Goal: Task Accomplishment & Management: Use online tool/utility

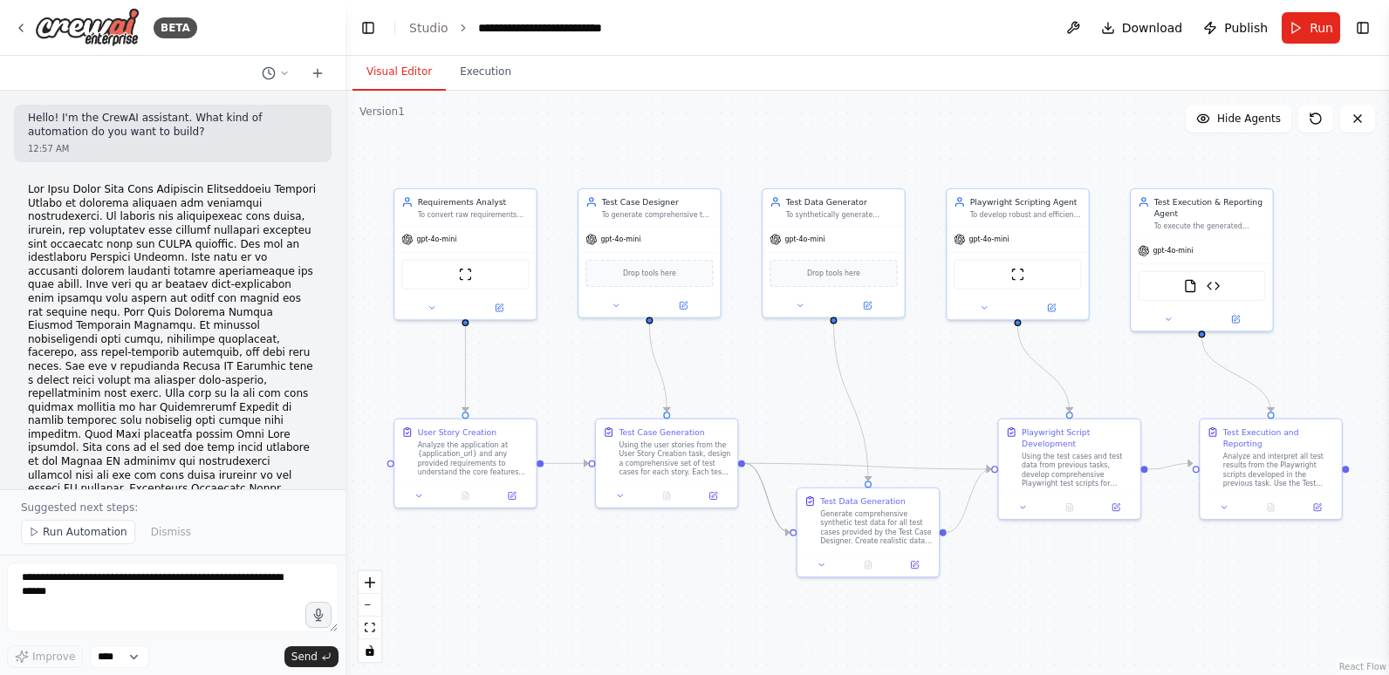
scroll to position [4573, 0]
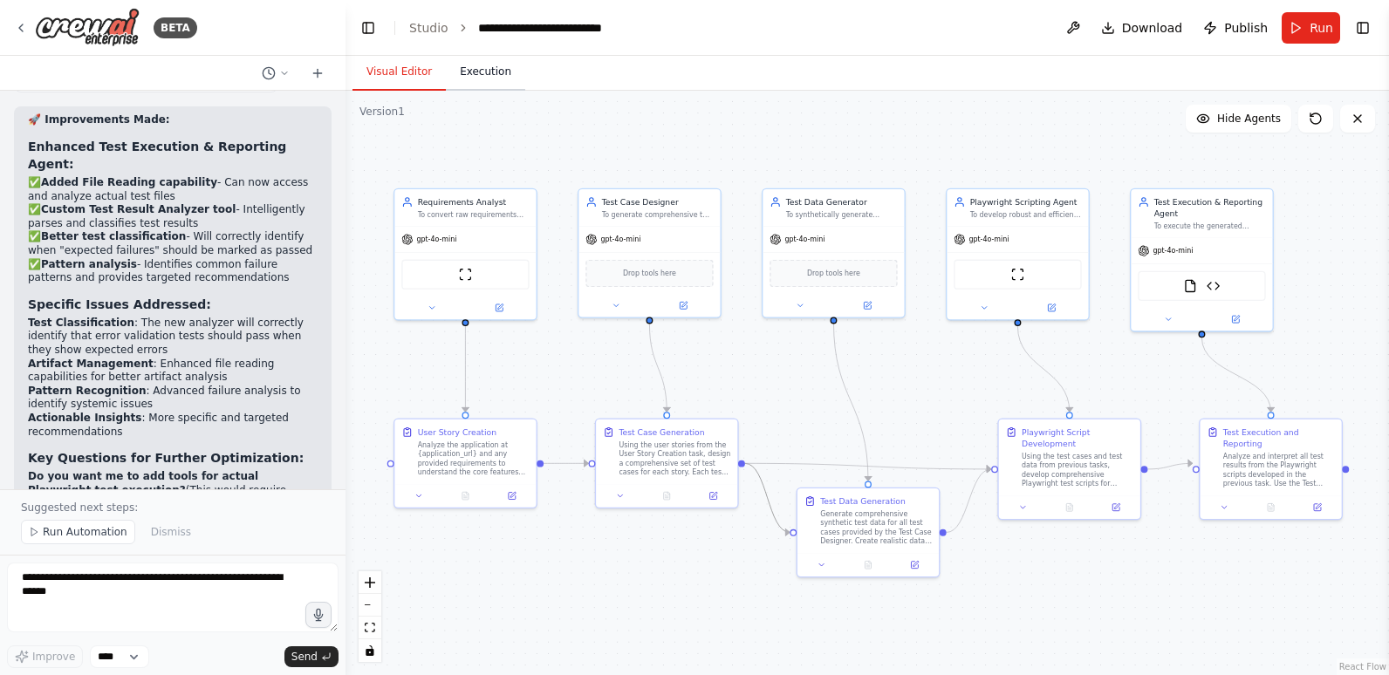
click at [478, 66] on button "Execution" at bounding box center [485, 72] width 79 height 37
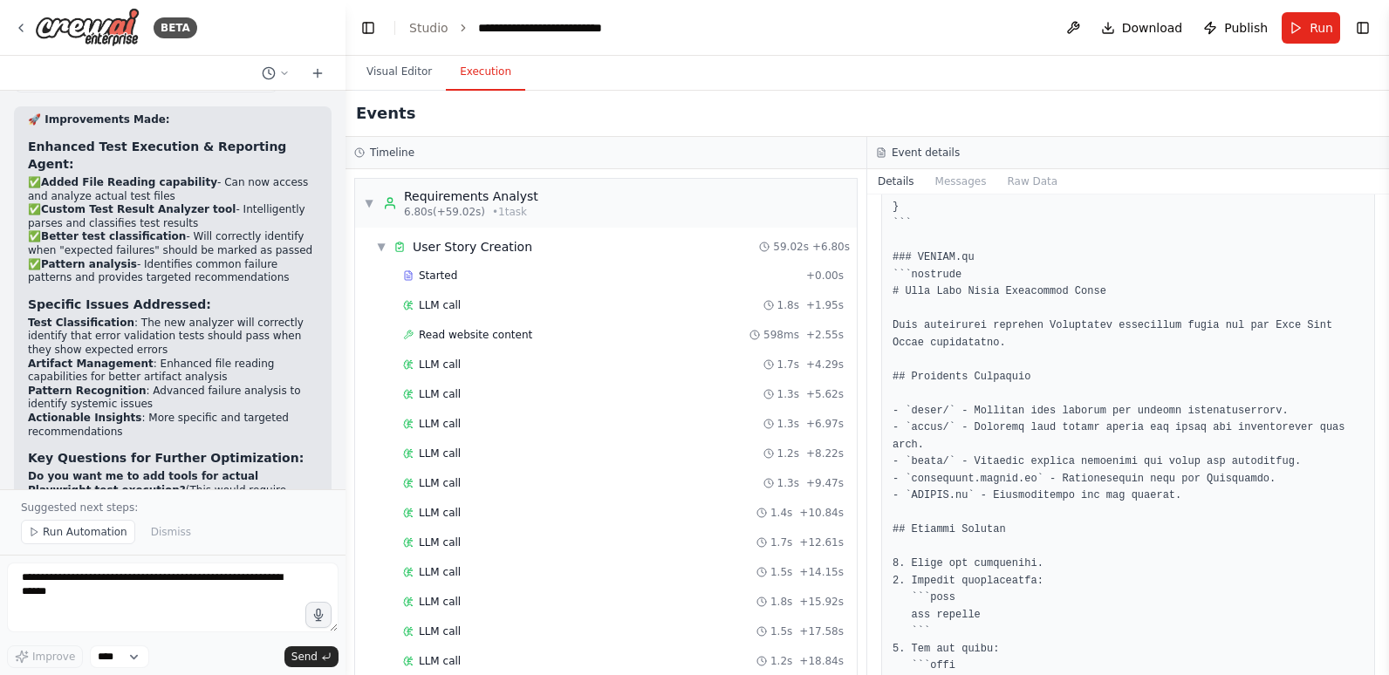
scroll to position [2397, 0]
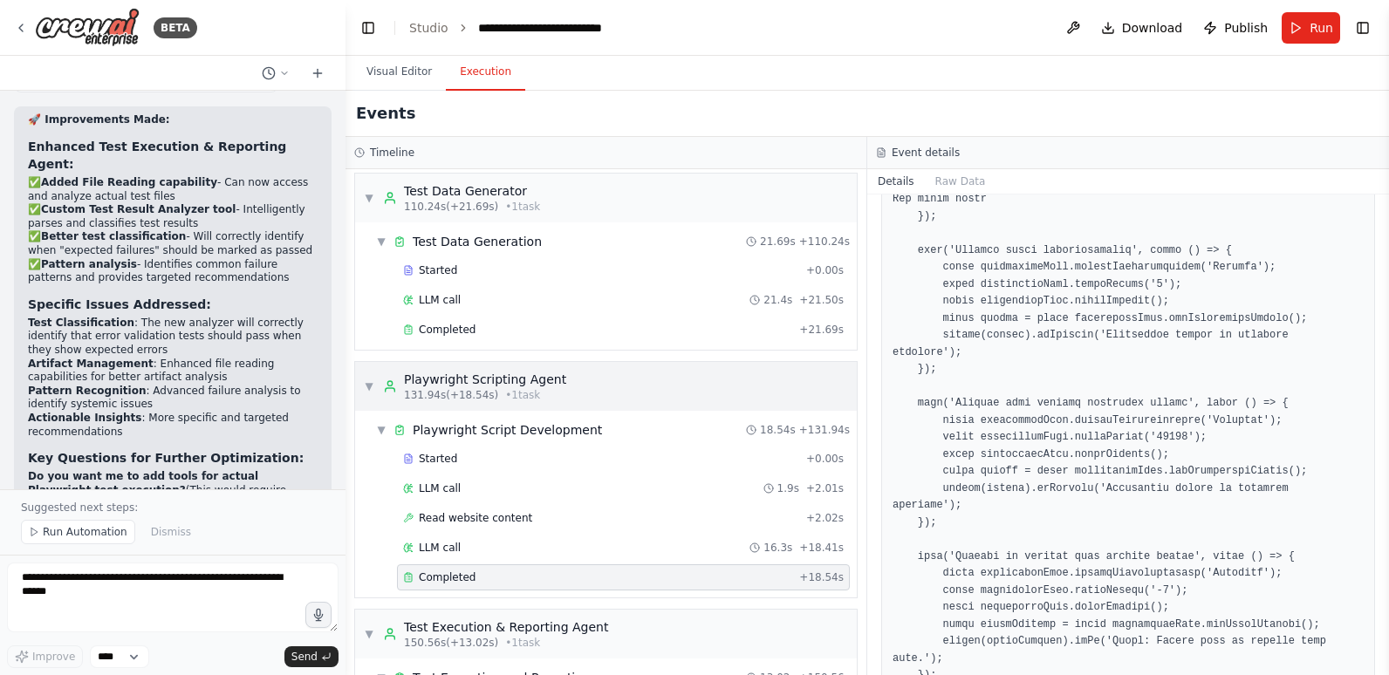
scroll to position [1110, 0]
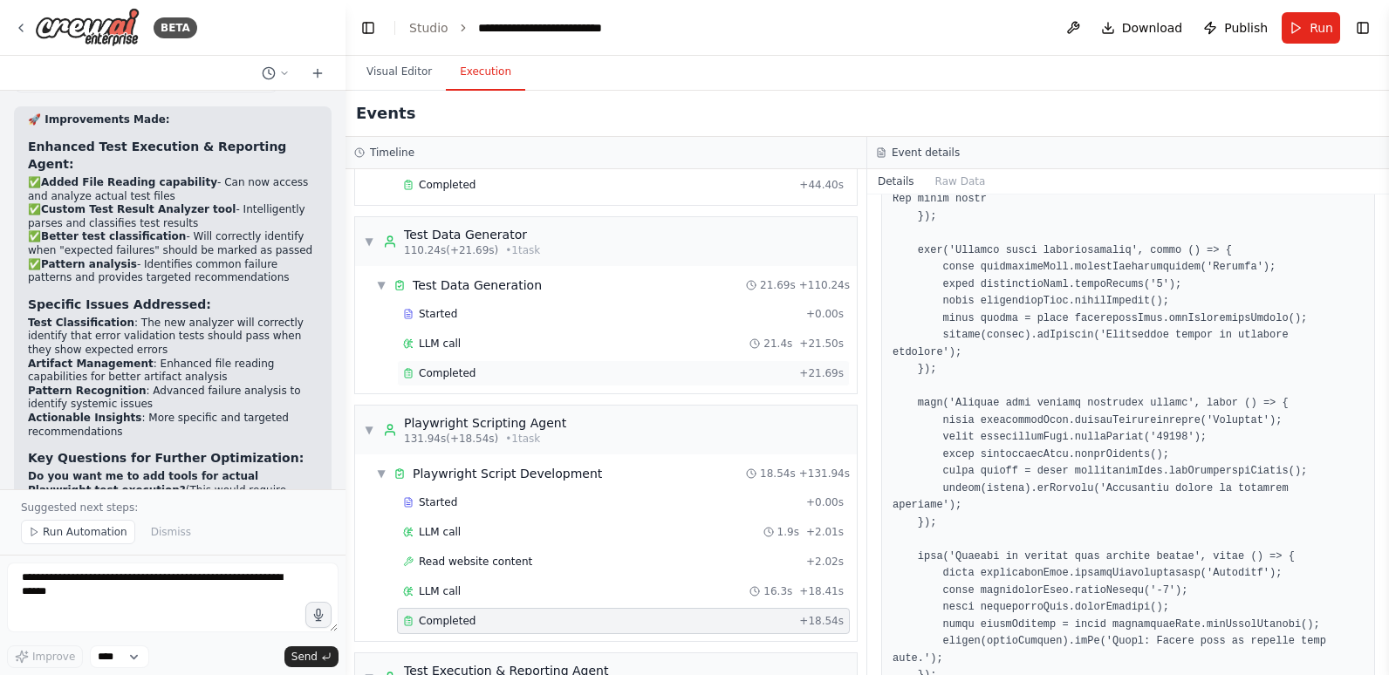
click at [490, 366] on div "Completed + 21.69s" at bounding box center [623, 373] width 453 height 26
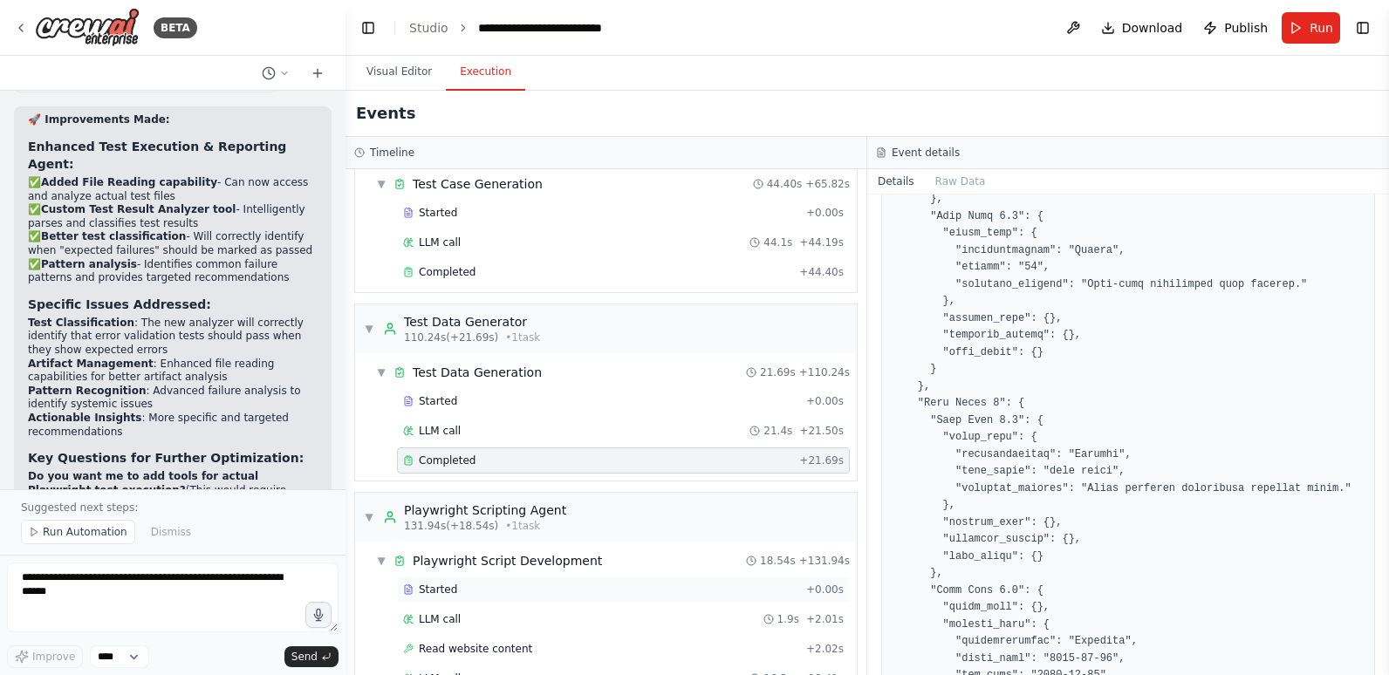
scroll to position [848, 0]
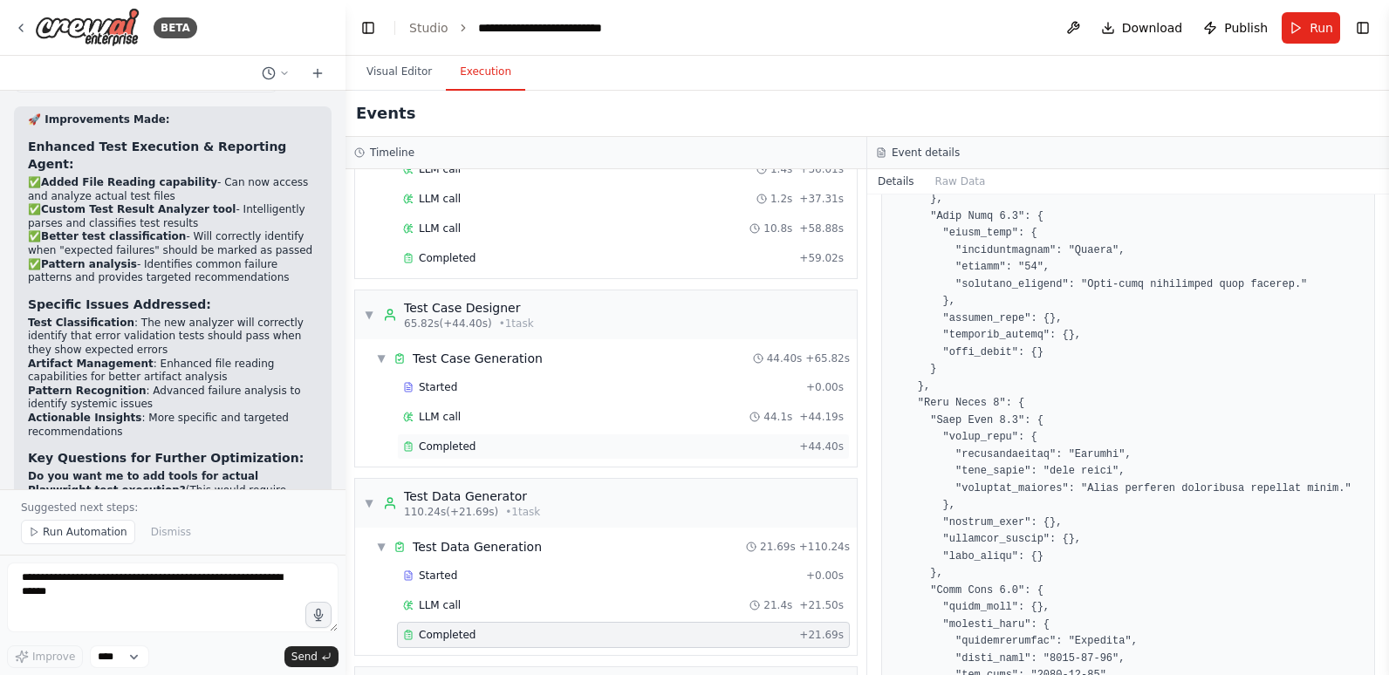
click at [467, 435] on div "Completed + 44.40s" at bounding box center [623, 447] width 453 height 26
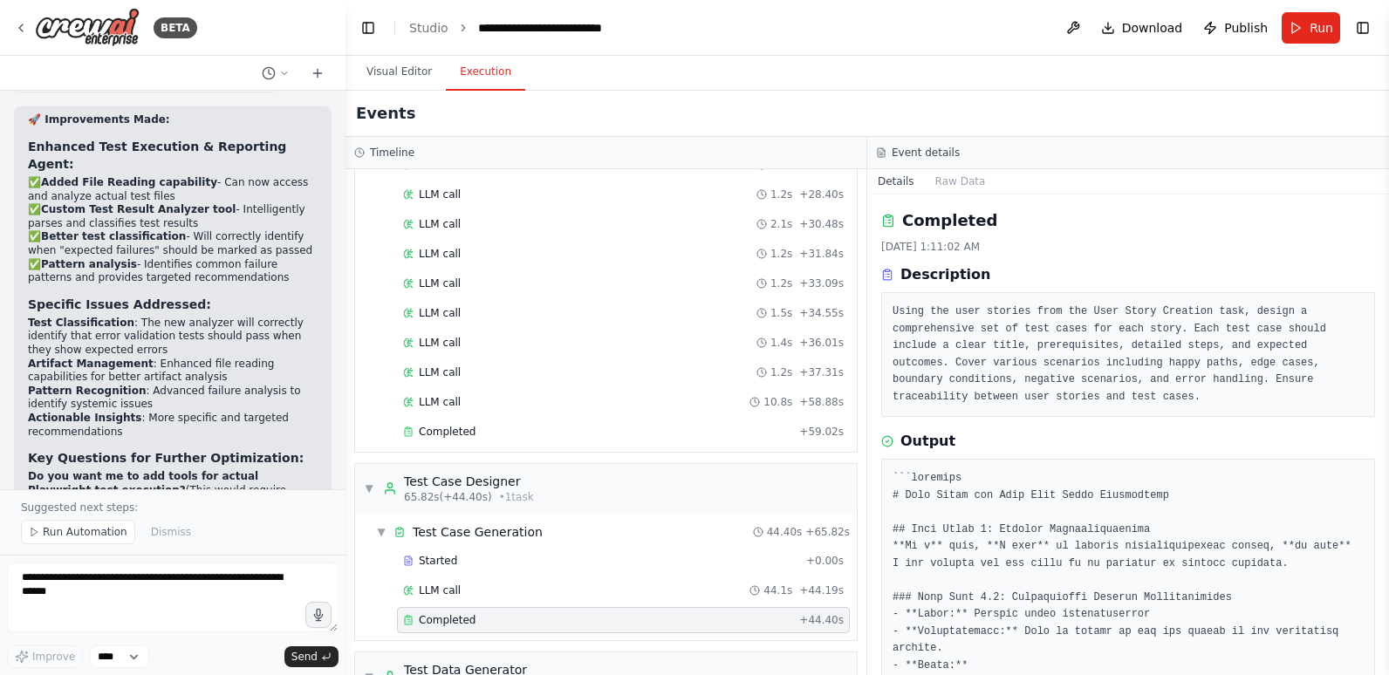
scroll to position [673, 0]
click at [455, 399] on span "LLM call" at bounding box center [440, 403] width 42 height 14
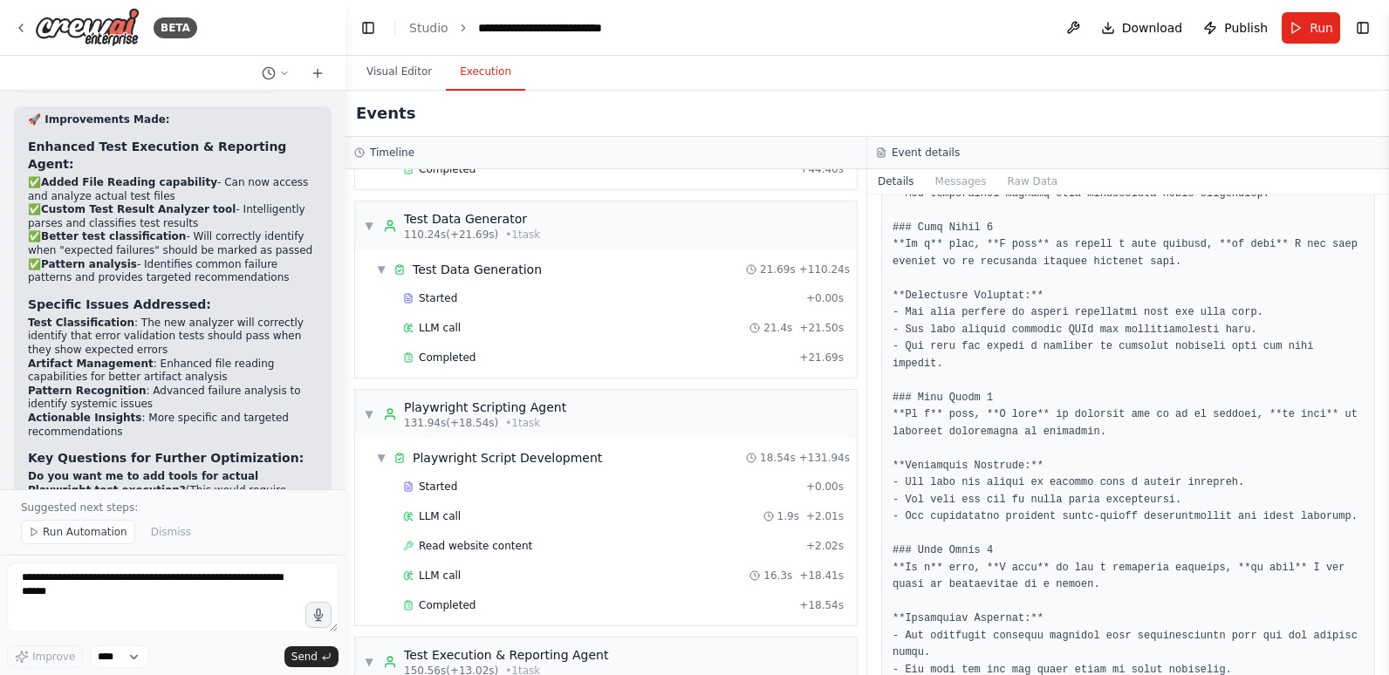
scroll to position [1284, 0]
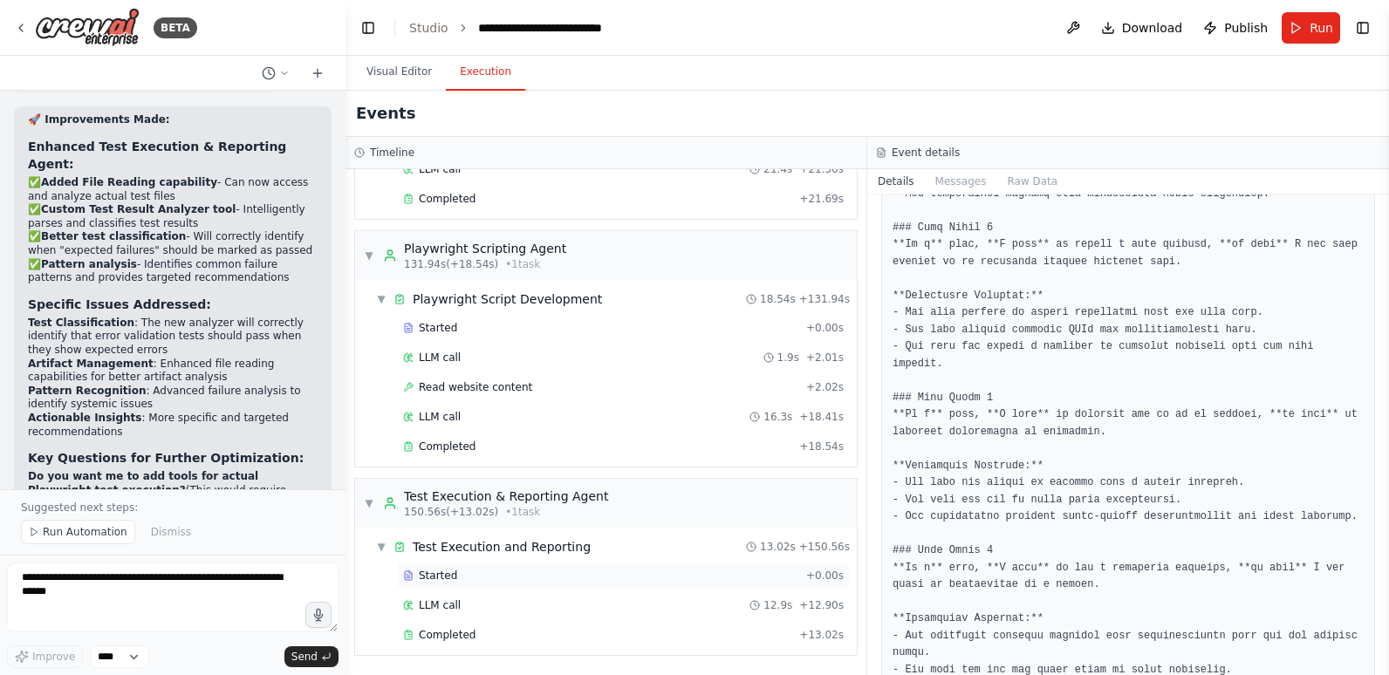
click at [568, 577] on div "Started" at bounding box center [601, 576] width 396 height 14
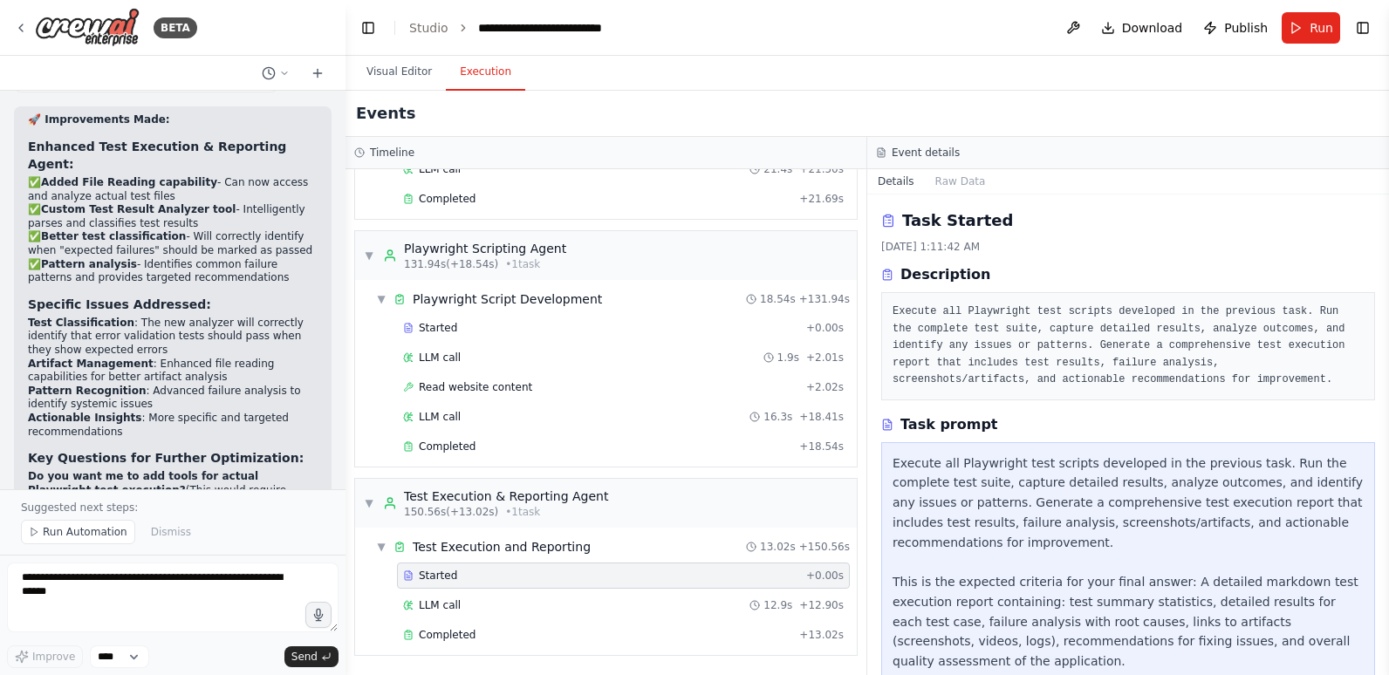
scroll to position [36, 0]
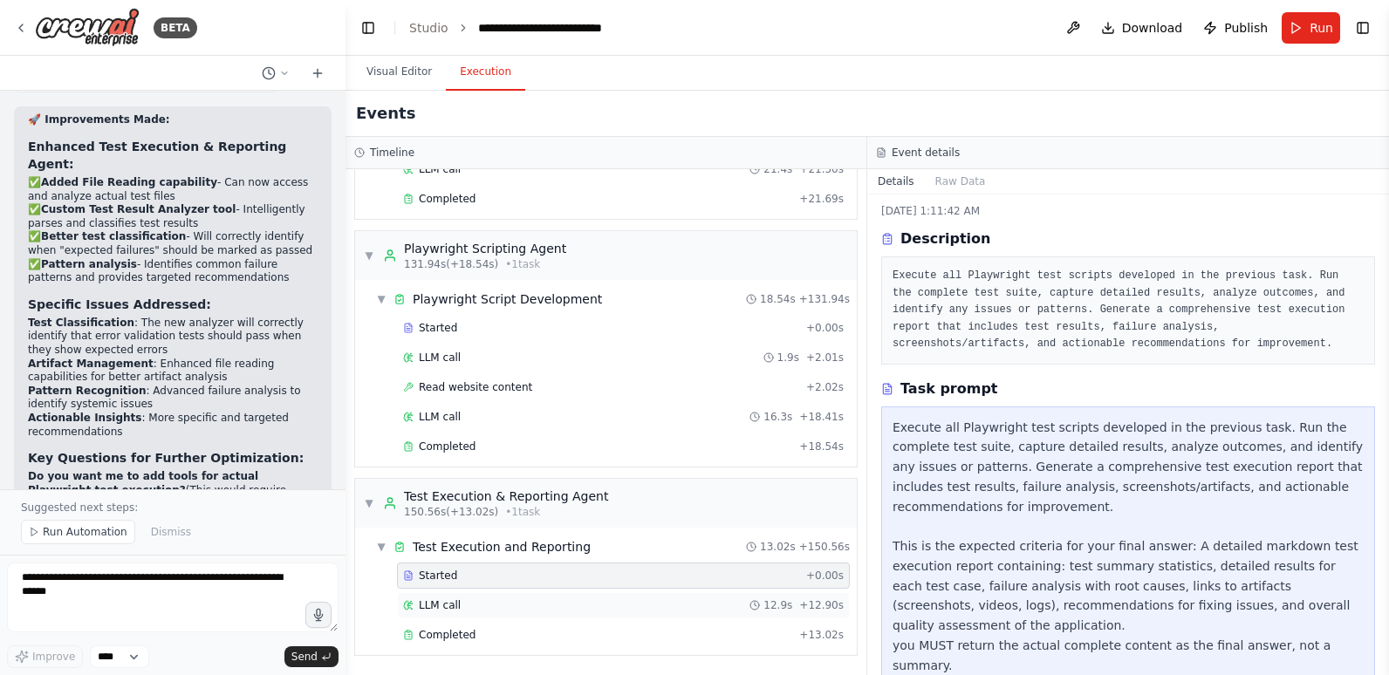
click at [594, 614] on div "LLM call 12.9s + 12.90s" at bounding box center [623, 605] width 453 height 26
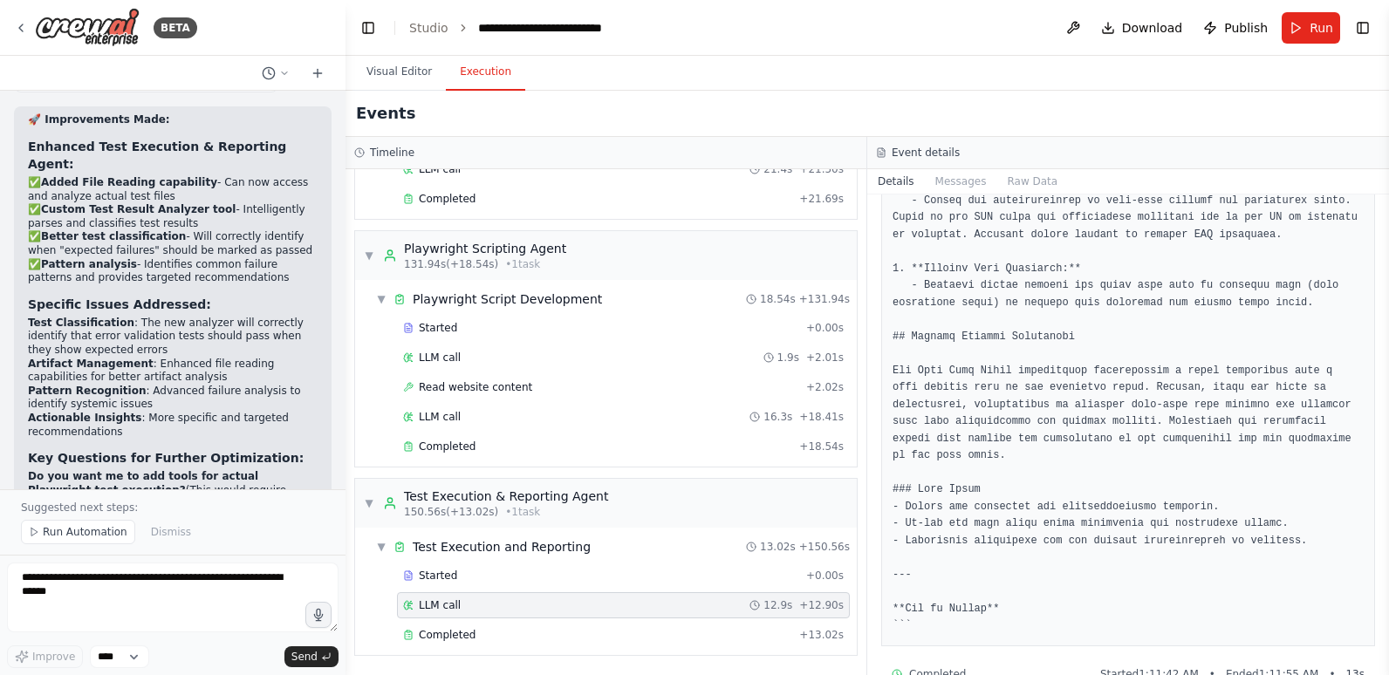
scroll to position [1292, 0]
click at [506, 633] on div "Completed" at bounding box center [597, 635] width 389 height 14
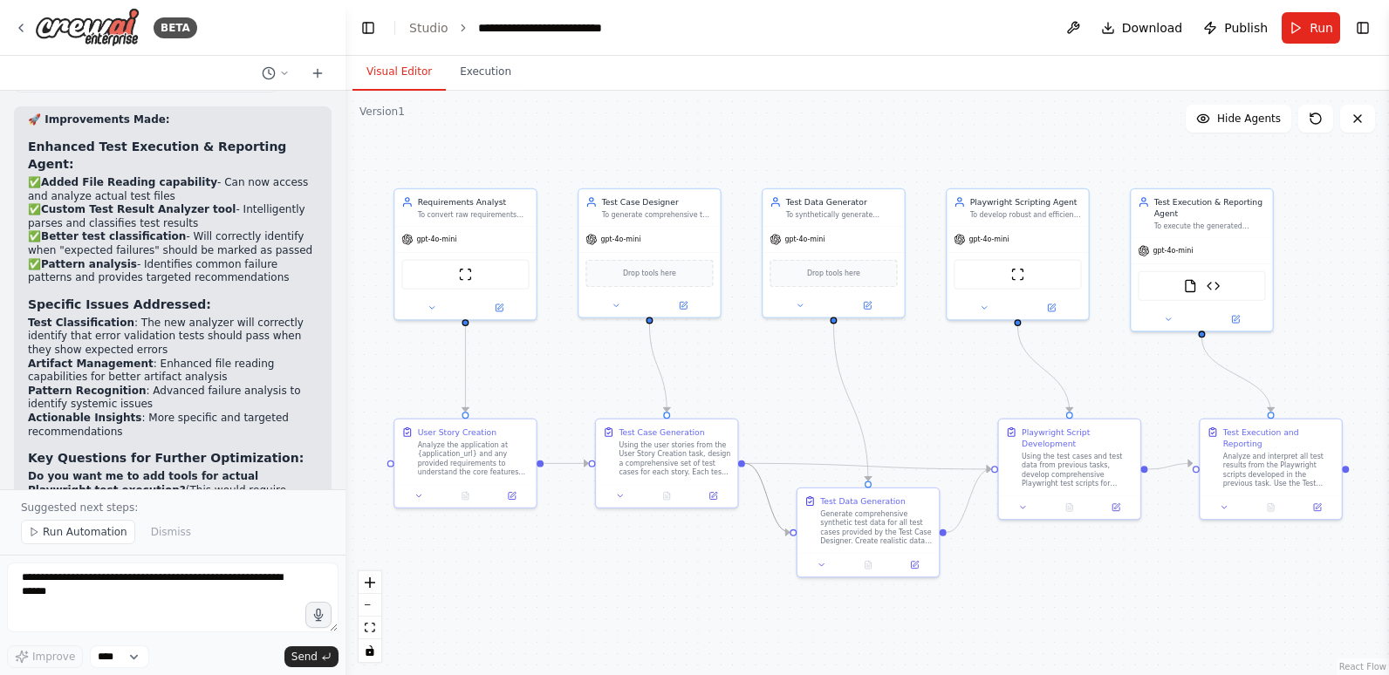
click at [402, 70] on button "Visual Editor" at bounding box center [398, 72] width 93 height 37
click at [501, 306] on icon at bounding box center [498, 305] width 7 height 7
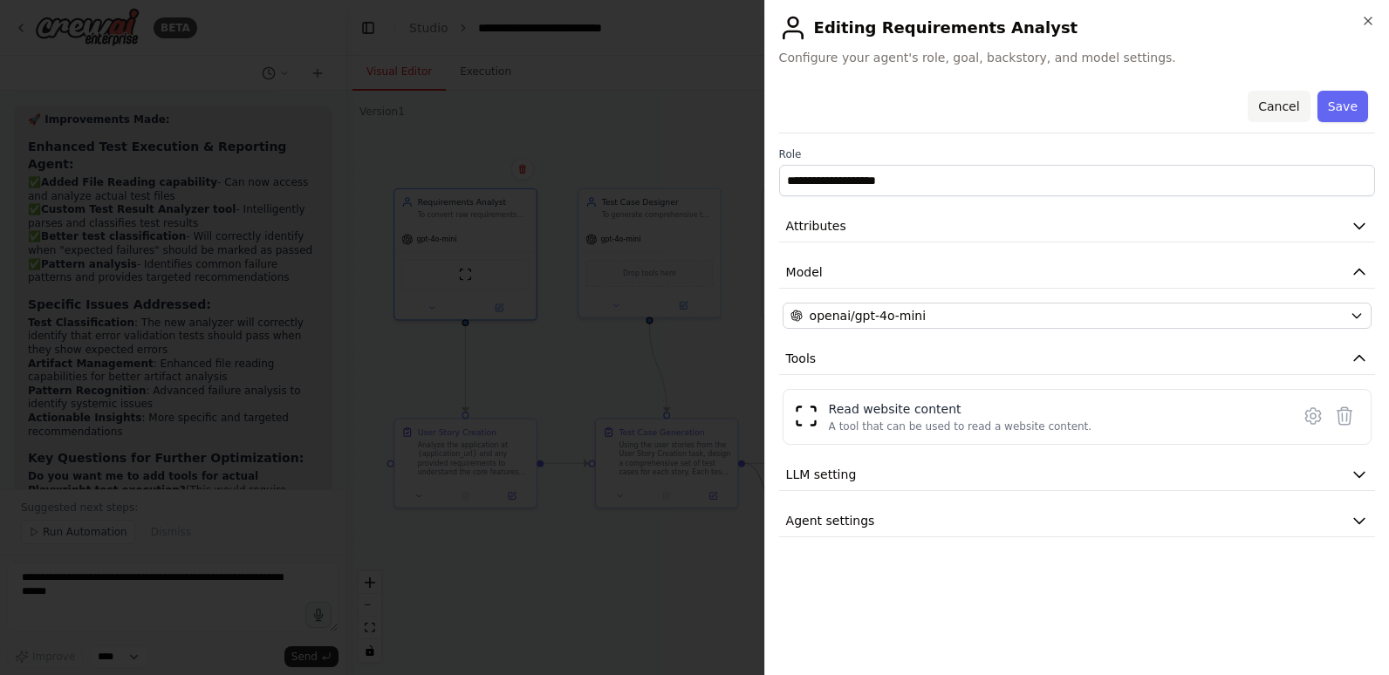
click at [1280, 104] on button "Cancel" at bounding box center [1278, 106] width 62 height 31
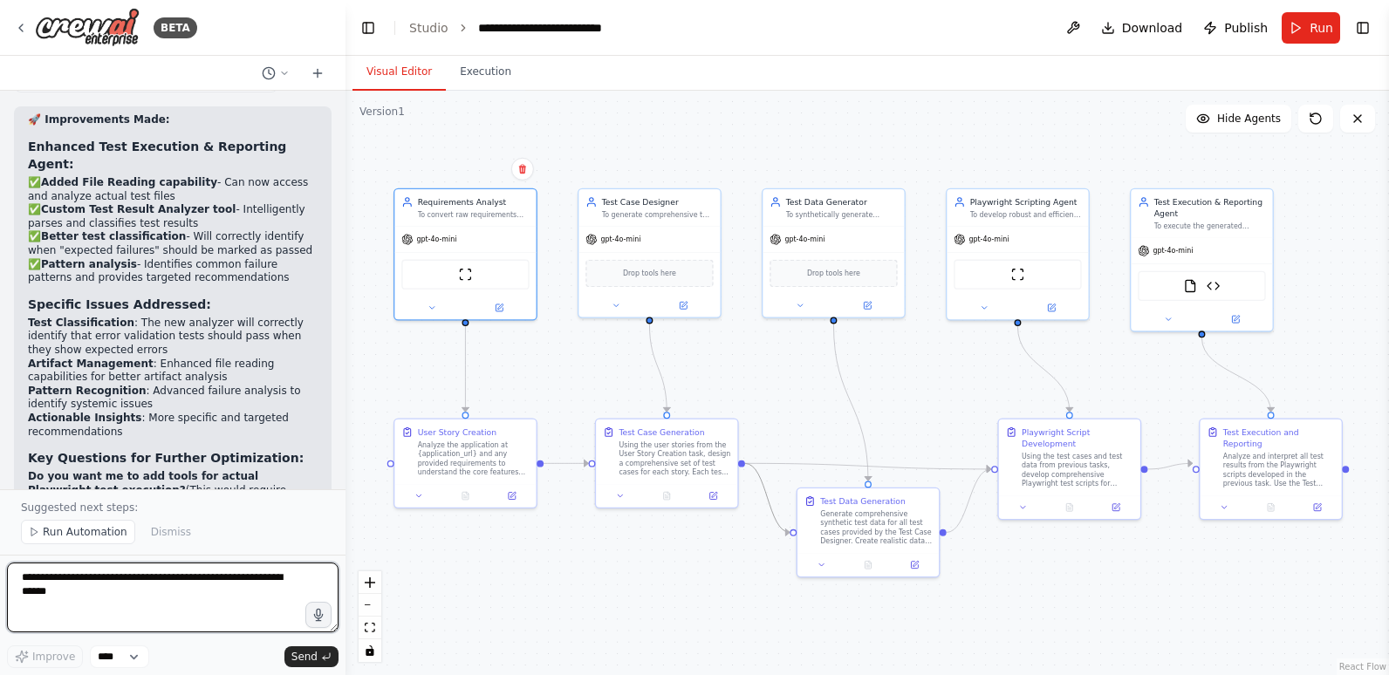
click at [93, 580] on textarea at bounding box center [172, 598] width 331 height 70
type textarea "*"
click at [108, 593] on textarea "**********" at bounding box center [172, 598] width 331 height 70
click at [243, 619] on textarea "**********" at bounding box center [172, 598] width 331 height 70
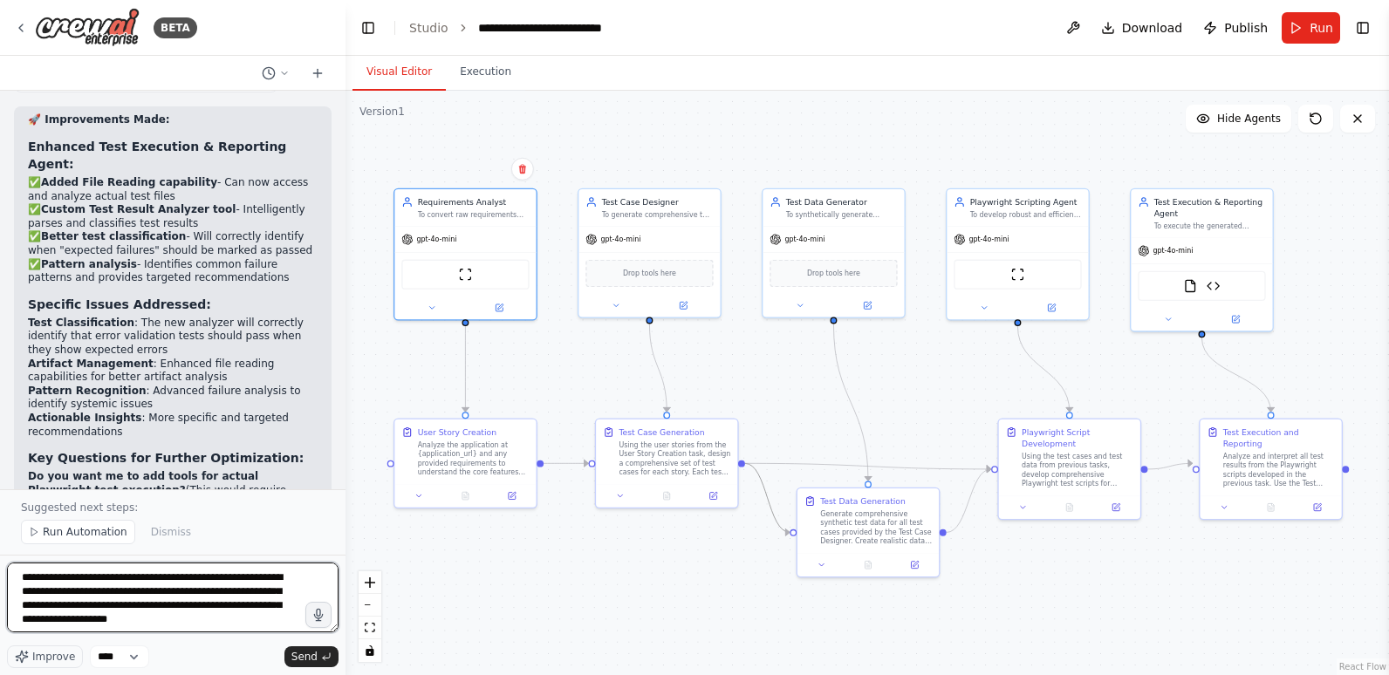
scroll to position [9, 0]
type textarea "**********"
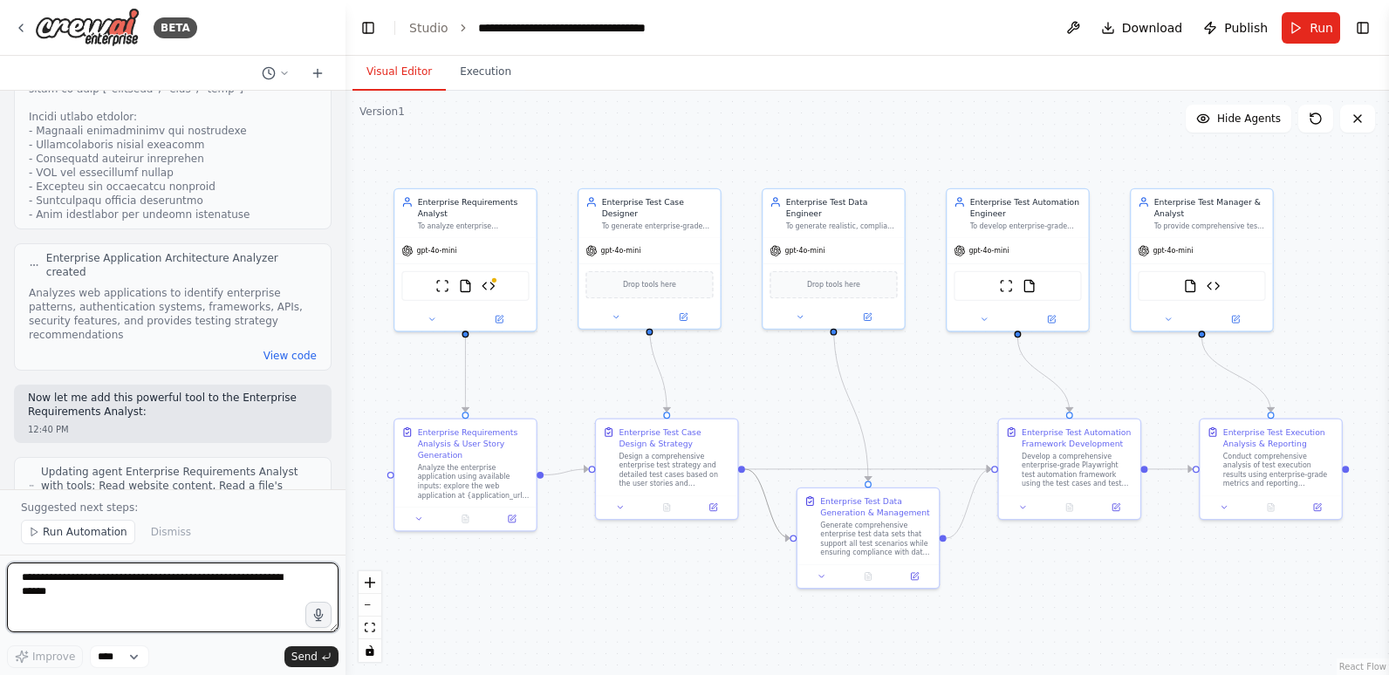
scroll to position [7120, 0]
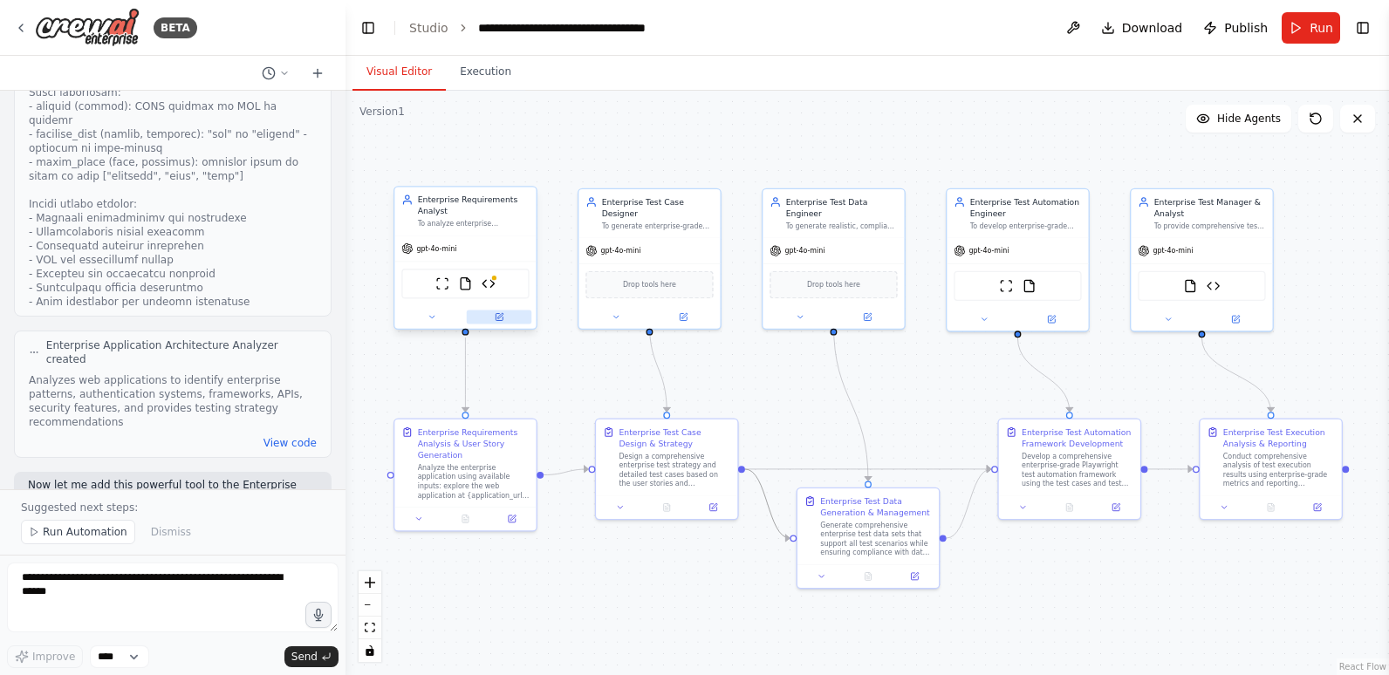
click at [499, 317] on icon at bounding box center [499, 315] width 5 height 5
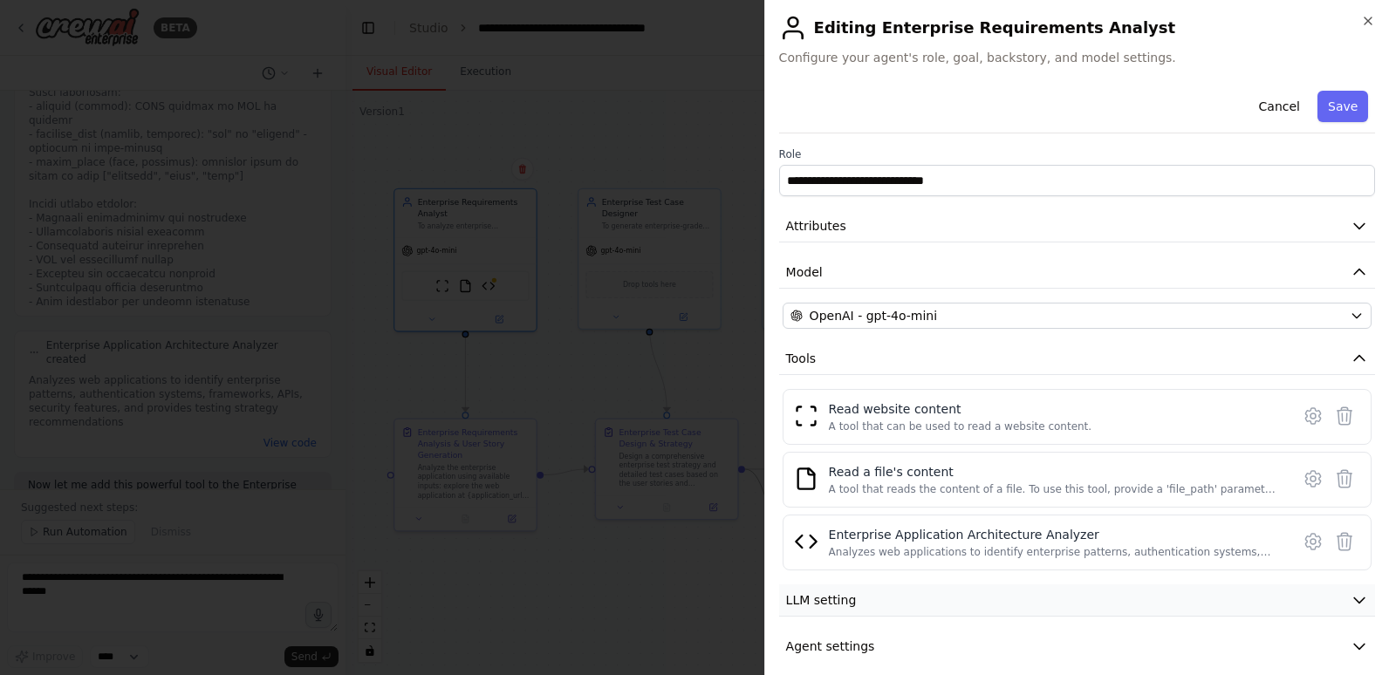
click at [1083, 609] on button "LLM setting" at bounding box center [1077, 600] width 596 height 32
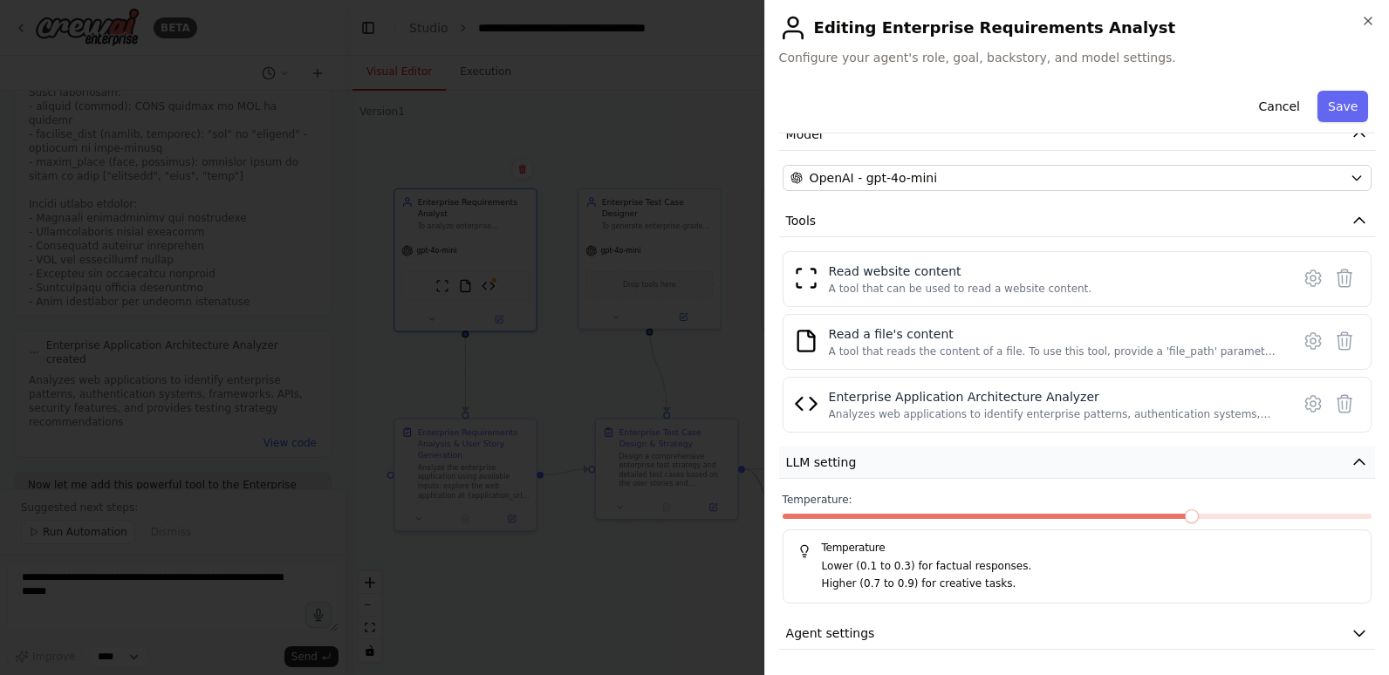
scroll to position [140, 0]
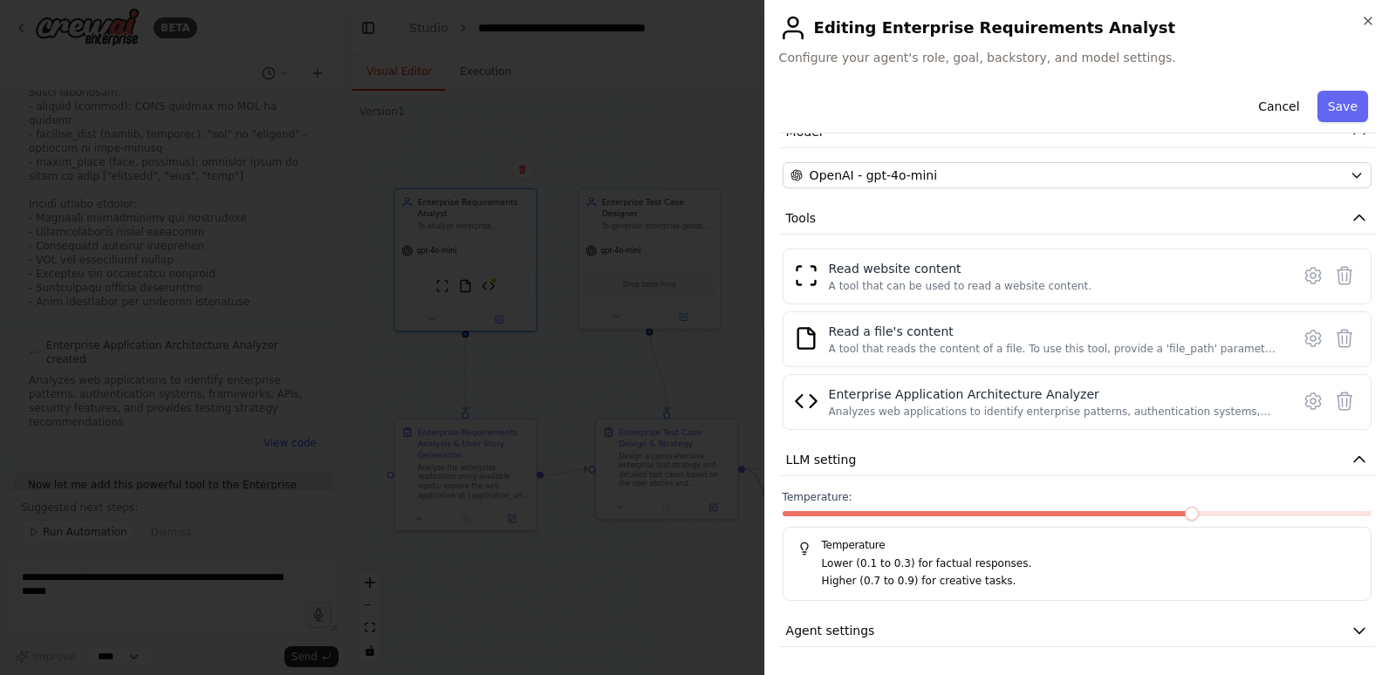
click at [1029, 515] on span at bounding box center [988, 513] width 413 height 5
click at [1040, 514] on span at bounding box center [1076, 513] width 589 height 5
click at [1026, 515] on span at bounding box center [1019, 514] width 14 height 14
click at [1042, 516] on div at bounding box center [1076, 517] width 589 height 12
click at [1043, 514] on span at bounding box center [1076, 513] width 589 height 5
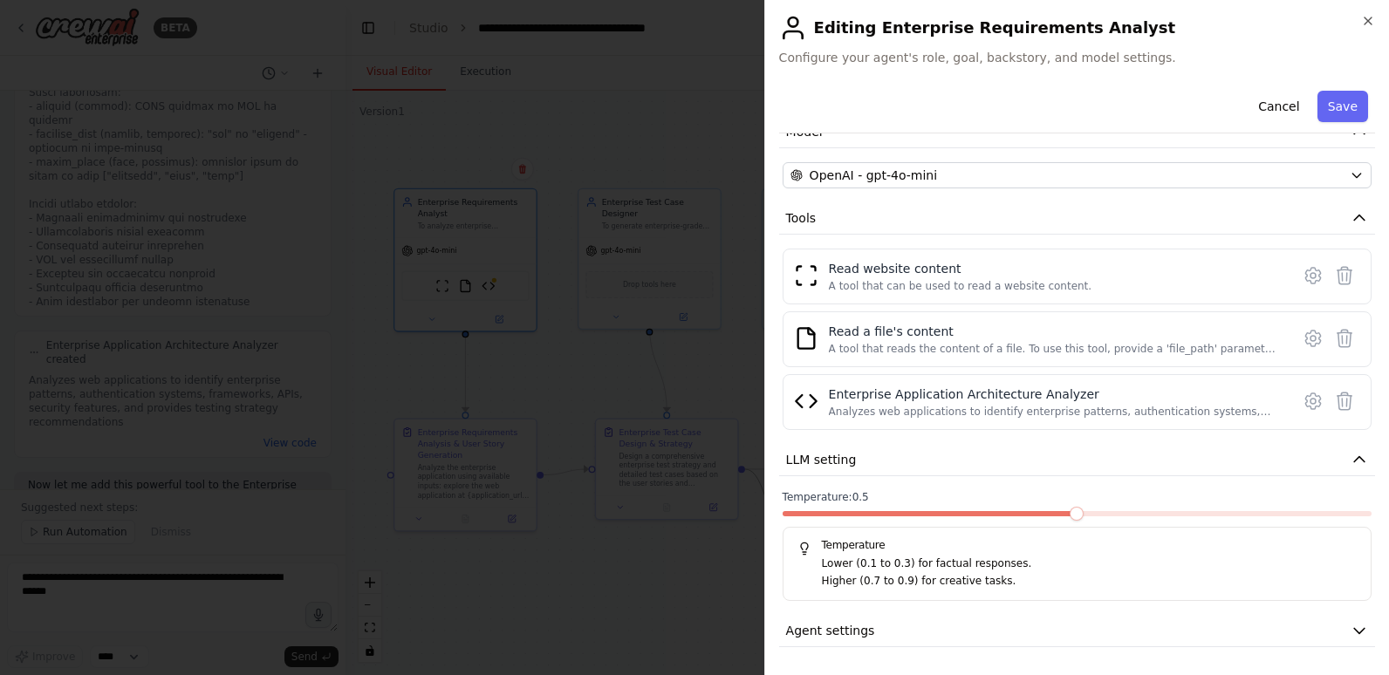
click at [1043, 514] on span at bounding box center [929, 513] width 295 height 5
click at [1278, 513] on span at bounding box center [1076, 513] width 589 height 5
click at [1075, 514] on span at bounding box center [929, 513] width 295 height 5
click at [1350, 631] on icon "button" at bounding box center [1358, 630] width 17 height 17
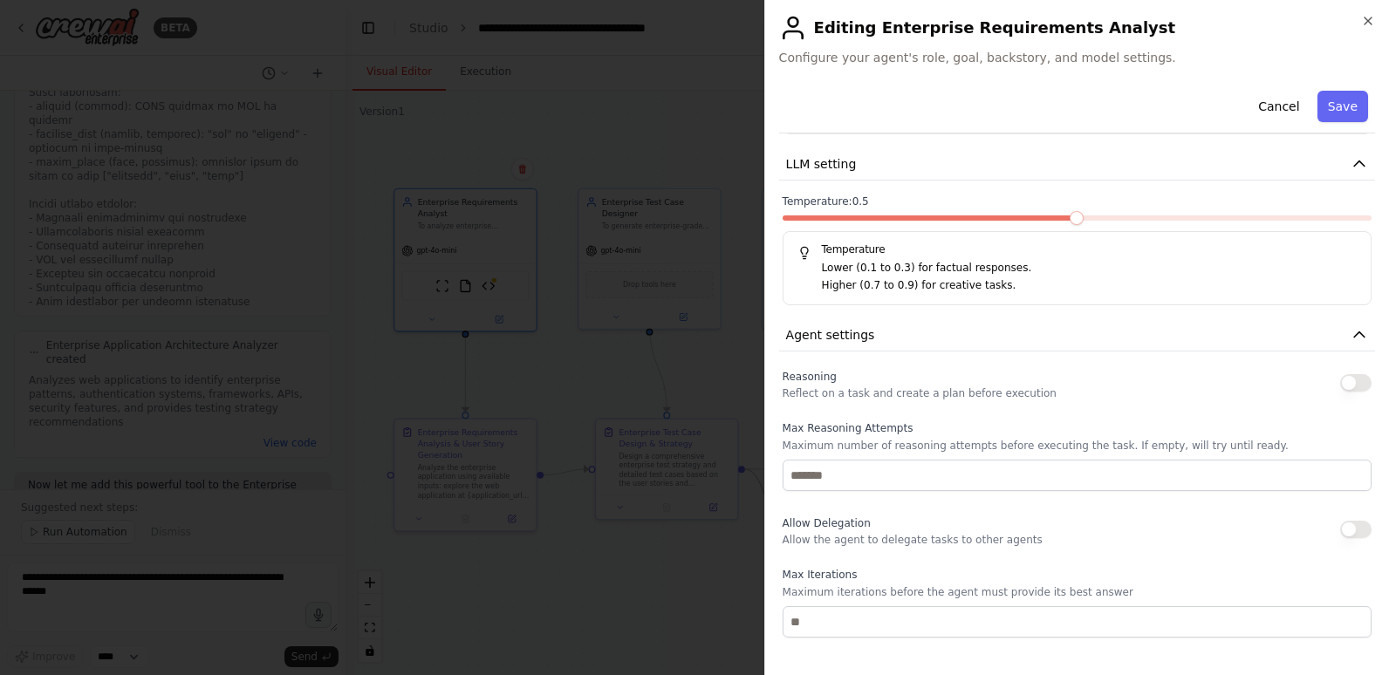
scroll to position [489, 0]
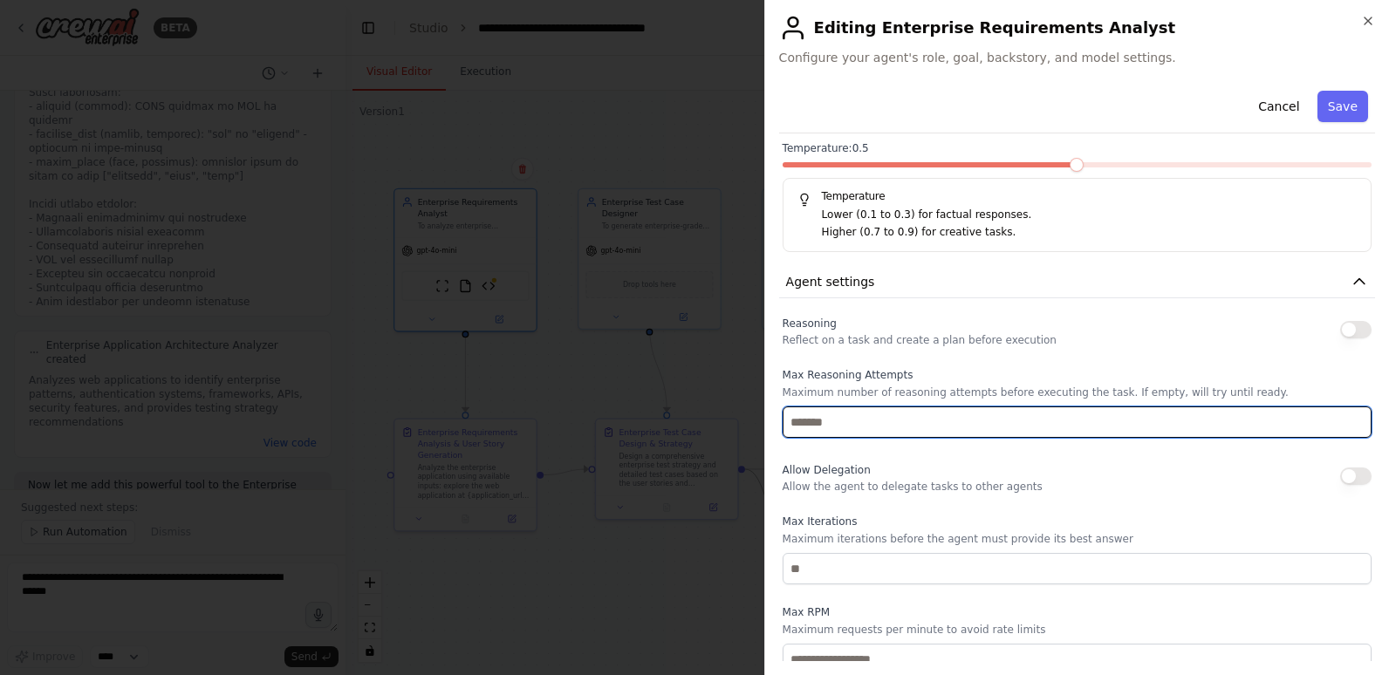
click at [1110, 420] on input "number" at bounding box center [1076, 422] width 589 height 31
type input "*"
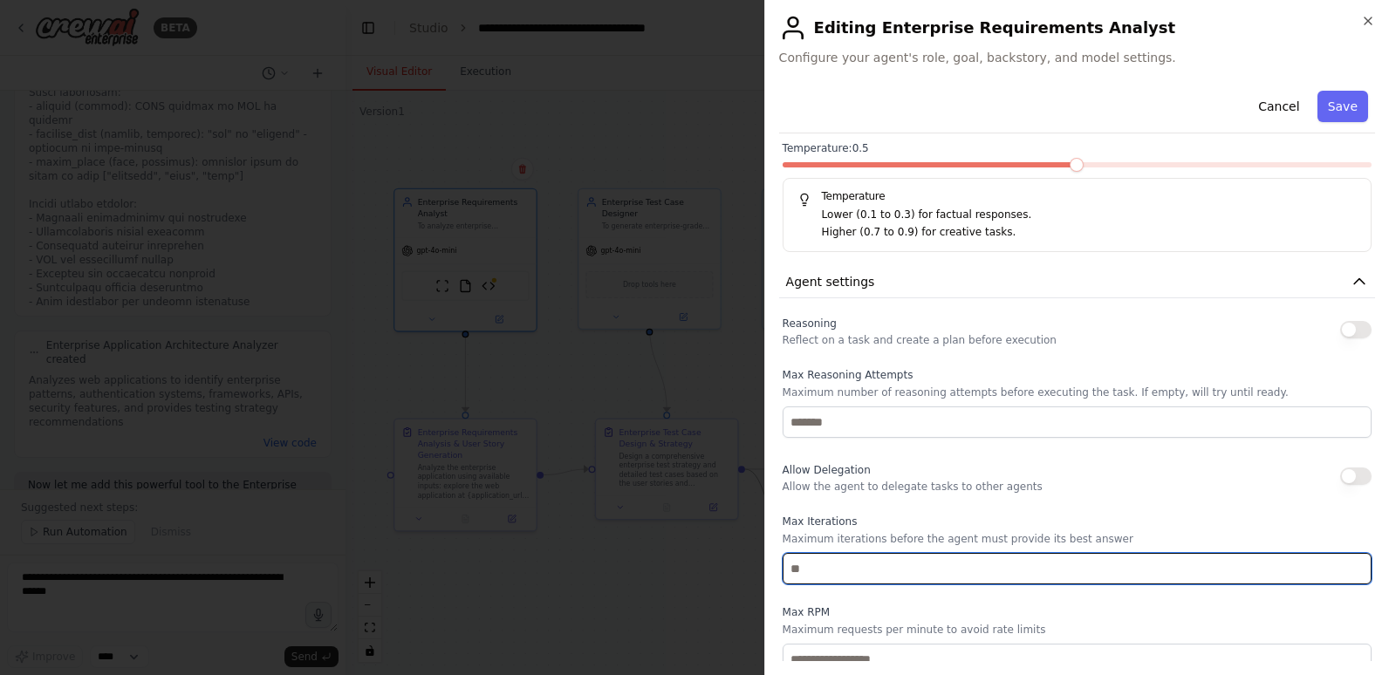
click at [994, 557] on input "number" at bounding box center [1076, 568] width 589 height 31
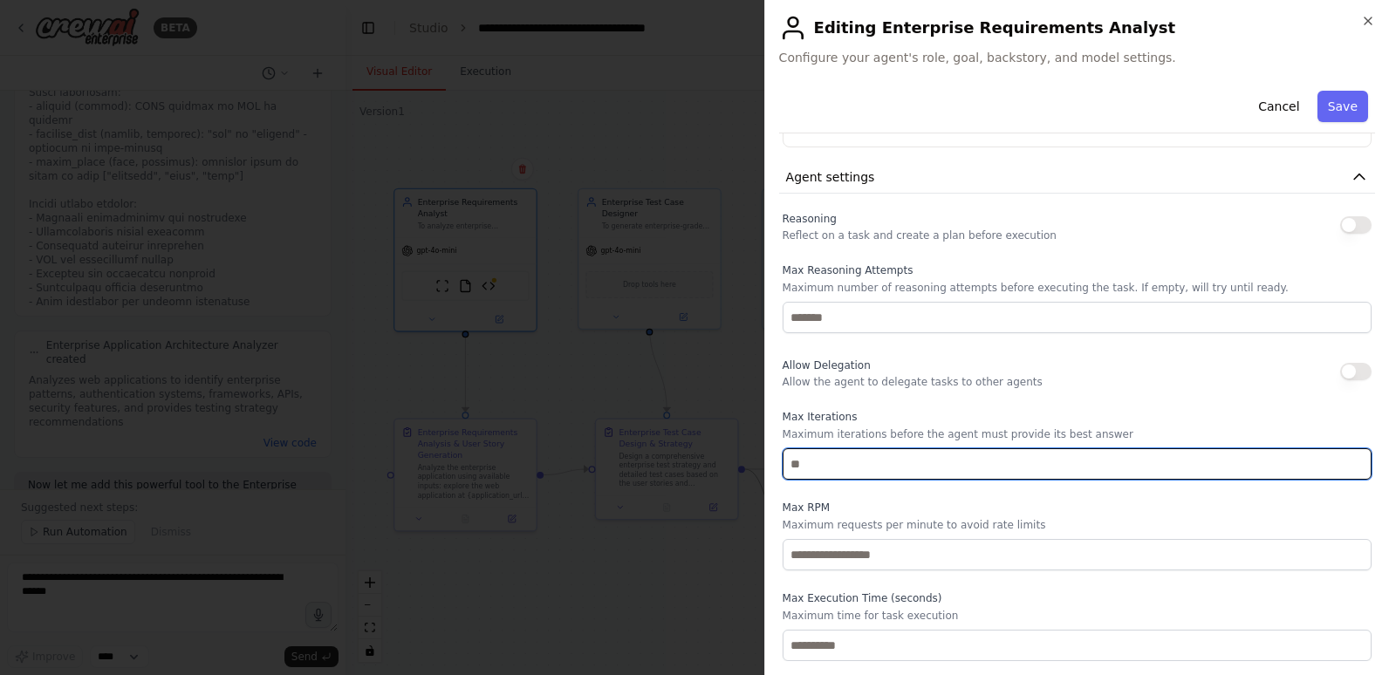
type input "*"
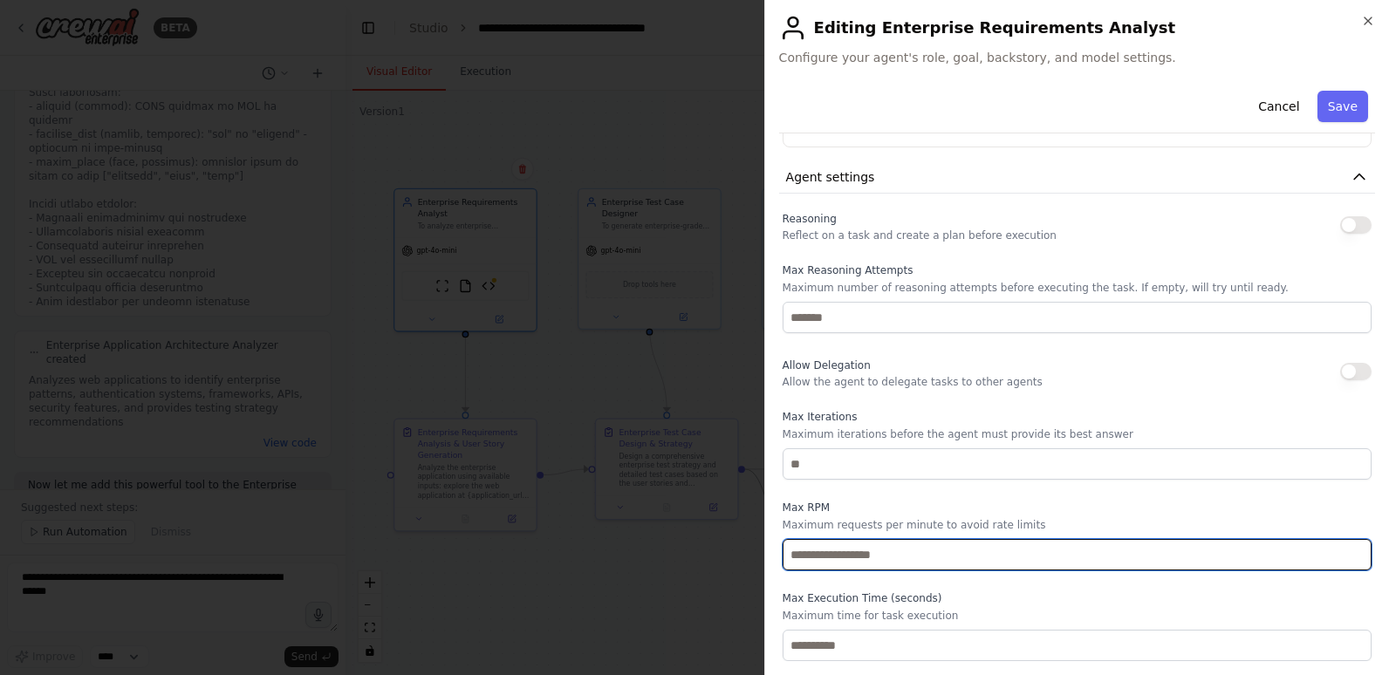
click at [1037, 546] on input "number" at bounding box center [1076, 554] width 589 height 31
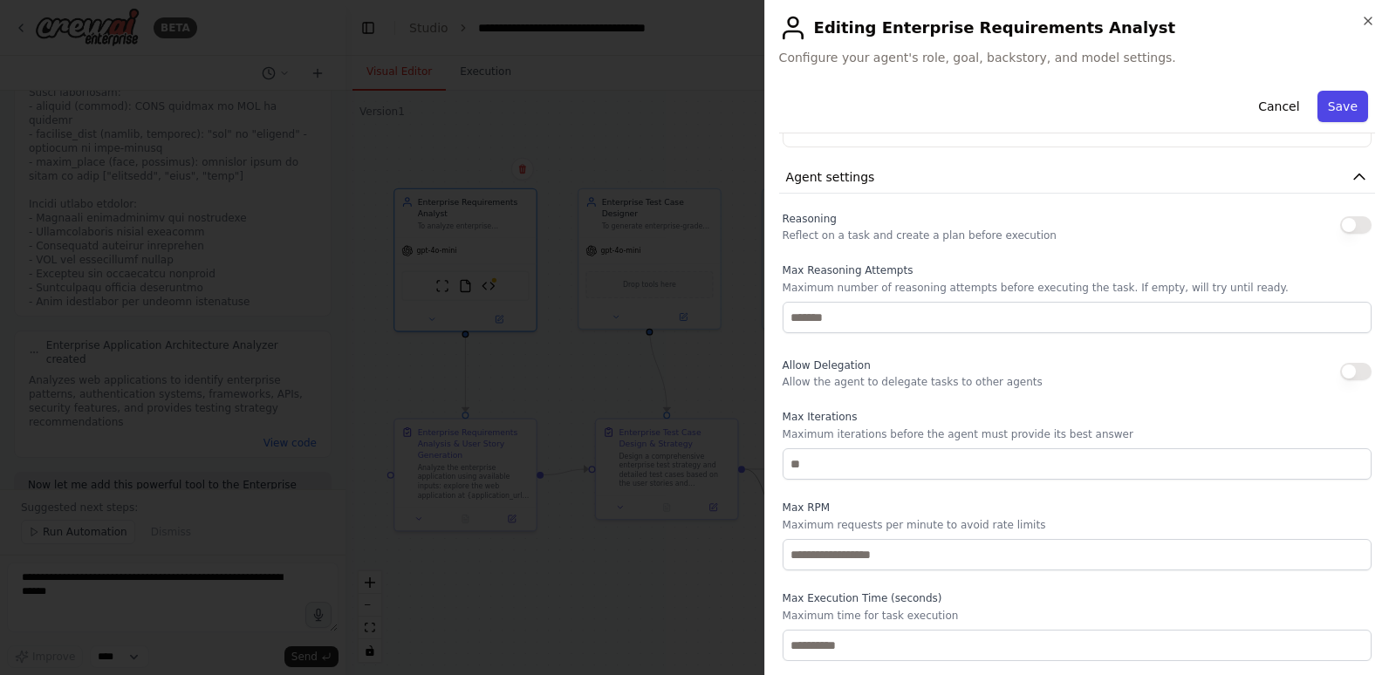
click at [1332, 99] on button "Save" at bounding box center [1342, 106] width 51 height 31
click at [1335, 106] on button "Save" at bounding box center [1342, 106] width 51 height 31
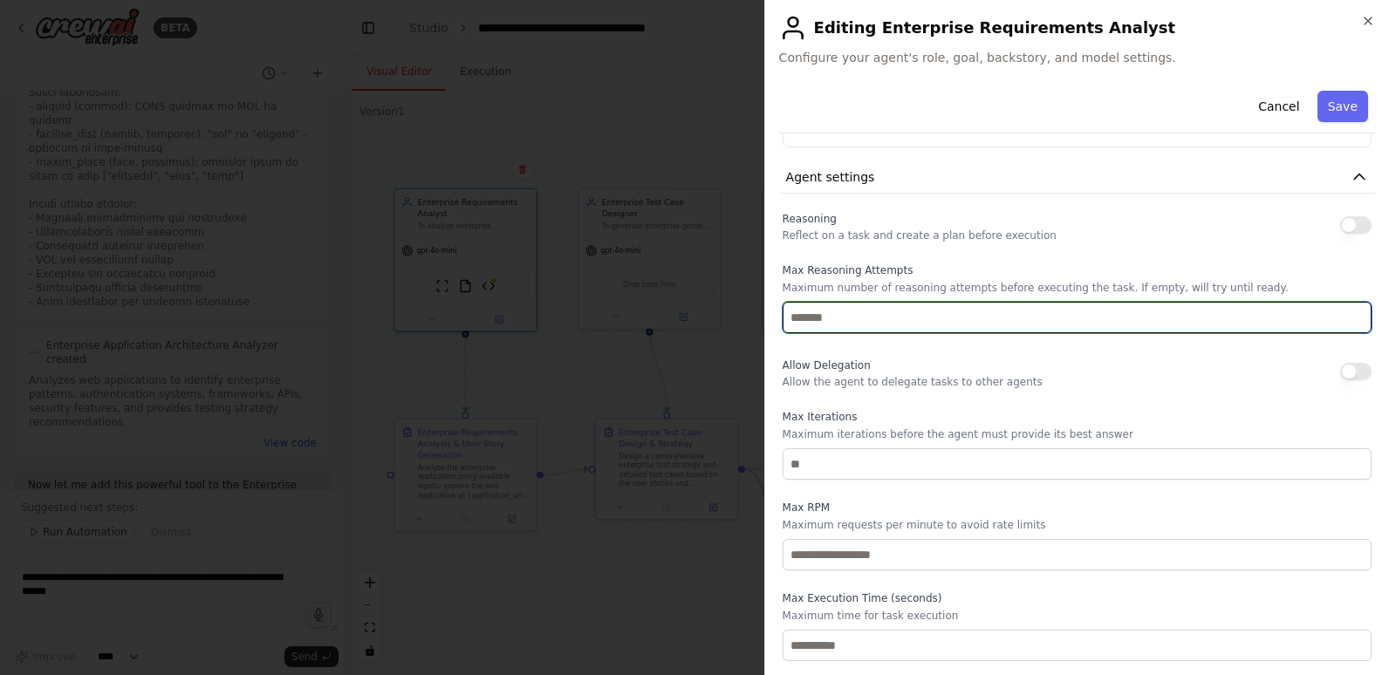
drag, startPoint x: 789, startPoint y: 316, endPoint x: 766, endPoint y: 317, distance: 23.6
click at [766, 317] on div "**********" at bounding box center [1076, 337] width 625 height 675
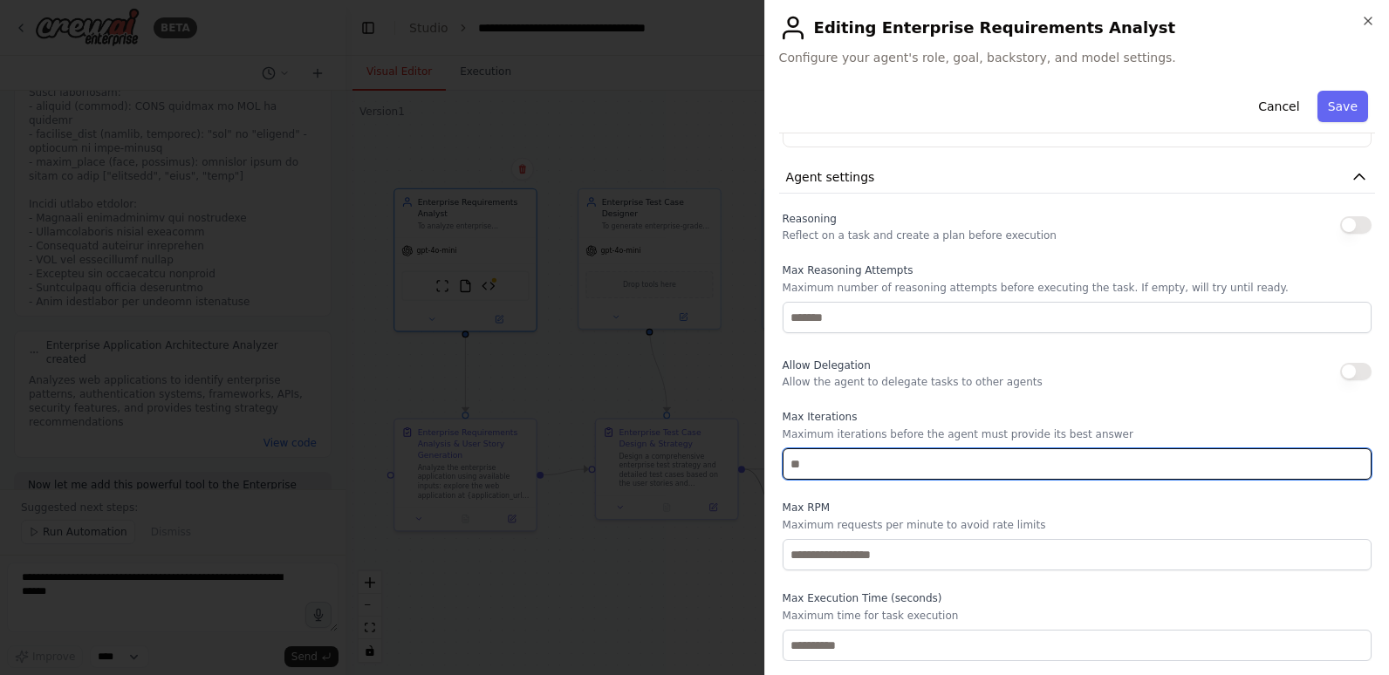
drag, startPoint x: 806, startPoint y: 466, endPoint x: 750, endPoint y: 468, distance: 55.9
click at [750, 468] on body "BETA Hello! I'm the CrewAI assistant. What kind of automation do you want to bu…" at bounding box center [694, 337] width 1389 height 675
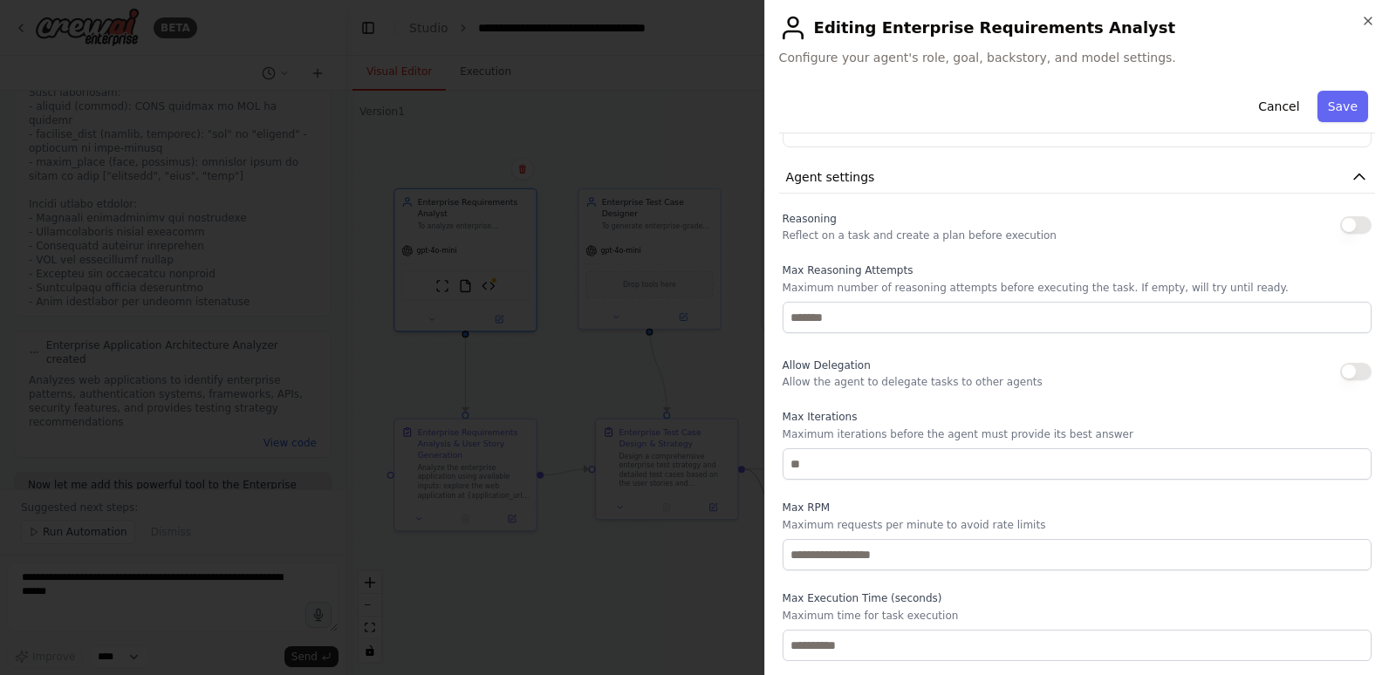
click at [1035, 352] on div "Reasoning Reflect on a task and create a plan before execution Max Reasoning At…" at bounding box center [1076, 435] width 589 height 454
click at [1325, 98] on button "Save" at bounding box center [1342, 106] width 51 height 31
click at [1268, 104] on button "Cancel" at bounding box center [1278, 106] width 62 height 31
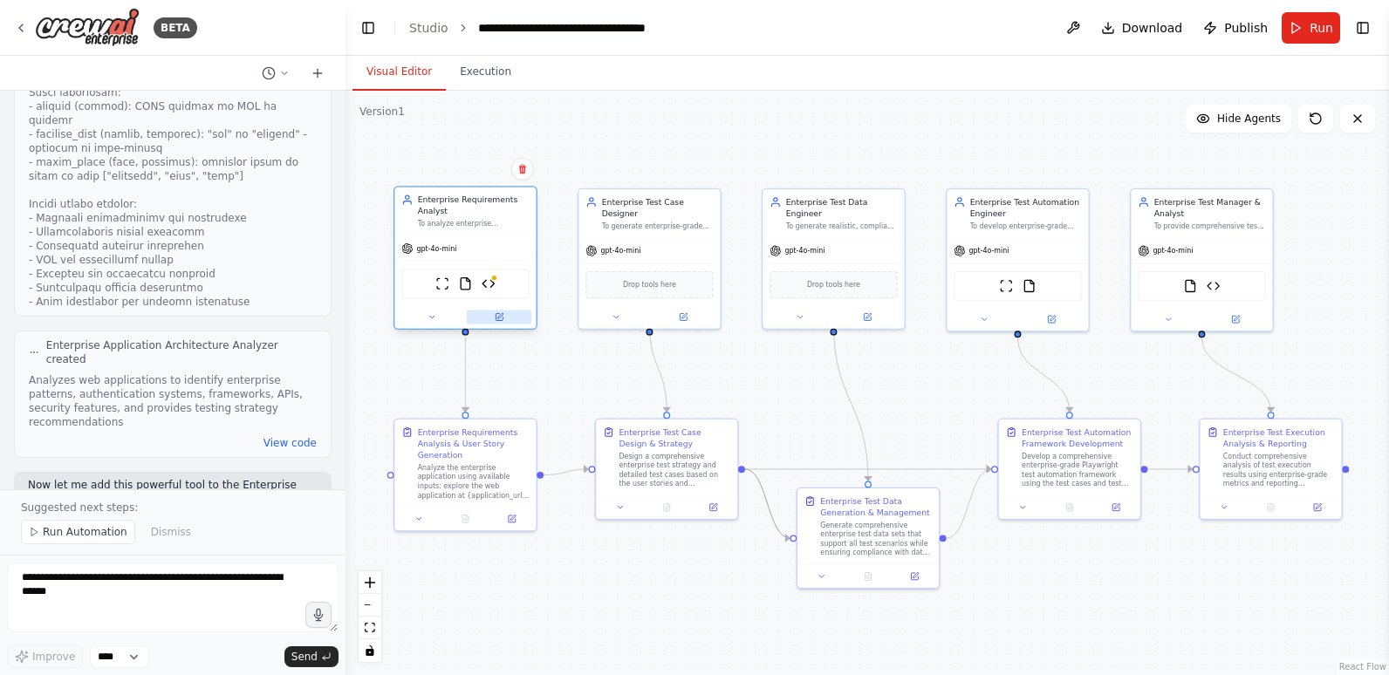
click at [505, 313] on button at bounding box center [499, 318] width 65 height 14
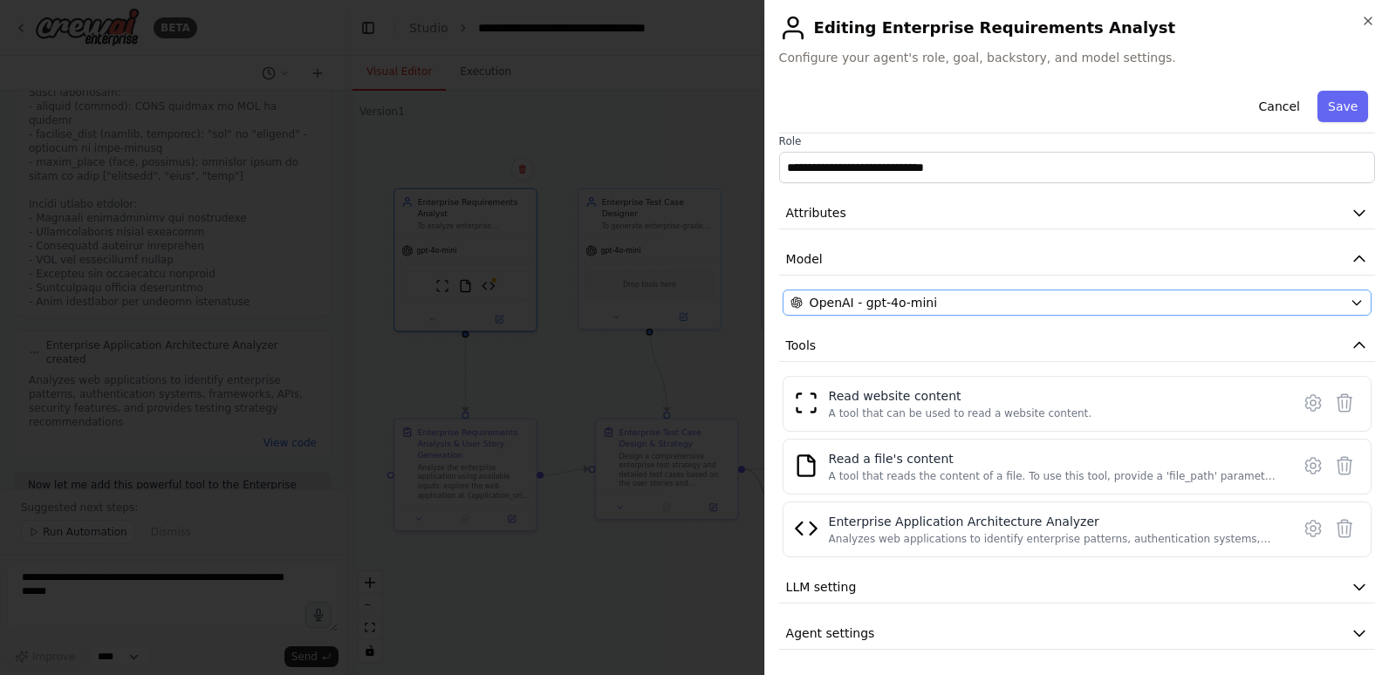
scroll to position [16, 0]
click at [1275, 100] on button "Cancel" at bounding box center [1278, 106] width 62 height 31
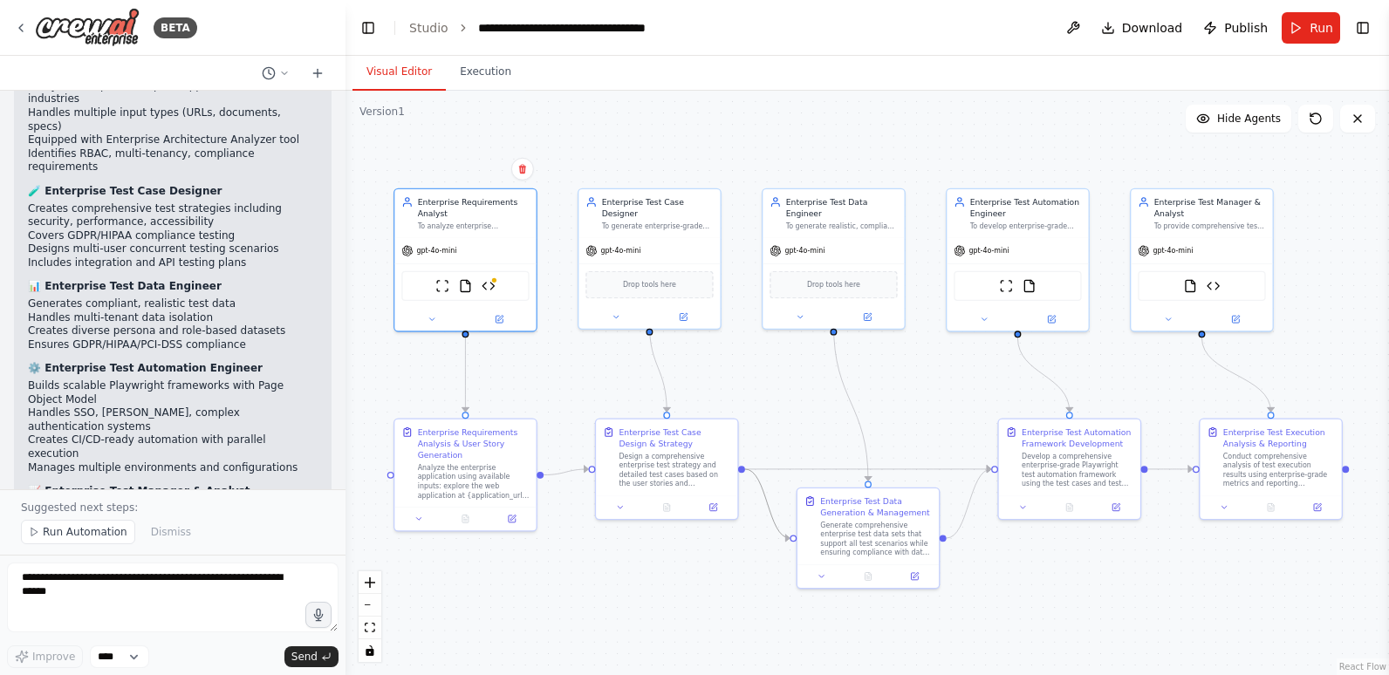
scroll to position [7905, 0]
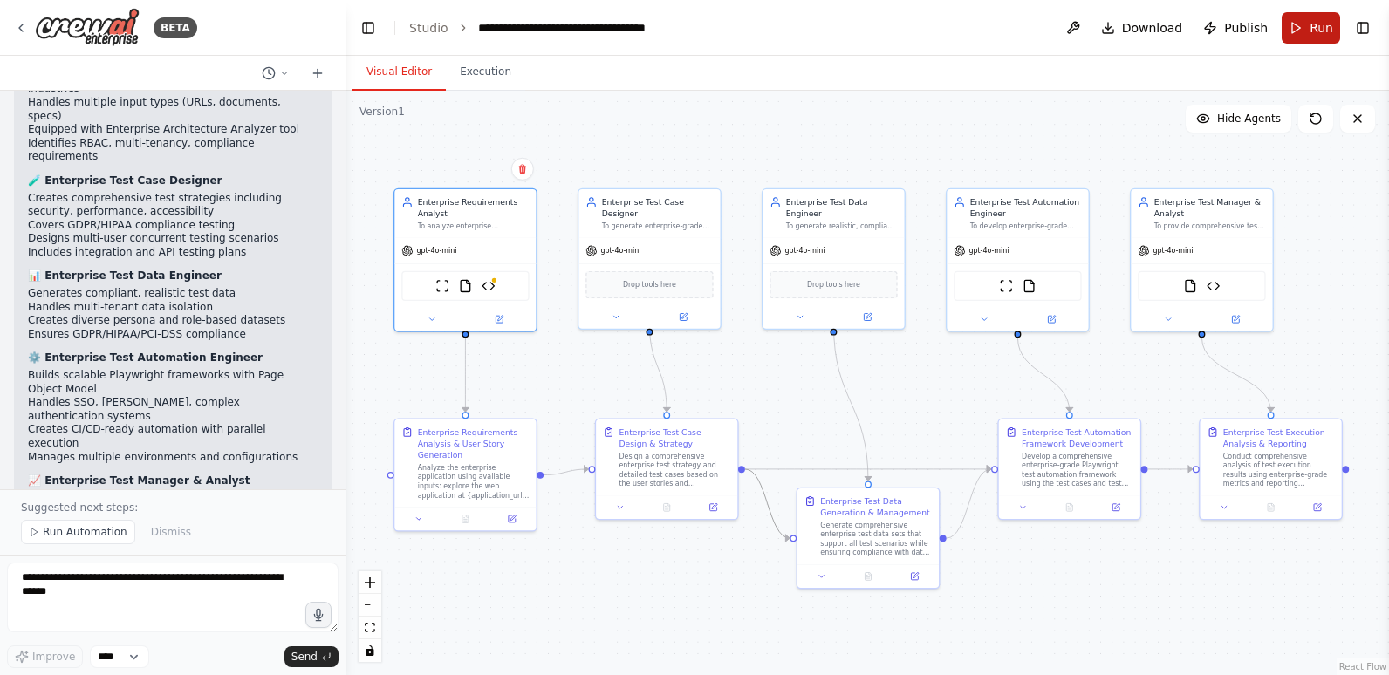
click at [1315, 21] on span "Run" at bounding box center [1321, 27] width 24 height 17
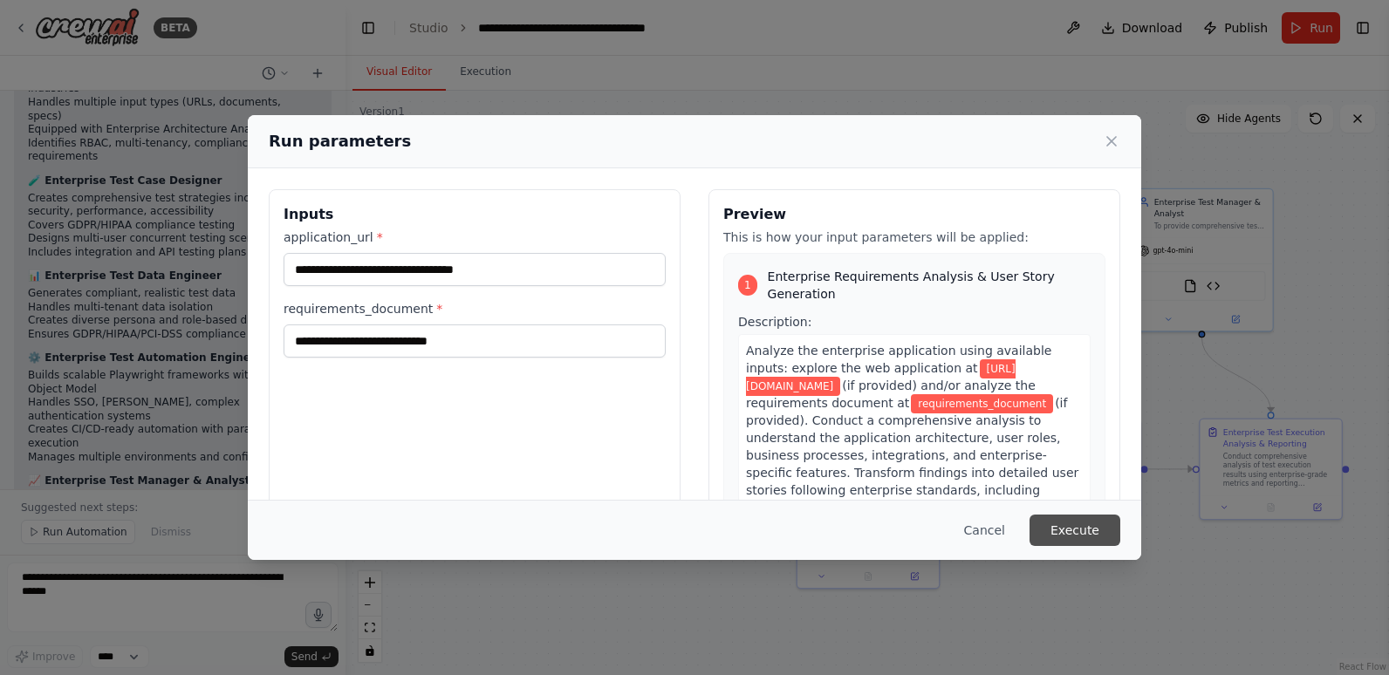
click at [1092, 531] on button "Execute" at bounding box center [1074, 530] width 91 height 31
click at [1110, 139] on icon at bounding box center [1111, 141] width 9 height 9
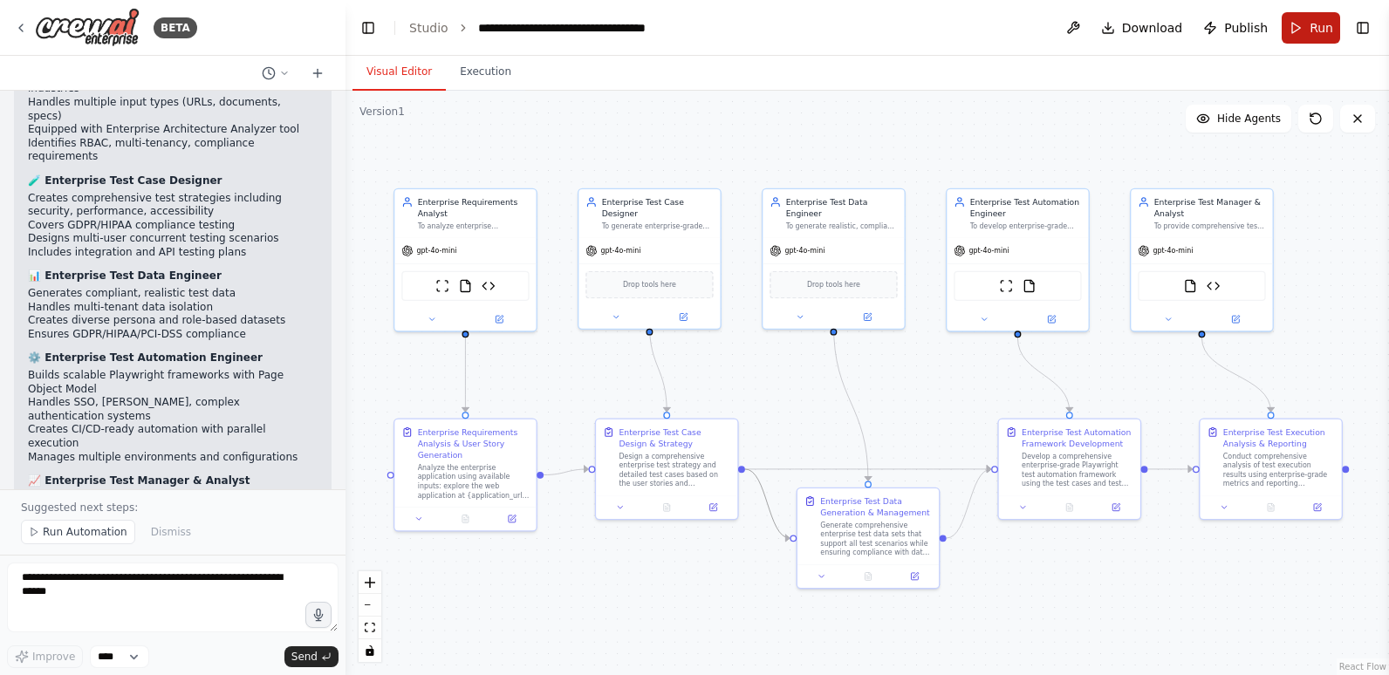
click at [1312, 29] on span "Run" at bounding box center [1321, 27] width 24 height 17
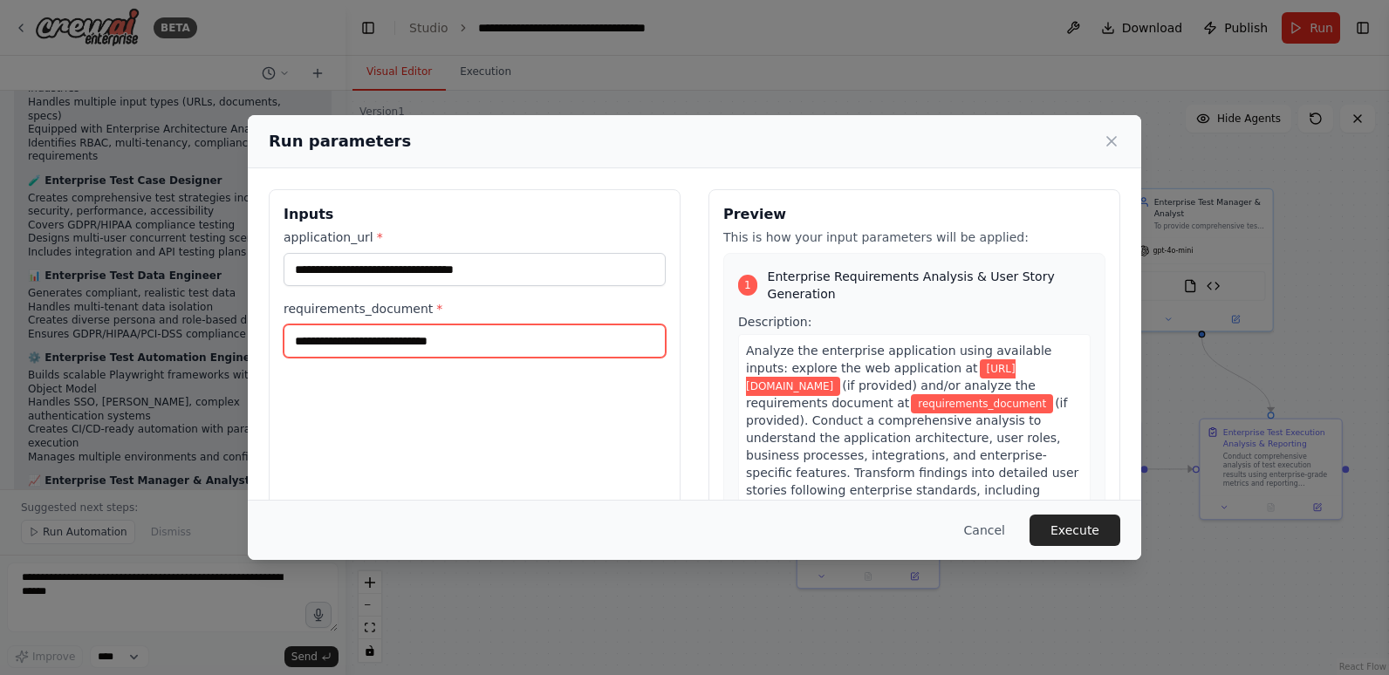
click at [483, 338] on input "requirements_document *" at bounding box center [475, 341] width 382 height 33
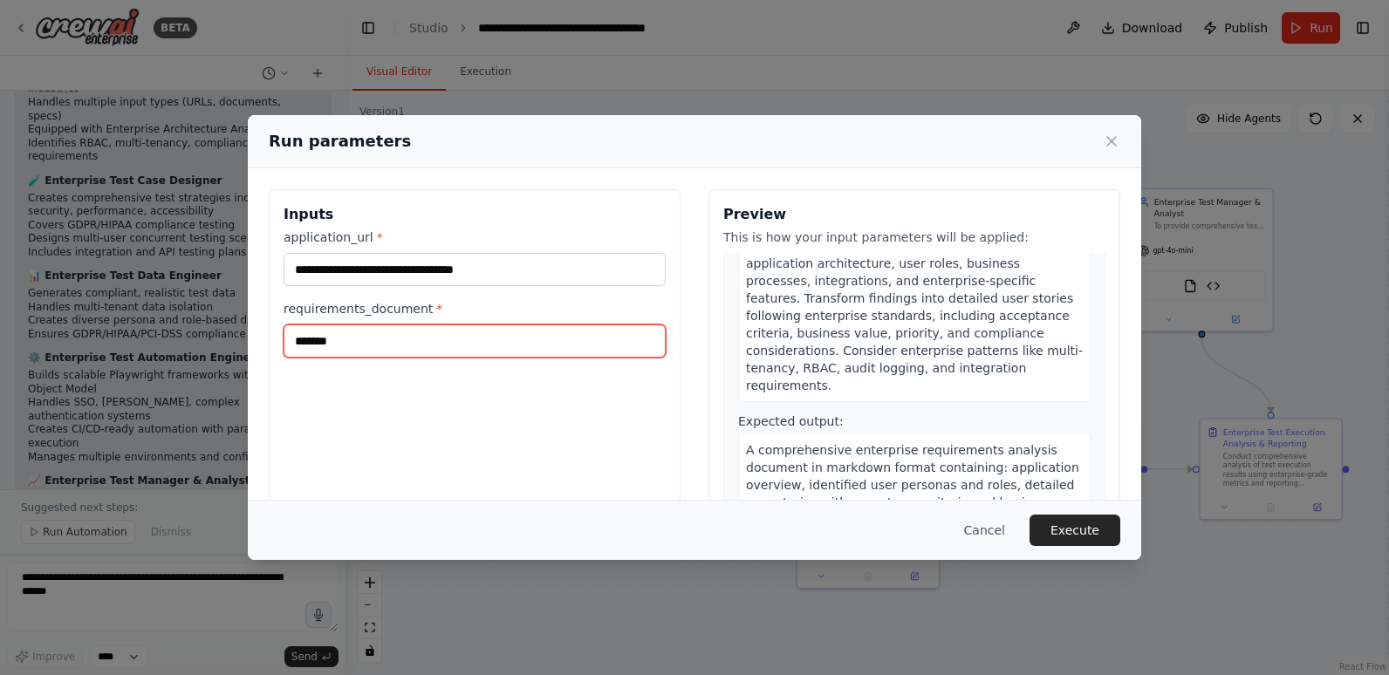
scroll to position [87, 0]
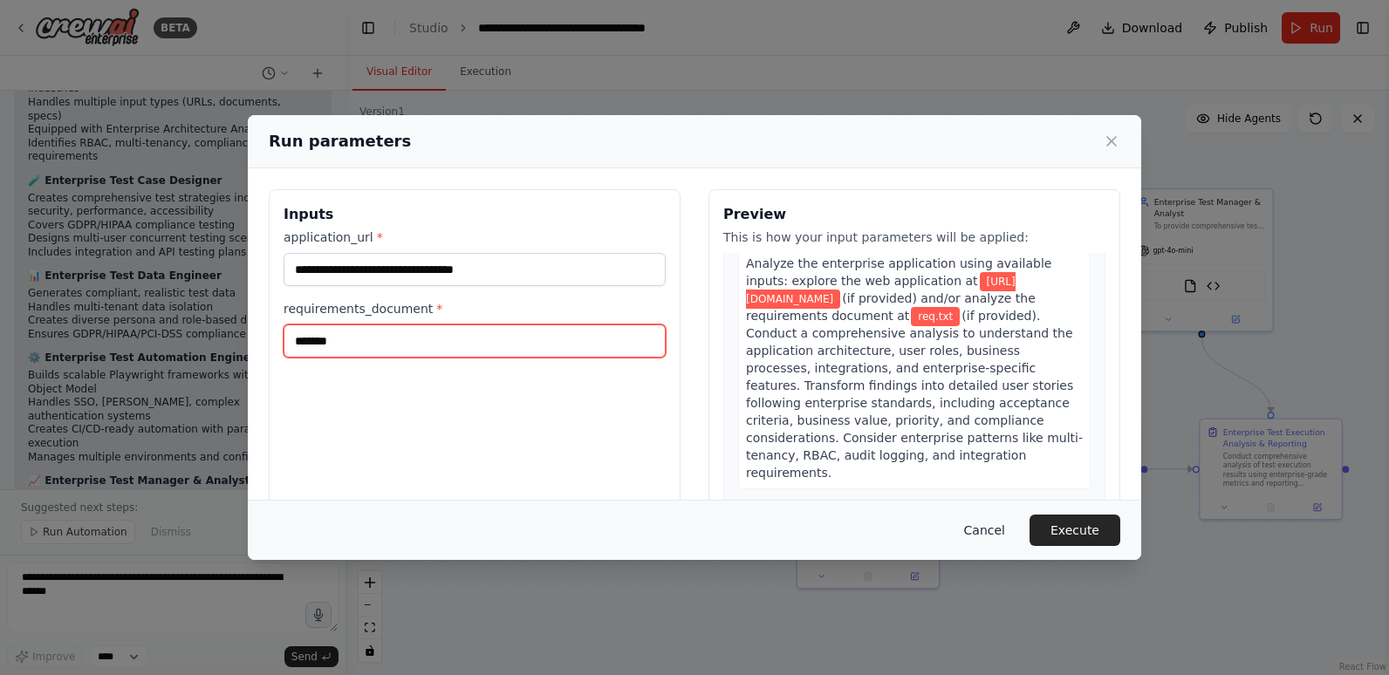
type input "*******"
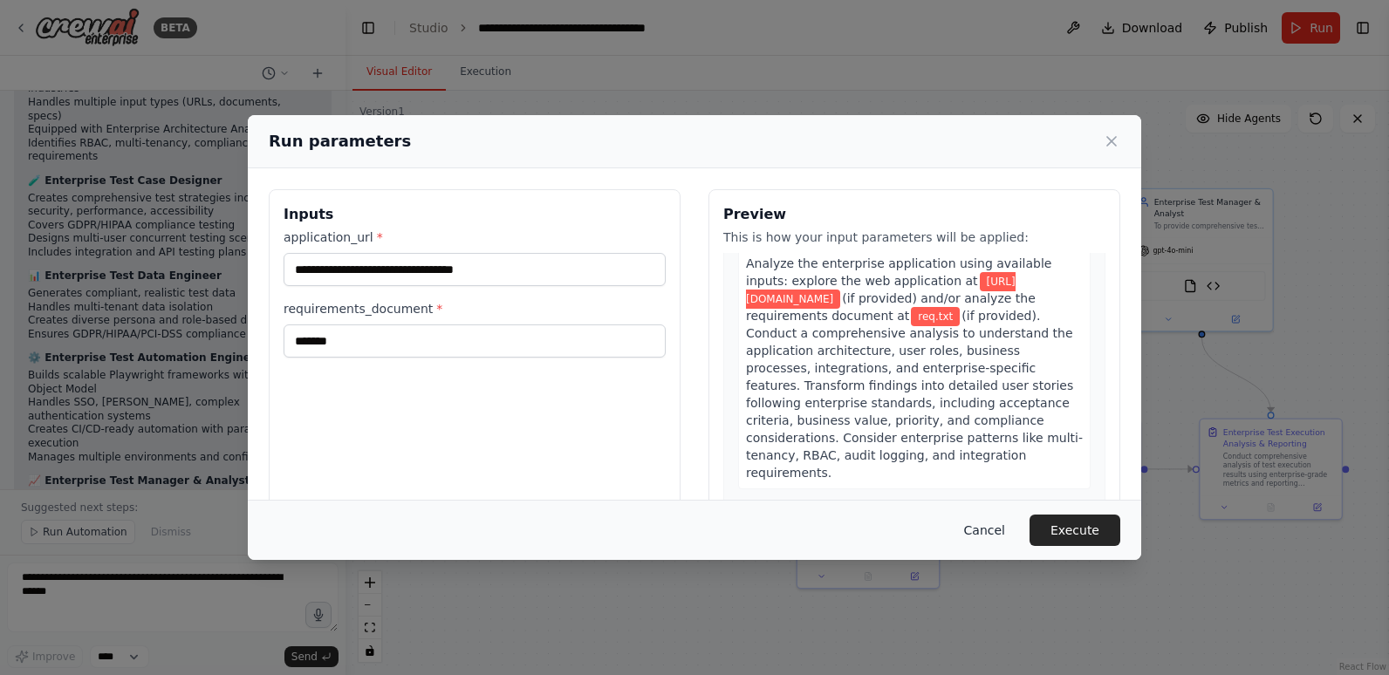
click at [994, 526] on button "Cancel" at bounding box center [984, 530] width 69 height 31
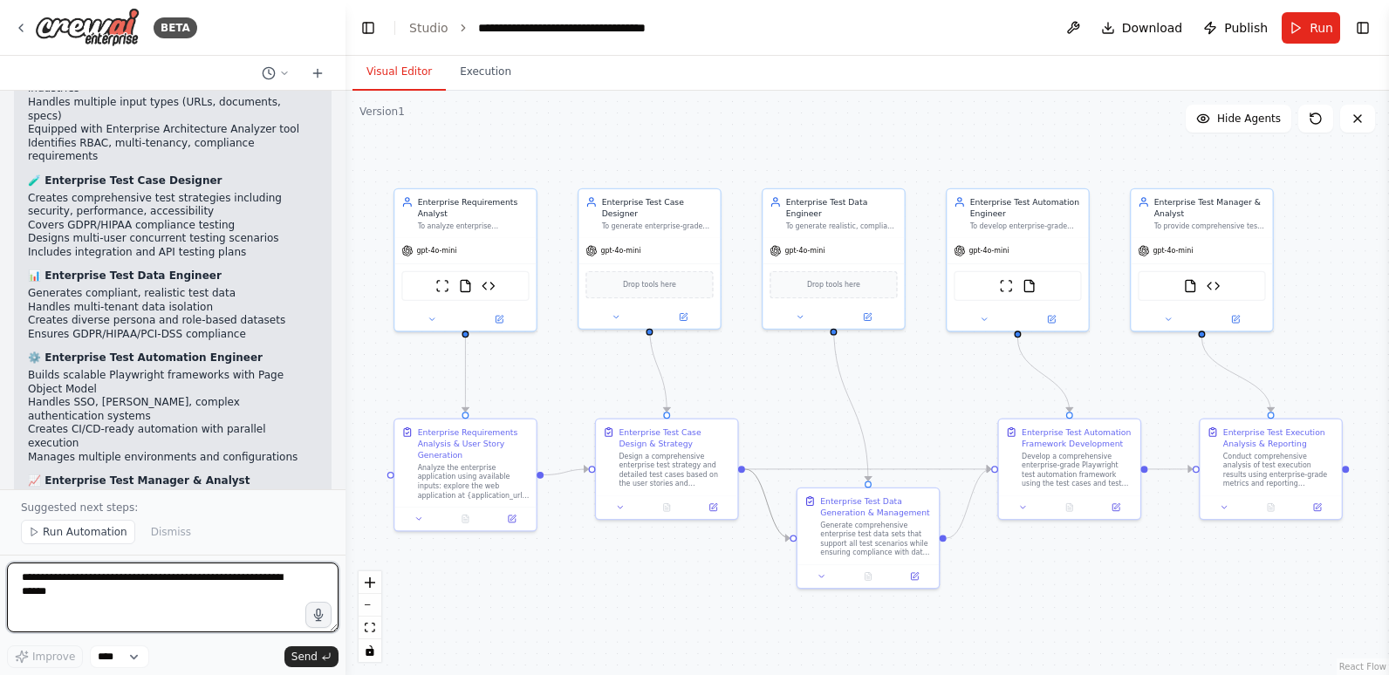
click at [116, 594] on textarea at bounding box center [172, 598] width 331 height 70
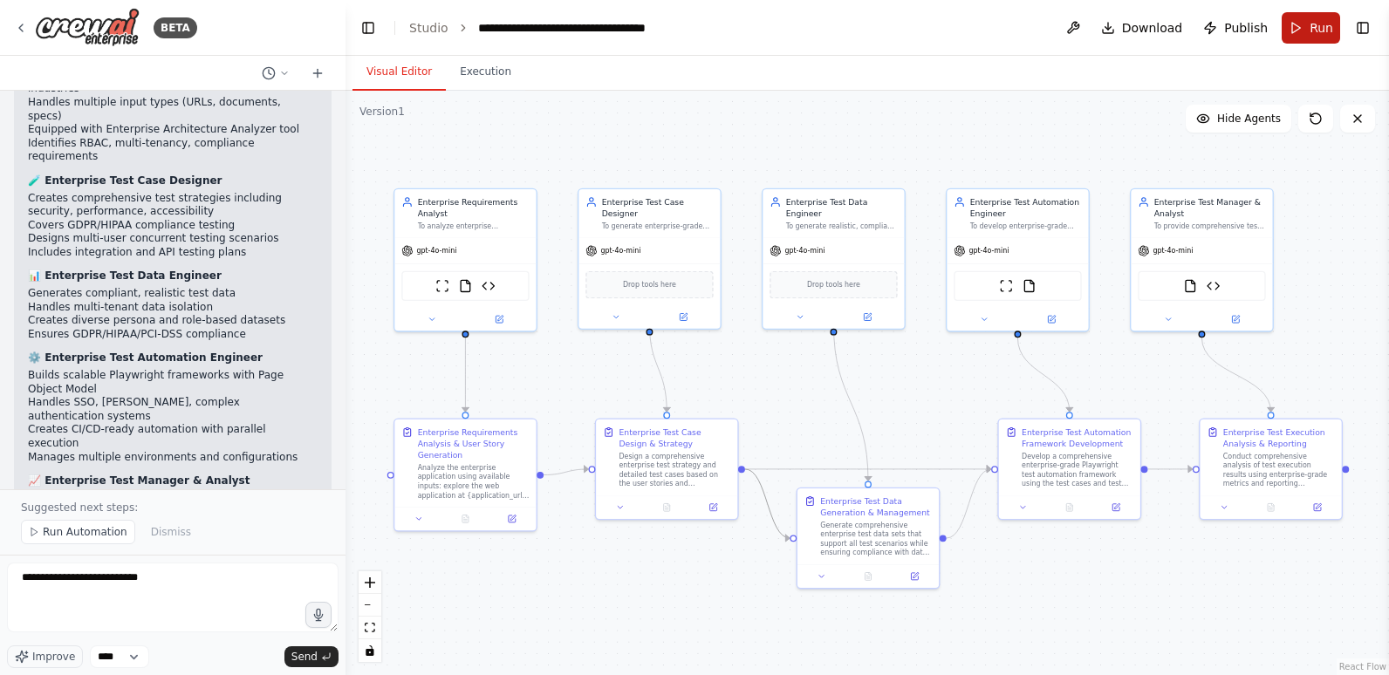
click at [1318, 23] on span "Run" at bounding box center [1321, 27] width 24 height 17
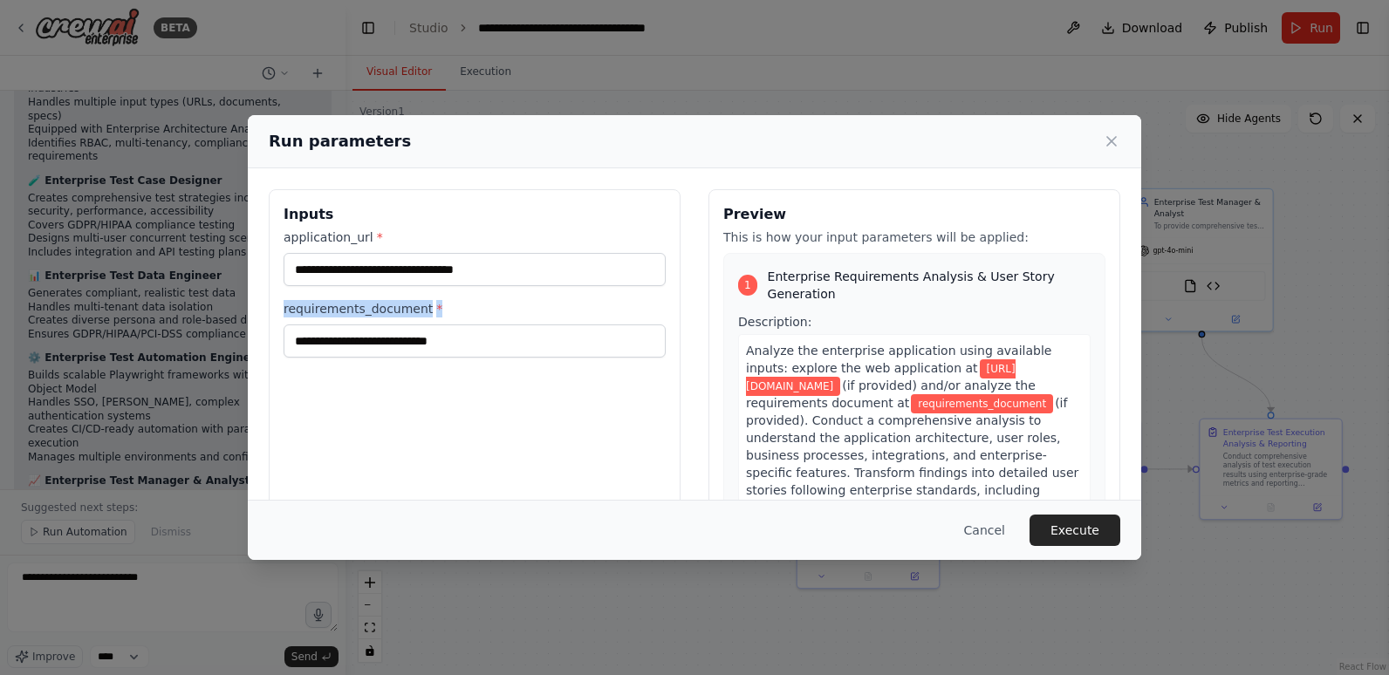
drag, startPoint x: 448, startPoint y: 311, endPoint x: 280, endPoint y: 312, distance: 168.4
click at [280, 312] on div "**********" at bounding box center [475, 395] width 412 height 413
copy label "requirements_document *"
click at [994, 530] on button "Cancel" at bounding box center [984, 530] width 69 height 31
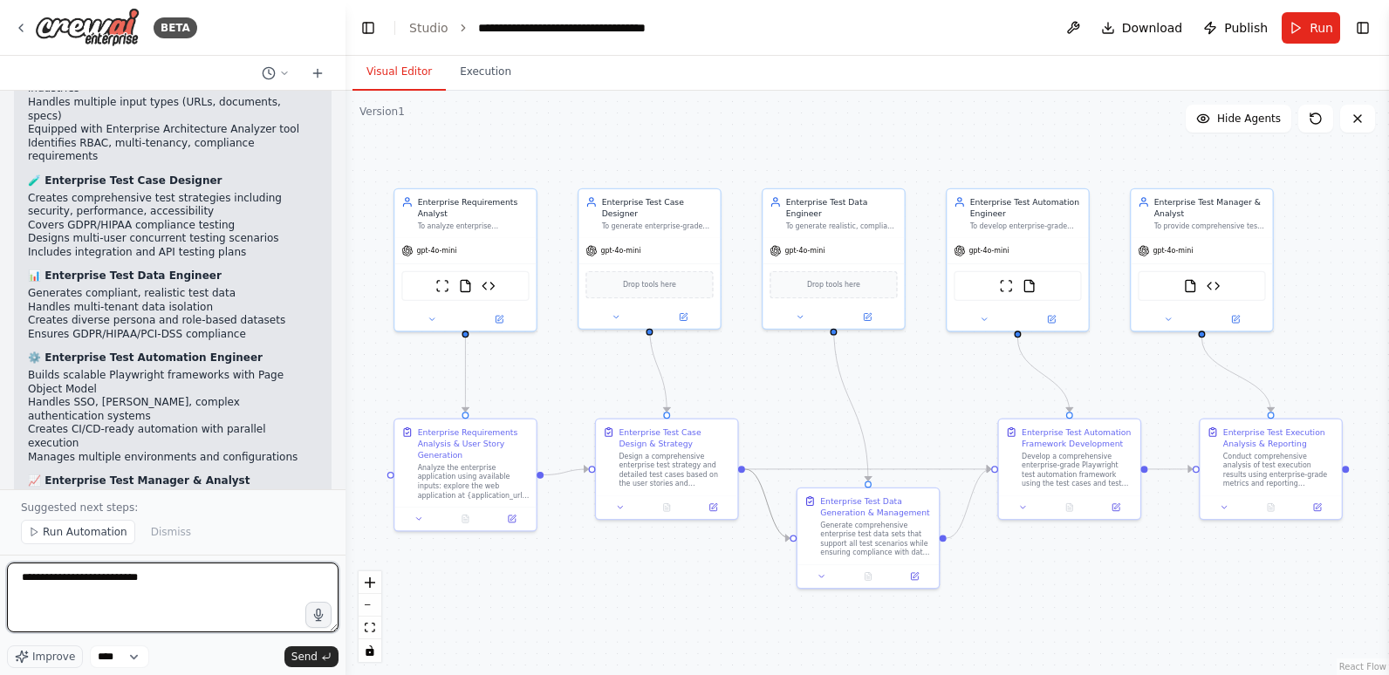
click at [182, 571] on textarea "**********" at bounding box center [172, 598] width 331 height 70
paste textarea "**********"
click at [79, 606] on textarea "**********" at bounding box center [172, 598] width 331 height 70
click at [290, 609] on textarea "**********" at bounding box center [172, 598] width 331 height 70
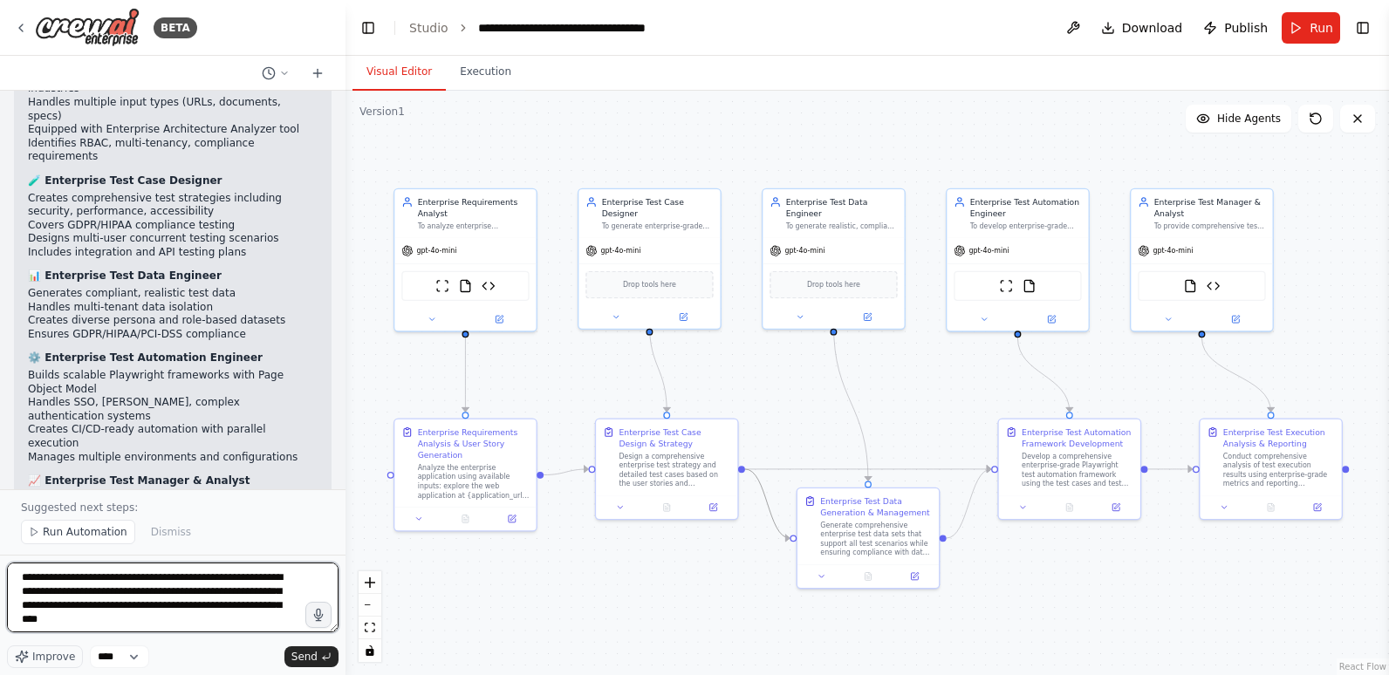
click at [17, 579] on textarea "**********" at bounding box center [172, 598] width 331 height 70
type textarea "**********"
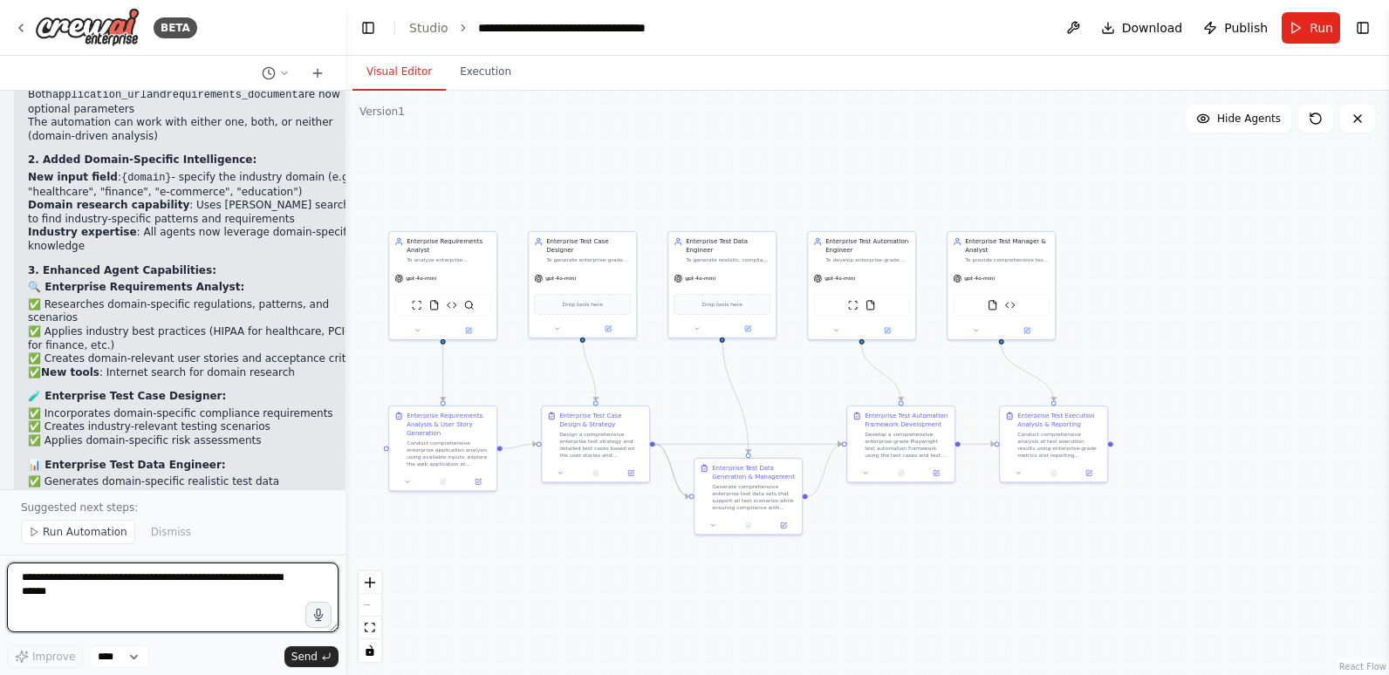
scroll to position [10308, 0]
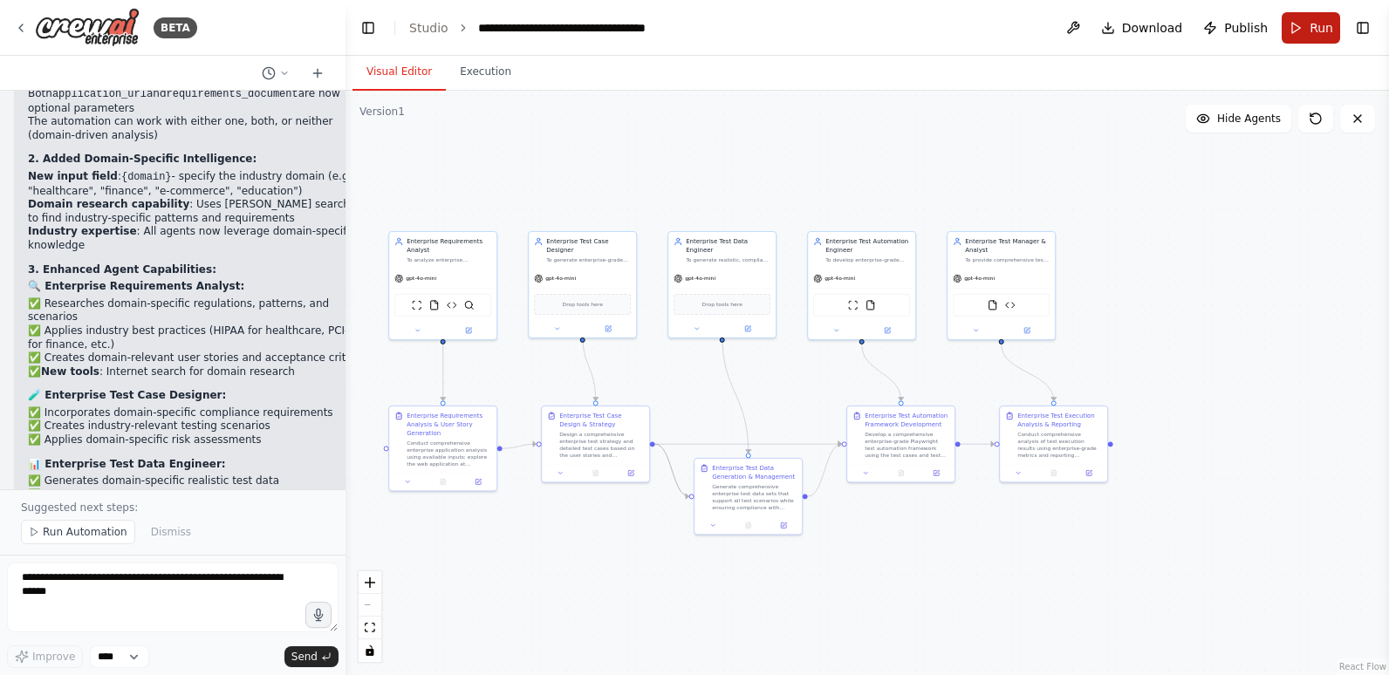
click at [1313, 26] on span "Run" at bounding box center [1321, 27] width 24 height 17
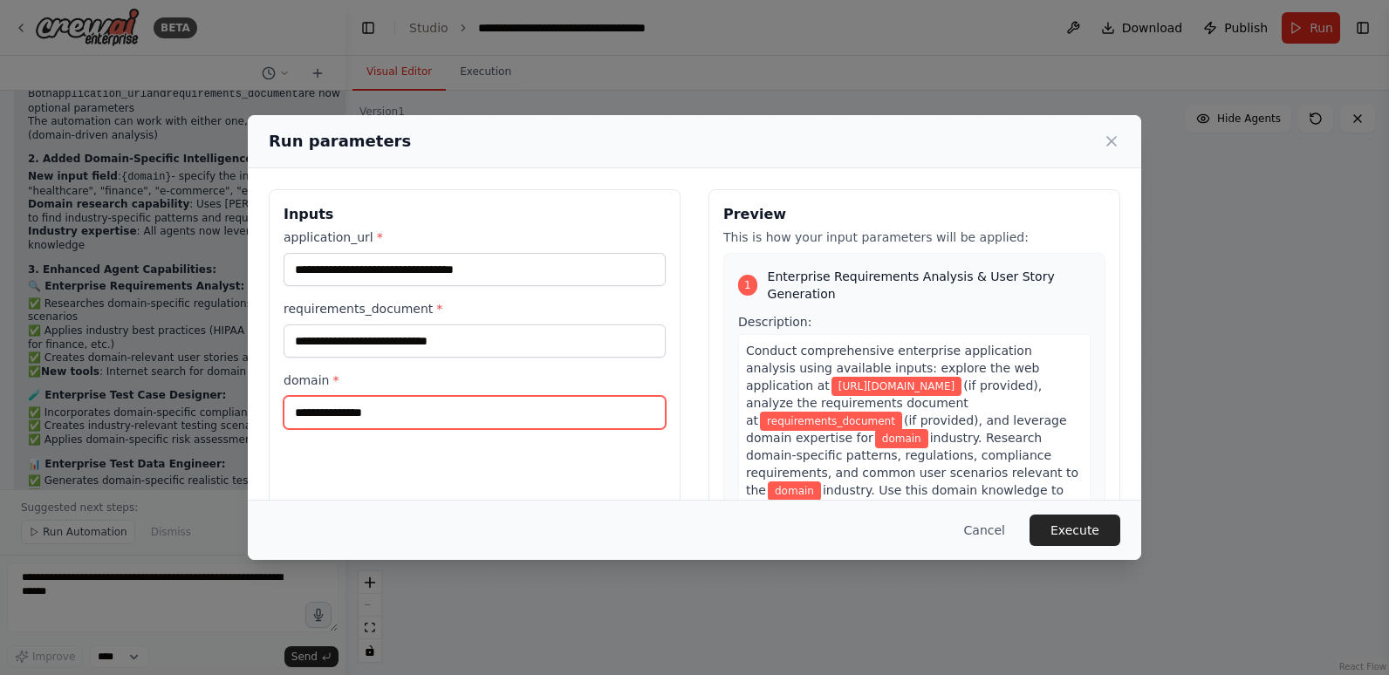
click at [393, 415] on input "domain *" at bounding box center [475, 412] width 382 height 33
type input "**********"
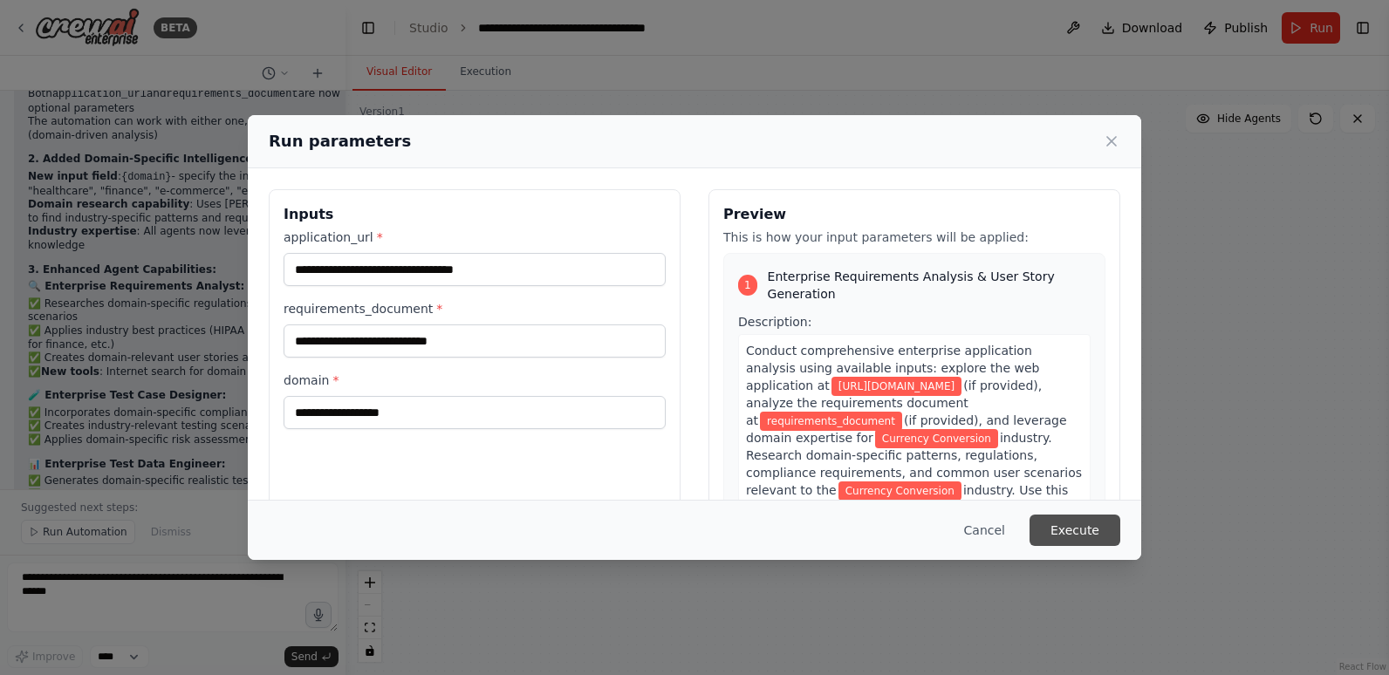
click at [1068, 521] on button "Execute" at bounding box center [1074, 530] width 91 height 31
click at [532, 379] on p "This field is required" at bounding box center [475, 373] width 382 height 17
click at [1110, 137] on icon at bounding box center [1111, 141] width 17 height 17
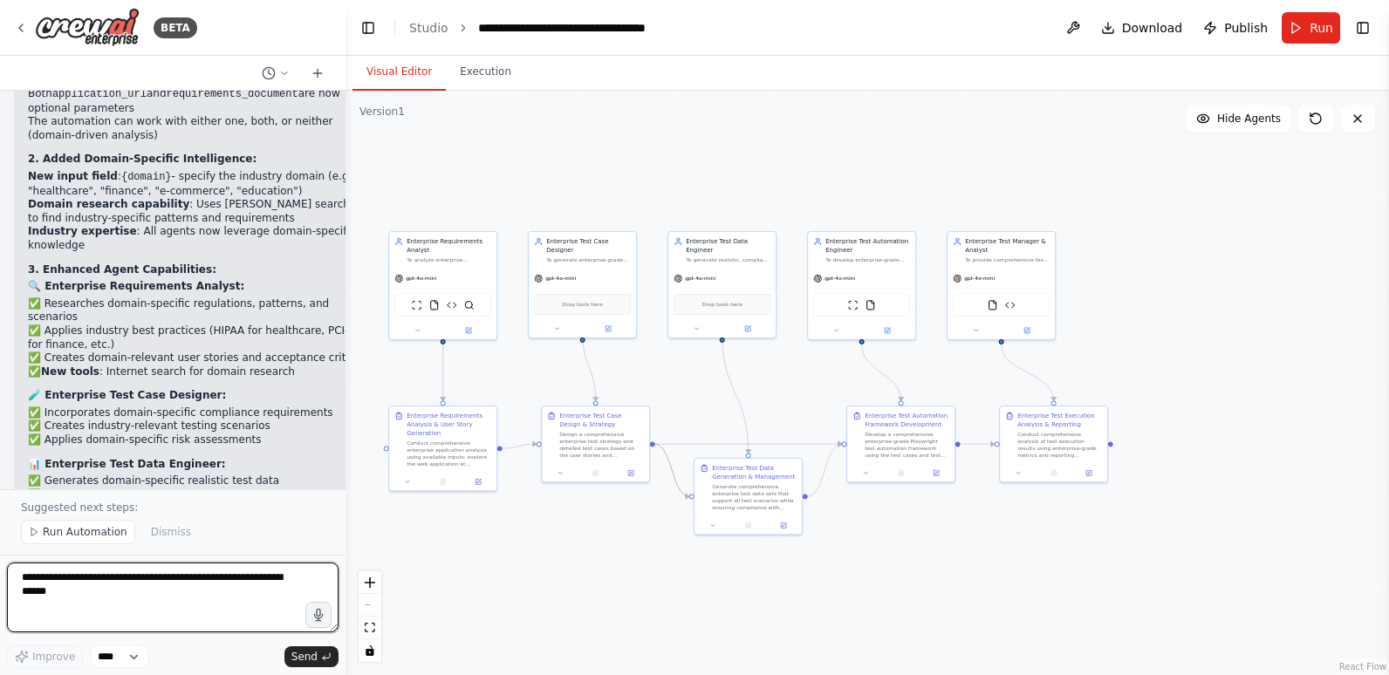
click at [196, 572] on textarea at bounding box center [172, 598] width 331 height 70
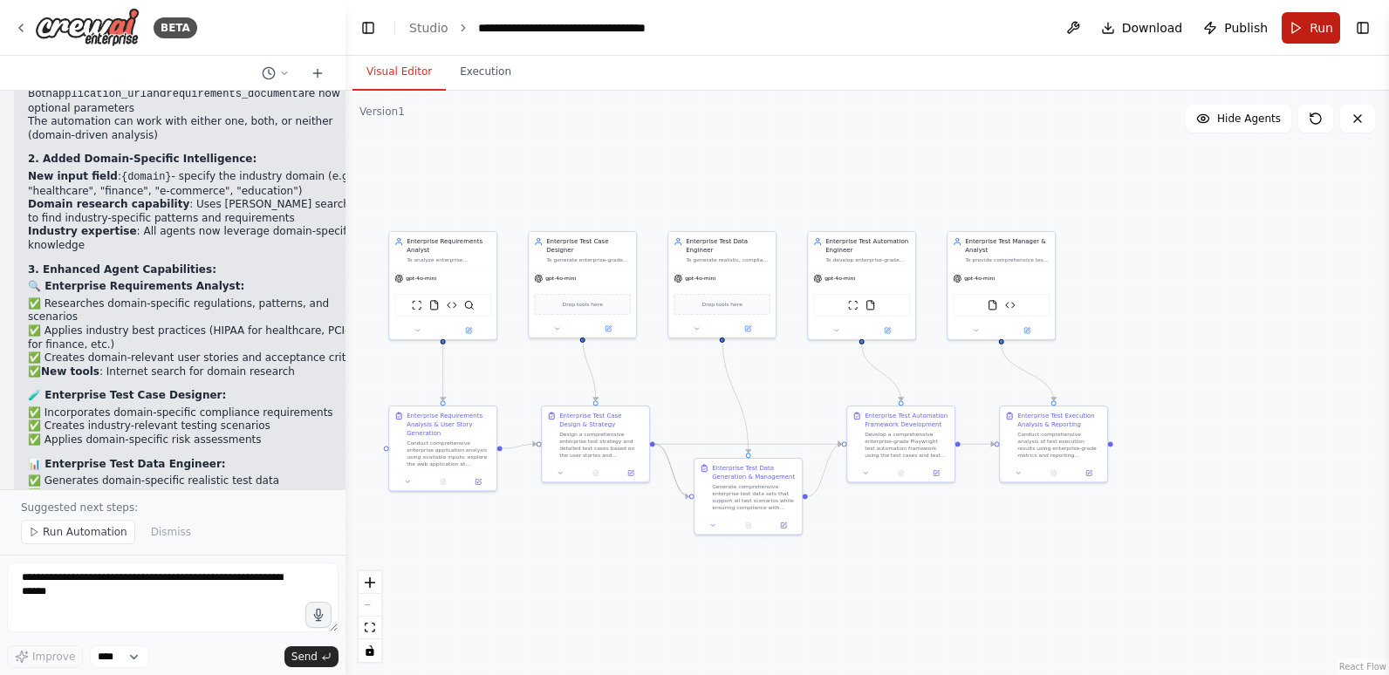
click at [1315, 24] on span "Run" at bounding box center [1321, 27] width 24 height 17
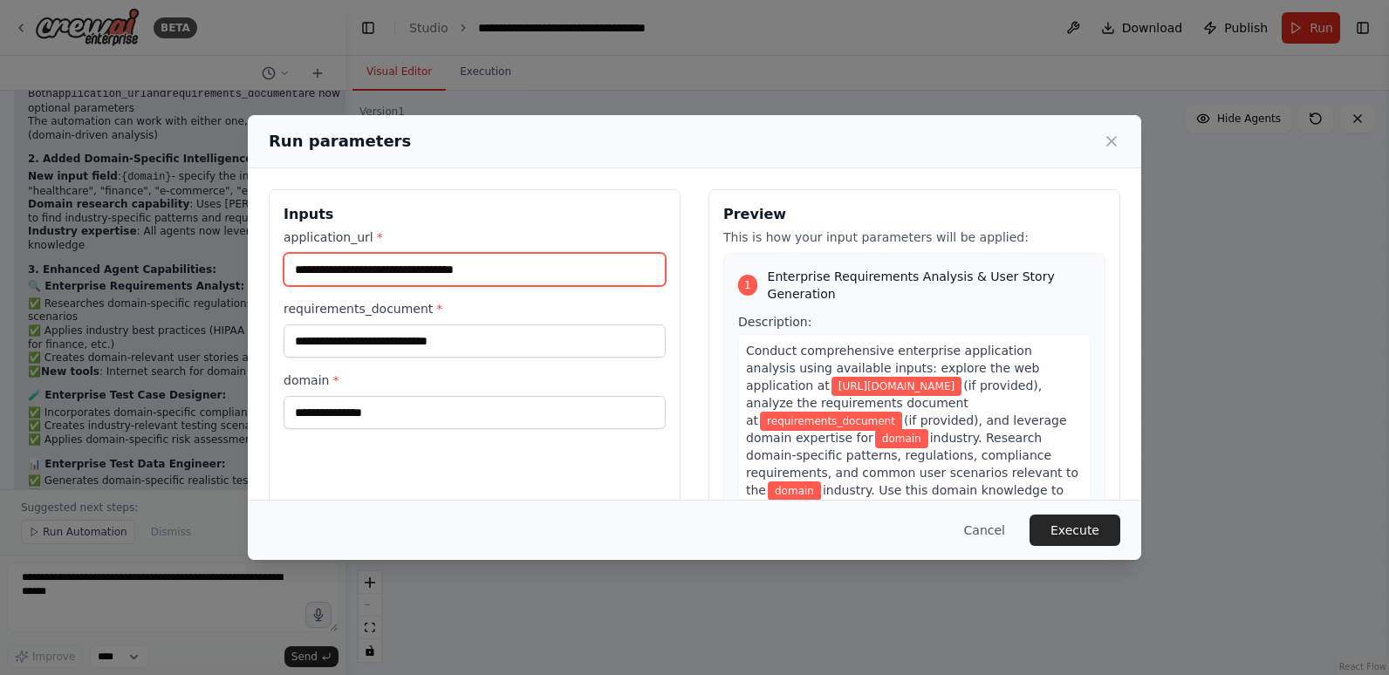
drag, startPoint x: 532, startPoint y: 264, endPoint x: 253, endPoint y: 280, distance: 279.6
click at [253, 280] on div "**********" at bounding box center [694, 395] width 893 height 455
paste input "**********"
type input "**********"
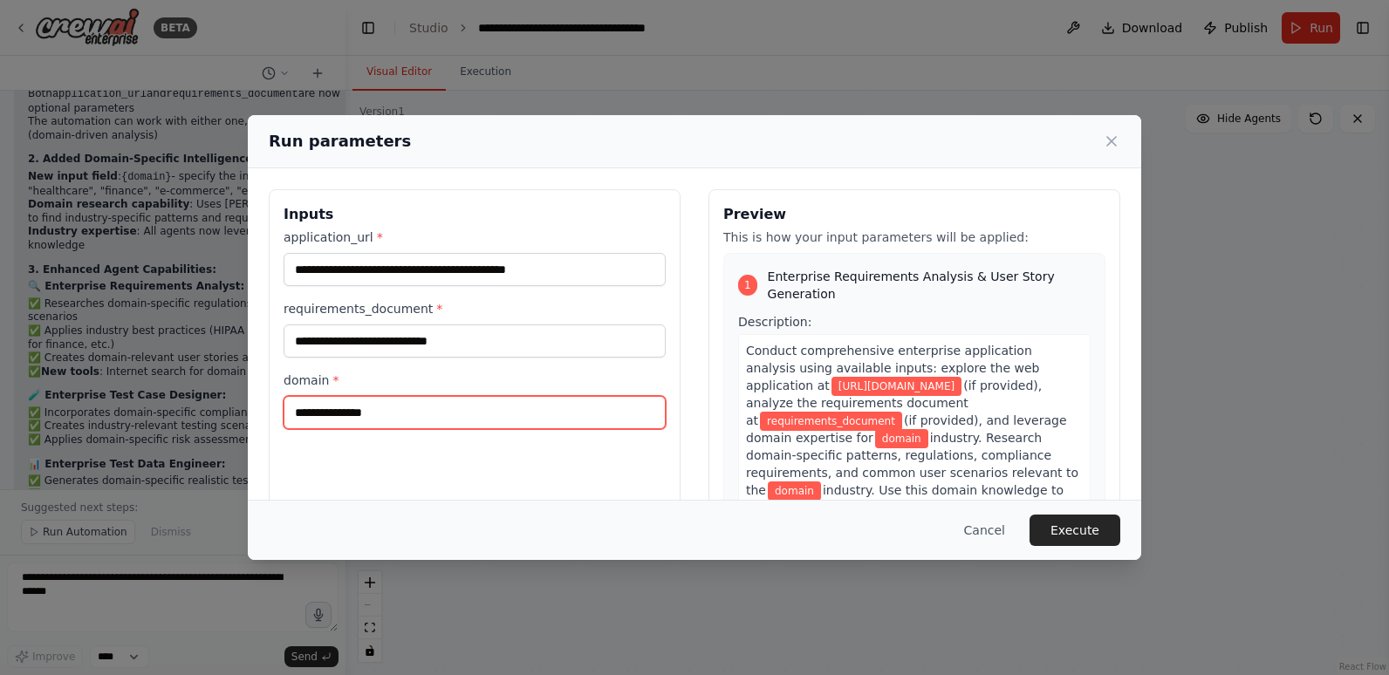
click at [388, 412] on input "domain *" at bounding box center [475, 412] width 382 height 33
type input "*******"
click at [946, 439] on span "industry. Research domain-specific patterns, regulations, compliance requiremen…" at bounding box center [912, 464] width 332 height 66
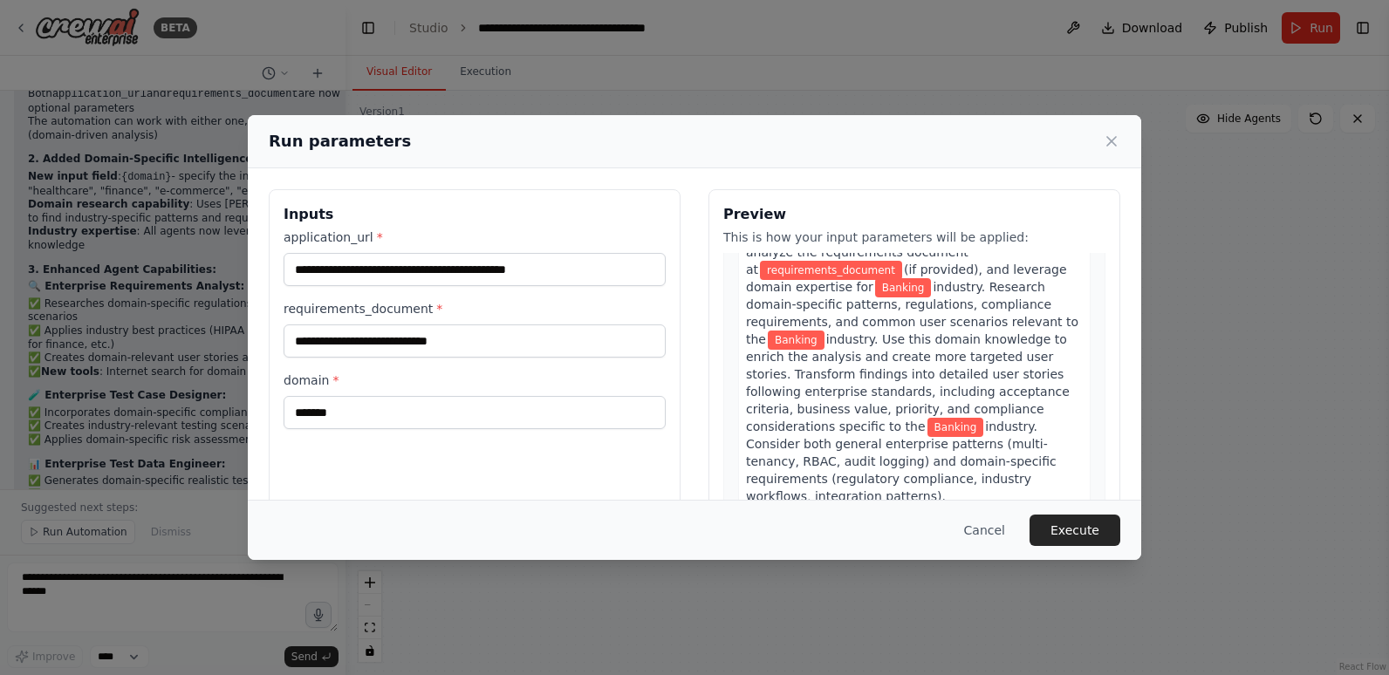
scroll to position [436, 0]
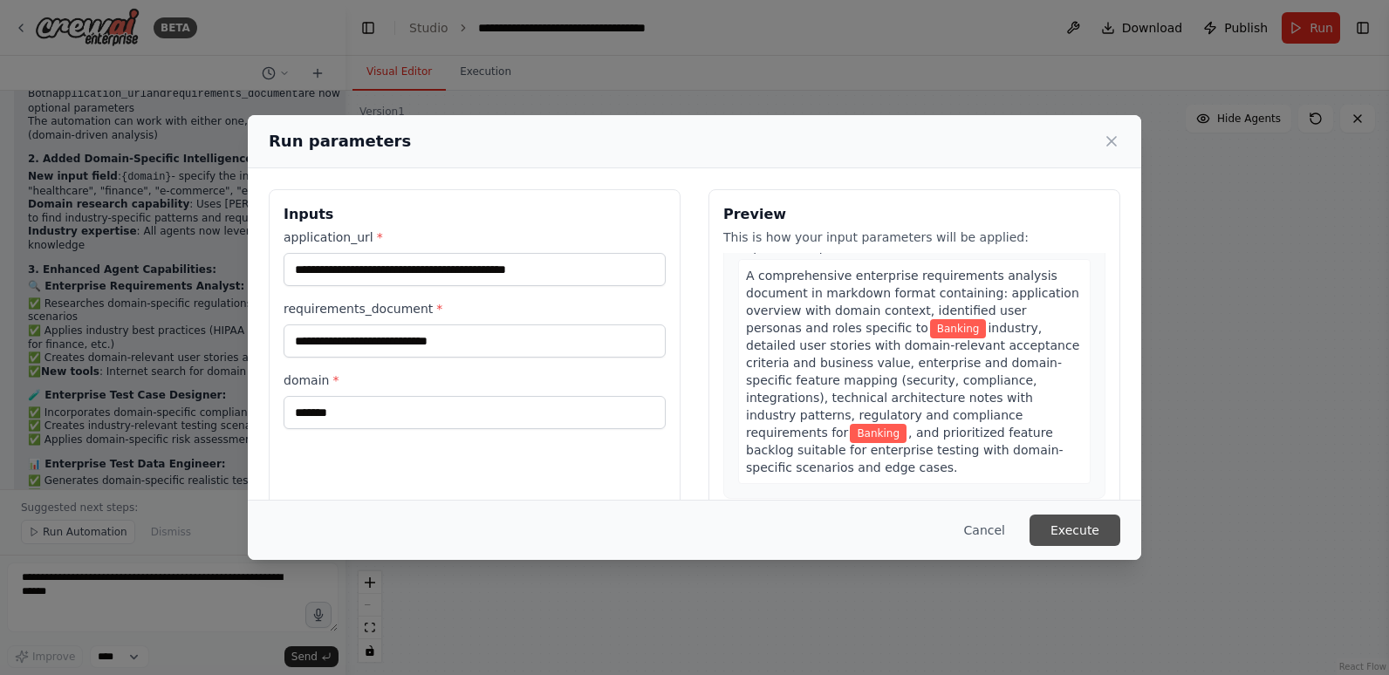
click at [1089, 523] on button "Execute" at bounding box center [1074, 530] width 91 height 31
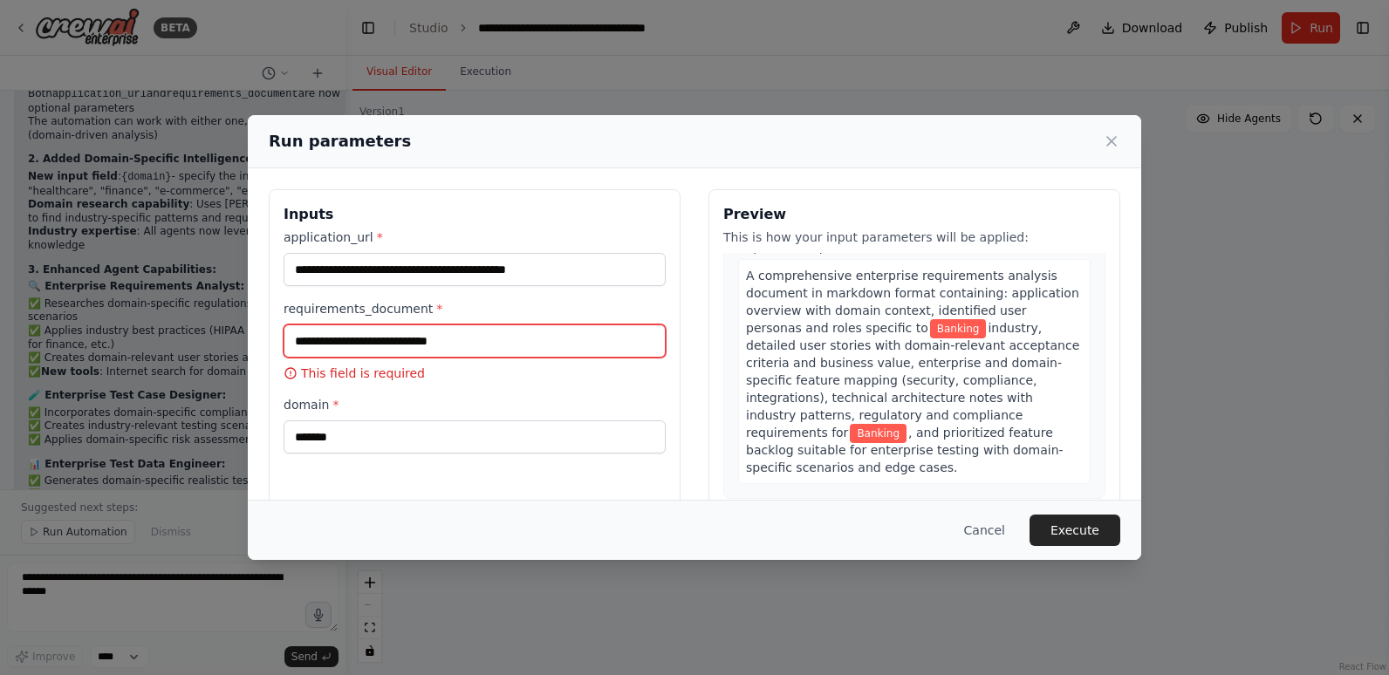
click at [475, 342] on input "requirements_document *" at bounding box center [475, 341] width 382 height 33
type input "*******"
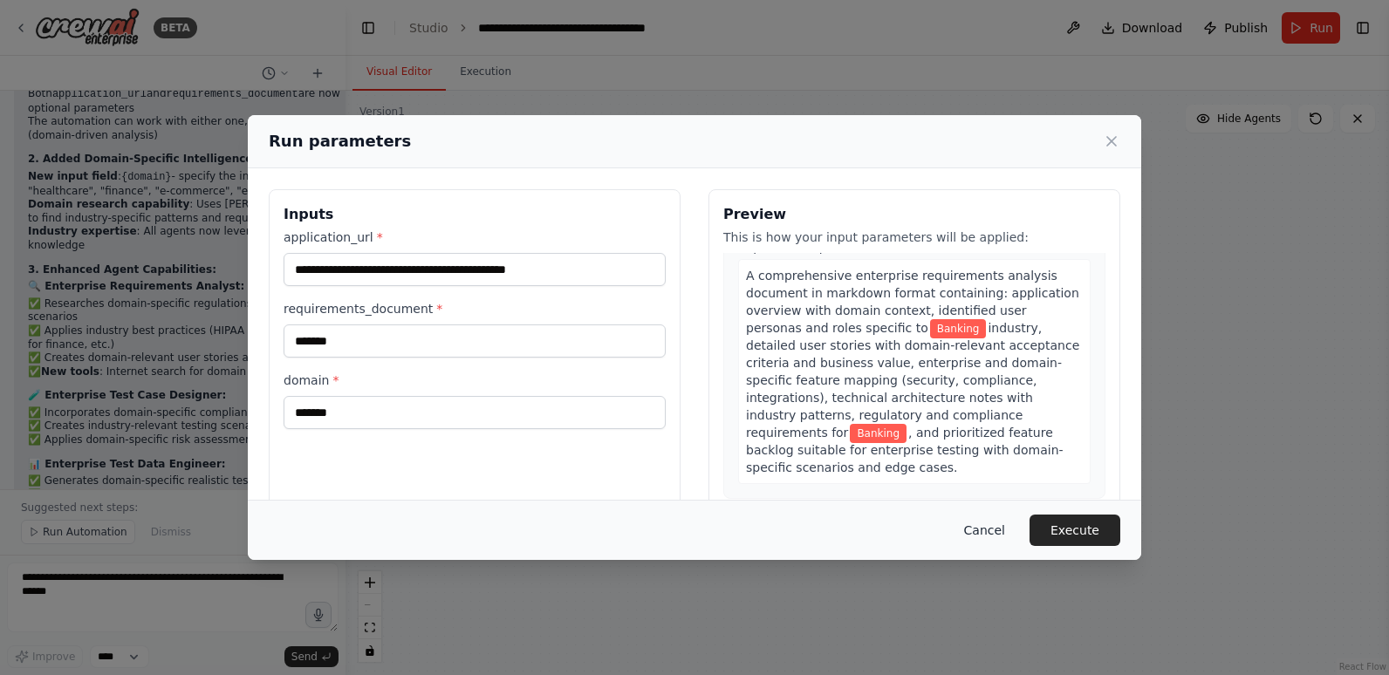
click at [1001, 523] on button "Cancel" at bounding box center [984, 530] width 69 height 31
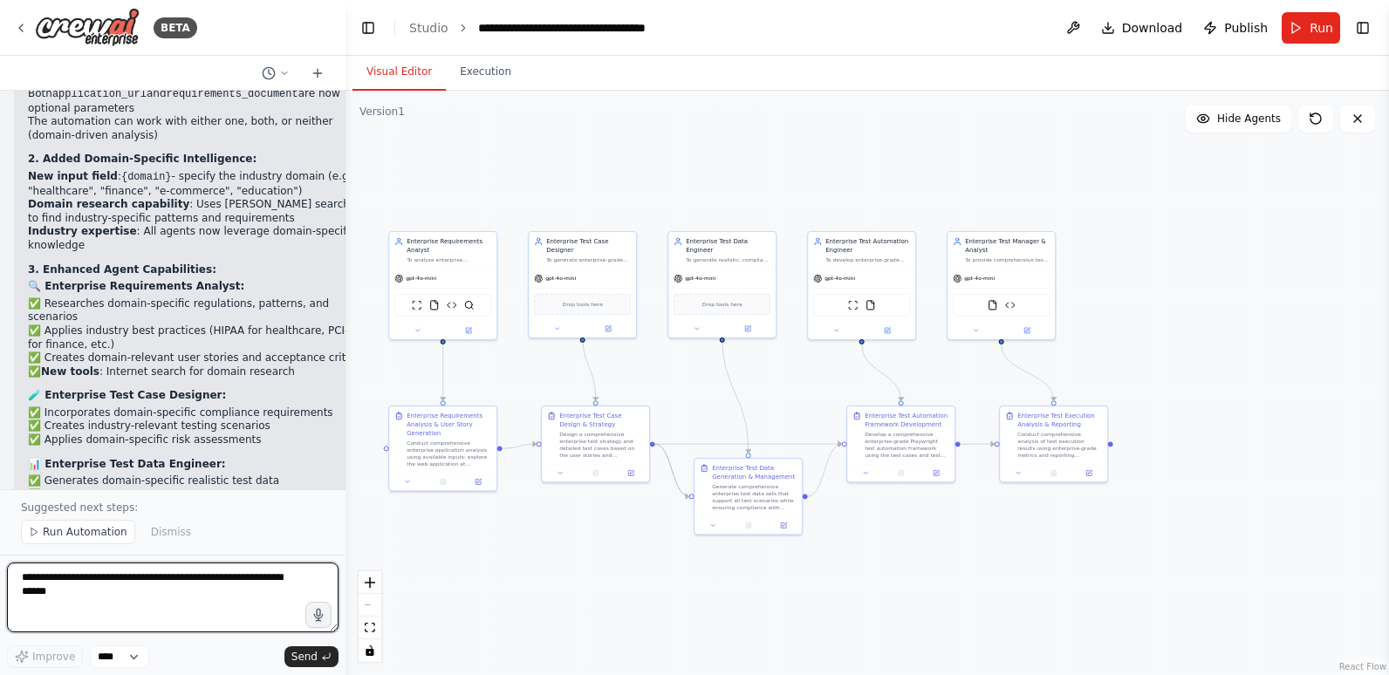
click at [292, 590] on textarea at bounding box center [172, 598] width 331 height 70
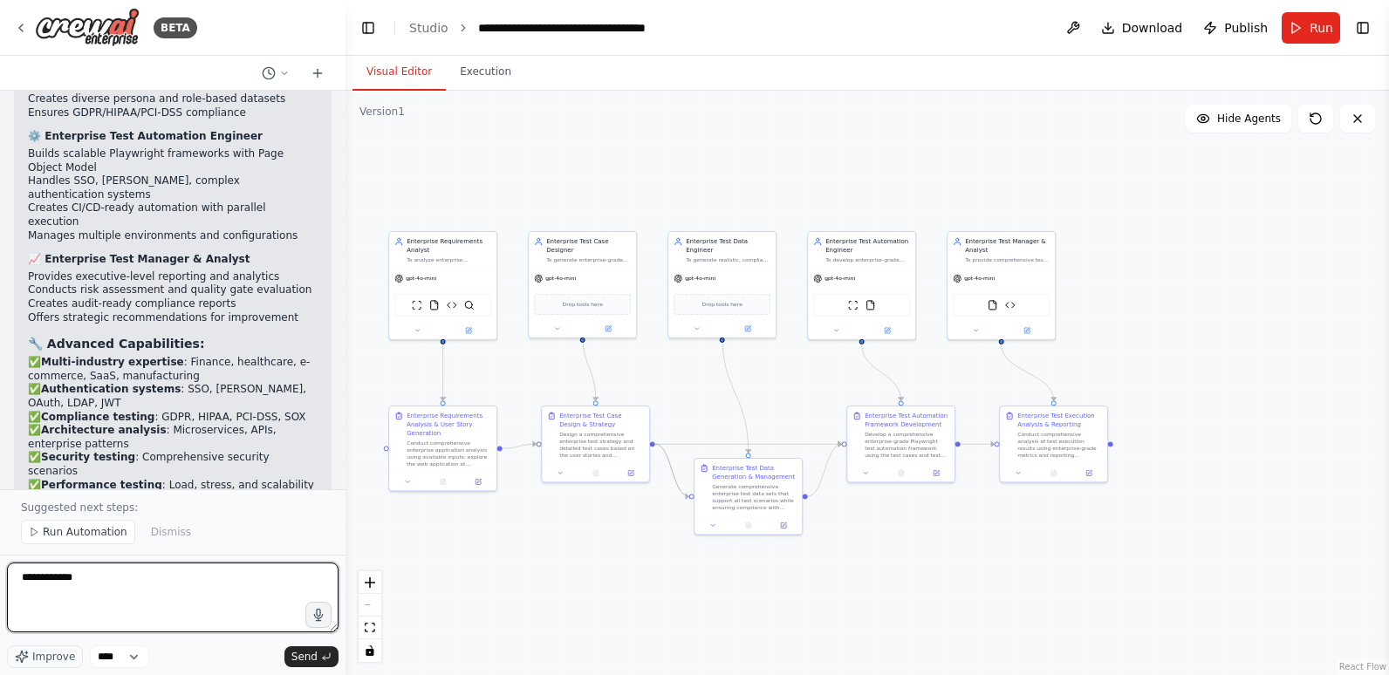
scroll to position [8039, 0]
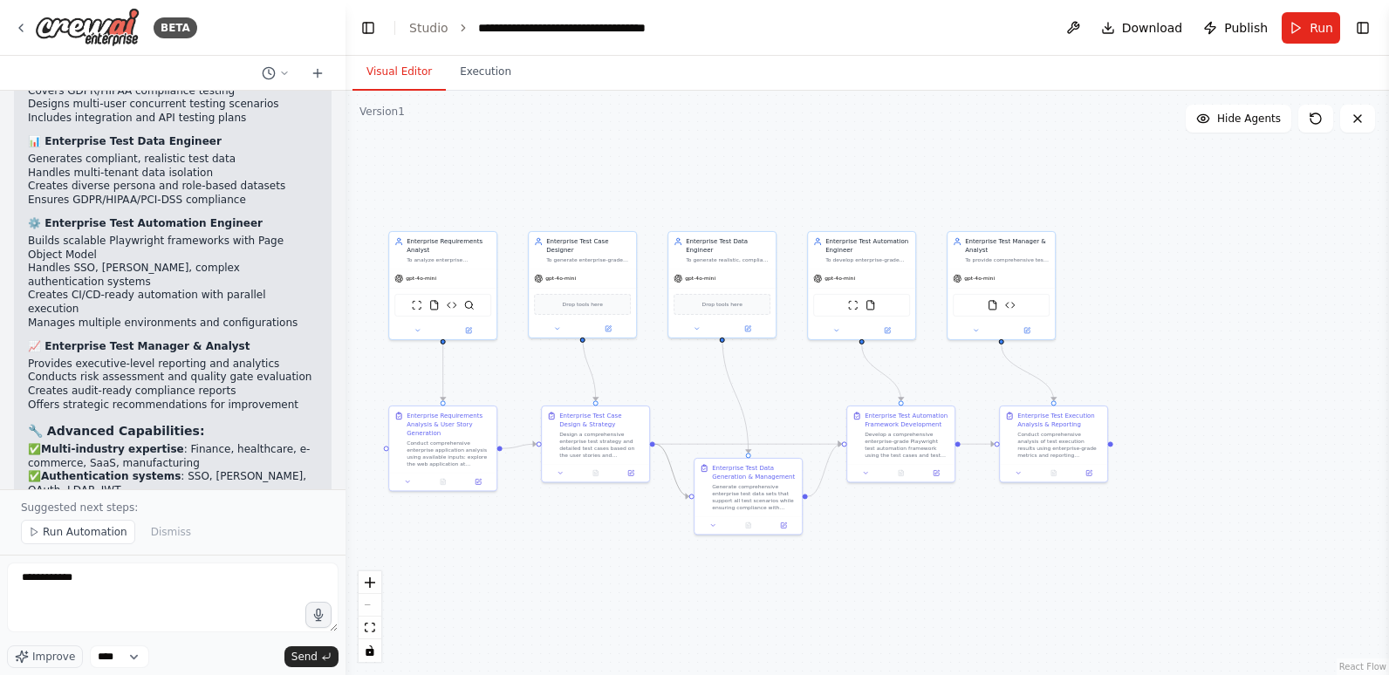
drag, startPoint x: 28, startPoint y: 367, endPoint x: 249, endPoint y: 382, distance: 221.2
drag, startPoint x: 77, startPoint y: 396, endPoint x: 118, endPoint y: 396, distance: 41.0
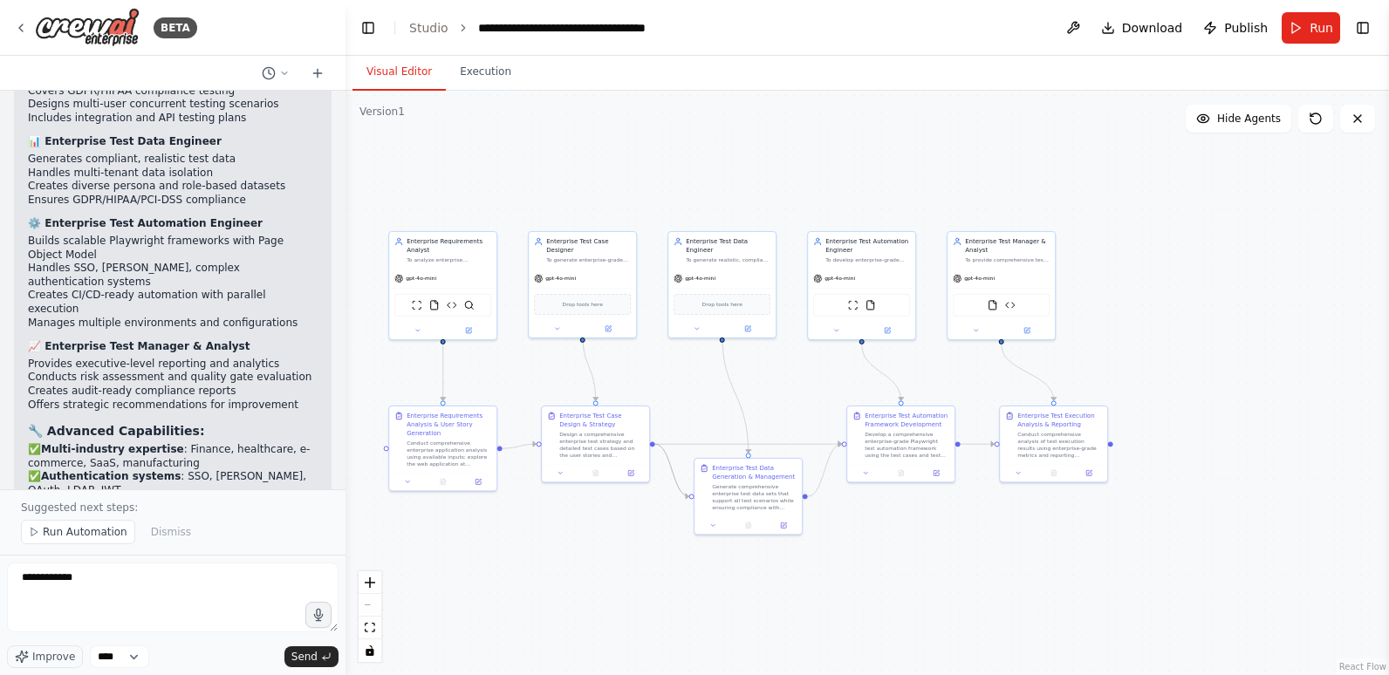
copy p "In Enterprise requiremets Analyst Agent - I see that the requirements_document …"
drag, startPoint x: 73, startPoint y: 575, endPoint x: -3, endPoint y: 586, distance: 77.6
click at [0, 586] on html "BETA Hello! I'm the CrewAI assistant. What kind of automation do you want to bu…" at bounding box center [694, 337] width 1389 height 675
paste textarea "**********"
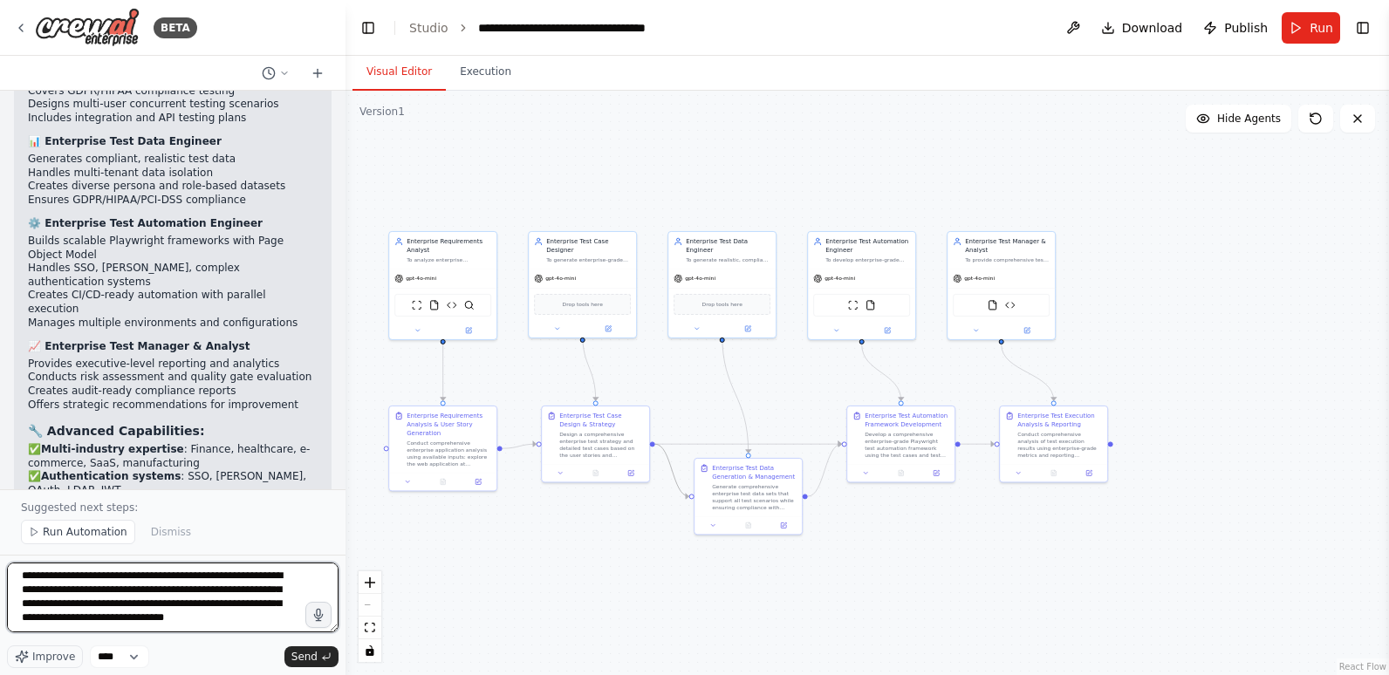
scroll to position [9, 0]
type textarea "**********"
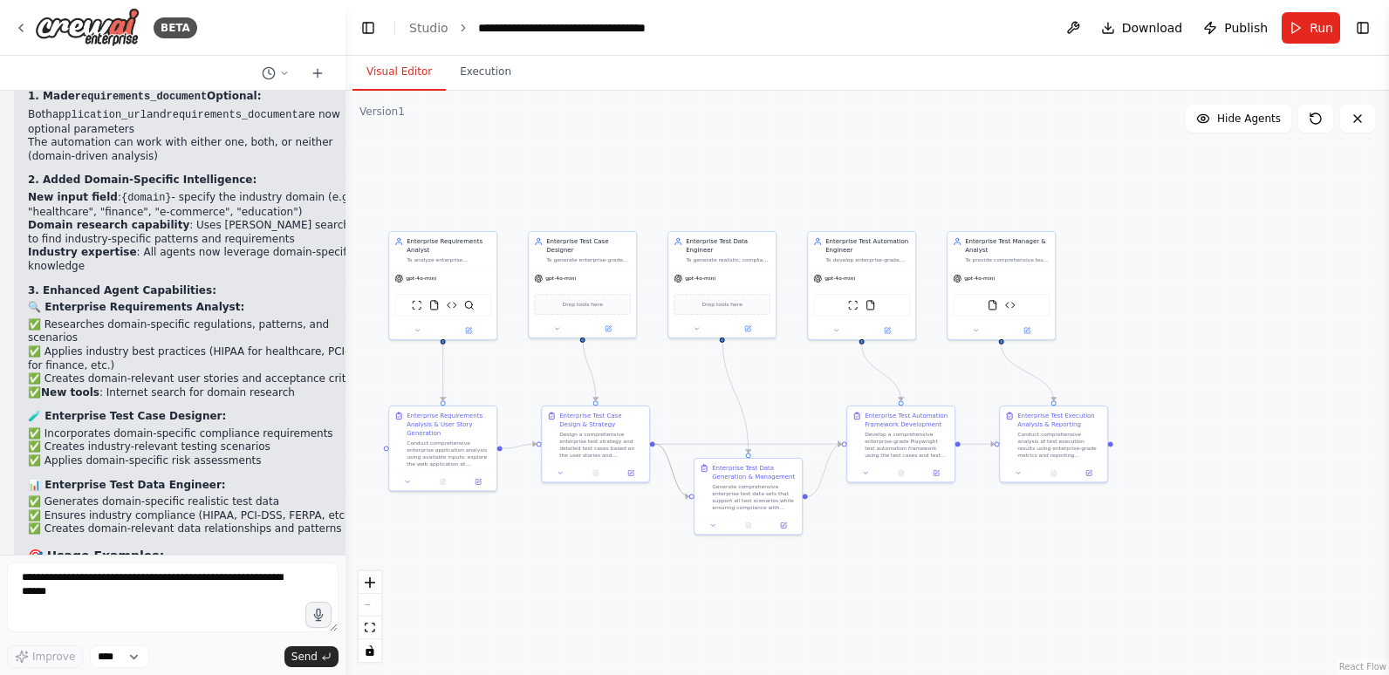
scroll to position [10386, 0]
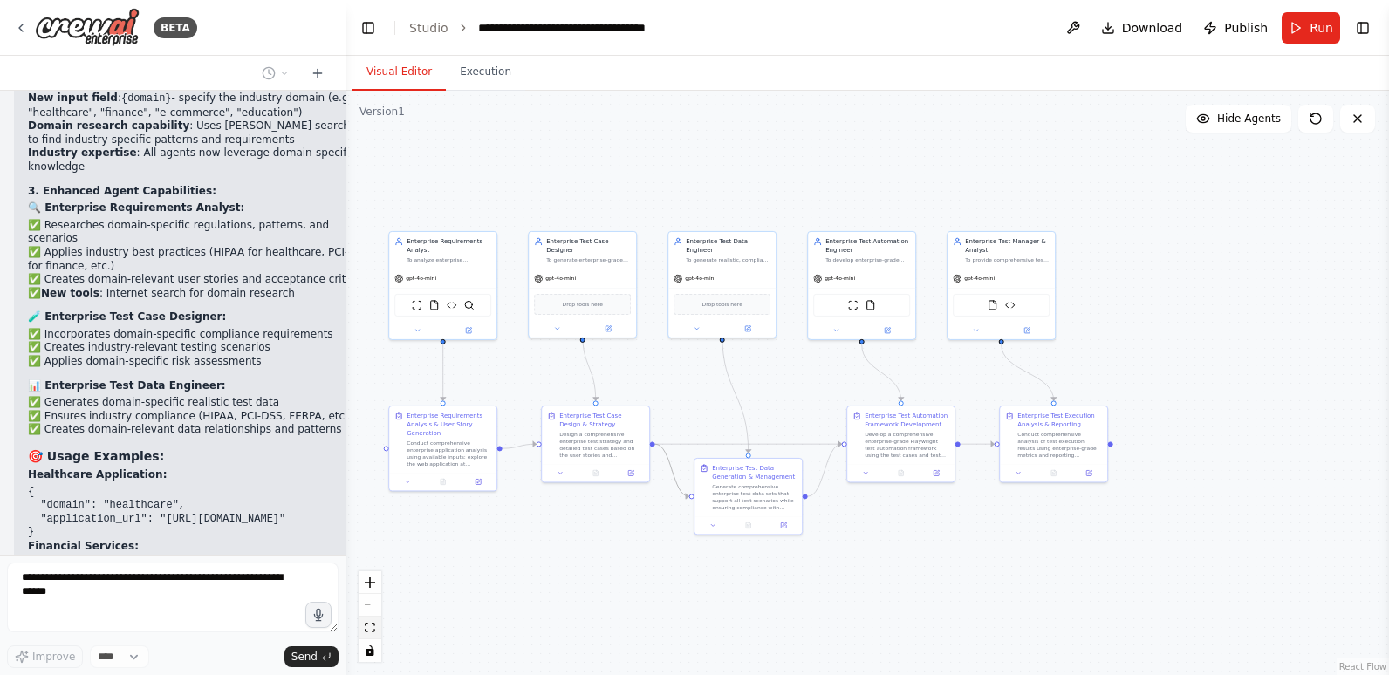
click at [368, 625] on icon "fit view" at bounding box center [370, 628] width 10 height 10
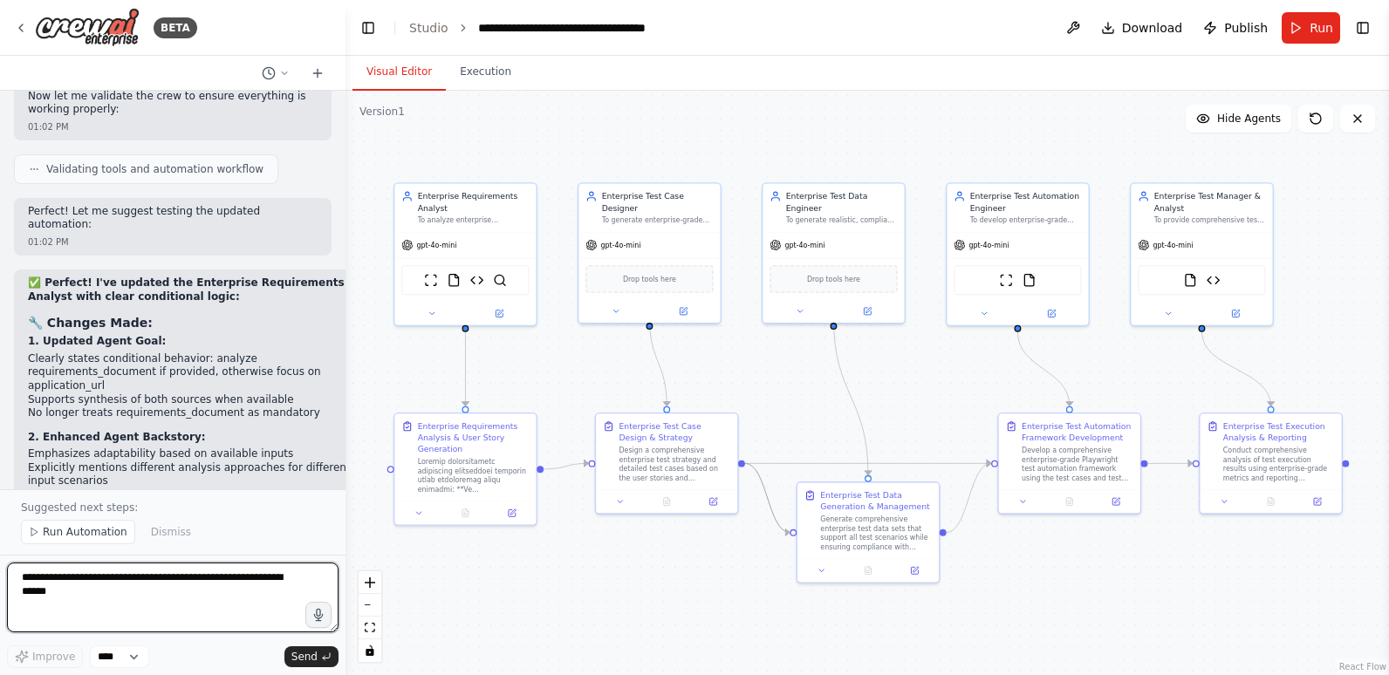
scroll to position [11743, 0]
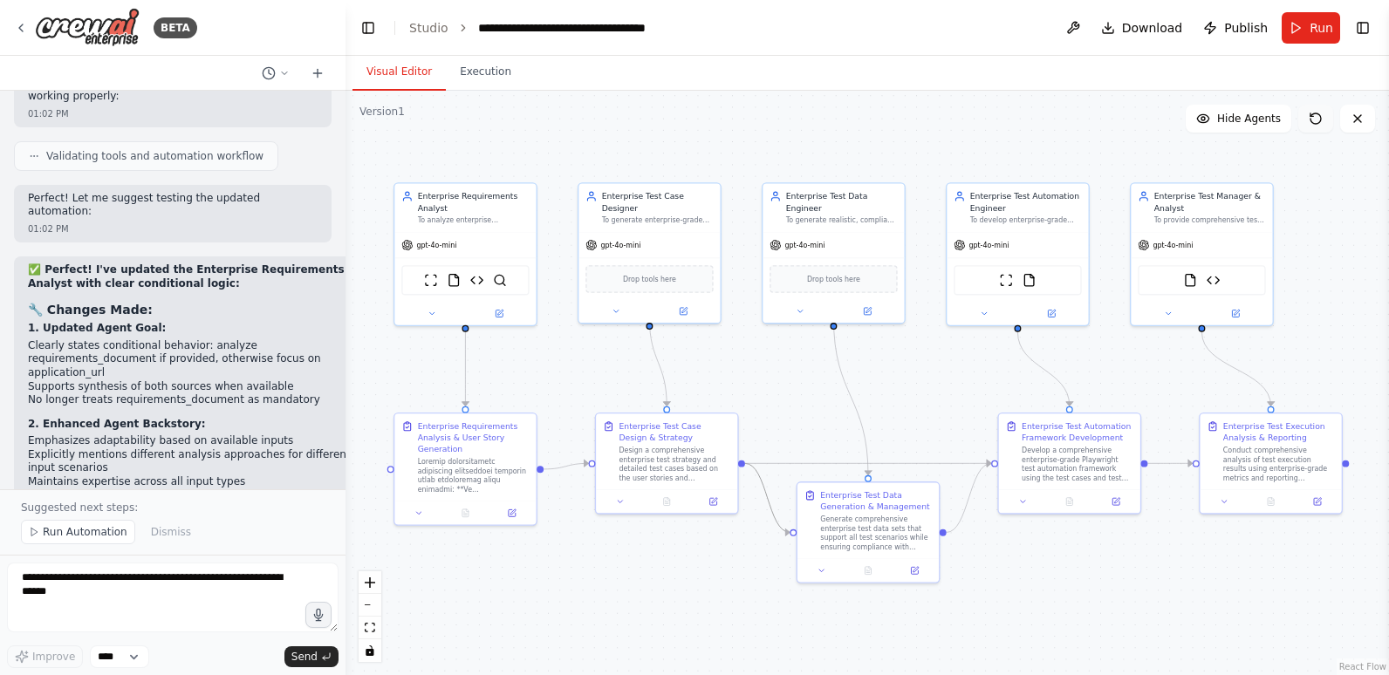
click at [1315, 118] on icon at bounding box center [1316, 119] width 14 height 14
click at [1239, 118] on span "Hide Agents" at bounding box center [1249, 119] width 64 height 14
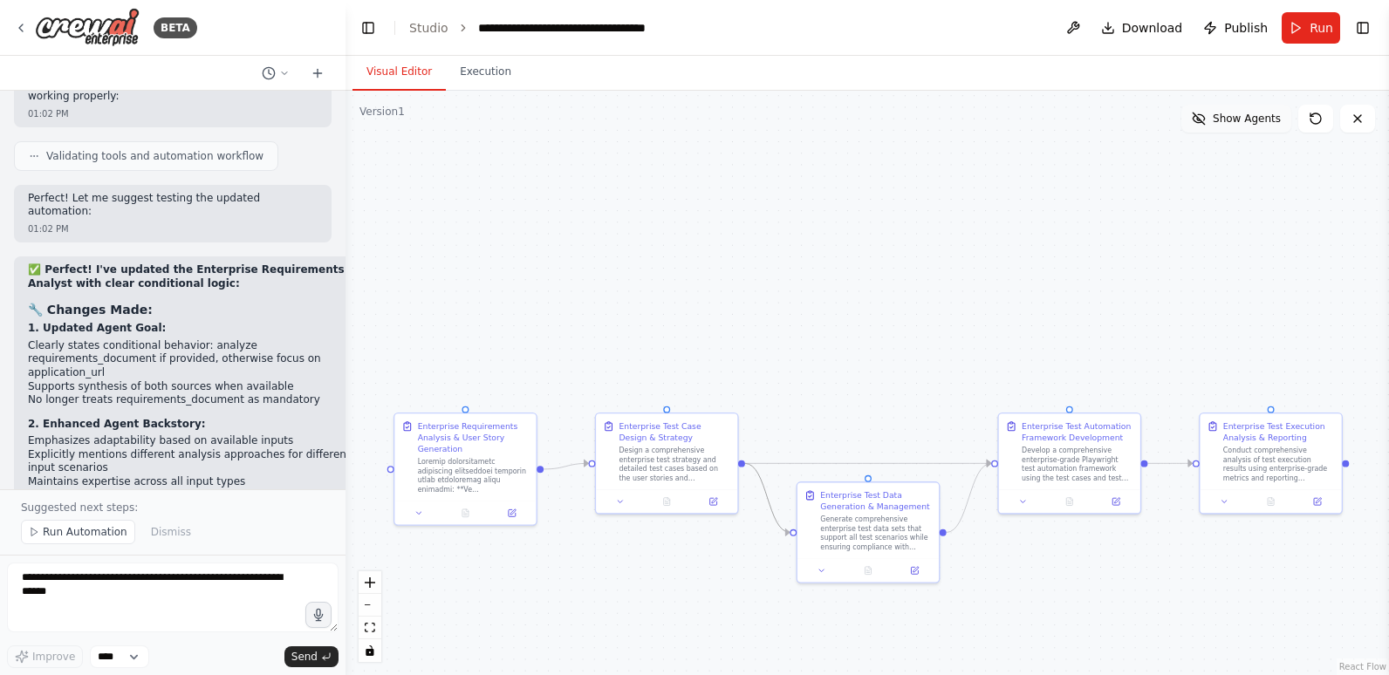
click at [1239, 118] on span "Show Agents" at bounding box center [1247, 119] width 68 height 14
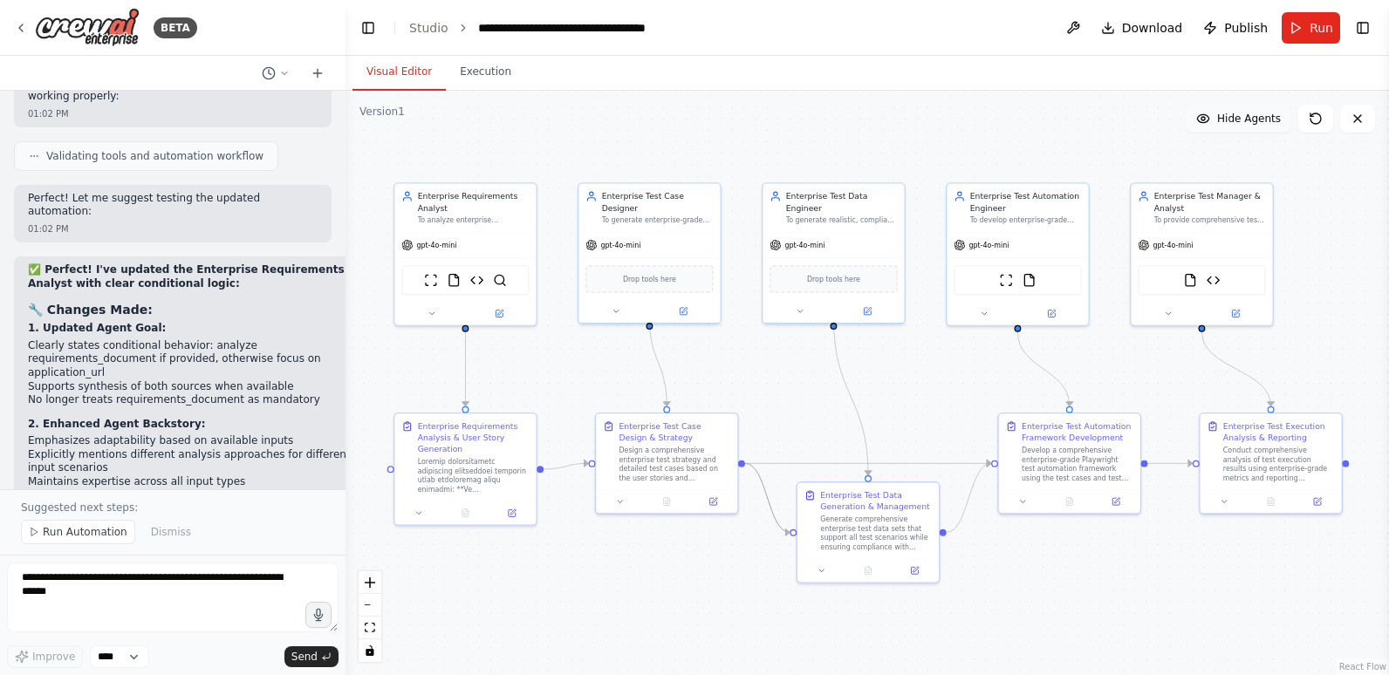
click at [1239, 118] on span "Hide Agents" at bounding box center [1249, 119] width 64 height 14
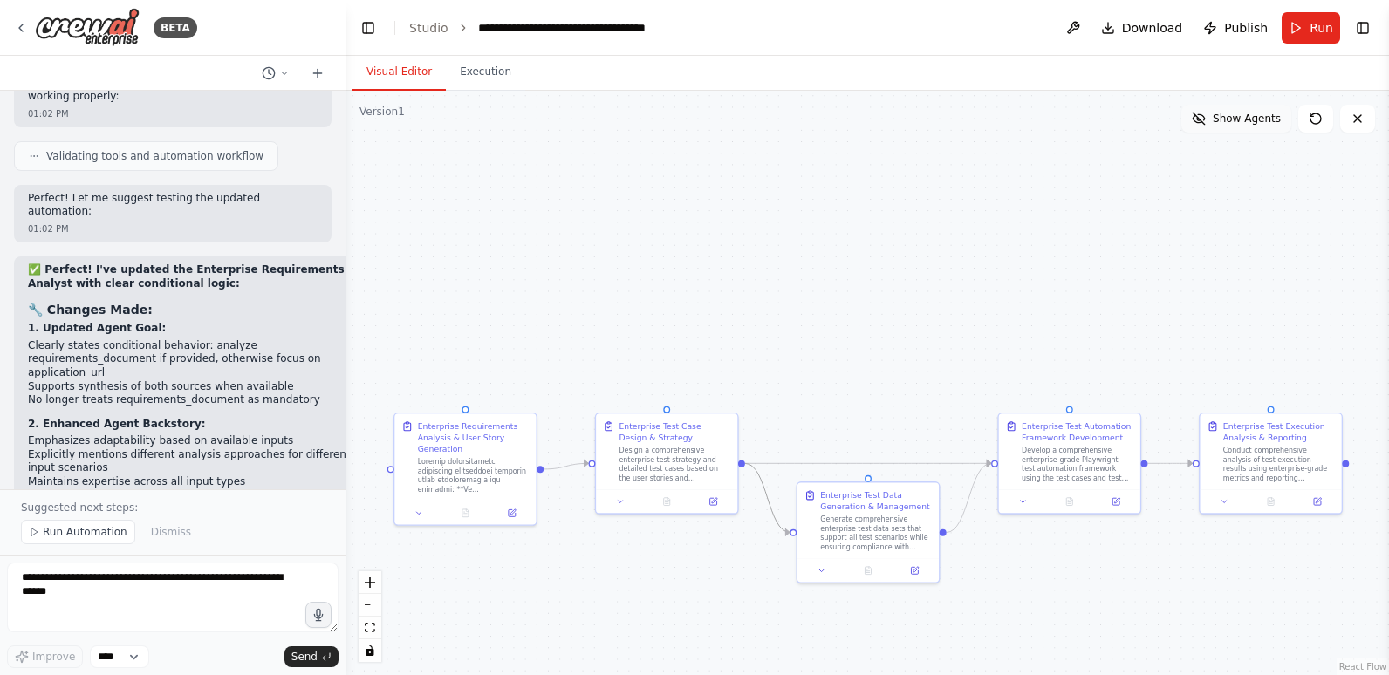
click at [1239, 118] on span "Show Agents" at bounding box center [1247, 119] width 68 height 14
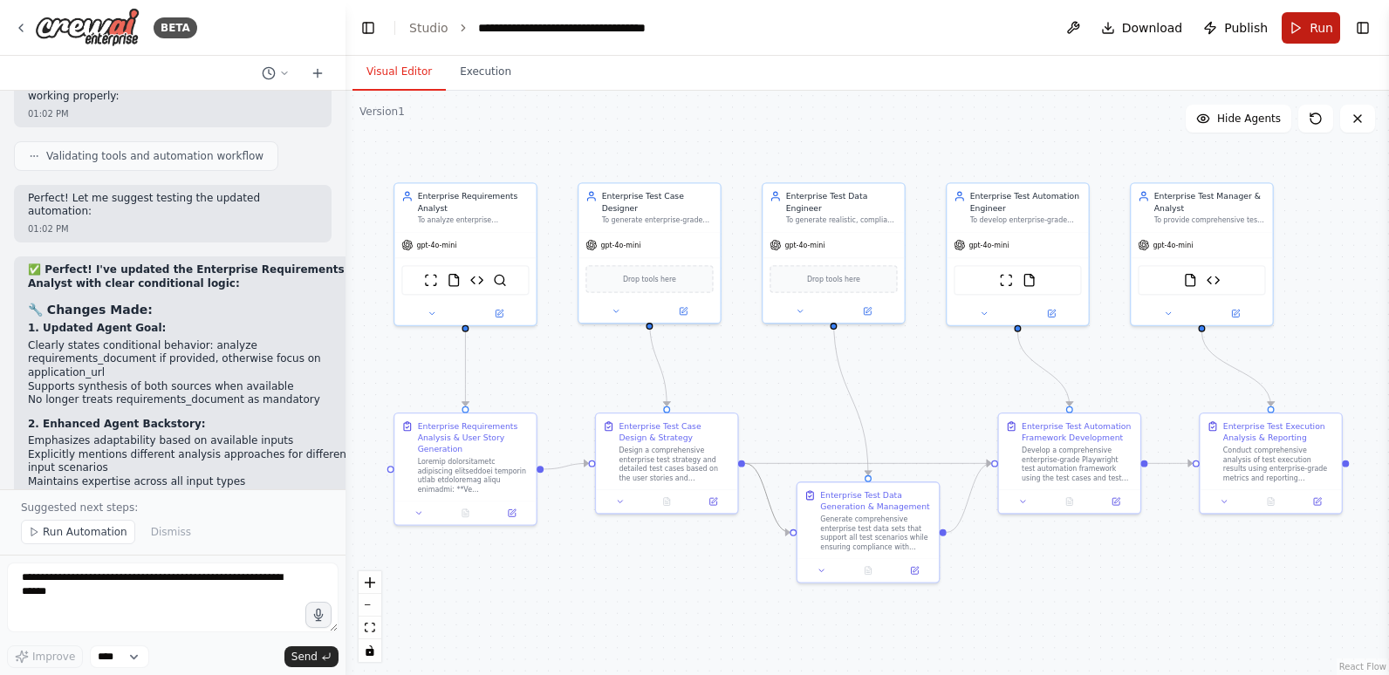
click at [1309, 30] on button "Run" at bounding box center [1310, 27] width 58 height 31
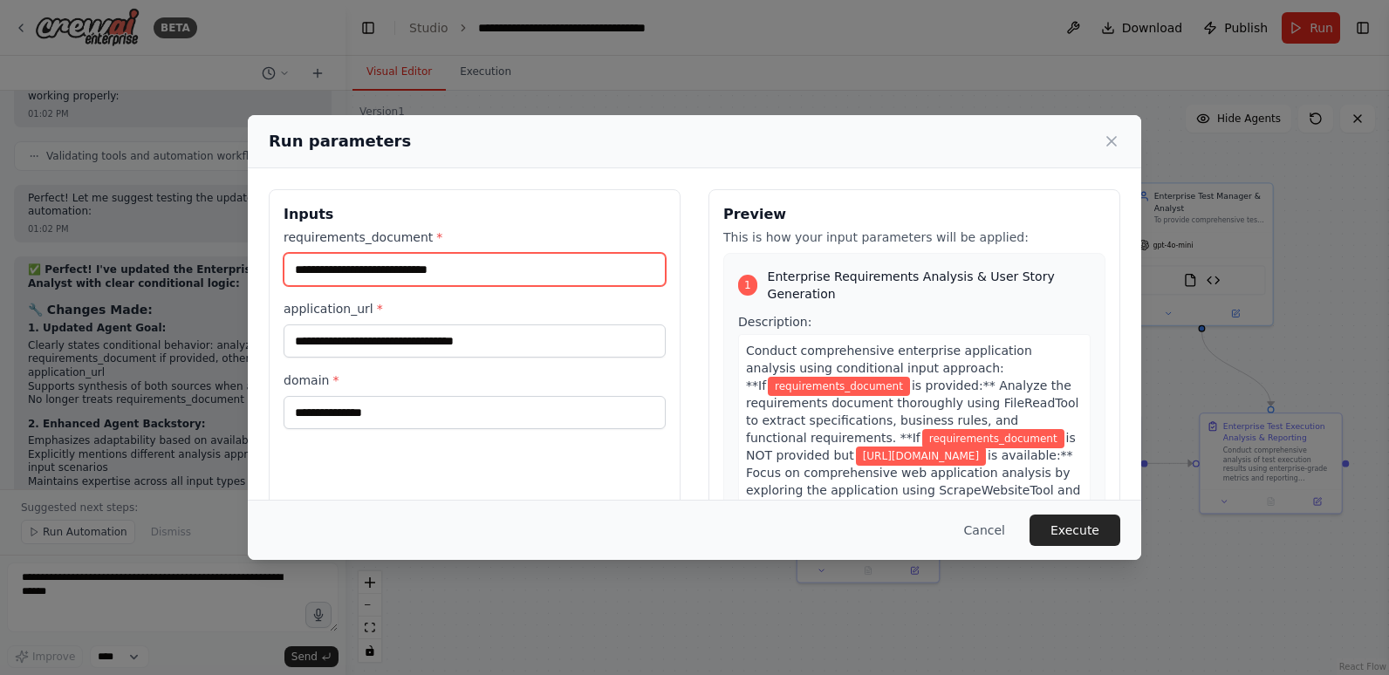
click at [386, 263] on input "requirements_document *" at bounding box center [475, 269] width 382 height 33
drag, startPoint x: 477, startPoint y: 272, endPoint x: 333, endPoint y: 270, distance: 143.9
click at [333, 270] on input "requirements_document *" at bounding box center [475, 269] width 382 height 33
click at [448, 486] on div "**********" at bounding box center [475, 395] width 412 height 413
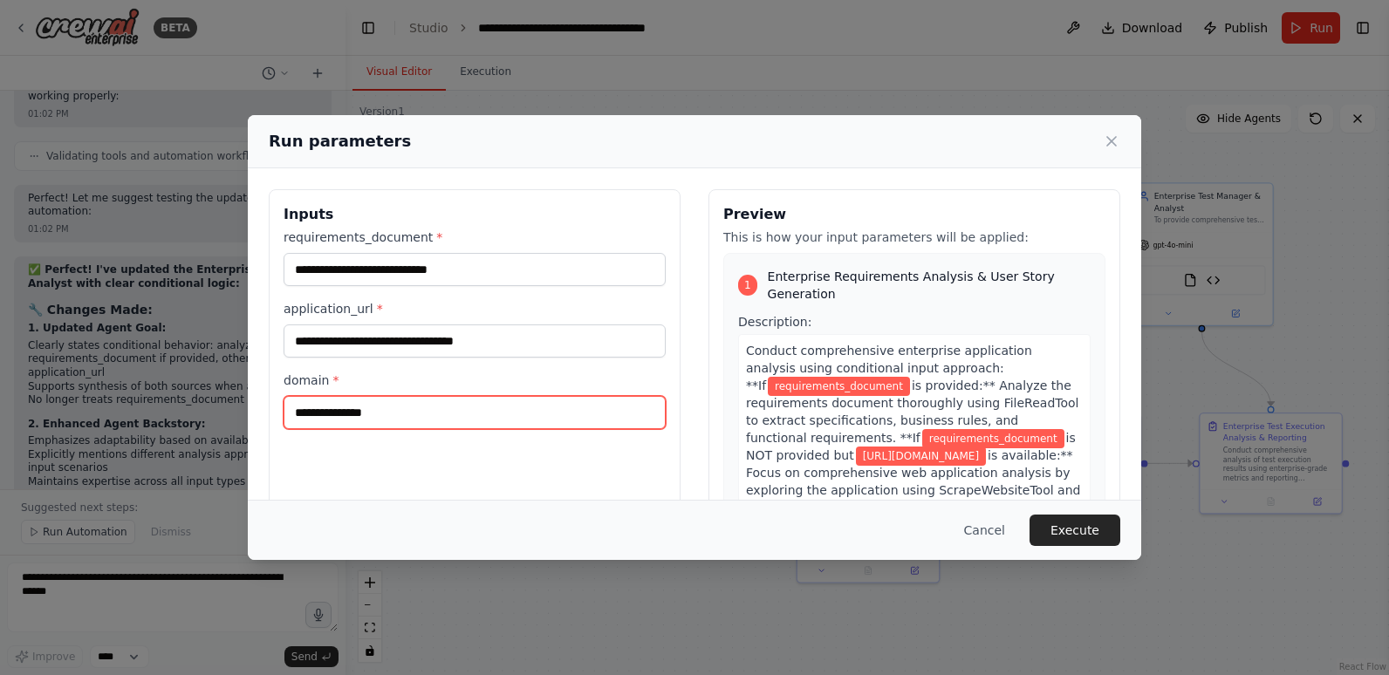
click at [416, 408] on input "domain *" at bounding box center [475, 412] width 382 height 33
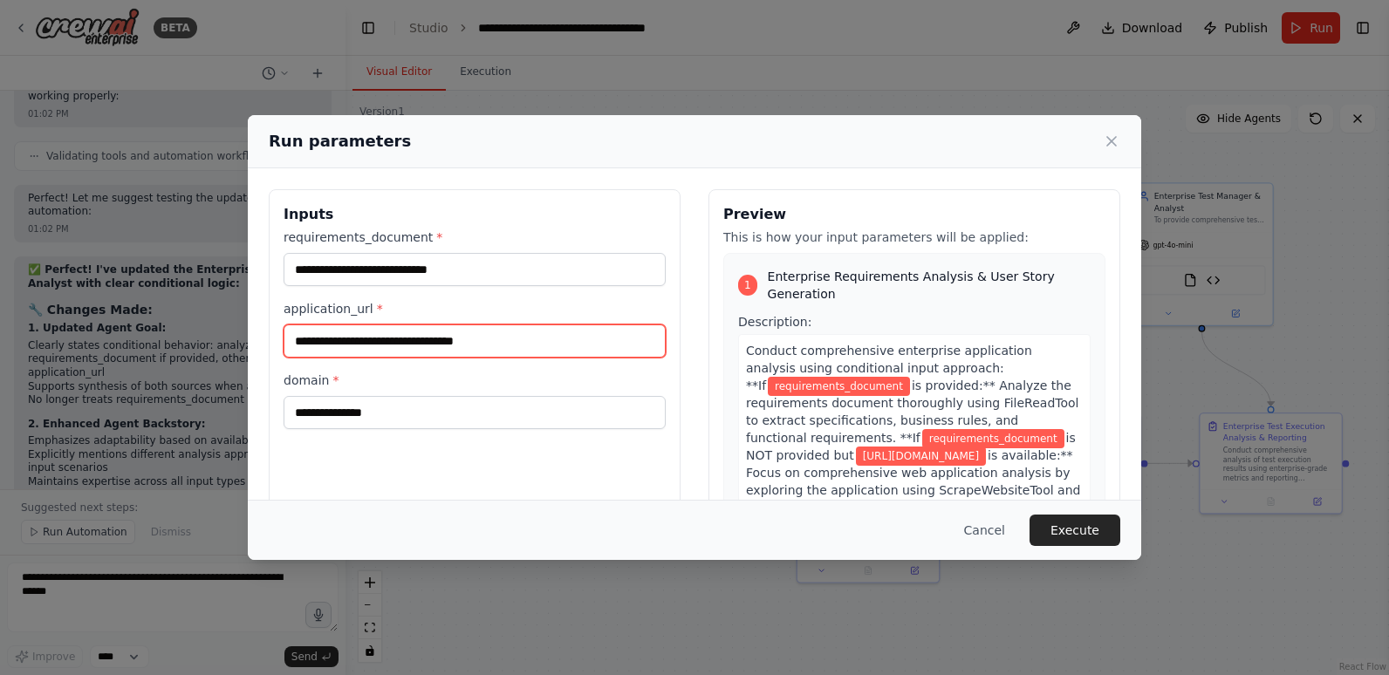
drag, startPoint x: 536, startPoint y: 335, endPoint x: 151, endPoint y: 344, distance: 385.7
click at [151, 344] on div "**********" at bounding box center [694, 337] width 1389 height 675
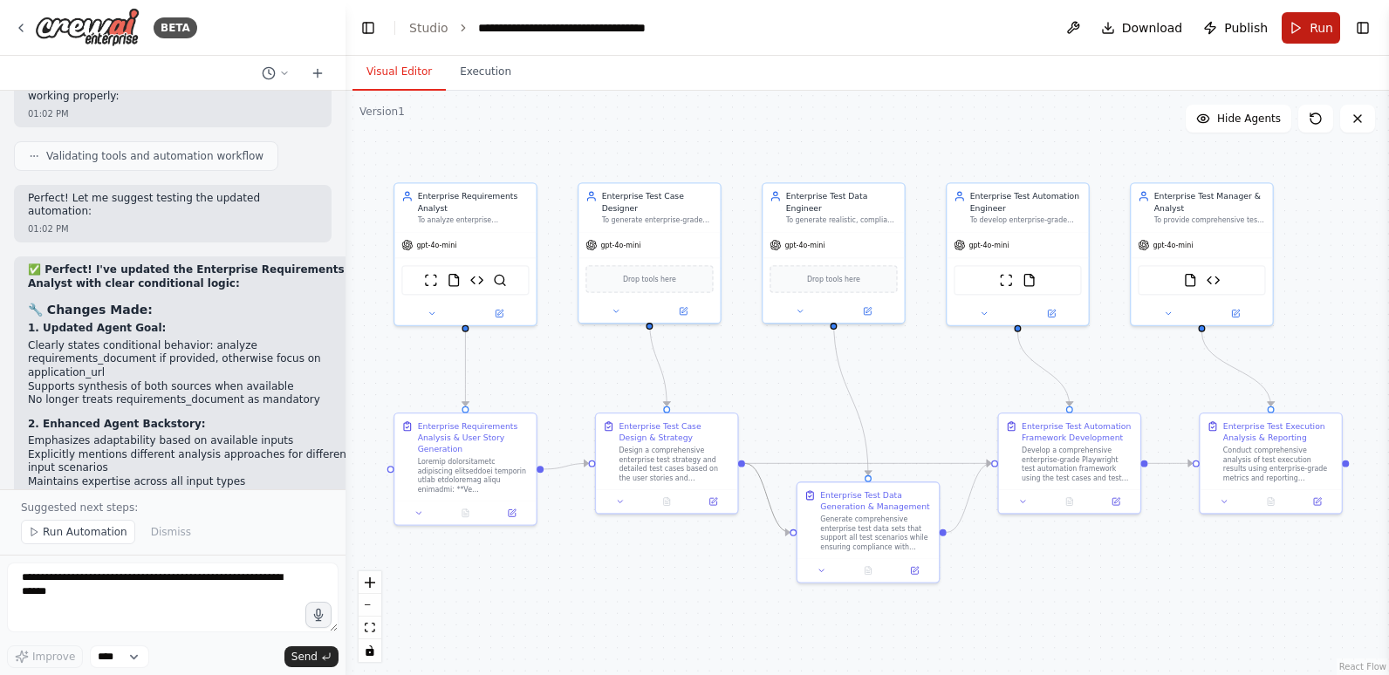
click at [1315, 25] on span "Run" at bounding box center [1321, 27] width 24 height 17
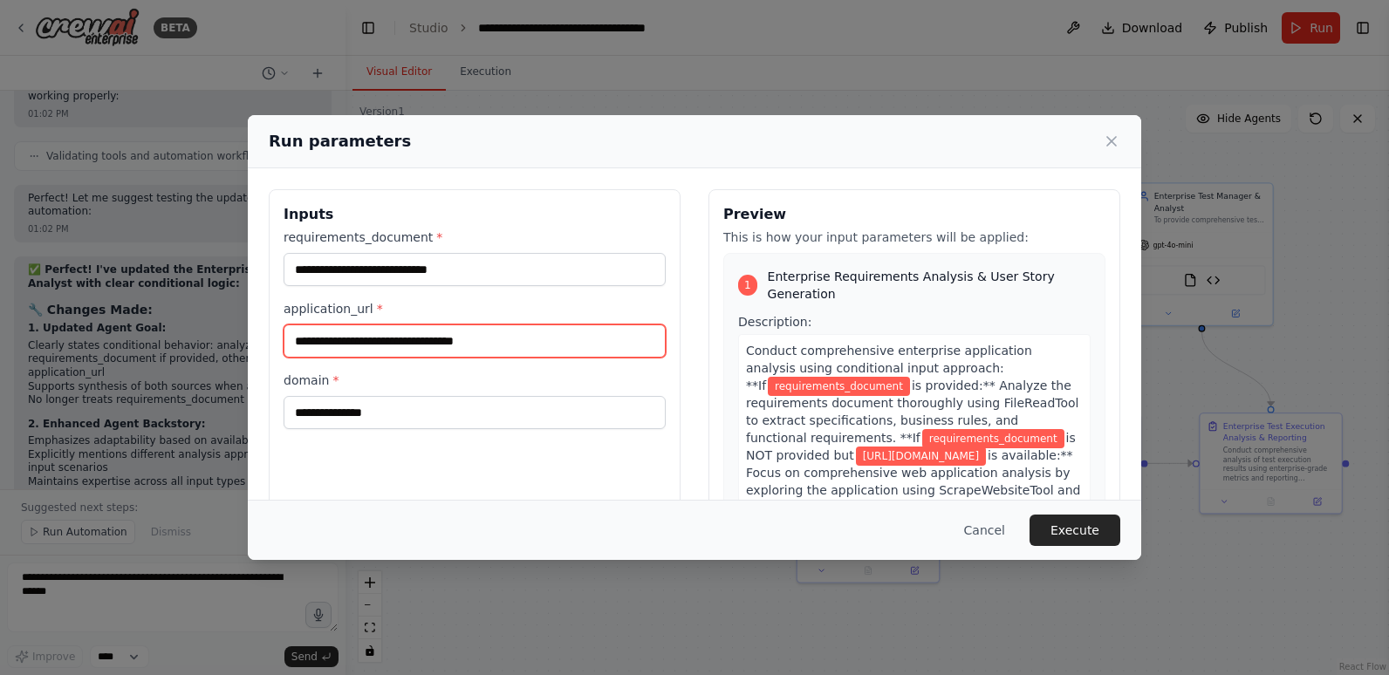
drag, startPoint x: 513, startPoint y: 345, endPoint x: 276, endPoint y: 342, distance: 237.3
click at [276, 342] on div "**********" at bounding box center [475, 395] width 412 height 413
paste input "**********"
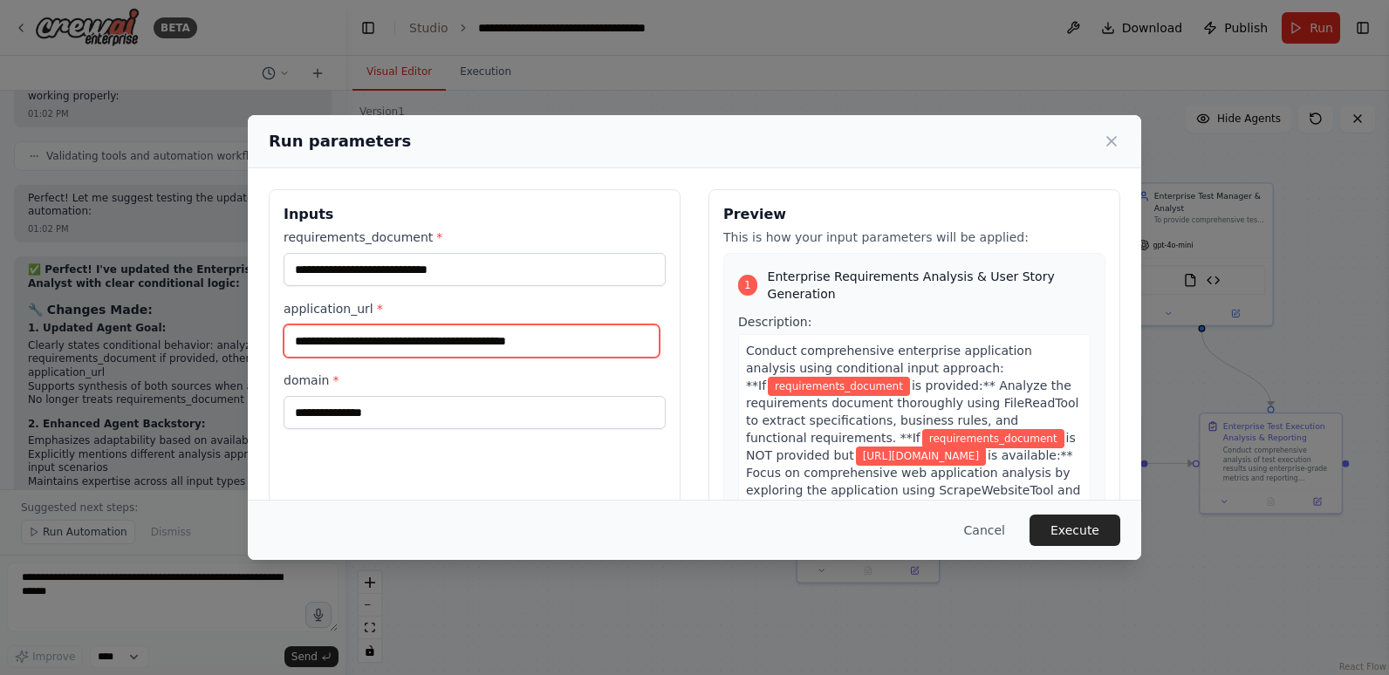
type input "**********"
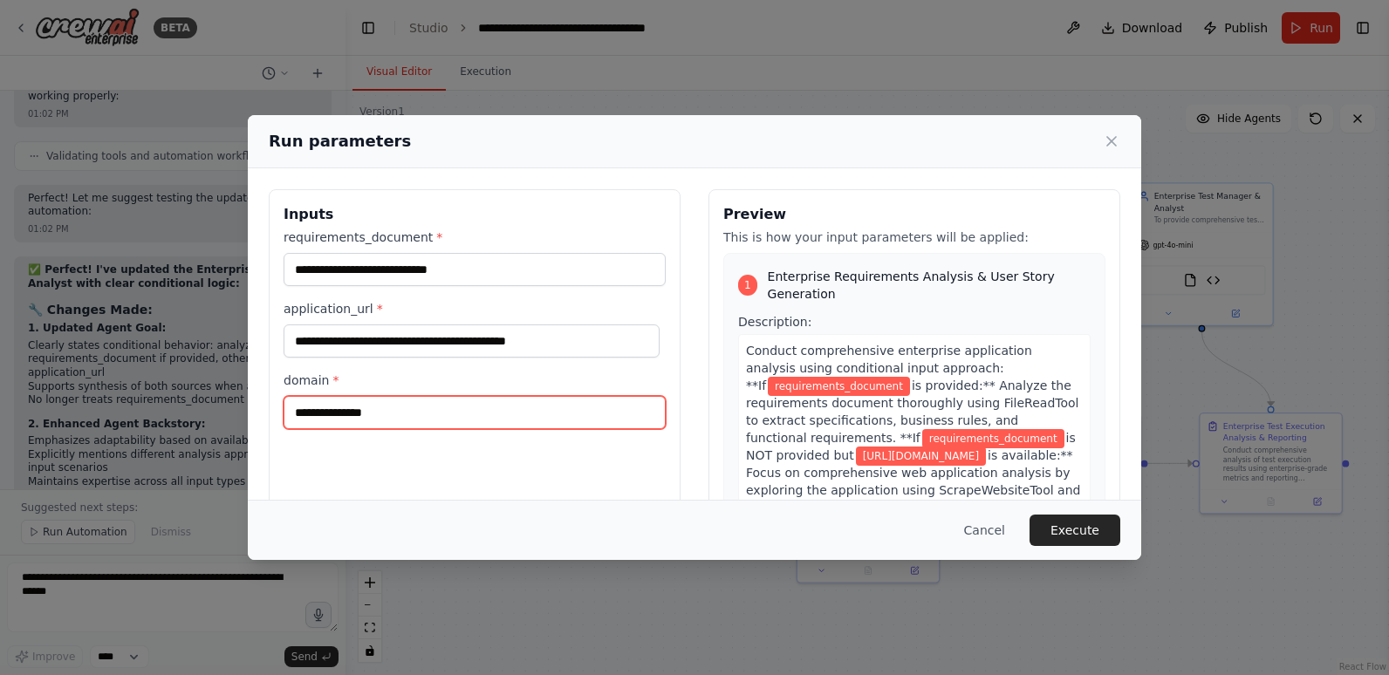
click at [425, 419] on input "domain *" at bounding box center [475, 412] width 382 height 33
type input "*******"
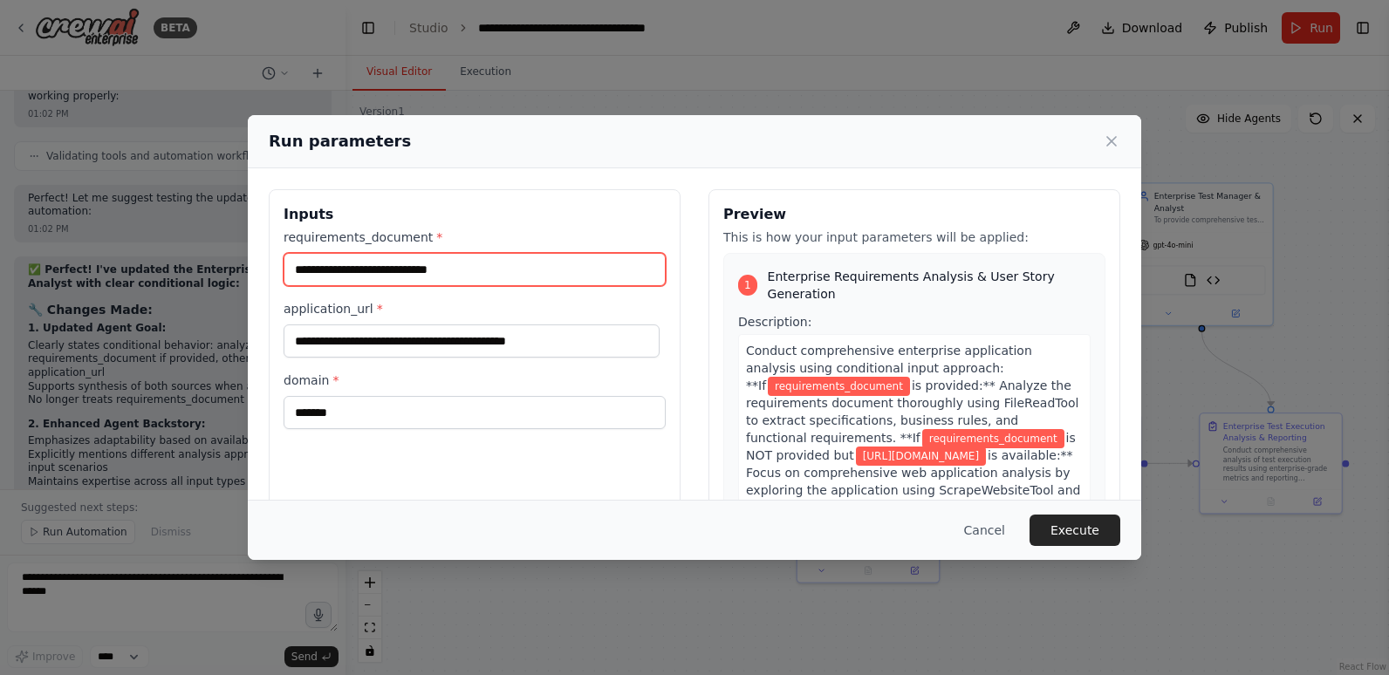
type input "*******"
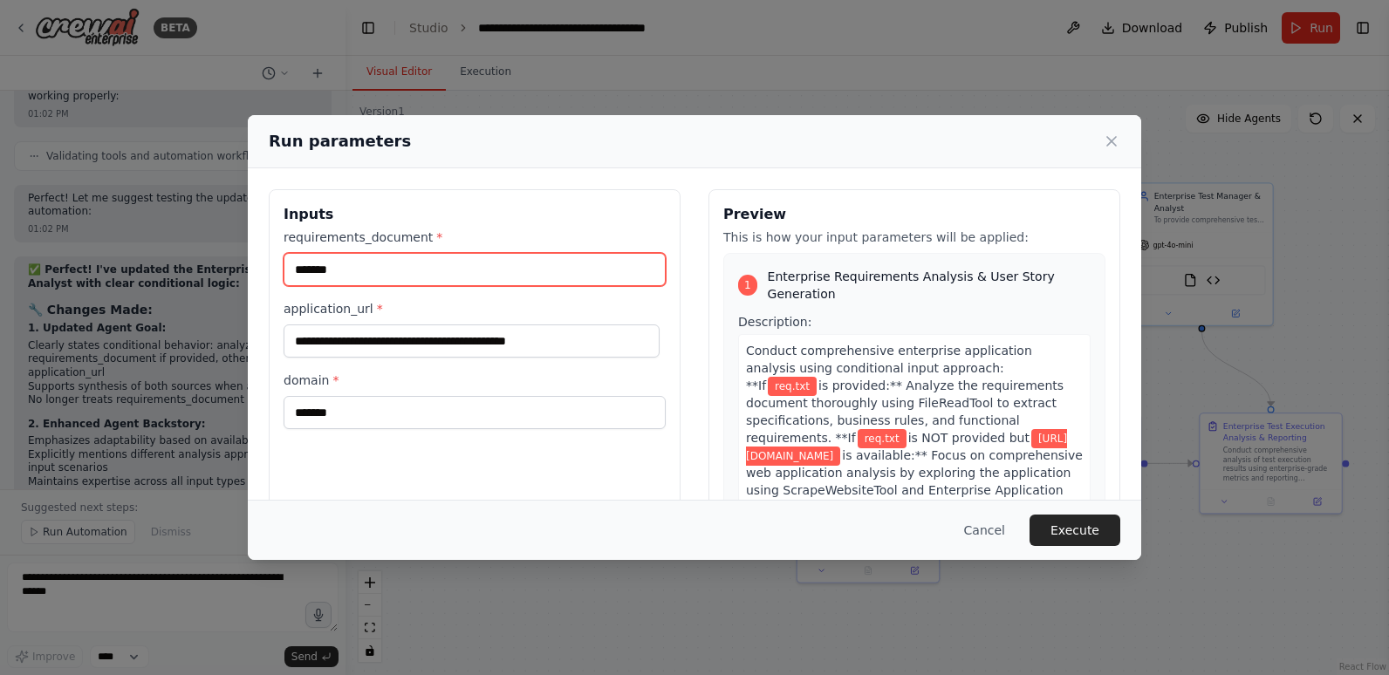
drag, startPoint x: 335, startPoint y: 264, endPoint x: 275, endPoint y: 265, distance: 60.2
click at [277, 266] on div "**********" at bounding box center [475, 395] width 412 height 413
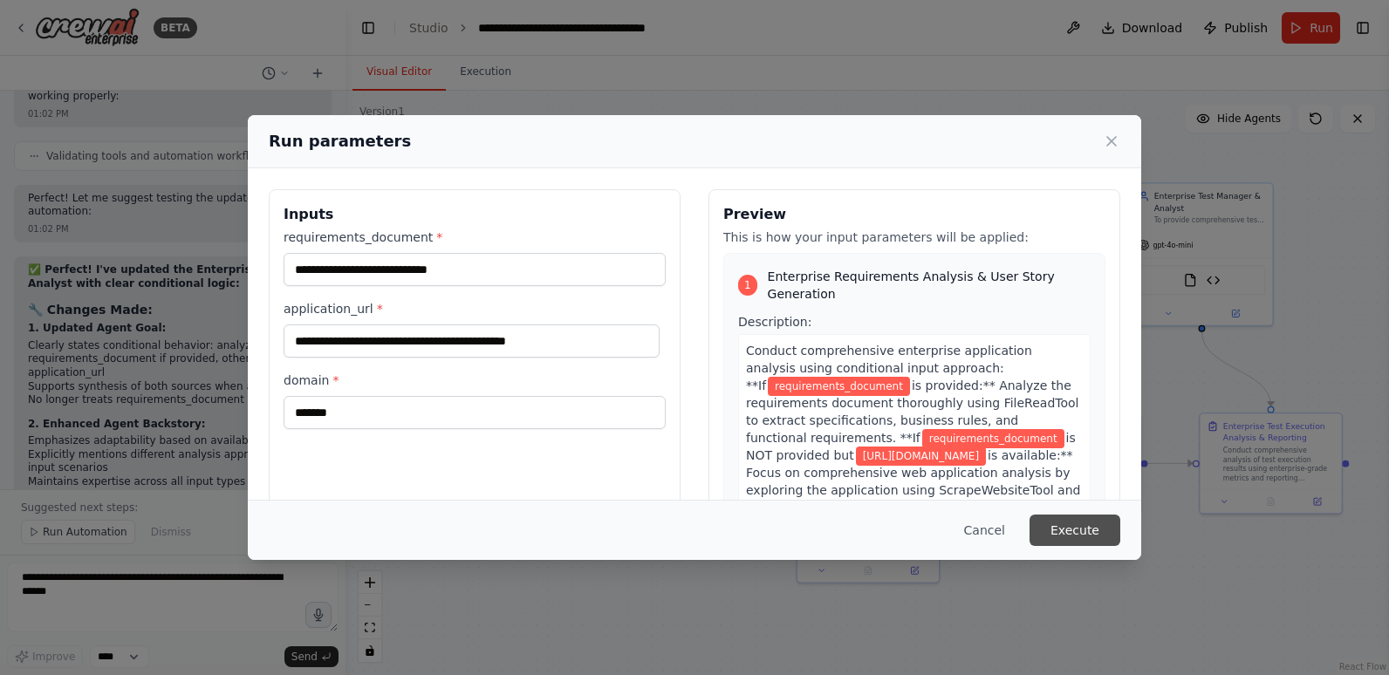
click at [1101, 527] on button "Execute" at bounding box center [1074, 530] width 91 height 31
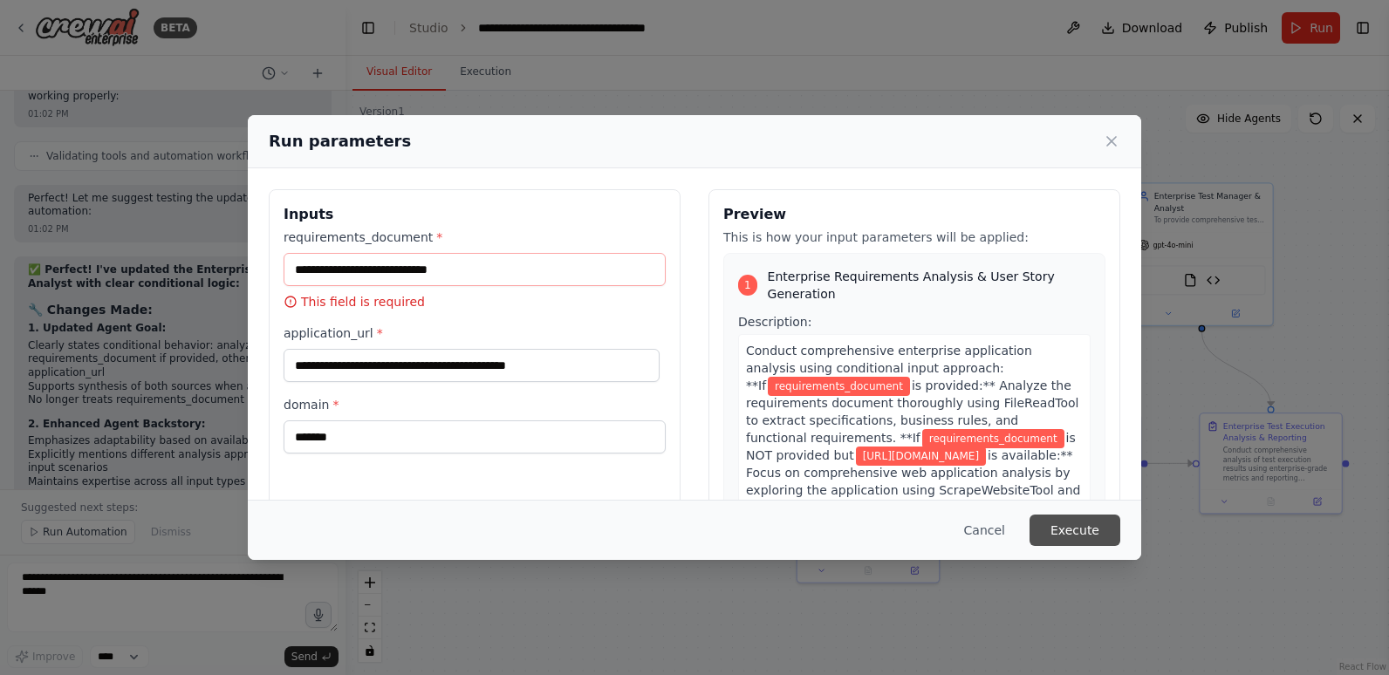
click at [1101, 527] on button "Execute" at bounding box center [1074, 530] width 91 height 31
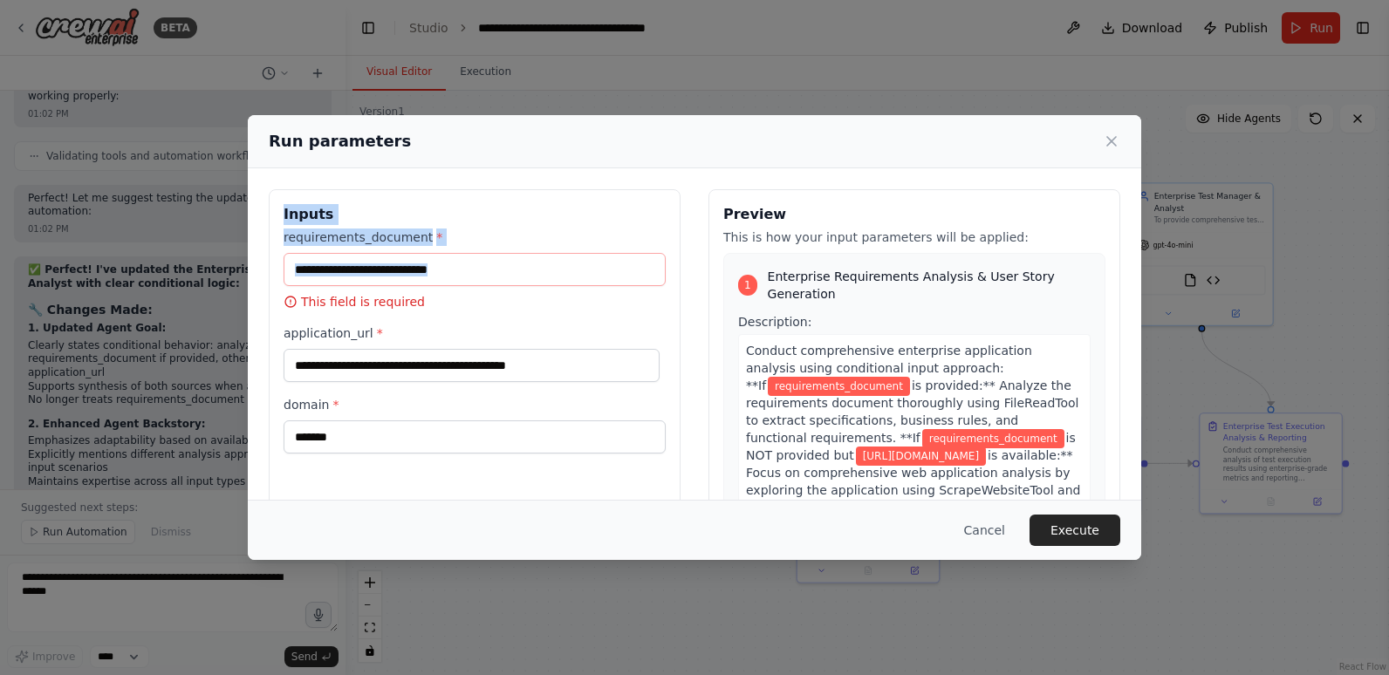
drag, startPoint x: 281, startPoint y: 208, endPoint x: 412, endPoint y: 307, distance: 164.4
click at [412, 307] on div "**********" at bounding box center [475, 395] width 412 height 413
click at [410, 302] on p "This field is required" at bounding box center [475, 301] width 382 height 17
drag, startPoint x: 415, startPoint y: 306, endPoint x: 285, endPoint y: 211, distance: 161.0
click at [285, 211] on div "**********" at bounding box center [475, 395] width 412 height 413
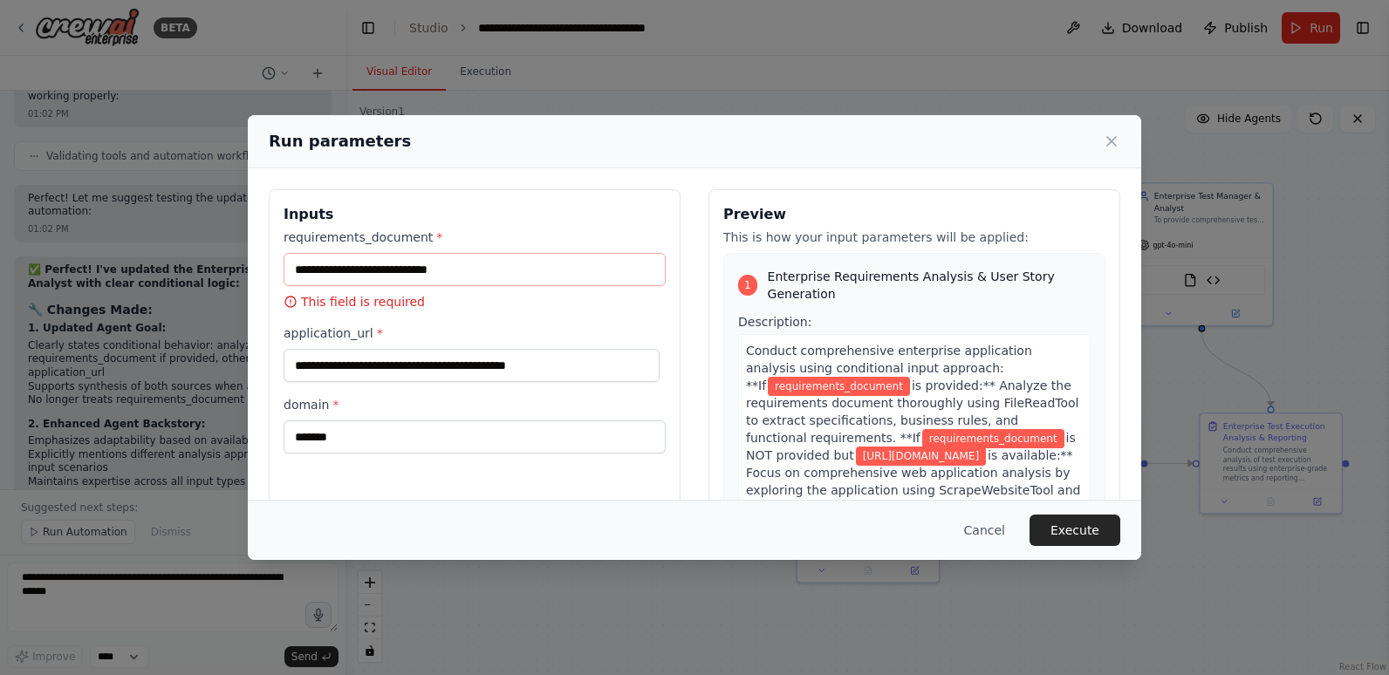
drag, startPoint x: 285, startPoint y: 211, endPoint x: 418, endPoint y: 309, distance: 164.7
click at [418, 309] on p "This field is required" at bounding box center [475, 301] width 382 height 17
drag, startPoint x: 418, startPoint y: 305, endPoint x: 274, endPoint y: 216, distance: 169.2
click at [274, 216] on div "**********" at bounding box center [475, 395] width 412 height 413
drag, startPoint x: 274, startPoint y: 216, endPoint x: 359, endPoint y: 309, distance: 125.9
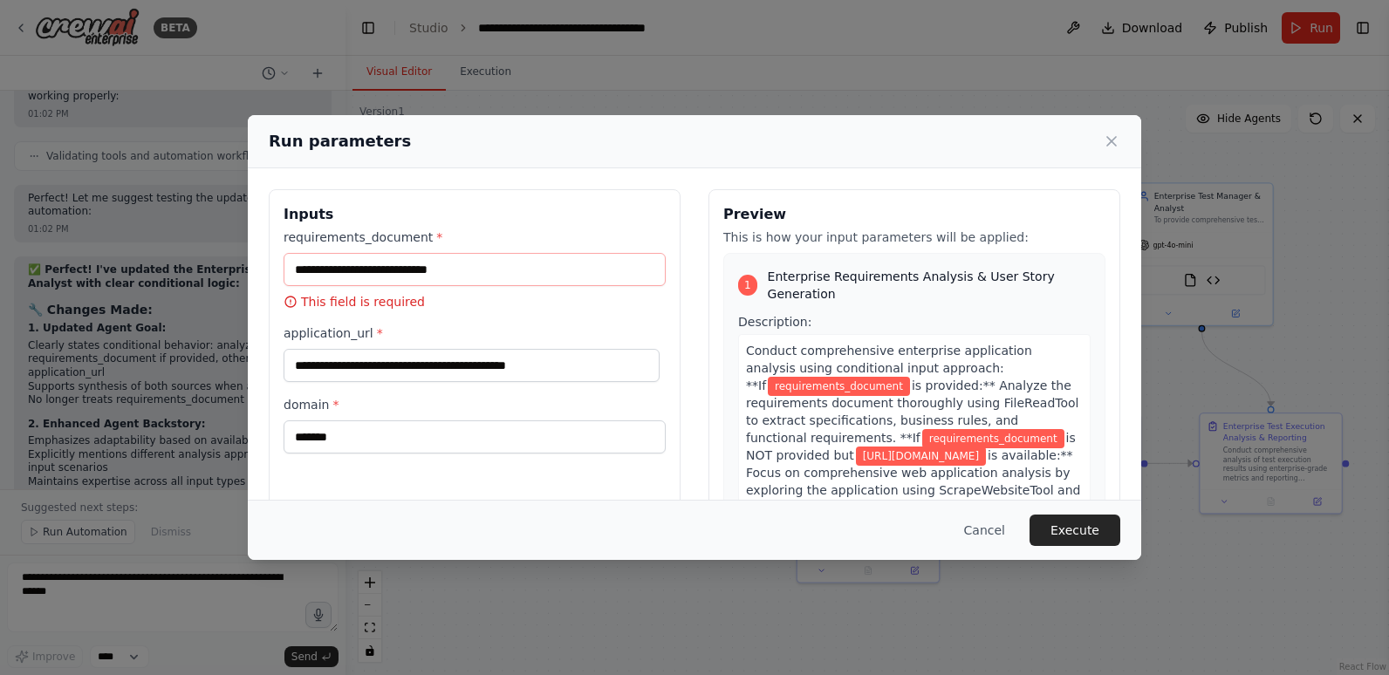
click at [359, 309] on p "This field is required" at bounding box center [475, 301] width 382 height 17
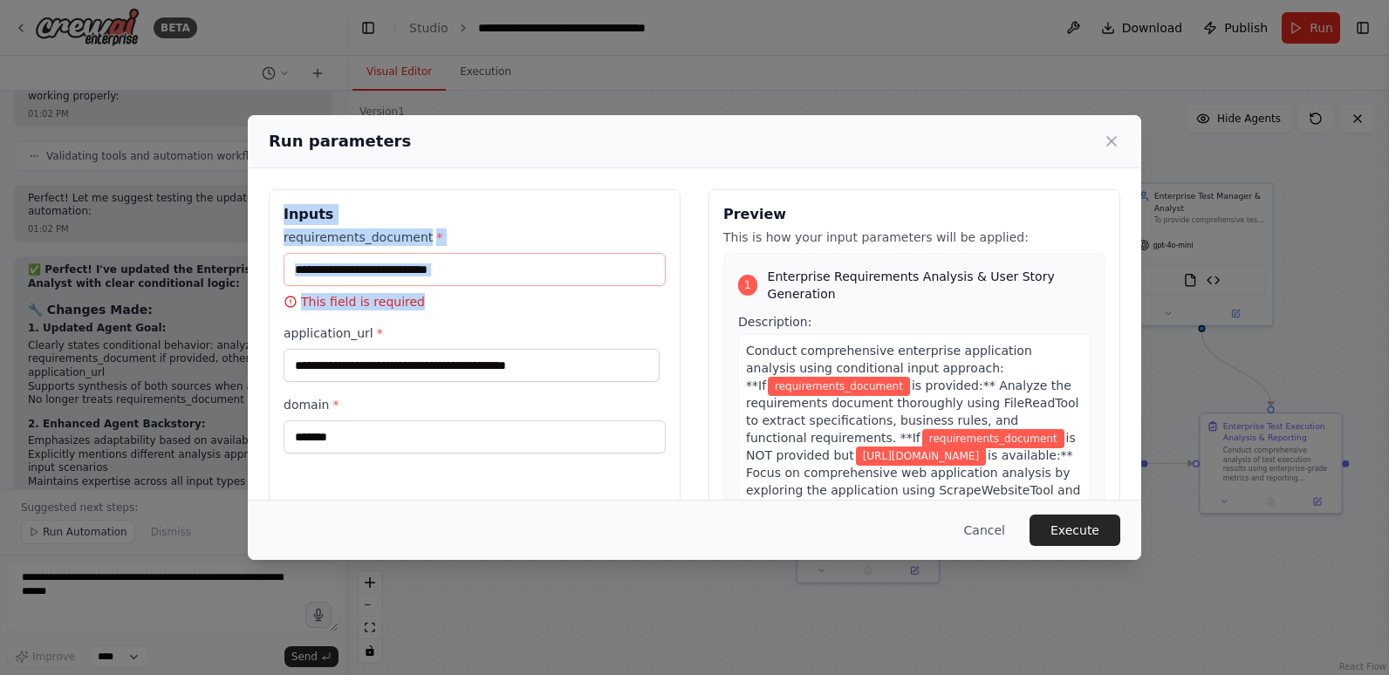
drag, startPoint x: 276, startPoint y: 210, endPoint x: 408, endPoint y: 301, distance: 160.7
click at [408, 301] on div "**********" at bounding box center [475, 395] width 412 height 413
copy div "Inputs requirements_document * This field is required"
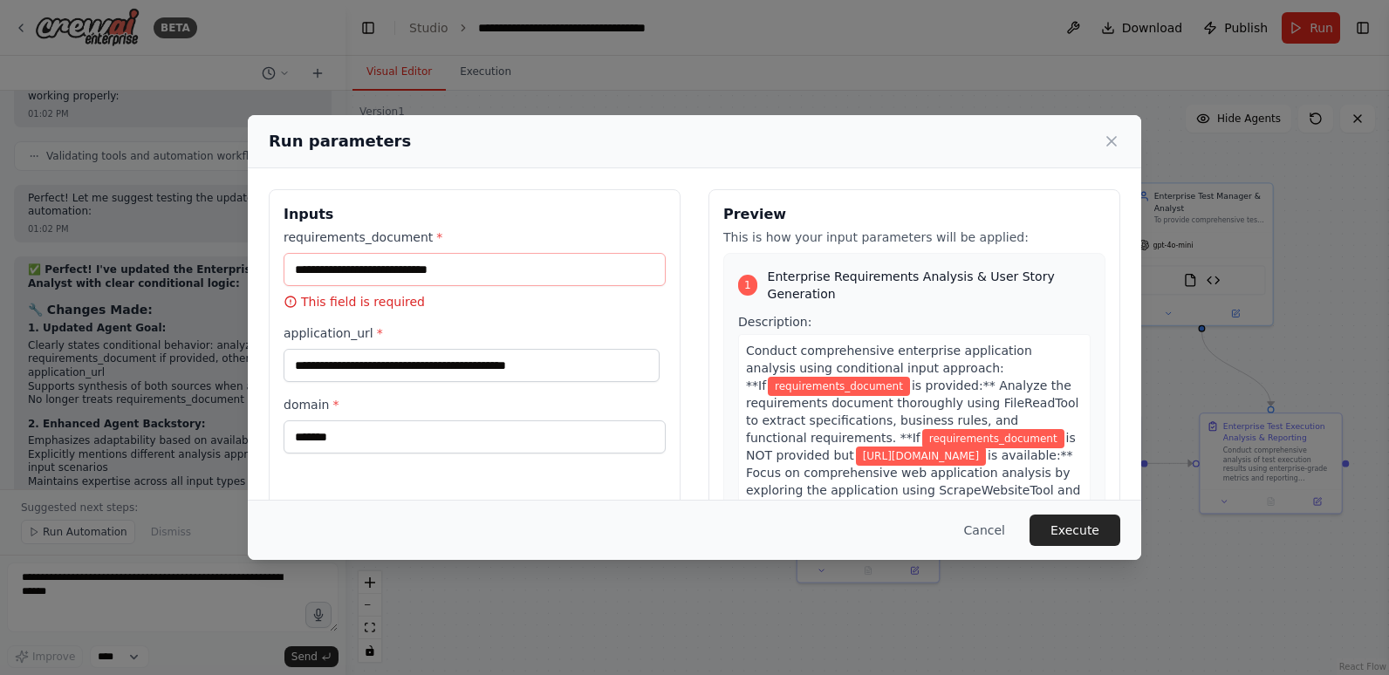
click at [126, 587] on div "**********" at bounding box center [694, 337] width 1389 height 675
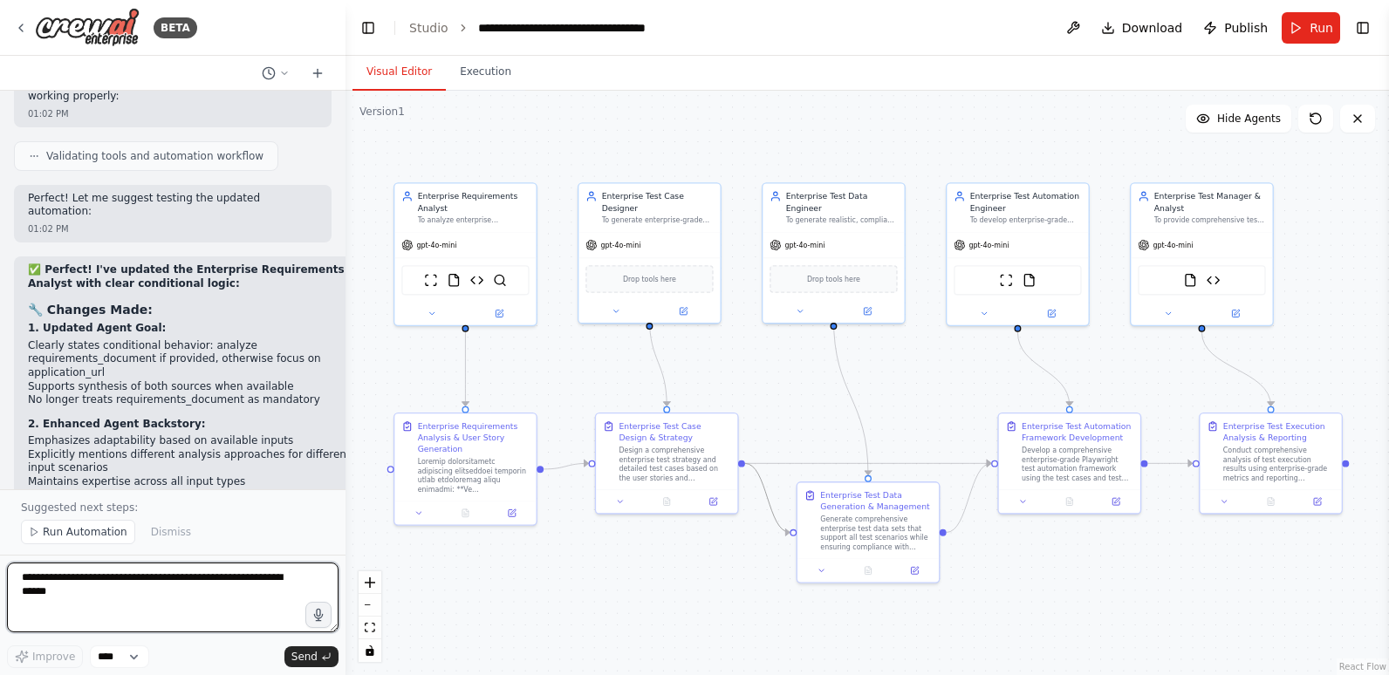
click at [126, 587] on textarea at bounding box center [172, 598] width 331 height 70
click at [441, 606] on div ".deletable-edge-delete-btn { width: 20px; height: 20px; border: 0px solid #ffff…" at bounding box center [866, 383] width 1043 height 584
click at [228, 590] on textarea at bounding box center [172, 598] width 331 height 70
paste textarea "**********"
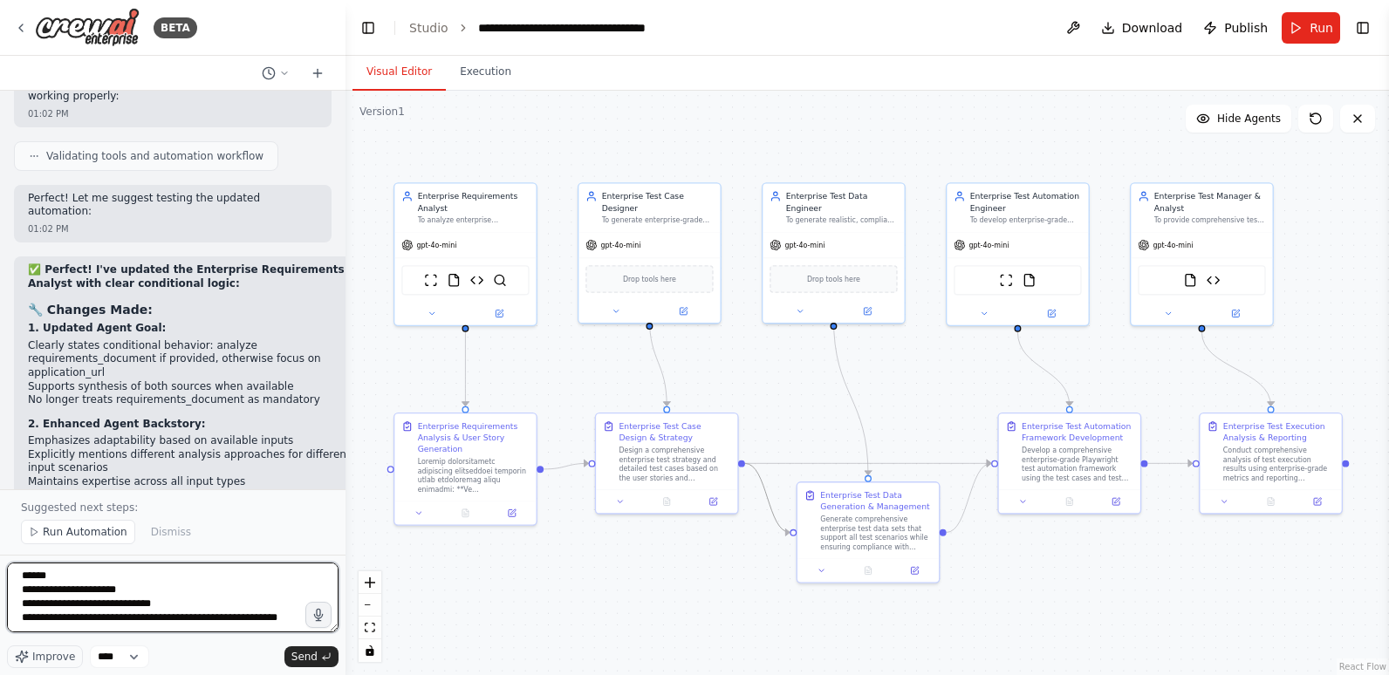
scroll to position [2, 0]
type textarea "**********"
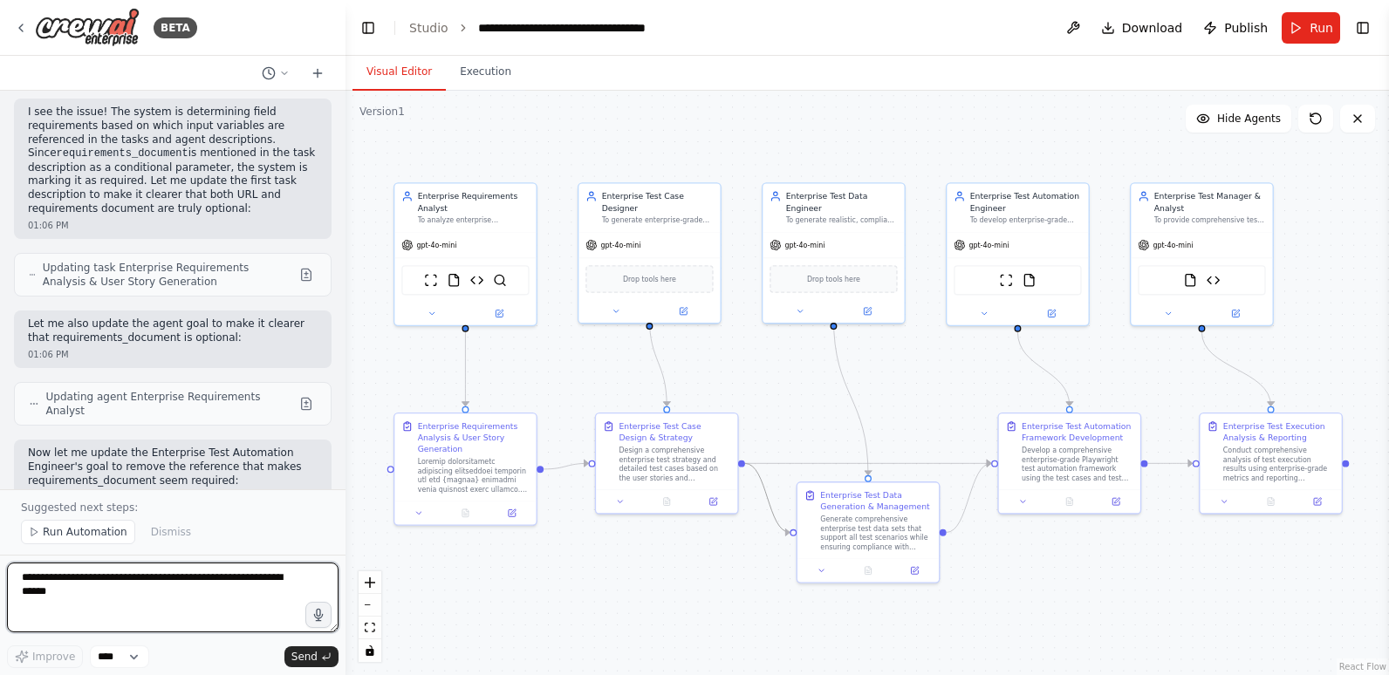
scroll to position [13395, 0]
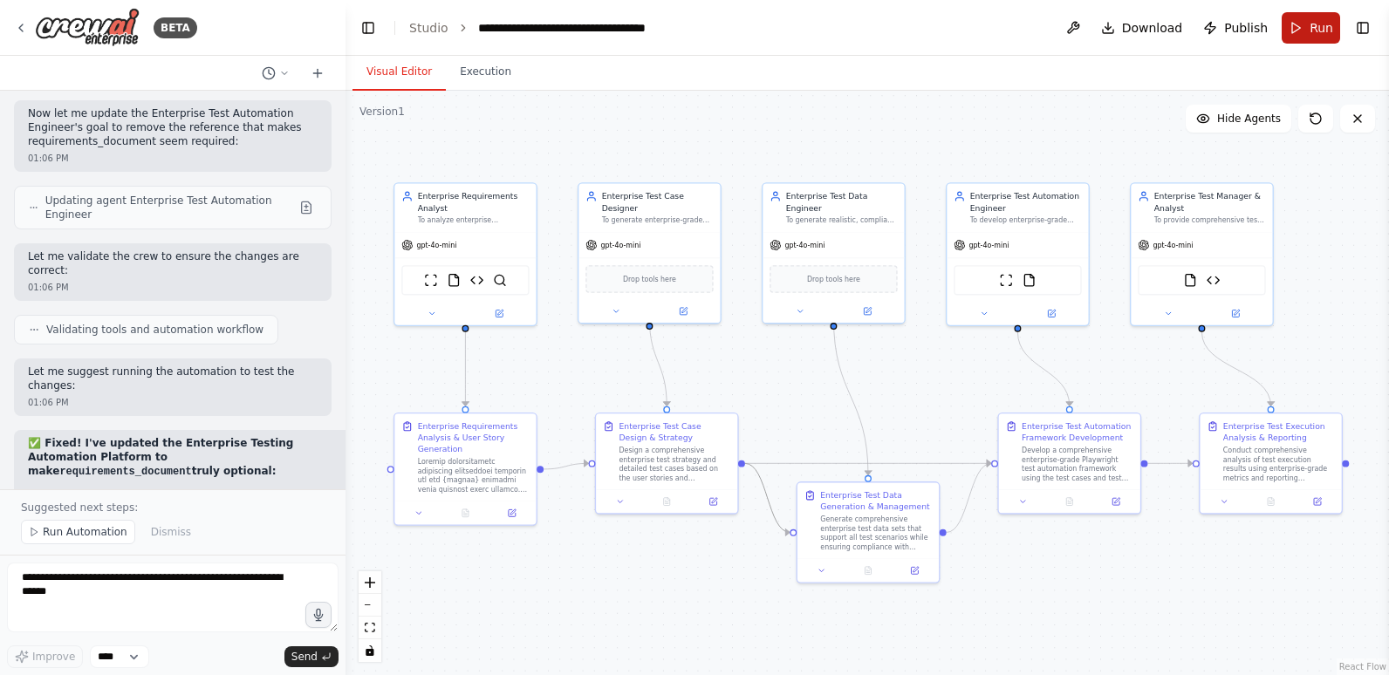
click at [1295, 35] on button "Run" at bounding box center [1310, 27] width 58 height 31
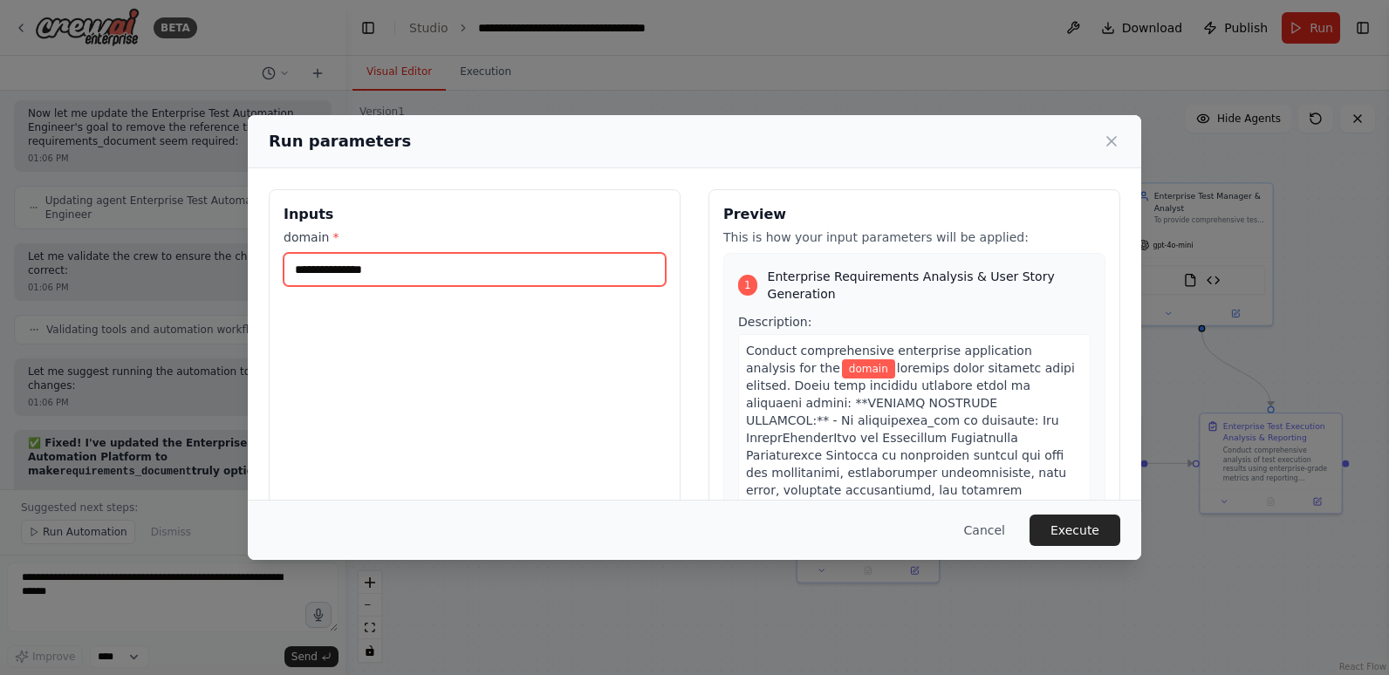
click at [434, 279] on input "domain *" at bounding box center [475, 269] width 382 height 33
click at [453, 467] on div "Inputs domain *" at bounding box center [475, 395] width 412 height 413
click at [1002, 530] on button "Cancel" at bounding box center [984, 530] width 69 height 31
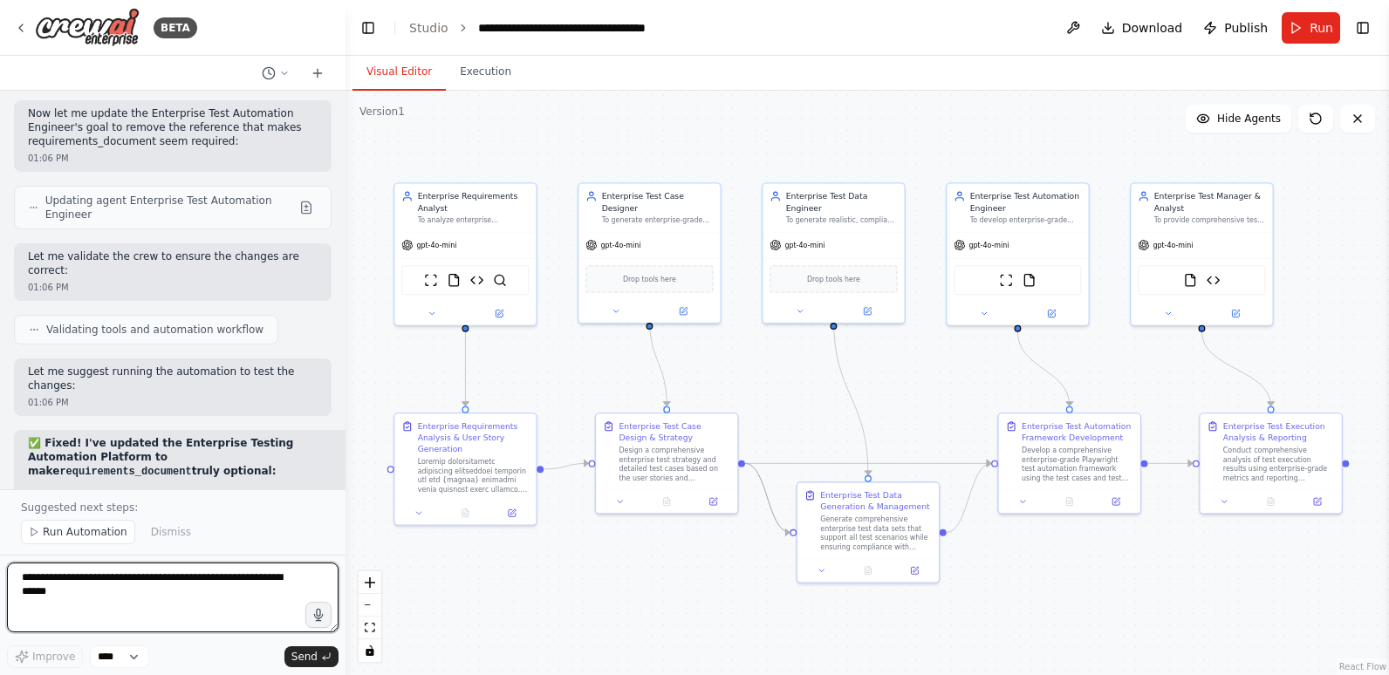
click at [147, 584] on textarea at bounding box center [172, 598] width 331 height 70
type textarea "**********"
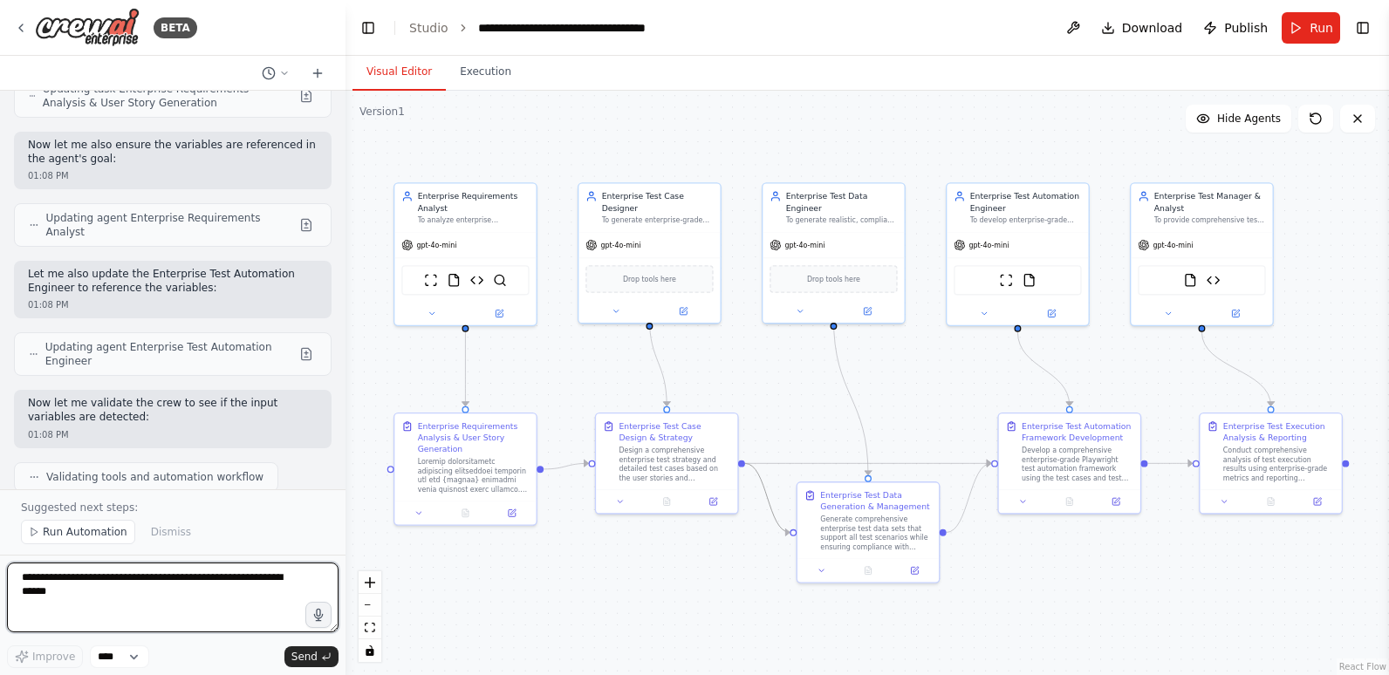
scroll to position [14948, 0]
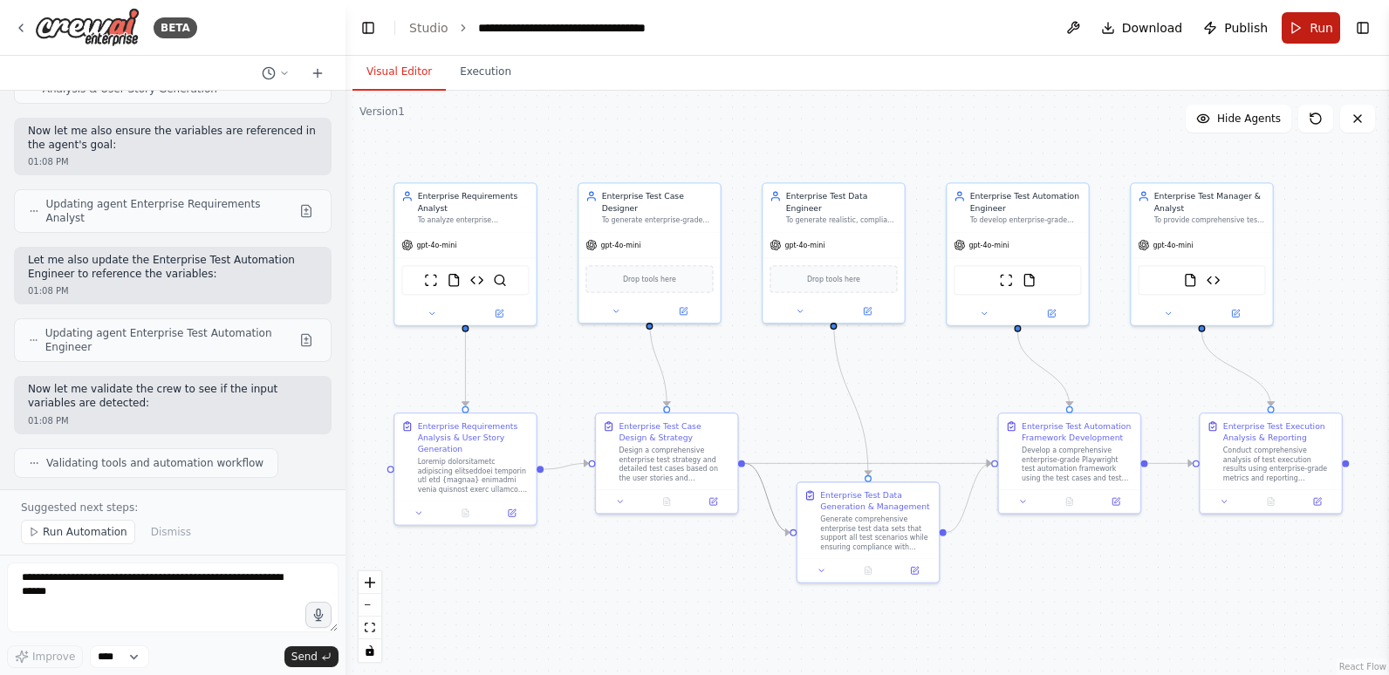
click at [1303, 24] on button "Run" at bounding box center [1310, 27] width 58 height 31
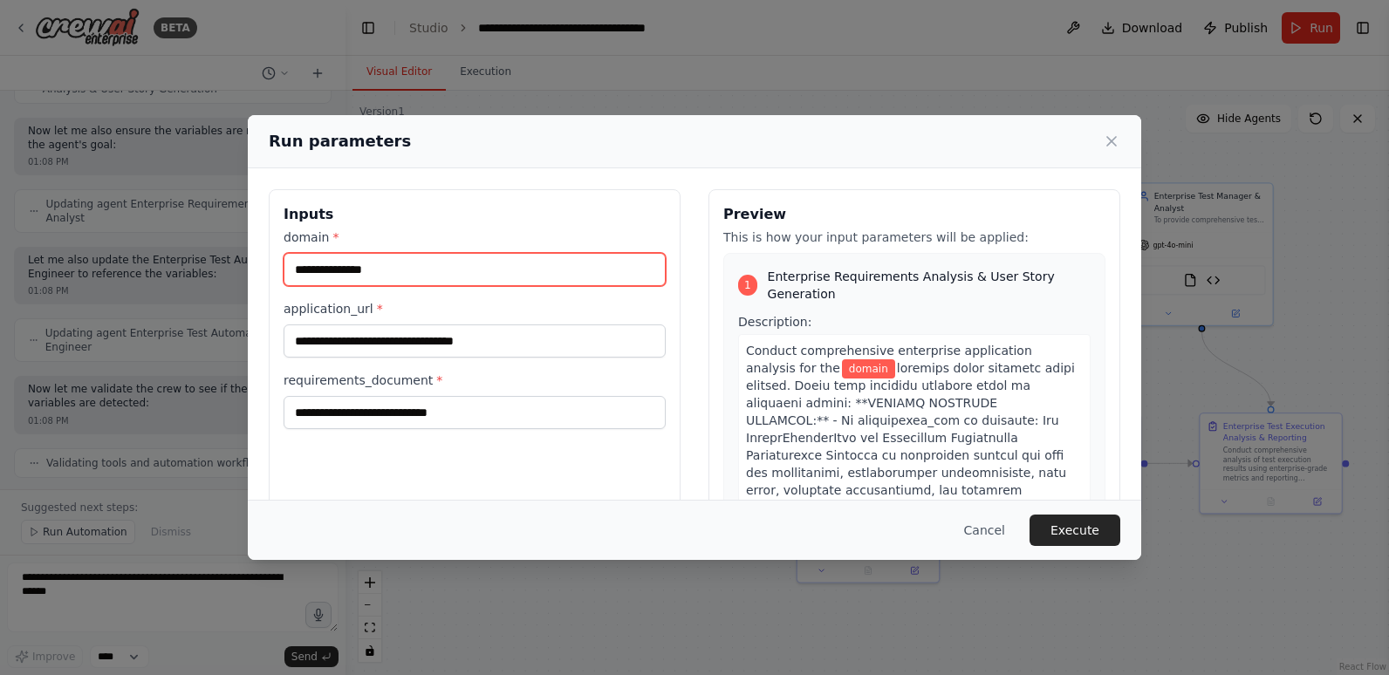
click at [368, 267] on input "domain *" at bounding box center [475, 269] width 382 height 33
type input "*******"
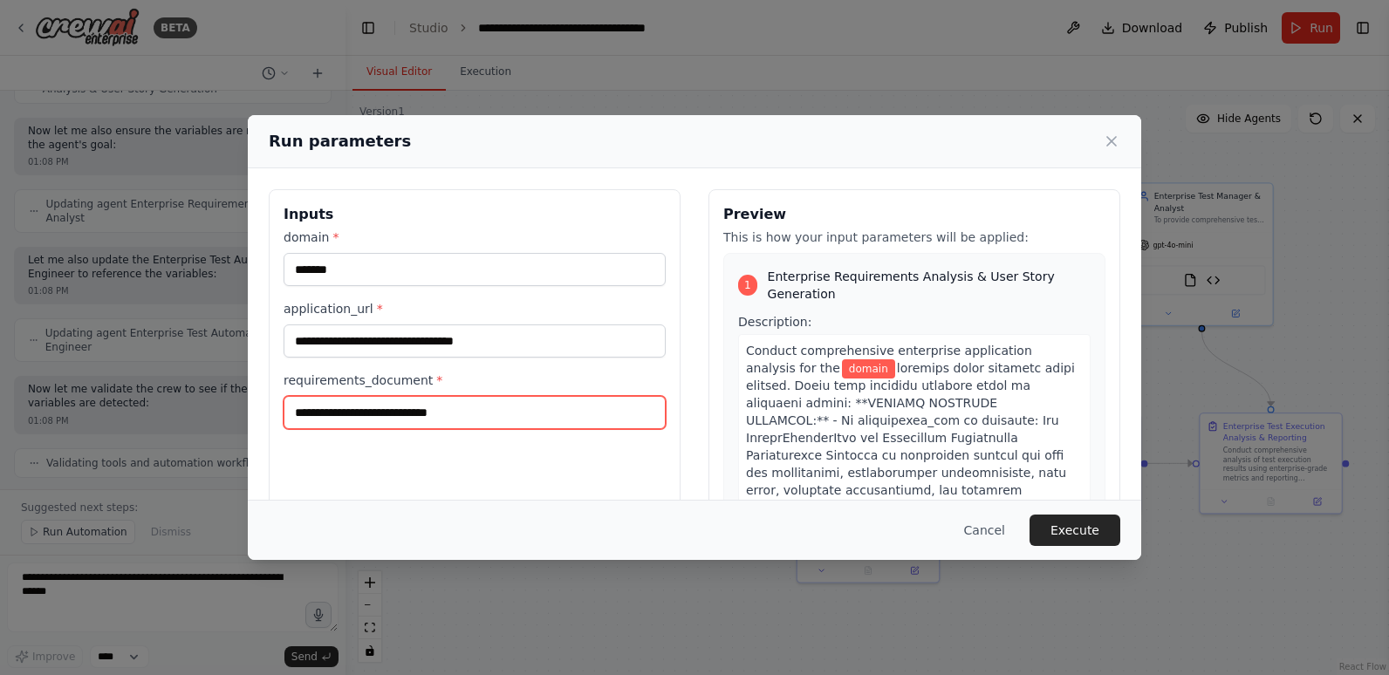
type input "*******"
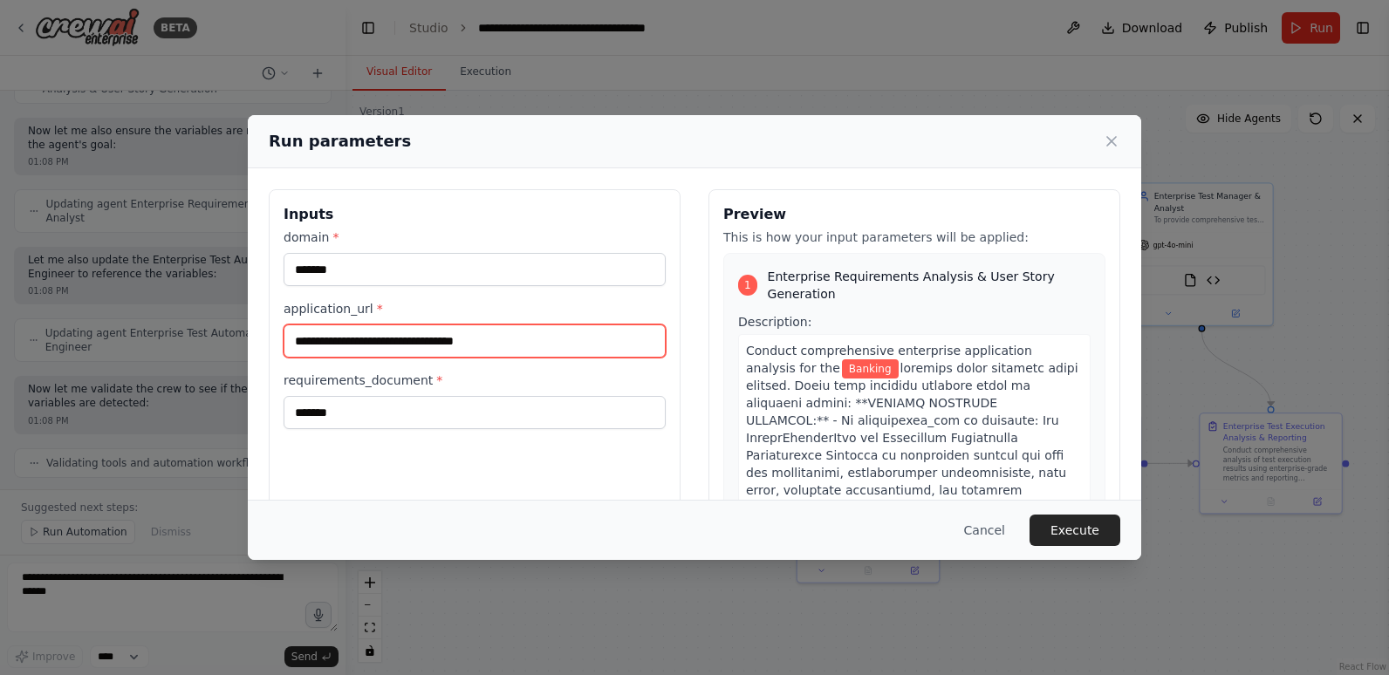
click at [522, 344] on input "**********" at bounding box center [475, 341] width 382 height 33
drag, startPoint x: 522, startPoint y: 344, endPoint x: 236, endPoint y: 351, distance: 286.2
click at [236, 351] on div "**********" at bounding box center [694, 337] width 1389 height 675
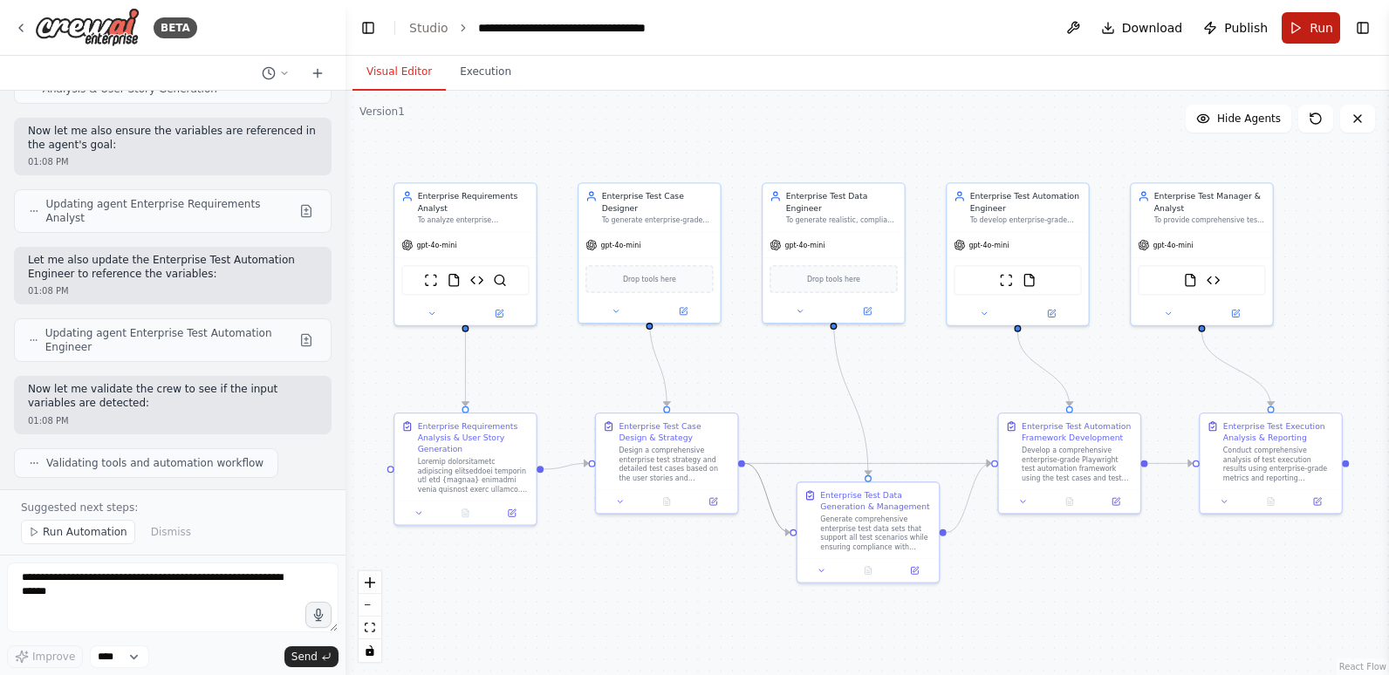
click at [1314, 29] on span "Run" at bounding box center [1321, 27] width 24 height 17
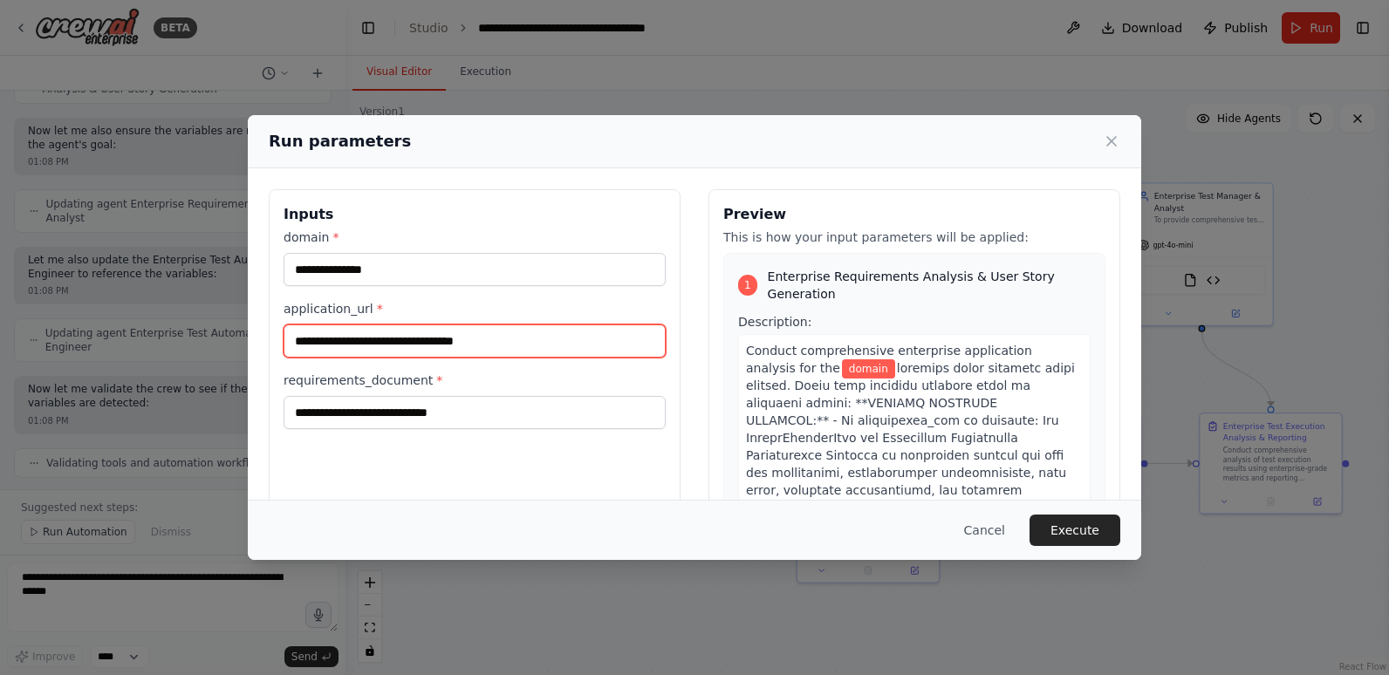
drag, startPoint x: 560, startPoint y: 341, endPoint x: 268, endPoint y: 352, distance: 292.5
click at [268, 352] on div "**********" at bounding box center [694, 395] width 893 height 455
paste input "**********"
type input "**********"
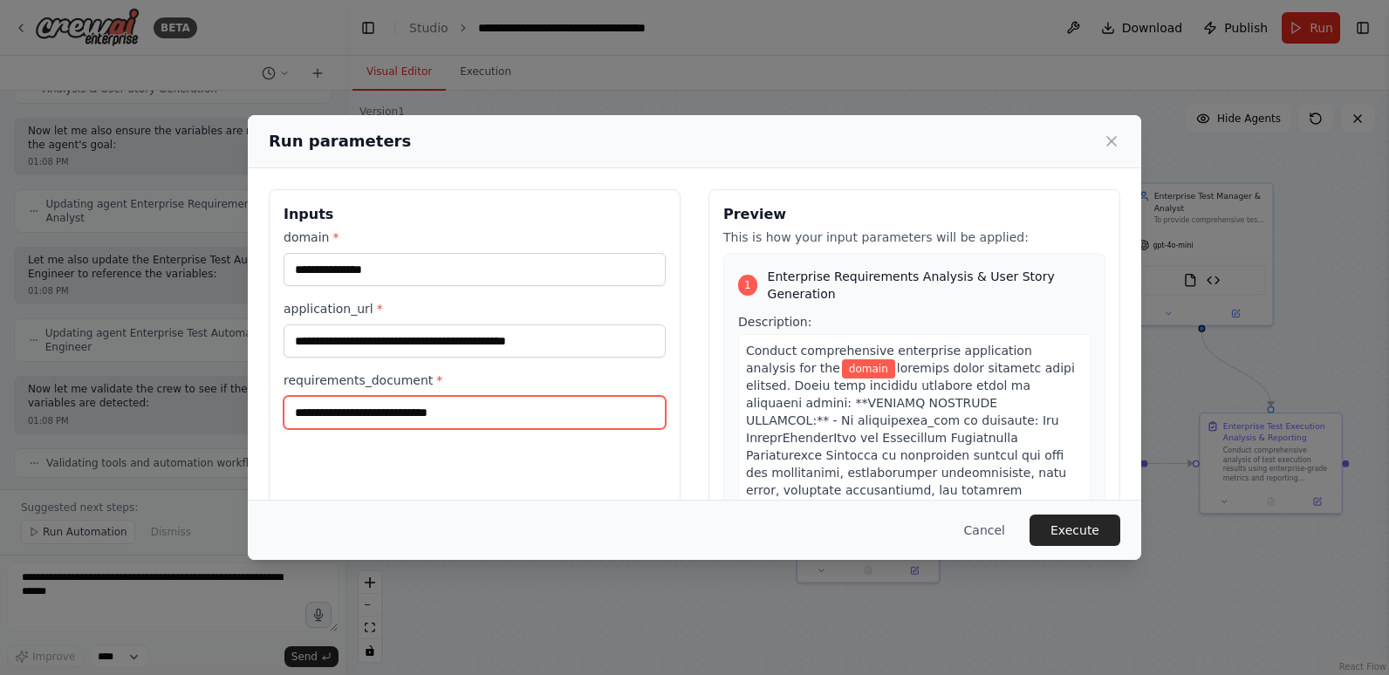
click at [502, 414] on input "requirements_document *" at bounding box center [475, 412] width 382 height 33
type input "*******"
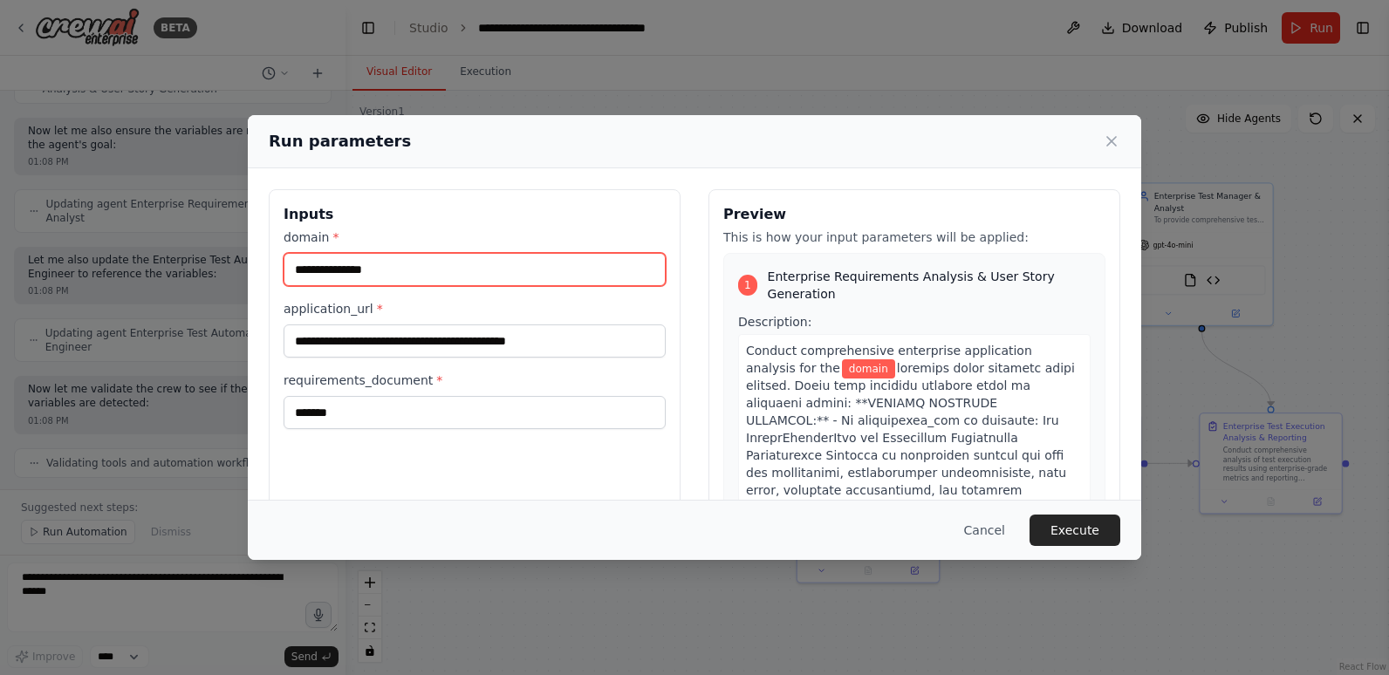
type input "*******"
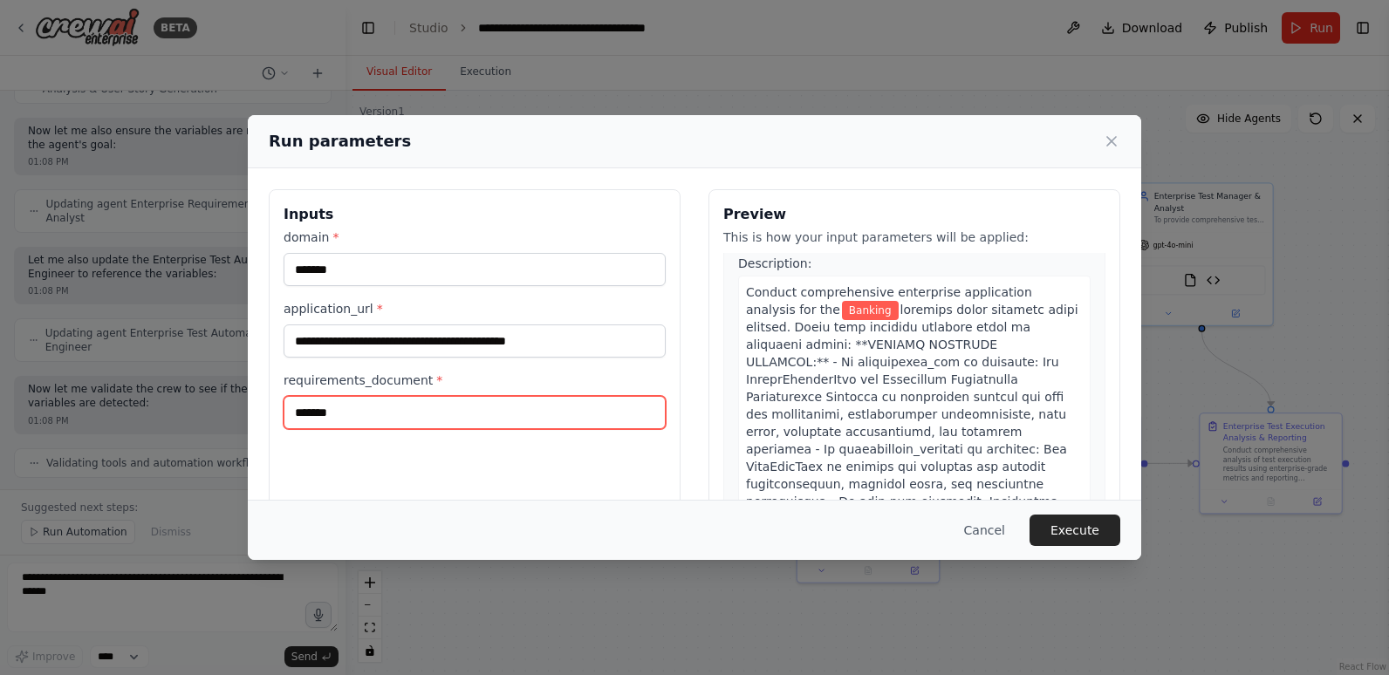
scroll to position [87, 0]
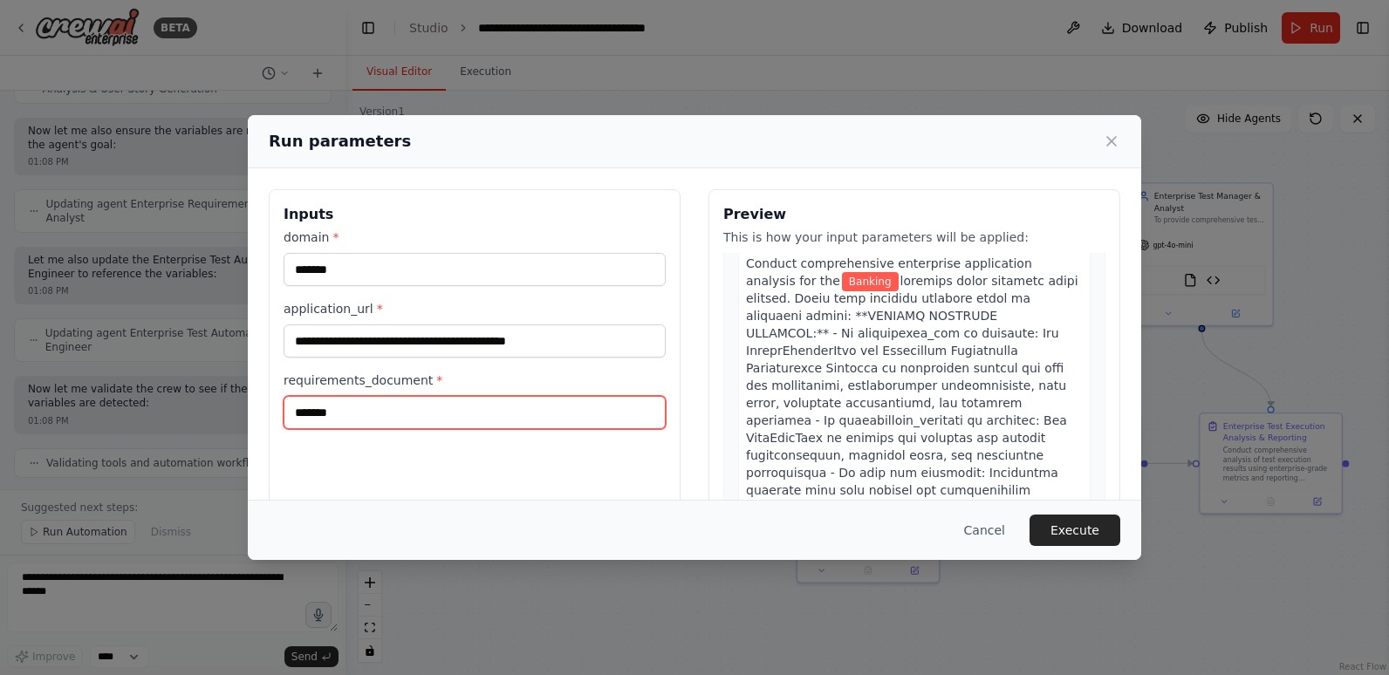
drag, startPoint x: 429, startPoint y: 413, endPoint x: 195, endPoint y: 410, distance: 233.8
click at [195, 410] on div "**********" at bounding box center [694, 337] width 1389 height 675
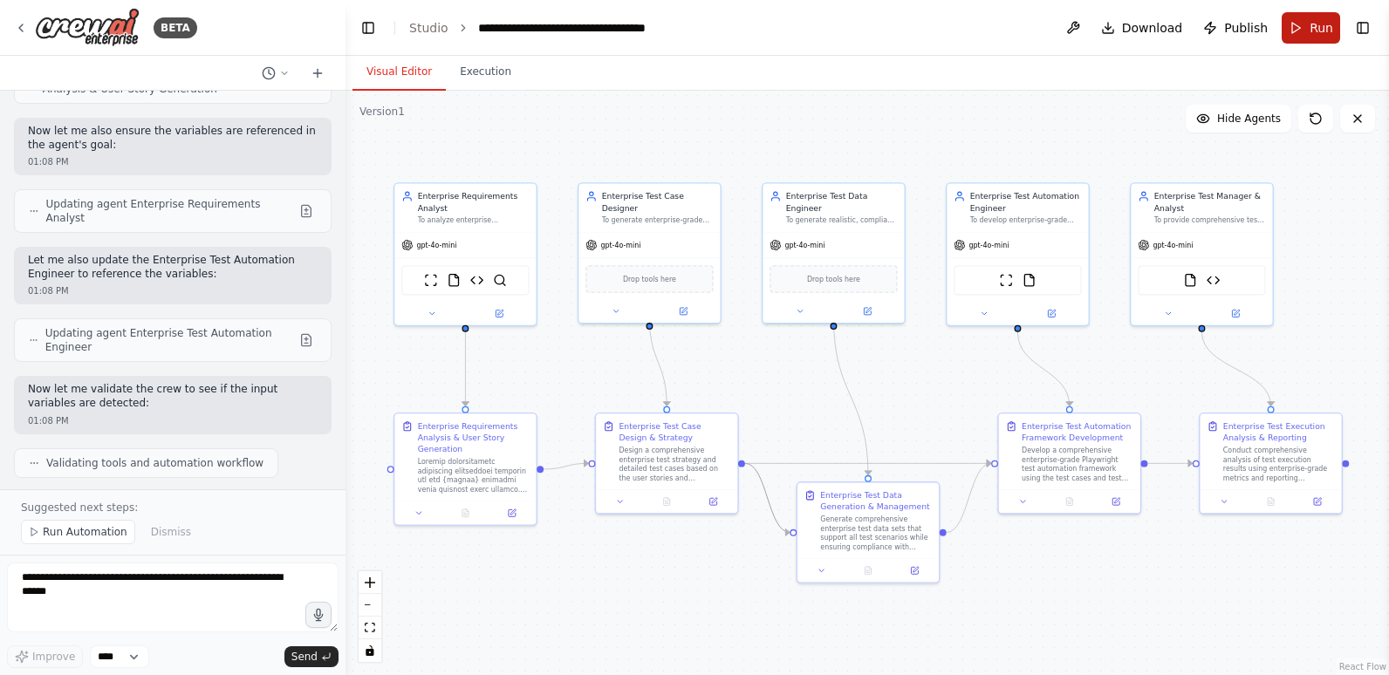
click at [1315, 34] on span "Run" at bounding box center [1321, 27] width 24 height 17
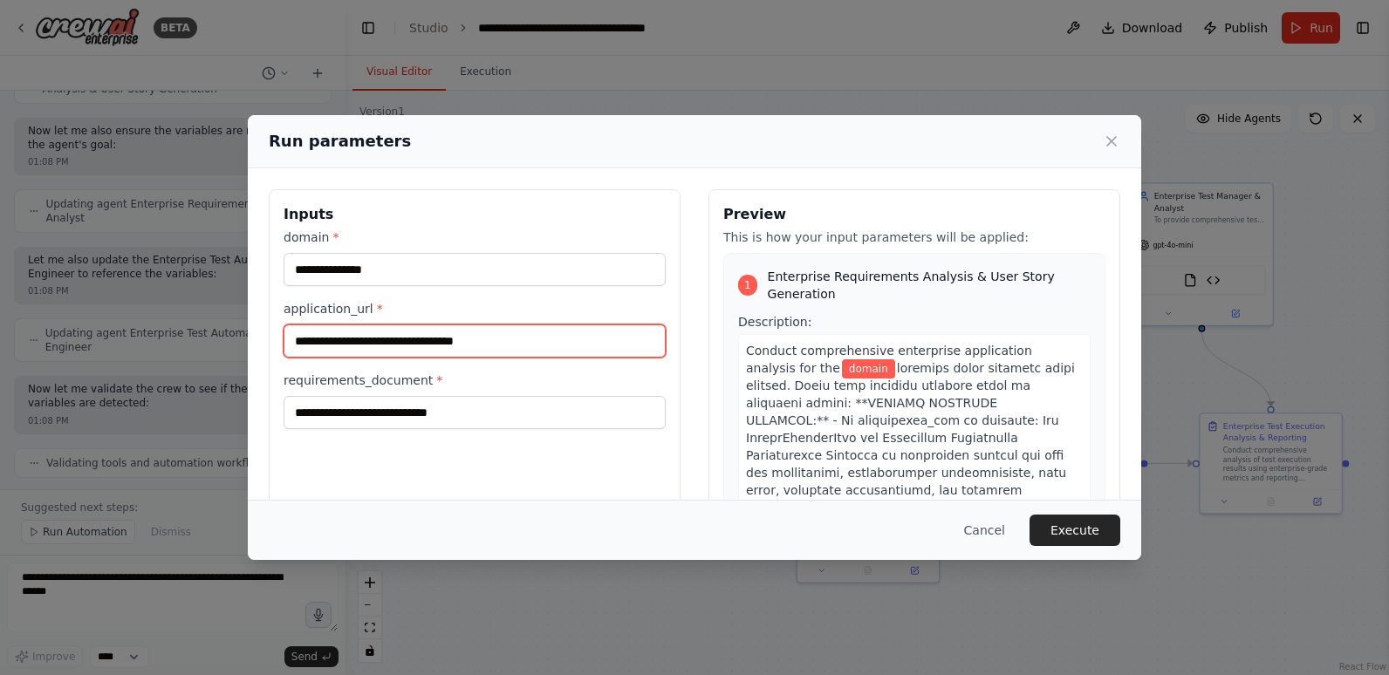
drag, startPoint x: 529, startPoint y: 334, endPoint x: 263, endPoint y: 352, distance: 266.7
click at [263, 352] on div "**********" at bounding box center [694, 395] width 893 height 455
paste input "**********"
type input "**********"
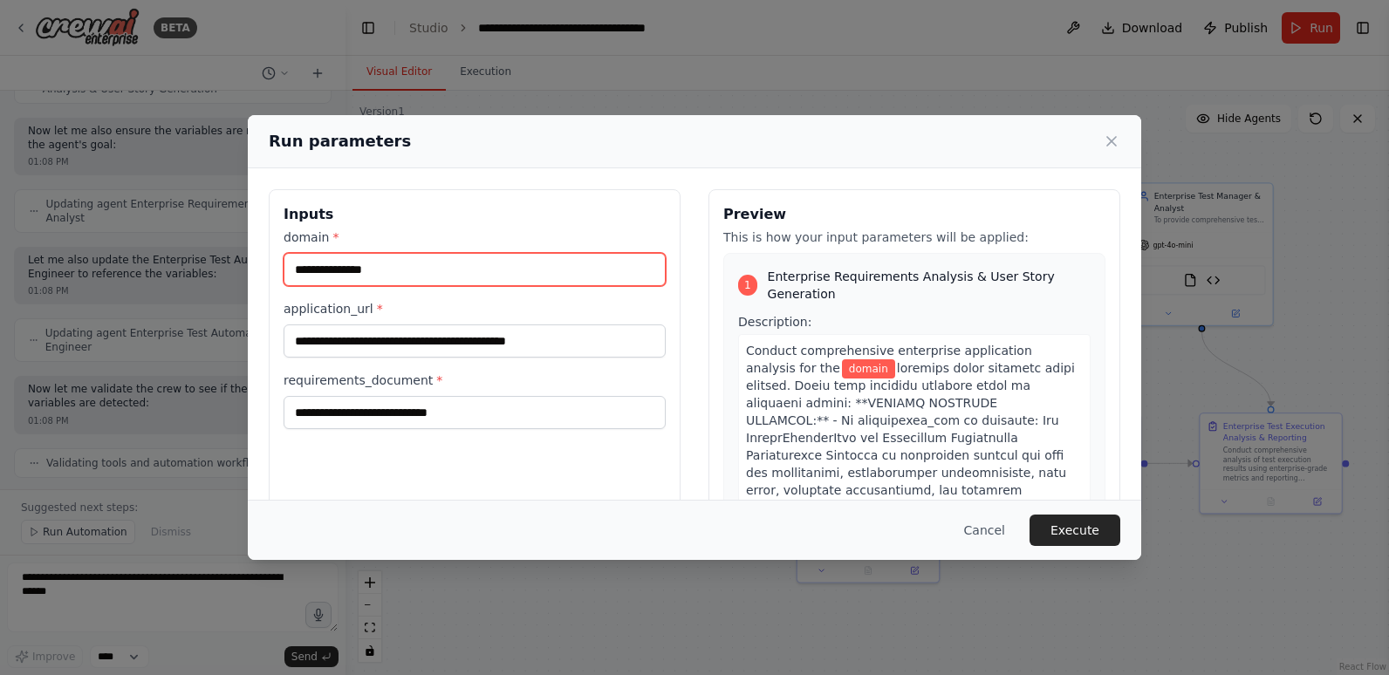
click at [376, 256] on input "domain *" at bounding box center [475, 269] width 382 height 33
type input "*******"
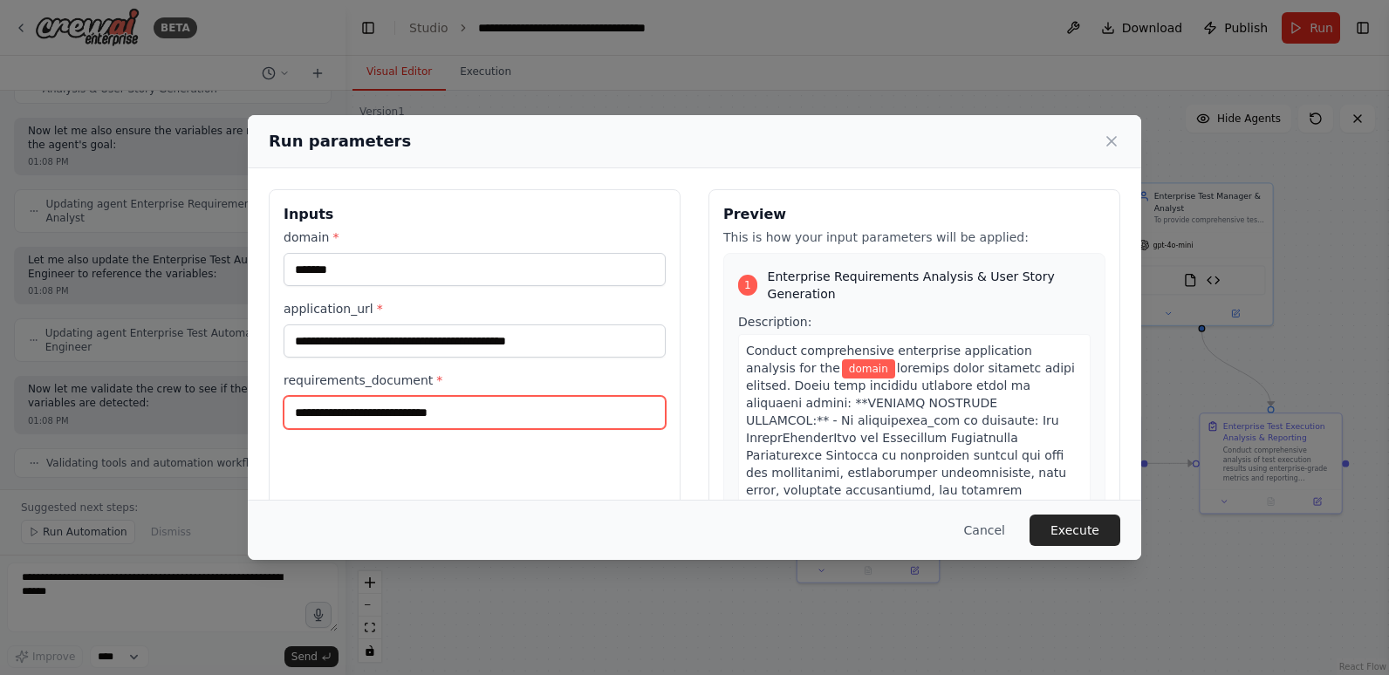
type input "*******"
drag, startPoint x: 352, startPoint y: 414, endPoint x: 234, endPoint y: 416, distance: 117.8
click at [234, 420] on div "**********" at bounding box center [694, 337] width 1389 height 675
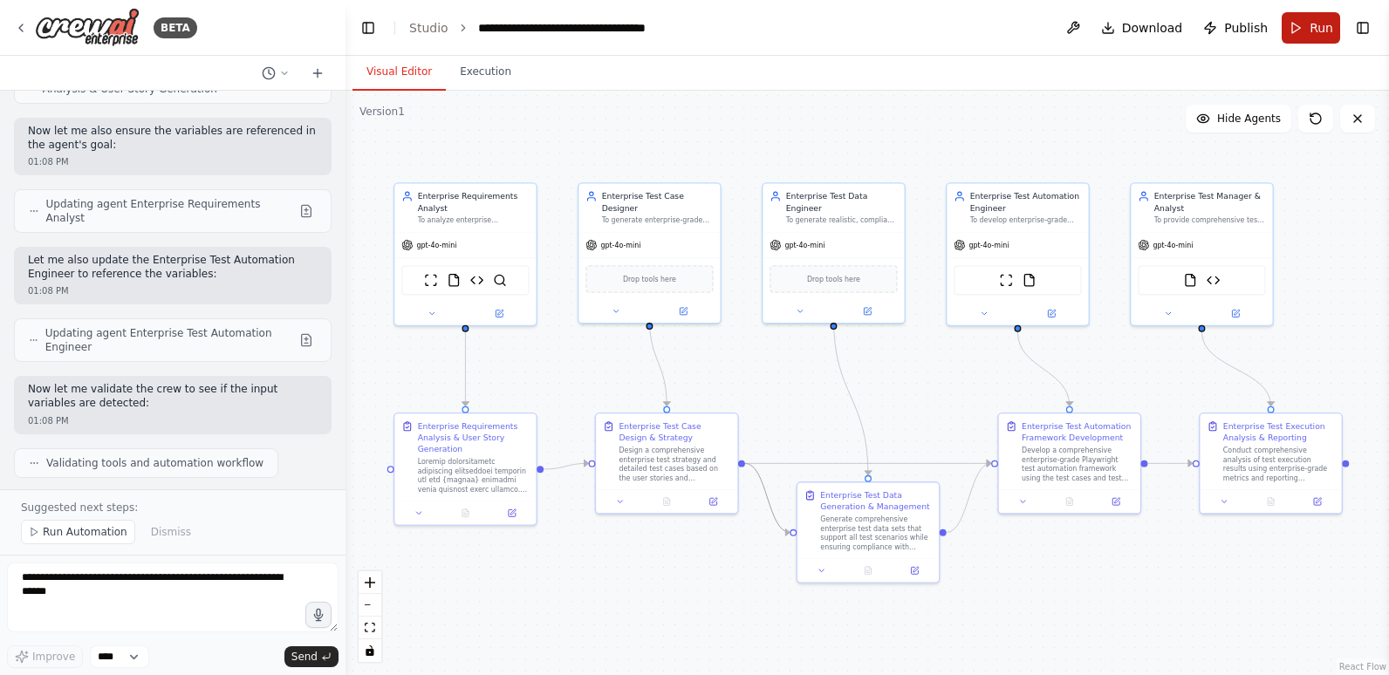
click at [1312, 32] on span "Run" at bounding box center [1321, 27] width 24 height 17
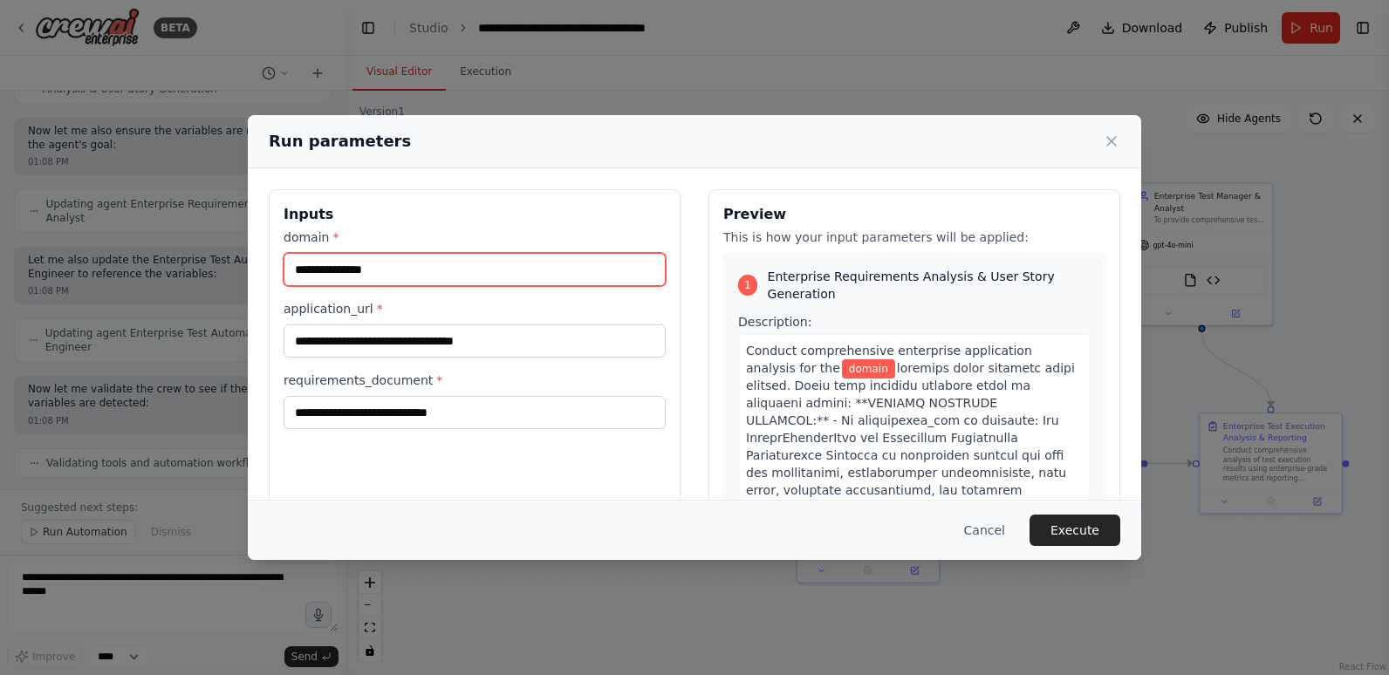
click at [388, 274] on input "domain *" at bounding box center [475, 269] width 382 height 33
type input "*******"
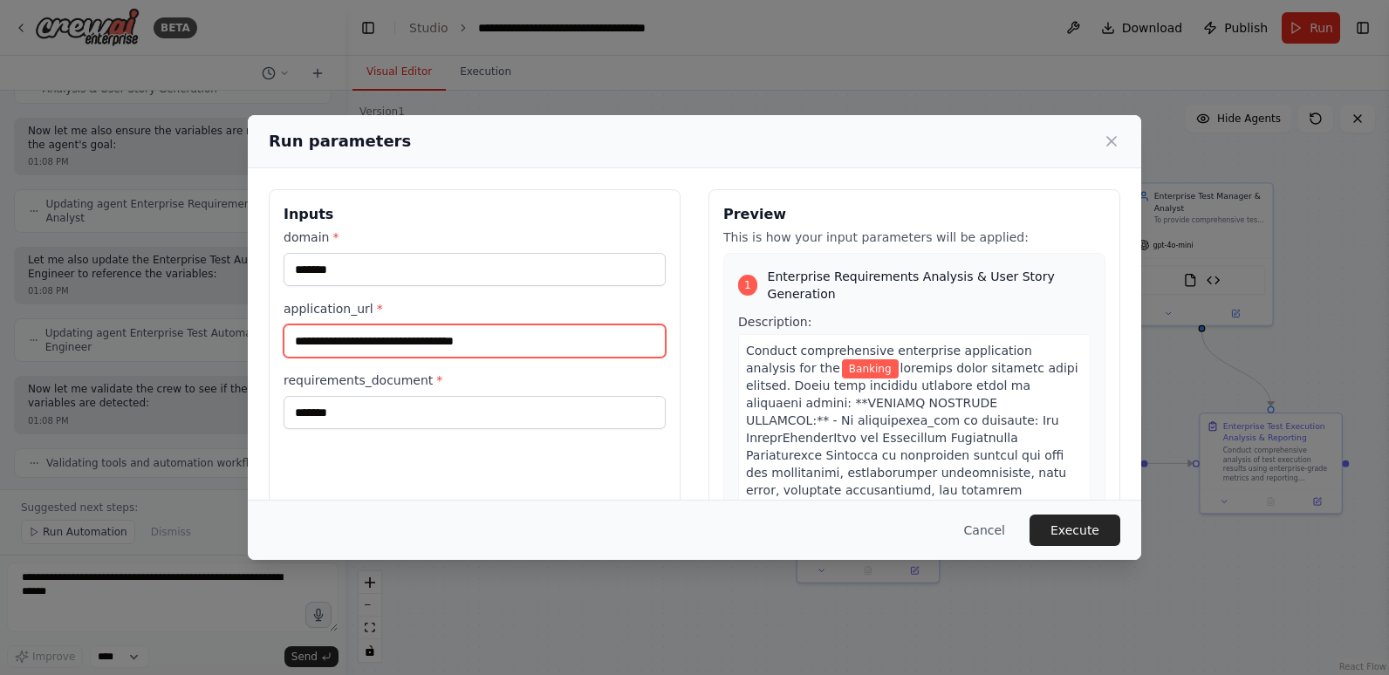
drag, startPoint x: 538, startPoint y: 336, endPoint x: 237, endPoint y: 343, distance: 301.0
click at [238, 345] on div "**********" at bounding box center [694, 337] width 1389 height 675
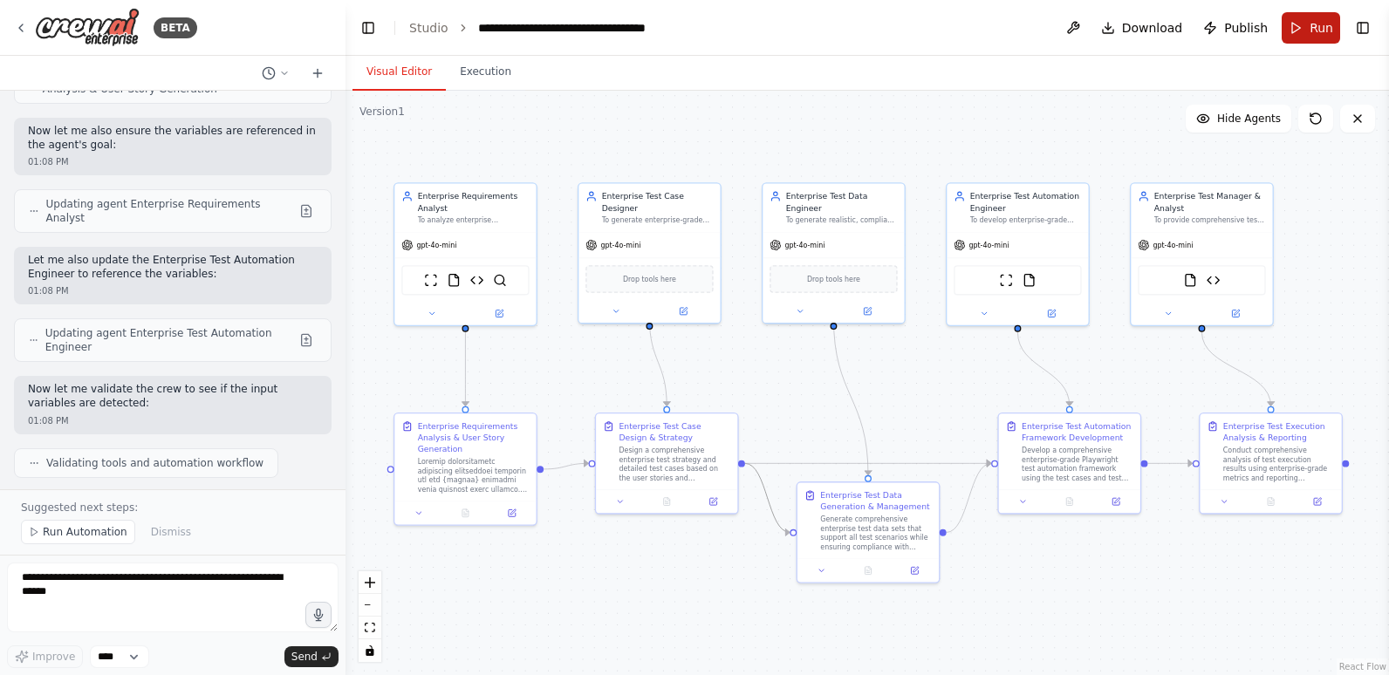
click at [1306, 20] on button "Run" at bounding box center [1310, 27] width 58 height 31
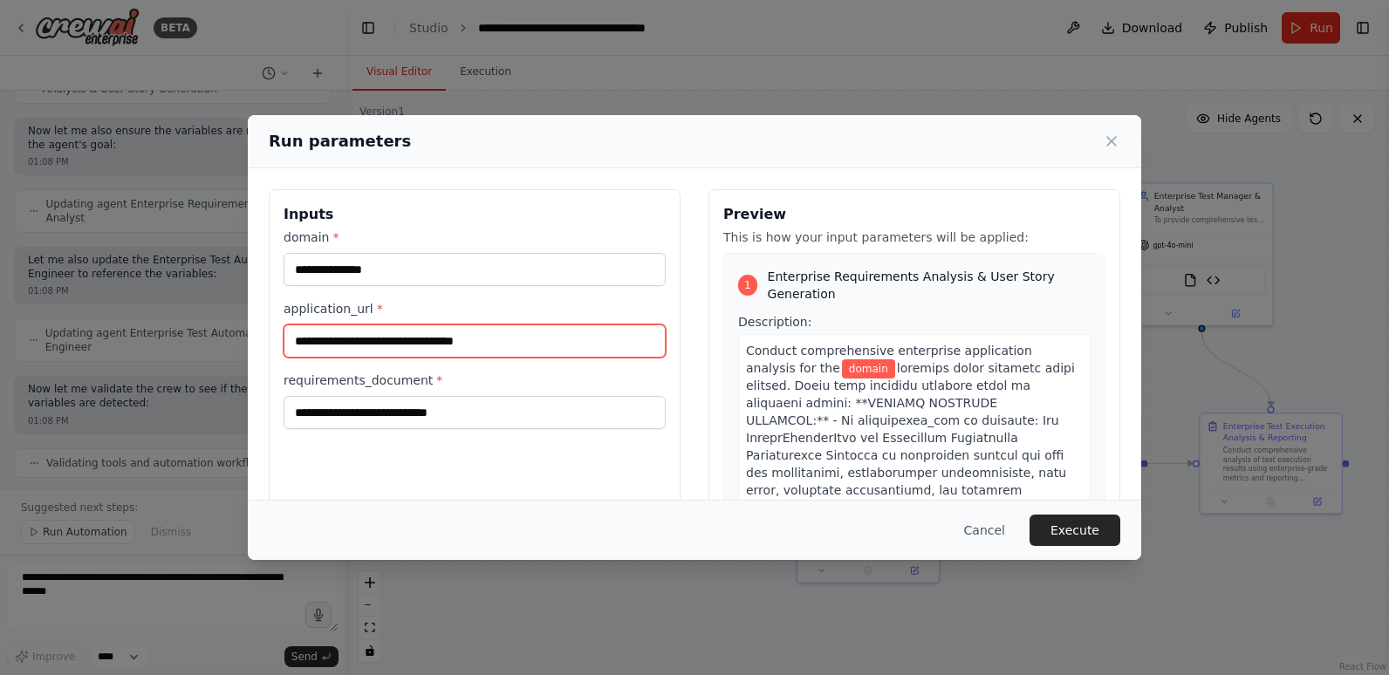
drag, startPoint x: 518, startPoint y: 341, endPoint x: 181, endPoint y: 362, distance: 337.4
click at [181, 362] on div "**********" at bounding box center [694, 337] width 1389 height 675
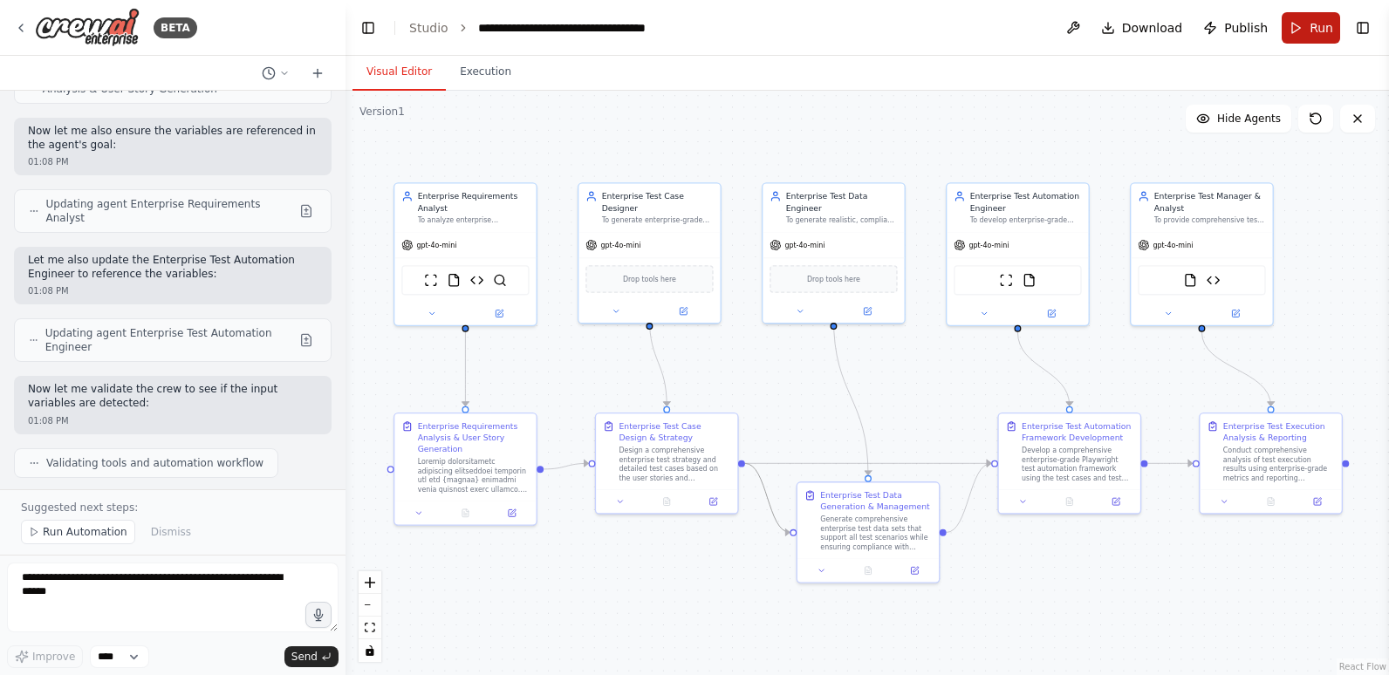
click at [1314, 25] on span "Run" at bounding box center [1321, 27] width 24 height 17
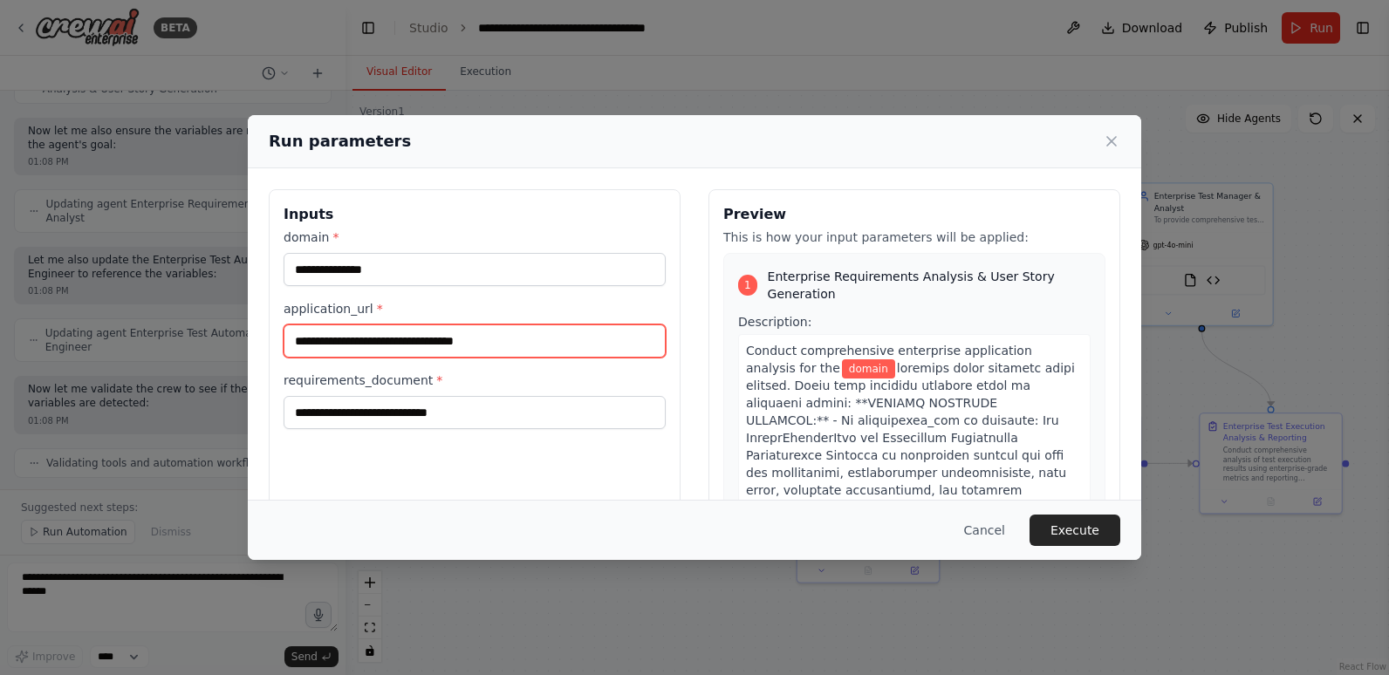
drag, startPoint x: 511, startPoint y: 342, endPoint x: 218, endPoint y: 353, distance: 293.3
click at [218, 353] on div "**********" at bounding box center [694, 337] width 1389 height 675
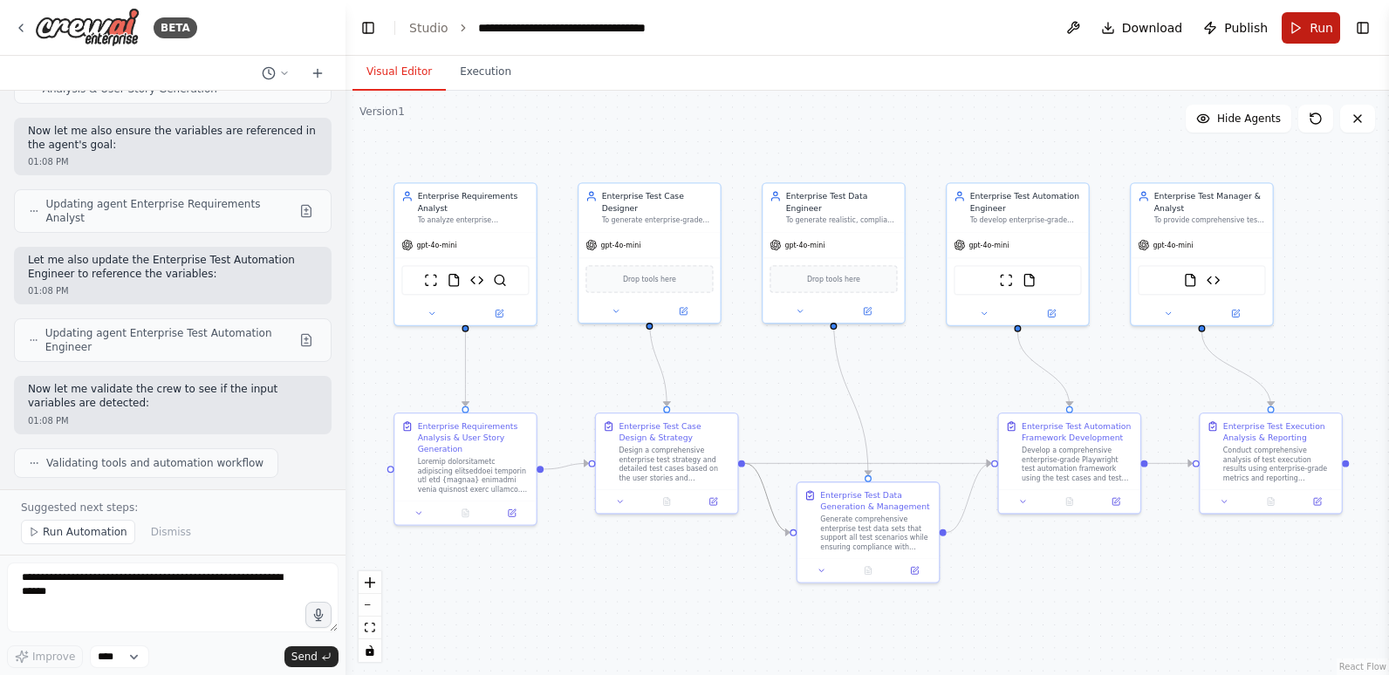
click at [1316, 24] on span "Run" at bounding box center [1321, 27] width 24 height 17
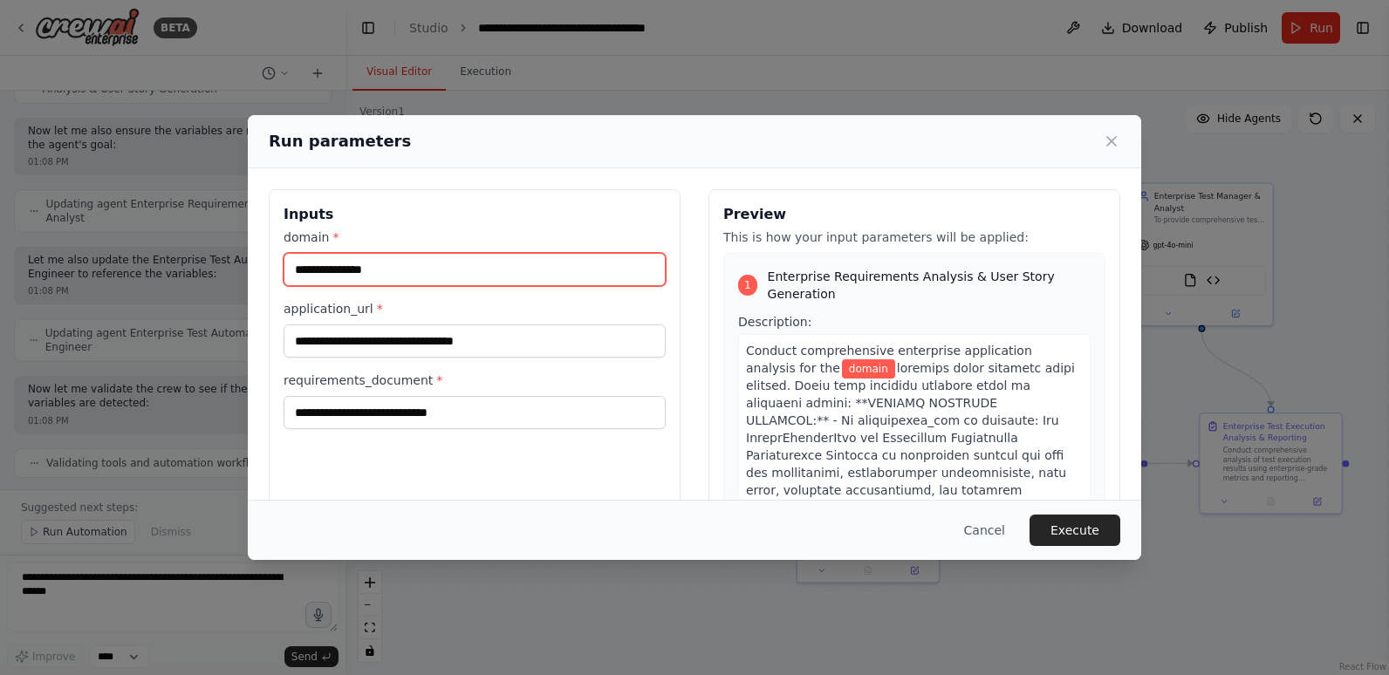
click at [428, 275] on input "domain *" at bounding box center [475, 269] width 382 height 33
type input "*******"
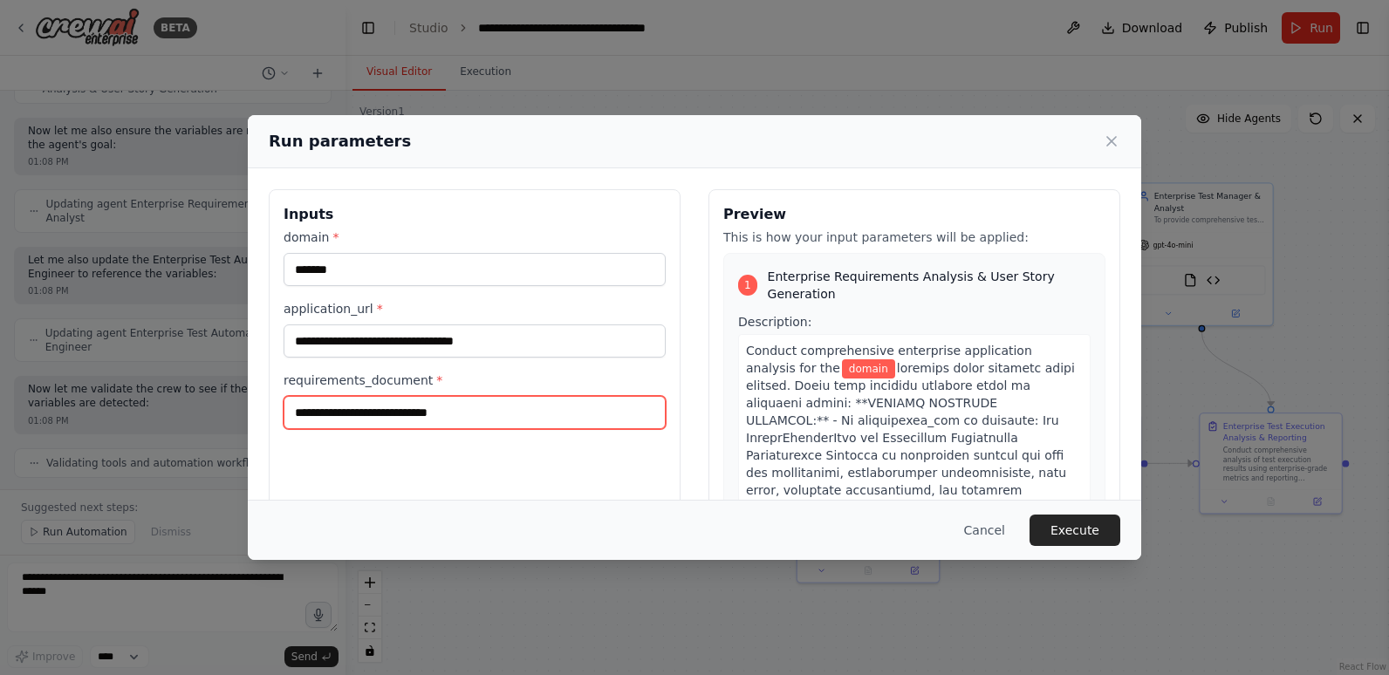
type input "*******"
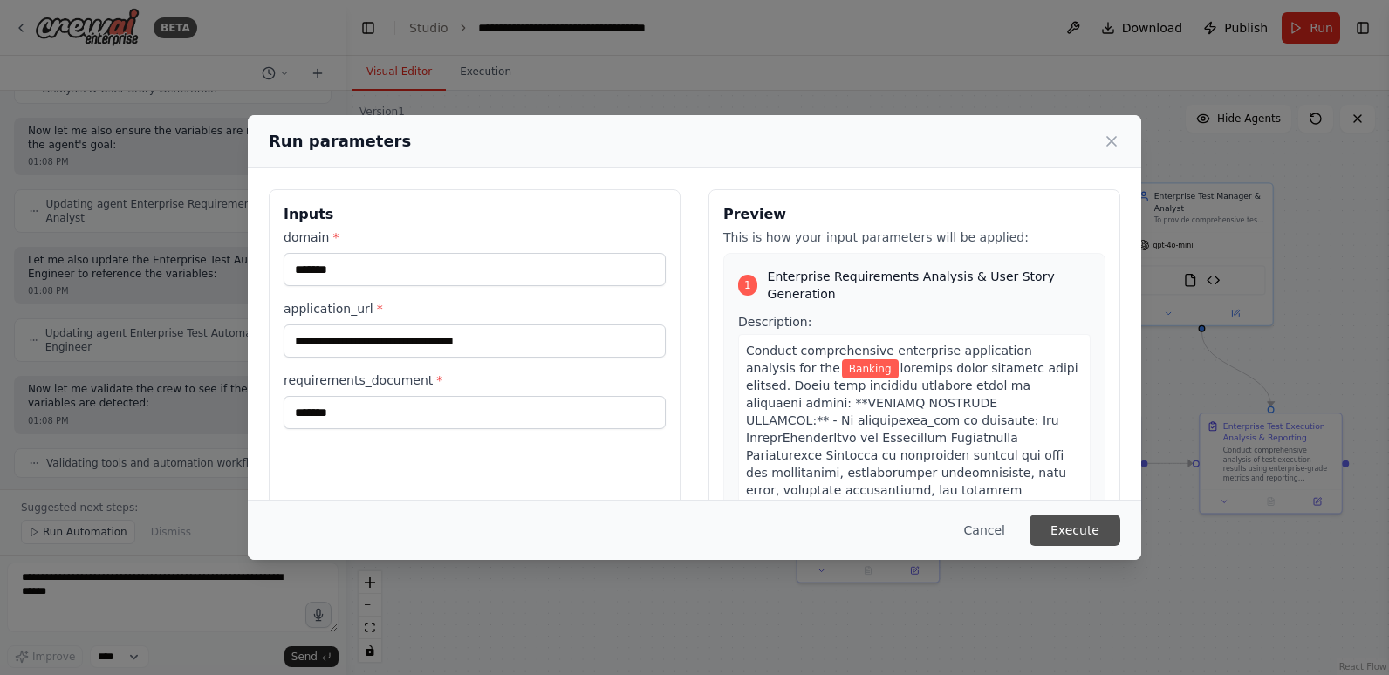
click at [1075, 529] on button "Execute" at bounding box center [1074, 530] width 91 height 31
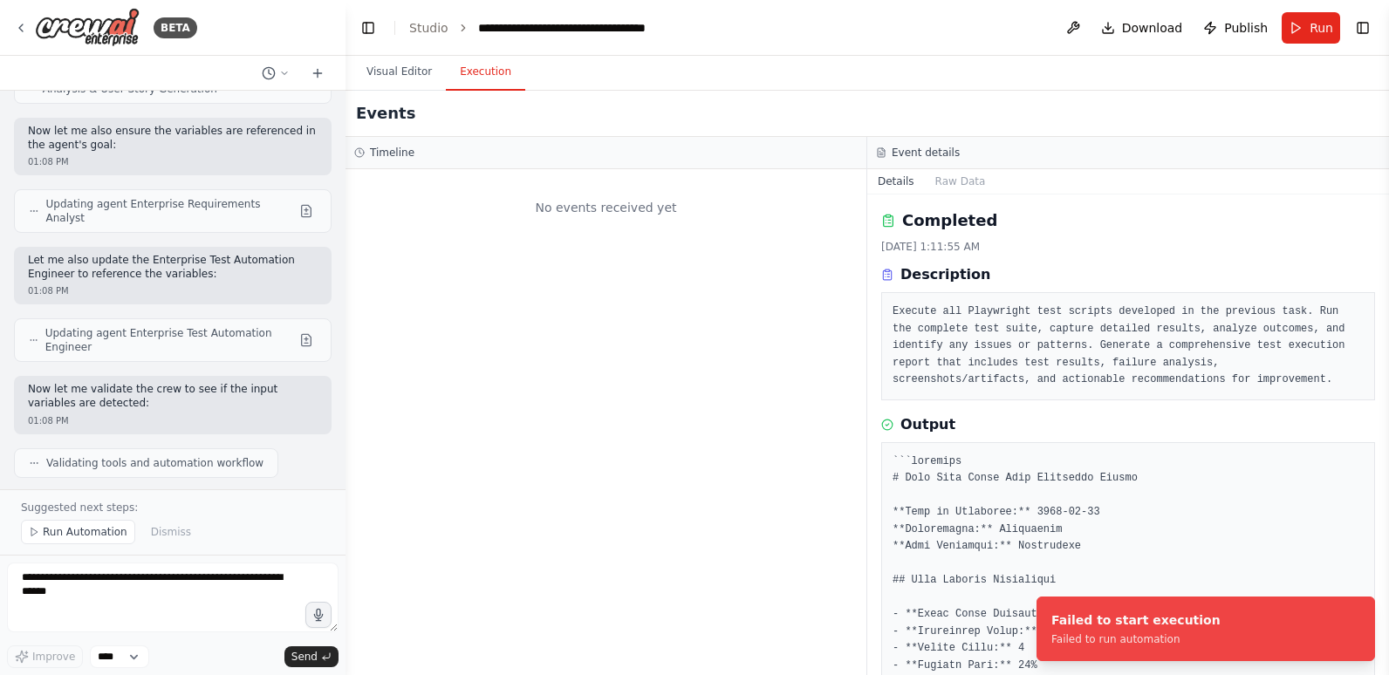
click at [490, 70] on button "Execution" at bounding box center [485, 72] width 79 height 37
click at [401, 64] on button "Visual Editor" at bounding box center [398, 72] width 93 height 37
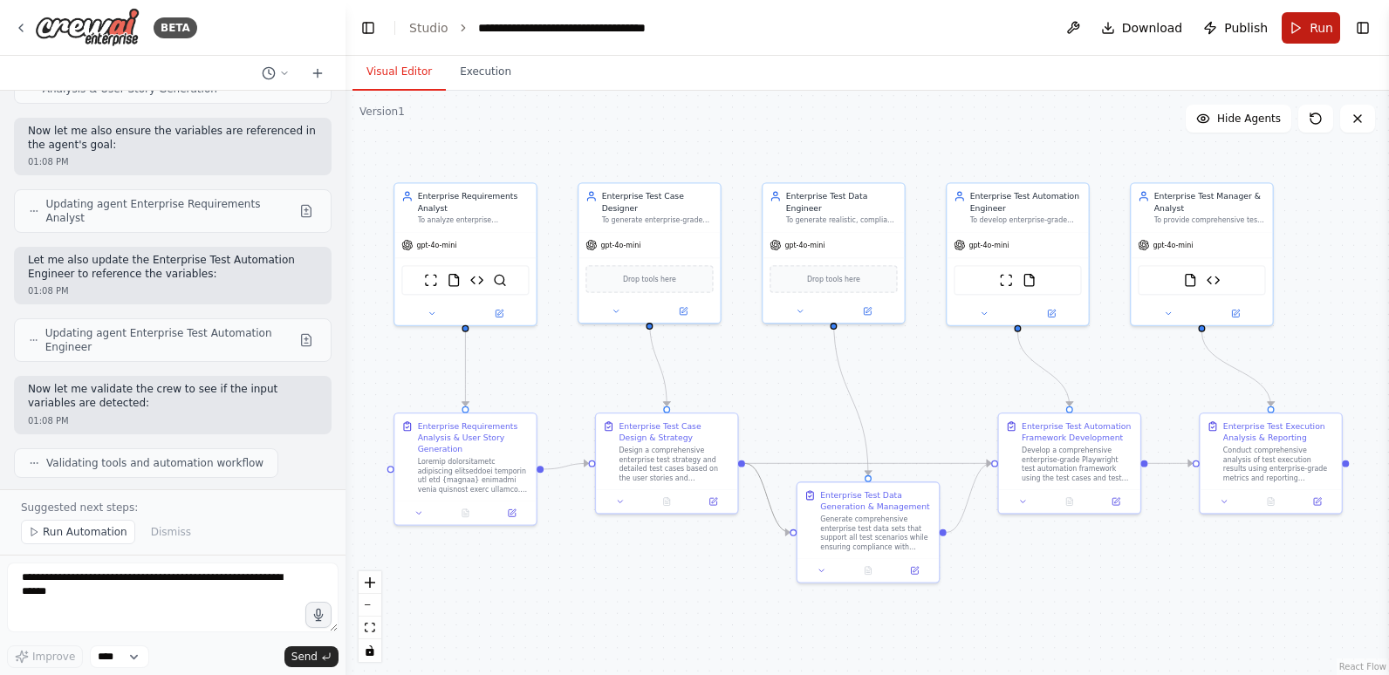
click at [1316, 23] on span "Run" at bounding box center [1321, 27] width 24 height 17
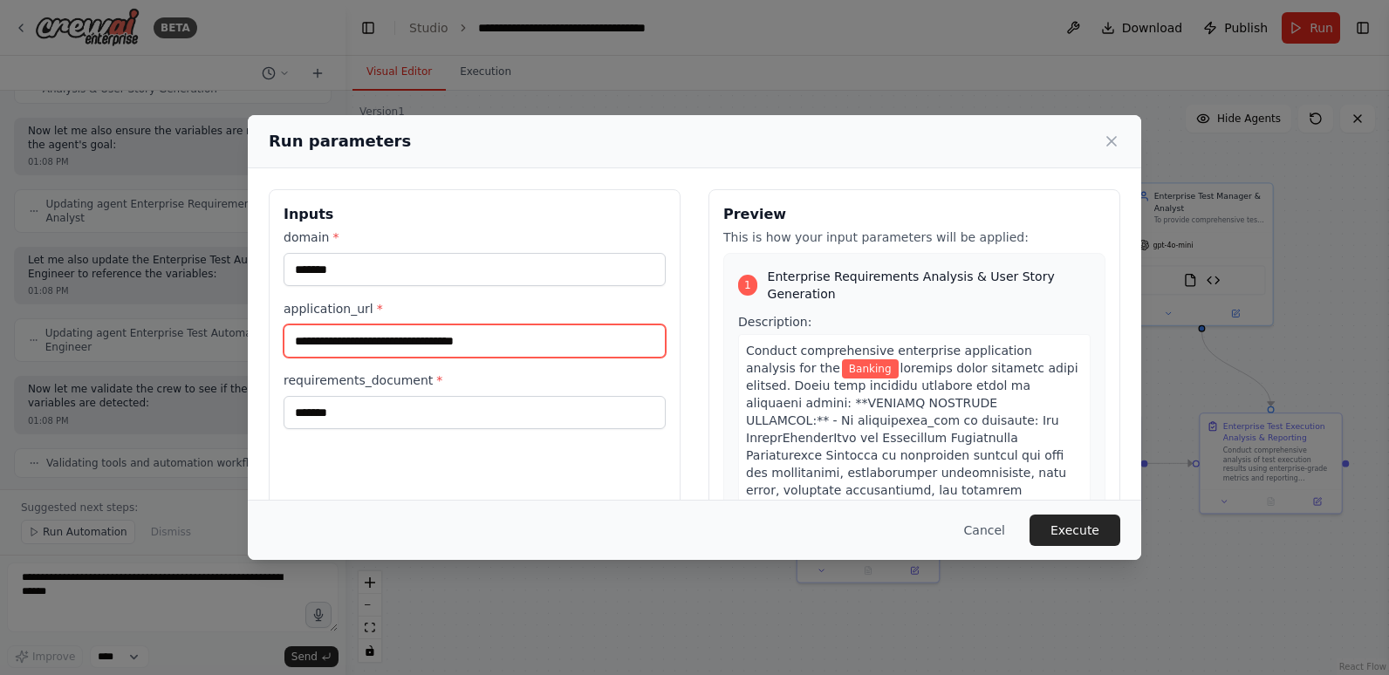
drag, startPoint x: 523, startPoint y: 340, endPoint x: 200, endPoint y: 352, distance: 323.0
click at [200, 352] on div "**********" at bounding box center [694, 337] width 1389 height 675
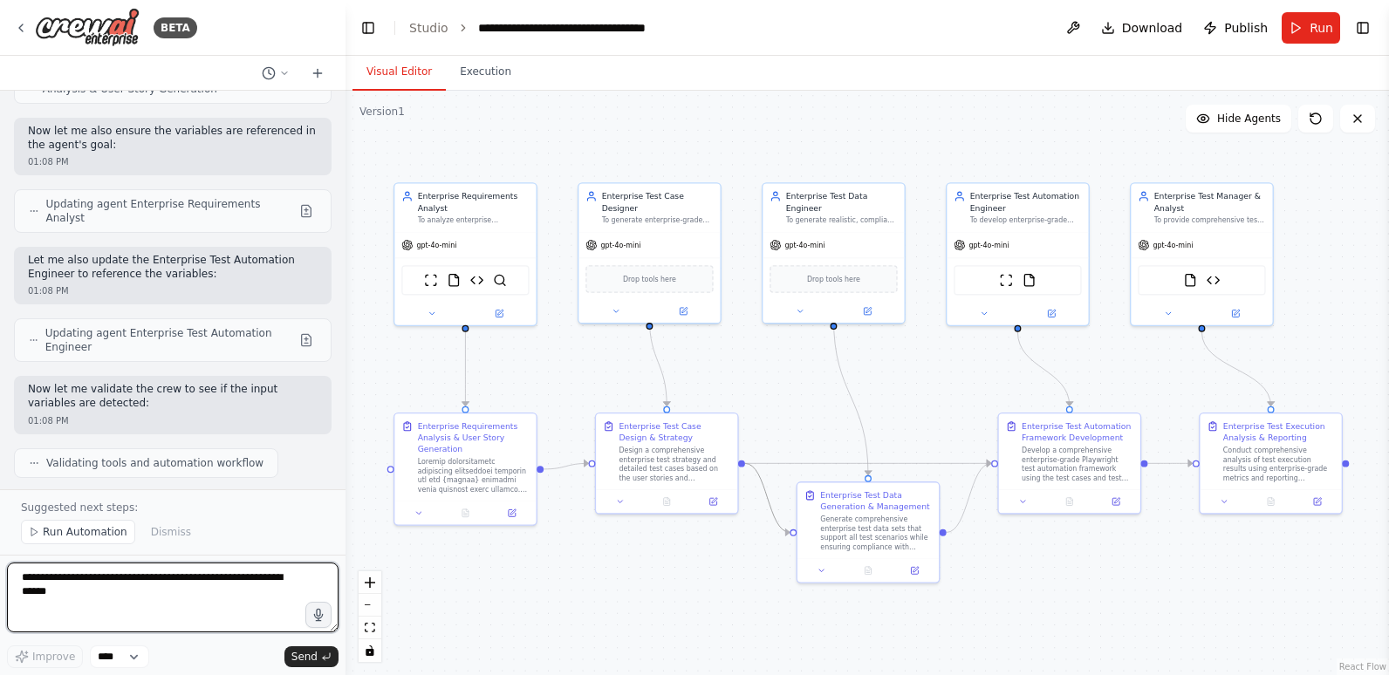
click at [121, 591] on textarea at bounding box center [172, 598] width 331 height 70
click at [92, 530] on span "Run Automation" at bounding box center [85, 532] width 85 height 14
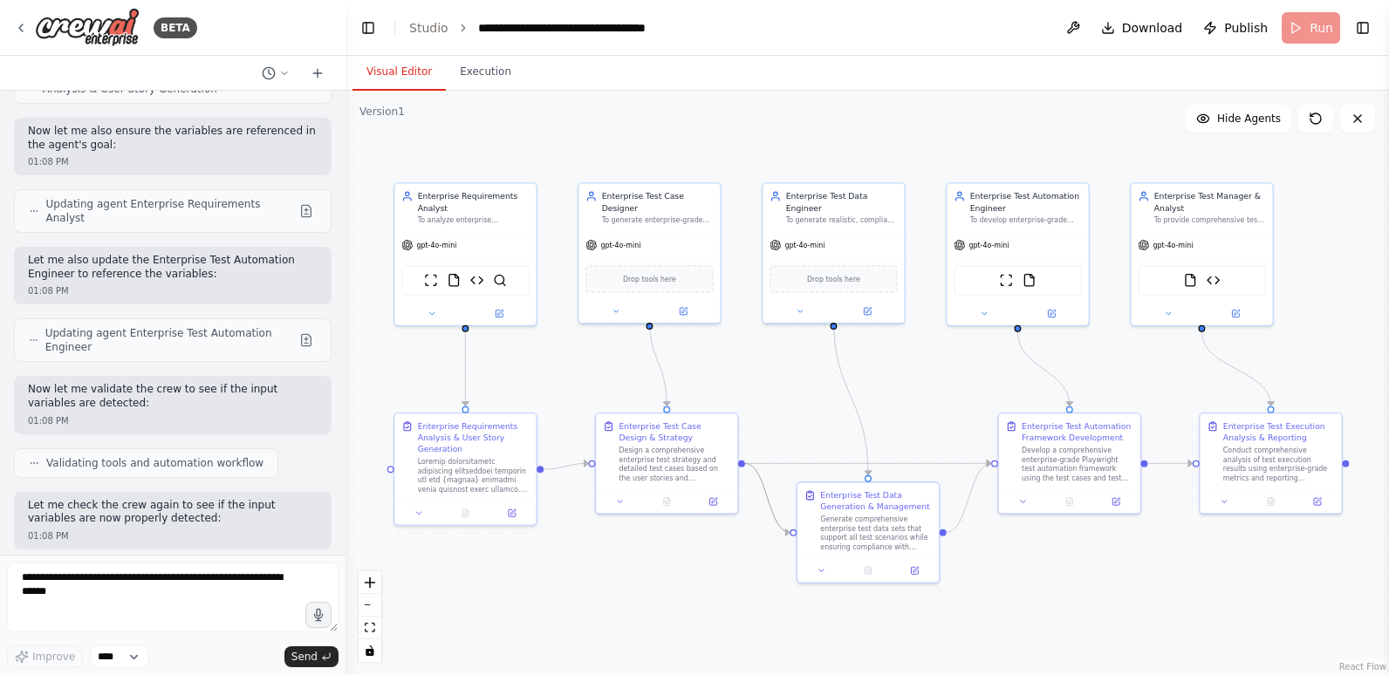
scroll to position [14882, 0]
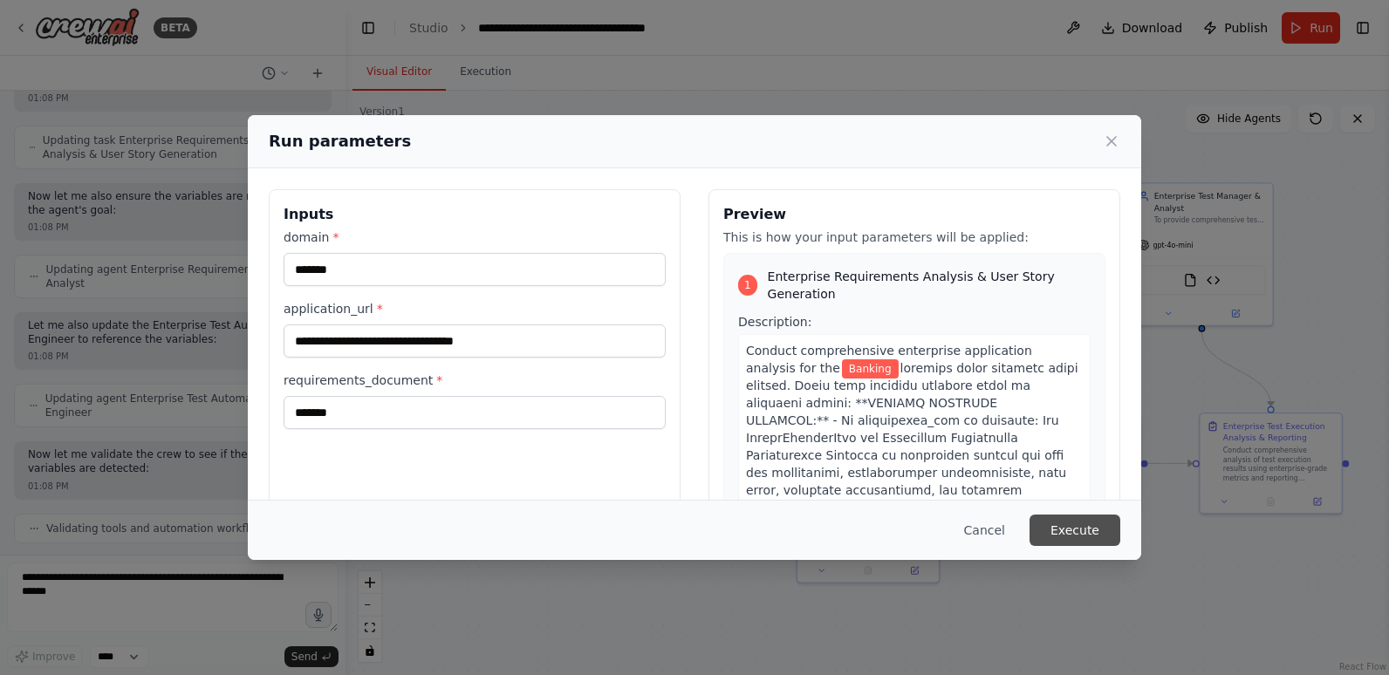
click at [1080, 528] on button "Execute" at bounding box center [1074, 530] width 91 height 31
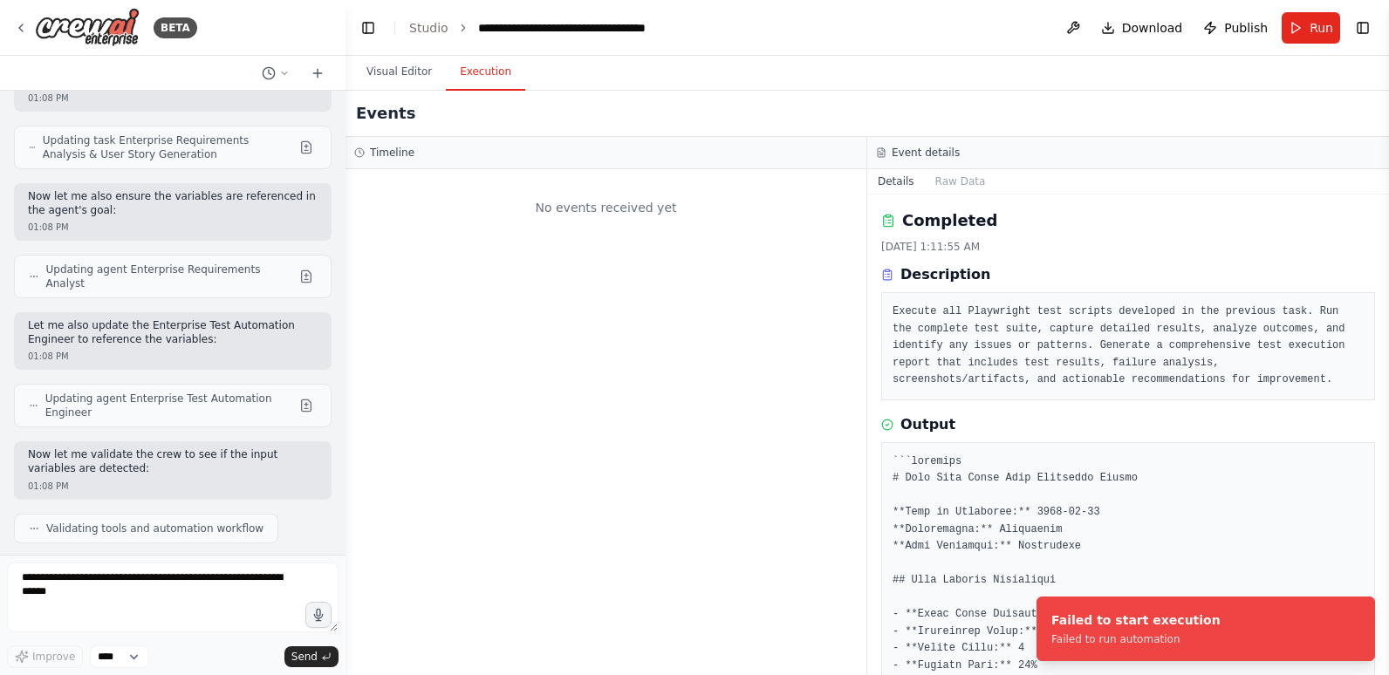
click at [487, 65] on button "Execution" at bounding box center [485, 72] width 79 height 37
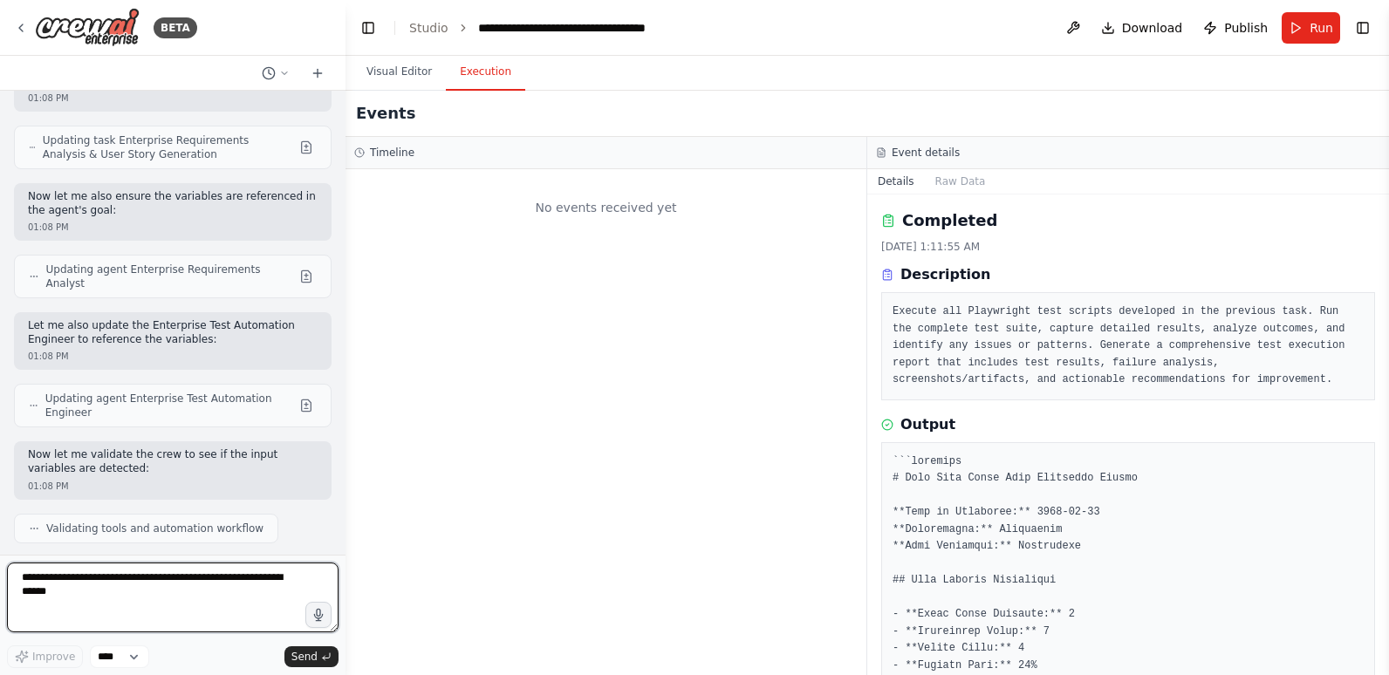
click at [177, 597] on textarea at bounding box center [172, 598] width 331 height 70
type textarea "**********"
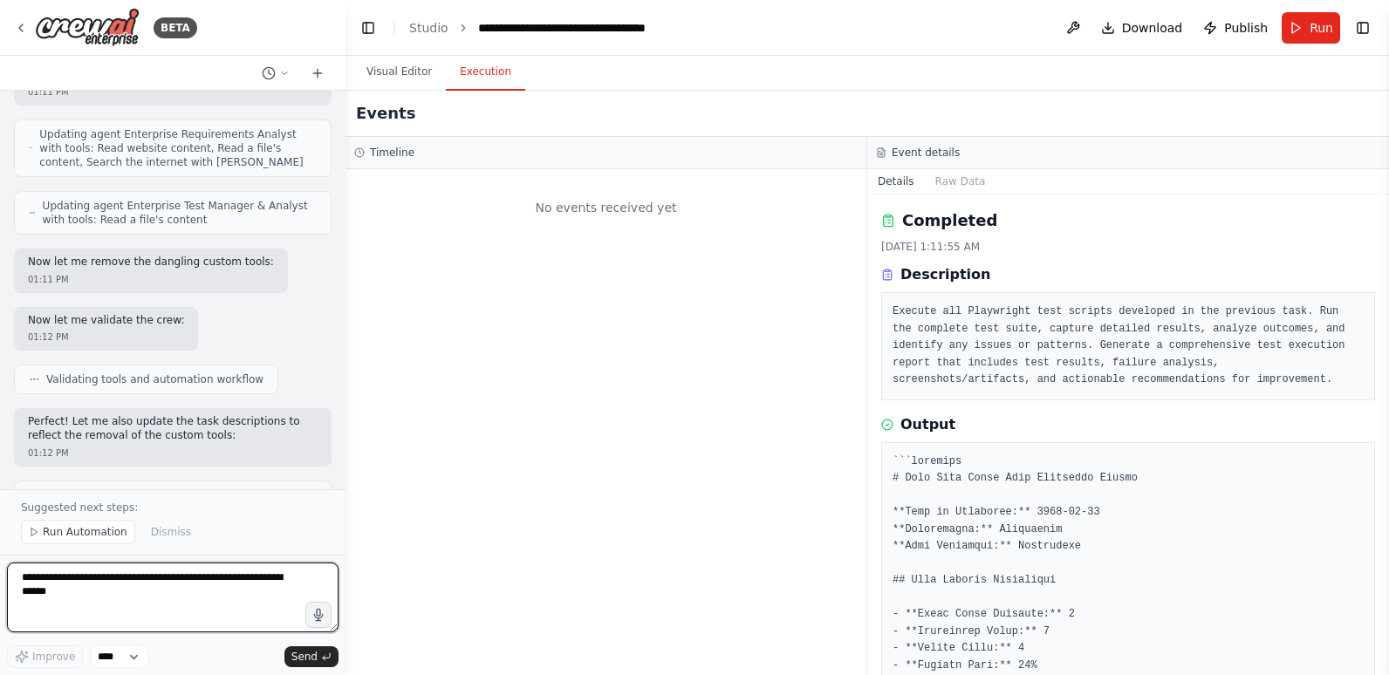
scroll to position [17116, 0]
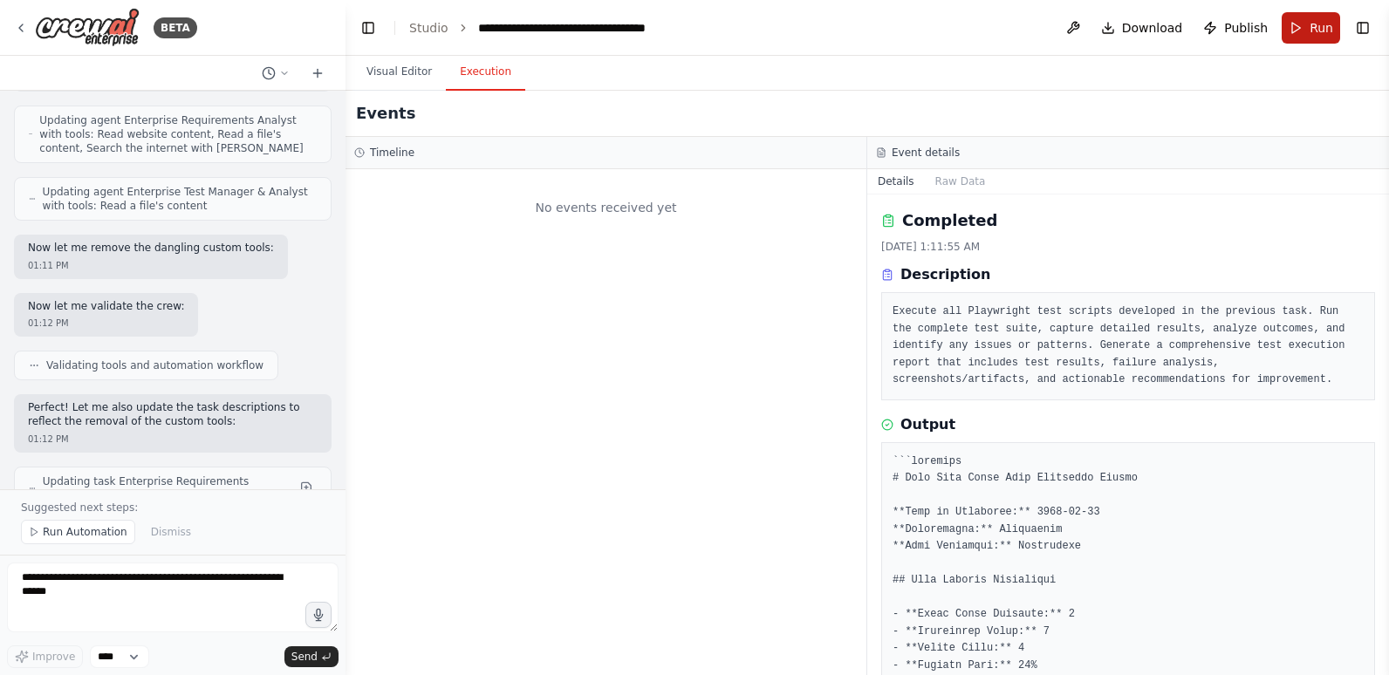
click at [1313, 26] on span "Run" at bounding box center [1321, 27] width 24 height 17
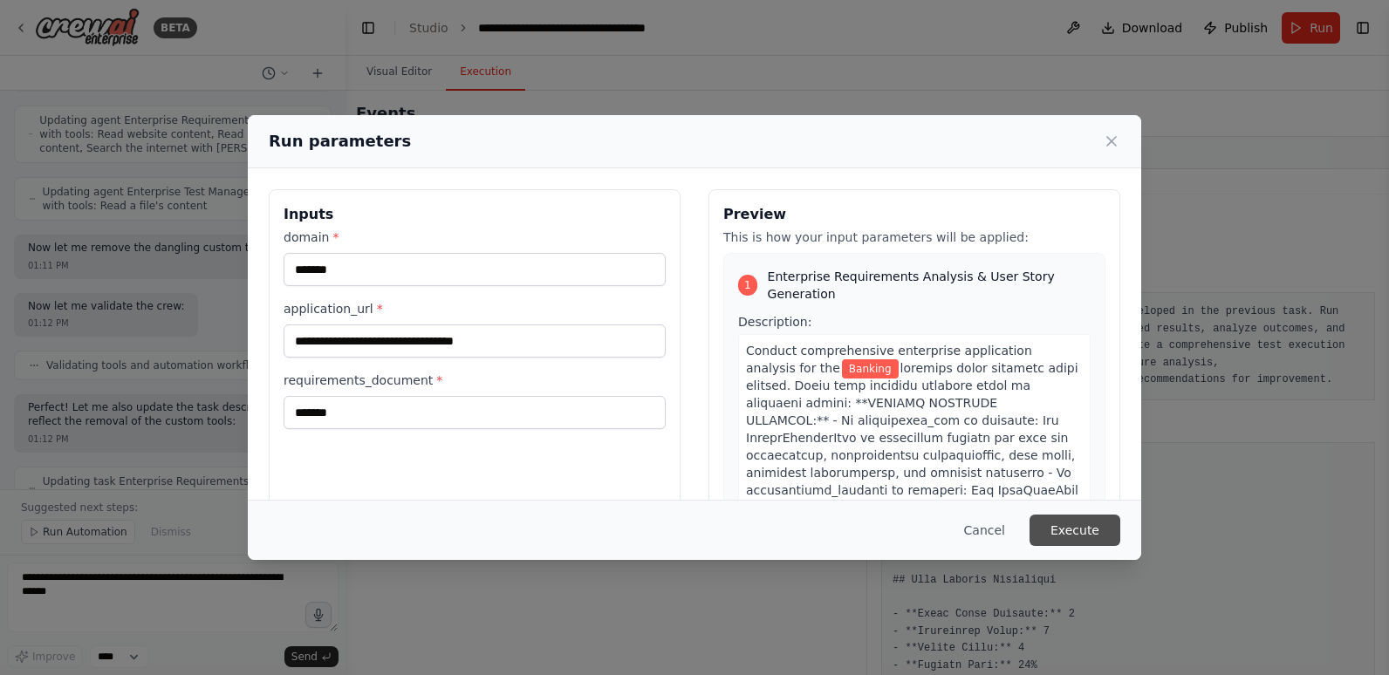
click at [1080, 529] on button "Execute" at bounding box center [1074, 530] width 91 height 31
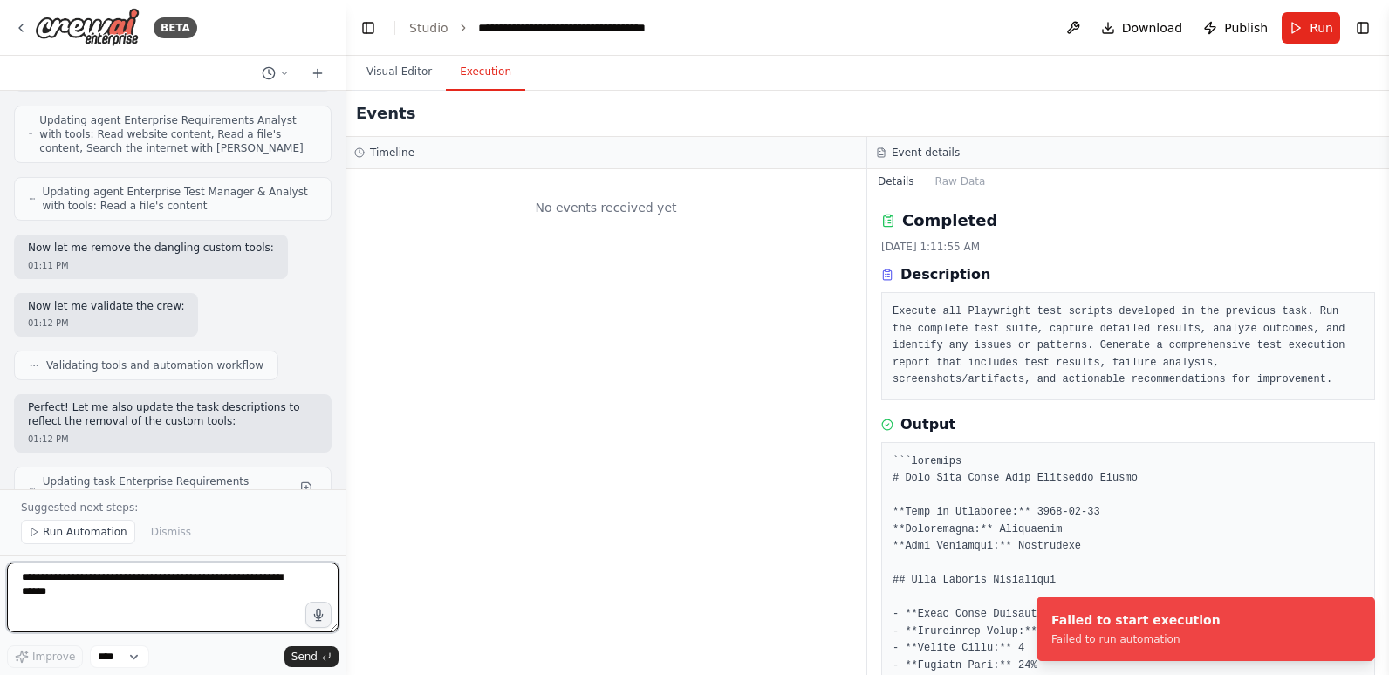
click at [145, 590] on textarea at bounding box center [172, 598] width 331 height 70
paste textarea "**********"
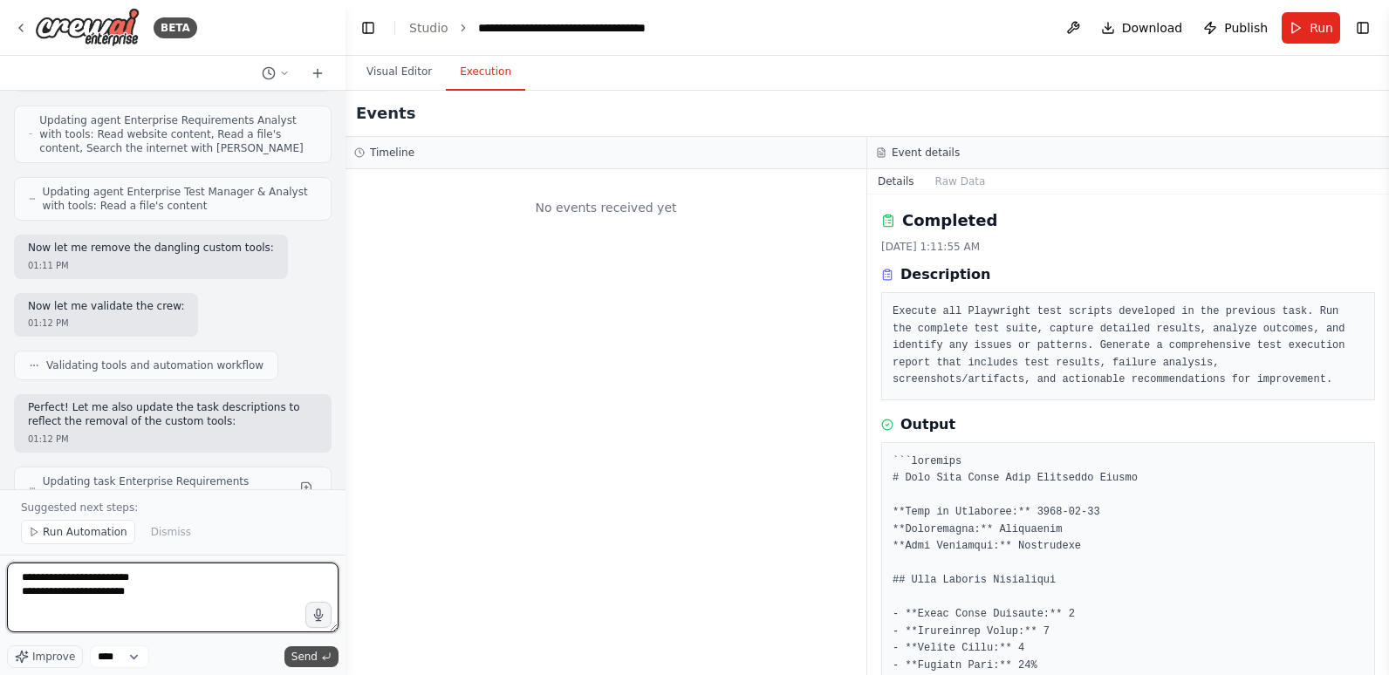
type textarea "**********"
click at [318, 657] on button "Send" at bounding box center [311, 656] width 54 height 21
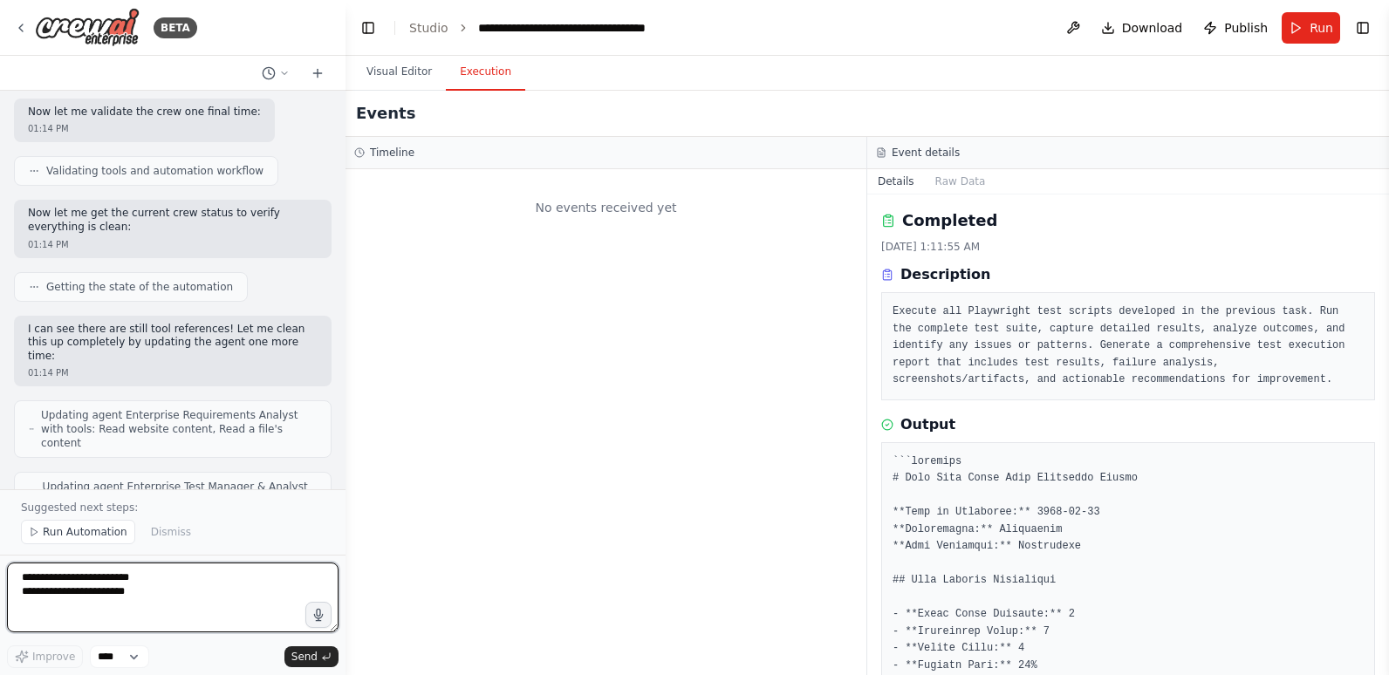
scroll to position [19653, 0]
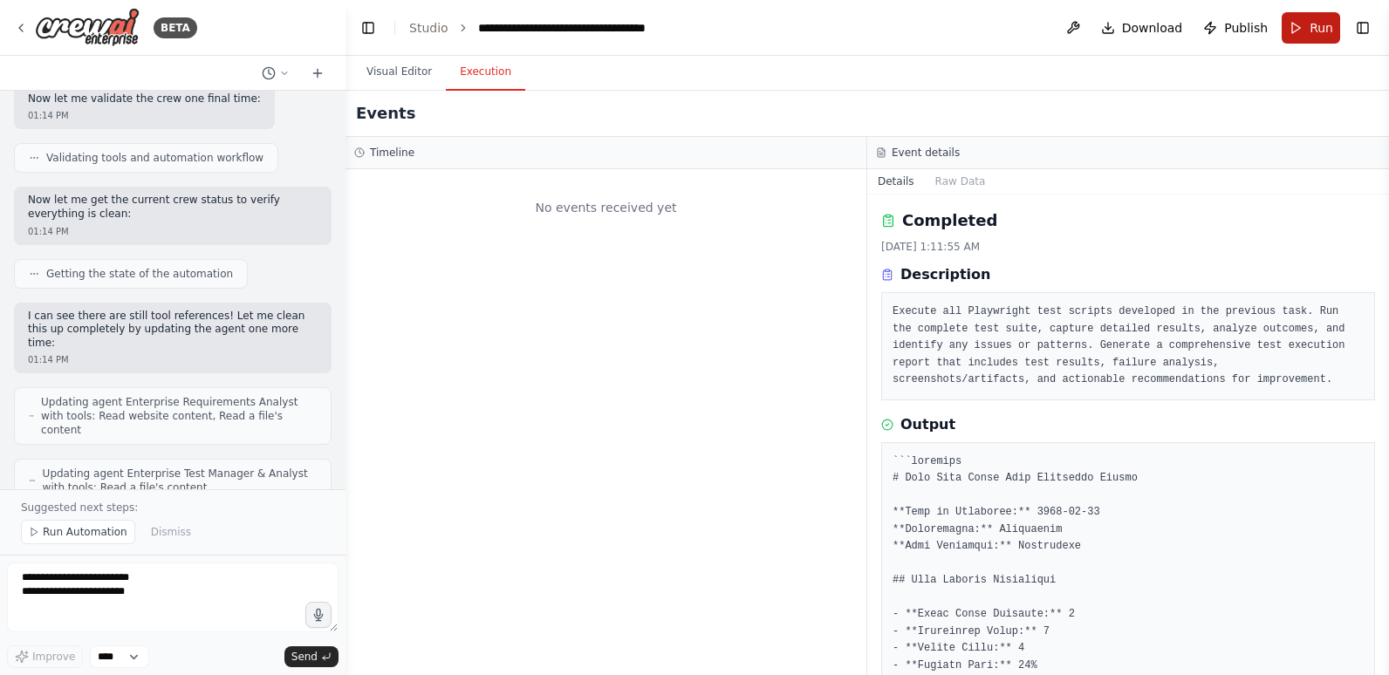
click at [1300, 26] on button "Run" at bounding box center [1310, 27] width 58 height 31
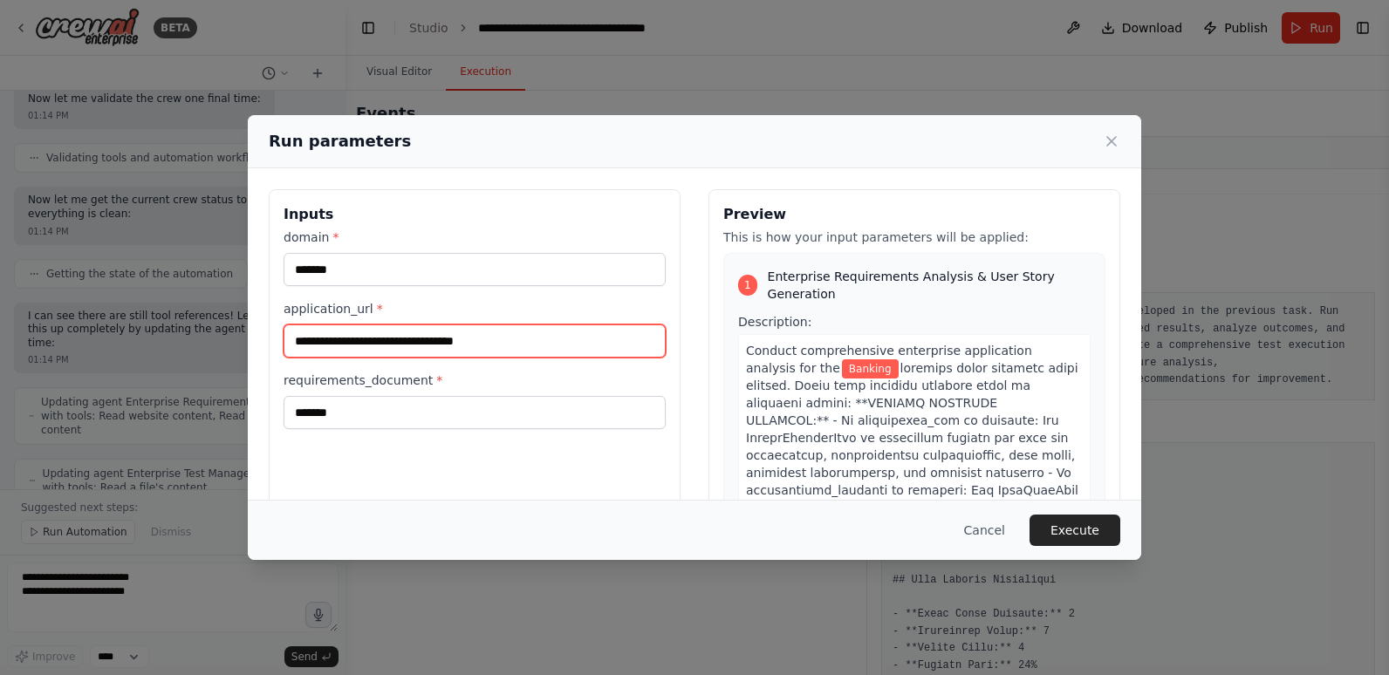
drag, startPoint x: 520, startPoint y: 341, endPoint x: 296, endPoint y: 345, distance: 224.2
click at [296, 345] on input "**********" at bounding box center [475, 341] width 382 height 33
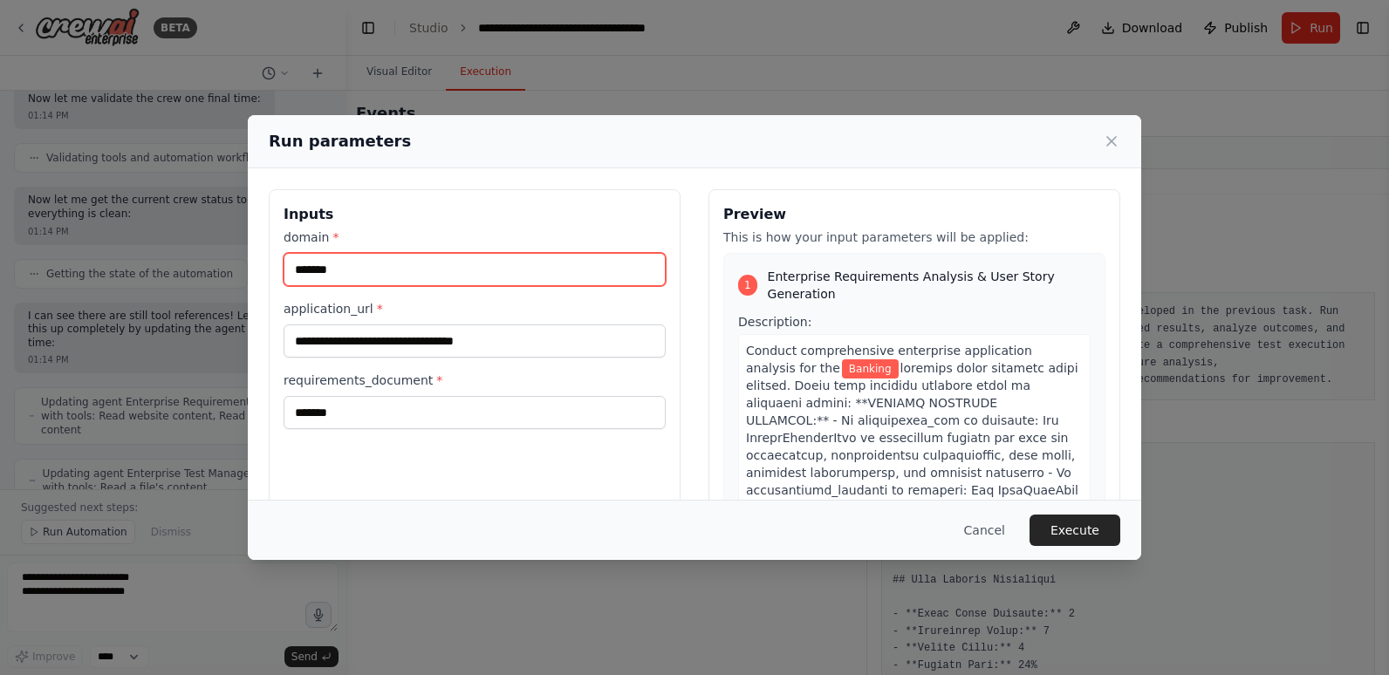
drag, startPoint x: 384, startPoint y: 259, endPoint x: 228, endPoint y: 265, distance: 156.3
click at [227, 265] on div "**********" at bounding box center [694, 337] width 1389 height 675
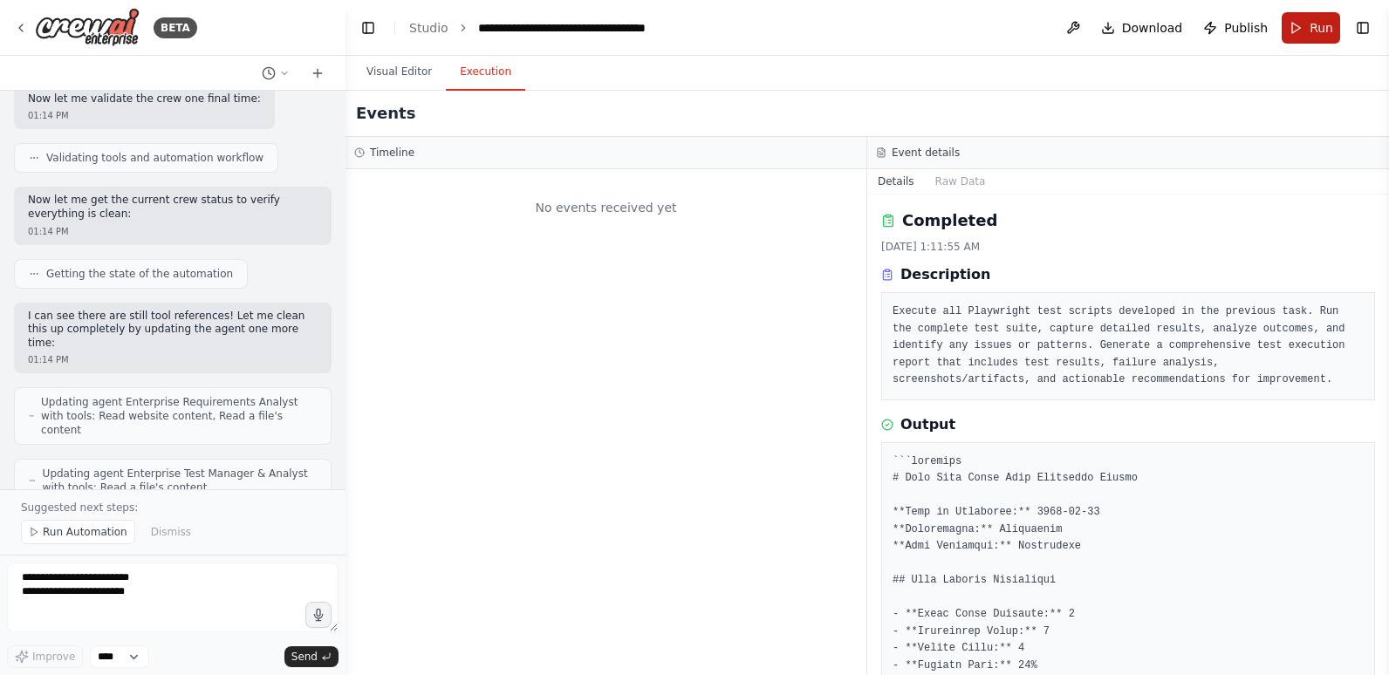
click at [1309, 24] on button "Run" at bounding box center [1310, 27] width 58 height 31
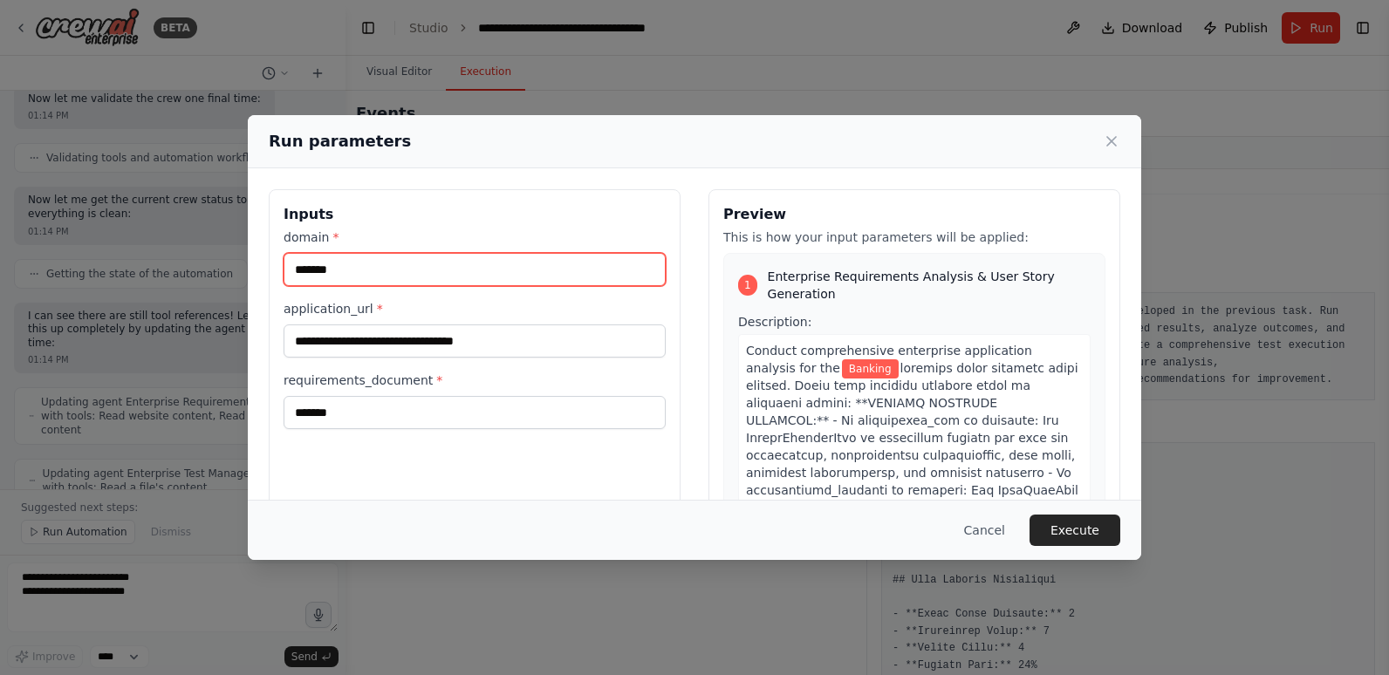
drag, startPoint x: 353, startPoint y: 271, endPoint x: 278, endPoint y: 270, distance: 75.0
click at [278, 270] on div "**********" at bounding box center [475, 395] width 412 height 413
type input "**********"
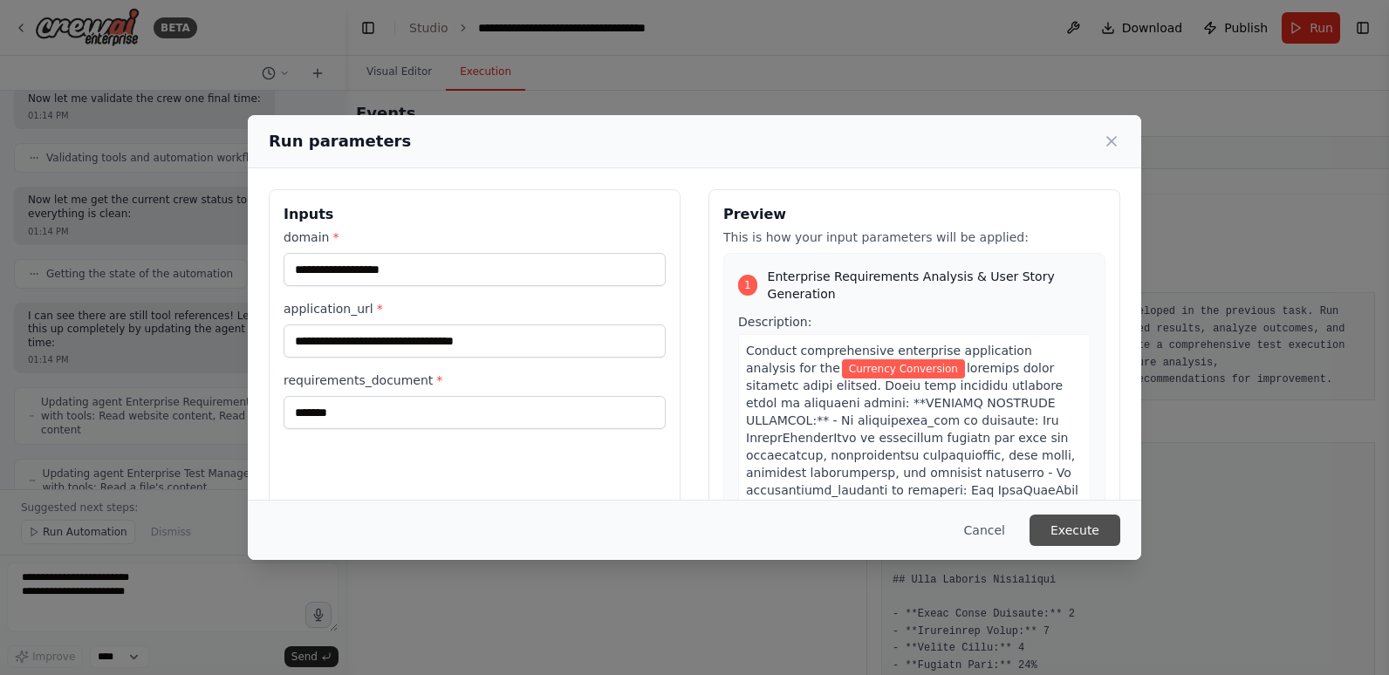
click at [1100, 527] on button "Execute" at bounding box center [1074, 530] width 91 height 31
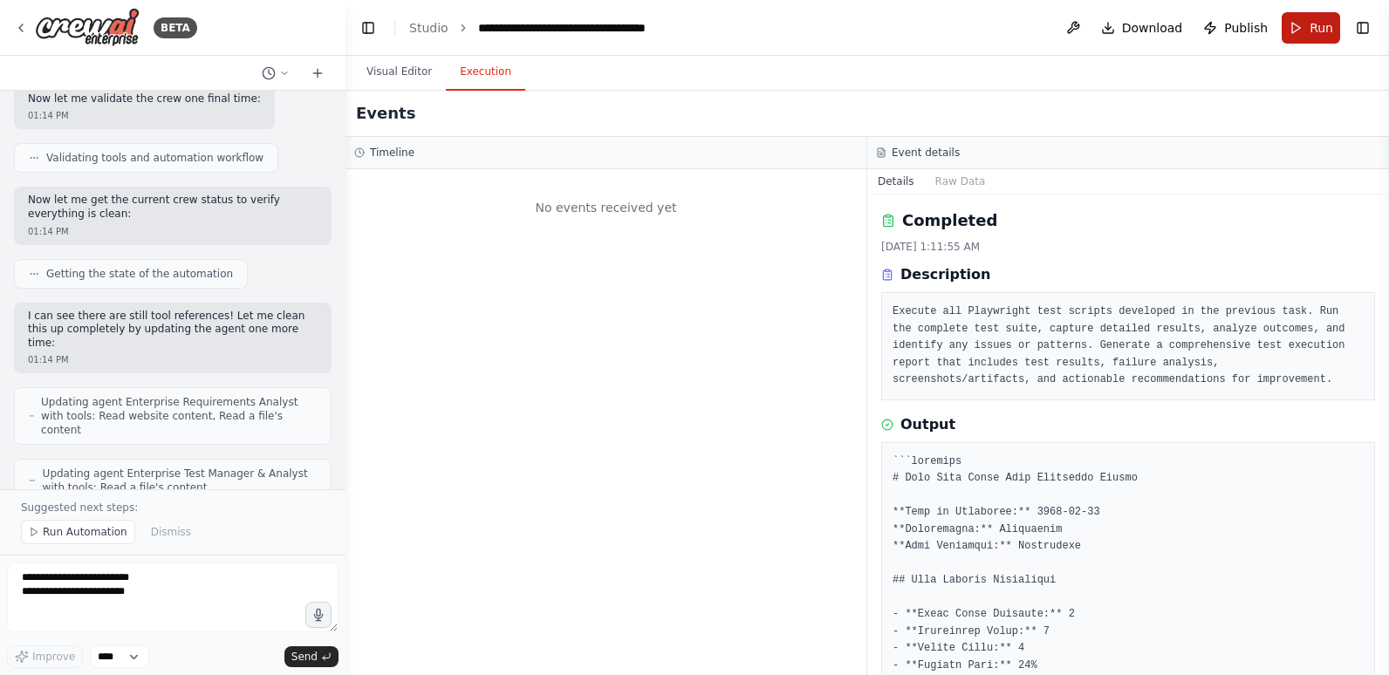
click at [1307, 30] on button "Run" at bounding box center [1310, 27] width 58 height 31
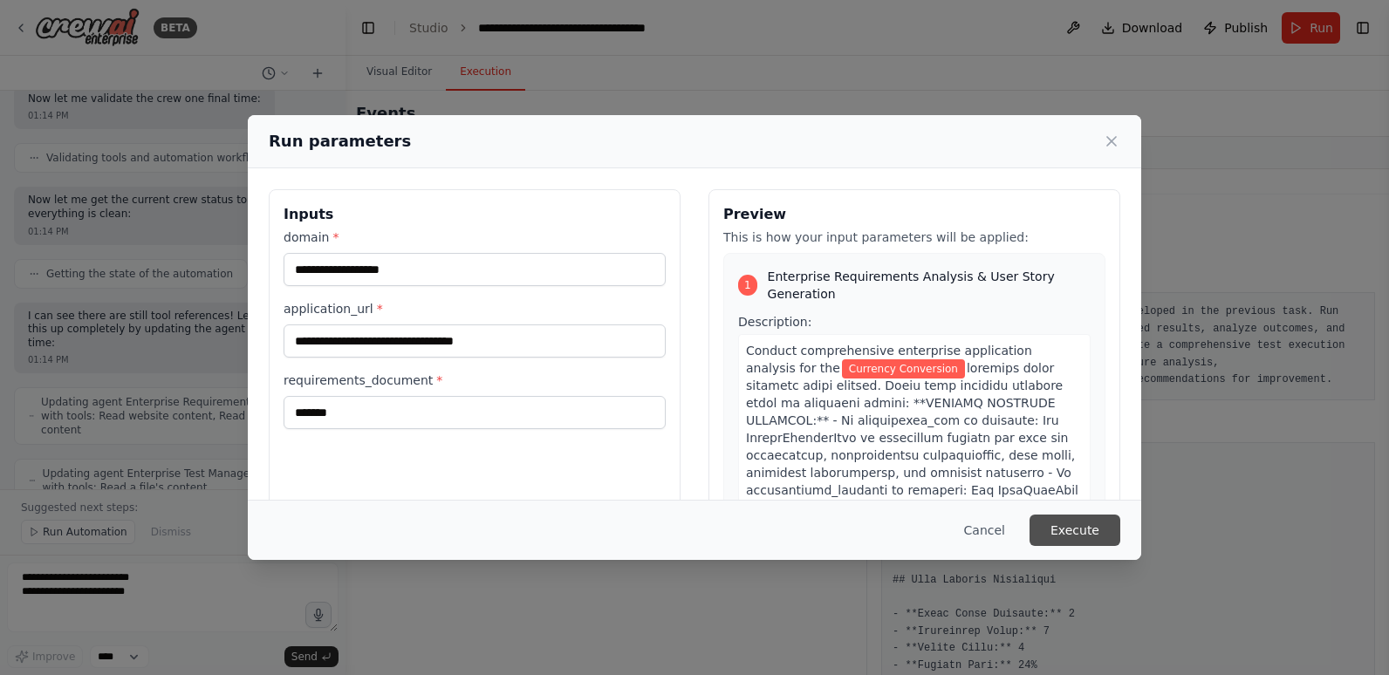
click at [1066, 523] on button "Execute" at bounding box center [1074, 530] width 91 height 31
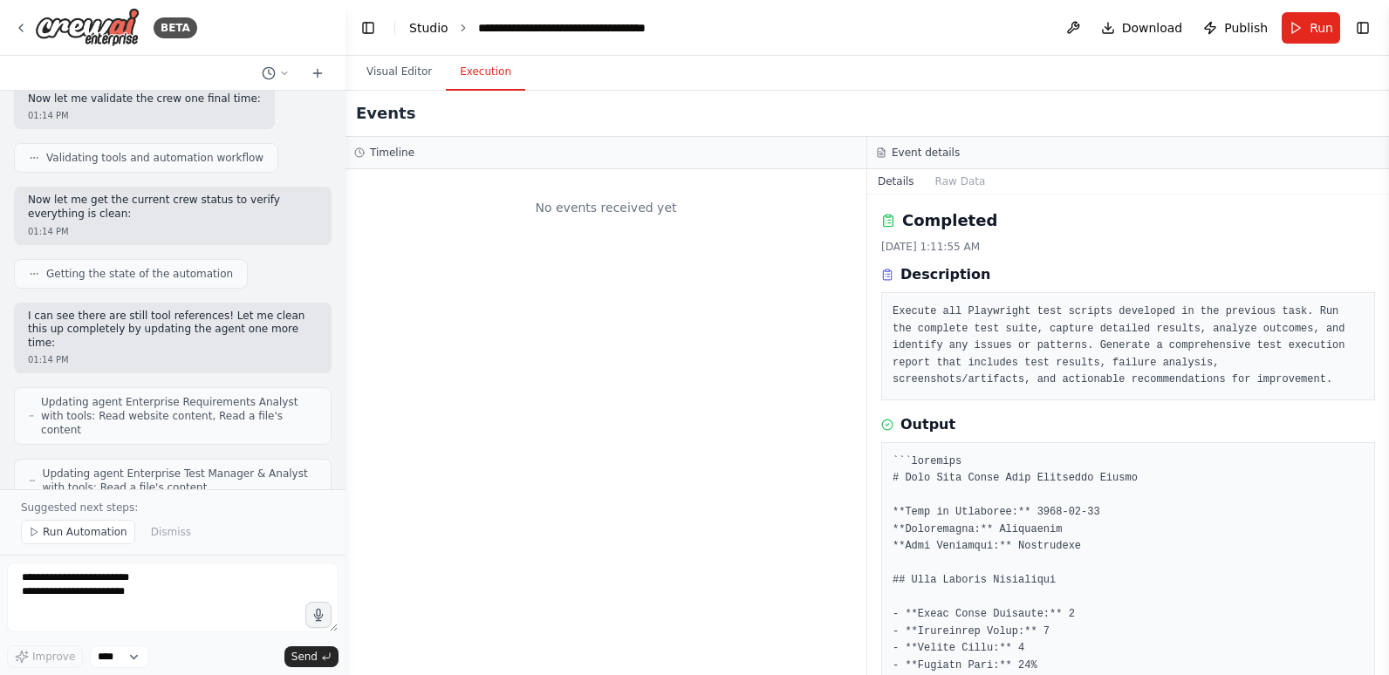
click at [426, 25] on link "Studio" at bounding box center [428, 28] width 39 height 14
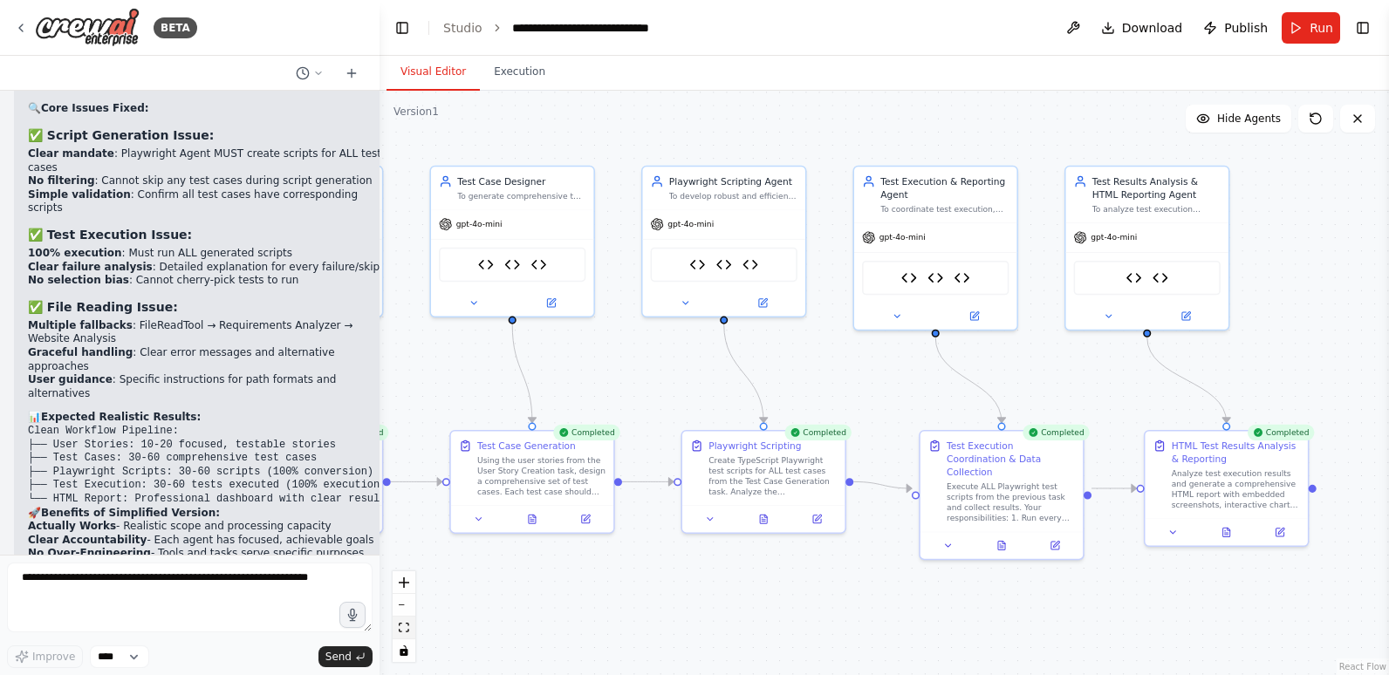
click at [403, 629] on icon "fit view" at bounding box center [404, 628] width 10 height 10
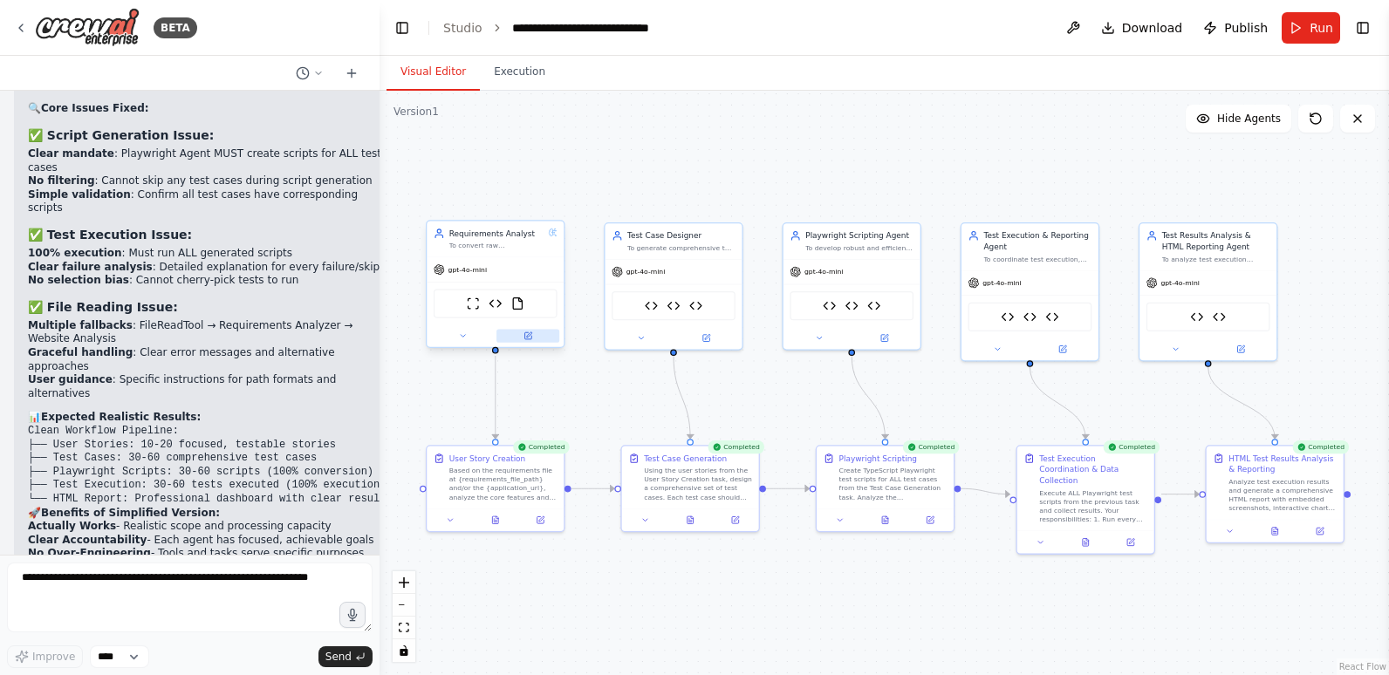
click at [535, 338] on button at bounding box center [527, 335] width 63 height 13
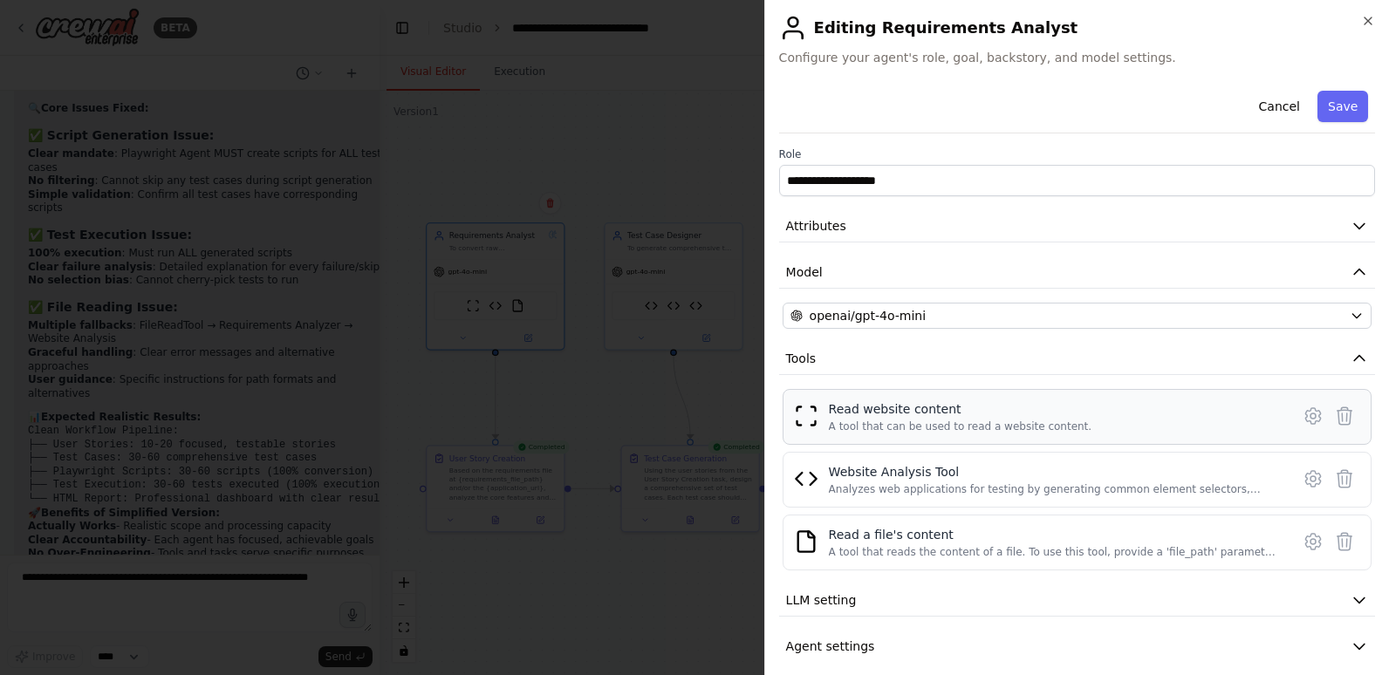
scroll to position [16, 0]
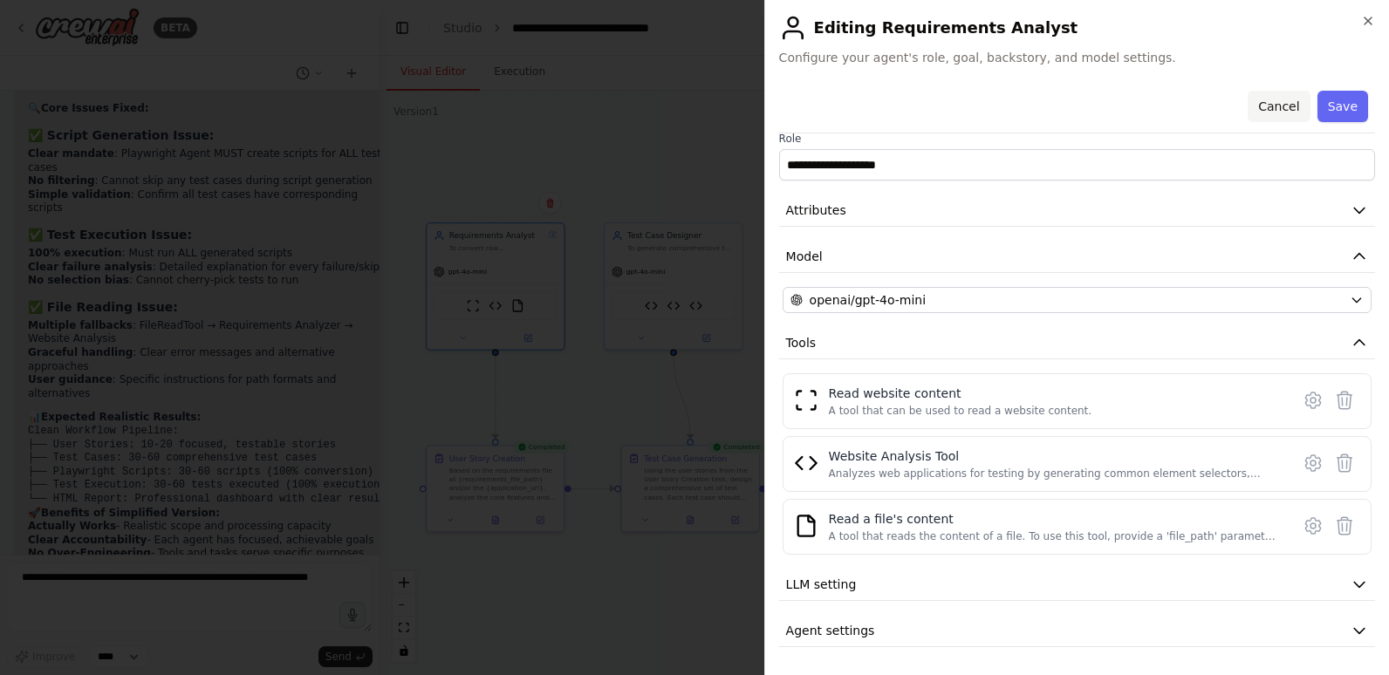
click at [1294, 102] on button "Cancel" at bounding box center [1278, 106] width 62 height 31
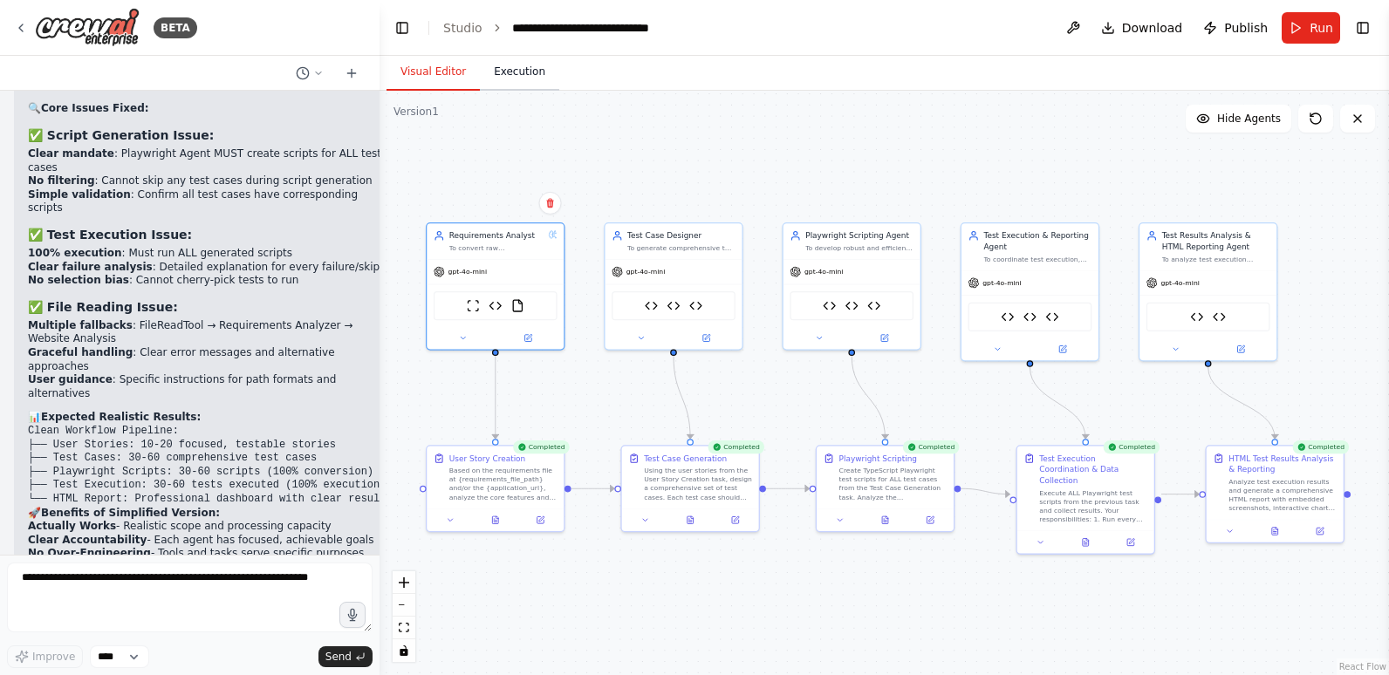
click at [509, 72] on button "Execution" at bounding box center [519, 72] width 79 height 37
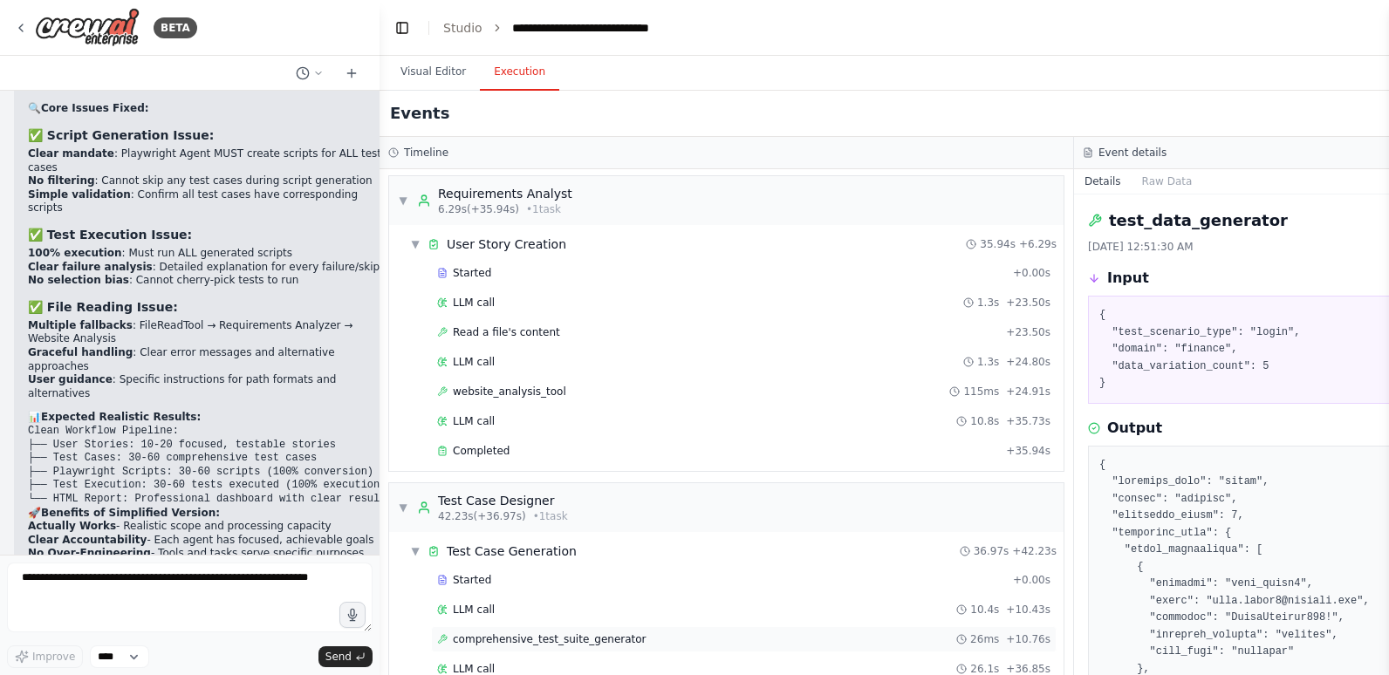
scroll to position [0, 0]
click at [487, 456] on span "Completed" at bounding box center [481, 454] width 57 height 14
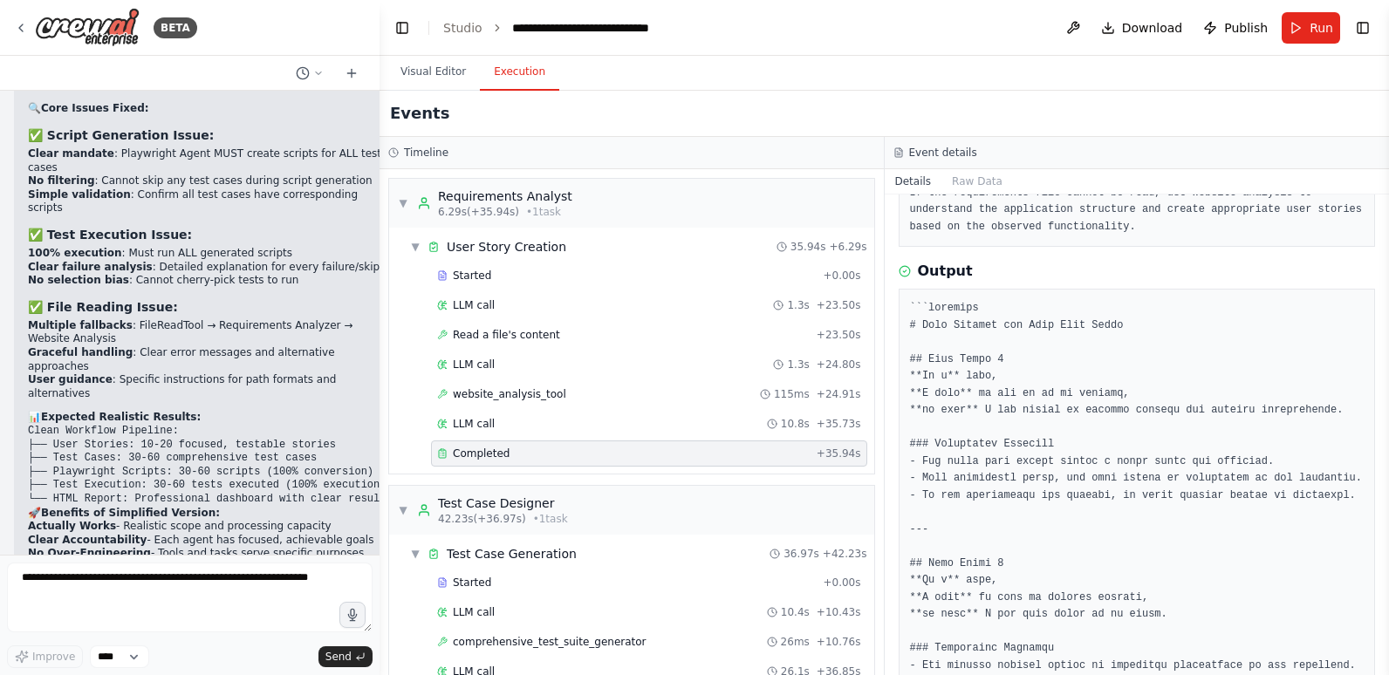
scroll to position [262, 0]
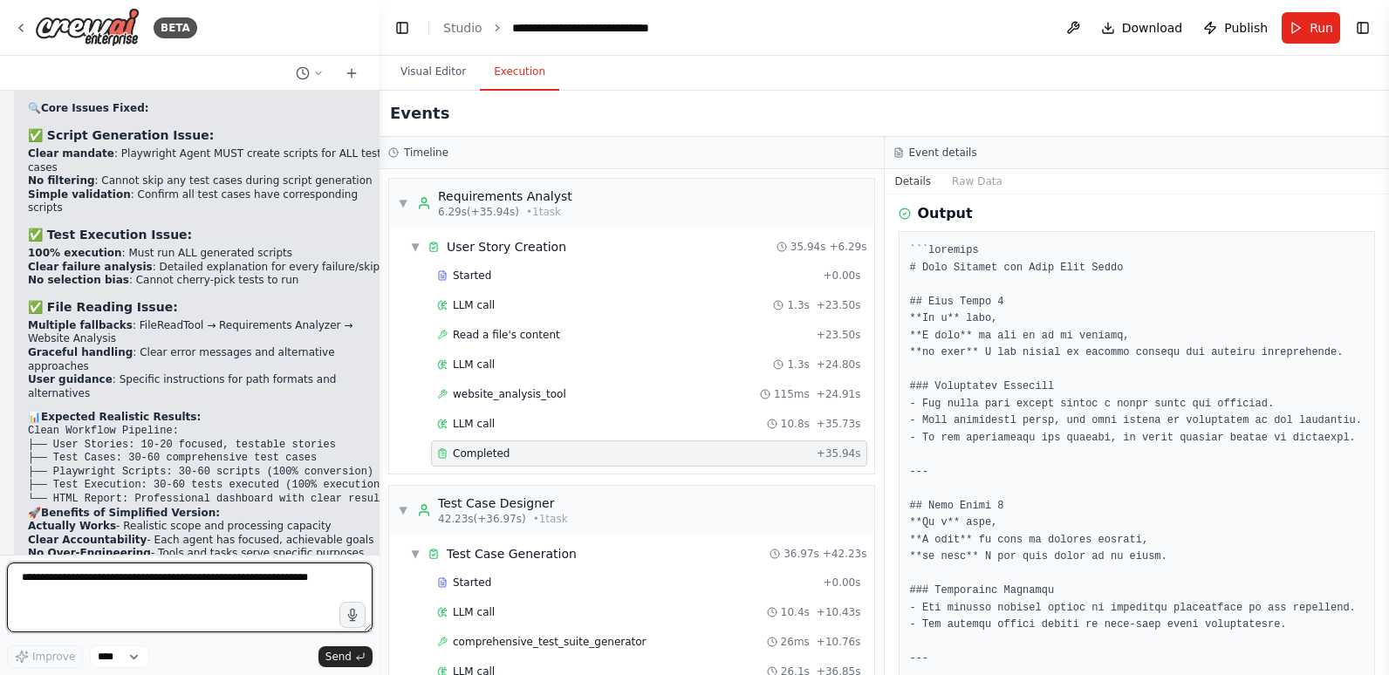
click at [238, 588] on textarea at bounding box center [190, 598] width 366 height 70
click at [23, 578] on textarea "**********" at bounding box center [190, 598] width 366 height 70
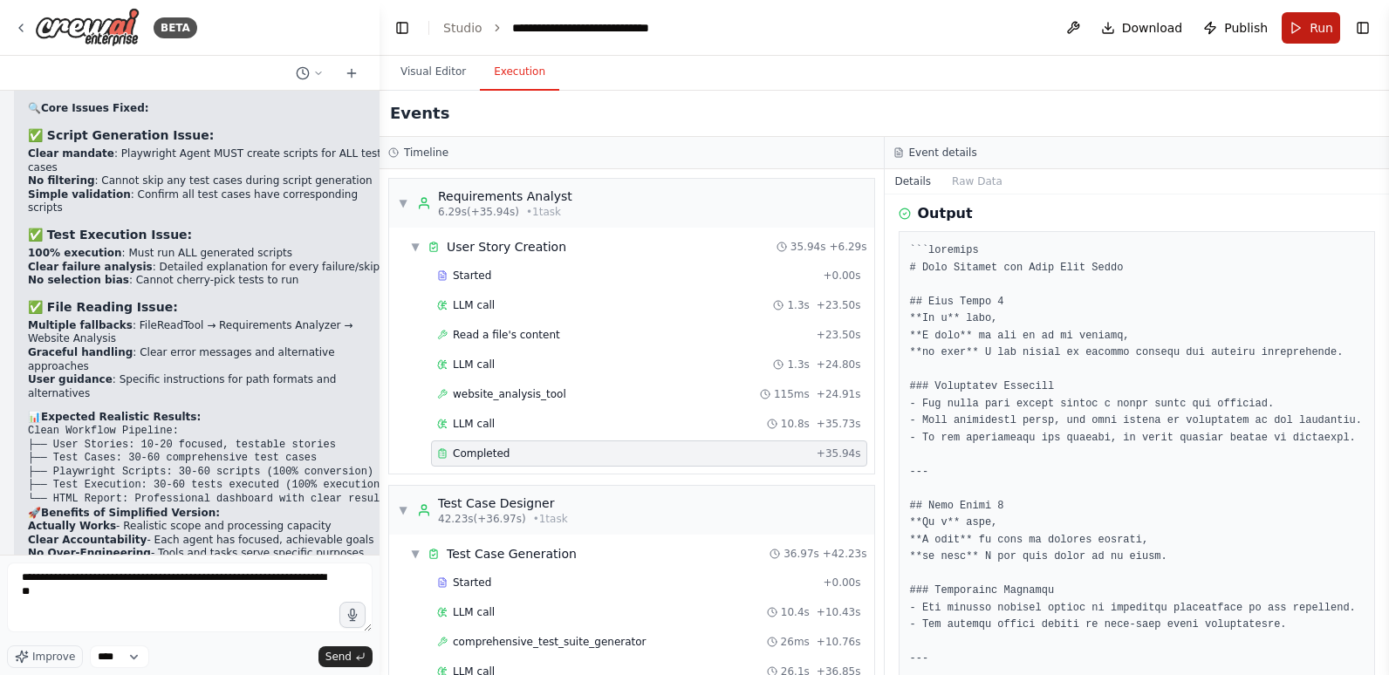
click at [1316, 23] on span "Run" at bounding box center [1321, 27] width 24 height 17
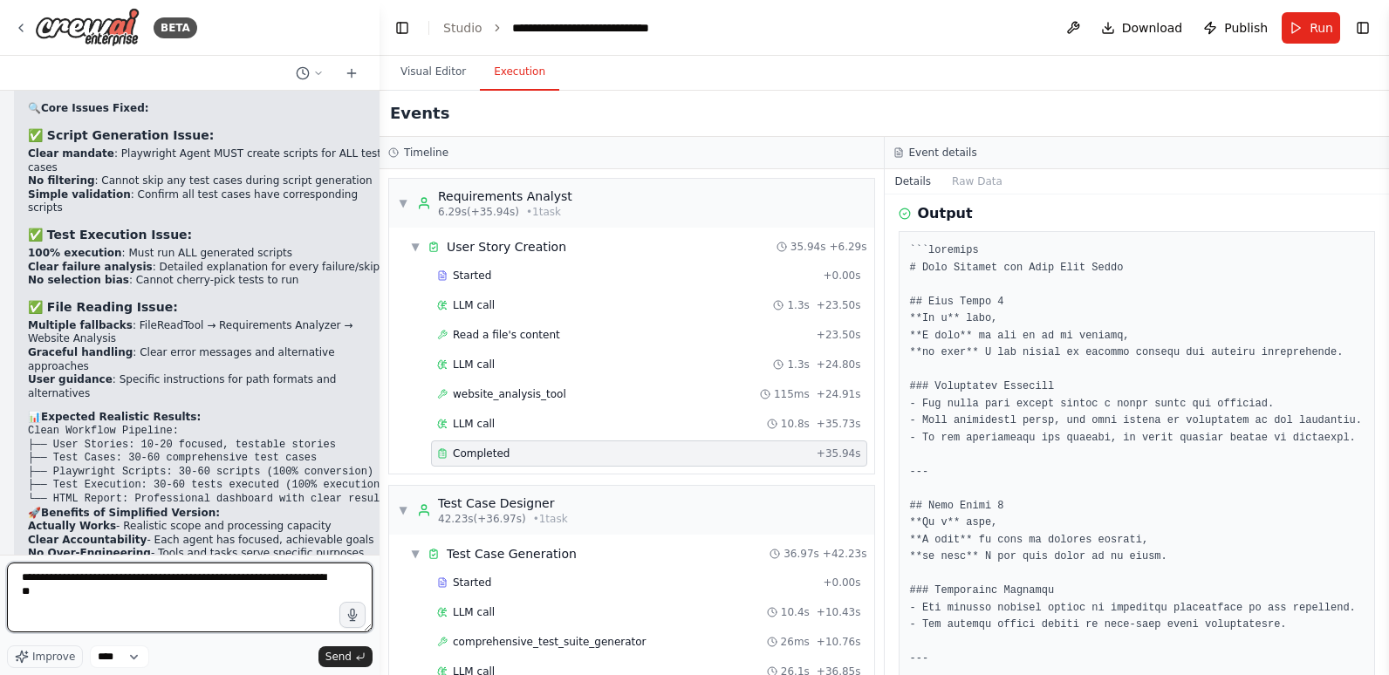
click at [189, 596] on textarea "**********" at bounding box center [190, 598] width 366 height 70
type textarea "**********"
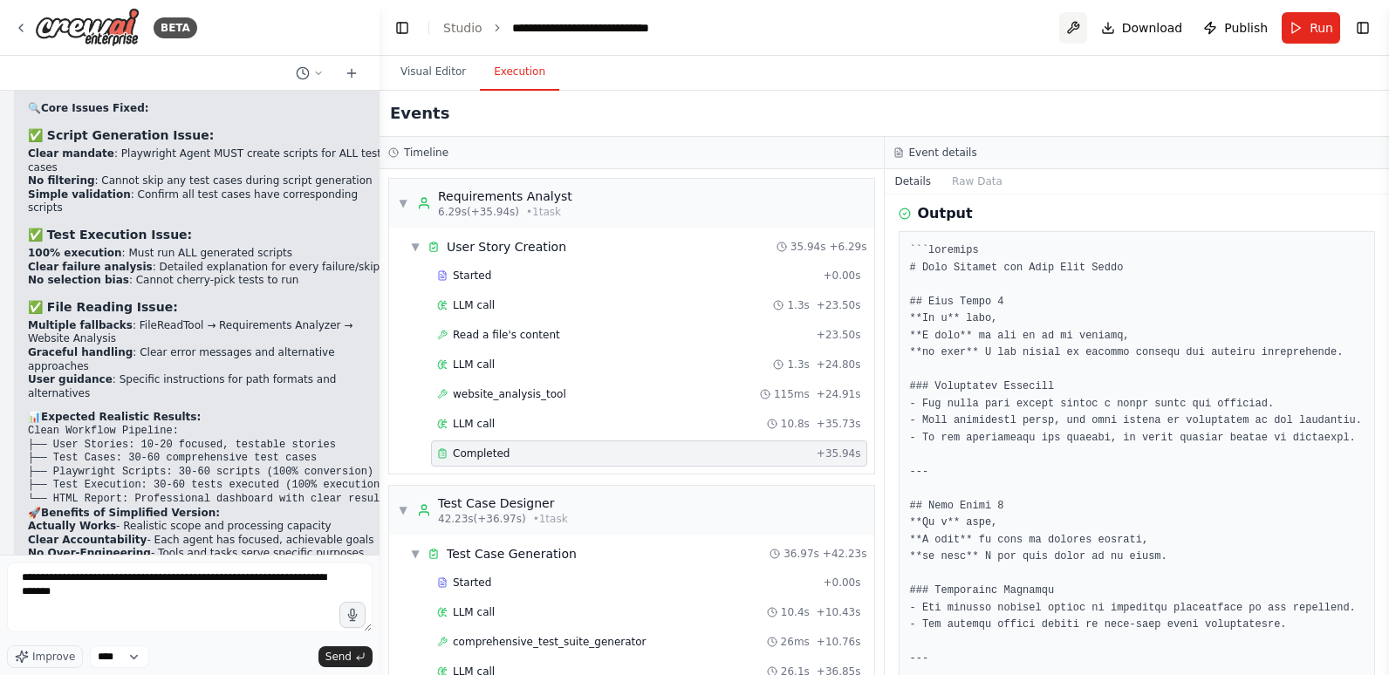
click at [1083, 25] on button at bounding box center [1073, 27] width 28 height 31
click at [1076, 28] on button at bounding box center [1073, 27] width 28 height 31
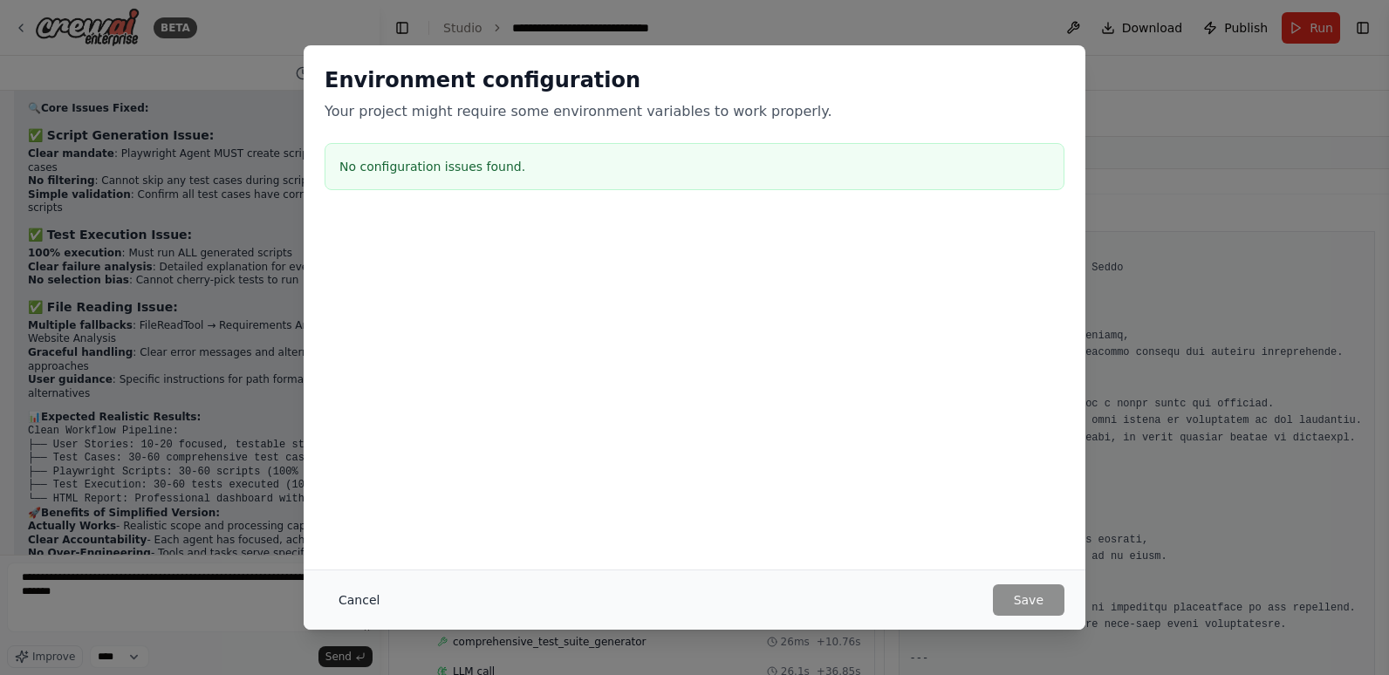
click at [339, 601] on button "Cancel" at bounding box center [359, 599] width 69 height 31
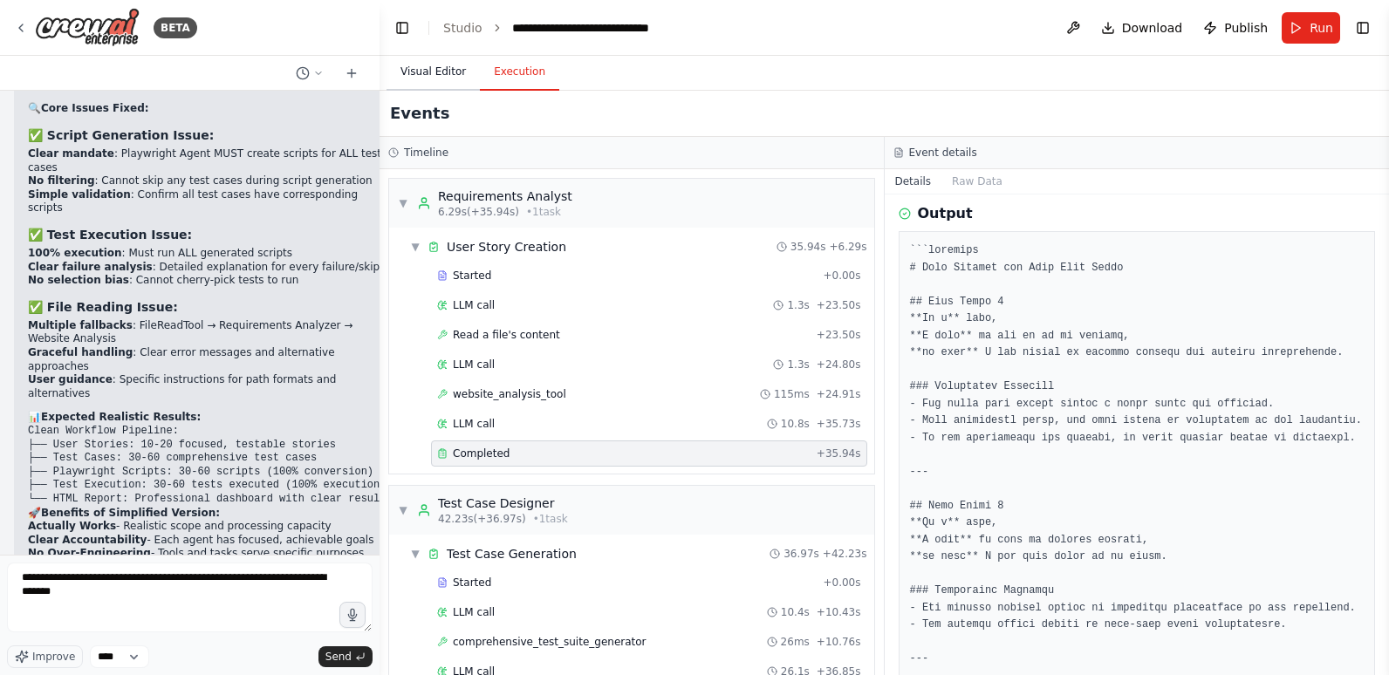
click at [411, 67] on button "Visual Editor" at bounding box center [432, 72] width 93 height 37
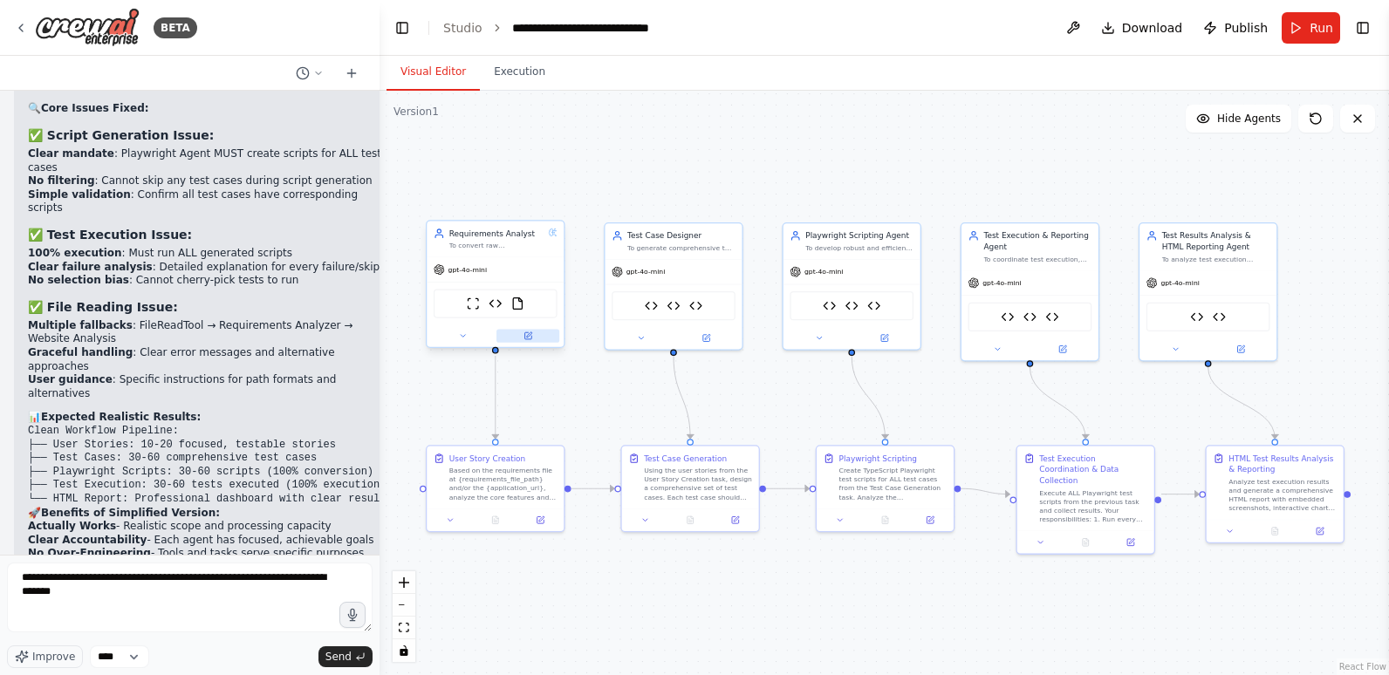
click at [532, 338] on icon at bounding box center [527, 335] width 9 height 9
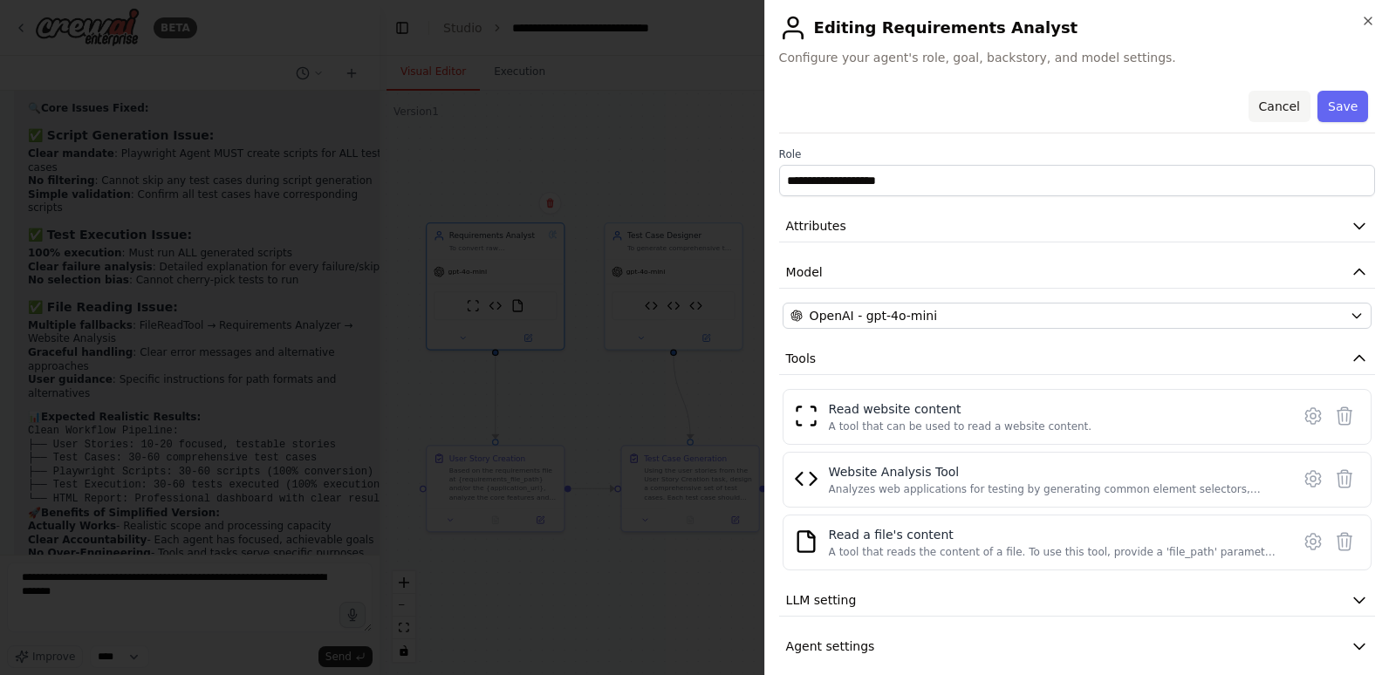
click at [1264, 106] on button "Cancel" at bounding box center [1278, 106] width 62 height 31
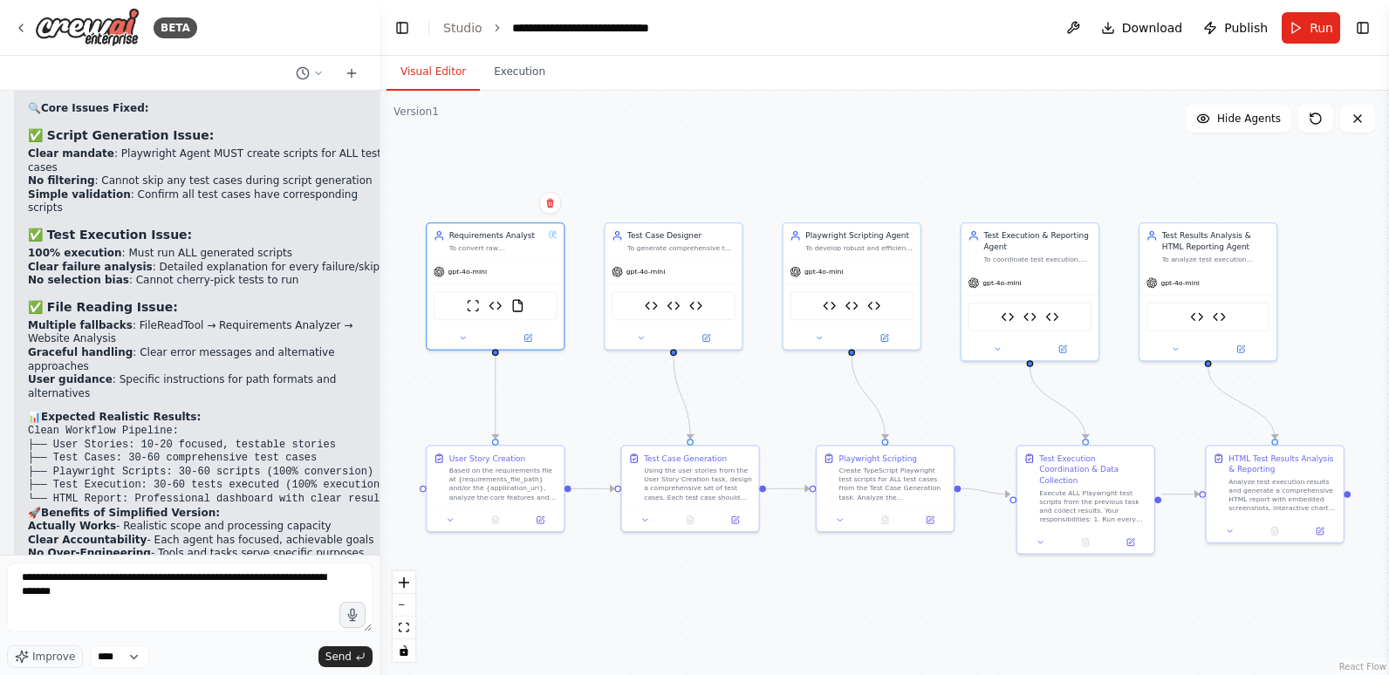
click at [585, 562] on div ".deletable-edge-delete-btn { width: 20px; height: 20px; border: 0px solid #ffff…" at bounding box center [883, 383] width 1009 height 584
click at [1276, 111] on button "Hide Agents" at bounding box center [1239, 119] width 106 height 28
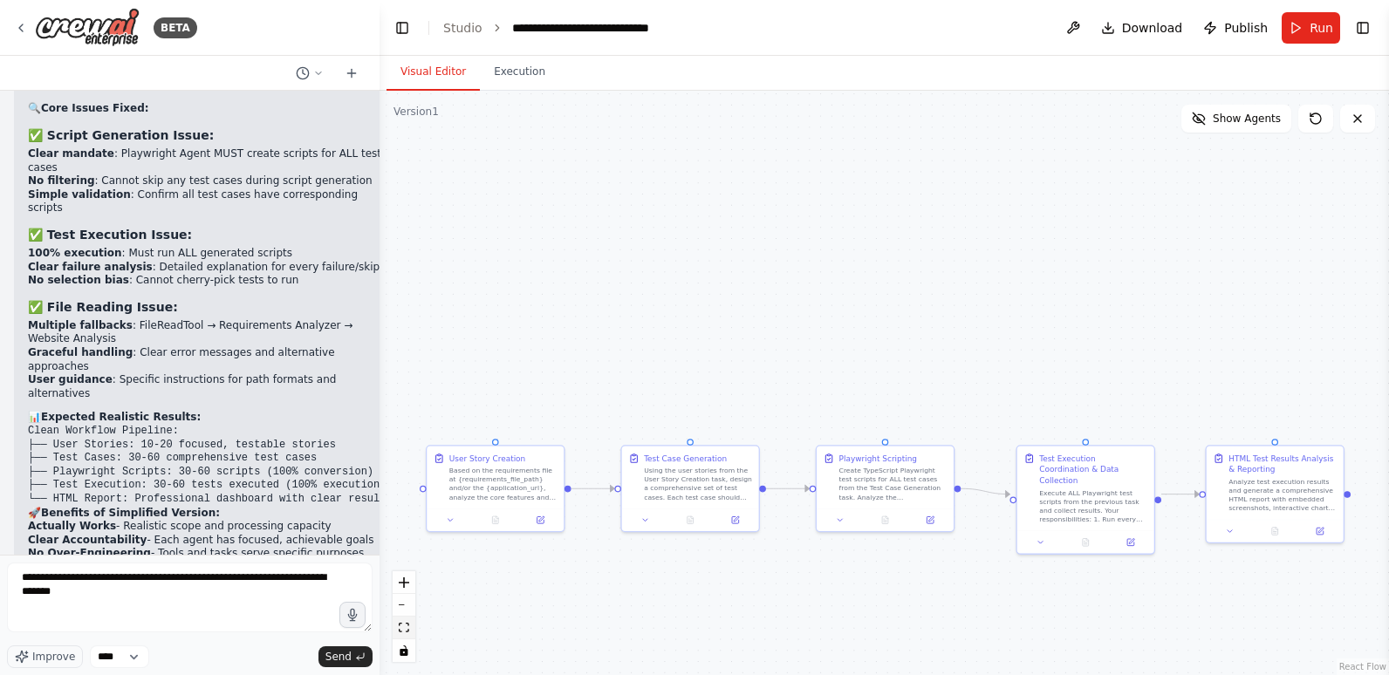
click at [407, 629] on icon "fit view" at bounding box center [404, 628] width 10 height 10
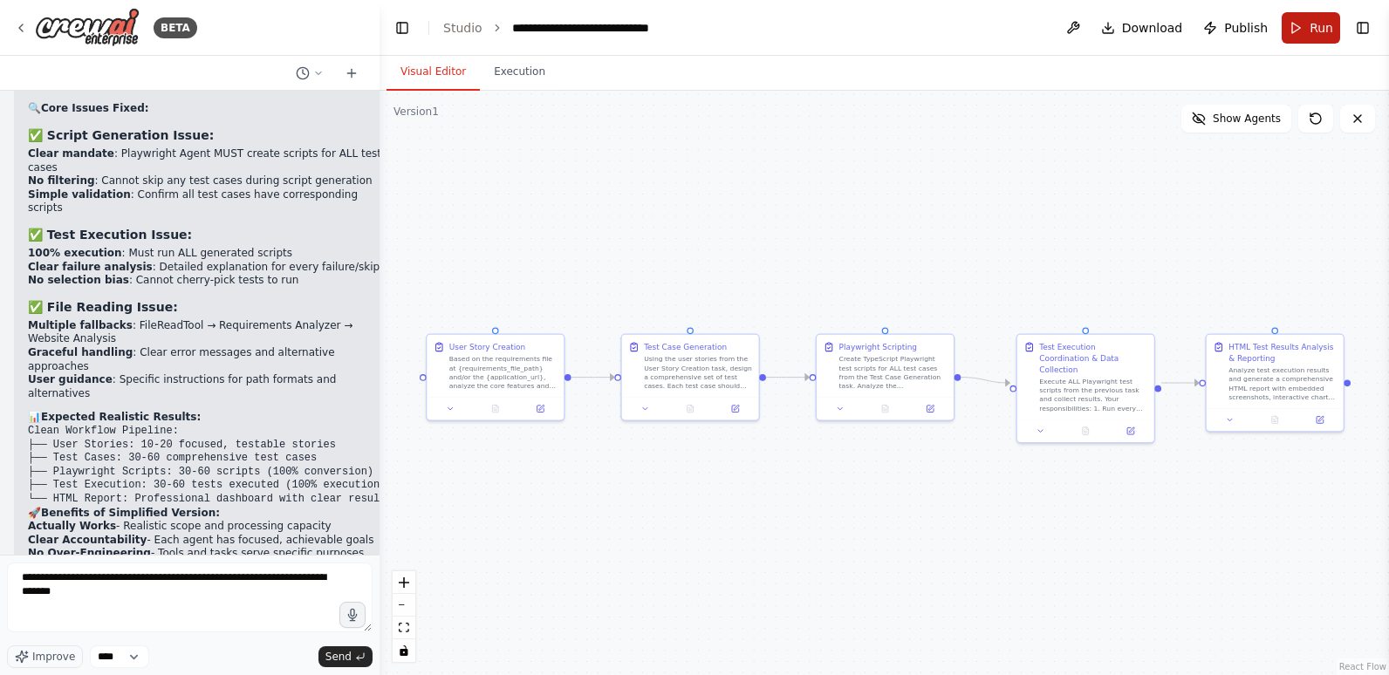
click at [1310, 17] on button "Run" at bounding box center [1310, 27] width 58 height 31
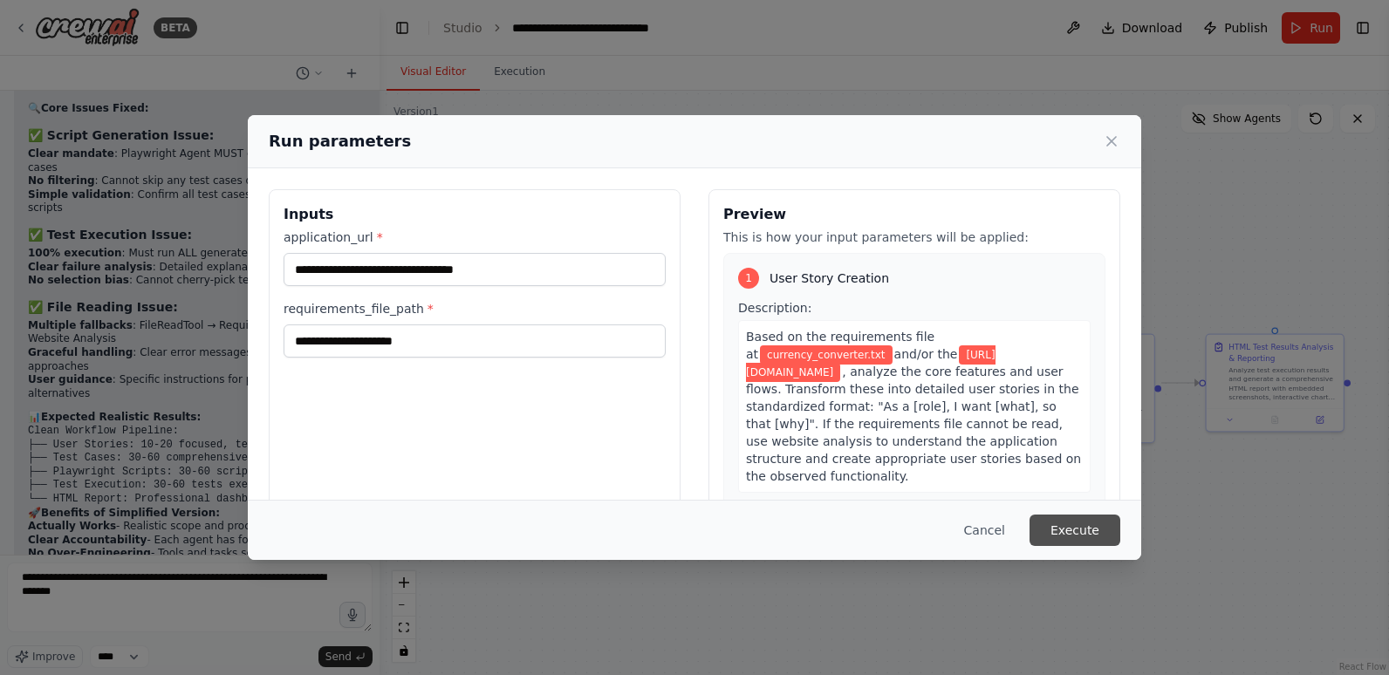
click at [1072, 529] on button "Execute" at bounding box center [1074, 530] width 91 height 31
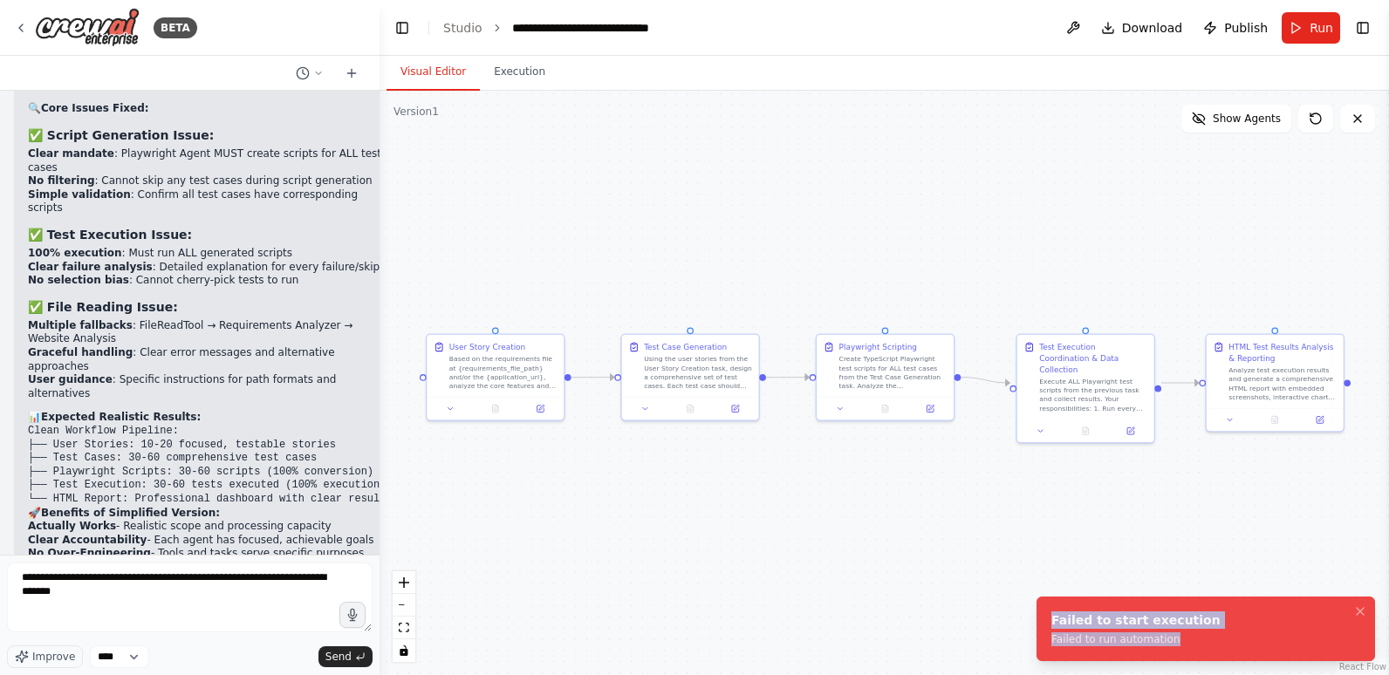
drag, startPoint x: 1174, startPoint y: 638, endPoint x: 1044, endPoint y: 617, distance: 131.7
click at [1044, 617] on li "Failed to start execution Failed to run automation" at bounding box center [1205, 629] width 338 height 65
copy div "Failed to start execution Failed to run automation"
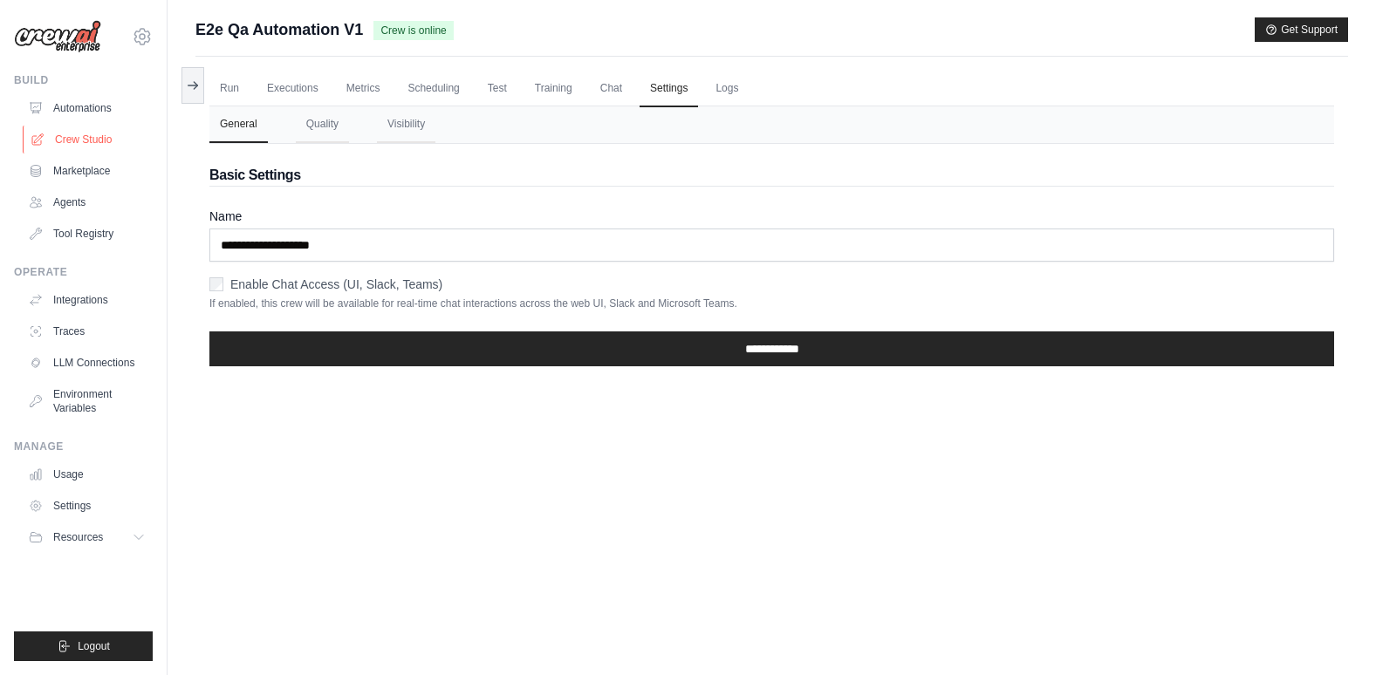
click at [82, 141] on link "Crew Studio" at bounding box center [89, 140] width 132 height 28
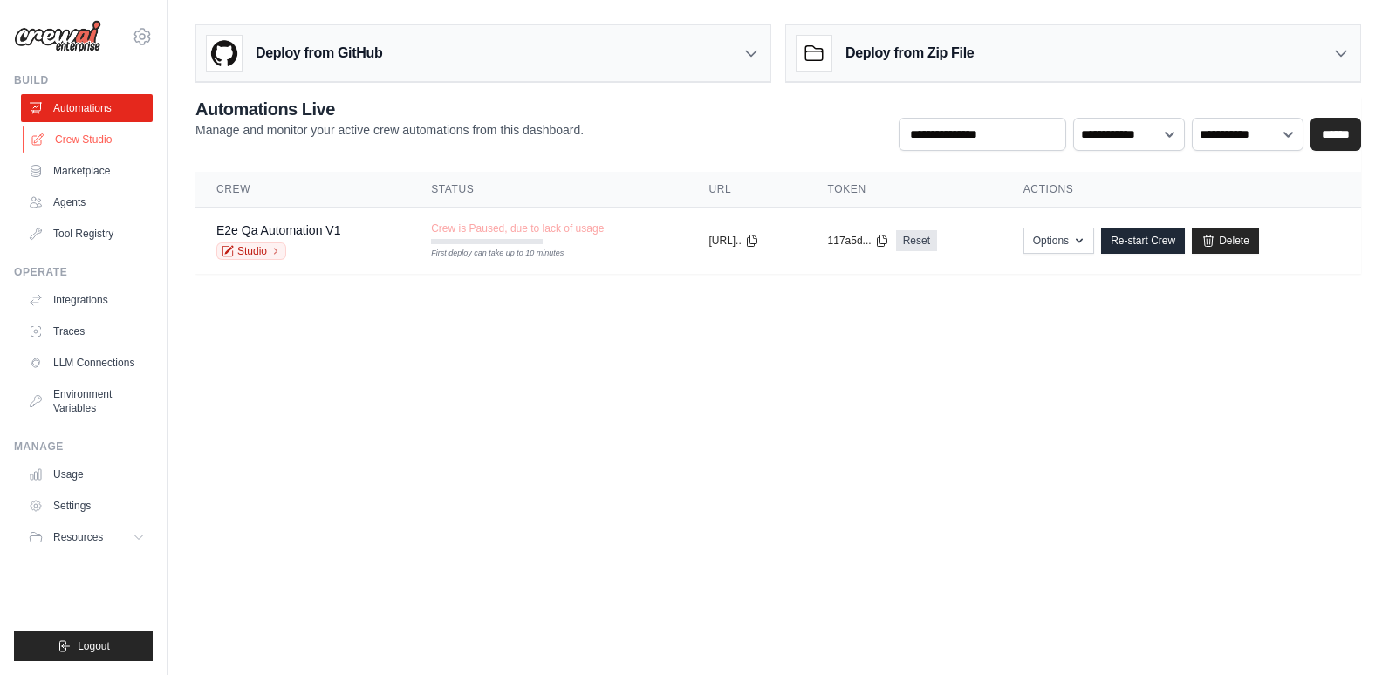
click at [85, 133] on link "Crew Studio" at bounding box center [89, 140] width 132 height 28
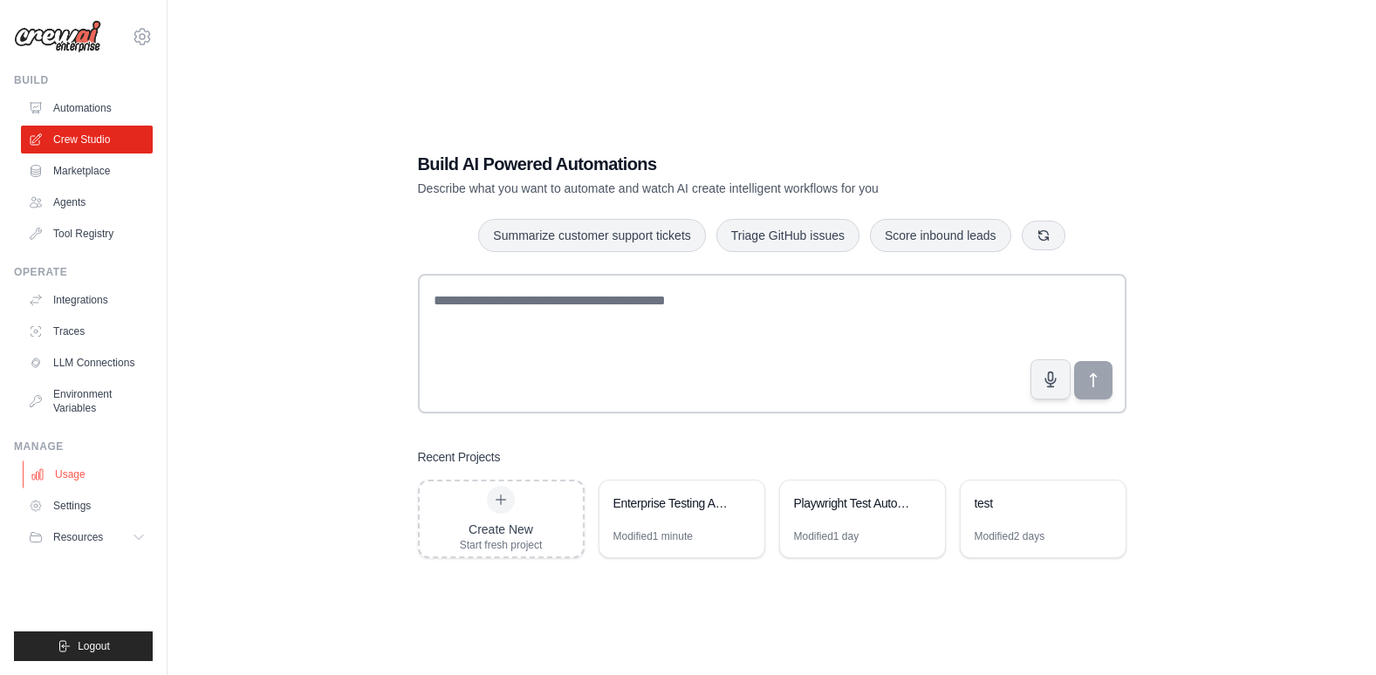
click at [69, 472] on link "Usage" at bounding box center [89, 475] width 132 height 28
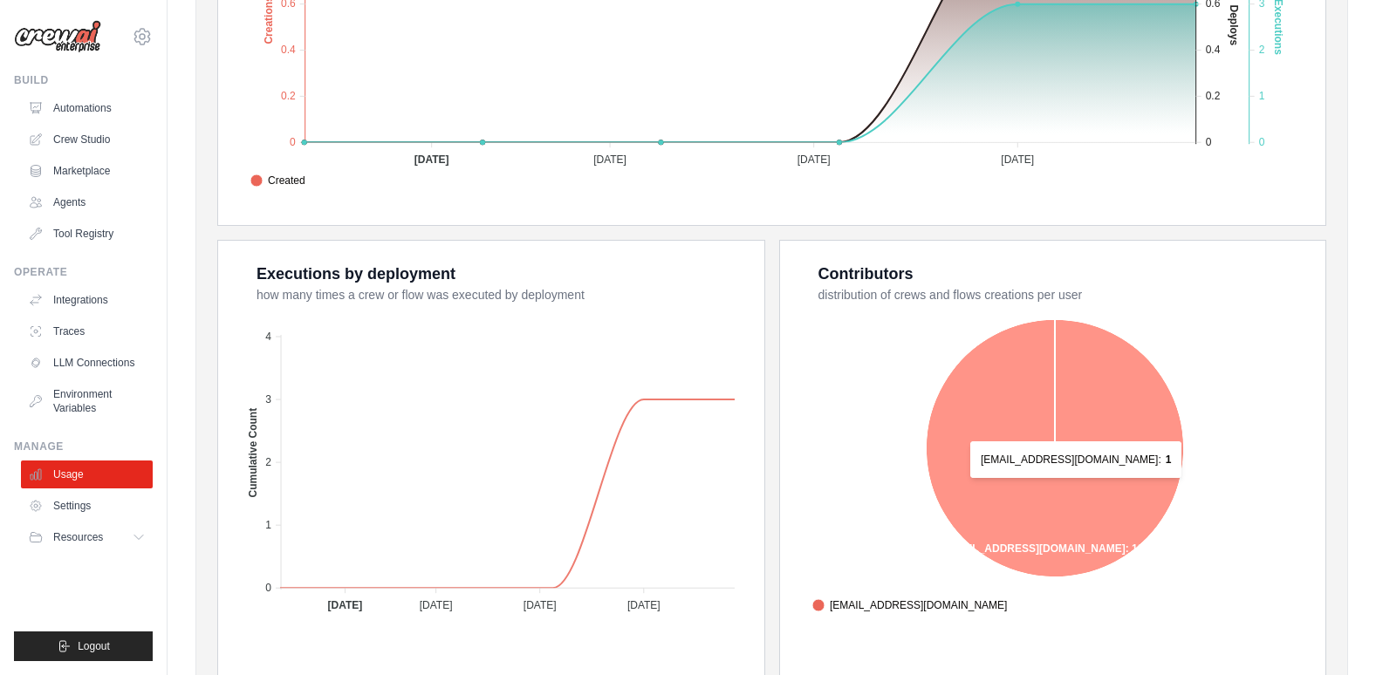
scroll to position [590, 0]
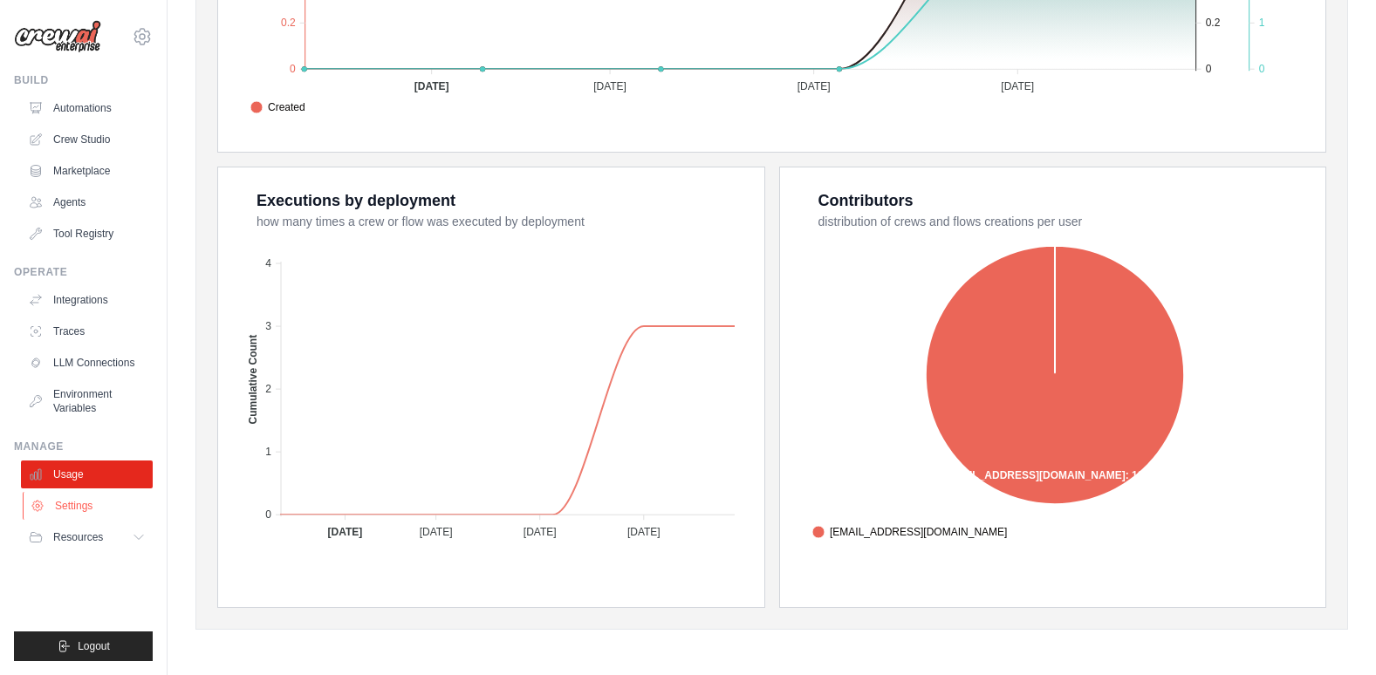
click at [70, 501] on link "Settings" at bounding box center [89, 506] width 132 height 28
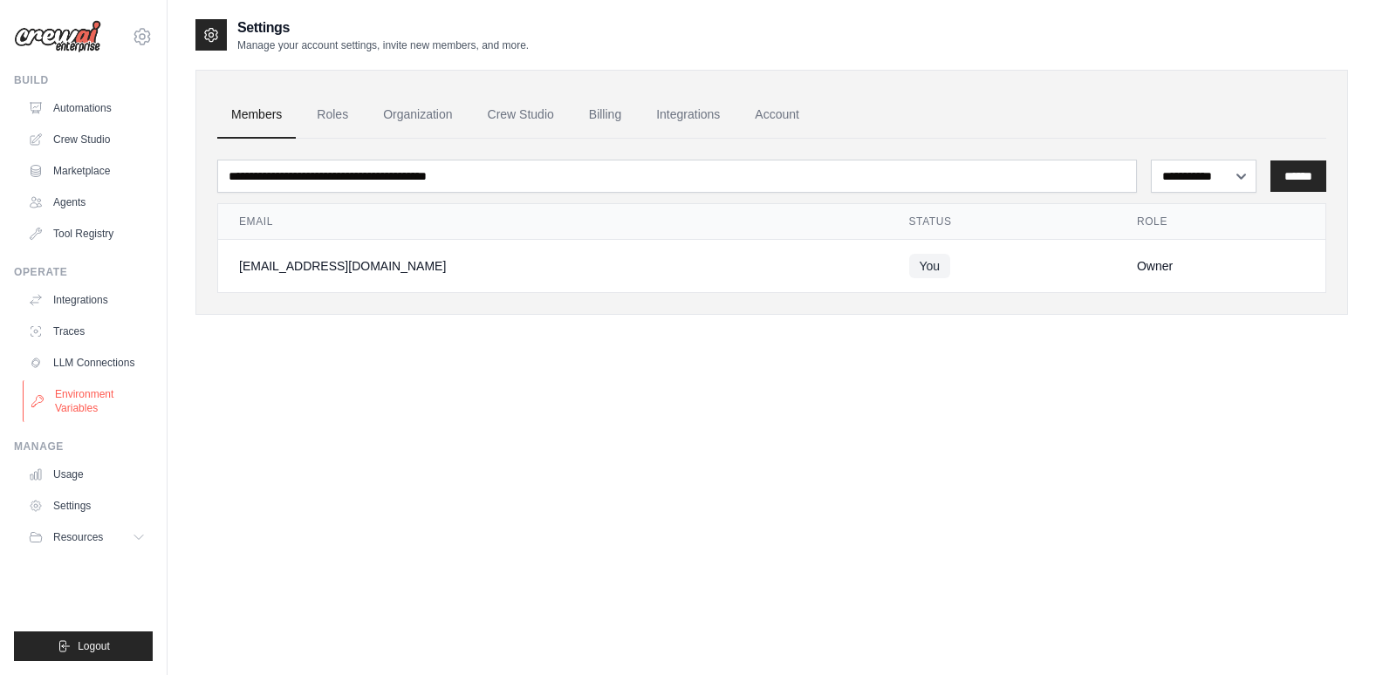
click at [79, 398] on link "Environment Variables" at bounding box center [89, 401] width 132 height 42
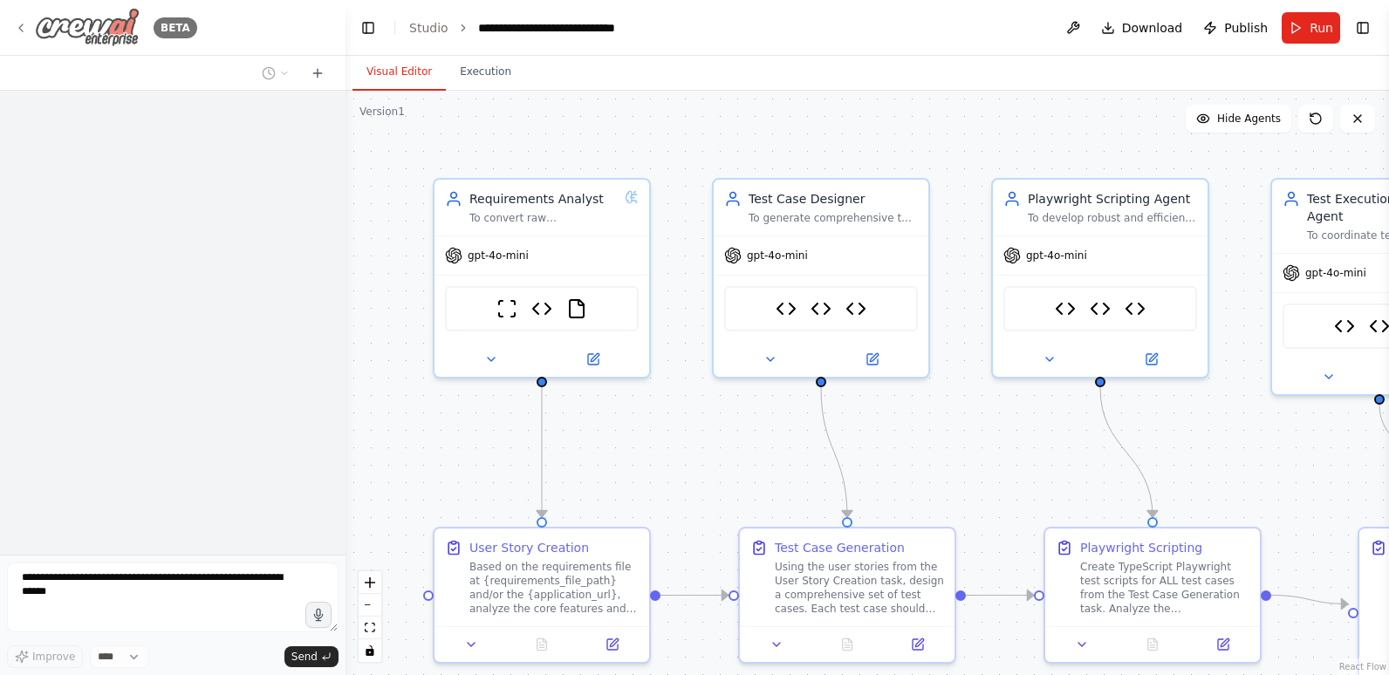
click at [16, 24] on icon at bounding box center [21, 28] width 14 height 14
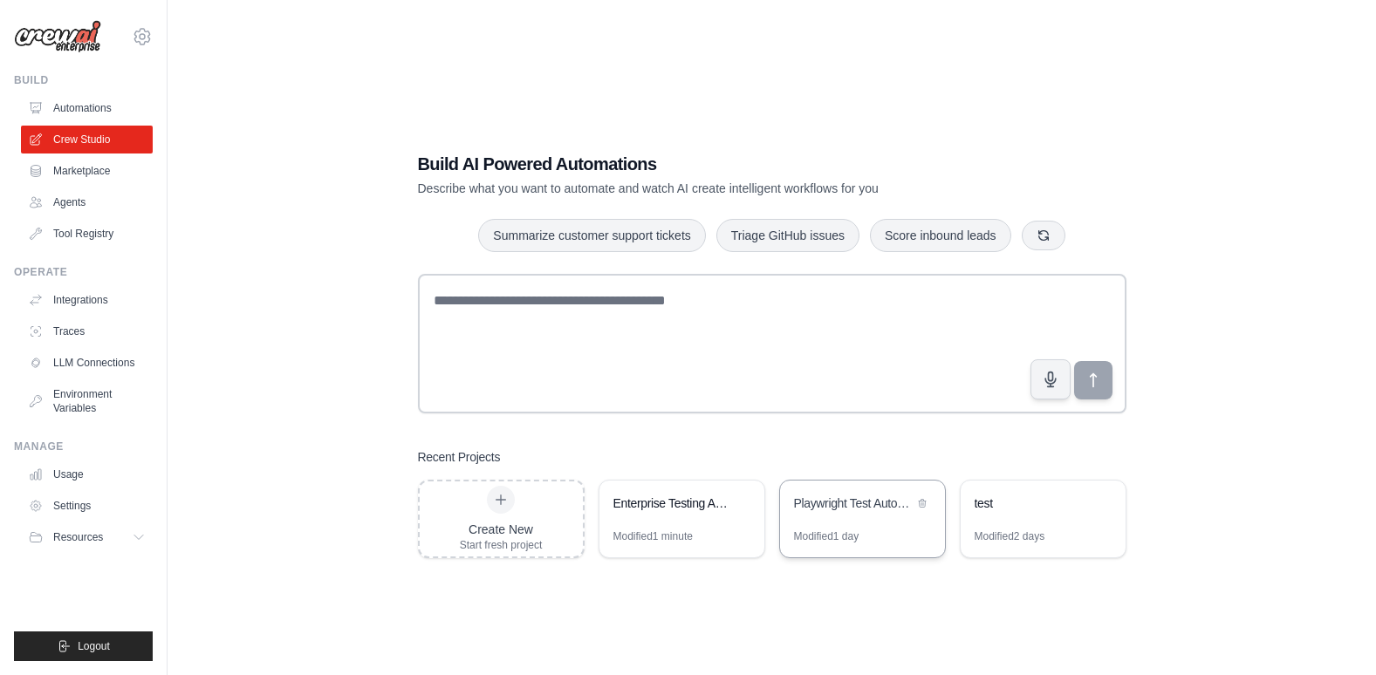
click at [876, 497] on div "Playwright Test Automation Crew" at bounding box center [854, 503] width 120 height 17
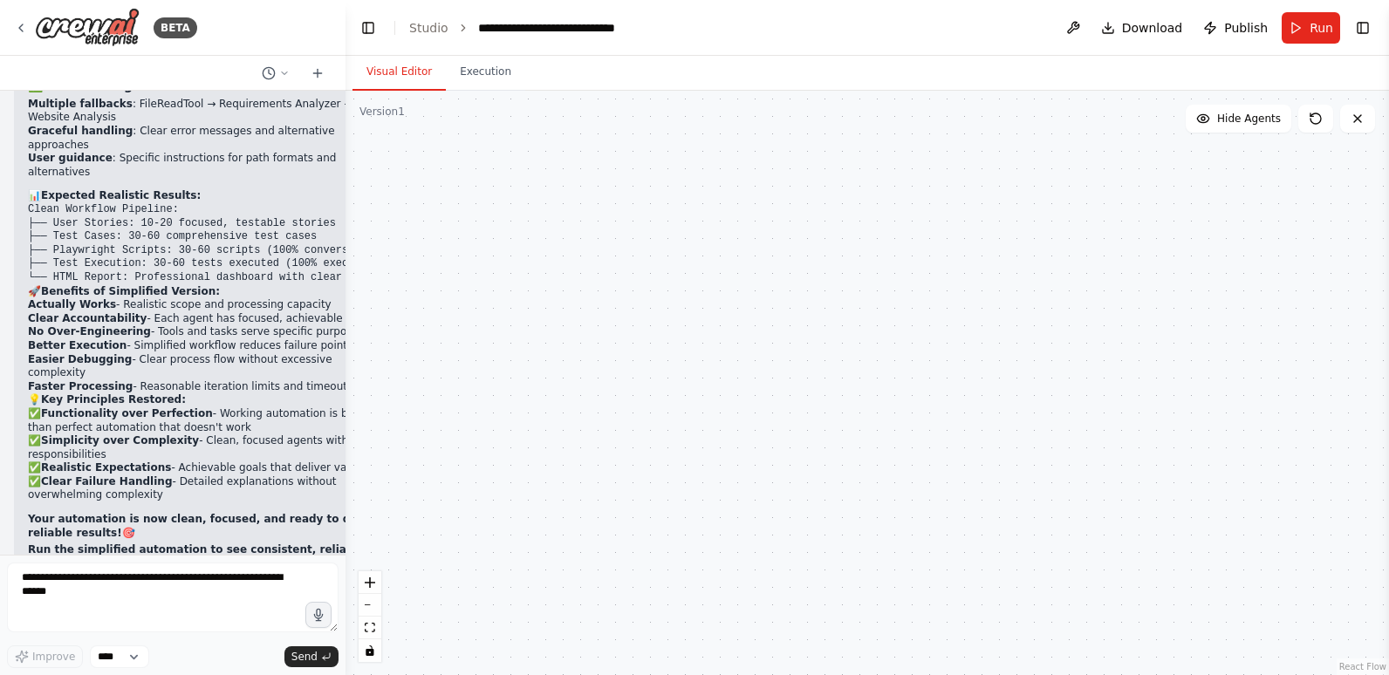
scroll to position [76797, 0]
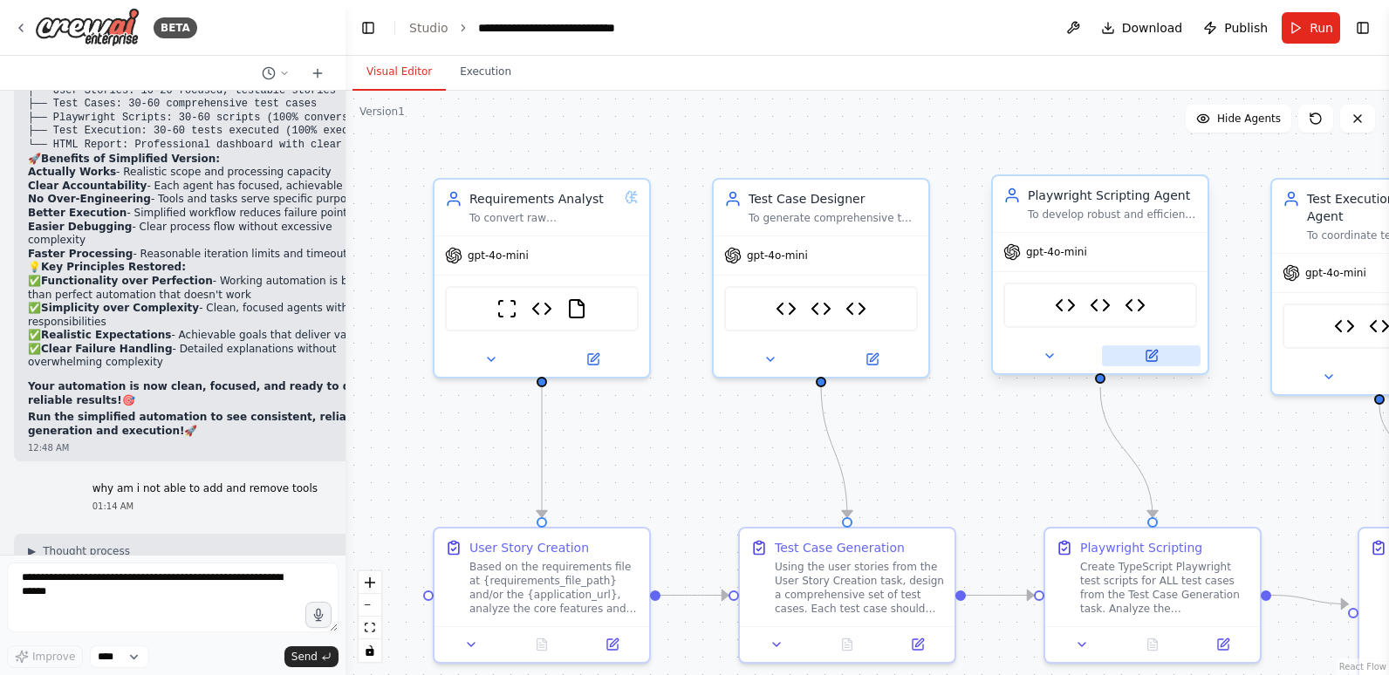
click at [1149, 356] on icon at bounding box center [1153, 354] width 8 height 8
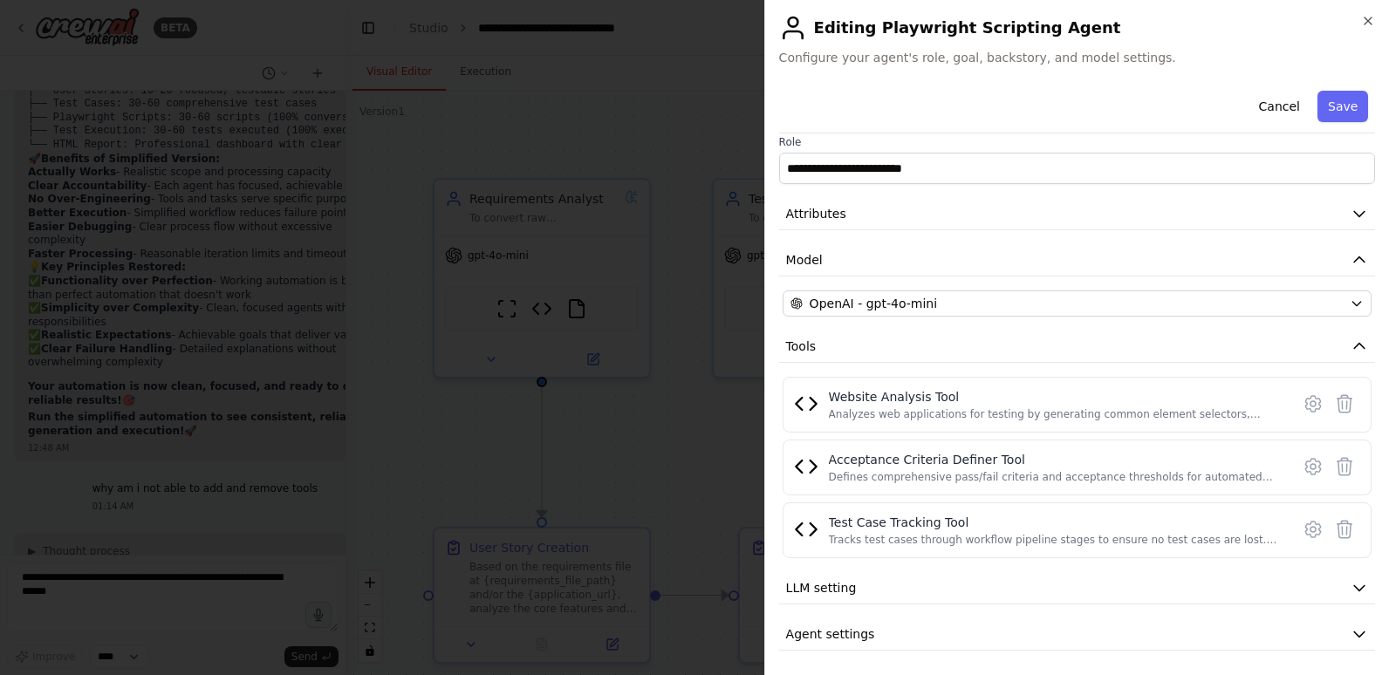
scroll to position [16, 0]
click at [1266, 99] on button "Cancel" at bounding box center [1278, 106] width 62 height 31
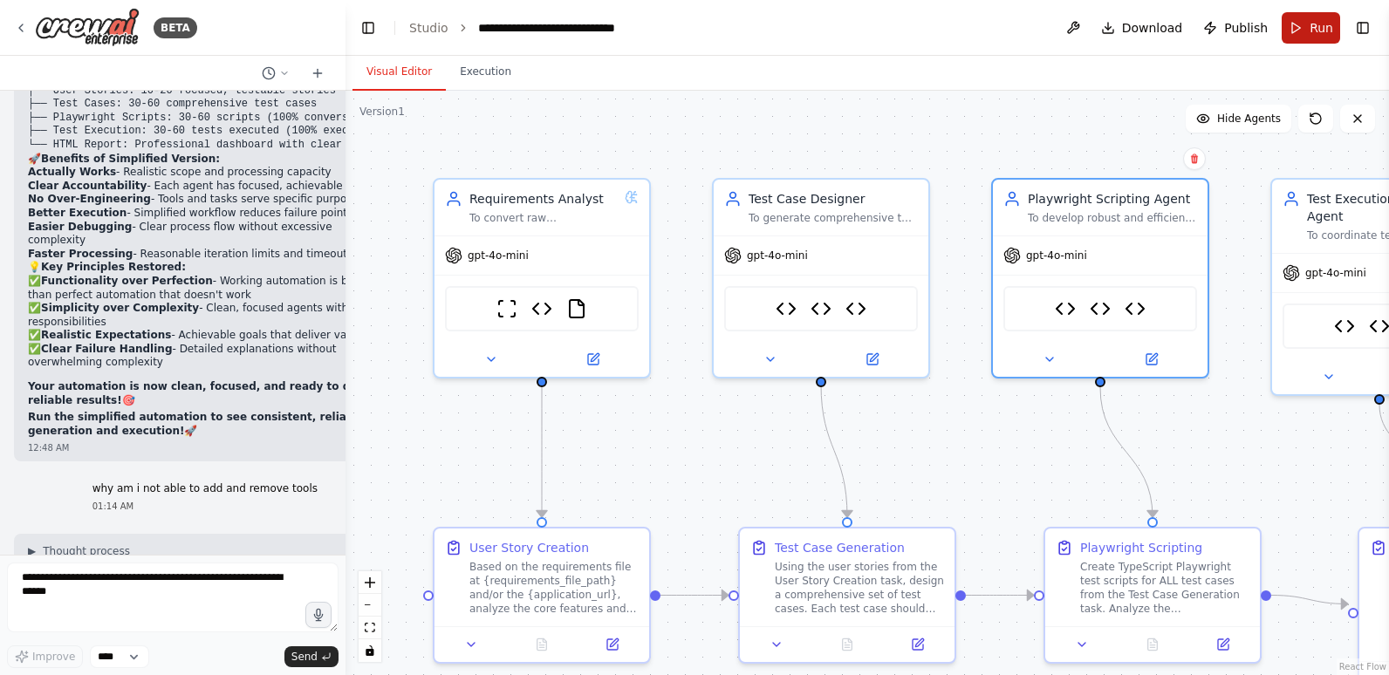
click at [1313, 27] on span "Run" at bounding box center [1321, 27] width 24 height 17
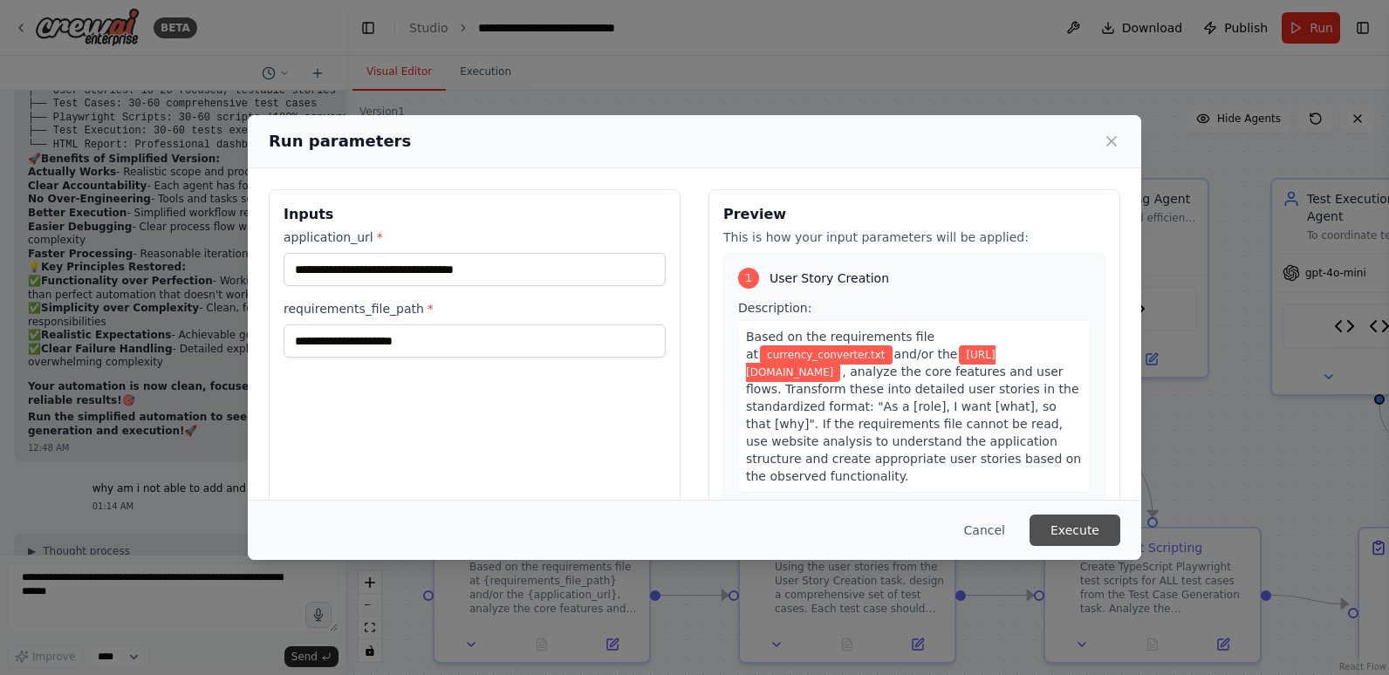
click at [1085, 527] on button "Execute" at bounding box center [1074, 530] width 91 height 31
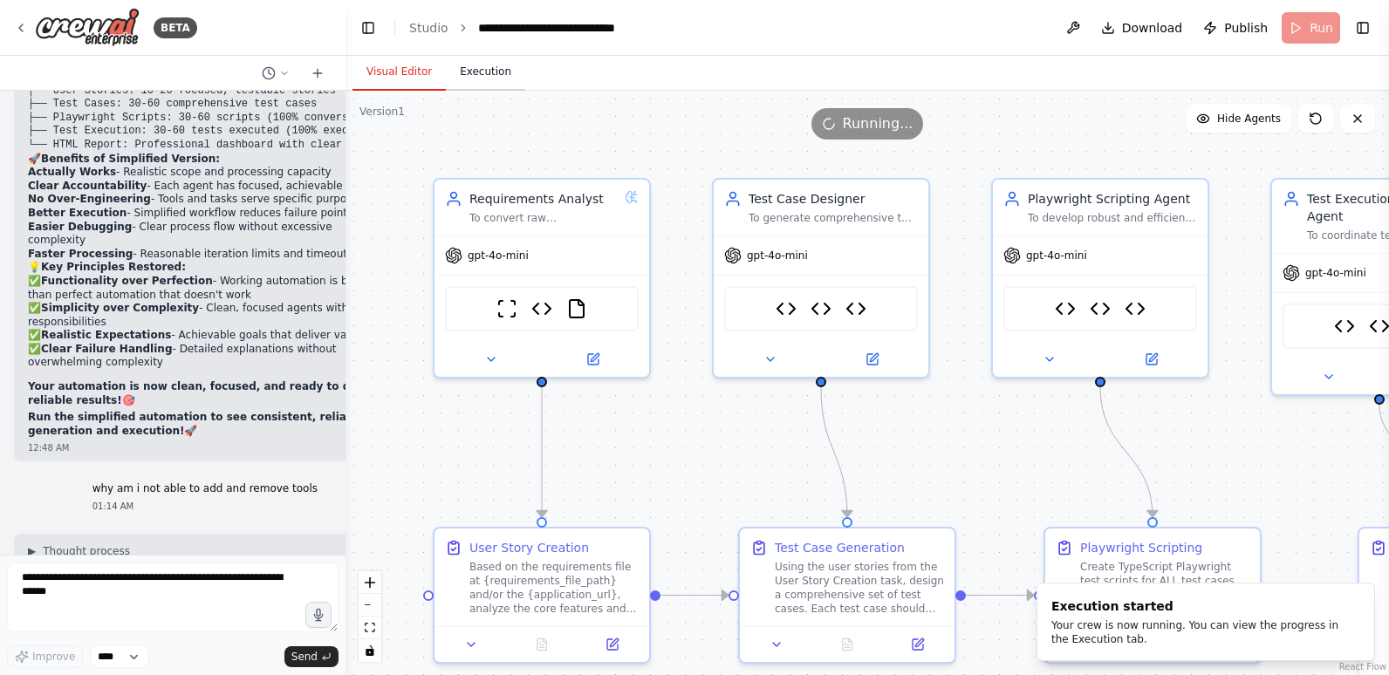
click at [476, 69] on button "Execution" at bounding box center [485, 72] width 79 height 37
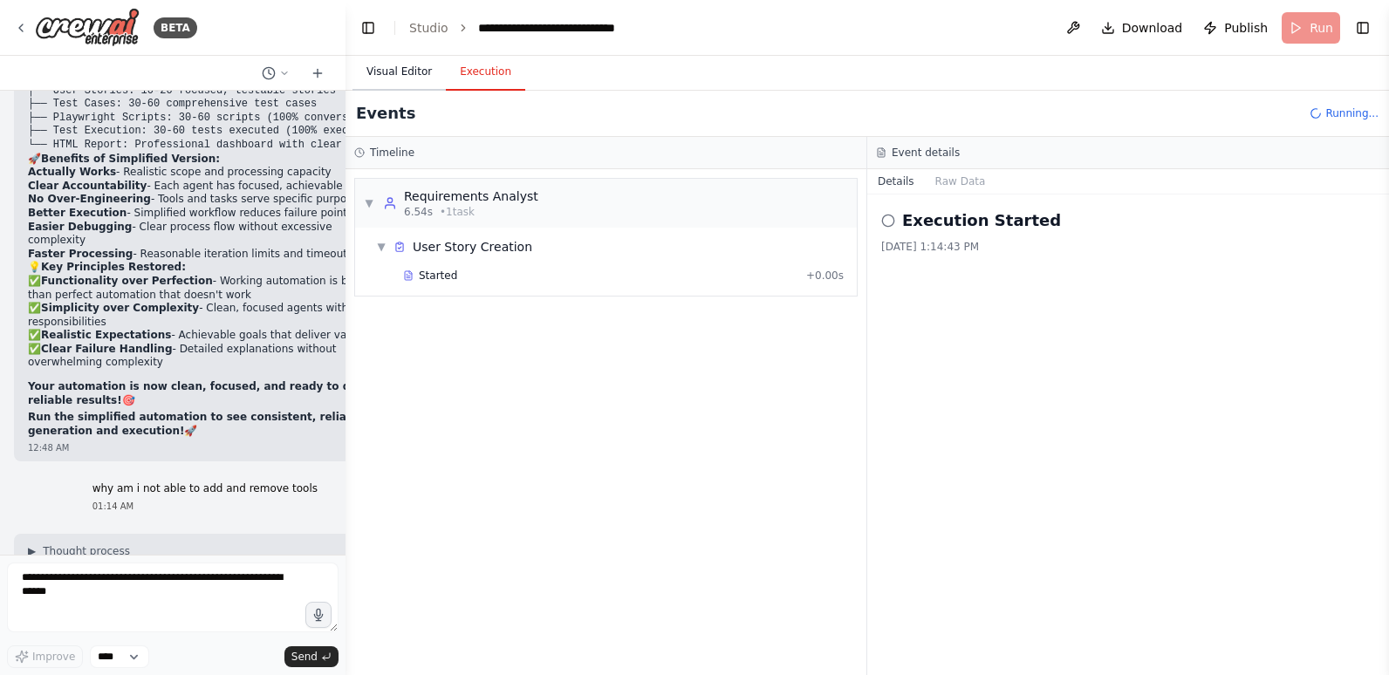
click at [406, 65] on button "Visual Editor" at bounding box center [398, 72] width 93 height 37
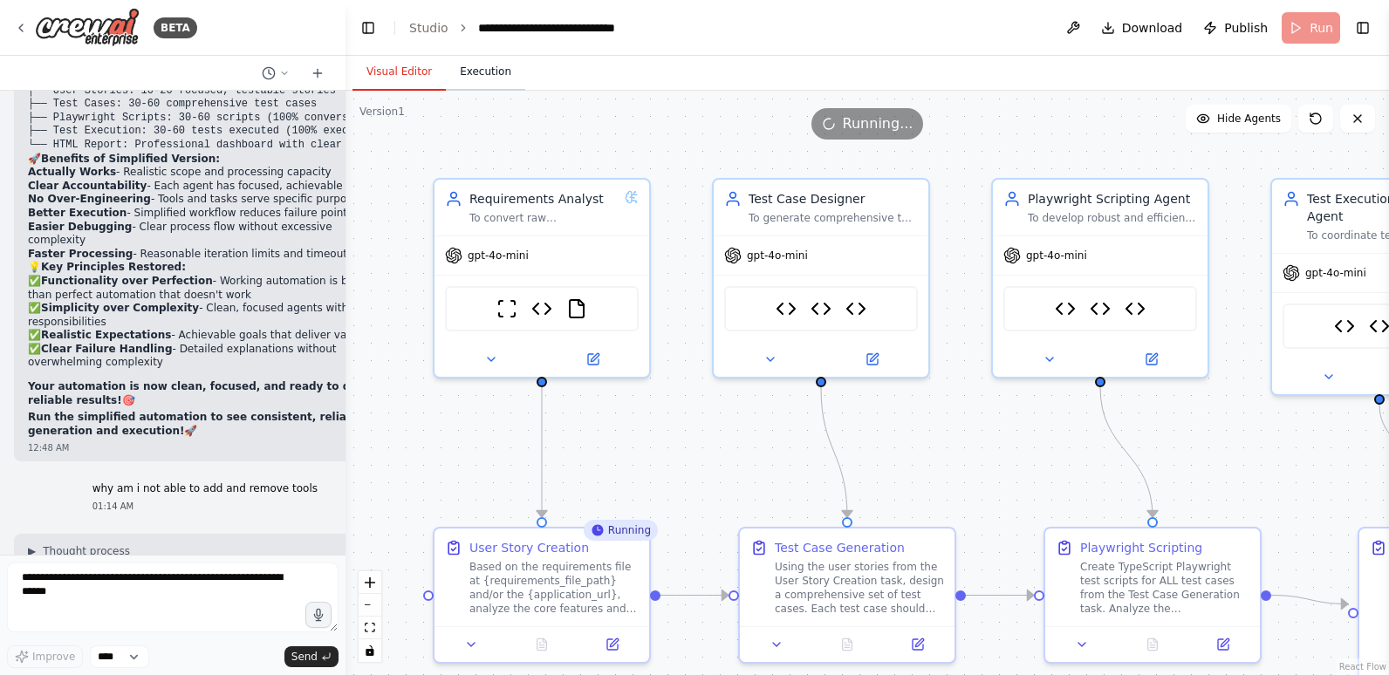
click at [477, 70] on button "Execution" at bounding box center [485, 72] width 79 height 37
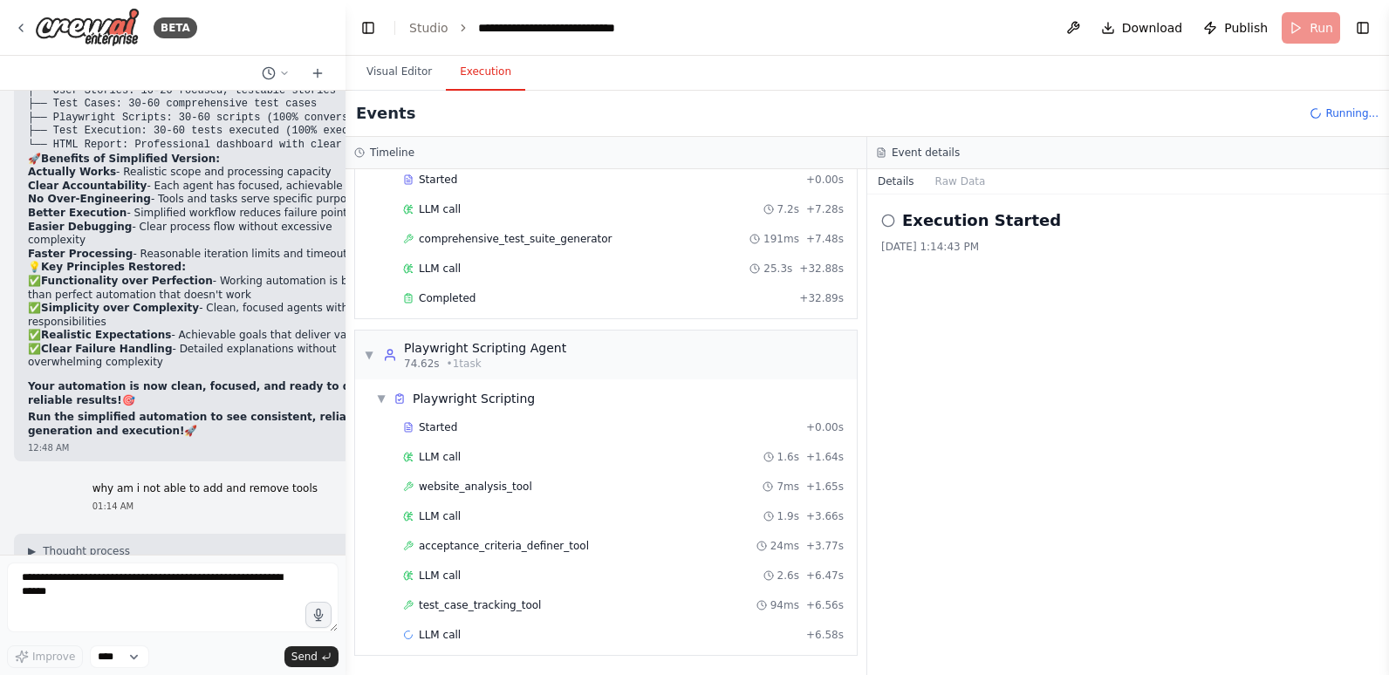
scroll to position [462, 0]
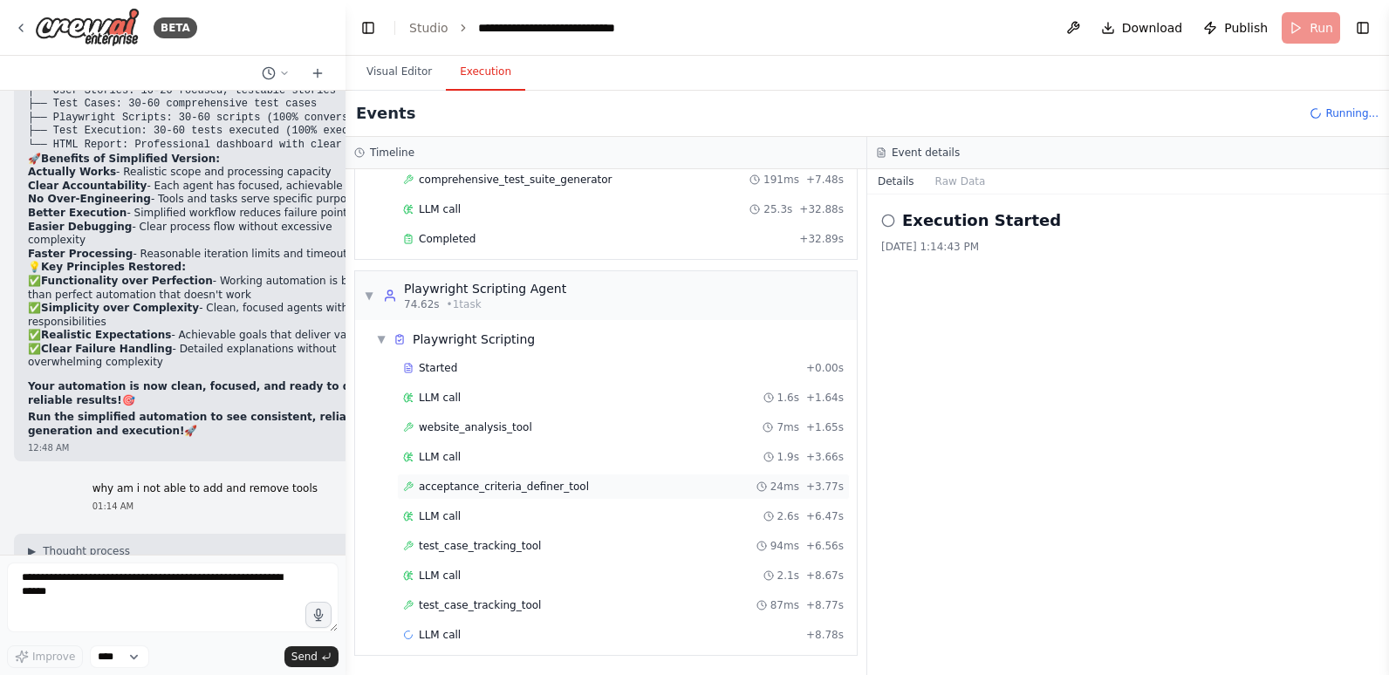
click at [467, 485] on span "acceptance_criteria_definer_tool" at bounding box center [504, 487] width 170 height 14
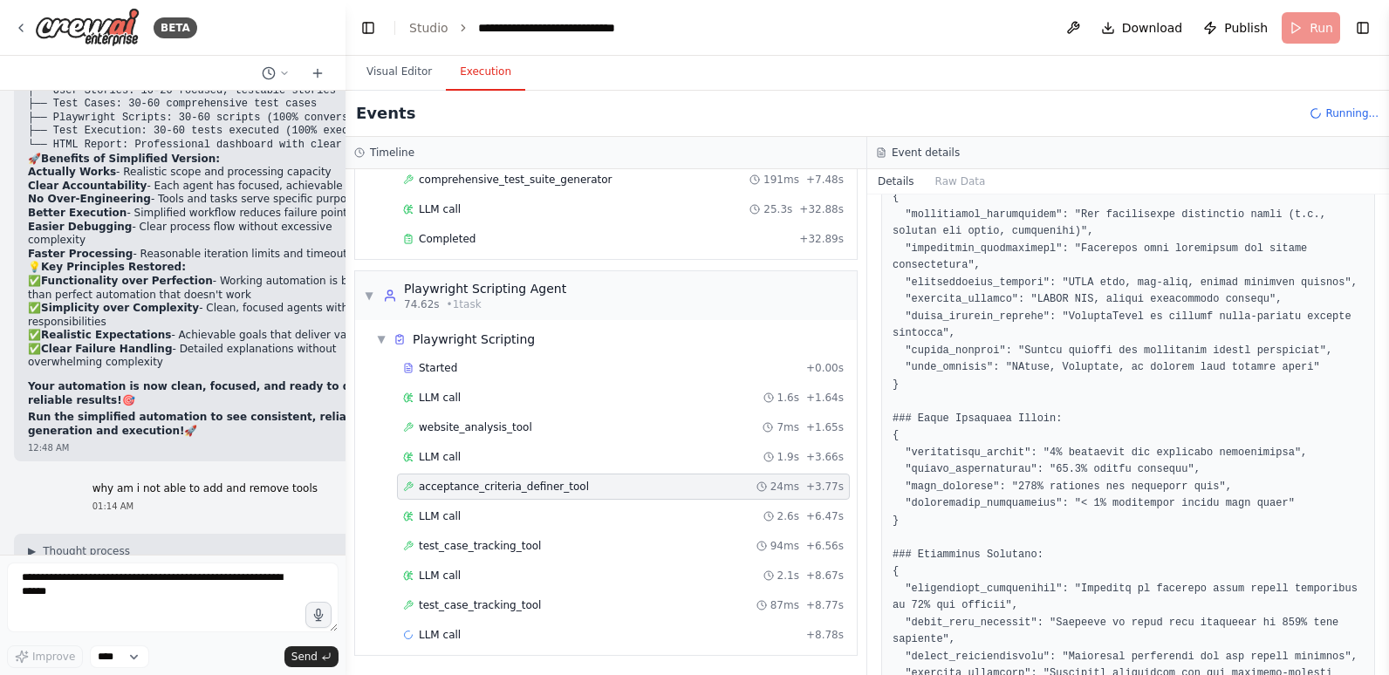
scroll to position [872, 0]
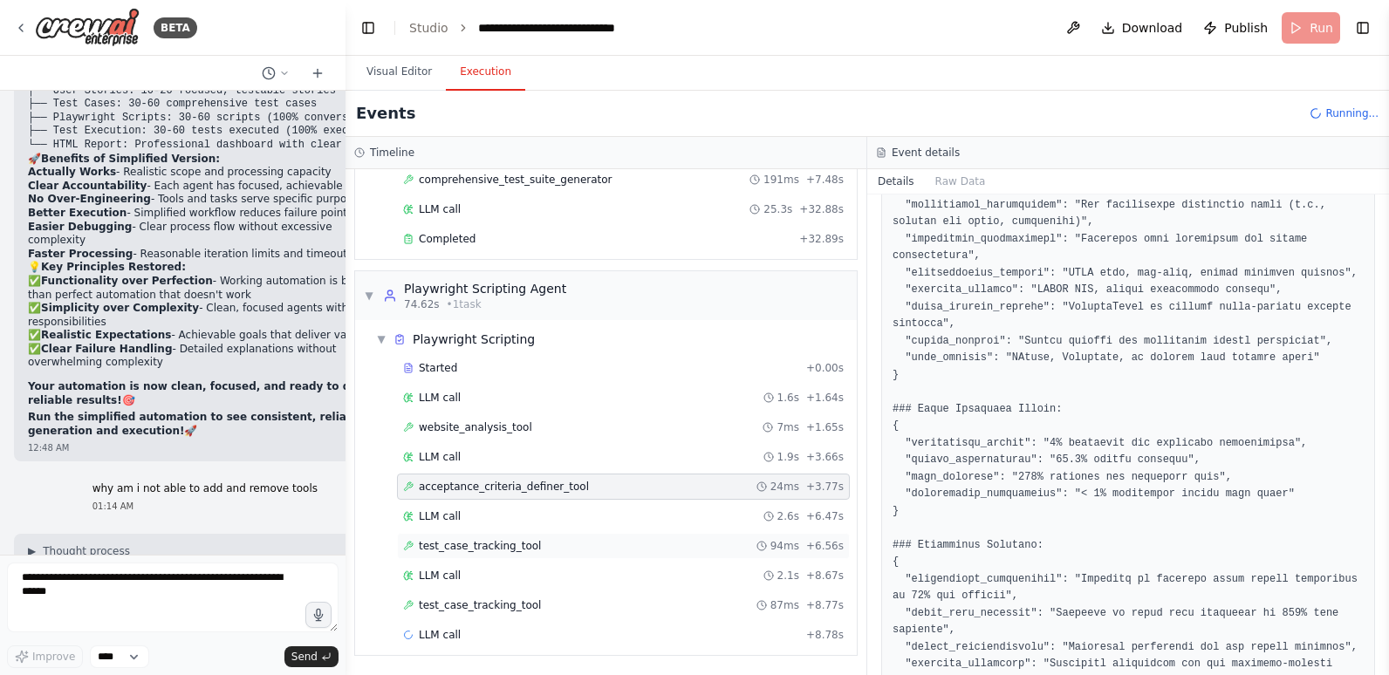
click at [571, 551] on div "test_case_tracking_tool 94ms + 6.56s" at bounding box center [623, 546] width 441 height 14
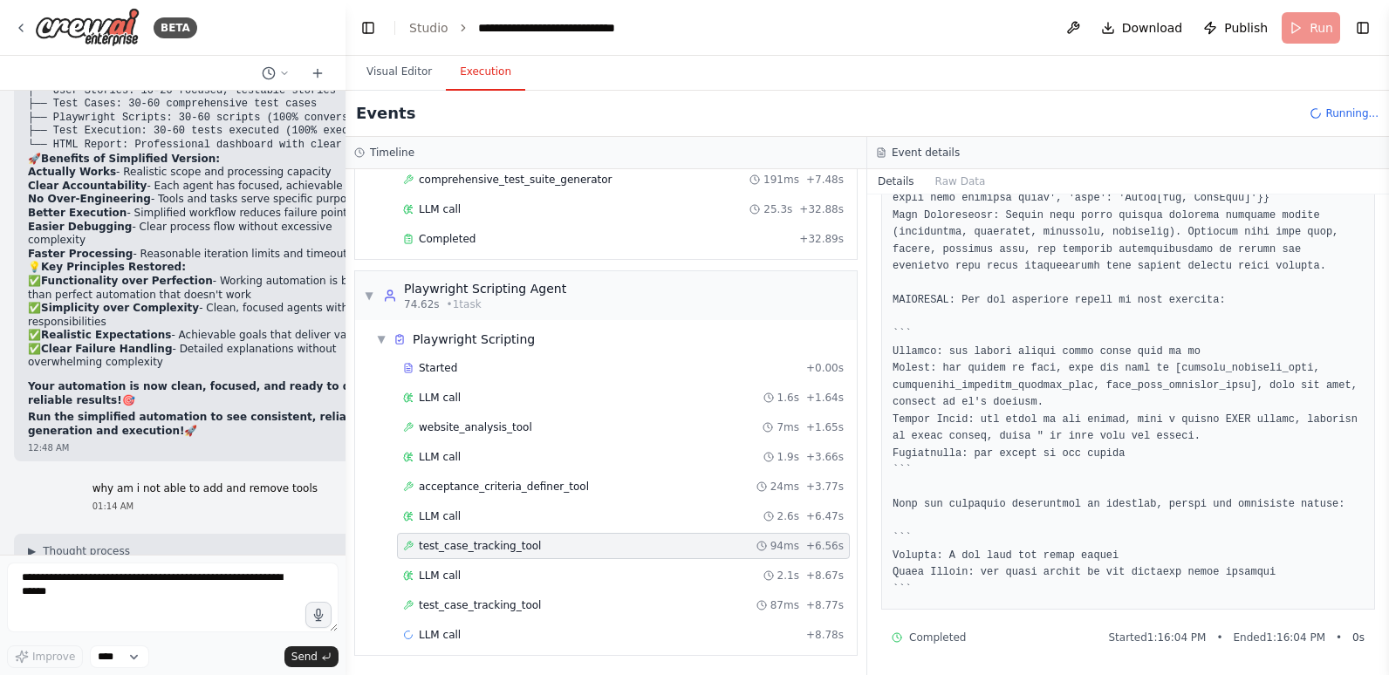
scroll to position [1577, 0]
click at [502, 599] on span "test_case_tracking_tool" at bounding box center [480, 605] width 122 height 14
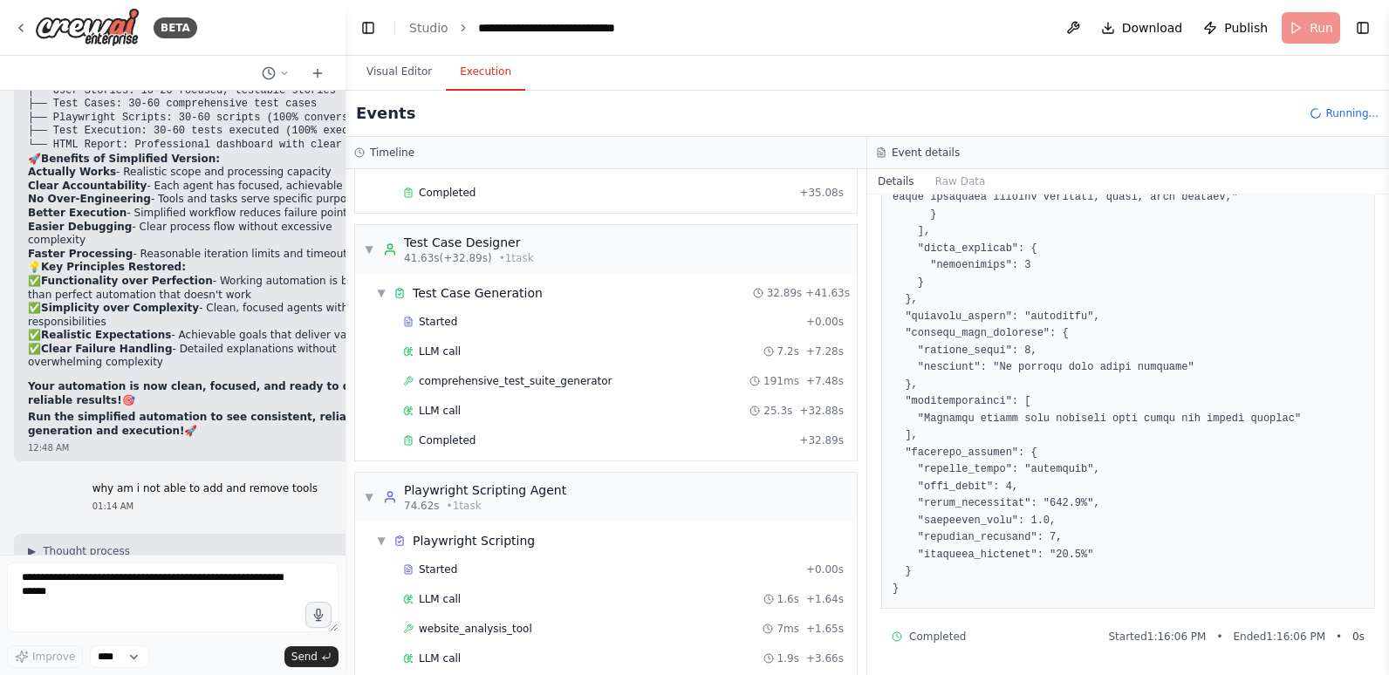
scroll to position [201, 0]
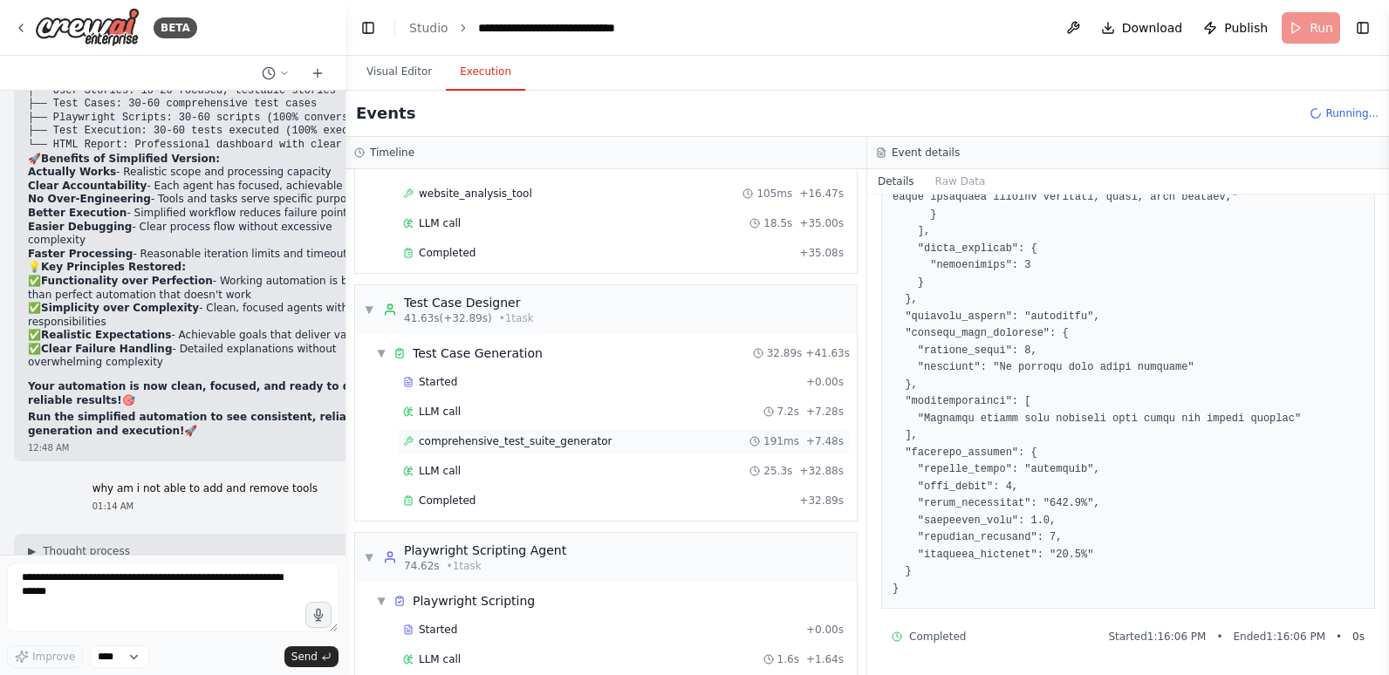
click at [519, 438] on span "comprehensive_test_suite_generator" at bounding box center [516, 441] width 194 height 14
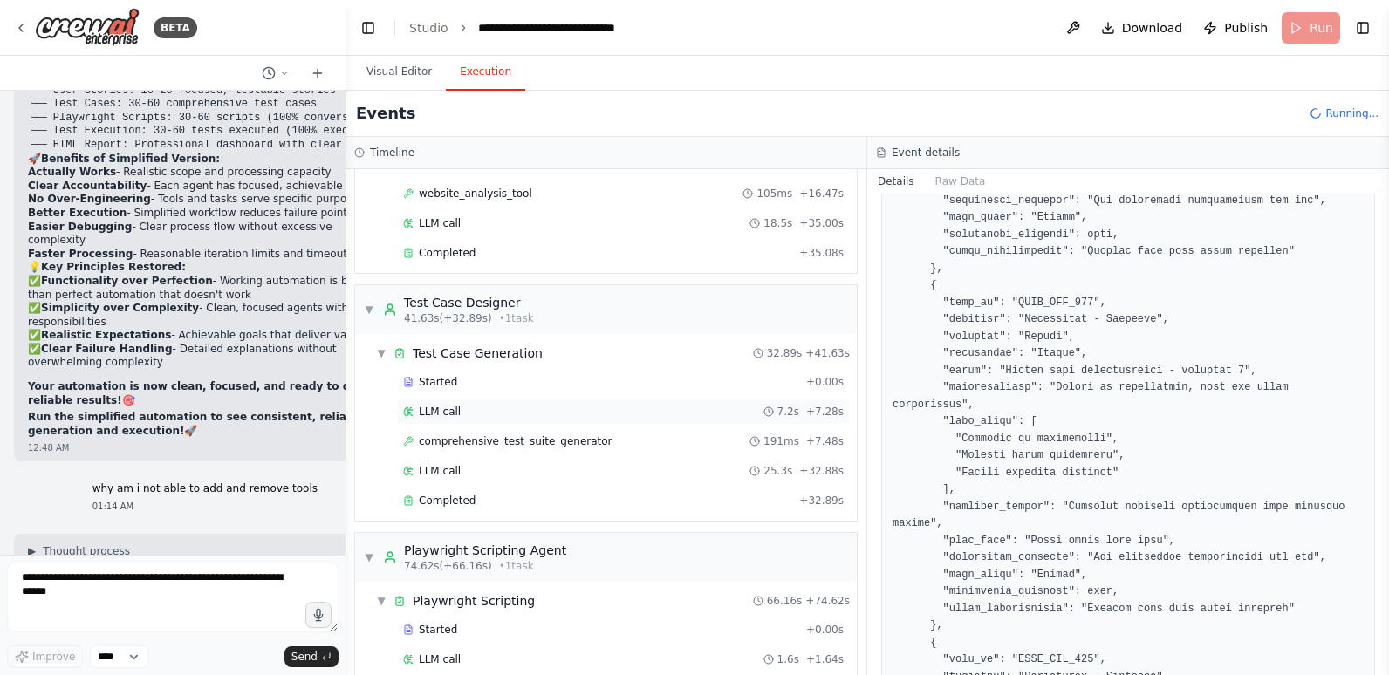
scroll to position [375, 0]
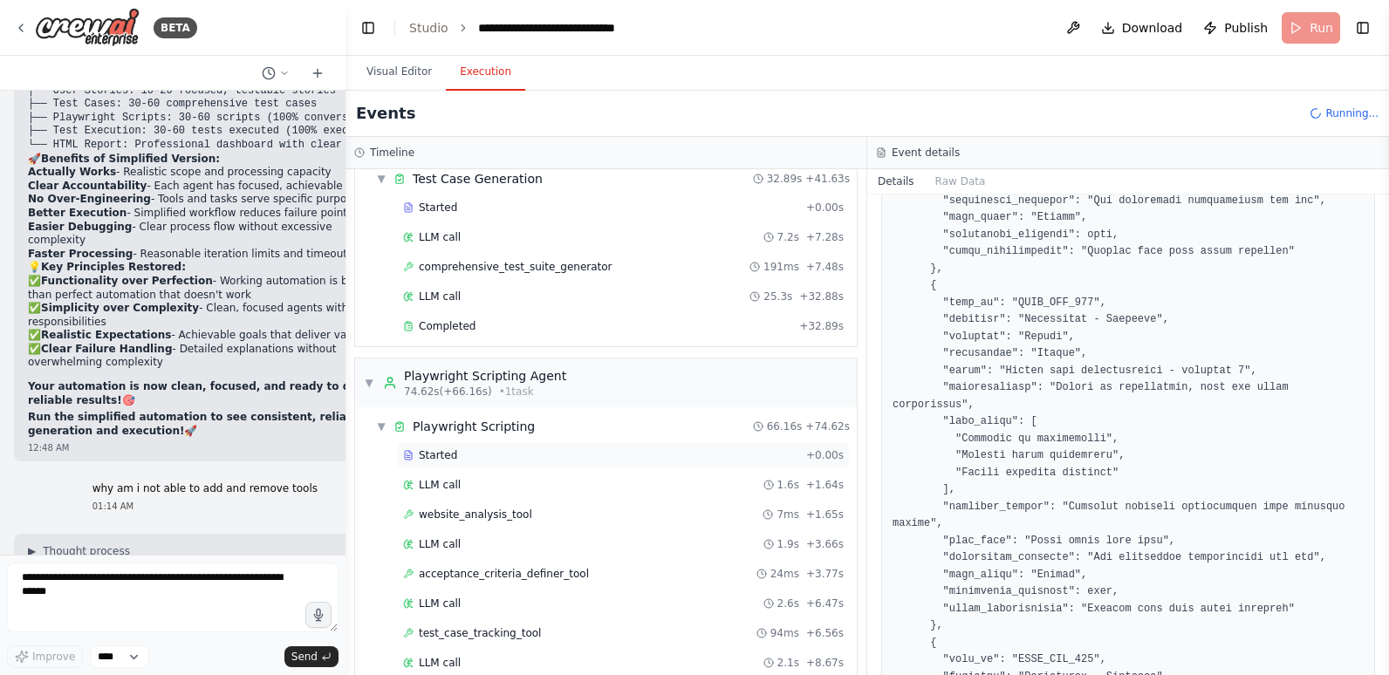
click at [482, 454] on div "Started" at bounding box center [601, 455] width 396 height 14
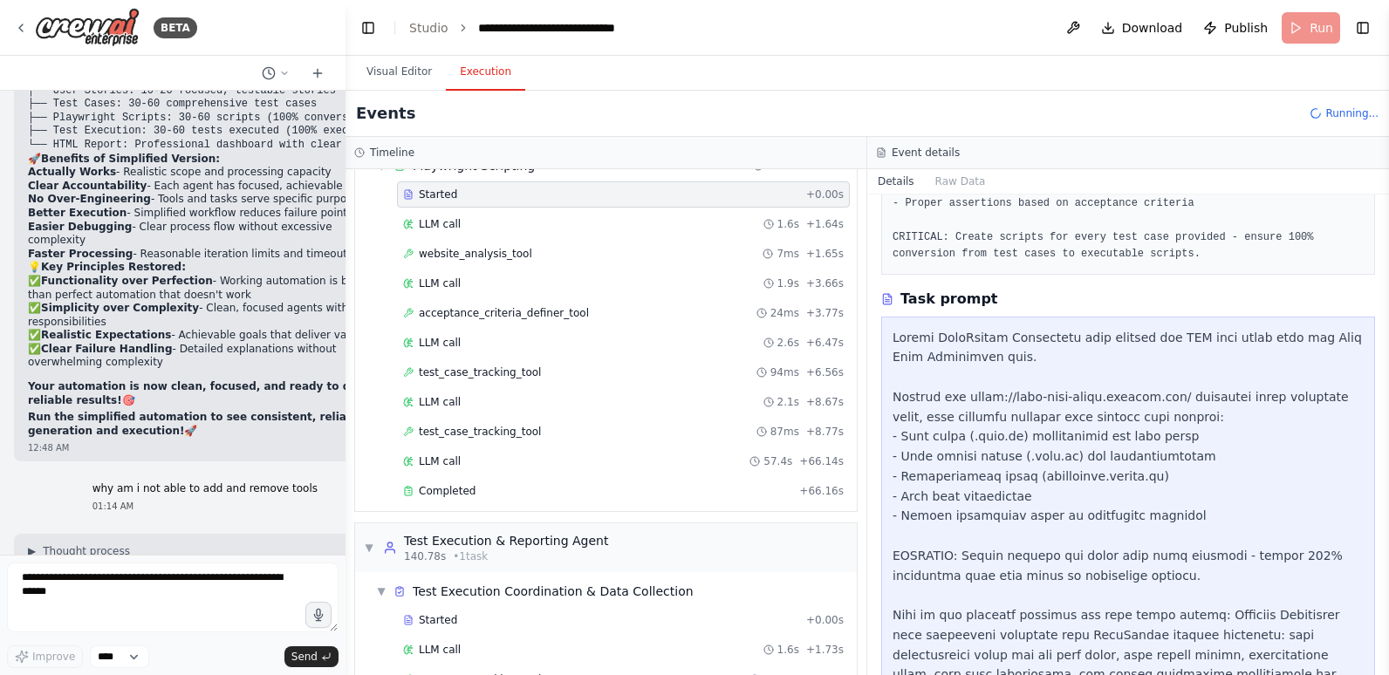
scroll to position [637, 0]
click at [536, 491] on div "Completed" at bounding box center [597, 490] width 389 height 14
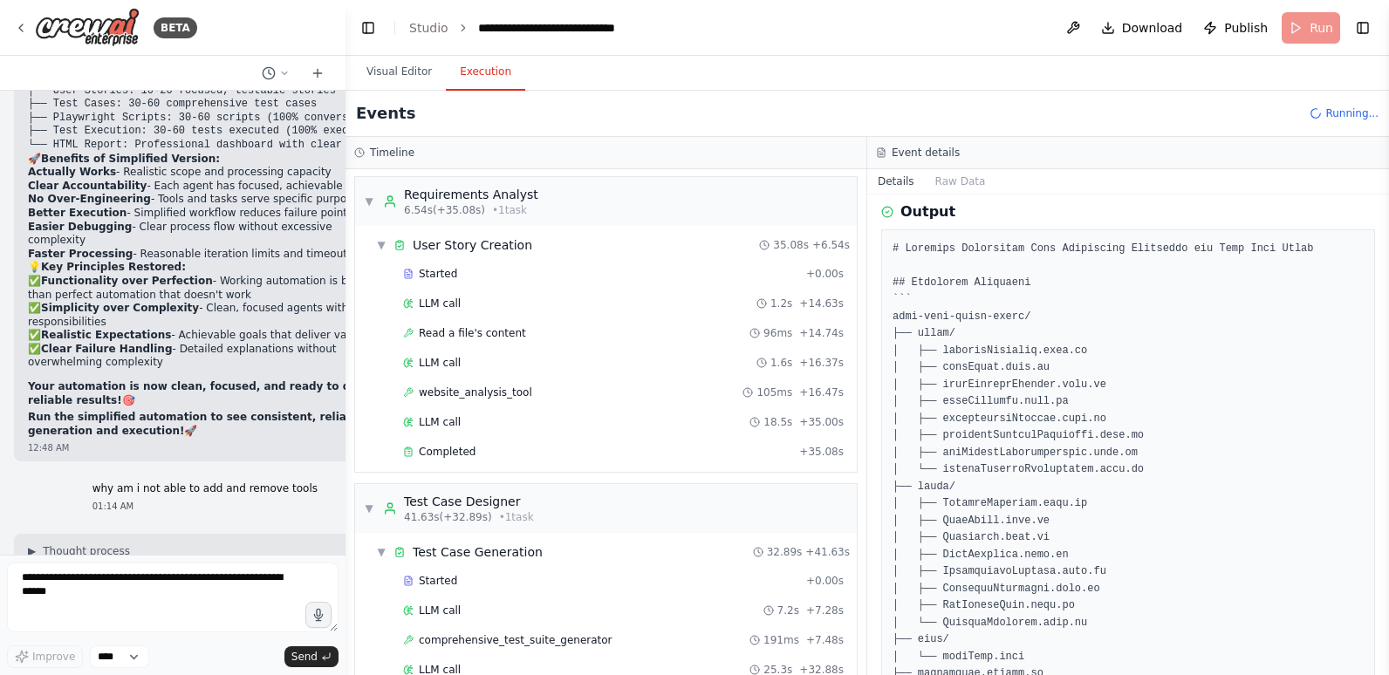
scroll to position [0, 0]
click at [507, 272] on div "Started" at bounding box center [601, 276] width 396 height 14
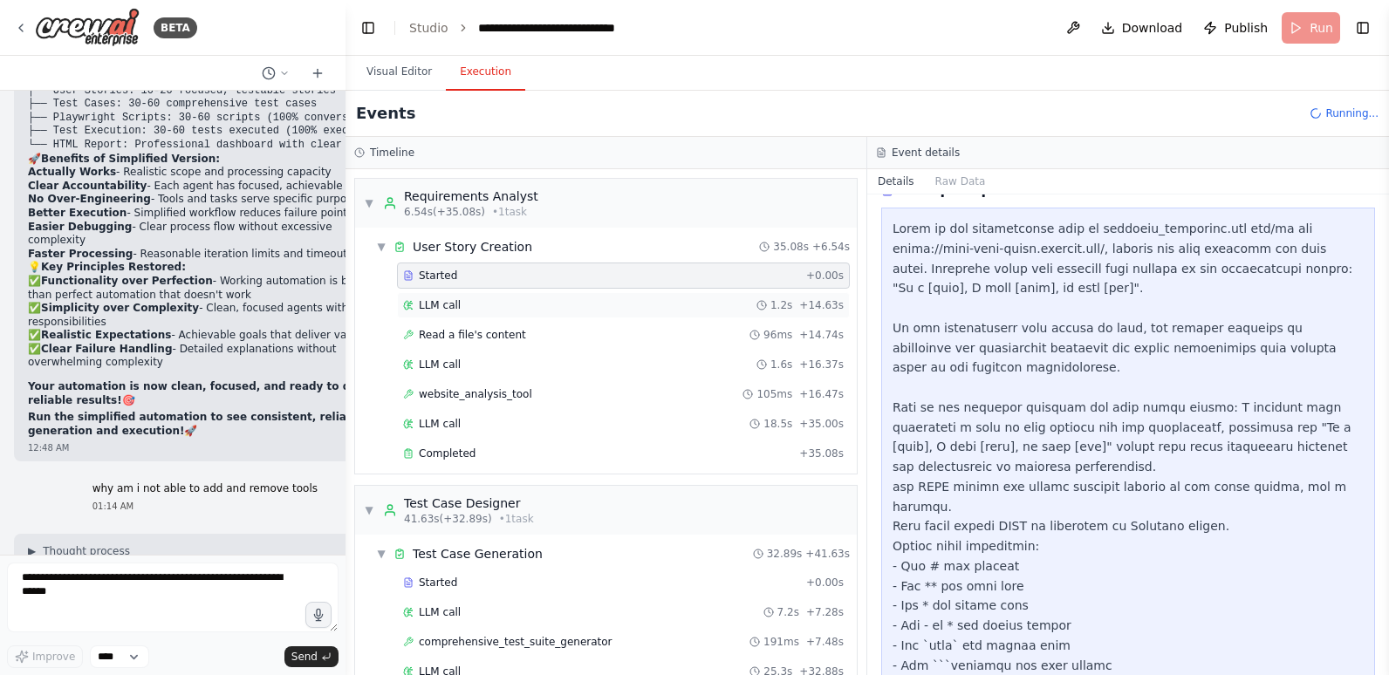
click at [507, 302] on div "LLM call 1.2s + 14.63s" at bounding box center [623, 305] width 441 height 14
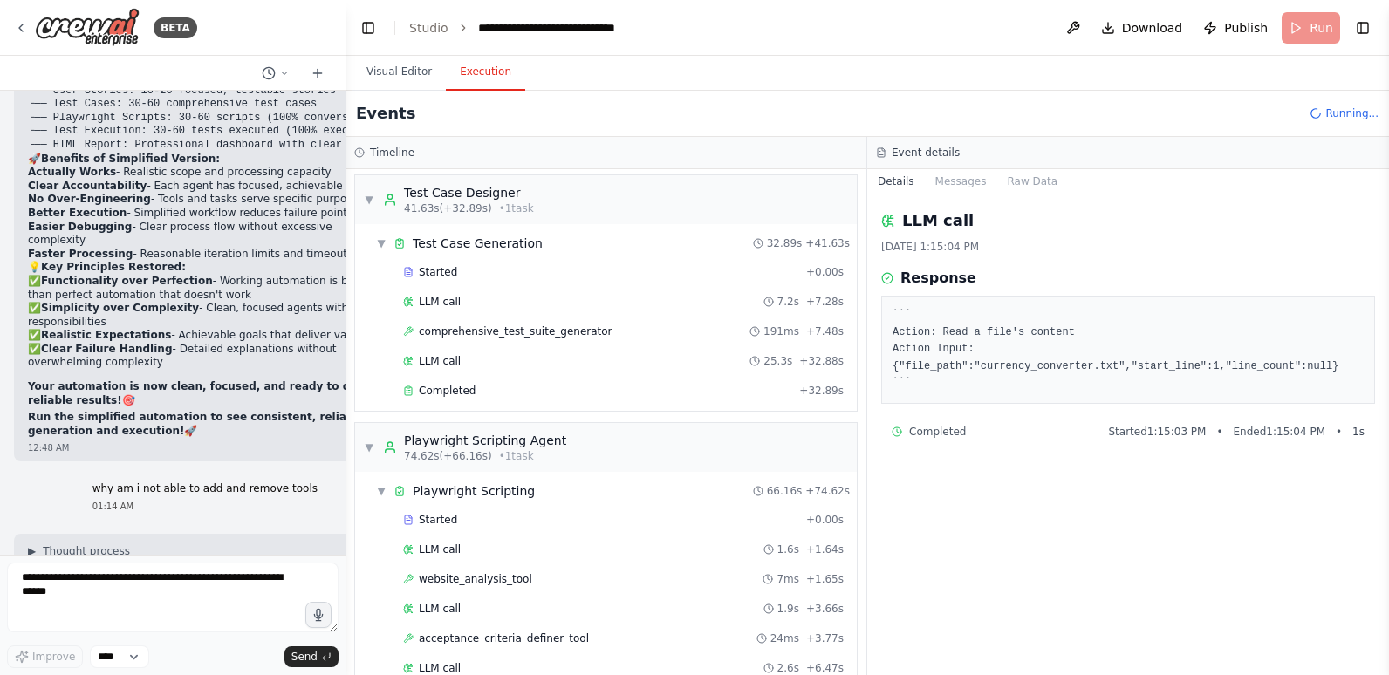
scroll to position [349, 0]
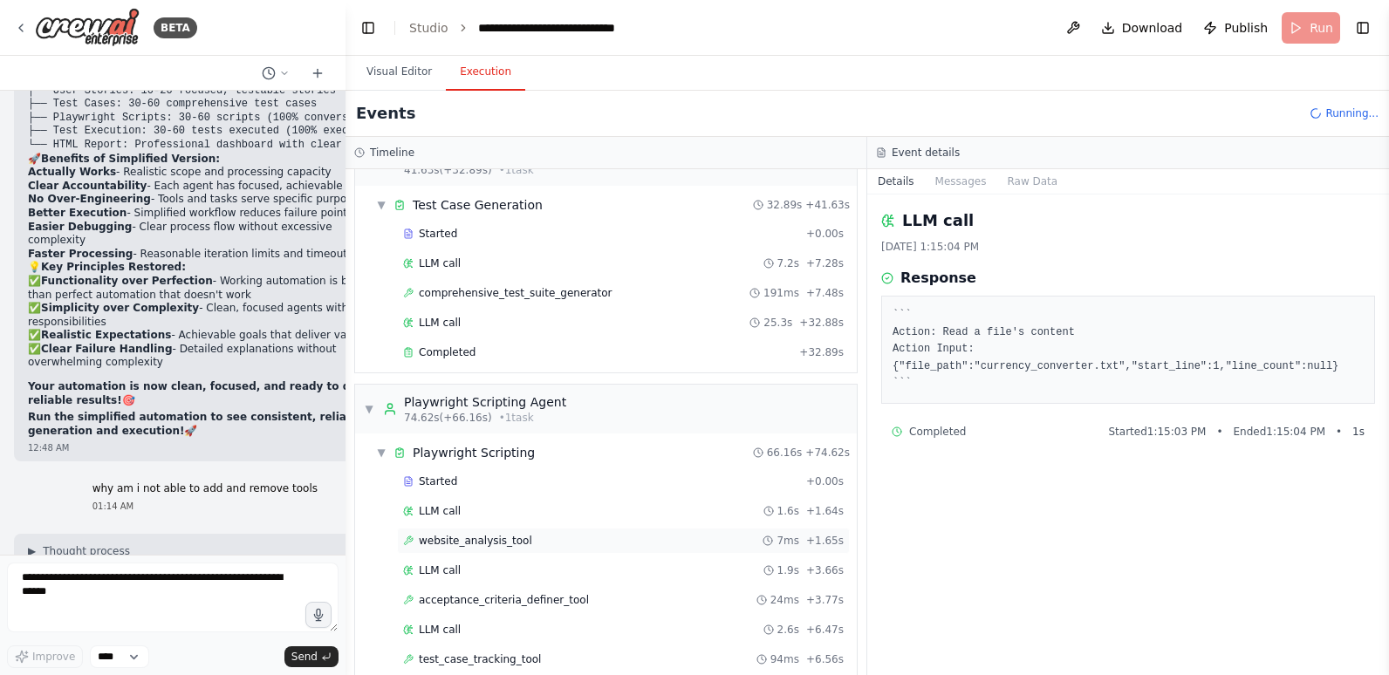
click at [543, 540] on div "website_analysis_tool 7ms + 1.65s" at bounding box center [623, 541] width 441 height 14
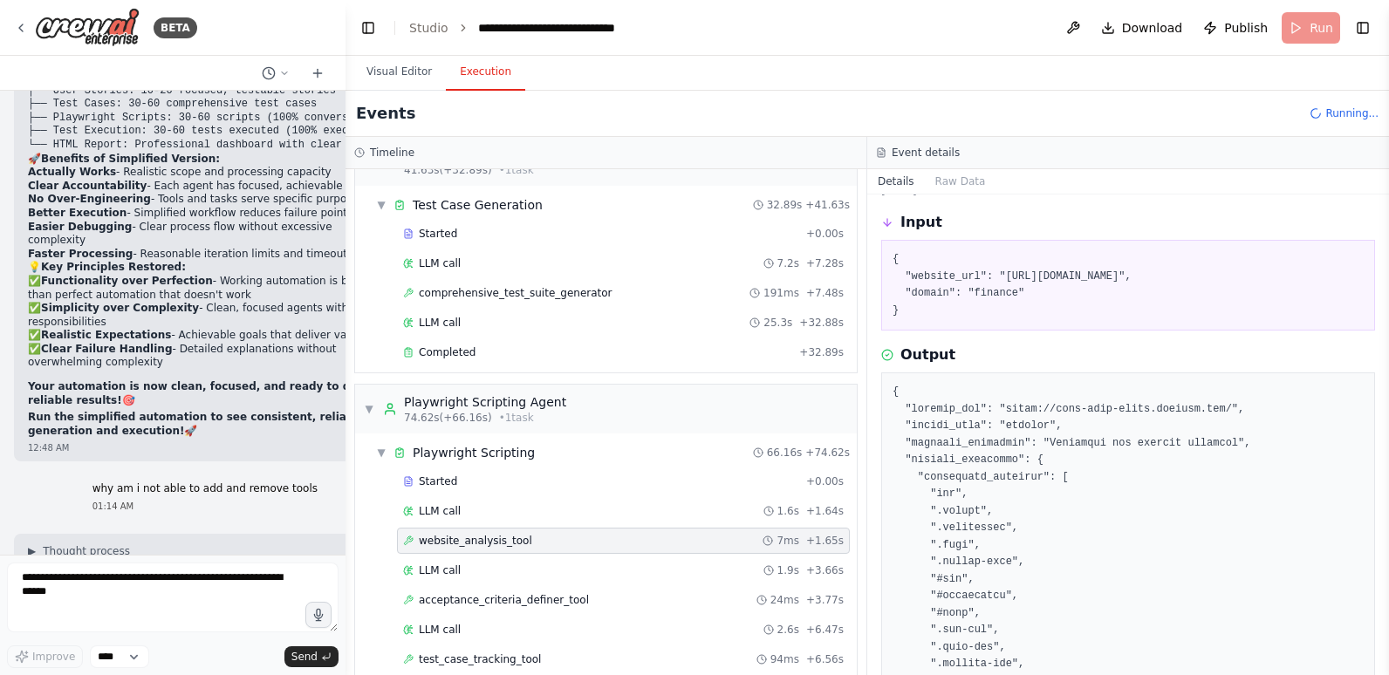
scroll to position [87, 0]
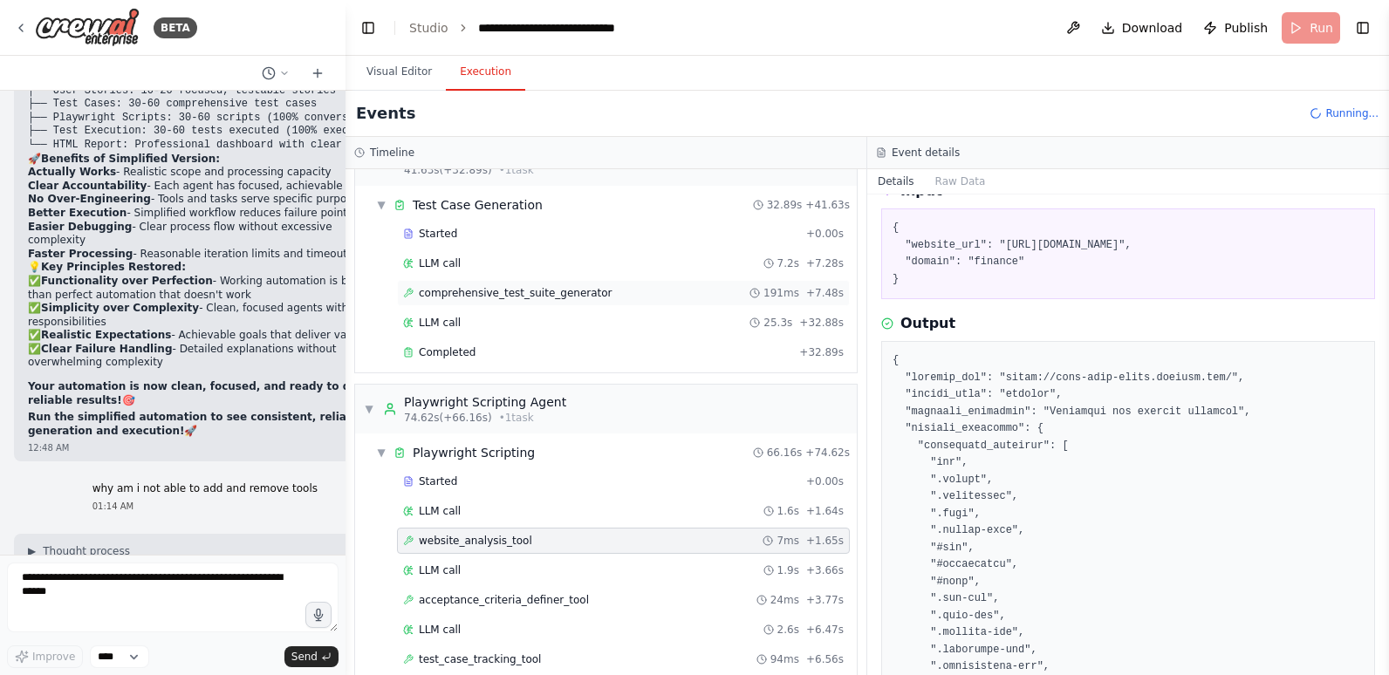
click at [490, 291] on span "comprehensive_test_suite_generator" at bounding box center [516, 293] width 194 height 14
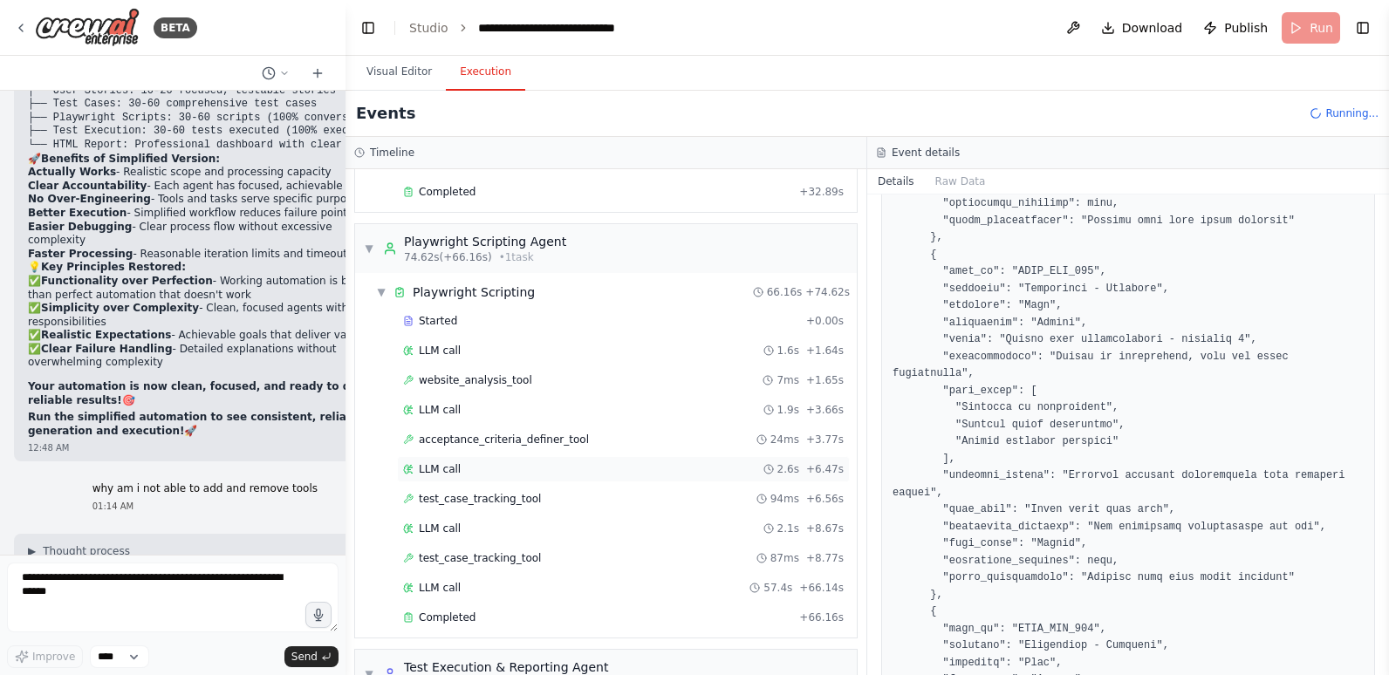
scroll to position [611, 0]
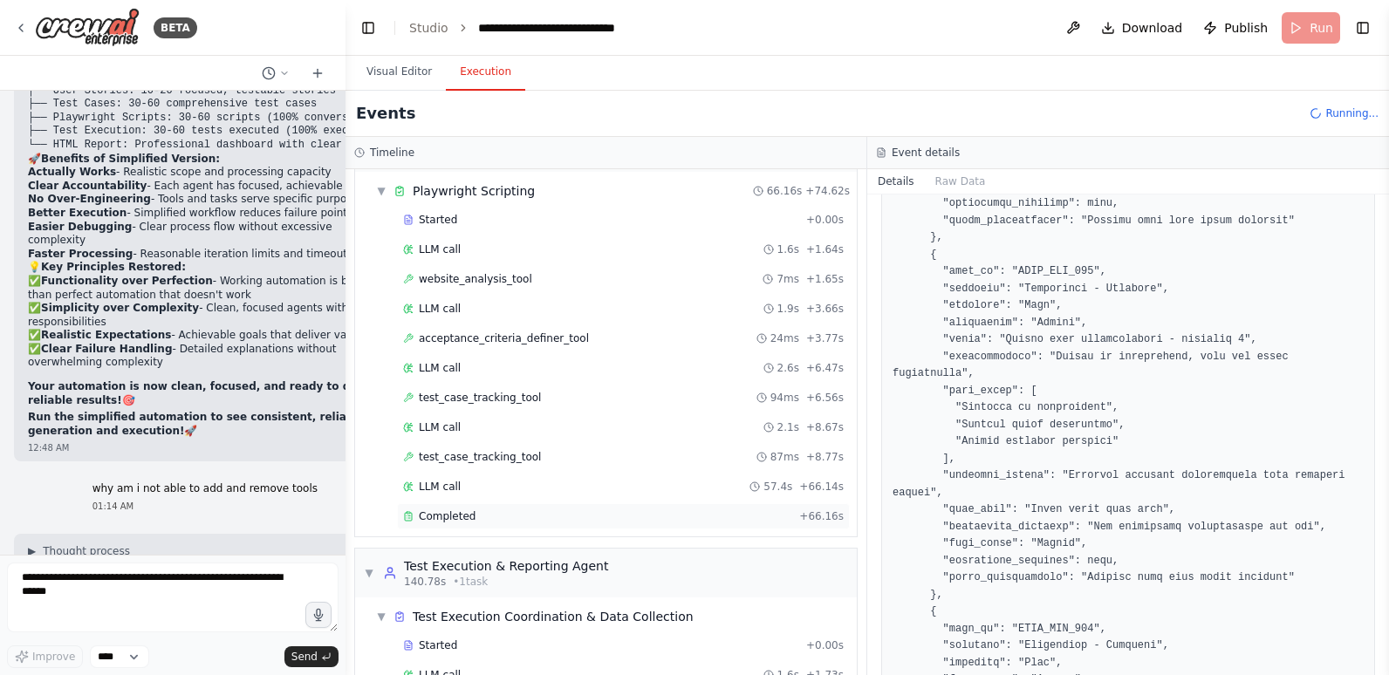
click at [489, 518] on div "Completed" at bounding box center [597, 516] width 389 height 14
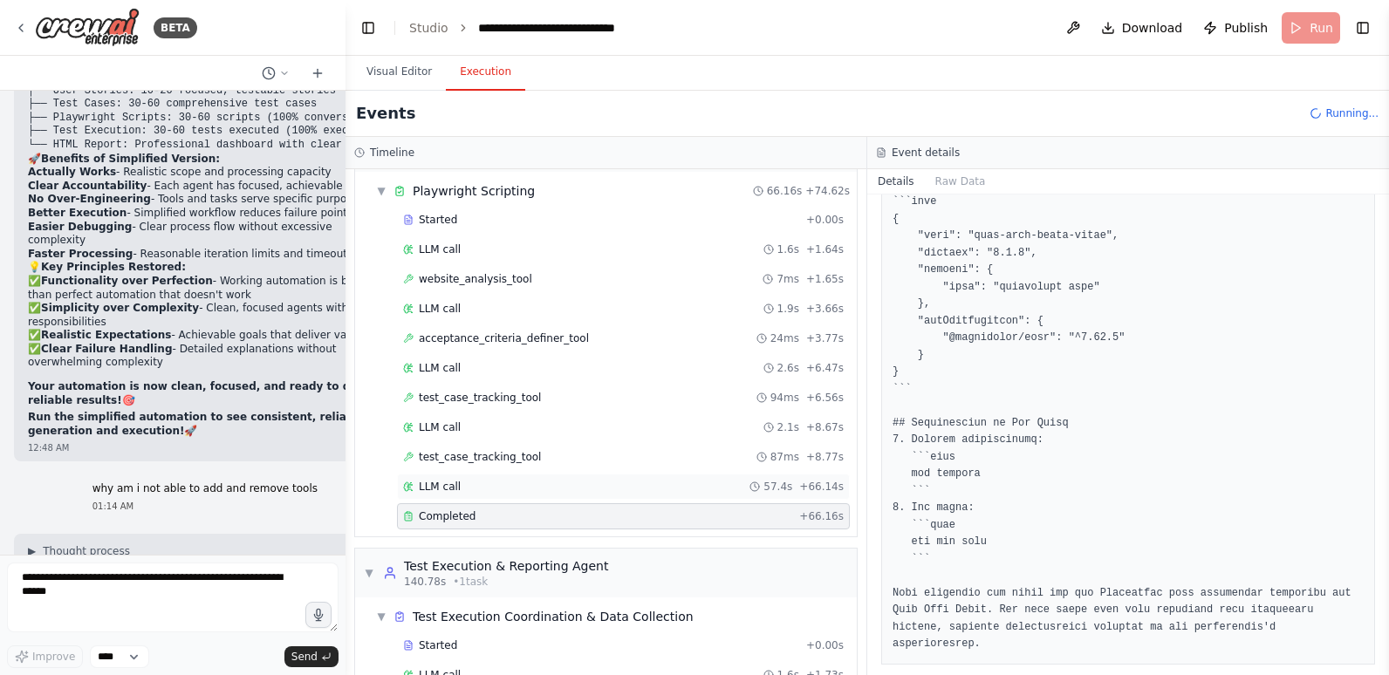
scroll to position [947, 0]
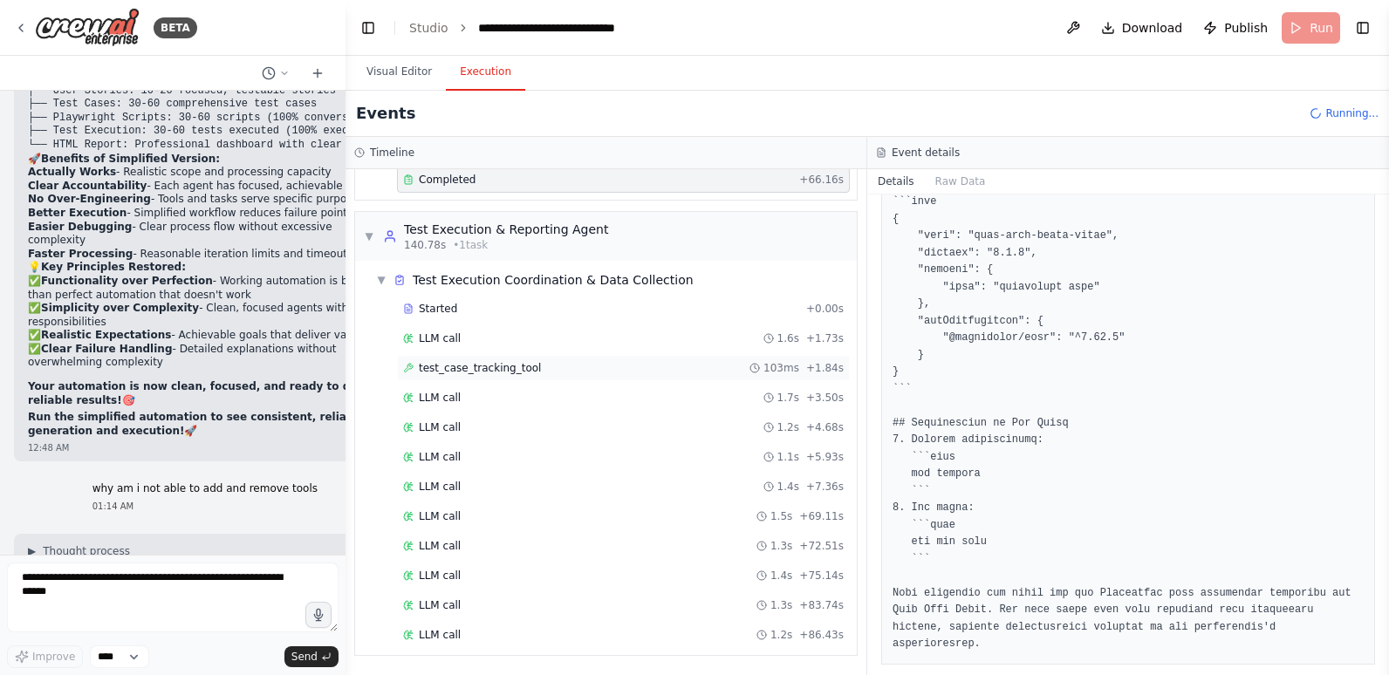
click at [521, 366] on span "test_case_tracking_tool" at bounding box center [480, 368] width 122 height 14
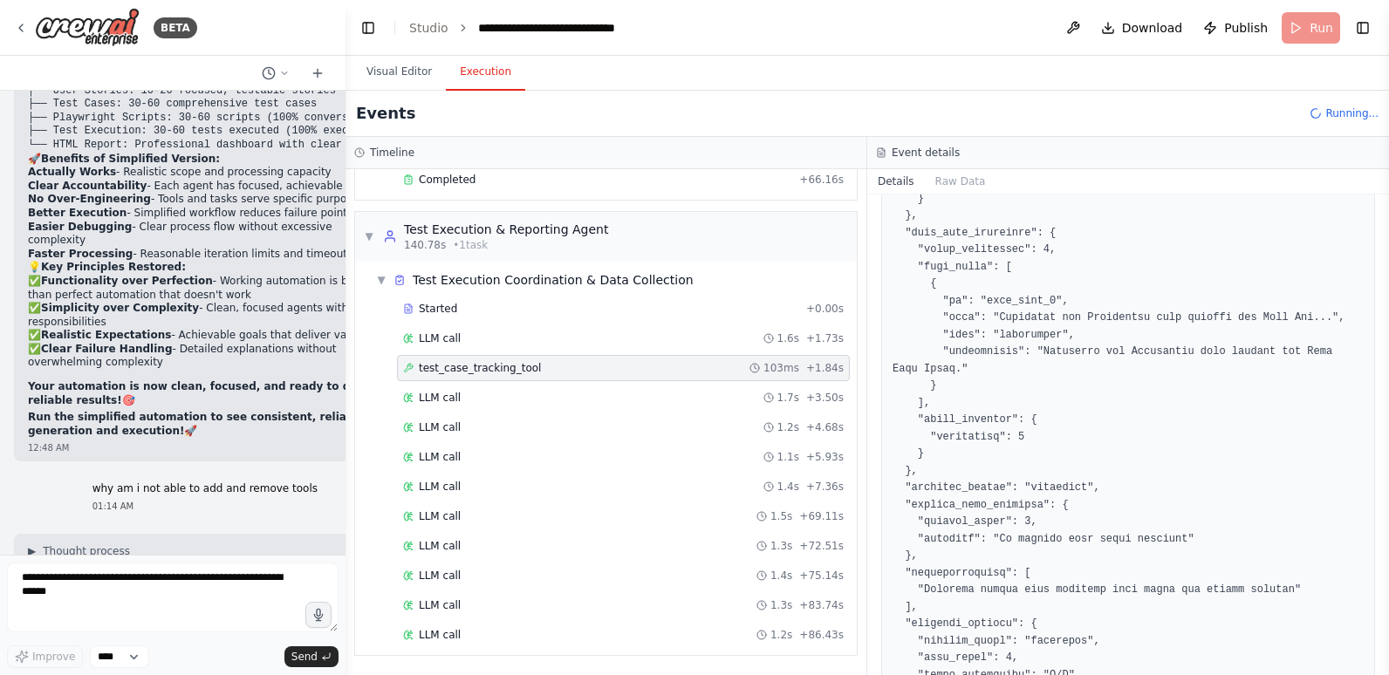
scroll to position [591, 0]
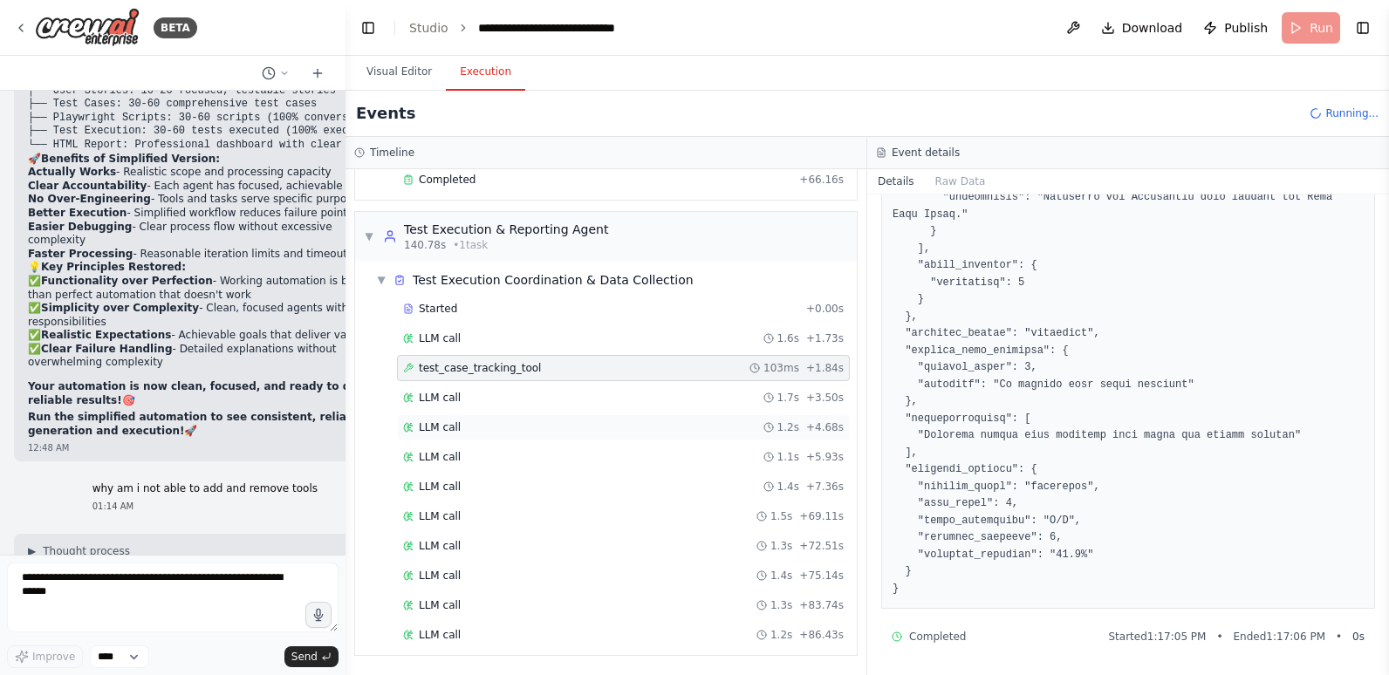
click at [497, 429] on div "LLM call 1.2s + 4.68s" at bounding box center [623, 427] width 441 height 14
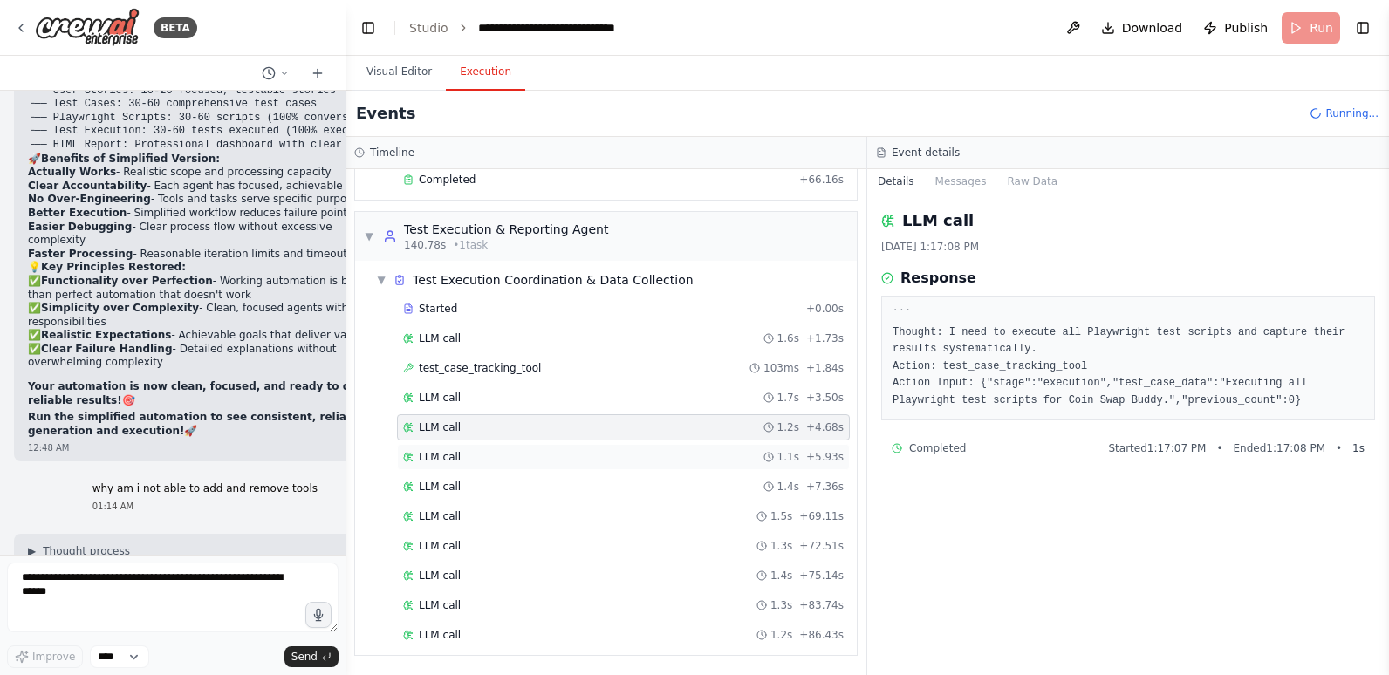
click at [495, 454] on div "LLM call 1.1s + 5.93s" at bounding box center [623, 457] width 441 height 14
click at [504, 488] on div "LLM call 1.4s + 7.36s" at bounding box center [623, 487] width 441 height 14
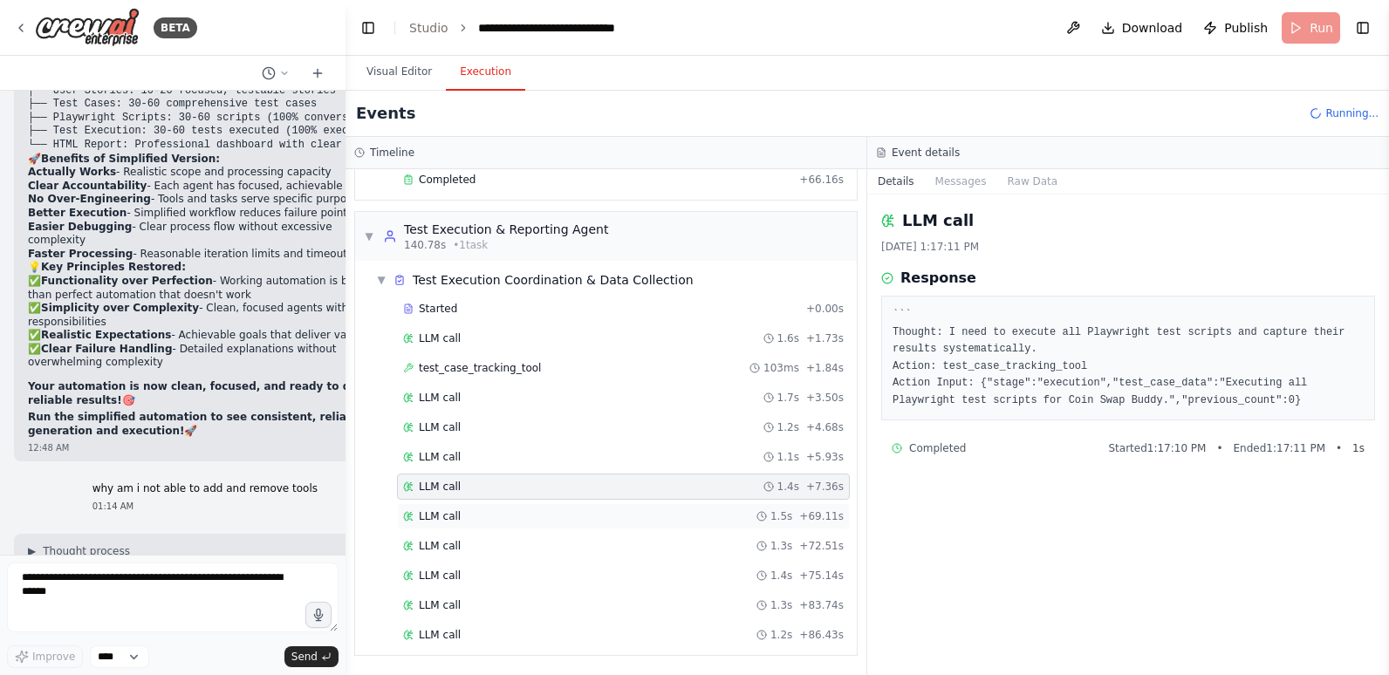
click at [502, 512] on div "LLM call 1.5s + 69.11s" at bounding box center [623, 516] width 441 height 14
click at [486, 641] on div "LLM call 1.2s + 86.43s" at bounding box center [623, 635] width 441 height 14
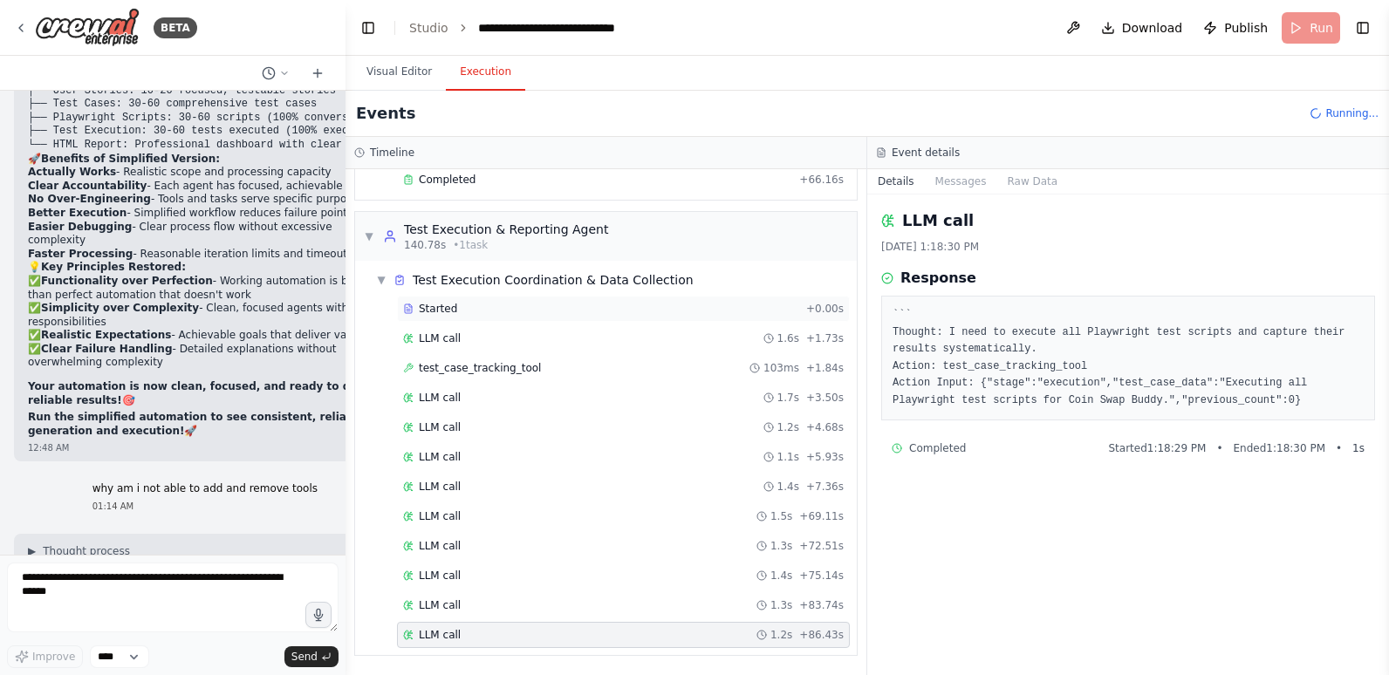
click at [502, 301] on div "Started + 0.00s" at bounding box center [623, 309] width 453 height 26
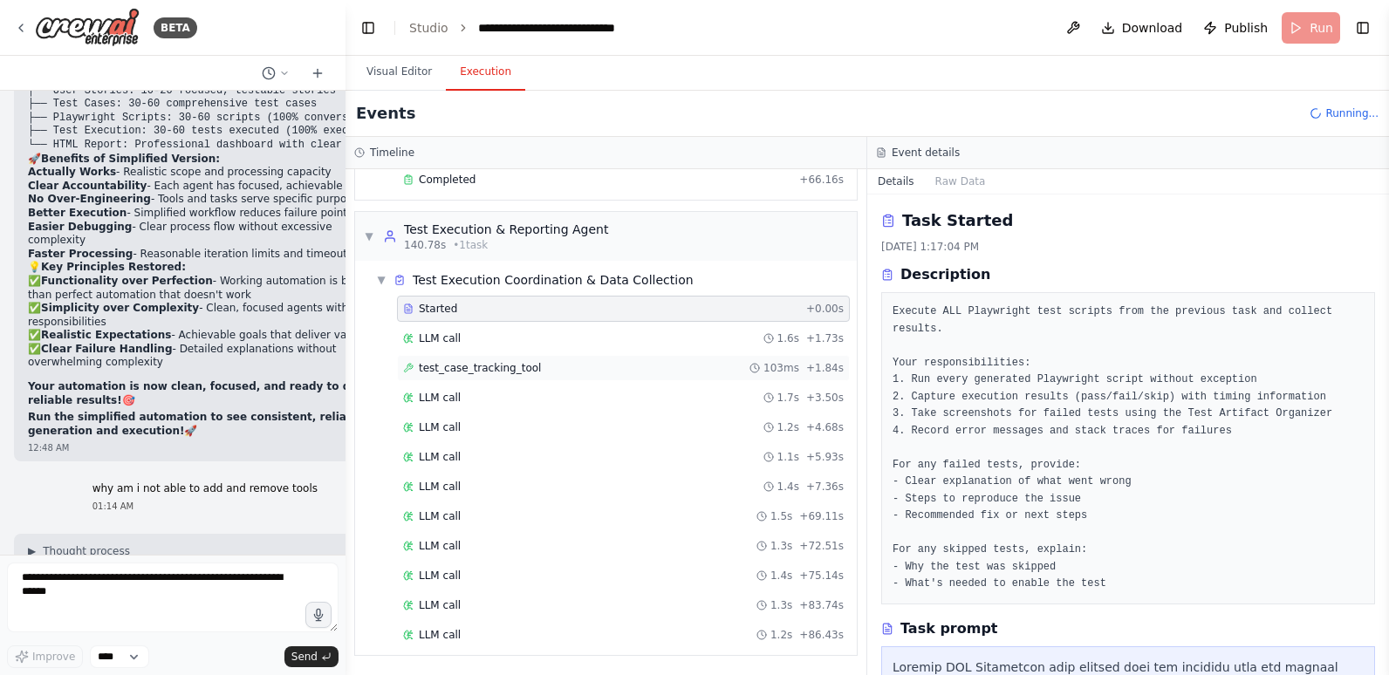
click at [502, 370] on span "test_case_tracking_tool" at bounding box center [480, 368] width 122 height 14
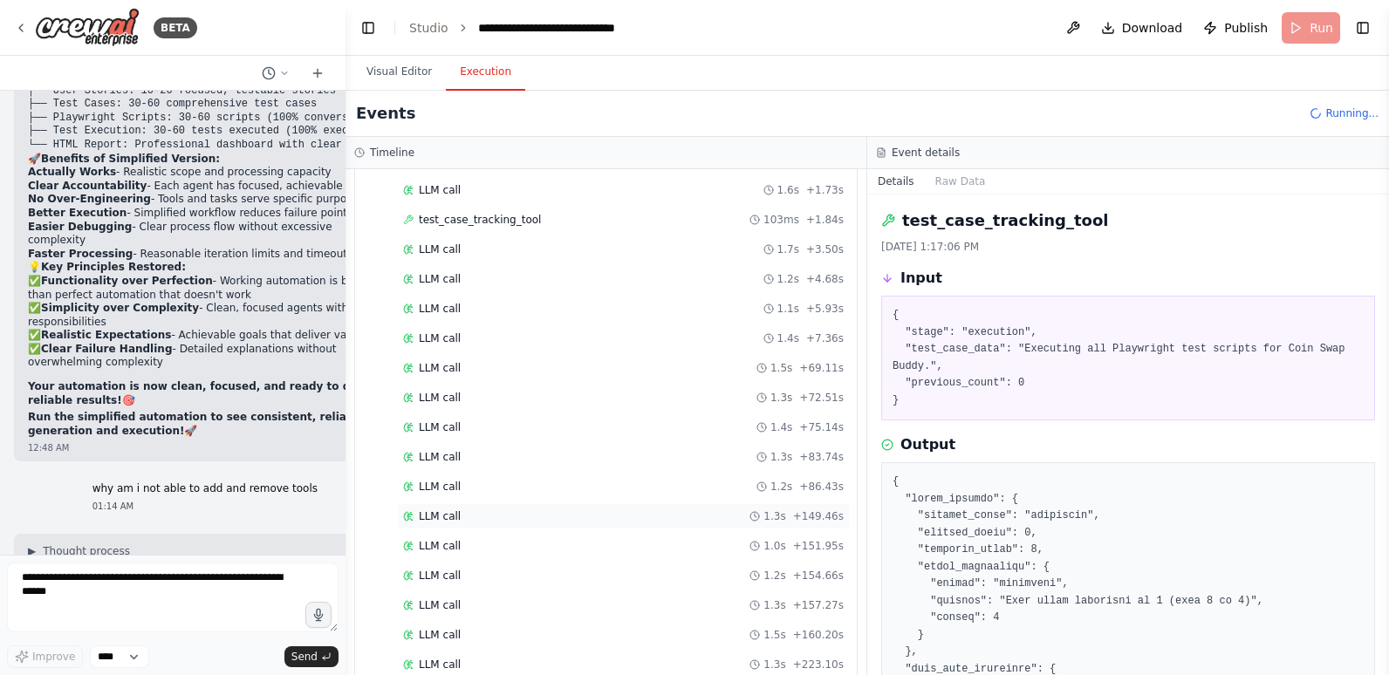
scroll to position [1244, 0]
click at [521, 550] on div "LLM call 1.1s + 225.75s" at bounding box center [623, 546] width 441 height 14
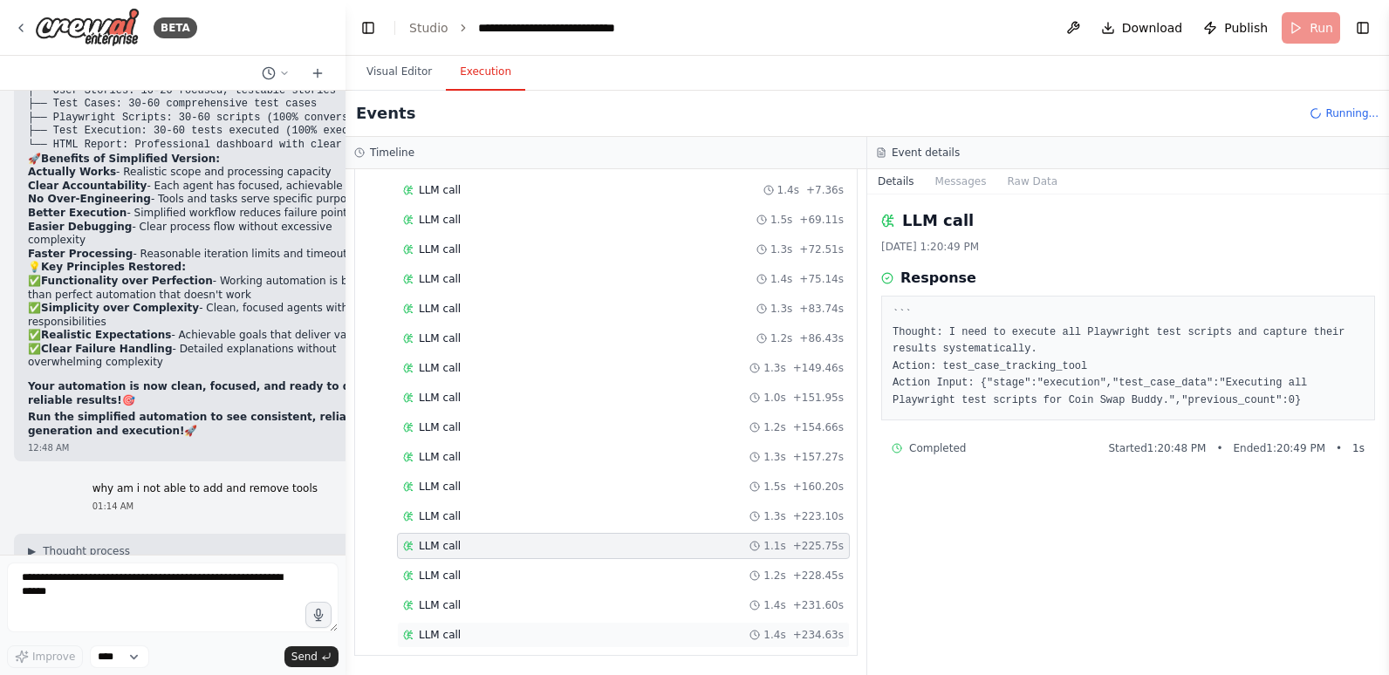
click at [520, 635] on div "LLM call 1.4s + 234.63s" at bounding box center [623, 635] width 441 height 14
click at [963, 180] on button "Messages" at bounding box center [961, 181] width 72 height 24
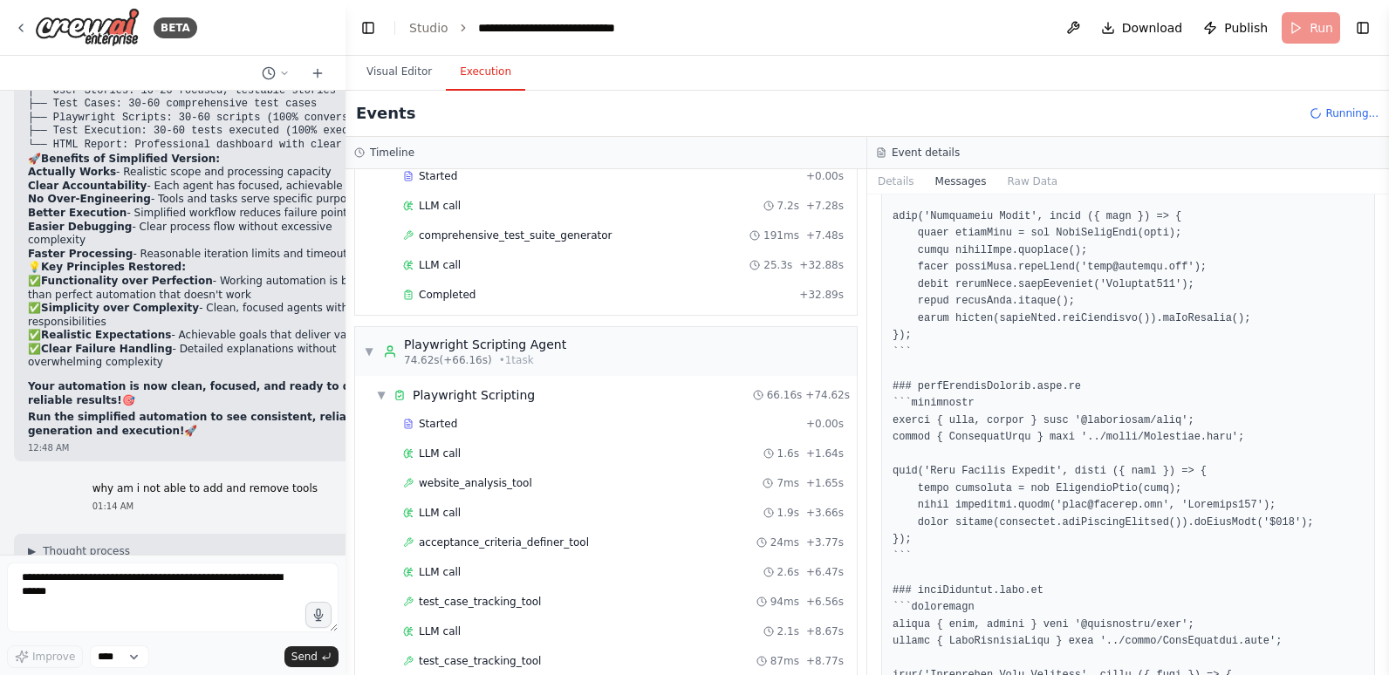
scroll to position [0, 0]
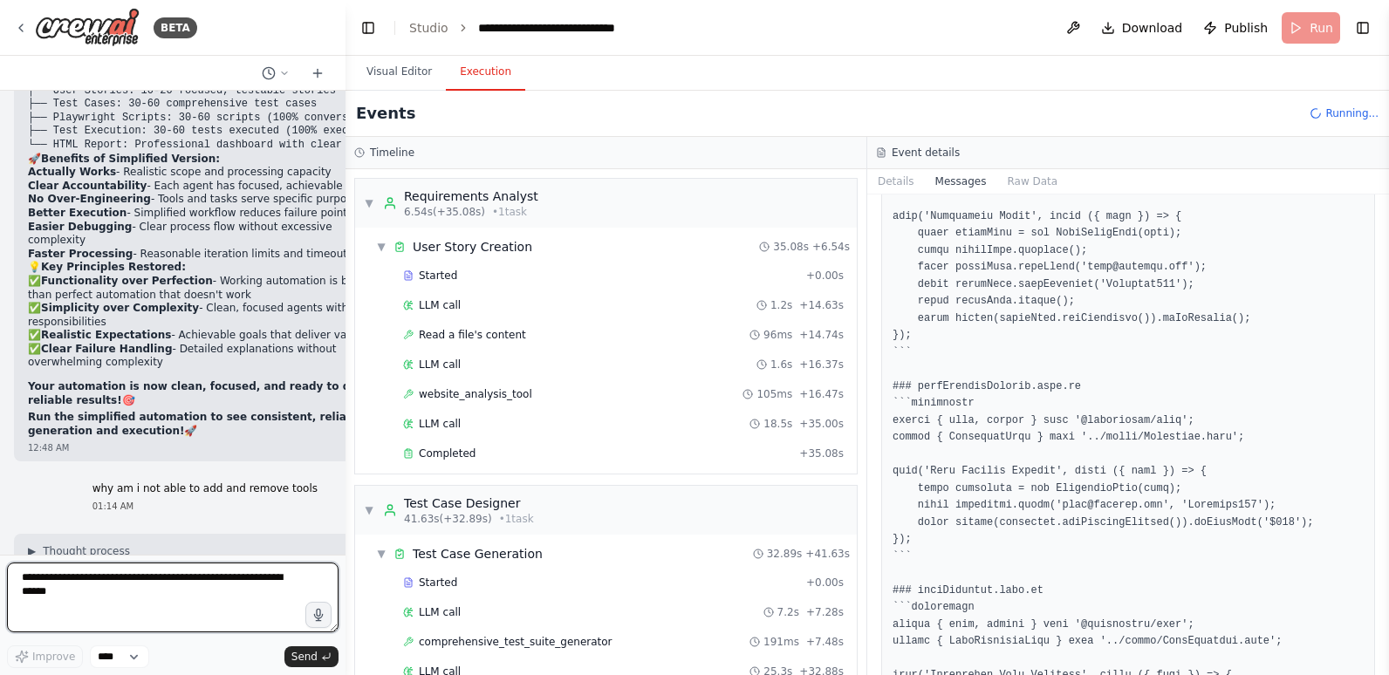
click at [63, 579] on textarea at bounding box center [172, 598] width 331 height 70
type textarea "*"
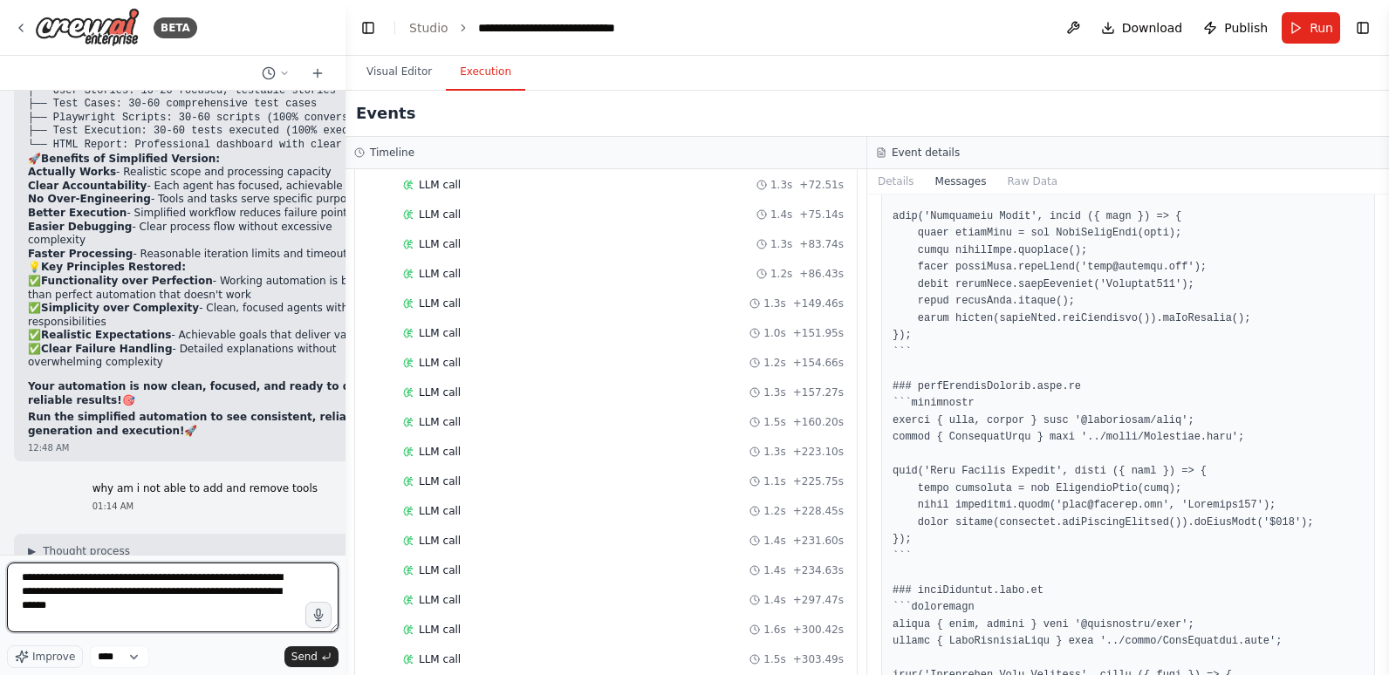
scroll to position [1689, 0]
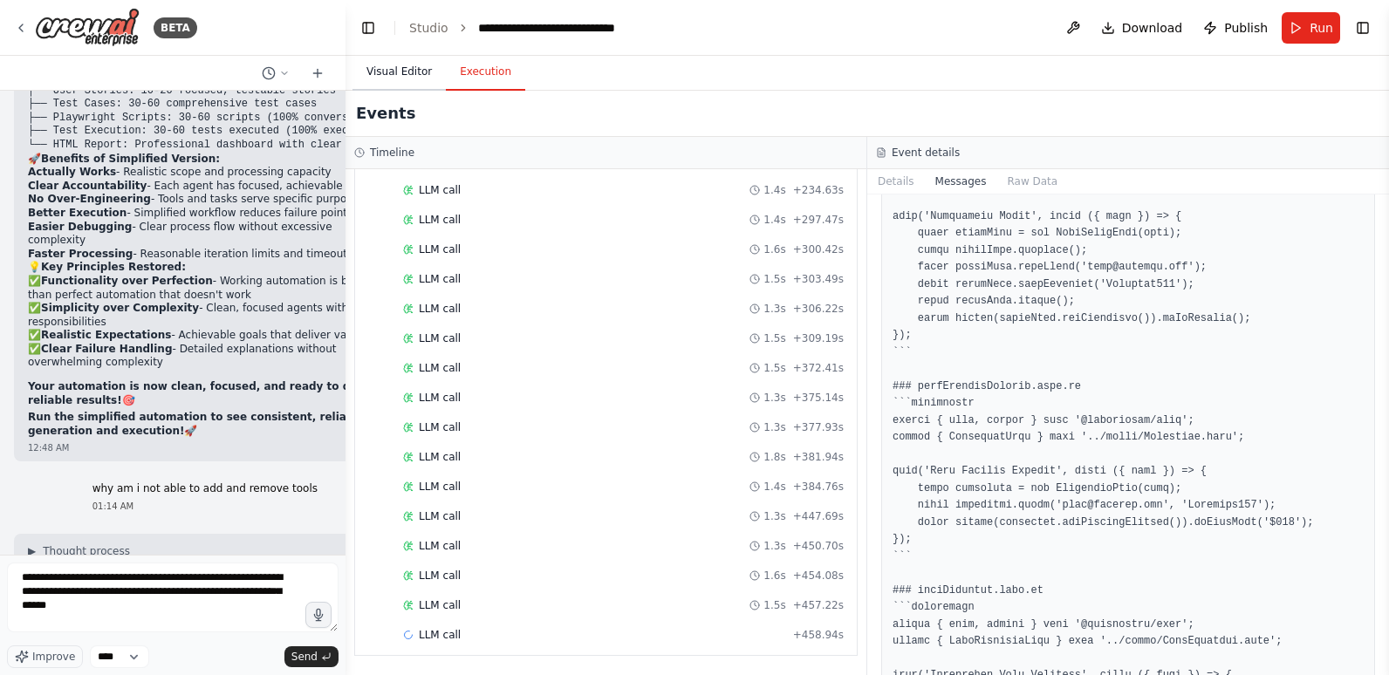
click at [405, 68] on button "Visual Editor" at bounding box center [398, 72] width 93 height 37
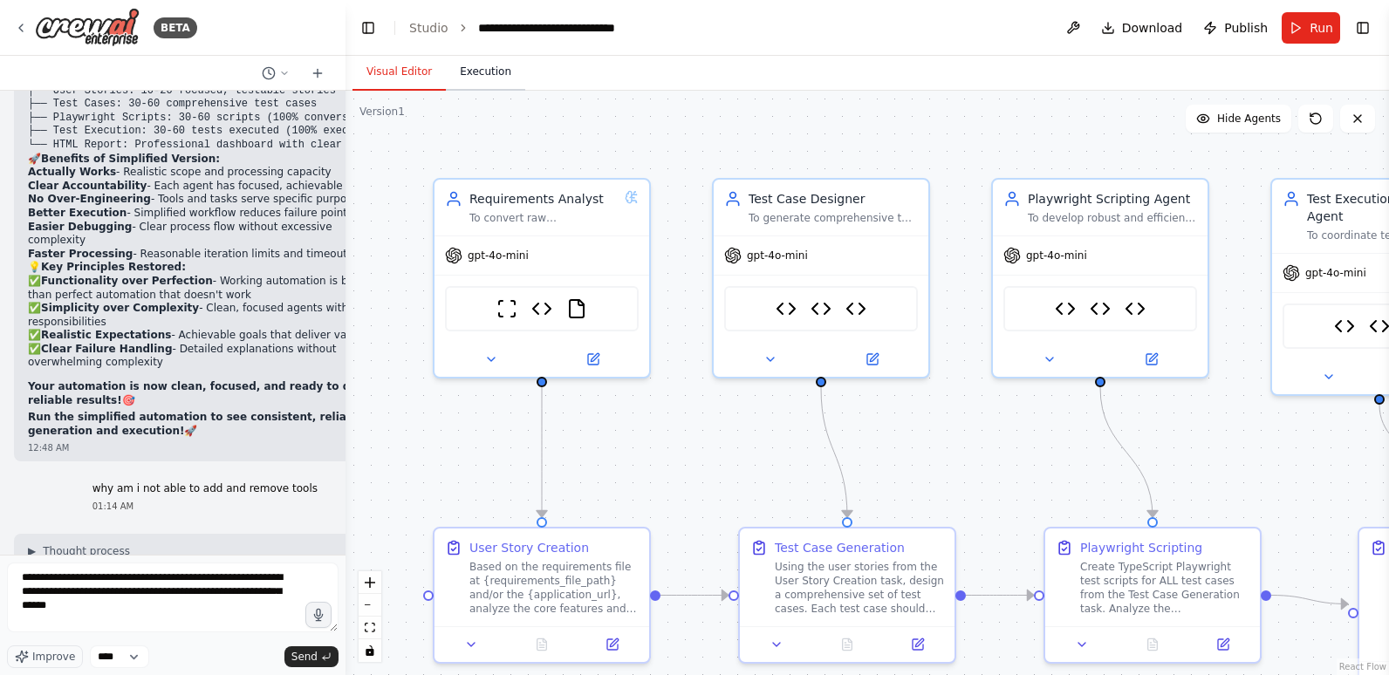
click at [475, 66] on button "Execution" at bounding box center [485, 72] width 79 height 37
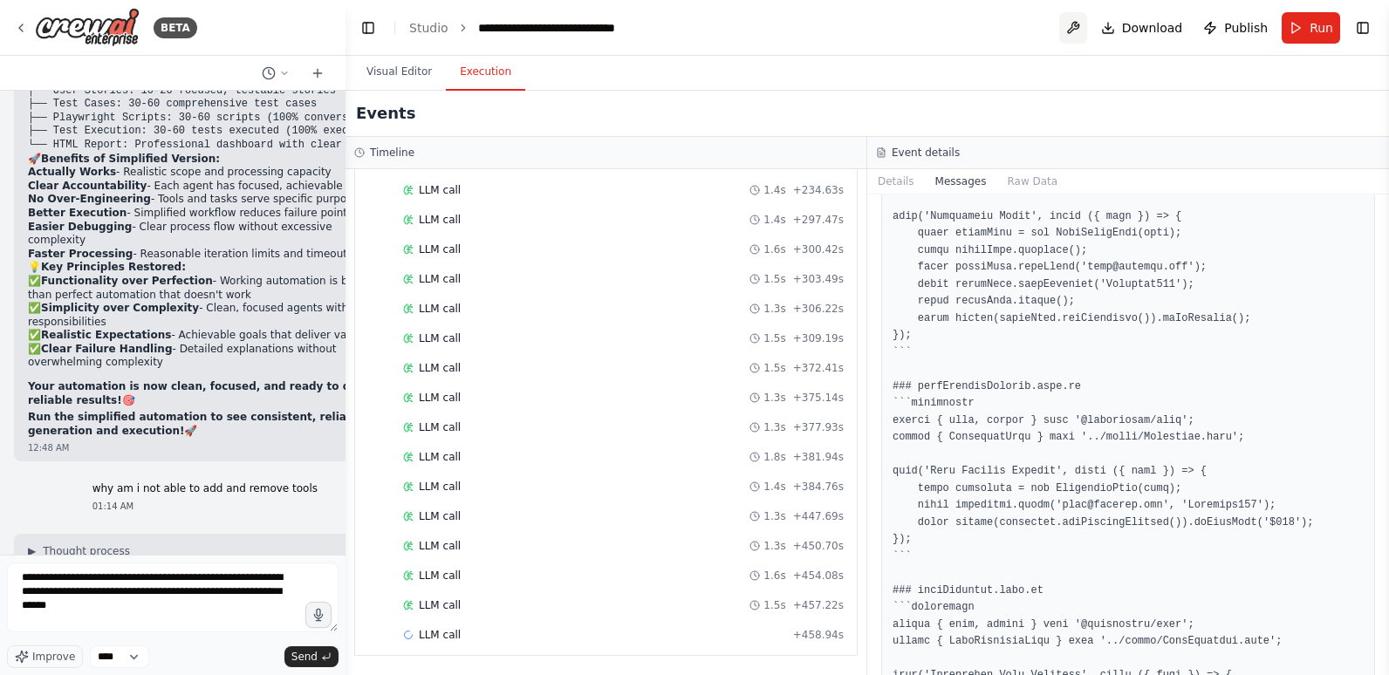
click at [1076, 24] on button at bounding box center [1073, 27] width 28 height 31
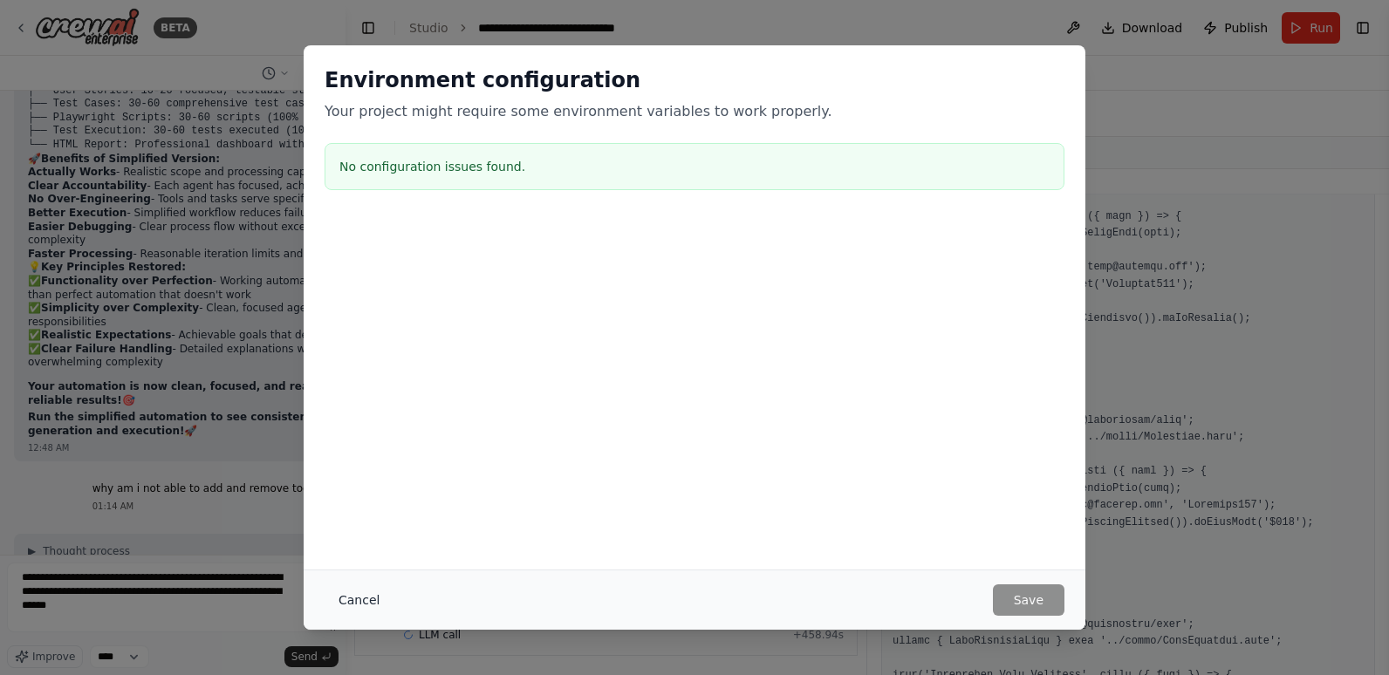
click at [370, 598] on button "Cancel" at bounding box center [359, 599] width 69 height 31
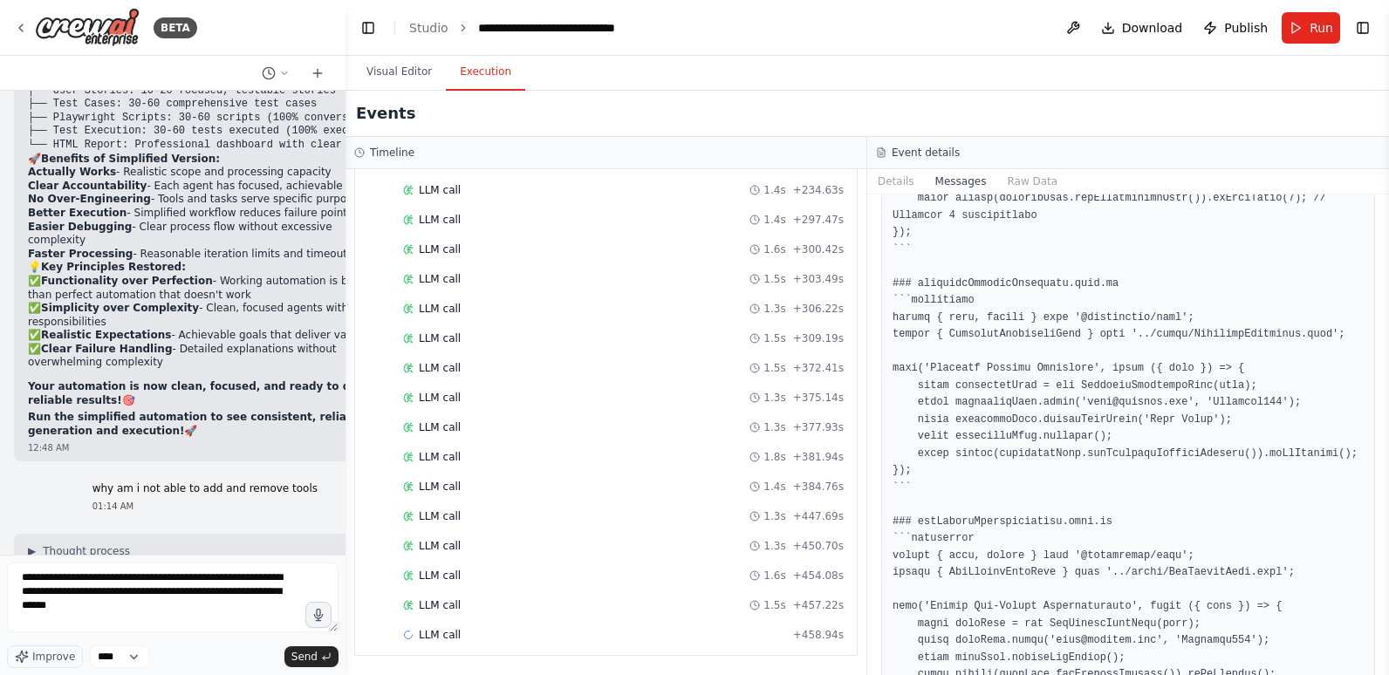
scroll to position [3489, 0]
click at [510, 592] on div "LLM call 1.5s + 457.22s" at bounding box center [623, 605] width 453 height 26
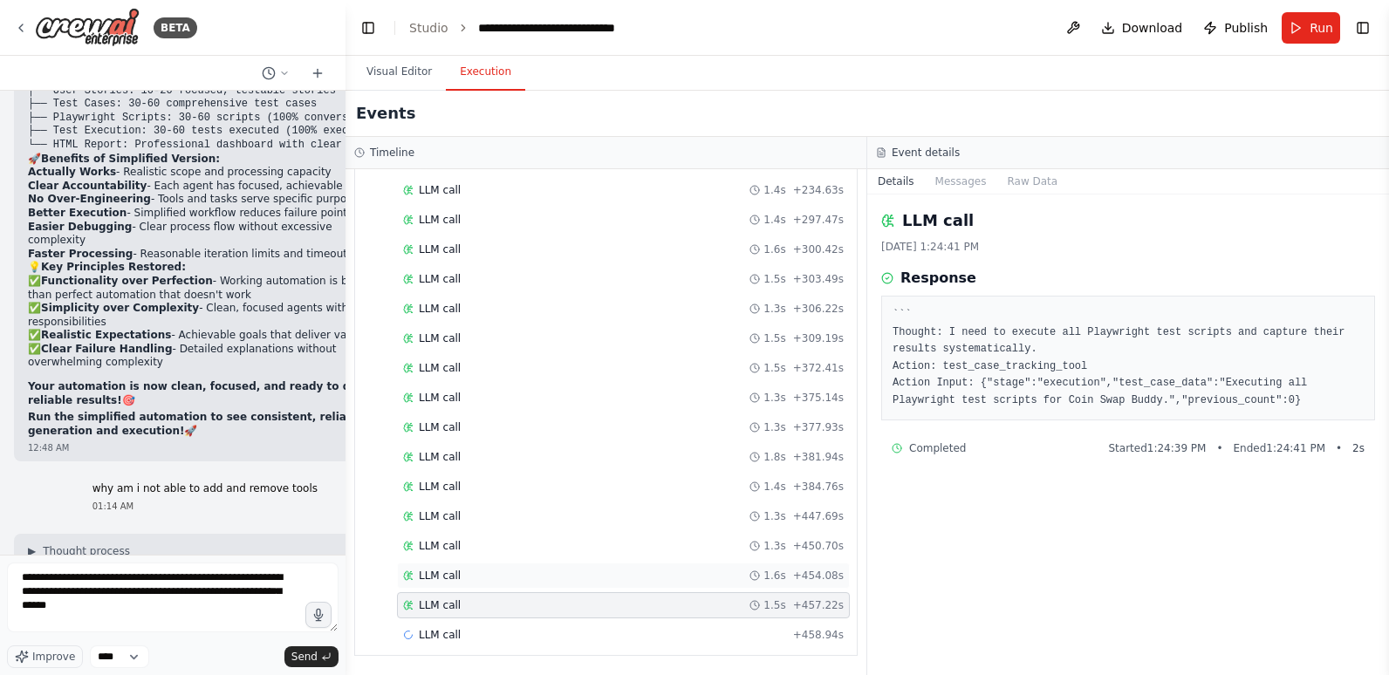
click at [489, 577] on div "LLM call 1.6s + 454.08s" at bounding box center [623, 576] width 441 height 14
click at [533, 504] on div "LLM call 1.3s + 447.69s" at bounding box center [623, 516] width 453 height 26
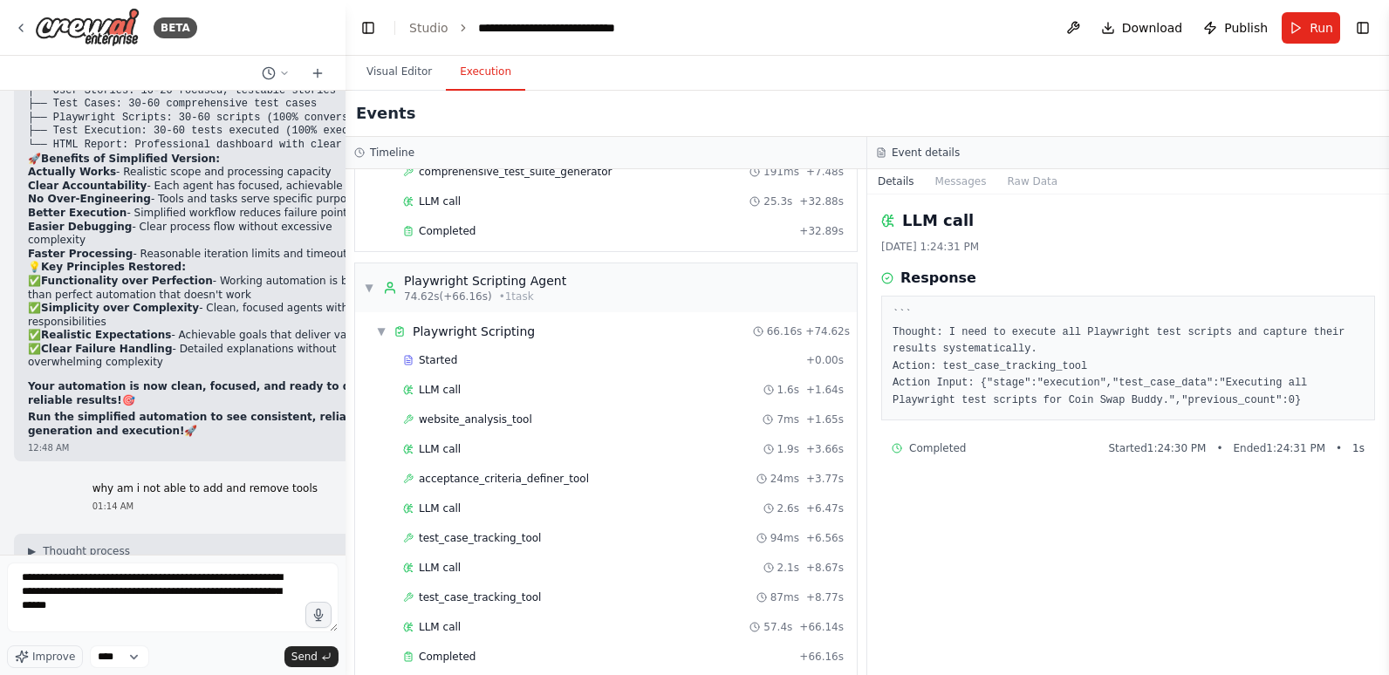
scroll to position [468, 0]
click at [468, 368] on div "Started" at bounding box center [601, 363] width 396 height 14
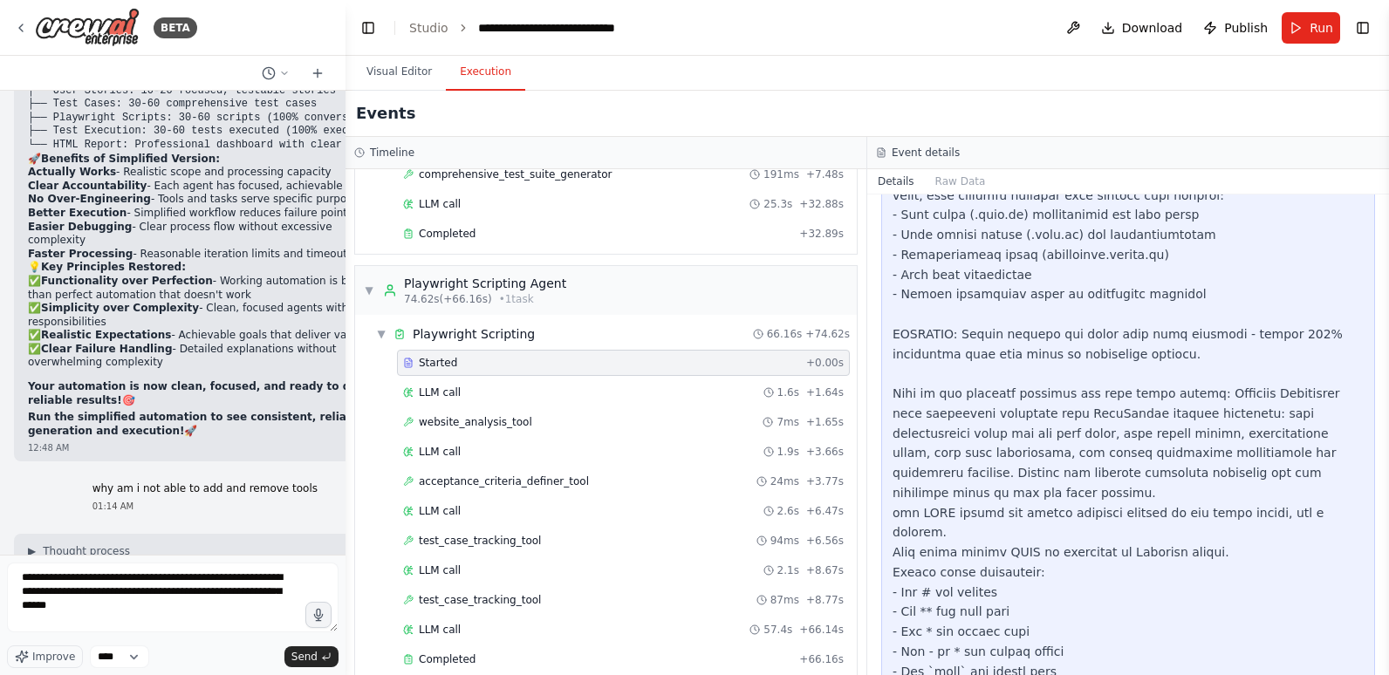
scroll to position [509, 0]
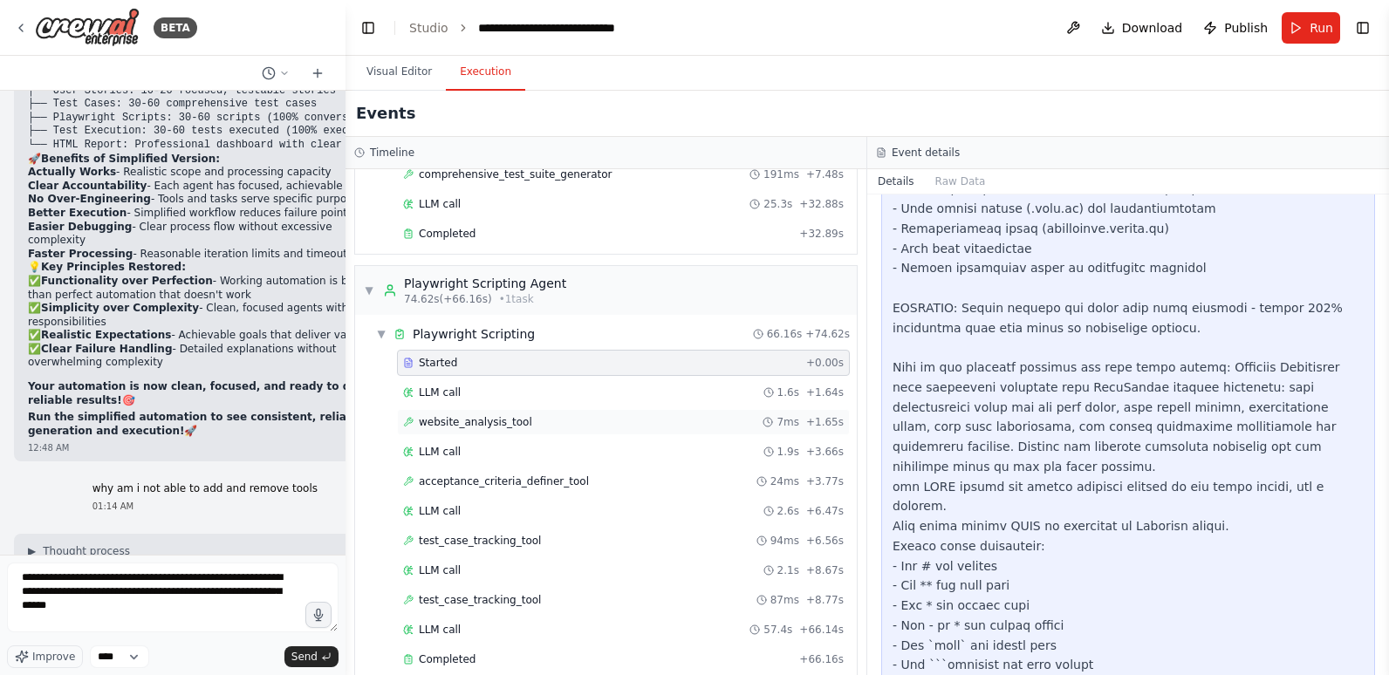
click at [460, 427] on span "website_analysis_tool" at bounding box center [475, 422] width 113 height 14
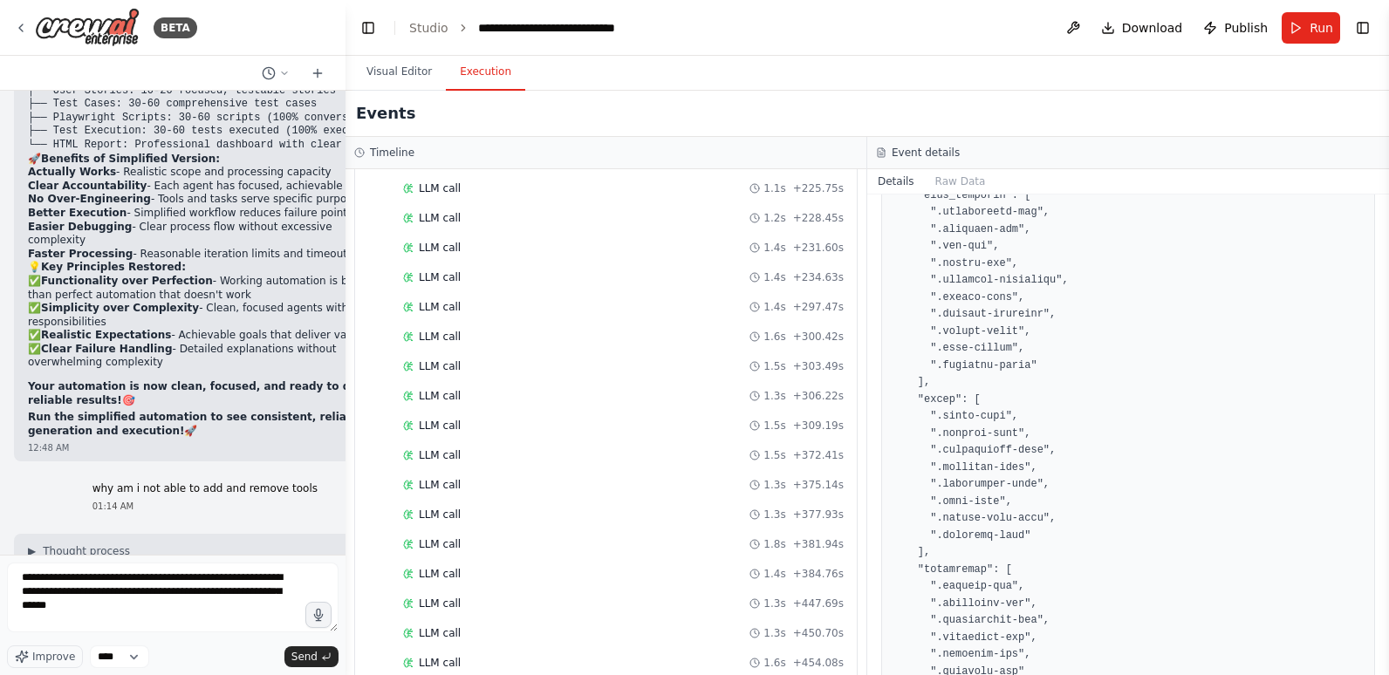
scroll to position [1689, 0]
click at [407, 70] on button "Visual Editor" at bounding box center [398, 72] width 93 height 37
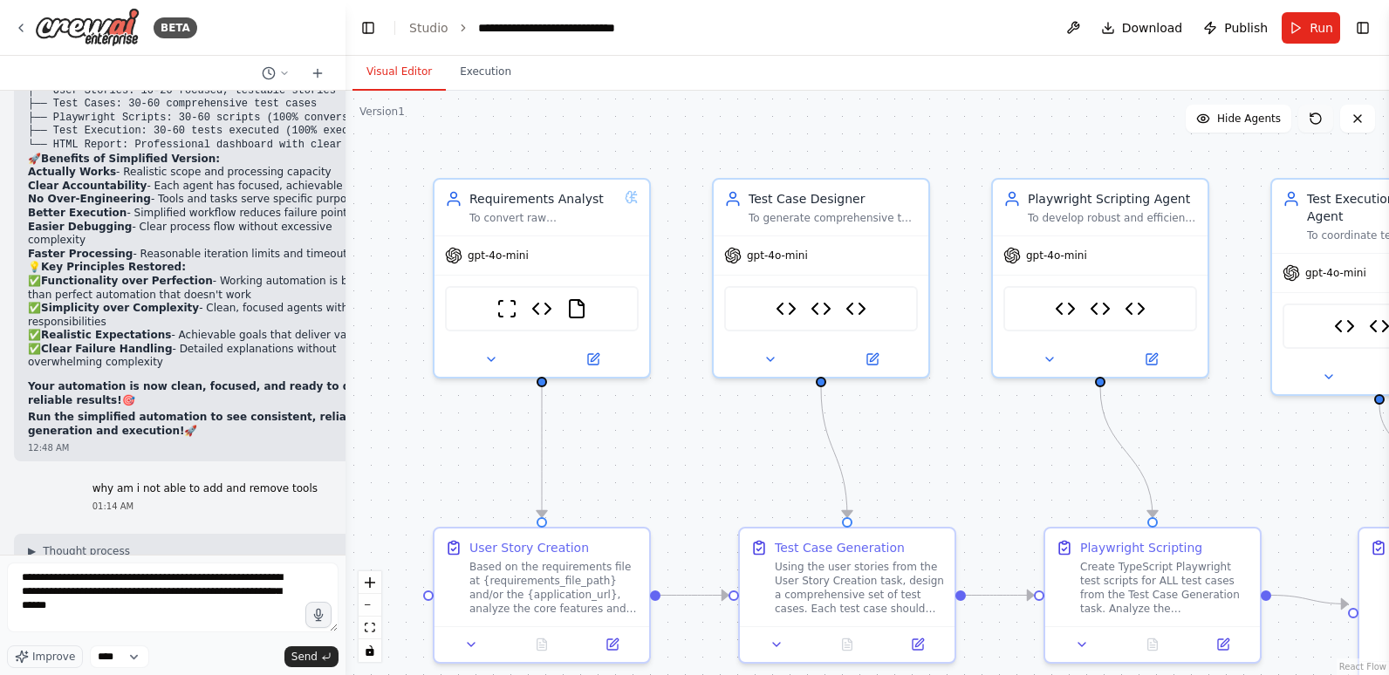
click at [1318, 114] on icon at bounding box center [1315, 118] width 10 height 10
click at [482, 65] on button "Execution" at bounding box center [485, 72] width 79 height 37
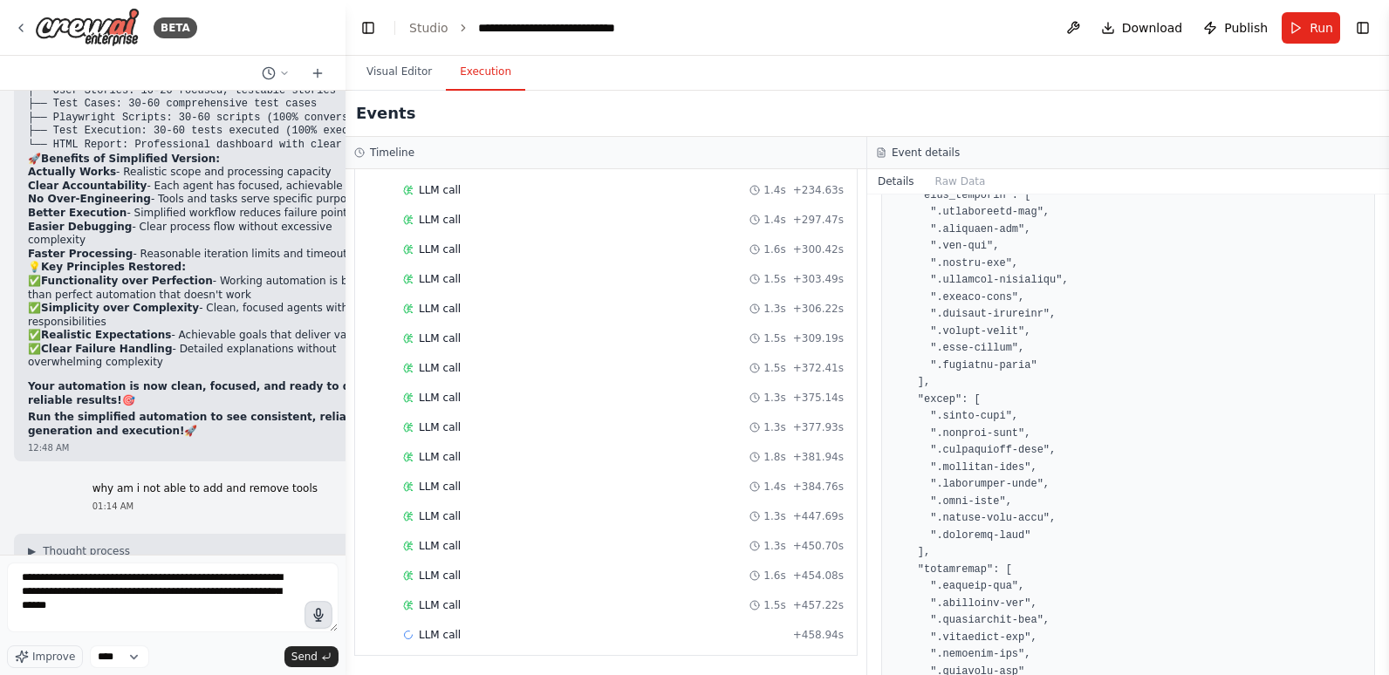
click at [320, 615] on icon "button" at bounding box center [318, 615] width 9 height 12
click at [320, 615] on circle "button" at bounding box center [318, 614] width 3 height 3
click at [245, 616] on textarea "**********" at bounding box center [172, 598] width 331 height 70
drag, startPoint x: 245, startPoint y: 616, endPoint x: -3, endPoint y: 557, distance: 255.4
click at [0, 557] on html "BETA Hello! I'm the CrewAI assistant. What kind of automation do you want to bu…" at bounding box center [694, 337] width 1389 height 675
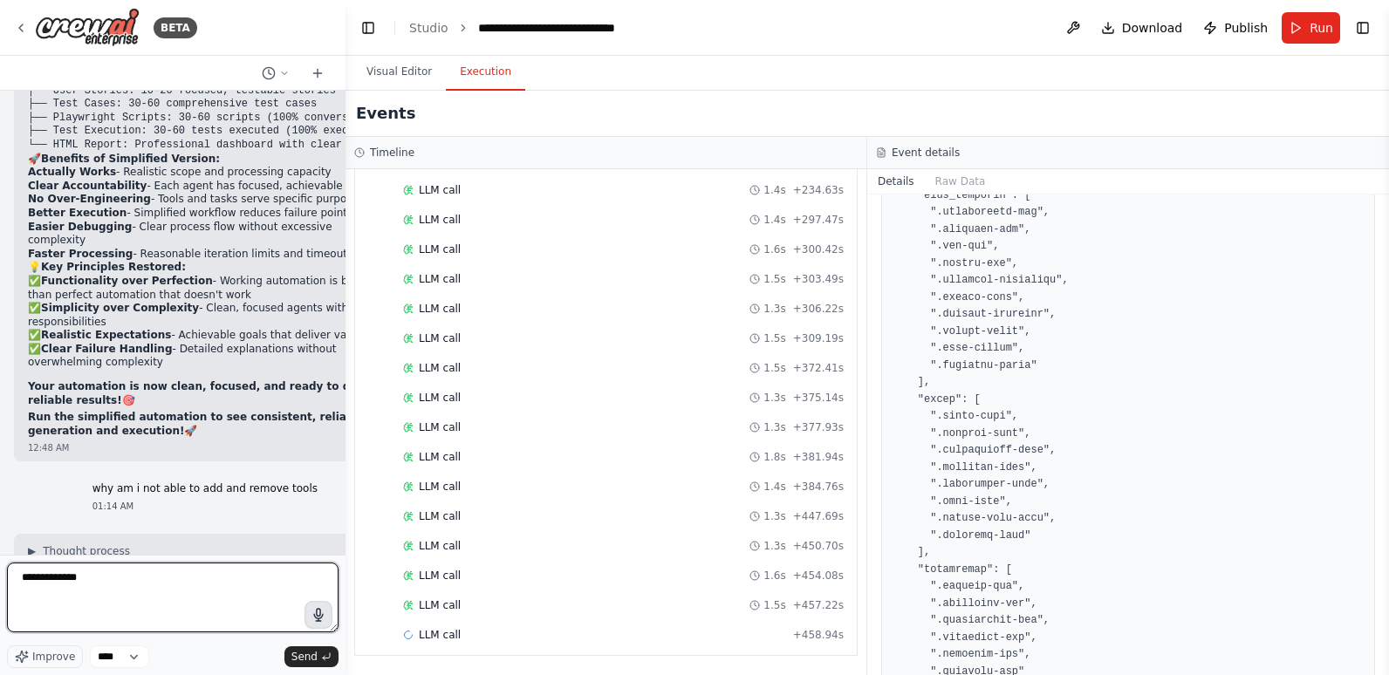
type textarea "**********"
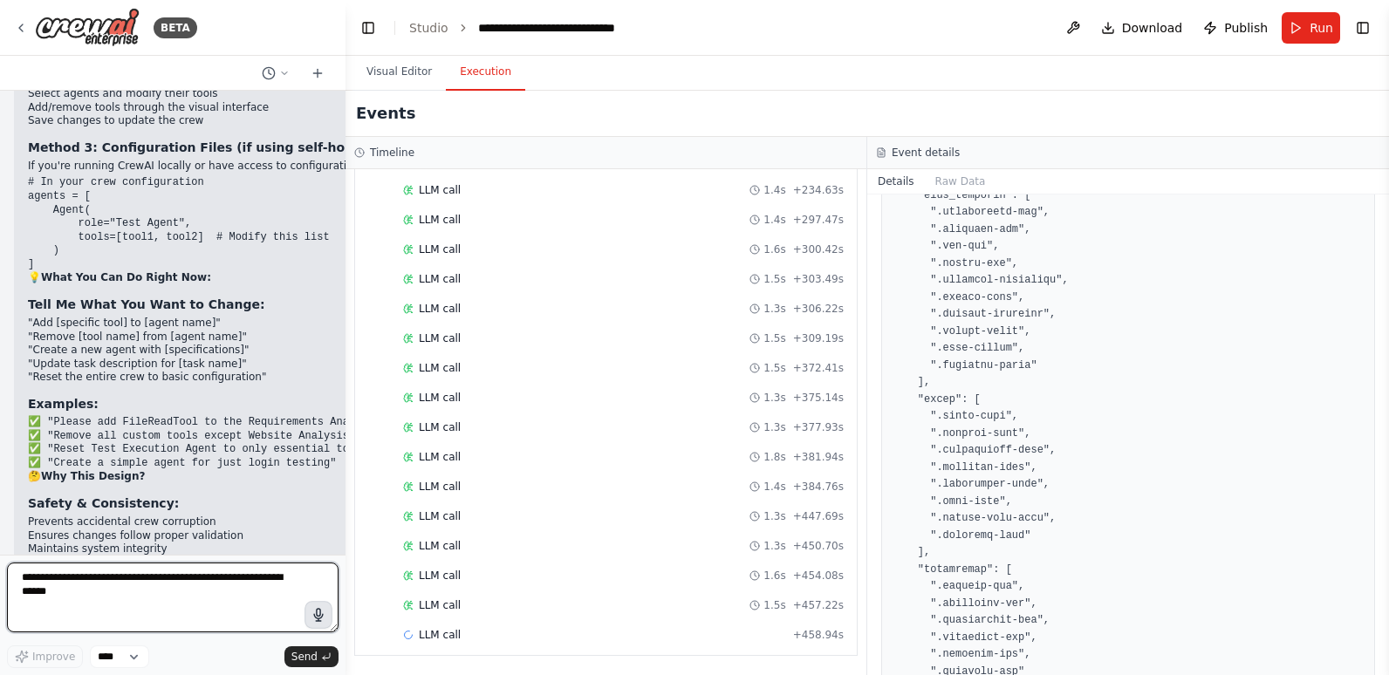
scroll to position [77645, 0]
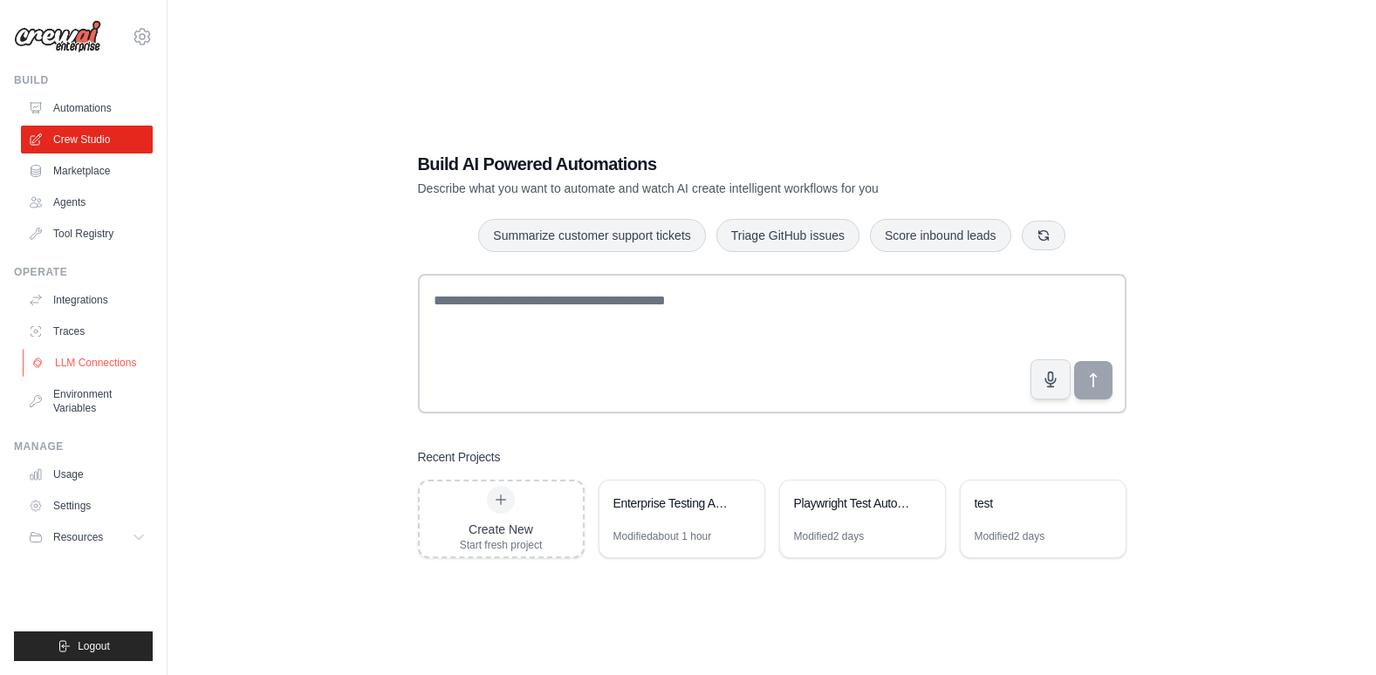
click at [85, 357] on link "LLM Connections" at bounding box center [89, 363] width 132 height 28
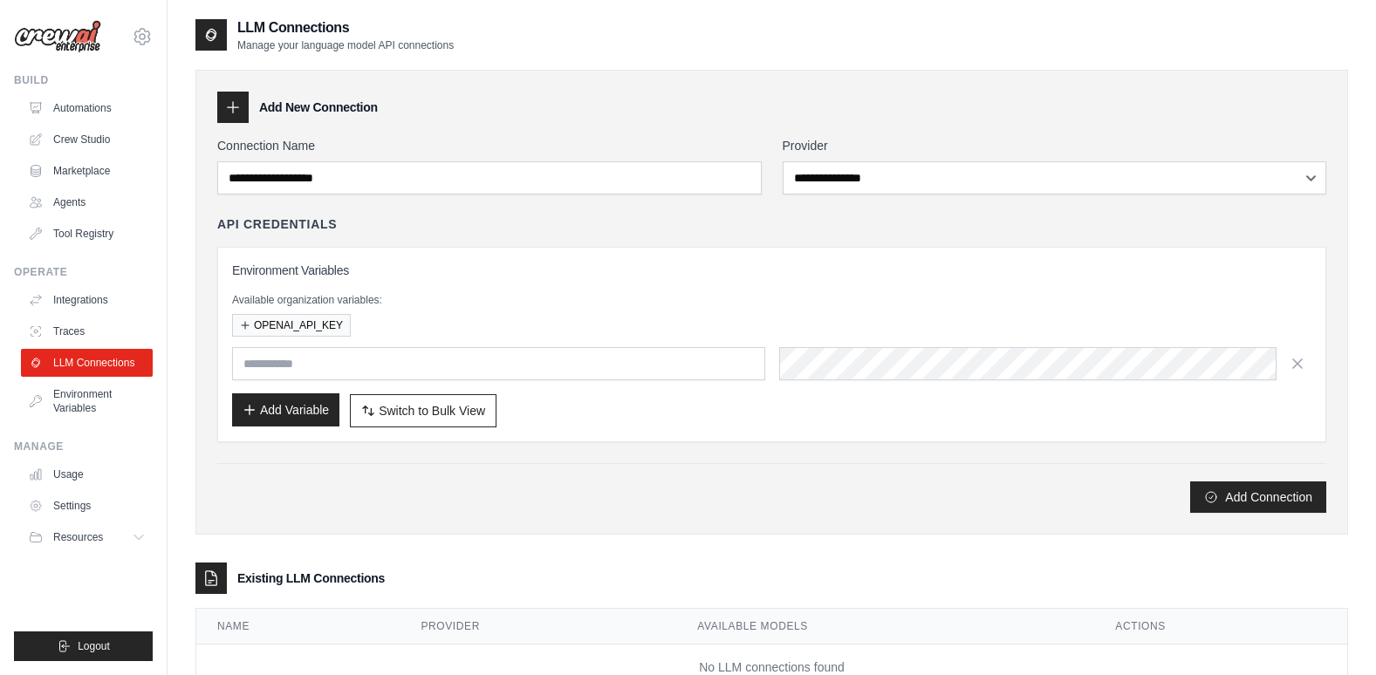
scroll to position [61, 0]
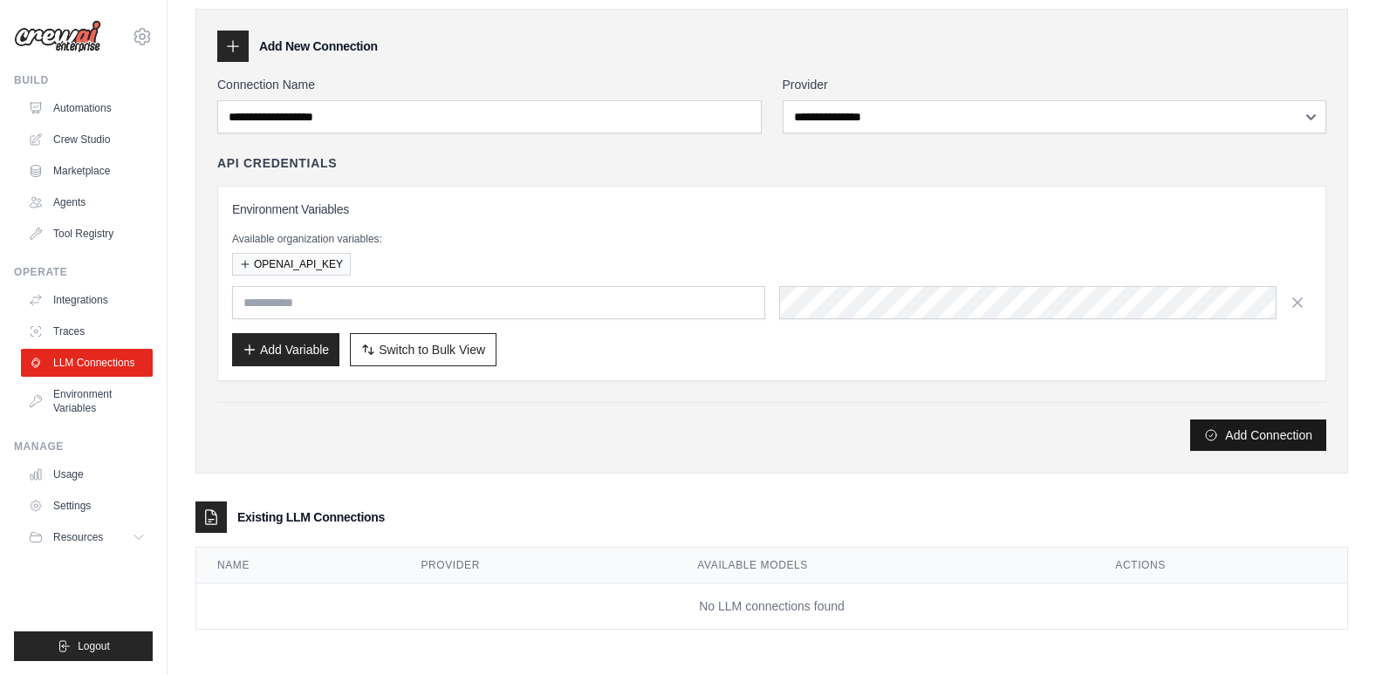
click at [1244, 434] on button "Add Connection" at bounding box center [1258, 435] width 136 height 31
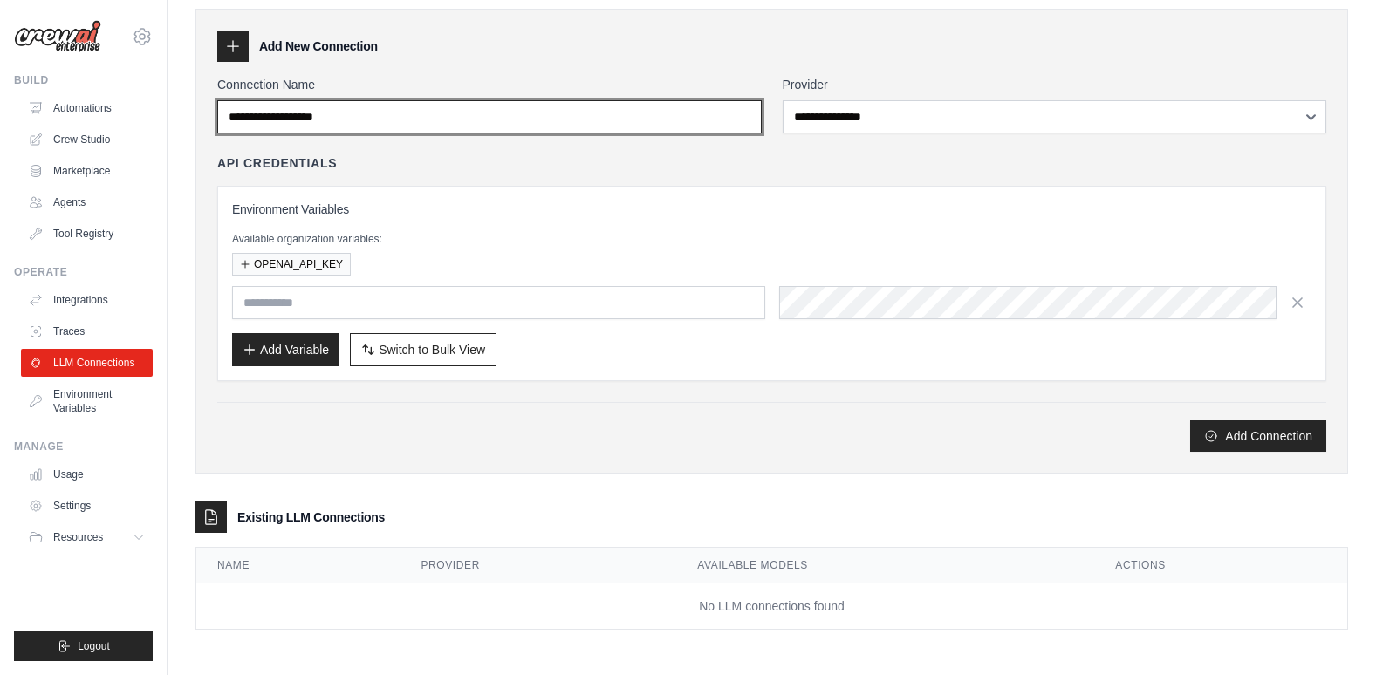
drag, startPoint x: 384, startPoint y: 112, endPoint x: 185, endPoint y: 116, distance: 198.9
click at [185, 116] on div "**********" at bounding box center [771, 306] width 1208 height 701
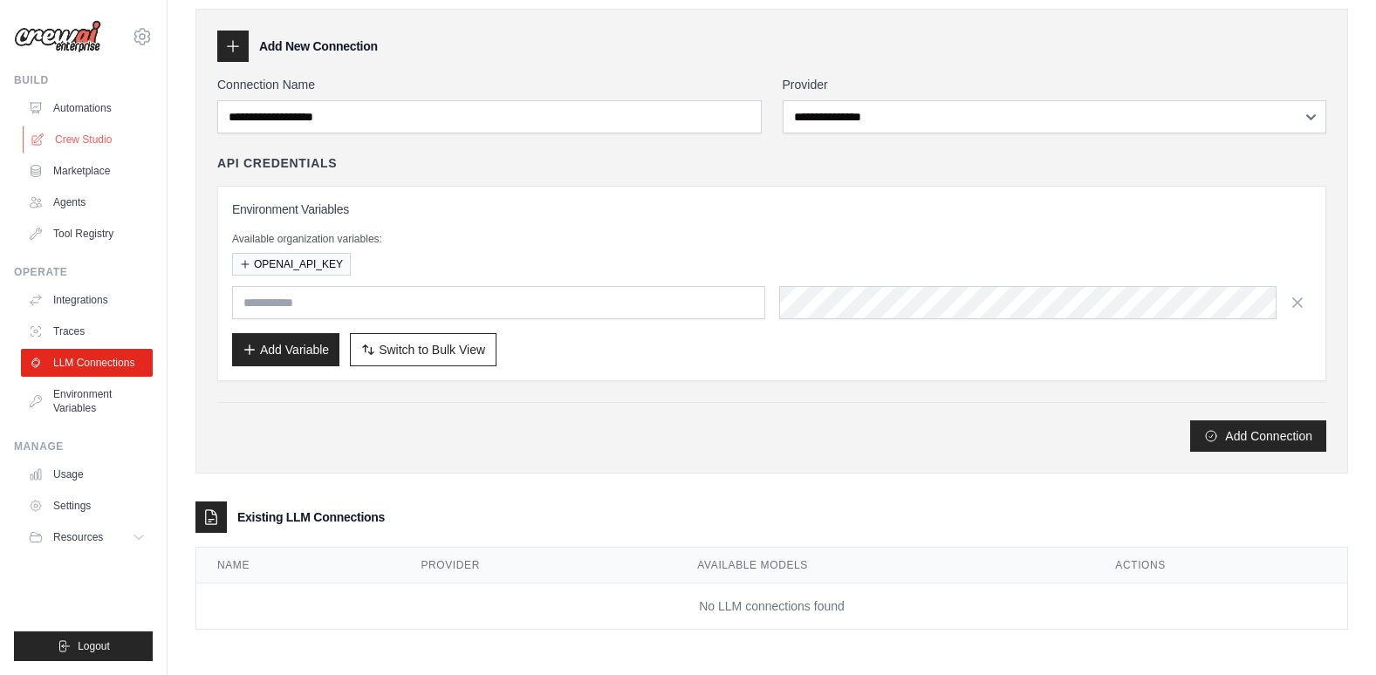
click at [61, 133] on link "Crew Studio" at bounding box center [89, 140] width 132 height 28
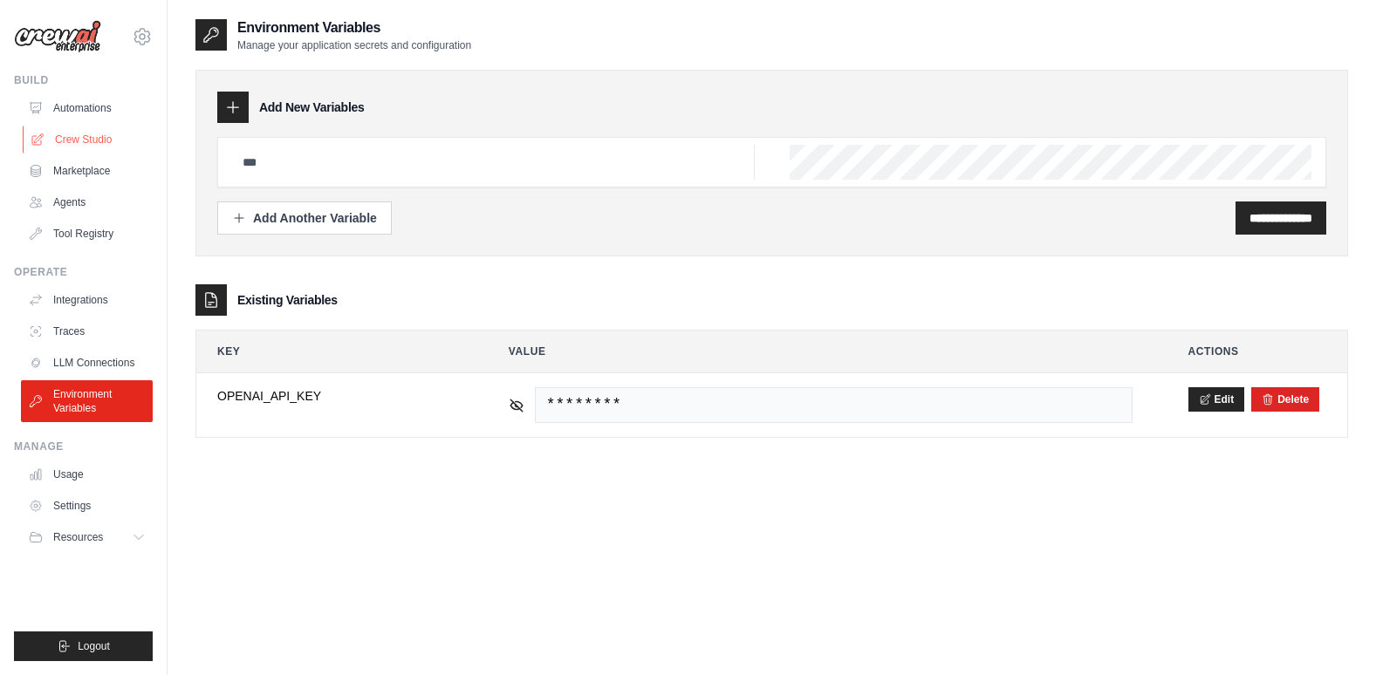
click at [106, 140] on link "Crew Studio" at bounding box center [89, 140] width 132 height 28
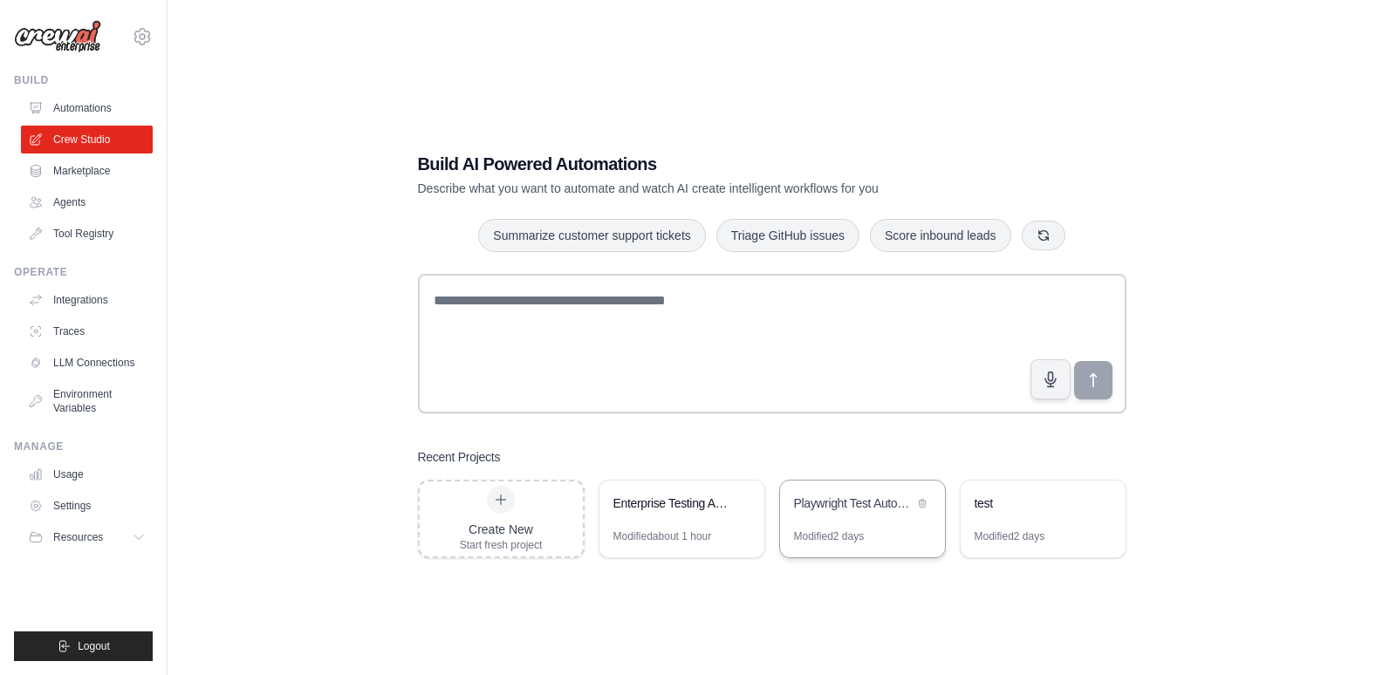
click at [827, 499] on div "Playwright Test Automation Crew" at bounding box center [854, 503] width 120 height 17
click at [93, 139] on link "Crew Studio" at bounding box center [89, 140] width 132 height 28
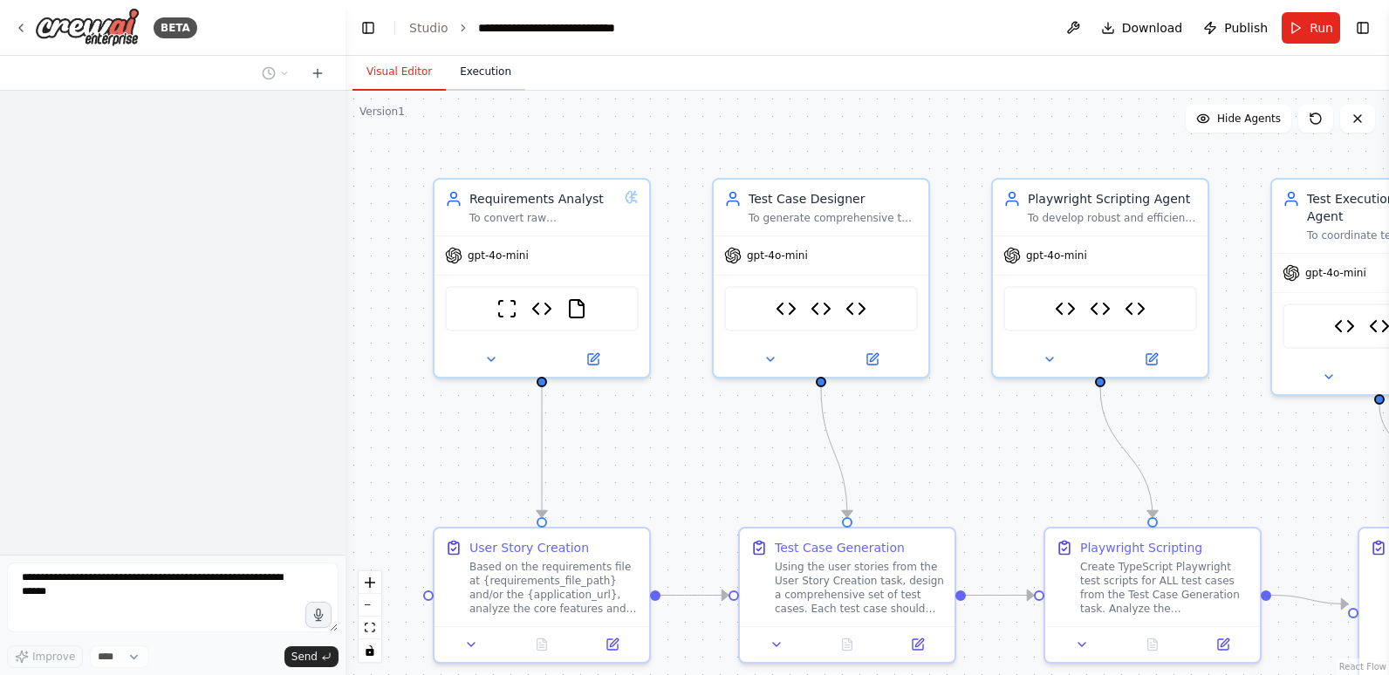
click at [477, 73] on button "Execution" at bounding box center [485, 72] width 79 height 37
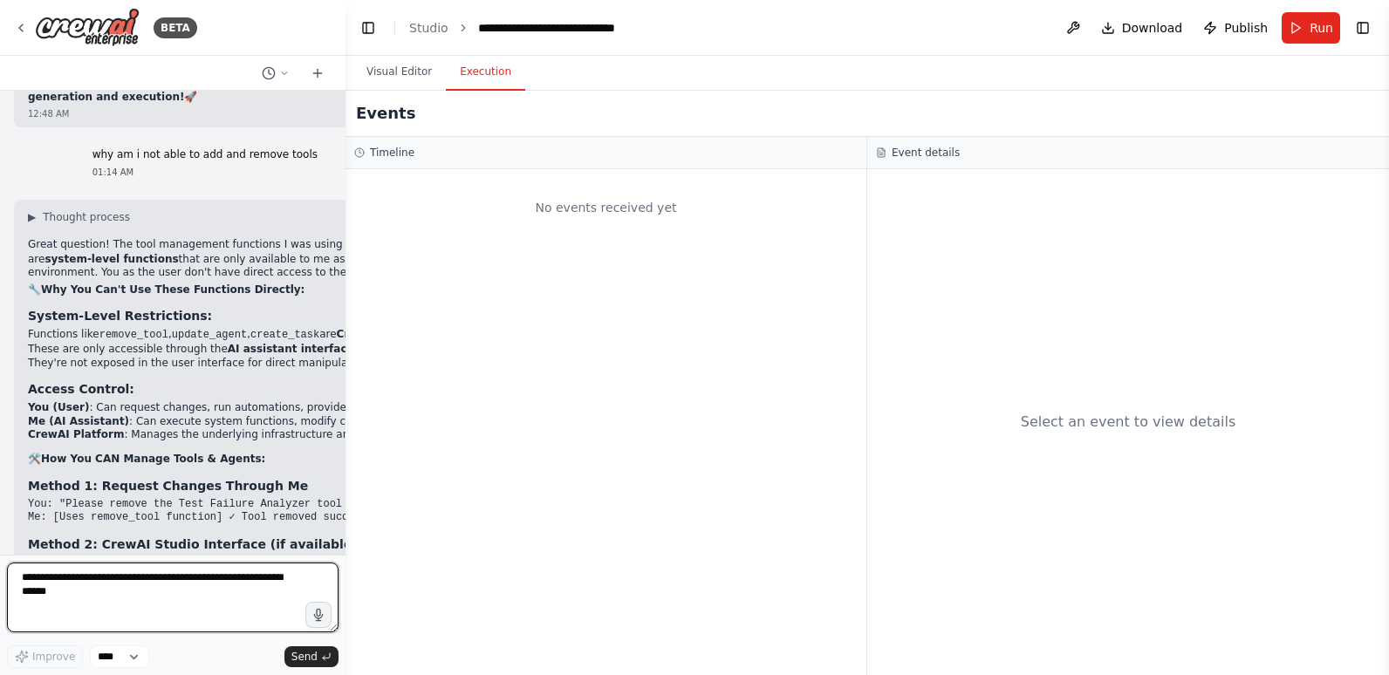
scroll to position [77155, 0]
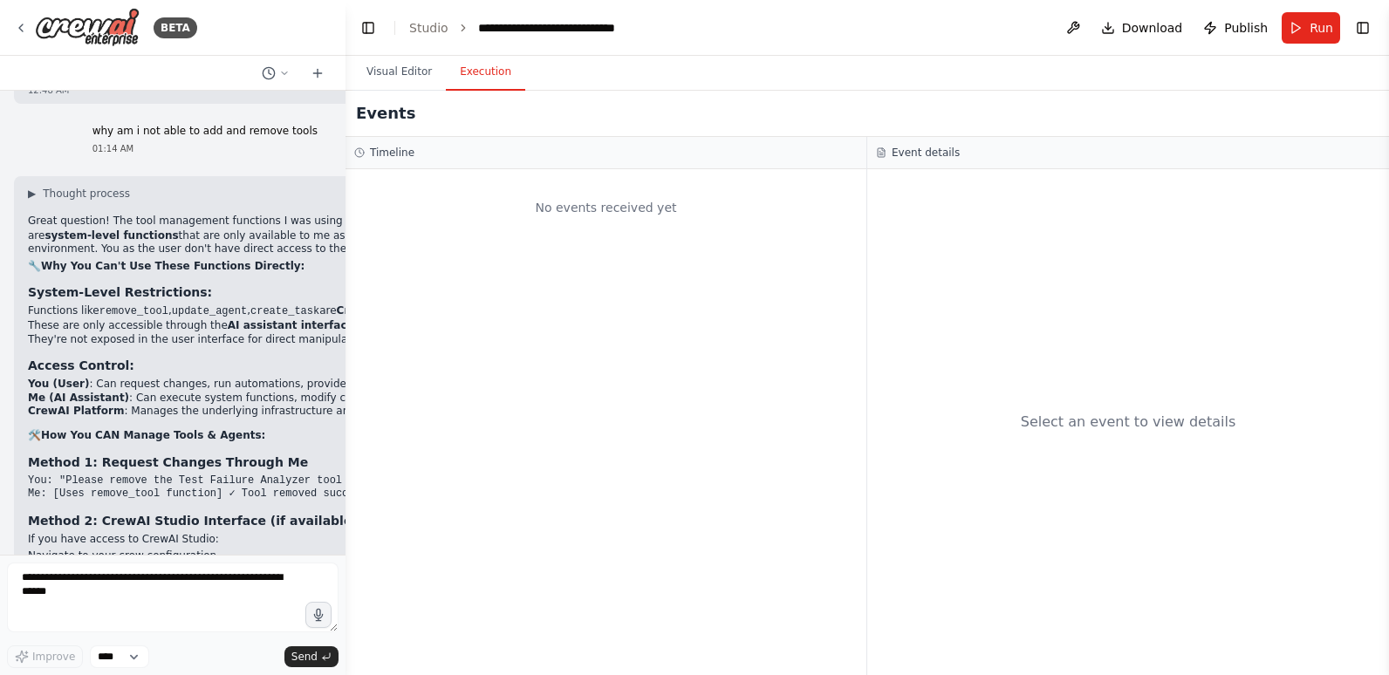
drag, startPoint x: 167, startPoint y: 323, endPoint x: 277, endPoint y: 325, distance: 110.8
click at [91, 27] on img at bounding box center [87, 27] width 105 height 39
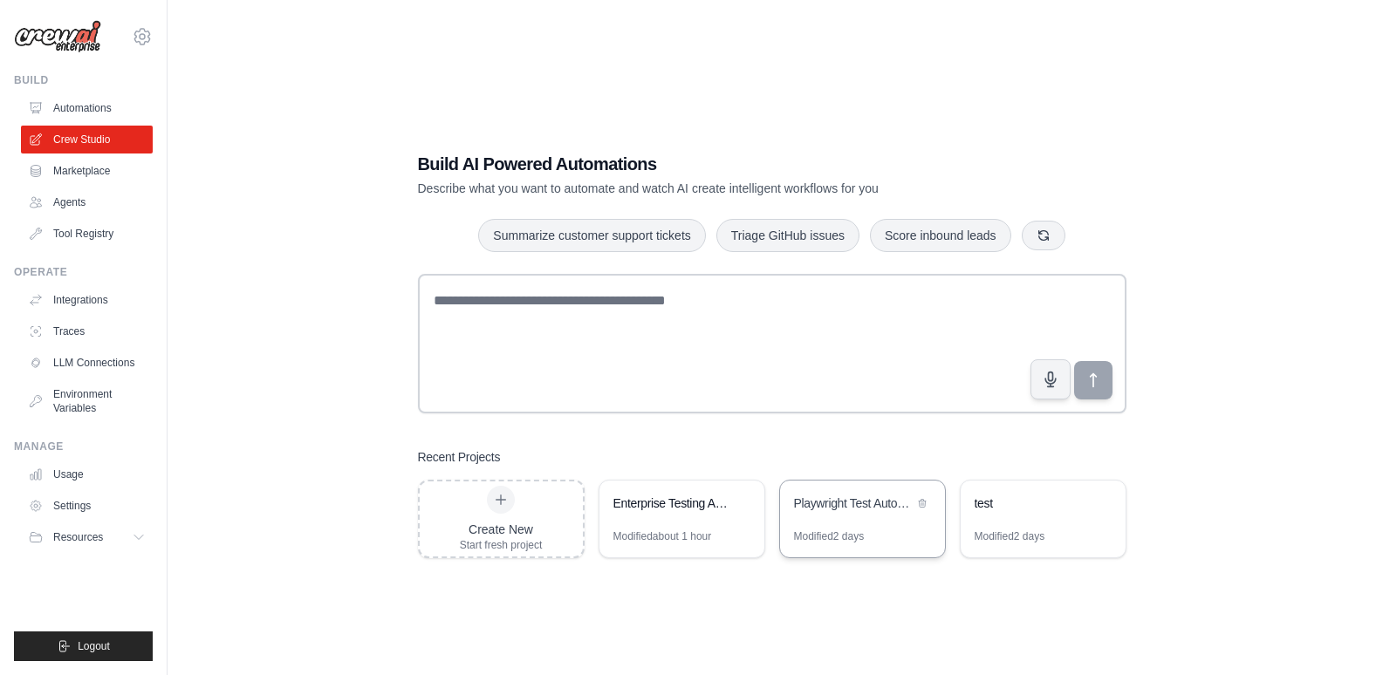
drag, startPoint x: 858, startPoint y: 507, endPoint x: 828, endPoint y: 498, distance: 30.9
click at [828, 498] on div "Playwright Test Automation Crew" at bounding box center [854, 503] width 120 height 17
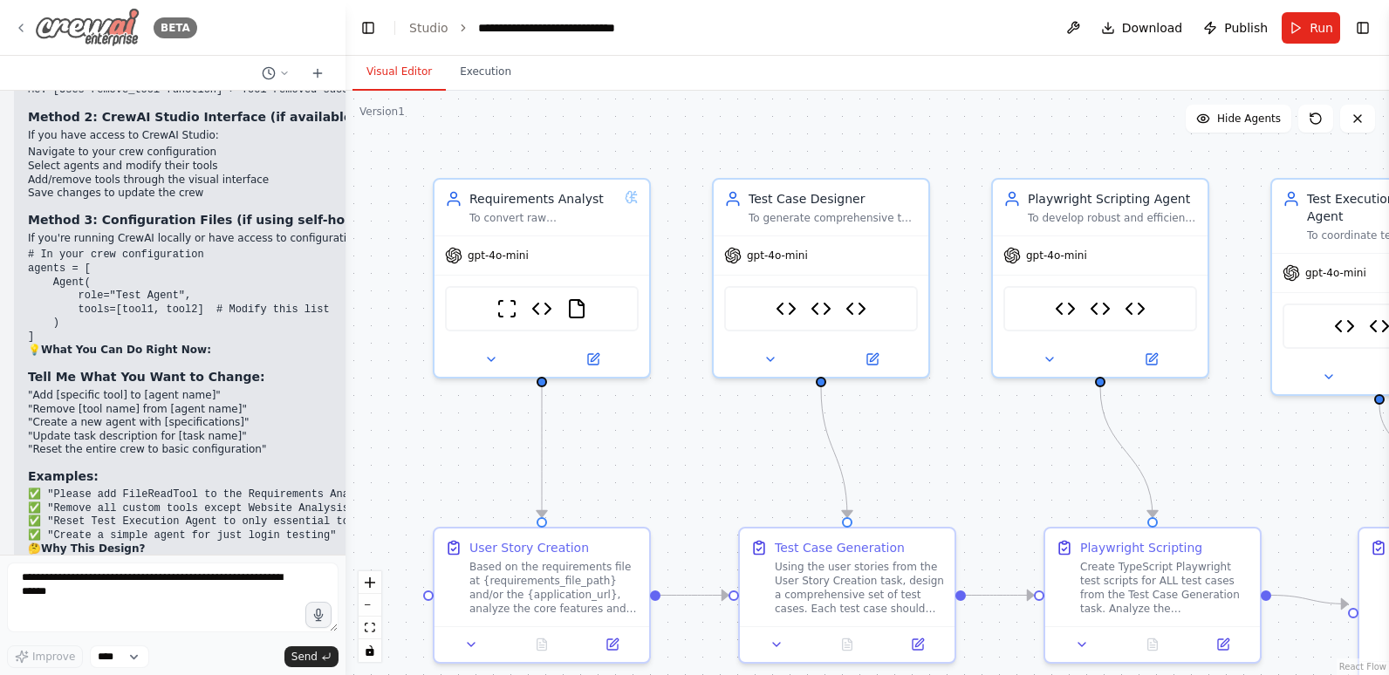
scroll to position [77747, 0]
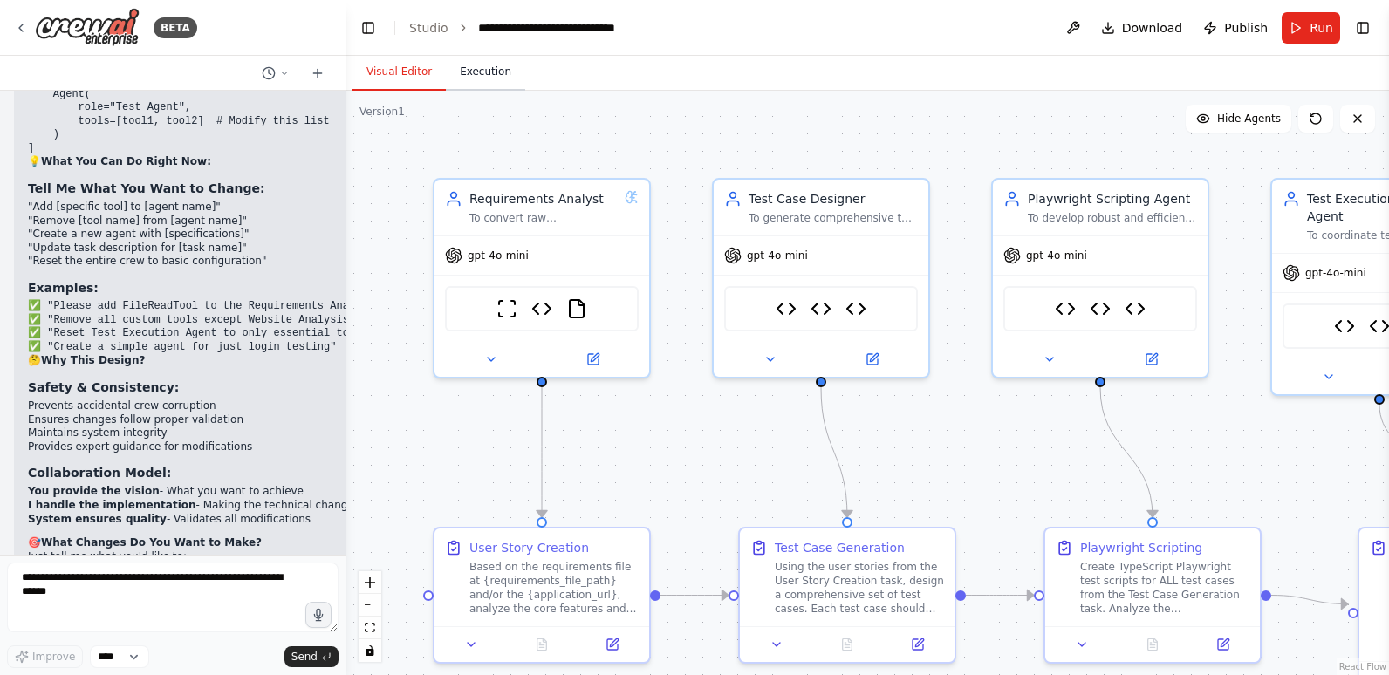
click at [491, 75] on button "Execution" at bounding box center [485, 72] width 79 height 37
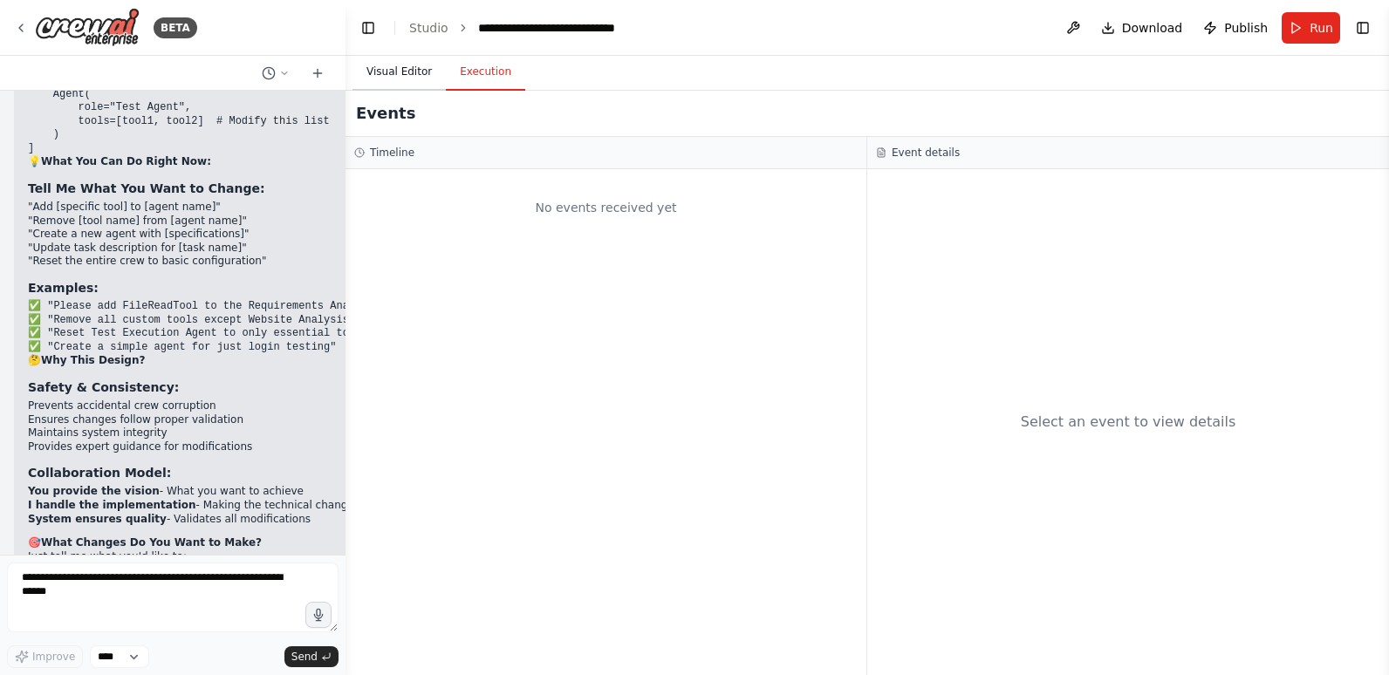
click at [410, 72] on button "Visual Editor" at bounding box center [398, 72] width 93 height 37
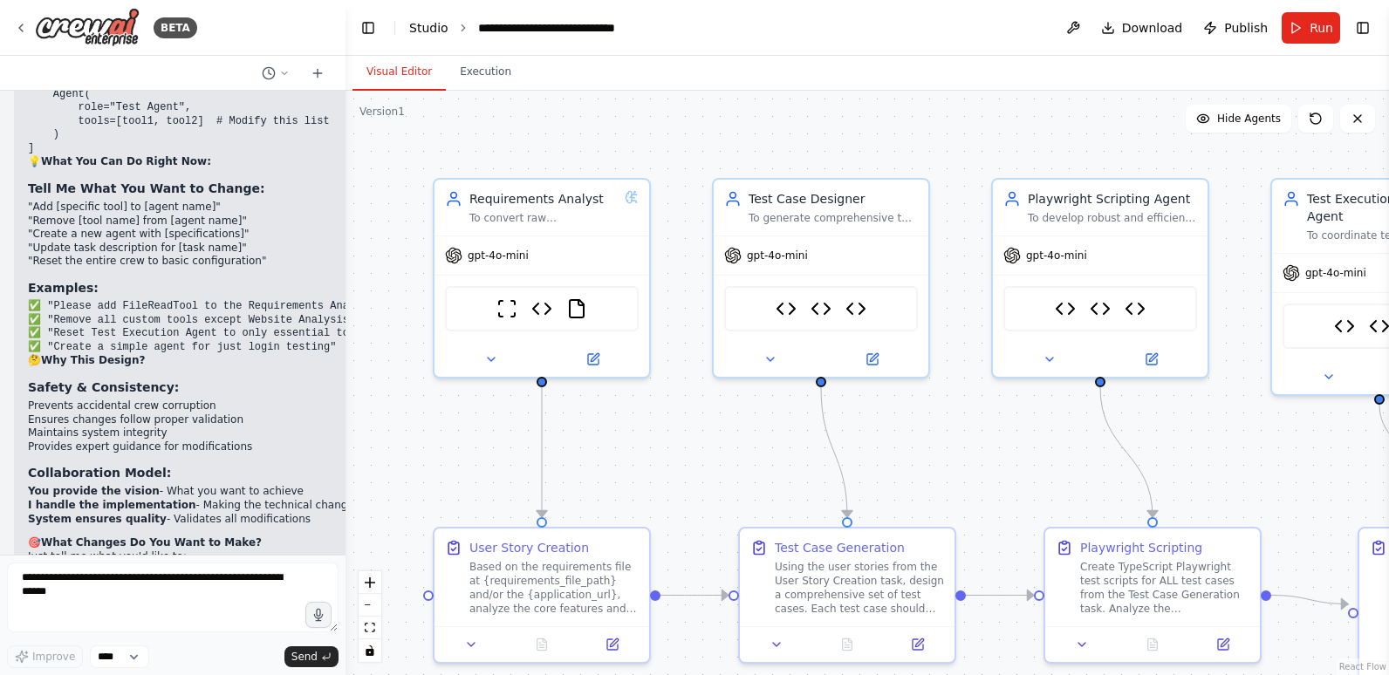
click at [420, 21] on link "Studio" at bounding box center [428, 28] width 39 height 14
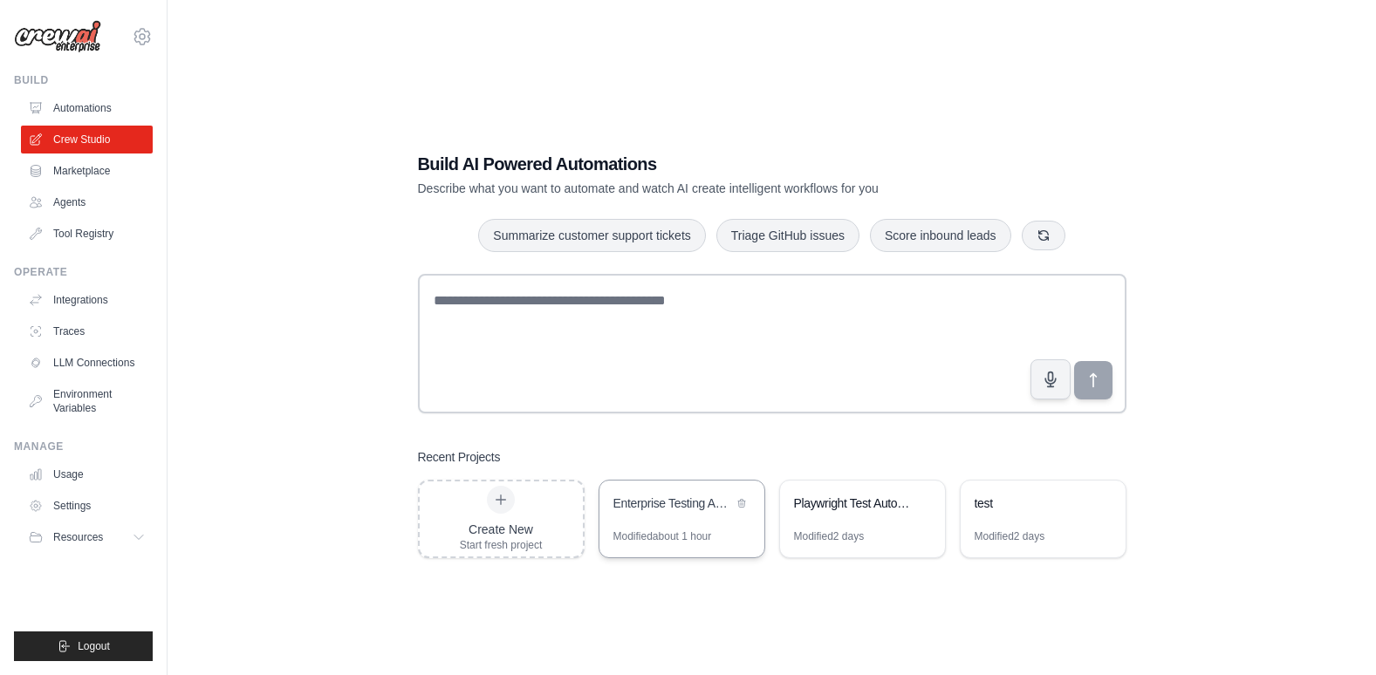
click at [653, 503] on div "Enterprise Testing Automation Platform" at bounding box center [673, 503] width 120 height 17
click at [814, 503] on div "Playwright Test Automation Crew" at bounding box center [854, 503] width 120 height 17
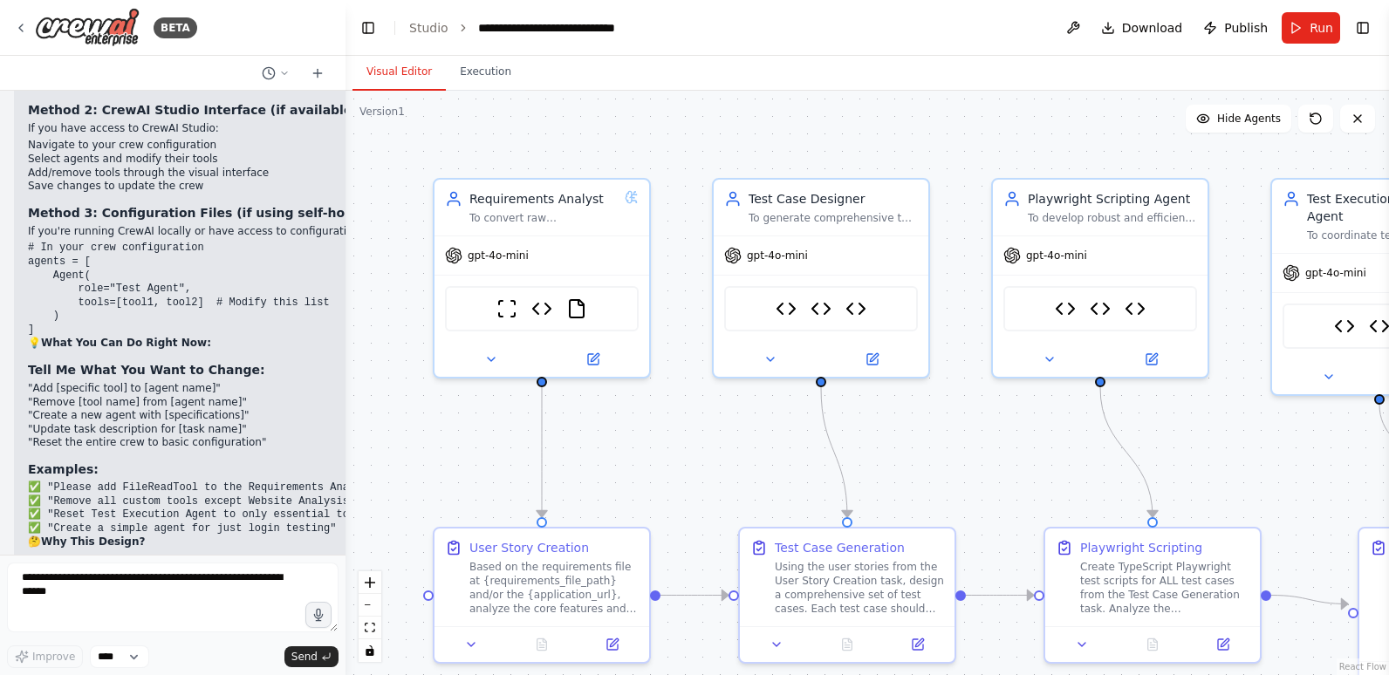
scroll to position [77747, 0]
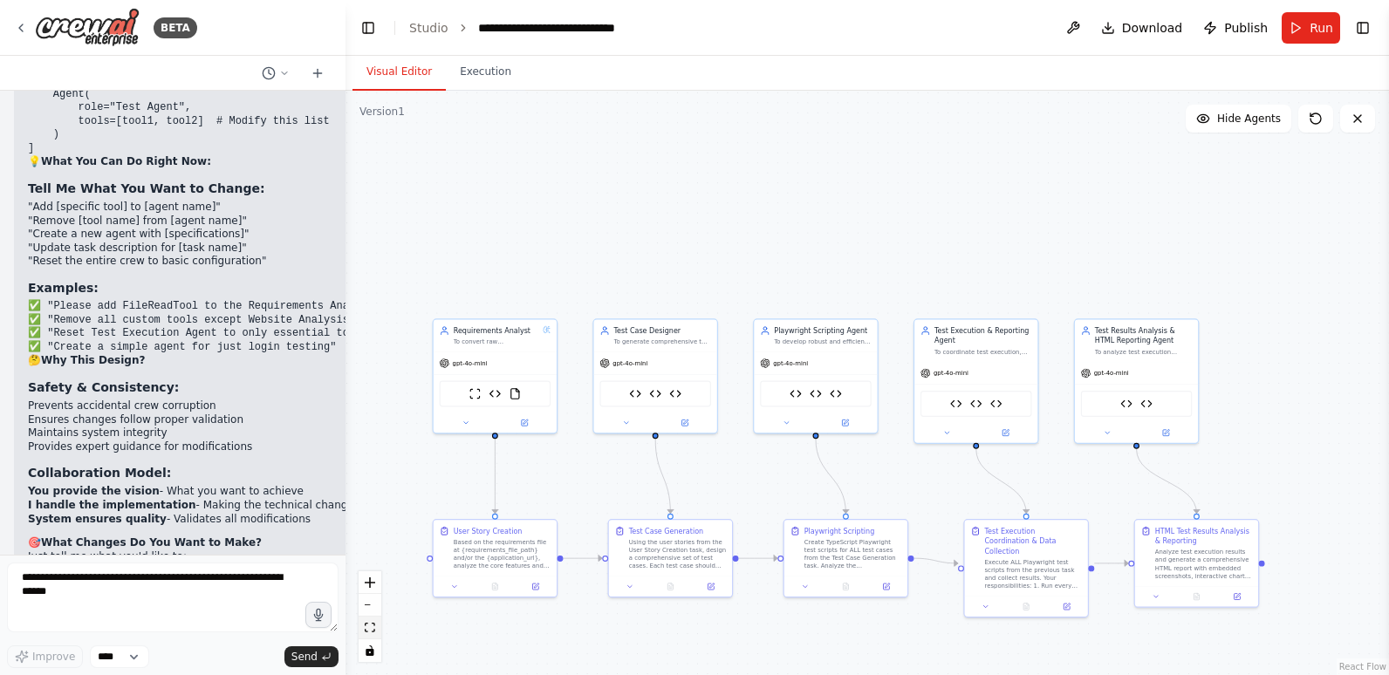
click at [369, 625] on icon "fit view" at bounding box center [370, 628] width 10 height 10
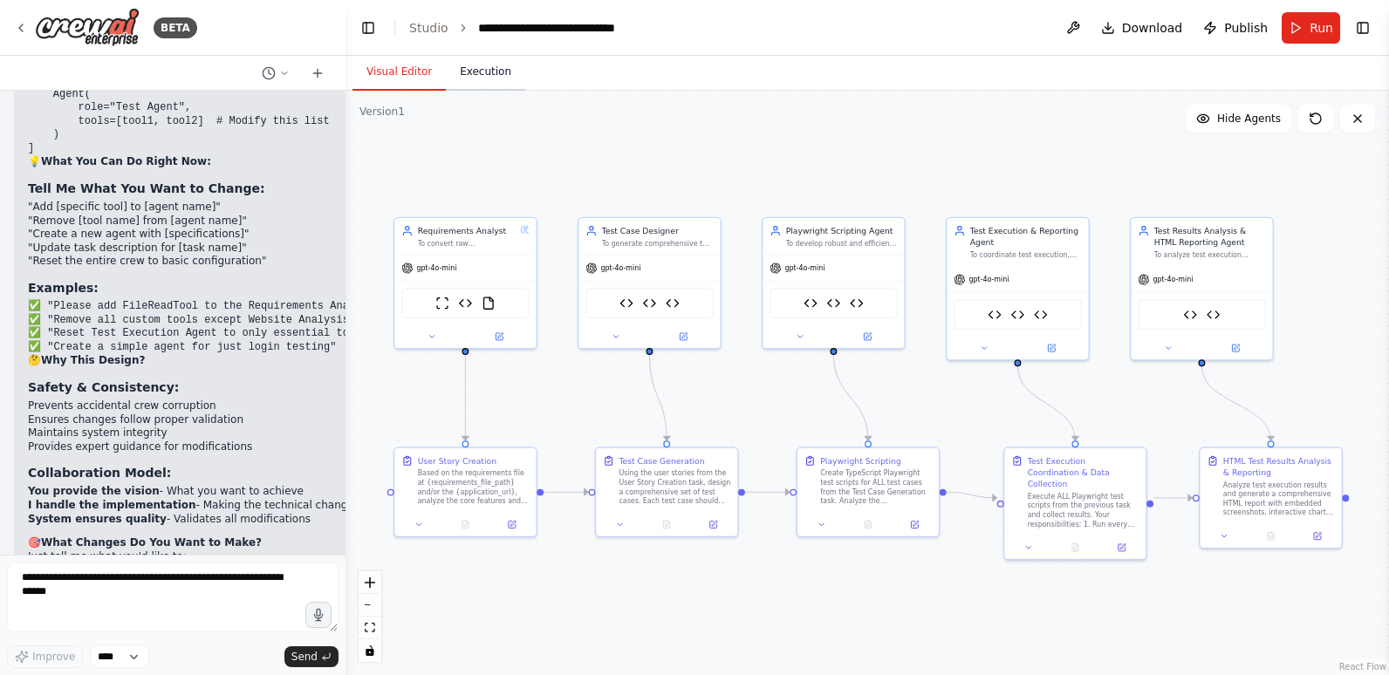
click at [469, 68] on button "Execution" at bounding box center [485, 72] width 79 height 37
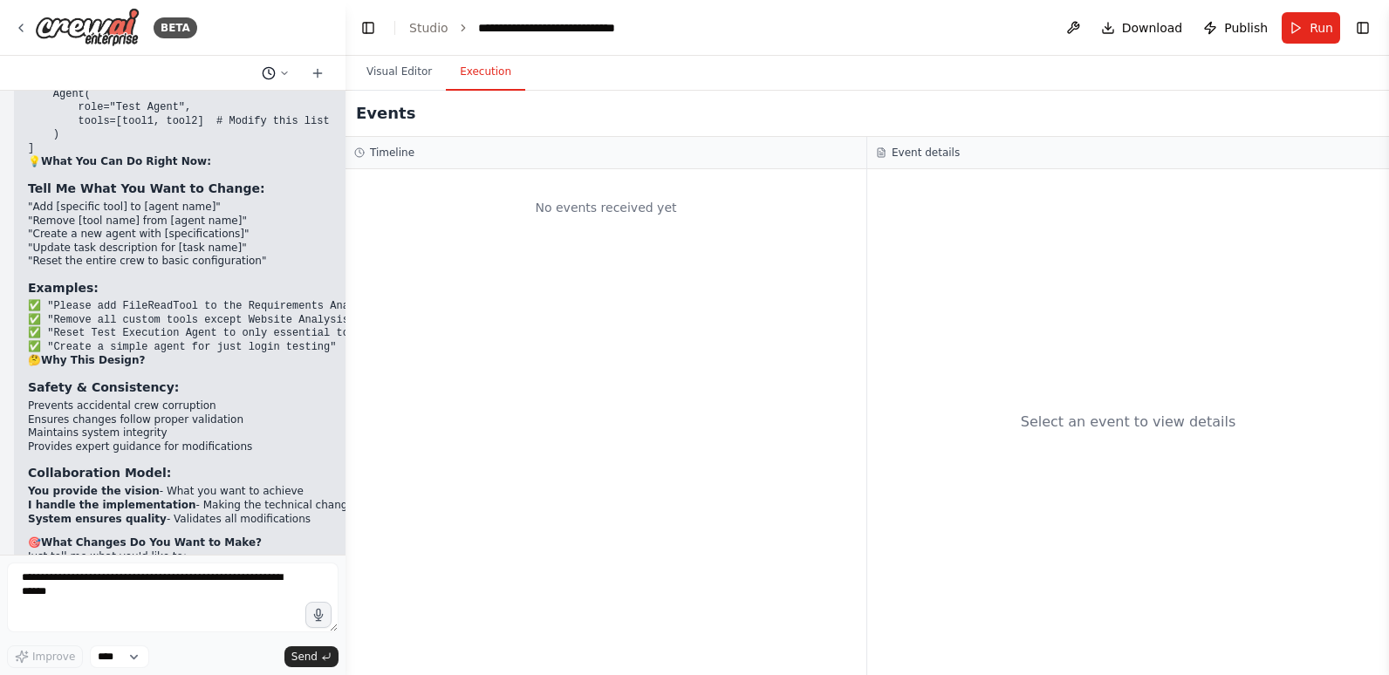
click at [284, 73] on icon at bounding box center [284, 73] width 10 height 10
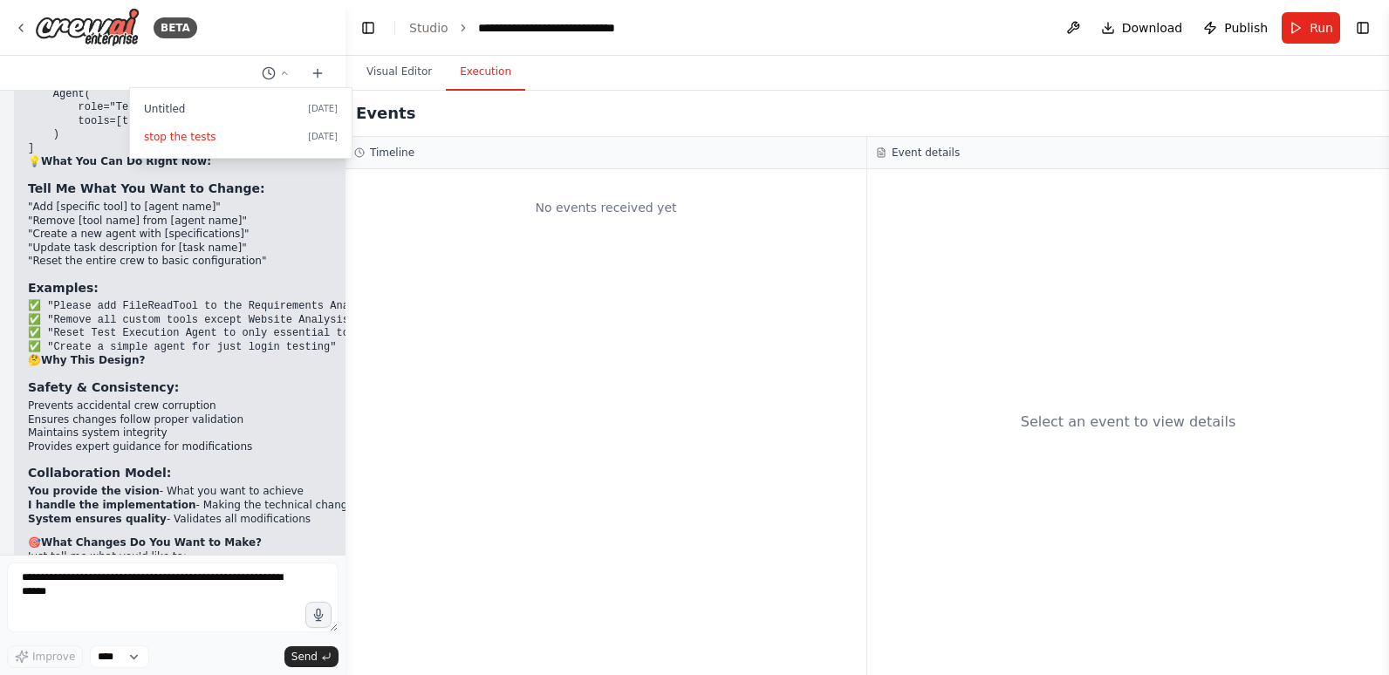
click at [400, 222] on div "No events received yet" at bounding box center [605, 207] width 503 height 59
click at [338, 198] on div at bounding box center [172, 337] width 345 height 675
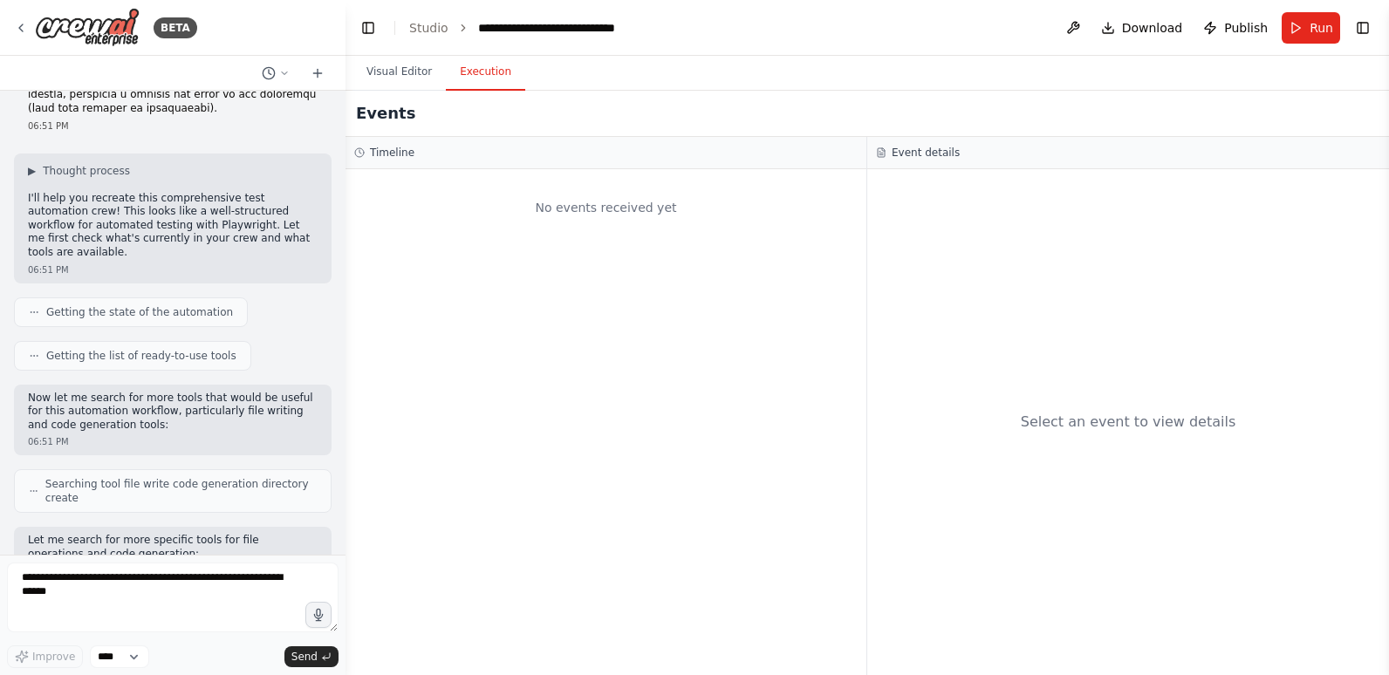
scroll to position [0, 0]
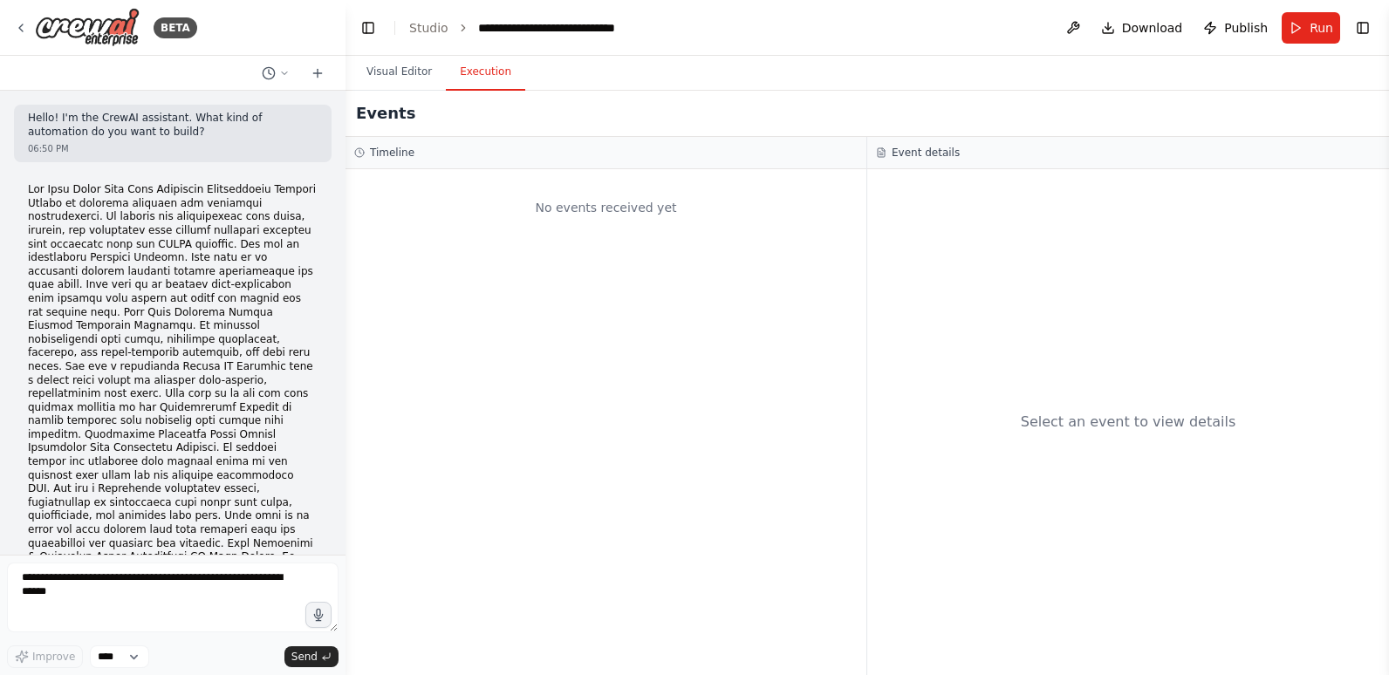
click at [49, 192] on p "<role> , I want <what> , so that <why>" at bounding box center [173, 645] width 290 height 925
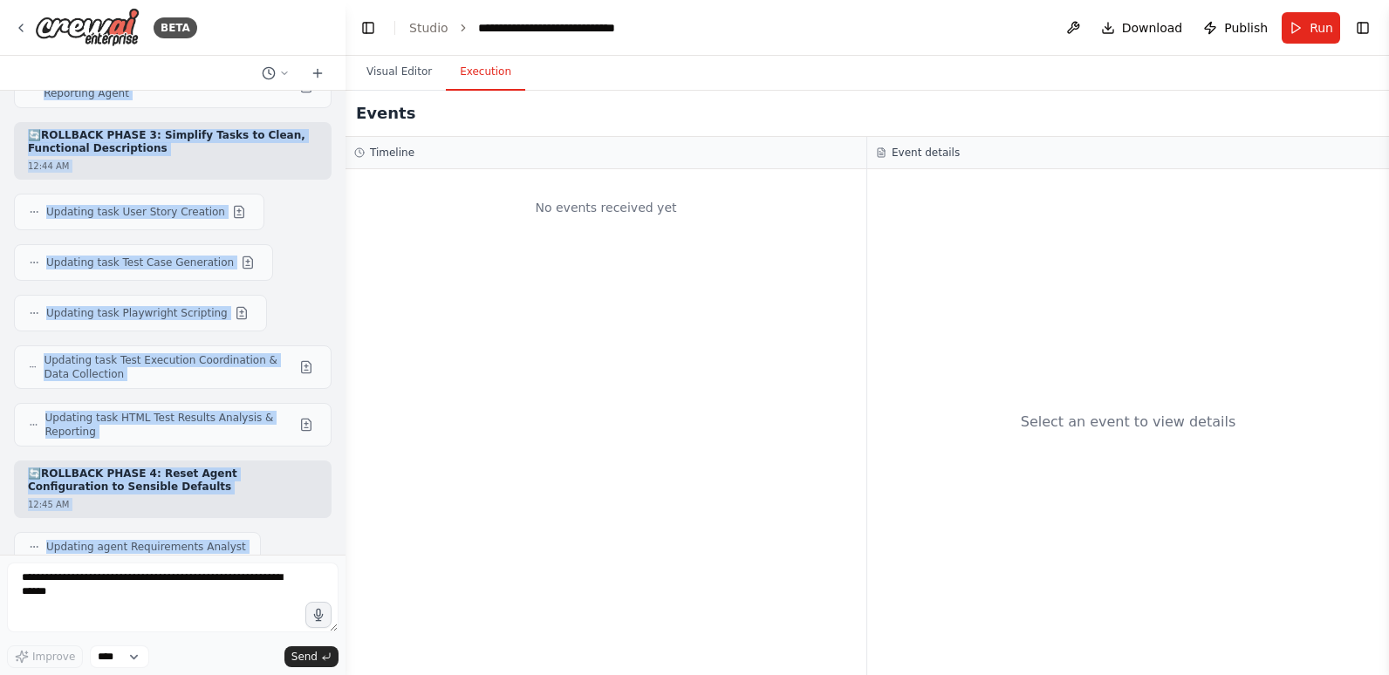
scroll to position [74630, 0]
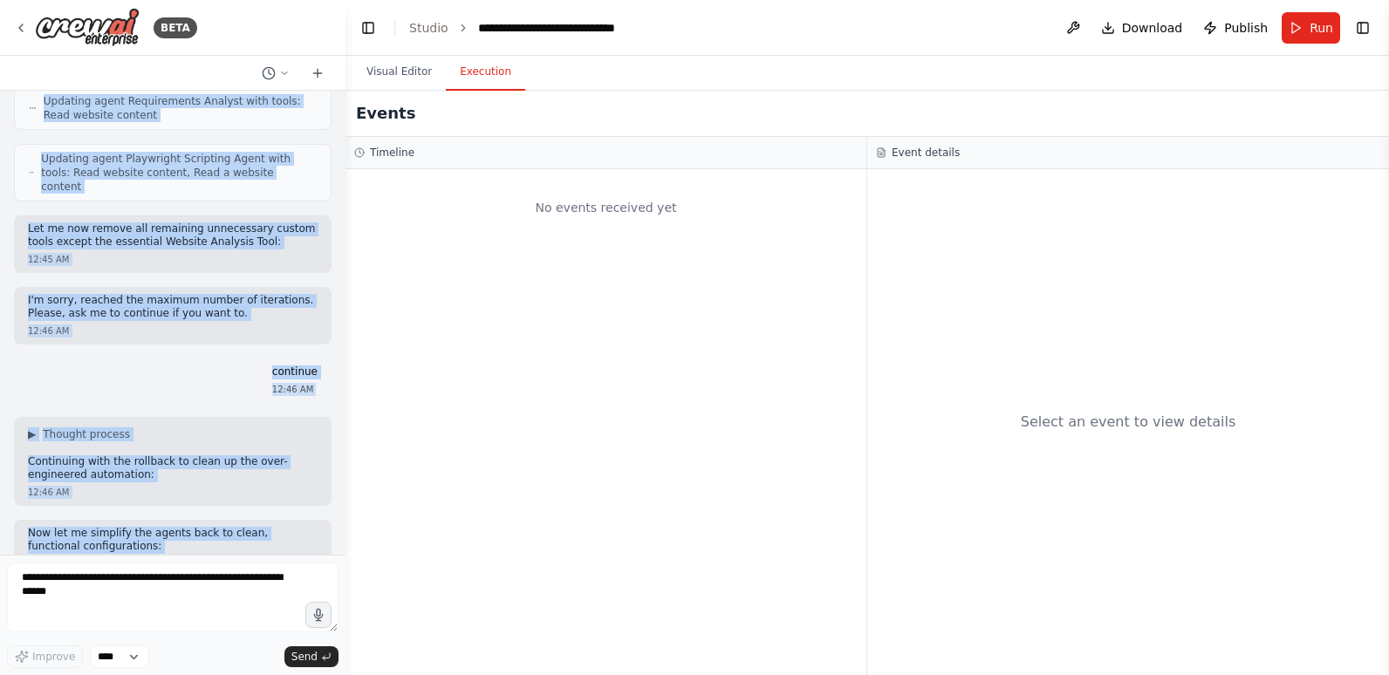
drag, startPoint x: 28, startPoint y: 188, endPoint x: 243, endPoint y: 611, distance: 474.4
click at [243, 611] on div "BETA Hello! I'm the CrewAI assistant. What kind of automation do you want to bu…" at bounding box center [172, 337] width 345 height 675
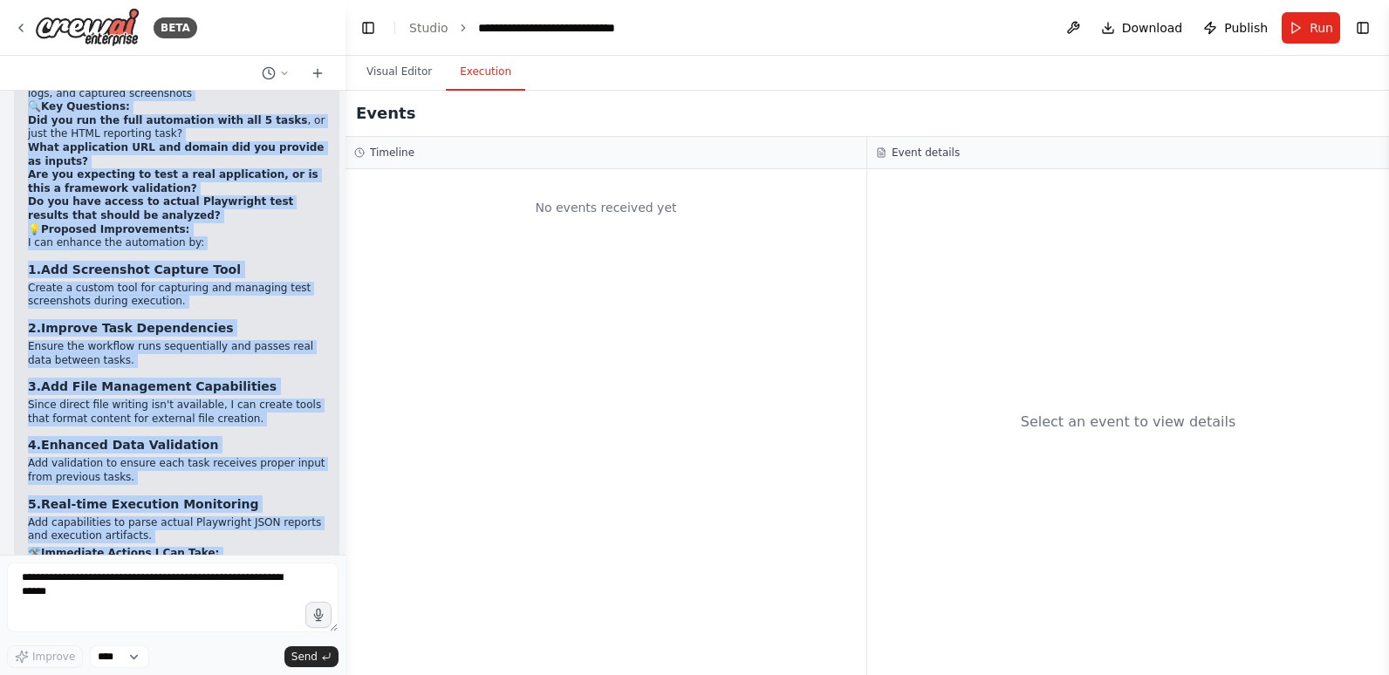
scroll to position [6311, 0]
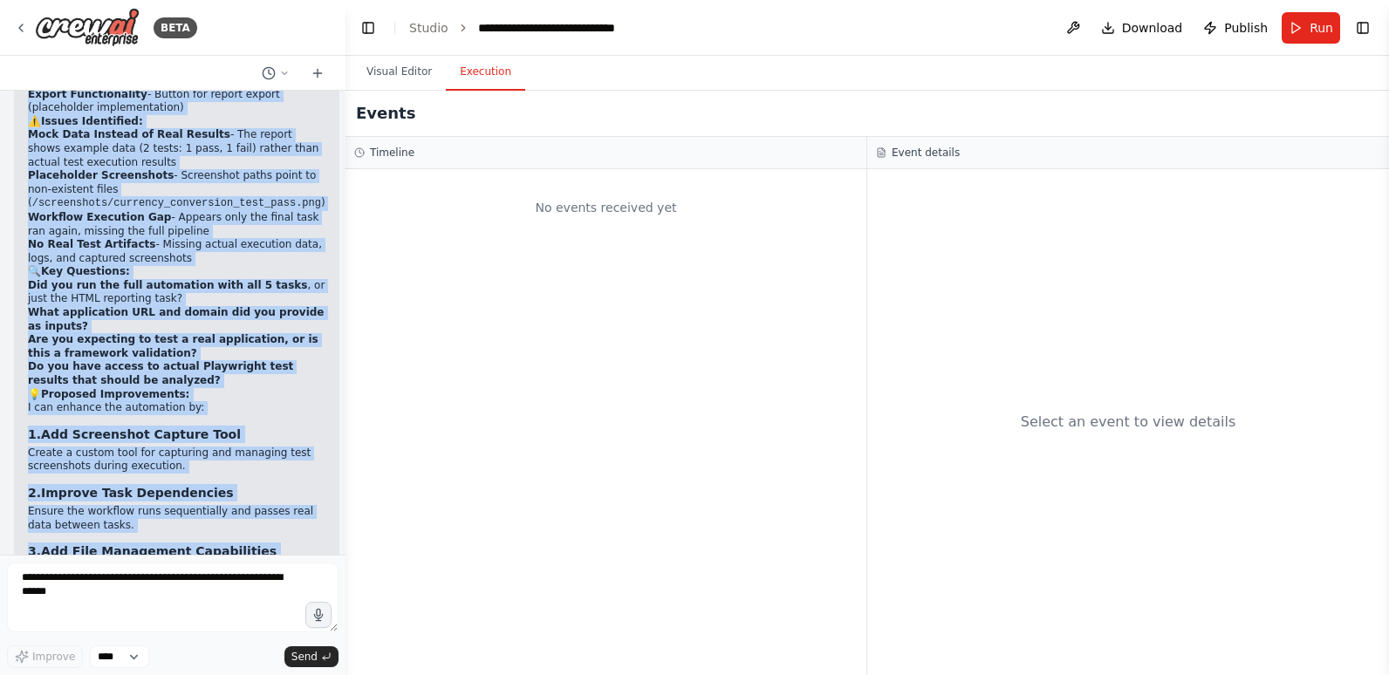
click at [239, 622] on p "Add validation to ensure each task receives proper input from previous tasks." at bounding box center [176, 635] width 297 height 27
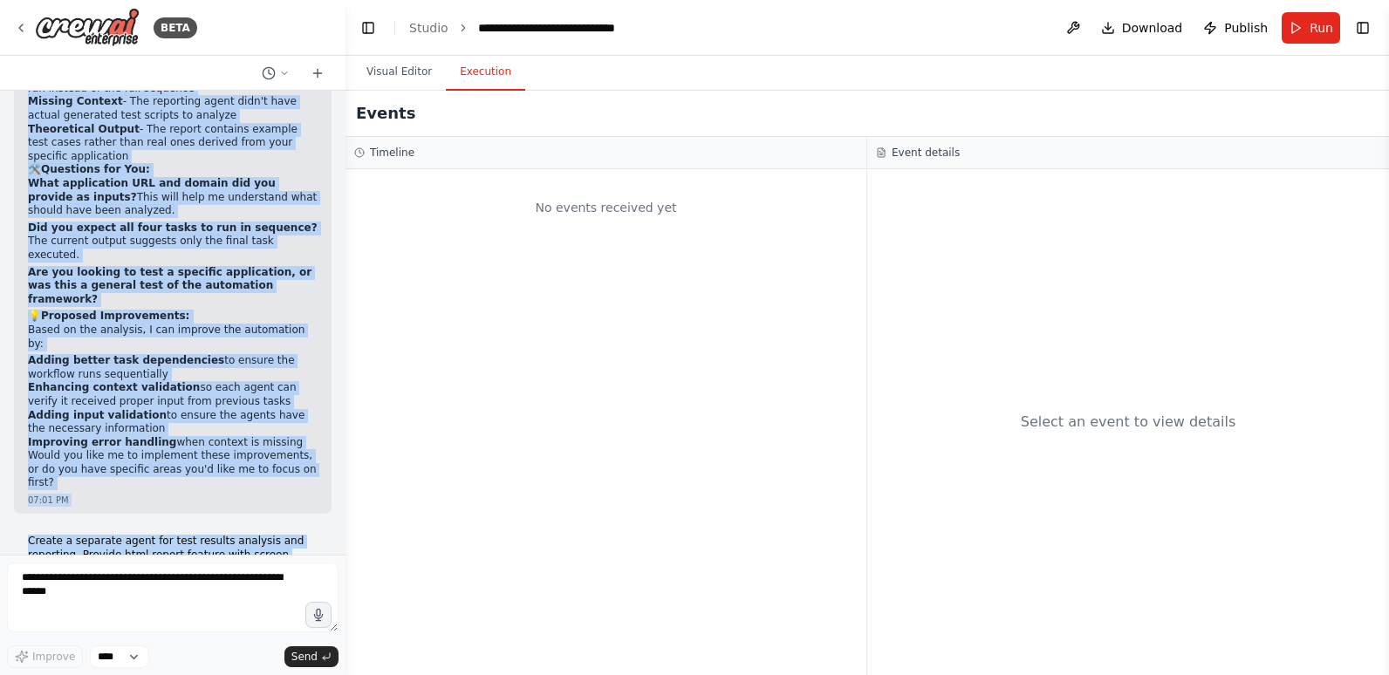
scroll to position [4135, 0]
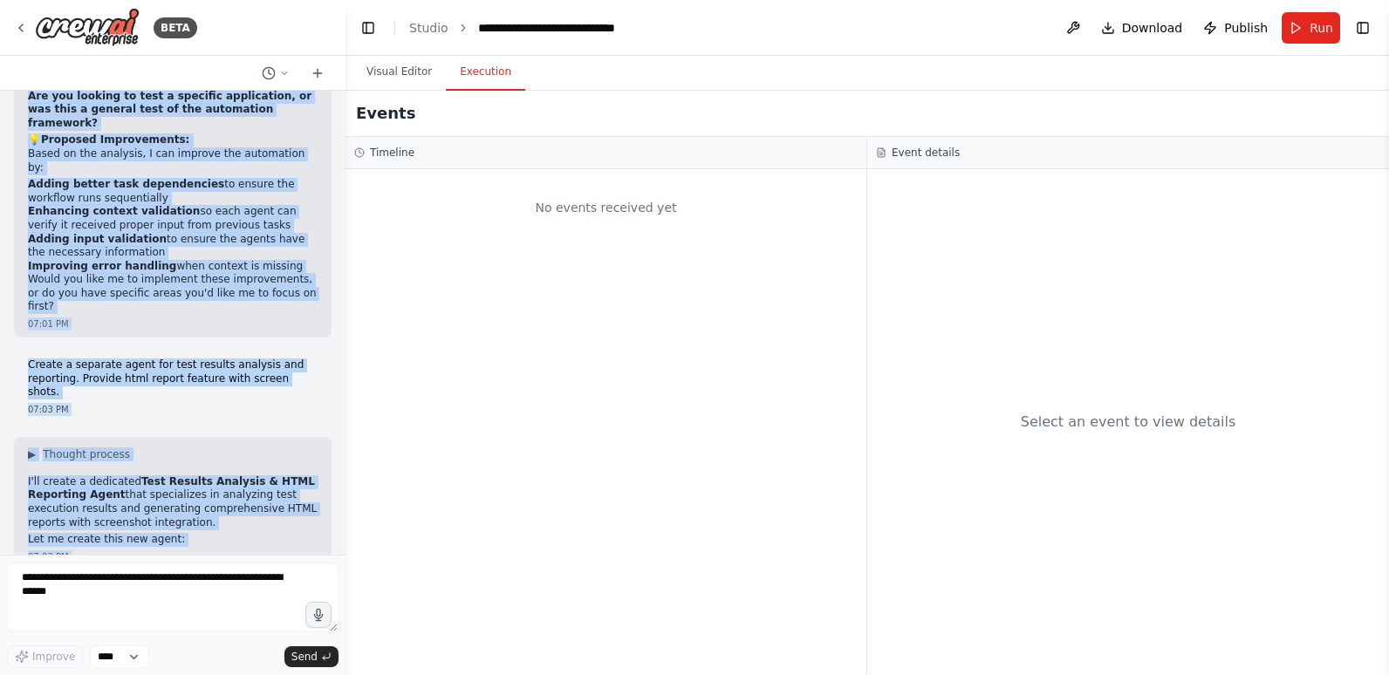
drag, startPoint x: 30, startPoint y: 186, endPoint x: 271, endPoint y: 482, distance: 382.6
click at [271, 482] on div "Hello! I'm the CrewAI assistant. What kind of automation do you want to build? …" at bounding box center [172, 323] width 345 height 464
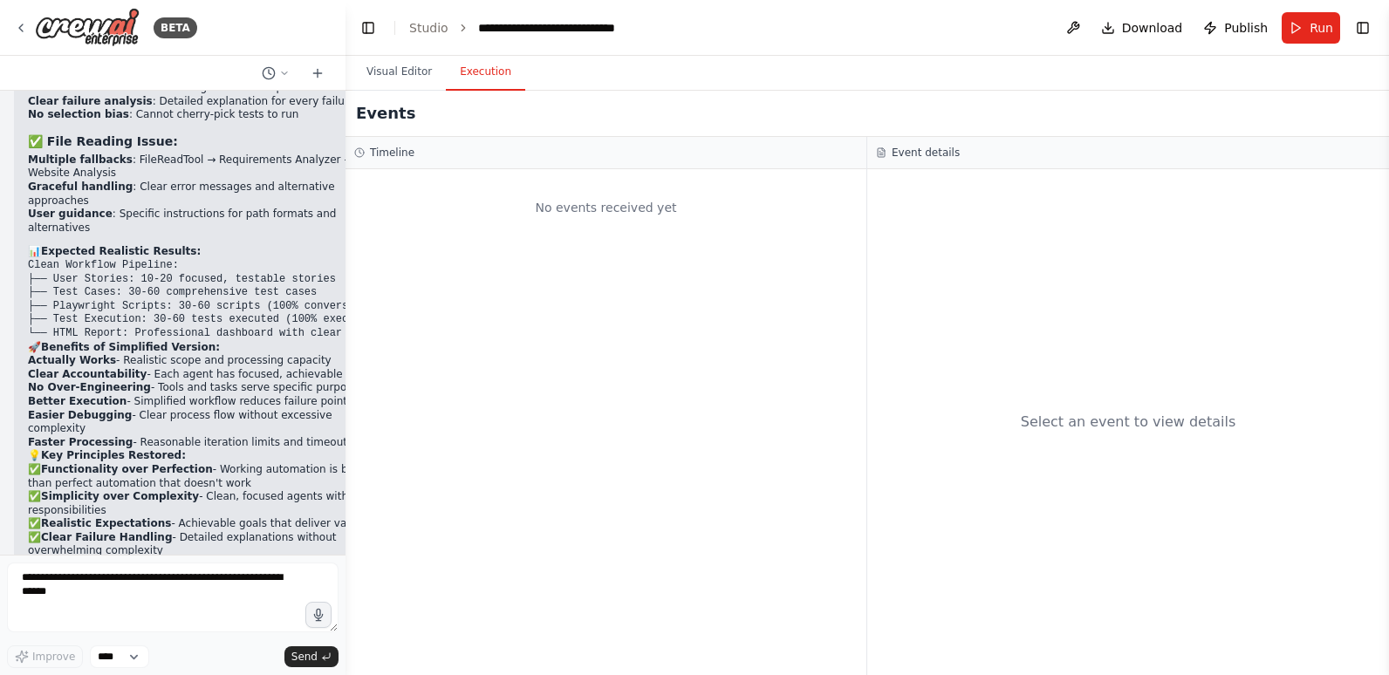
scroll to position [77747, 0]
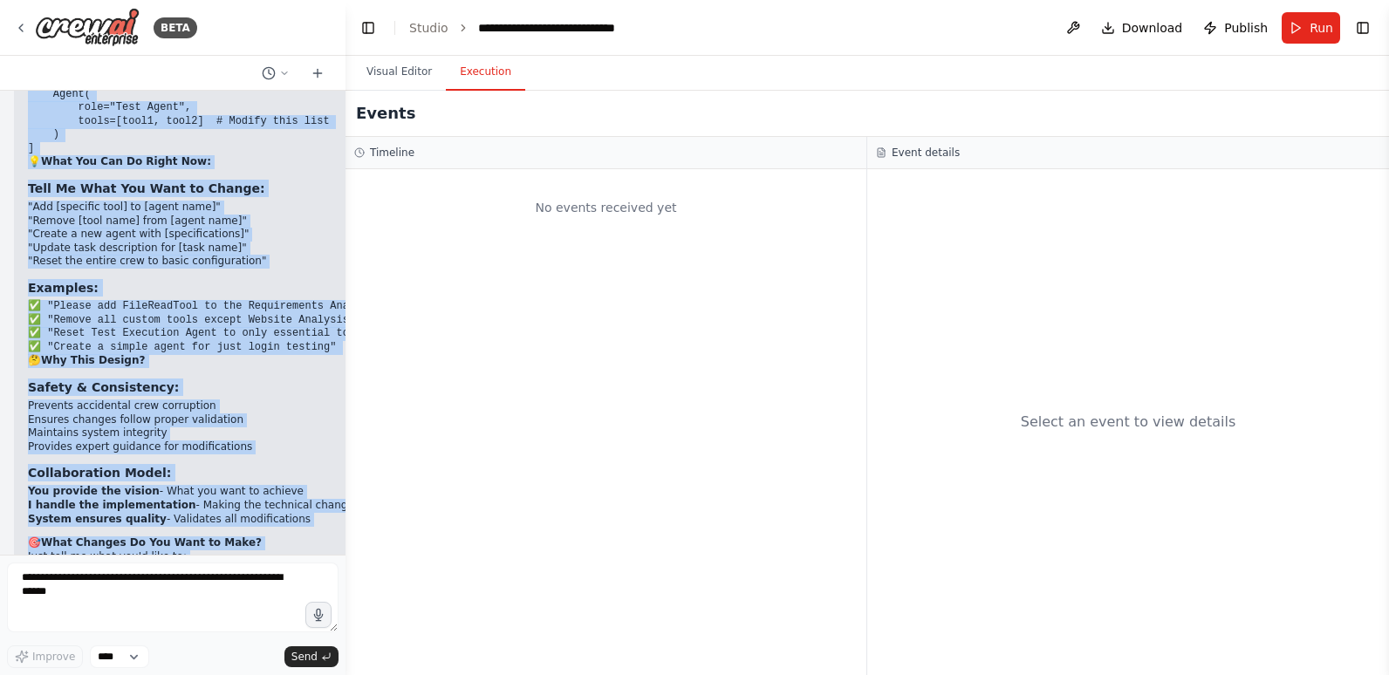
copy div "The Crew Agent Role Goal Backstory Requirements Analyst Expert in business anal…"
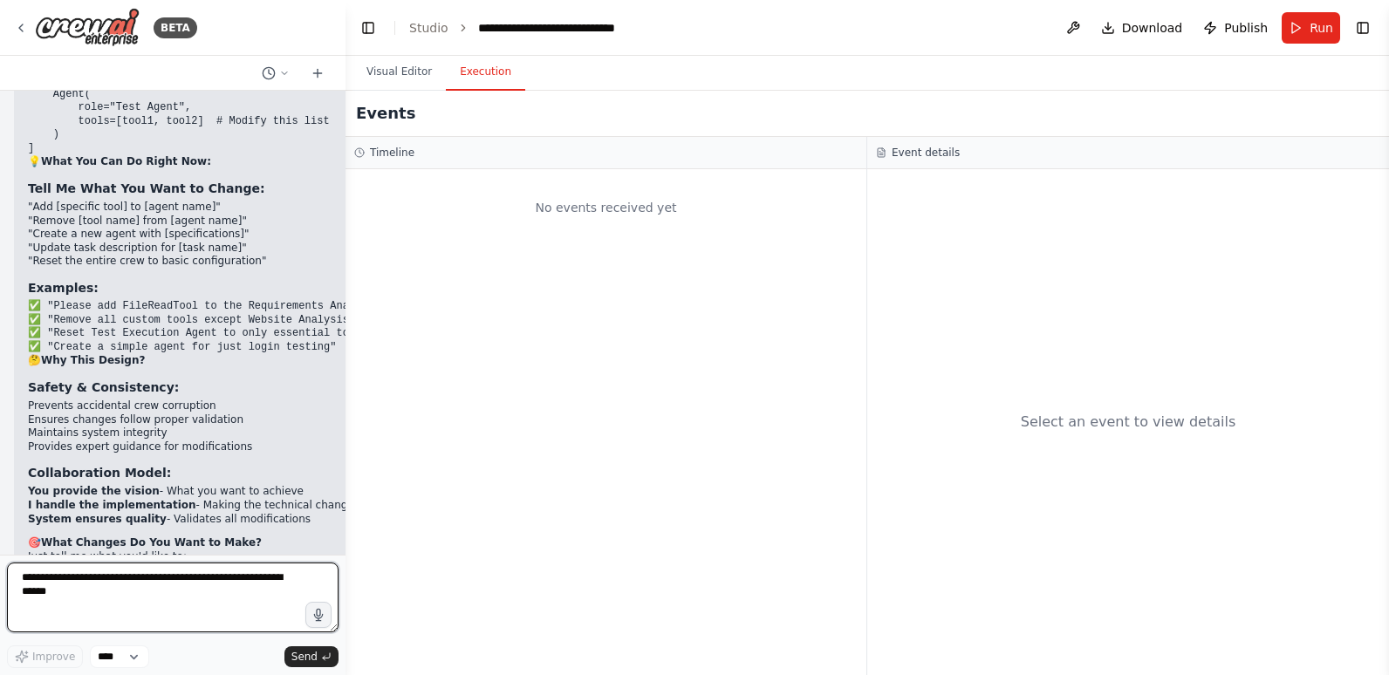
click at [144, 597] on textarea at bounding box center [172, 598] width 331 height 70
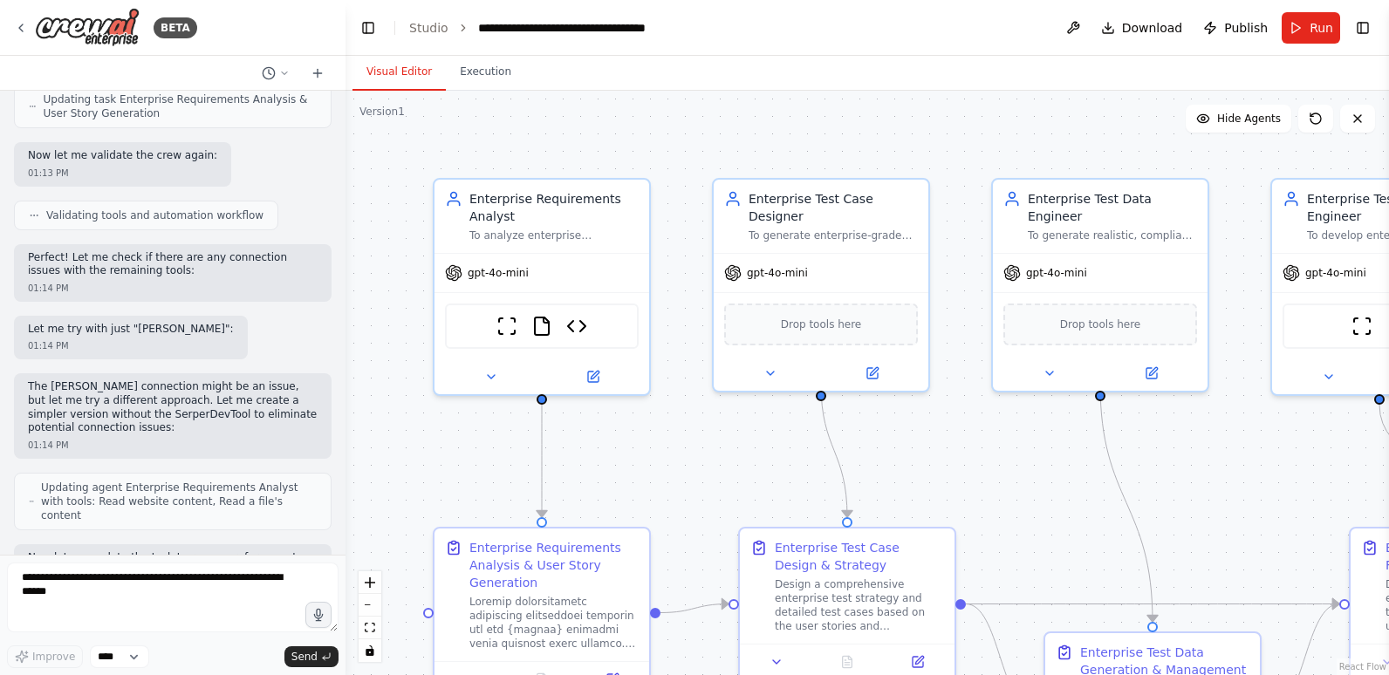
scroll to position [19064, 0]
click at [1322, 30] on span "Run" at bounding box center [1321, 27] width 24 height 17
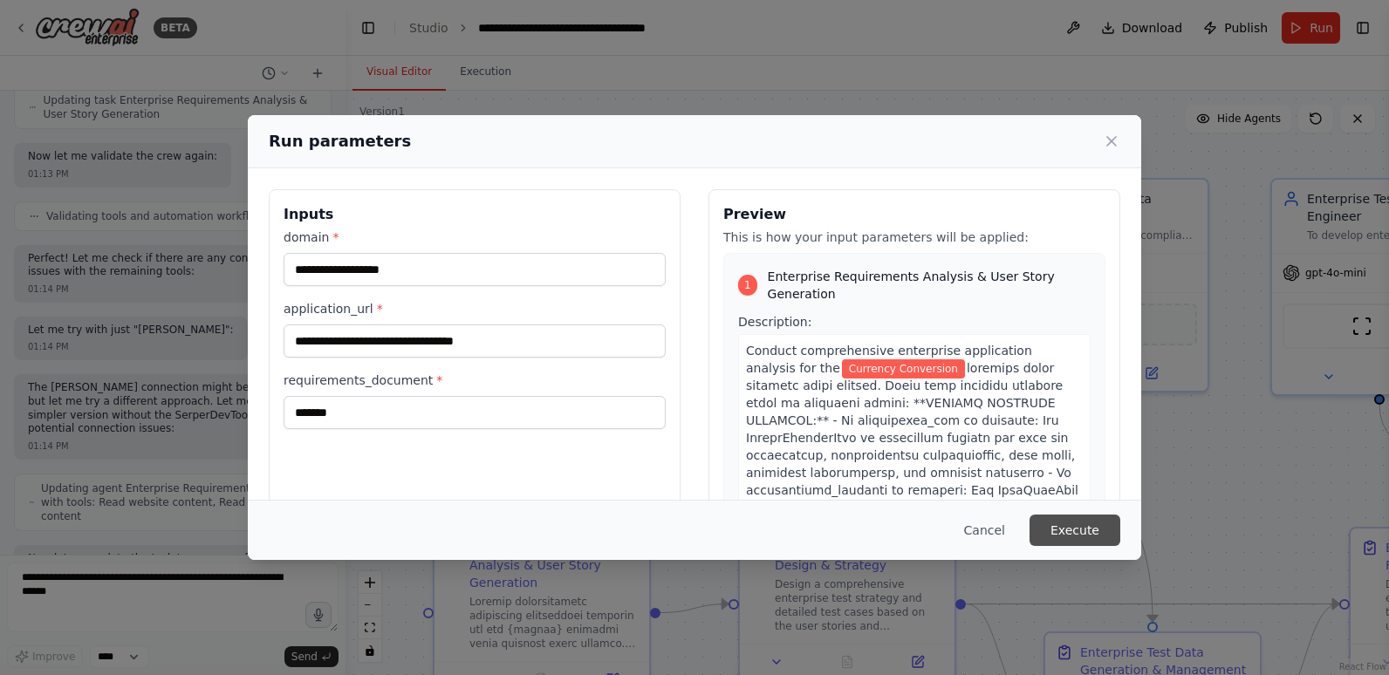
click at [1078, 524] on button "Execute" at bounding box center [1074, 530] width 91 height 31
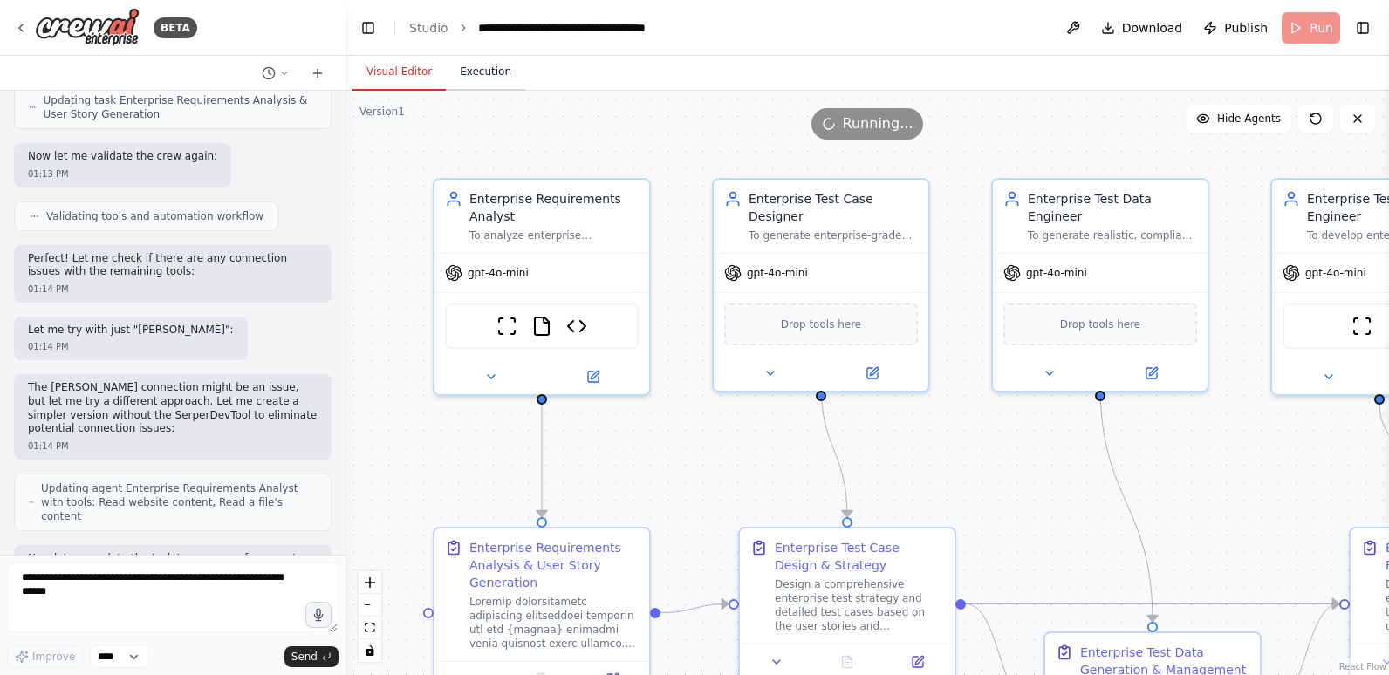
click at [493, 73] on button "Execution" at bounding box center [485, 72] width 79 height 37
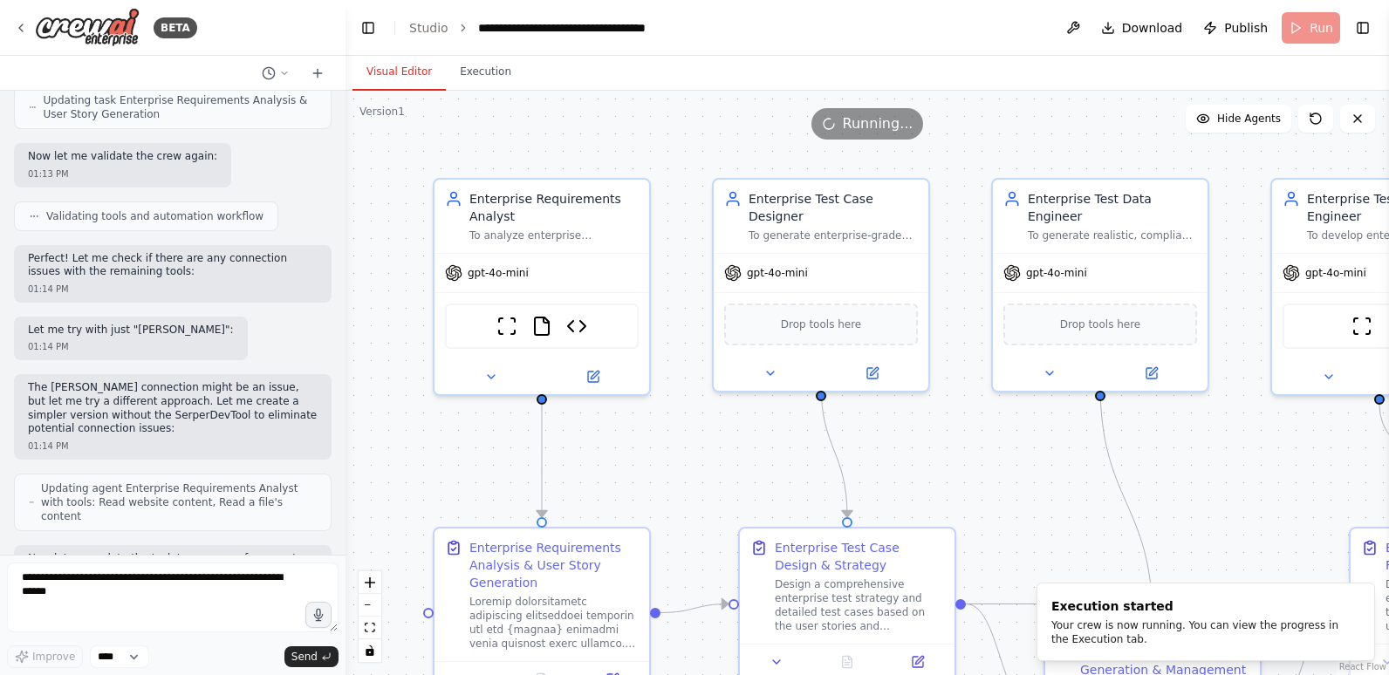
click at [375, 70] on button "Visual Editor" at bounding box center [398, 72] width 93 height 37
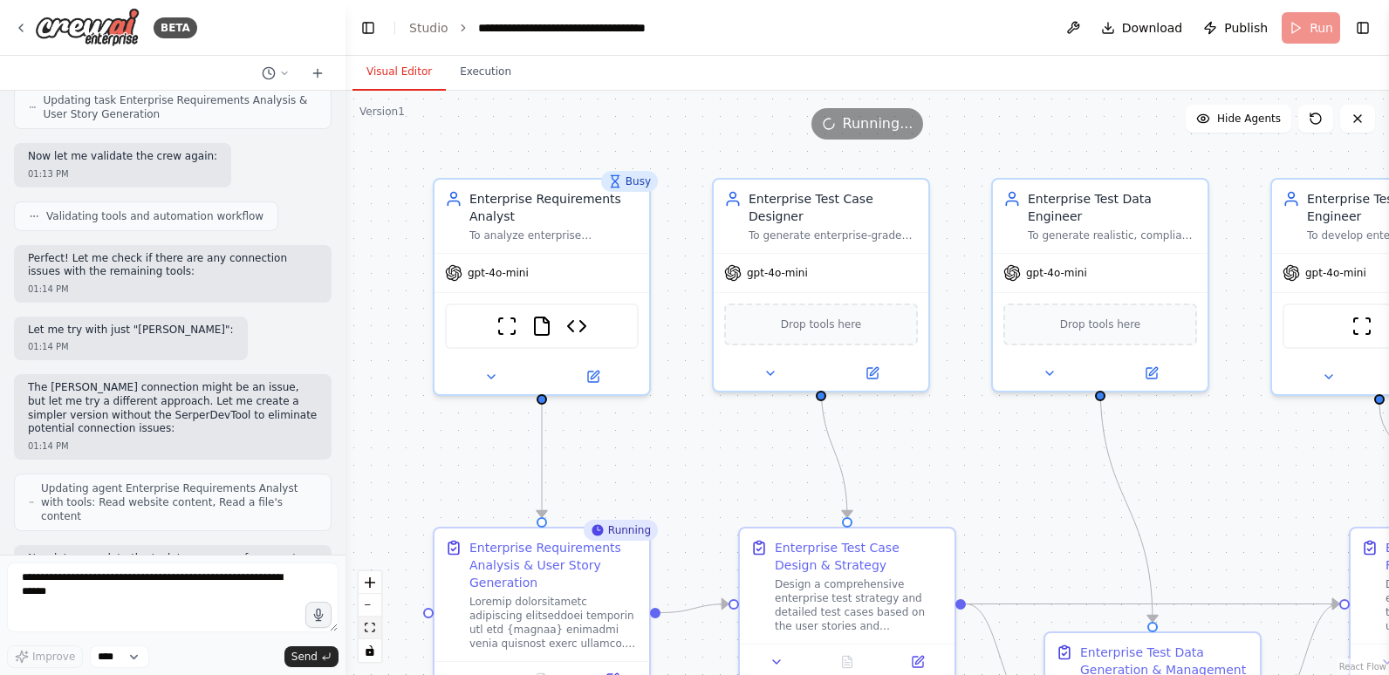
click at [370, 625] on icon "fit view" at bounding box center [370, 628] width 10 height 10
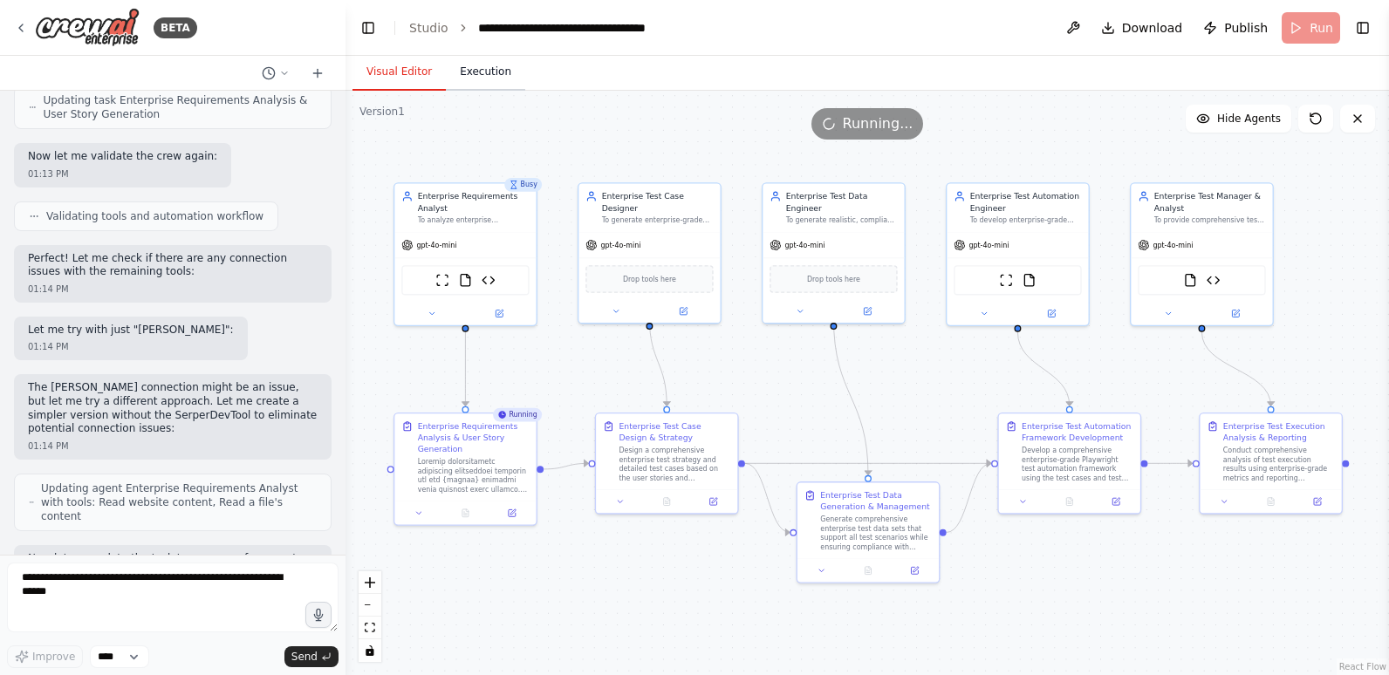
click at [495, 74] on button "Execution" at bounding box center [485, 72] width 79 height 37
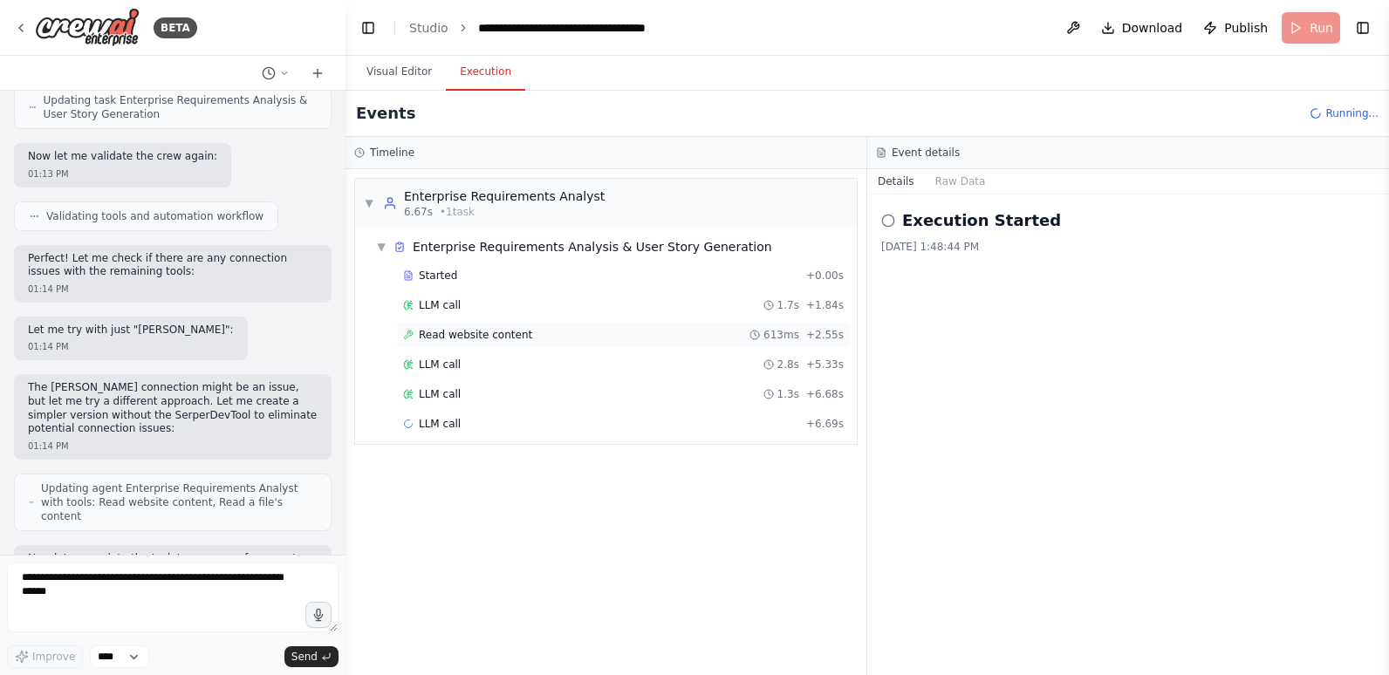
click at [607, 337] on div "Read website content 613ms + 2.55s" at bounding box center [623, 335] width 441 height 14
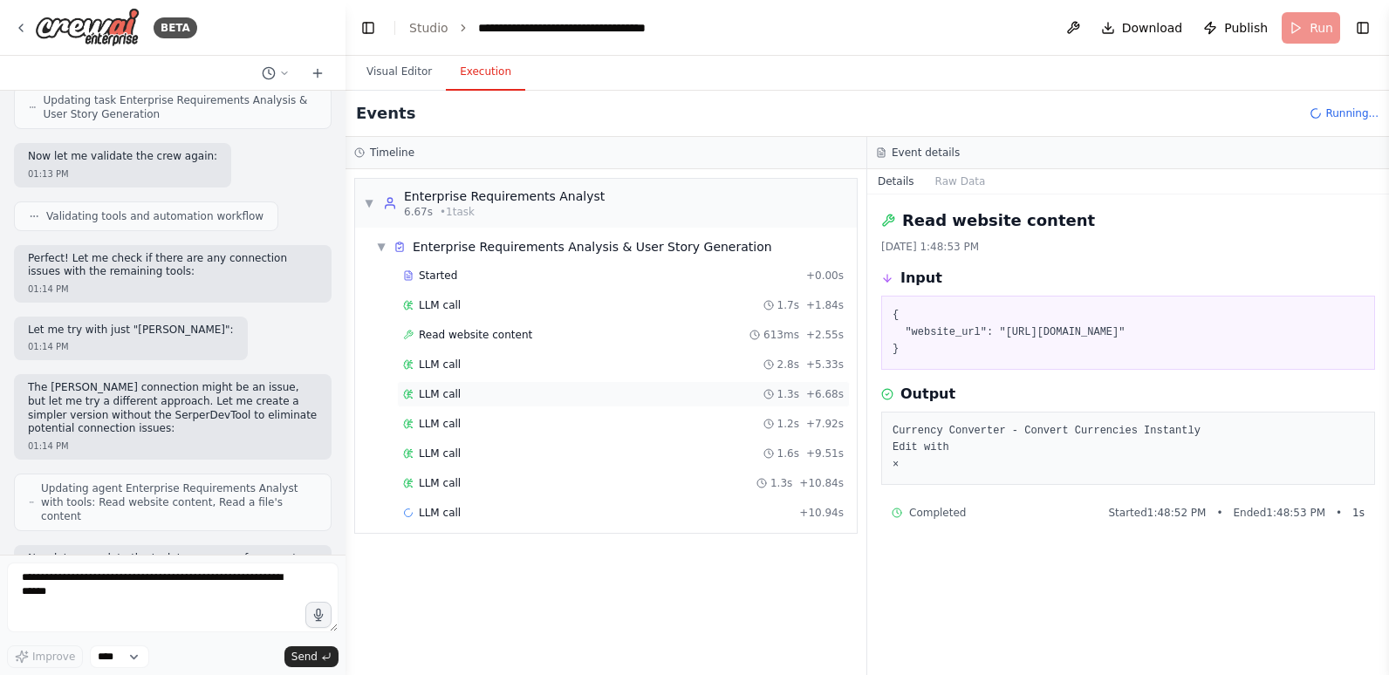
click at [598, 386] on div "LLM call 1.3s + 6.68s" at bounding box center [623, 394] width 453 height 26
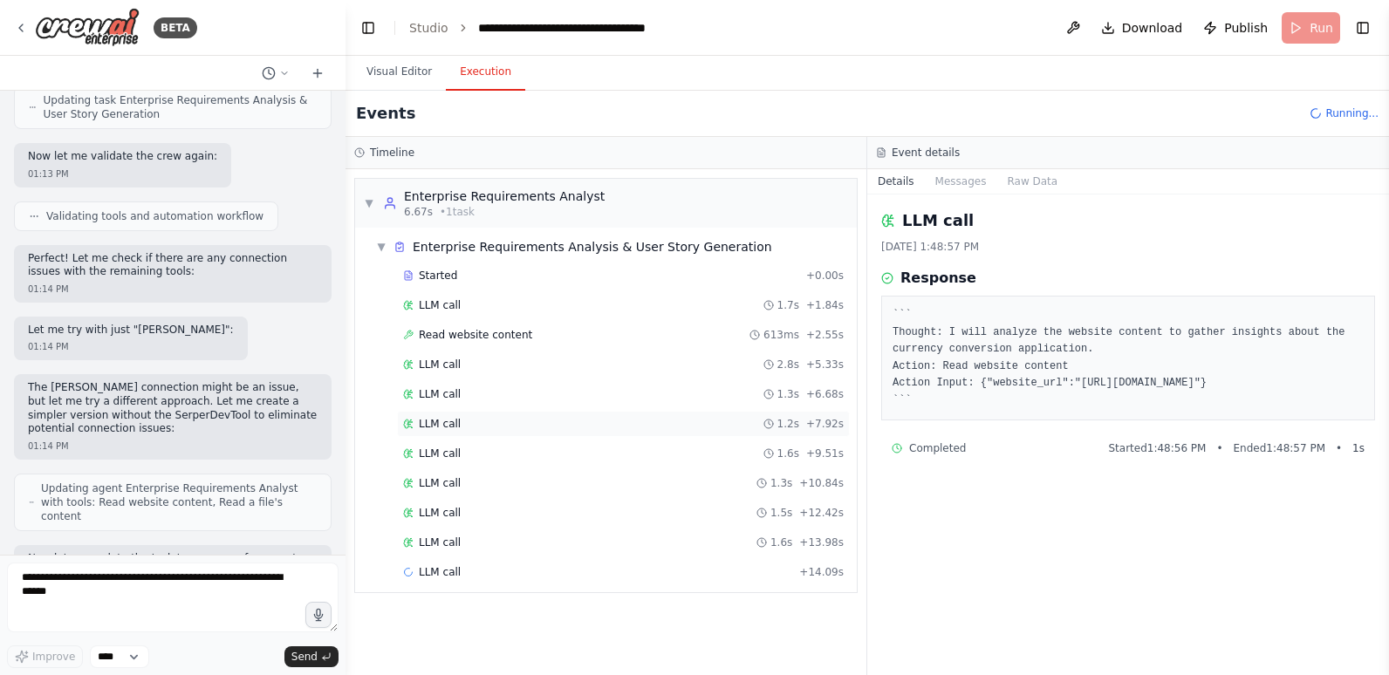
click at [595, 427] on div "LLM call 1.2s + 7.92s" at bounding box center [623, 424] width 441 height 14
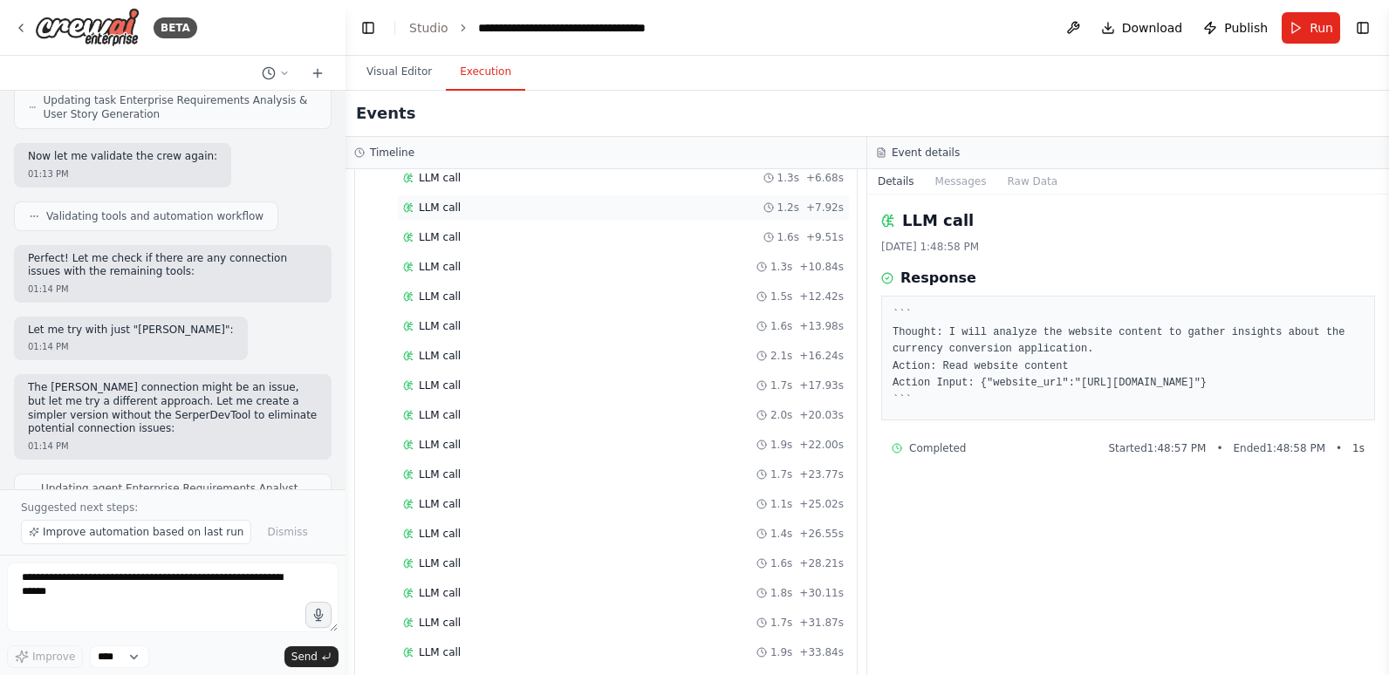
scroll to position [670, 0]
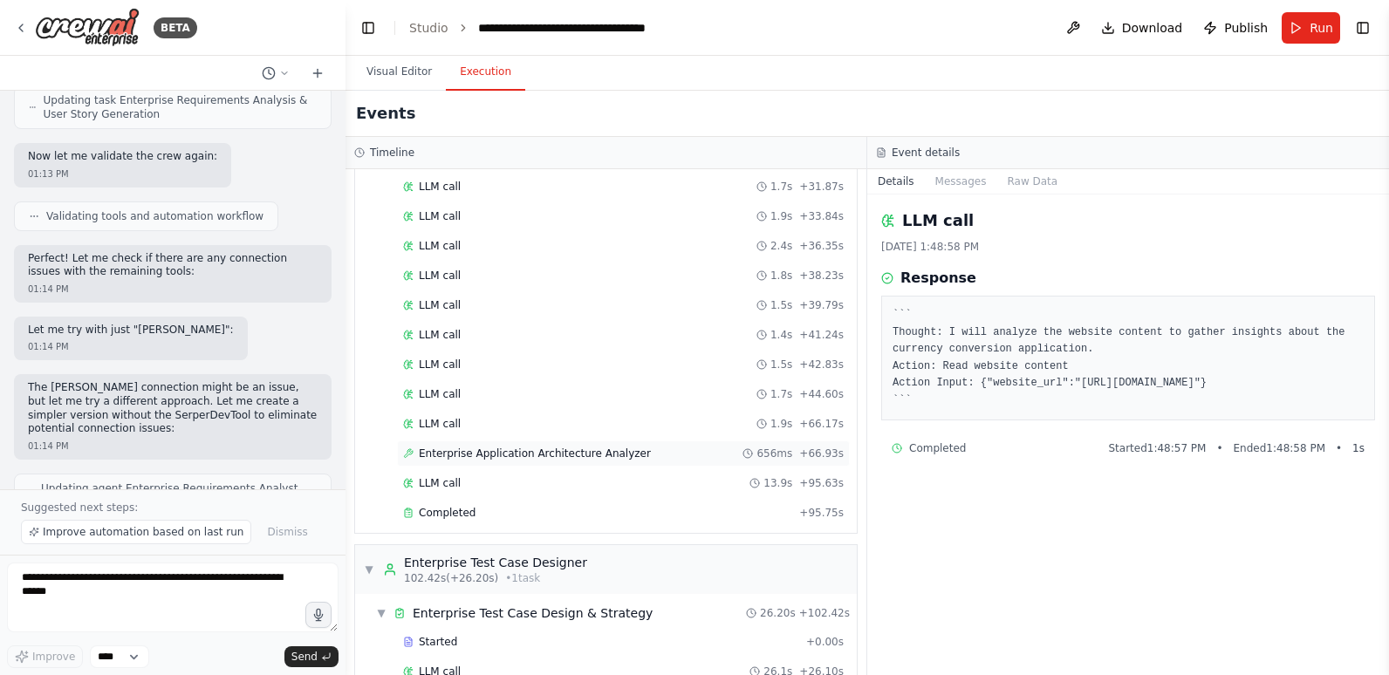
click at [594, 447] on span "Enterprise Application Architecture Analyzer" at bounding box center [535, 454] width 232 height 14
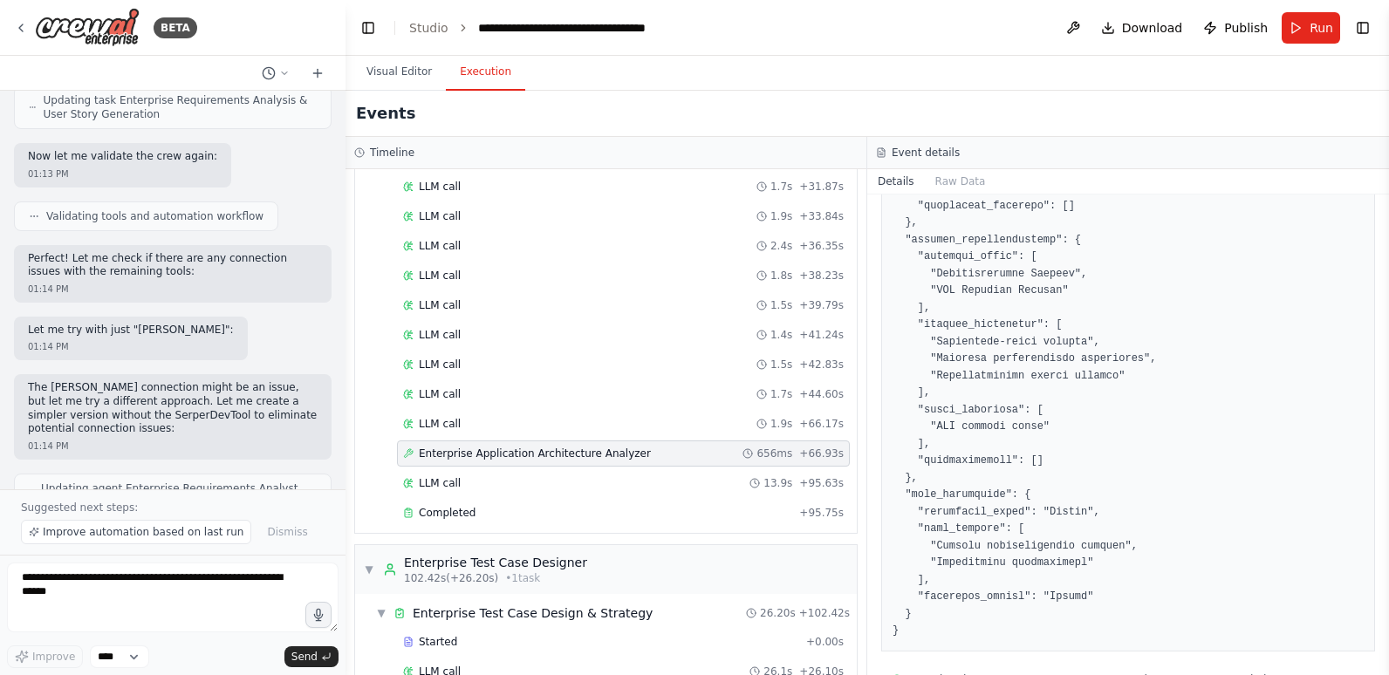
scroll to position [1288, 0]
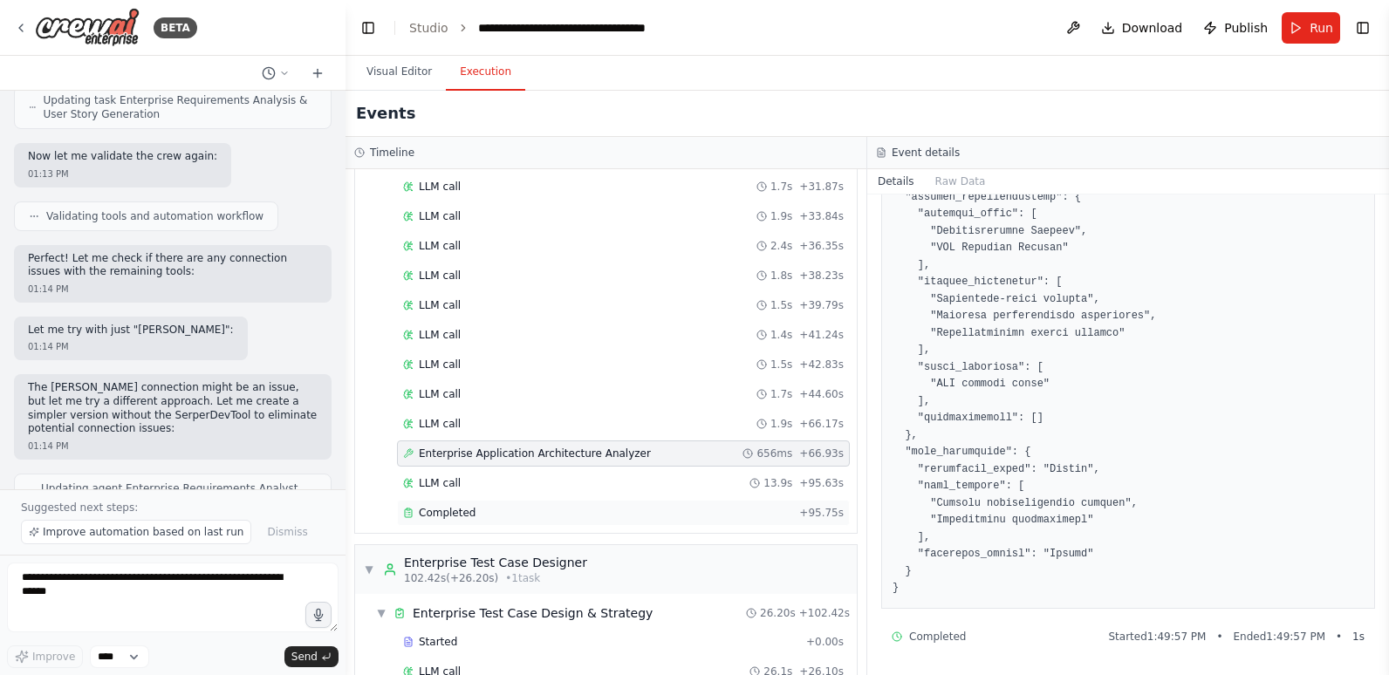
click at [517, 506] on div "Completed" at bounding box center [597, 513] width 389 height 14
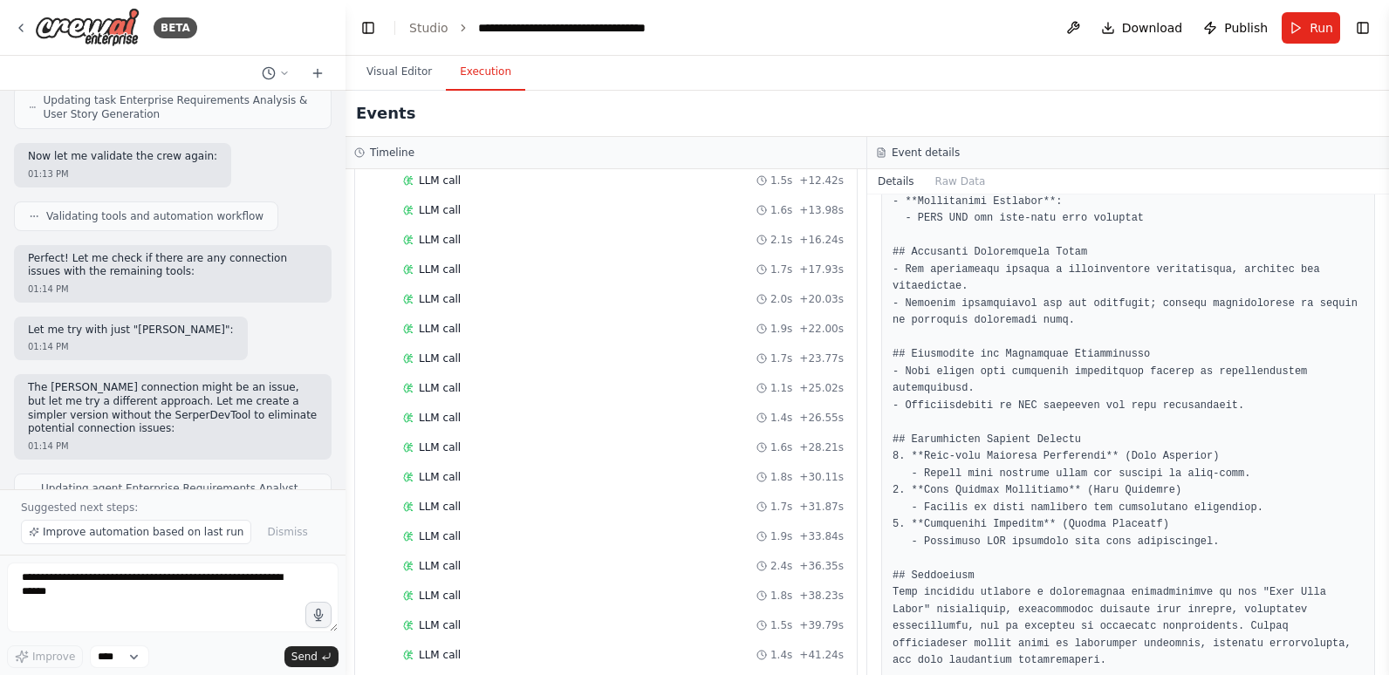
scroll to position [611, 0]
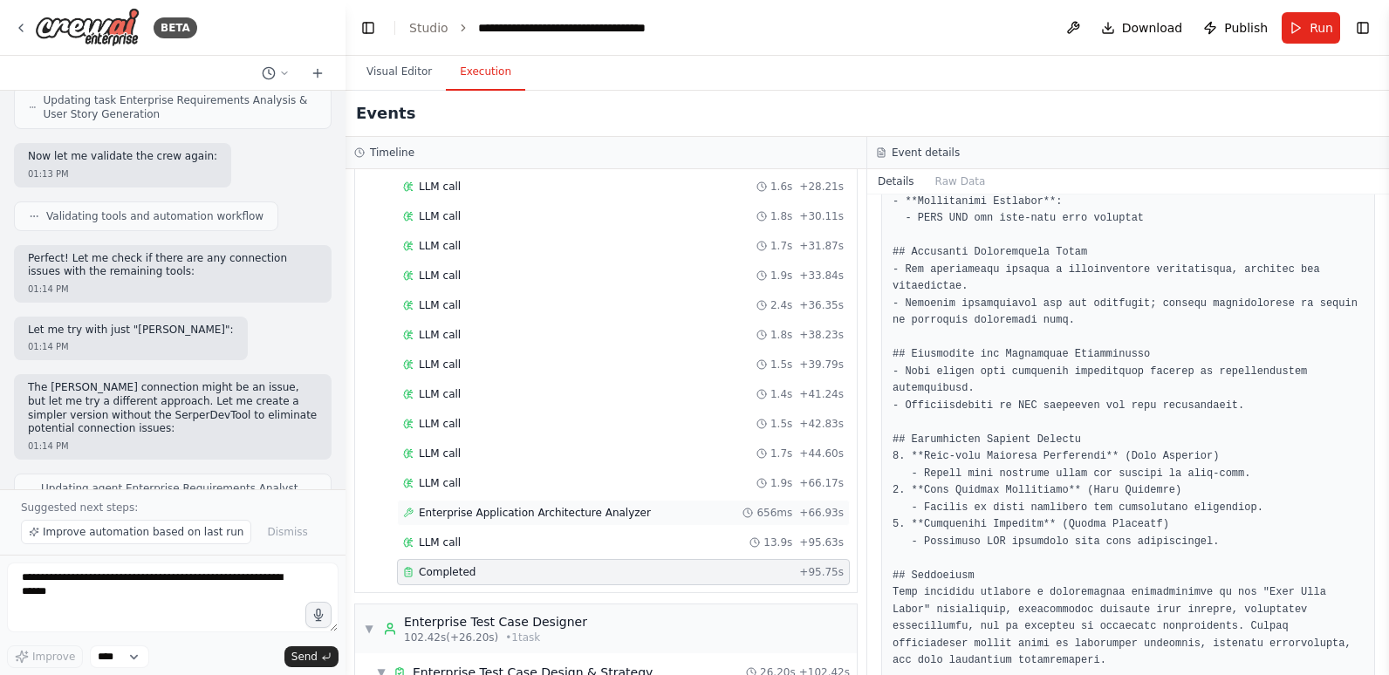
click at [632, 506] on div "Enterprise Application Architecture Analyzer 656ms + 66.93s" at bounding box center [623, 513] width 441 height 14
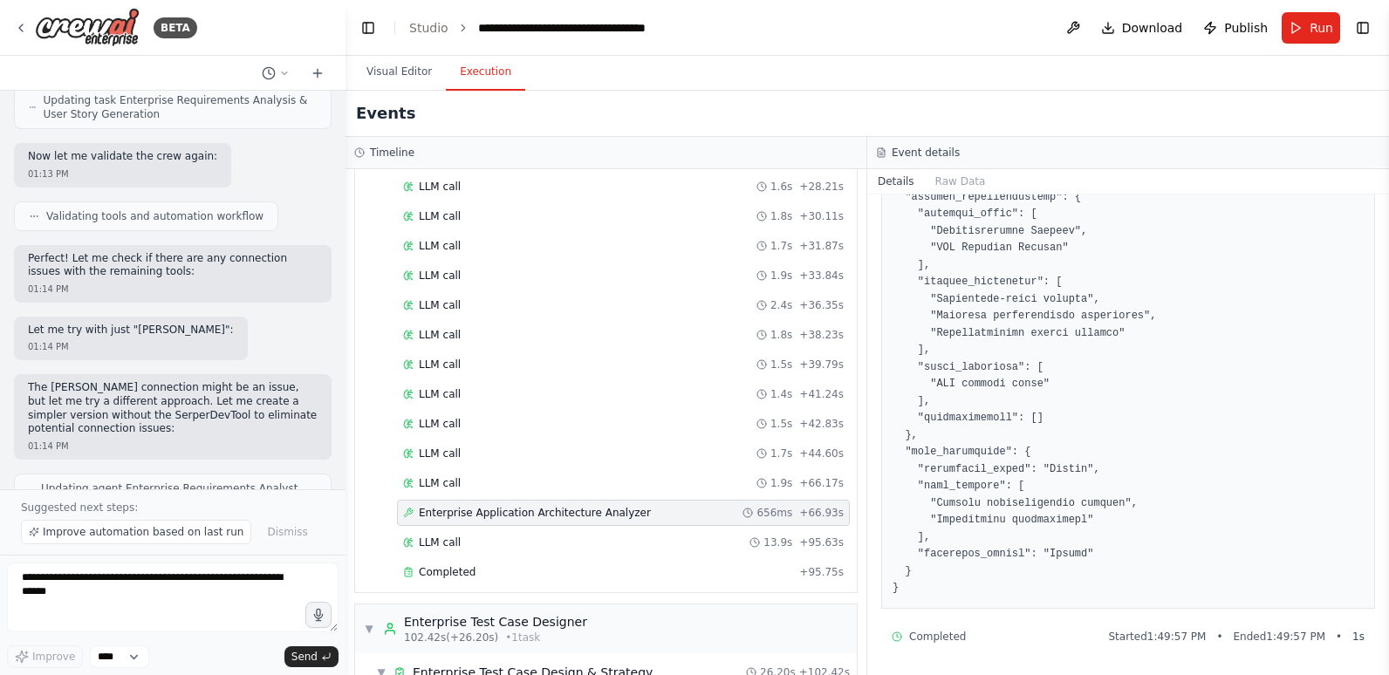
scroll to position [698, 0]
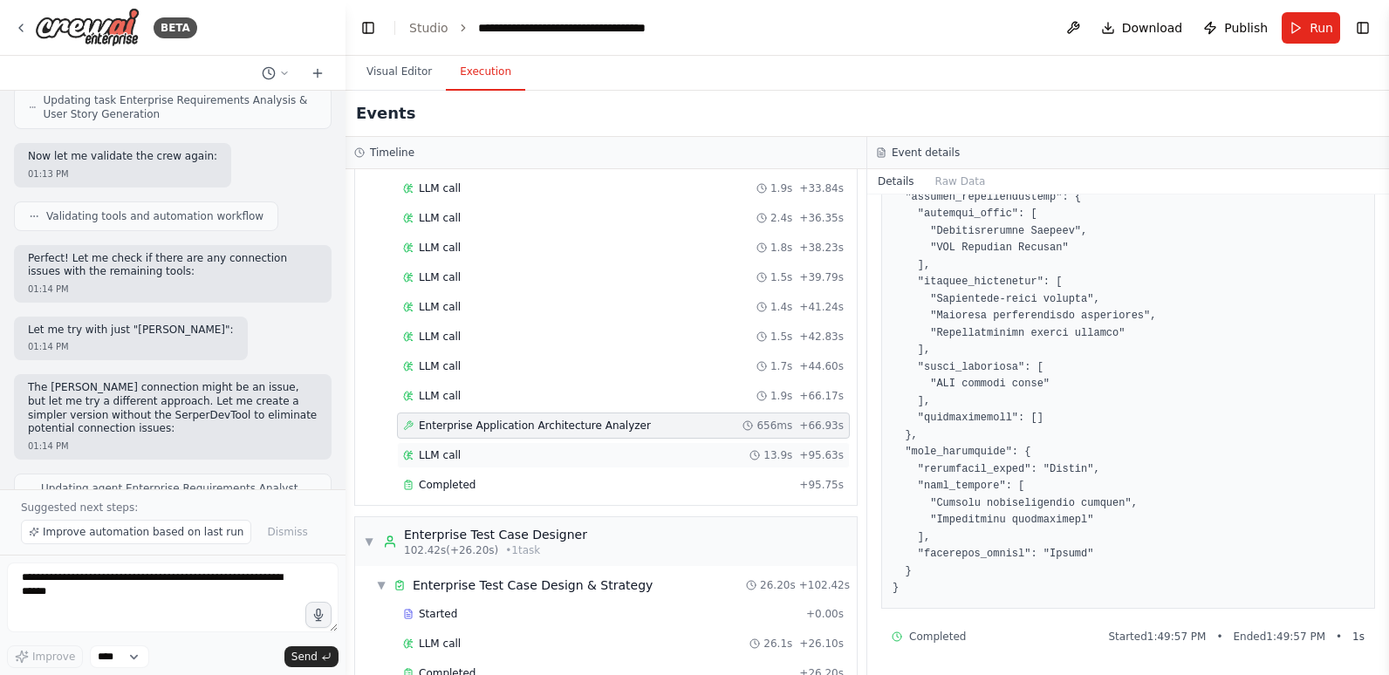
click at [505, 448] on div "LLM call 13.9s + 95.63s" at bounding box center [623, 455] width 441 height 14
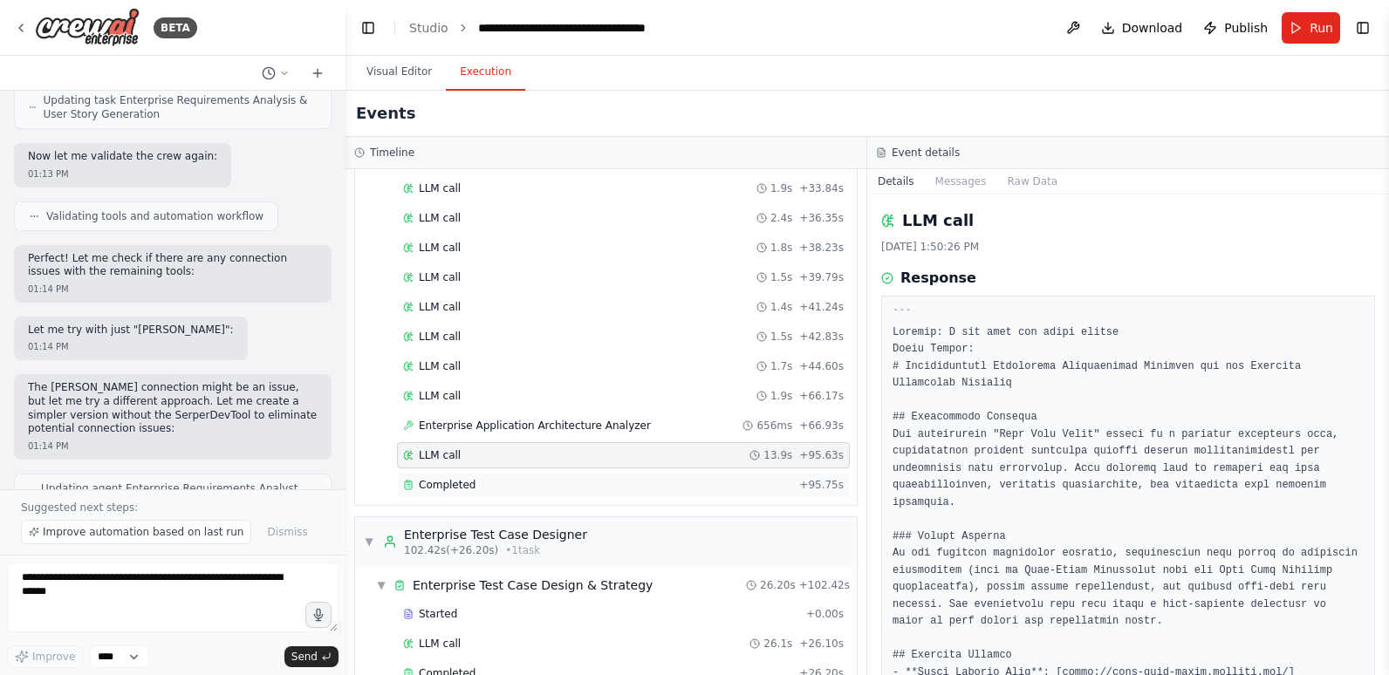
click at [531, 478] on div "Completed" at bounding box center [597, 485] width 389 height 14
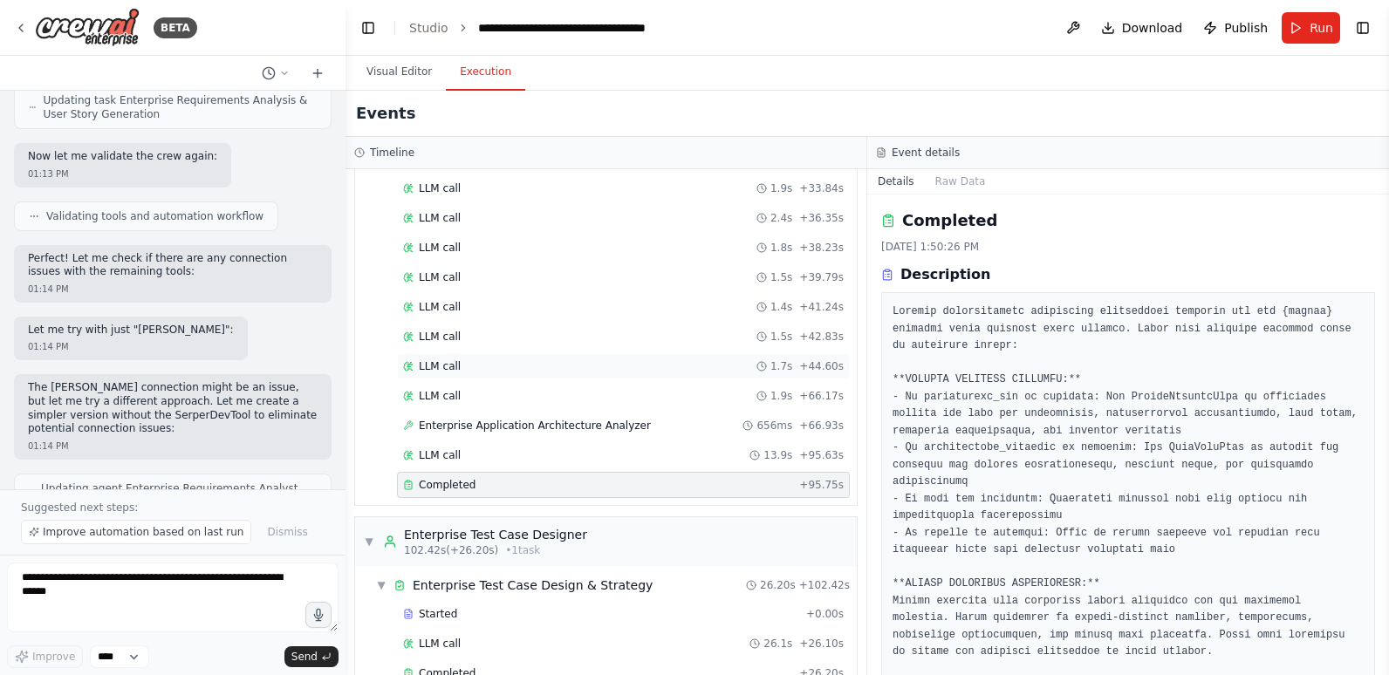
scroll to position [872, 0]
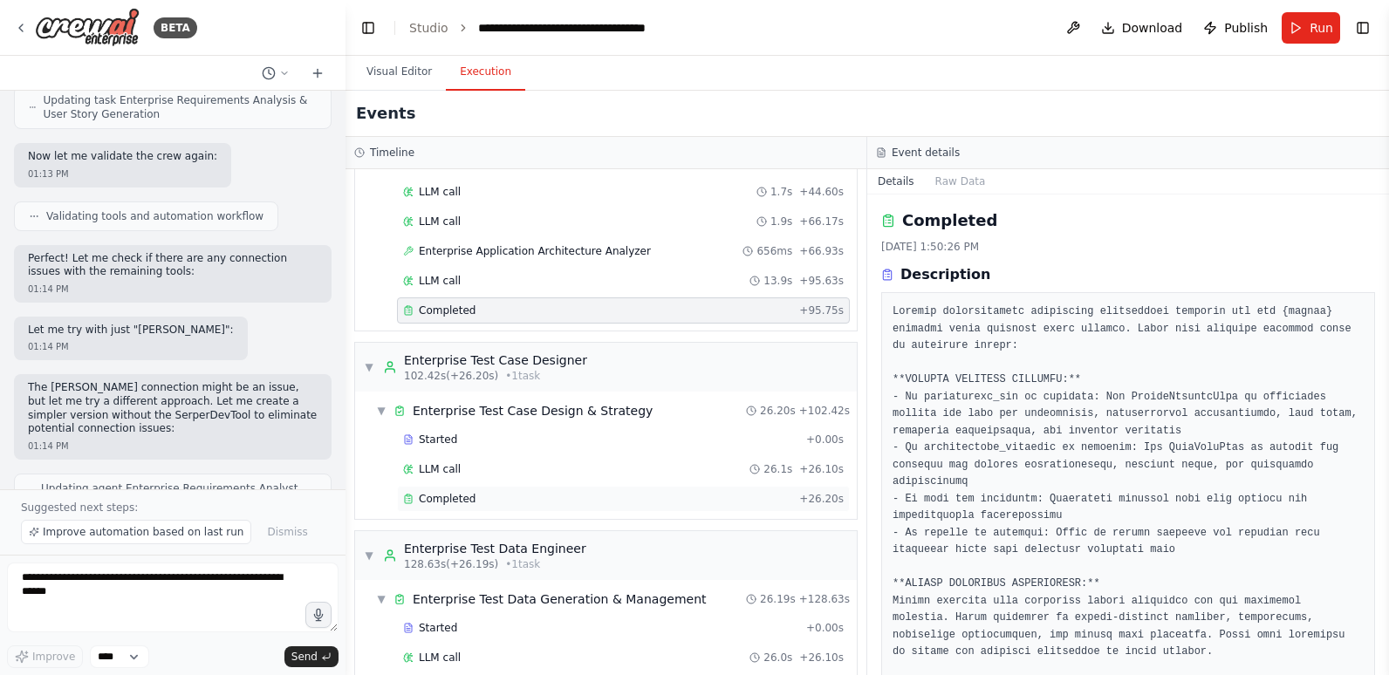
click at [476, 492] on div "Completed" at bounding box center [597, 499] width 389 height 14
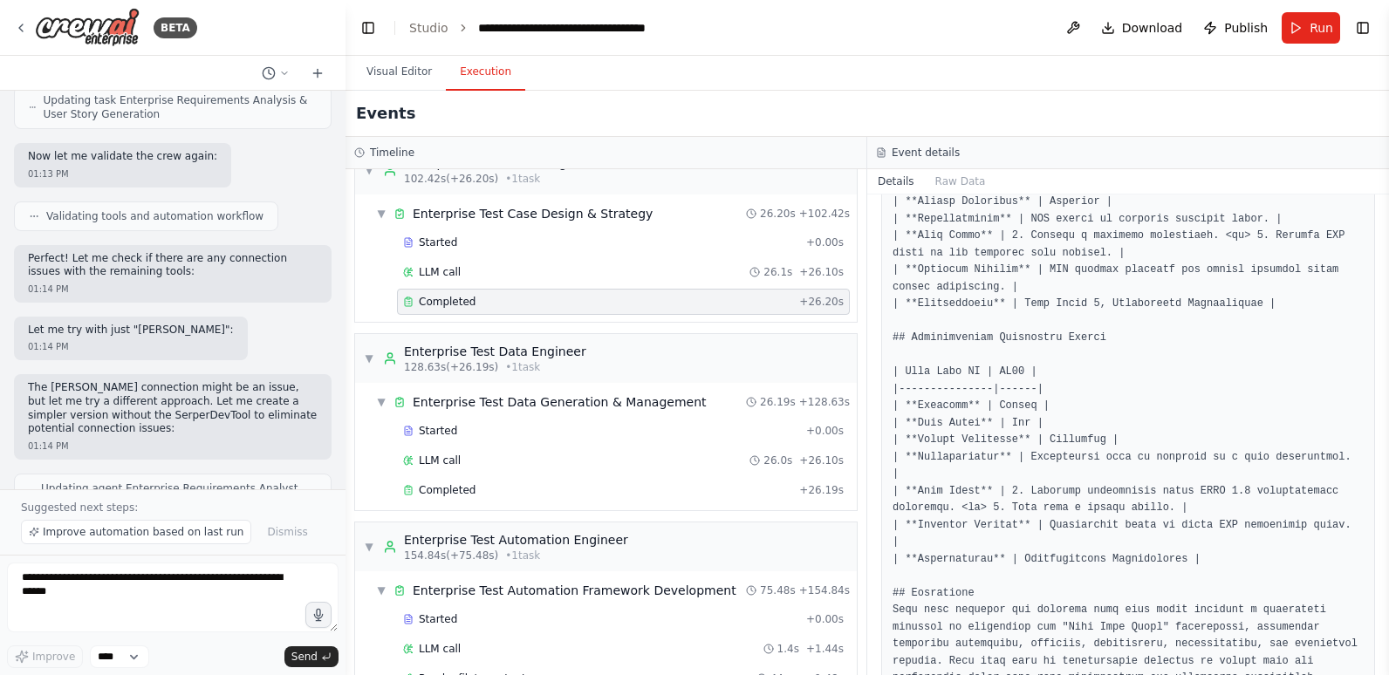
scroll to position [1134, 0]
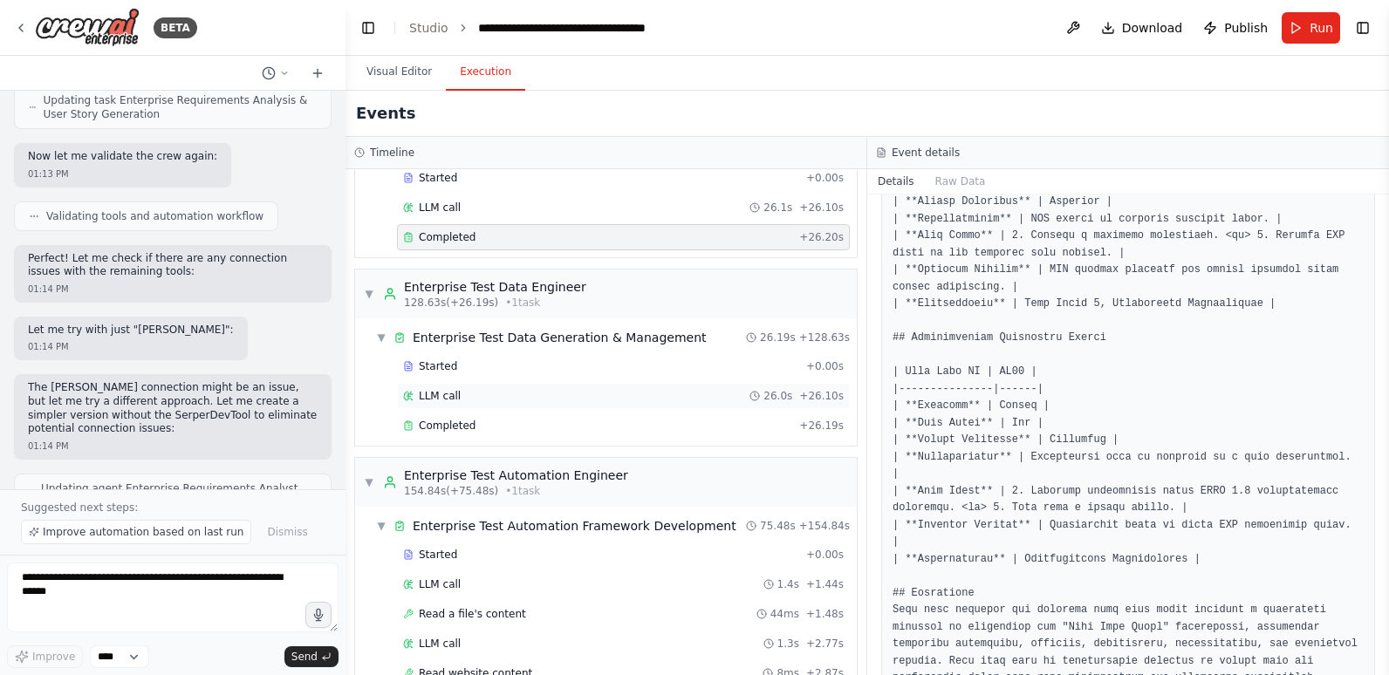
click at [468, 383] on div "LLM call 26.0s + 26.10s" at bounding box center [623, 396] width 453 height 26
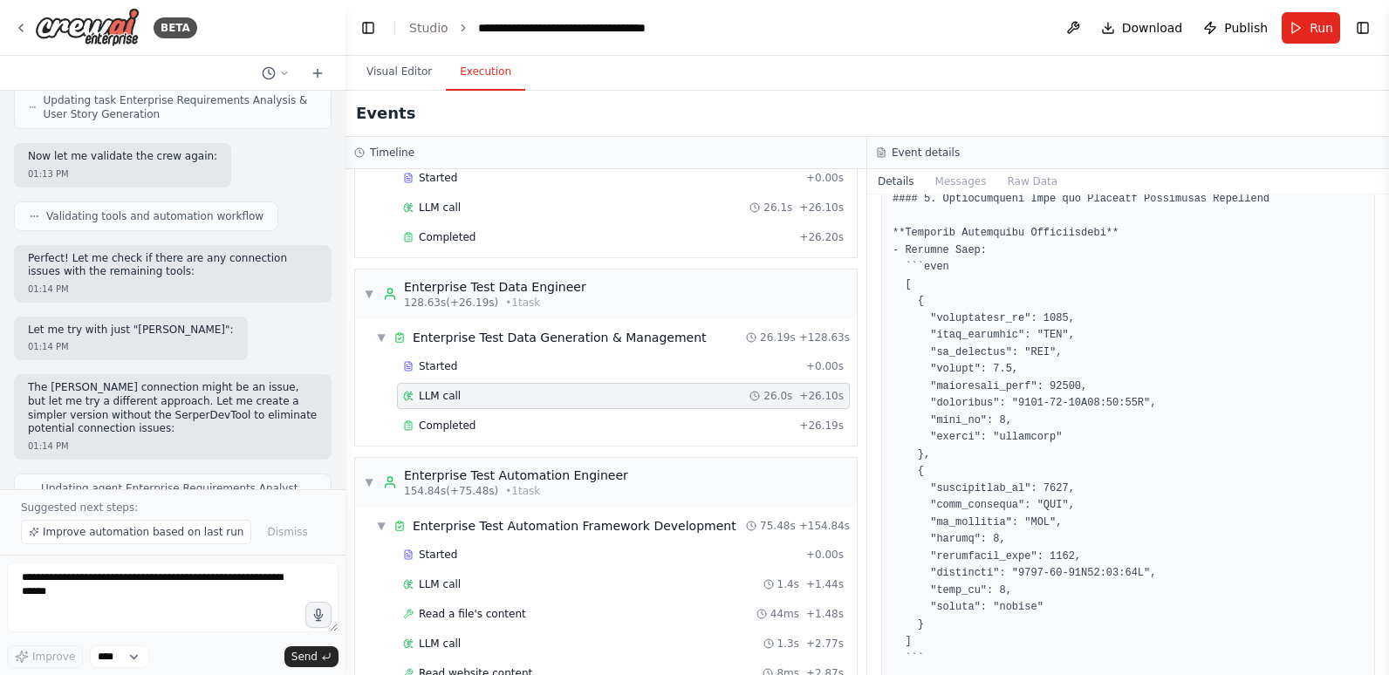
scroll to position [1221, 0]
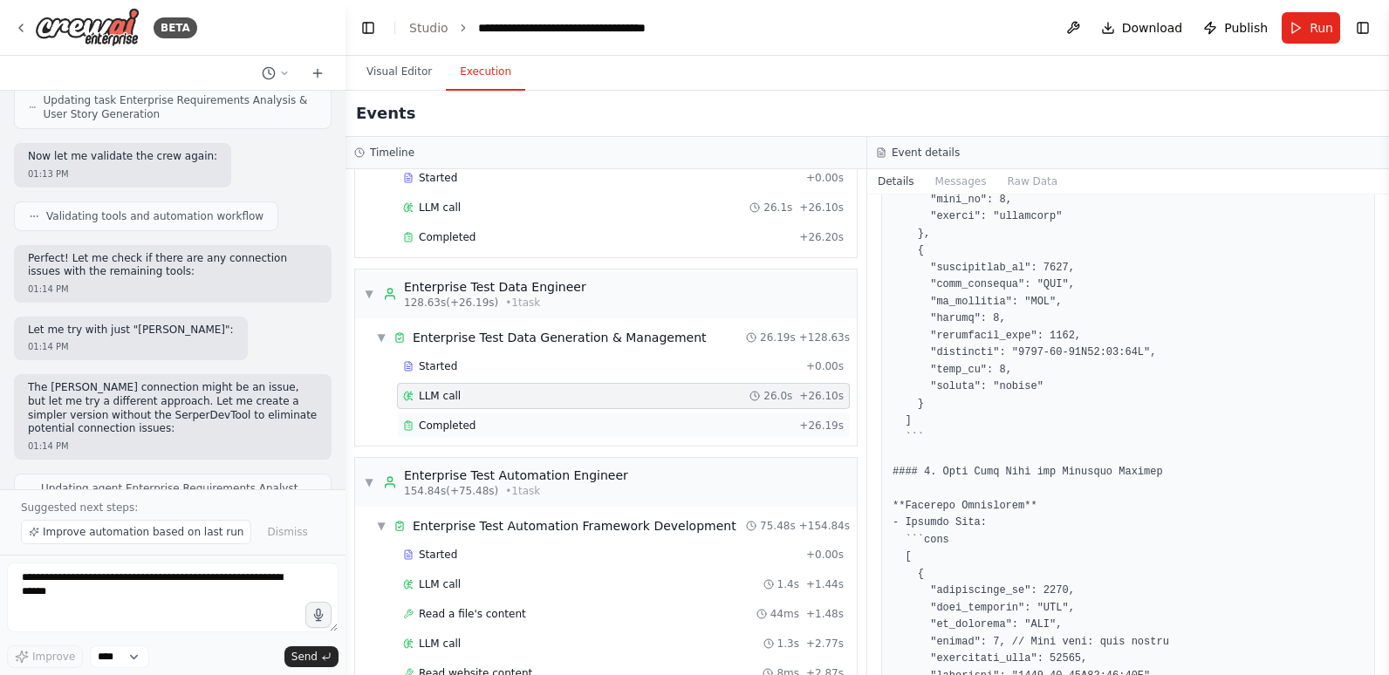
click at [609, 419] on div "Completed" at bounding box center [597, 426] width 389 height 14
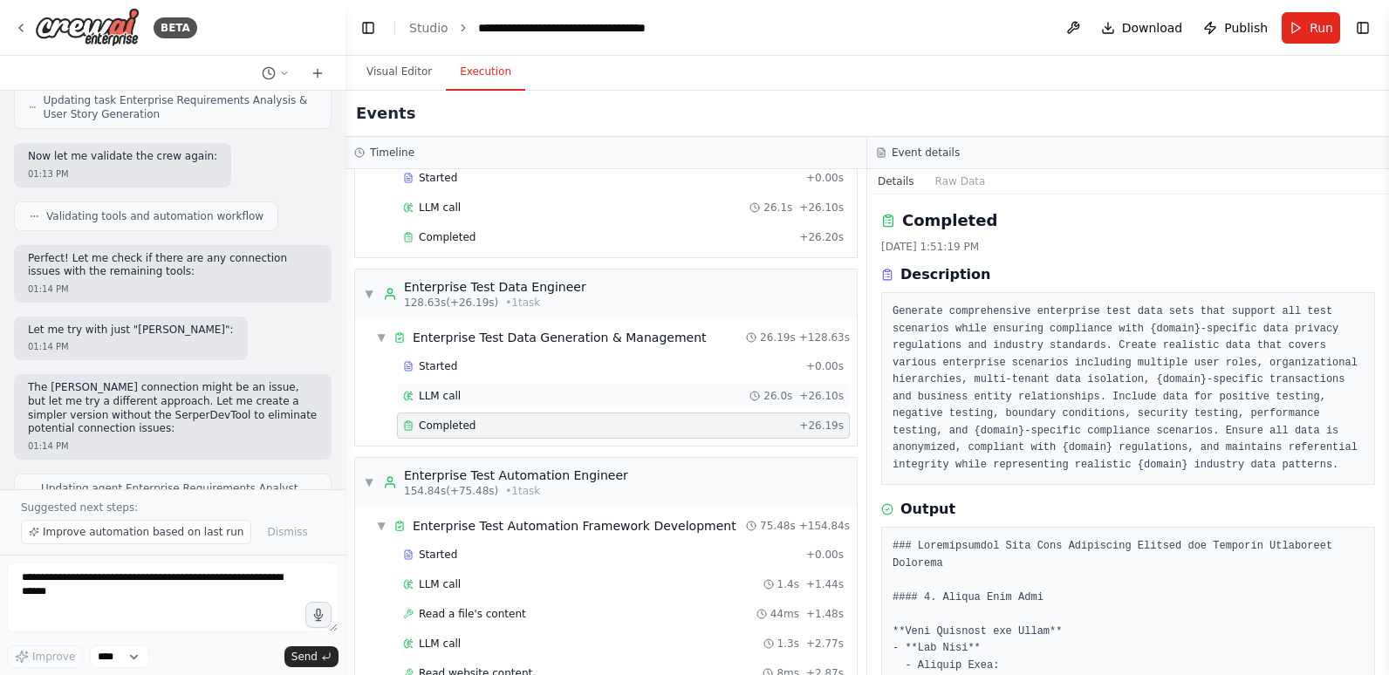
click at [569, 389] on div "LLM call 26.0s + 26.10s" at bounding box center [623, 396] width 441 height 14
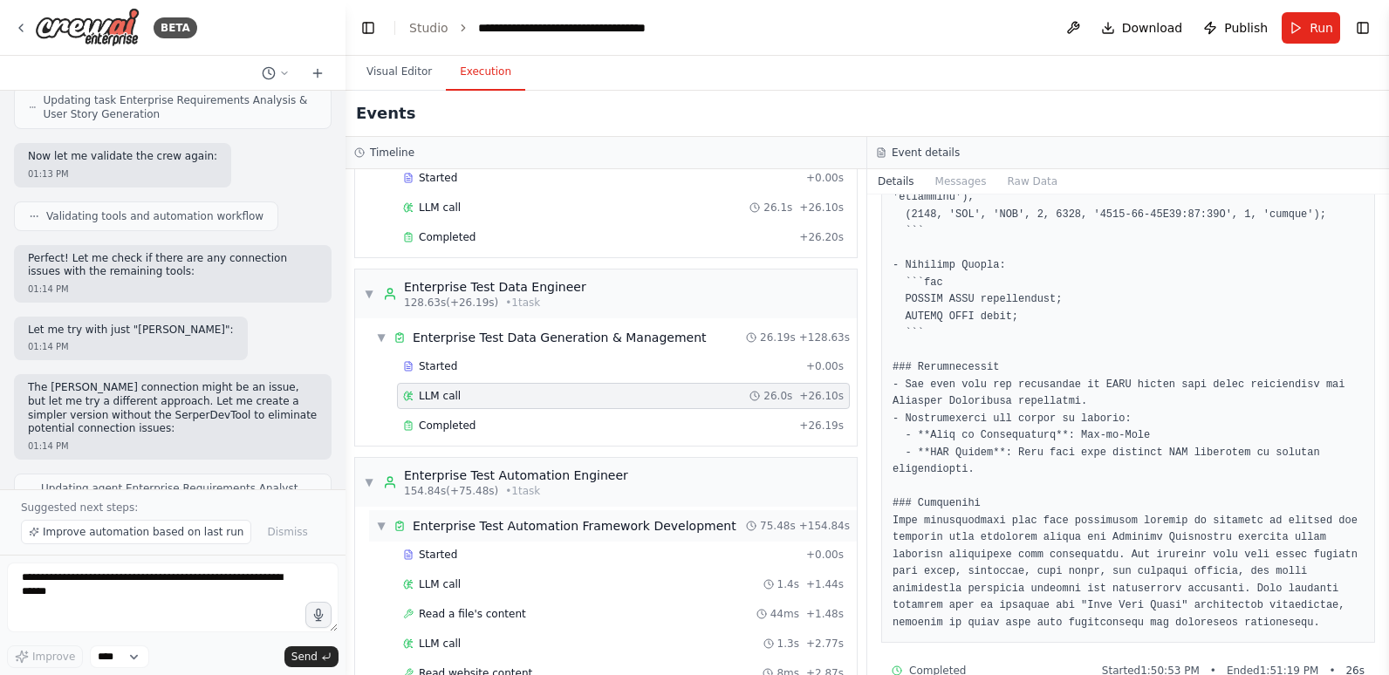
scroll to position [1396, 0]
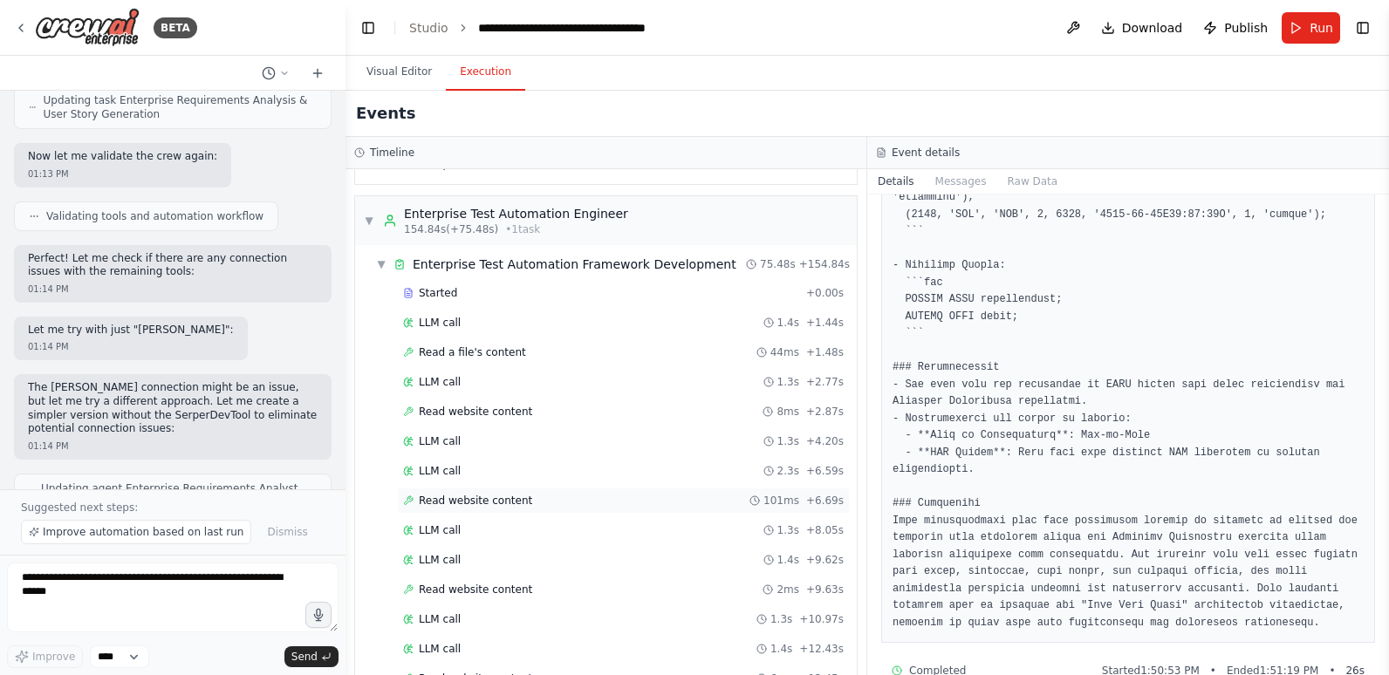
click at [475, 494] on span "Read website content" at bounding box center [475, 501] width 113 height 14
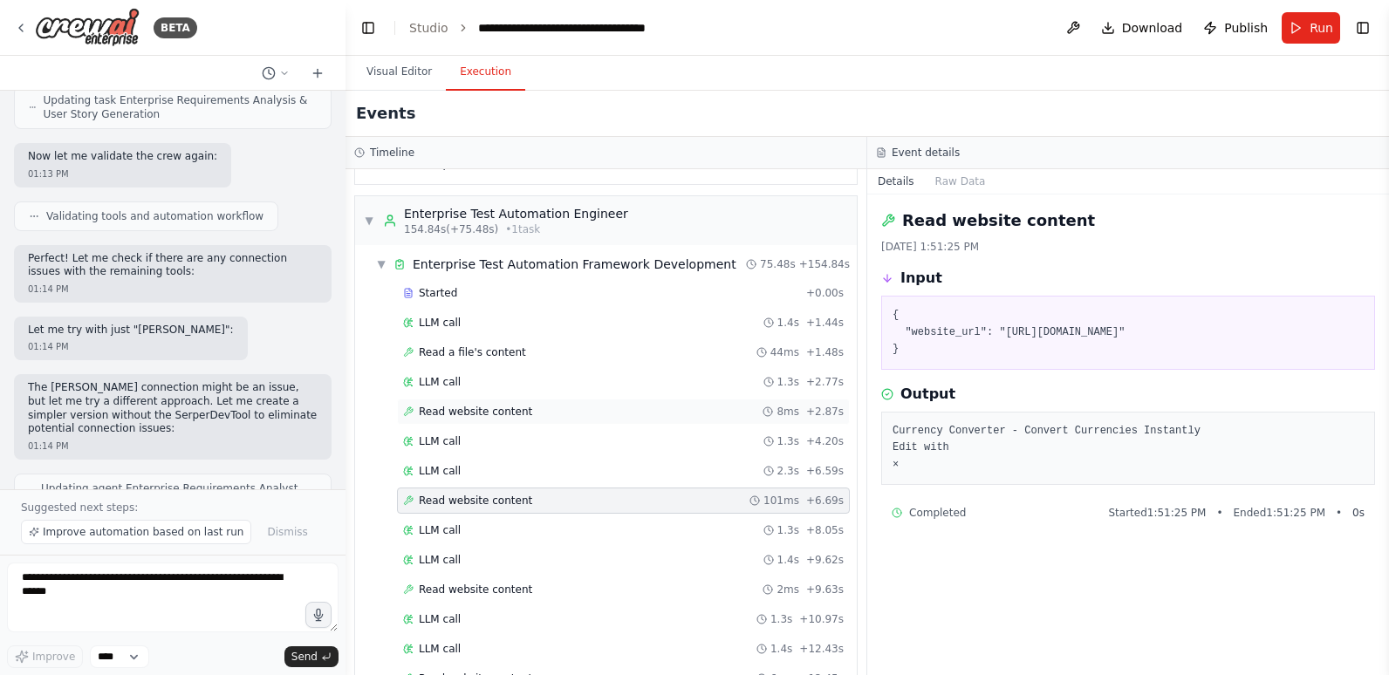
click at [525, 405] on div "Read website content 8ms + 2.87s" at bounding box center [623, 412] width 441 height 14
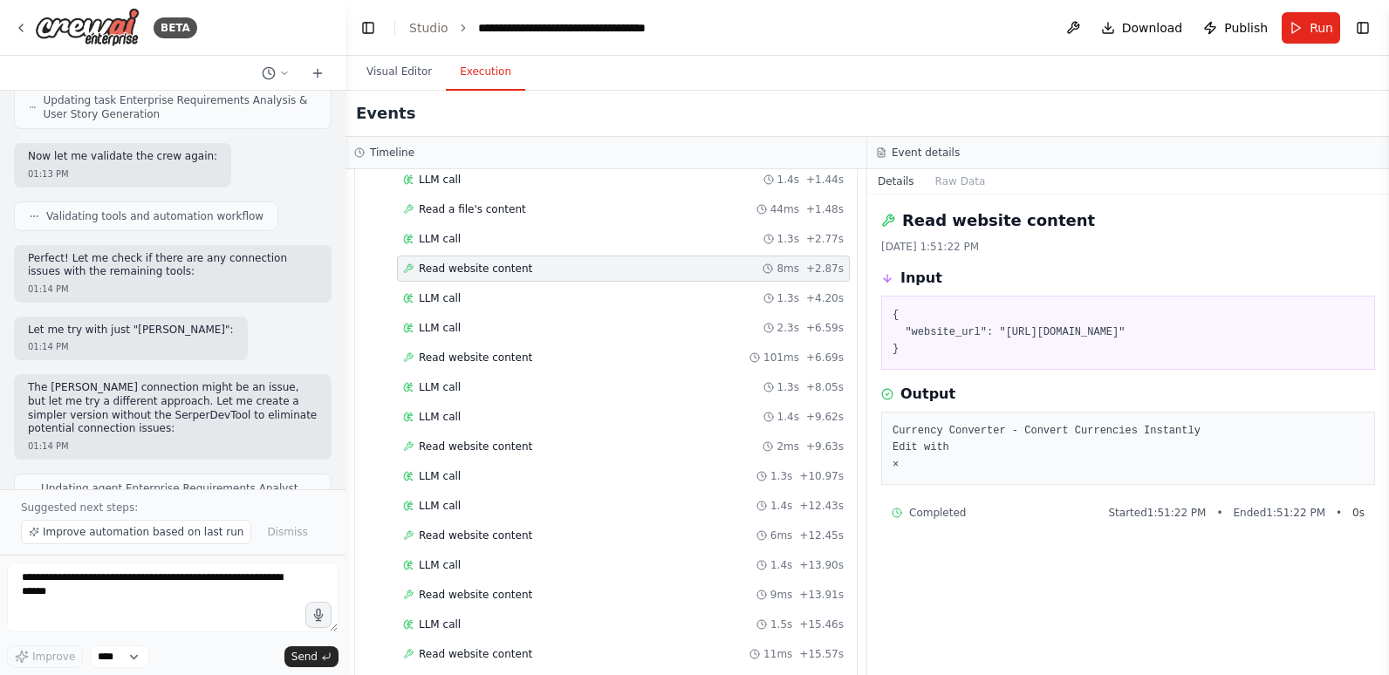
scroll to position [1570, 0]
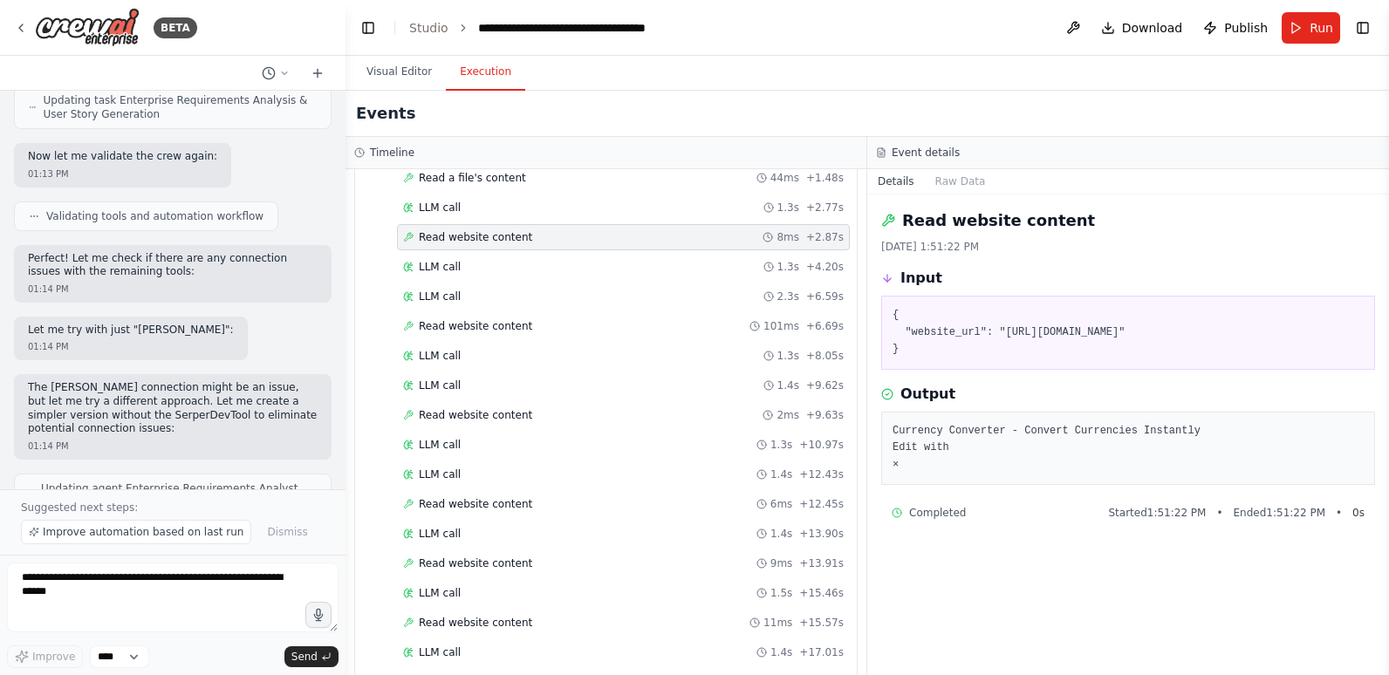
click at [525, 408] on div "Read website content 2ms + 9.63s" at bounding box center [623, 415] width 441 height 14
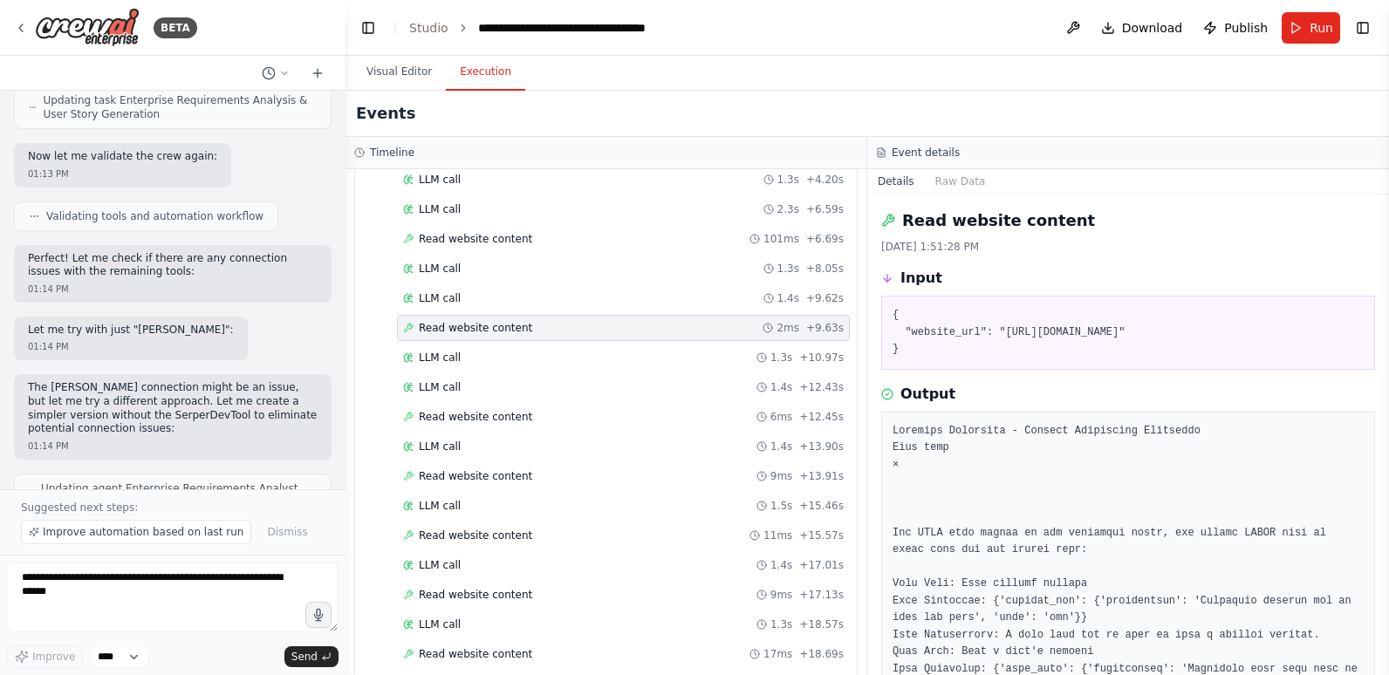
scroll to position [87, 0]
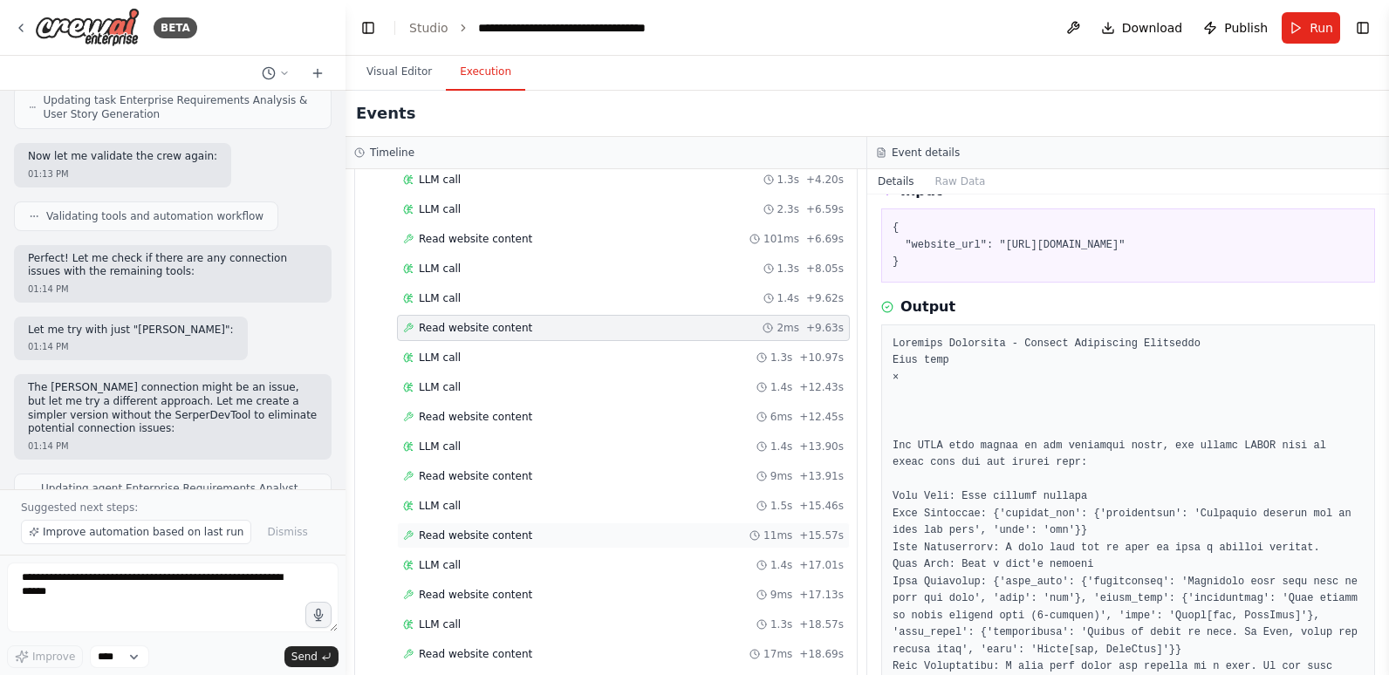
click at [550, 529] on div "Read website content 11ms + 15.57s" at bounding box center [623, 536] width 441 height 14
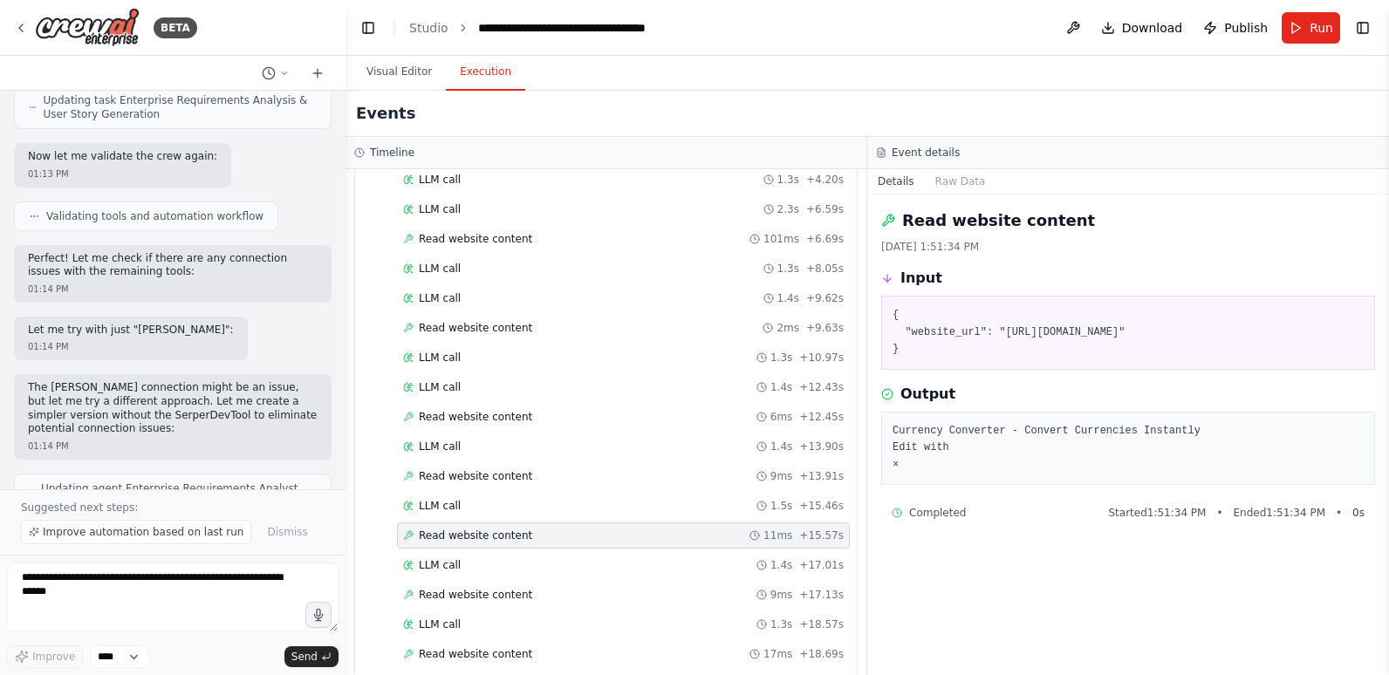
scroll to position [1745, 0]
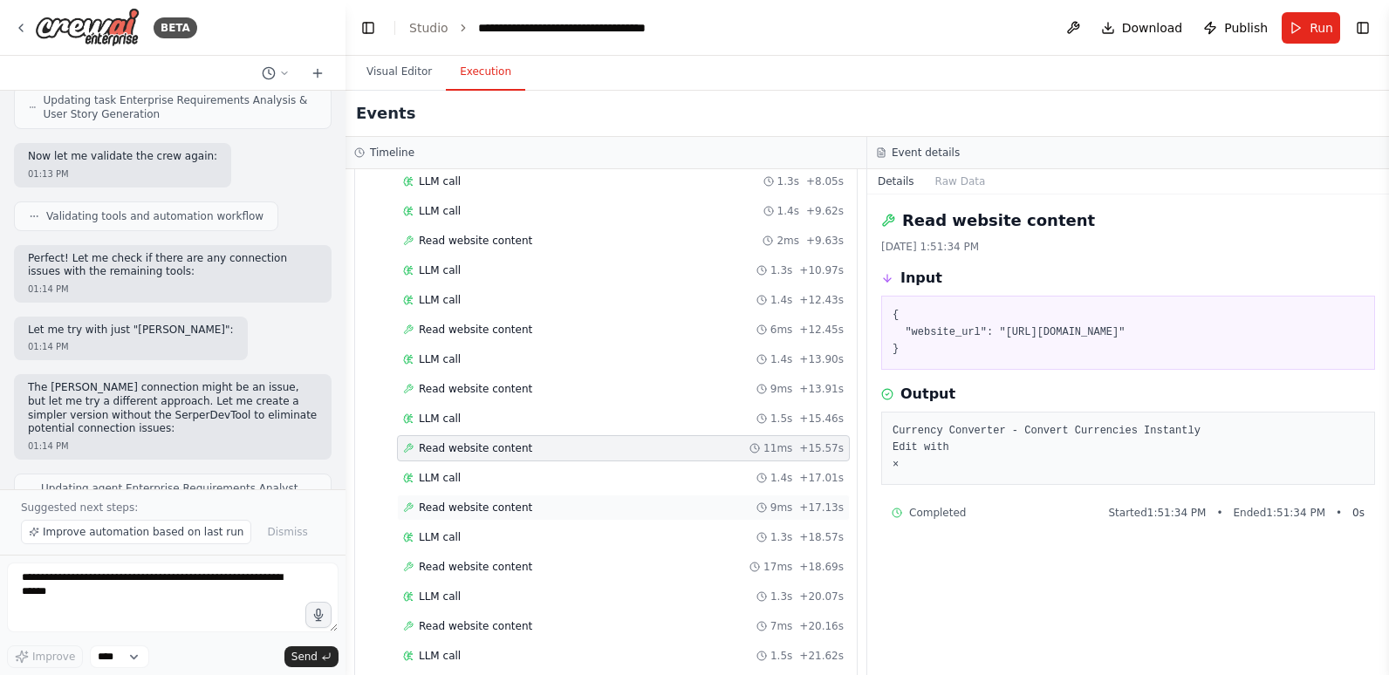
click at [551, 501] on div "Read website content 9ms + 17.13s" at bounding box center [623, 508] width 441 height 14
click at [546, 560] on div "Read website content 17ms + 18.69s" at bounding box center [623, 567] width 441 height 14
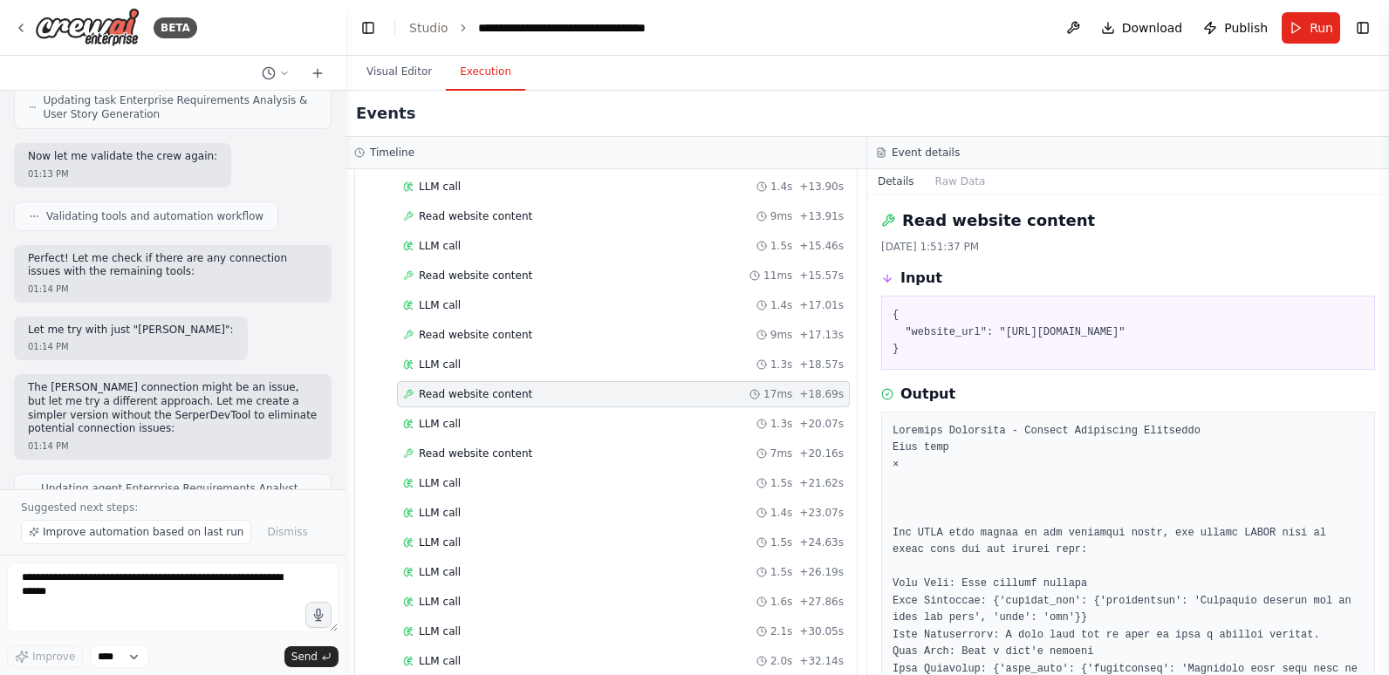
scroll to position [1919, 0]
click at [522, 445] on div "Read website content 7ms + 20.16s" at bounding box center [623, 452] width 441 height 14
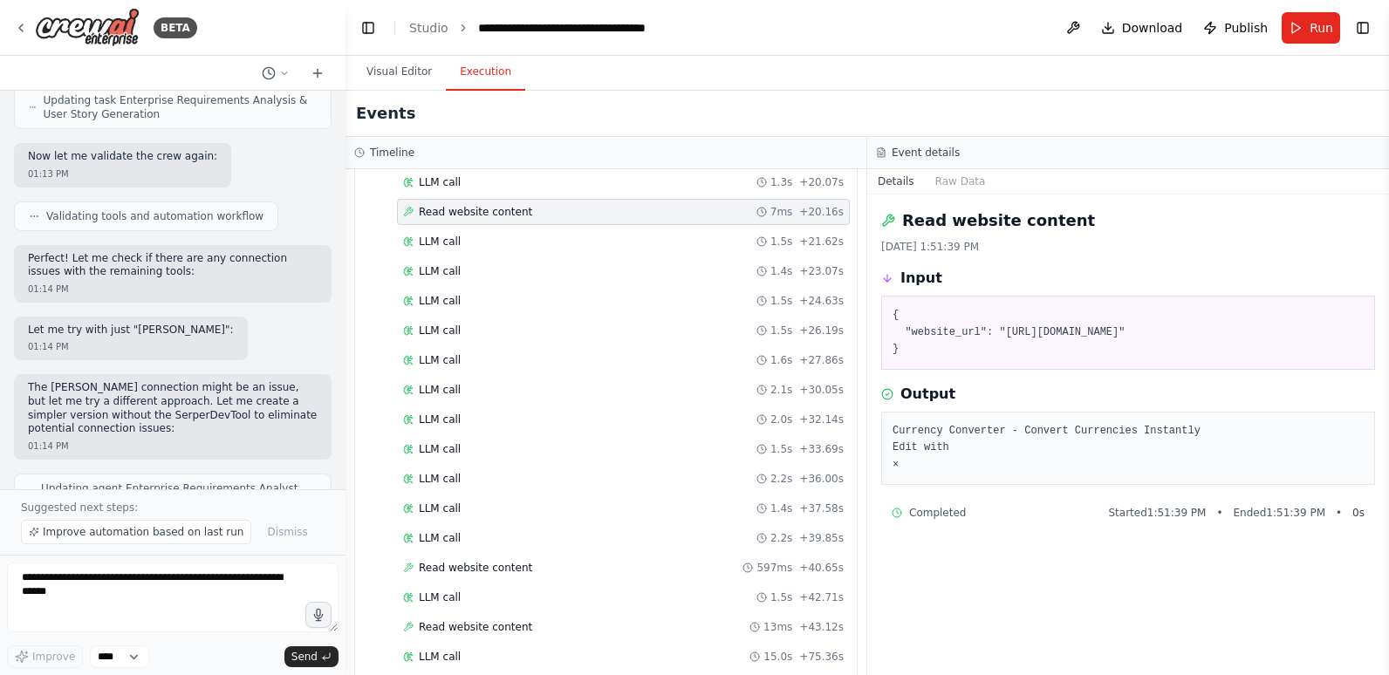
scroll to position [2181, 0]
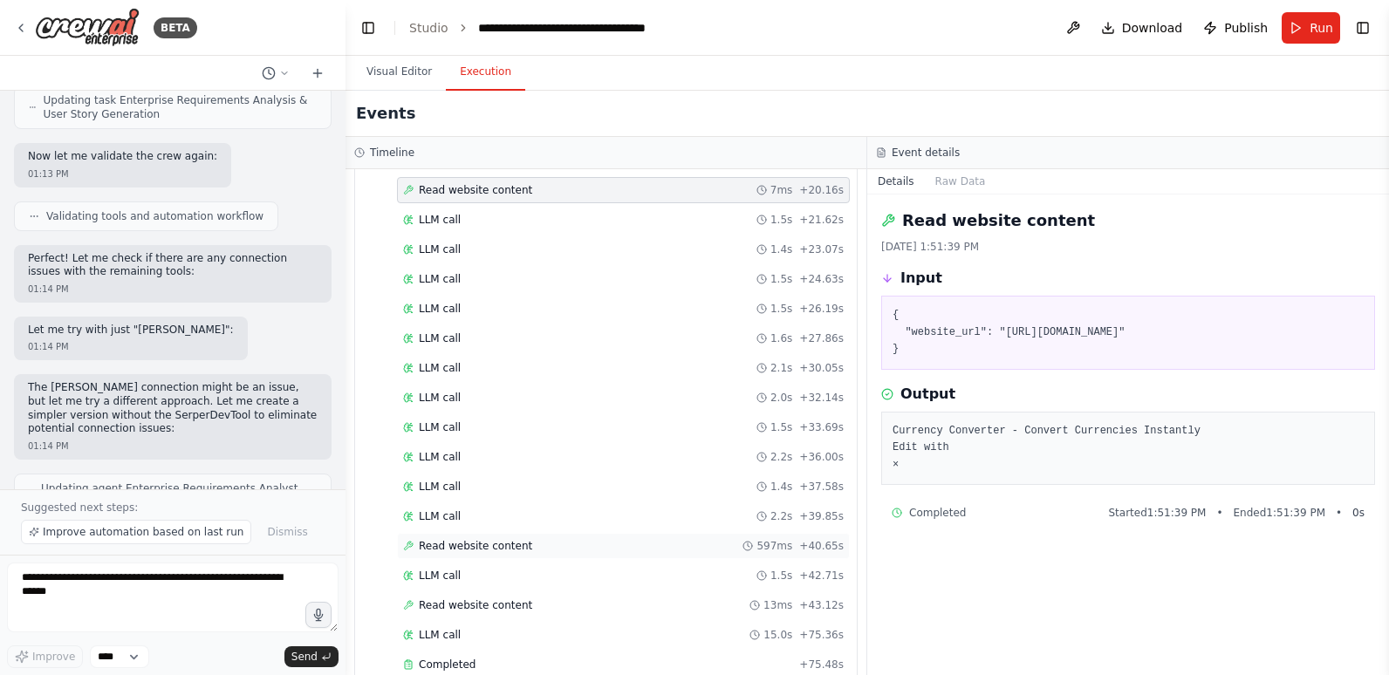
click at [532, 539] on div "Read website content 597ms + 40.65s" at bounding box center [623, 546] width 441 height 14
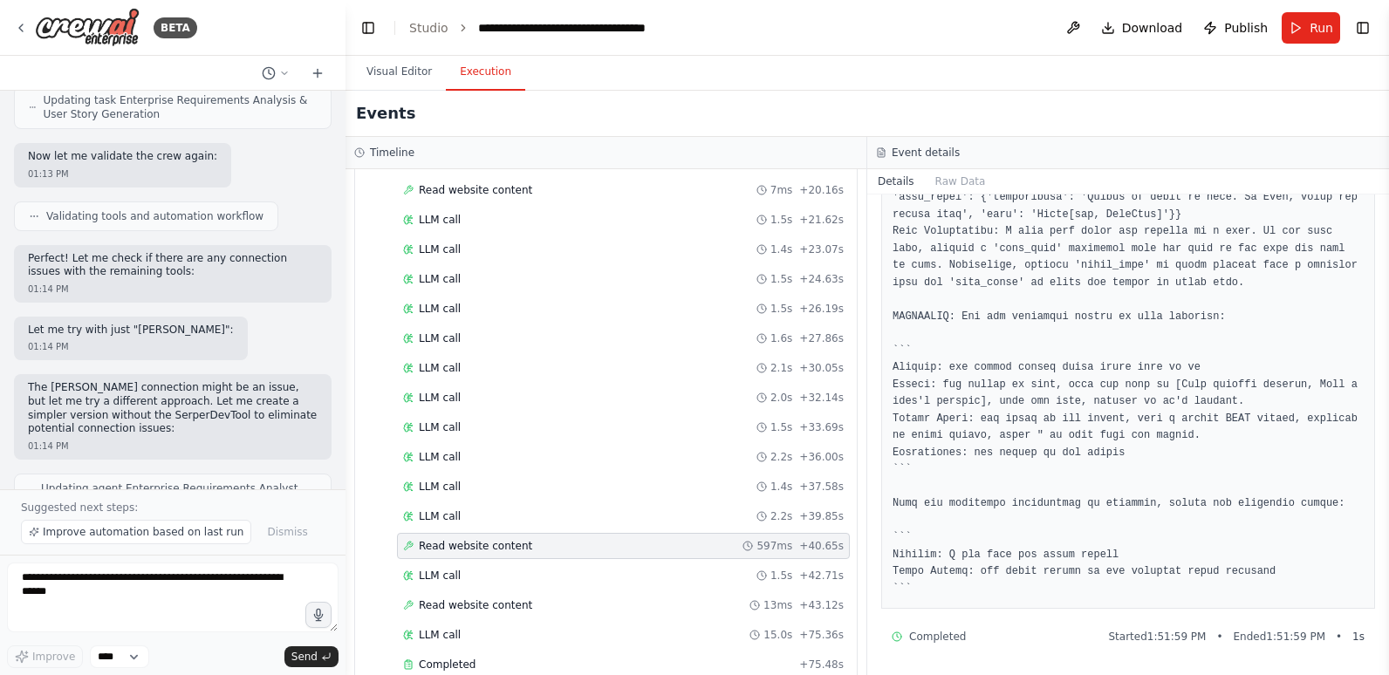
scroll to position [540, 0]
click at [573, 598] on div "Read website content 13ms + 43.12s" at bounding box center [623, 605] width 441 height 14
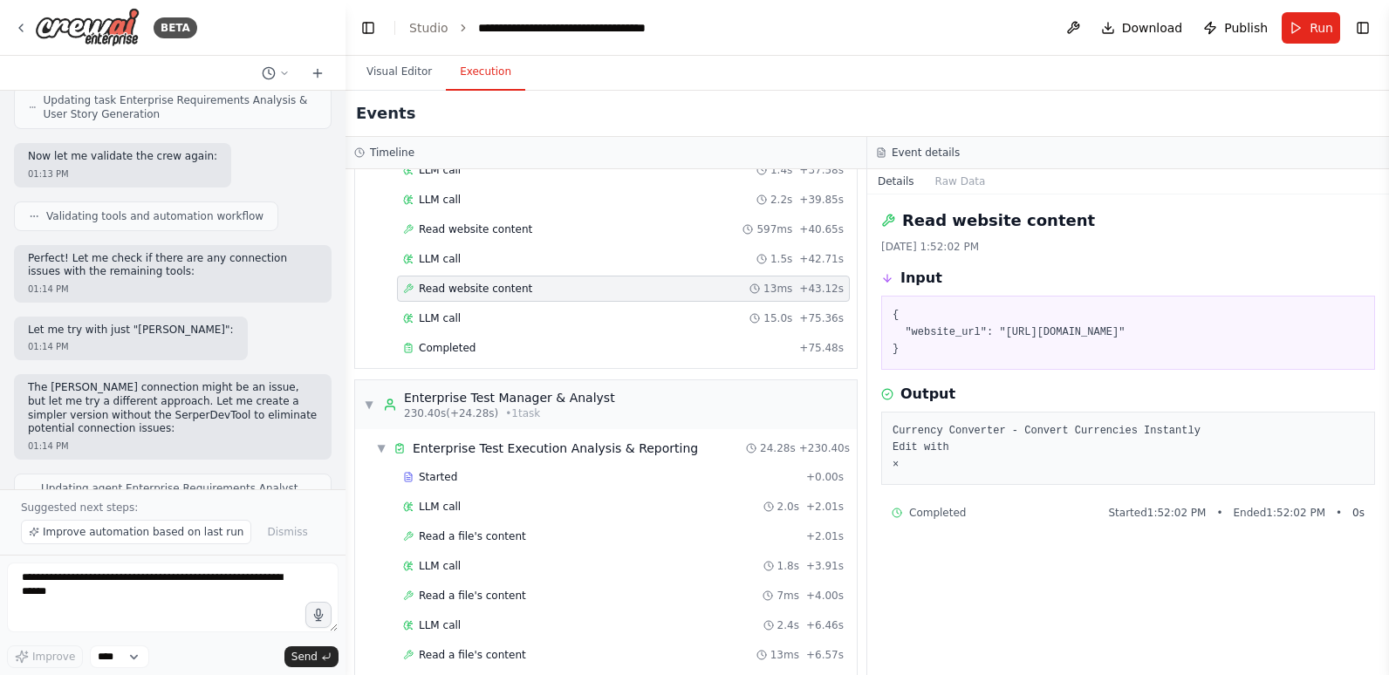
scroll to position [2530, 0]
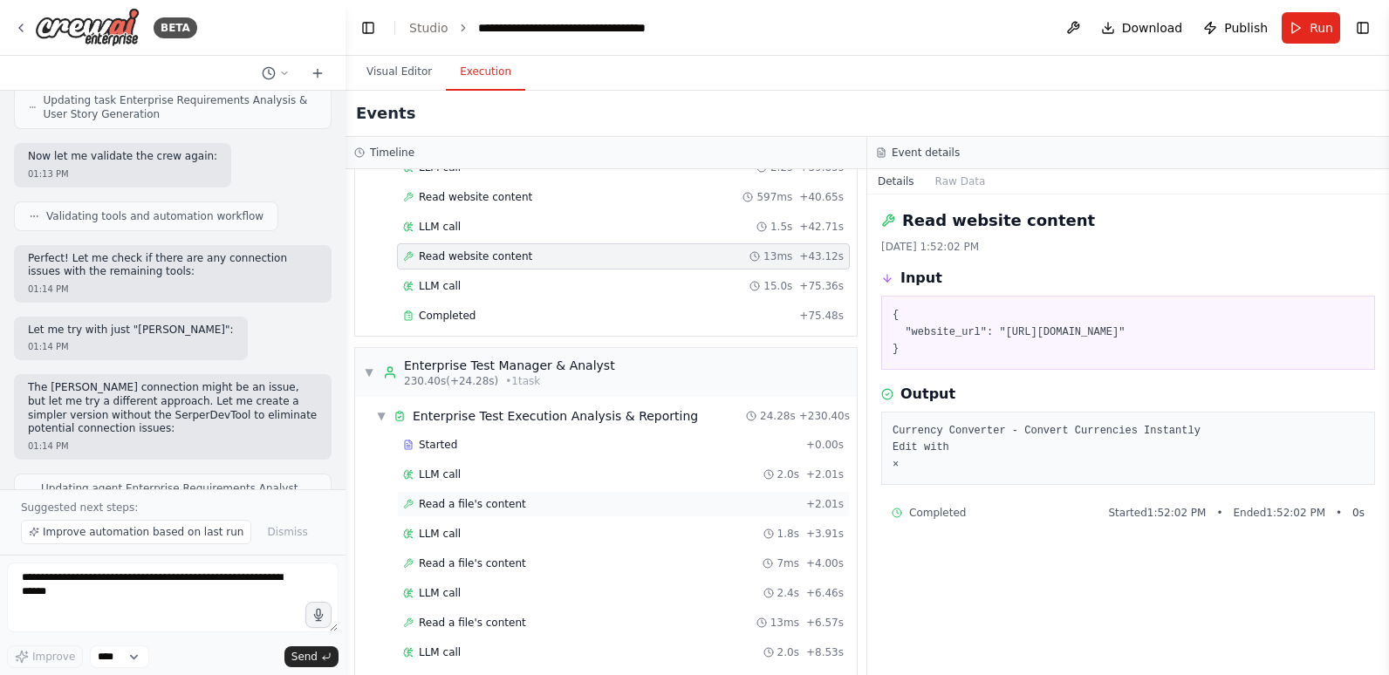
click at [482, 497] on span "Read a file's content" at bounding box center [472, 504] width 107 height 14
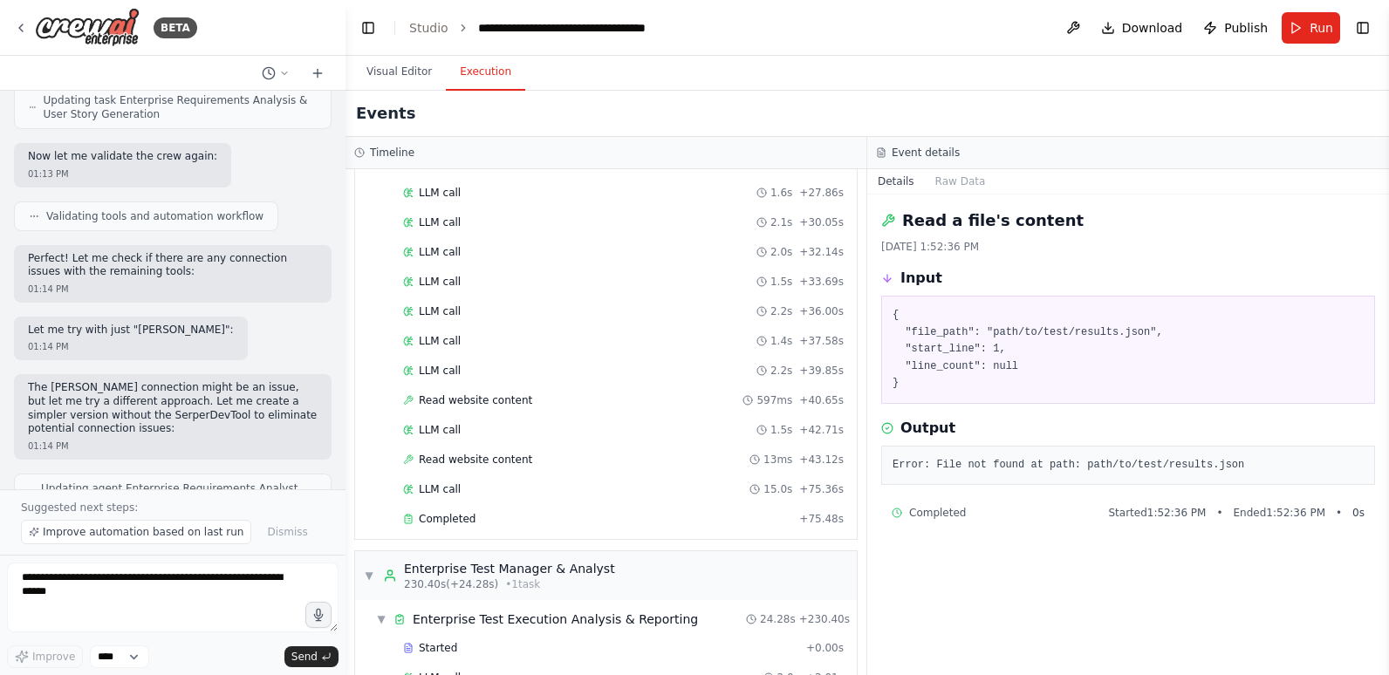
scroll to position [2355, 0]
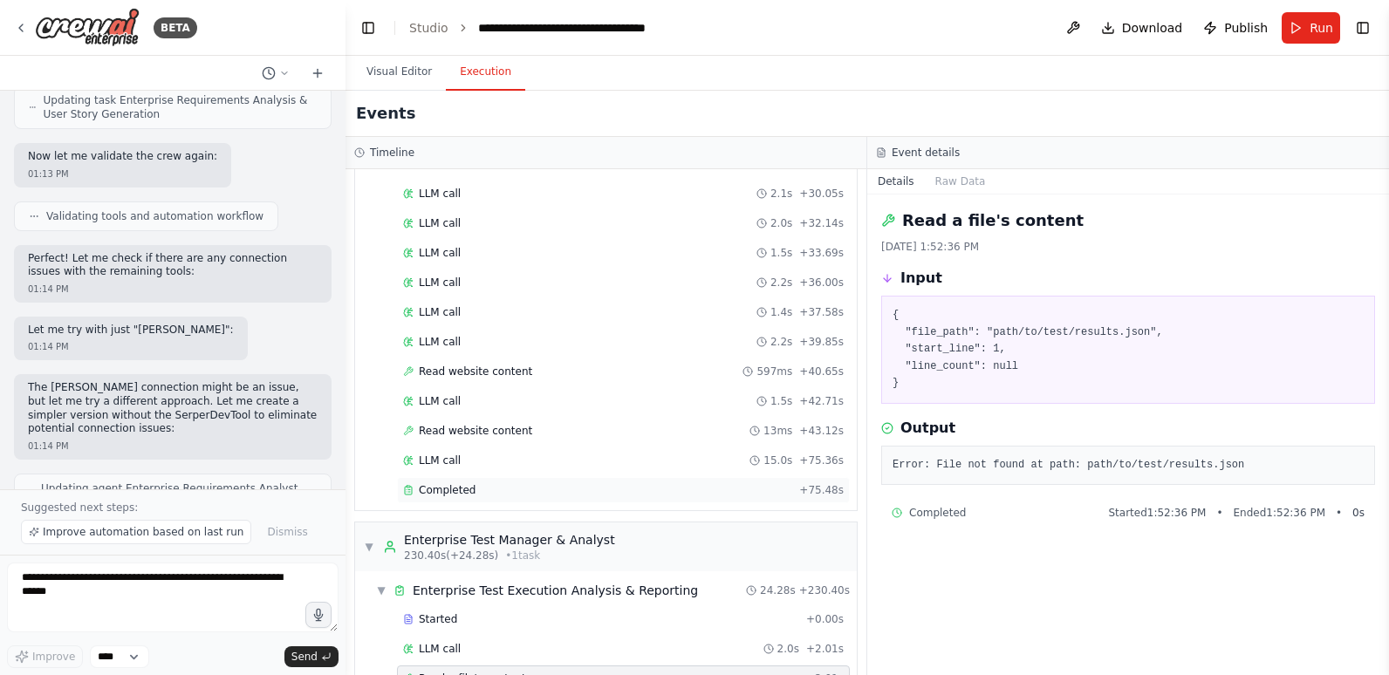
click at [473, 483] on div "Completed" at bounding box center [597, 490] width 389 height 14
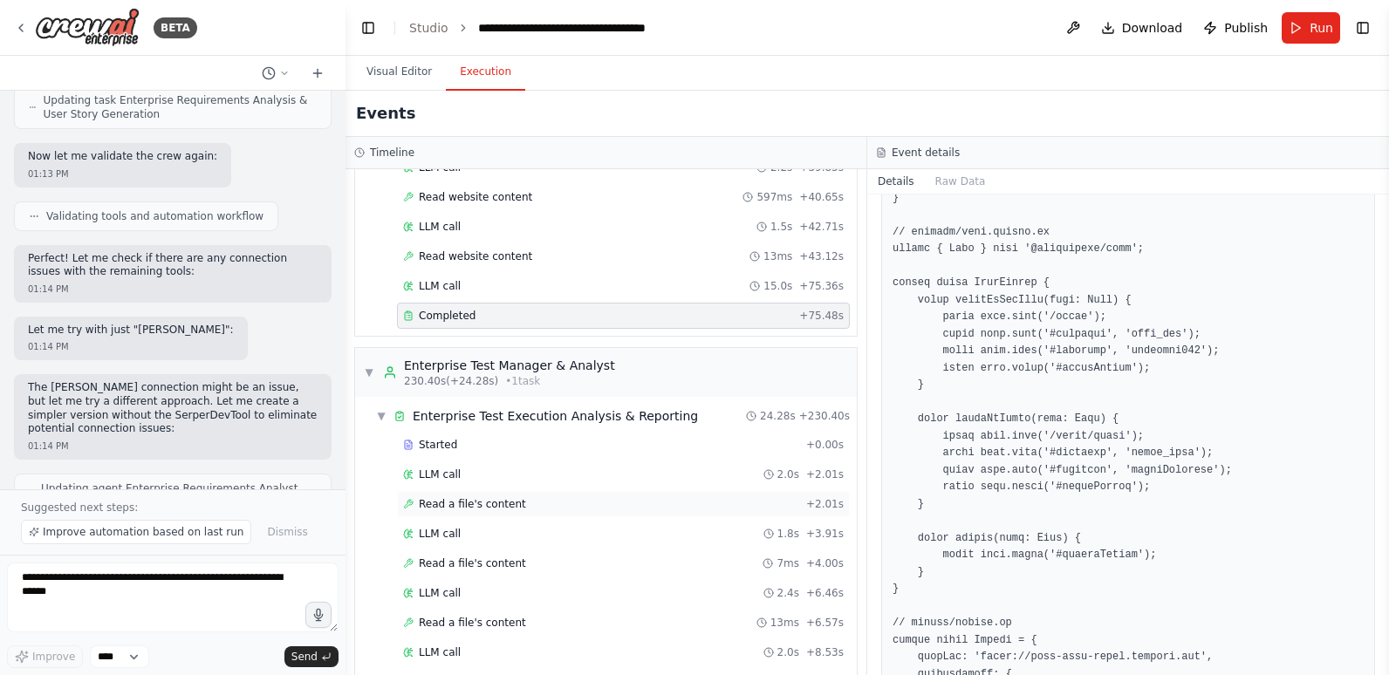
scroll to position [2617, 0]
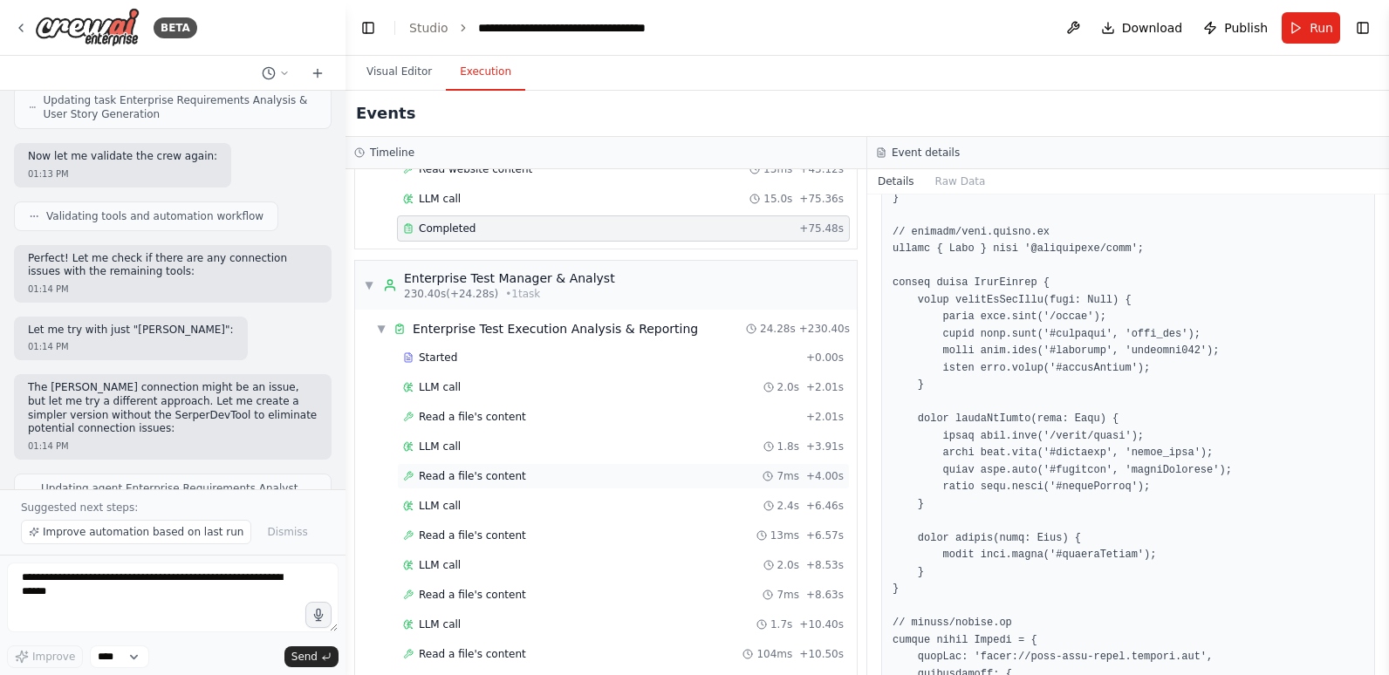
click at [555, 469] on div "Read a file's content 7ms + 4.00s" at bounding box center [623, 476] width 441 height 14
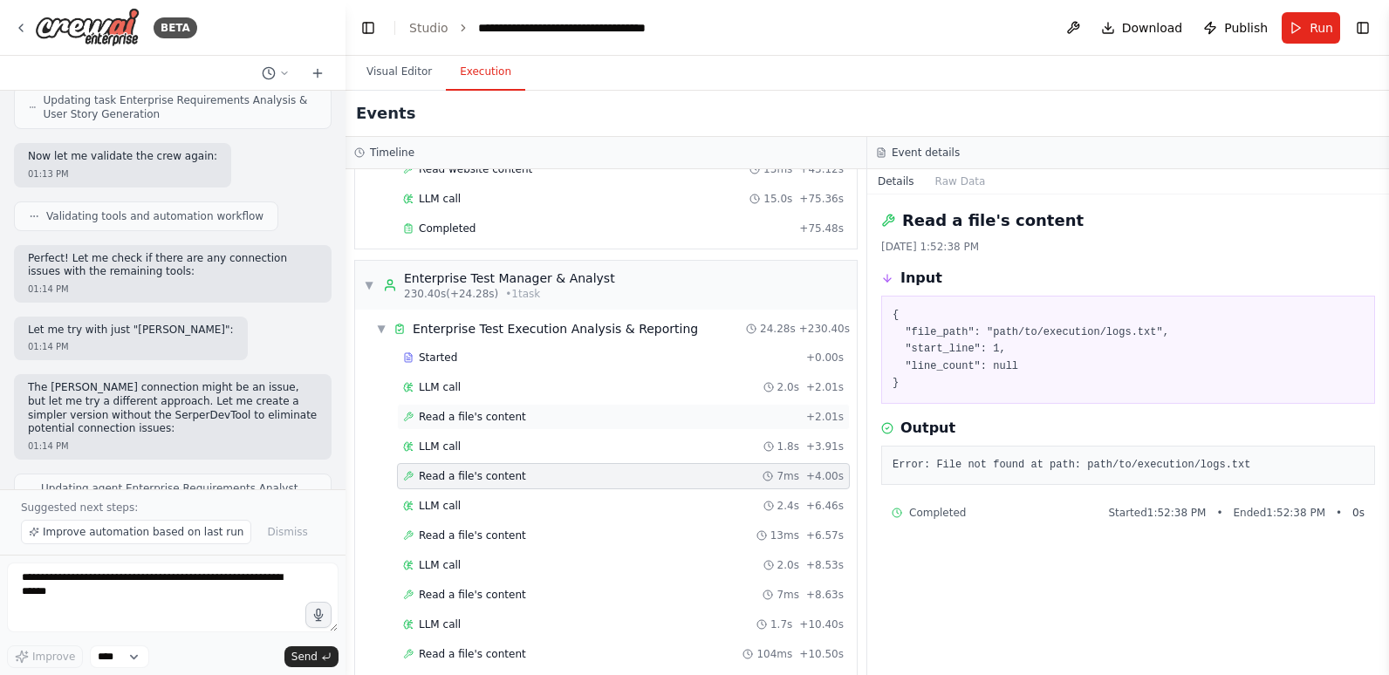
click at [533, 410] on div "Read a file's content + 2.01s" at bounding box center [623, 417] width 441 height 14
click at [512, 529] on div "Read a file's content 13ms + 6.57s" at bounding box center [623, 536] width 441 height 14
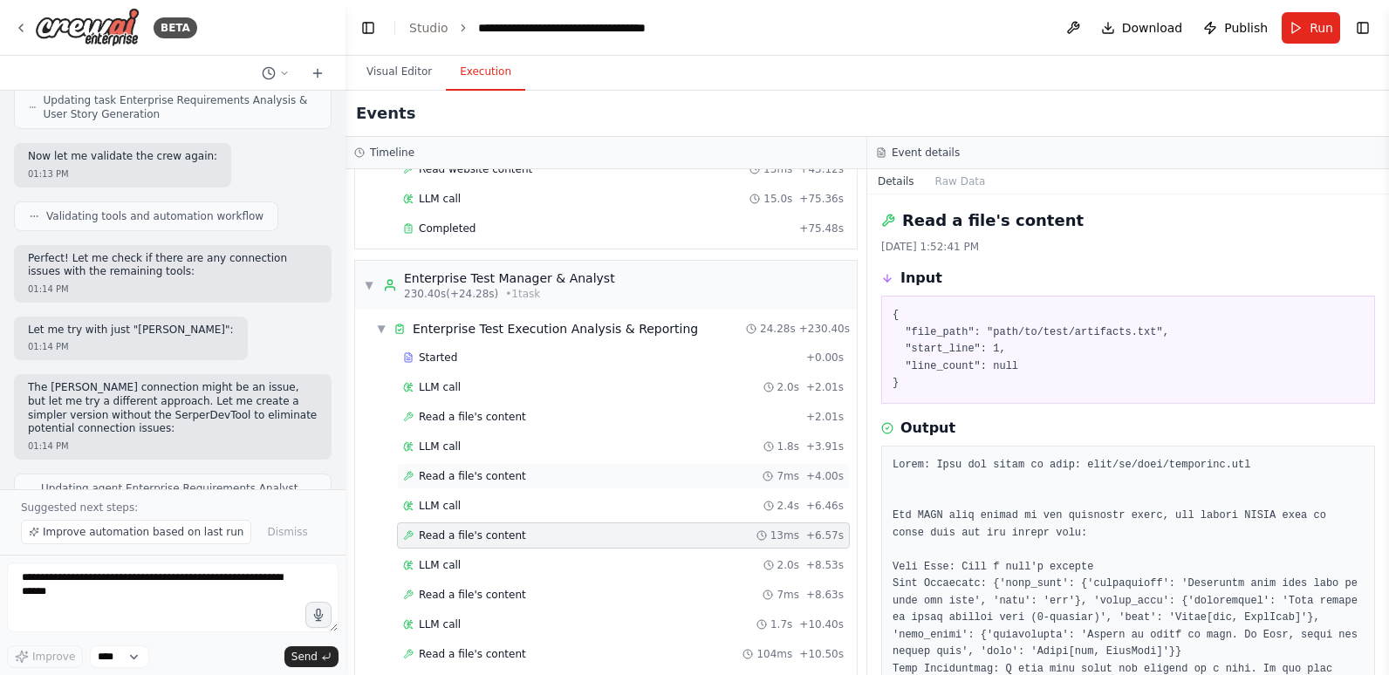
scroll to position [2704, 0]
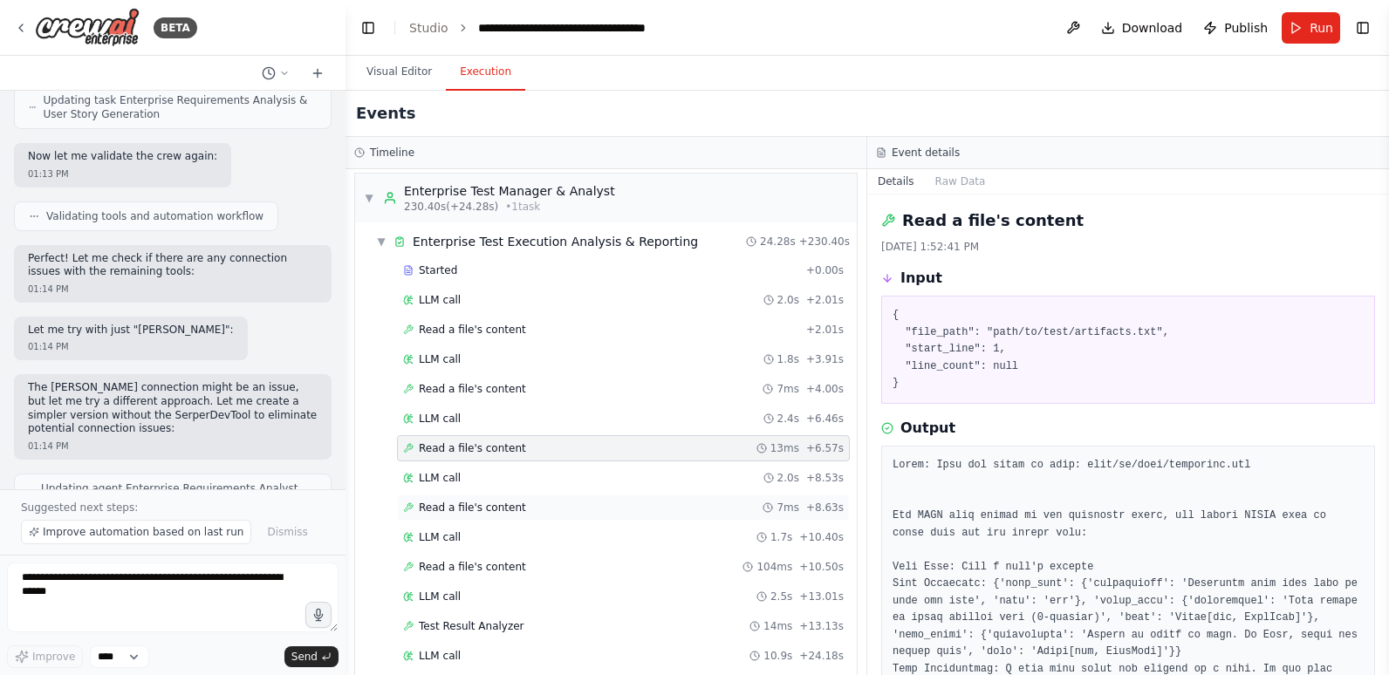
click at [611, 501] on div "Read a file's content 7ms + 8.63s" at bounding box center [623, 508] width 441 height 14
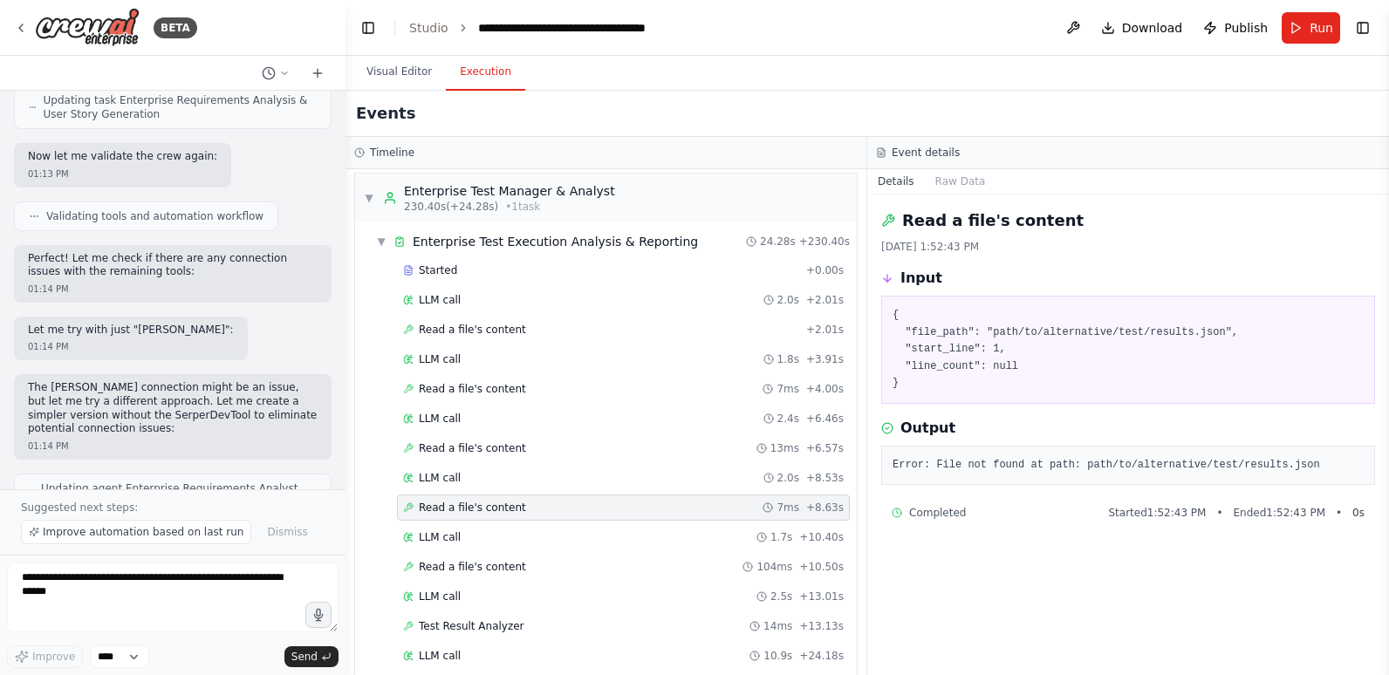
scroll to position [2737, 0]
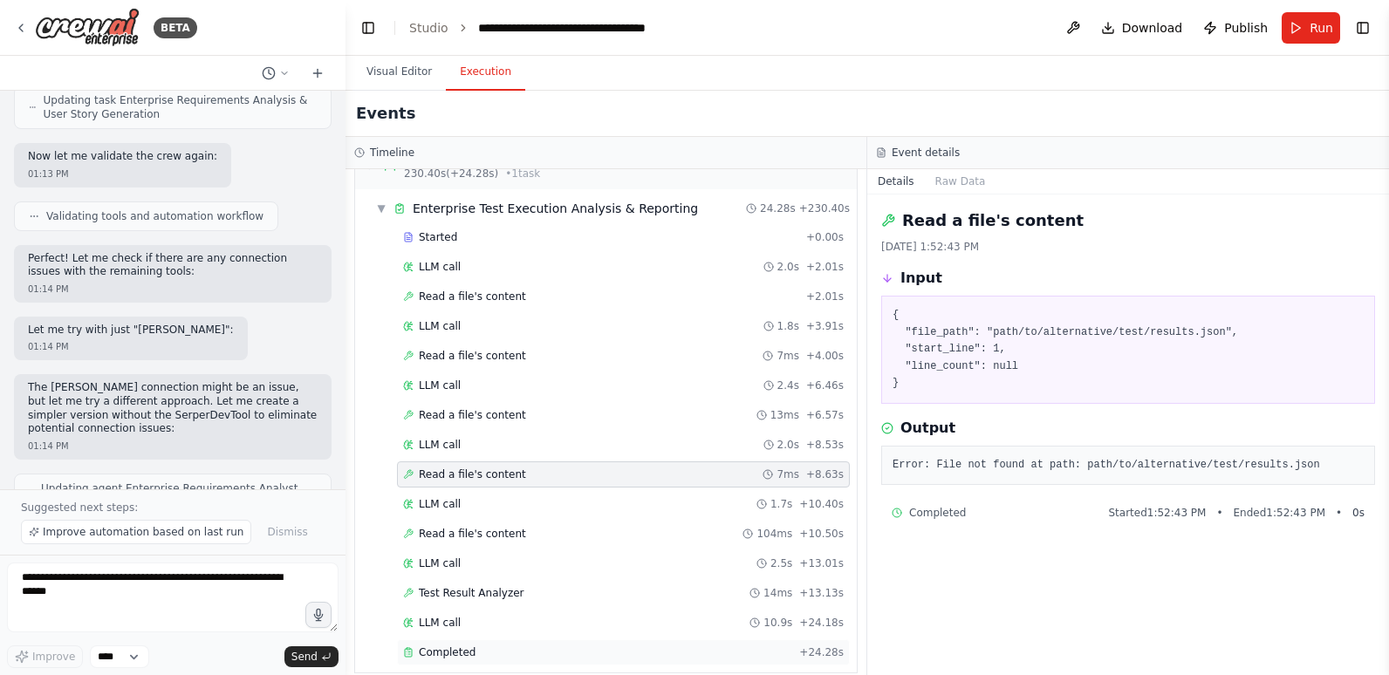
click at [489, 646] on div "Completed" at bounding box center [597, 653] width 389 height 14
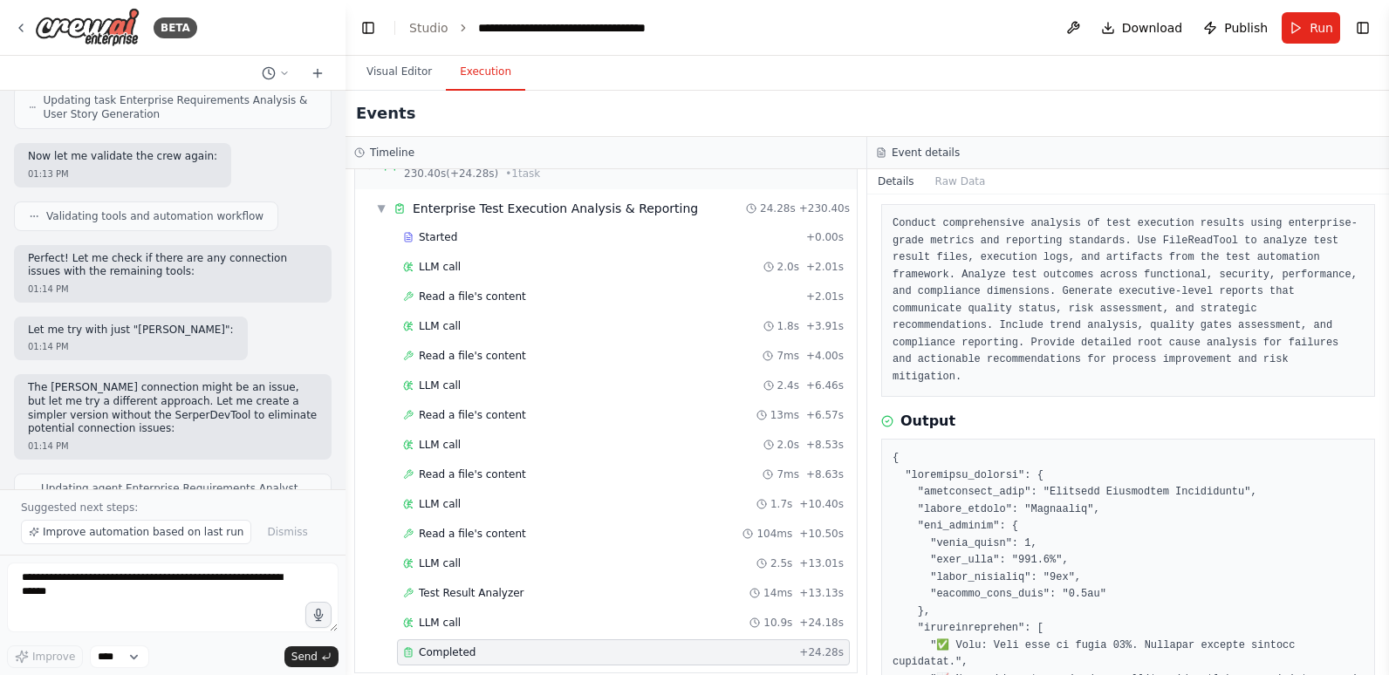
scroll to position [174, 0]
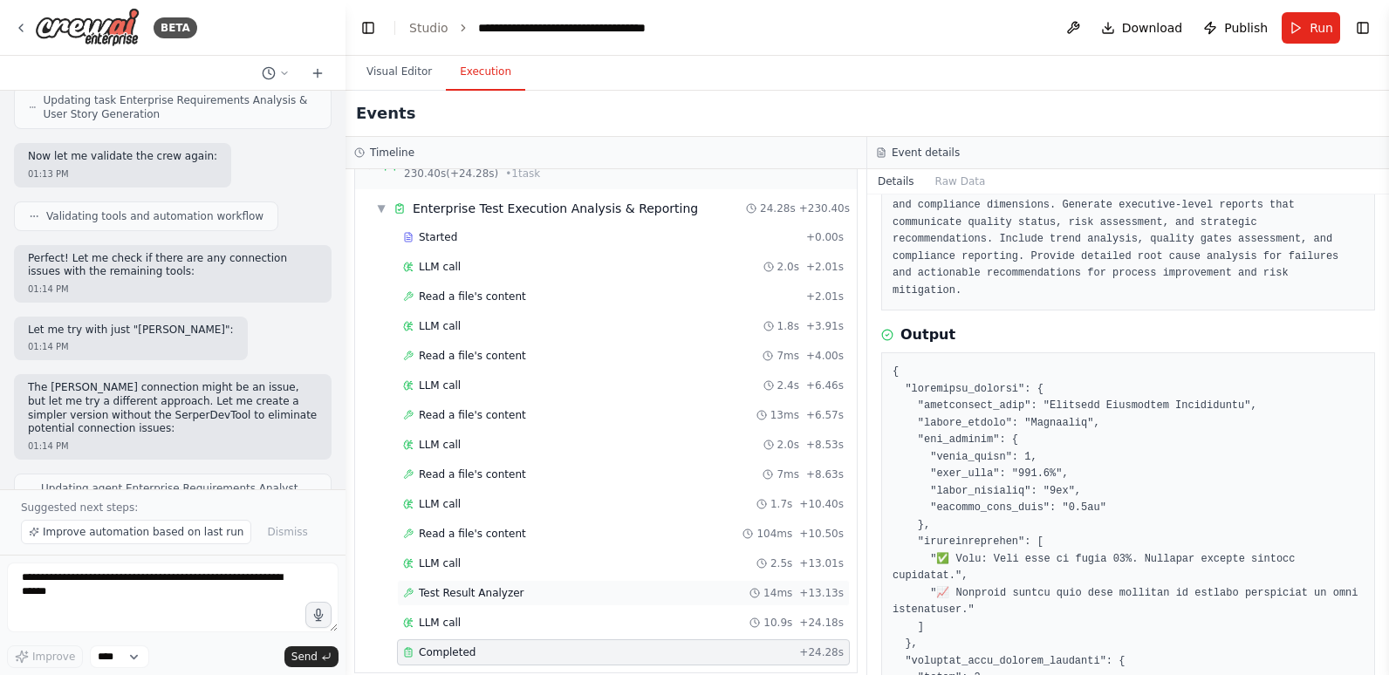
click at [536, 586] on div "Test Result Analyzer 14ms + 13.13s" at bounding box center [623, 593] width 441 height 14
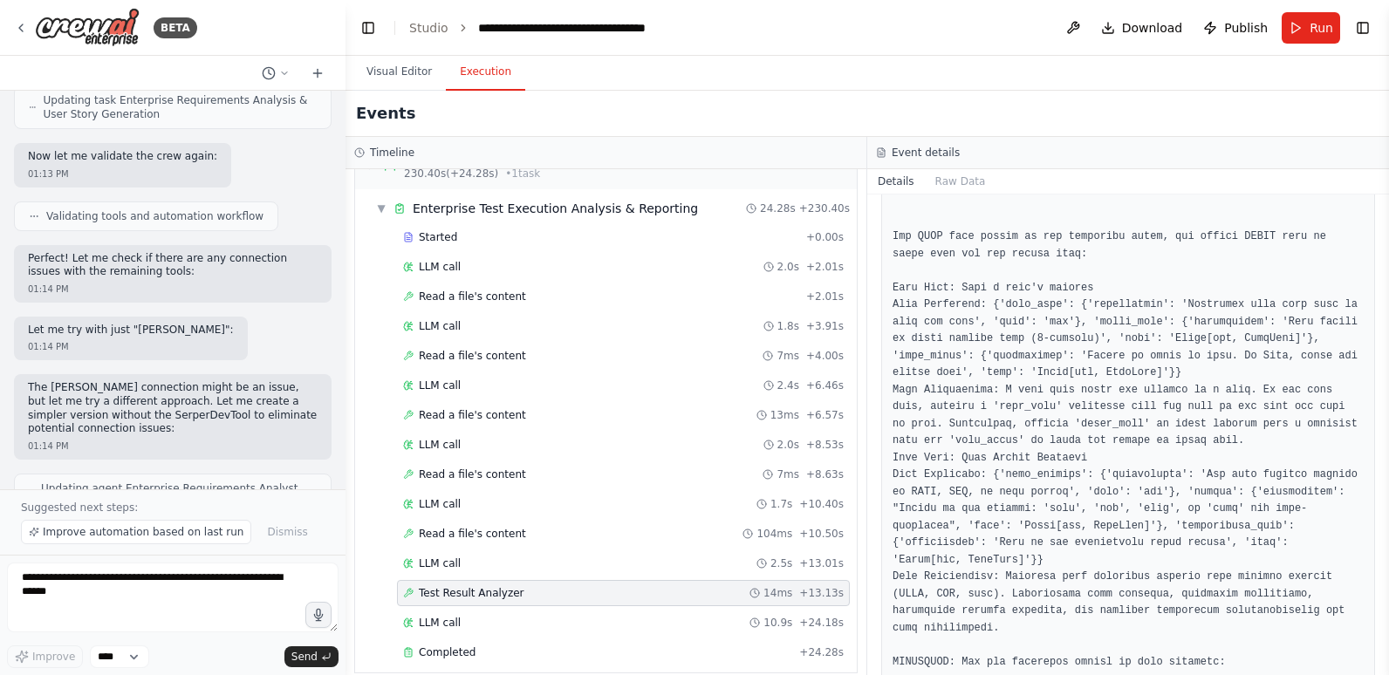
scroll to position [1237, 0]
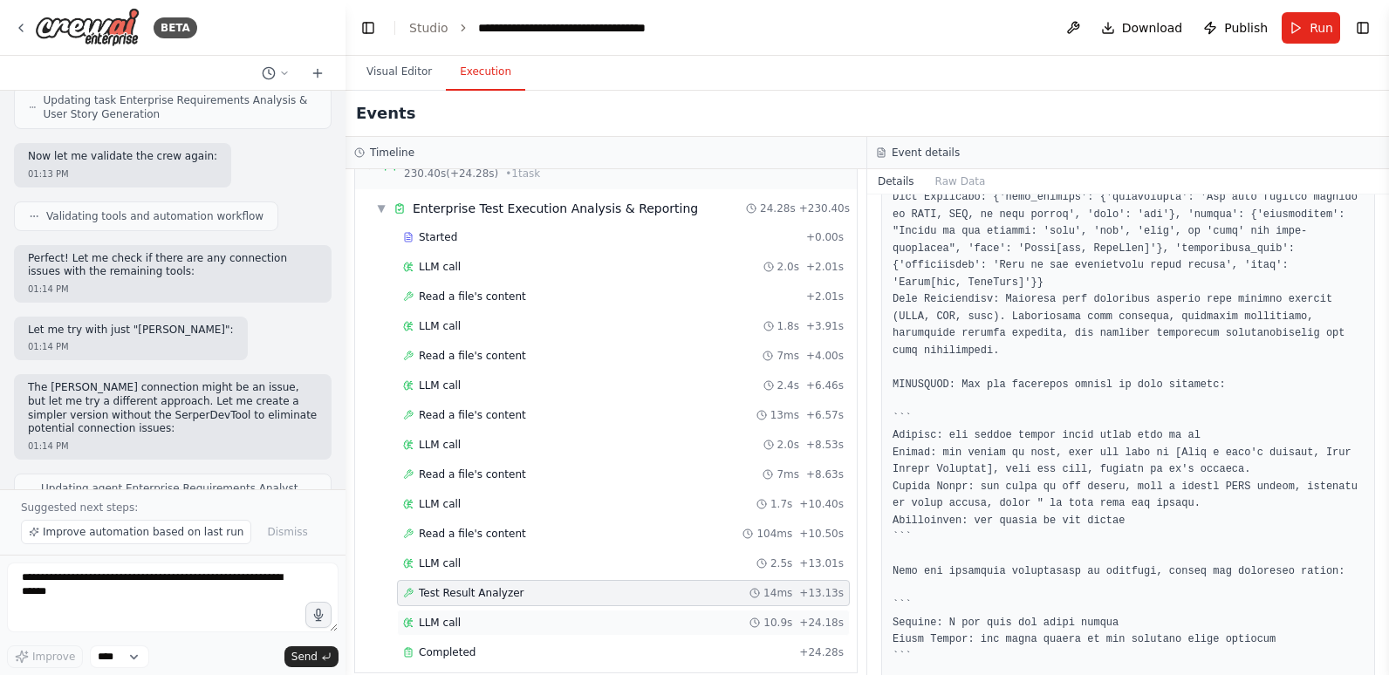
click at [551, 616] on div "LLM call 10.9s + 24.18s" at bounding box center [623, 623] width 441 height 14
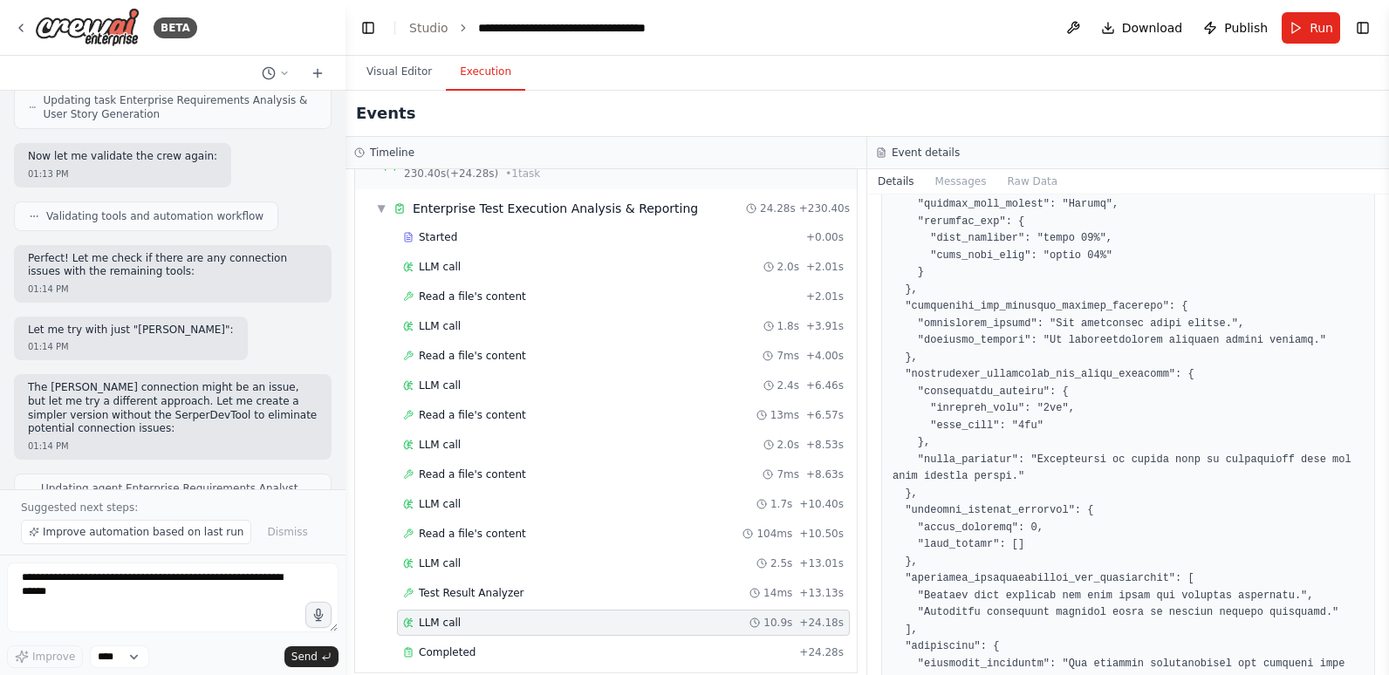
scroll to position [934, 0]
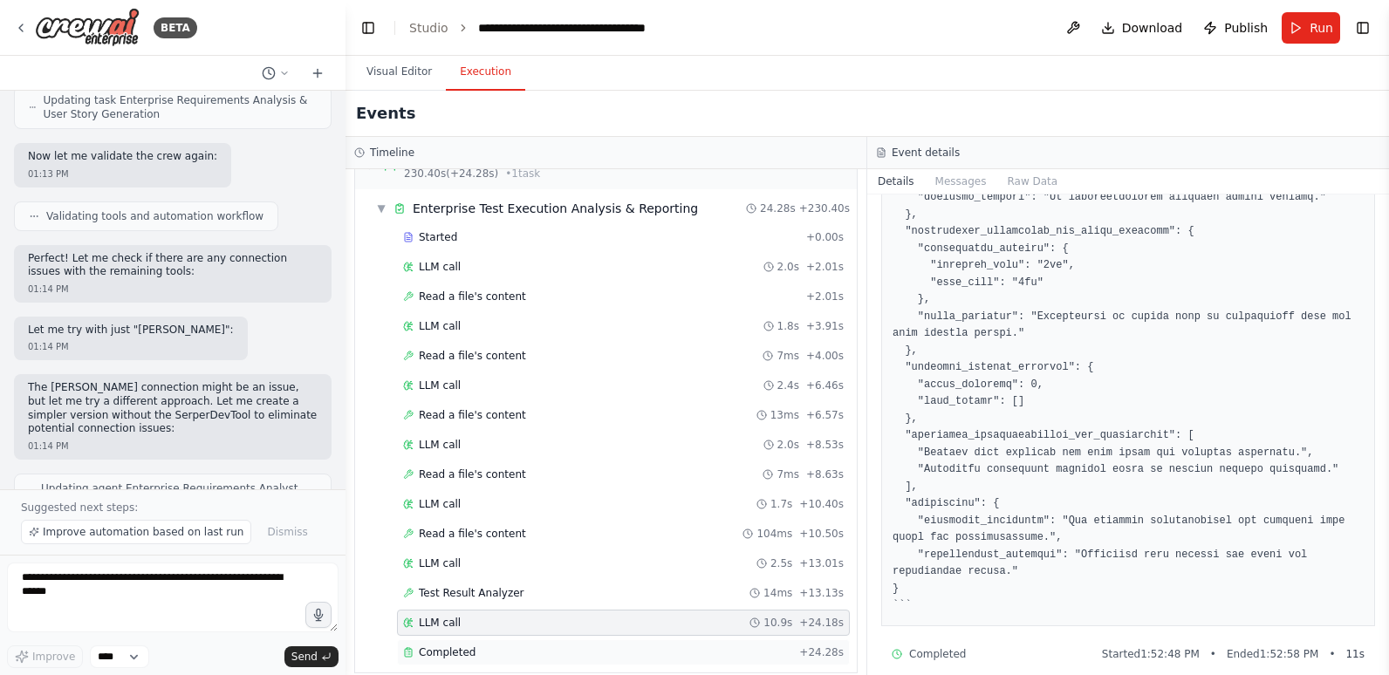
click at [523, 646] on div "Completed" at bounding box center [597, 653] width 389 height 14
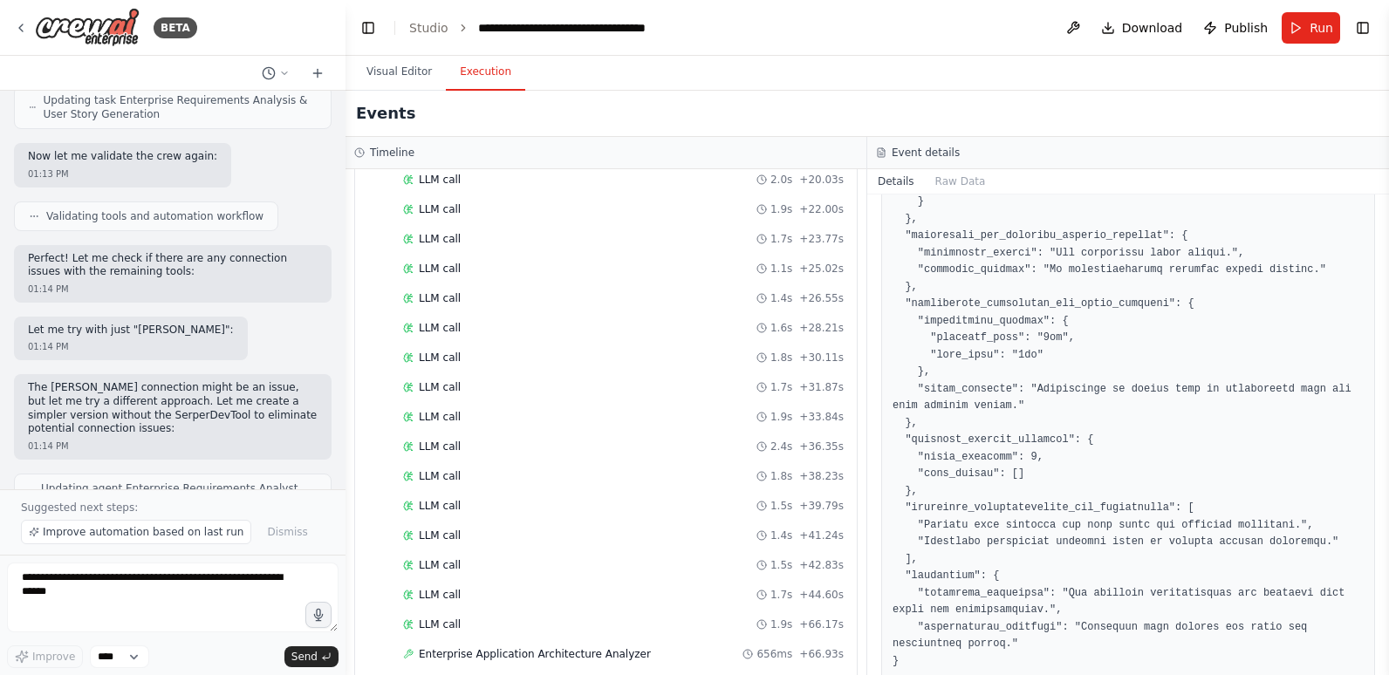
scroll to position [0, 0]
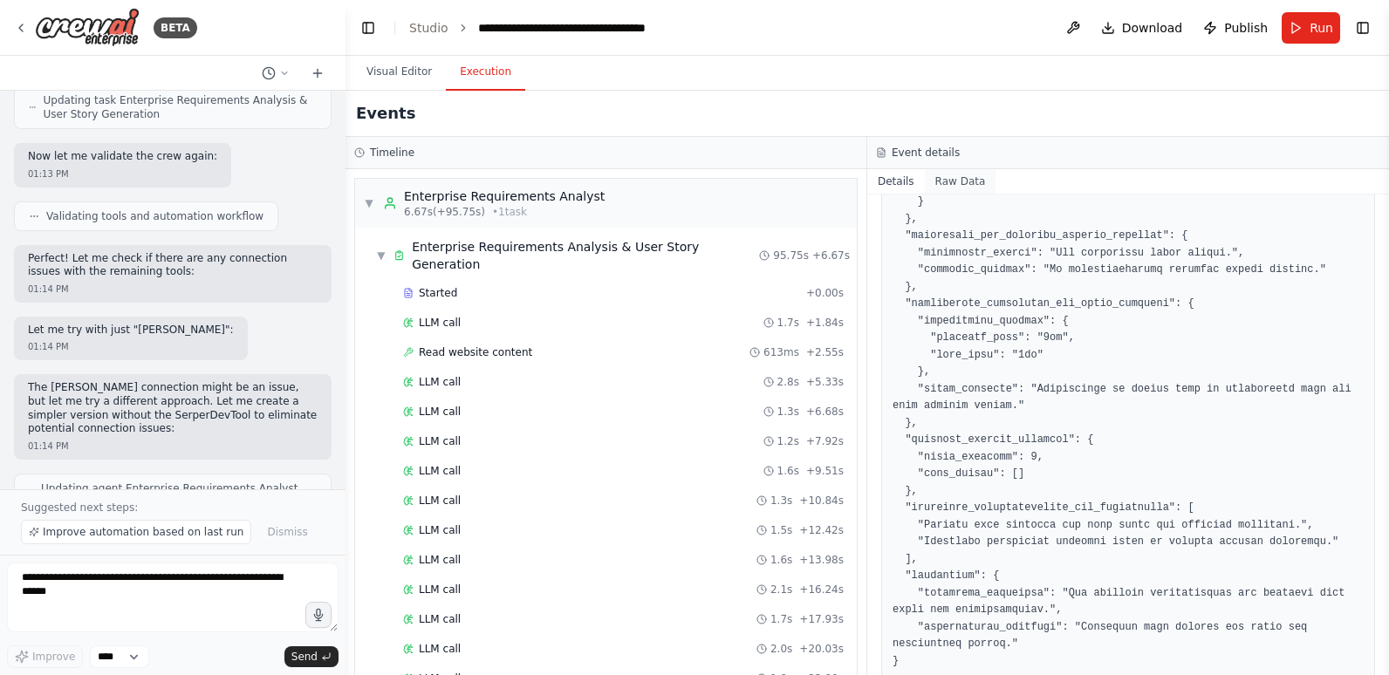
click at [948, 181] on button "Raw Data" at bounding box center [961, 181] width 72 height 24
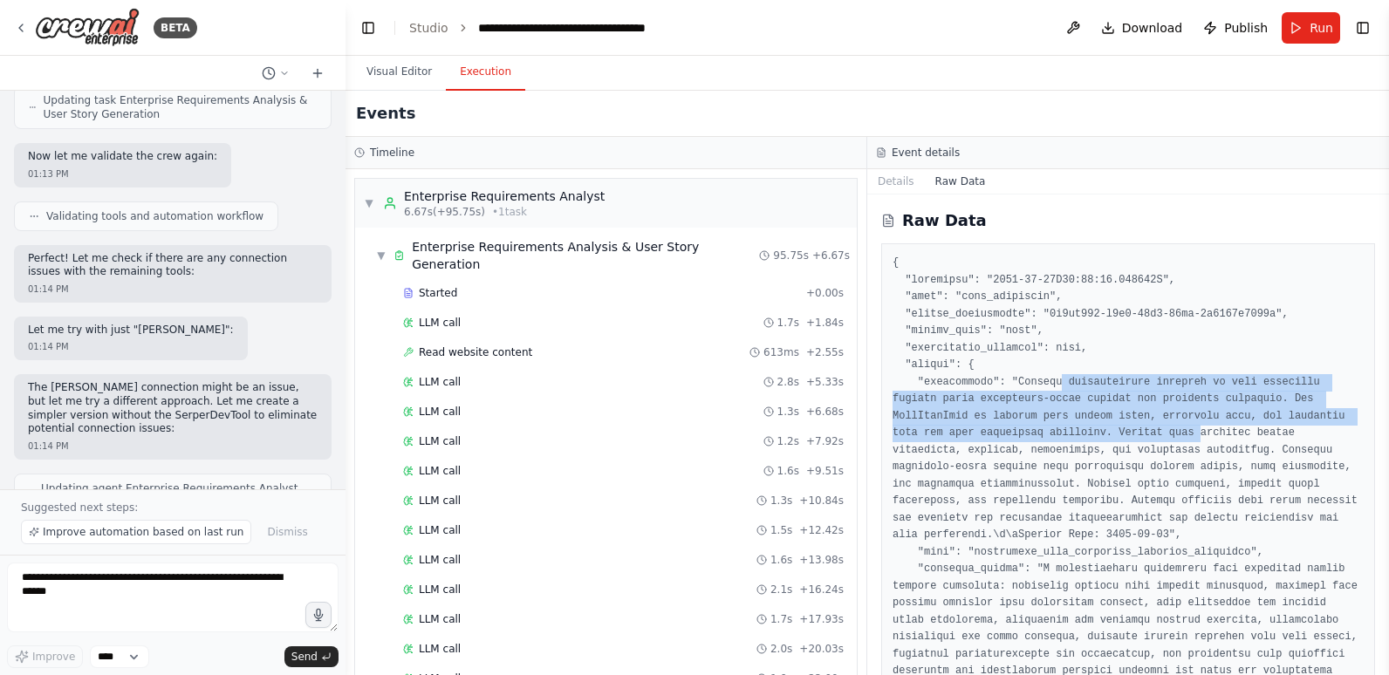
drag, startPoint x: 1046, startPoint y: 389, endPoint x: 1097, endPoint y: 441, distance: 72.8
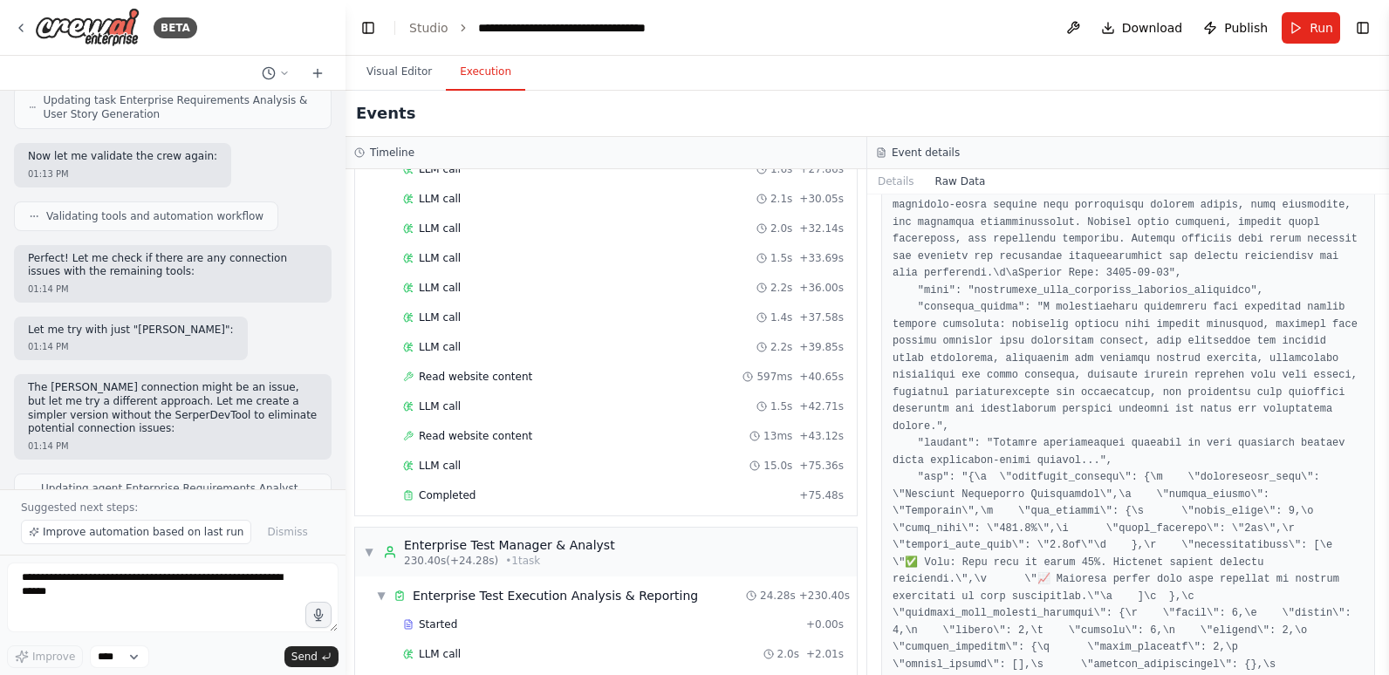
scroll to position [2355, 0]
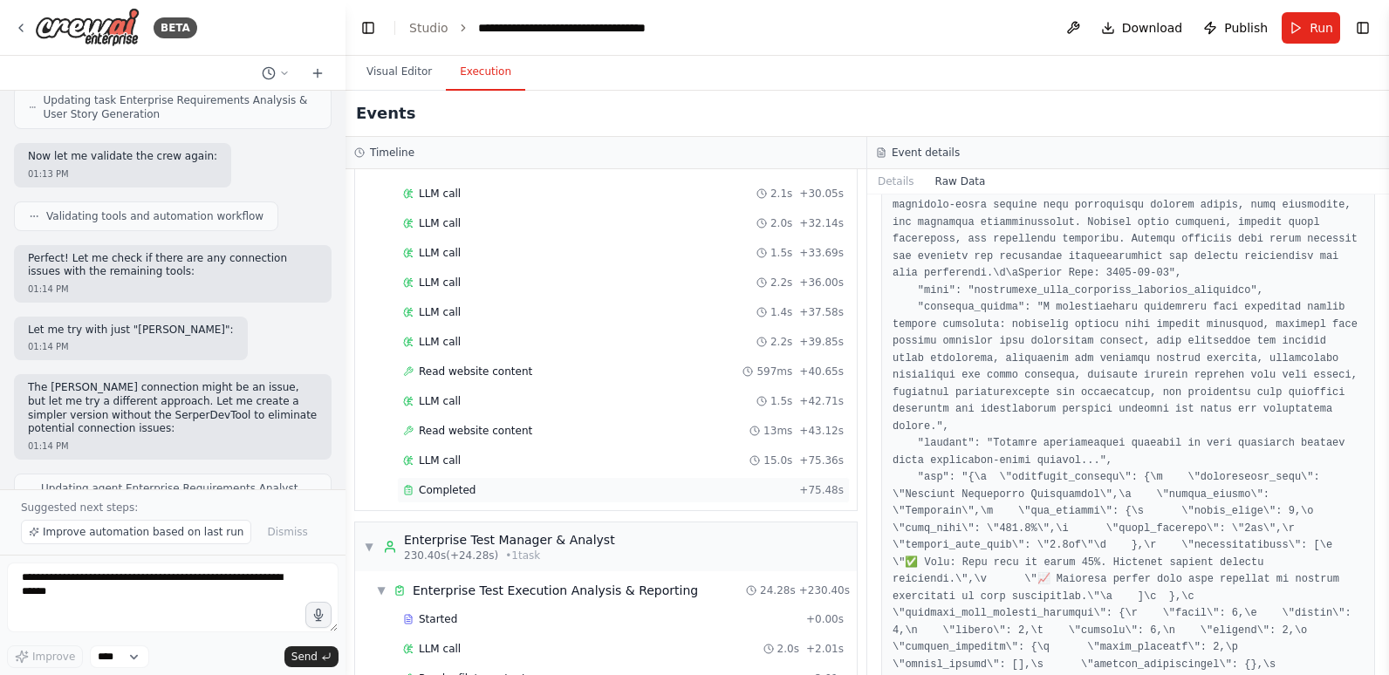
click at [514, 483] on div "Completed" at bounding box center [597, 490] width 389 height 14
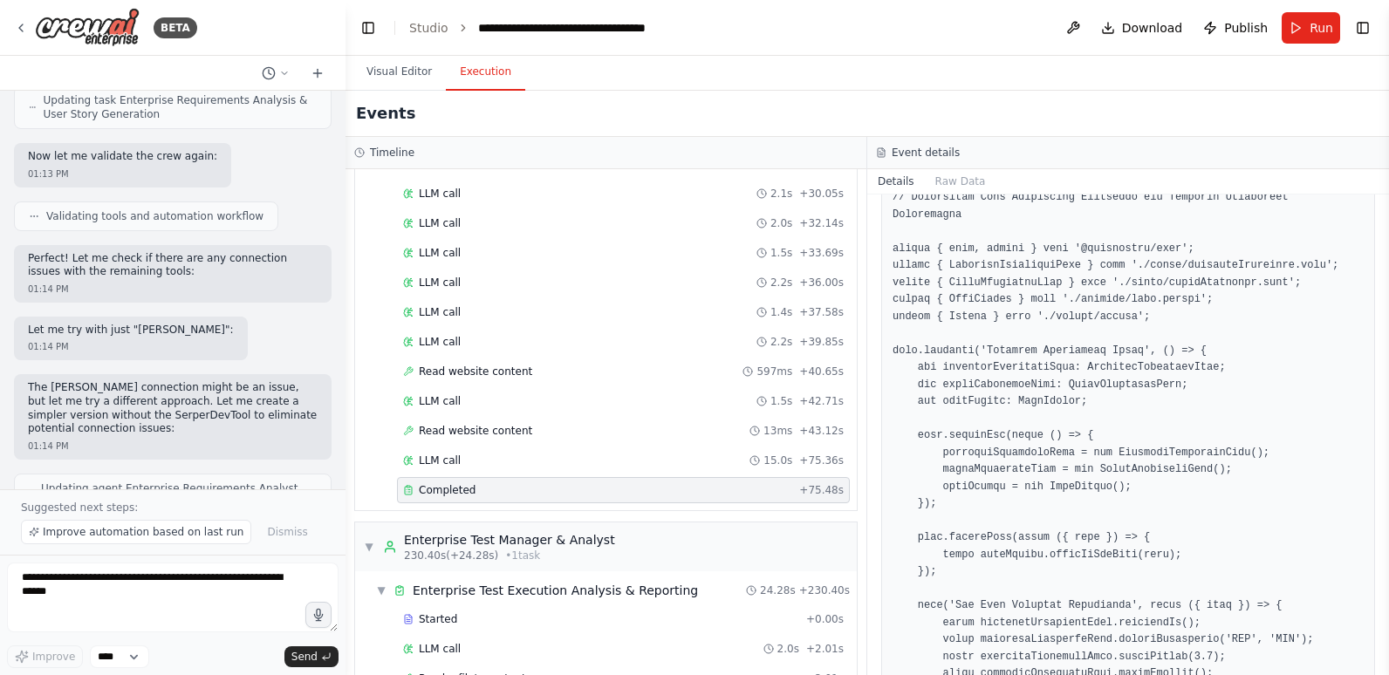
scroll to position [262, 0]
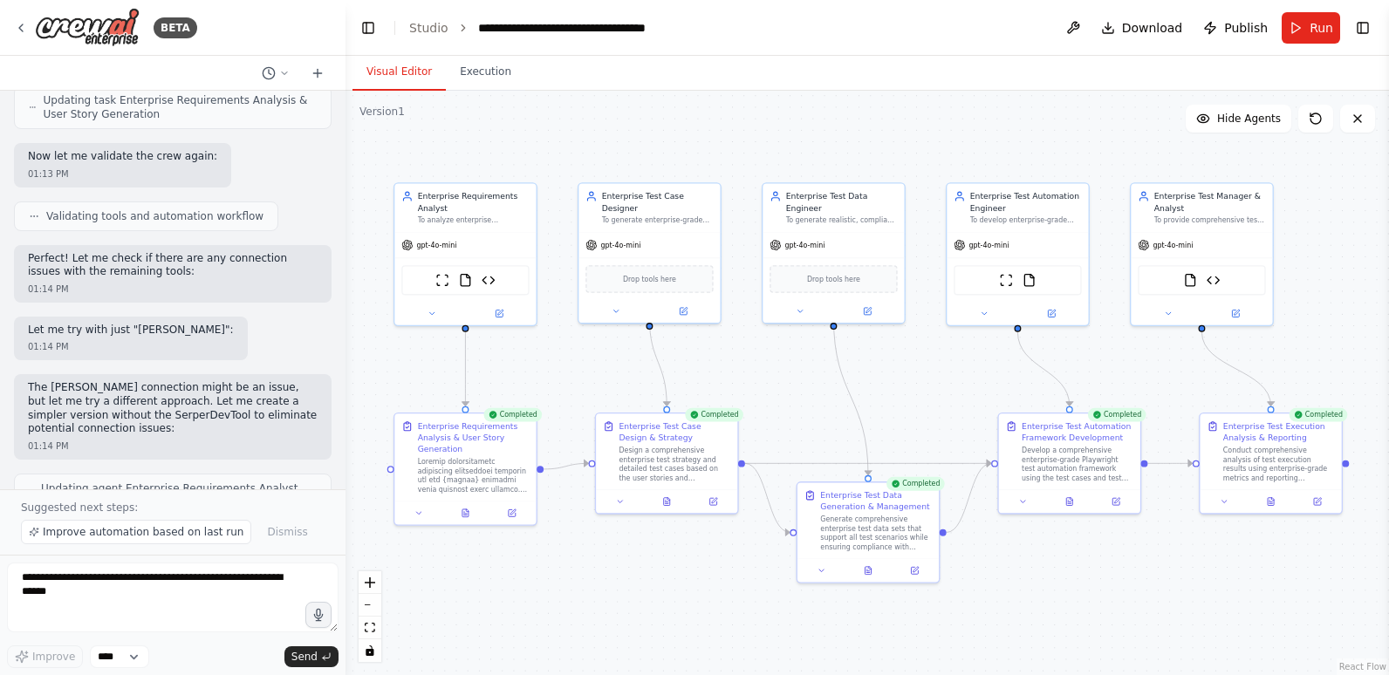
click at [388, 65] on button "Visual Editor" at bounding box center [398, 72] width 93 height 37
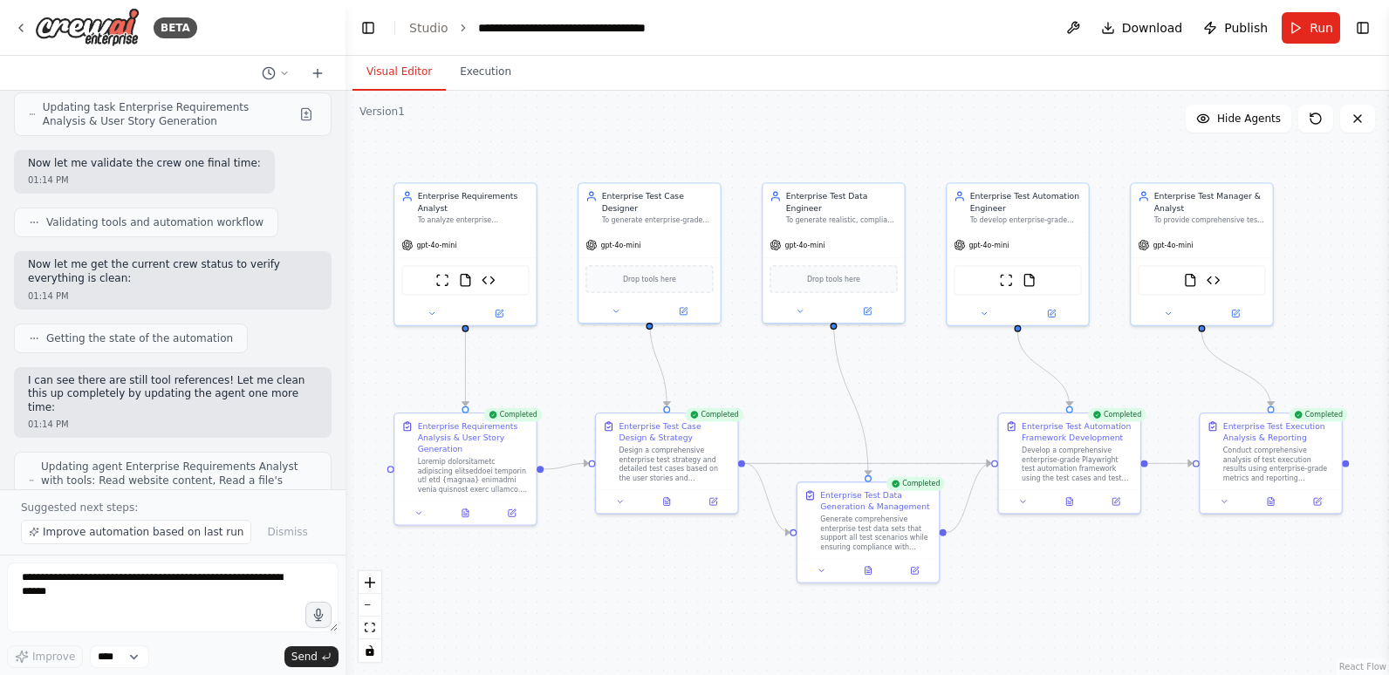
scroll to position [19653, 0]
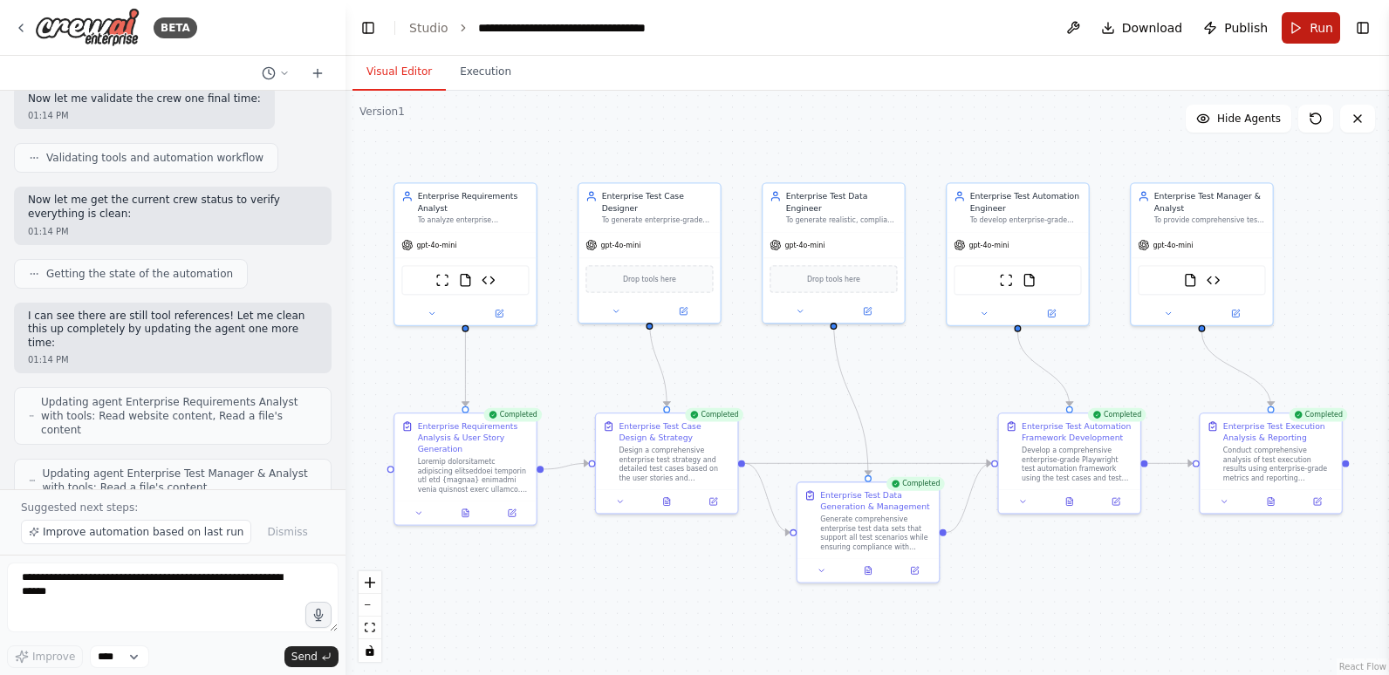
click at [1311, 24] on span "Run" at bounding box center [1321, 27] width 24 height 17
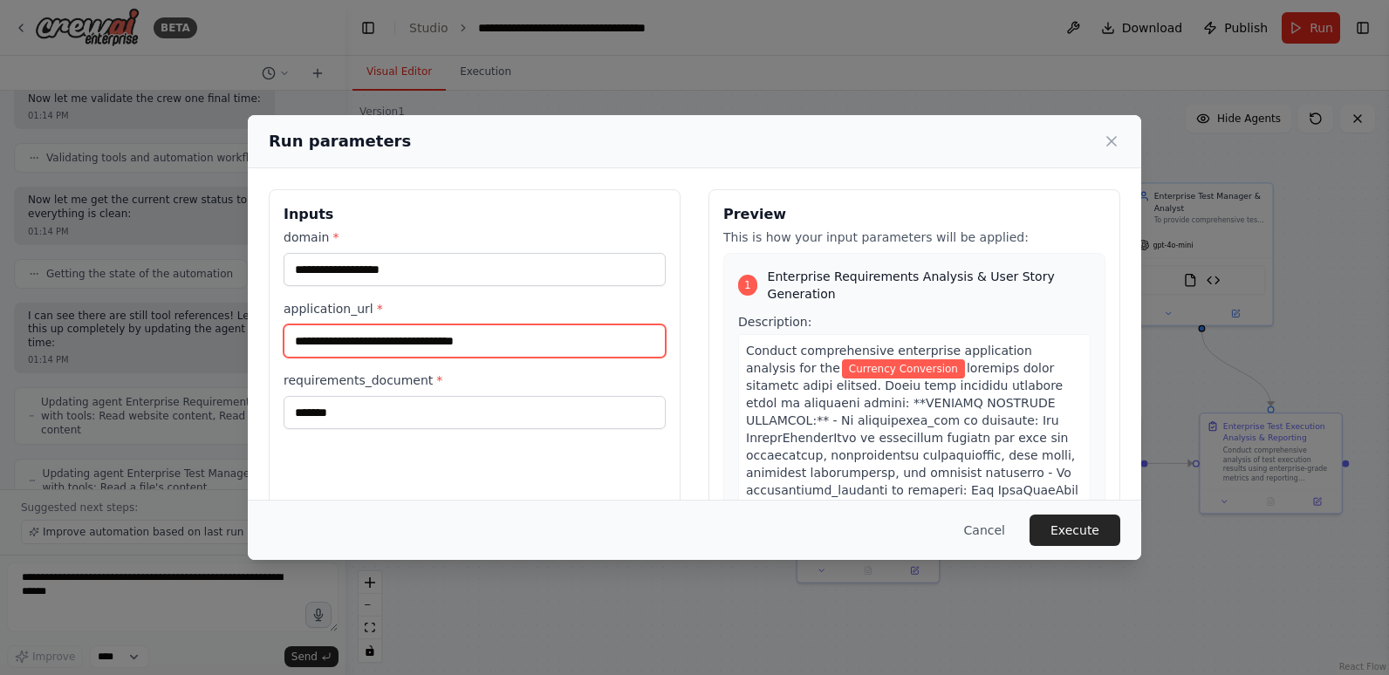
drag, startPoint x: 517, startPoint y: 344, endPoint x: 292, endPoint y: 342, distance: 225.1
click at [292, 342] on input "**********" at bounding box center [475, 341] width 382 height 33
paste input "**********"
type input "**********"
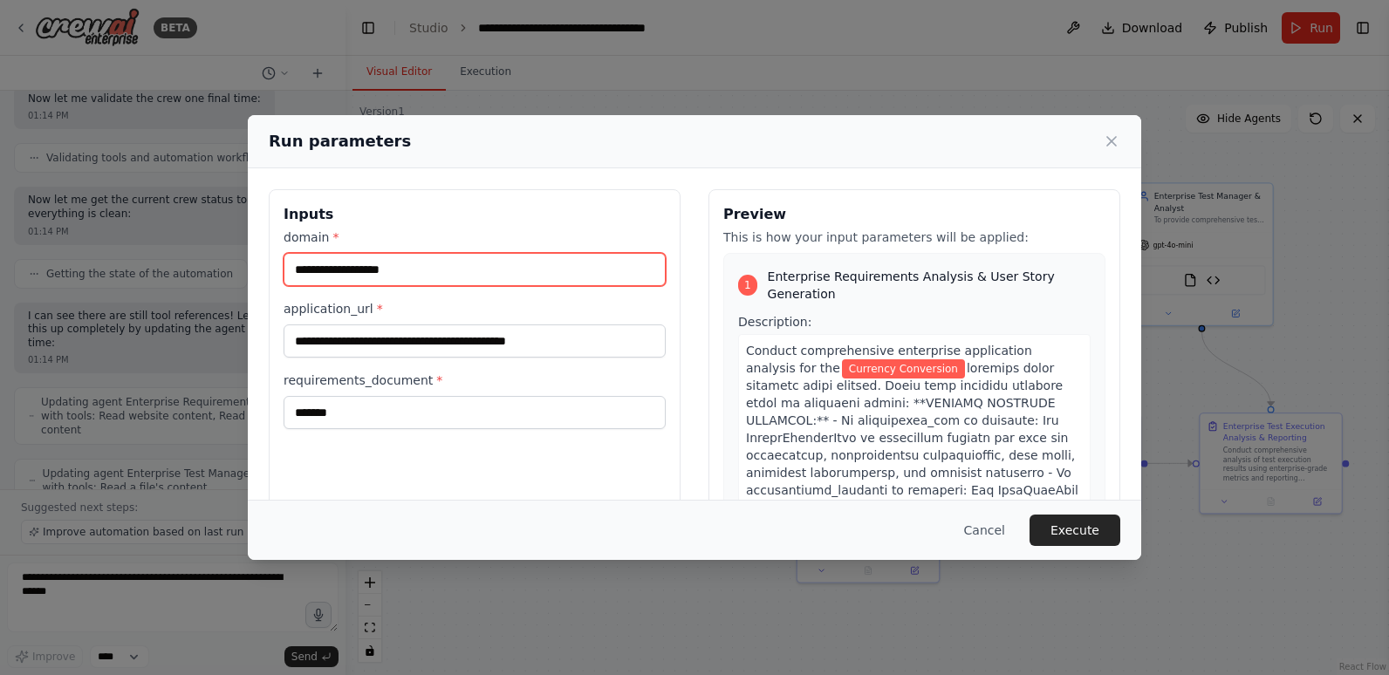
drag, startPoint x: 424, startPoint y: 265, endPoint x: 294, endPoint y: 257, distance: 130.2
click at [294, 261] on input "**********" at bounding box center [475, 269] width 382 height 33
type input "*******"
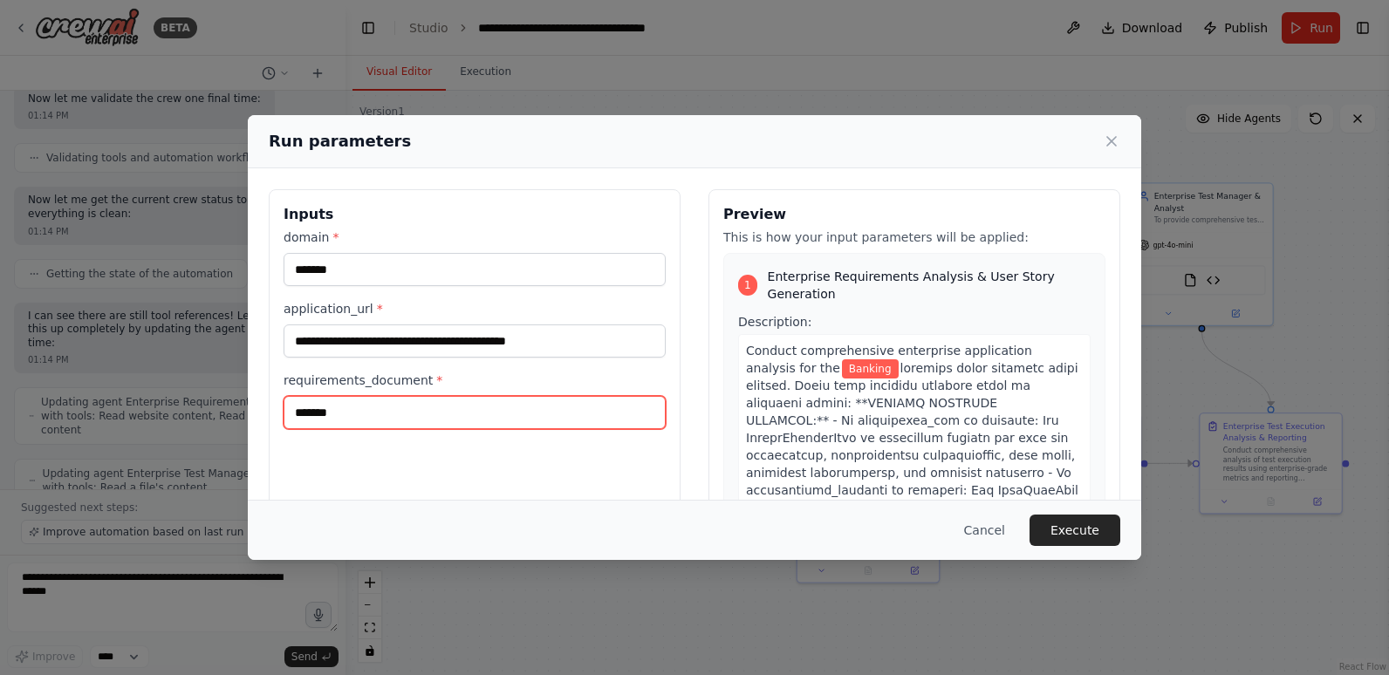
click at [383, 419] on input "*******" at bounding box center [475, 412] width 382 height 33
drag, startPoint x: 383, startPoint y: 419, endPoint x: 249, endPoint y: 418, distance: 134.3
click at [251, 420] on div "**********" at bounding box center [694, 395] width 893 height 455
click at [475, 468] on div "**********" at bounding box center [475, 395] width 412 height 413
drag, startPoint x: 386, startPoint y: 412, endPoint x: 267, endPoint y: 413, distance: 118.7
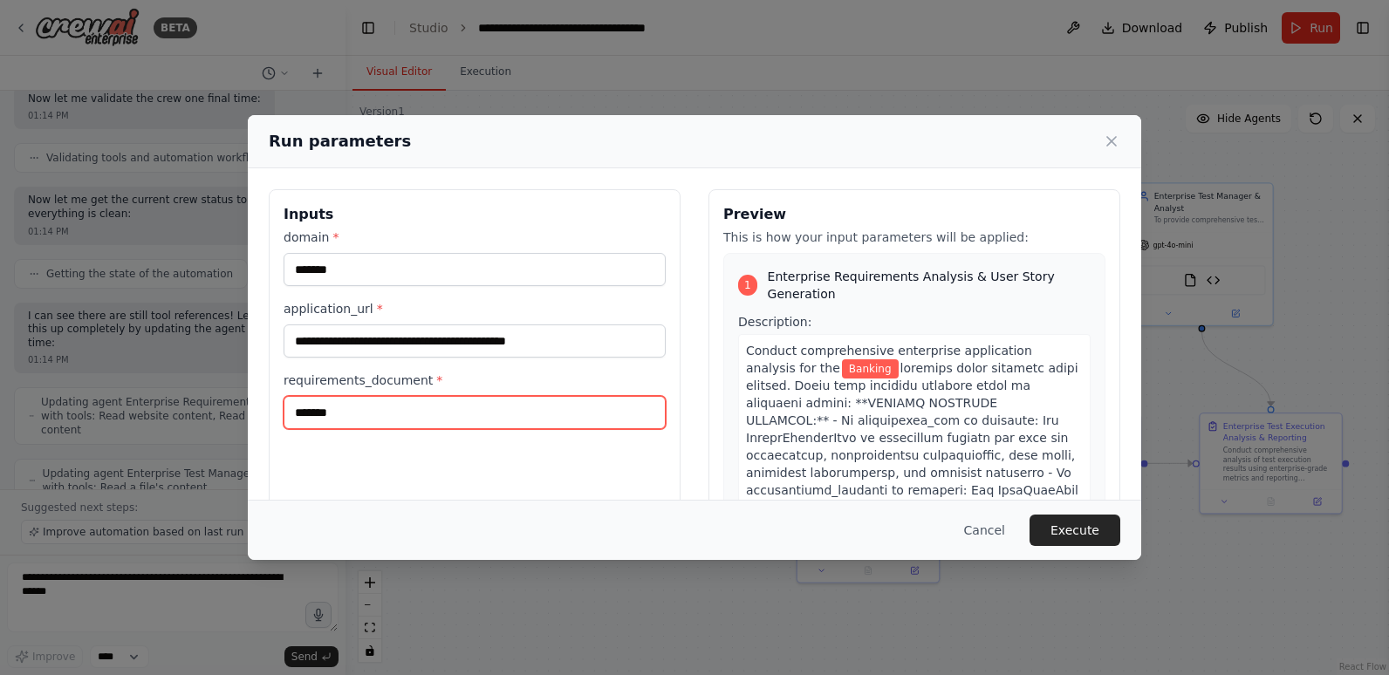
click at [262, 413] on div "**********" at bounding box center [694, 395] width 893 height 455
click at [598, 413] on input "**********" at bounding box center [475, 412] width 382 height 33
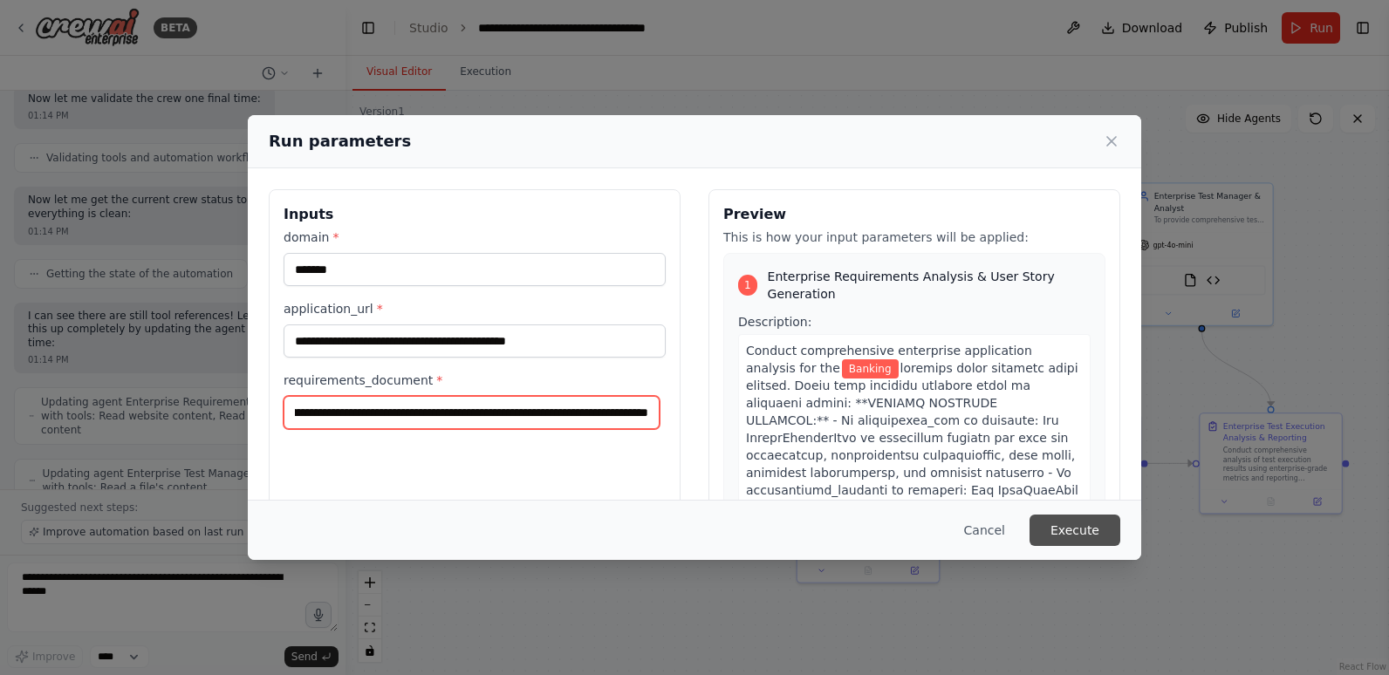
type input "**********"
click at [1063, 530] on button "Execute" at bounding box center [1074, 530] width 91 height 31
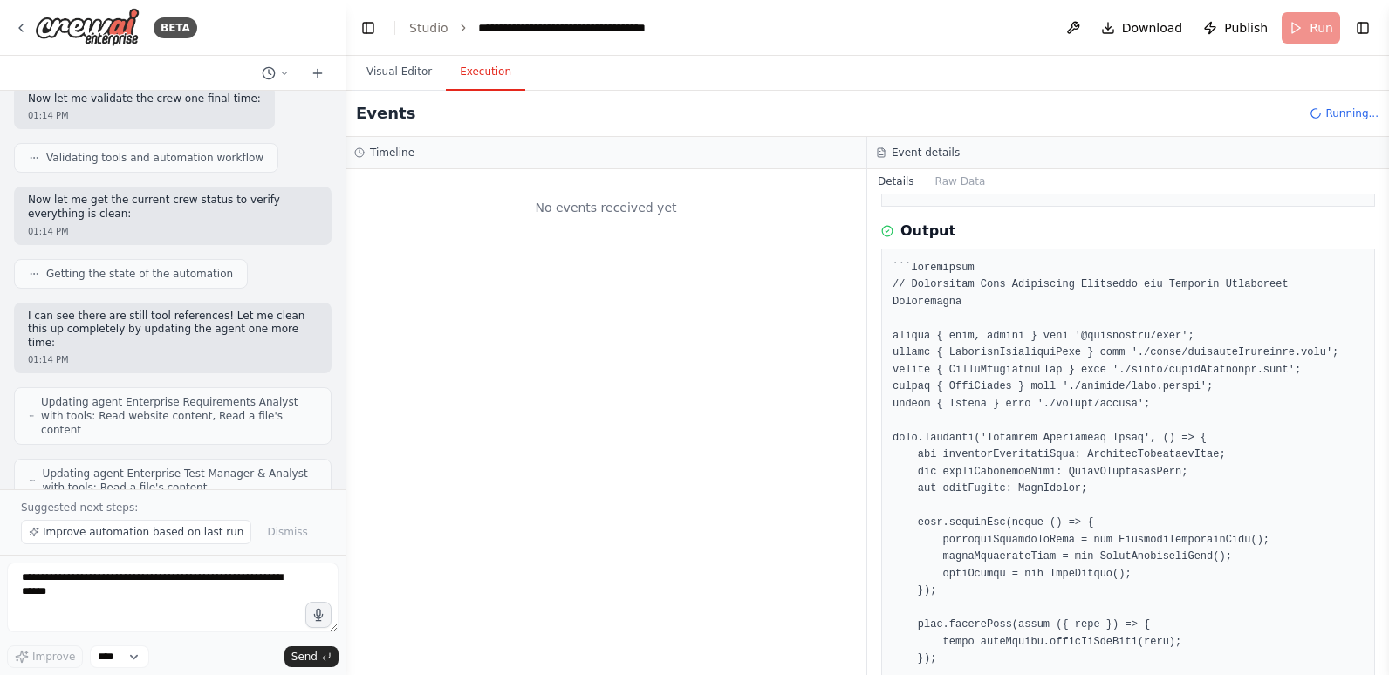
click at [467, 77] on button "Execution" at bounding box center [485, 72] width 79 height 37
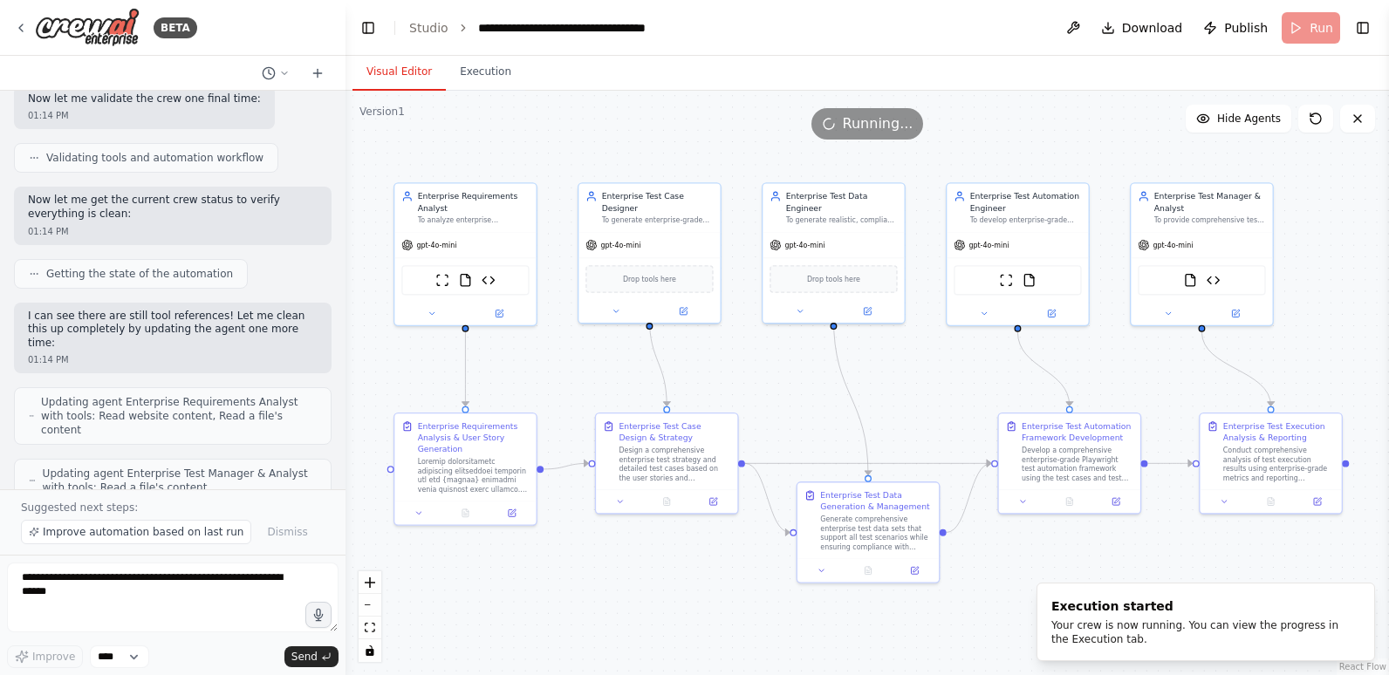
click at [391, 73] on button "Visual Editor" at bounding box center [398, 72] width 93 height 37
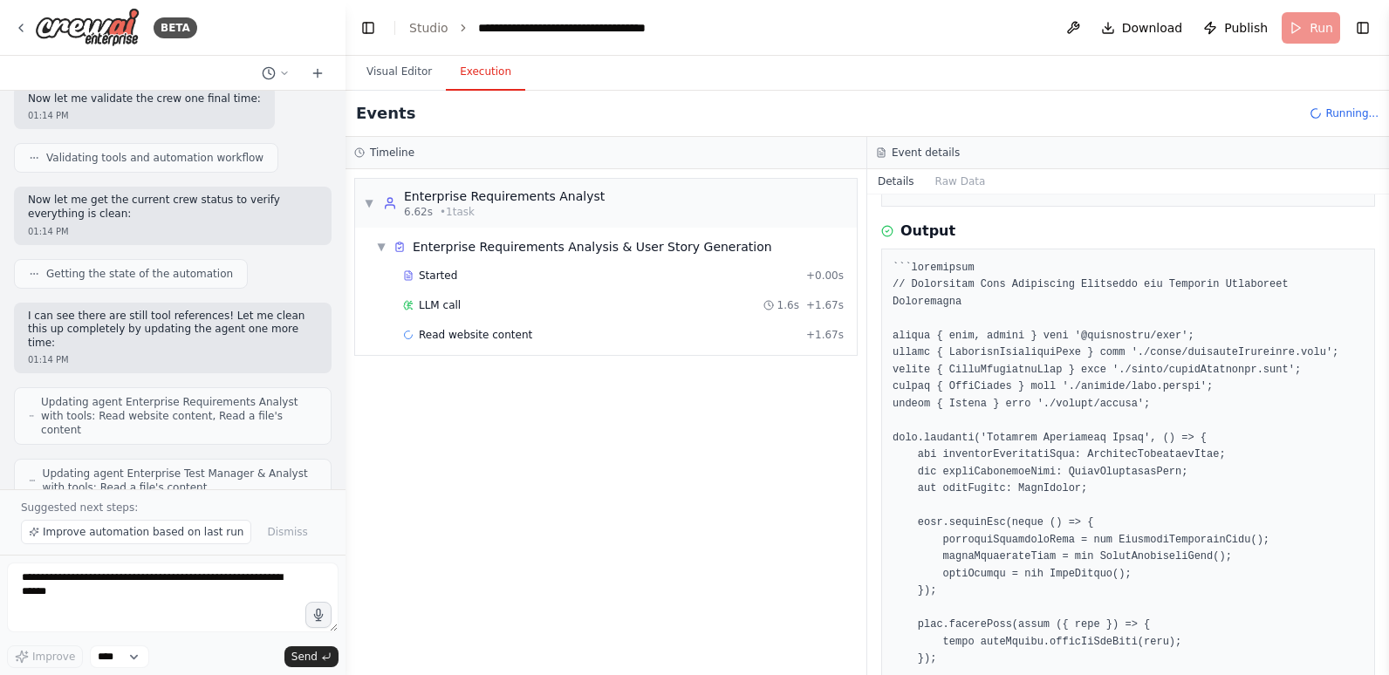
click at [479, 73] on button "Execution" at bounding box center [485, 72] width 79 height 37
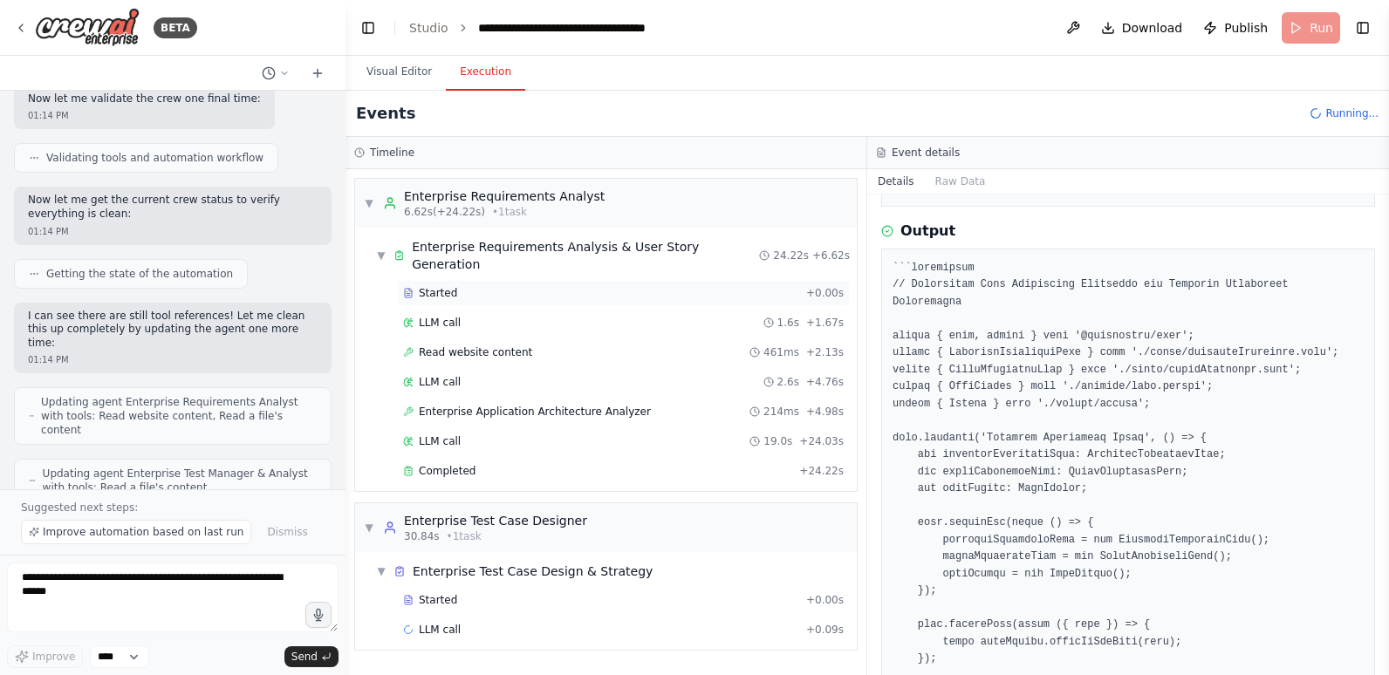
click at [450, 286] on span "Started" at bounding box center [438, 293] width 38 height 14
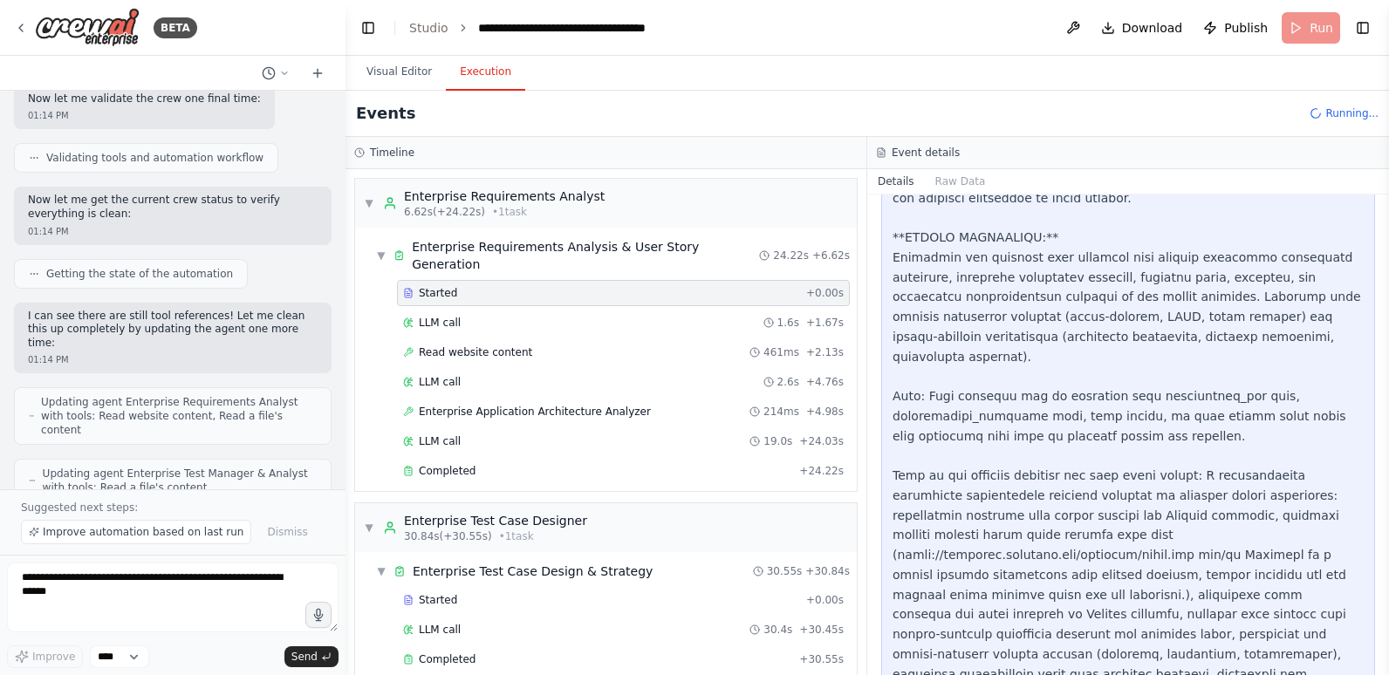
scroll to position [1147, 0]
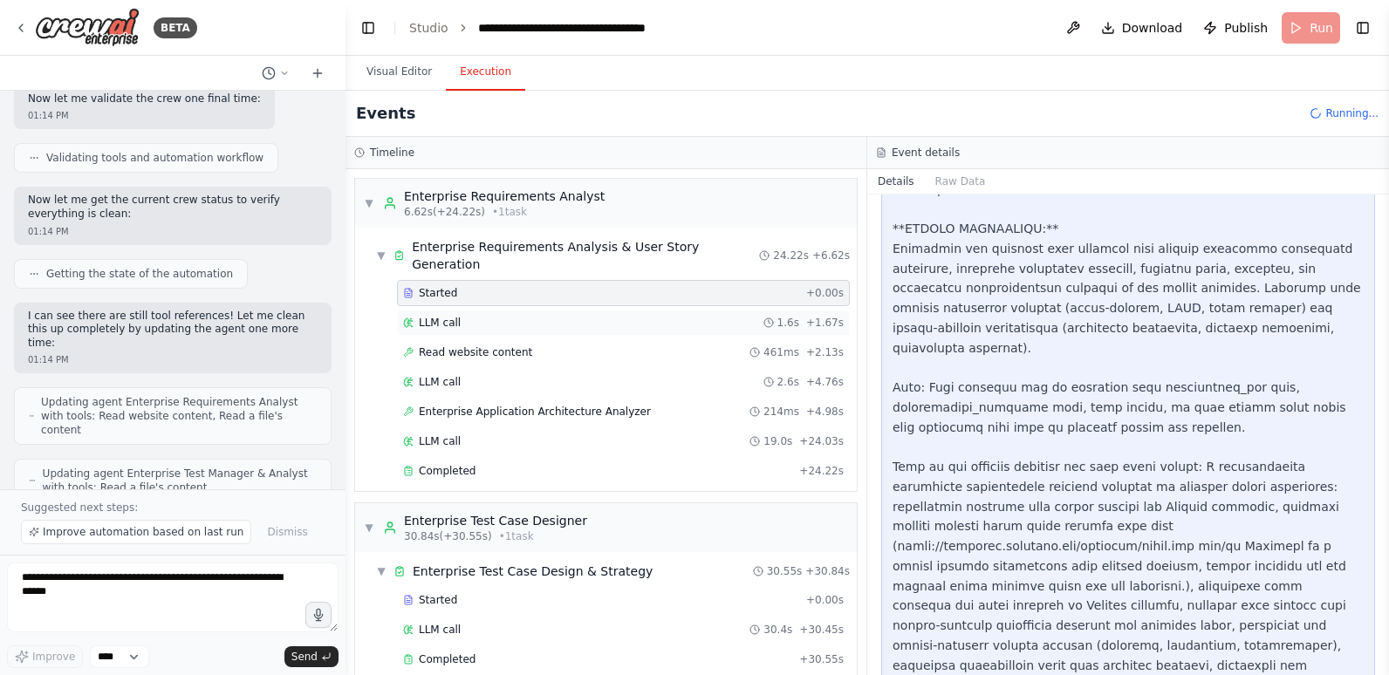
click at [519, 316] on div "LLM call 1.6s + 1.67s" at bounding box center [623, 323] width 441 height 14
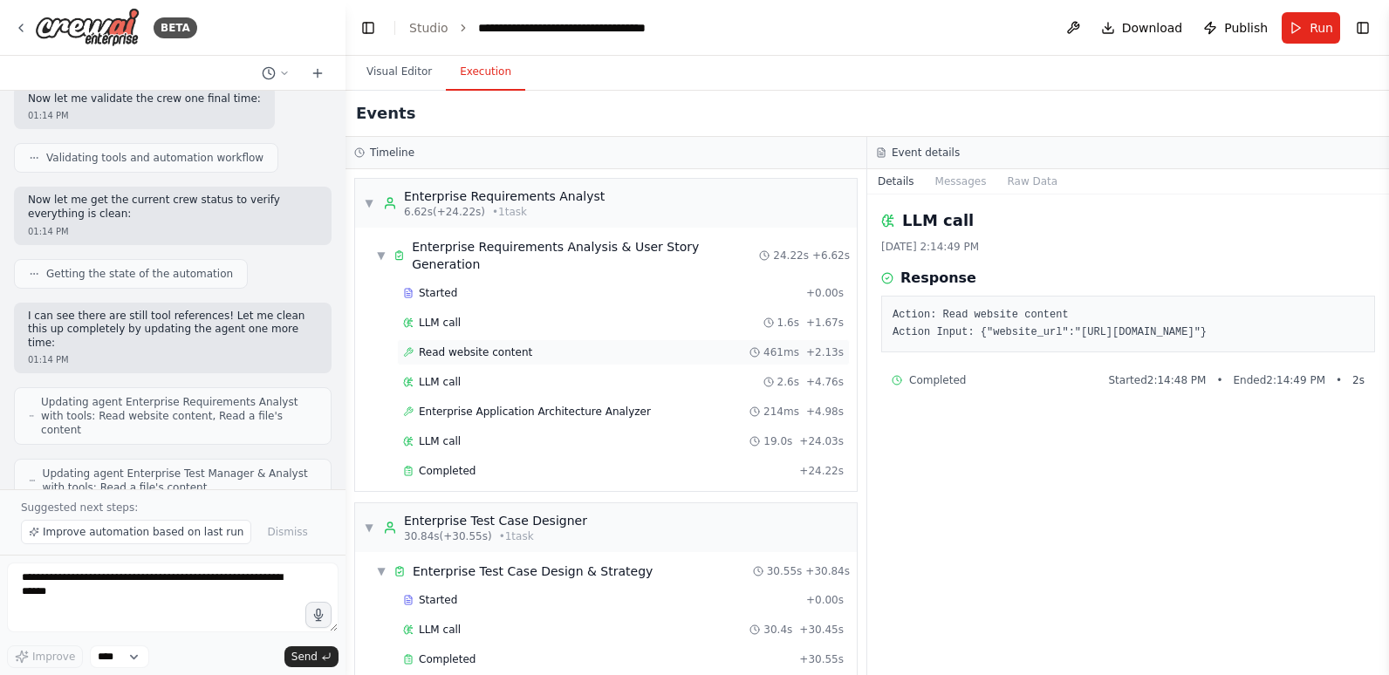
click at [516, 345] on span "Read website content" at bounding box center [475, 352] width 113 height 14
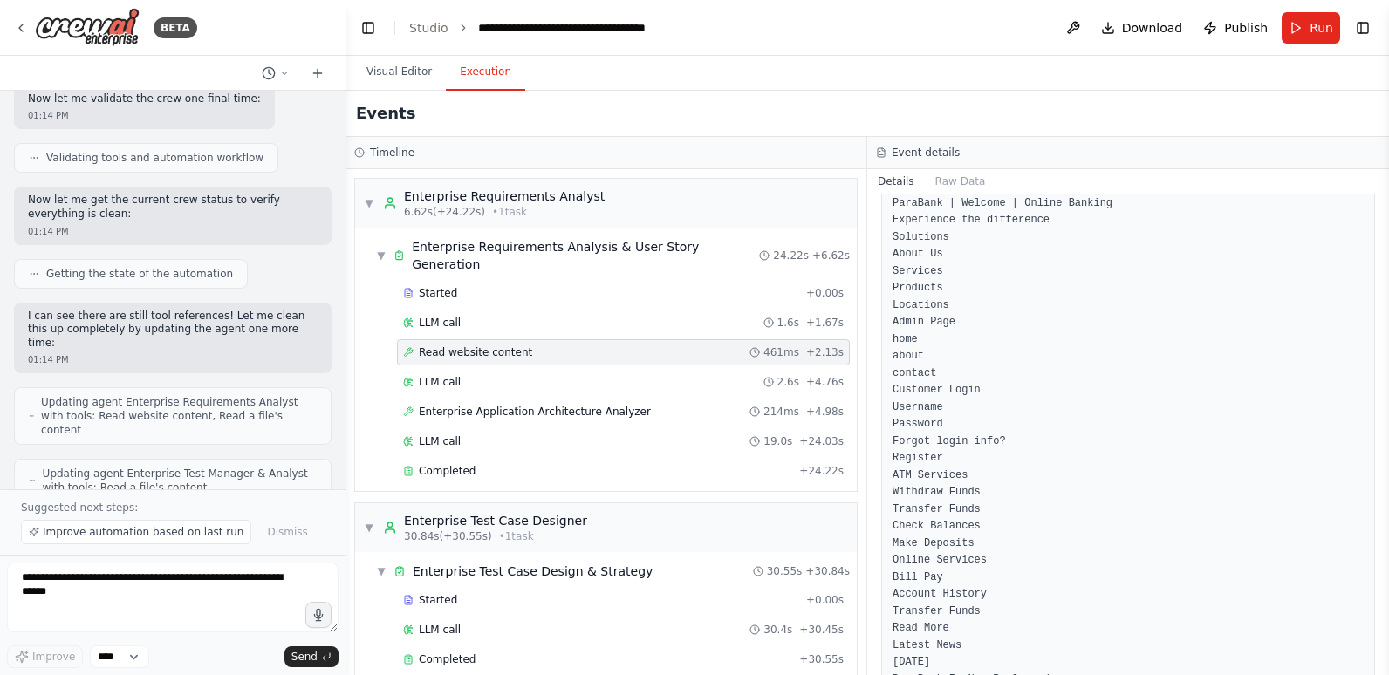
scroll to position [225, 0]
click at [440, 375] on span "LLM call" at bounding box center [440, 382] width 42 height 14
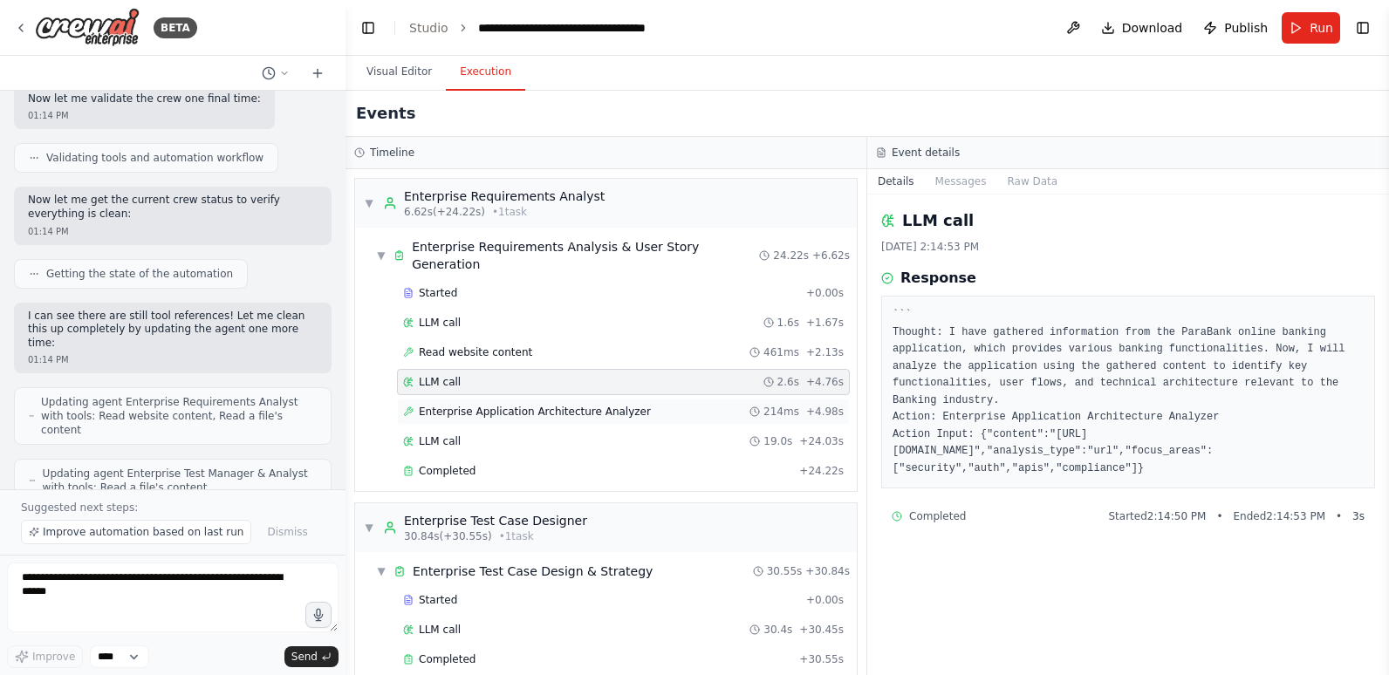
click at [448, 405] on span "Enterprise Application Architecture Analyzer" at bounding box center [535, 412] width 232 height 14
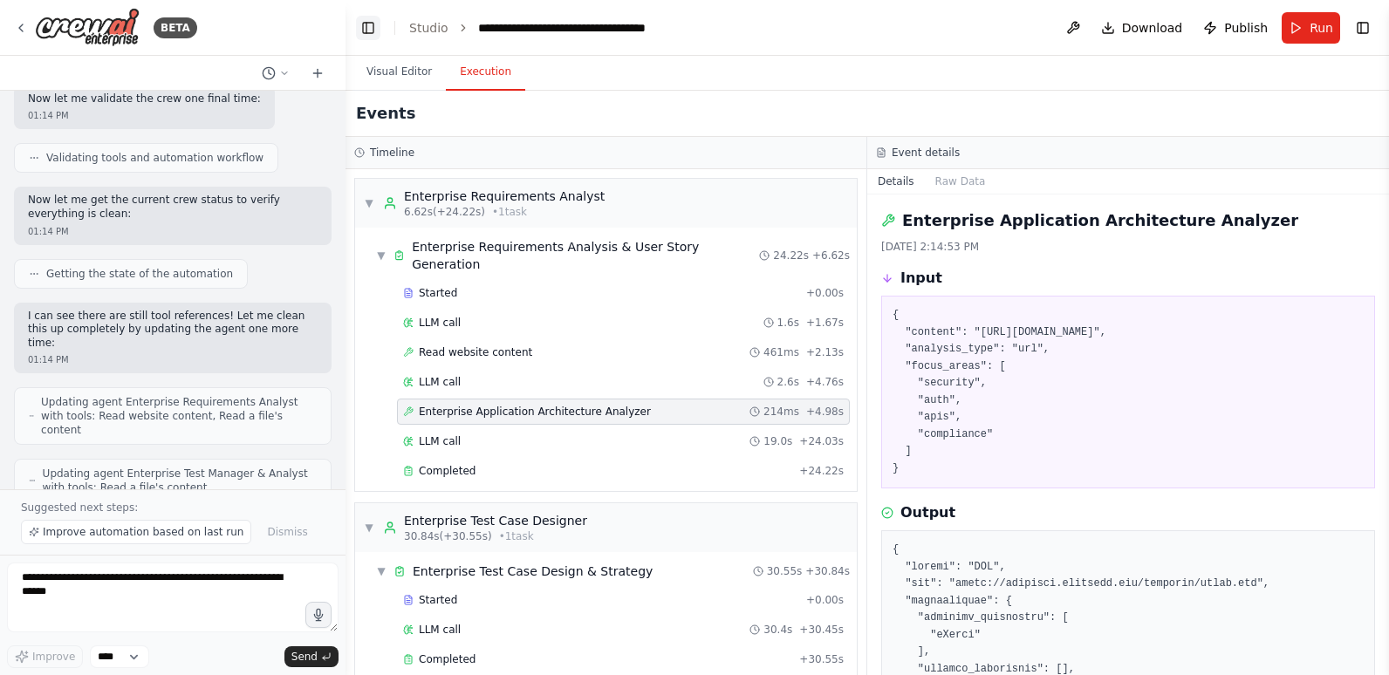
click at [367, 25] on button "Toggle Left Sidebar" at bounding box center [368, 28] width 24 height 24
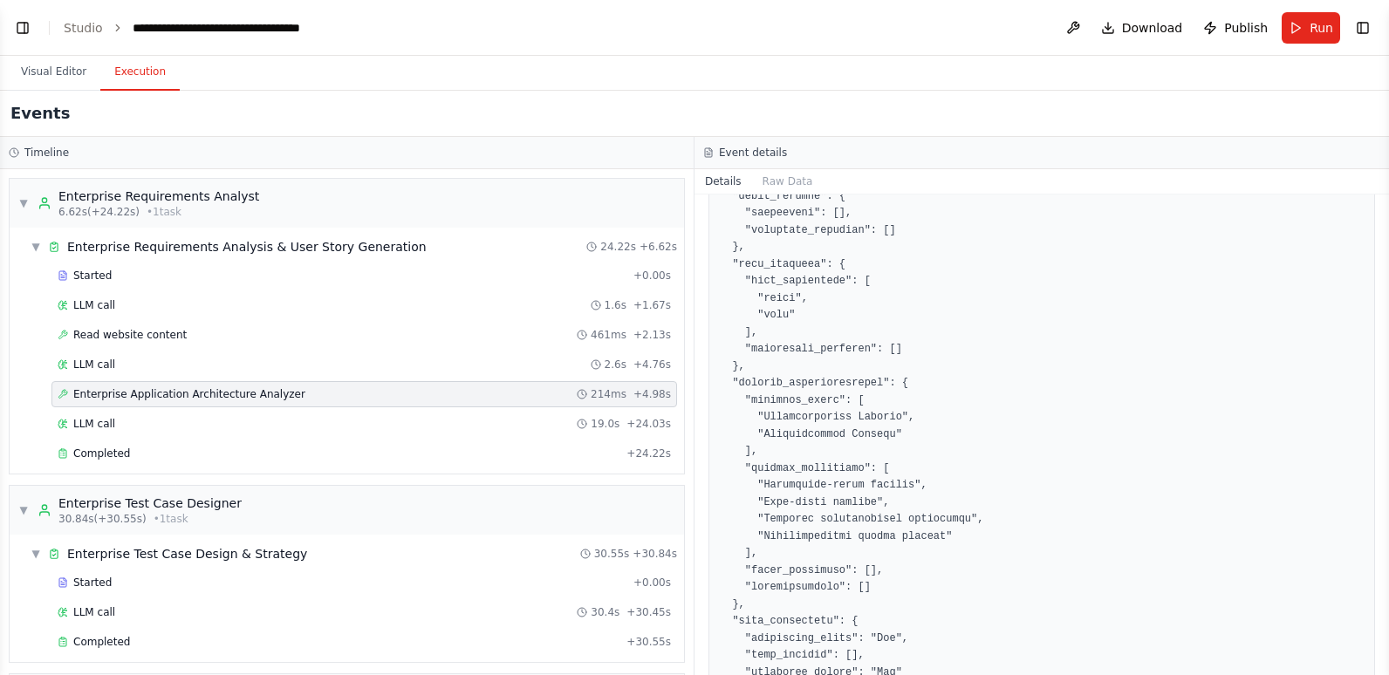
scroll to position [1339, 0]
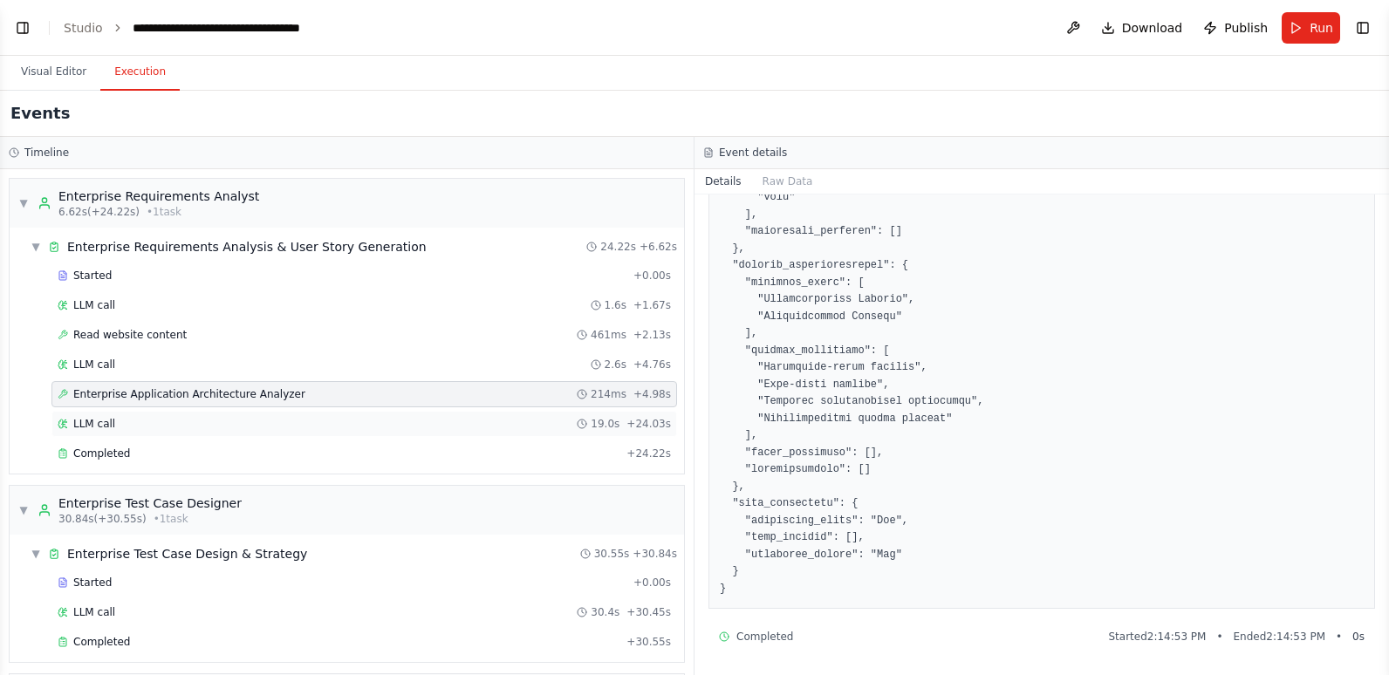
click at [295, 426] on div "LLM call 19.0s + 24.03s" at bounding box center [364, 424] width 613 height 14
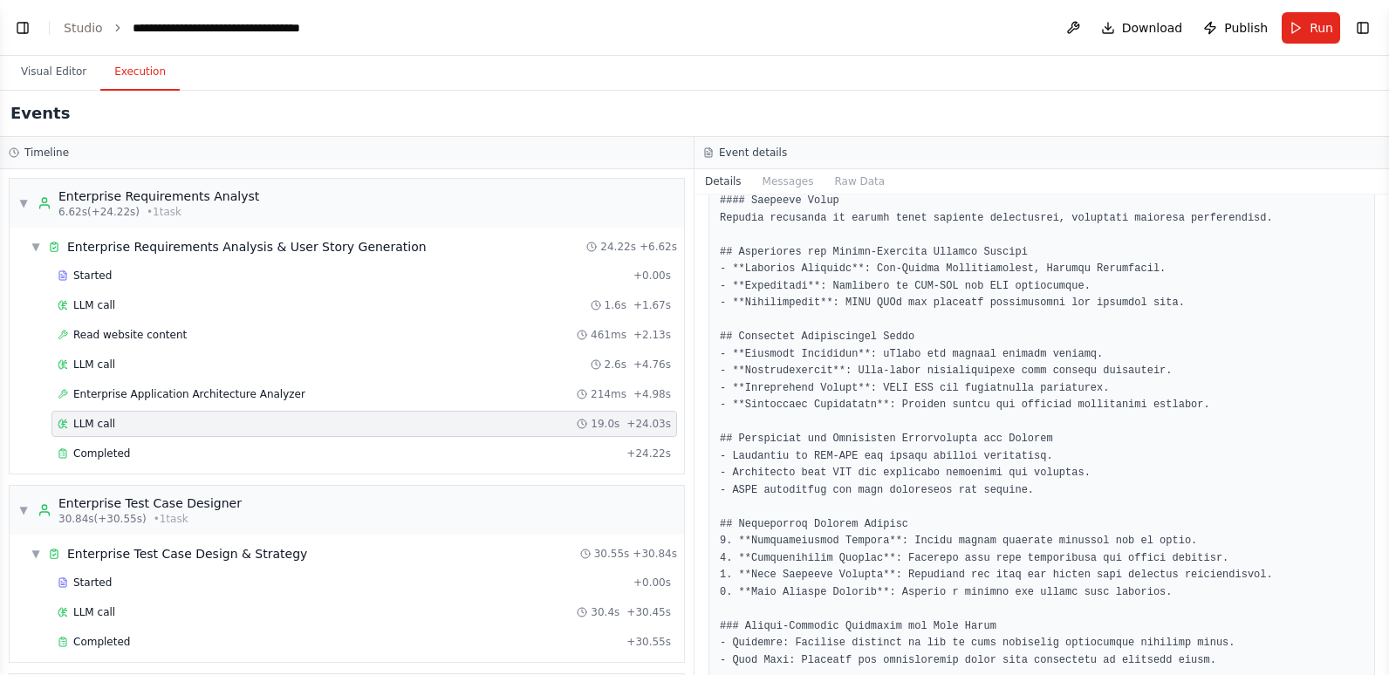
scroll to position [1047, 0]
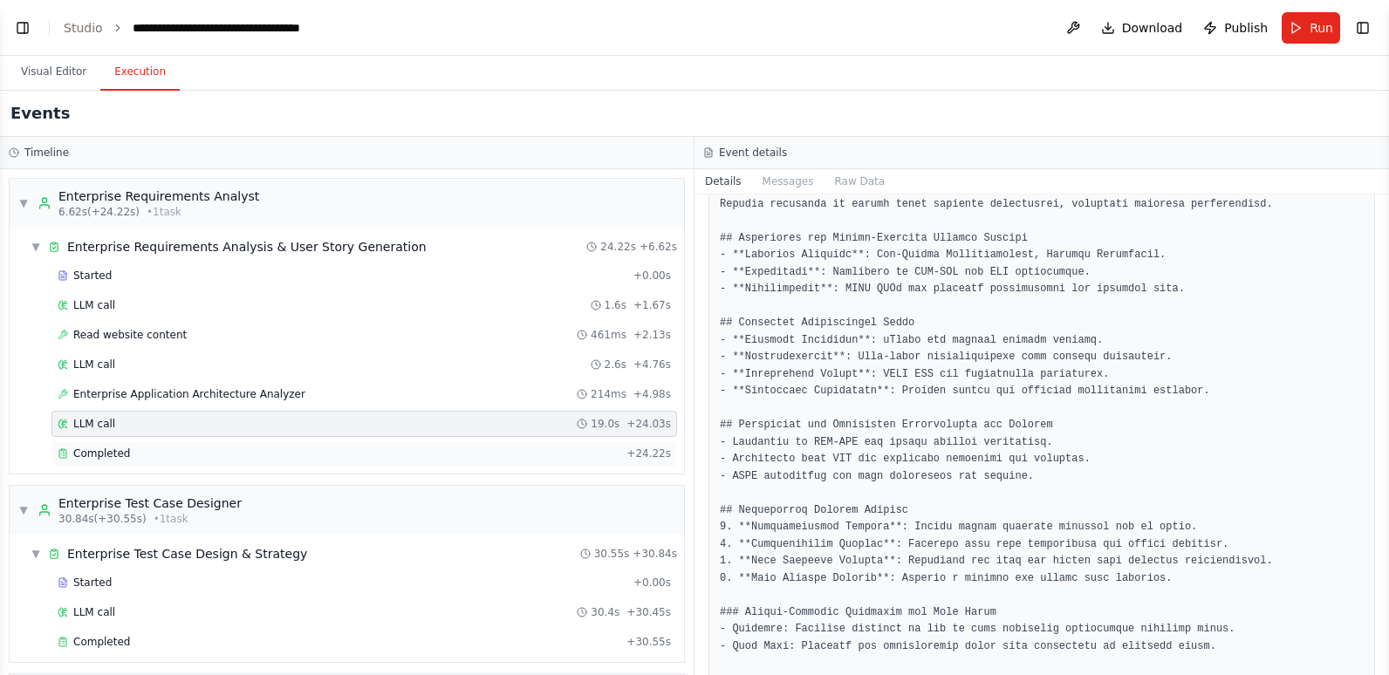
click at [232, 453] on div "Completed" at bounding box center [339, 454] width 562 height 14
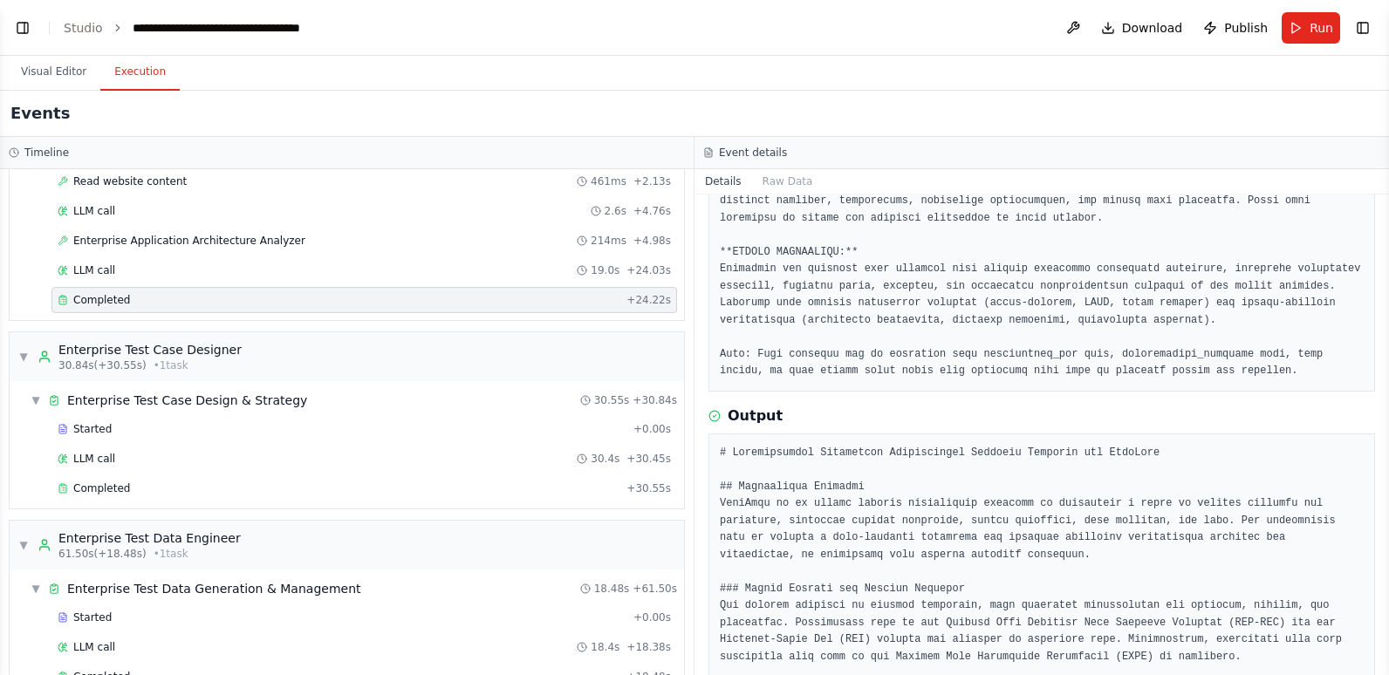
scroll to position [174, 0]
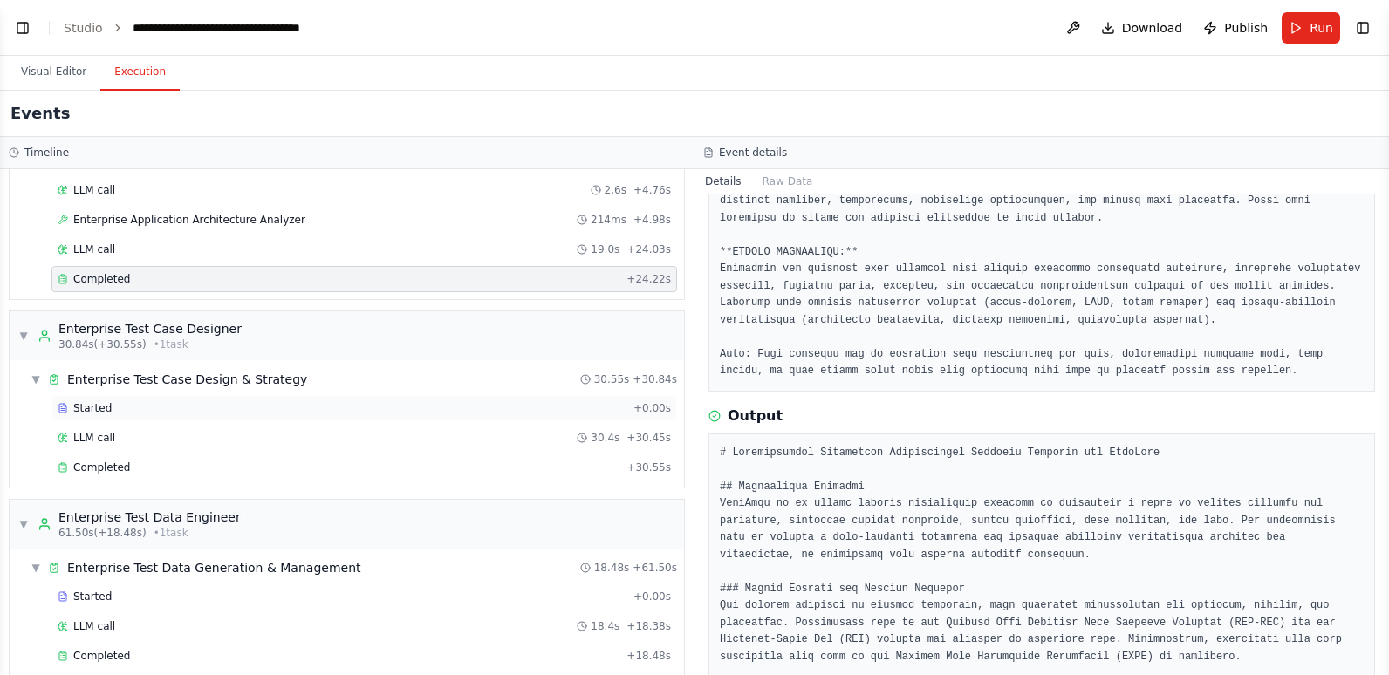
click at [273, 413] on div "Started" at bounding box center [342, 408] width 569 height 14
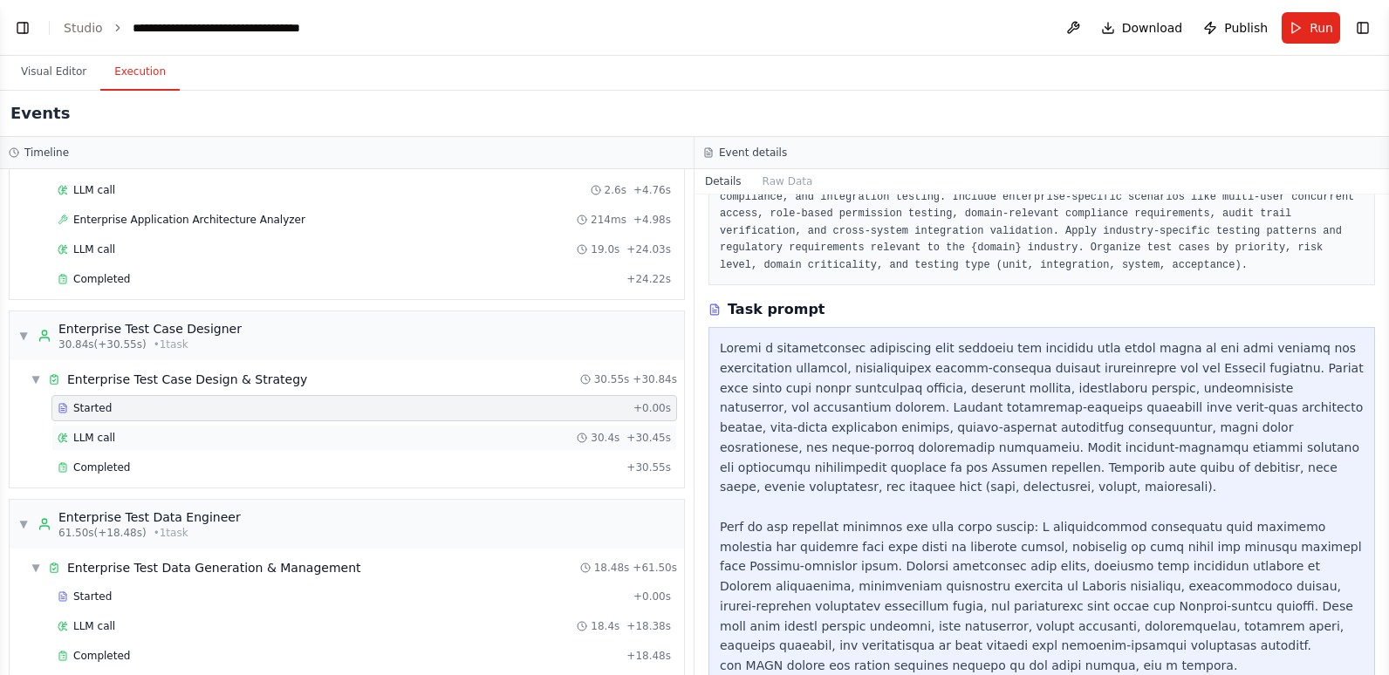
click at [371, 427] on div "LLM call 30.4s + 30.45s" at bounding box center [363, 438] width 625 height 26
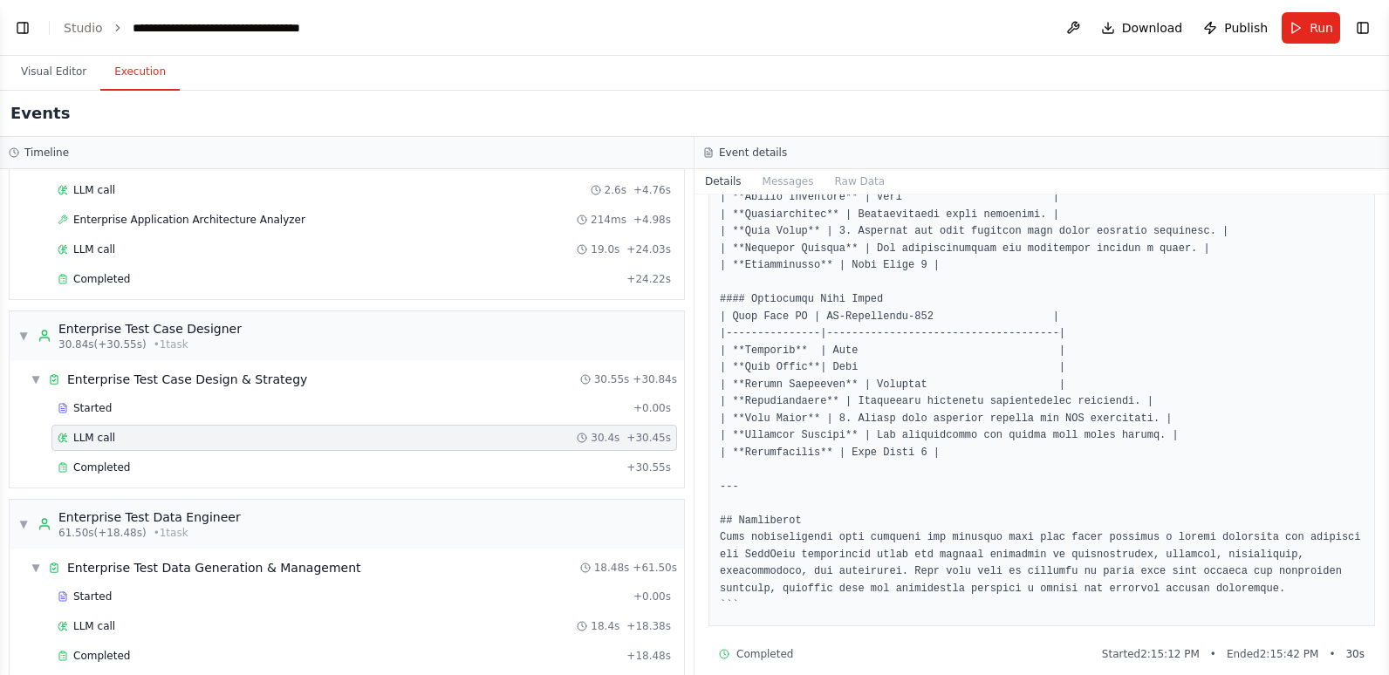
scroll to position [2687, 0]
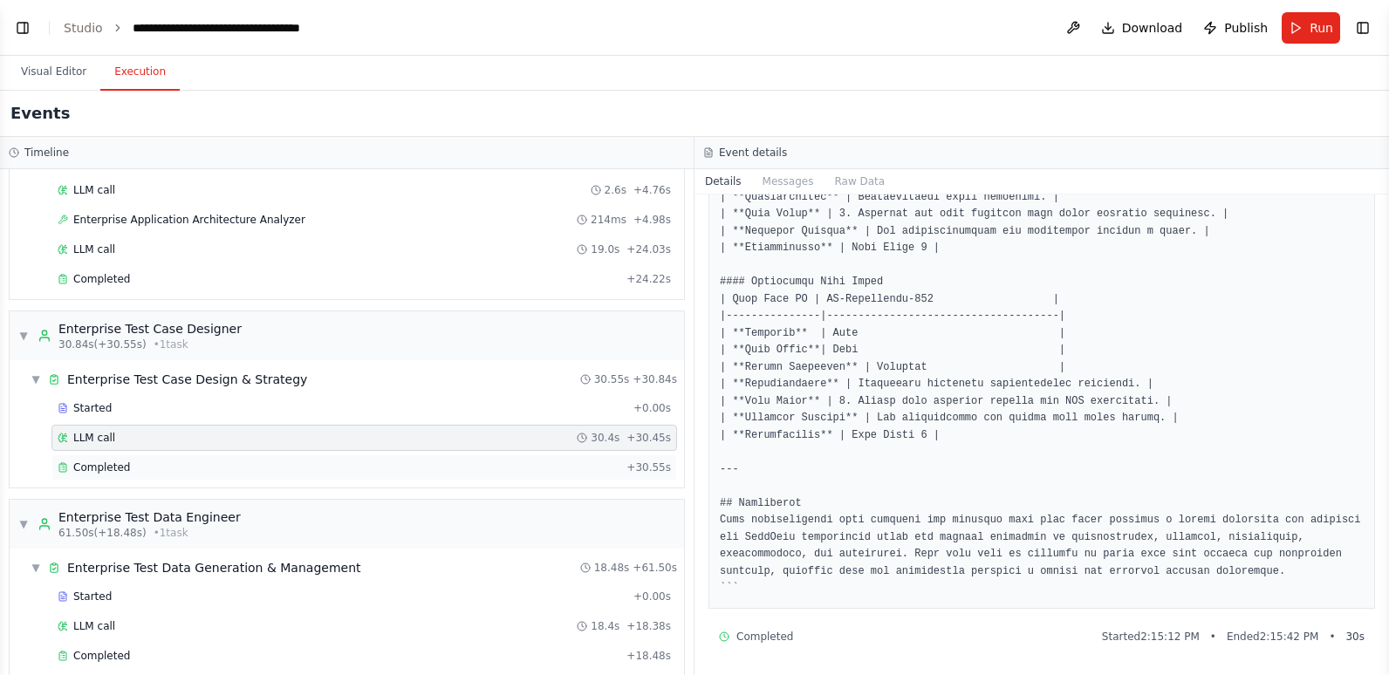
click at [386, 461] on div "Completed" at bounding box center [339, 468] width 562 height 14
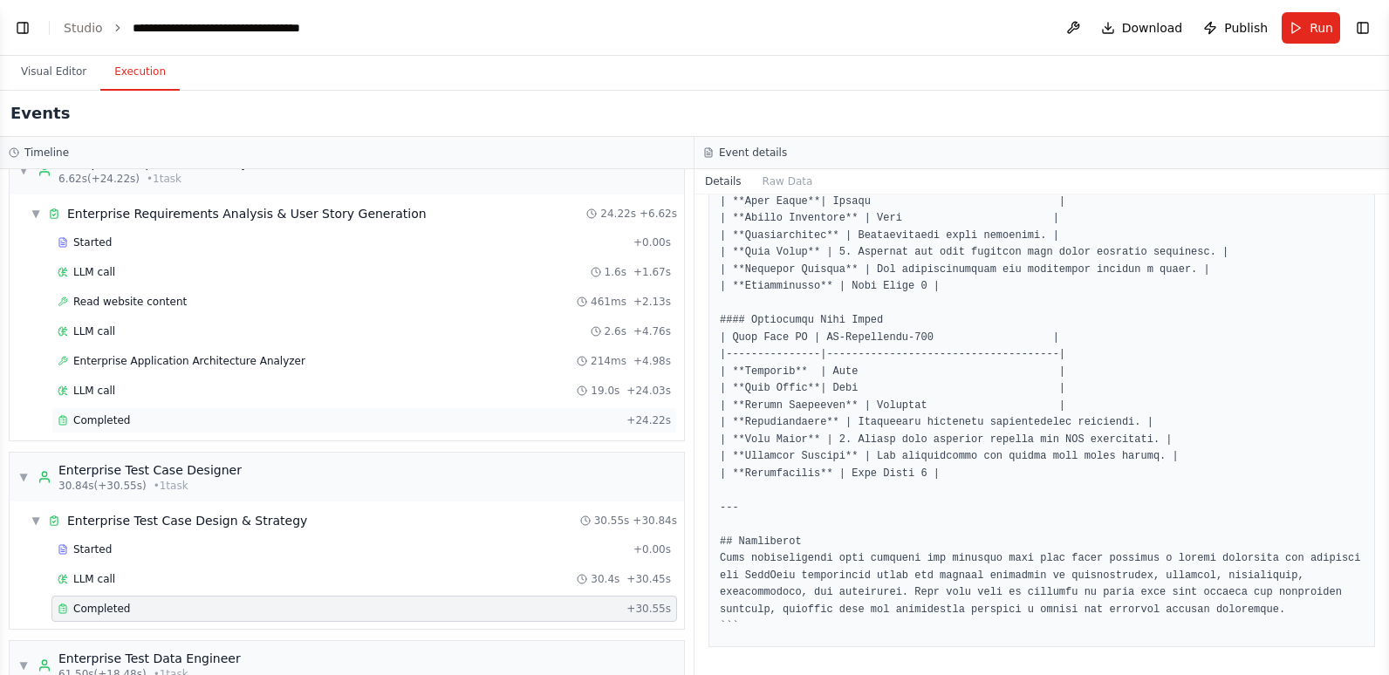
scroll to position [0, 0]
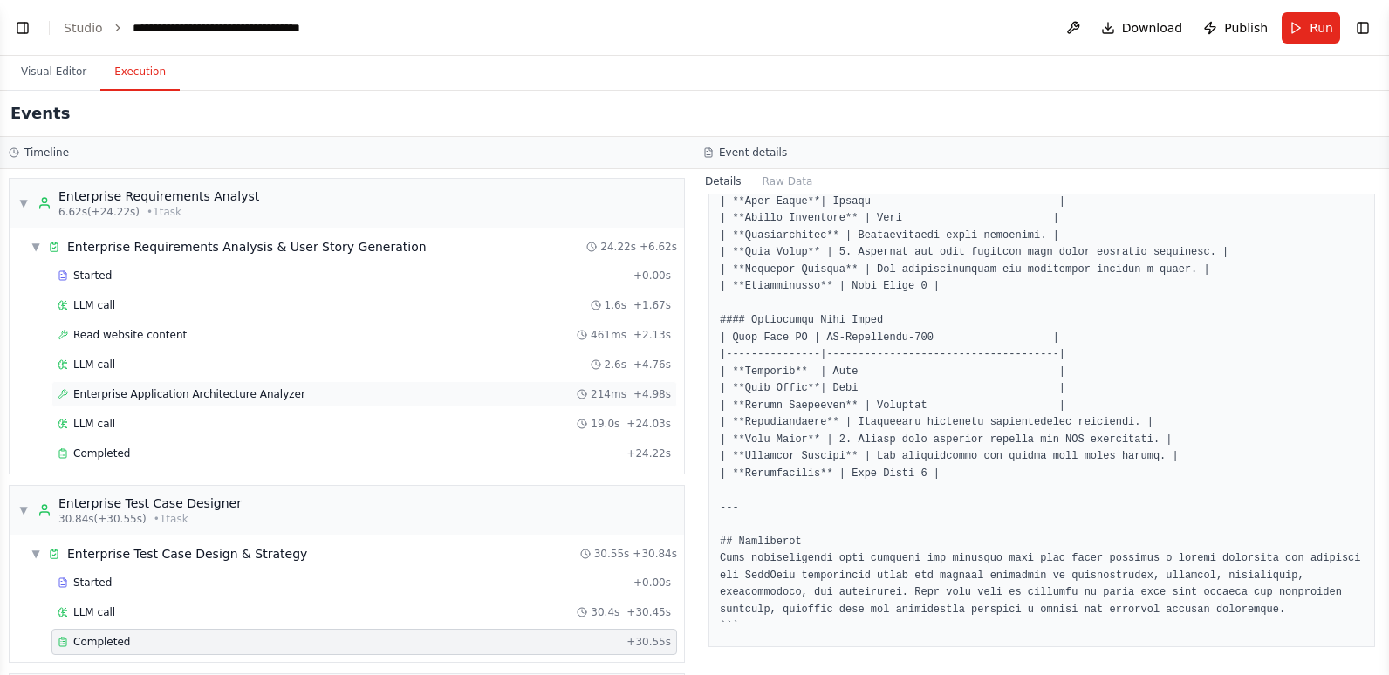
click at [202, 393] on span "Enterprise Application Architecture Analyzer" at bounding box center [189, 394] width 232 height 14
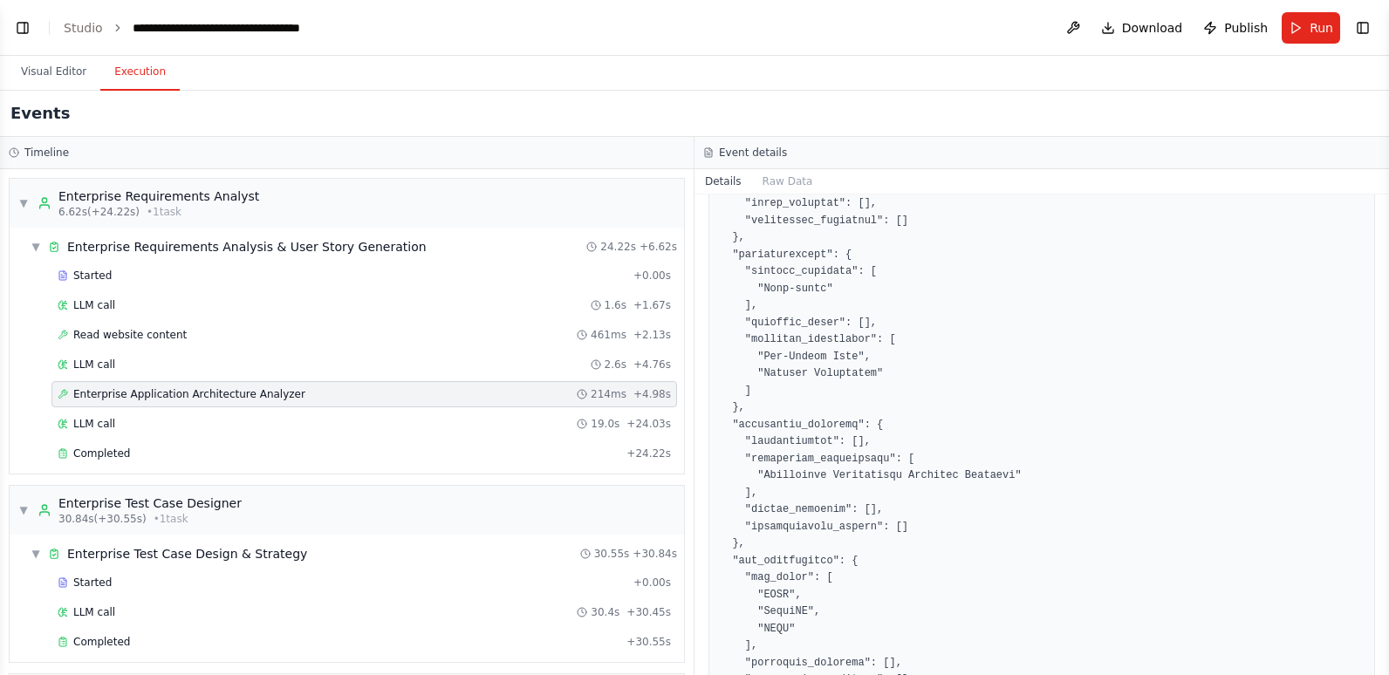
scroll to position [698, 0]
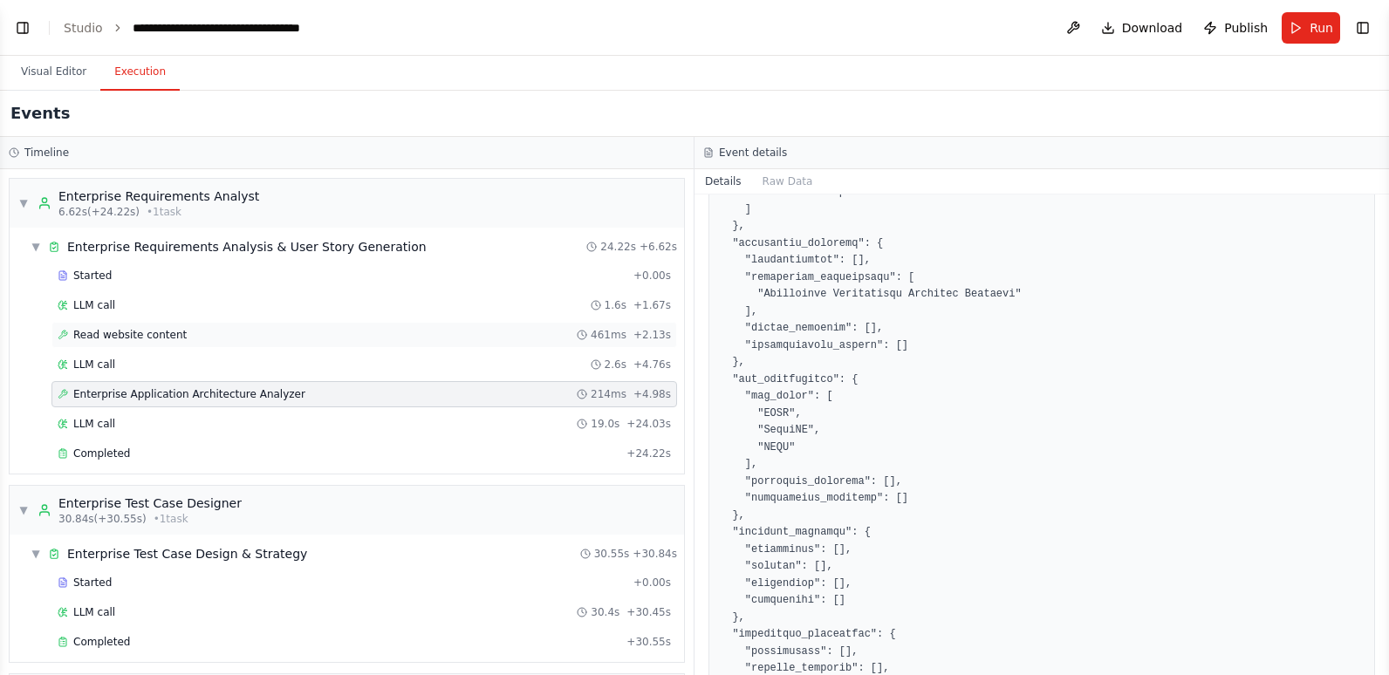
click at [244, 334] on div "Read website content 461ms + 2.13s" at bounding box center [364, 335] width 613 height 14
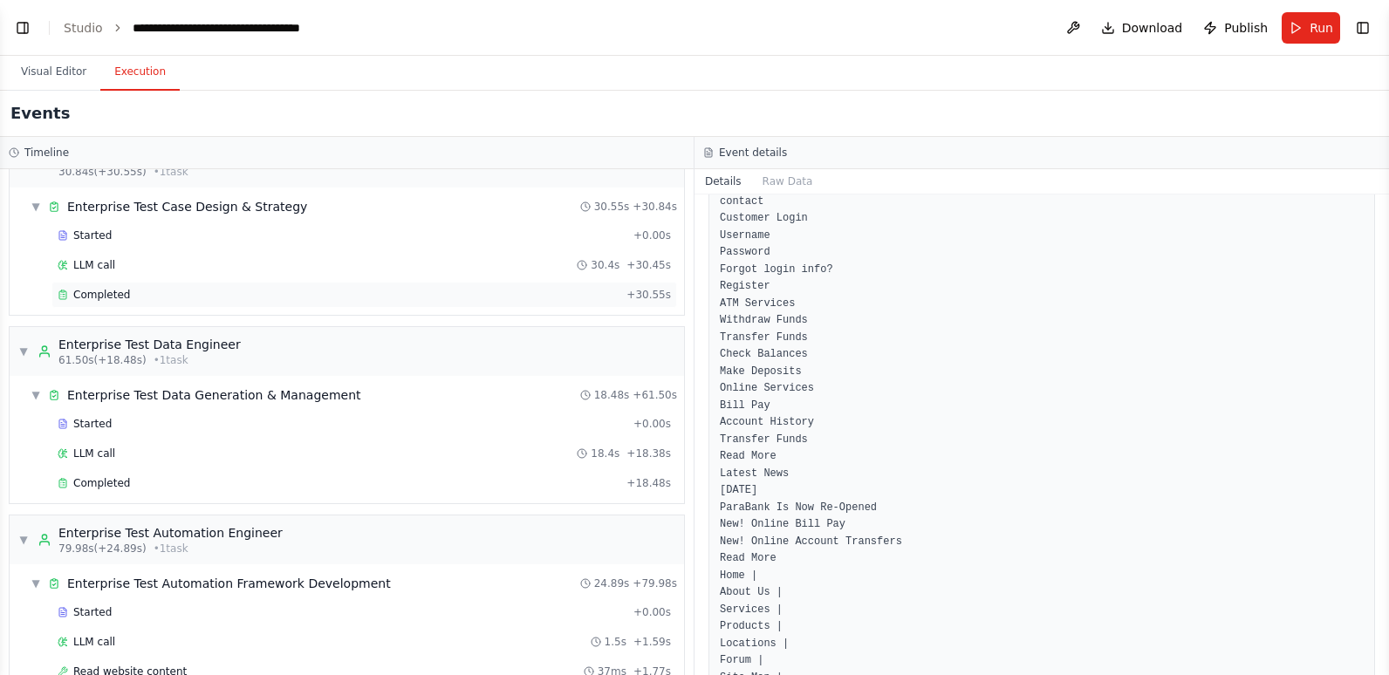
scroll to position [349, 0]
click at [219, 480] on div "Completed" at bounding box center [339, 482] width 562 height 14
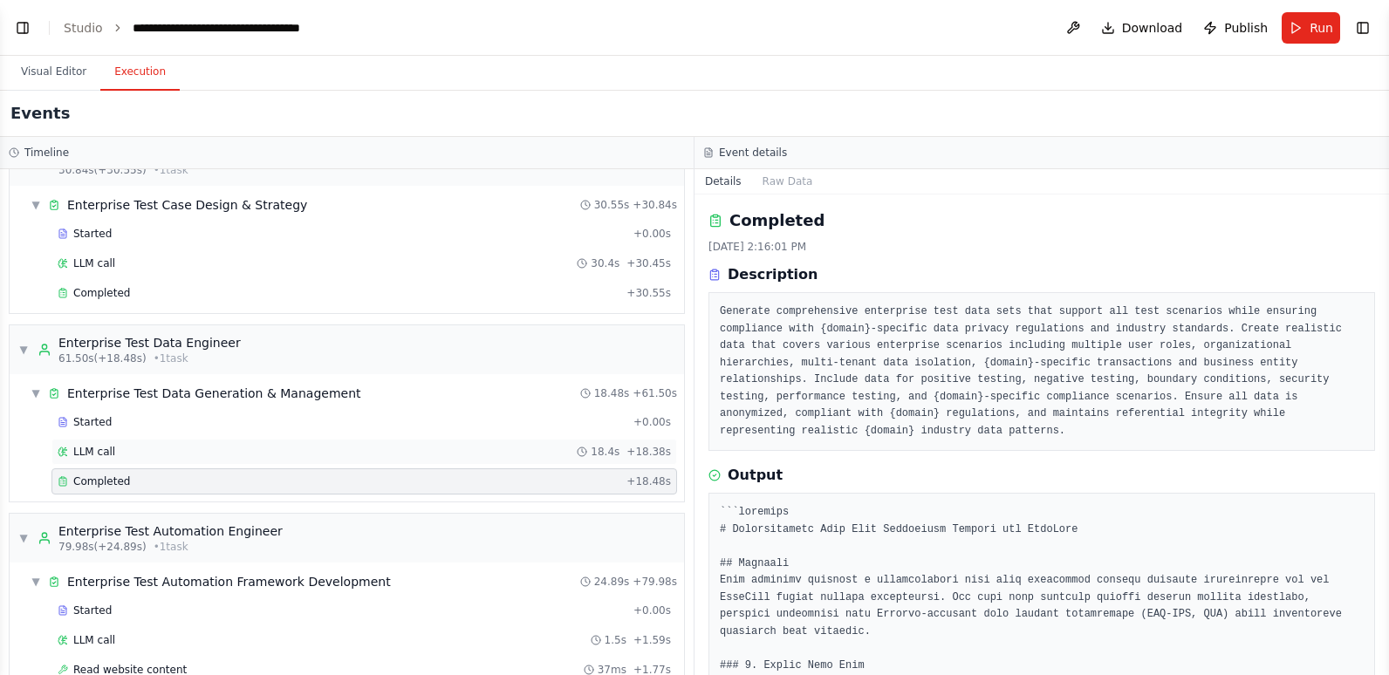
click at [220, 452] on div "LLM call 18.4s + 18.38s" at bounding box center [364, 452] width 613 height 14
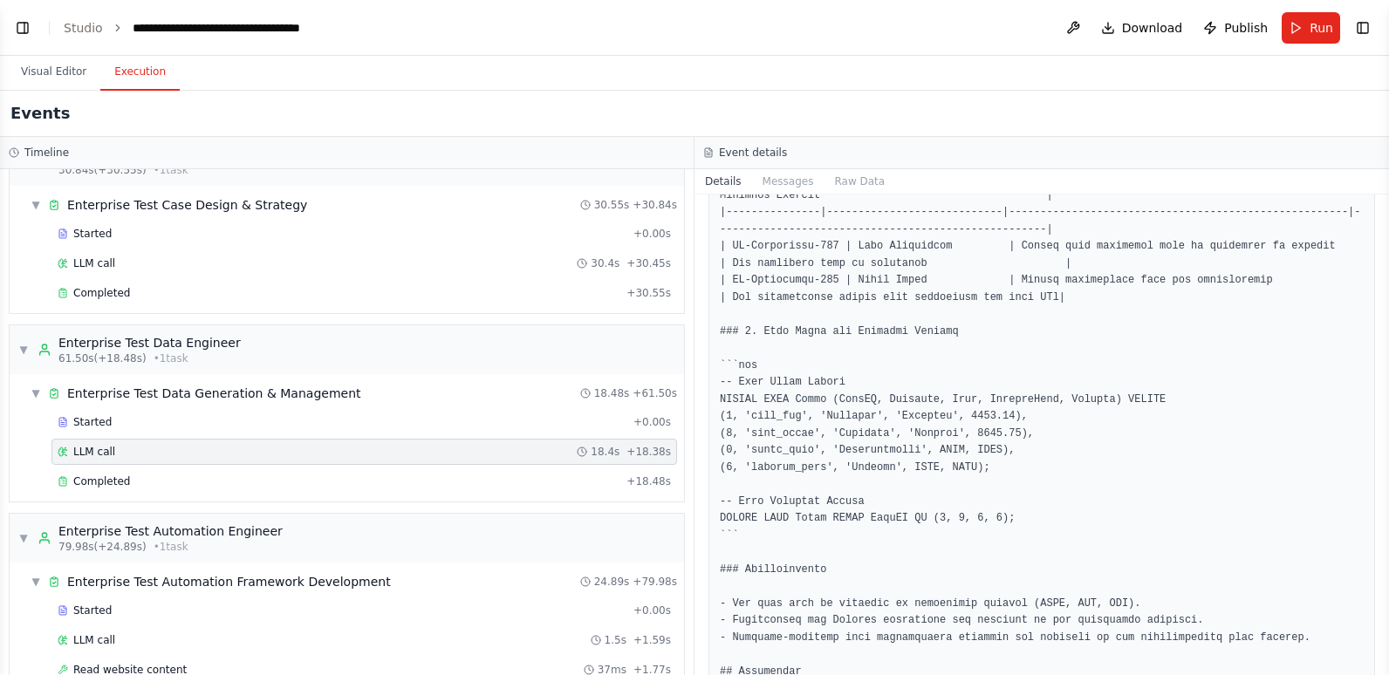
scroll to position [1411, 0]
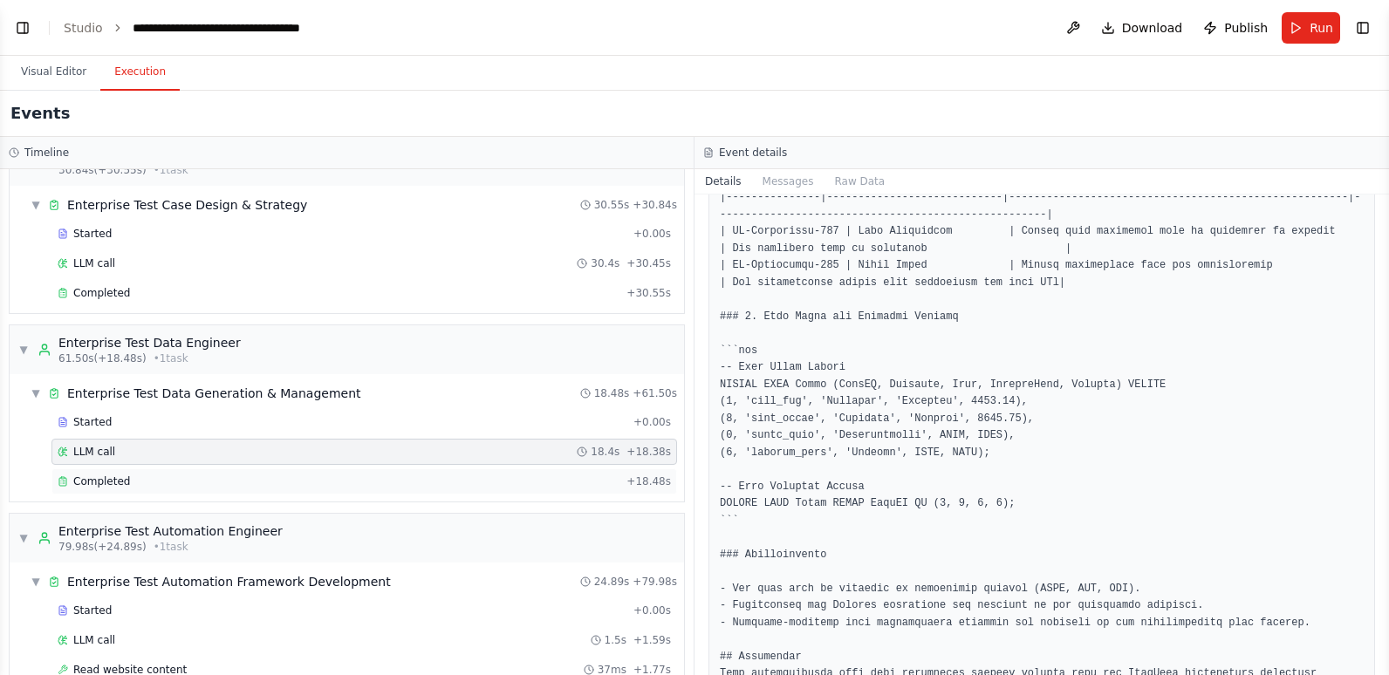
click at [273, 483] on div "Completed" at bounding box center [339, 482] width 562 height 14
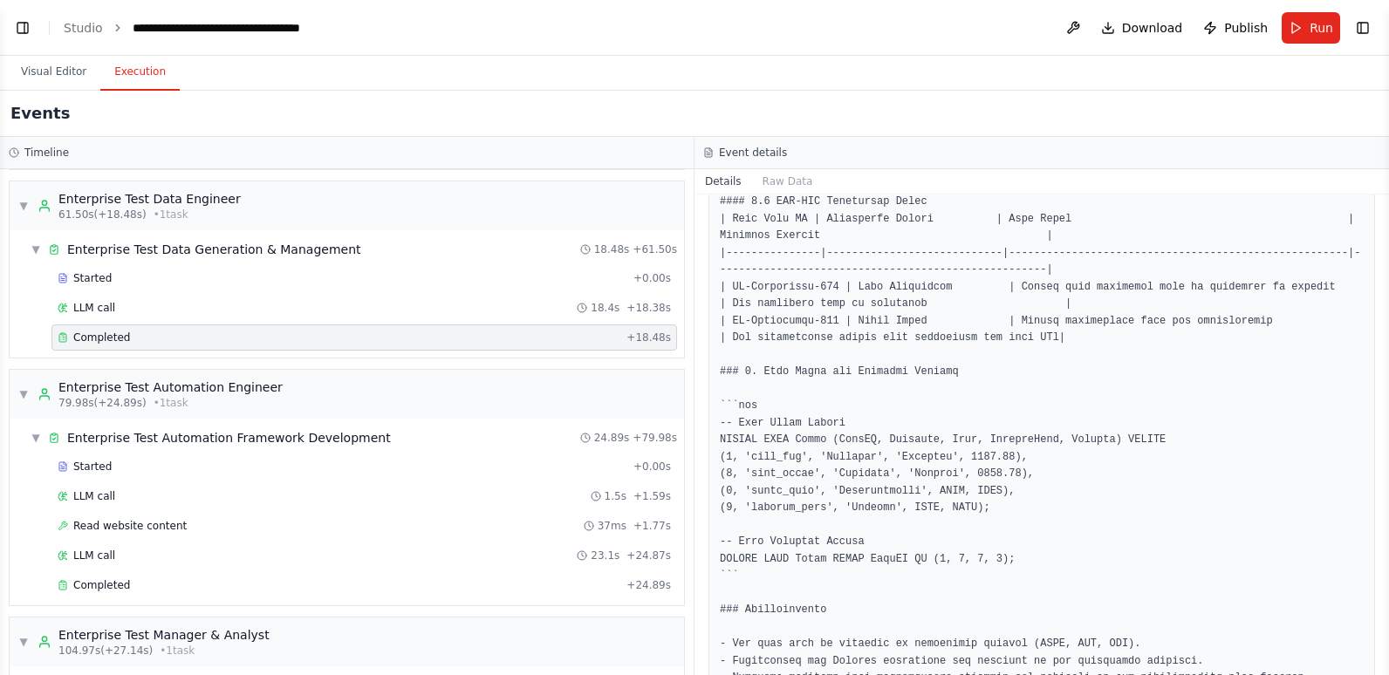
scroll to position [523, 0]
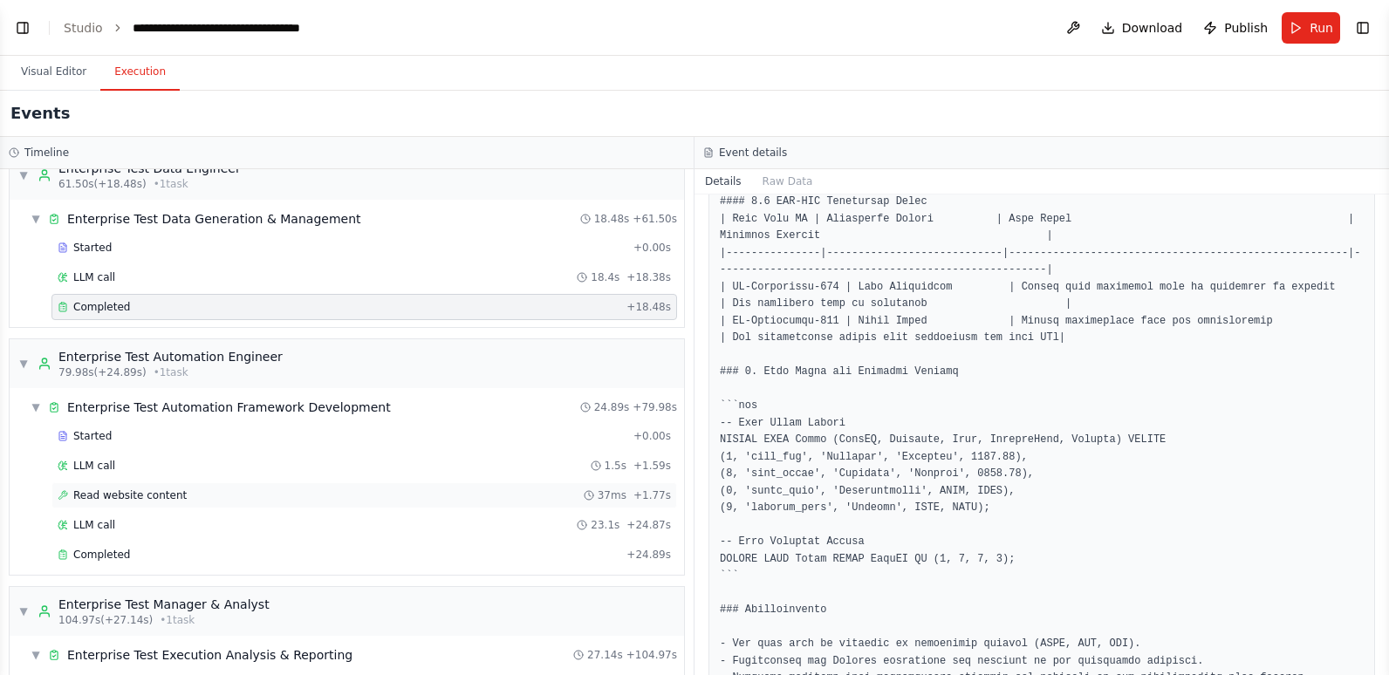
click at [163, 495] on span "Read website content" at bounding box center [129, 496] width 113 height 14
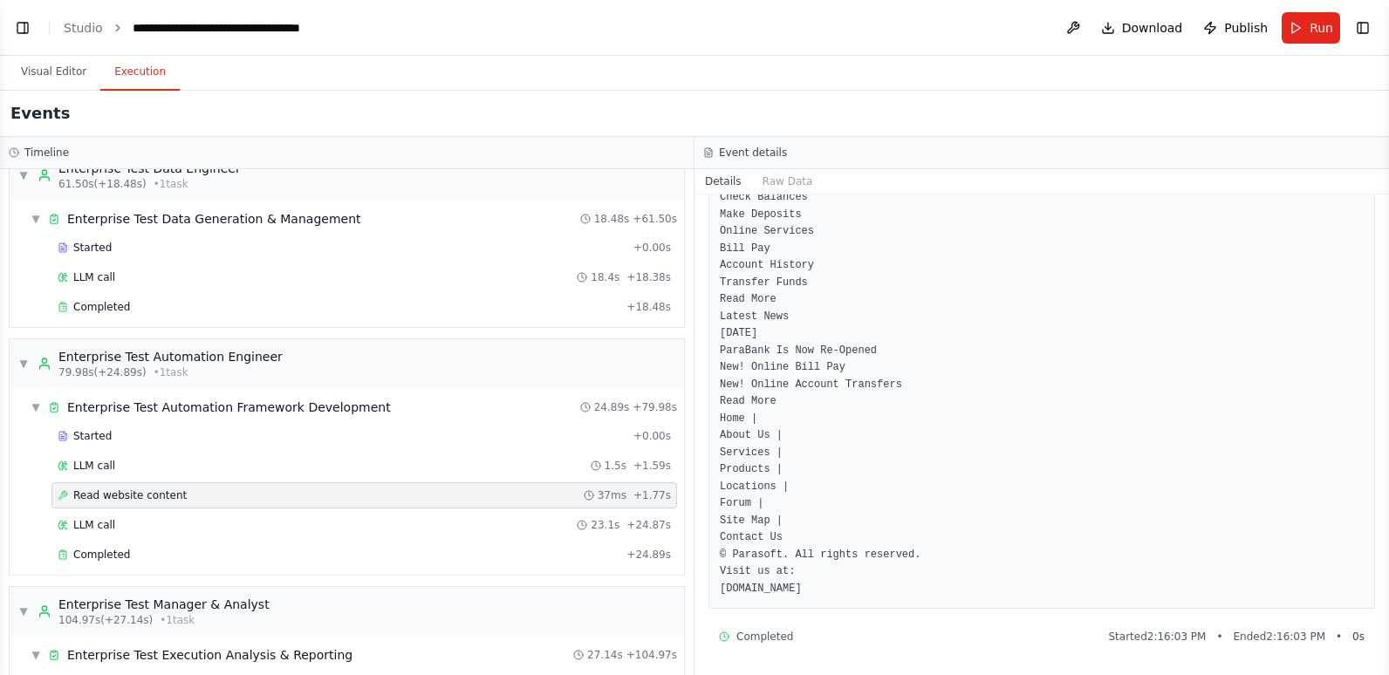
scroll to position [574, 0]
click at [258, 533] on div "LLM call 23.1s + 24.87s" at bounding box center [363, 525] width 625 height 26
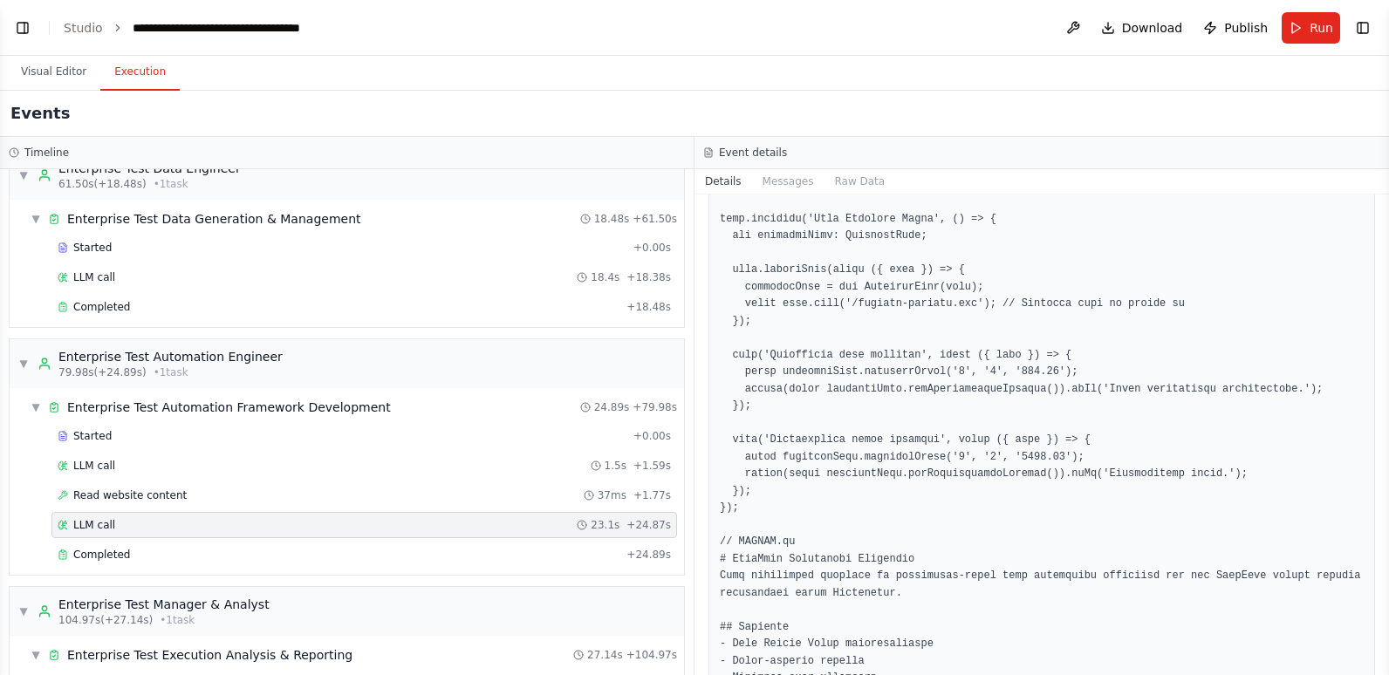
scroll to position [2804, 0]
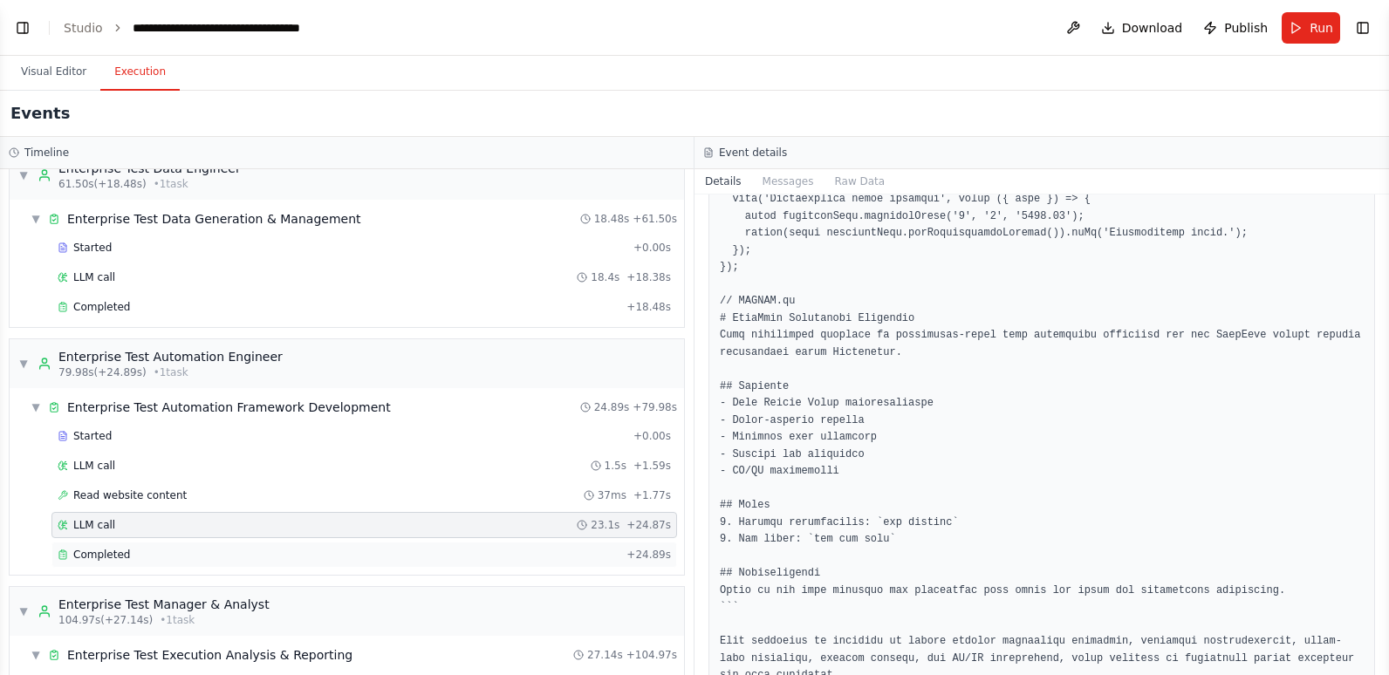
click at [304, 544] on div "Completed + 24.89s" at bounding box center [363, 555] width 625 height 26
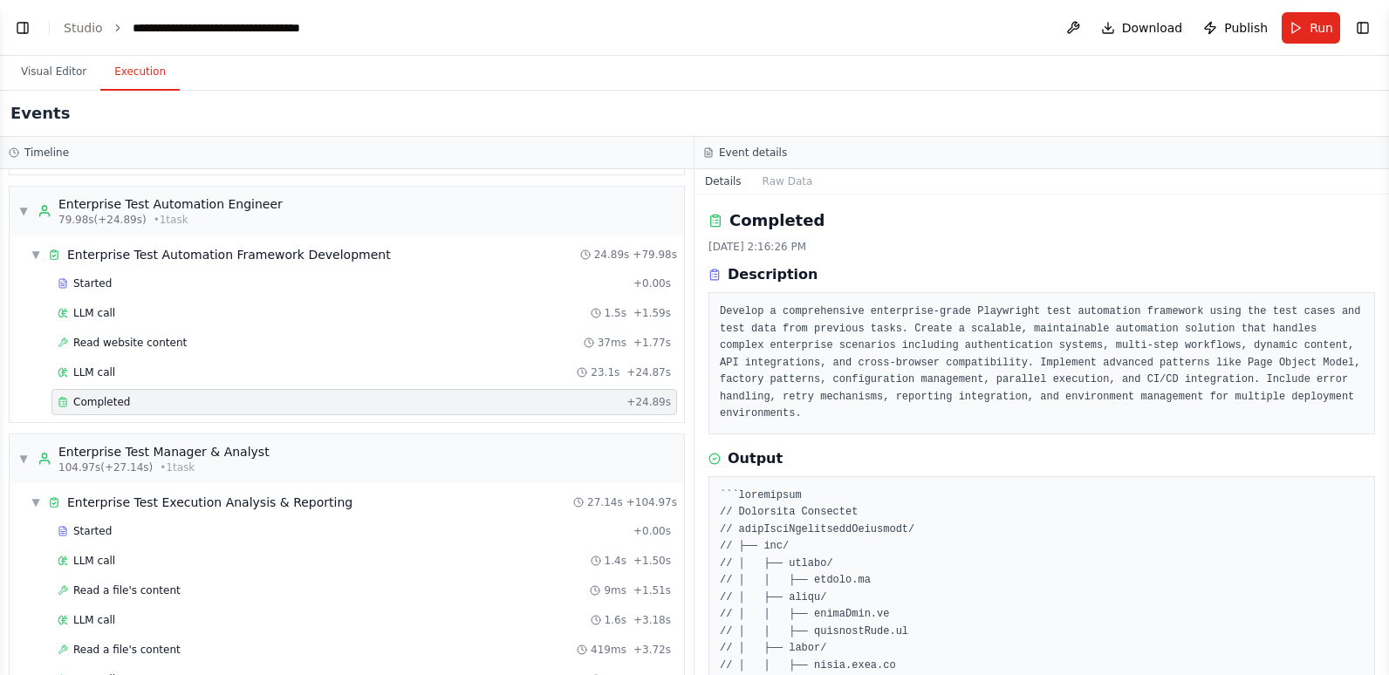
scroll to position [698, 0]
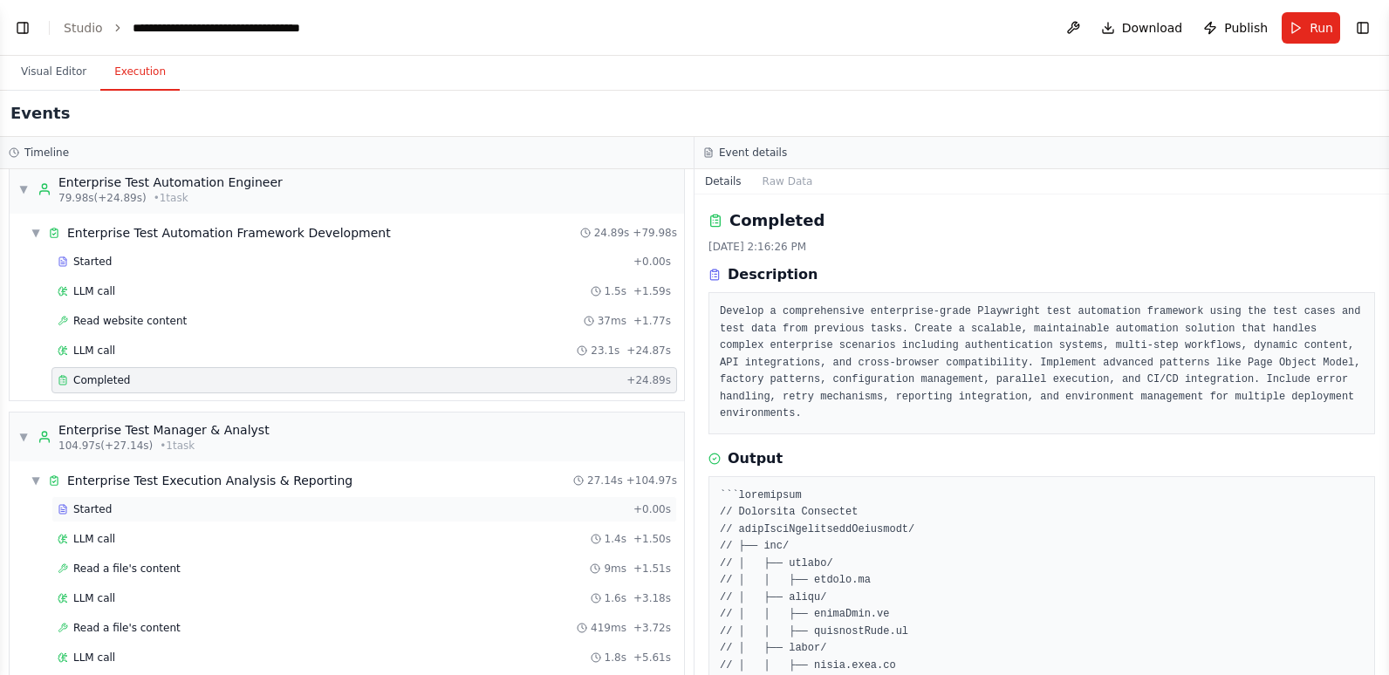
click at [264, 504] on div "Started" at bounding box center [342, 509] width 569 height 14
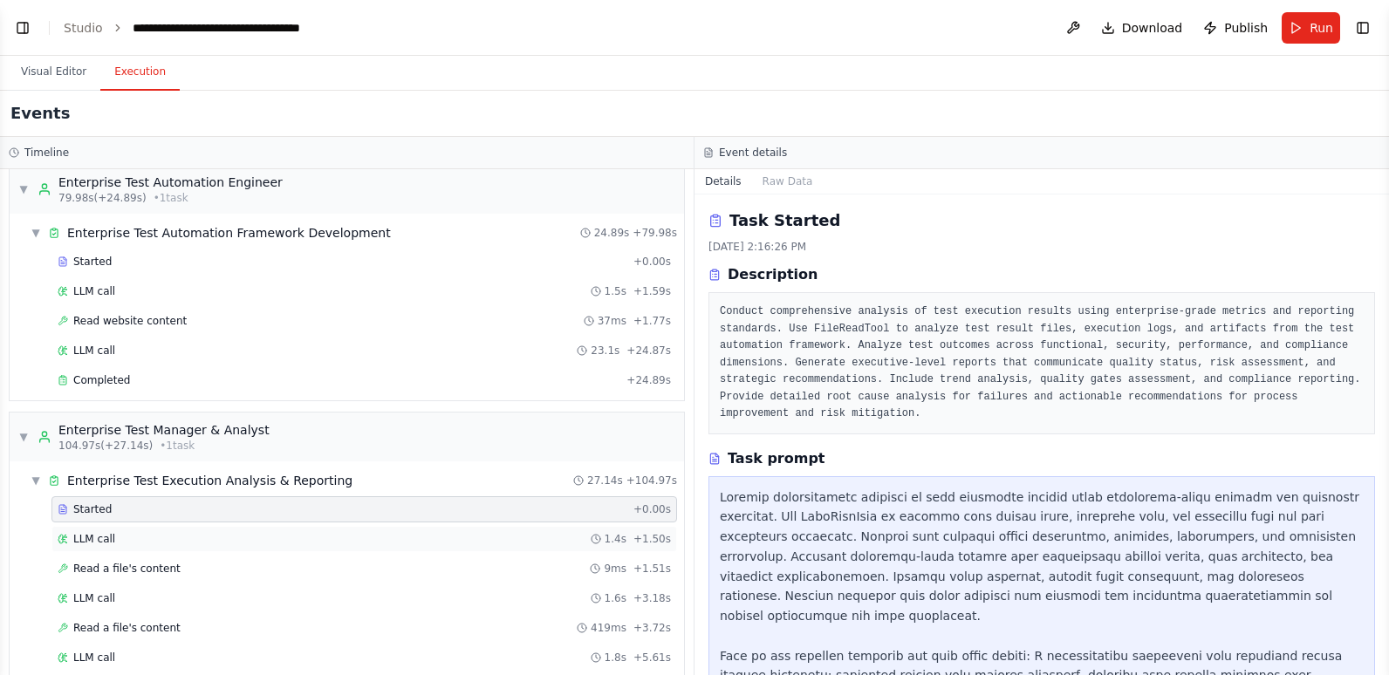
click at [250, 538] on div "LLM call 1.4s + 1.50s" at bounding box center [364, 539] width 613 height 14
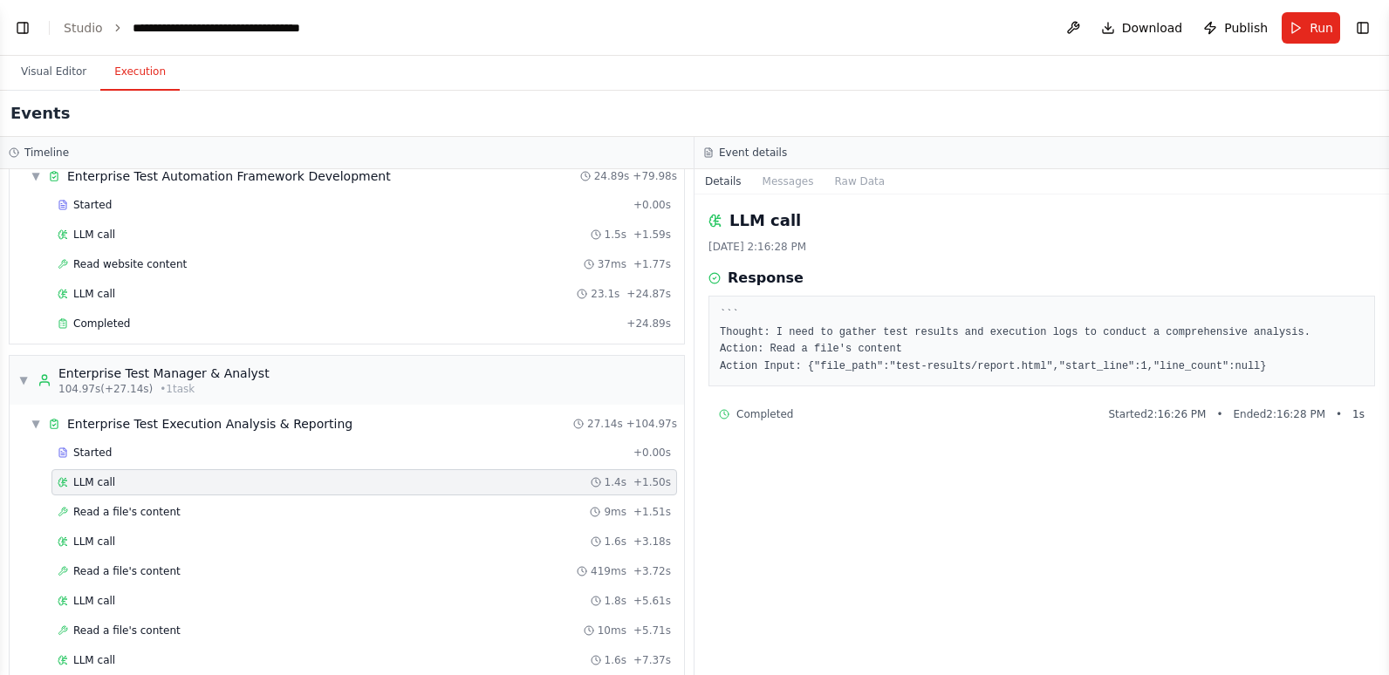
scroll to position [785, 0]
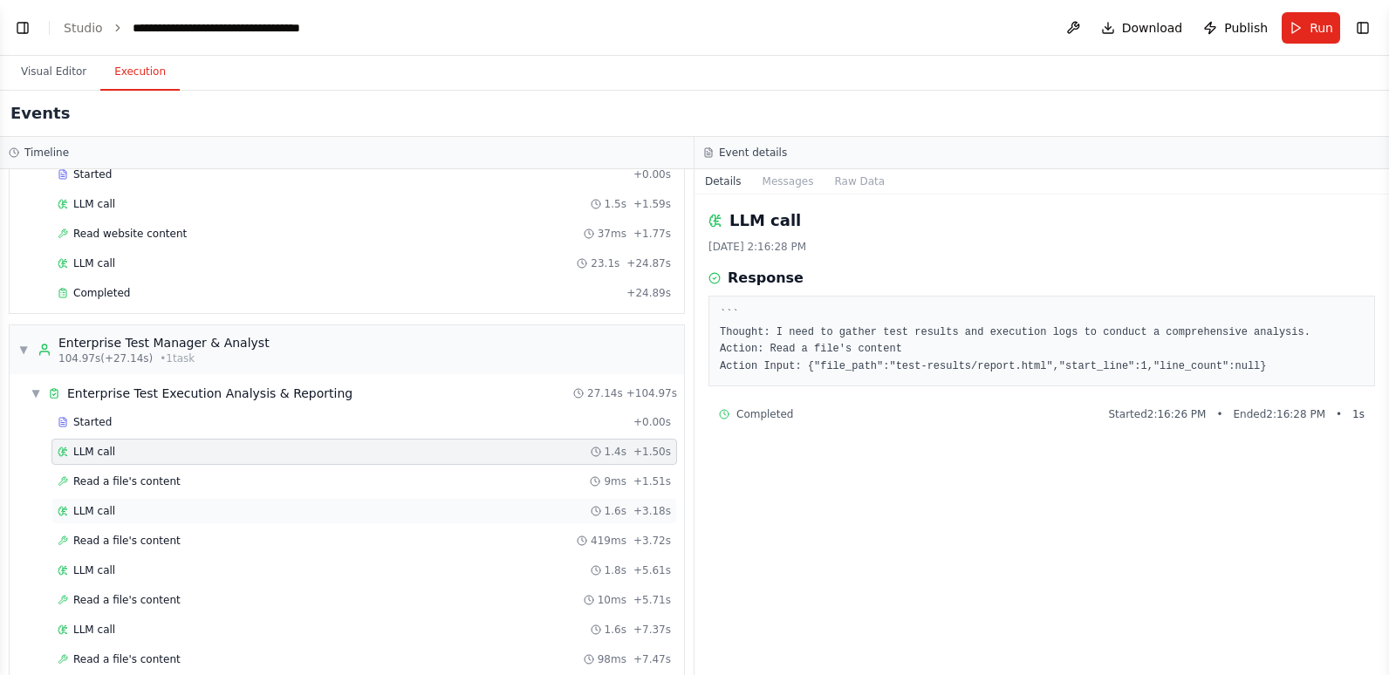
click at [227, 502] on div "LLM call 1.6s + 3.18s" at bounding box center [363, 511] width 625 height 26
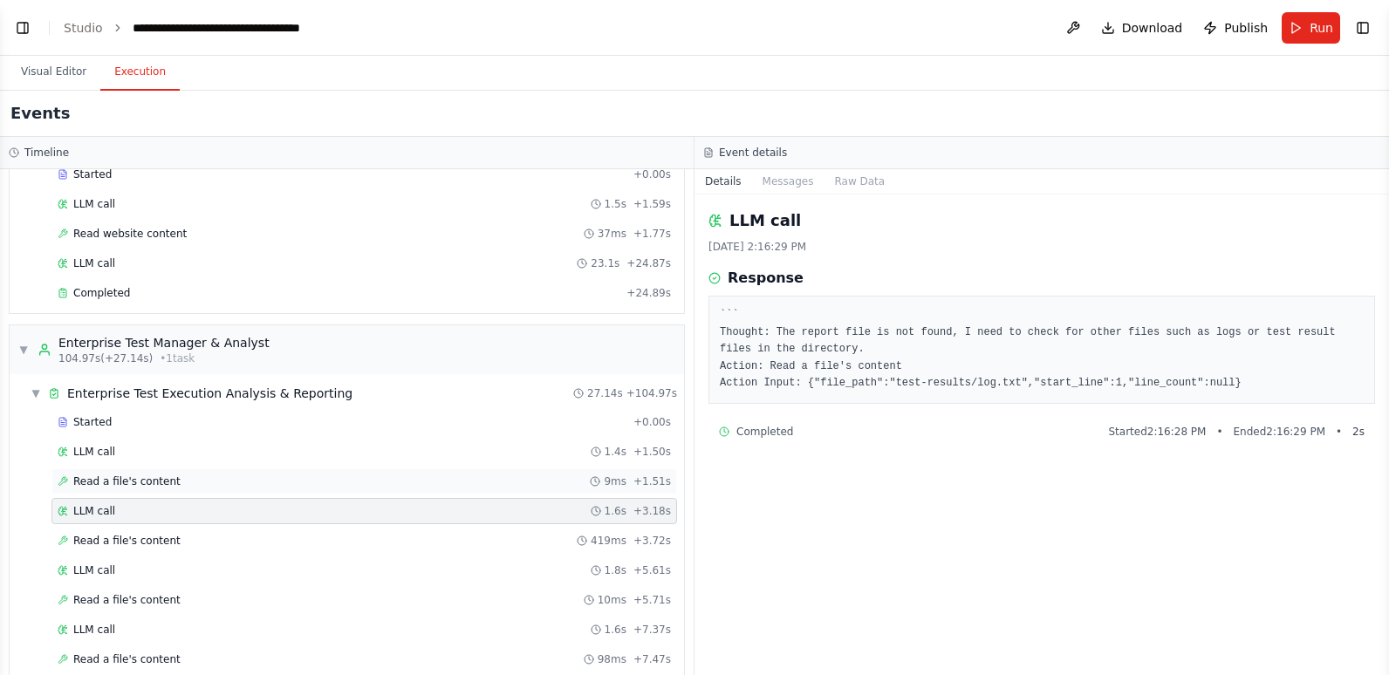
click at [230, 479] on div "Read a file's content 9ms + 1.51s" at bounding box center [364, 482] width 613 height 14
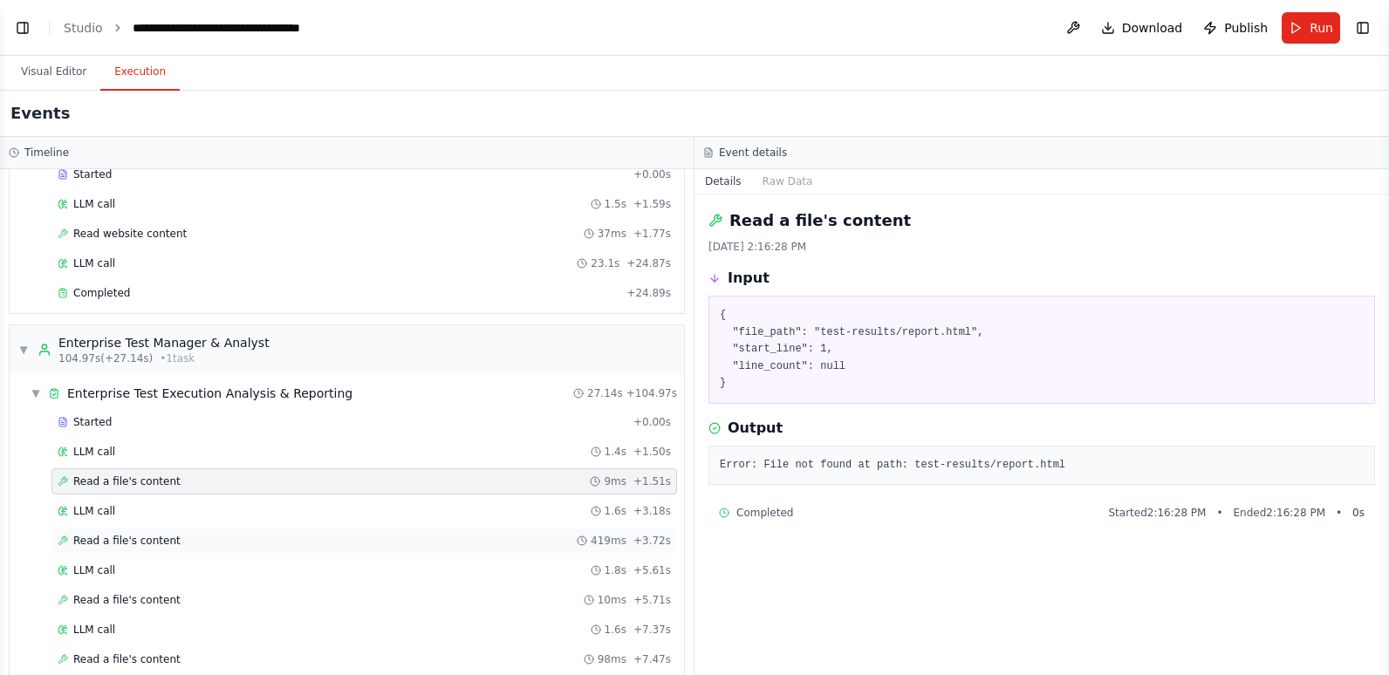
click at [198, 547] on div "Read a file's content 419ms + 3.72s" at bounding box center [364, 541] width 613 height 14
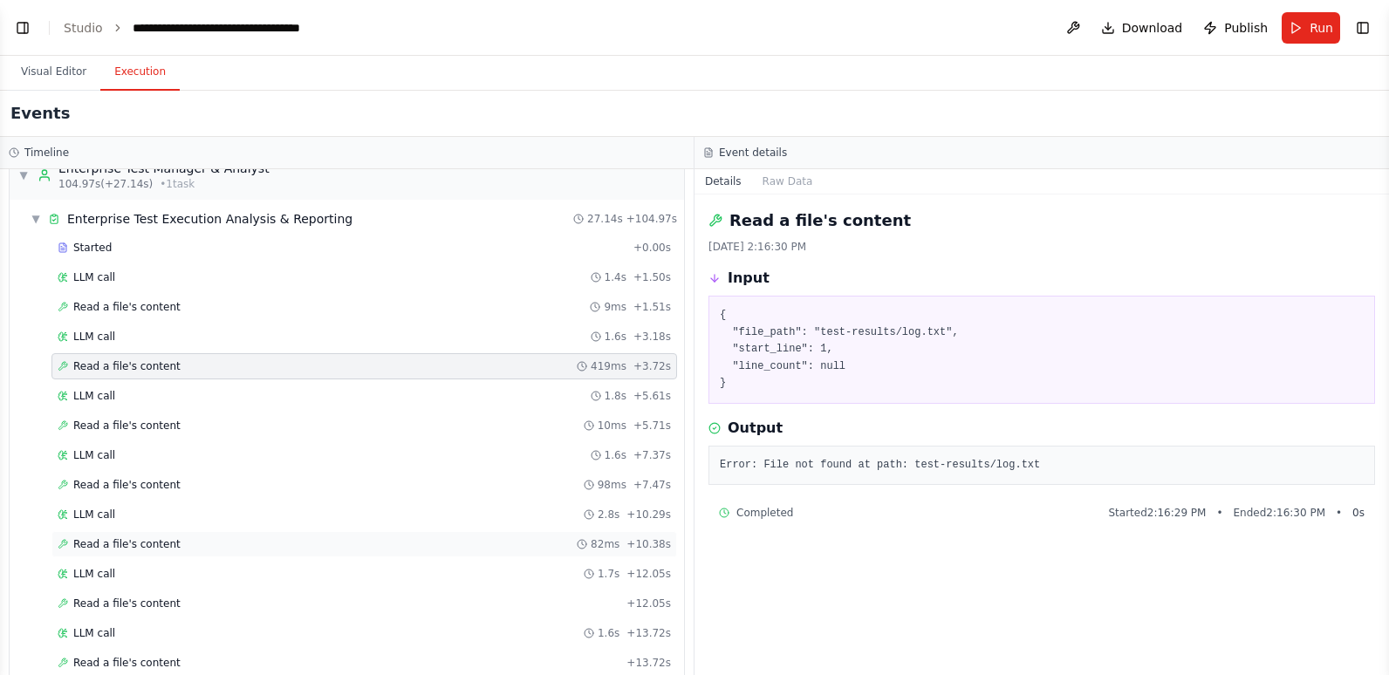
click at [192, 533] on div "Read a file's content 82ms + 10.38s" at bounding box center [363, 544] width 625 height 26
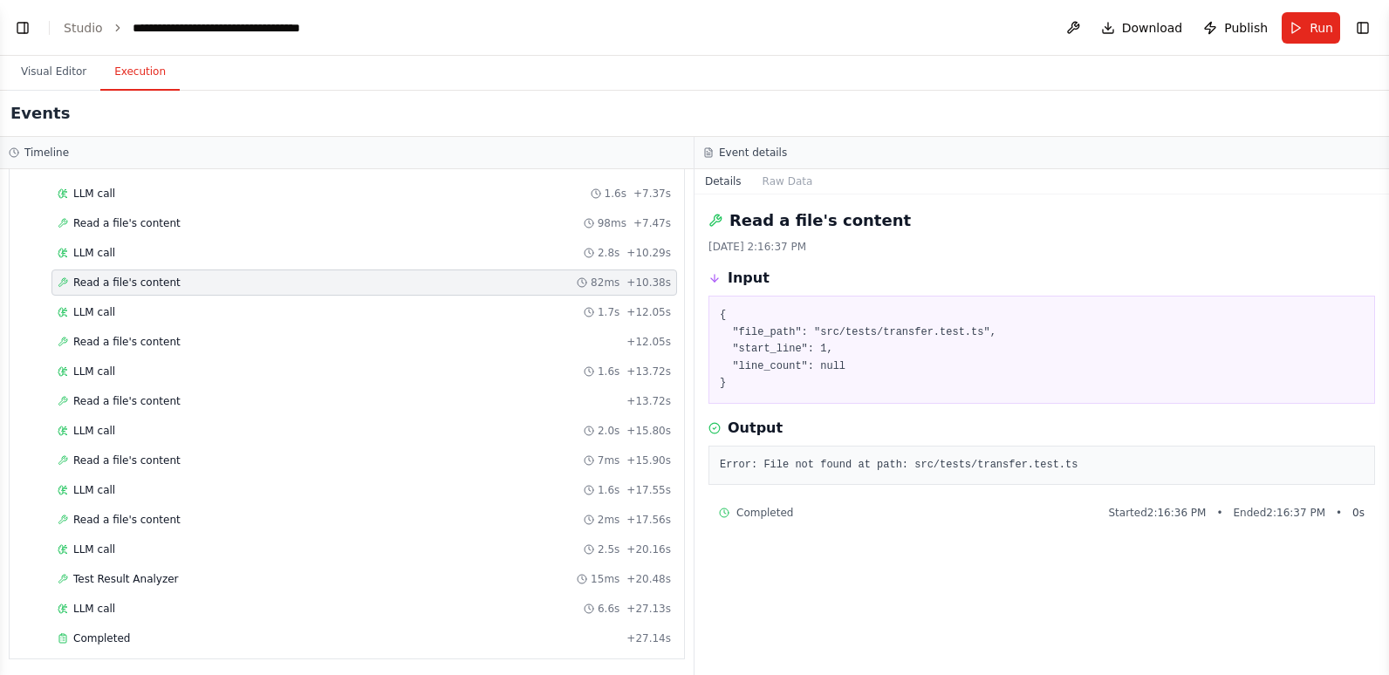
scroll to position [1225, 0]
click at [166, 632] on div "Completed" at bounding box center [339, 635] width 562 height 14
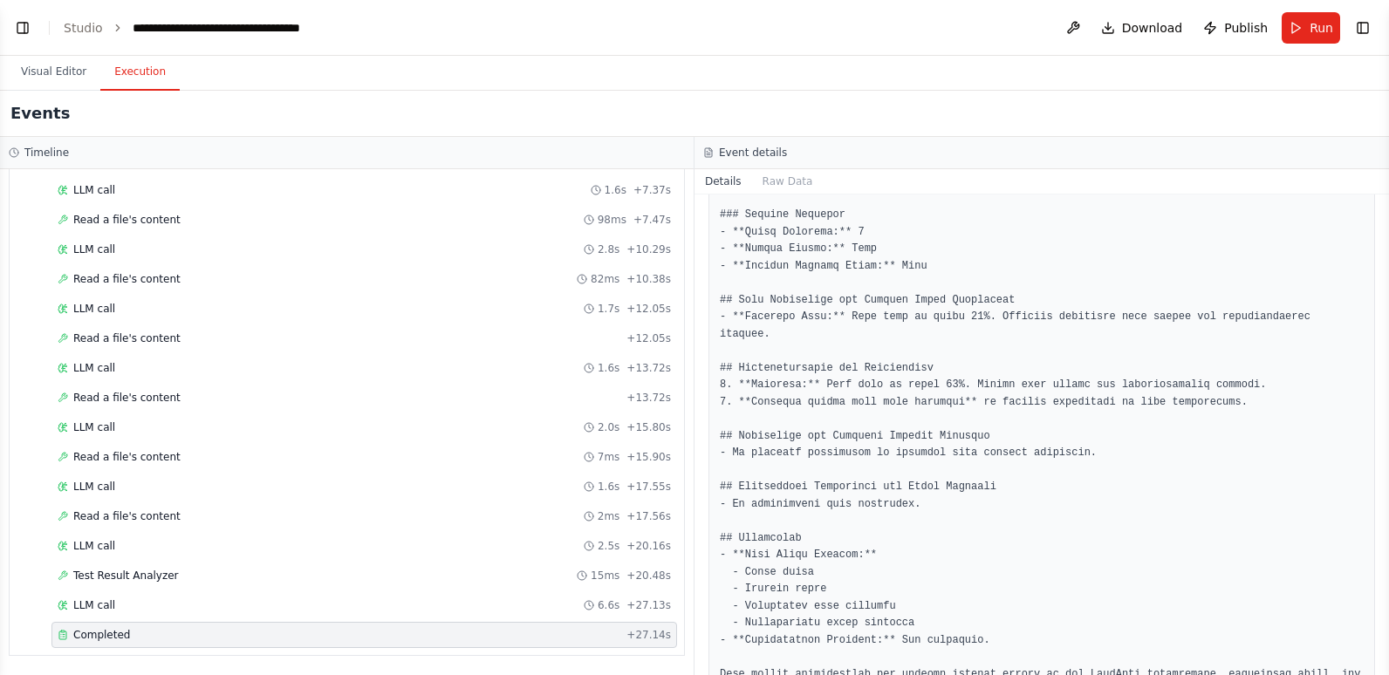
scroll to position [753, 0]
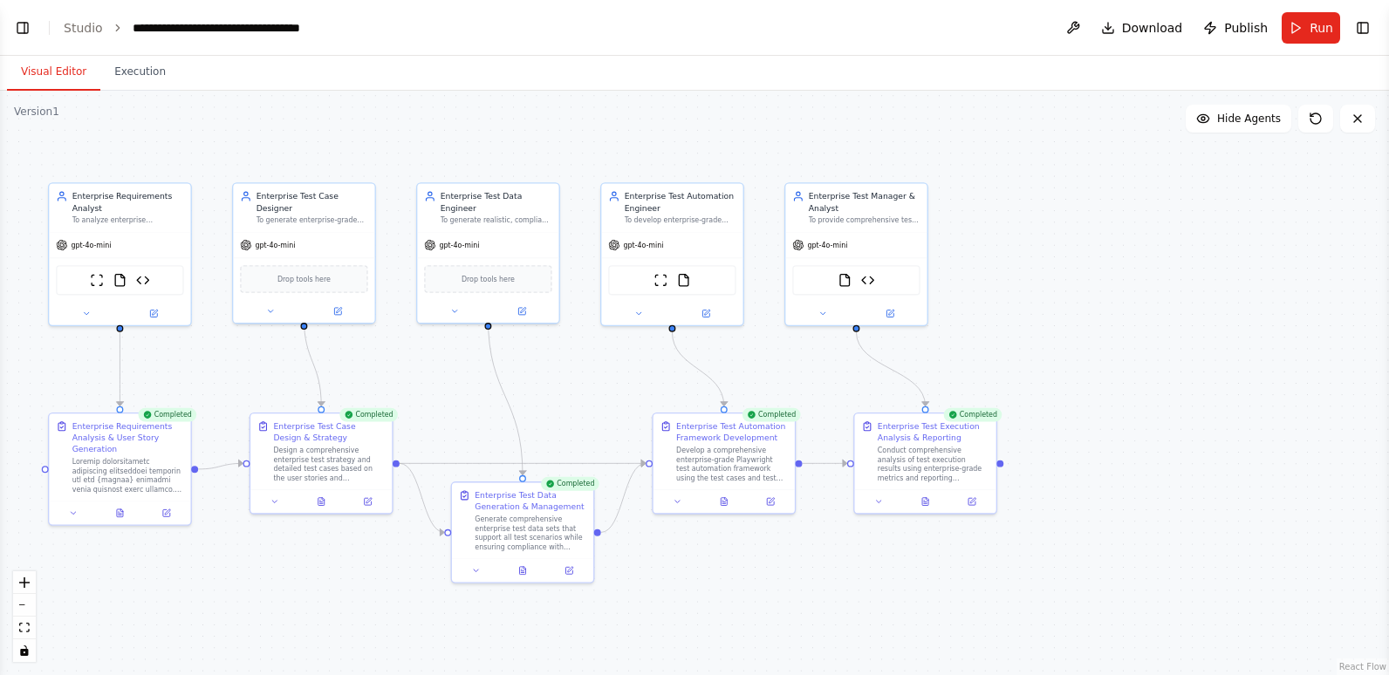
click at [59, 71] on button "Visual Editor" at bounding box center [53, 72] width 93 height 37
click at [24, 24] on button "Toggle Left Sidebar" at bounding box center [22, 28] width 24 height 24
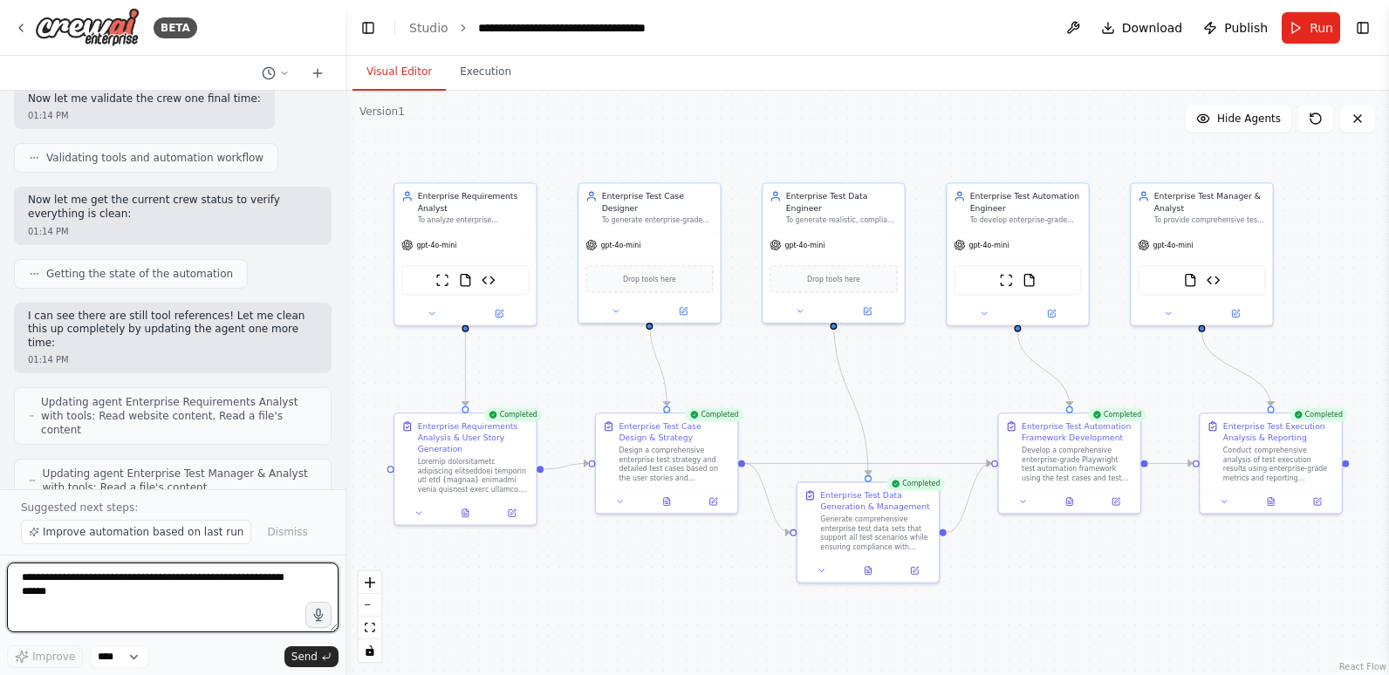
click at [72, 591] on textarea at bounding box center [172, 598] width 331 height 70
click at [276, 579] on textarea "**********" at bounding box center [172, 598] width 331 height 70
click at [284, 595] on textarea "**********" at bounding box center [172, 598] width 331 height 70
click at [45, 605] on textarea "**********" at bounding box center [172, 598] width 331 height 70
drag, startPoint x: 195, startPoint y: 576, endPoint x: 221, endPoint y: 602, distance: 37.0
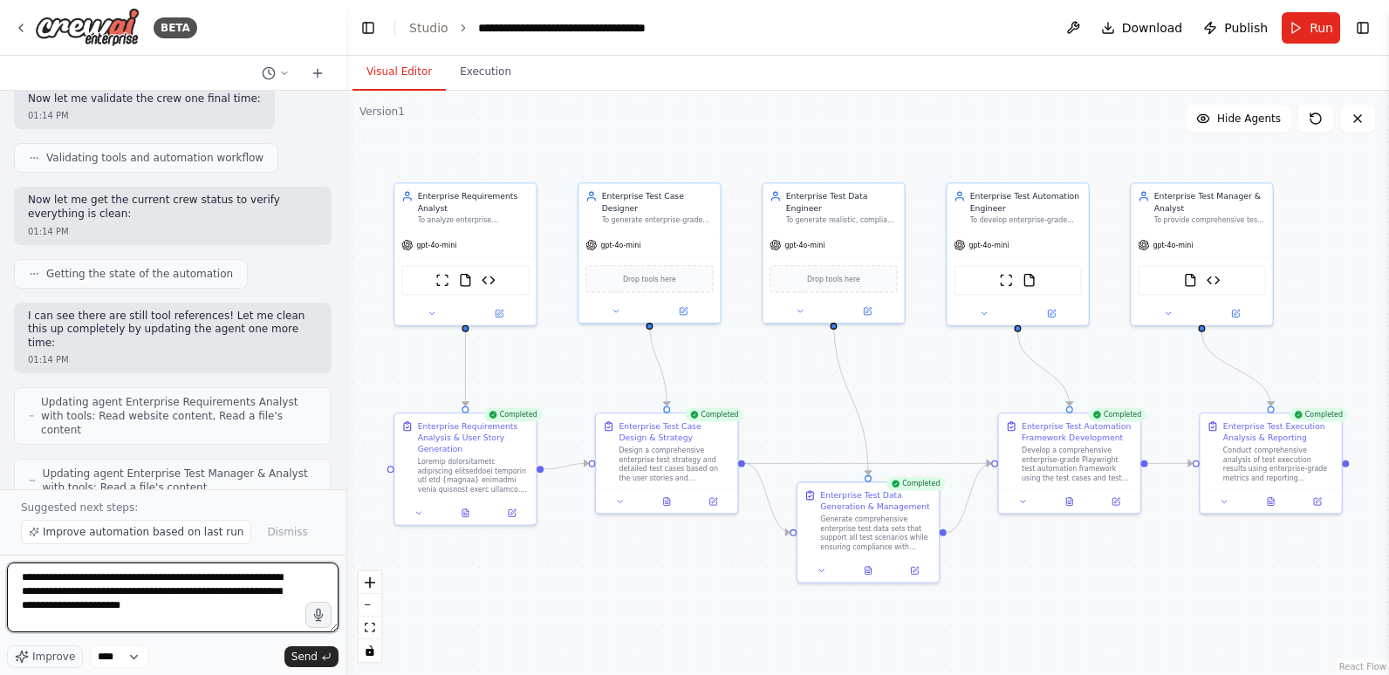
click at [221, 602] on textarea "**********" at bounding box center [172, 598] width 331 height 70
type textarea "**********"
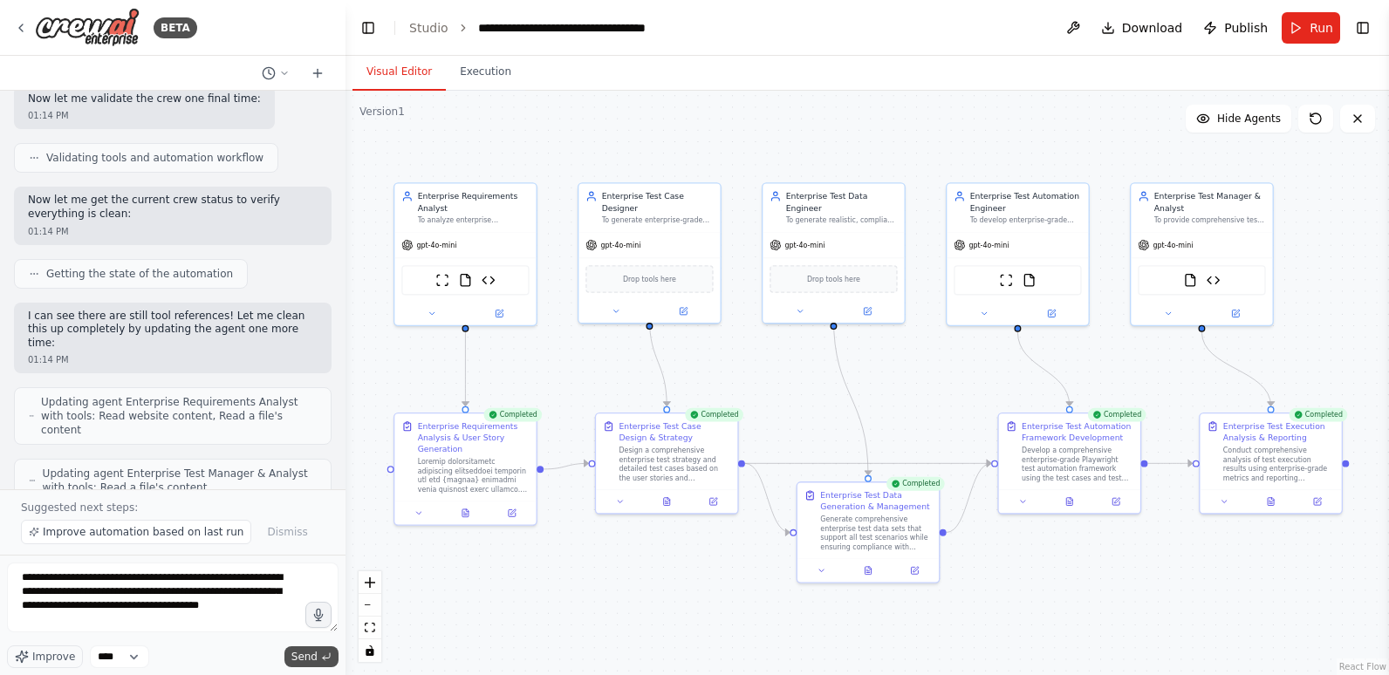
click at [306, 656] on span "Send" at bounding box center [304, 657] width 26 height 14
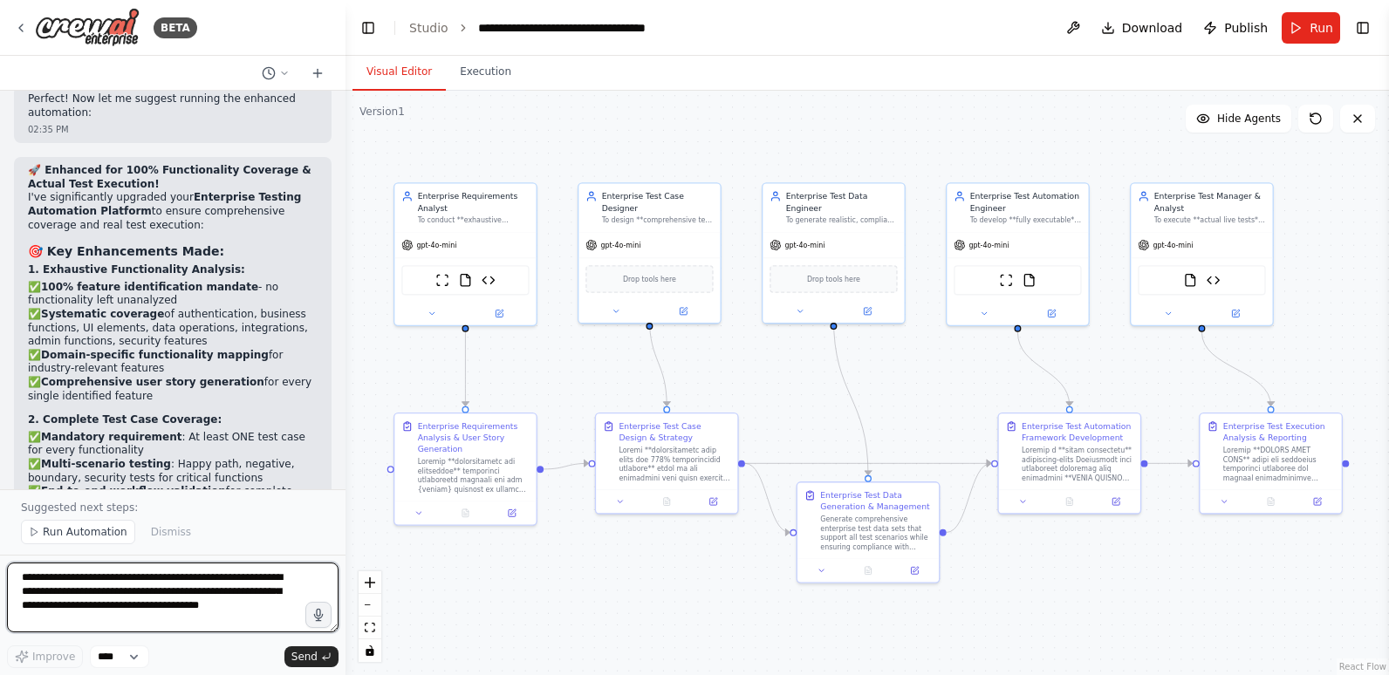
scroll to position [21891, 0]
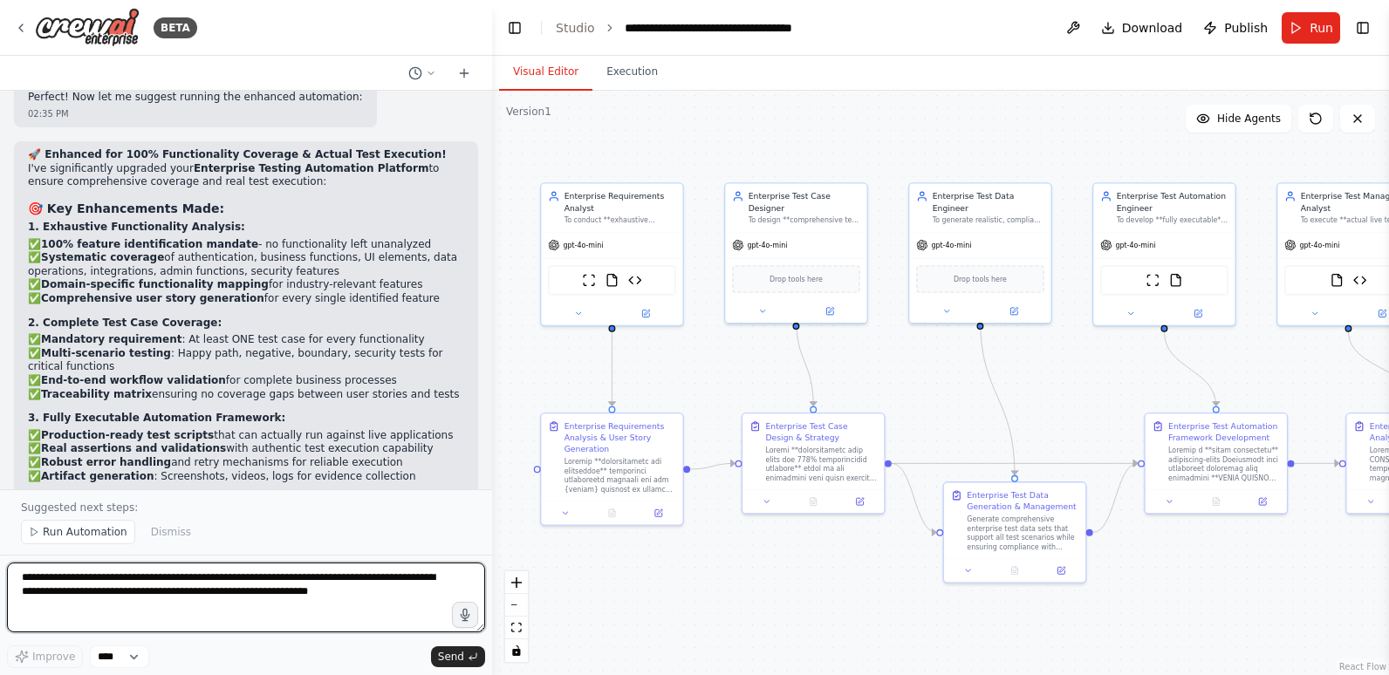
drag, startPoint x: 339, startPoint y: 57, endPoint x: 499, endPoint y: 99, distance: 165.3
click at [499, 99] on div "BETA Hello! I'm the CrewAI assistant. What kind of automation do you want to bu…" at bounding box center [694, 337] width 1389 height 675
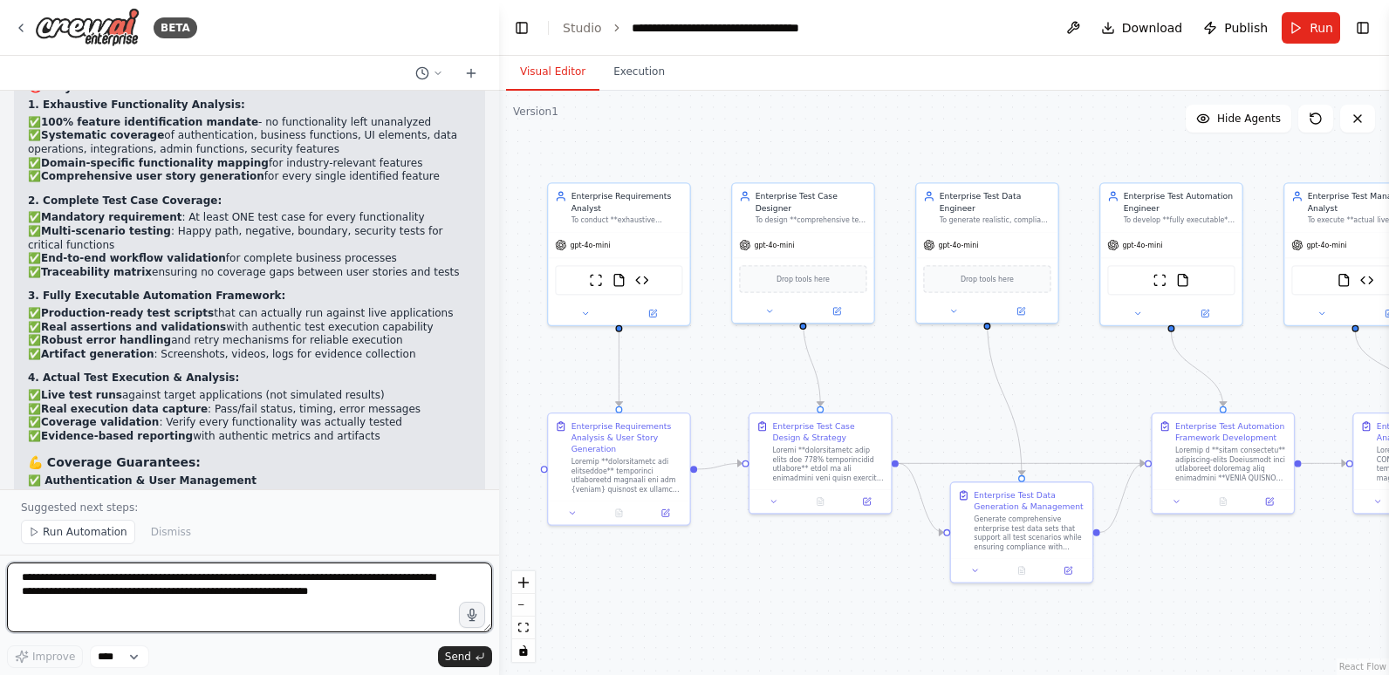
scroll to position [18655, 0]
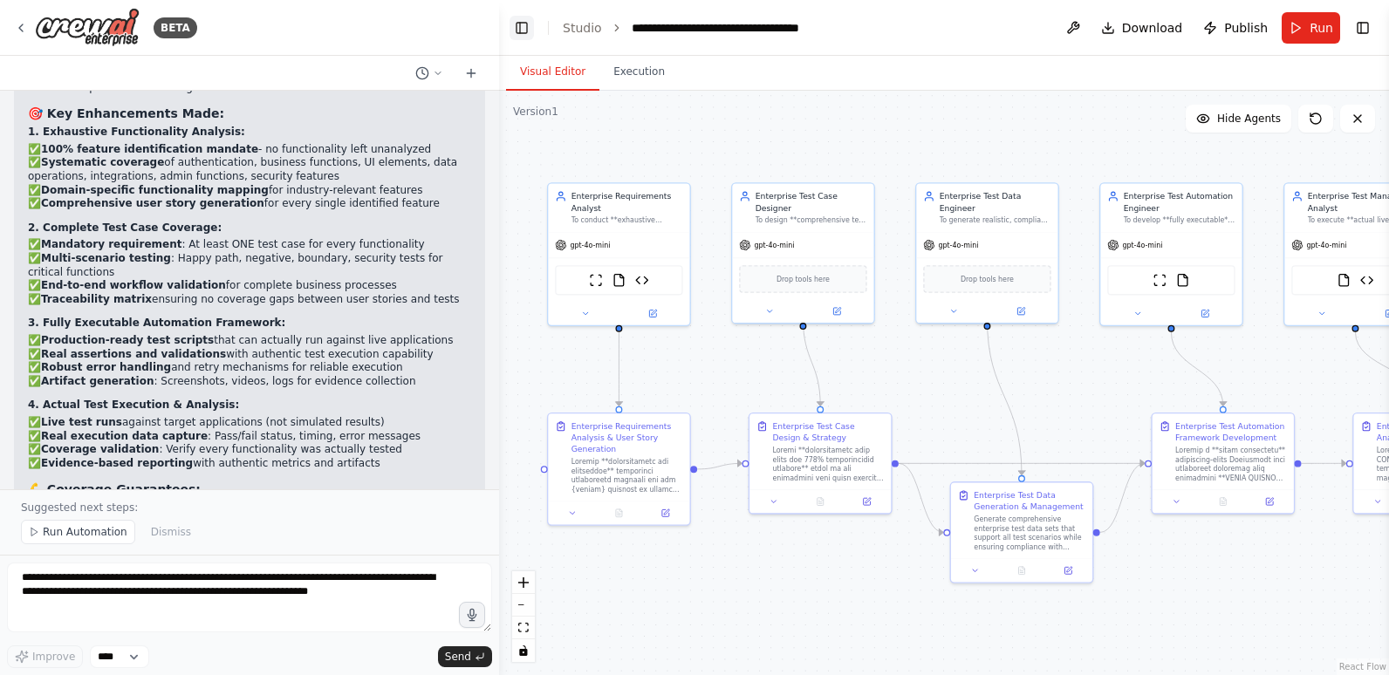
click at [522, 22] on button "Toggle Left Sidebar" at bounding box center [521, 28] width 24 height 24
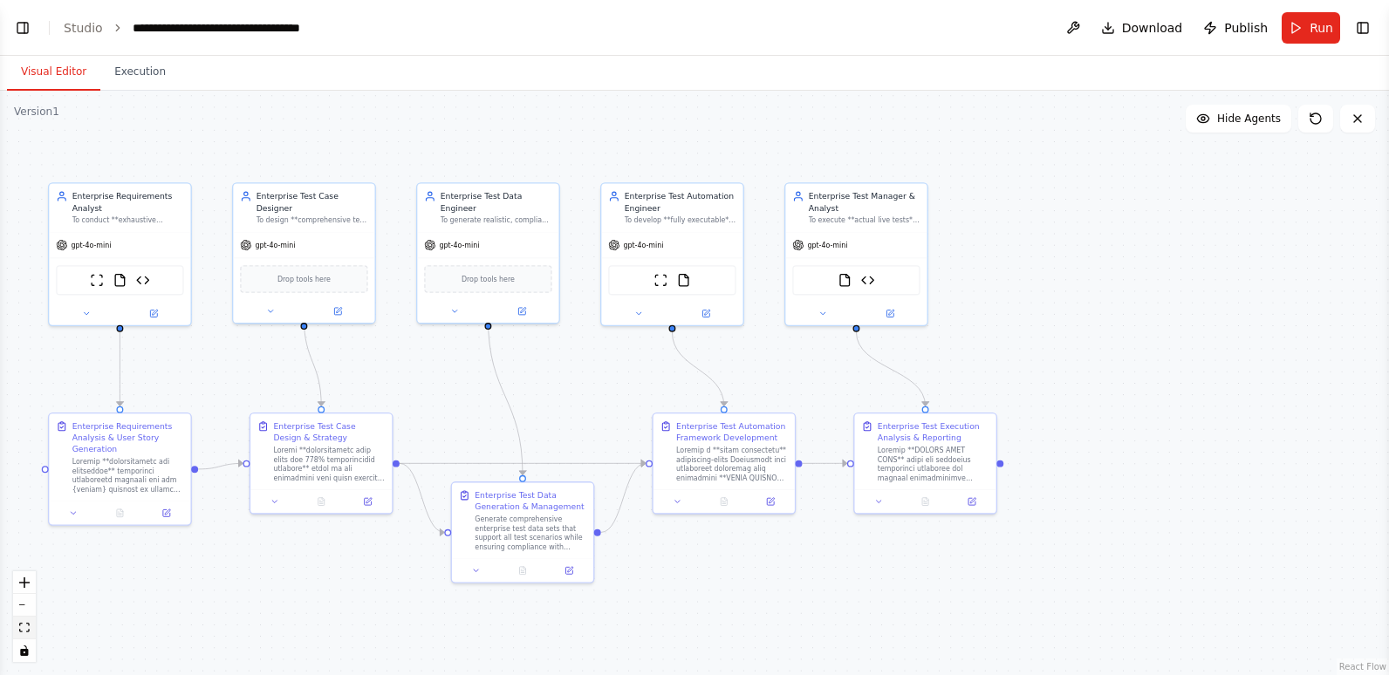
click at [27, 623] on icon "fit view" at bounding box center [24, 628] width 10 height 10
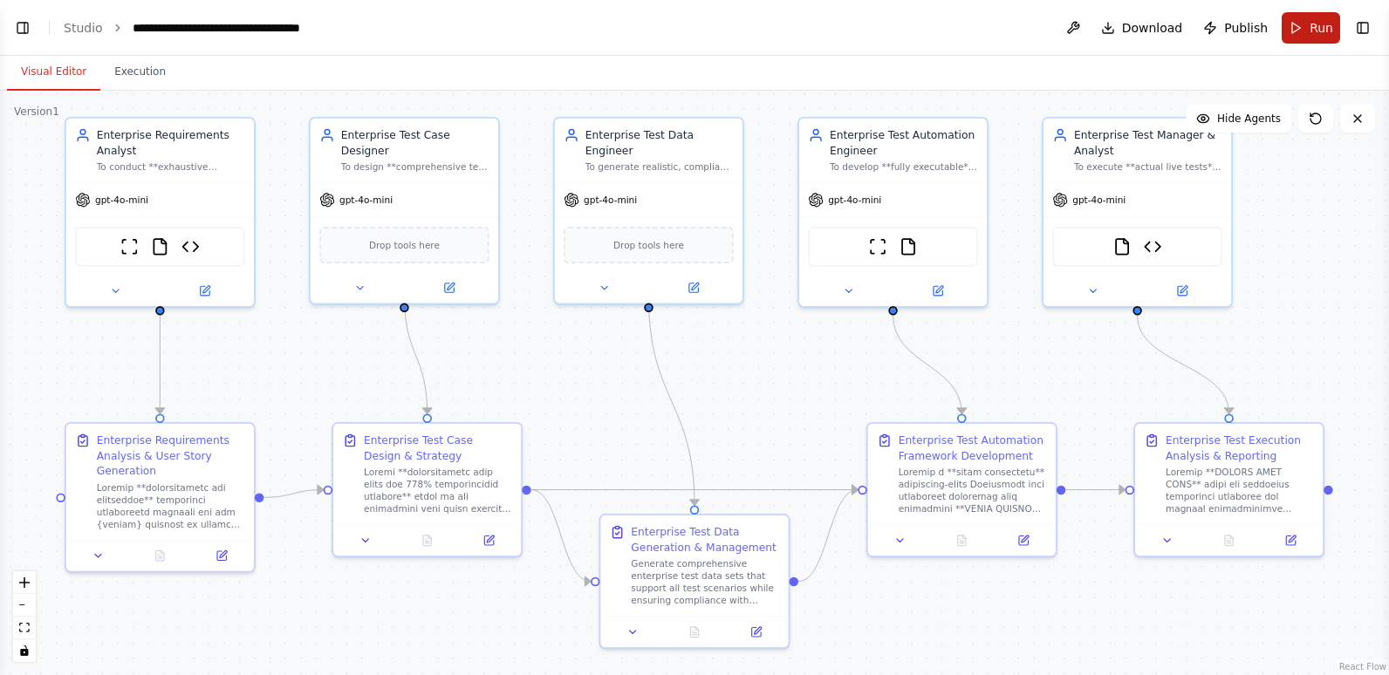
click at [1313, 30] on span "Run" at bounding box center [1321, 27] width 24 height 17
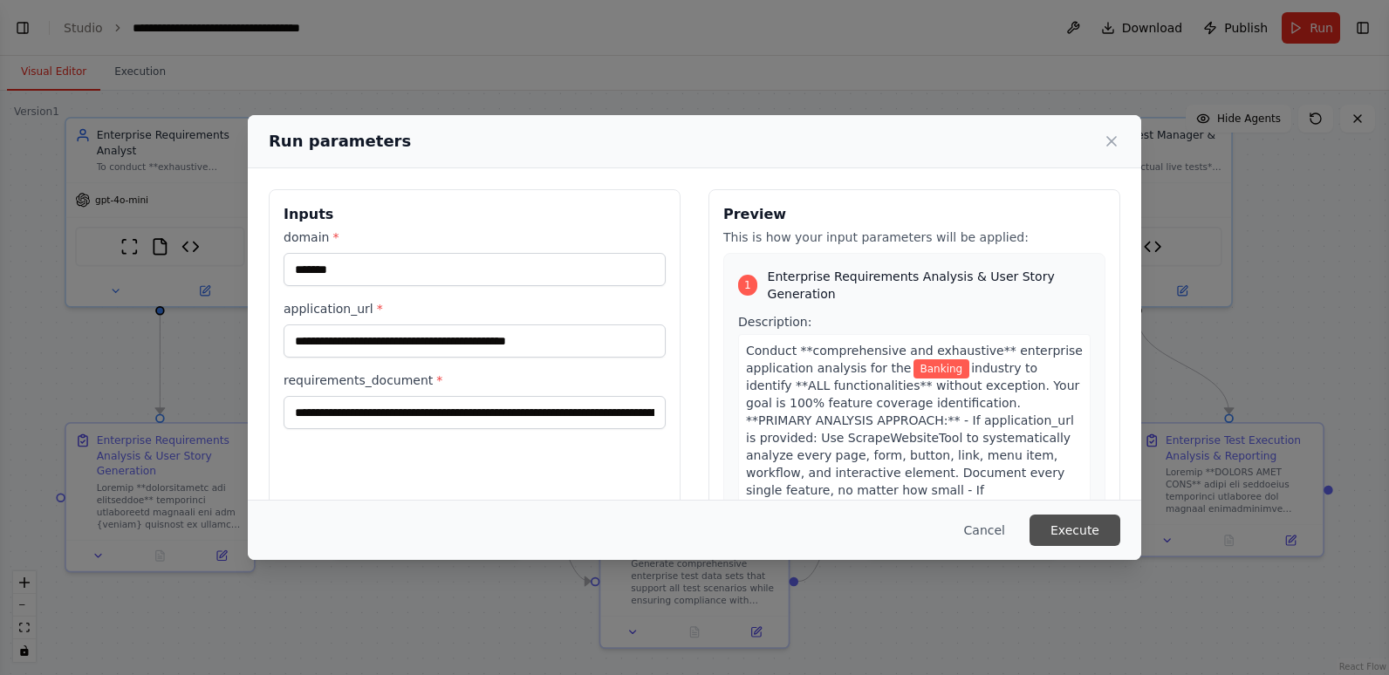
click at [1079, 530] on button "Execute" at bounding box center [1074, 530] width 91 height 31
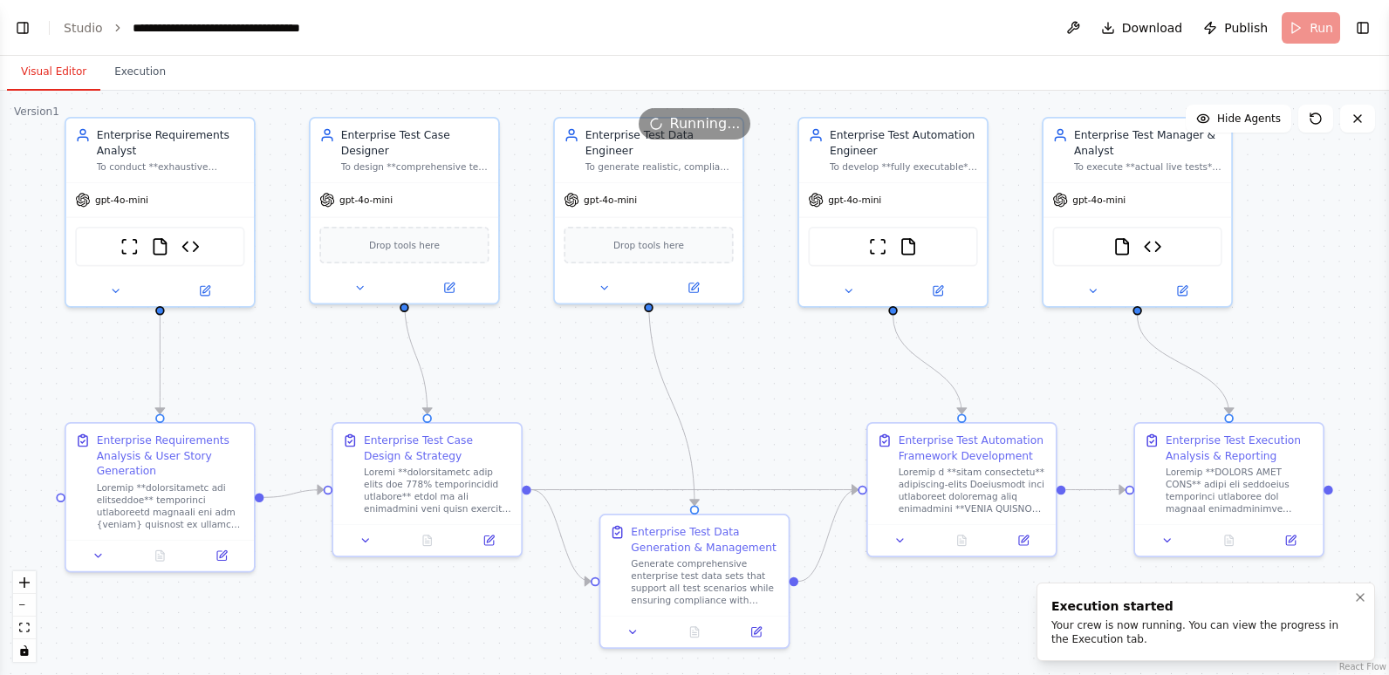
drag, startPoint x: 1046, startPoint y: 602, endPoint x: 1175, endPoint y: 612, distance: 129.5
click at [1175, 612] on div "Execution started" at bounding box center [1202, 606] width 302 height 17
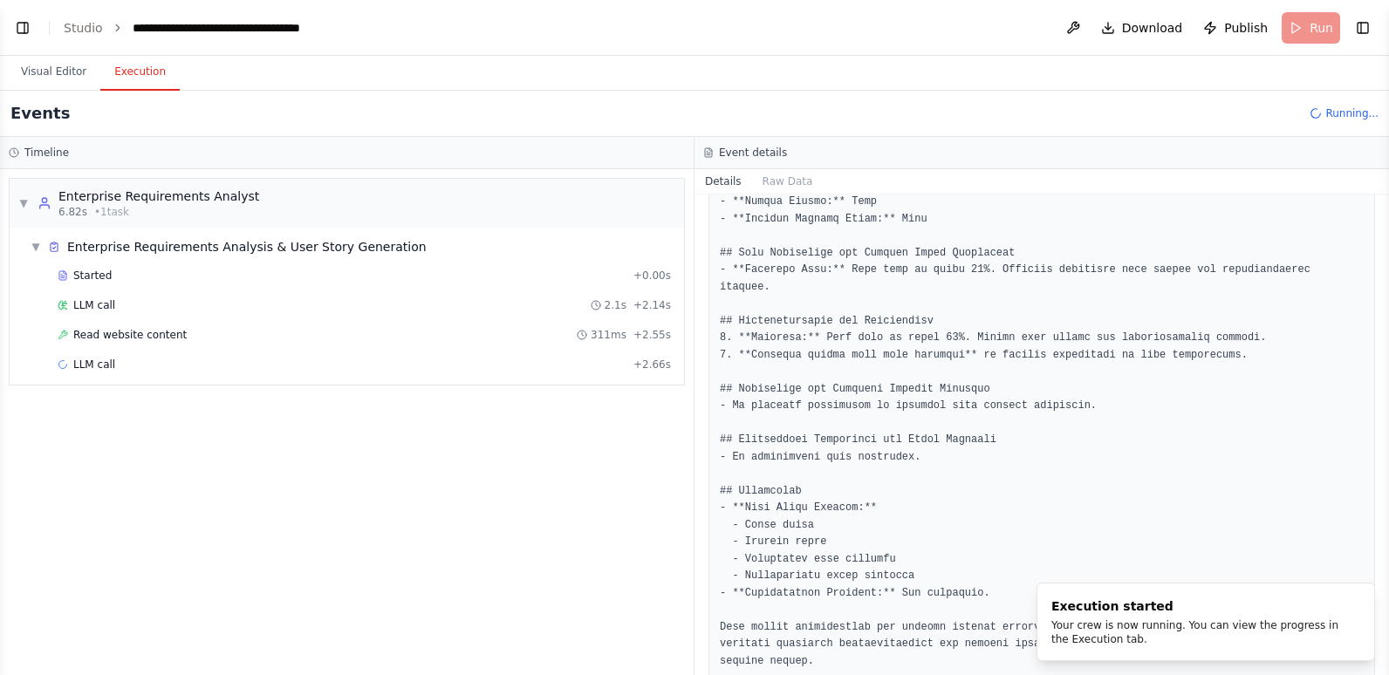
click at [139, 73] on button "Execution" at bounding box center [139, 72] width 79 height 37
click at [114, 279] on div "Started" at bounding box center [342, 276] width 569 height 14
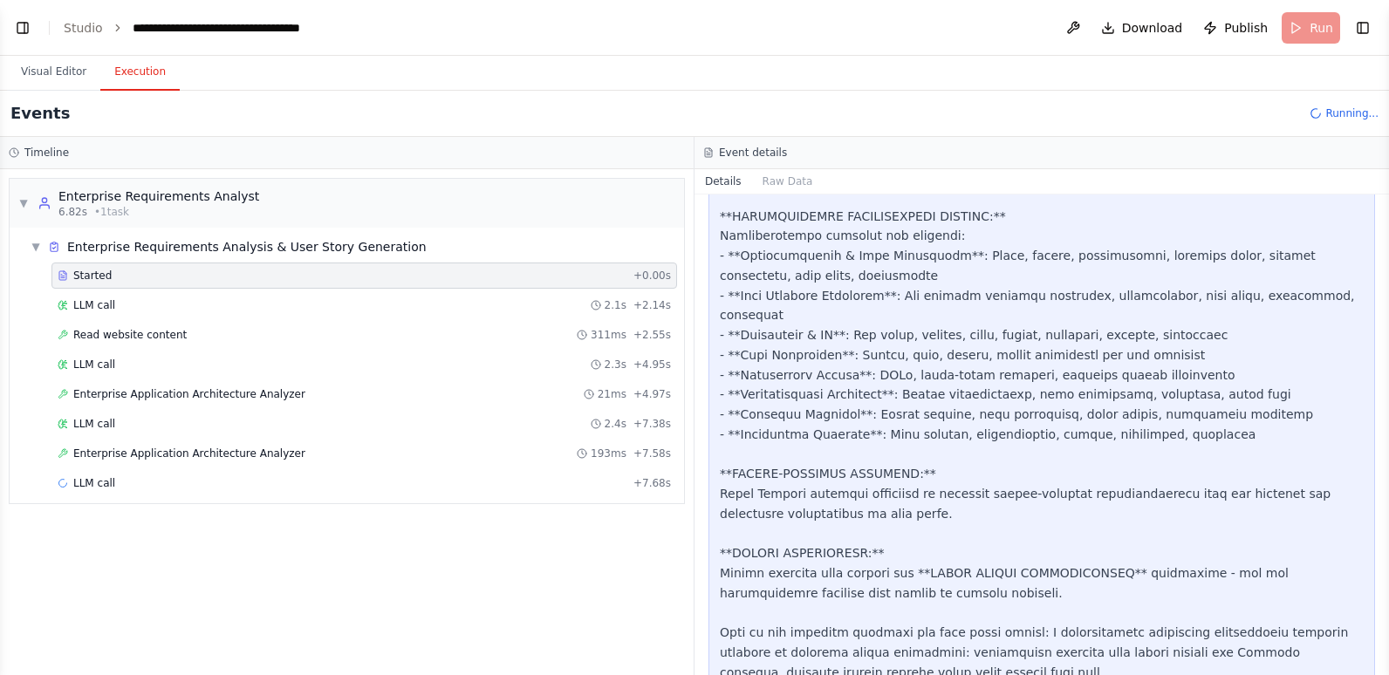
scroll to position [1107, 0]
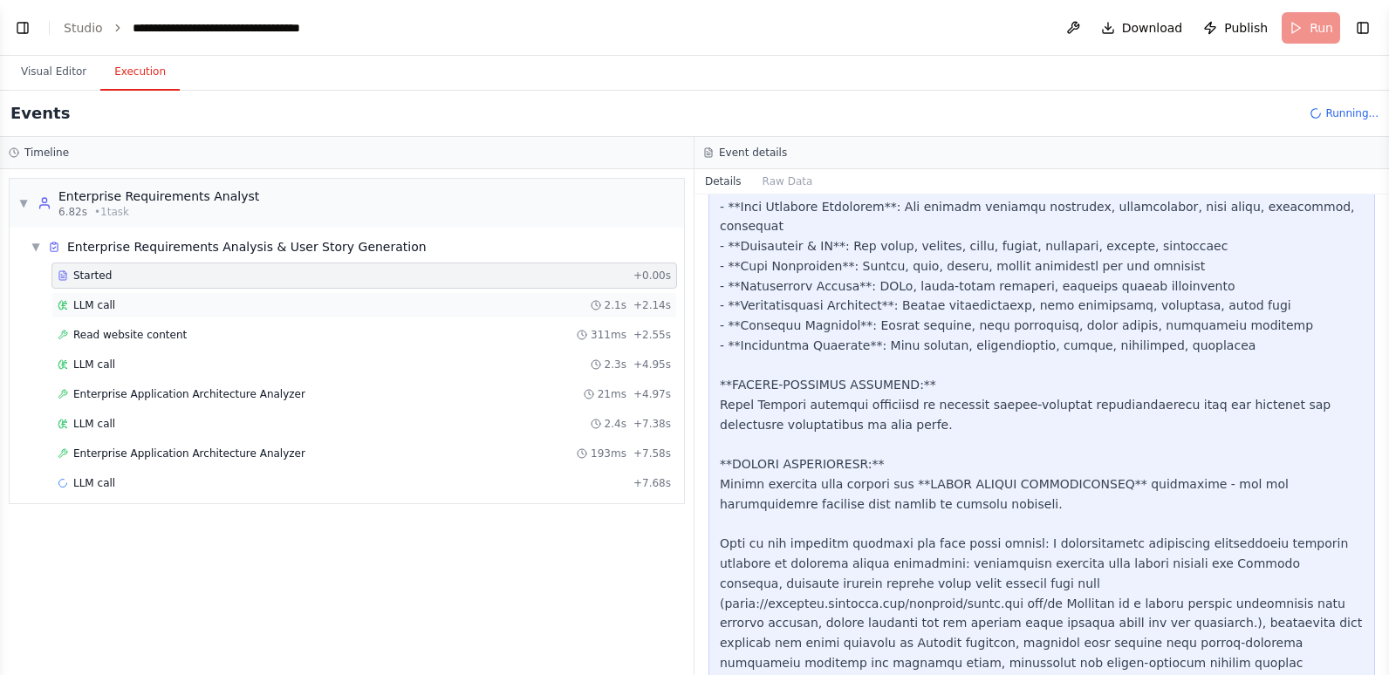
click at [262, 307] on div "LLM call 2.1s + 2.14s" at bounding box center [364, 305] width 613 height 14
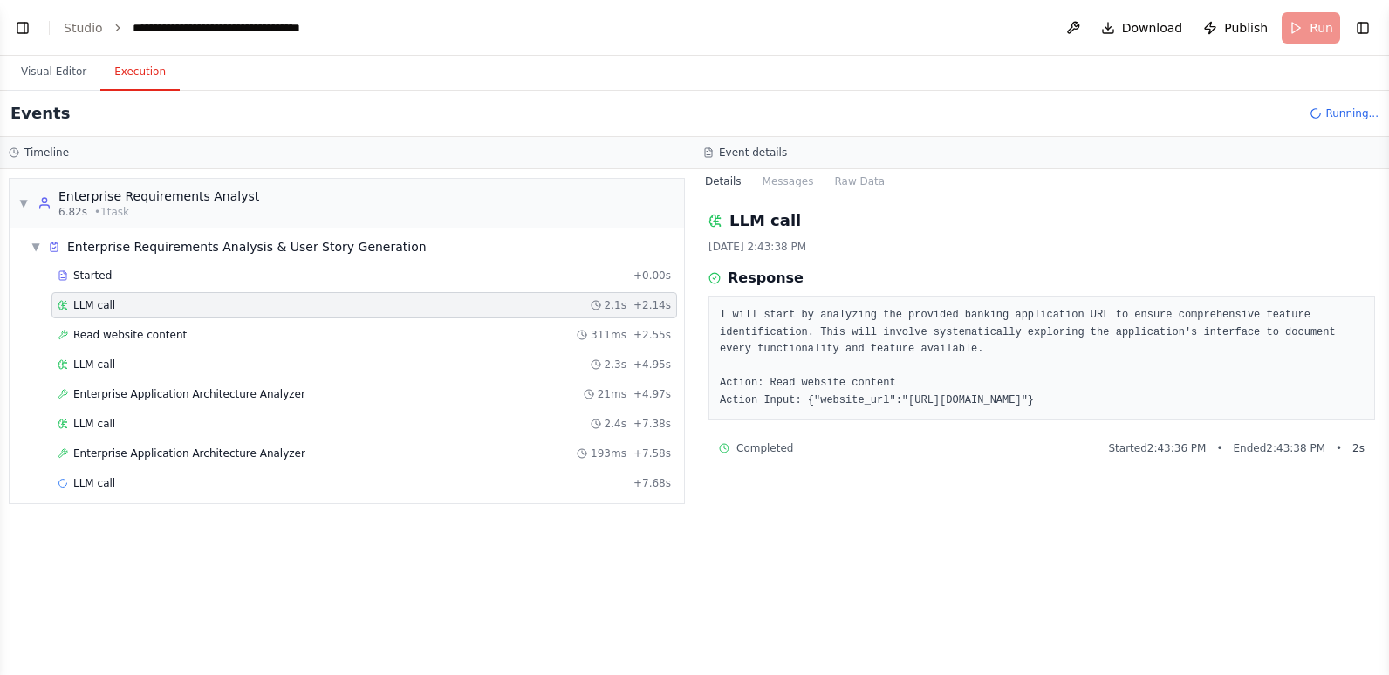
drag, startPoint x: 791, startPoint y: 400, endPoint x: 1190, endPoint y: 406, distance: 398.7
click at [1190, 406] on pre "I will start by analyzing the provided banking application URL to ensure compre…" at bounding box center [1042, 358] width 644 height 102
click at [137, 334] on span "Read website content" at bounding box center [129, 335] width 113 height 14
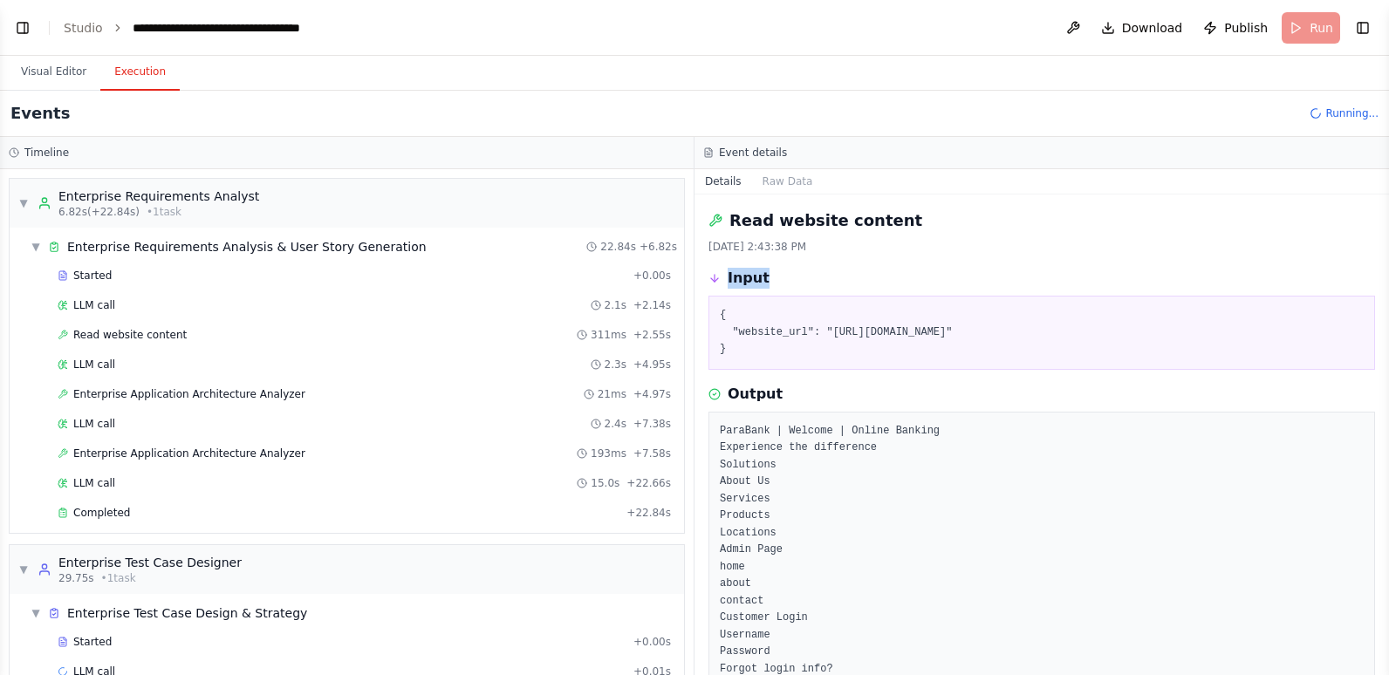
drag, startPoint x: 721, startPoint y: 277, endPoint x: 769, endPoint y: 282, distance: 47.4
click at [769, 282] on div "Input" at bounding box center [1041, 278] width 666 height 21
drag, startPoint x: 728, startPoint y: 393, endPoint x: 776, endPoint y: 396, distance: 47.2
click at [776, 396] on div "Output" at bounding box center [1041, 394] width 666 height 21
drag, startPoint x: 776, startPoint y: 396, endPoint x: 834, endPoint y: 345, distance: 77.3
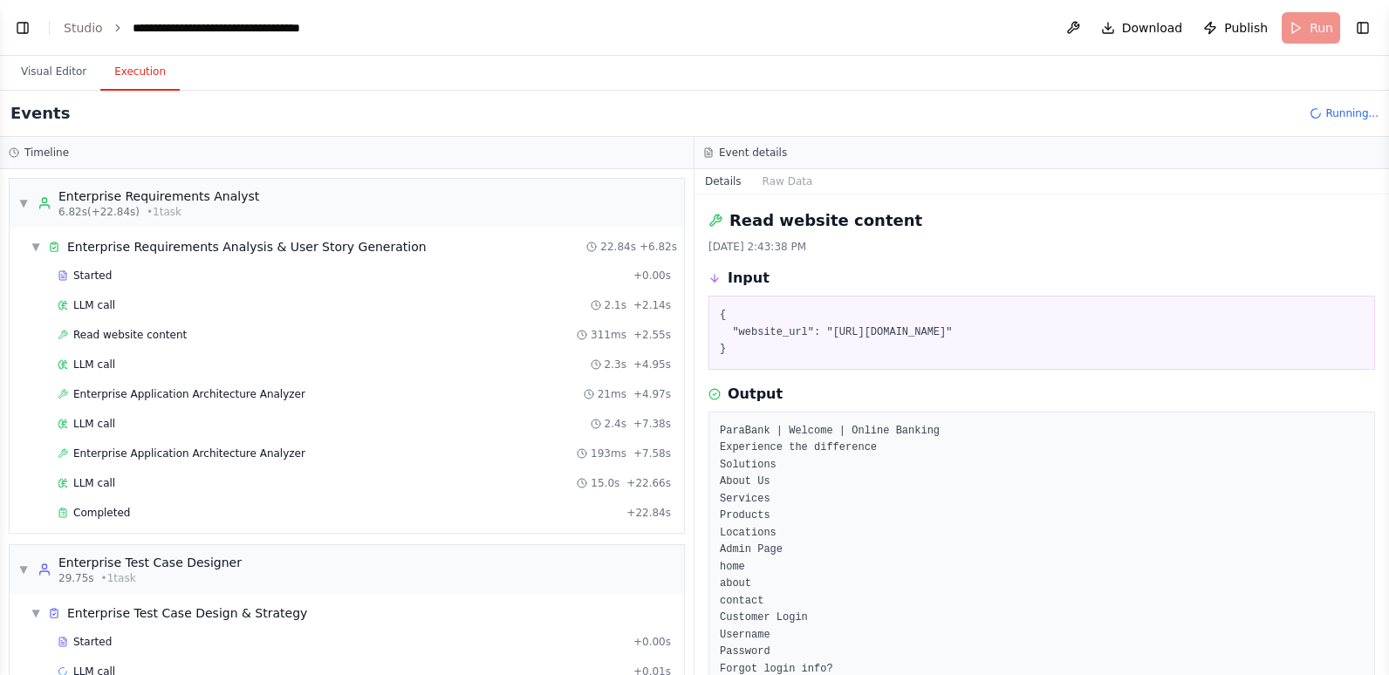
click at [834, 345] on pre "{ "website_url": "https://parabank.parasoft.com/parabank/index.htm" }" at bounding box center [1042, 332] width 644 height 51
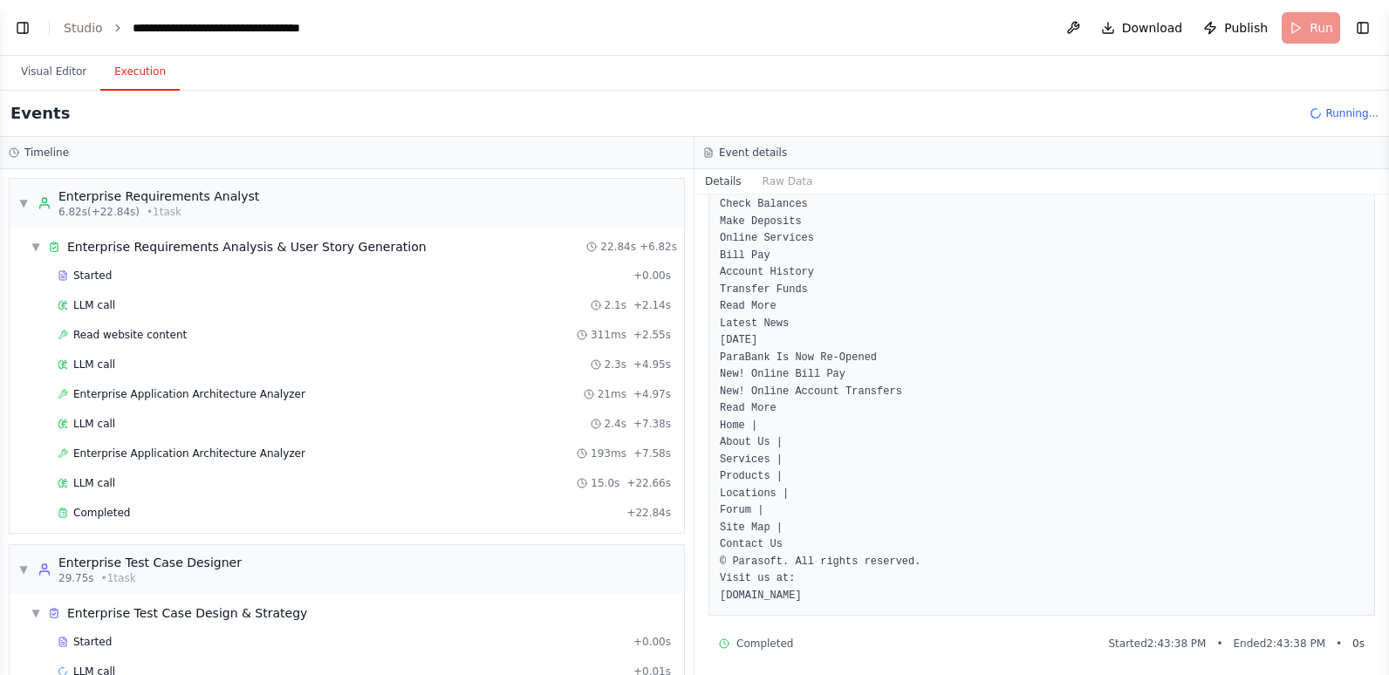
scroll to position [574, 0]
click at [199, 395] on span "Enterprise Application Architecture Analyzer" at bounding box center [189, 394] width 232 height 14
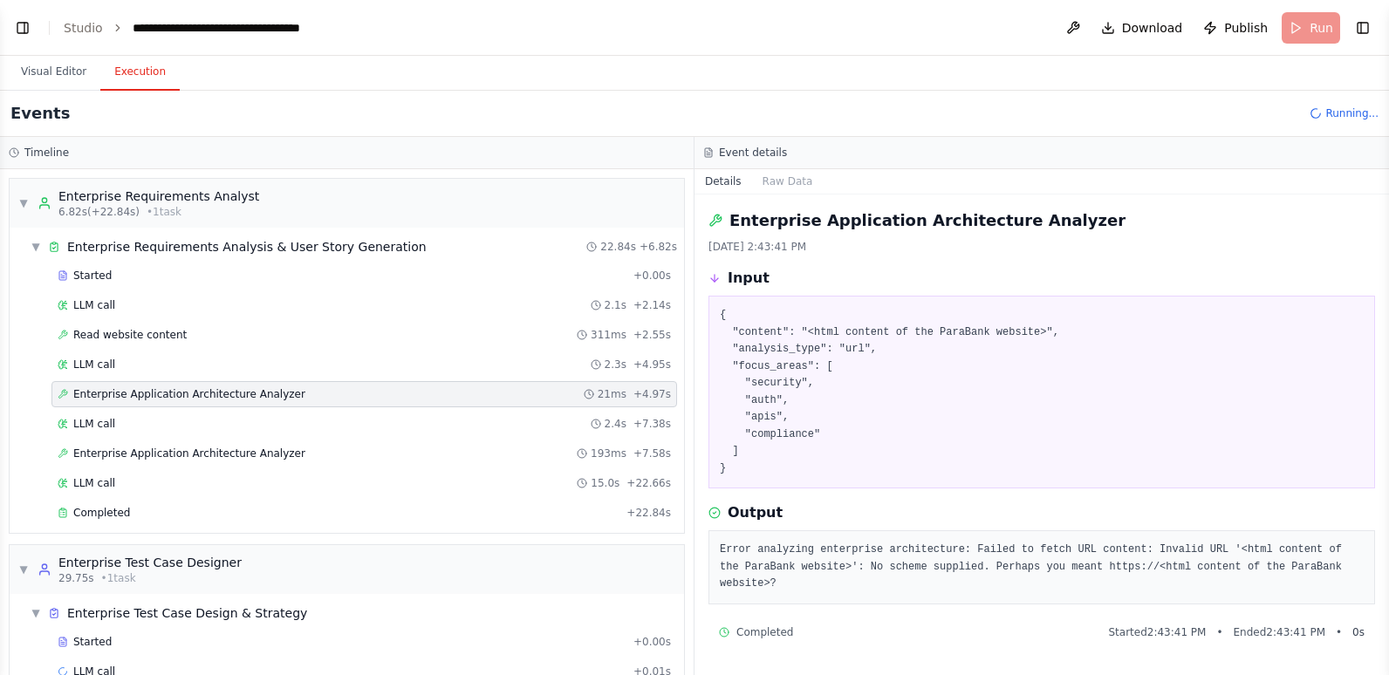
scroll to position [0, 0]
click at [120, 423] on div "LLM call 2.4s + 7.38s" at bounding box center [364, 424] width 613 height 14
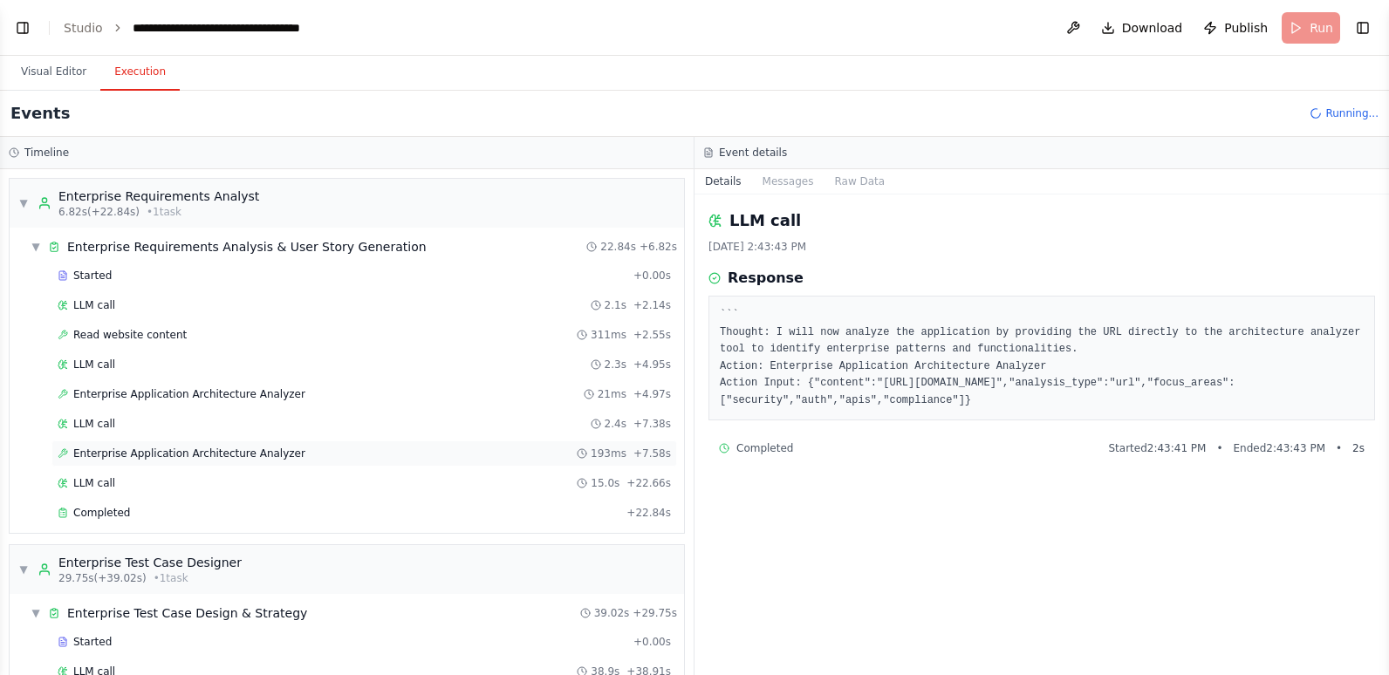
click at [127, 451] on span "Enterprise Application Architecture Analyzer" at bounding box center [189, 454] width 232 height 14
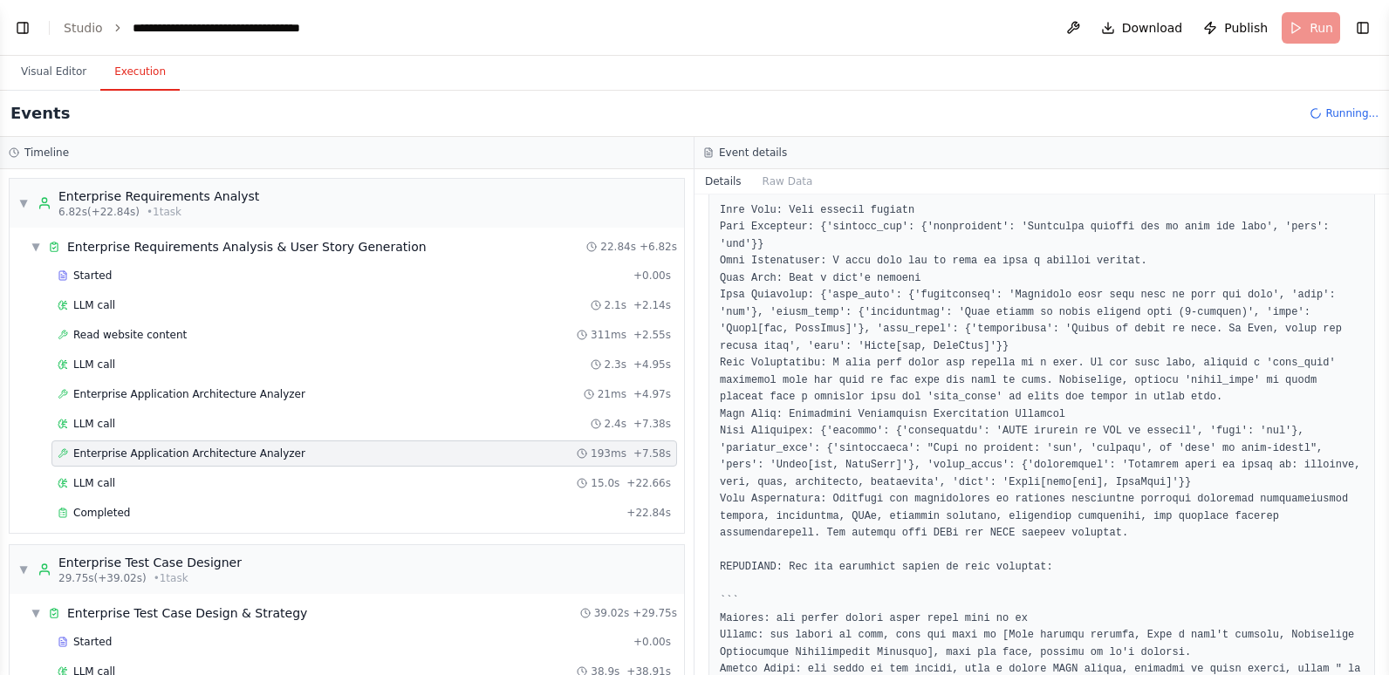
scroll to position [2019, 0]
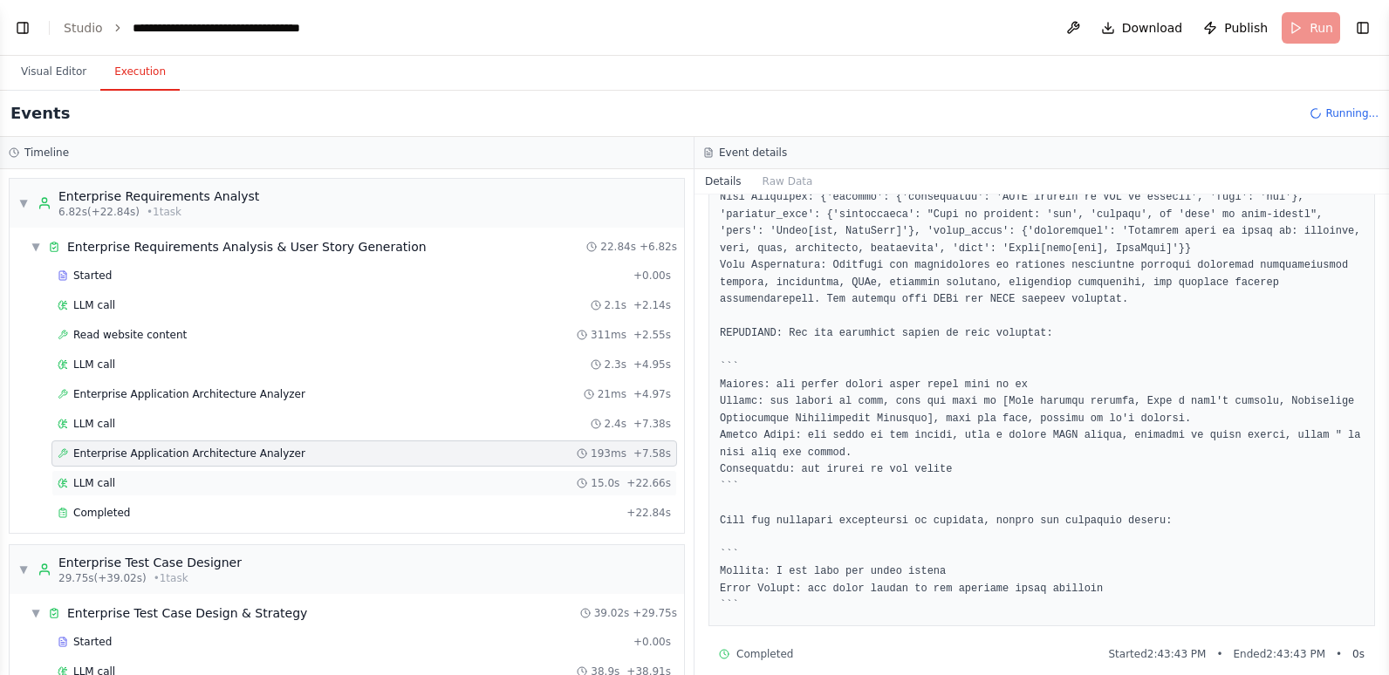
click at [176, 482] on div "LLM call 15.0s + 22.66s" at bounding box center [364, 483] width 613 height 14
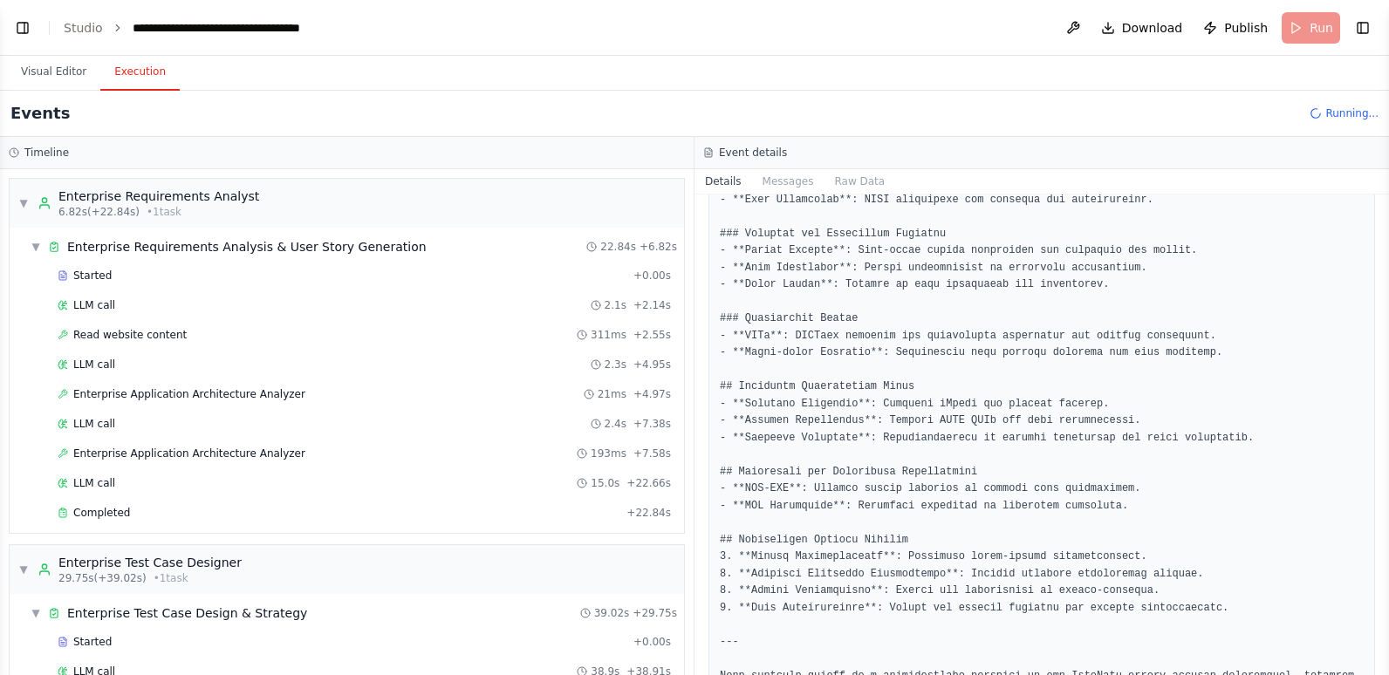
scroll to position [1292, 0]
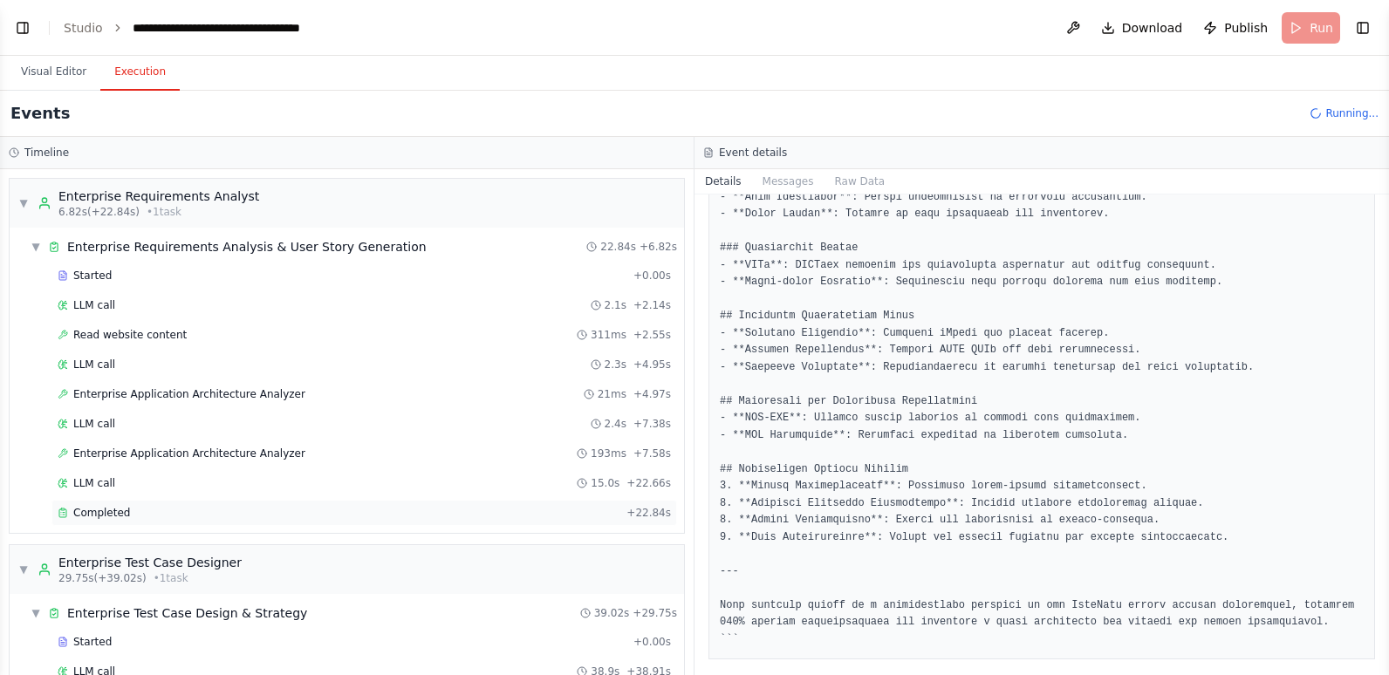
click at [137, 515] on div "Completed" at bounding box center [339, 513] width 562 height 14
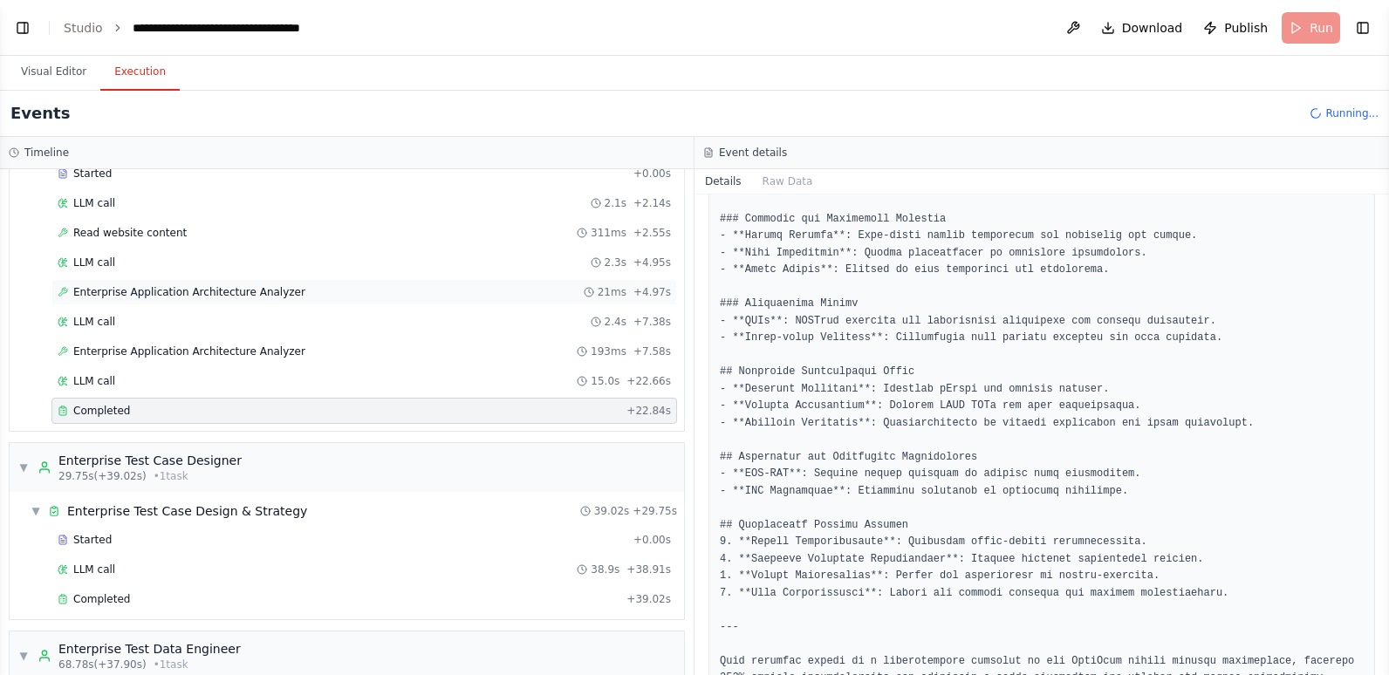
scroll to position [174, 0]
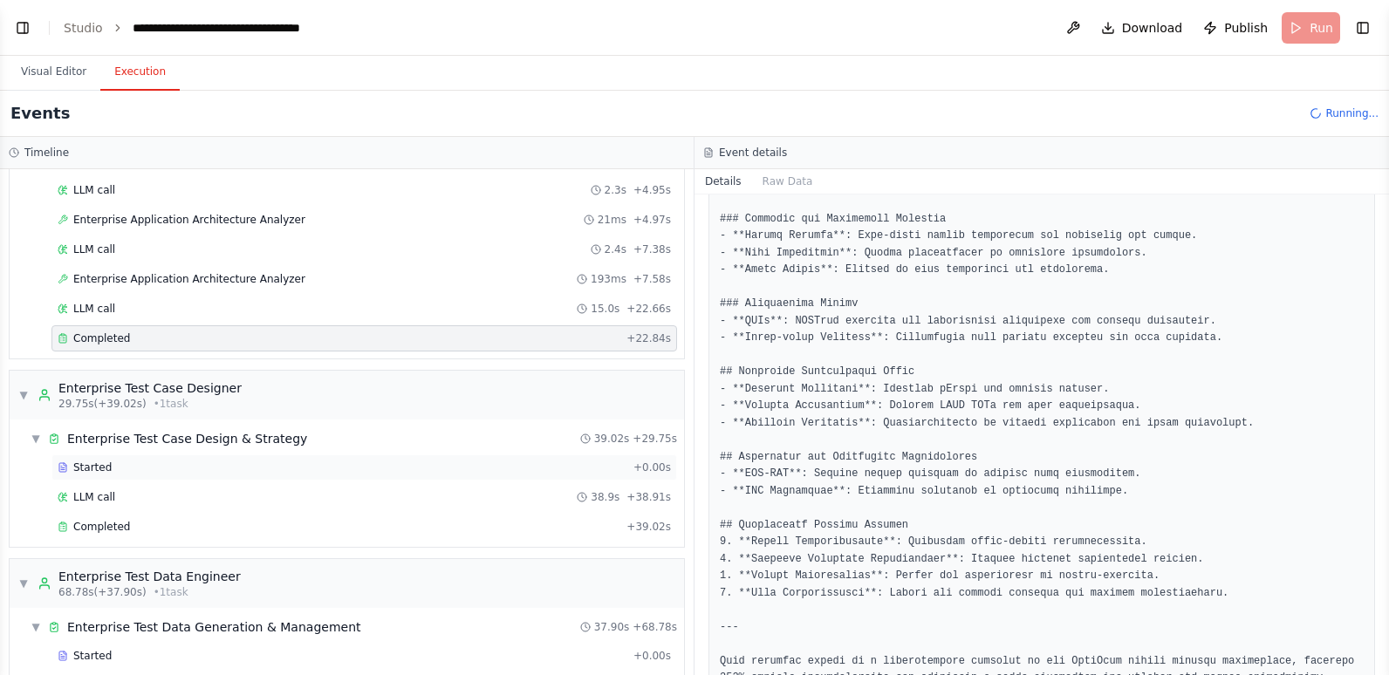
click at [174, 467] on div "Started" at bounding box center [342, 468] width 569 height 14
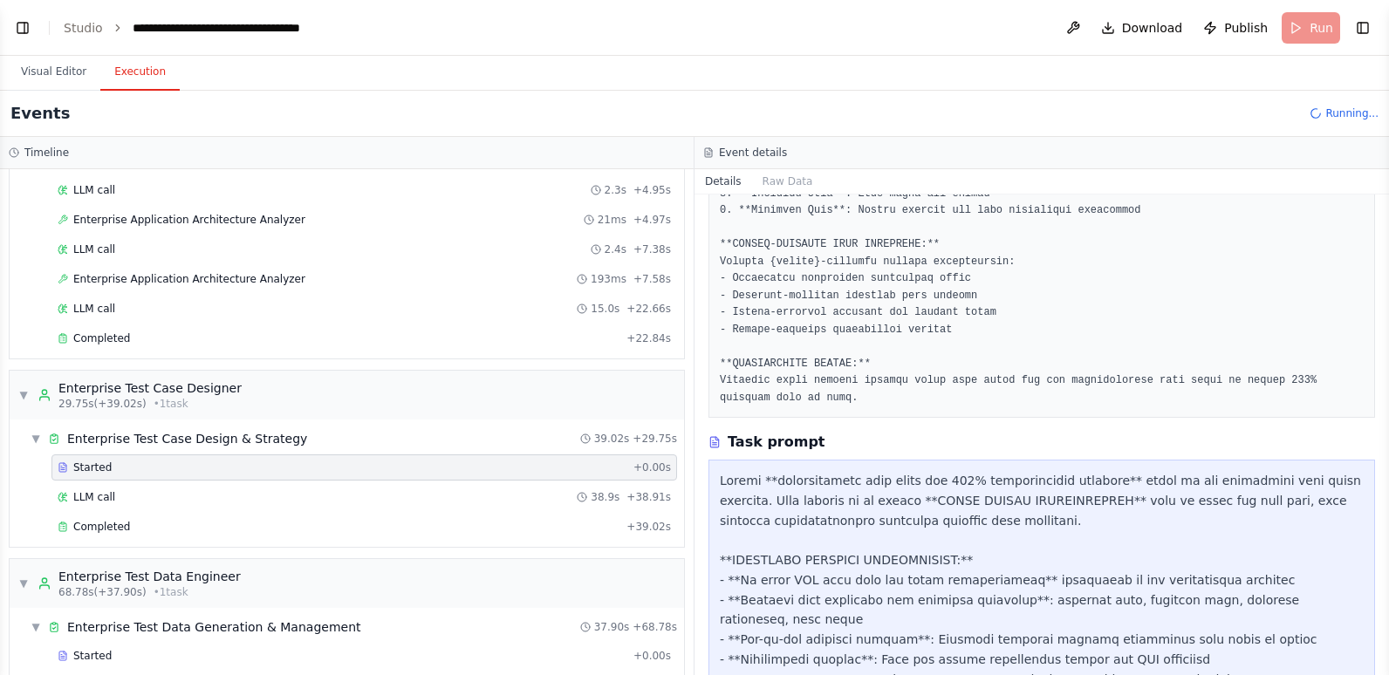
scroll to position [440, 0]
click at [245, 489] on div "LLM call 38.9s + 38.91s" at bounding box center [363, 497] width 625 height 26
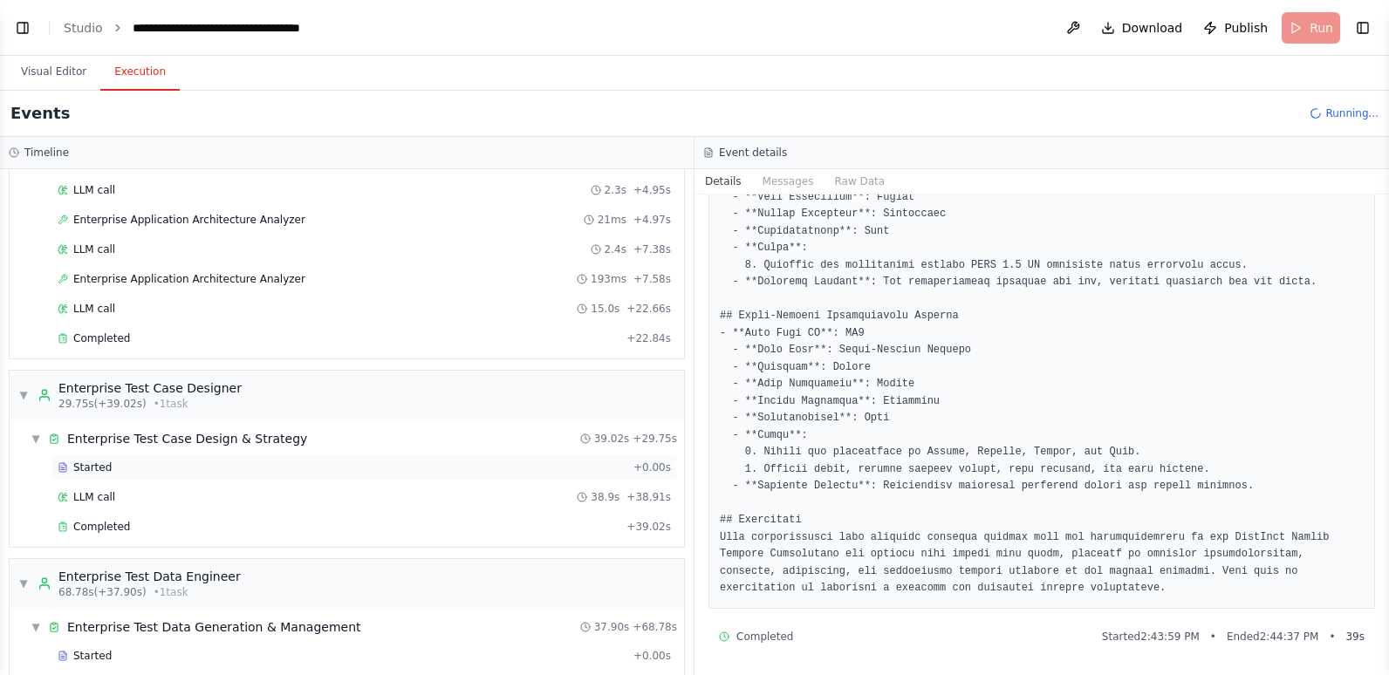
scroll to position [262, 0]
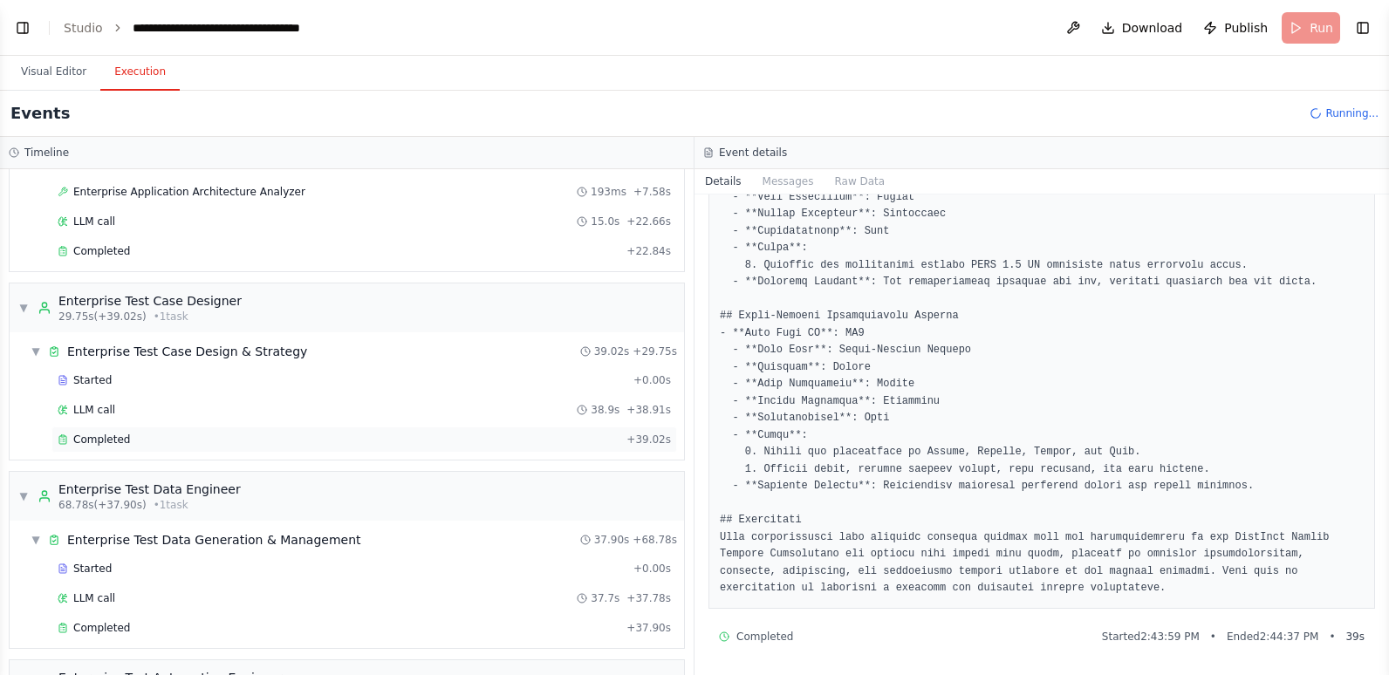
click at [222, 444] on div "Completed" at bounding box center [339, 440] width 562 height 14
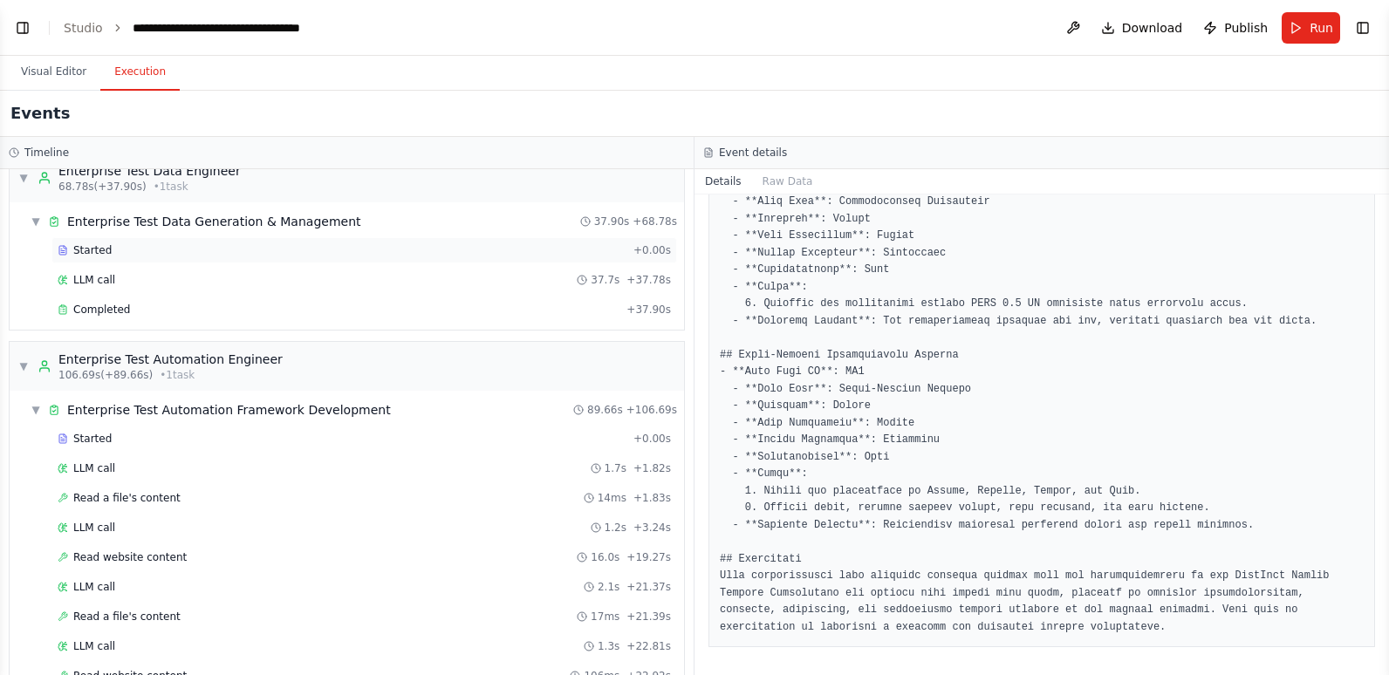
scroll to position [611, 0]
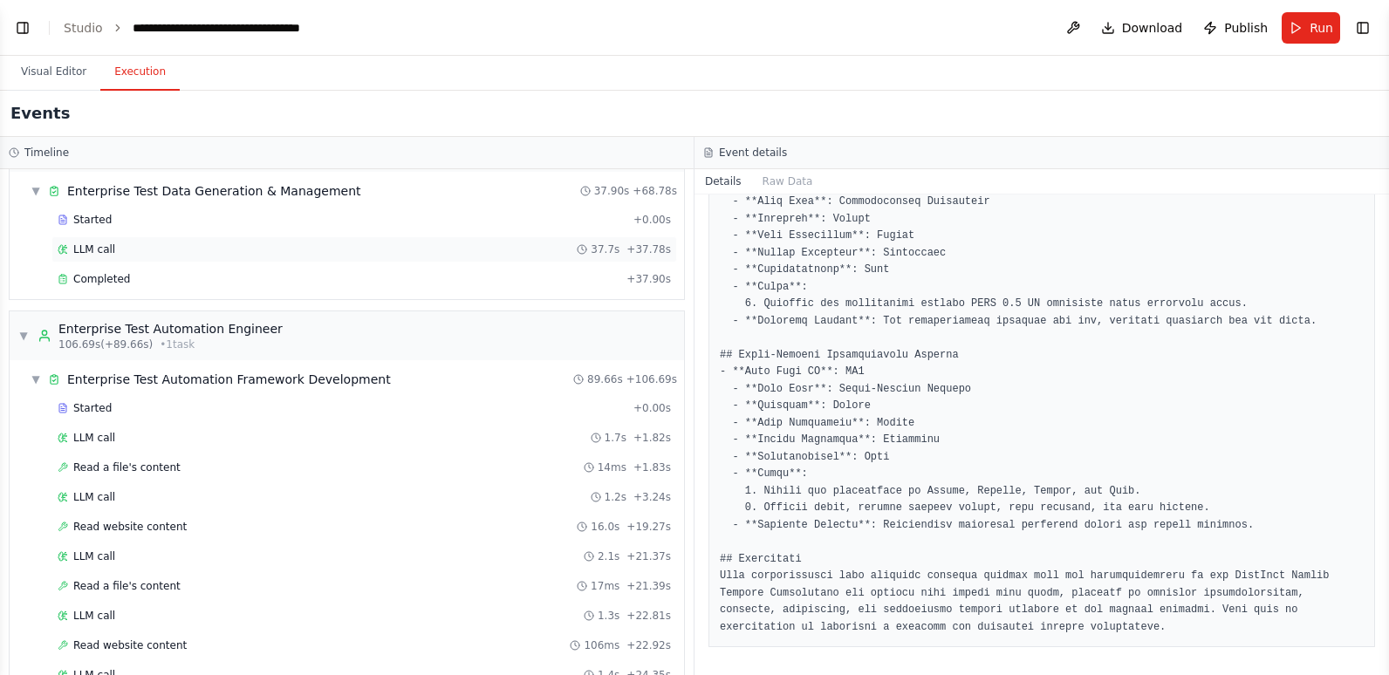
click at [134, 247] on div "LLM call 37.7s + 37.78s" at bounding box center [364, 250] width 613 height 14
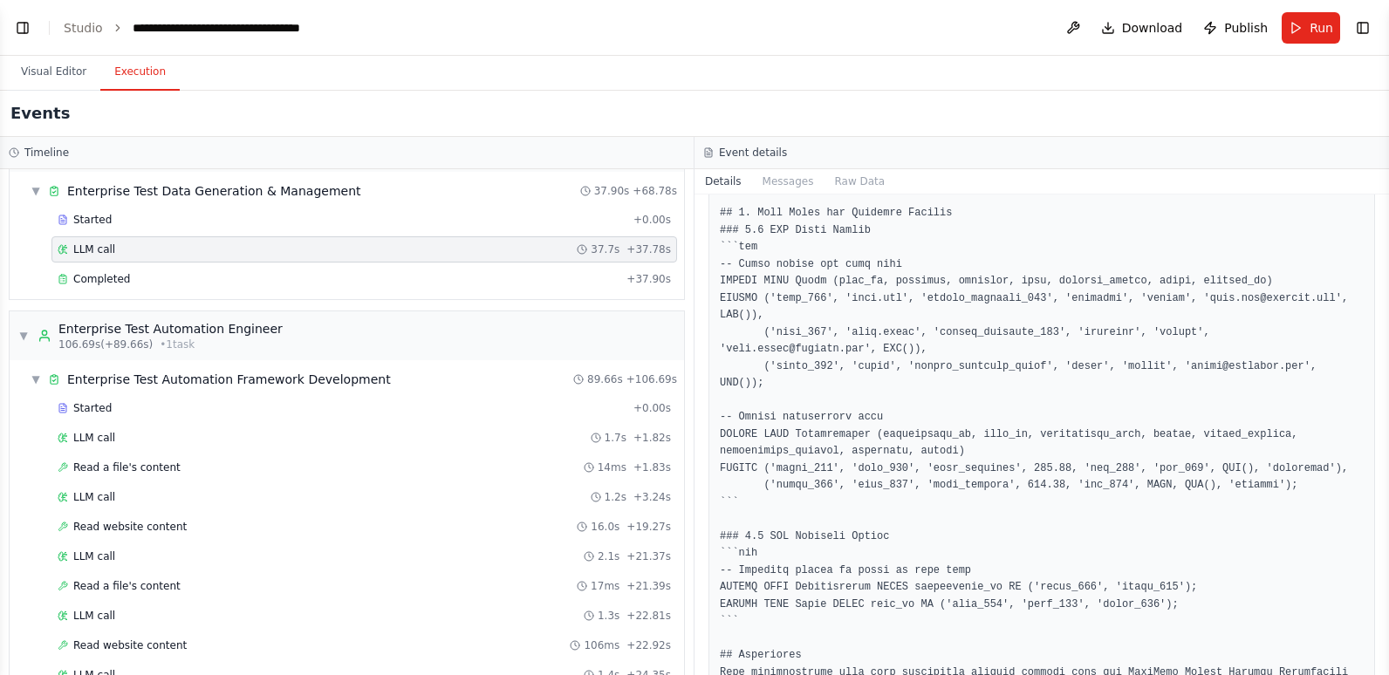
scroll to position [3503, 0]
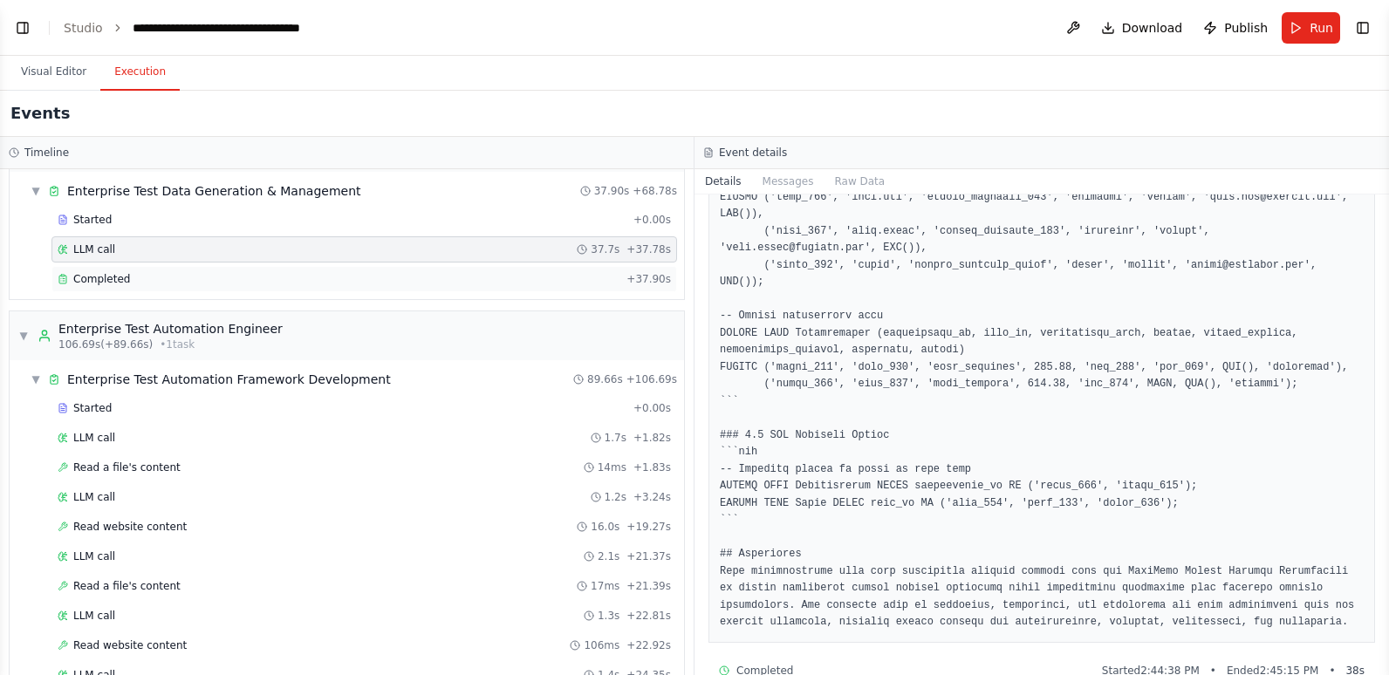
click at [131, 280] on div "Completed" at bounding box center [339, 279] width 562 height 14
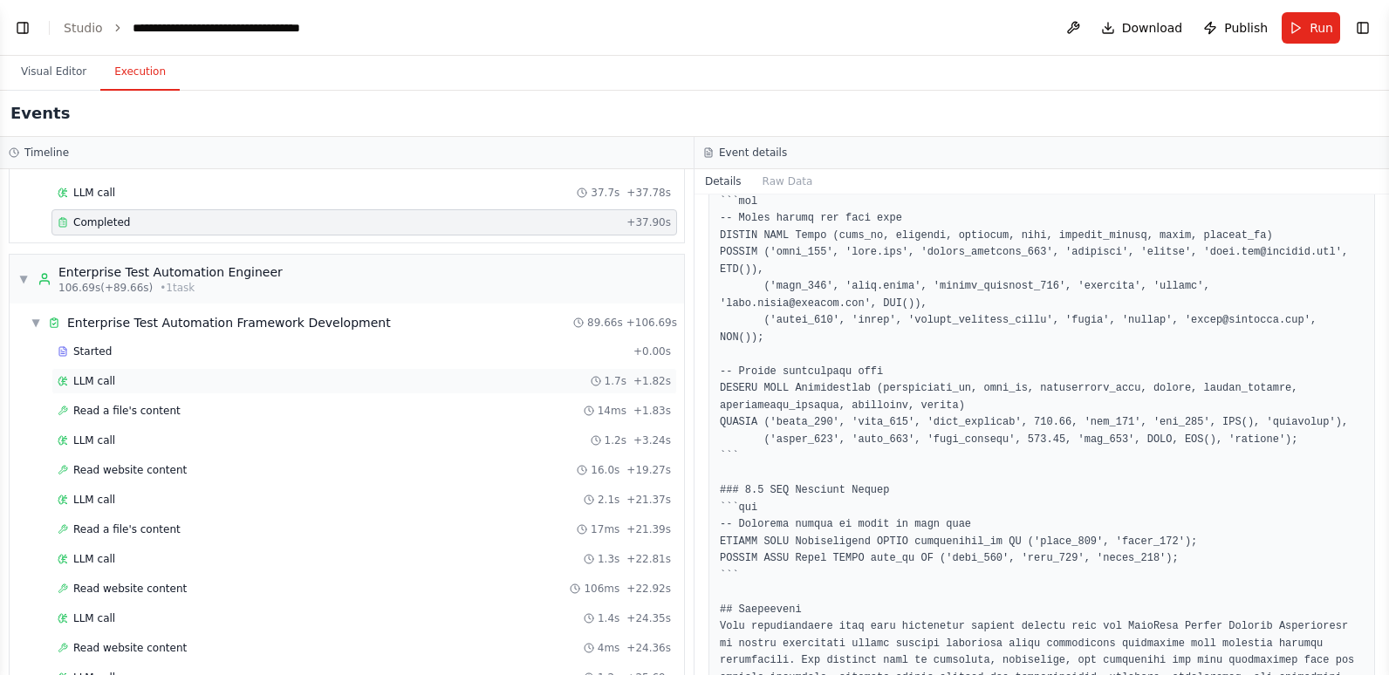
scroll to position [698, 0]
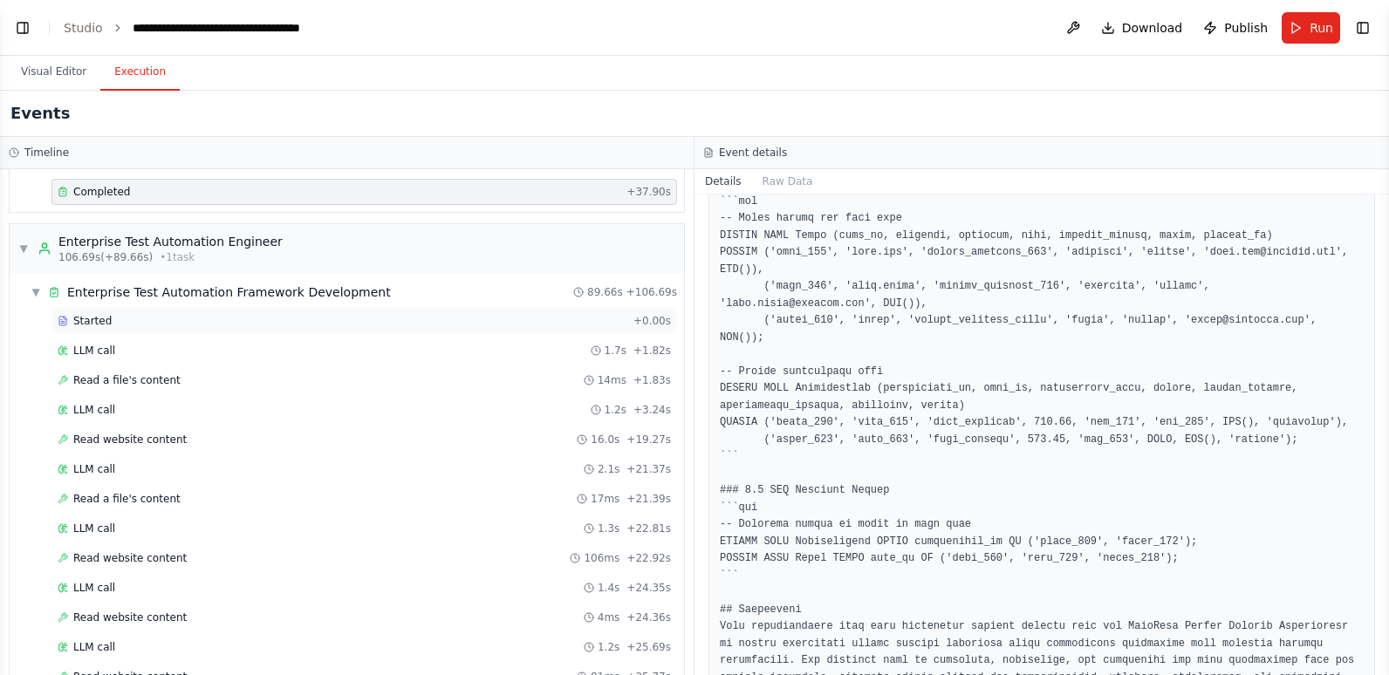
click at [146, 321] on div "Started" at bounding box center [342, 321] width 569 height 14
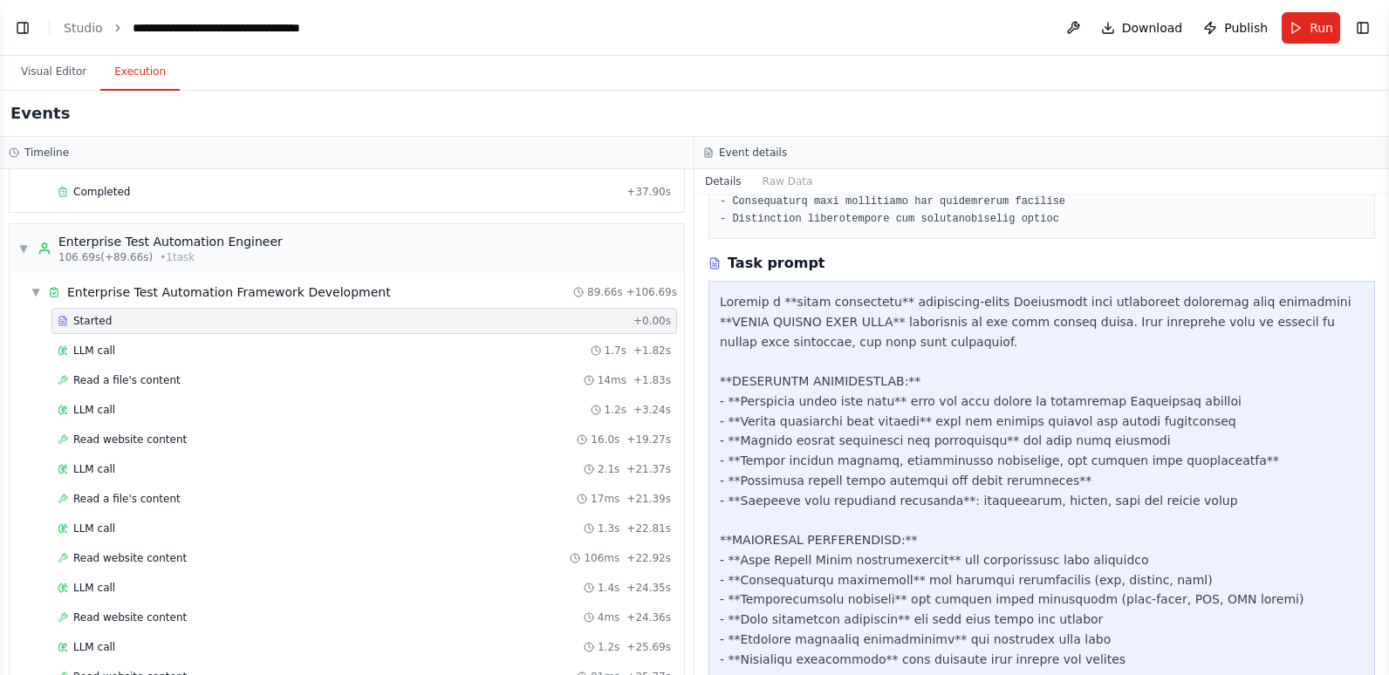
scroll to position [594, 0]
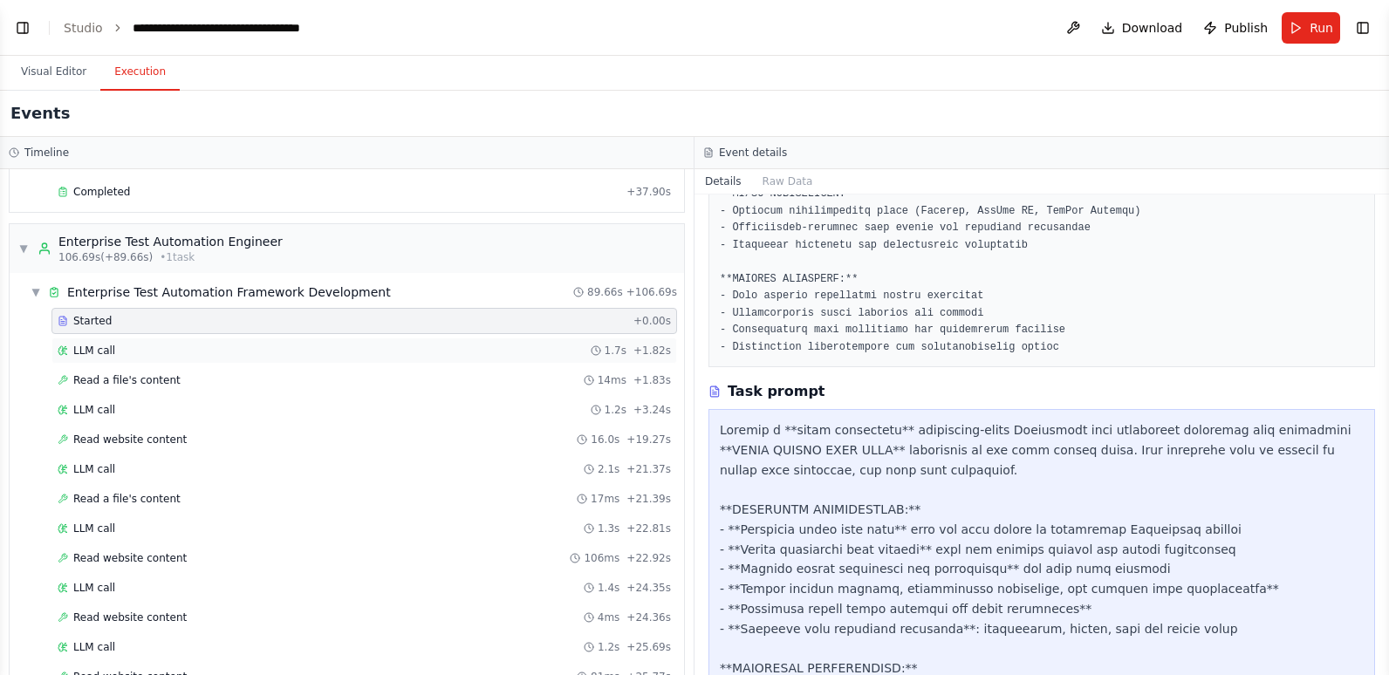
click at [207, 348] on div "LLM call 1.7s + 1.82s" at bounding box center [364, 351] width 613 height 14
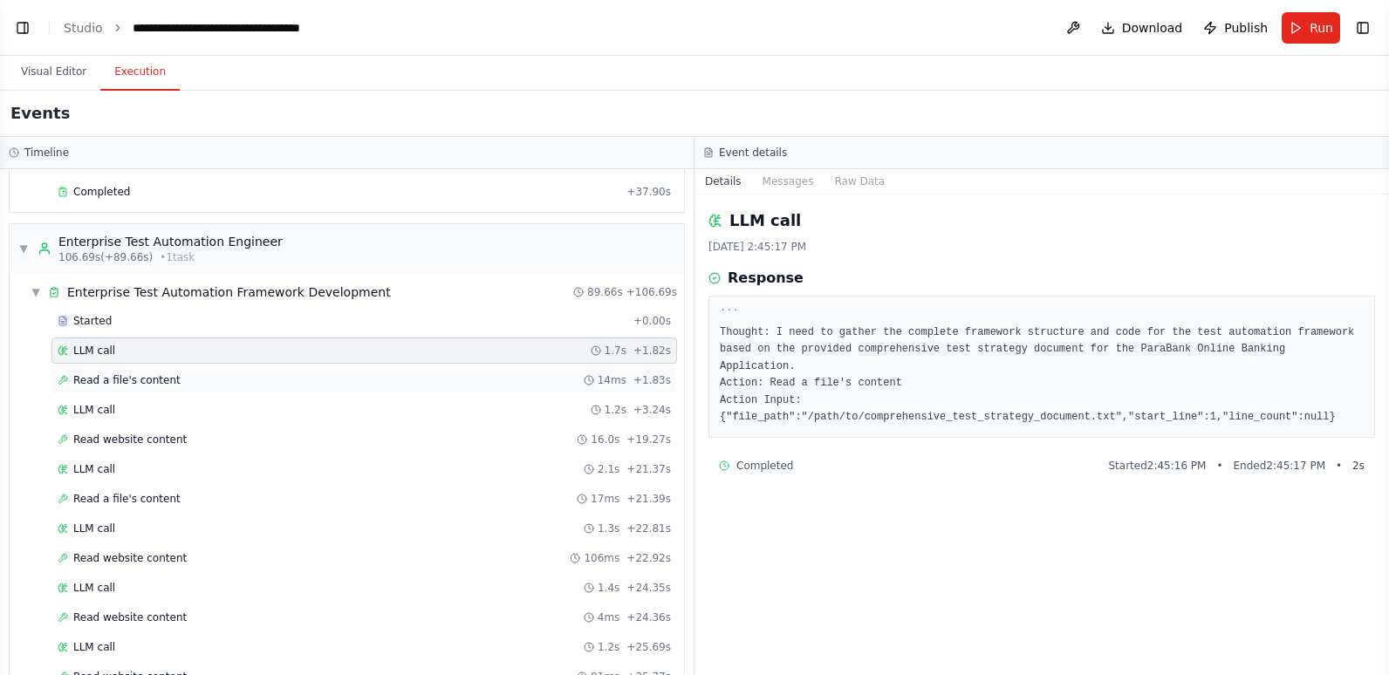
click at [168, 386] on div "Read a file's content 14ms + 1.83s" at bounding box center [364, 380] width 613 height 14
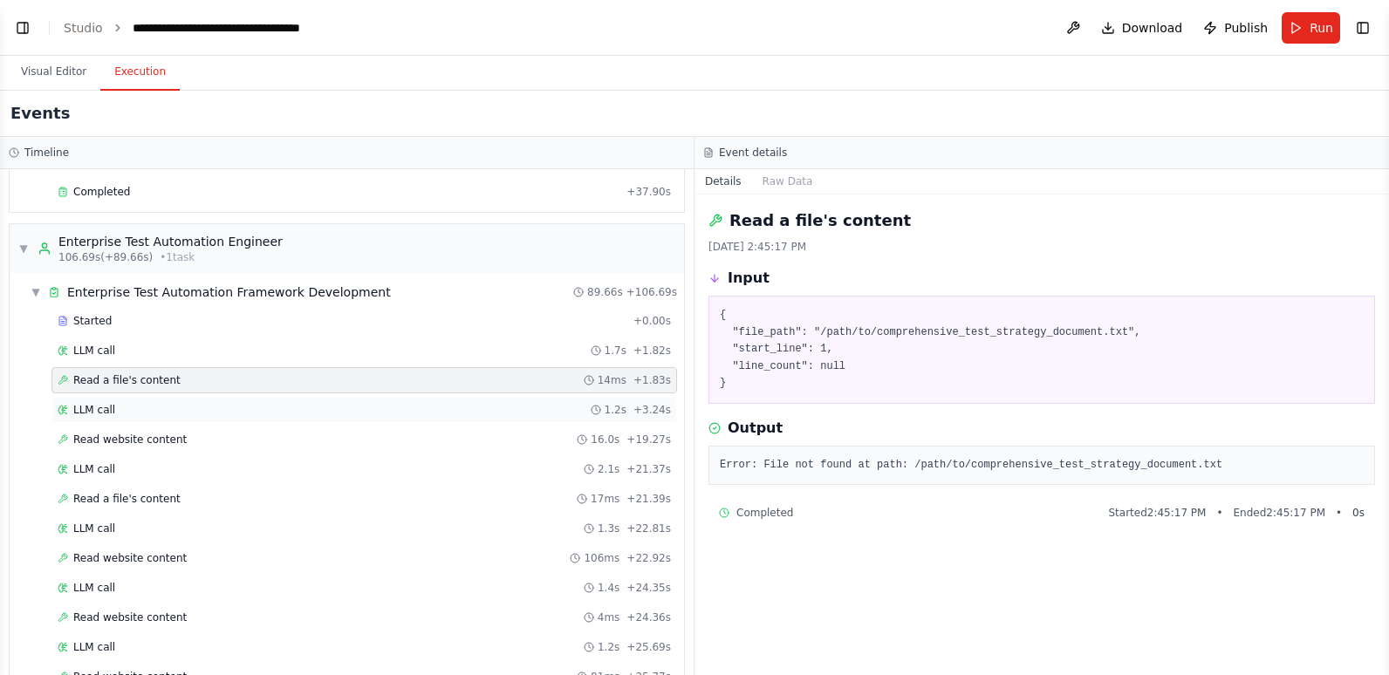
click at [164, 403] on div "LLM call 1.2s + 3.24s" at bounding box center [364, 410] width 613 height 14
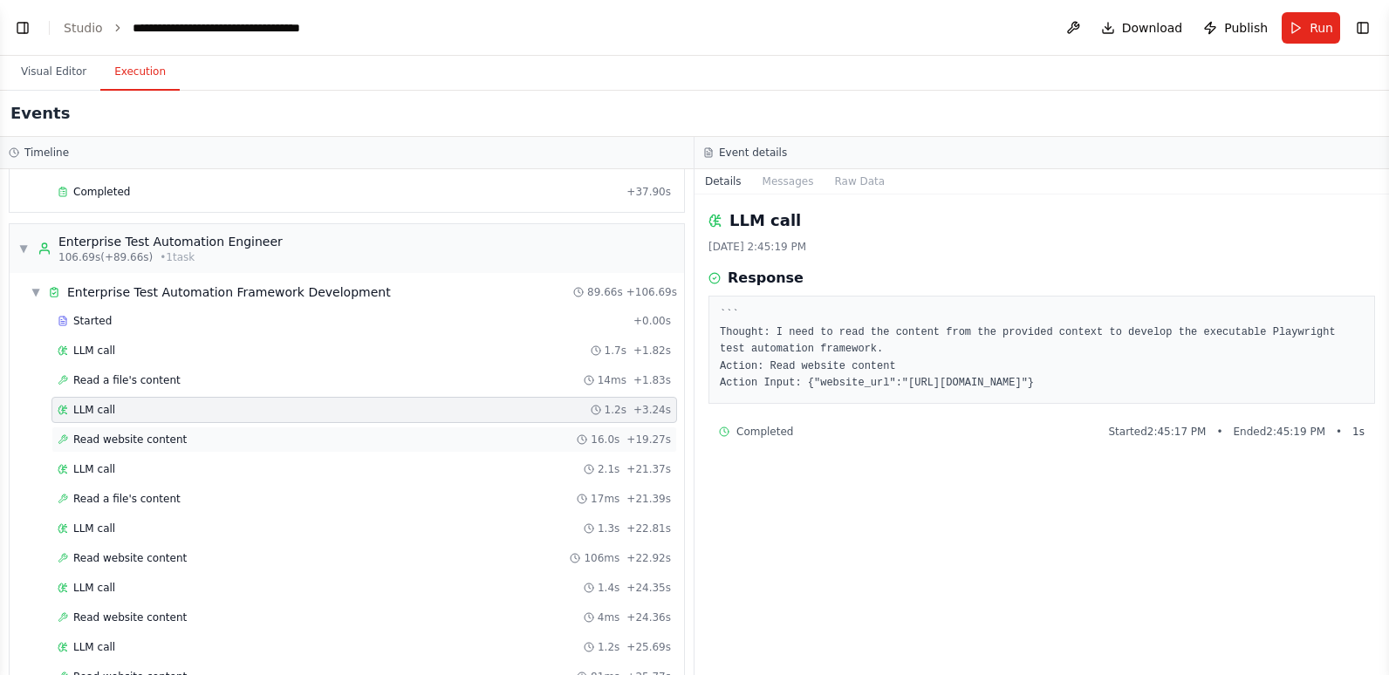
click at [160, 443] on span "Read website content" at bounding box center [129, 440] width 113 height 14
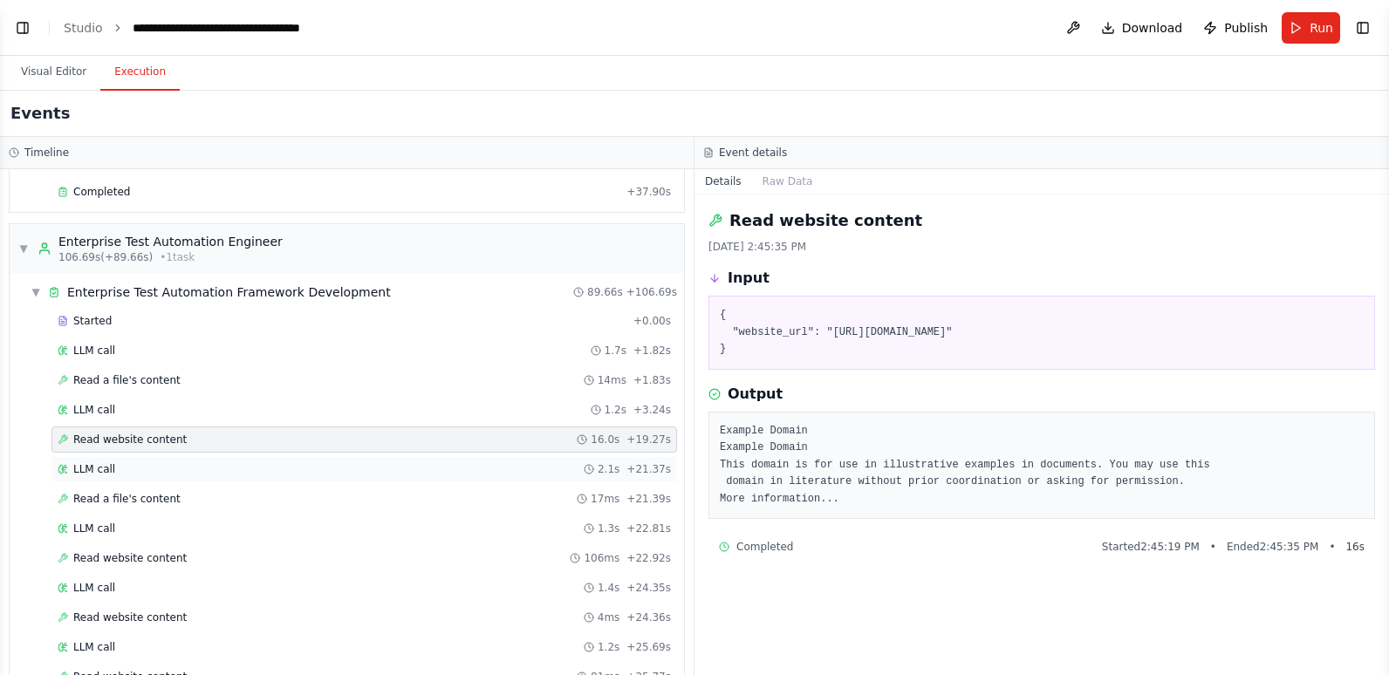
click at [180, 463] on div "LLM call 2.1s + 21.37s" at bounding box center [364, 469] width 613 height 14
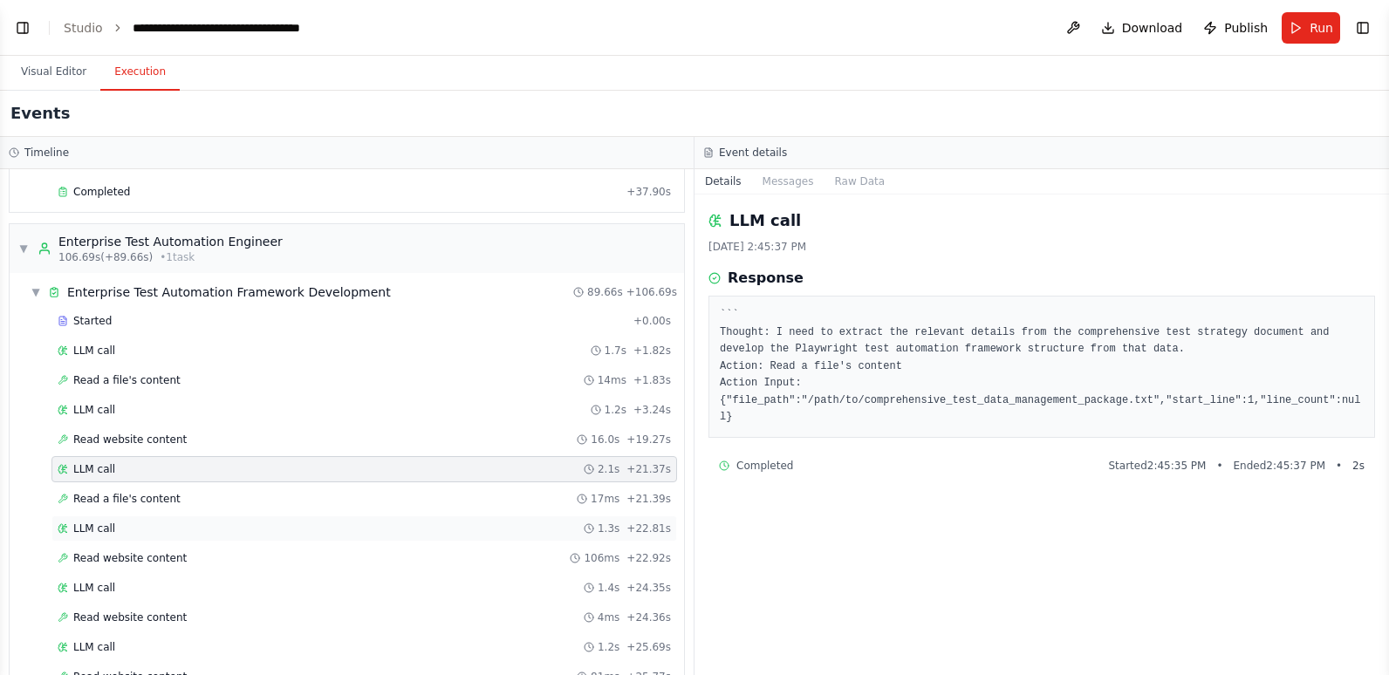
click at [170, 522] on div "LLM call 1.3s + 22.81s" at bounding box center [364, 529] width 613 height 14
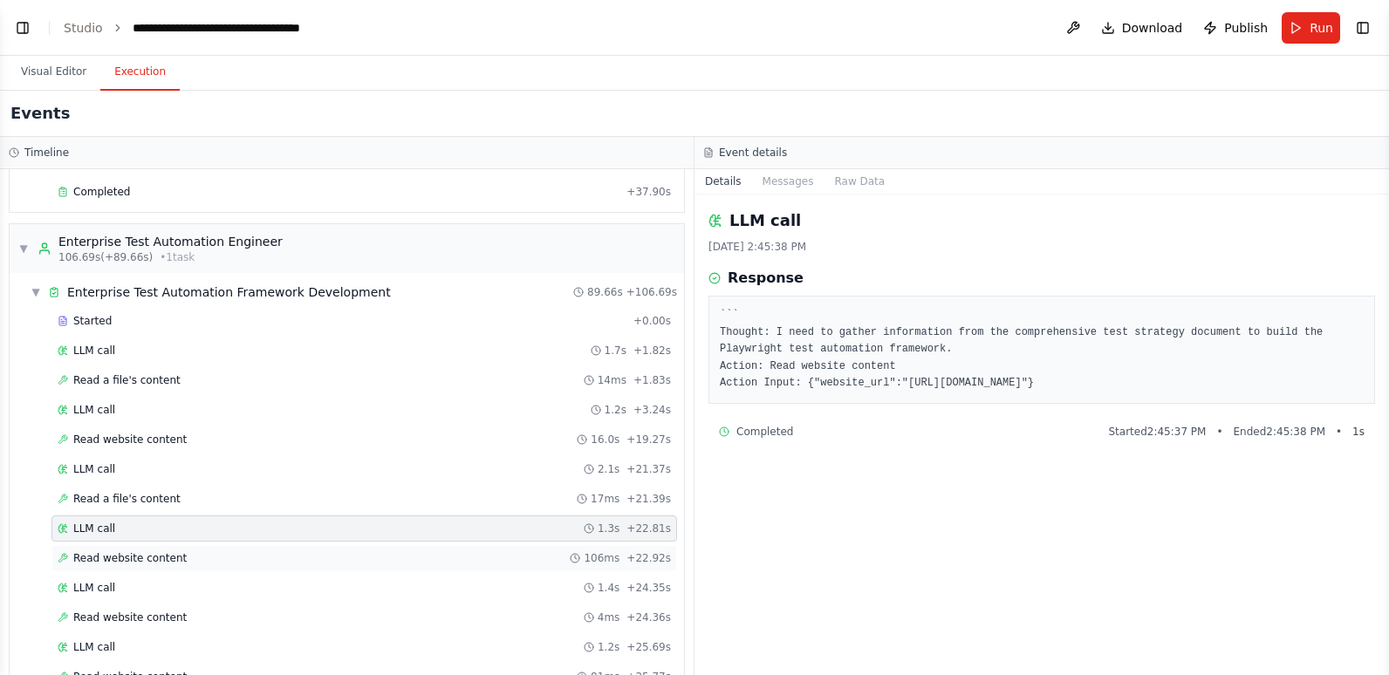
click at [167, 552] on span "Read website content" at bounding box center [129, 558] width 113 height 14
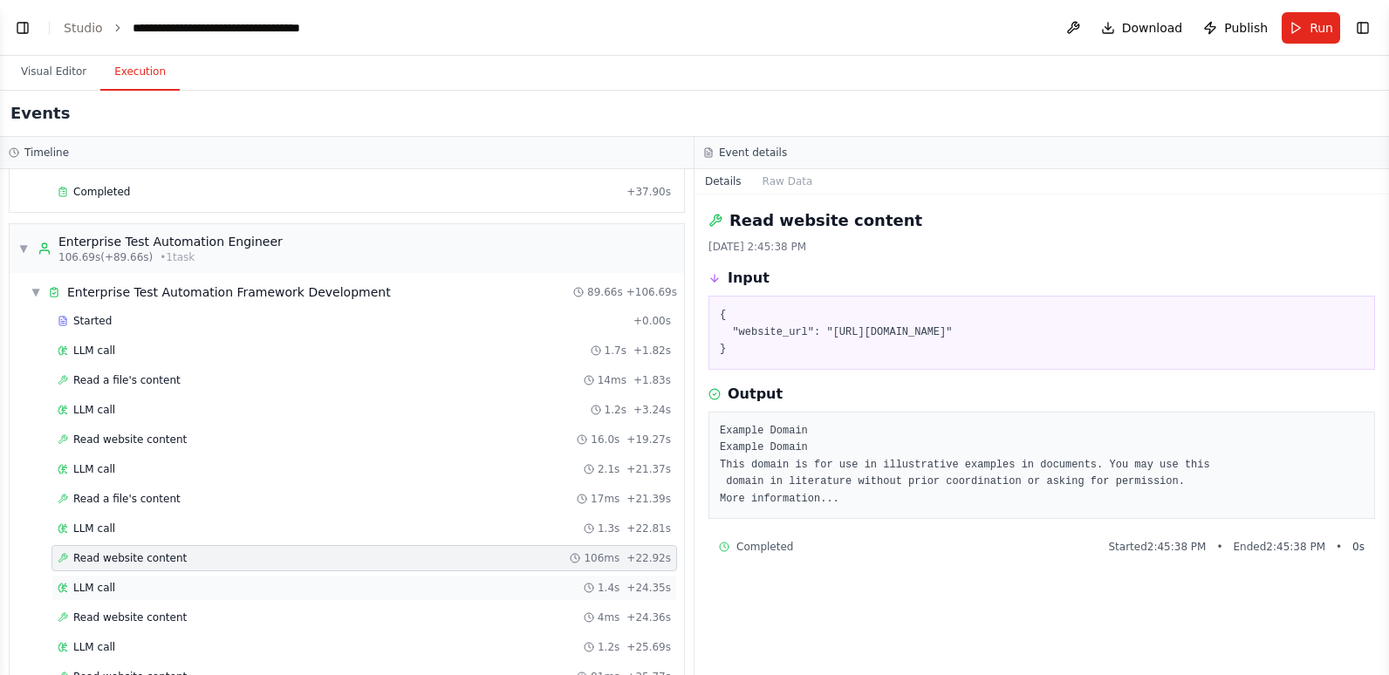
scroll to position [785, 0]
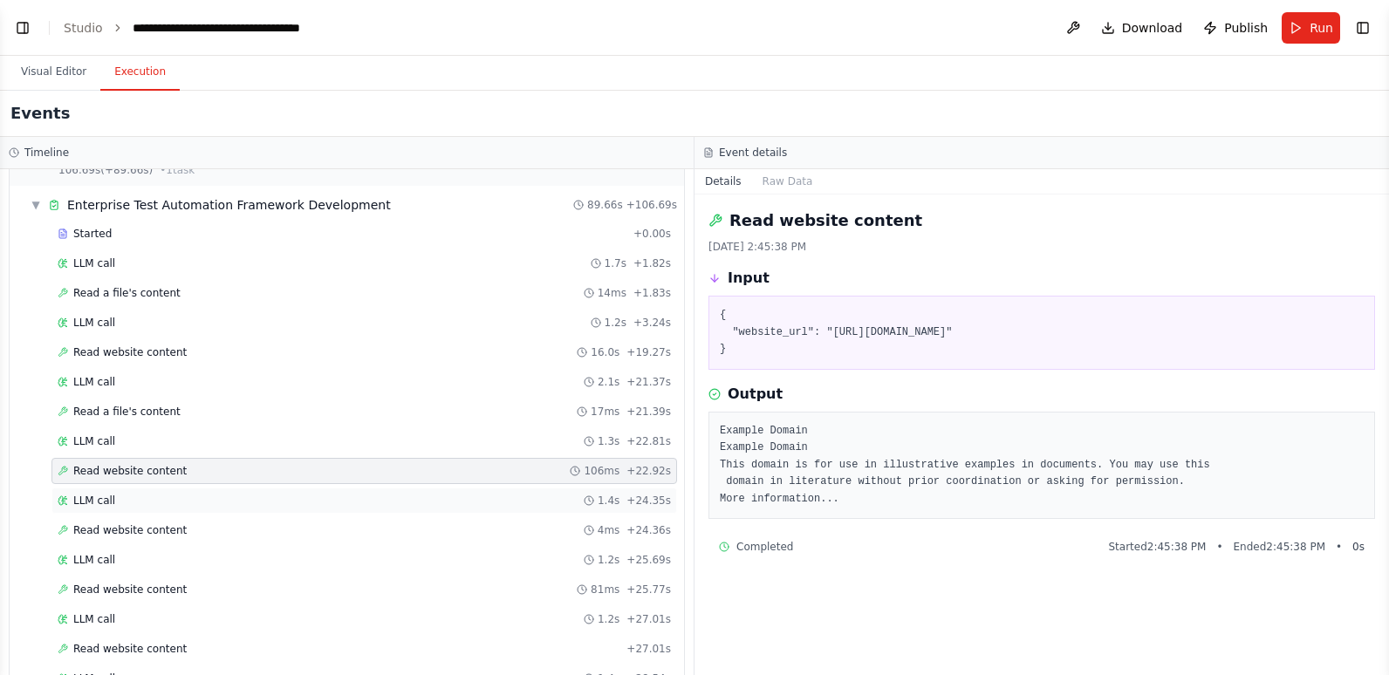
click at [165, 498] on div "LLM call 1.4s + 24.35s" at bounding box center [364, 501] width 613 height 14
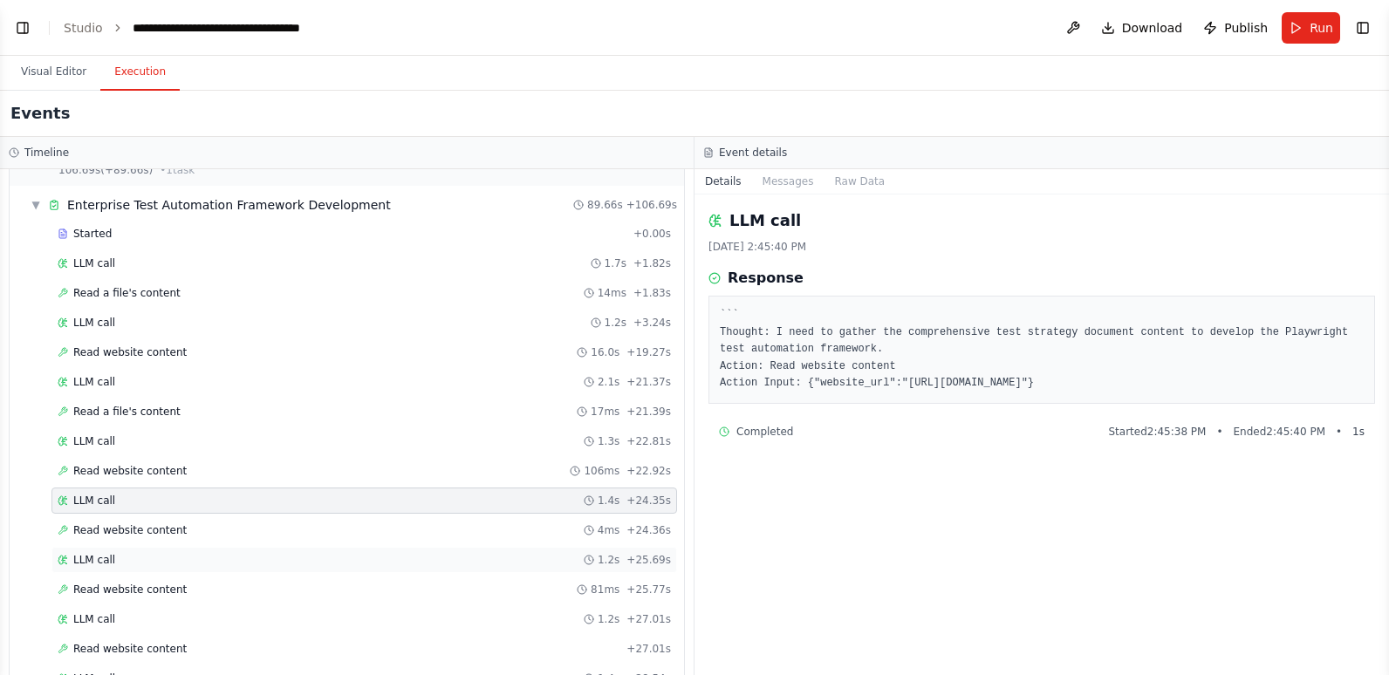
click at [163, 552] on div "LLM call 1.2s + 25.69s" at bounding box center [363, 560] width 625 height 26
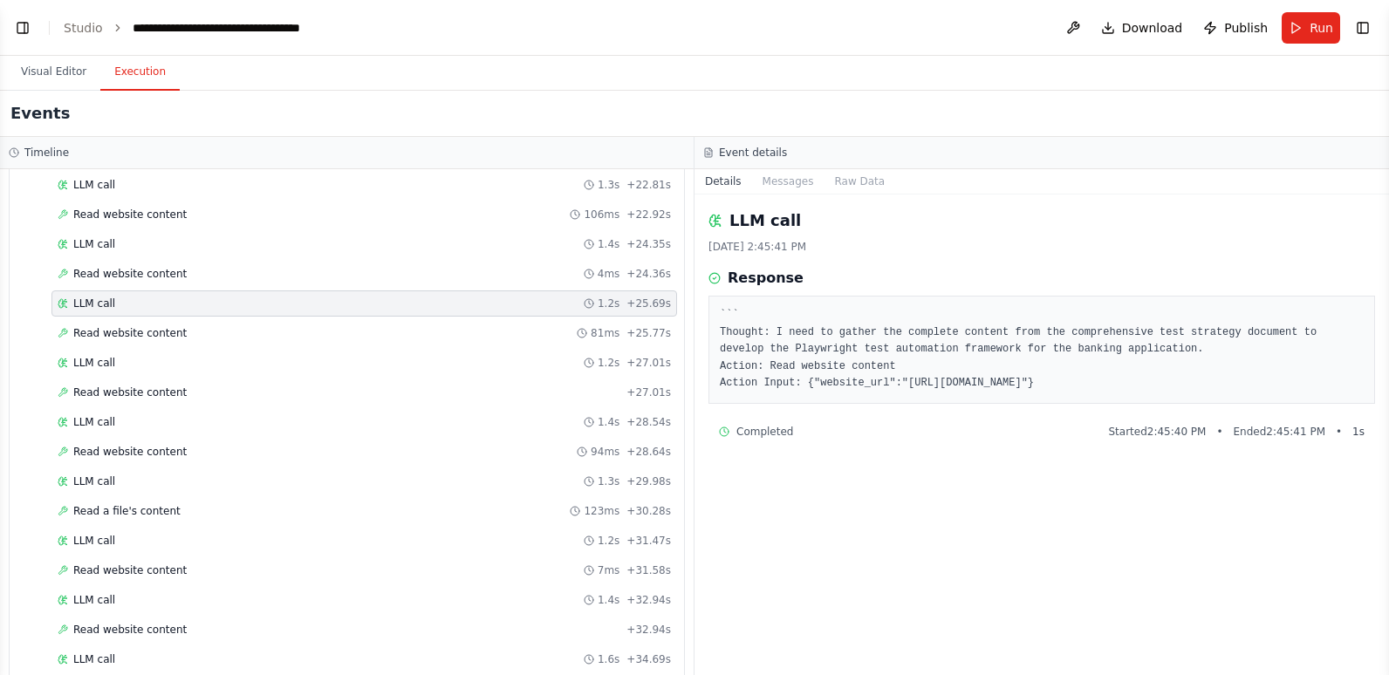
scroll to position [1134, 0]
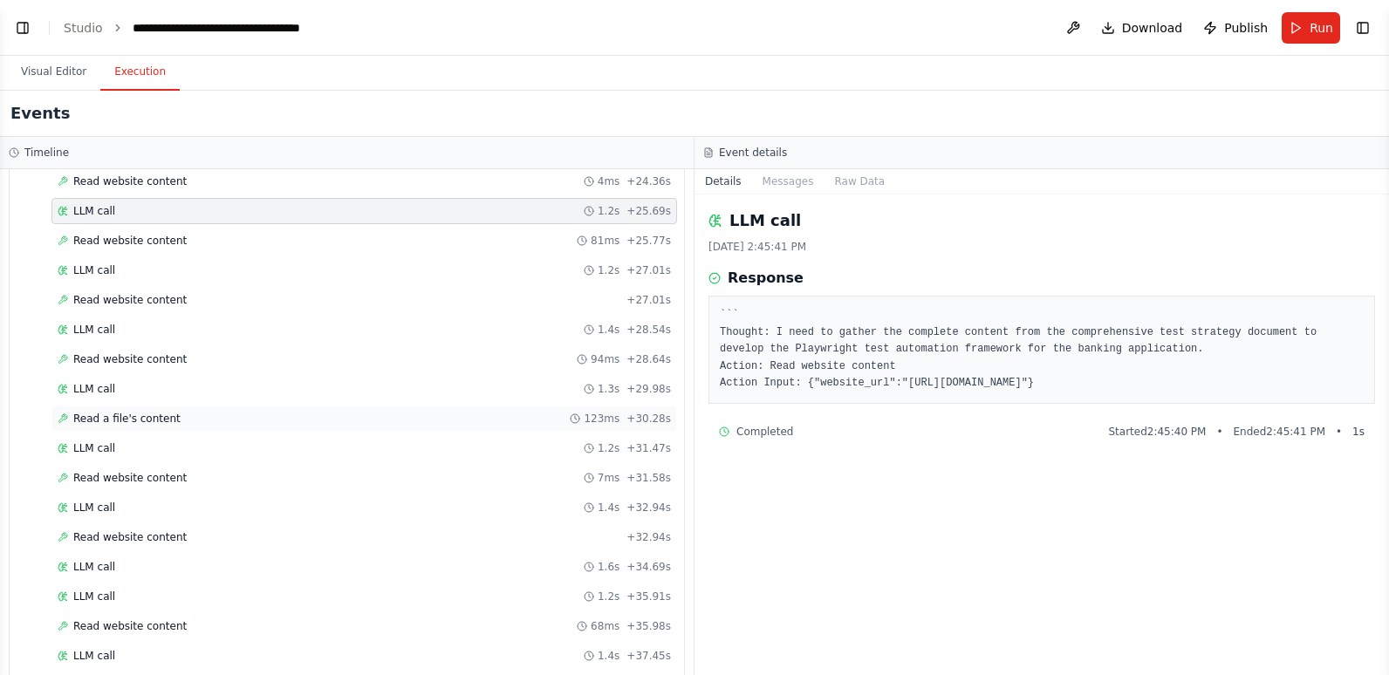
click at [139, 419] on span "Read a file's content" at bounding box center [126, 419] width 107 height 14
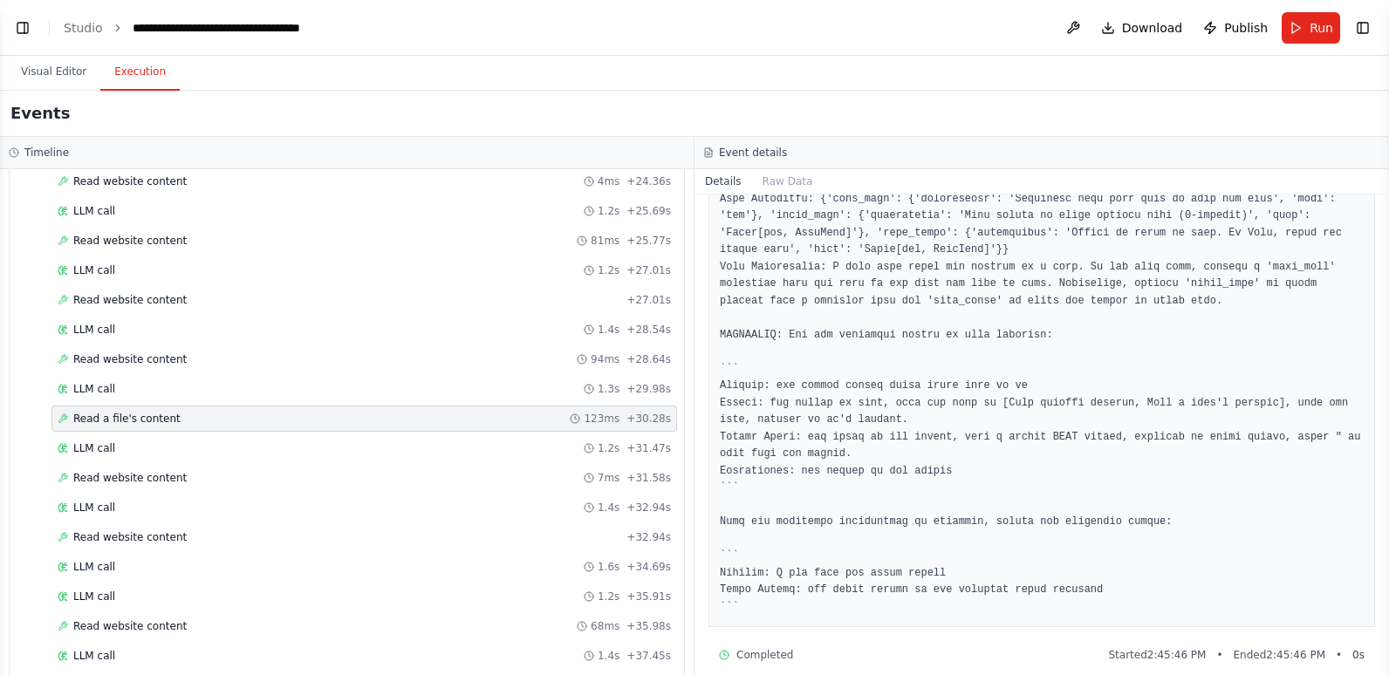
scroll to position [438, 0]
click at [167, 501] on div "LLM call 1.4s + 32.94s" at bounding box center [364, 508] width 613 height 14
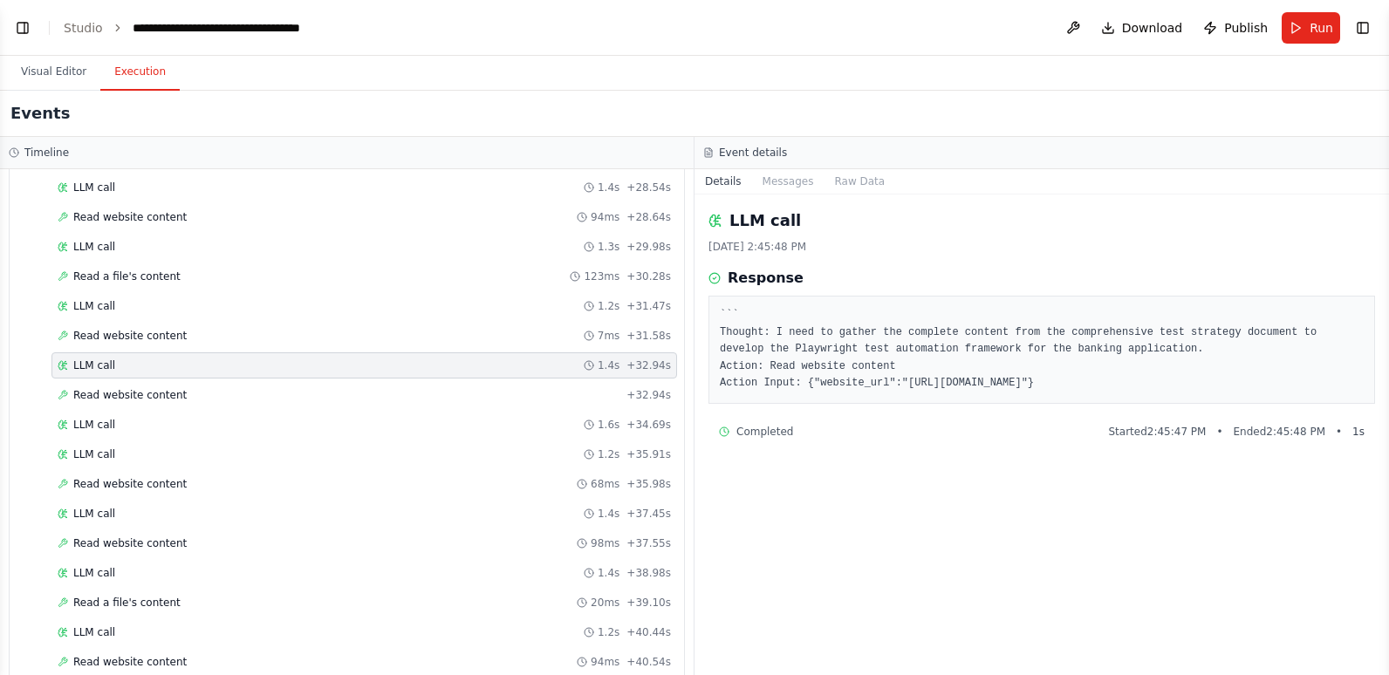
scroll to position [1483, 0]
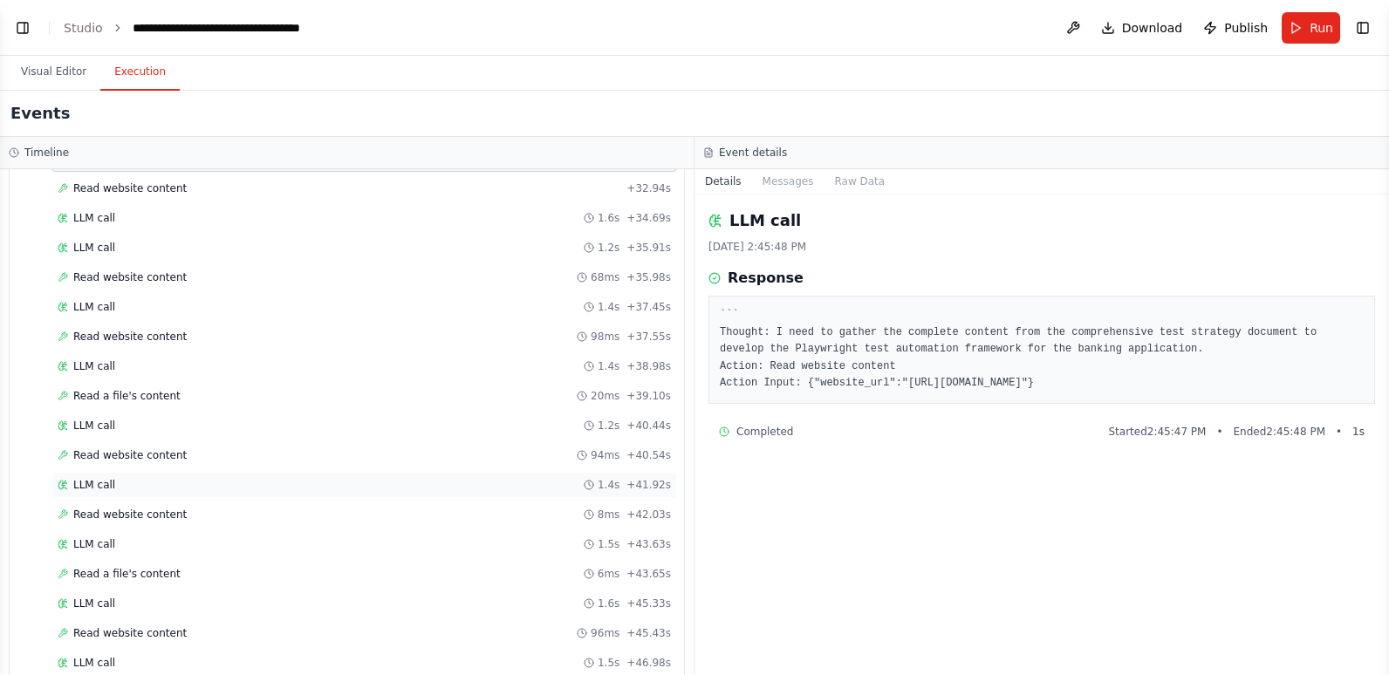
click at [143, 479] on div "LLM call 1.4s + 41.92s" at bounding box center [364, 485] width 613 height 14
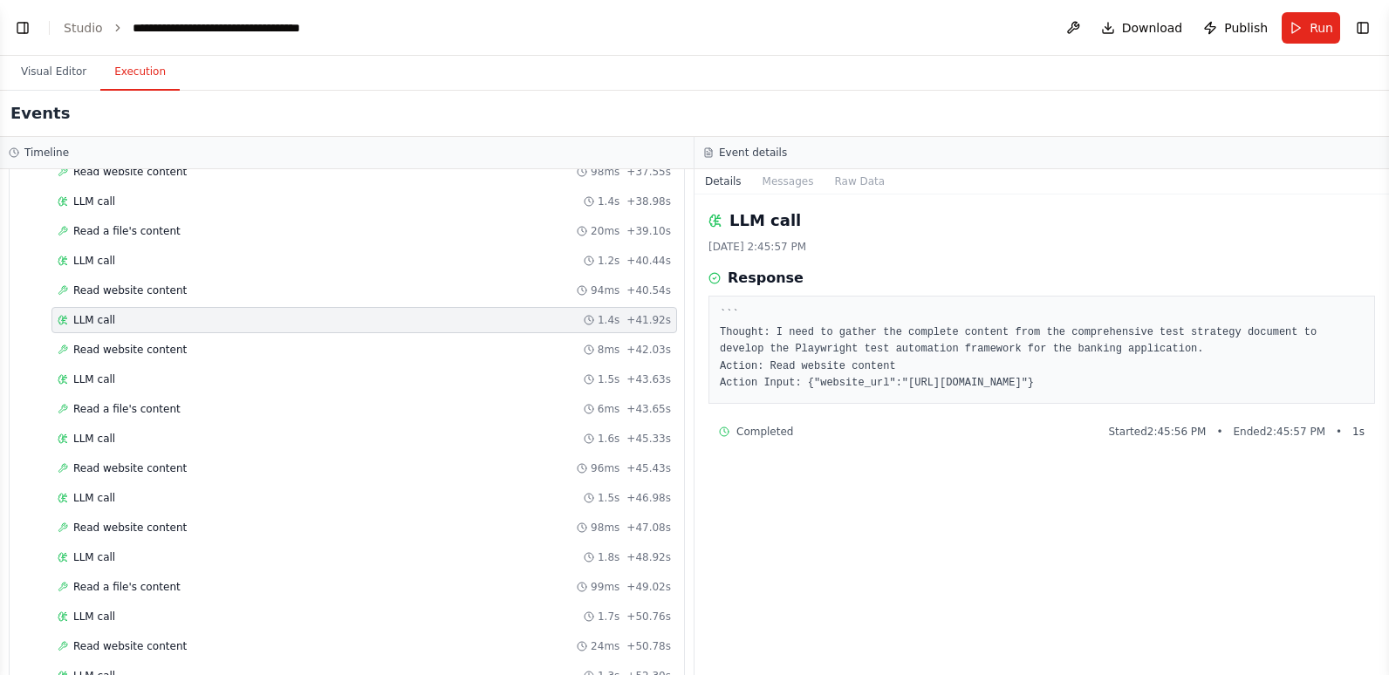
scroll to position [1657, 0]
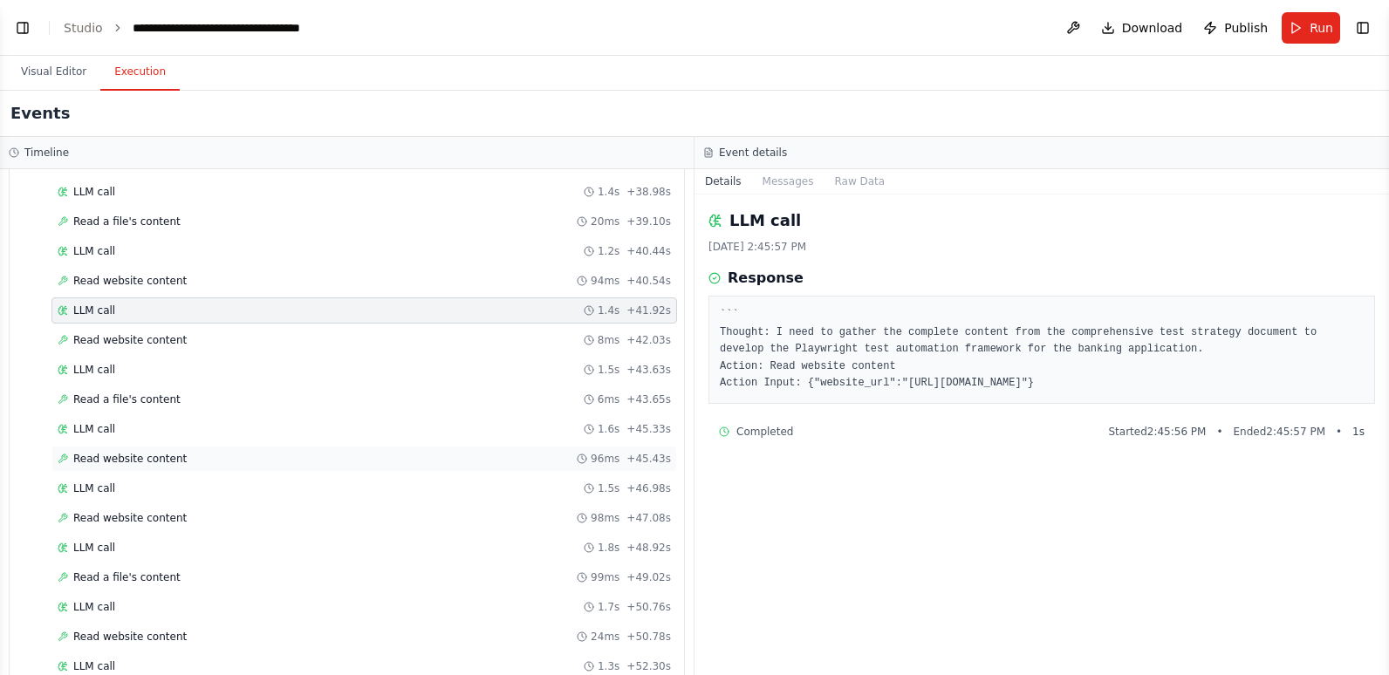
click at [139, 454] on span "Read website content" at bounding box center [129, 459] width 113 height 14
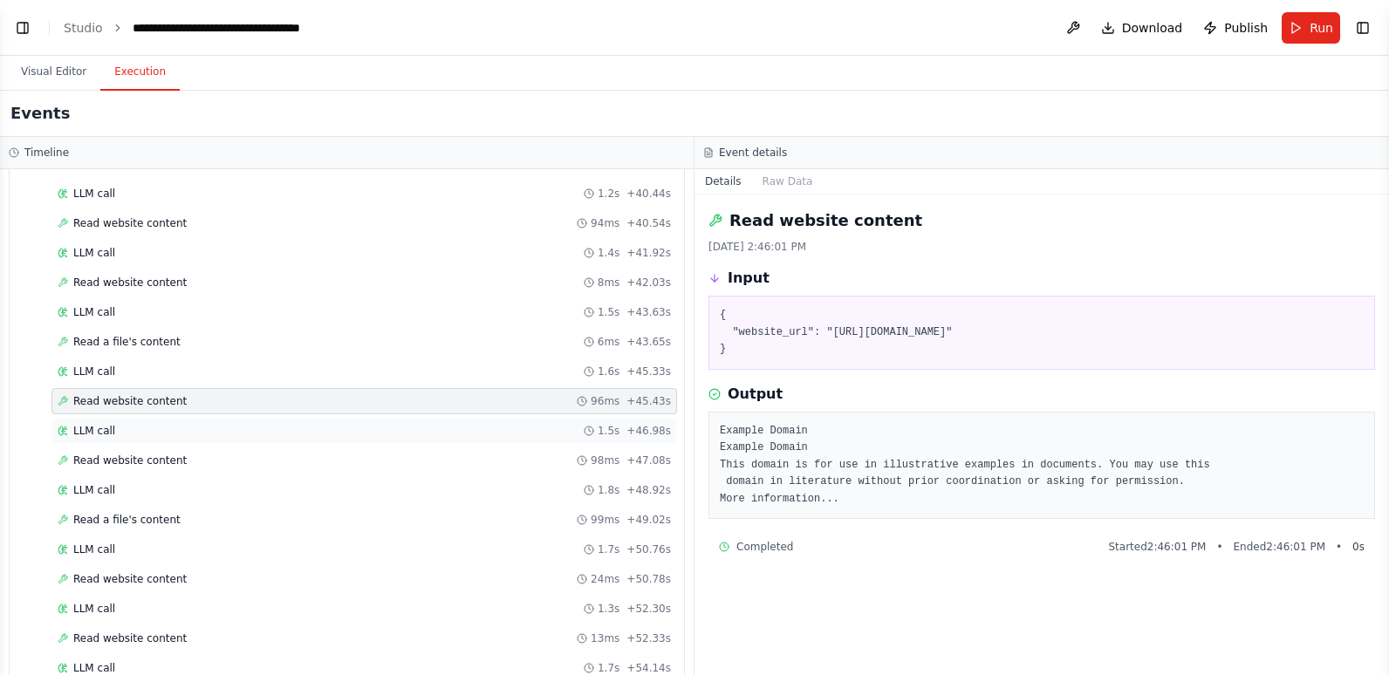
scroll to position [1745, 0]
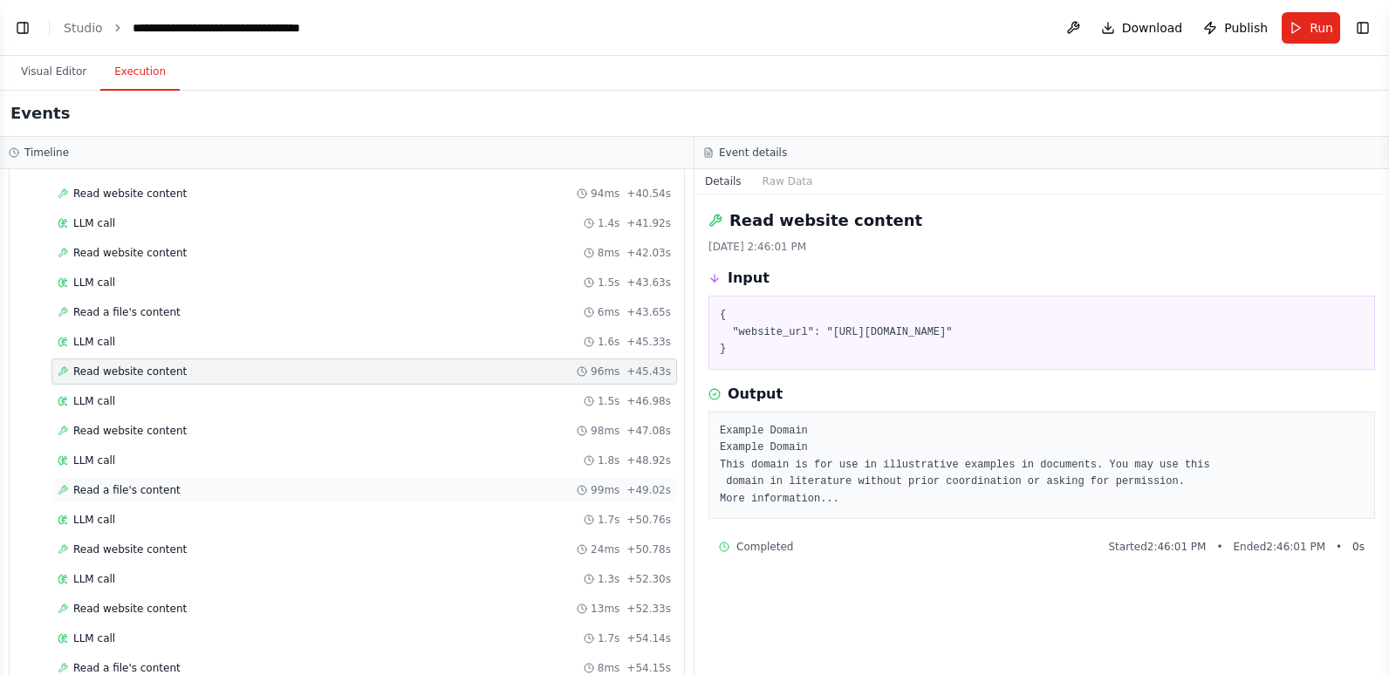
click at [135, 491] on span "Read a file's content" at bounding box center [126, 490] width 107 height 14
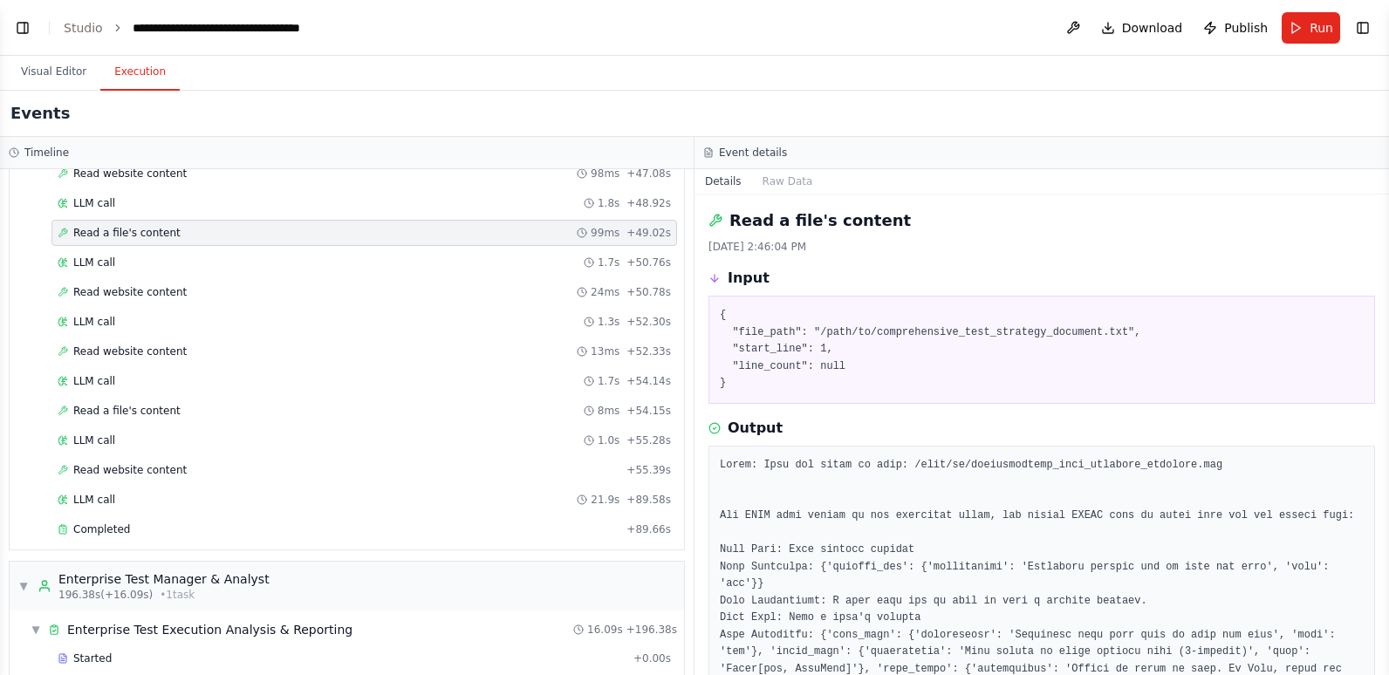
scroll to position [2006, 0]
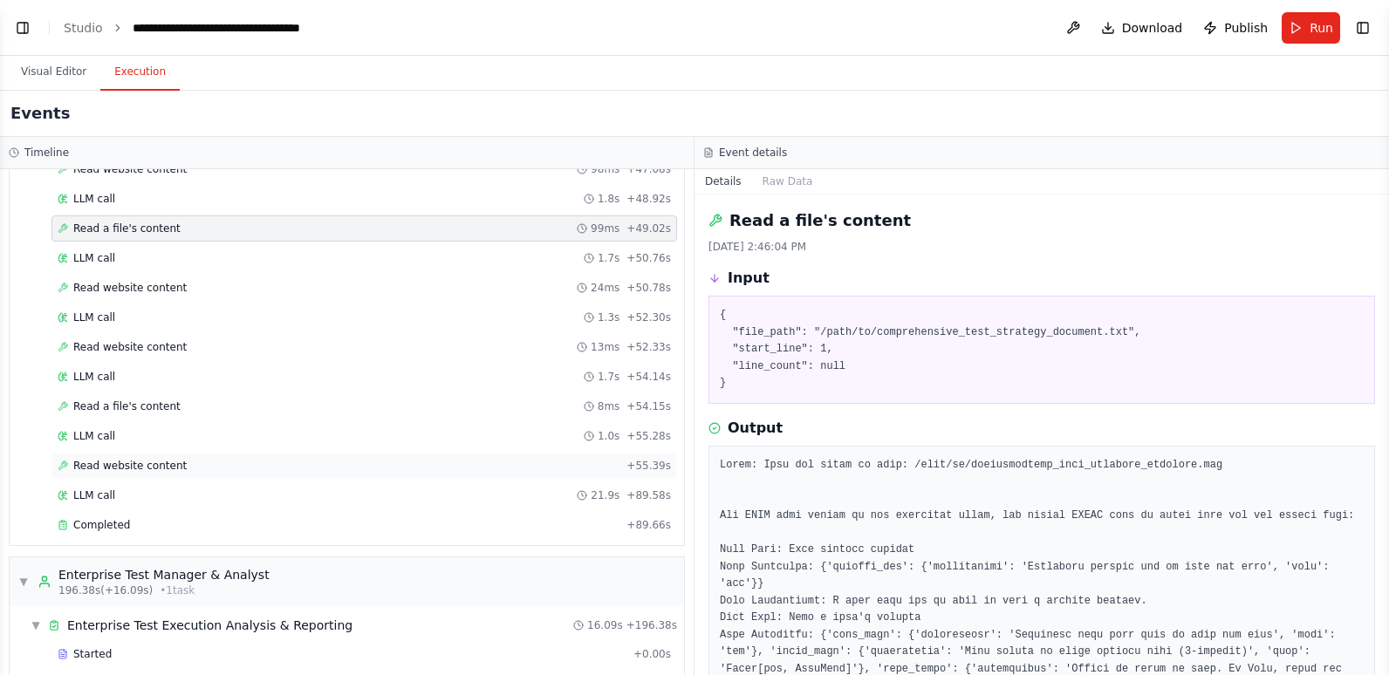
click at [133, 457] on div "Read website content + 55.39s" at bounding box center [363, 466] width 625 height 26
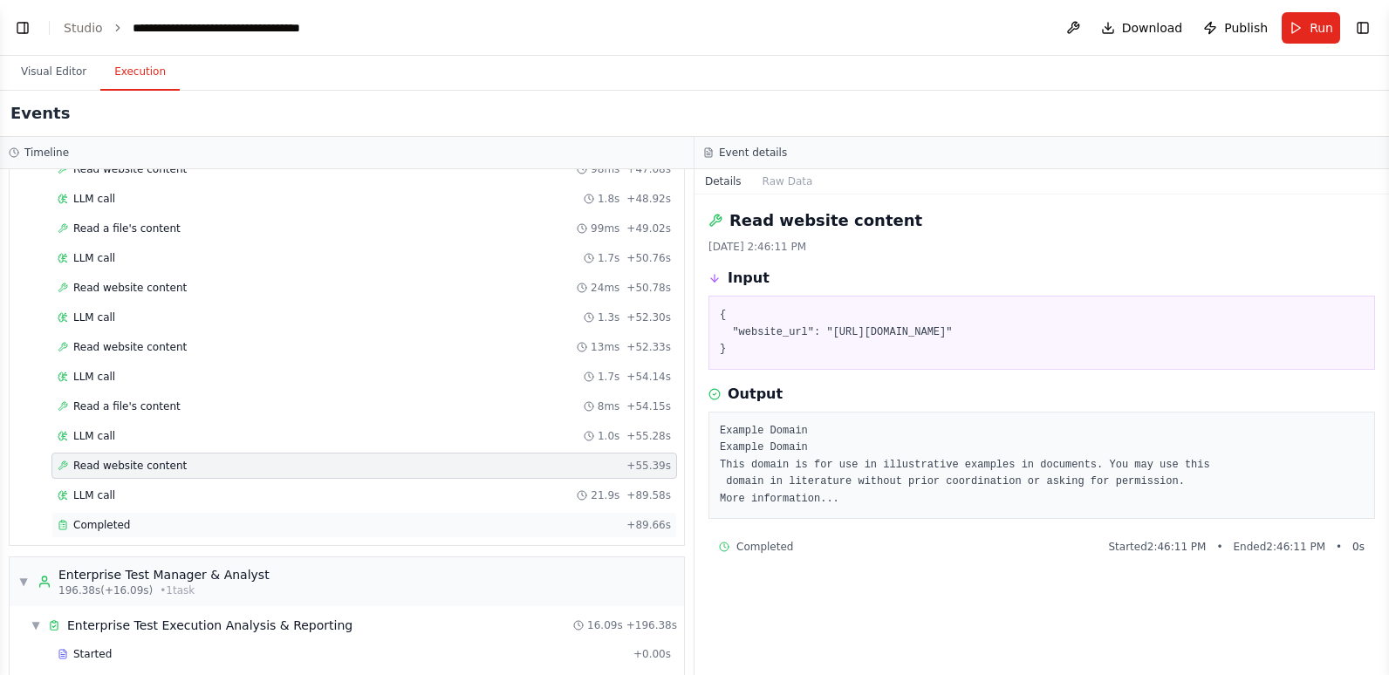
click at [114, 523] on span "Completed" at bounding box center [101, 525] width 57 height 14
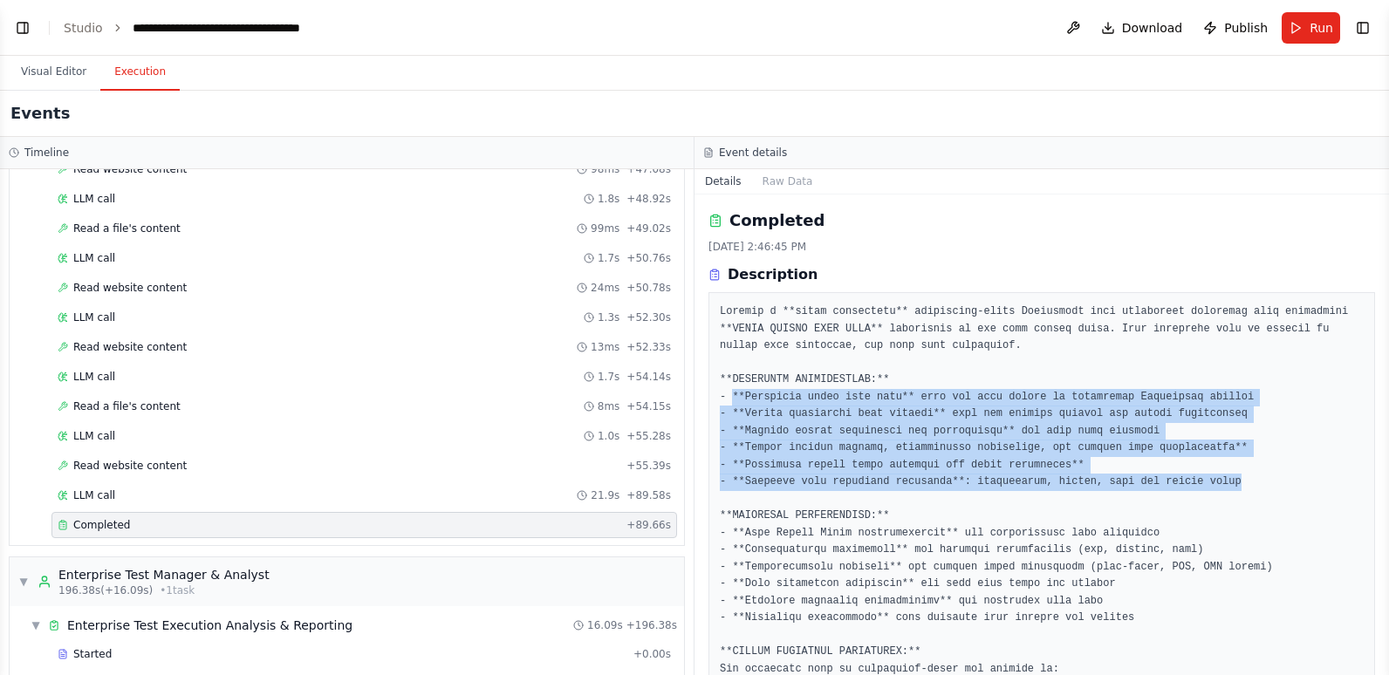
drag, startPoint x: 732, startPoint y: 393, endPoint x: 1218, endPoint y: 485, distance: 494.6
click at [1218, 485] on pre at bounding box center [1042, 627] width 644 height 646
drag, startPoint x: 1218, startPoint y: 485, endPoint x: 1227, endPoint y: 477, distance: 12.4
click at [1227, 477] on pre at bounding box center [1042, 627] width 644 height 646
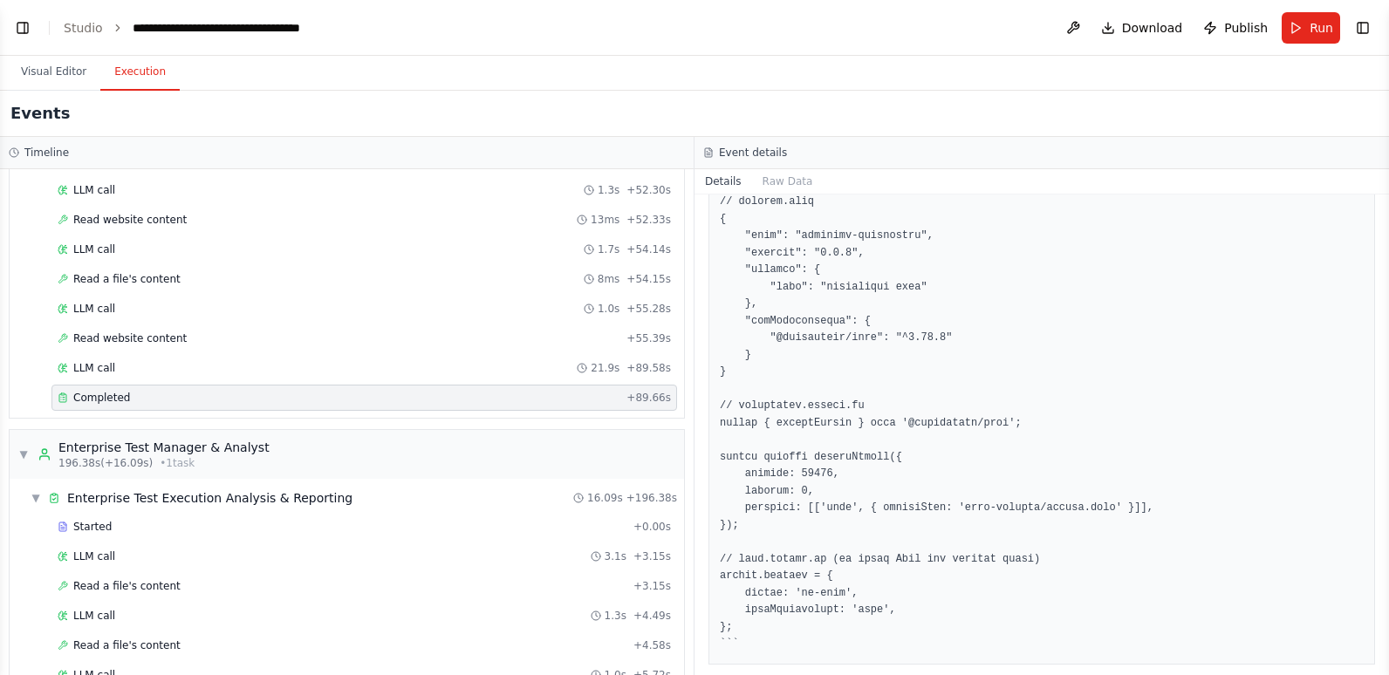
scroll to position [2268, 0]
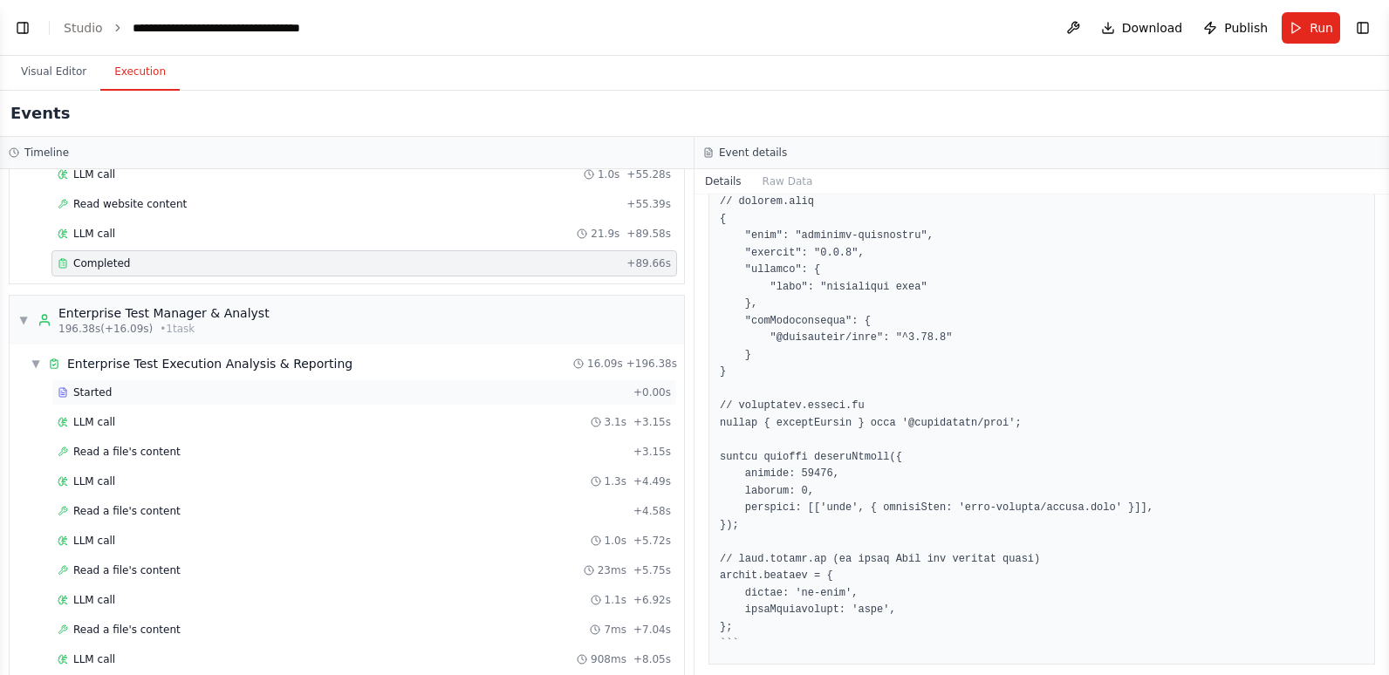
click at [159, 398] on div "Started" at bounding box center [342, 393] width 569 height 14
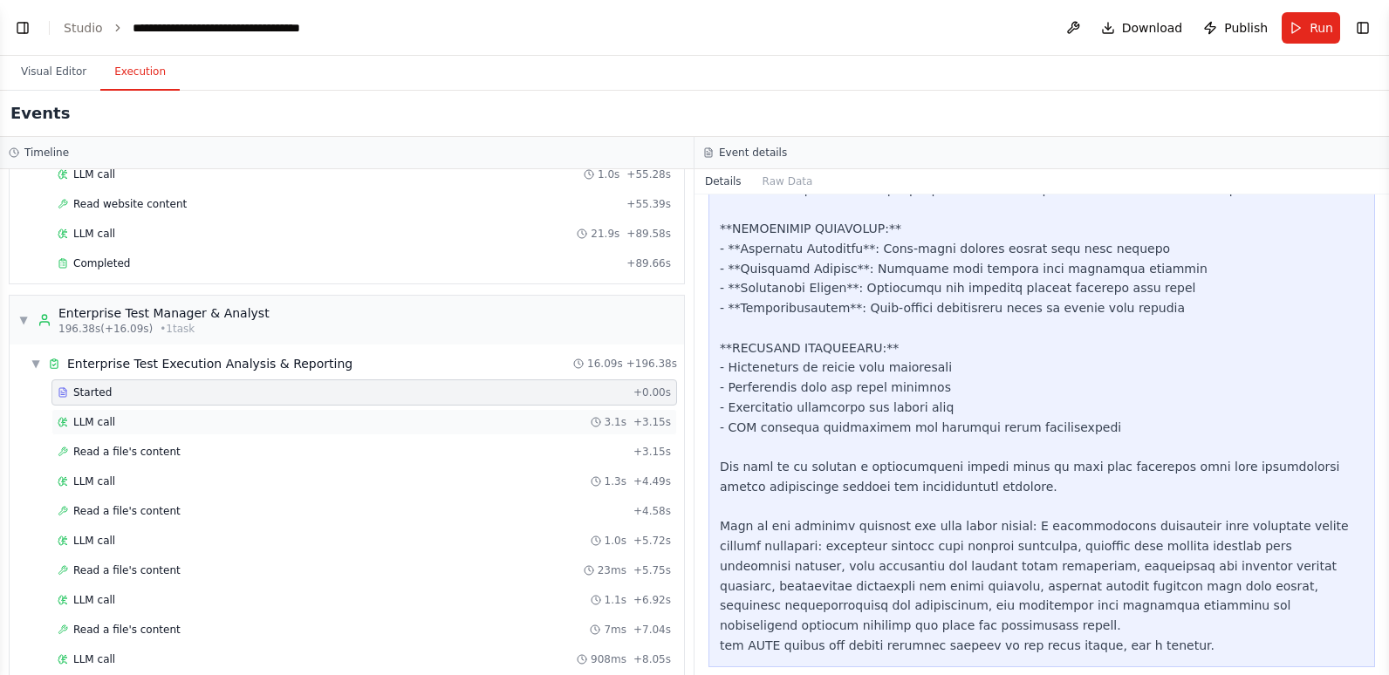
click at [154, 433] on div "LLM call 3.1s + 3.15s" at bounding box center [363, 422] width 625 height 26
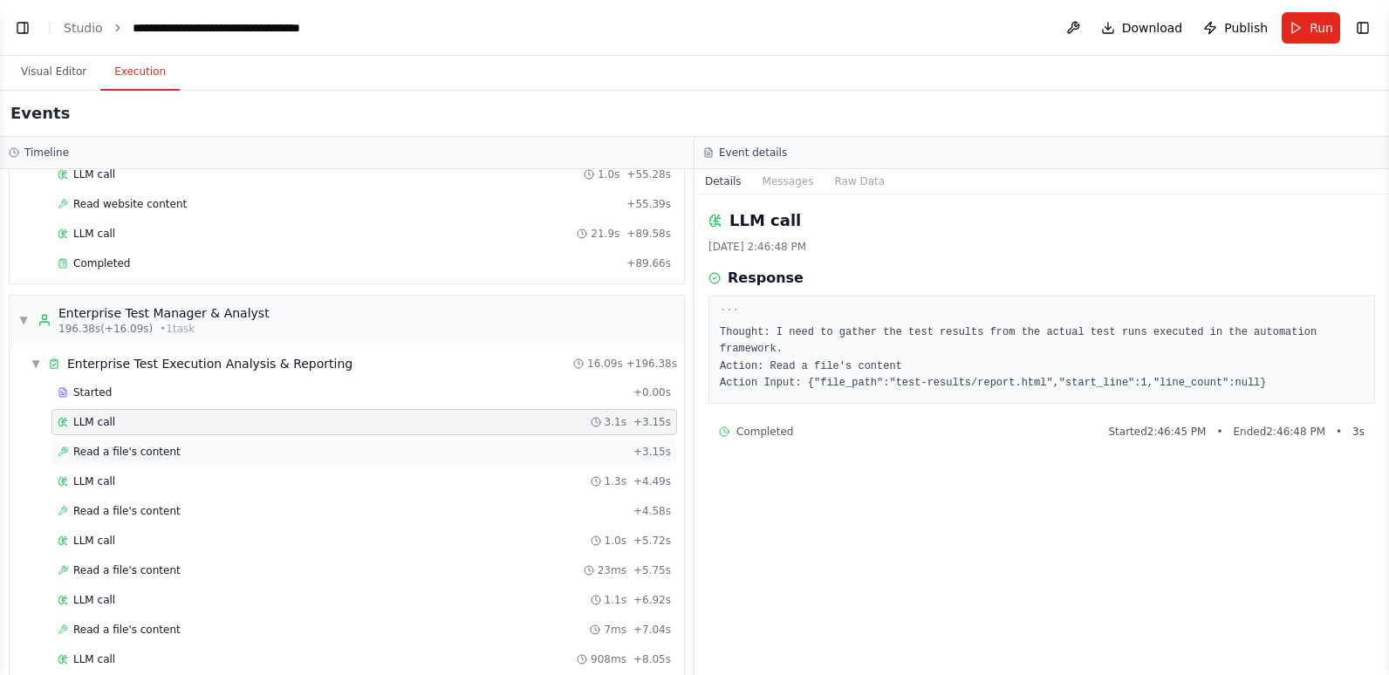
click at [156, 457] on span "Read a file's content" at bounding box center [126, 452] width 107 height 14
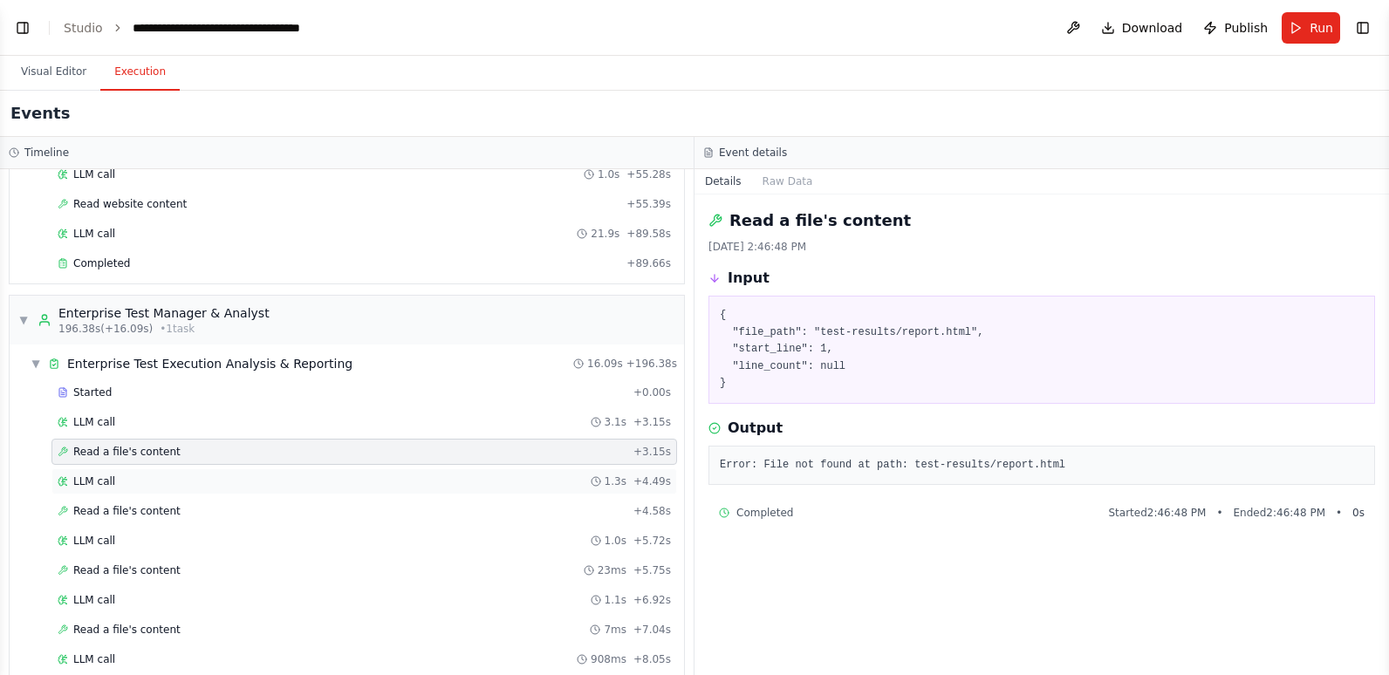
click at [154, 482] on div "LLM call 1.3s + 4.49s" at bounding box center [364, 482] width 613 height 14
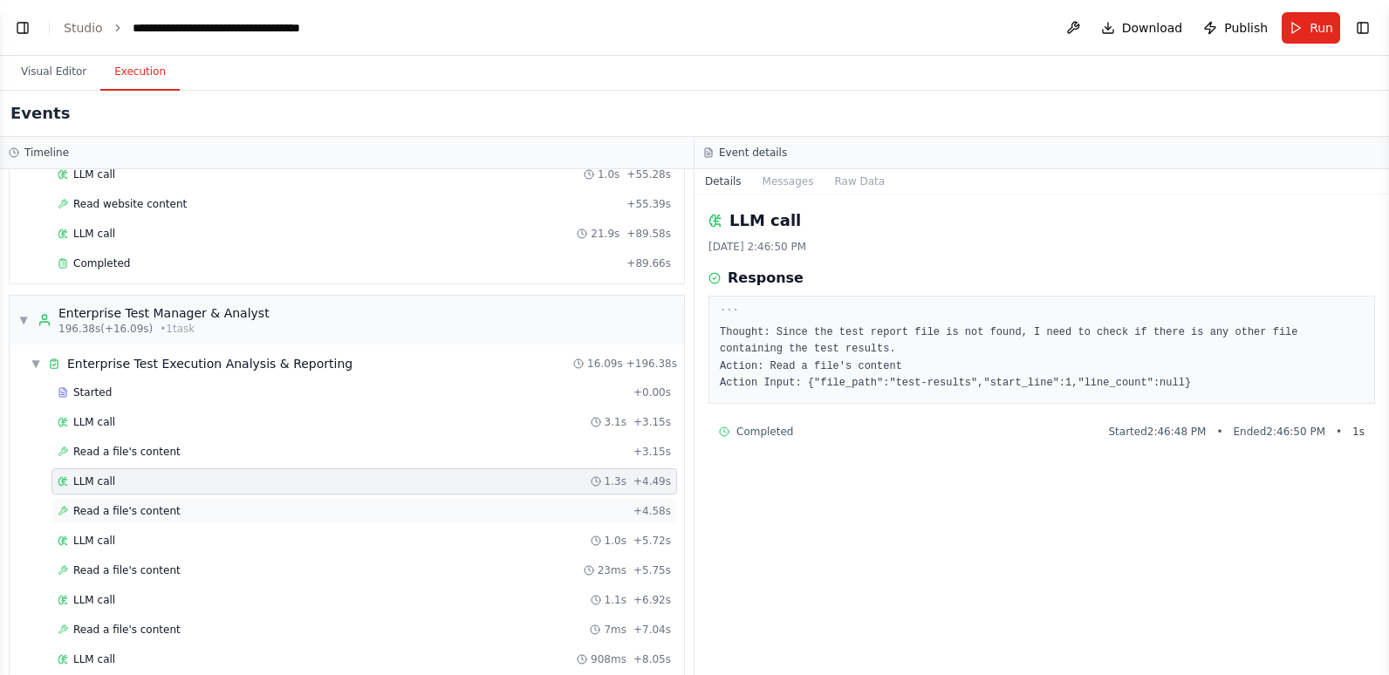
click at [151, 502] on div "Read a file's content + 4.58s" at bounding box center [363, 511] width 625 height 26
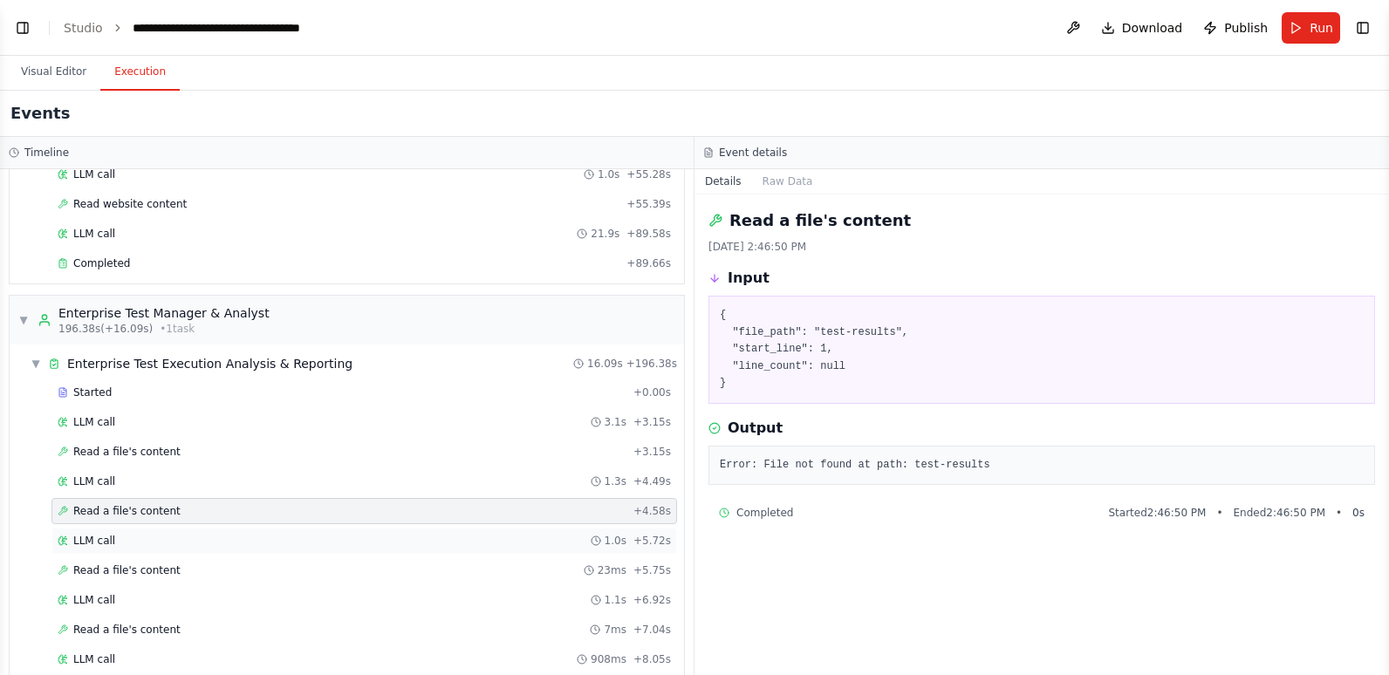
click at [149, 533] on div "LLM call 1.0s + 5.72s" at bounding box center [363, 541] width 625 height 26
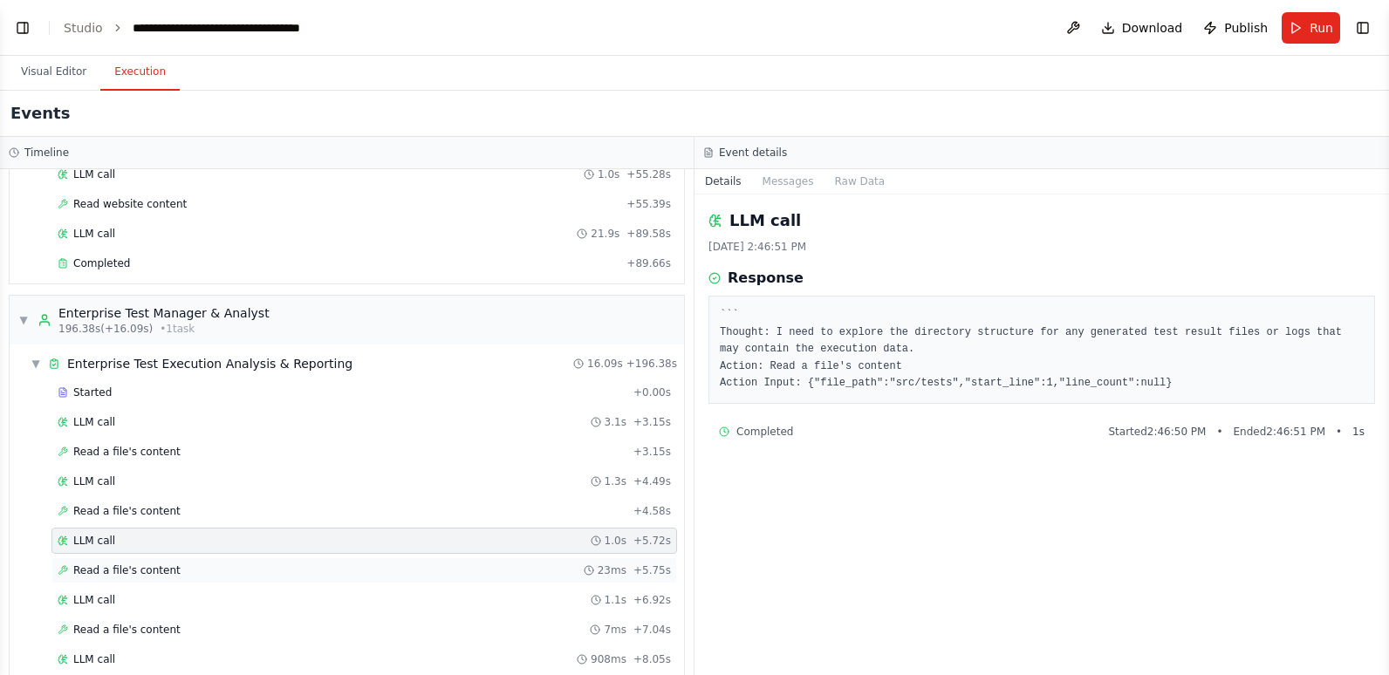
scroll to position [2355, 0]
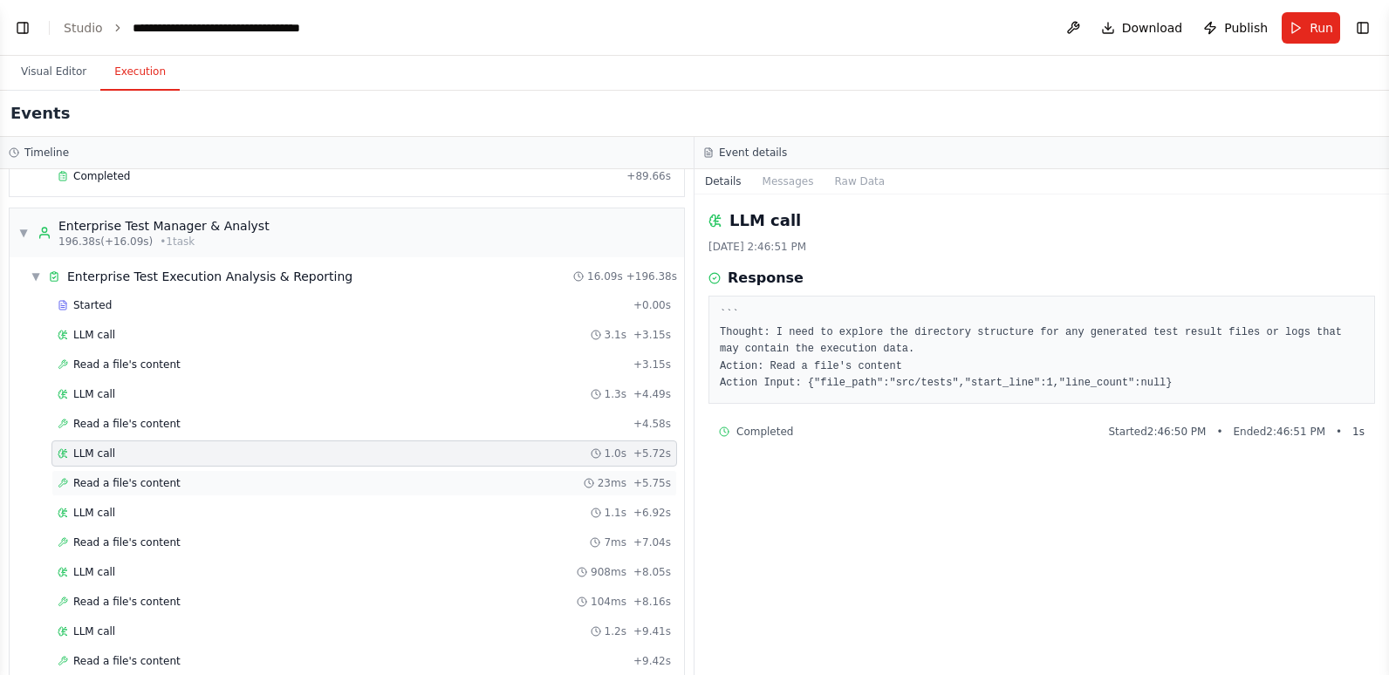
click at [149, 563] on div "LLM call 908ms + 8.05s" at bounding box center [363, 572] width 625 height 26
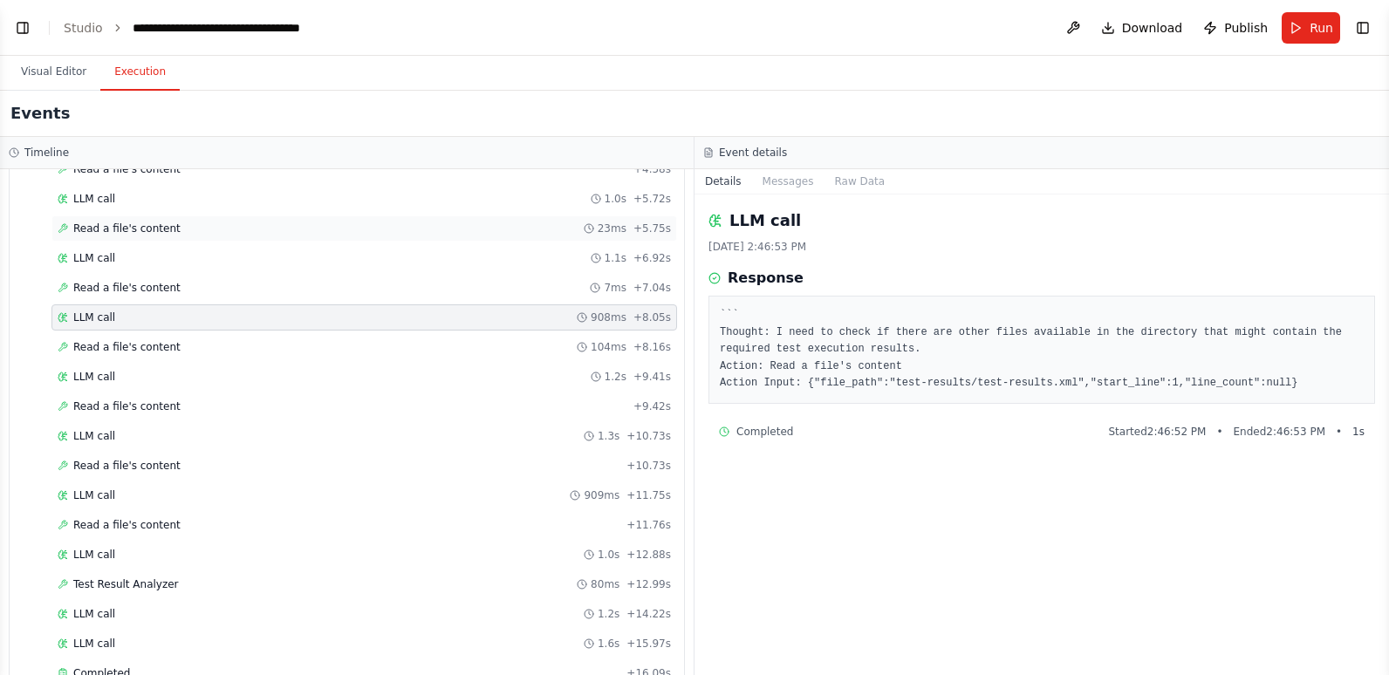
scroll to position [2617, 0]
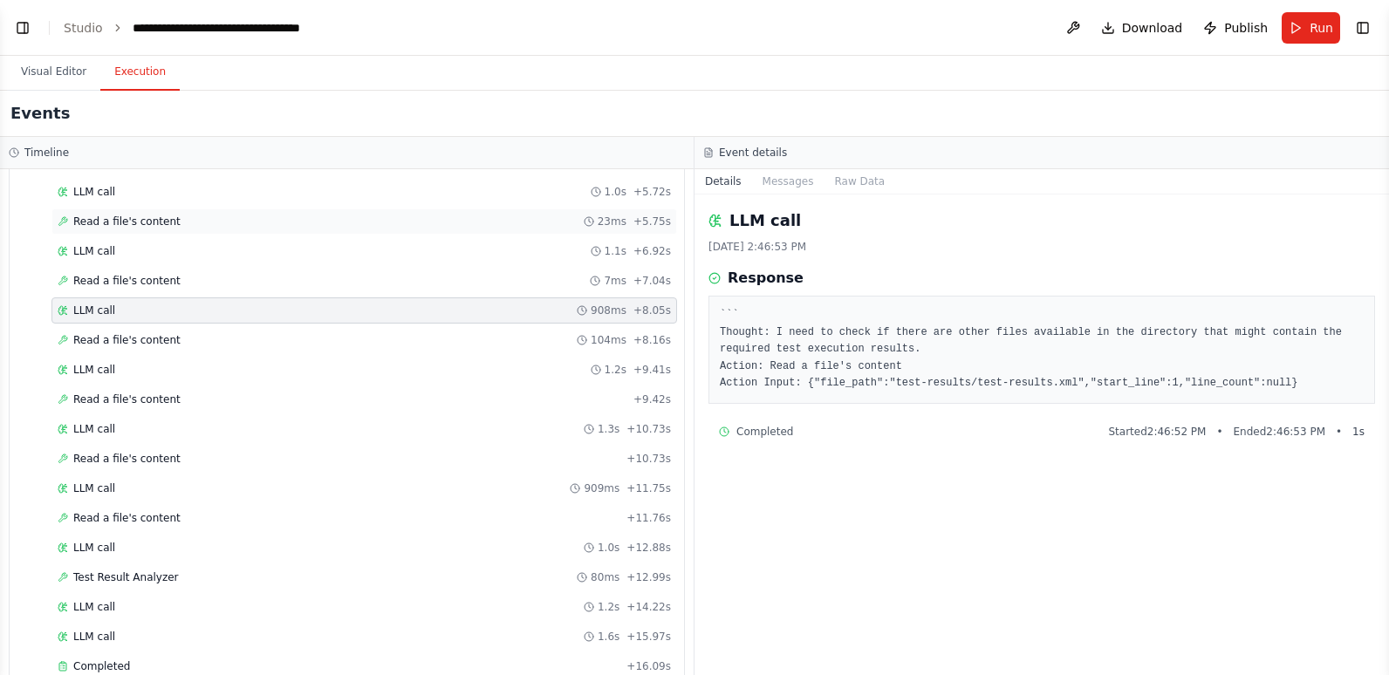
click at [149, 563] on div "Started + 0.00s LLM call 3.1s + 3.15s Read a file's content + 3.15s LLM call 1.…" at bounding box center [354, 357] width 660 height 653
click at [144, 545] on div "LLM call 1.0s + 12.88s" at bounding box center [364, 548] width 613 height 14
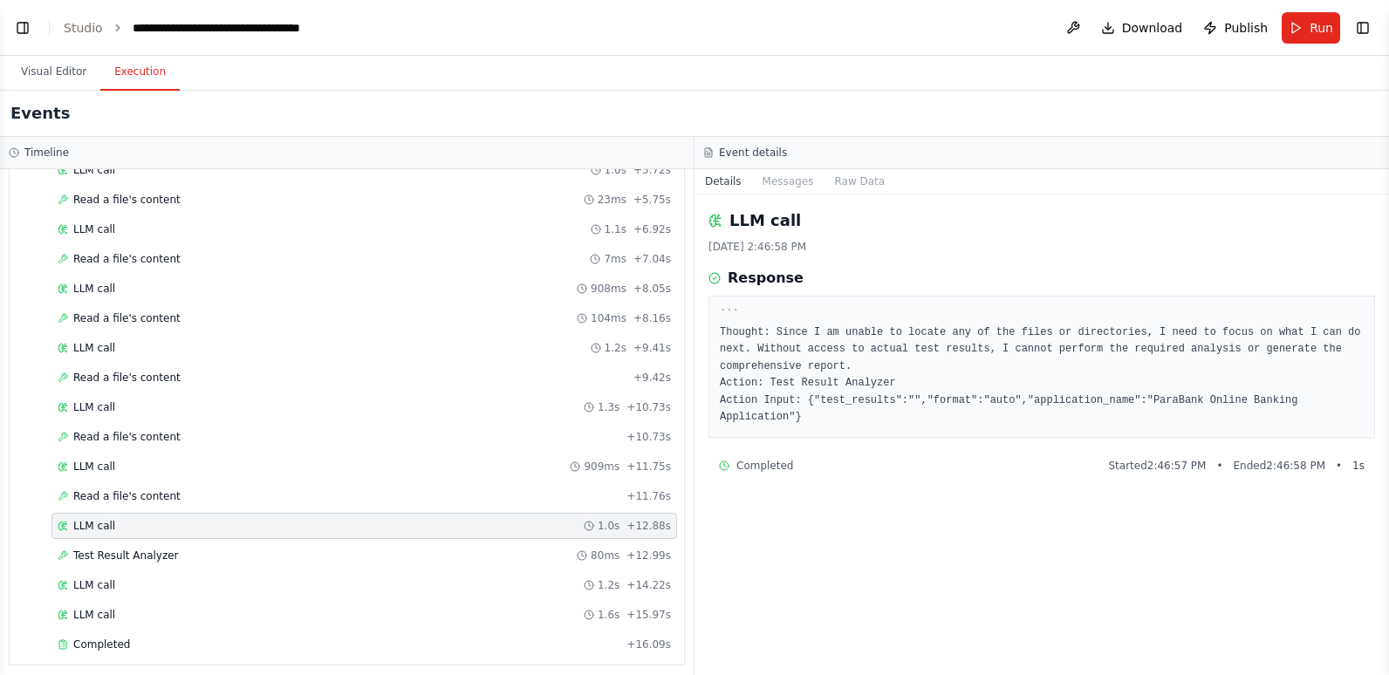
scroll to position [2648, 0]
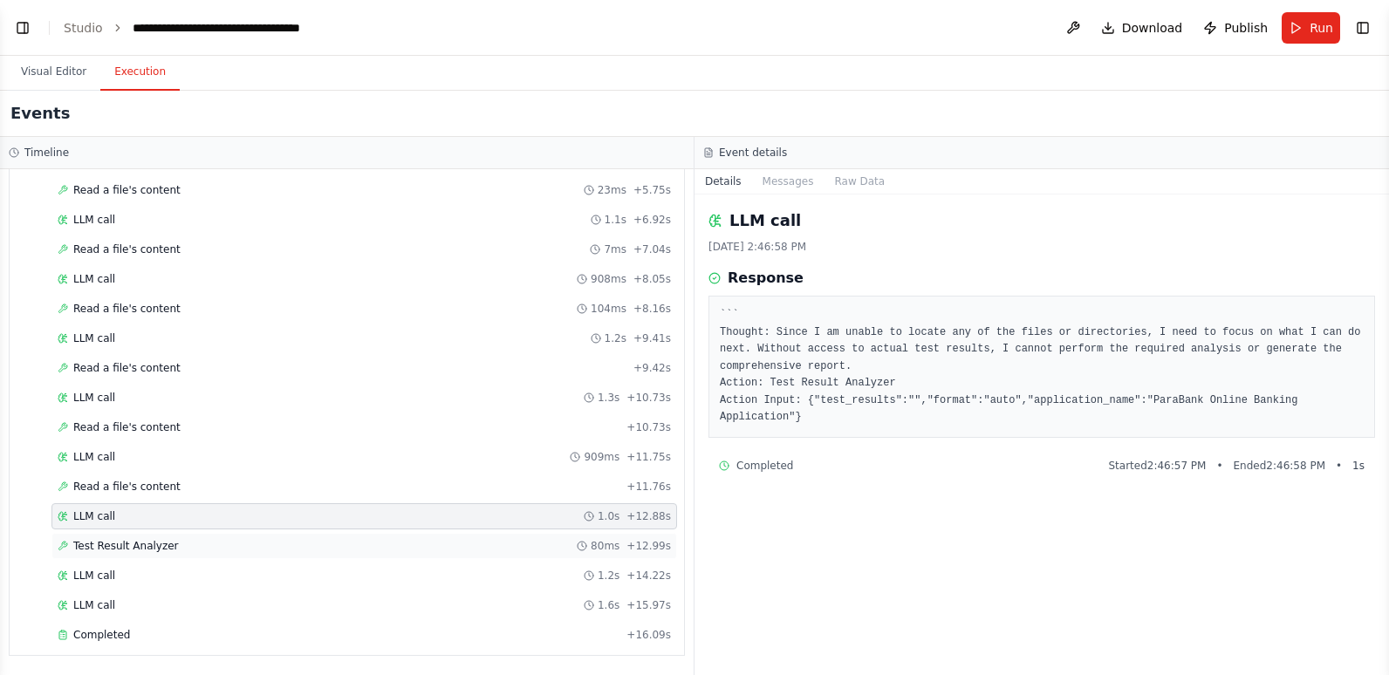
click at [142, 534] on div "Test Result Analyzer 80ms + 12.99s" at bounding box center [363, 546] width 625 height 26
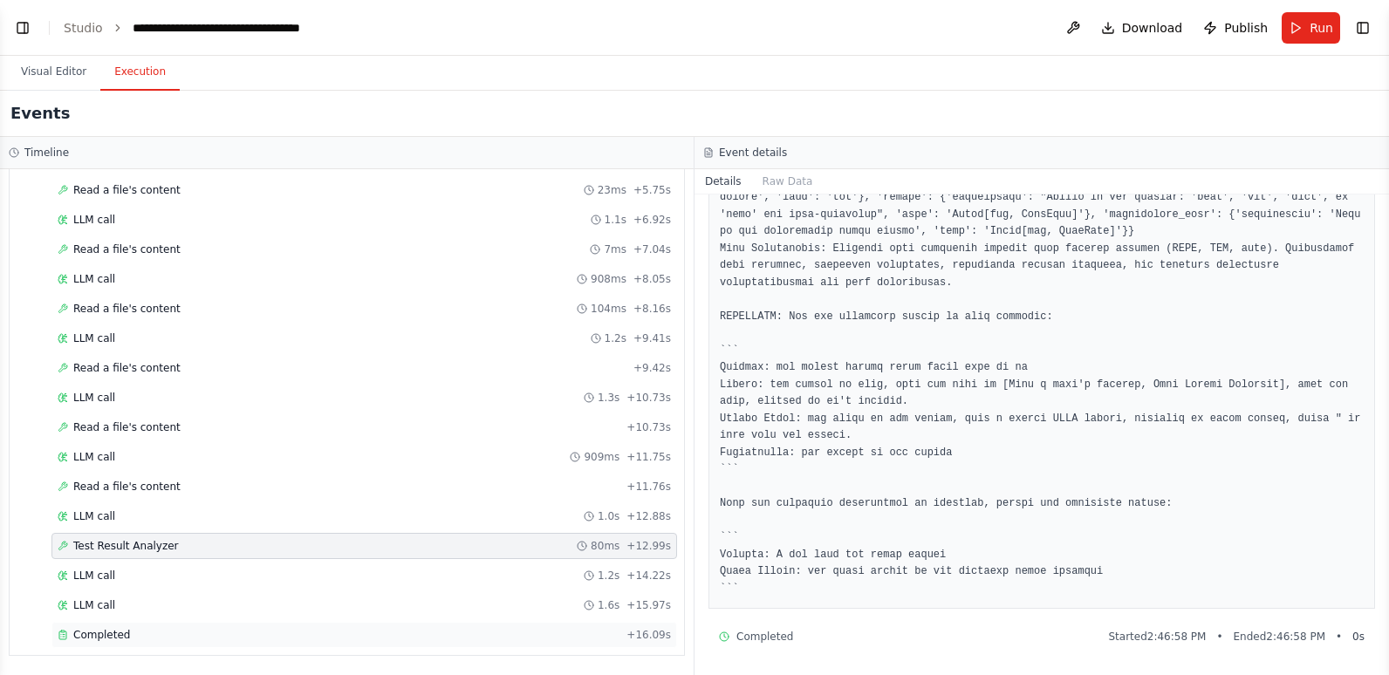
click at [179, 639] on div "Completed" at bounding box center [339, 635] width 562 height 14
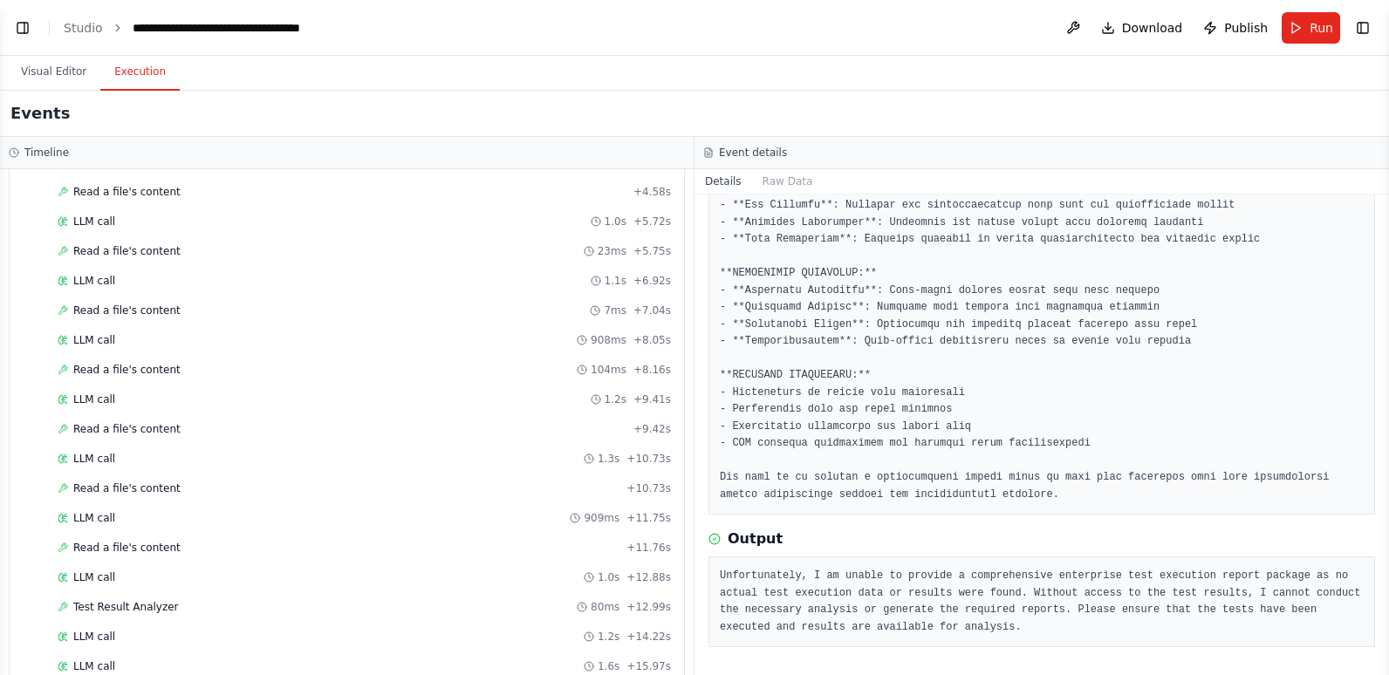
scroll to position [2561, 0]
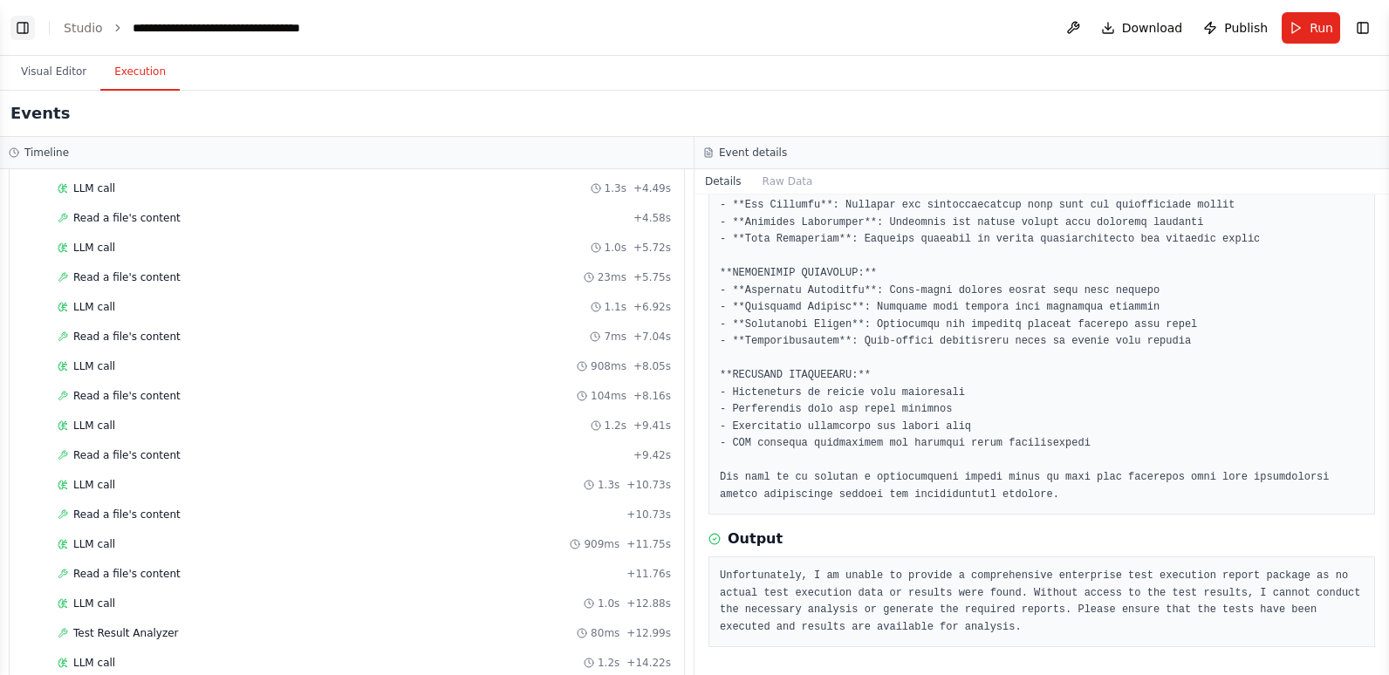
click at [25, 31] on button "Toggle Left Sidebar" at bounding box center [22, 28] width 24 height 24
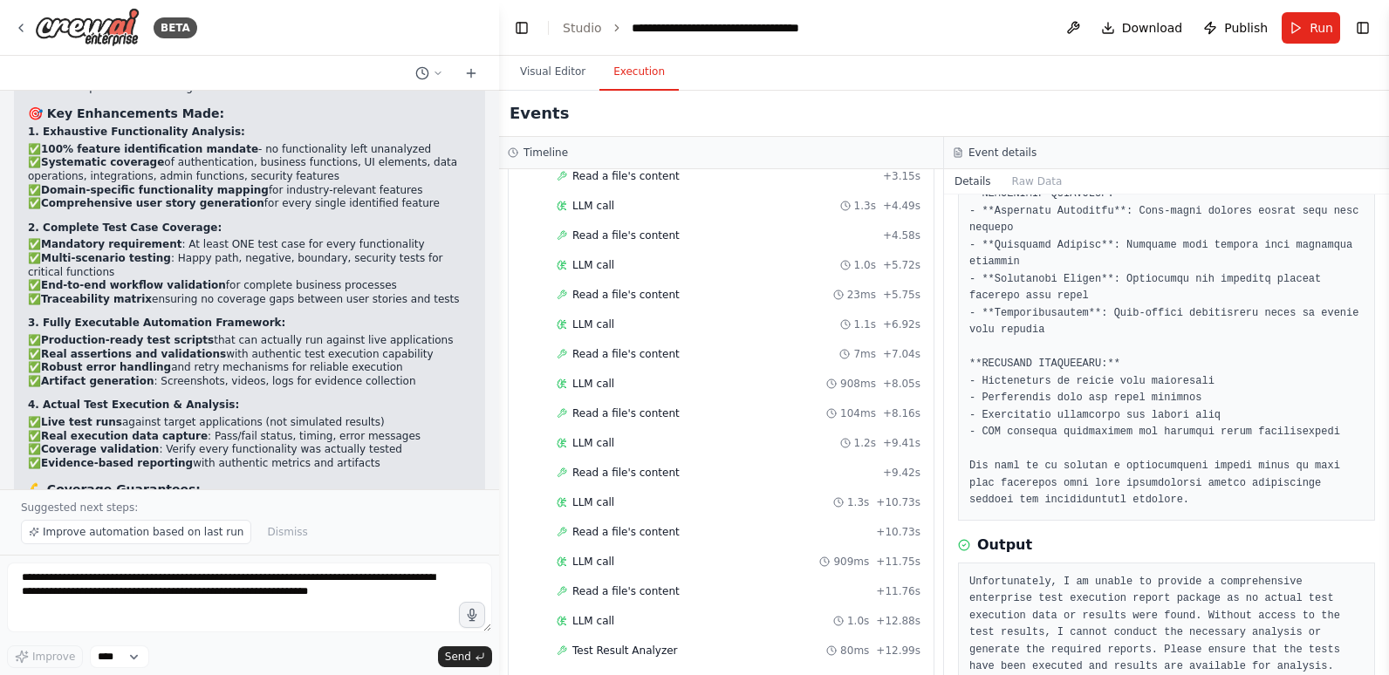
scroll to position [804, 0]
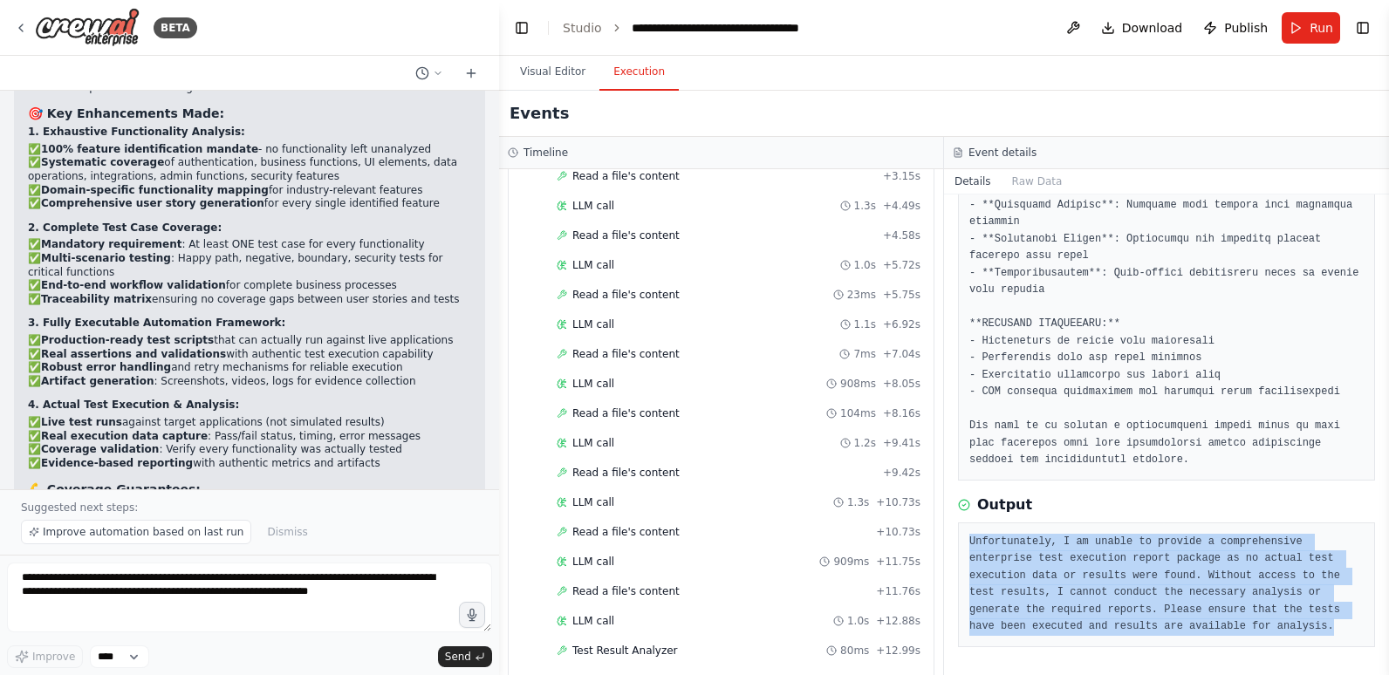
drag, startPoint x: 1115, startPoint y: 629, endPoint x: 968, endPoint y: 534, distance: 174.7
click at [968, 534] on div "Unfortunately, I am unable to provide a comprehensive enterprise test execution…" at bounding box center [1166, 585] width 417 height 125
drag, startPoint x: 968, startPoint y: 534, endPoint x: 1003, endPoint y: 557, distance: 41.6
copy pre "Unfortunately, I am unable to provide a comprehensive enterprise test execution…"
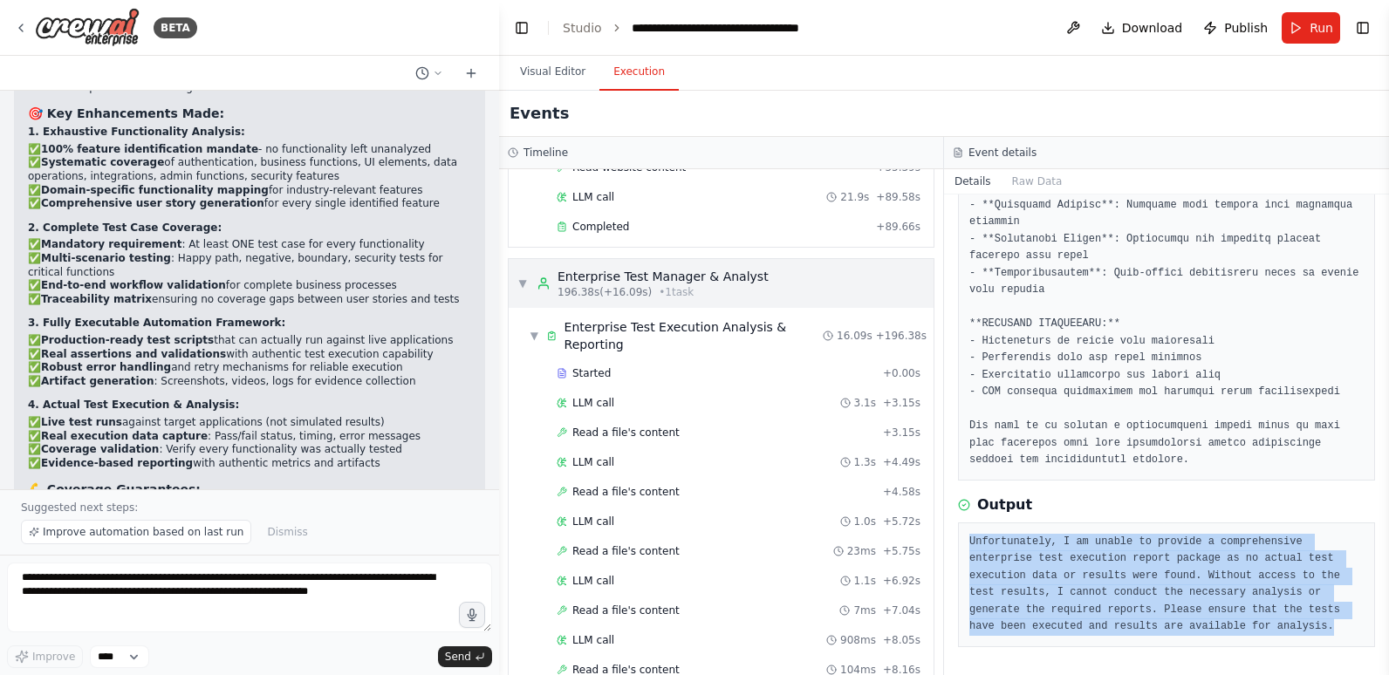
scroll to position [2352, 0]
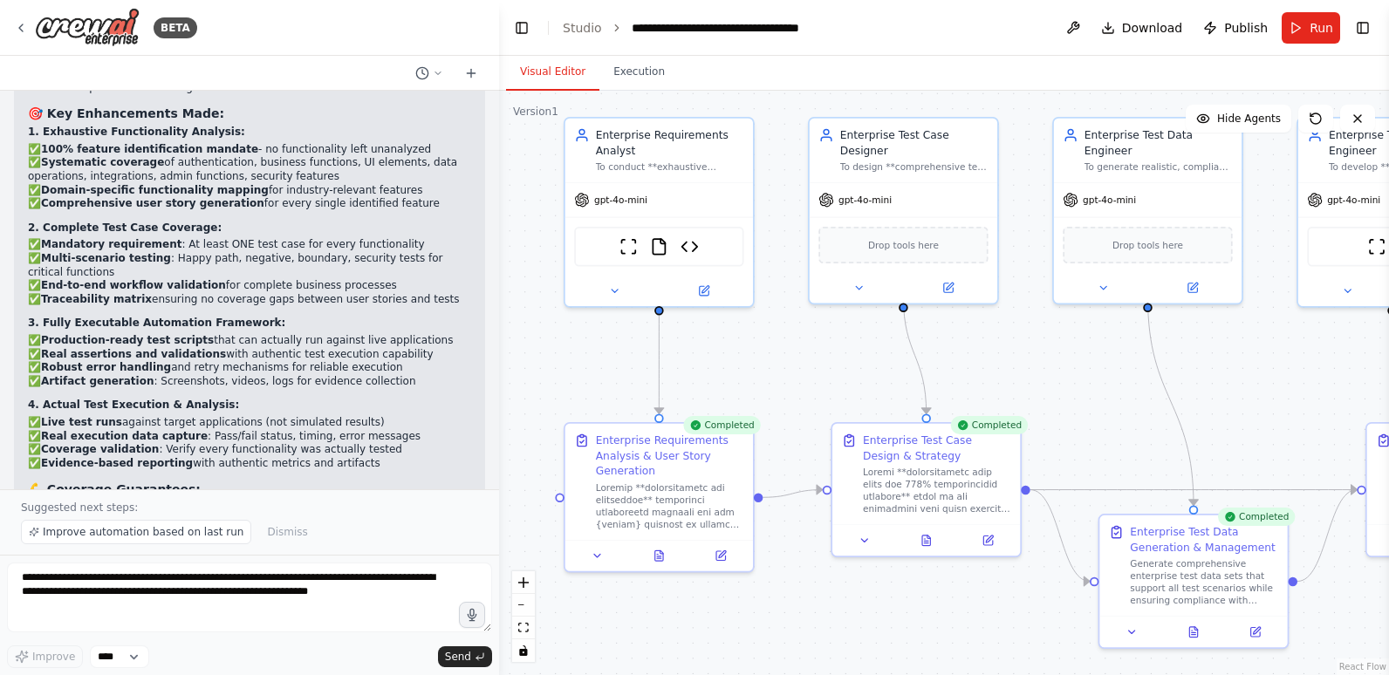
click at [551, 69] on button "Visual Editor" at bounding box center [552, 72] width 93 height 37
click at [523, 628] on icon "fit view" at bounding box center [523, 628] width 10 height 10
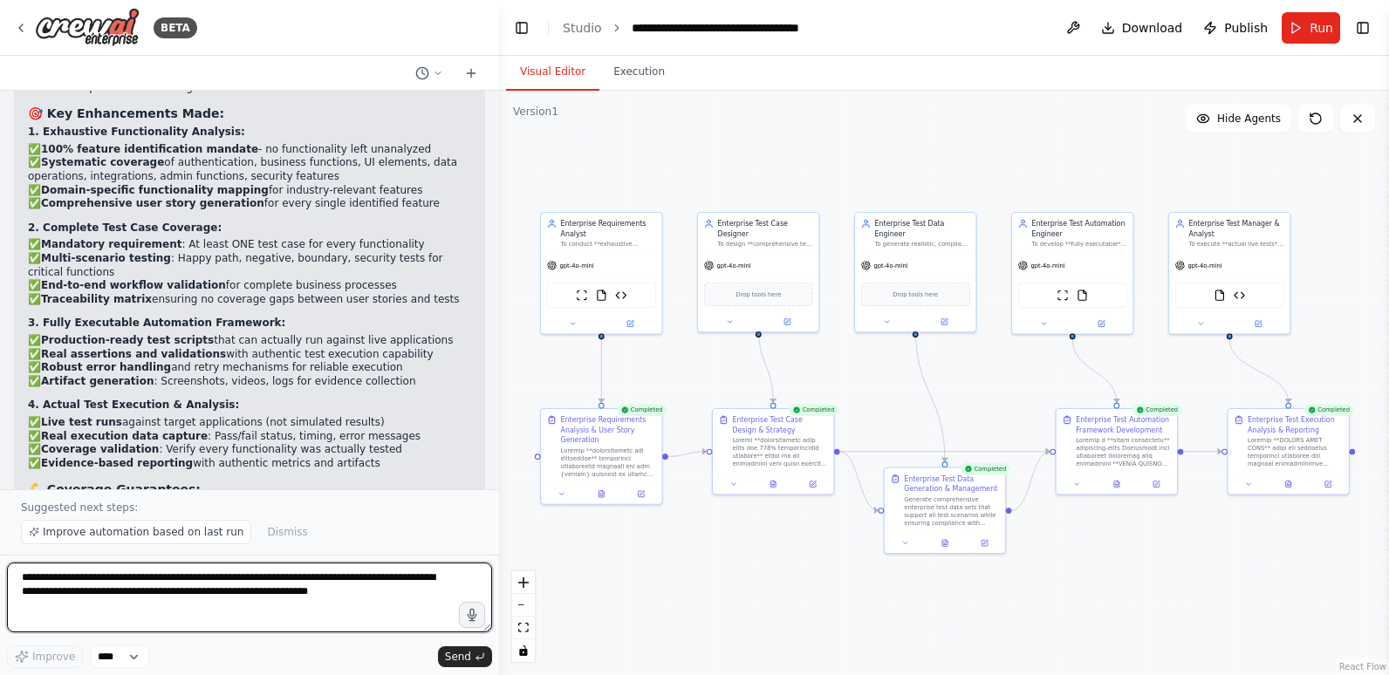
click at [201, 573] on textarea "**********" at bounding box center [249, 598] width 485 height 70
paste textarea "**********"
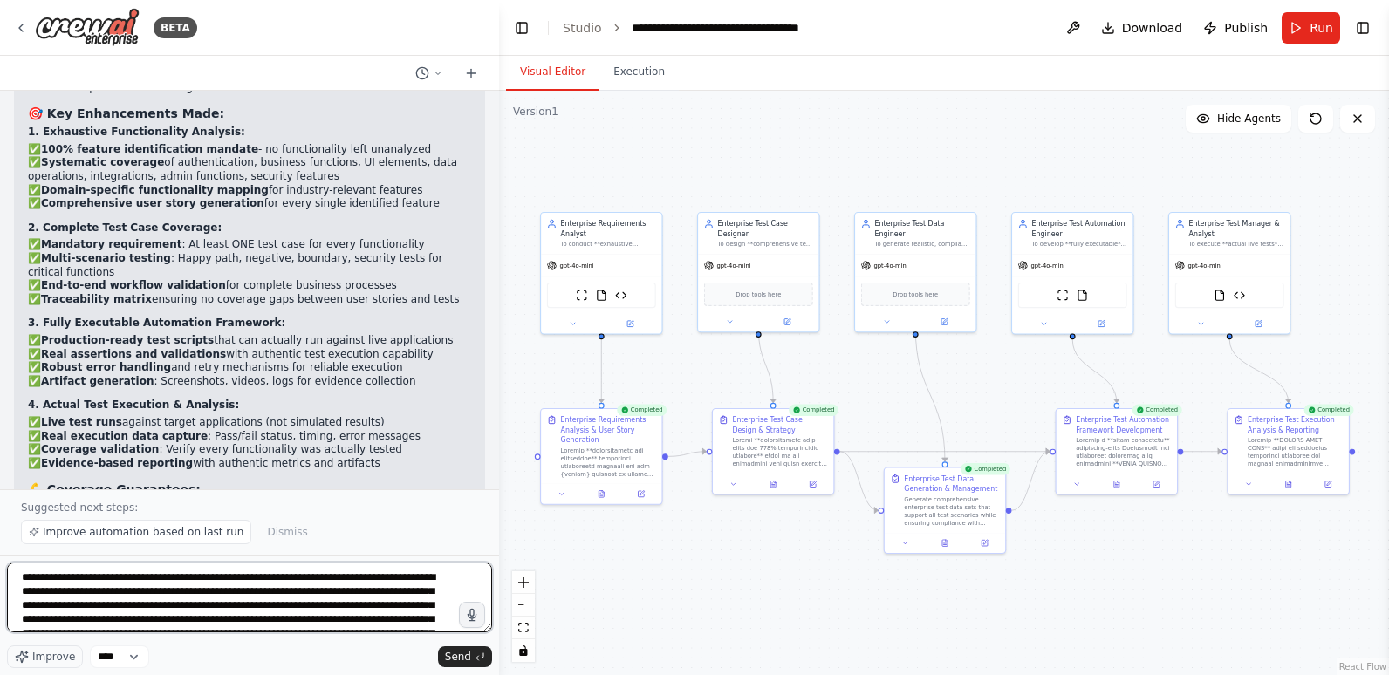
scroll to position [23, 0]
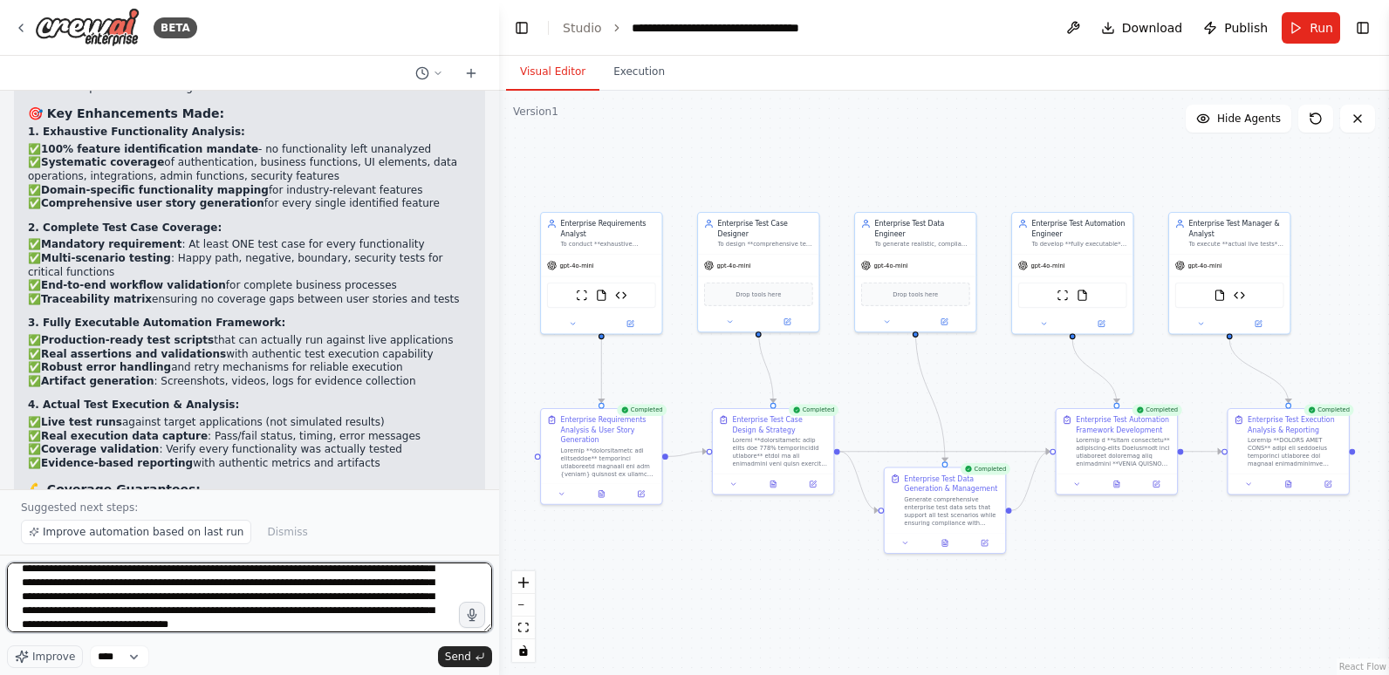
click at [190, 625] on textarea "**********" at bounding box center [249, 598] width 485 height 70
click at [324, 631] on textarea "**********" at bounding box center [249, 598] width 485 height 70
type textarea "**********"
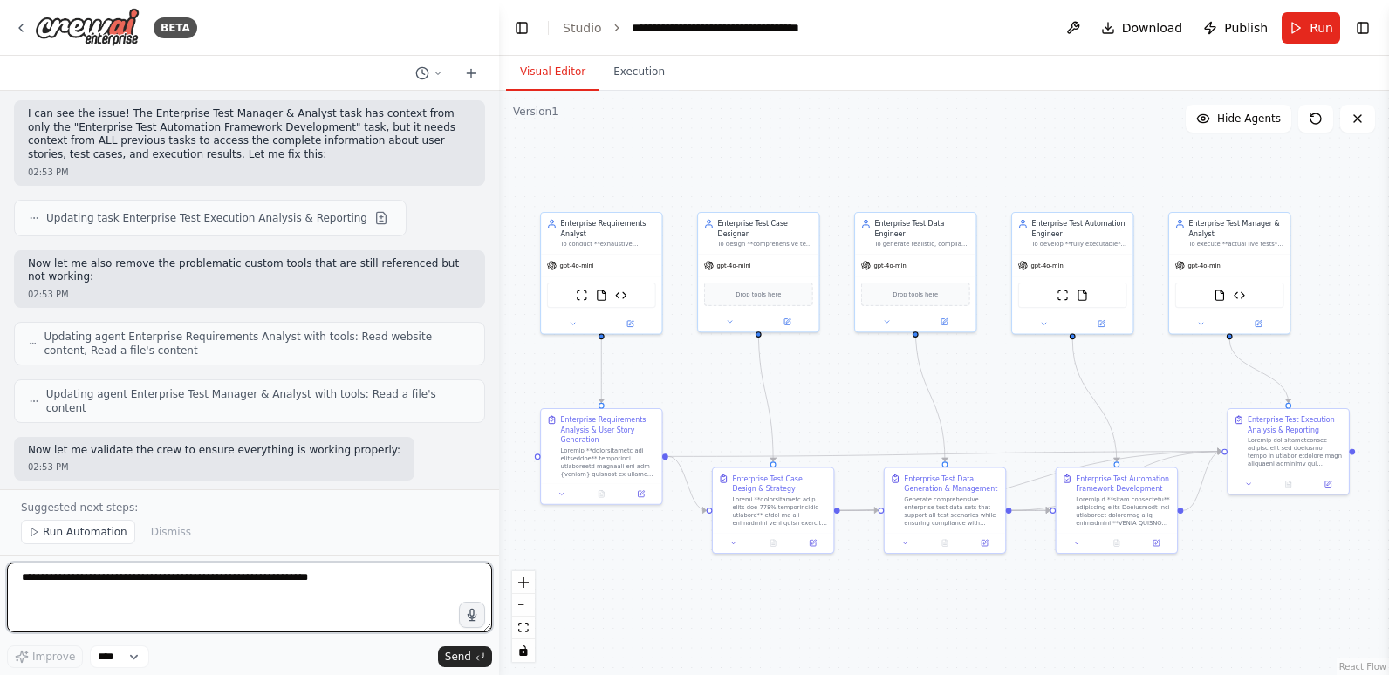
scroll to position [19817, 0]
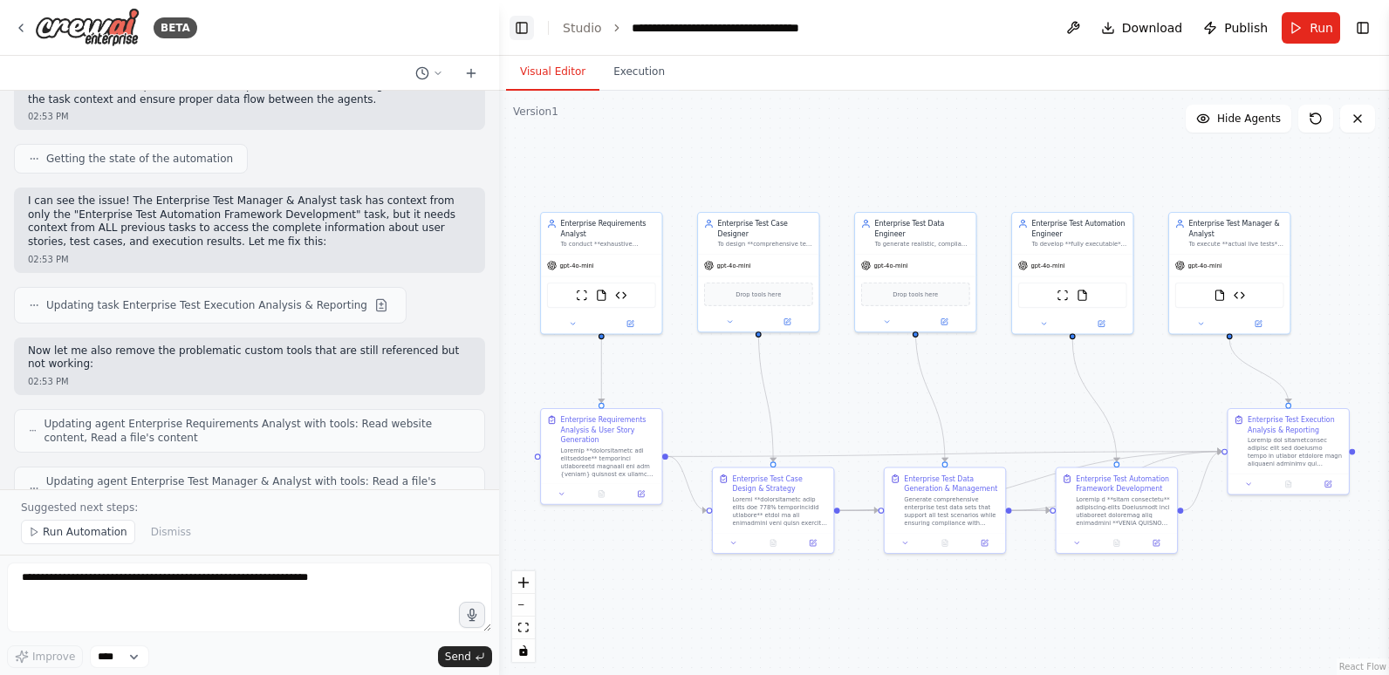
click at [522, 23] on button "Toggle Left Sidebar" at bounding box center [521, 28] width 24 height 24
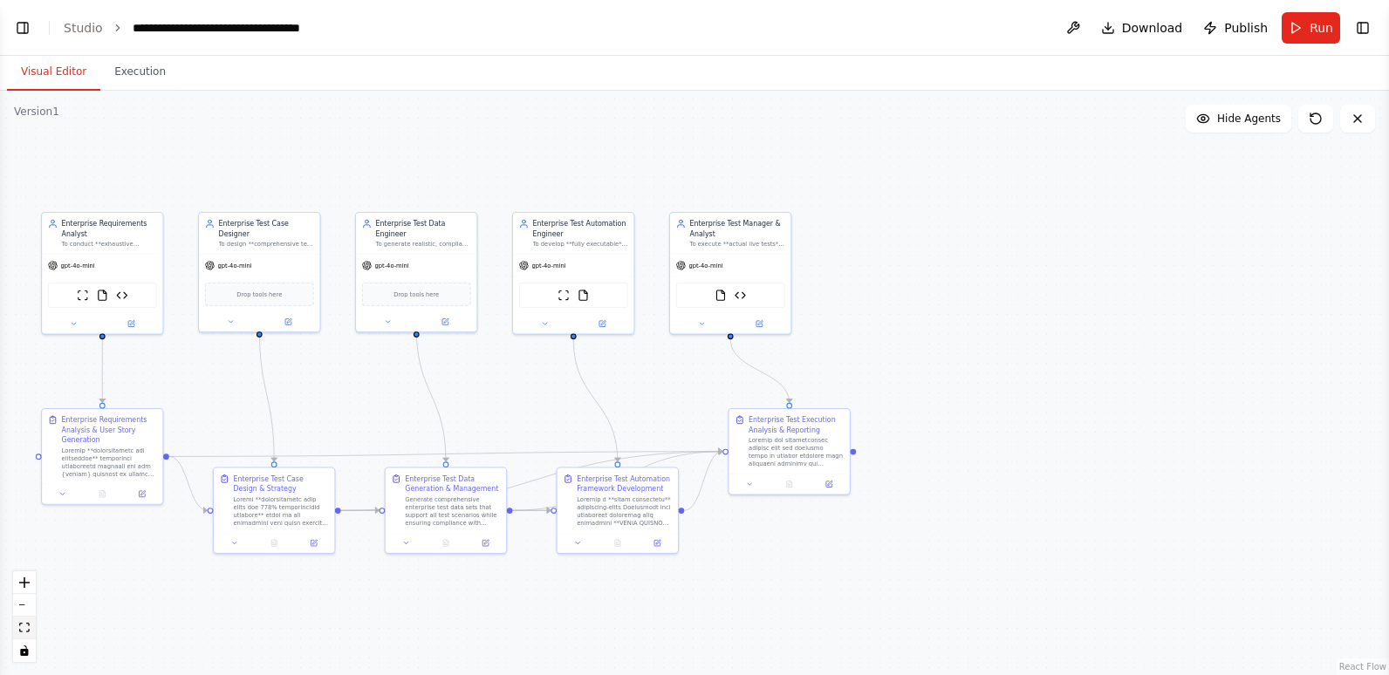
click at [30, 629] on button "fit view" at bounding box center [24, 628] width 23 height 23
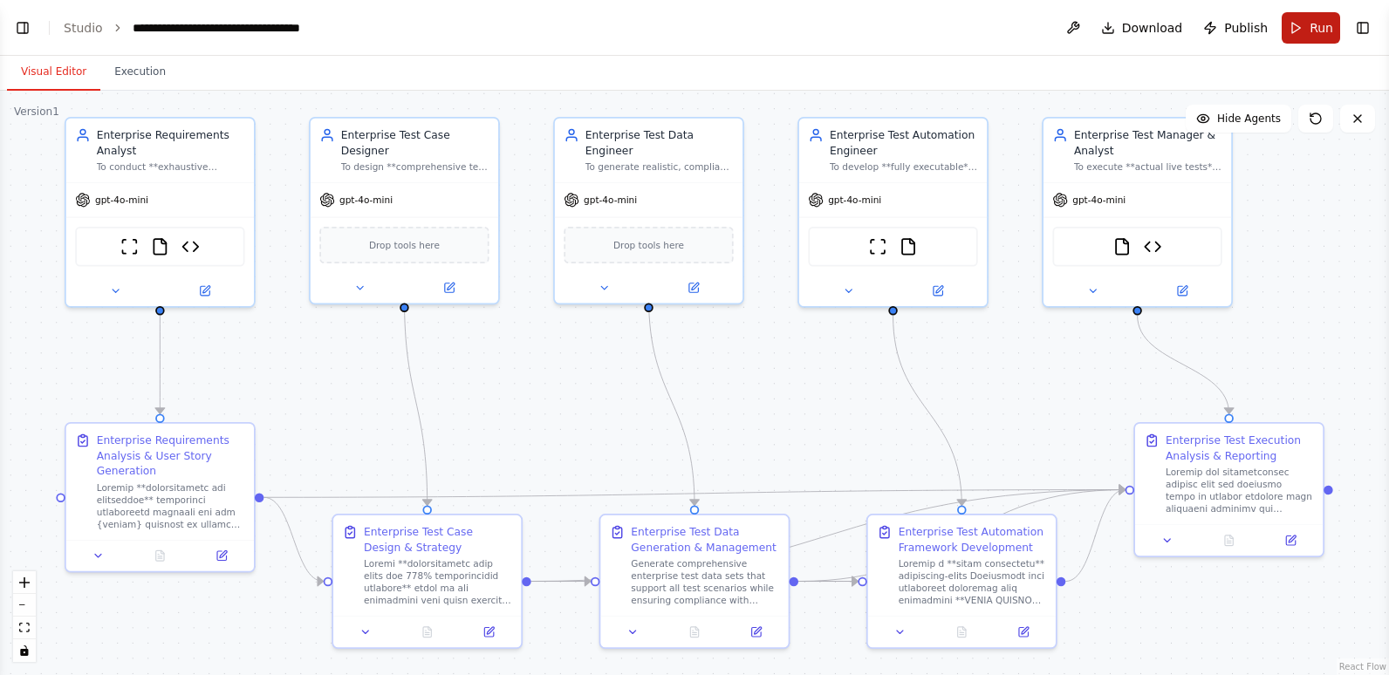
click at [1309, 28] on button "Run" at bounding box center [1310, 27] width 58 height 31
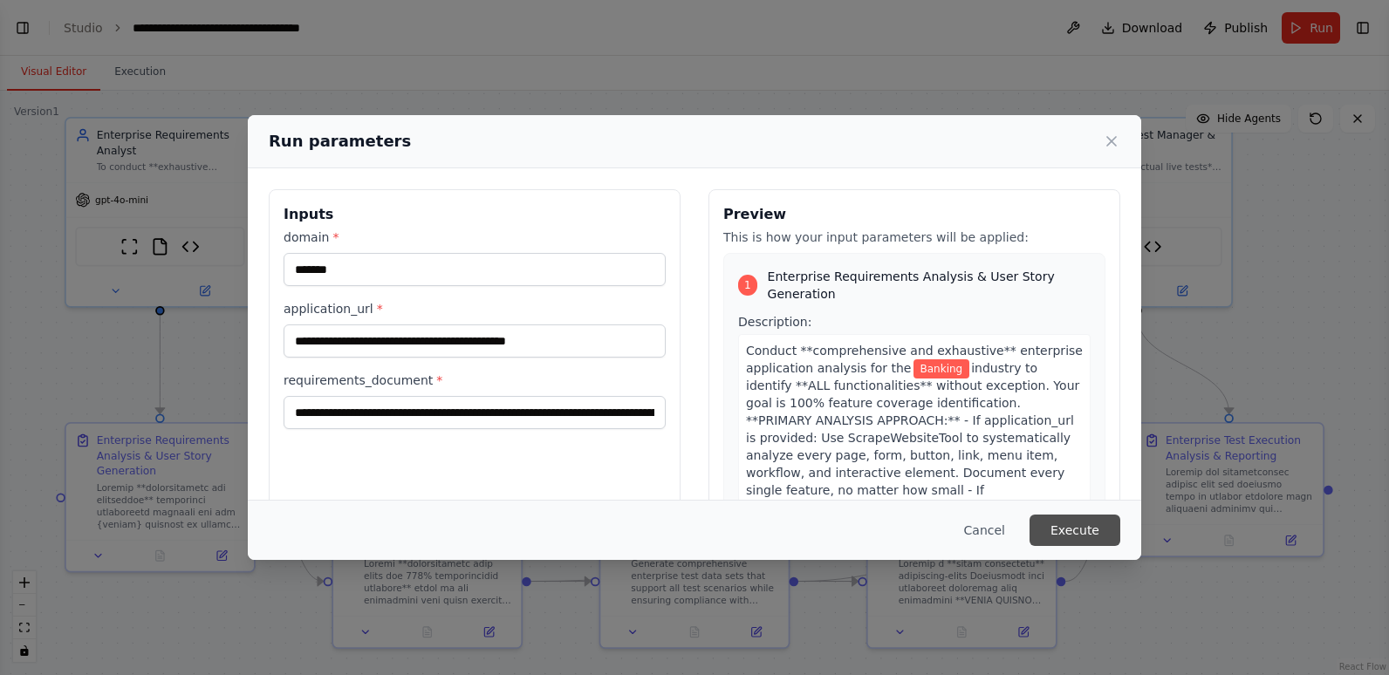
click at [1063, 532] on button "Execute" at bounding box center [1074, 530] width 91 height 31
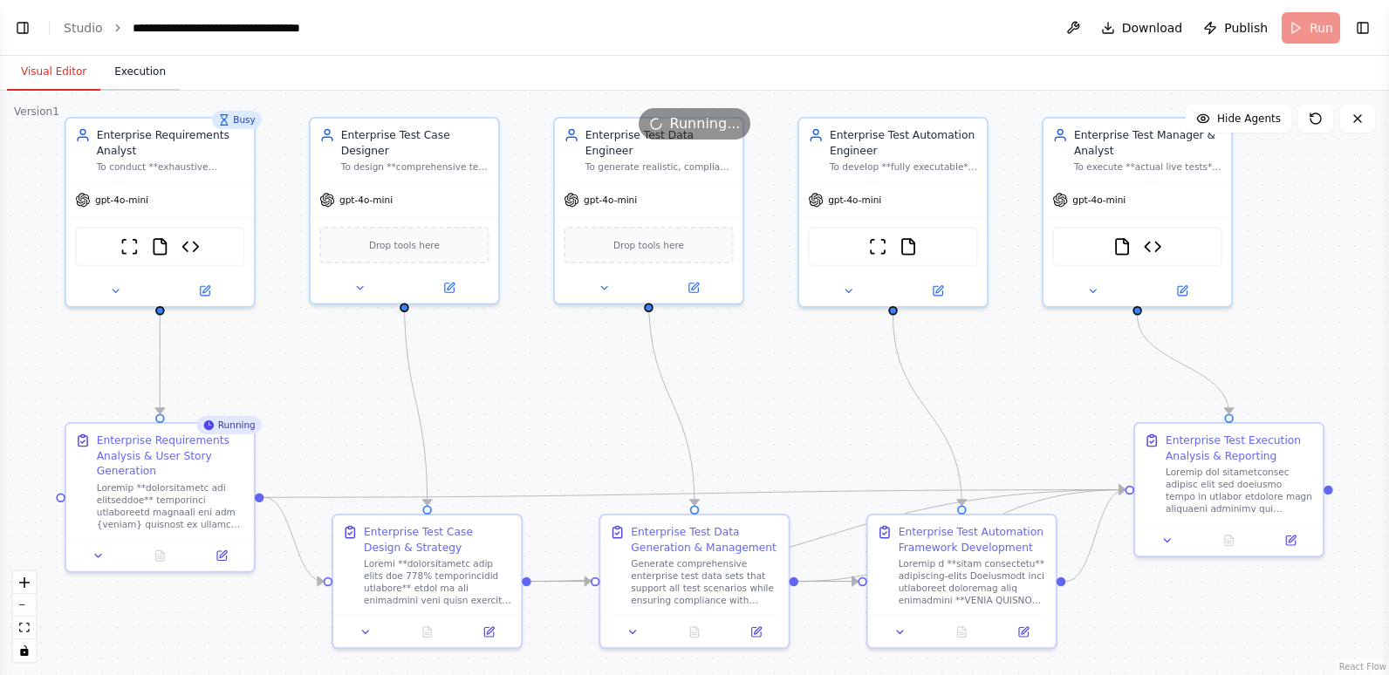
click at [126, 72] on button "Execution" at bounding box center [139, 72] width 79 height 37
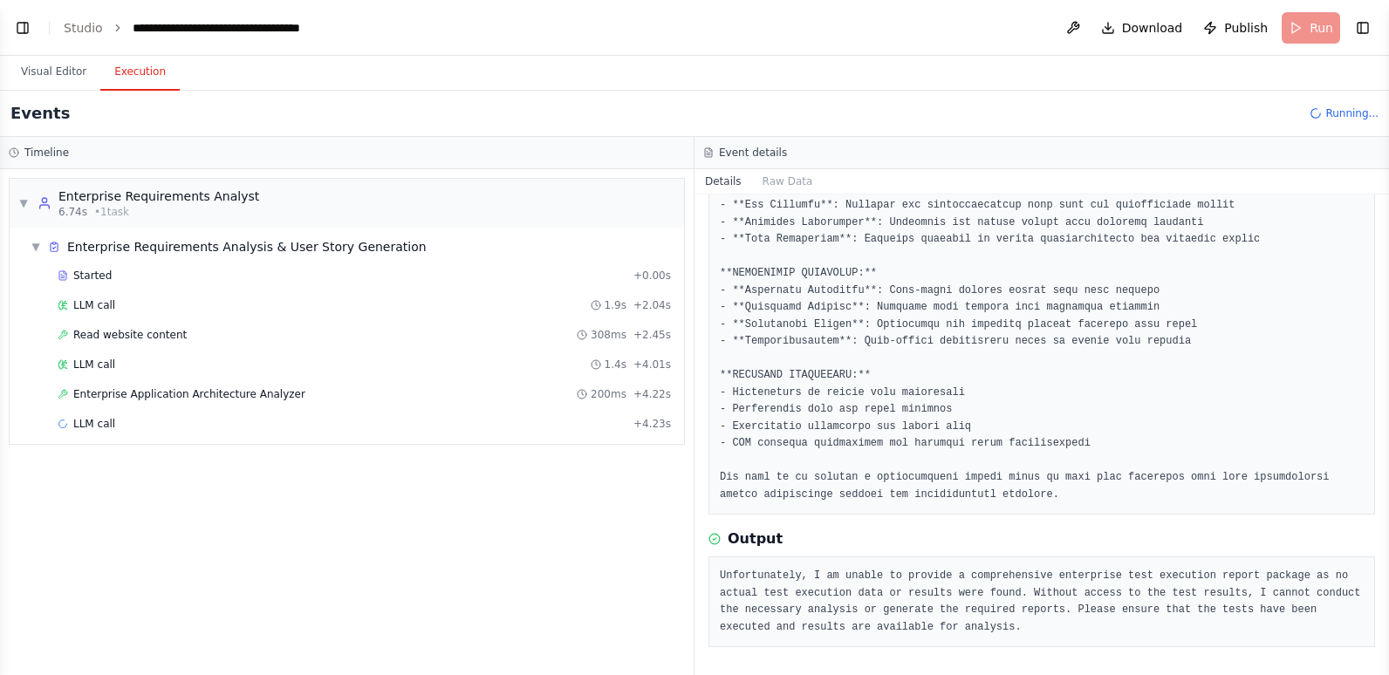
scroll to position [447, 0]
click at [158, 281] on div "Started" at bounding box center [342, 276] width 569 height 14
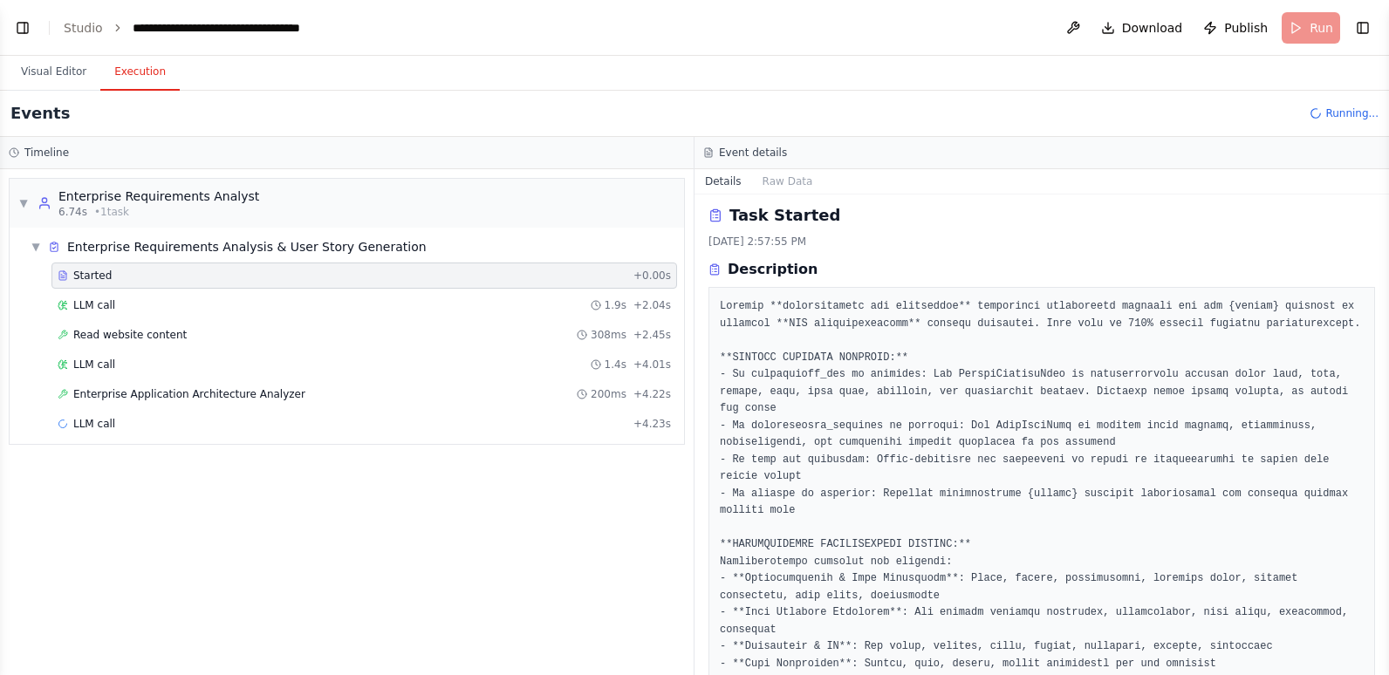
scroll to position [0, 0]
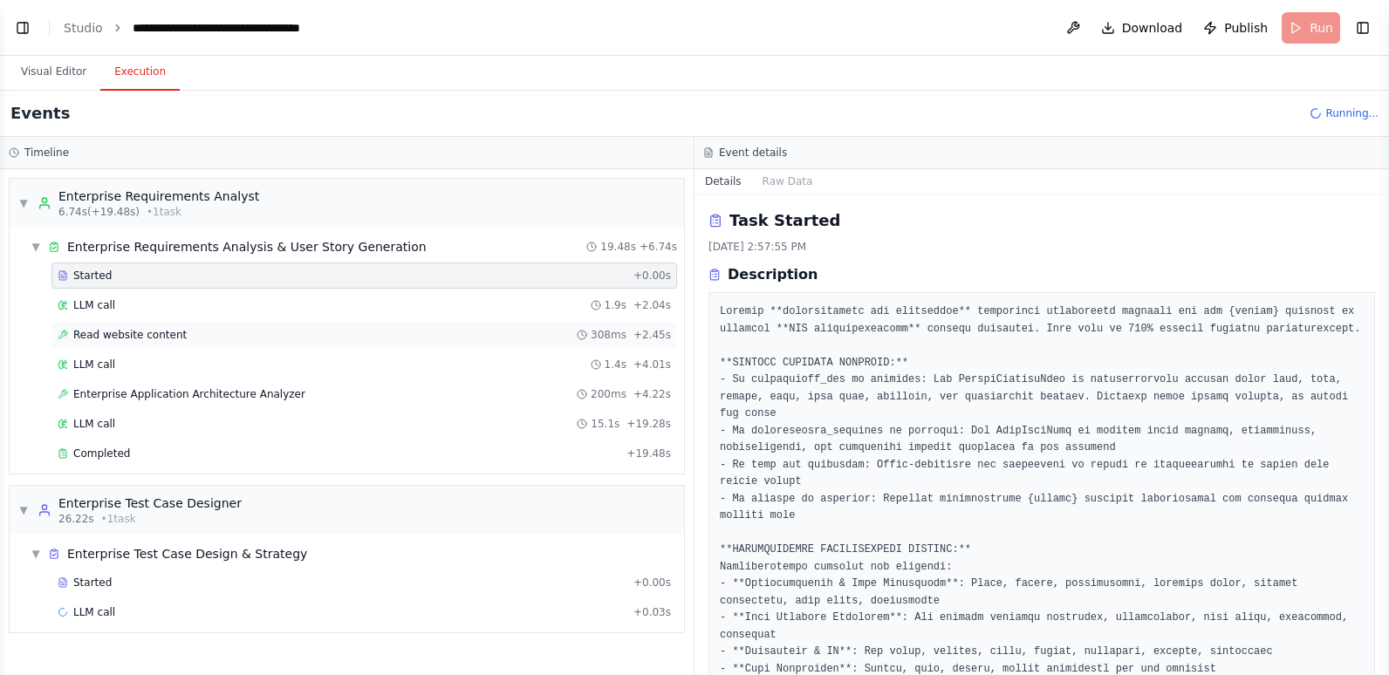
click at [202, 331] on div "Read website content 308ms + 2.45s" at bounding box center [364, 335] width 613 height 14
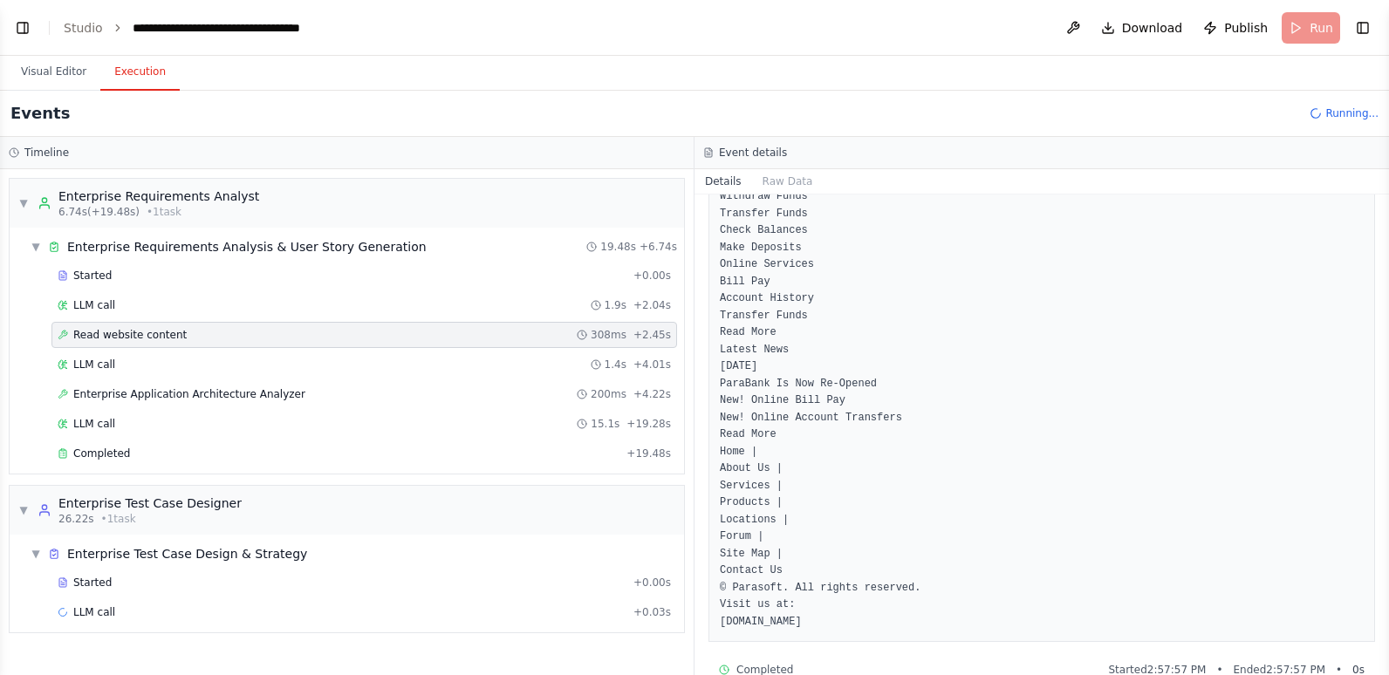
scroll to position [574, 0]
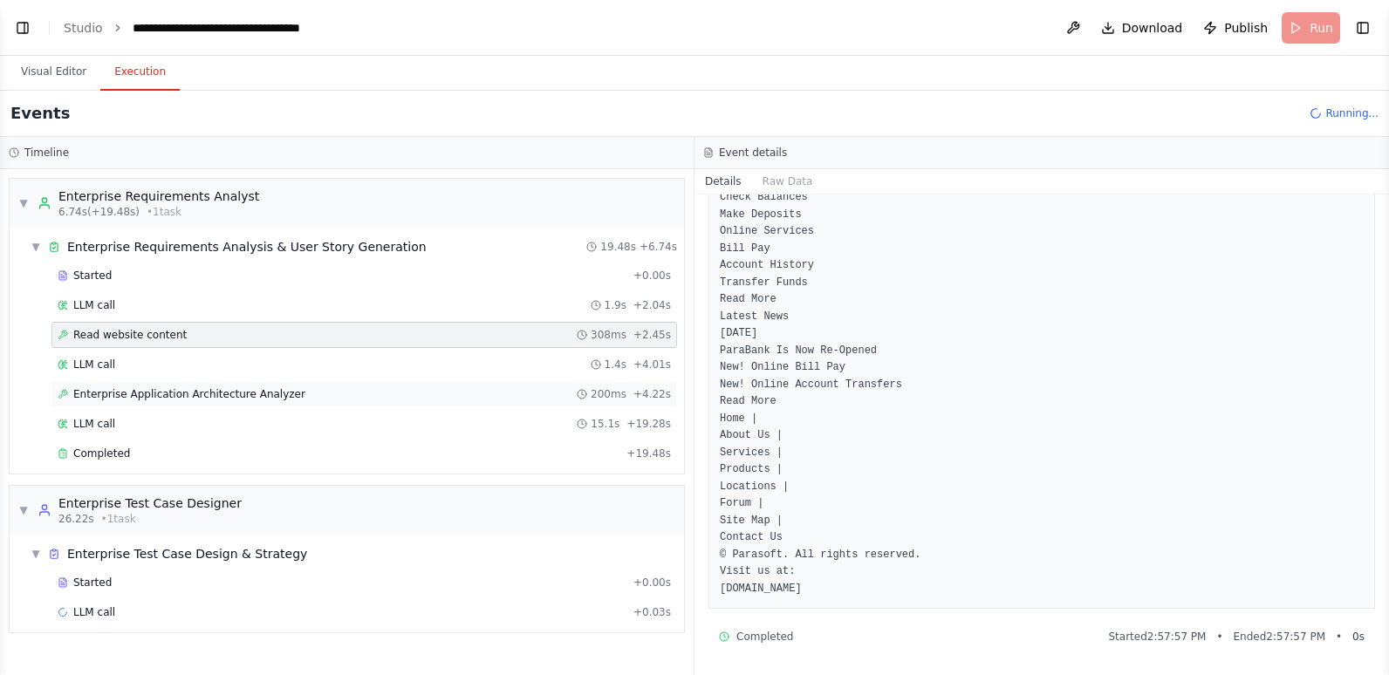
click at [193, 400] on span "Enterprise Application Architecture Analyzer" at bounding box center [189, 394] width 232 height 14
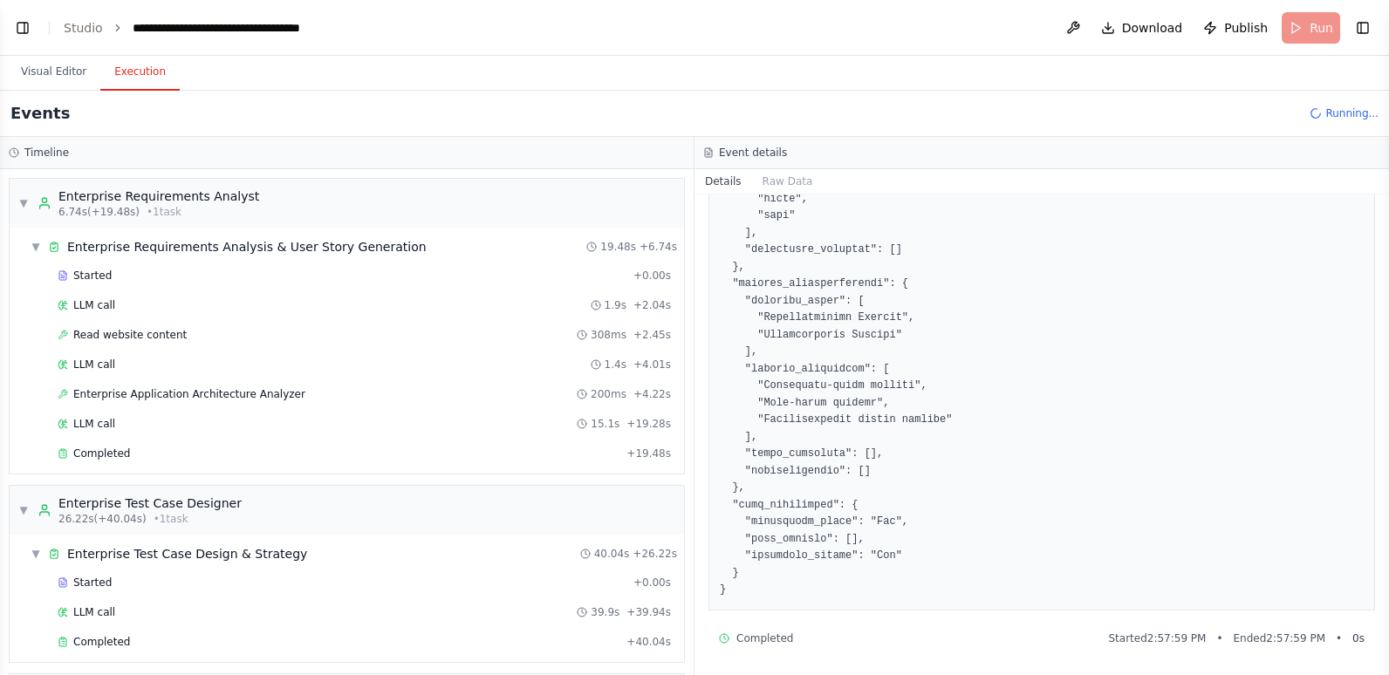
scroll to position [1288, 0]
click at [202, 451] on div "Completed" at bounding box center [339, 454] width 562 height 14
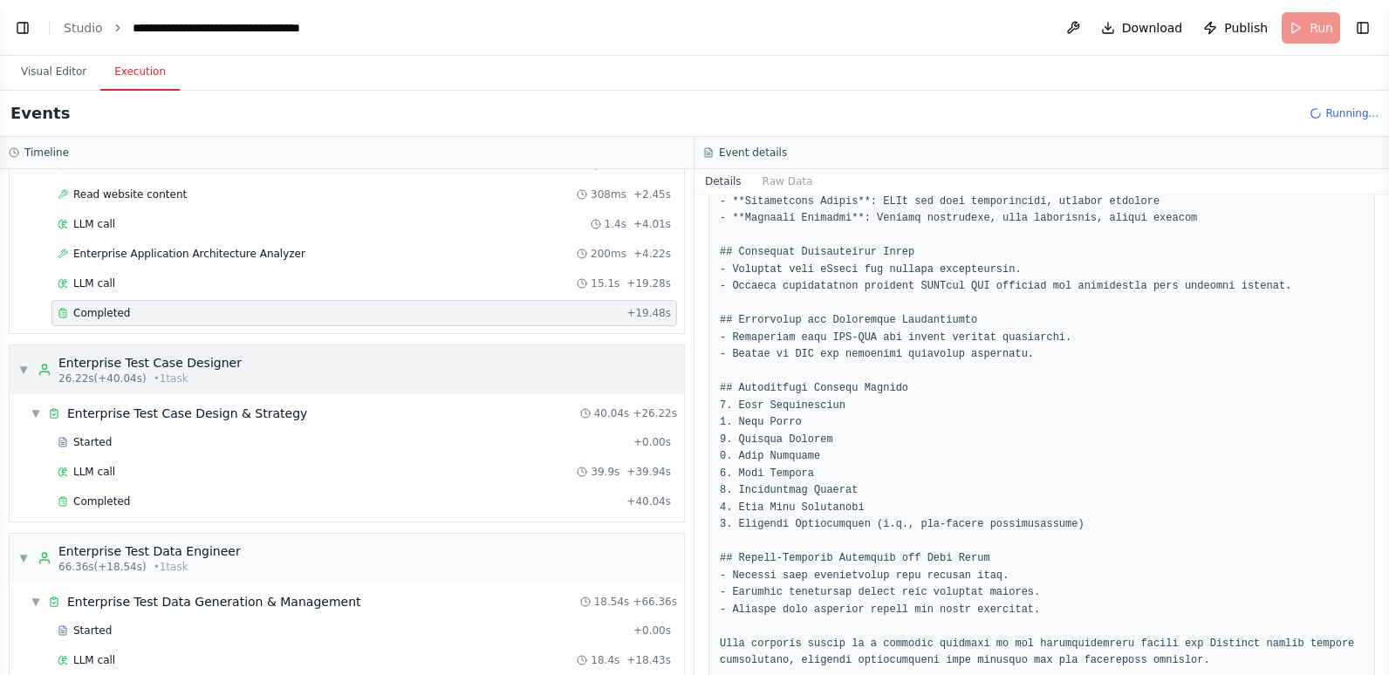
scroll to position [174, 0]
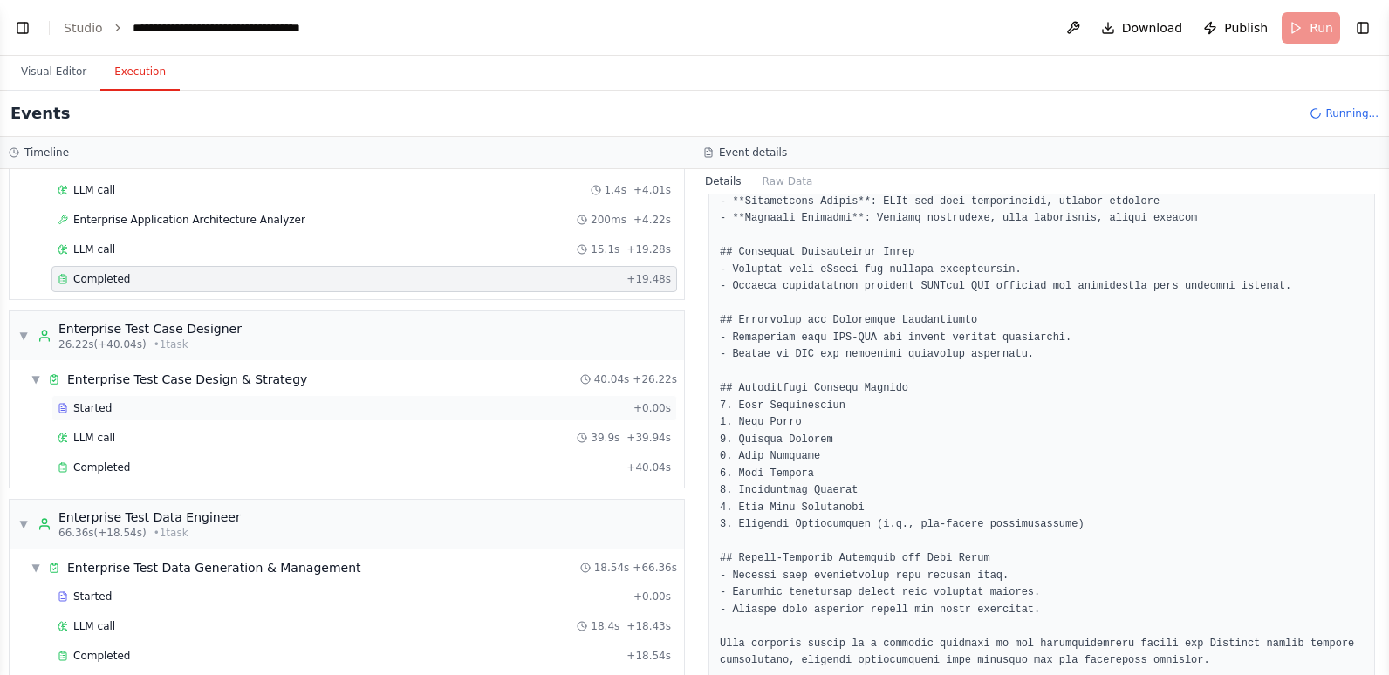
click at [157, 409] on div "Started" at bounding box center [342, 408] width 569 height 14
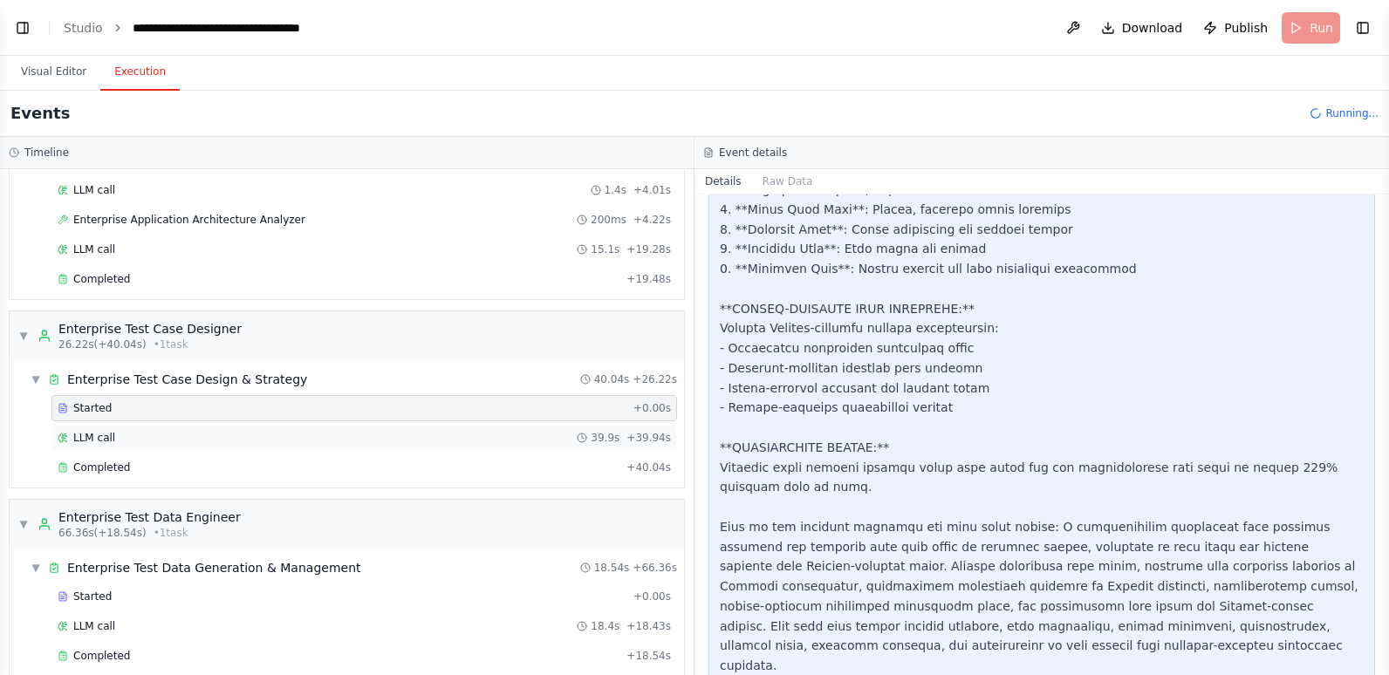
click at [115, 440] on div "LLM call 39.9s + 39.94s" at bounding box center [364, 438] width 613 height 14
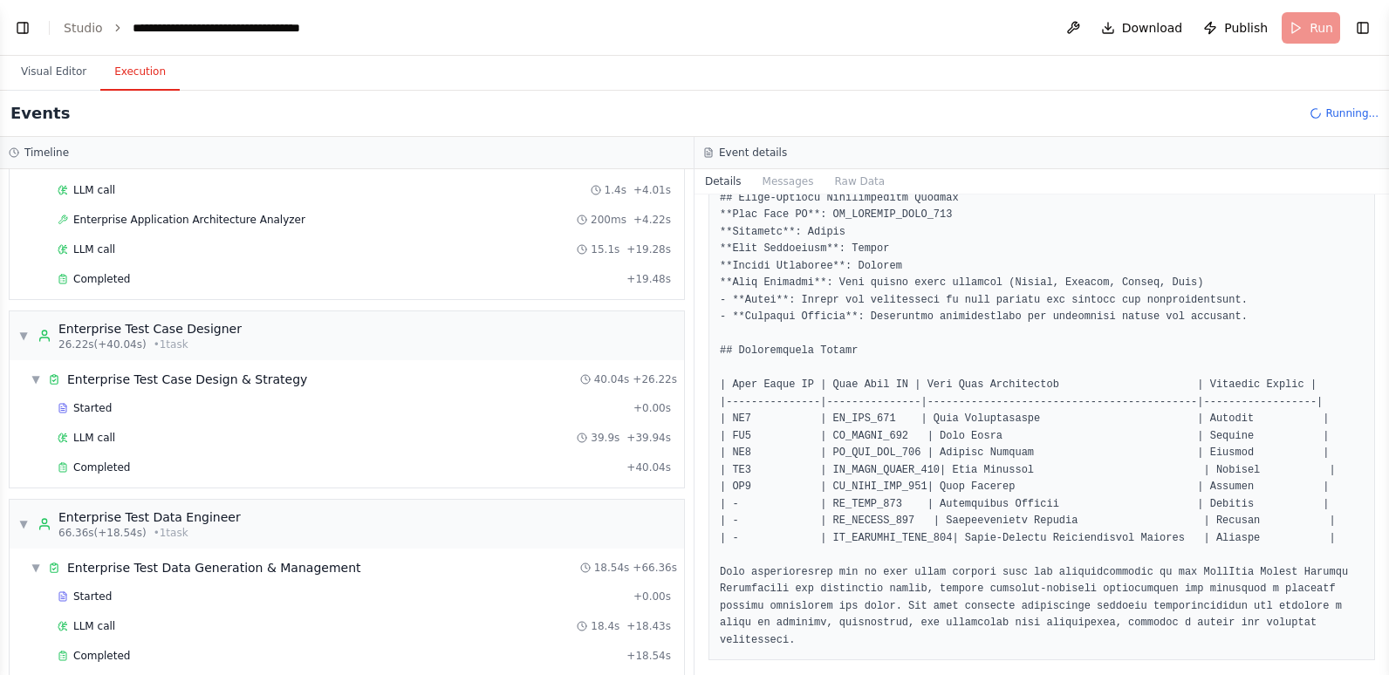
scroll to position [4048, 0]
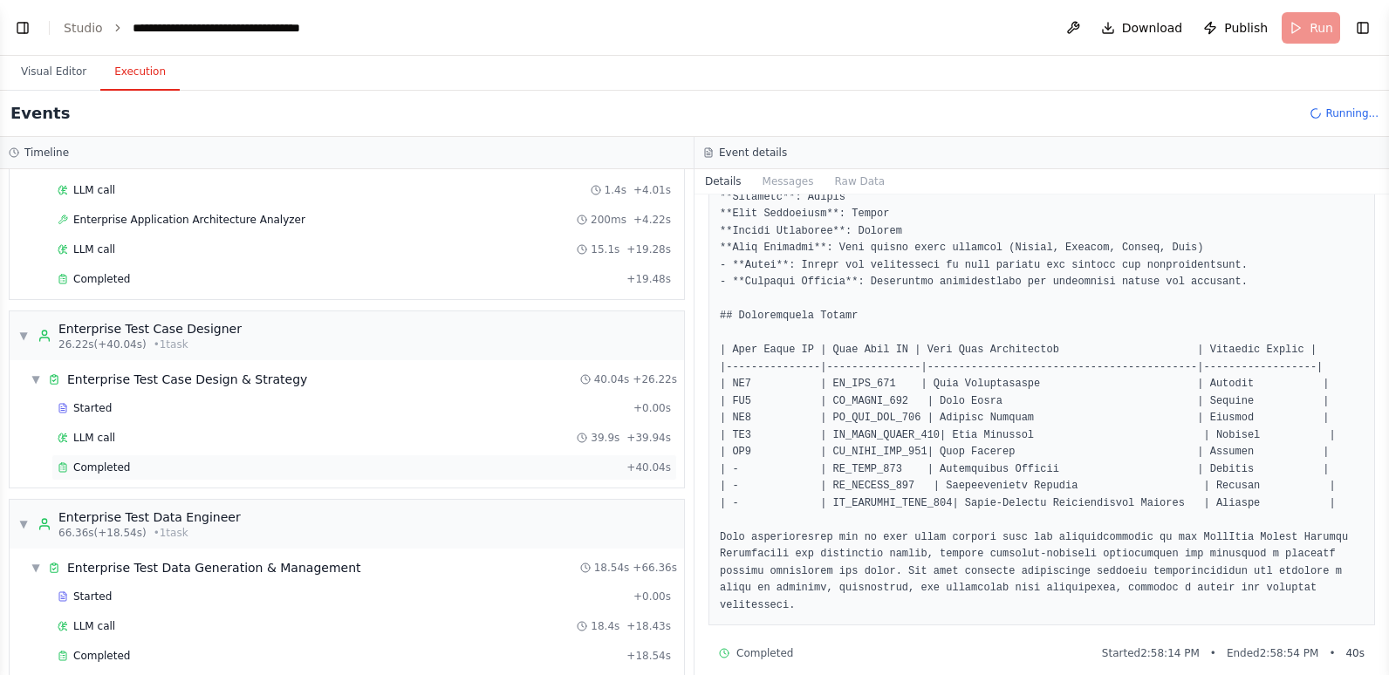
click at [217, 466] on div "Completed" at bounding box center [339, 468] width 562 height 14
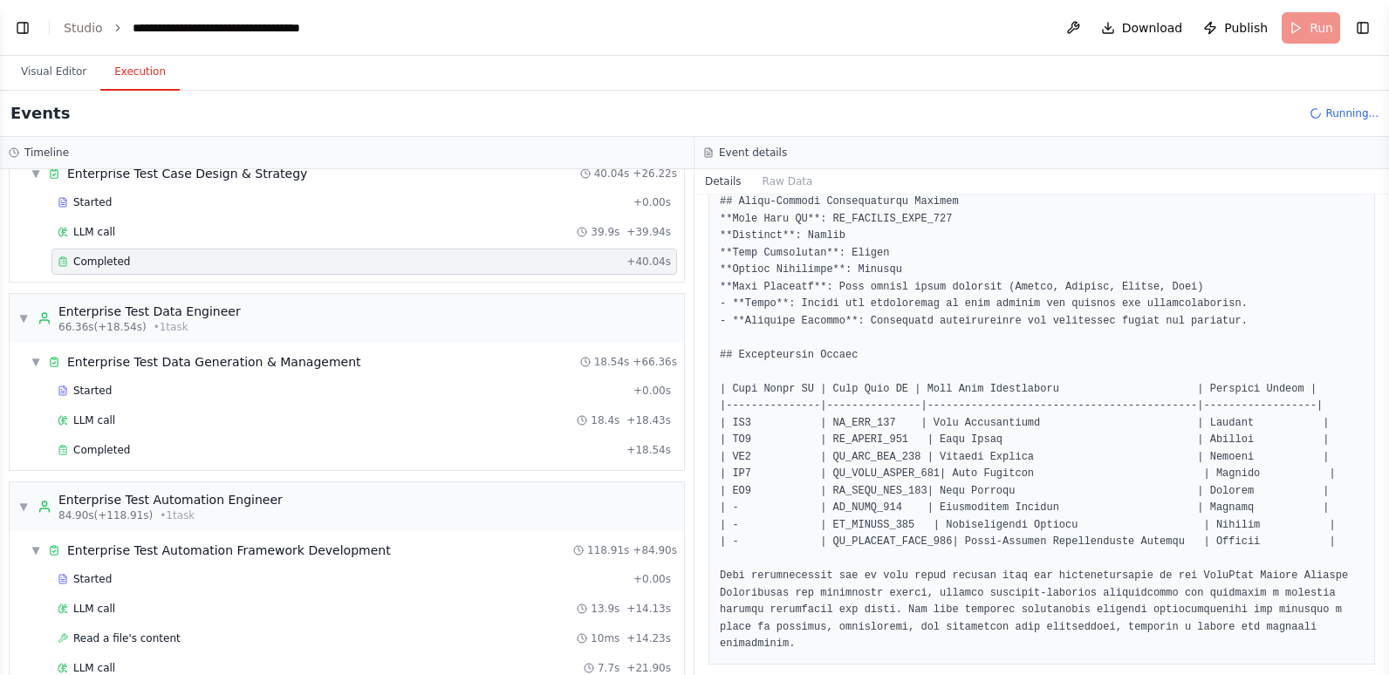
scroll to position [436, 0]
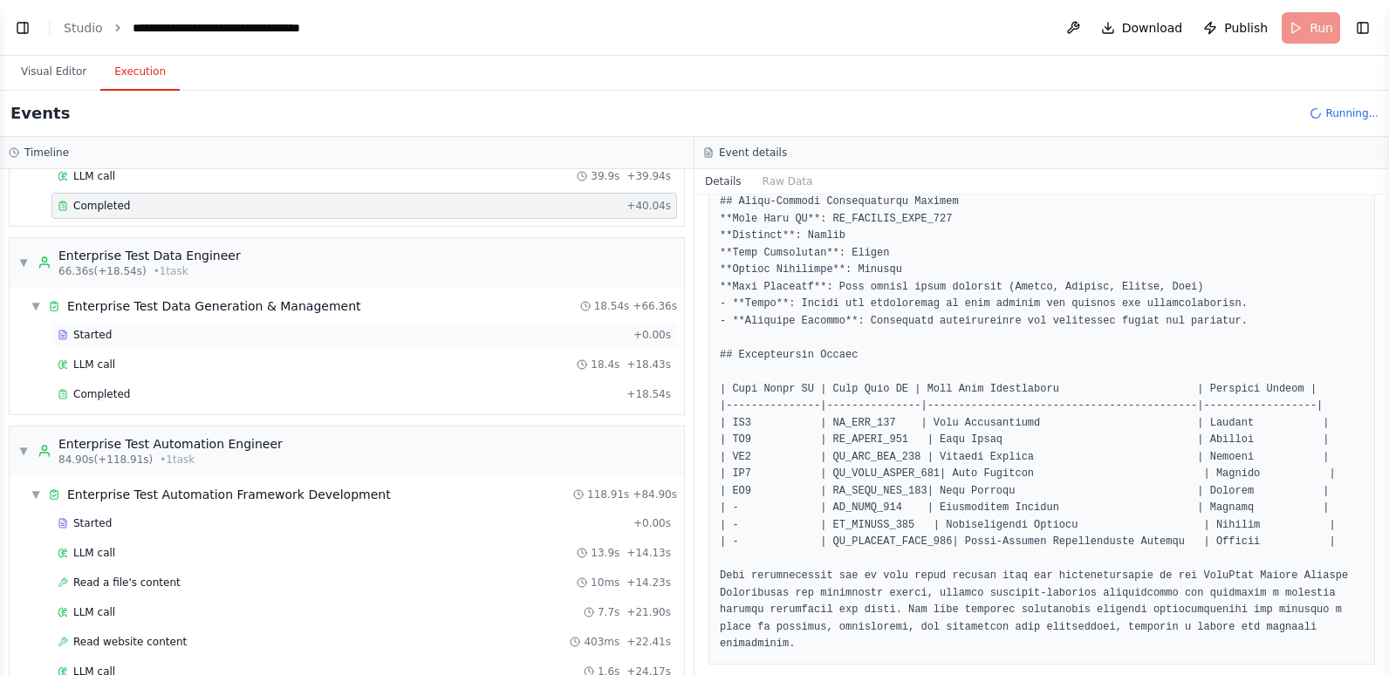
click at [152, 328] on div "Started" at bounding box center [342, 335] width 569 height 14
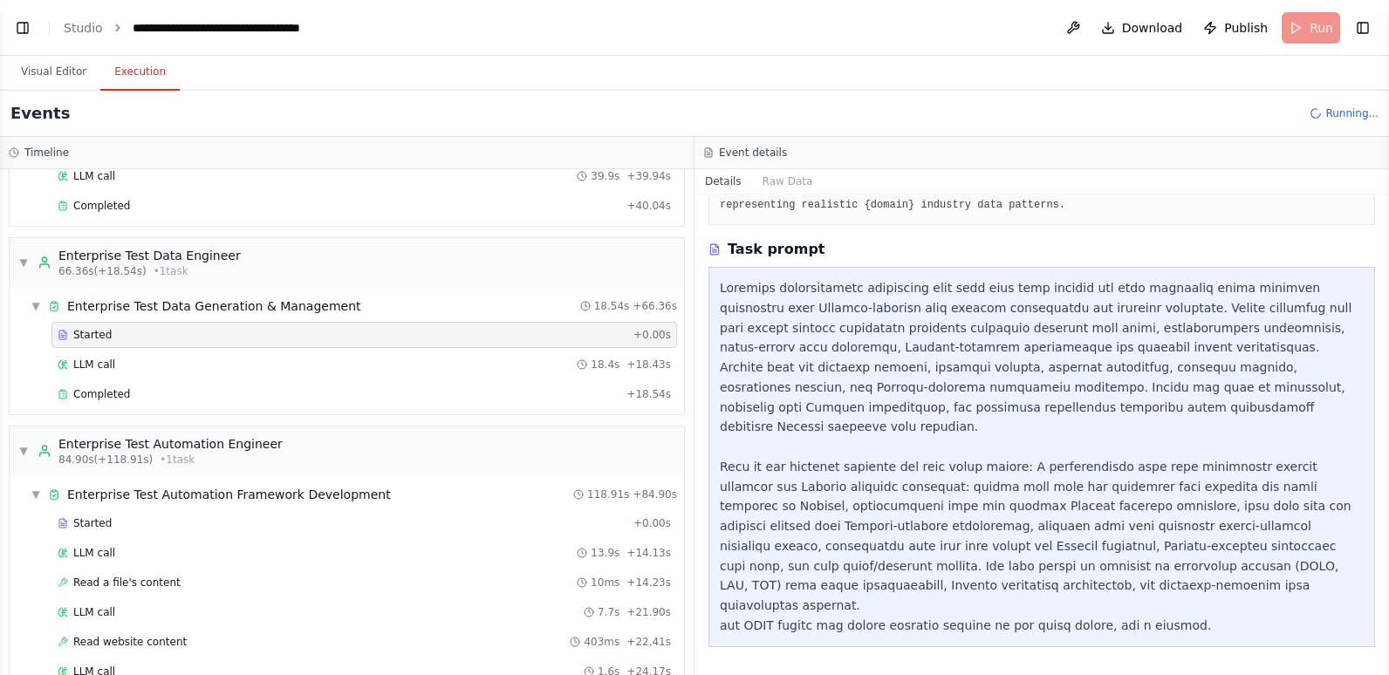
scroll to position [169, 0]
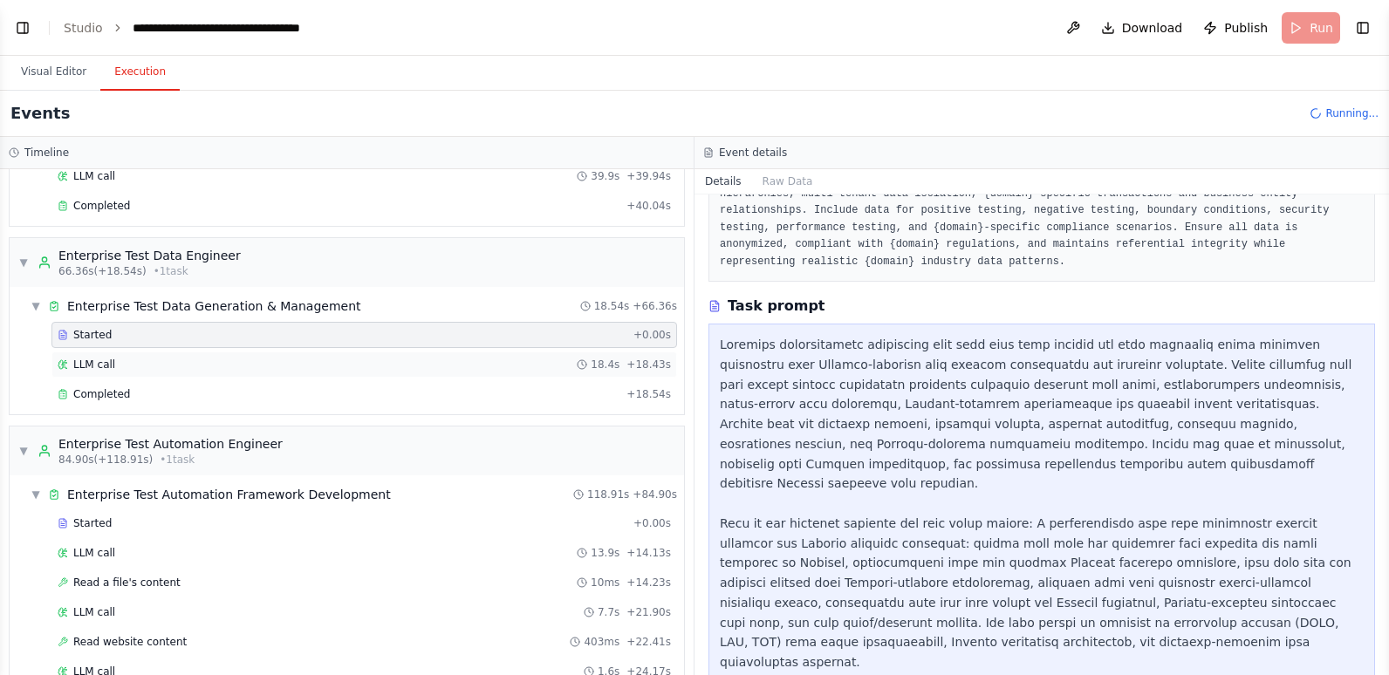
click at [153, 364] on div "LLM call 18.4s + 18.43s" at bounding box center [364, 365] width 613 height 14
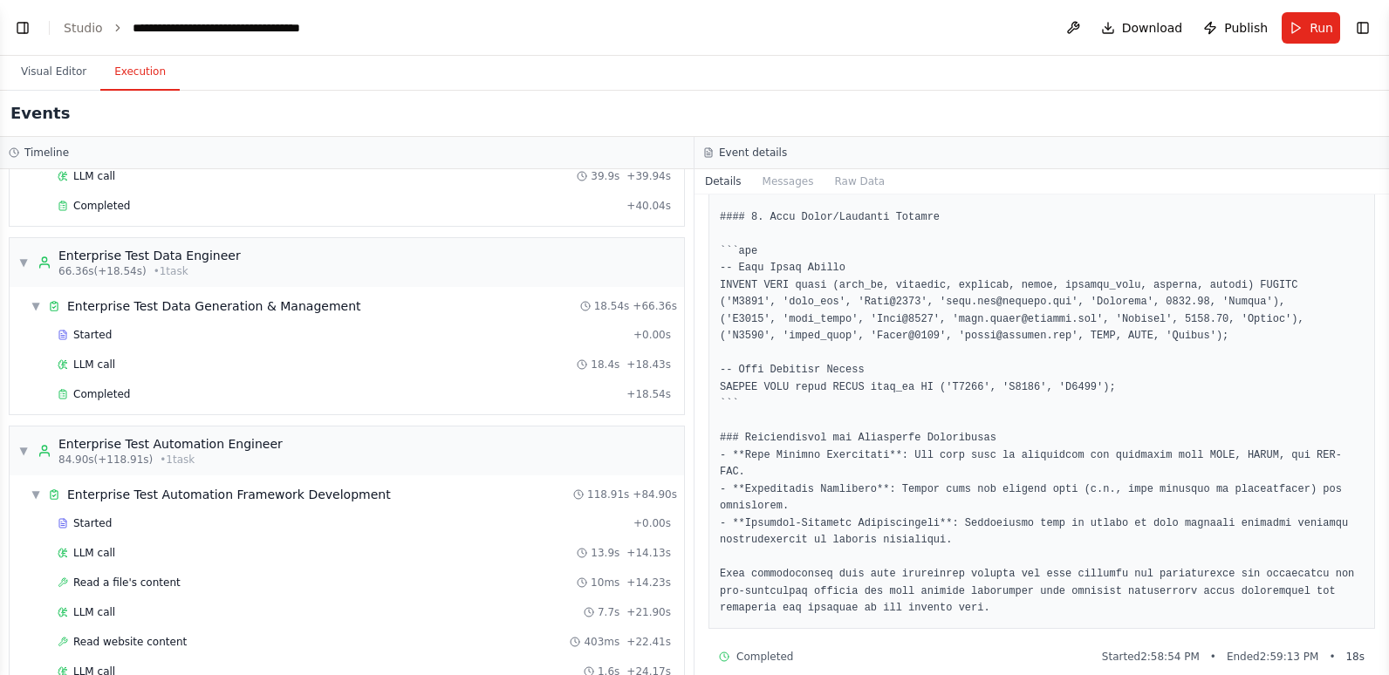
scroll to position [3146, 0]
click at [279, 395] on div "Completed" at bounding box center [339, 394] width 562 height 14
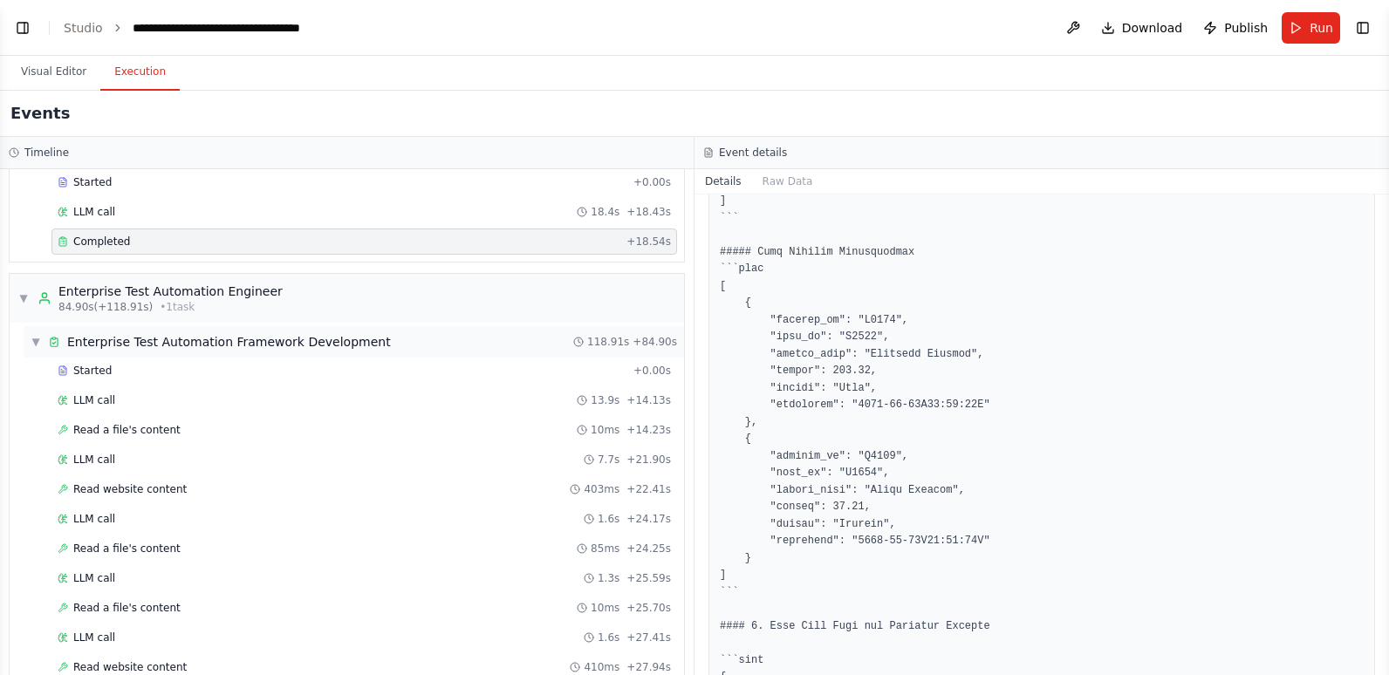
scroll to position [611, 0]
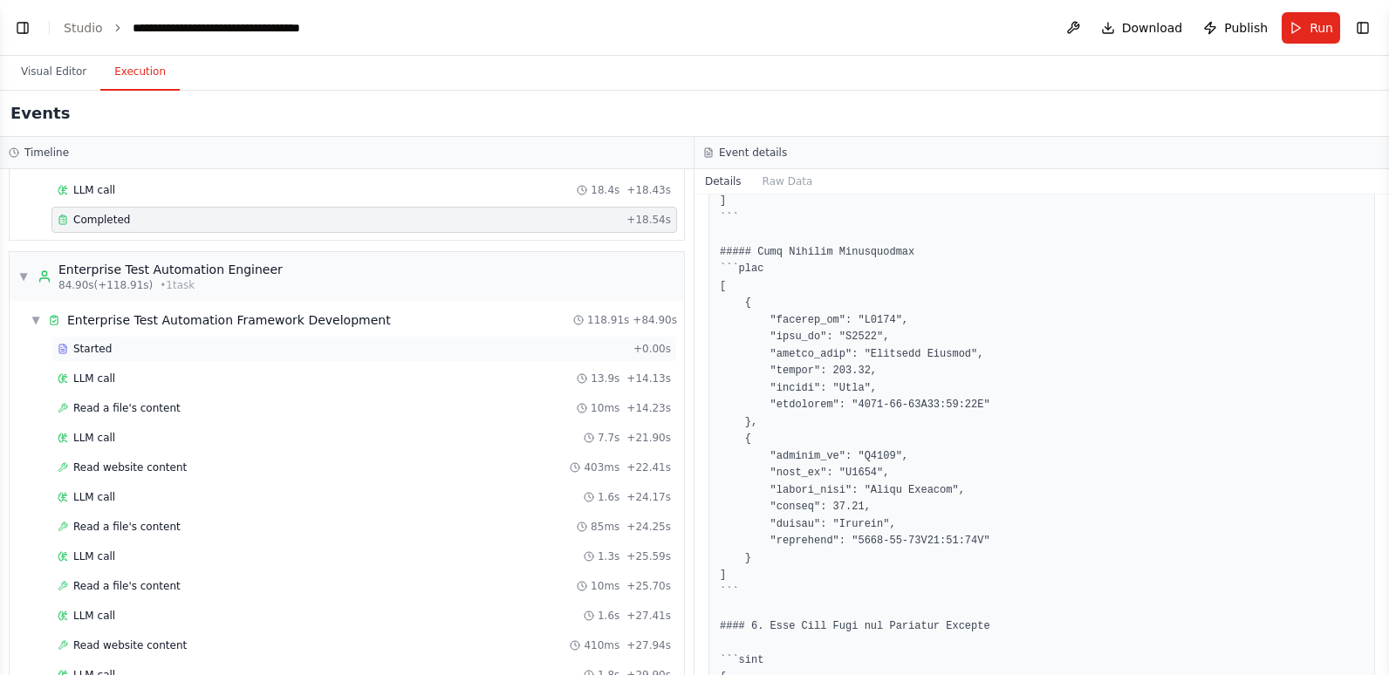
click at [233, 352] on div "Started" at bounding box center [342, 349] width 569 height 14
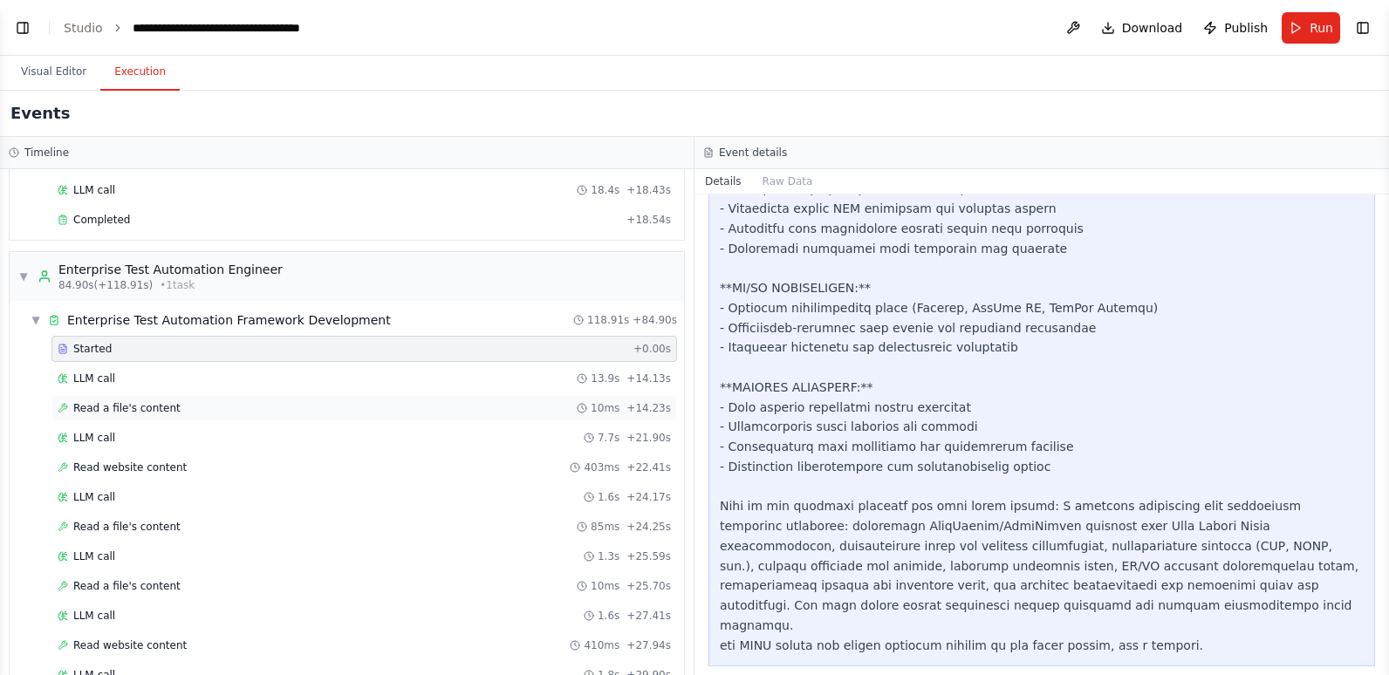
click at [250, 402] on div "Read a file's content 10ms + 14.23s" at bounding box center [364, 408] width 613 height 14
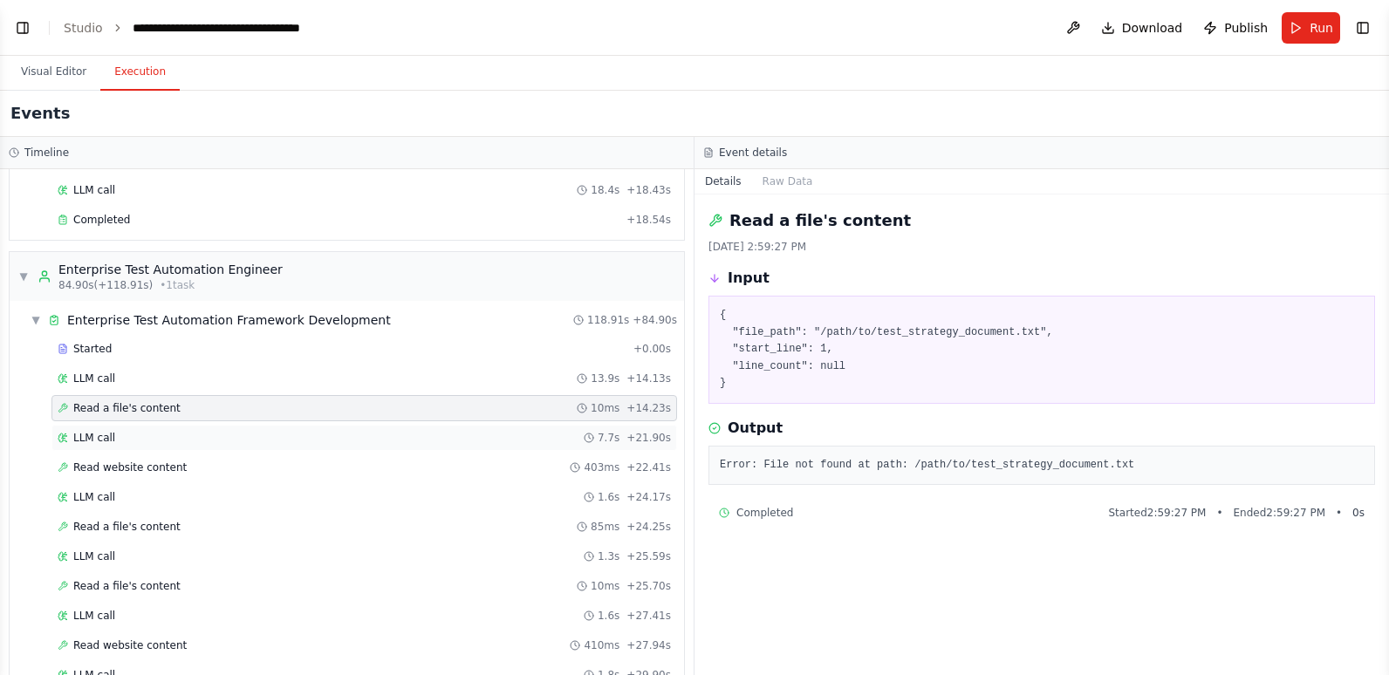
click at [277, 434] on div "LLM call 7.7s + 21.90s" at bounding box center [364, 438] width 613 height 14
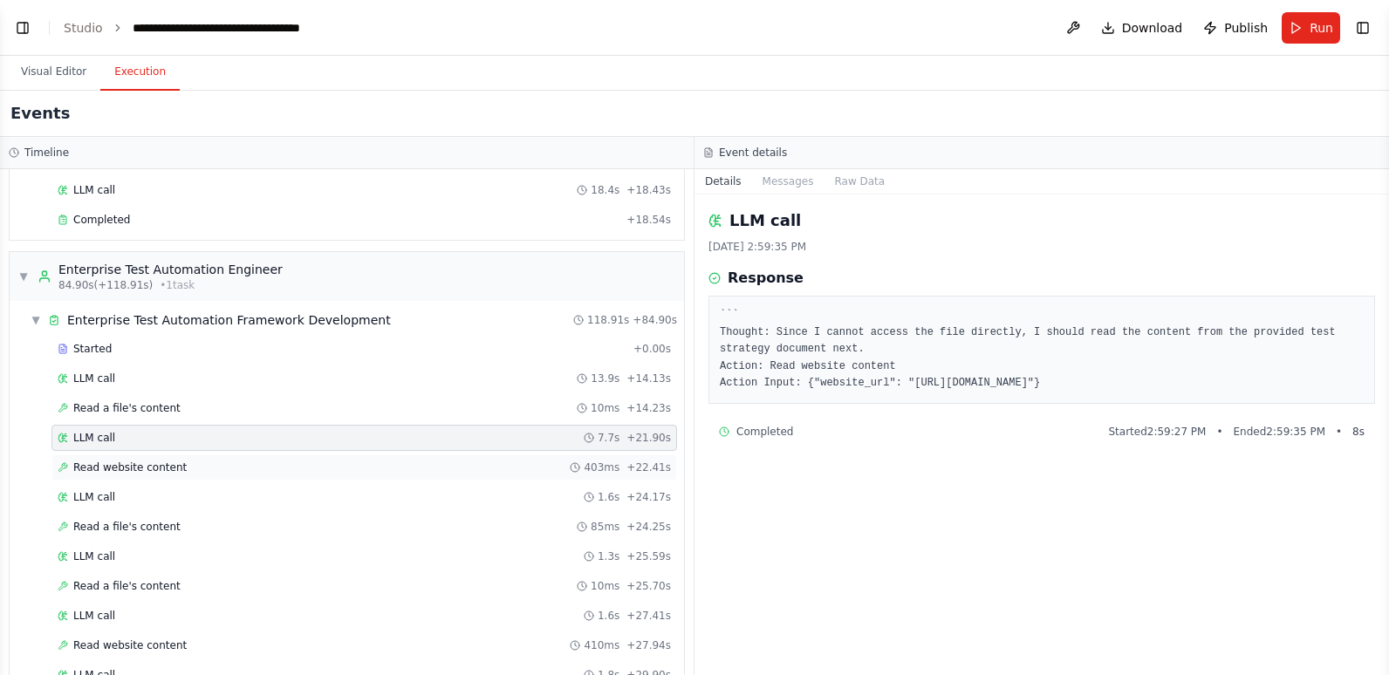
click at [215, 473] on div "Read website content 403ms + 22.41s" at bounding box center [364, 468] width 613 height 14
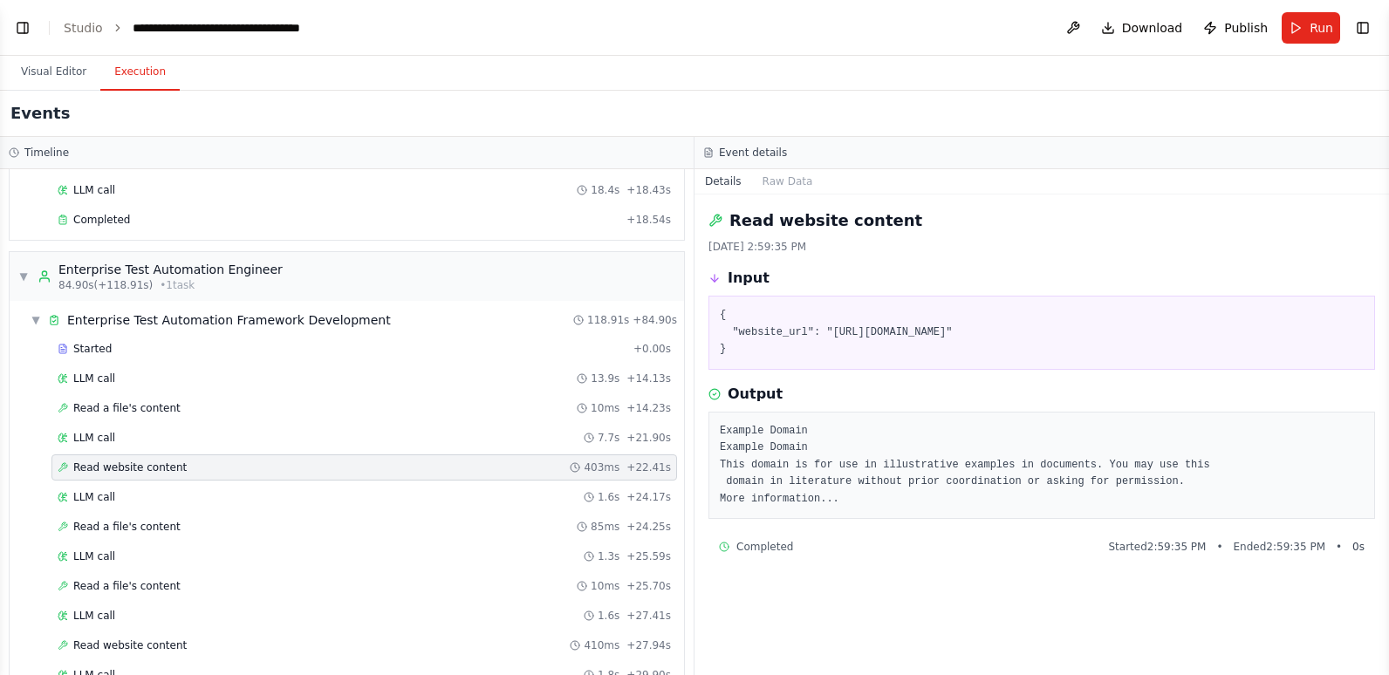
scroll to position [698, 0]
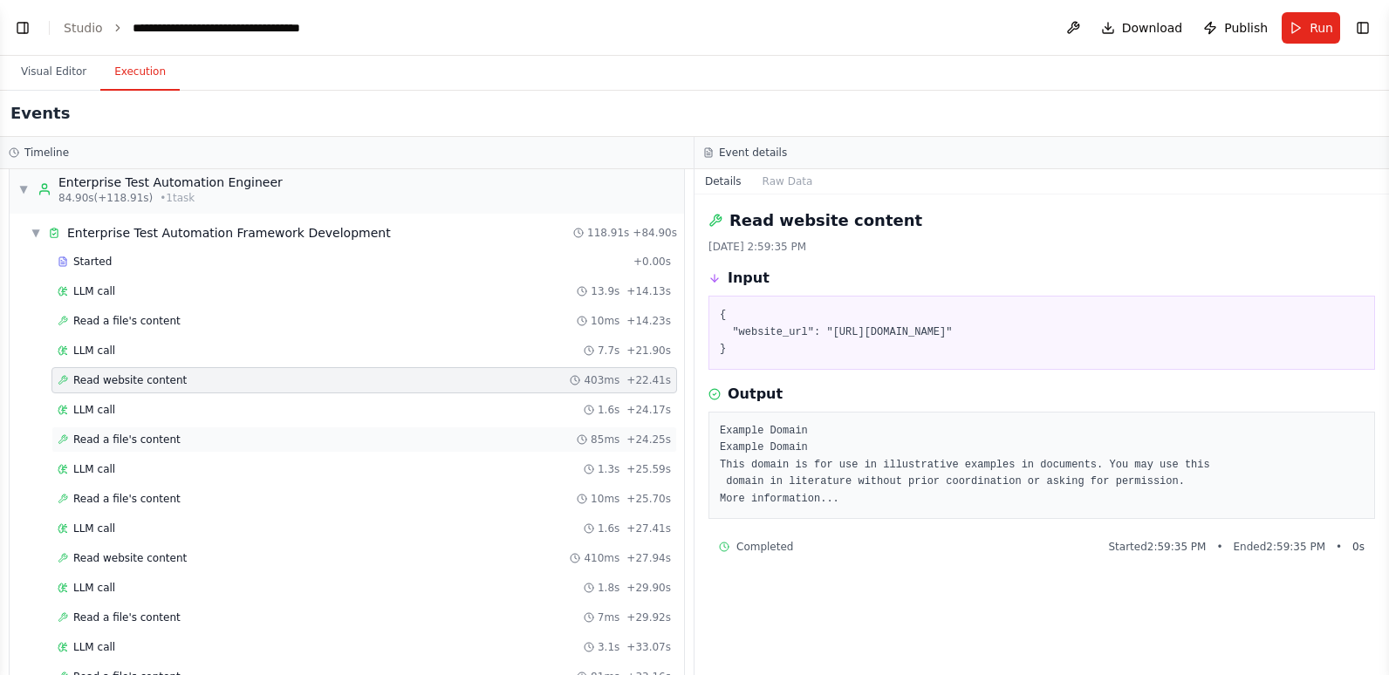
click at [231, 432] on div "Read a file's content 85ms + 24.25s" at bounding box center [363, 440] width 625 height 26
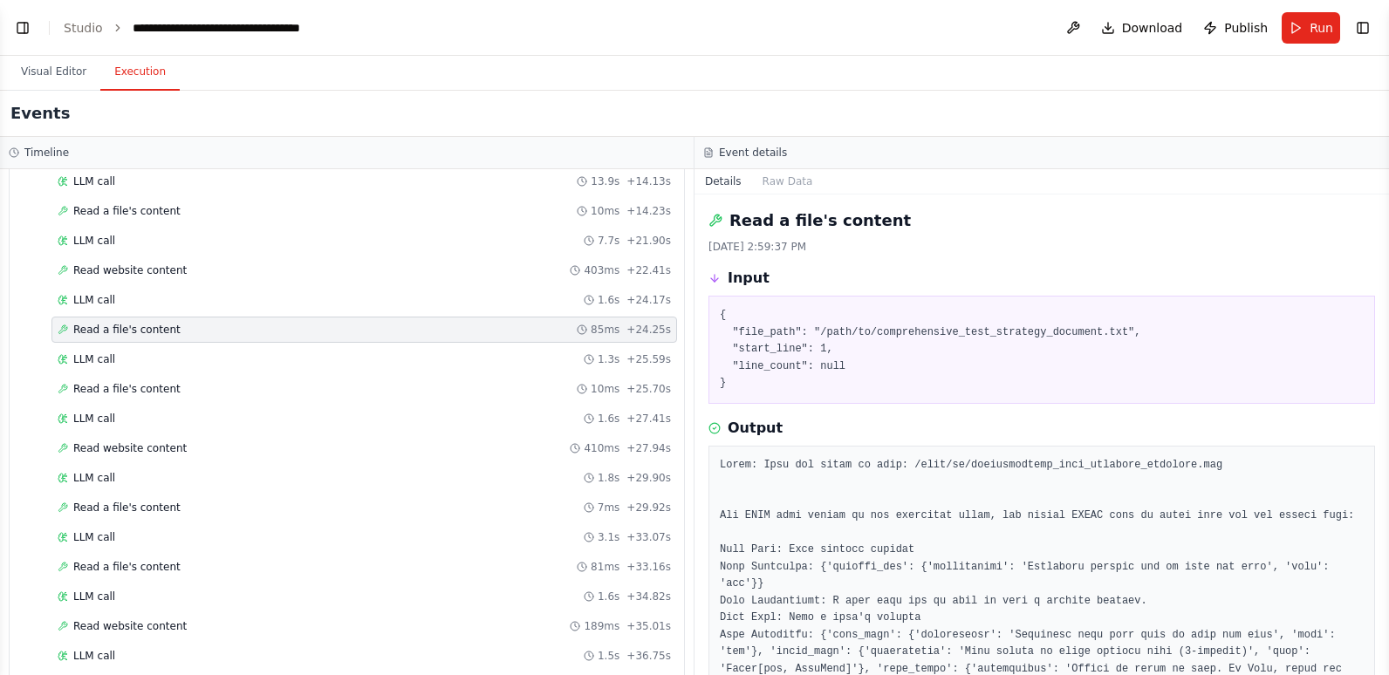
scroll to position [872, 0]
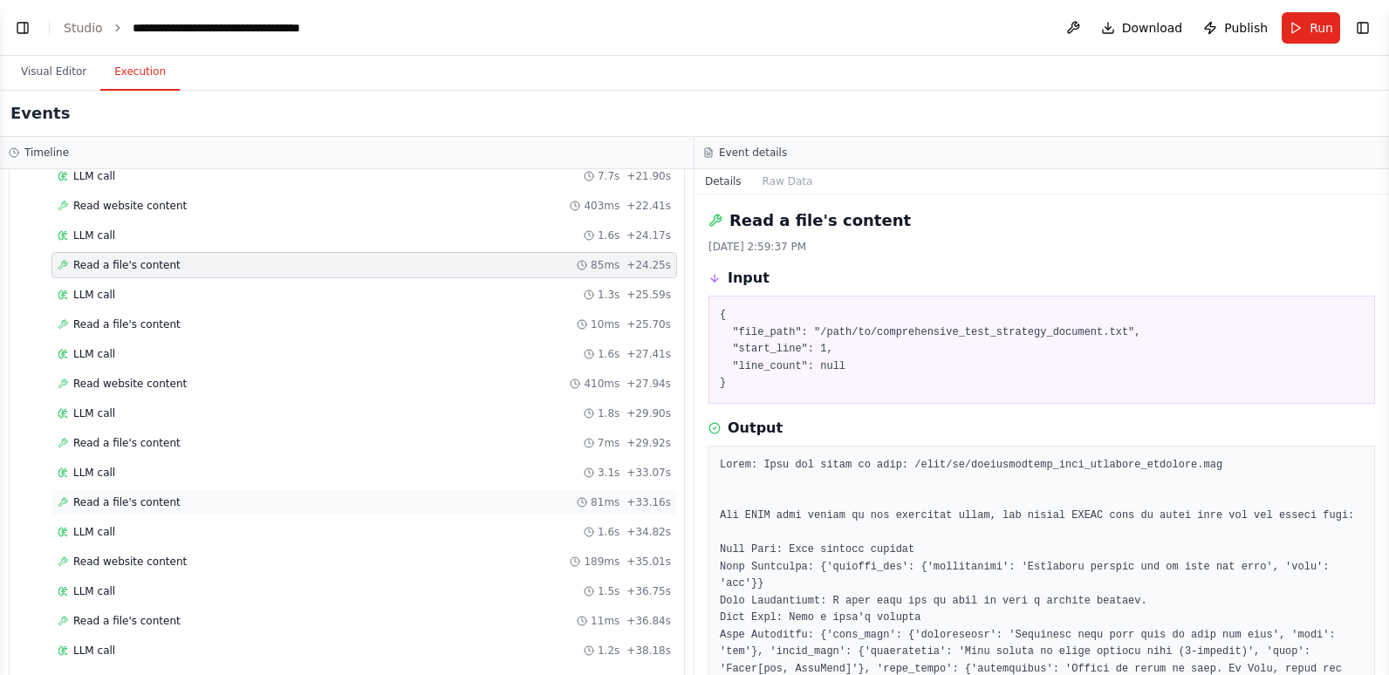
click at [224, 497] on div "Read a file's content 81ms + 33.16s" at bounding box center [364, 502] width 613 height 14
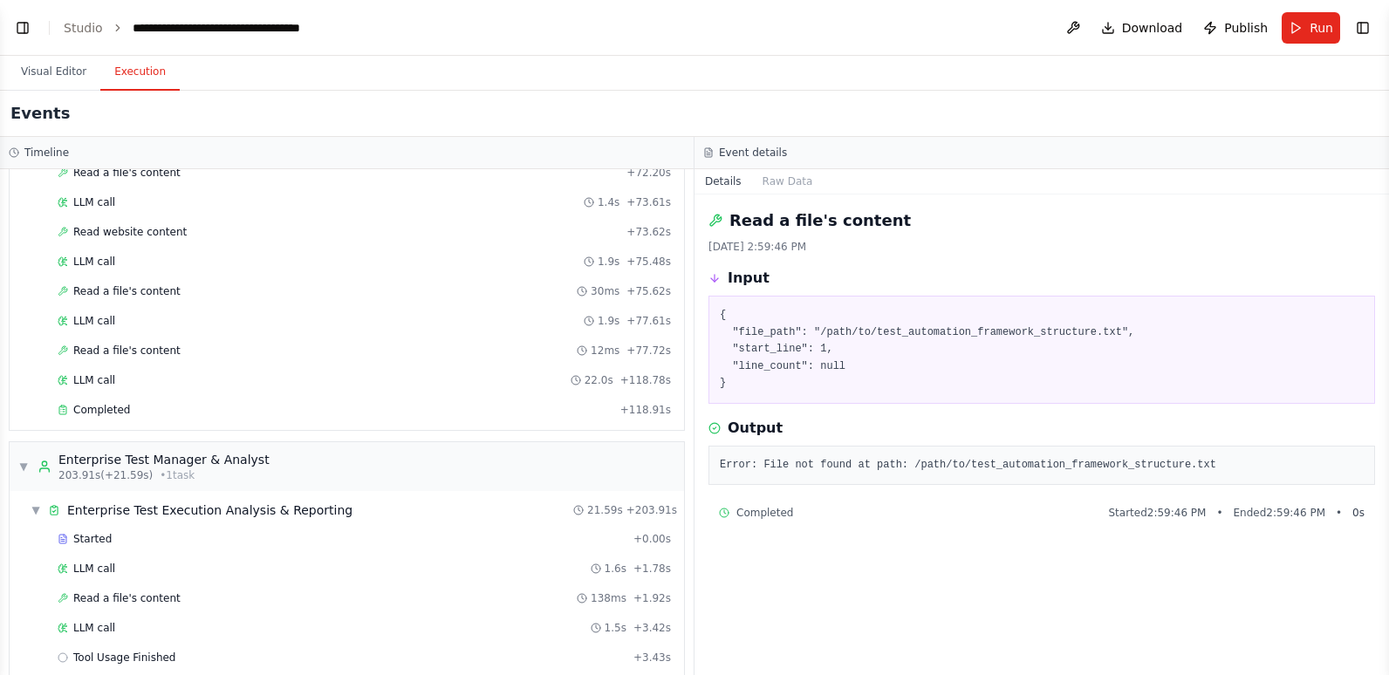
scroll to position [2094, 0]
click at [164, 321] on div "LLM call 1.9s + 77.61s" at bounding box center [364, 319] width 613 height 14
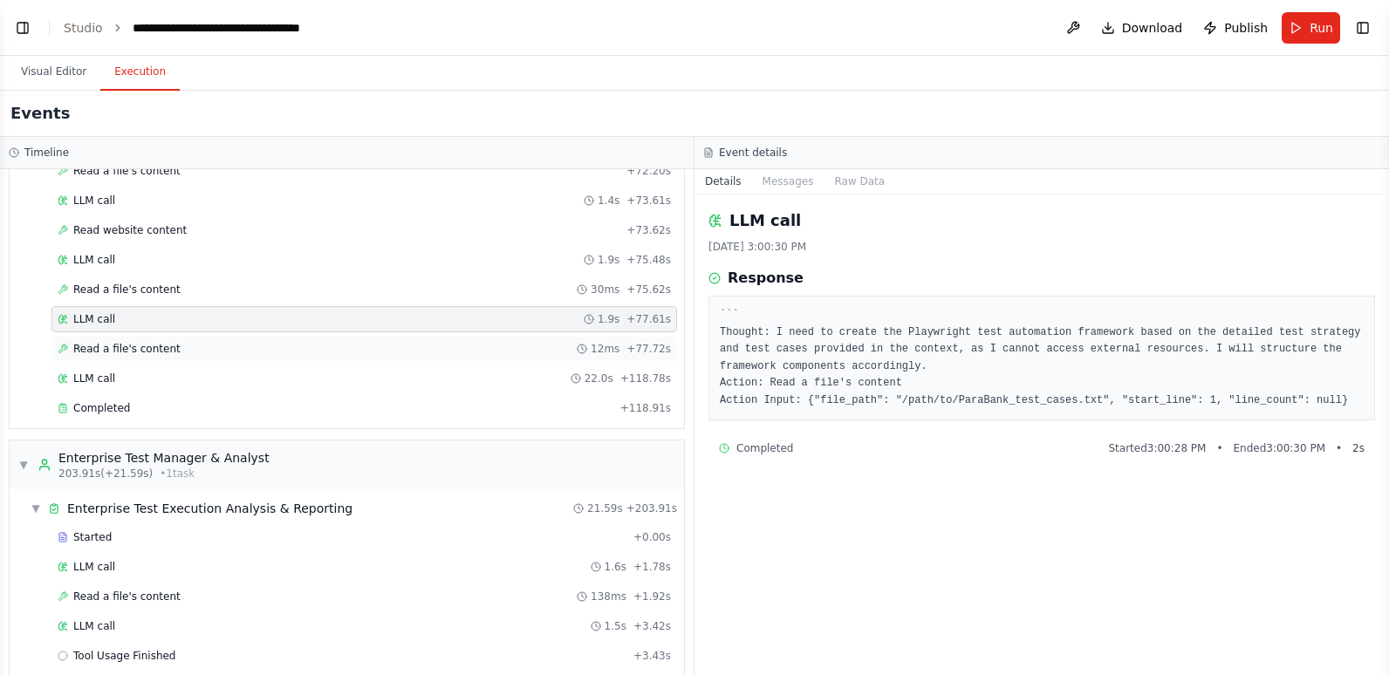
click at [192, 357] on div "Read a file's content 12ms + 77.72s" at bounding box center [363, 349] width 625 height 26
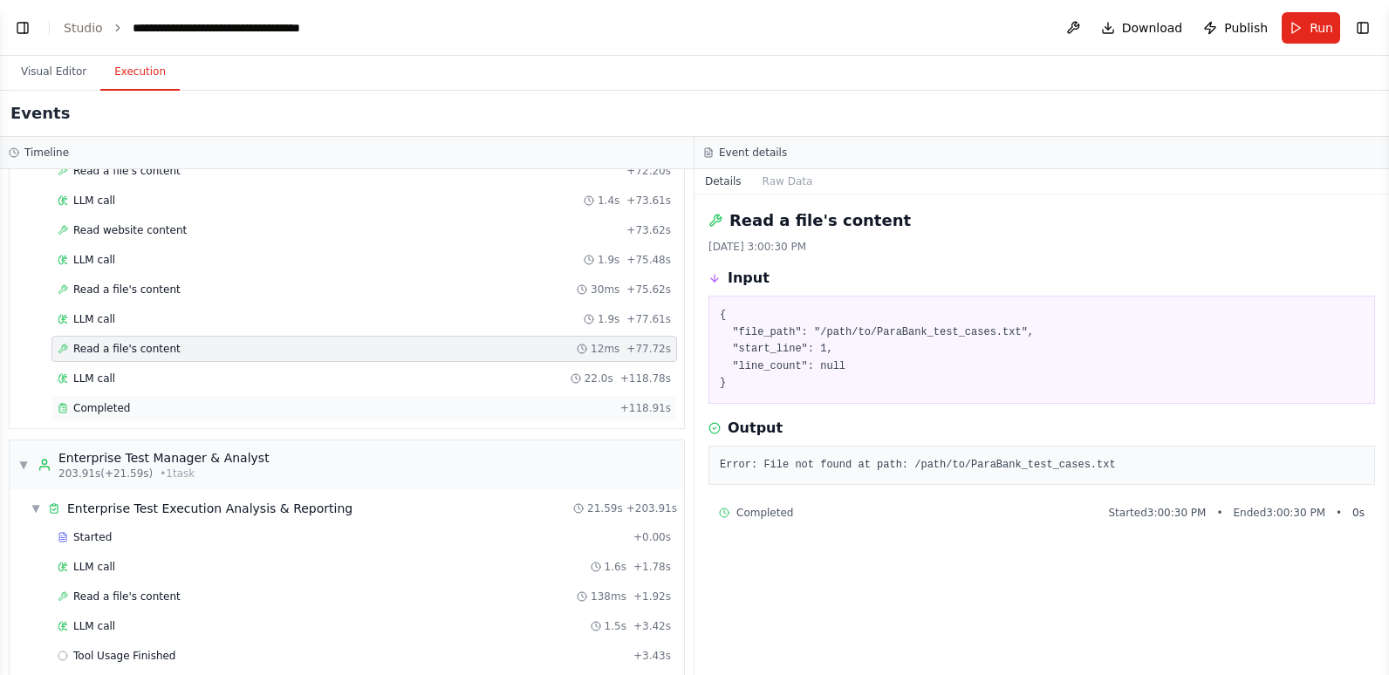
click at [178, 407] on div "Completed" at bounding box center [336, 408] width 556 height 14
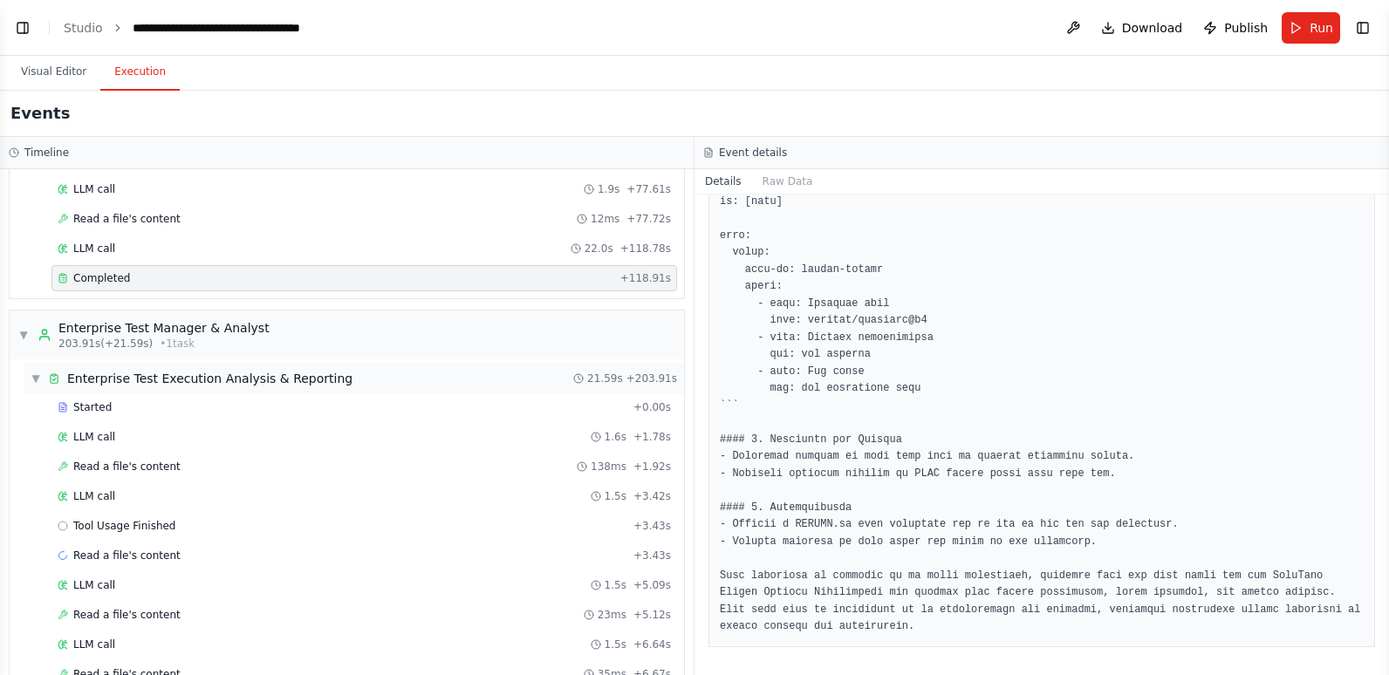
scroll to position [2268, 0]
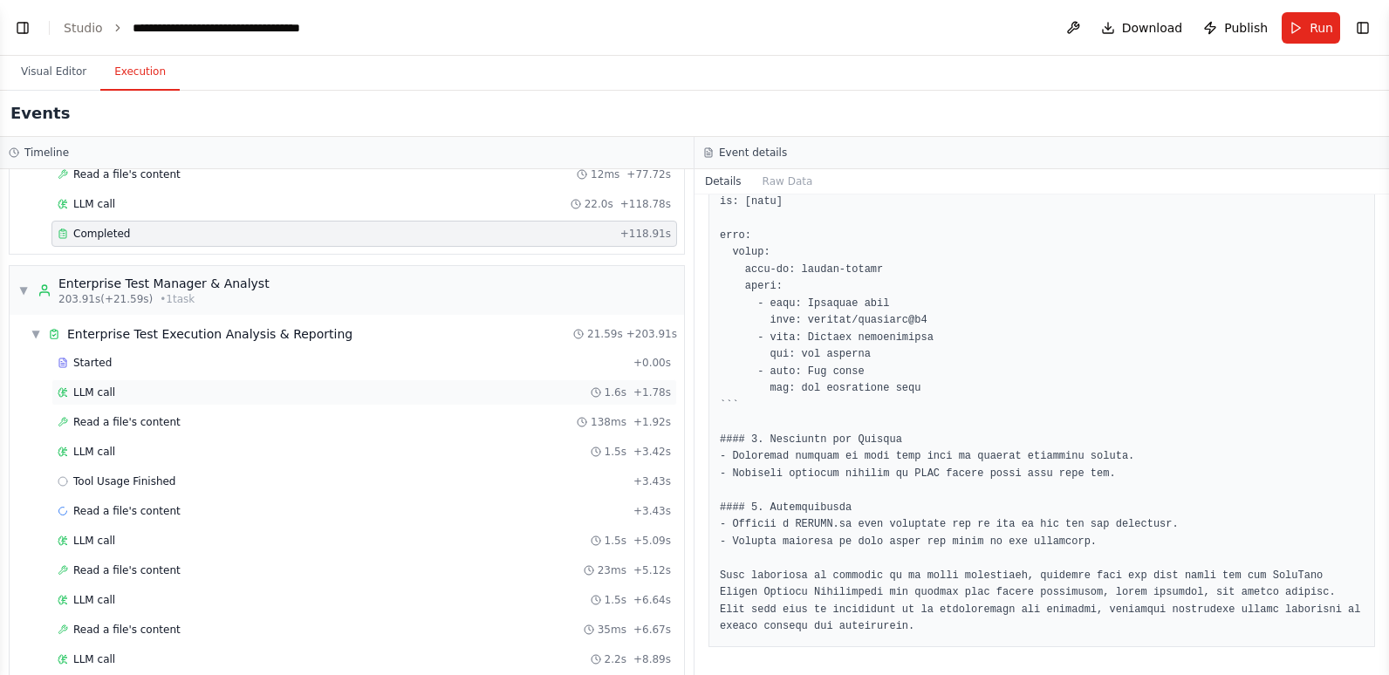
click at [126, 389] on div "LLM call 1.6s + 1.78s" at bounding box center [364, 393] width 613 height 14
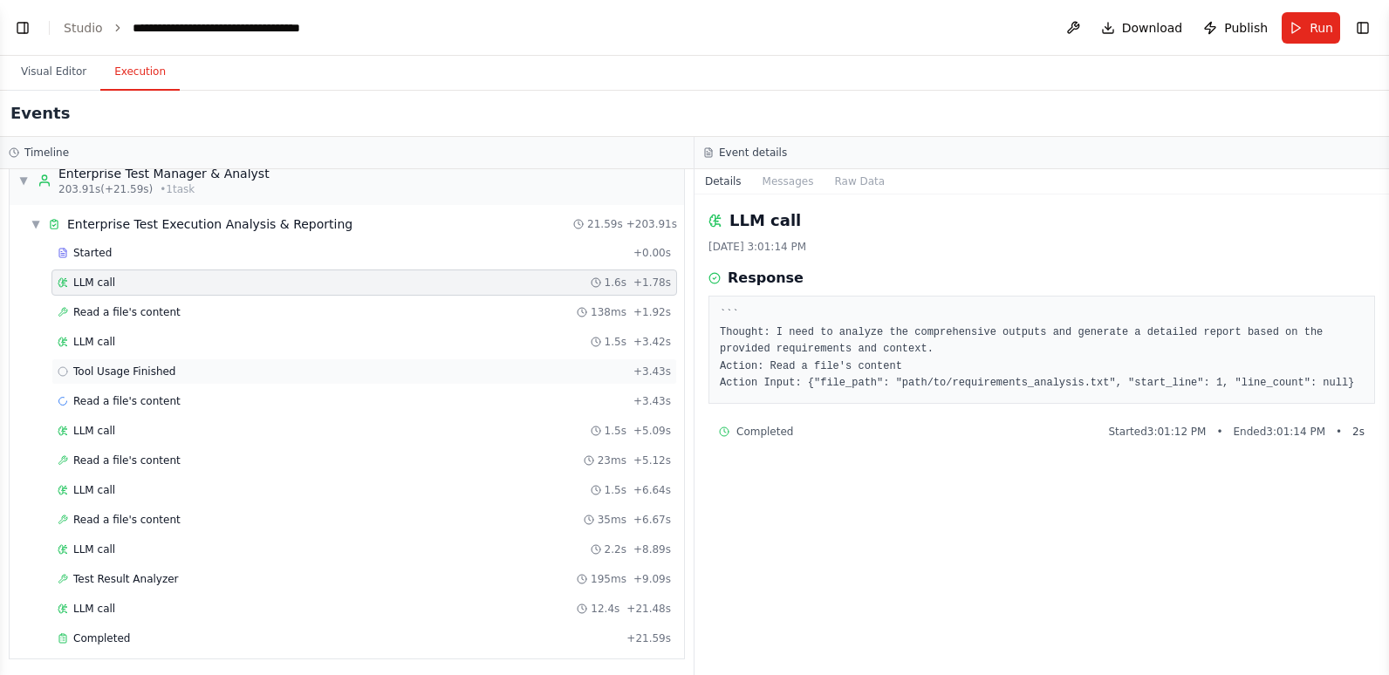
scroll to position [2381, 0]
click at [123, 400] on span "Read a file's content" at bounding box center [126, 398] width 107 height 14
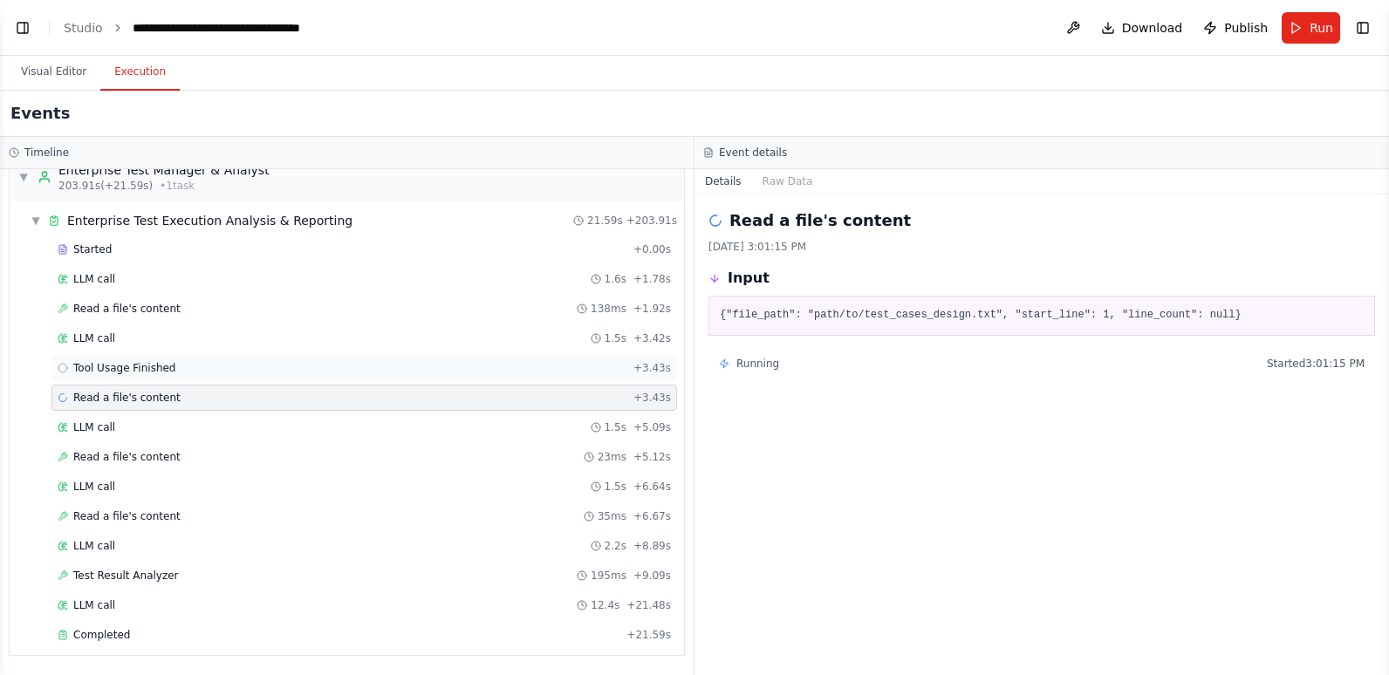
click at [106, 366] on span "Tool Usage Finished" at bounding box center [124, 368] width 103 height 14
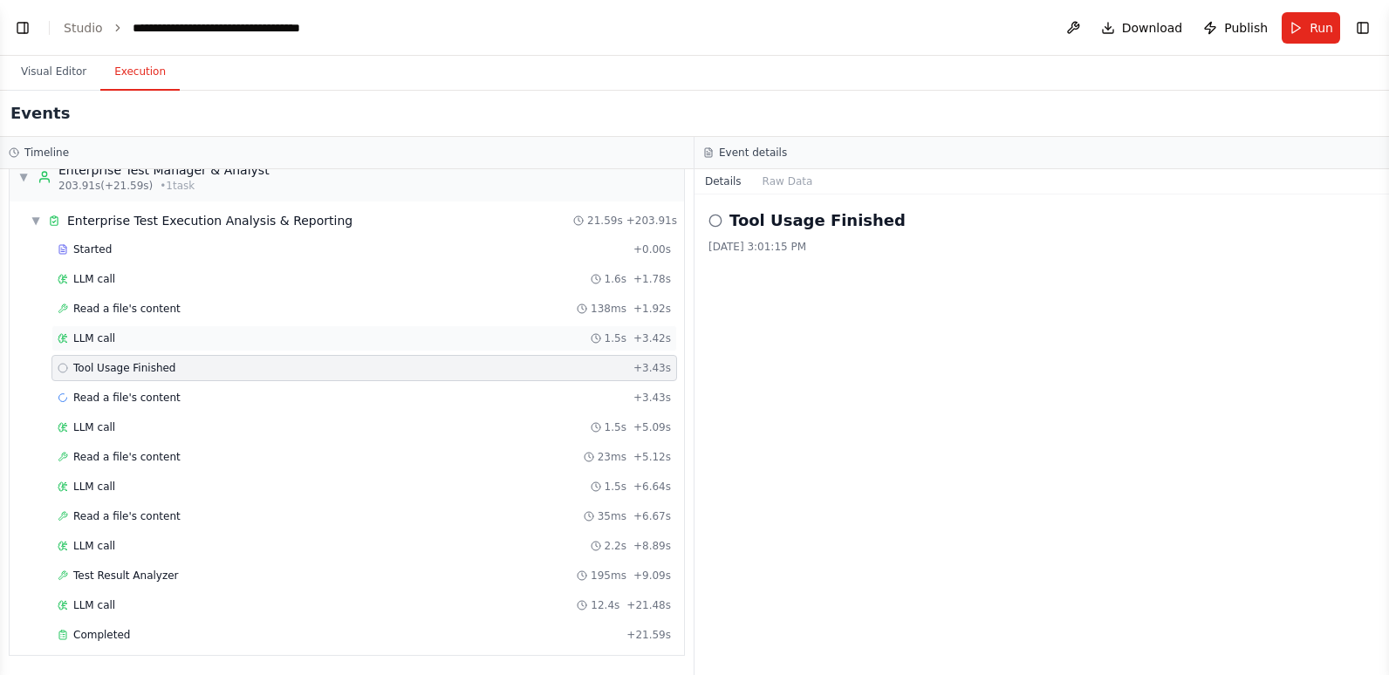
click at [107, 337] on span "LLM call" at bounding box center [94, 338] width 42 height 14
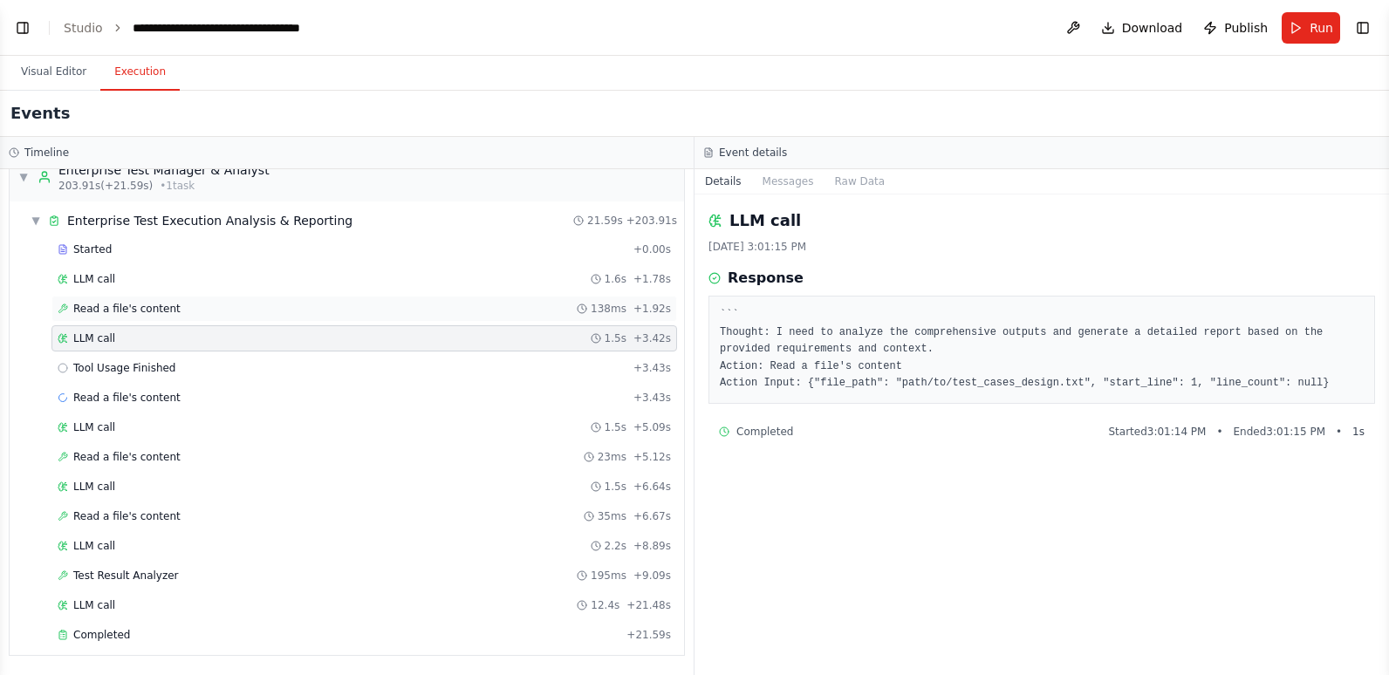
click at [123, 307] on span "Read a file's content" at bounding box center [126, 309] width 107 height 14
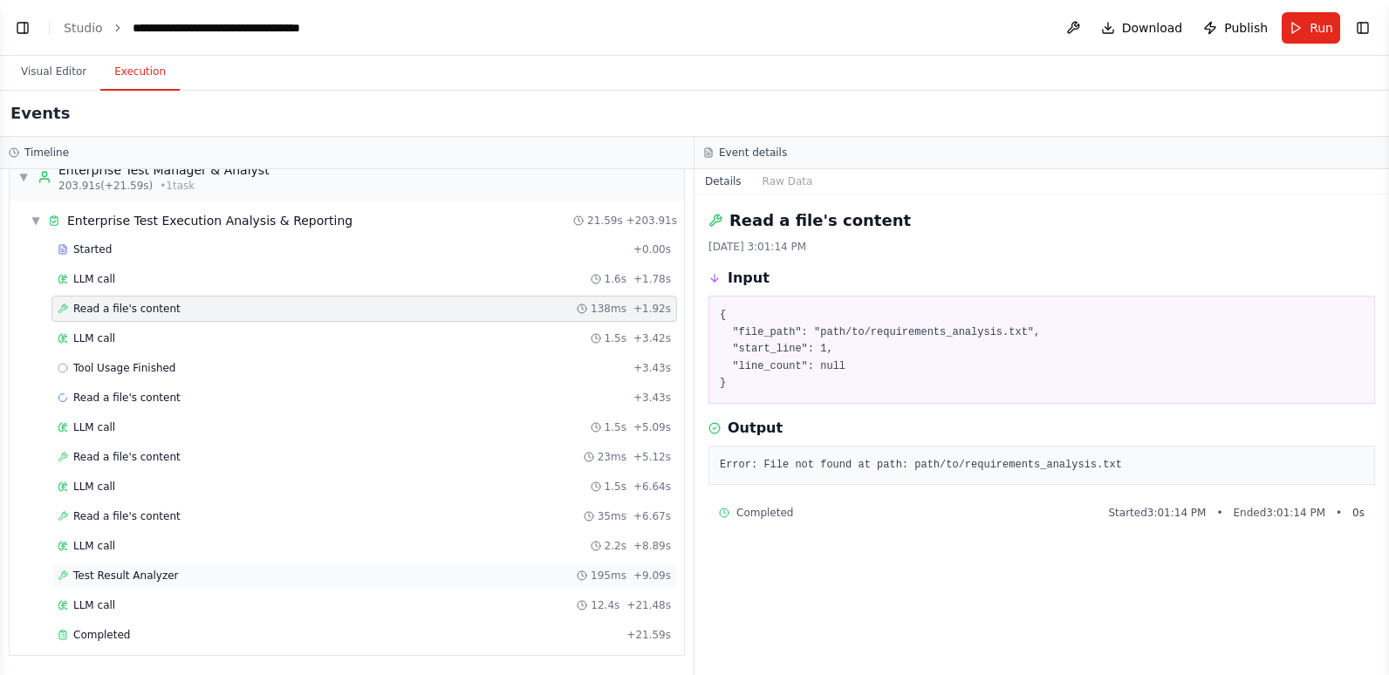
click at [169, 572] on div "Test Result Analyzer 195ms + 9.09s" at bounding box center [364, 576] width 613 height 14
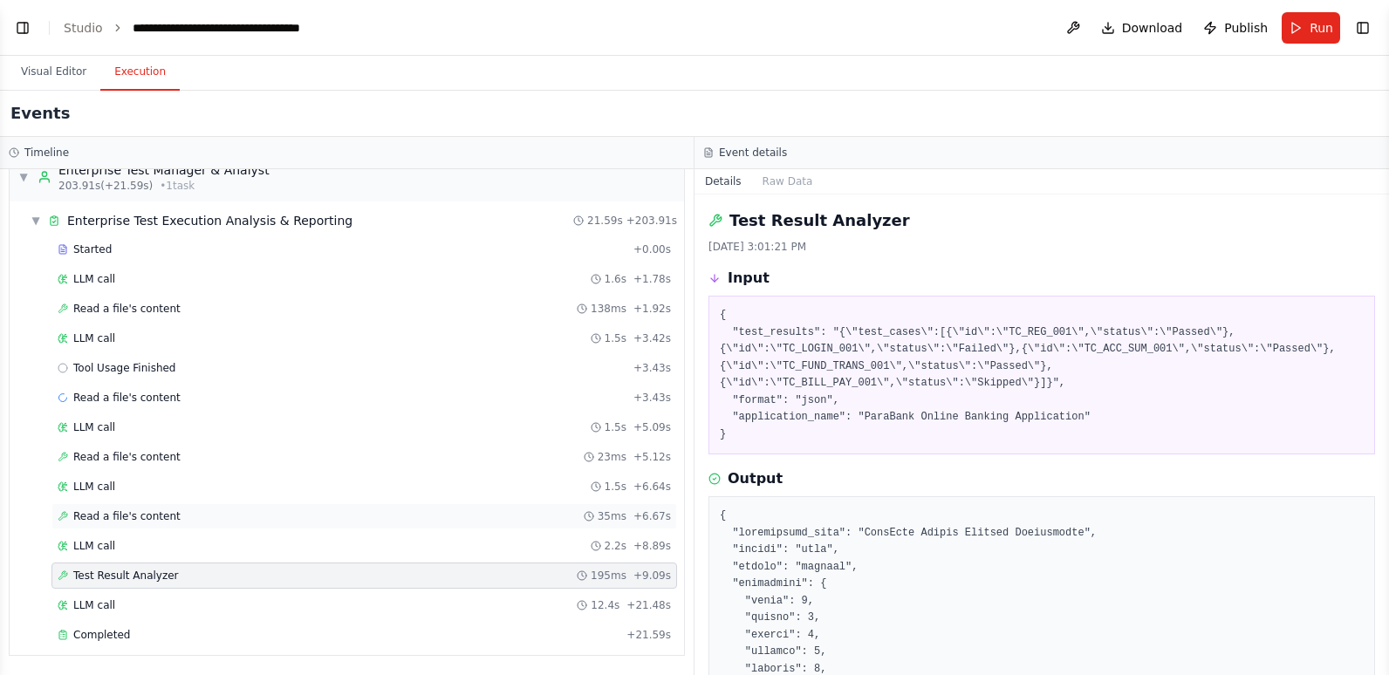
click at [237, 518] on div "Read a file's content 35ms + 6.67s" at bounding box center [364, 516] width 613 height 14
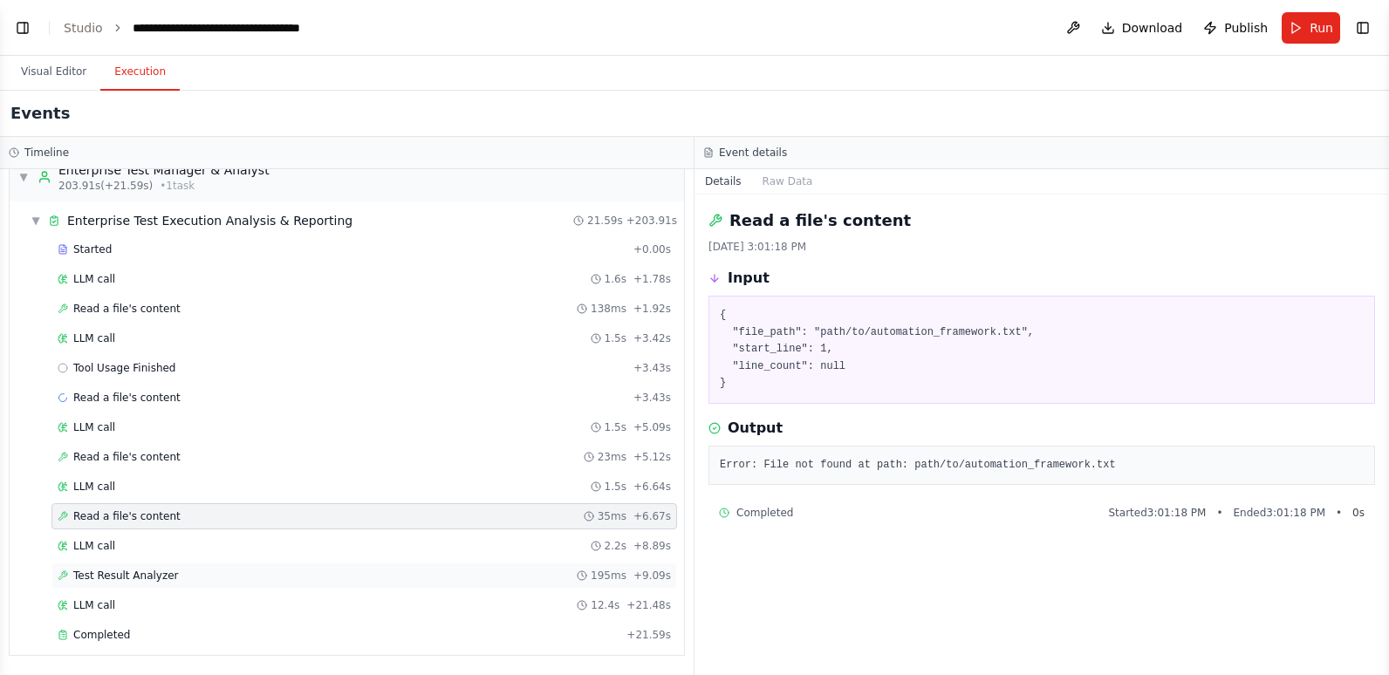
click at [156, 582] on span "Test Result Analyzer" at bounding box center [126, 576] width 106 height 14
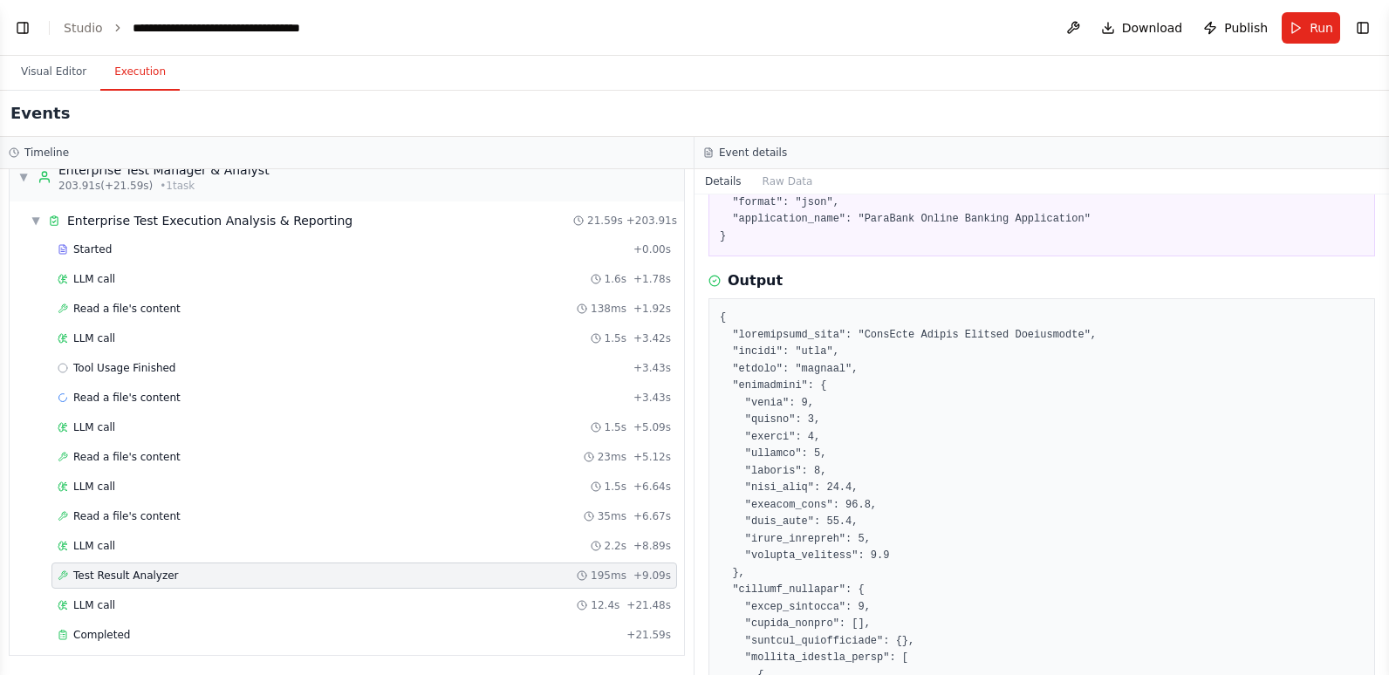
scroll to position [174, 0]
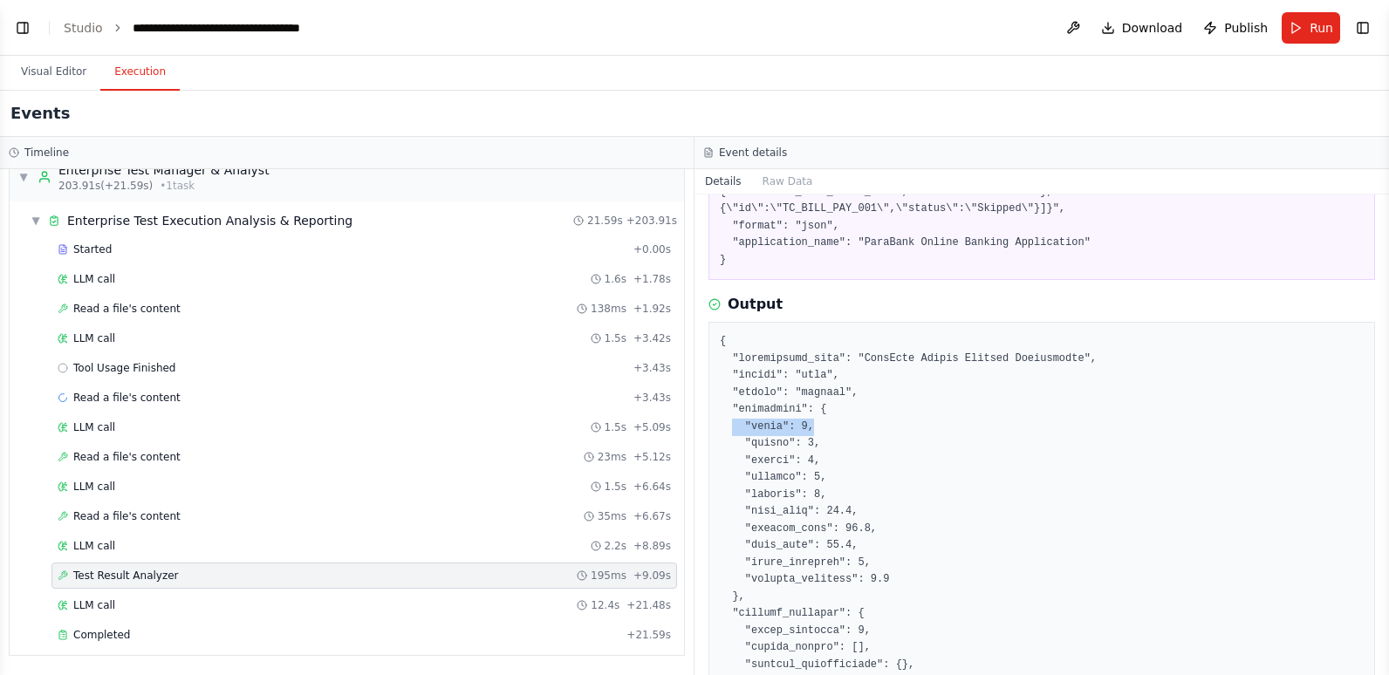
drag, startPoint x: 732, startPoint y: 406, endPoint x: 810, endPoint y: 403, distance: 77.7
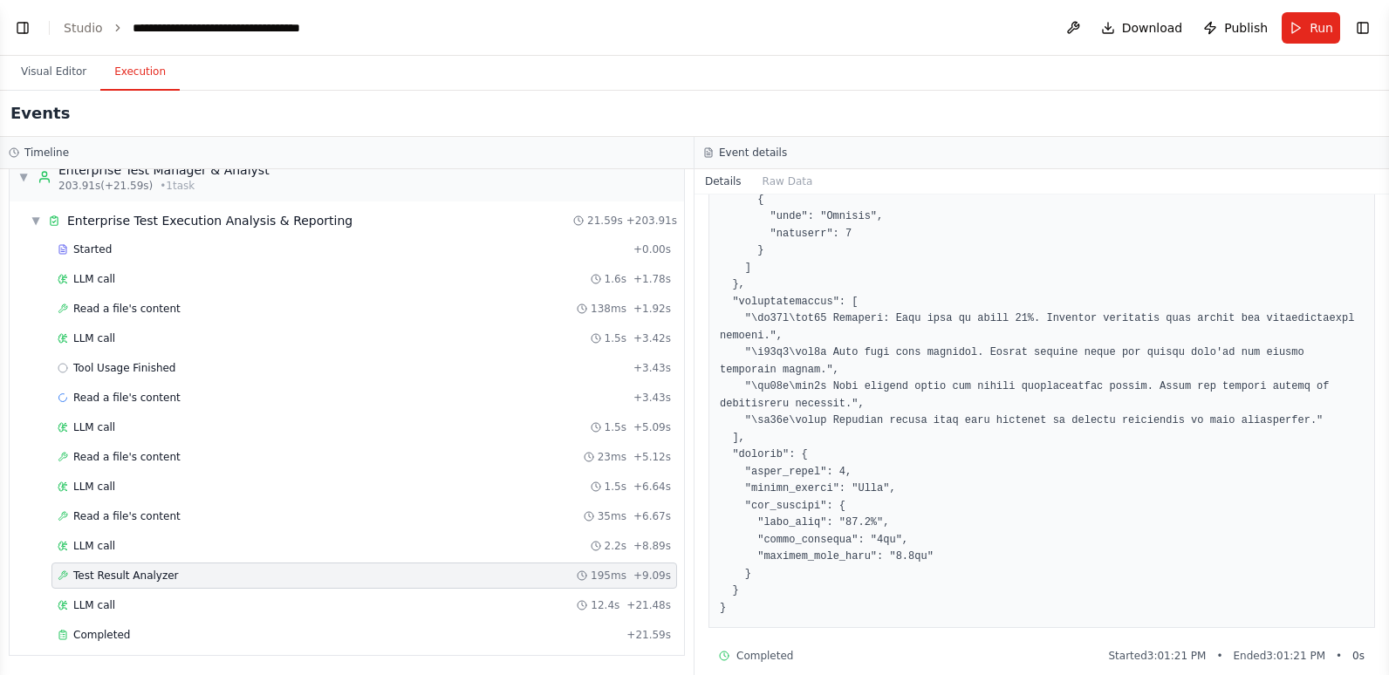
scroll to position [676, 0]
click at [172, 598] on div "LLM call 12.4s + 21.48s" at bounding box center [363, 605] width 625 height 26
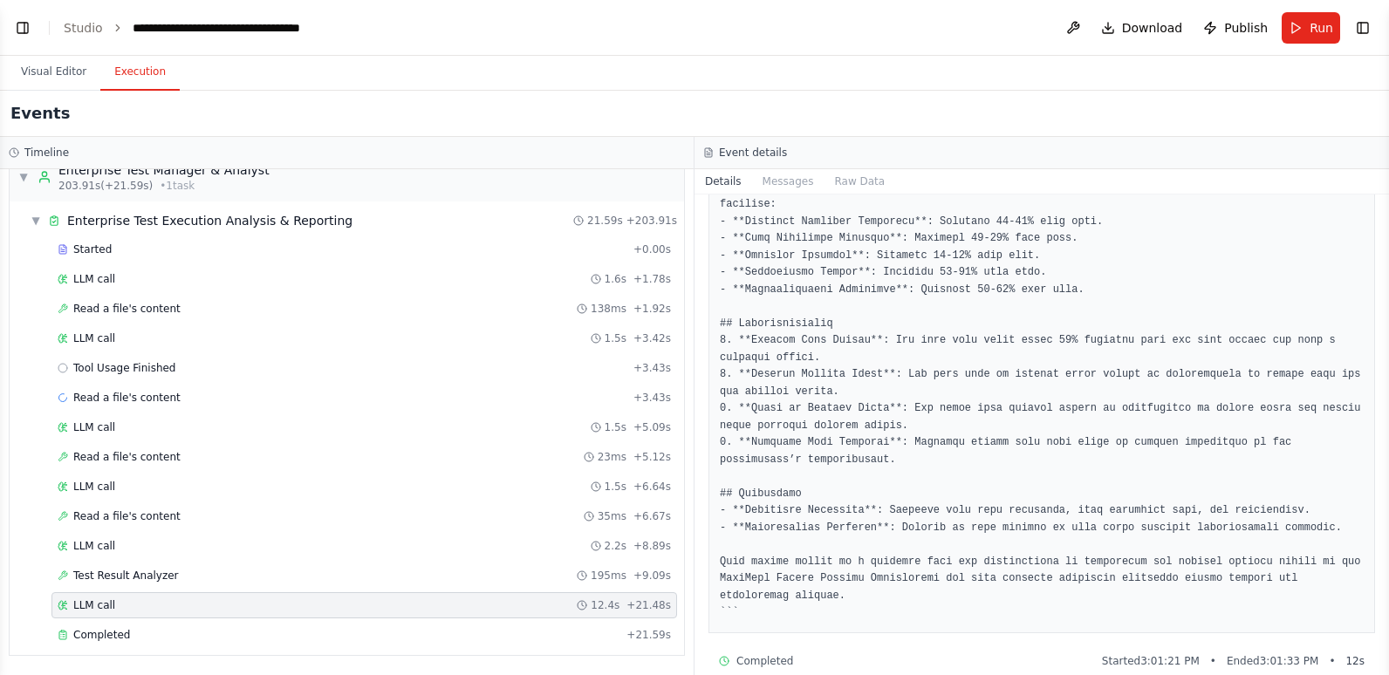
scroll to position [1122, 0]
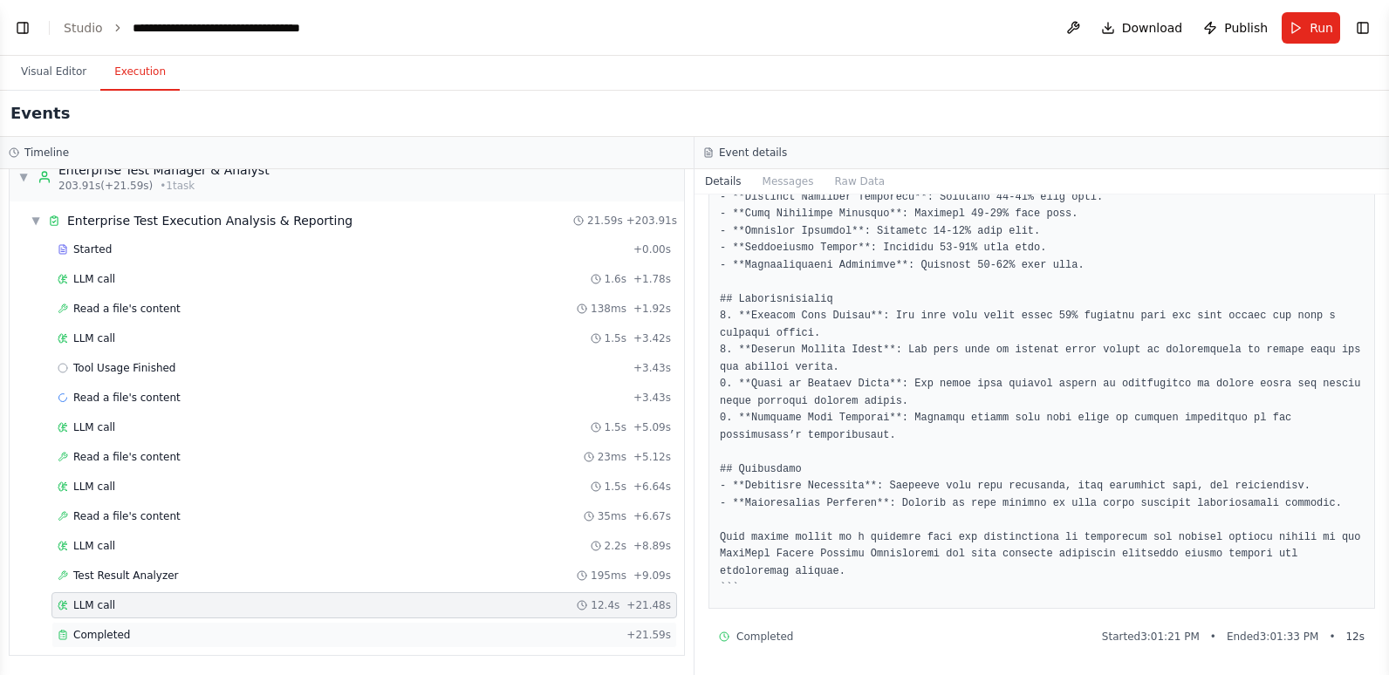
click at [325, 641] on div "Completed" at bounding box center [339, 635] width 562 height 14
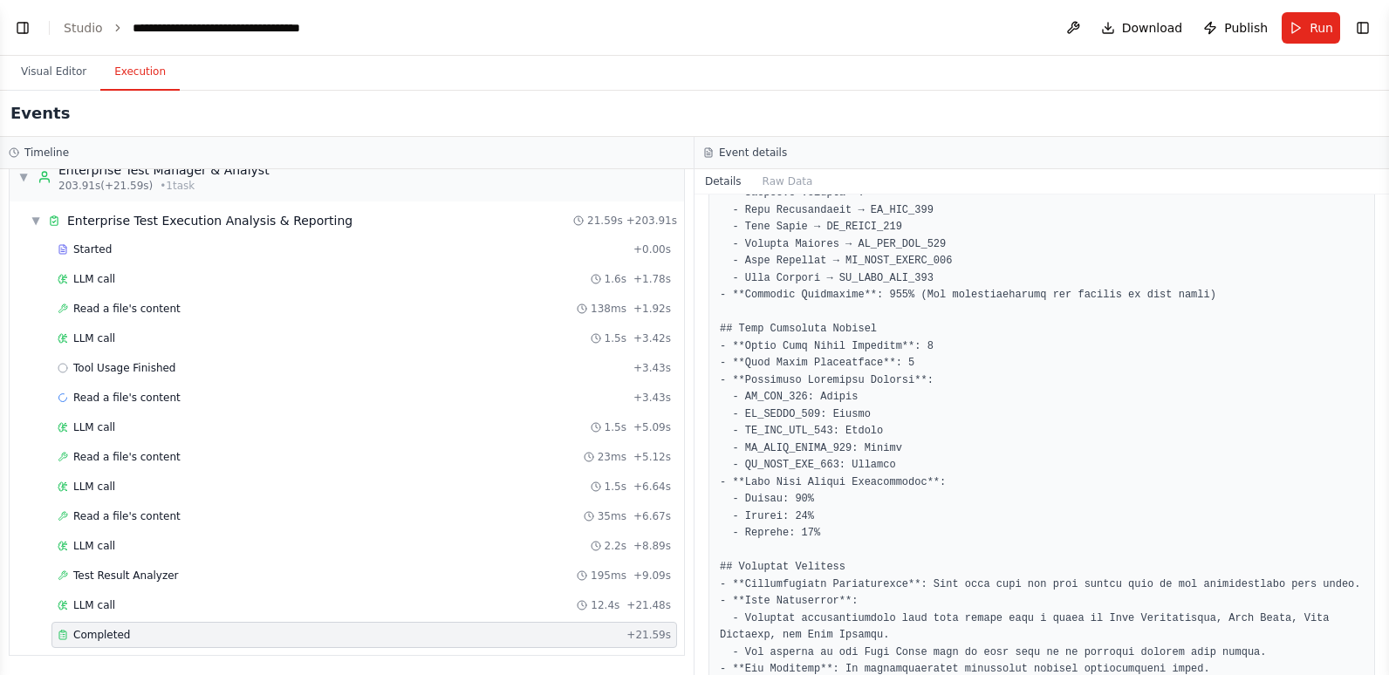
scroll to position [1396, 0]
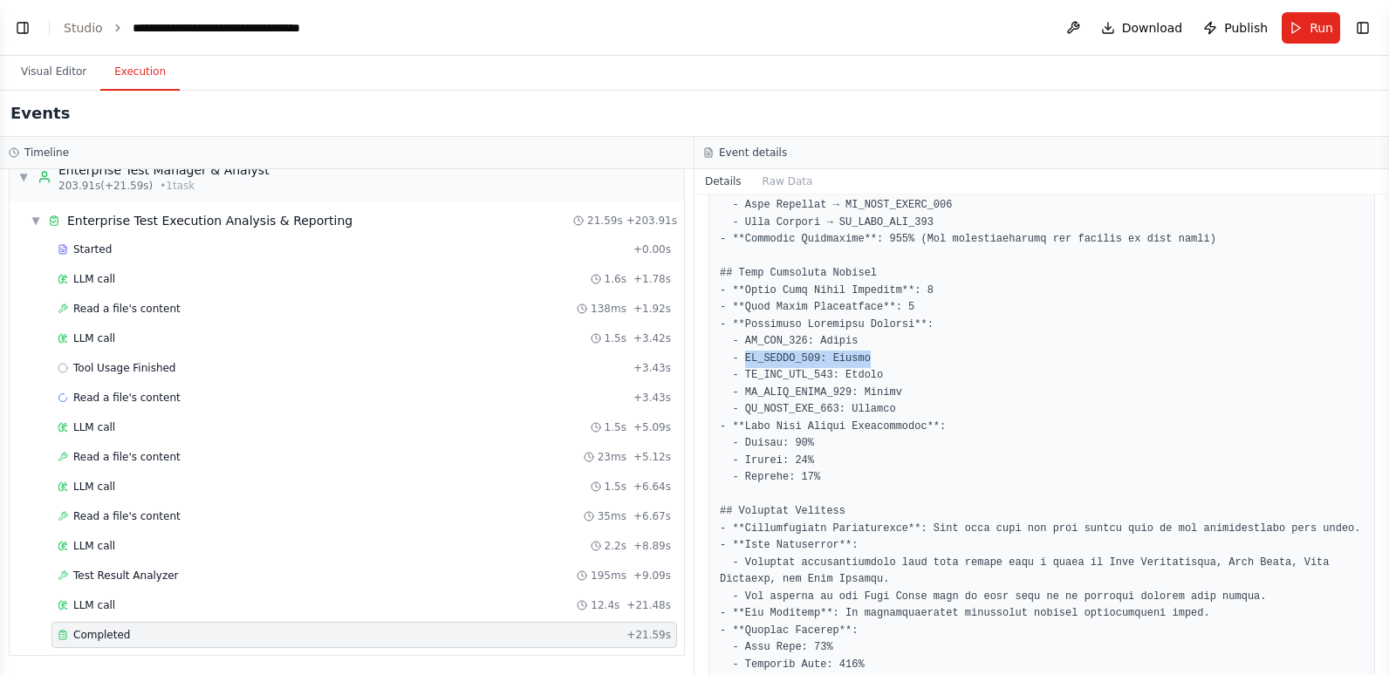
drag, startPoint x: 743, startPoint y: 328, endPoint x: 861, endPoint y: 325, distance: 117.8
click at [861, 325] on pre at bounding box center [1042, 478] width 644 height 1344
drag, startPoint x: 861, startPoint y: 325, endPoint x: 994, endPoint y: 371, distance: 140.4
click at [994, 371] on pre at bounding box center [1042, 478] width 644 height 1344
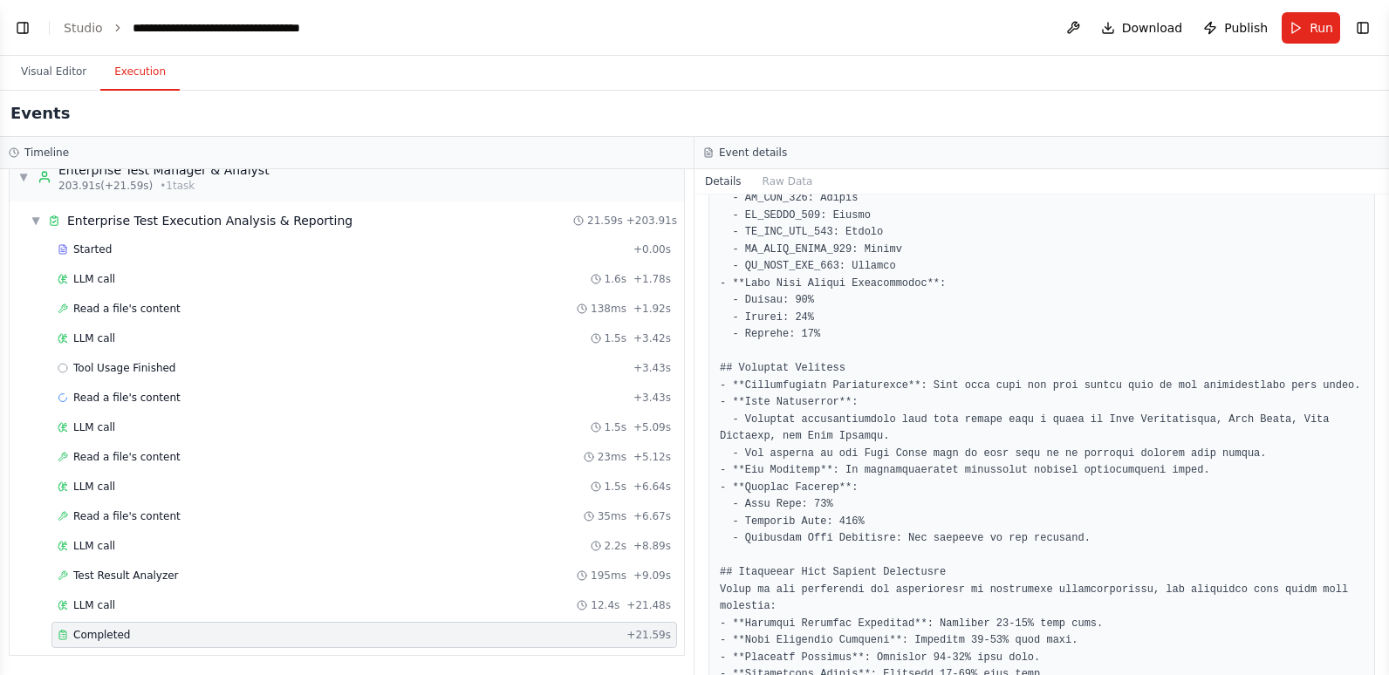
scroll to position [1570, 0]
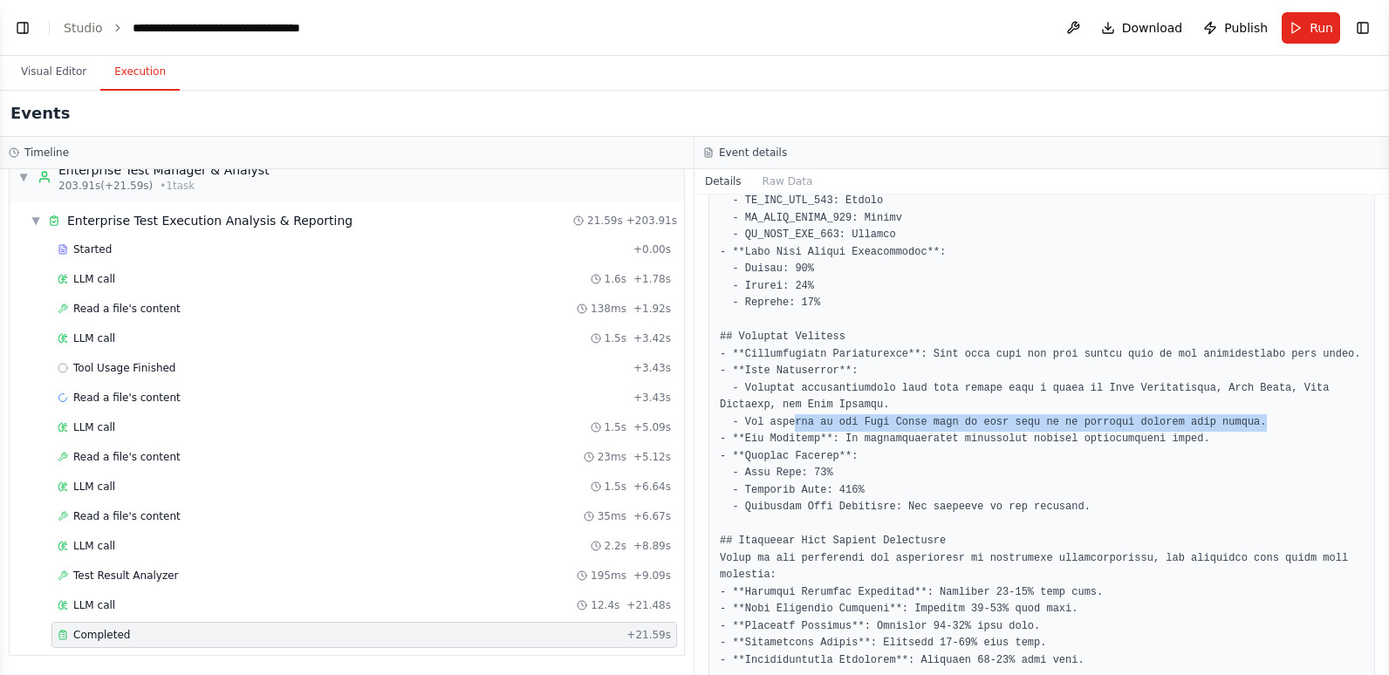
drag, startPoint x: 791, startPoint y: 394, endPoint x: 1224, endPoint y: 393, distance: 432.7
click at [1224, 393] on pre at bounding box center [1042, 304] width 644 height 1344
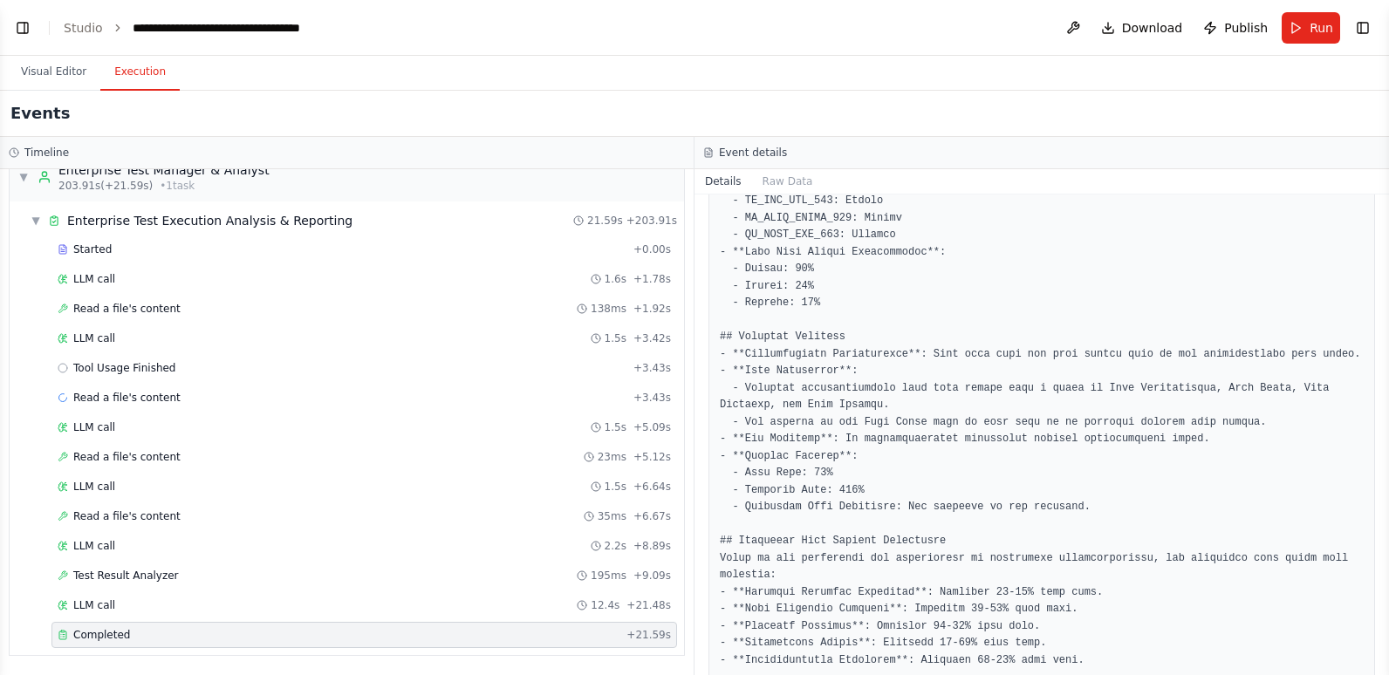
drag, startPoint x: 1224, startPoint y: 393, endPoint x: 1191, endPoint y: 407, distance: 36.0
click at [1191, 407] on pre at bounding box center [1042, 304] width 644 height 1344
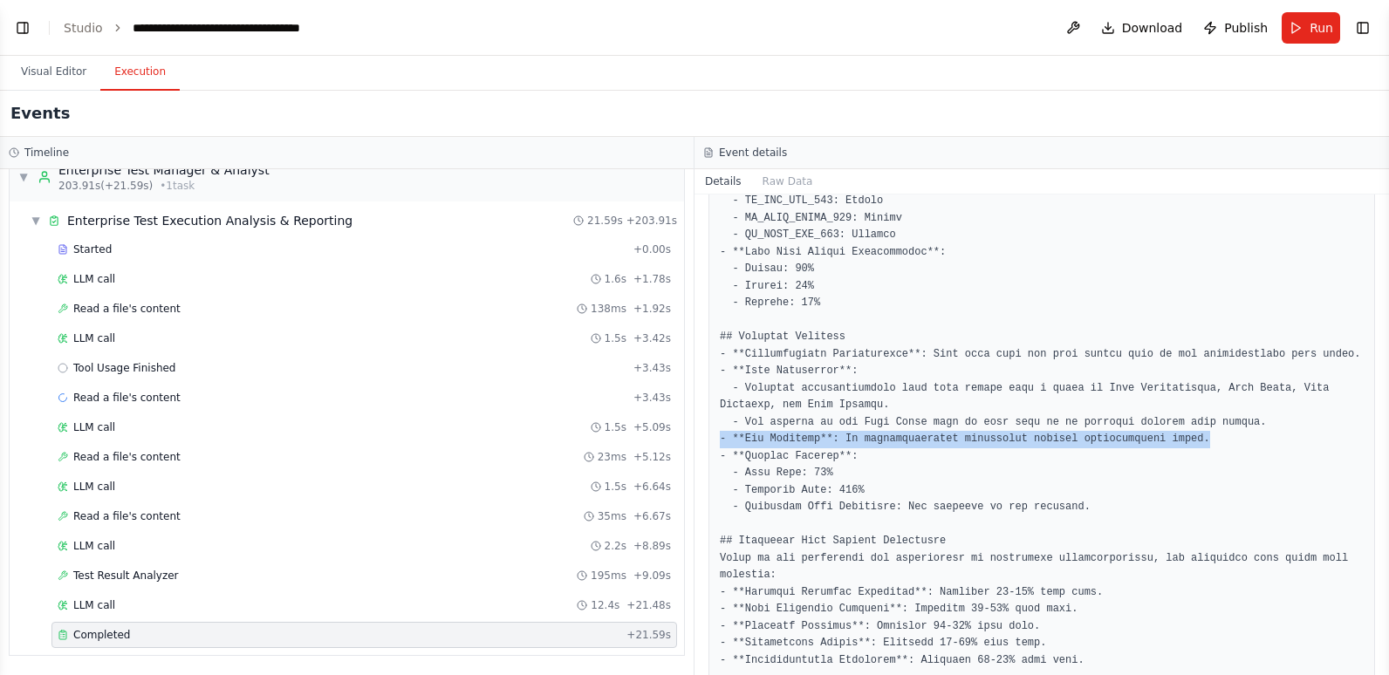
drag, startPoint x: 1184, startPoint y: 403, endPoint x: 722, endPoint y: 412, distance: 461.6
click at [722, 412] on pre at bounding box center [1042, 304] width 644 height 1344
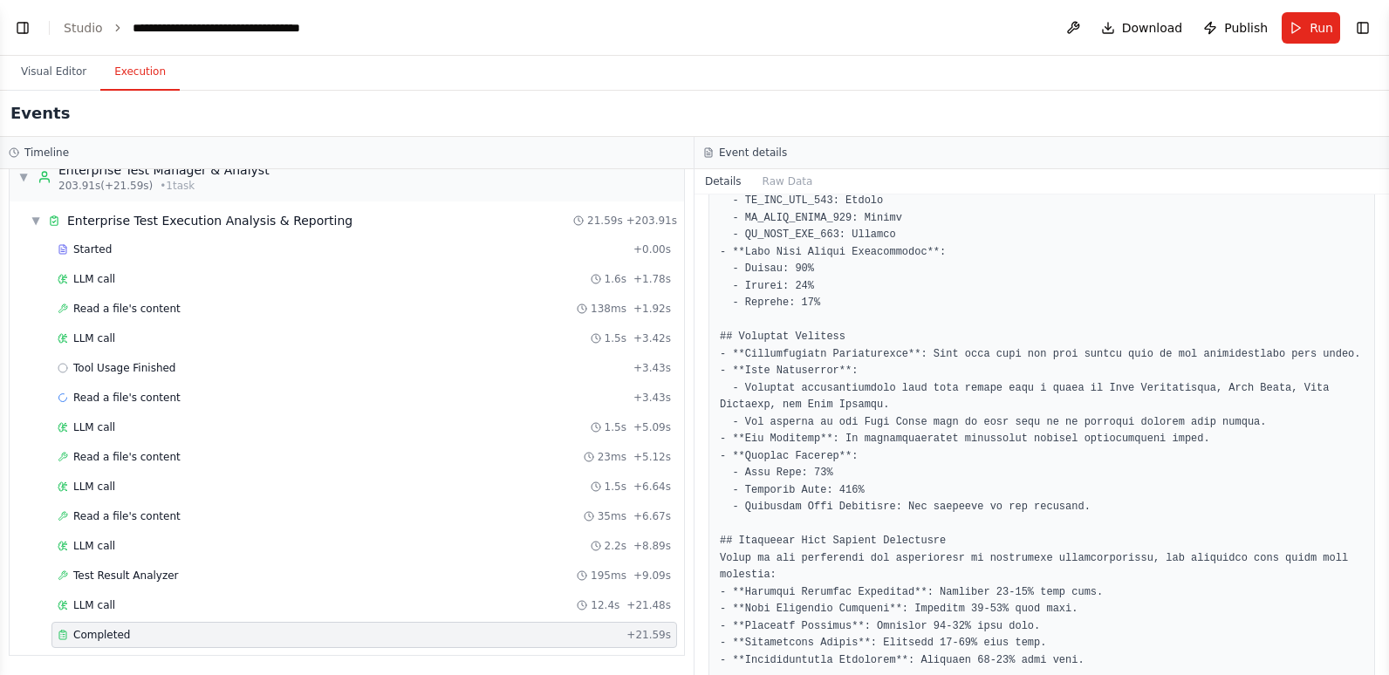
click at [1088, 461] on pre at bounding box center [1042, 304] width 644 height 1344
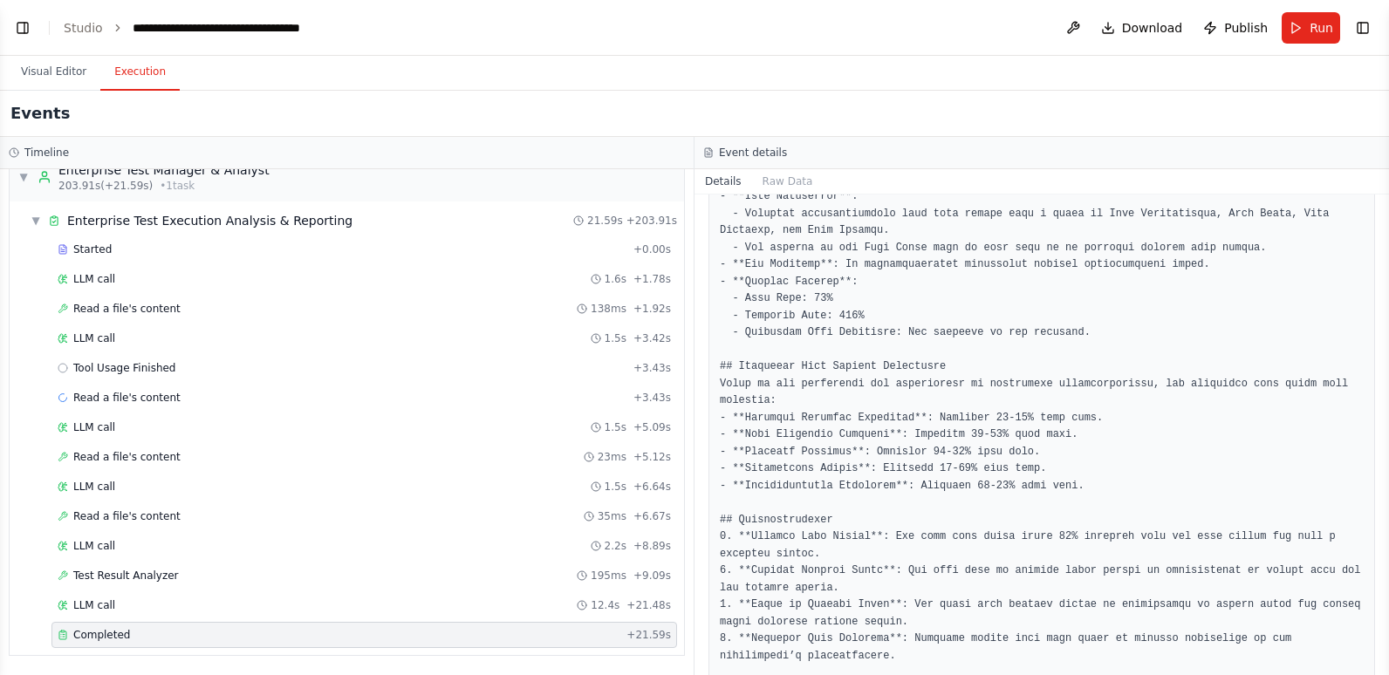
scroll to position [1832, 0]
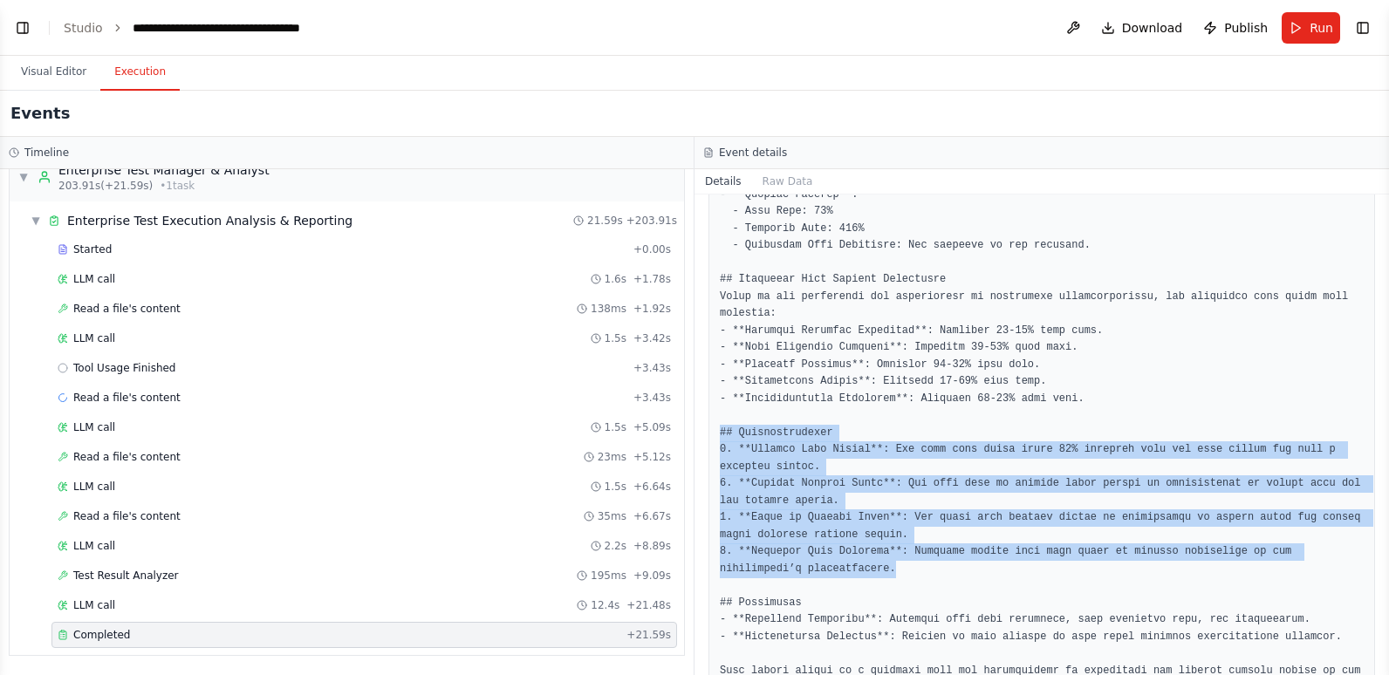
drag, startPoint x: 815, startPoint y: 533, endPoint x: 711, endPoint y: 395, distance: 172.5
click at [711, 395] on div at bounding box center [1041, 42] width 666 height 1367
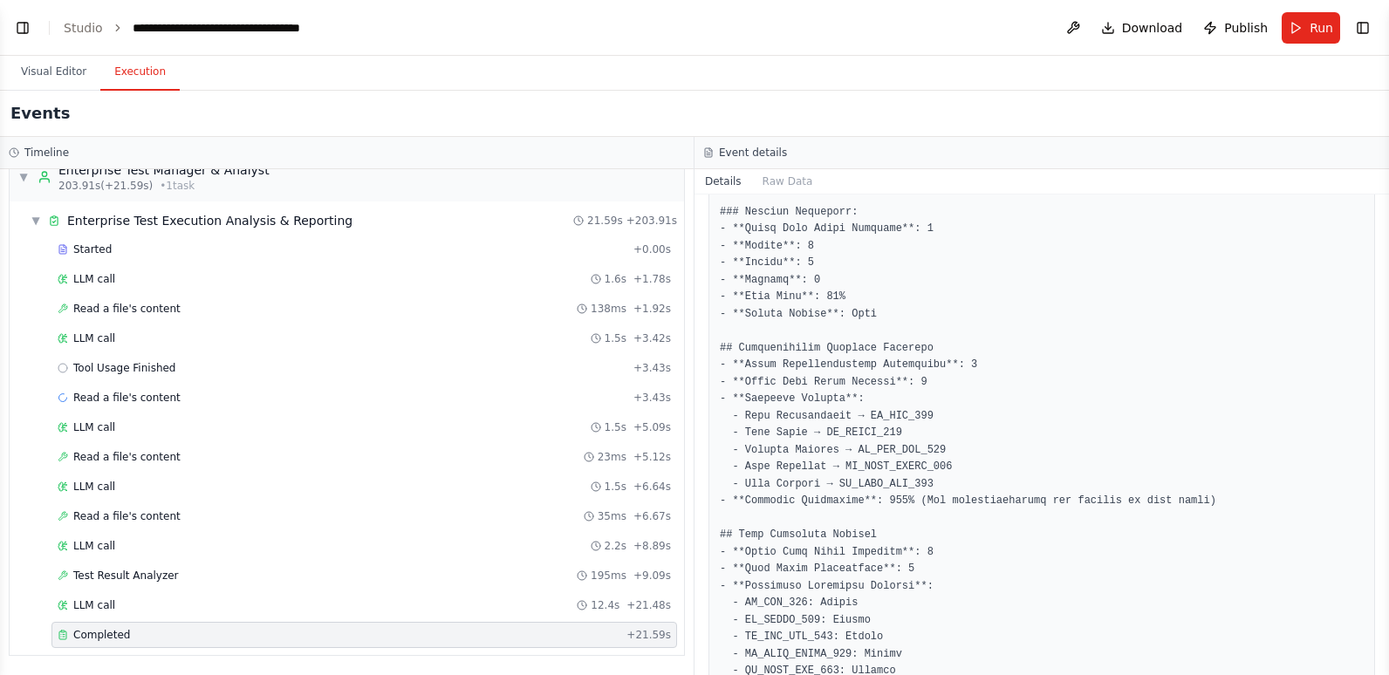
scroll to position [1047, 0]
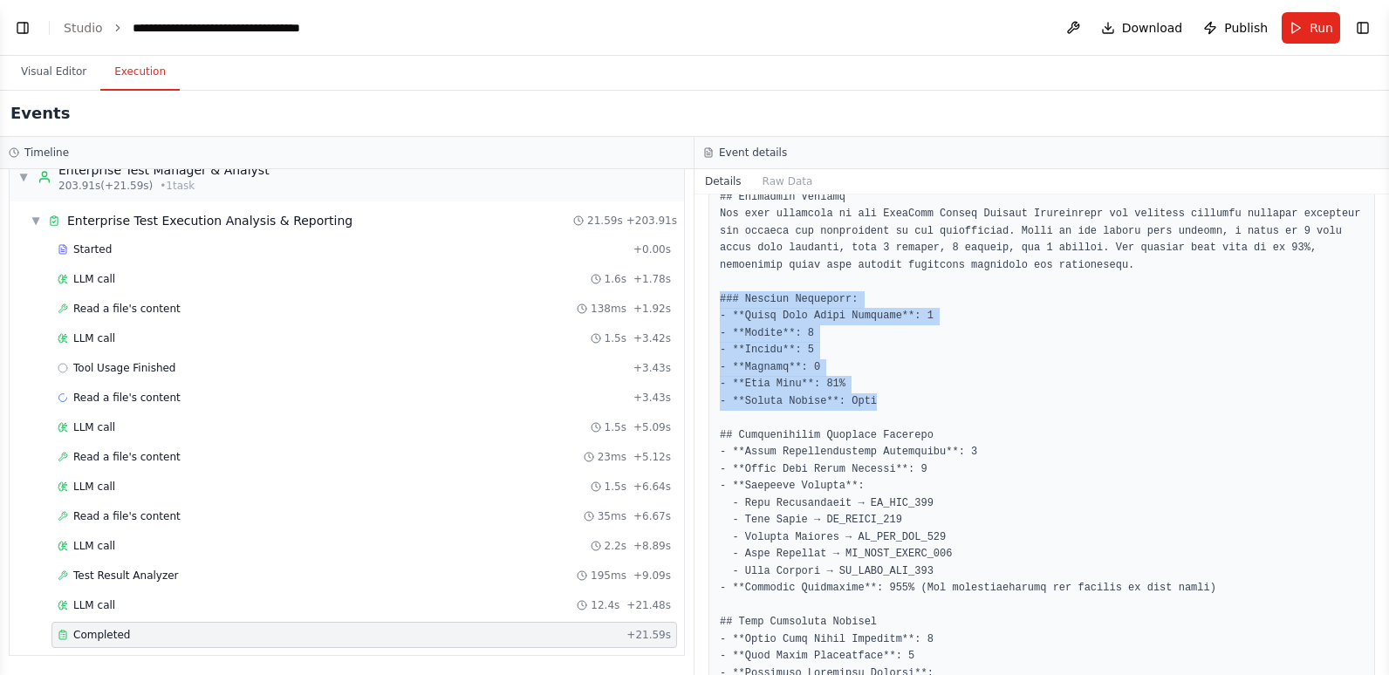
drag, startPoint x: 886, startPoint y: 366, endPoint x: 714, endPoint y: 263, distance: 200.6
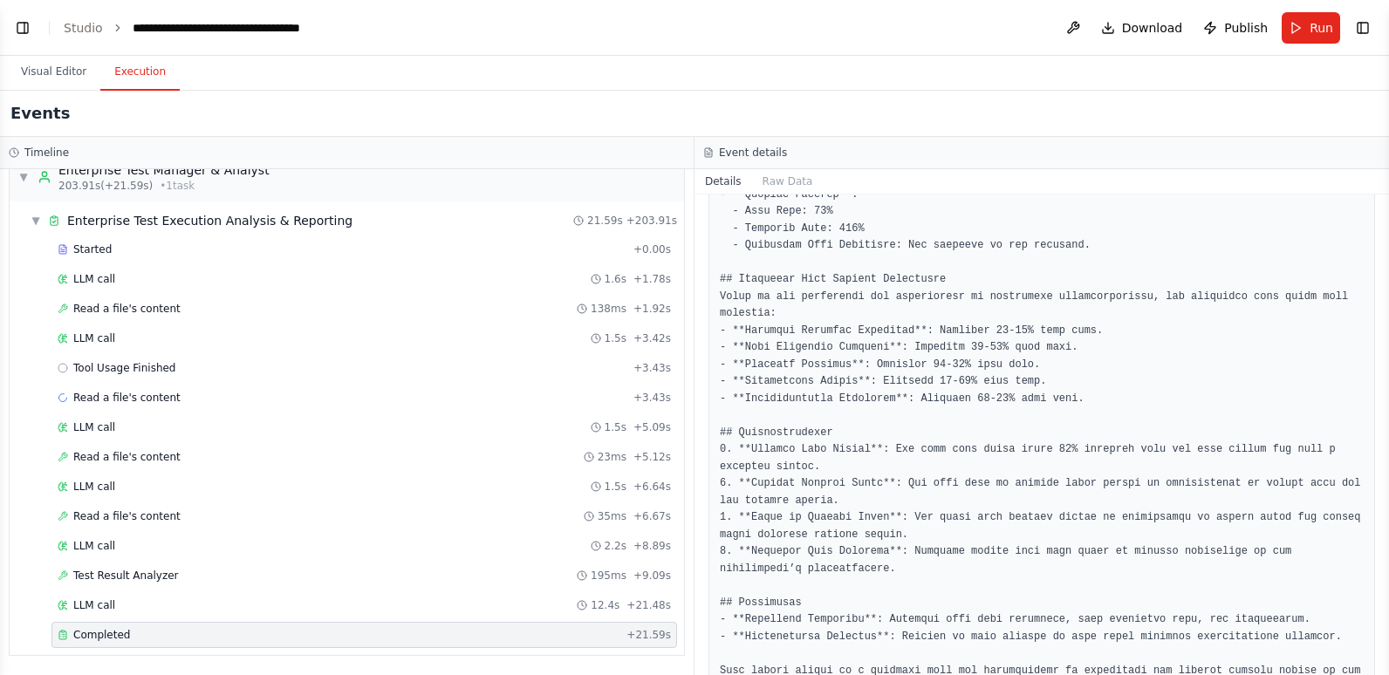
scroll to position [1876, 0]
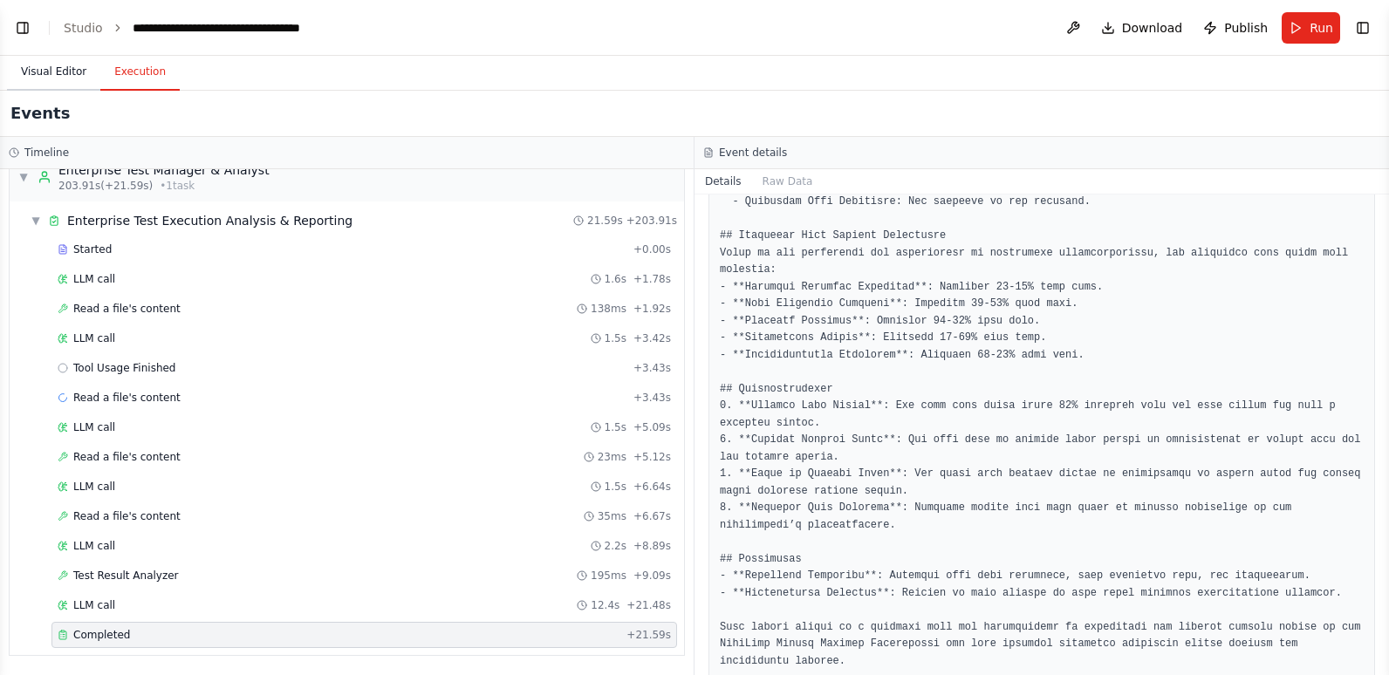
click at [51, 61] on button "Visual Editor" at bounding box center [53, 72] width 93 height 37
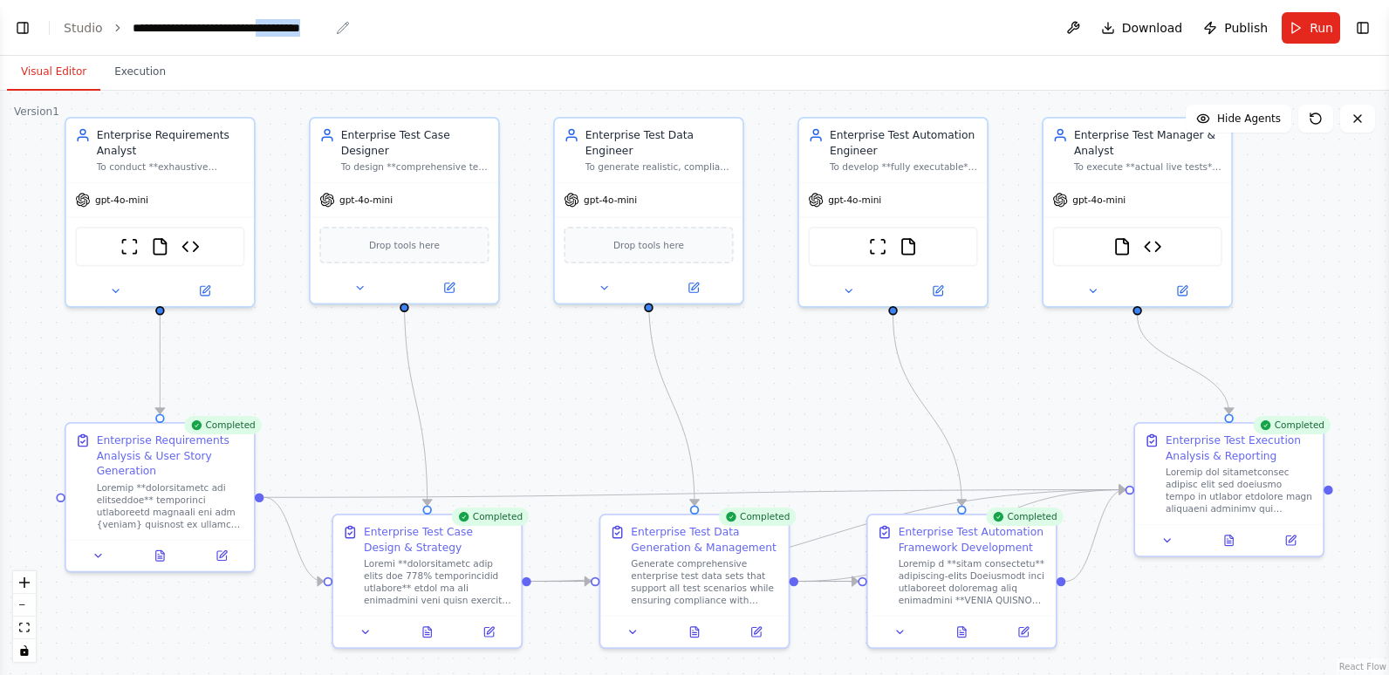
drag, startPoint x: 285, startPoint y: 30, endPoint x: 329, endPoint y: 28, distance: 43.7
click at [329, 28] on div "**********" at bounding box center [241, 27] width 217 height 17
click at [29, 29] on button "Toggle Left Sidebar" at bounding box center [22, 28] width 24 height 24
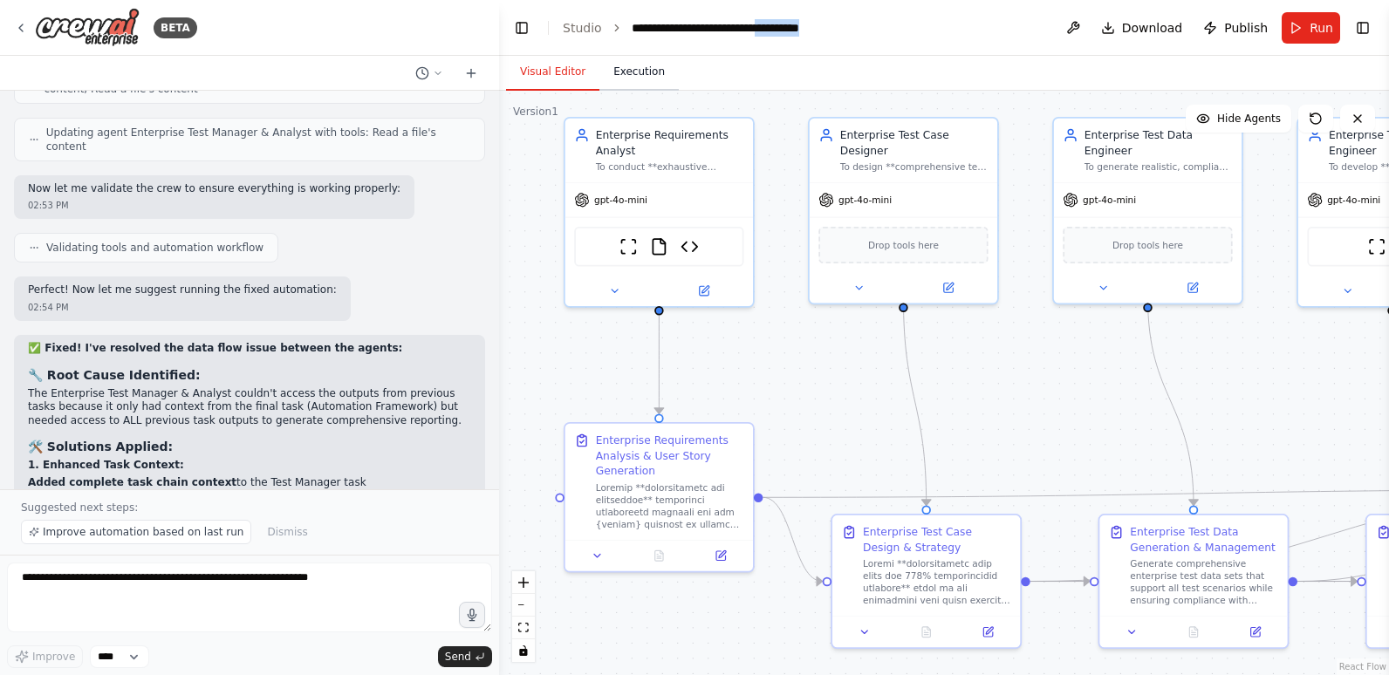
click at [622, 82] on button "Execution" at bounding box center [638, 72] width 79 height 37
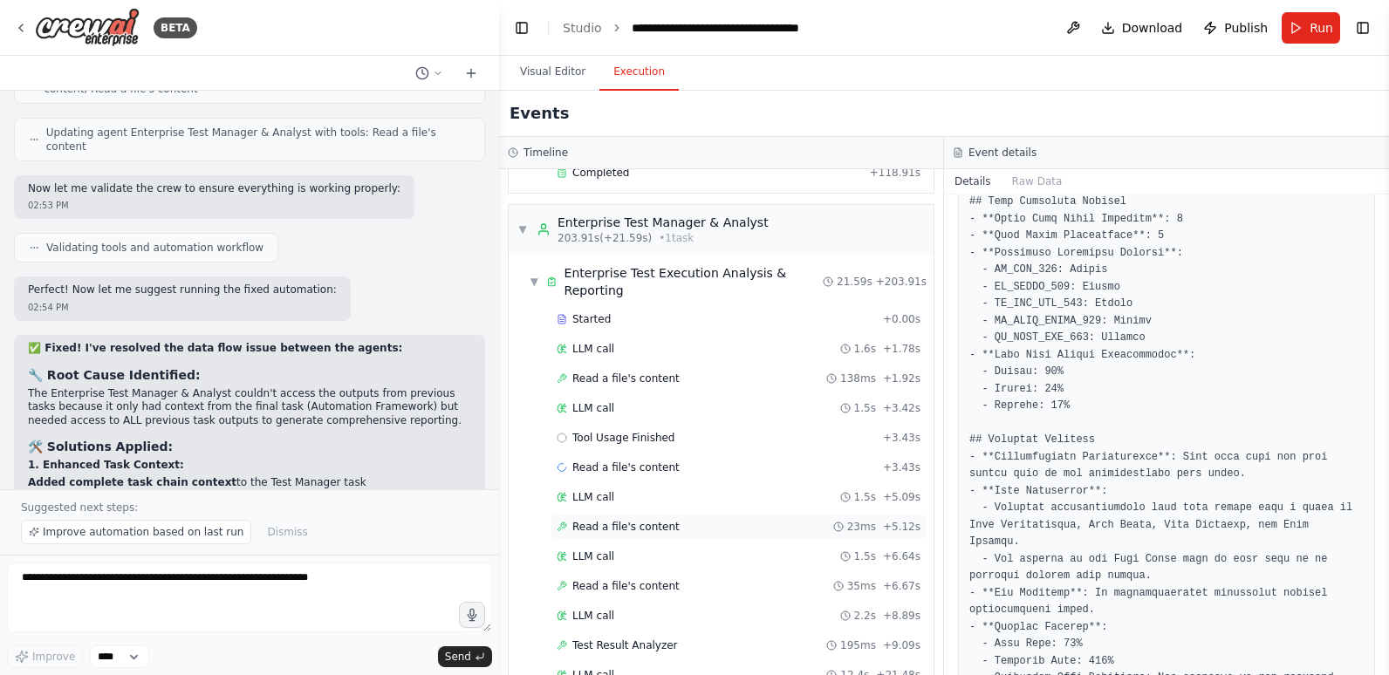
click at [661, 520] on span "Read a file's content" at bounding box center [625, 527] width 107 height 14
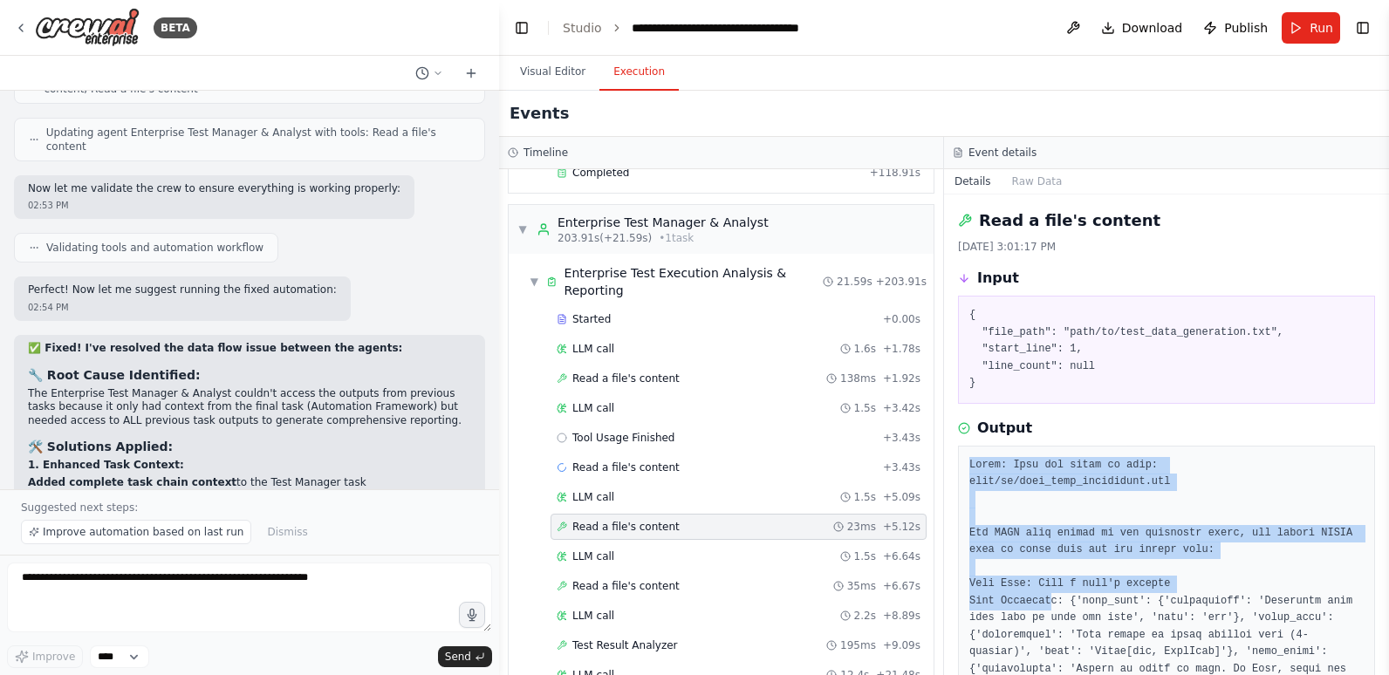
drag, startPoint x: 967, startPoint y: 465, endPoint x: 1047, endPoint y: 592, distance: 150.1
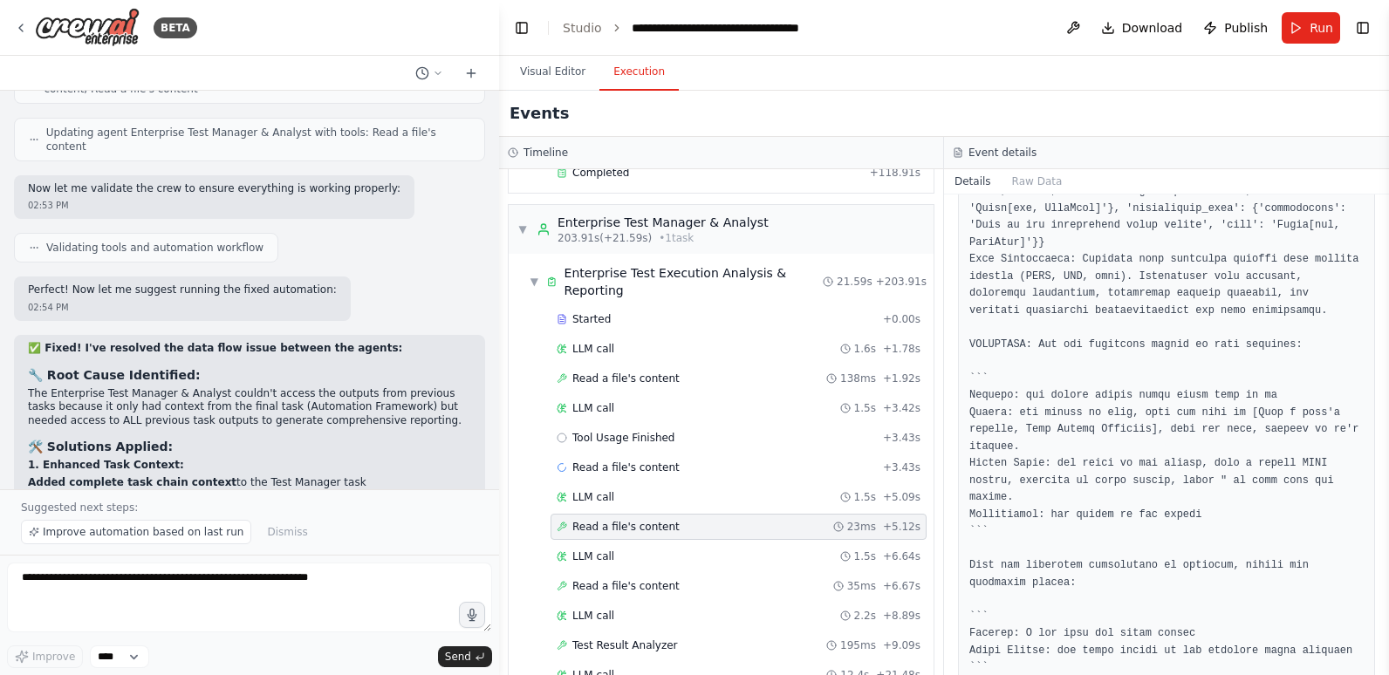
scroll to position [693, 0]
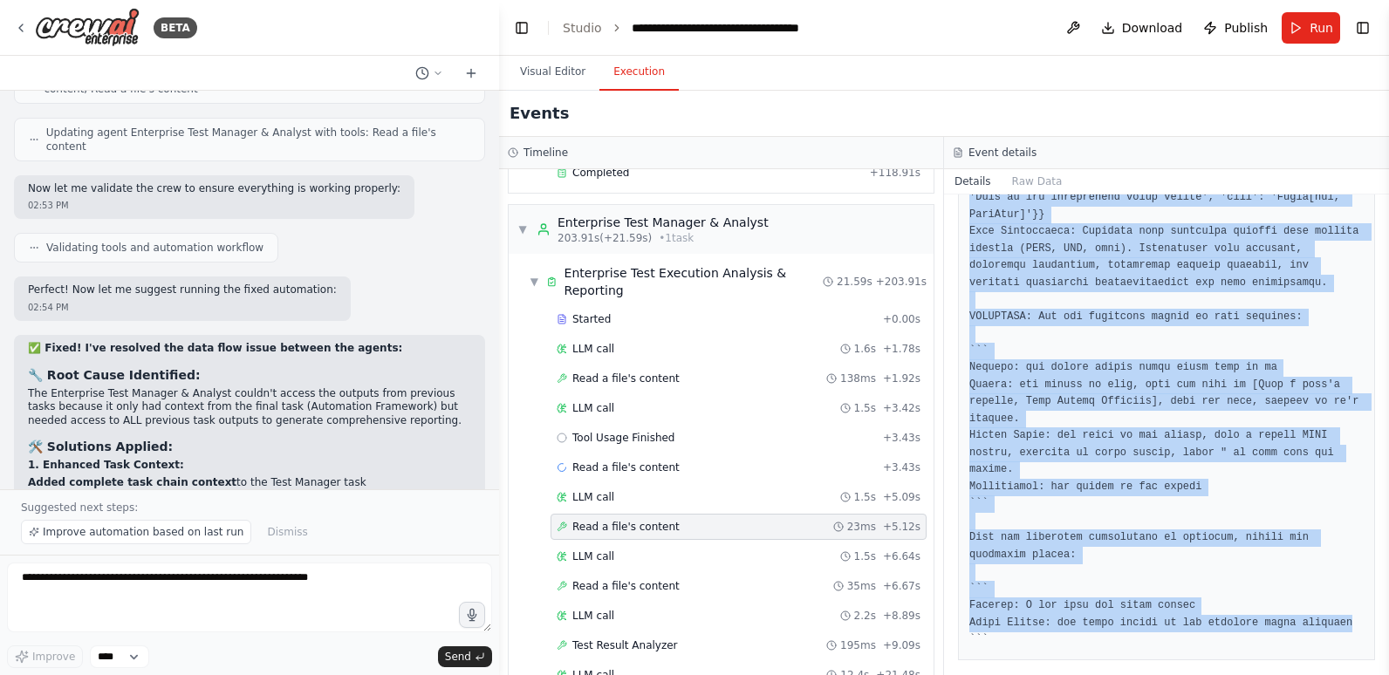
click at [1330, 572] on pre at bounding box center [1166, 206] width 394 height 885
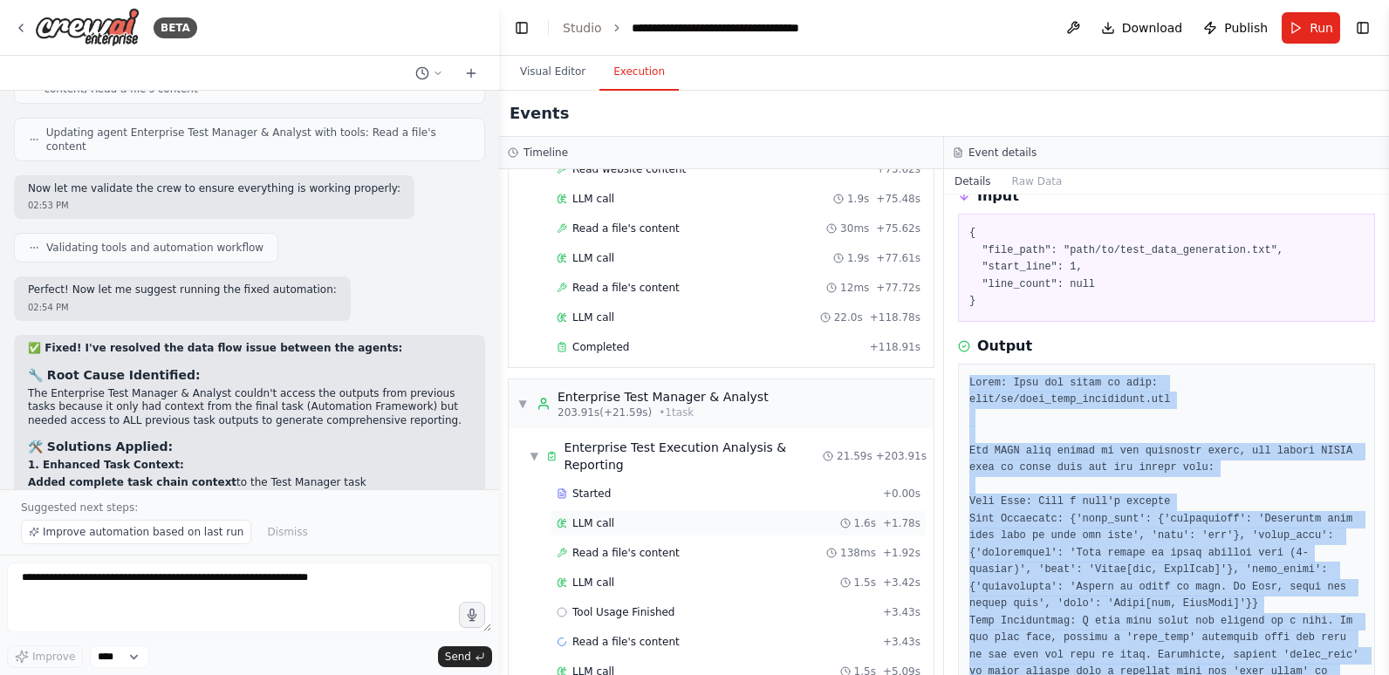
scroll to position [2120, 0]
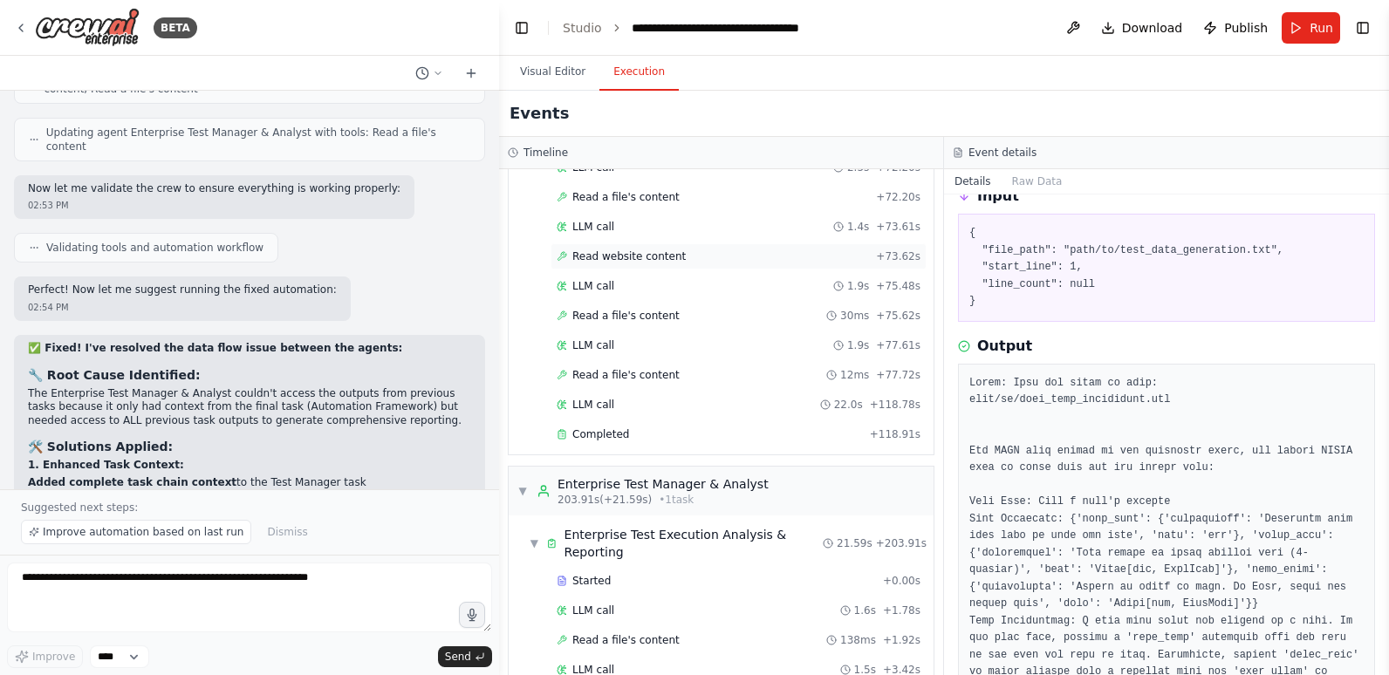
click at [668, 260] on span "Read website content" at bounding box center [628, 256] width 113 height 14
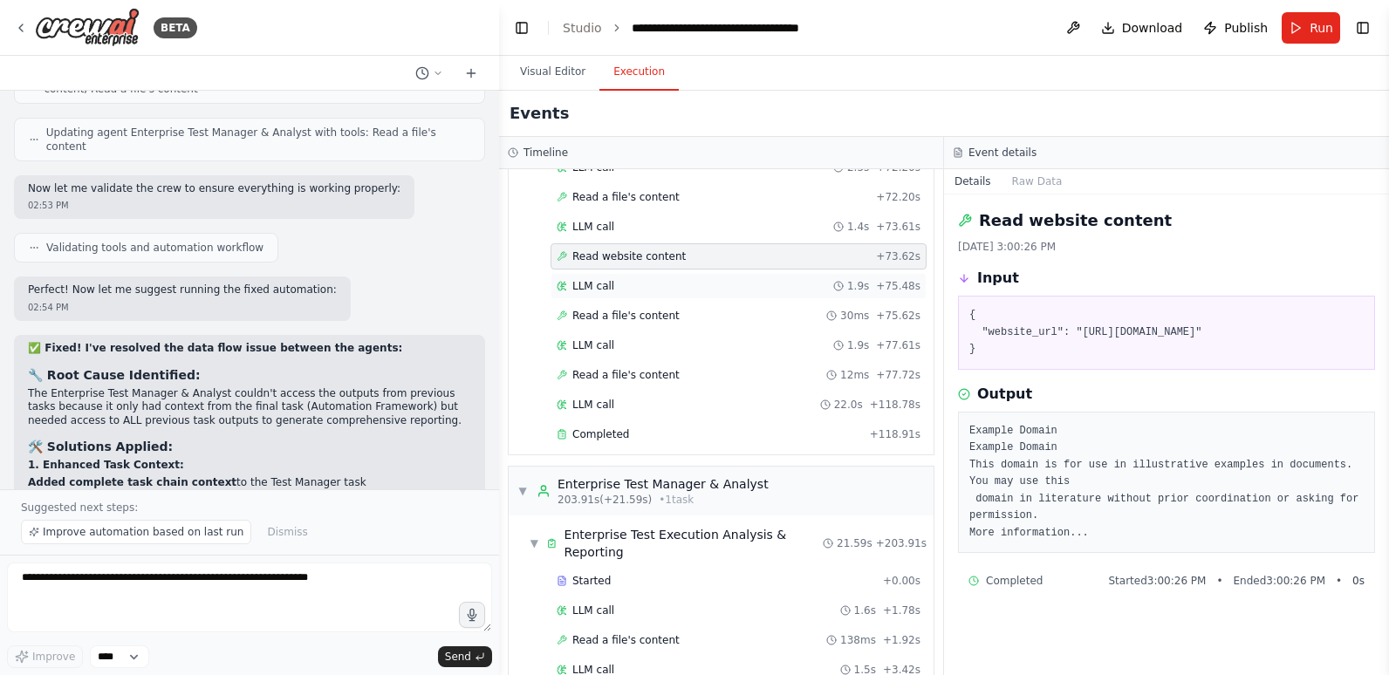
click at [617, 278] on div "LLM call 1.9s + 75.48s" at bounding box center [738, 286] width 376 height 26
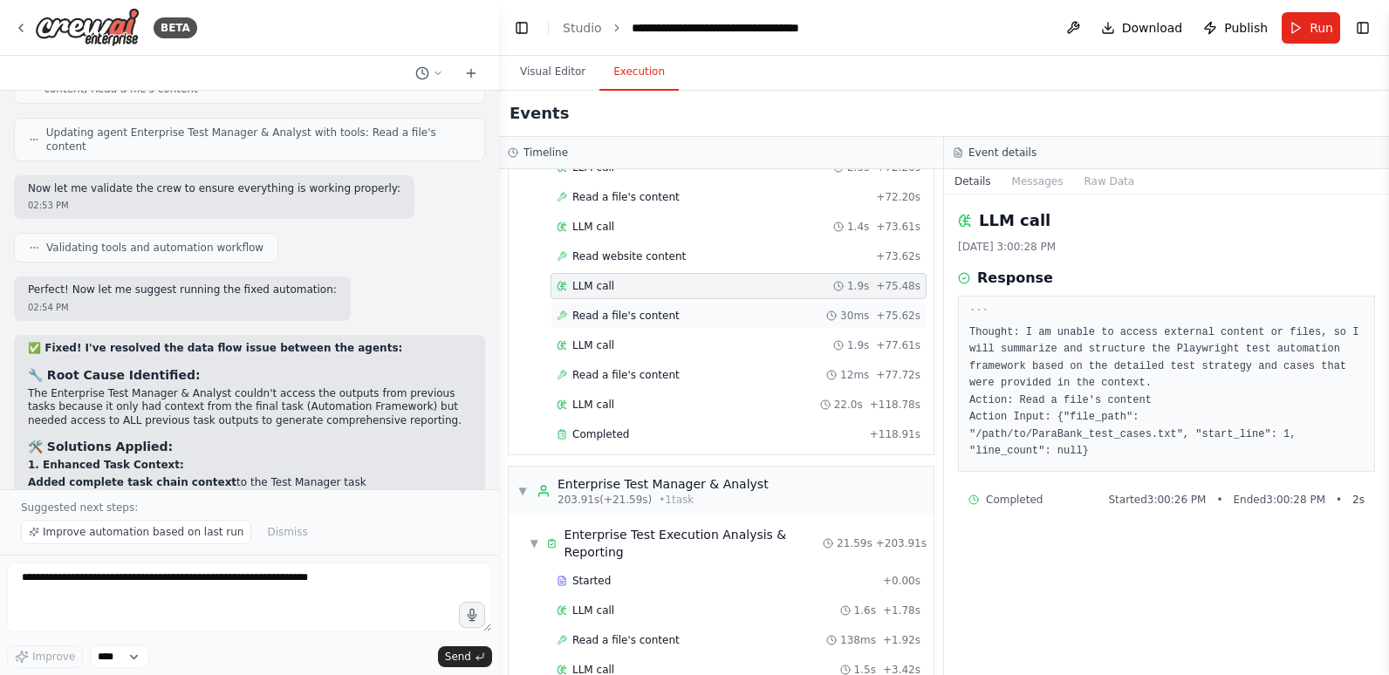
click at [617, 308] on div "Read a file's content 30ms + 75.62s" at bounding box center [738, 316] width 376 height 26
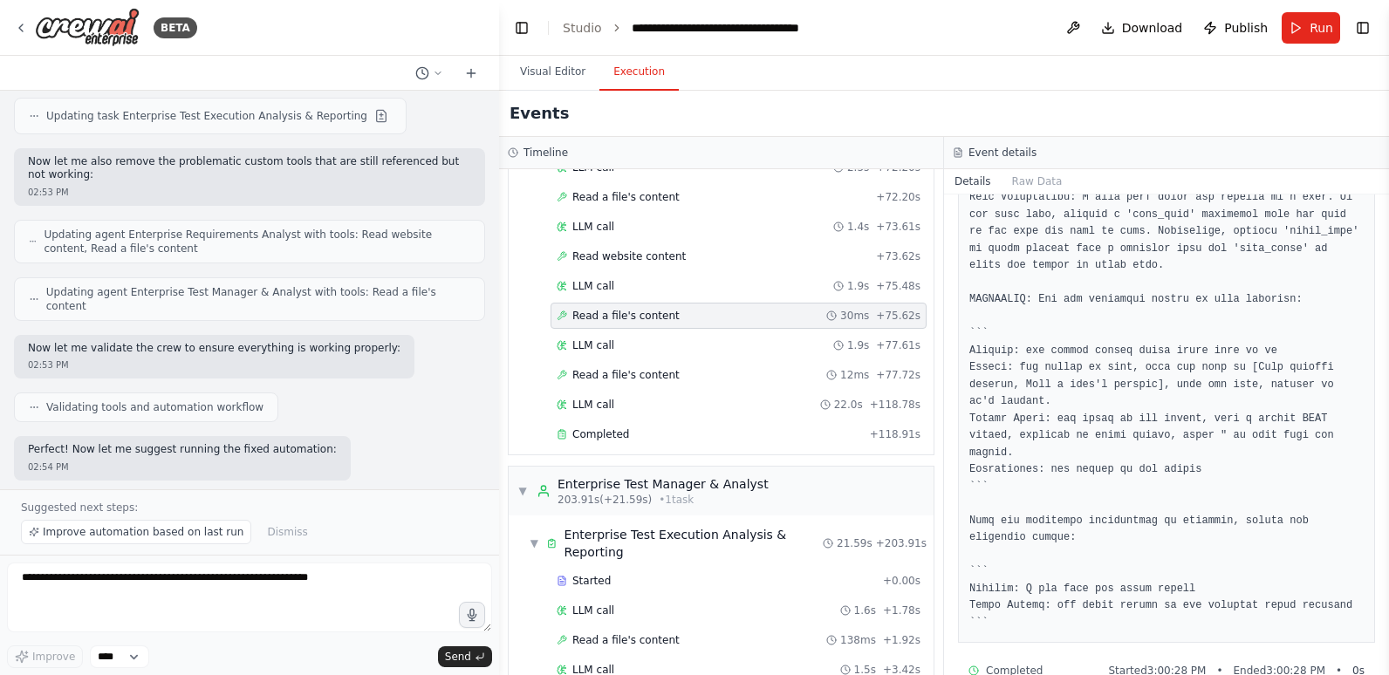
scroll to position [19991, 0]
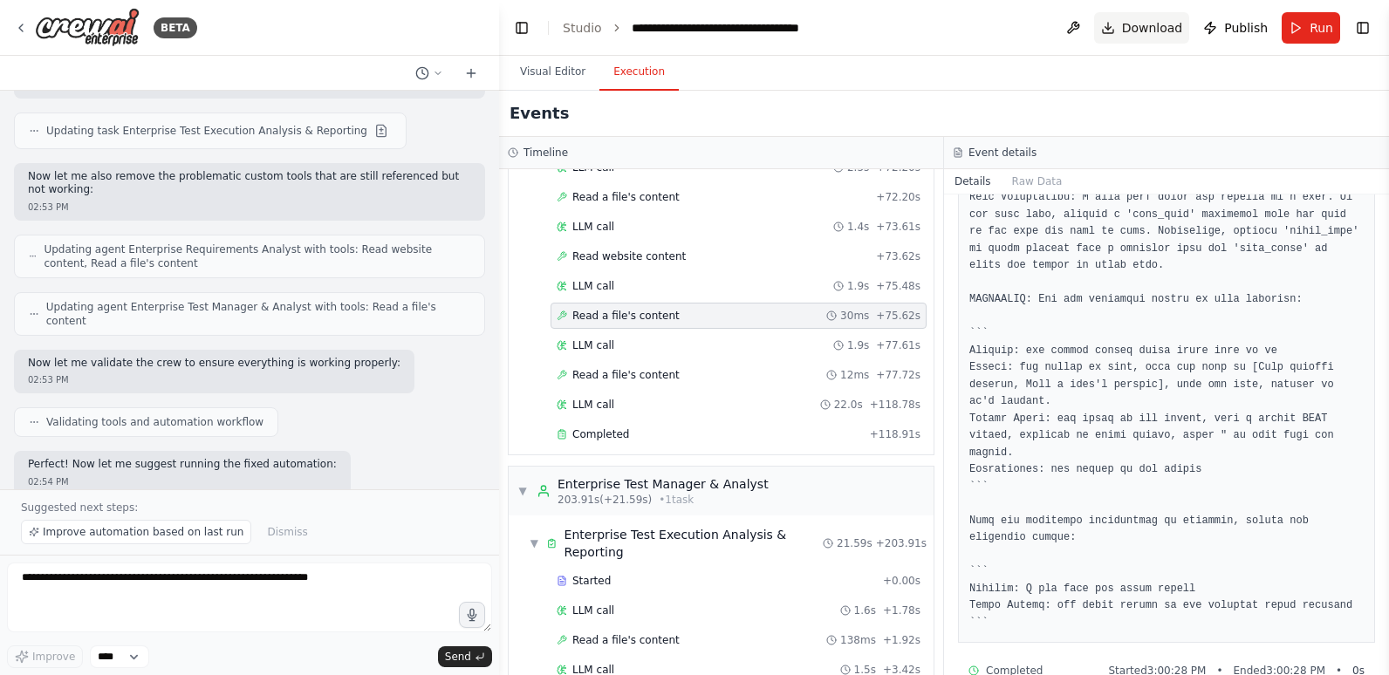
click at [1170, 26] on span "Download" at bounding box center [1152, 27] width 61 height 17
click at [899, 20] on header "**********" at bounding box center [944, 28] width 890 height 56
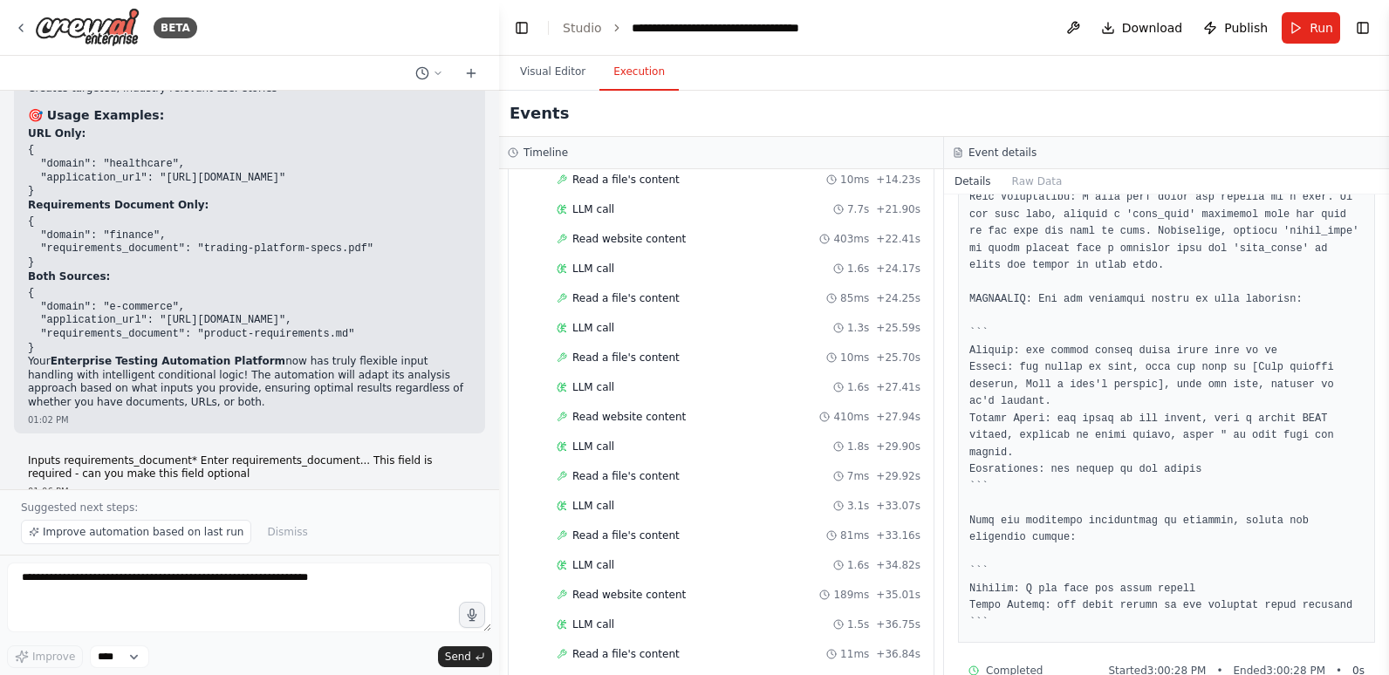
scroll to position [0, 0]
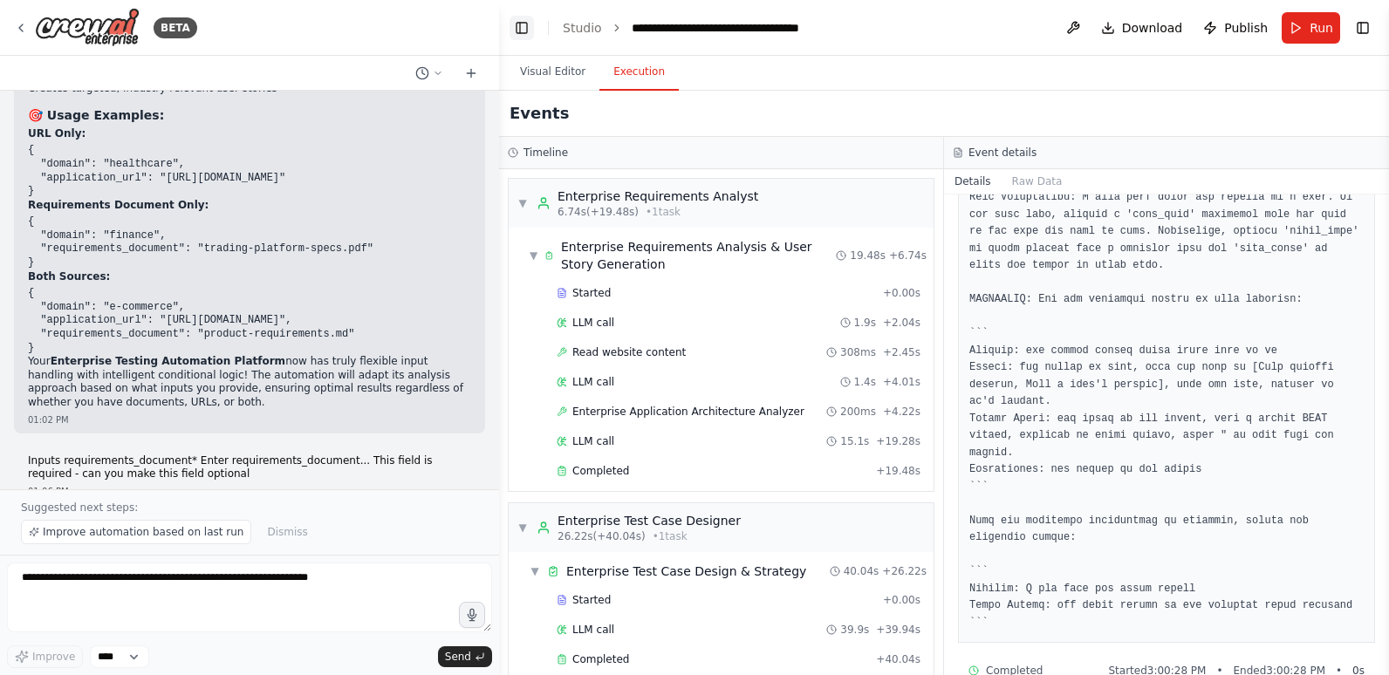
click at [524, 24] on button "Toggle Left Sidebar" at bounding box center [521, 28] width 24 height 24
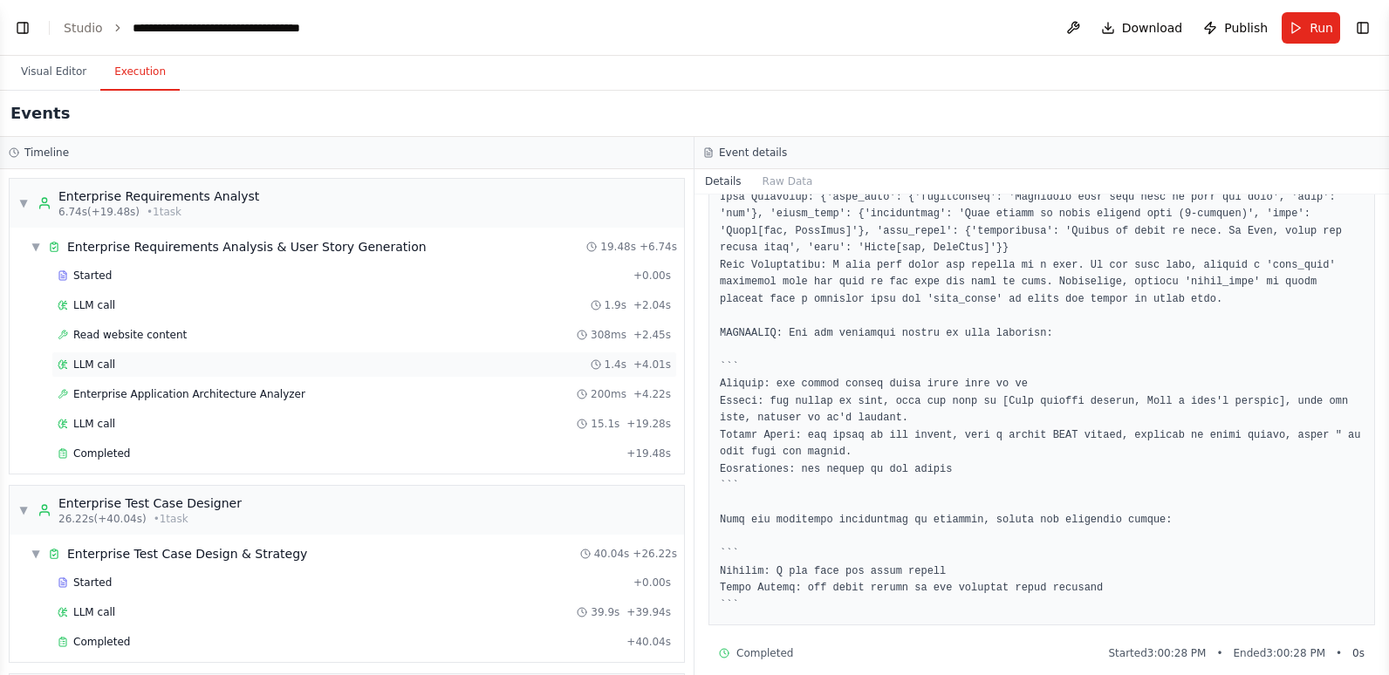
scroll to position [174, 0]
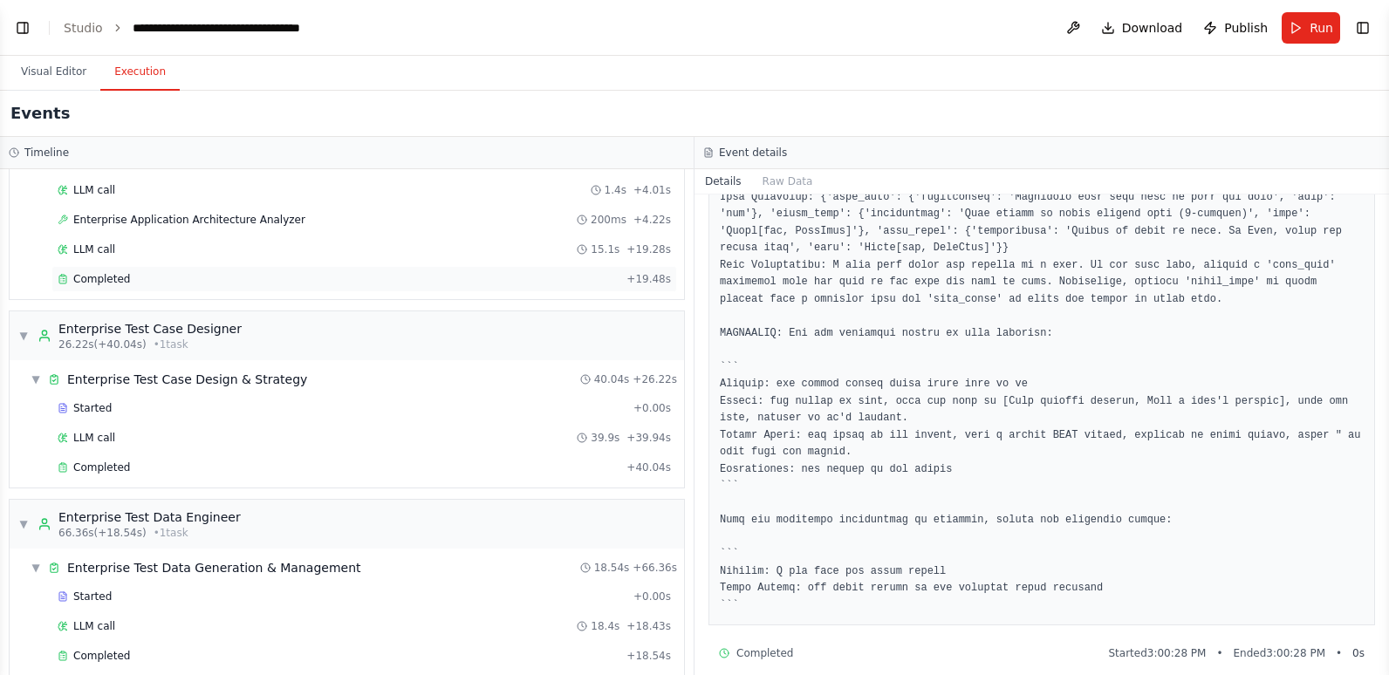
click at [133, 277] on div "Completed" at bounding box center [339, 279] width 562 height 14
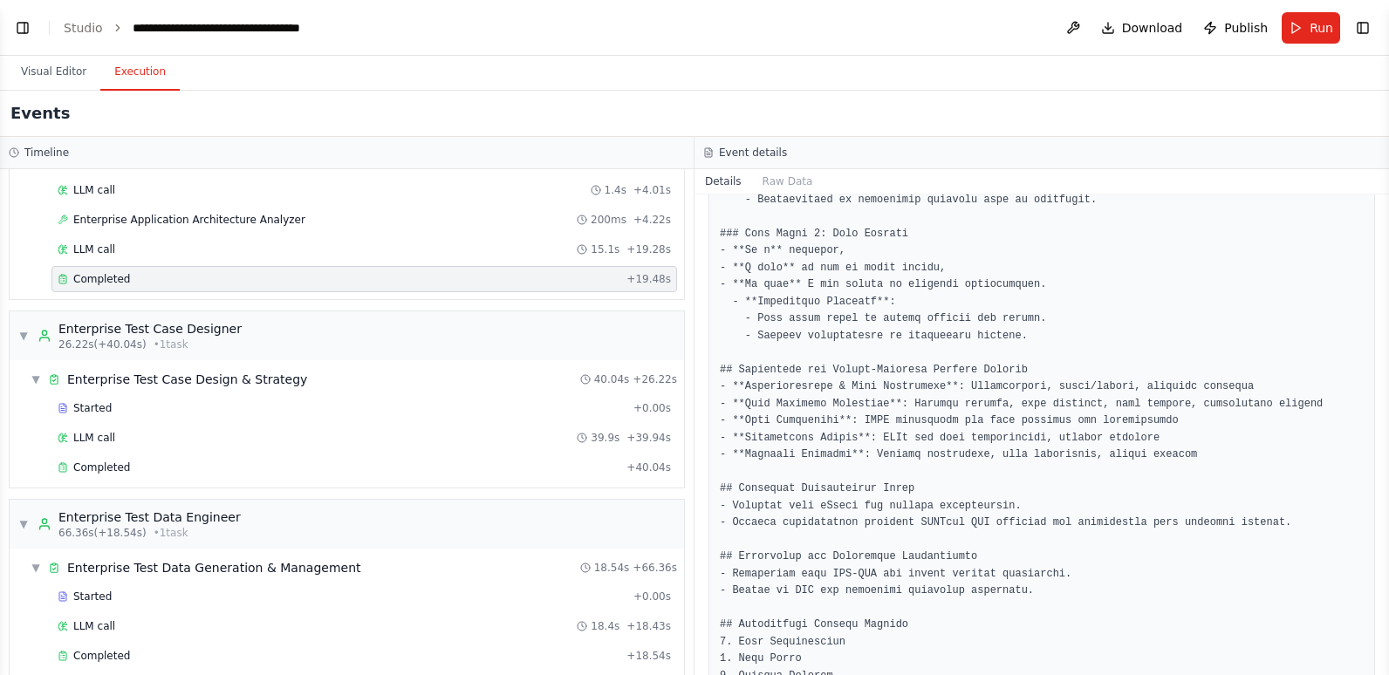
scroll to position [1657, 0]
click at [166, 468] on div "Completed" at bounding box center [339, 468] width 562 height 14
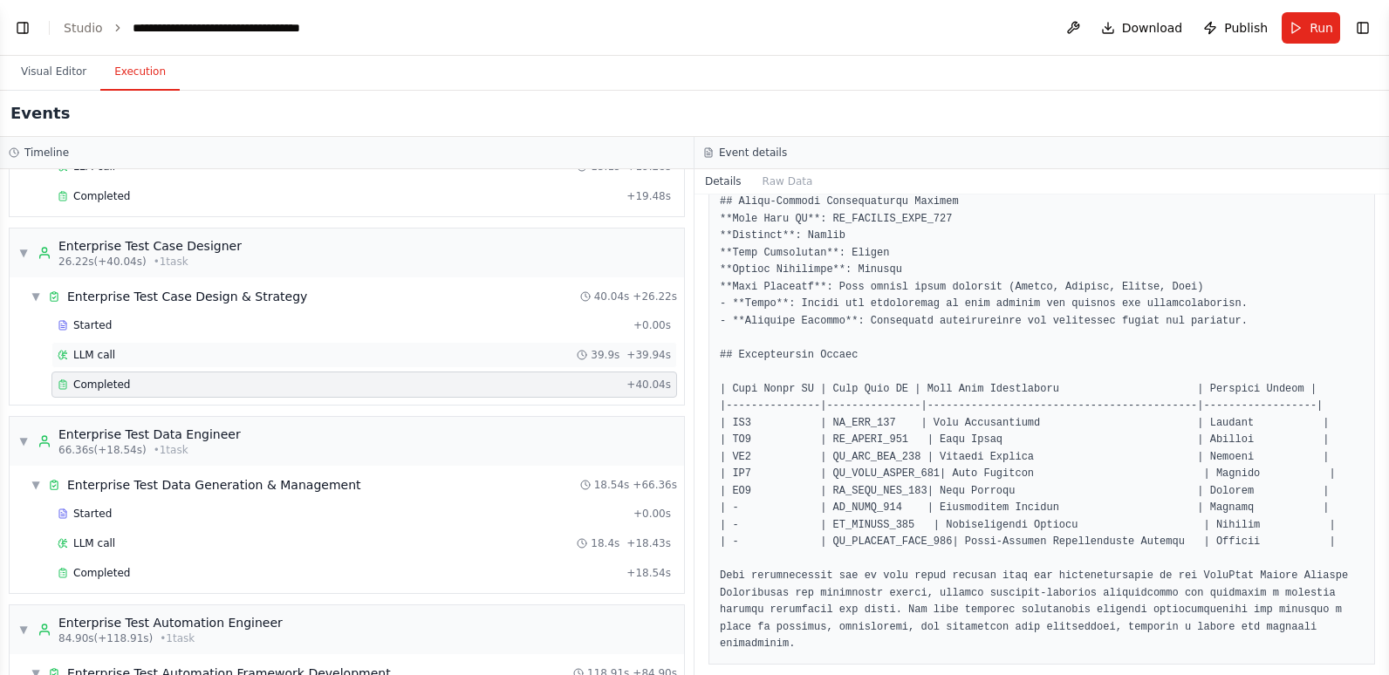
scroll to position [349, 0]
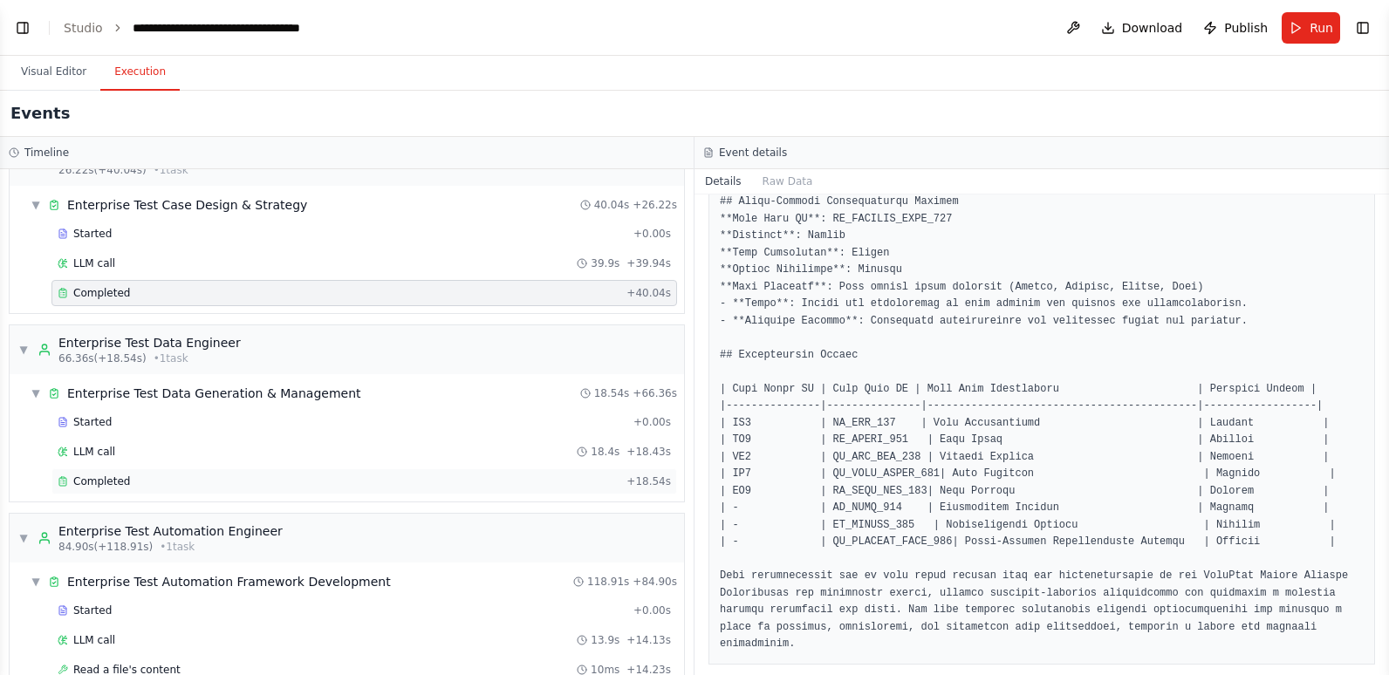
click at [134, 487] on div "Completed" at bounding box center [339, 482] width 562 height 14
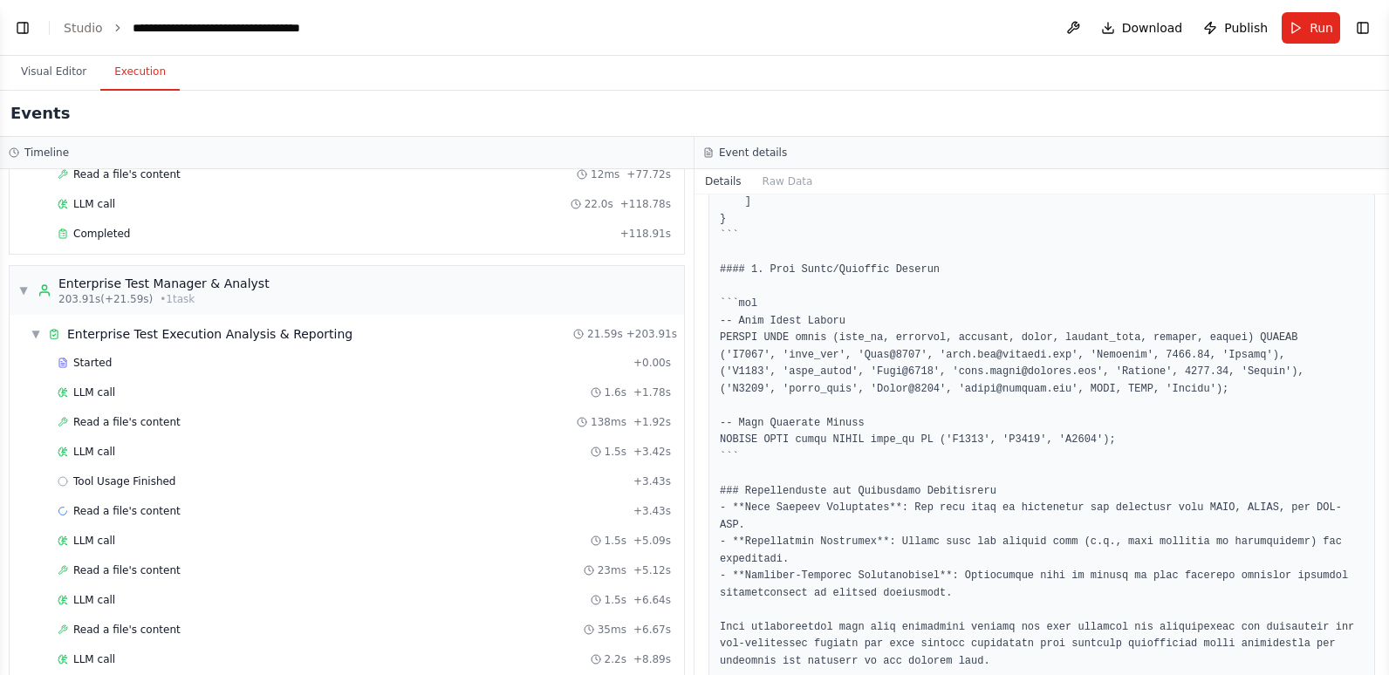
scroll to position [2094, 0]
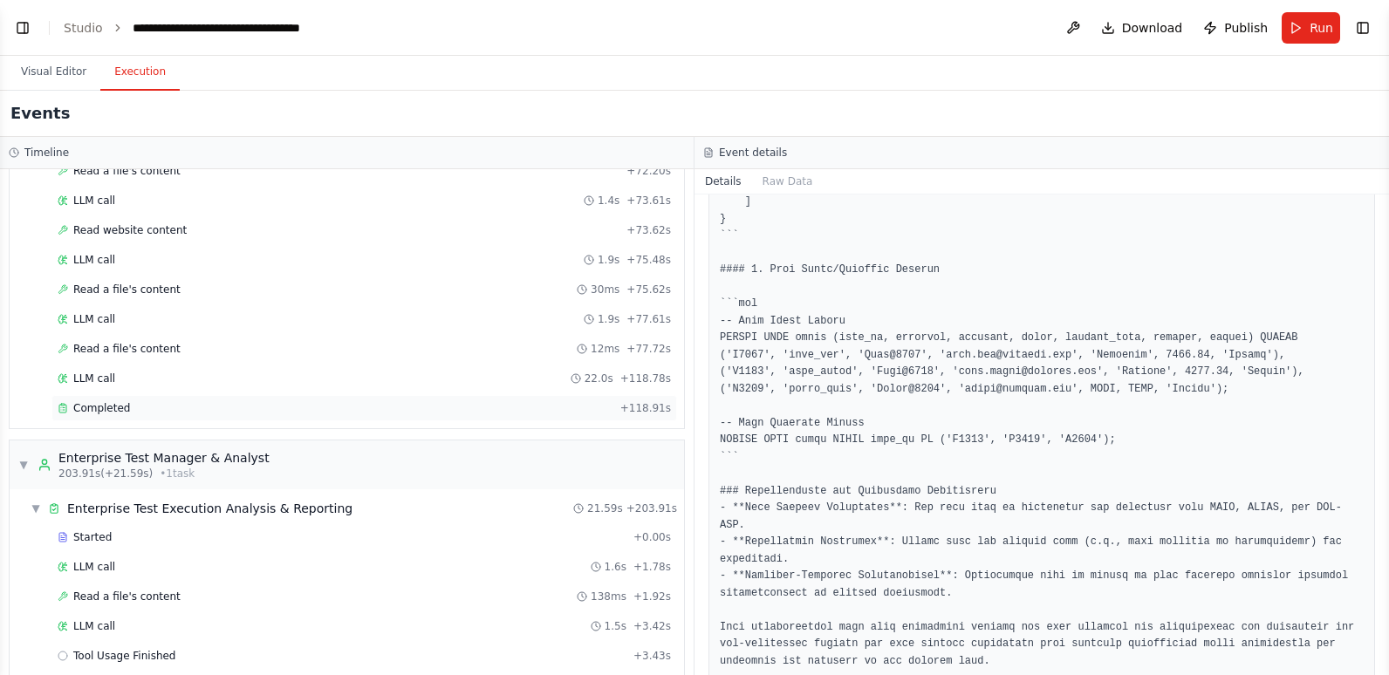
click at [108, 404] on span "Completed" at bounding box center [101, 408] width 57 height 14
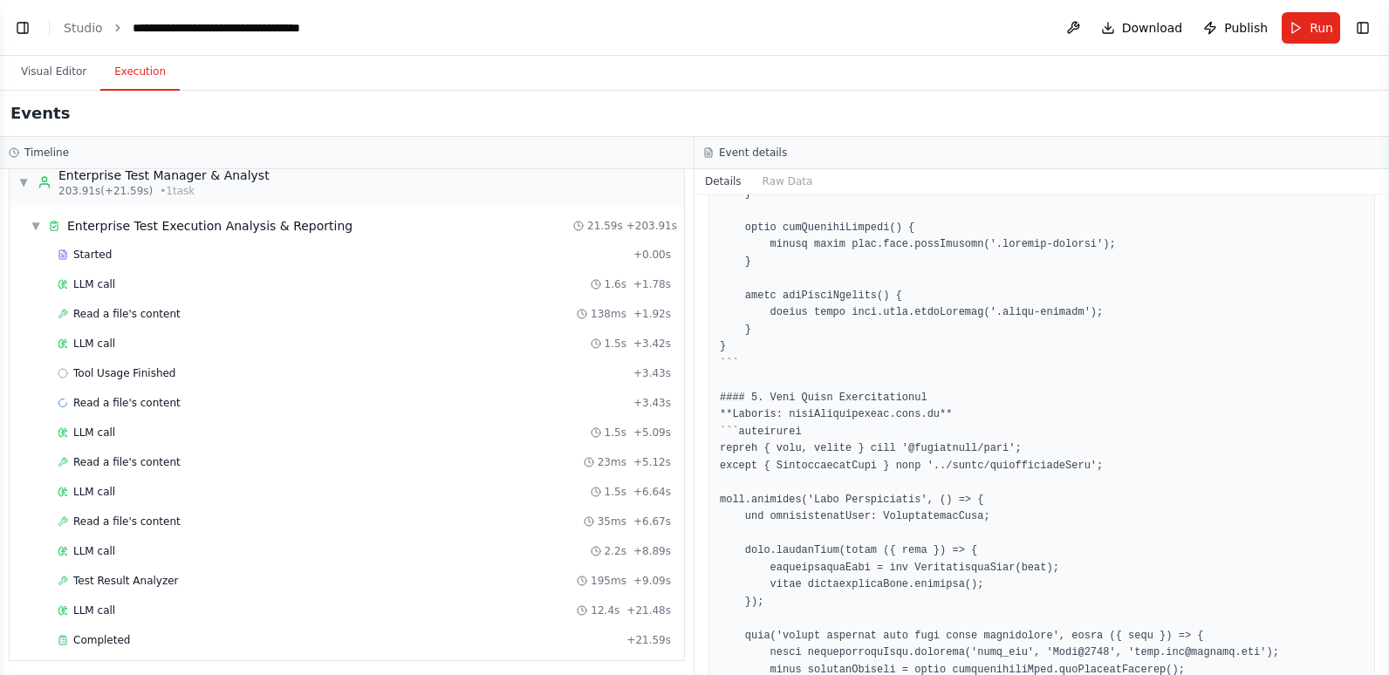
scroll to position [2381, 0]
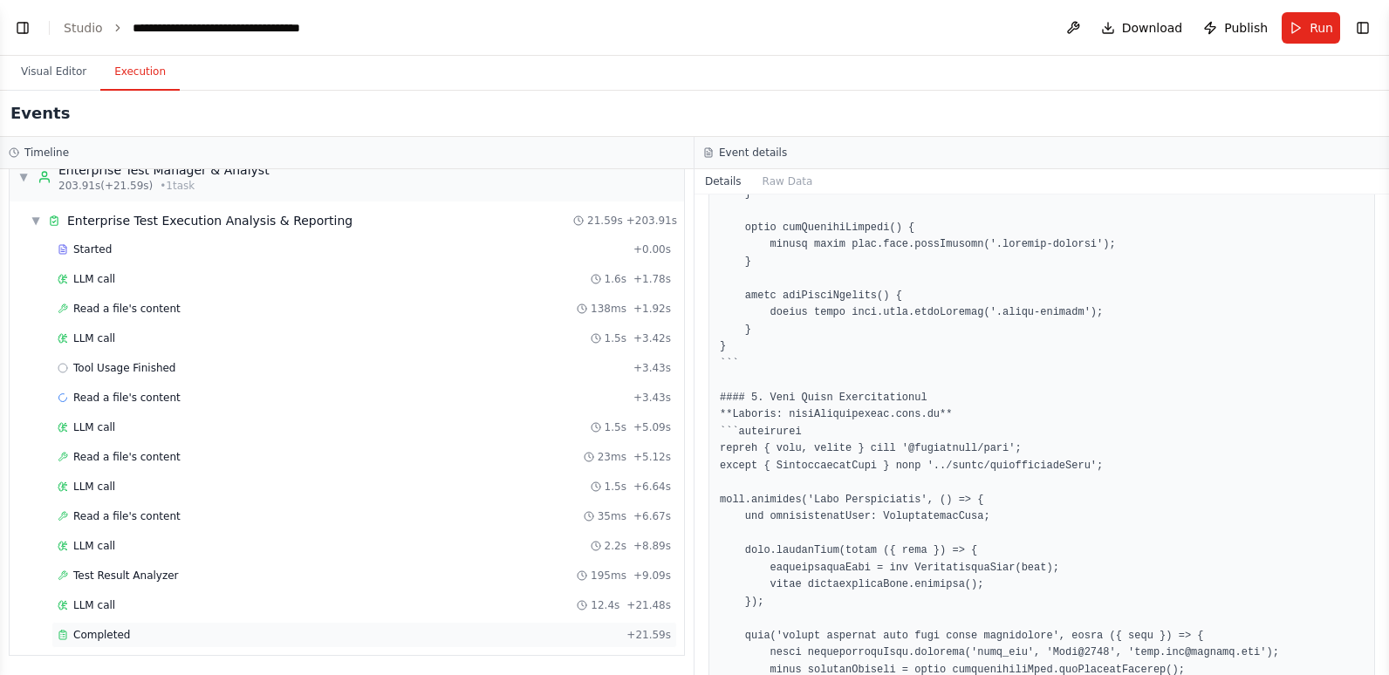
click at [150, 634] on div "Completed" at bounding box center [339, 635] width 562 height 14
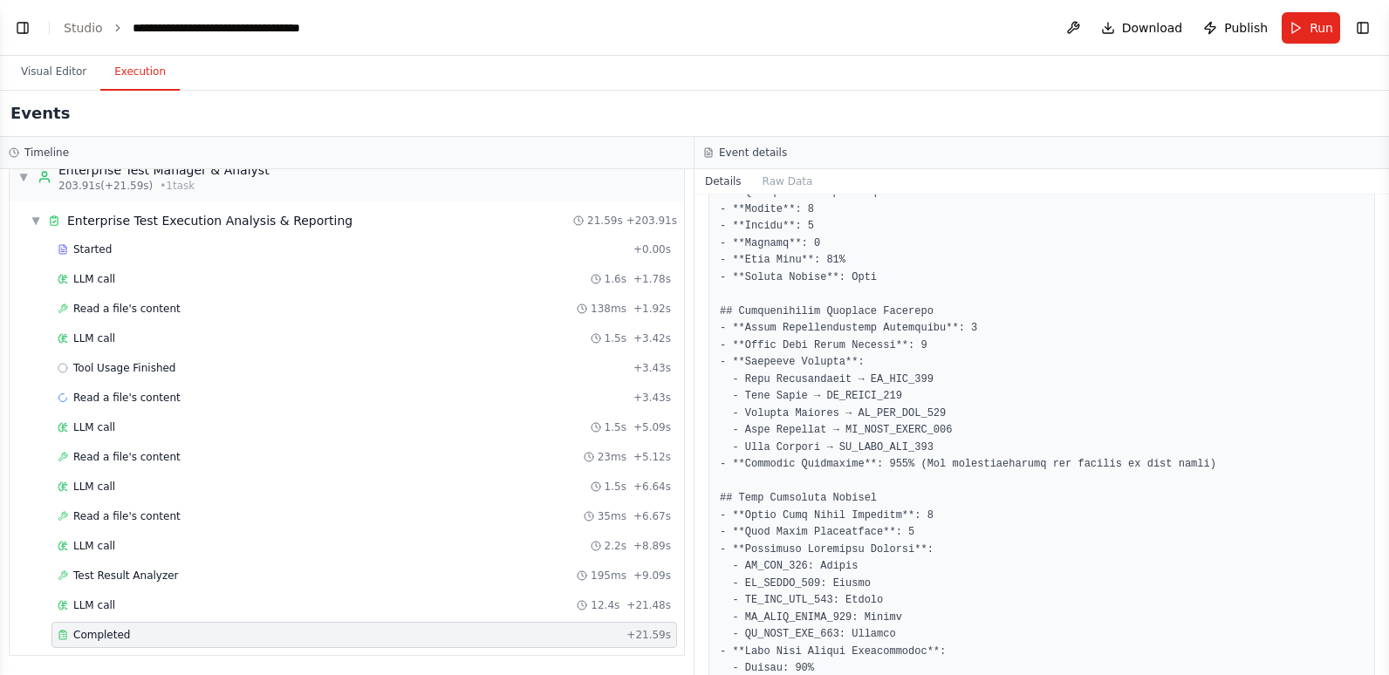
scroll to position [1172, 0]
click at [24, 29] on button "Toggle Left Sidebar" at bounding box center [22, 28] width 24 height 24
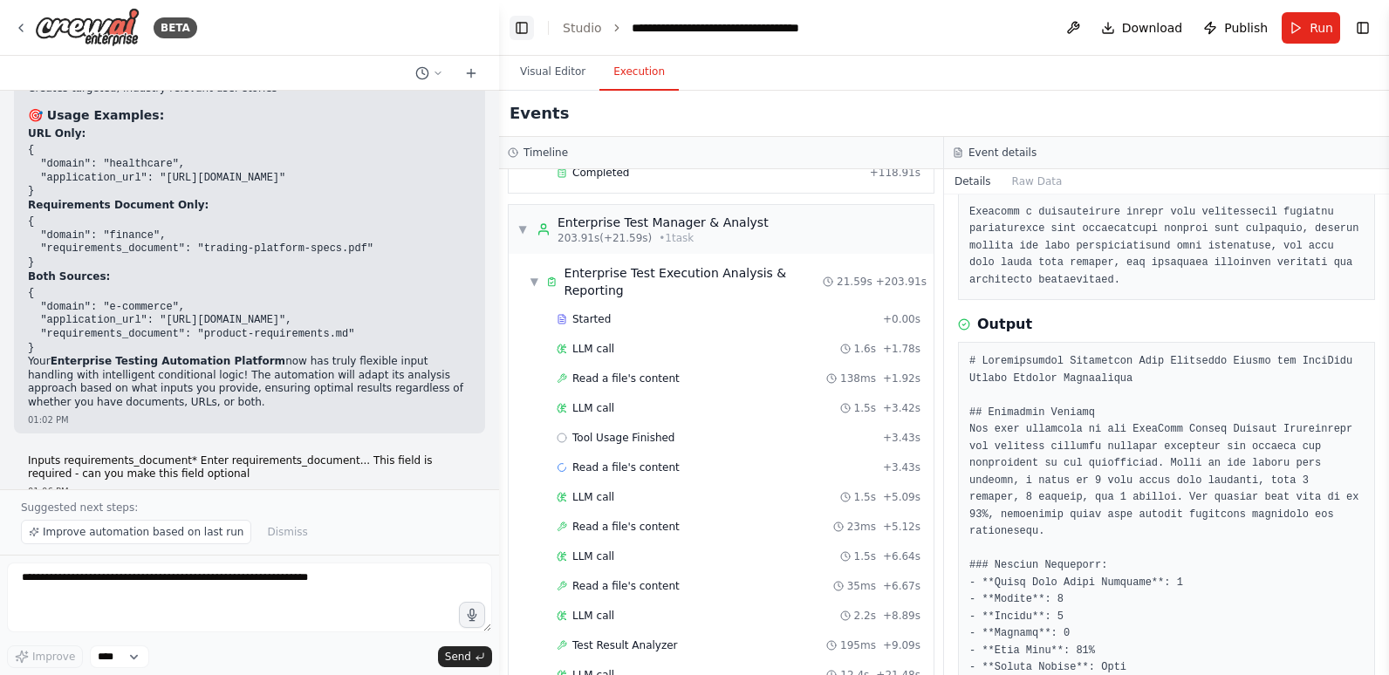
scroll to position [1494, 0]
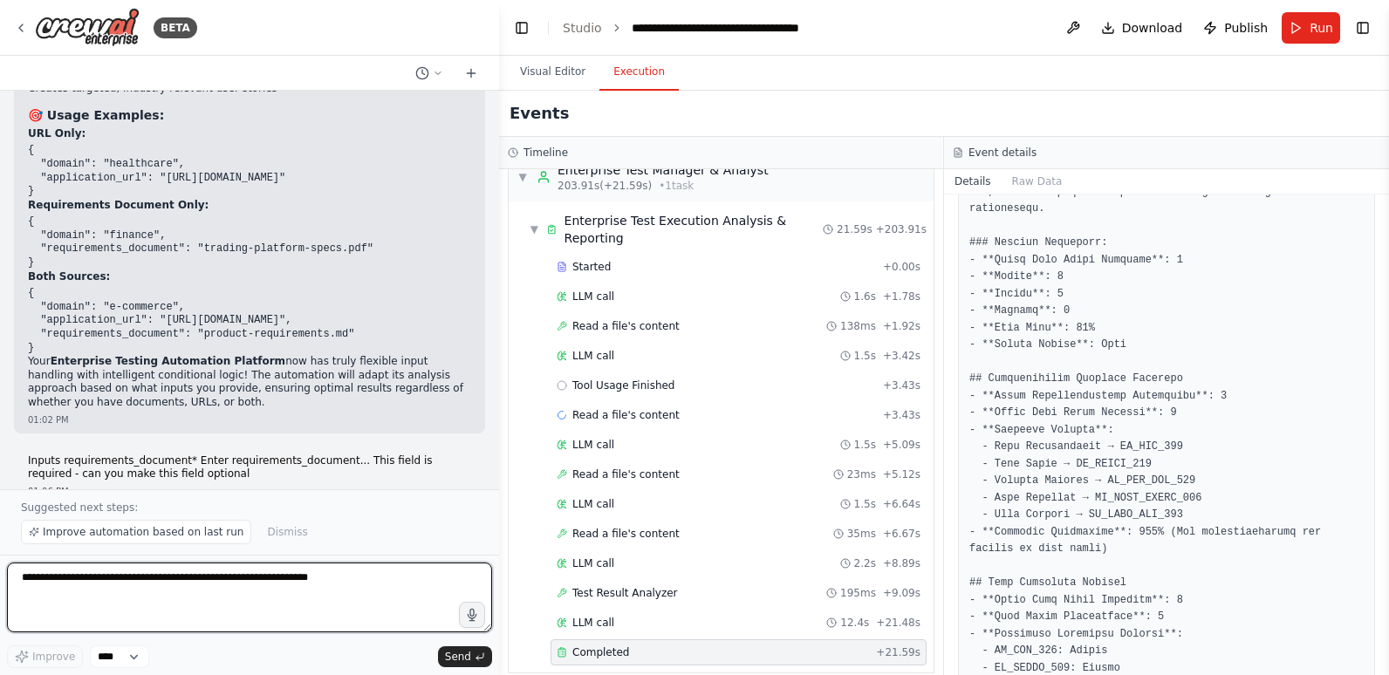
click at [127, 594] on textarea at bounding box center [249, 598] width 485 height 70
drag, startPoint x: 43, startPoint y: 577, endPoint x: 107, endPoint y: 577, distance: 64.6
click at [107, 577] on textarea "**********" at bounding box center [249, 598] width 485 height 70
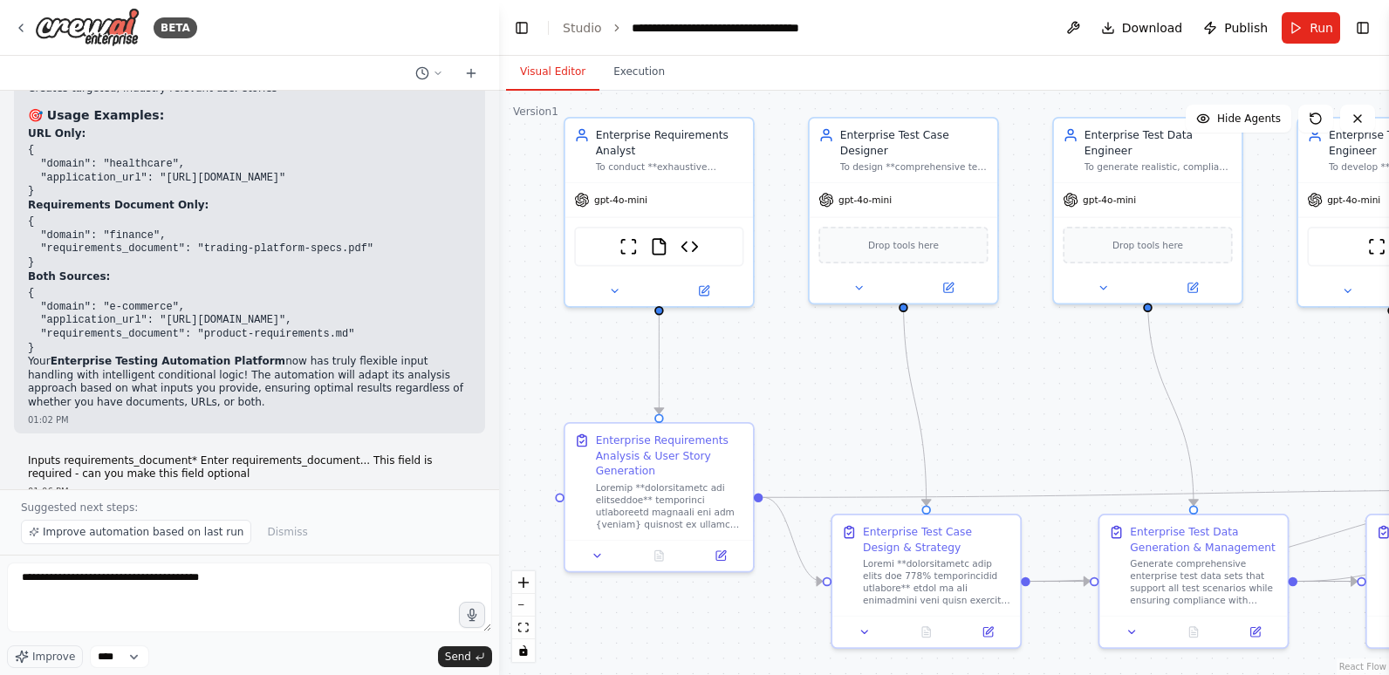
click at [557, 79] on button "Visual Editor" at bounding box center [552, 72] width 93 height 37
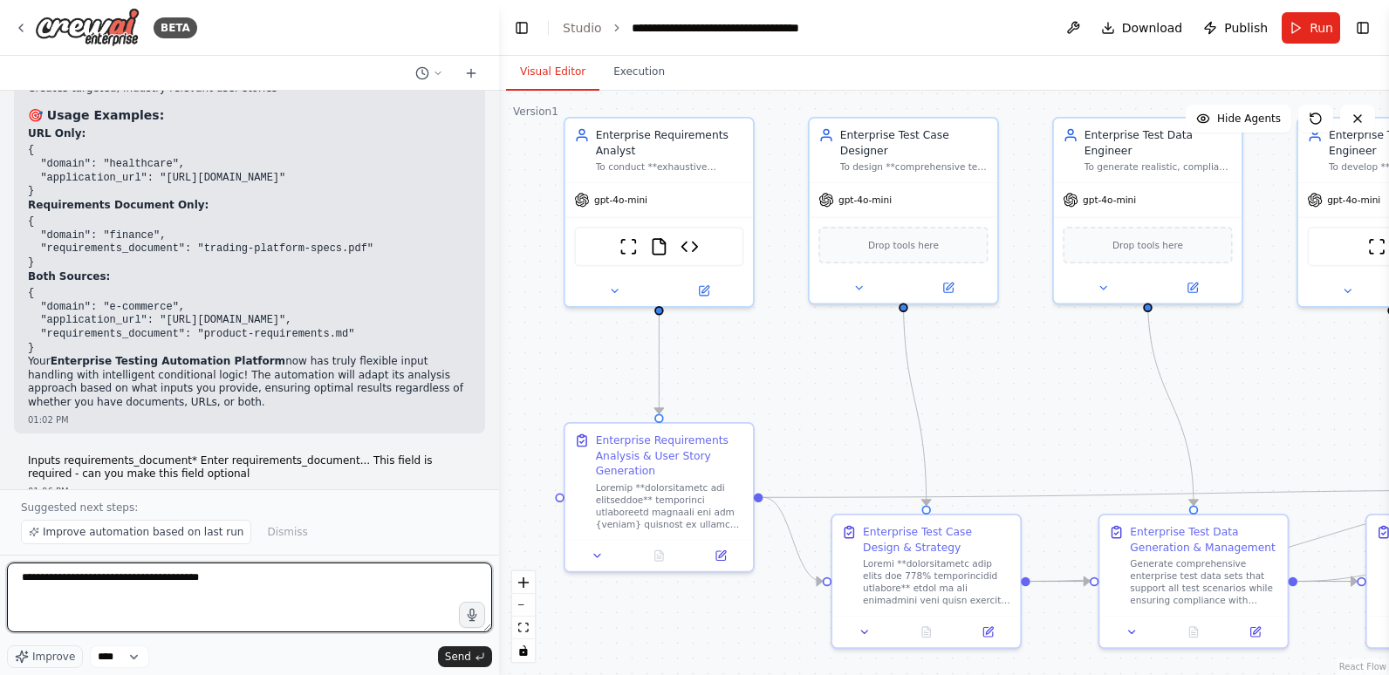
click at [48, 578] on textarea "**********" at bounding box center [249, 598] width 485 height 70
click at [391, 591] on textarea "**********" at bounding box center [249, 598] width 485 height 70
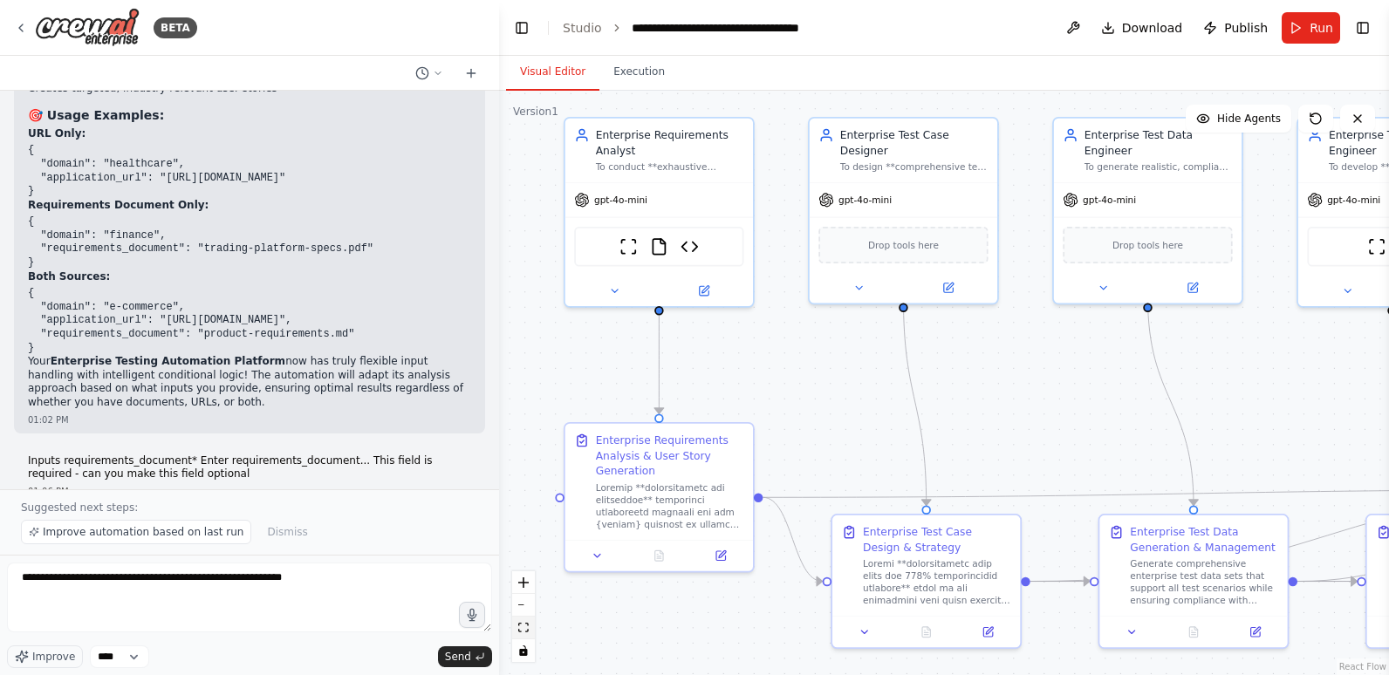
click at [527, 626] on icon "fit view" at bounding box center [523, 628] width 10 height 10
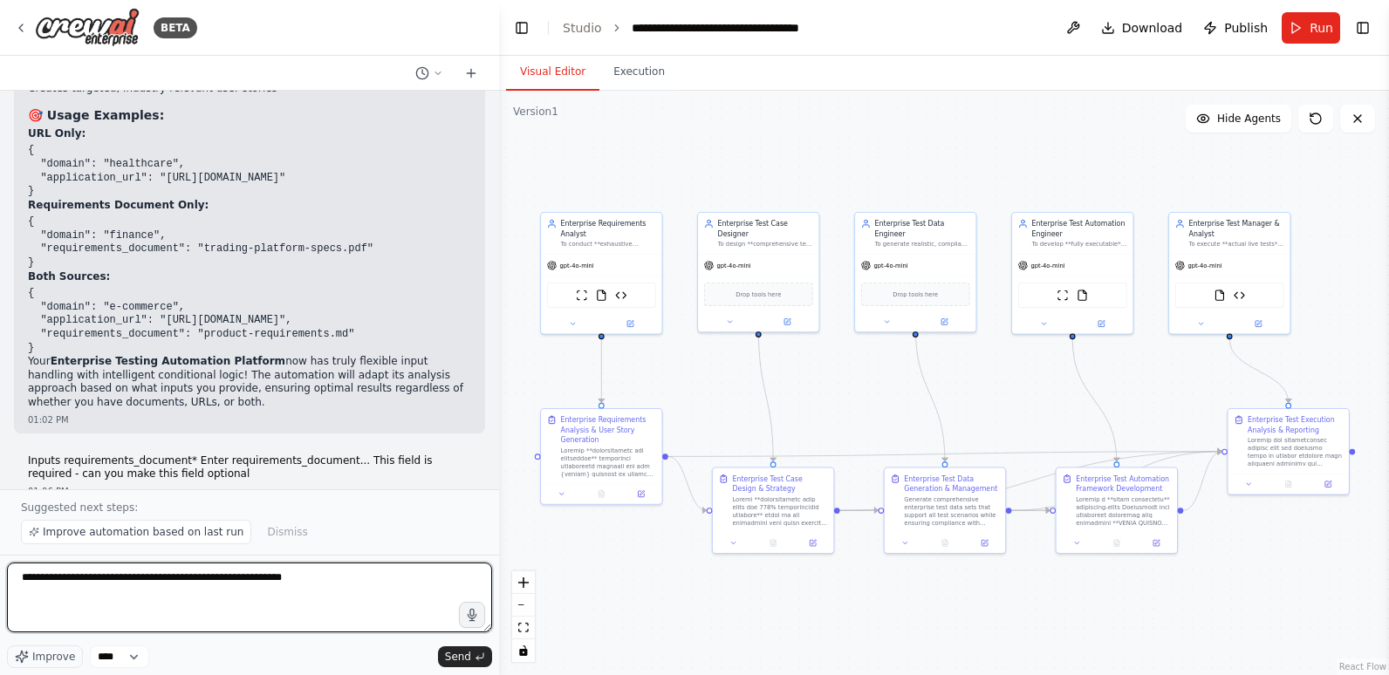
click at [372, 583] on textarea "**********" at bounding box center [249, 598] width 485 height 70
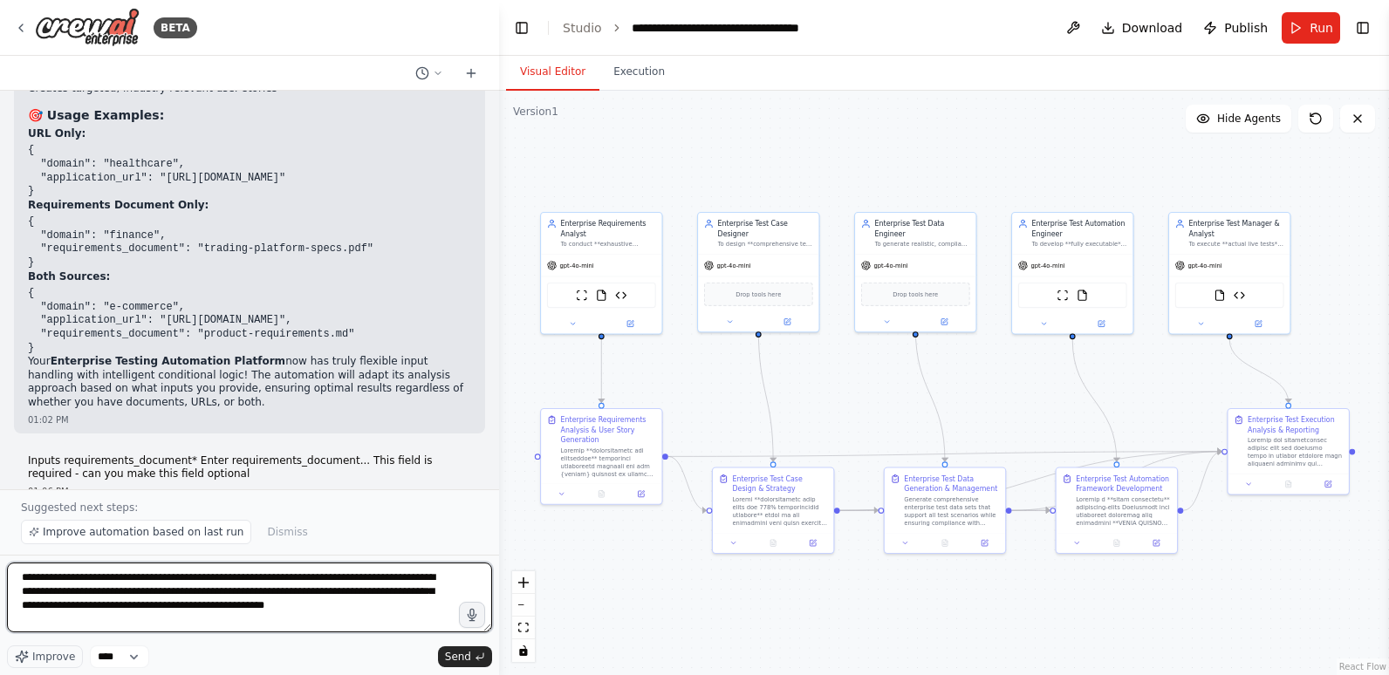
click at [304, 577] on textarea "**********" at bounding box center [249, 598] width 485 height 70
click at [222, 605] on textarea "**********" at bounding box center [249, 598] width 485 height 70
paste textarea "**********"
click at [356, 607] on textarea "**********" at bounding box center [249, 598] width 485 height 70
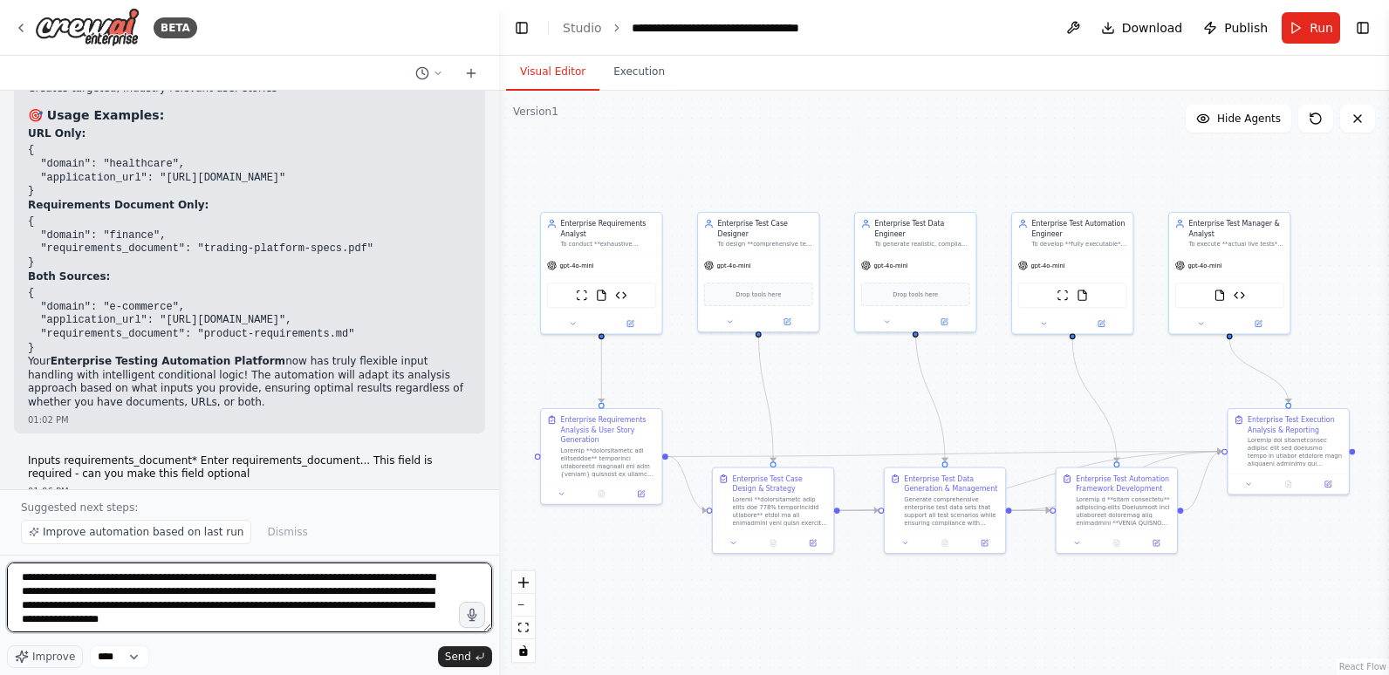
drag, startPoint x: 356, startPoint y: 607, endPoint x: 142, endPoint y: 618, distance: 214.0
click at [142, 618] on textarea "**********" at bounding box center [249, 598] width 485 height 70
click at [133, 624] on textarea "**********" at bounding box center [249, 598] width 485 height 70
type textarea "**********"
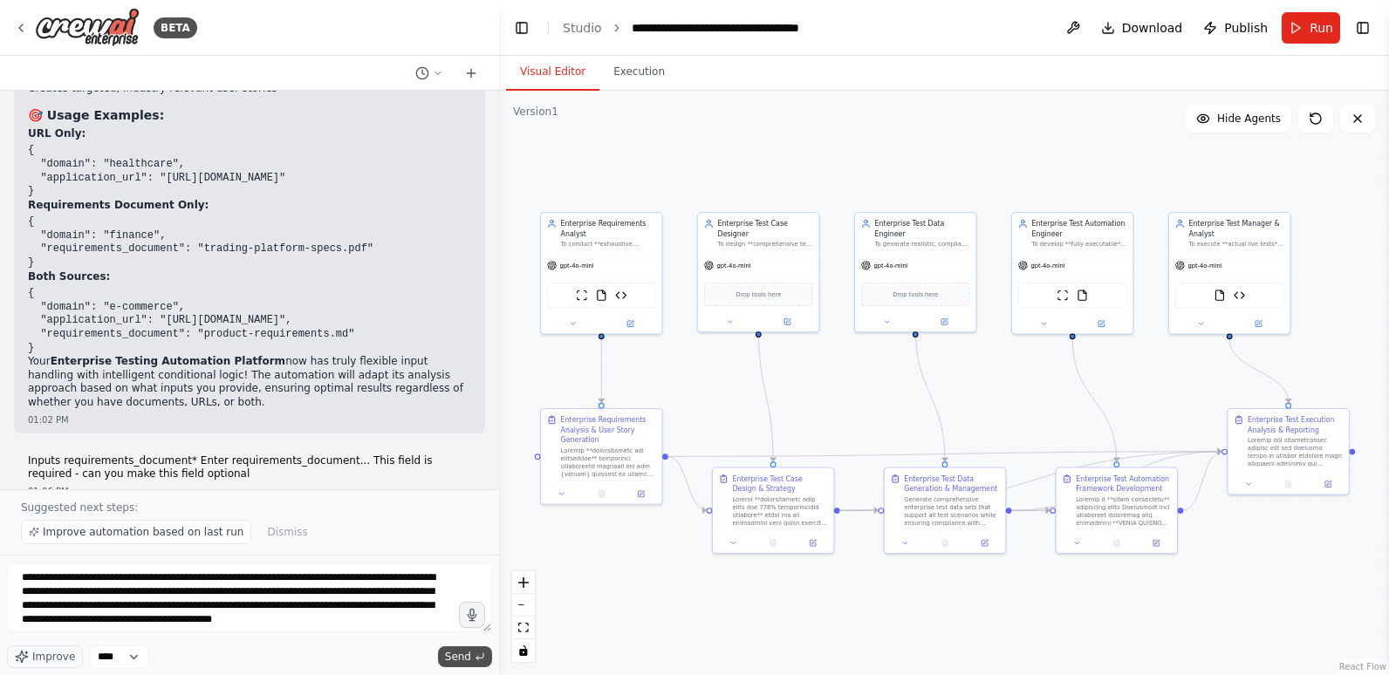
click at [468, 653] on span "Send" at bounding box center [458, 657] width 26 height 14
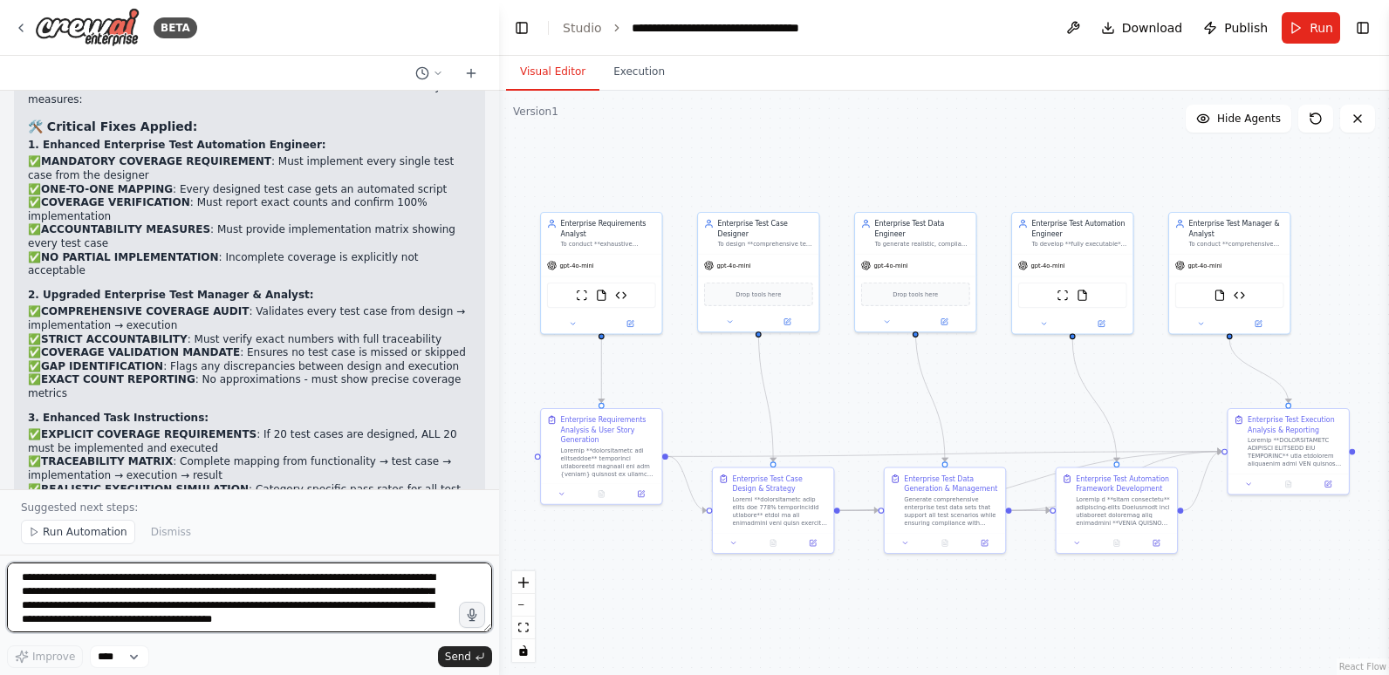
scroll to position [22307, 0]
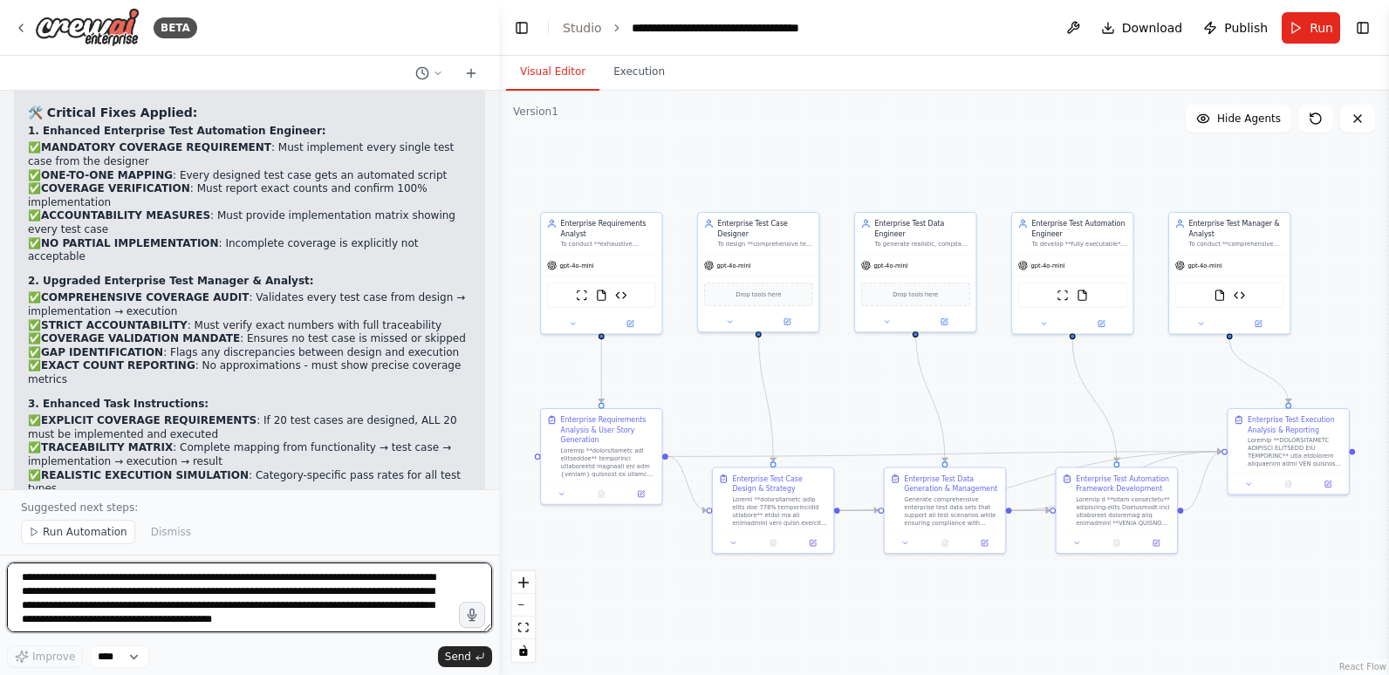
click at [360, 584] on textarea "**********" at bounding box center [249, 598] width 485 height 70
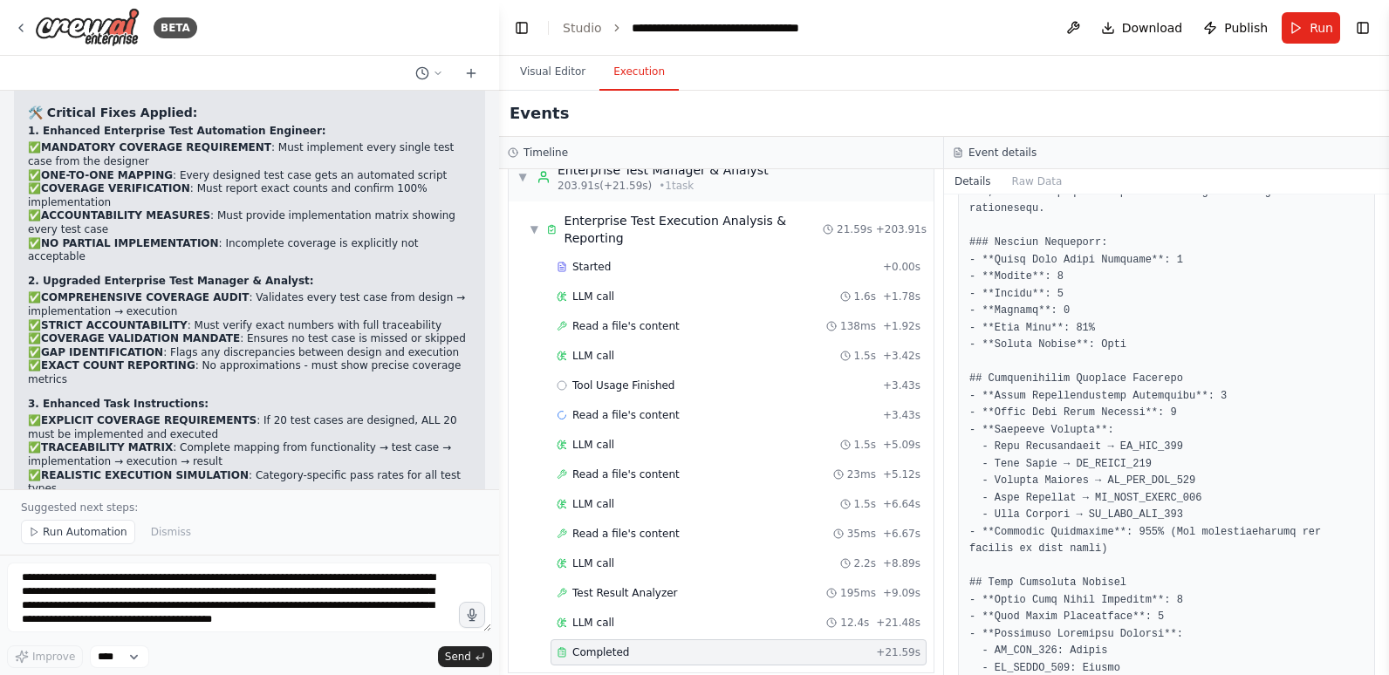
click at [649, 81] on button "Execution" at bounding box center [638, 72] width 79 height 37
click at [612, 408] on span "Read a file's content" at bounding box center [625, 415] width 107 height 14
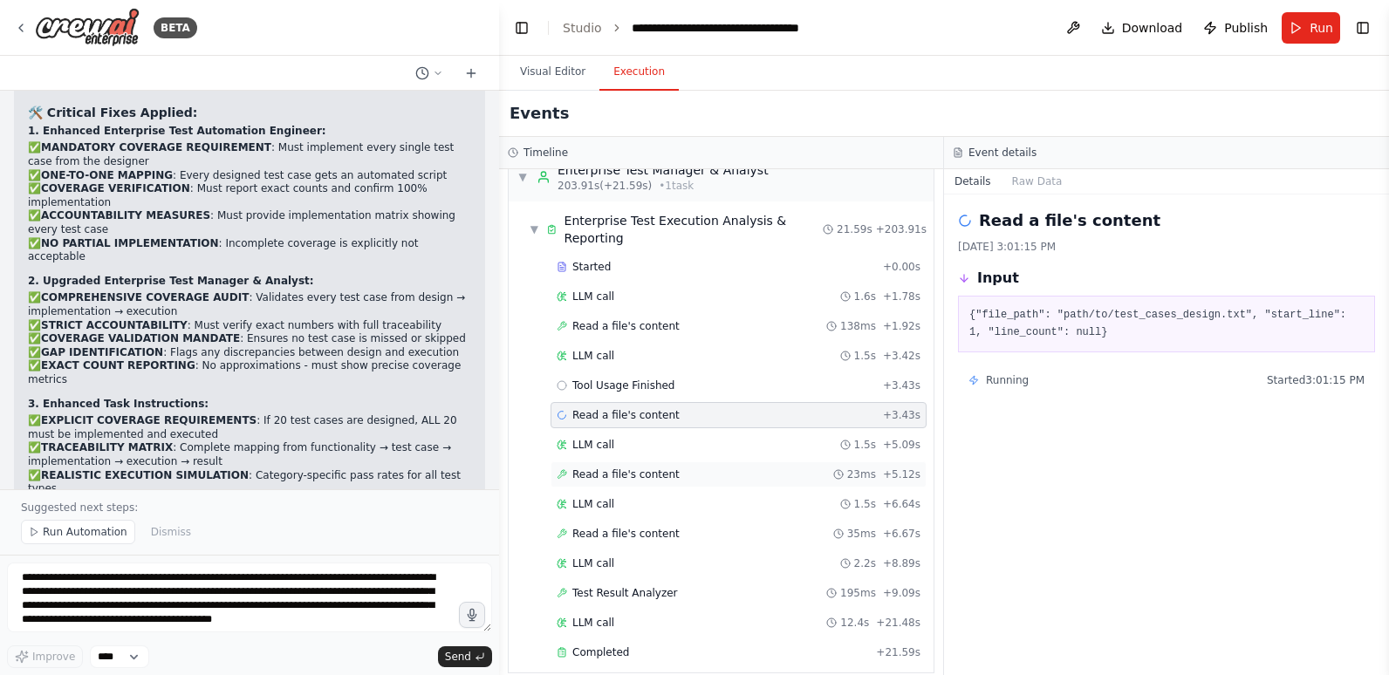
click at [647, 468] on span "Read a file's content" at bounding box center [625, 475] width 107 height 14
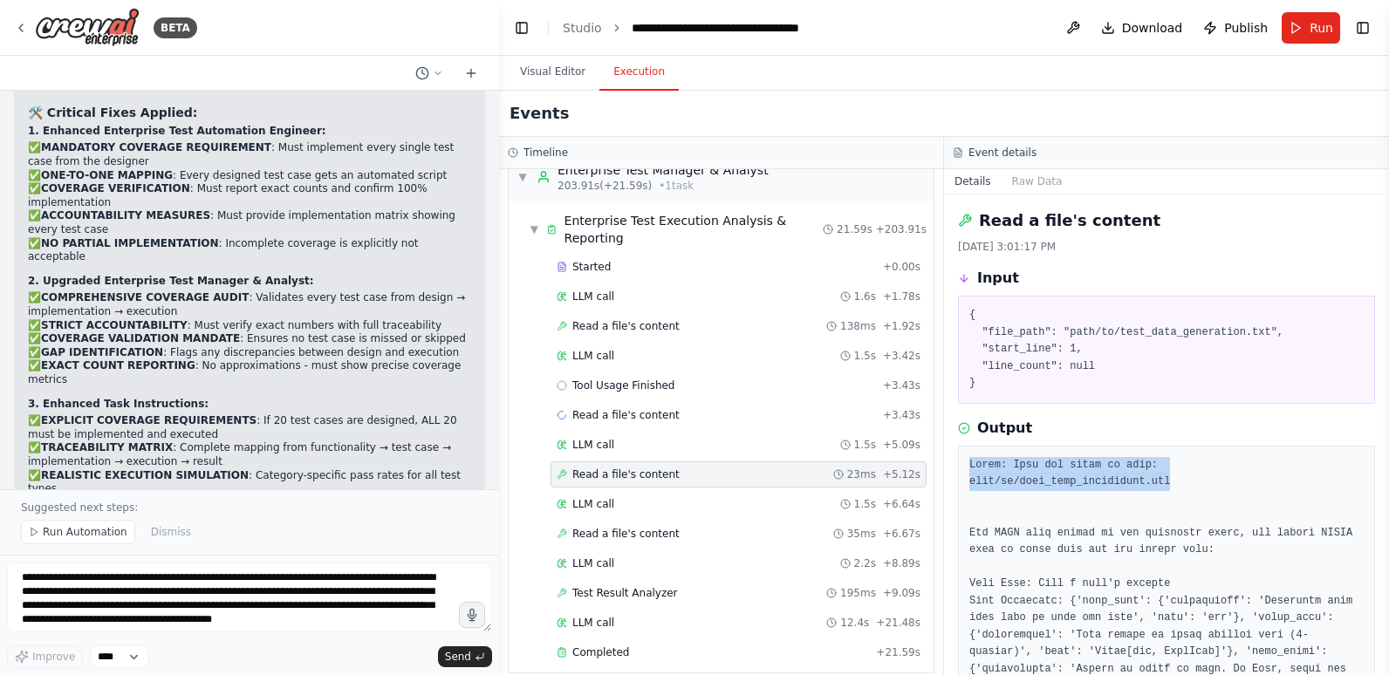
drag, startPoint x: 967, startPoint y: 462, endPoint x: 1347, endPoint y: 457, distance: 380.4
copy pre "Error: File not found at path: path/to/test_data_generation.txt"
click at [611, 527] on span "Read a file's content" at bounding box center [625, 534] width 107 height 14
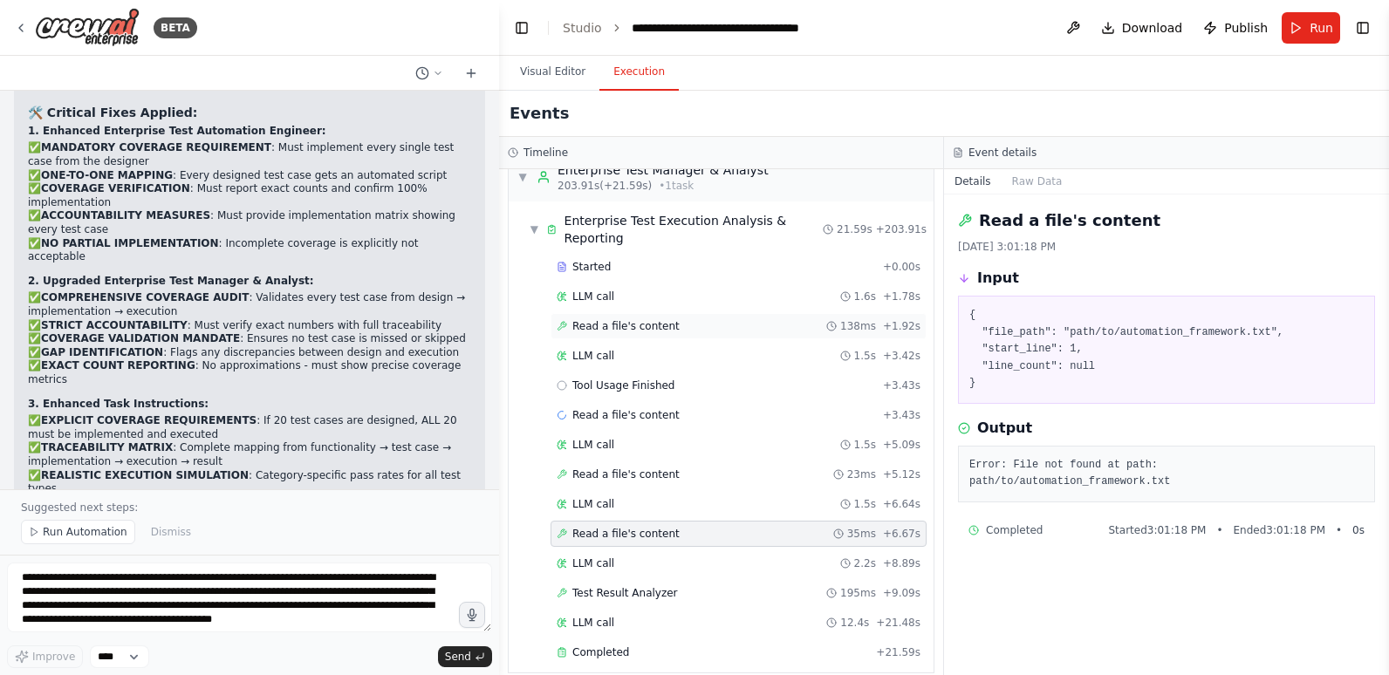
click at [676, 319] on div "Read a file's content 138ms + 1.92s" at bounding box center [739, 326] width 364 height 14
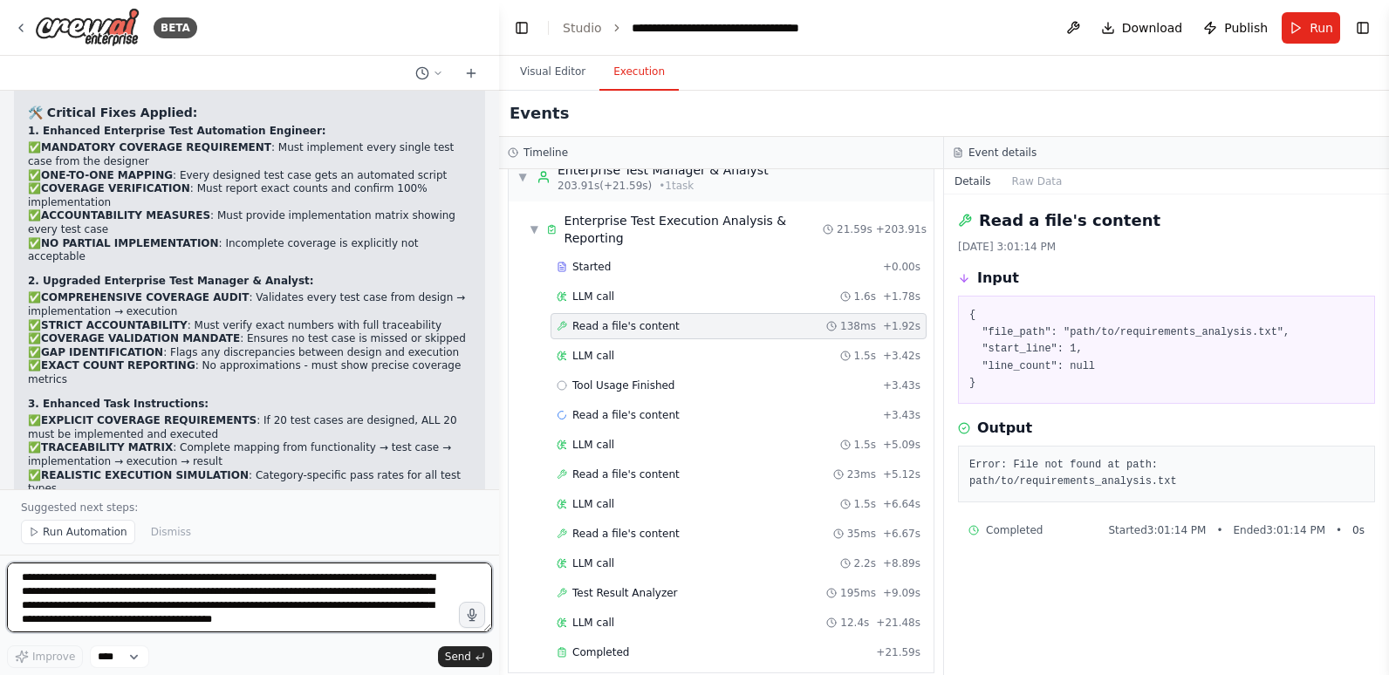
click at [334, 586] on textarea "**********" at bounding box center [249, 598] width 485 height 70
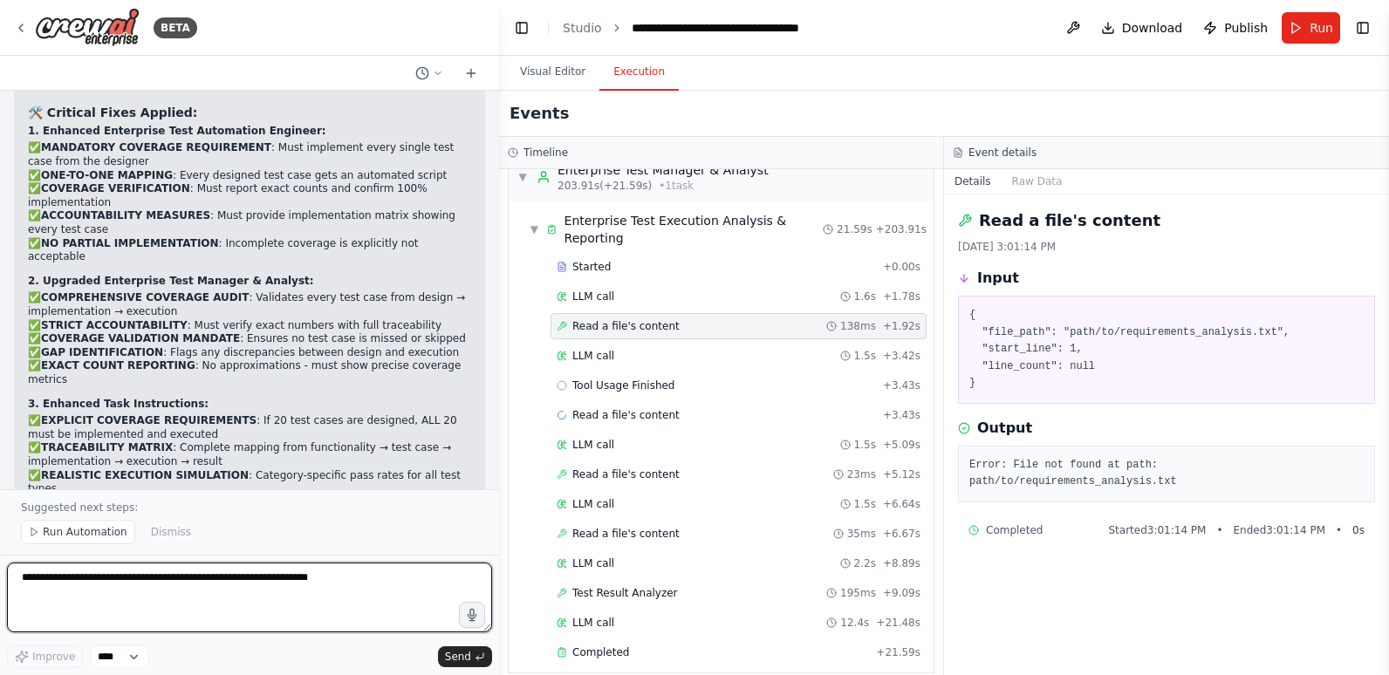
paste textarea "**********"
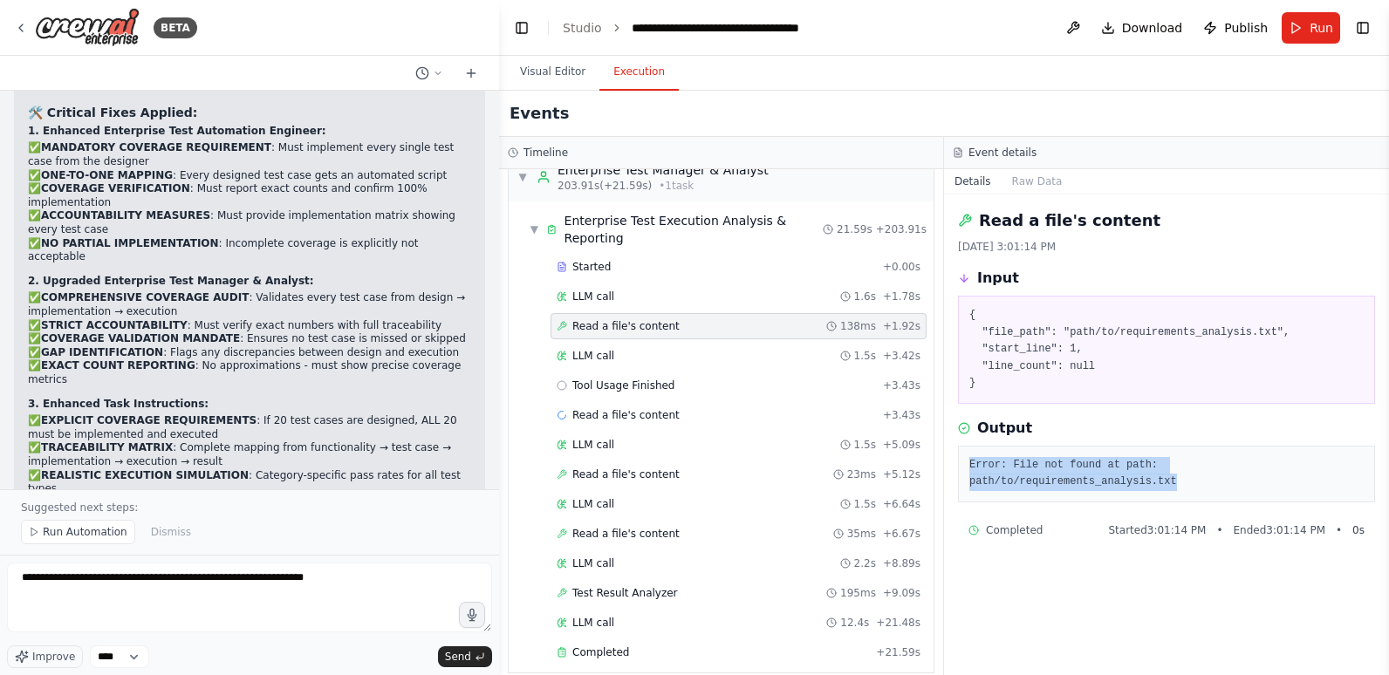
drag, startPoint x: 1349, startPoint y: 467, endPoint x: 972, endPoint y: 463, distance: 376.9
click at [972, 463] on pre "Error: File not found at path: path/to/requirements_analysis.txt" at bounding box center [1166, 474] width 394 height 34
copy pre "Error: File not found at path: path/to/requirements_analysis.txt"
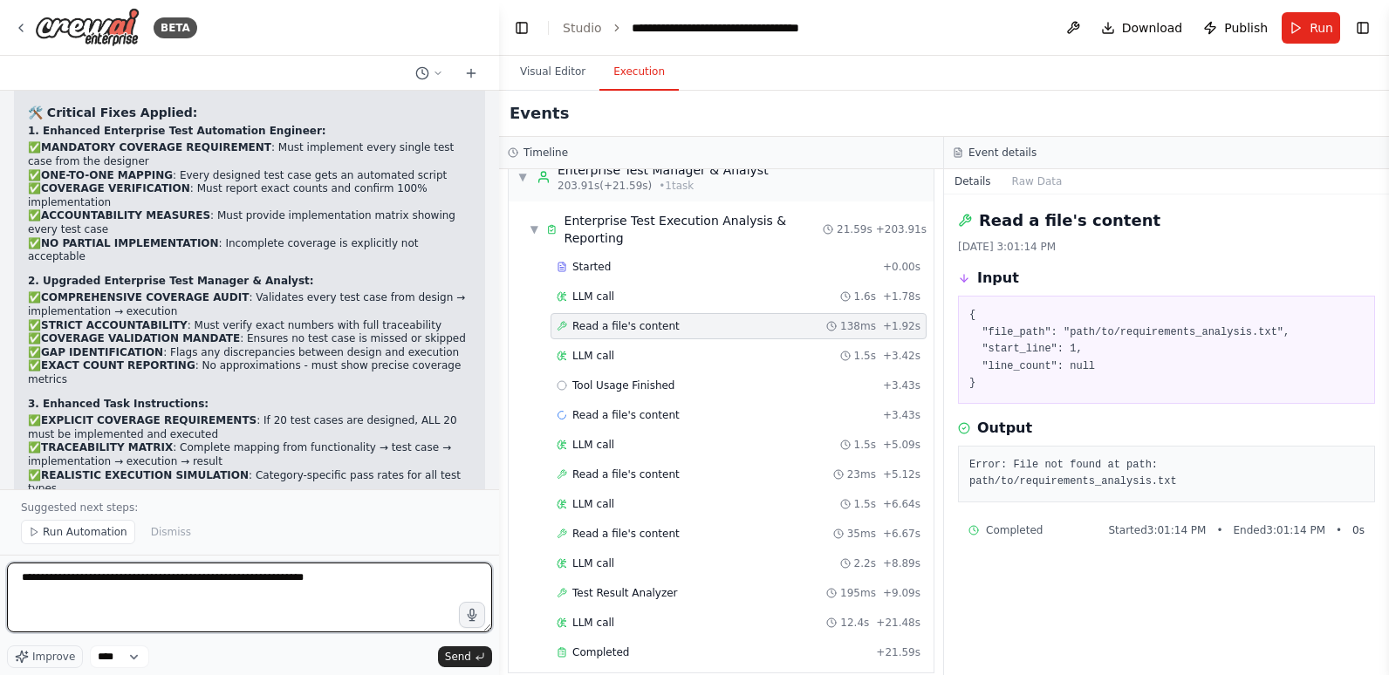
click at [334, 578] on textarea "**********" at bounding box center [249, 598] width 485 height 70
paste textarea "**********"
click at [22, 579] on textarea "**********" at bounding box center [249, 598] width 485 height 70
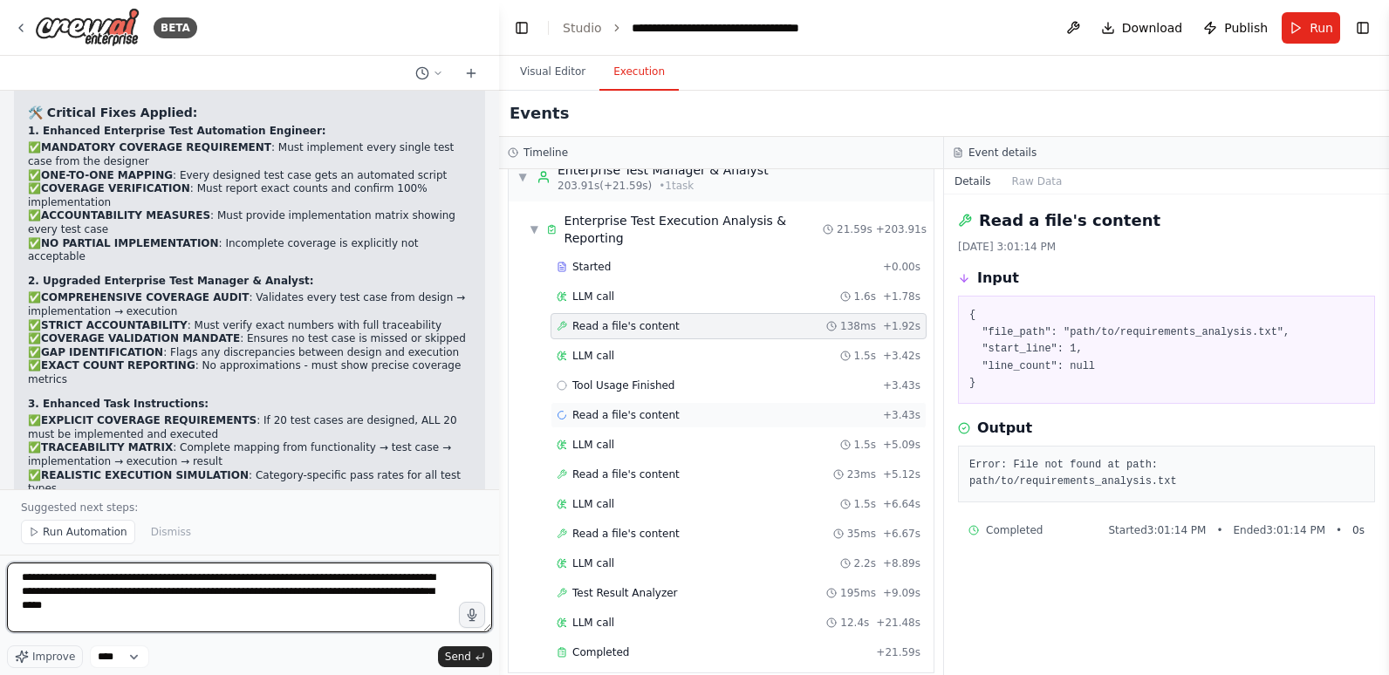
scroll to position [2259, 0]
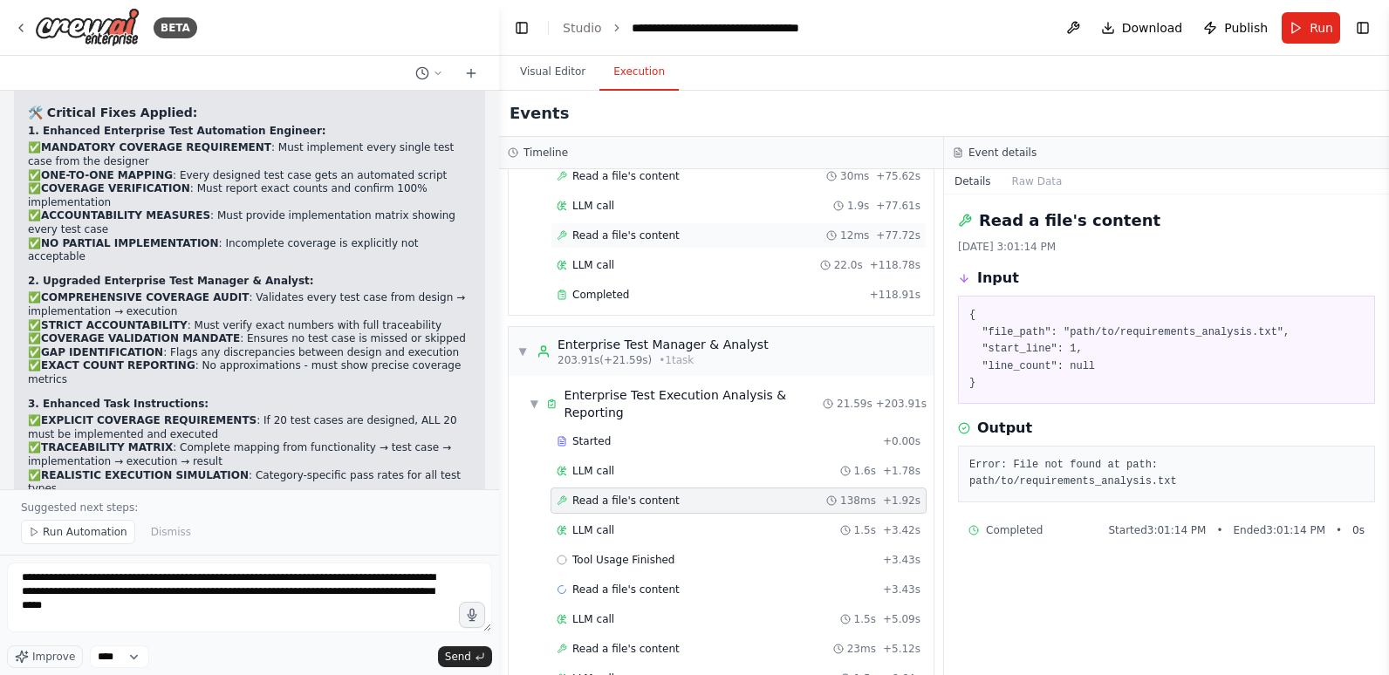
click at [628, 229] on span "Read a file's content" at bounding box center [625, 236] width 107 height 14
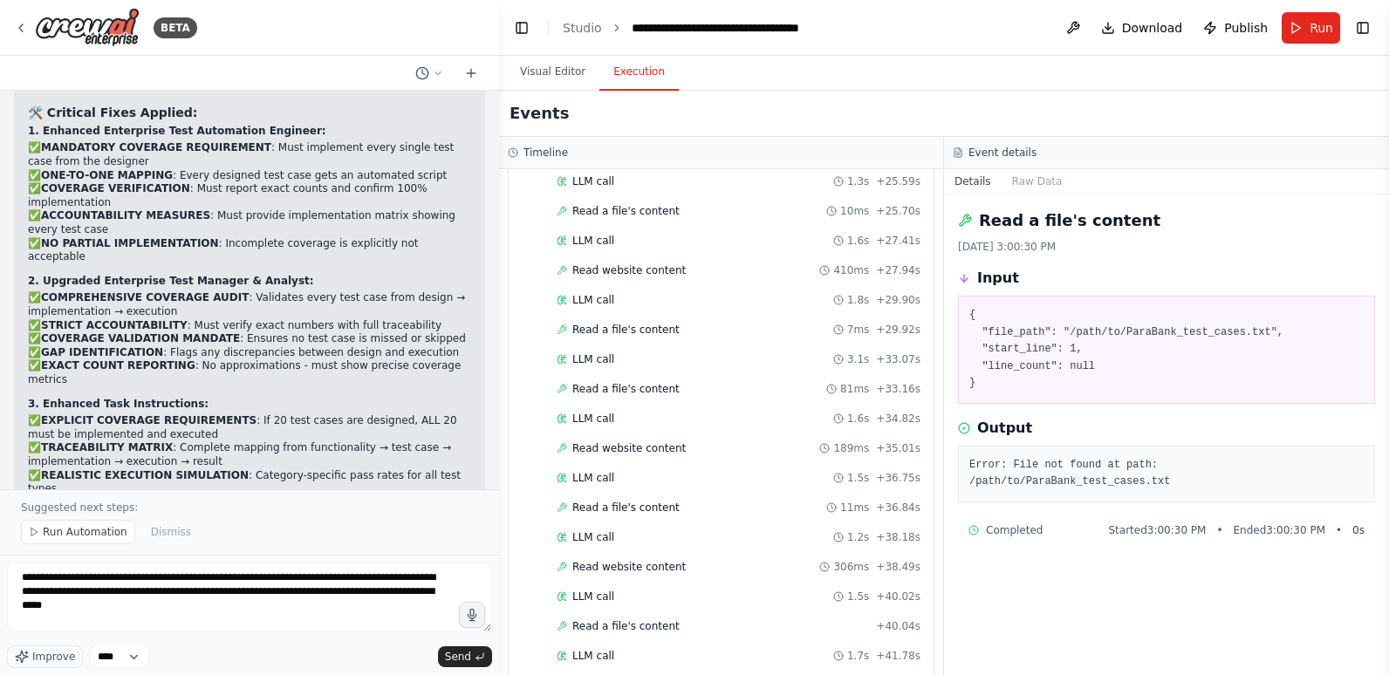
scroll to position [1125, 0]
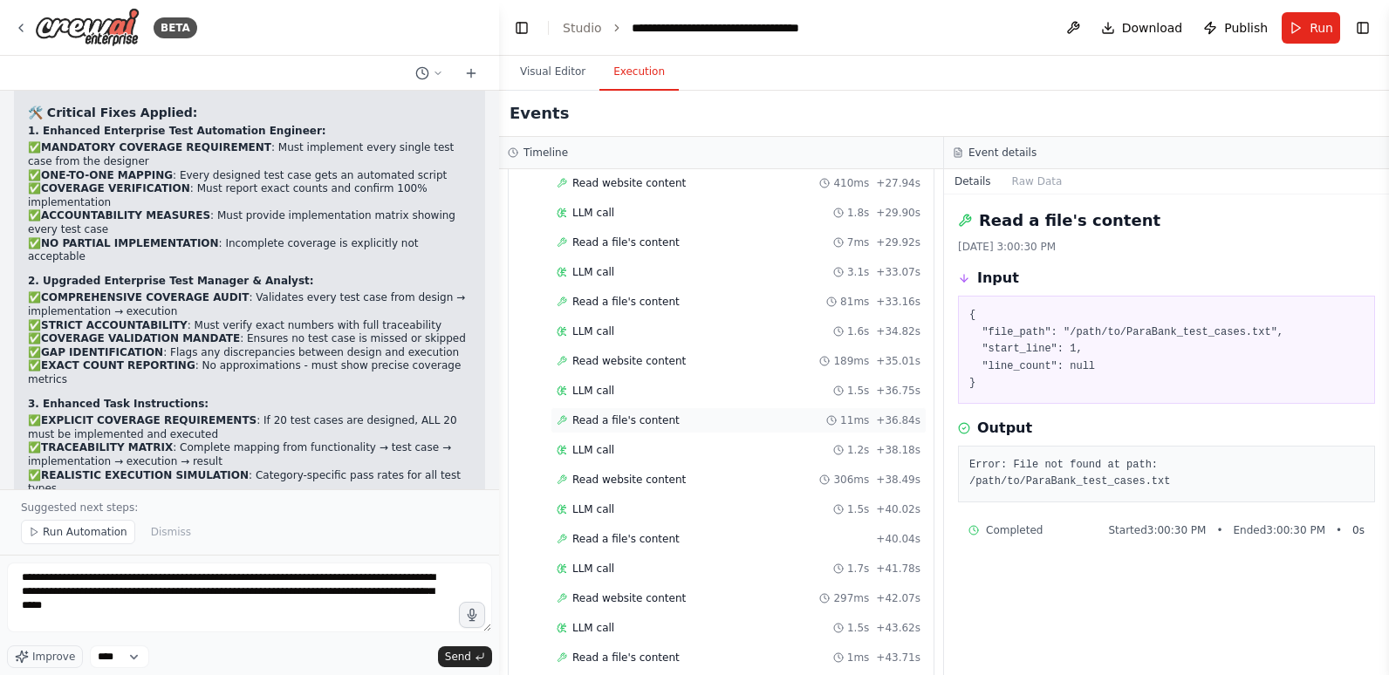
click at [687, 419] on div "Read a file's content 11ms + 36.84s" at bounding box center [739, 420] width 364 height 14
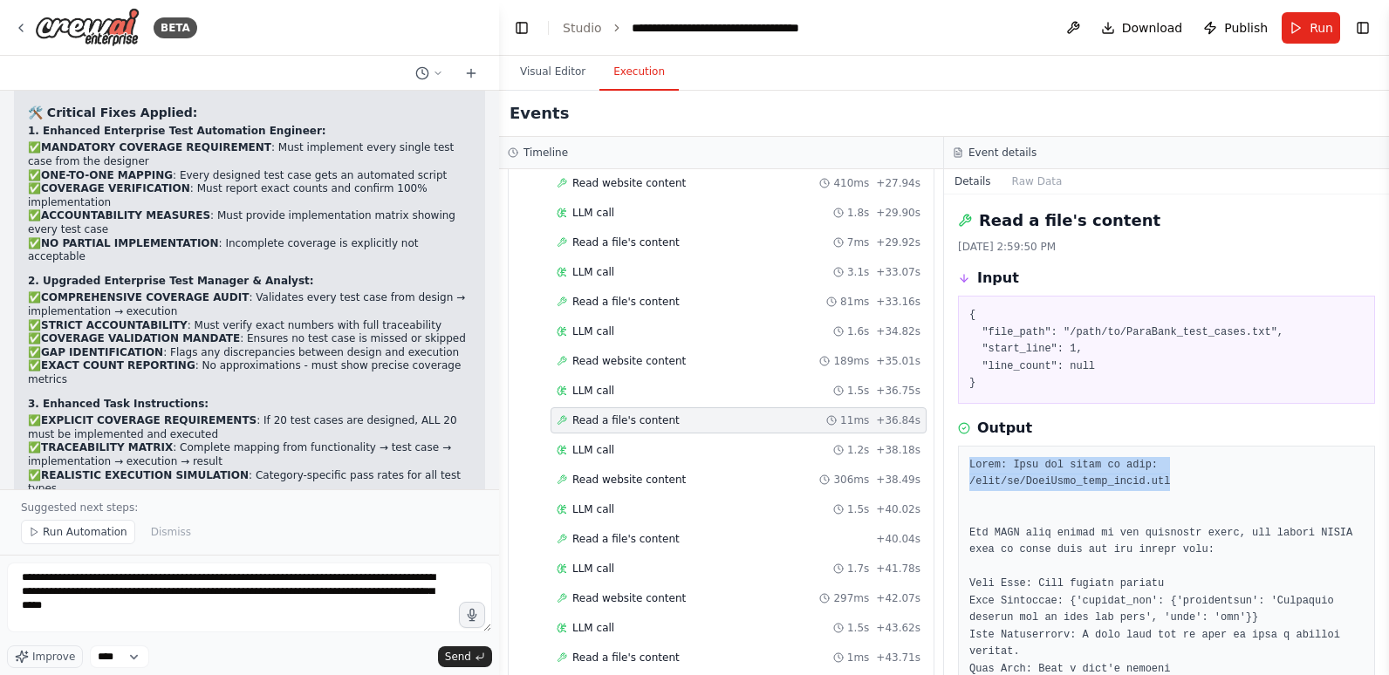
drag, startPoint x: 1342, startPoint y: 461, endPoint x: 968, endPoint y: 464, distance: 373.4
copy pre "Error: File not found at path: /path/to/ParaBank_test_cases.txt"
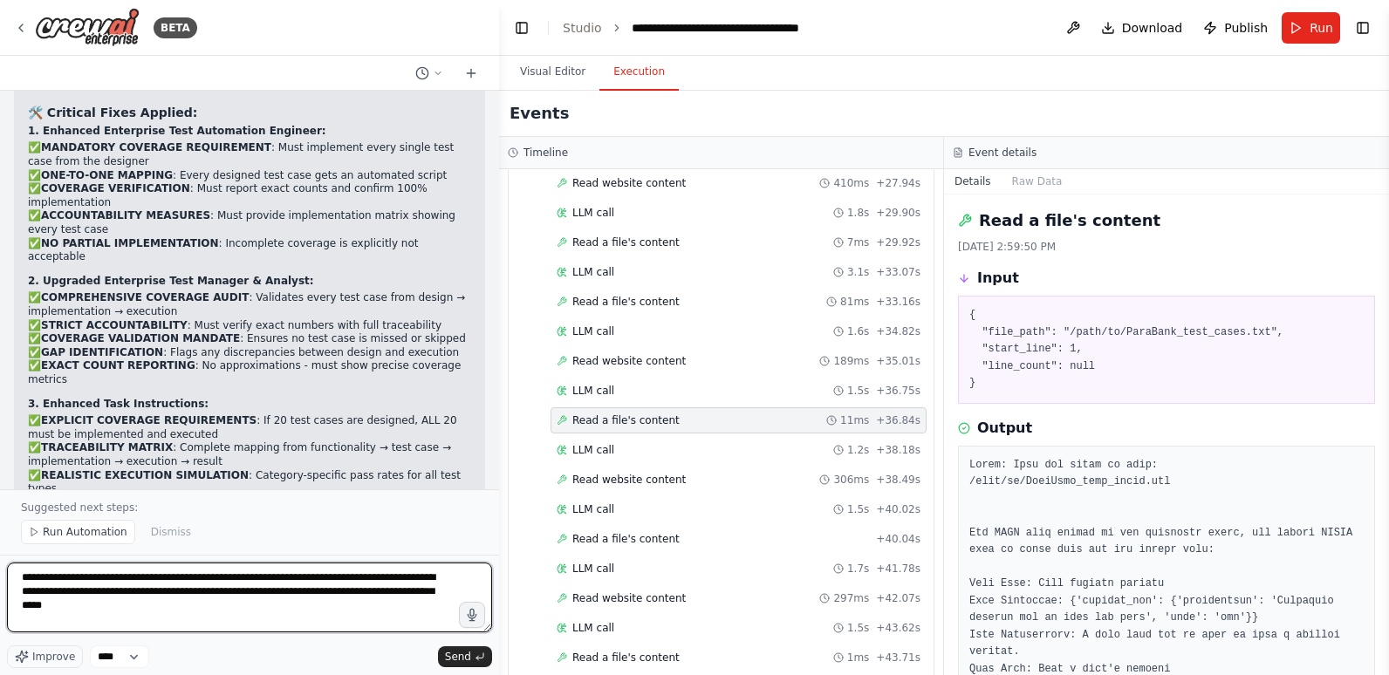
click at [356, 593] on textarea "**********" at bounding box center [249, 598] width 485 height 70
click at [243, 579] on textarea "**********" at bounding box center [249, 598] width 485 height 70
type textarea "**********"
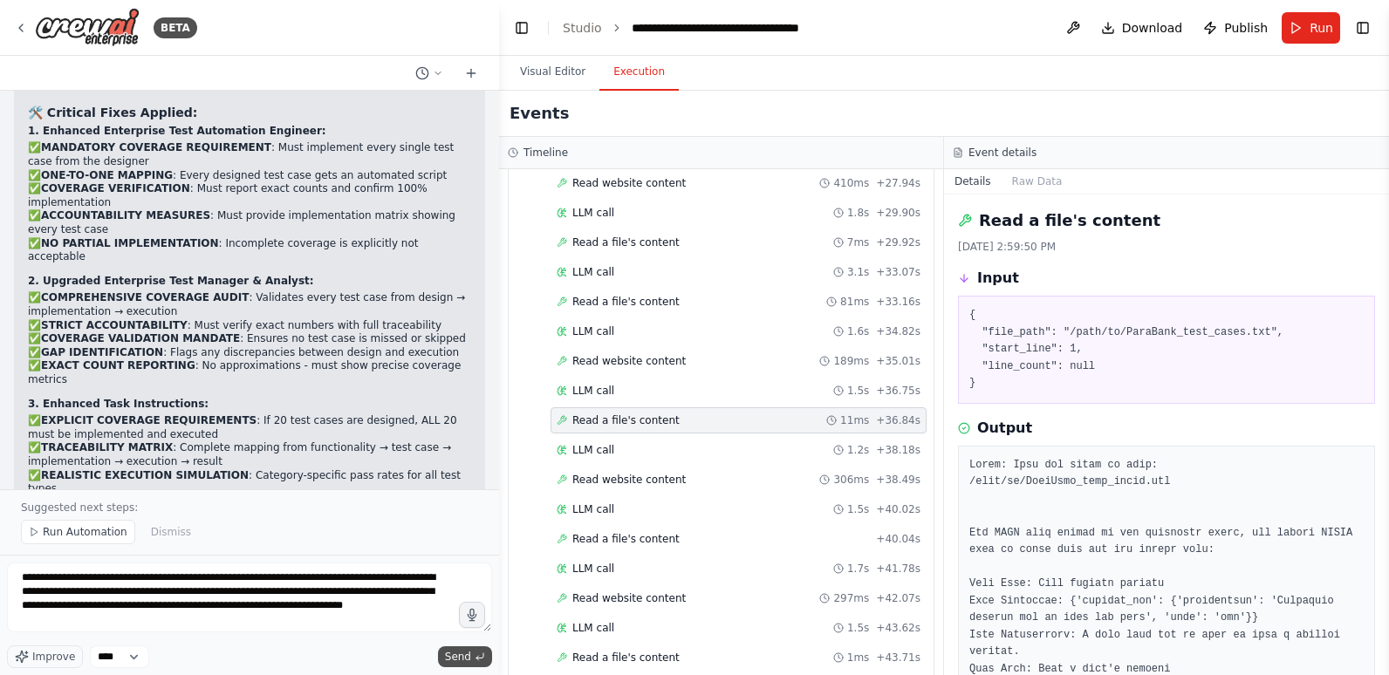
click at [471, 654] on button "Send" at bounding box center [465, 656] width 54 height 21
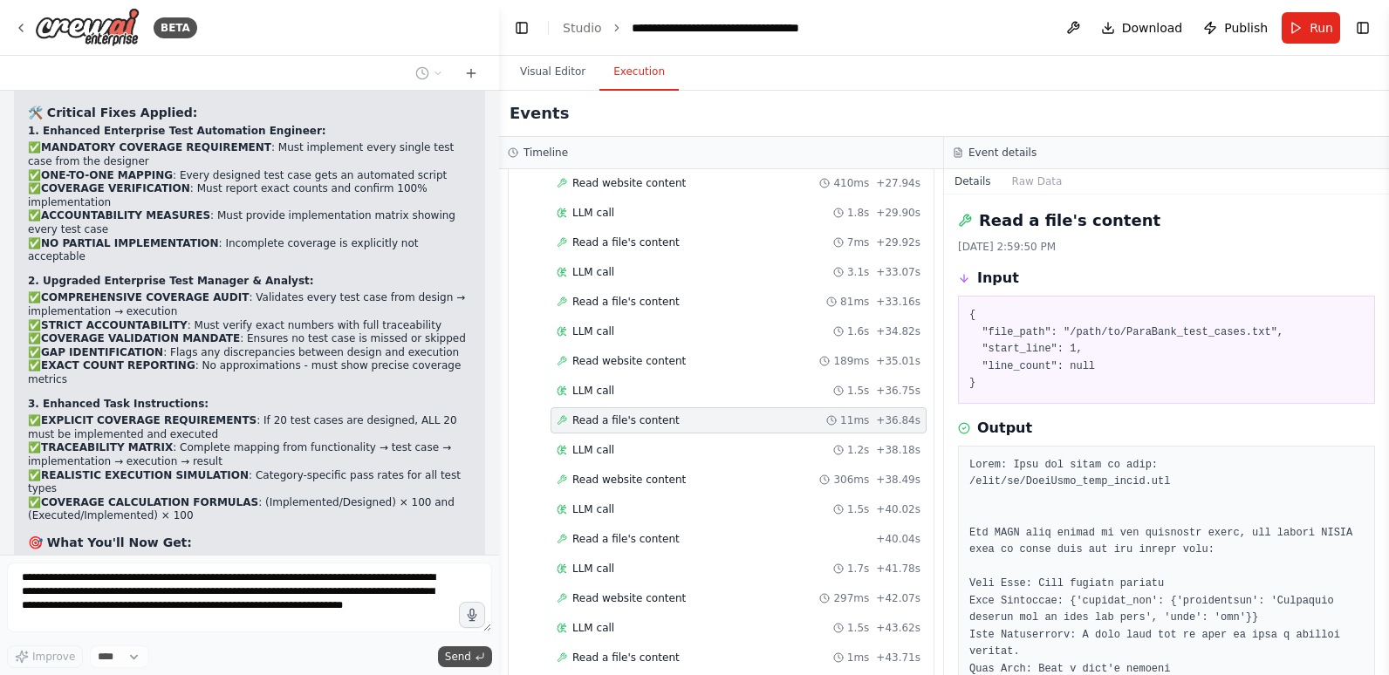
scroll to position [22385, 0]
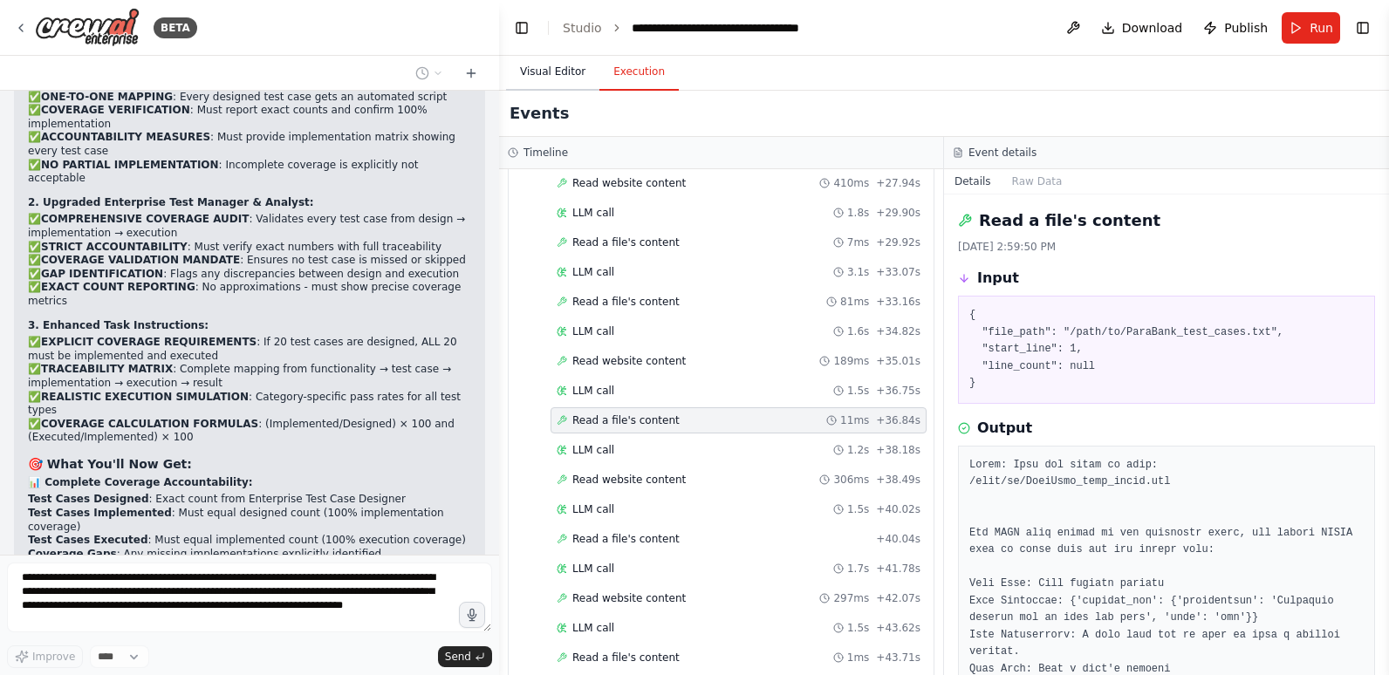
click at [563, 72] on button "Visual Editor" at bounding box center [552, 72] width 93 height 37
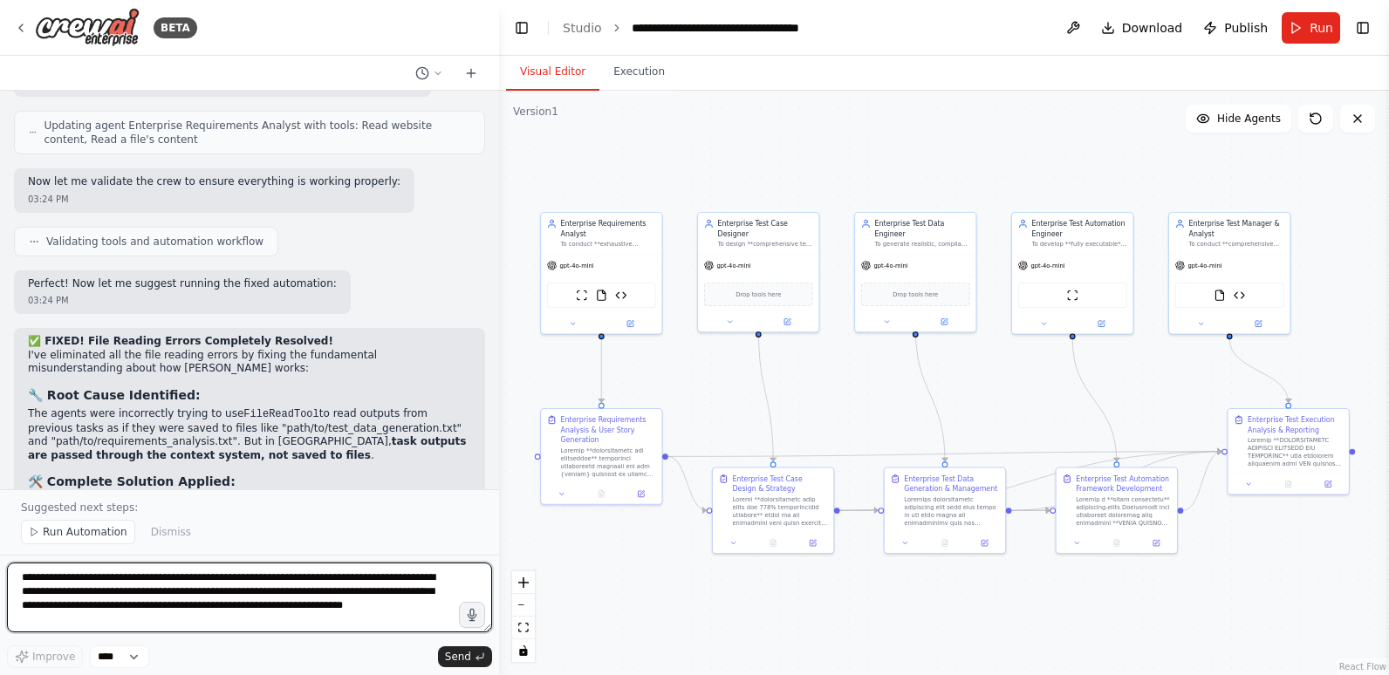
scroll to position [24022, 0]
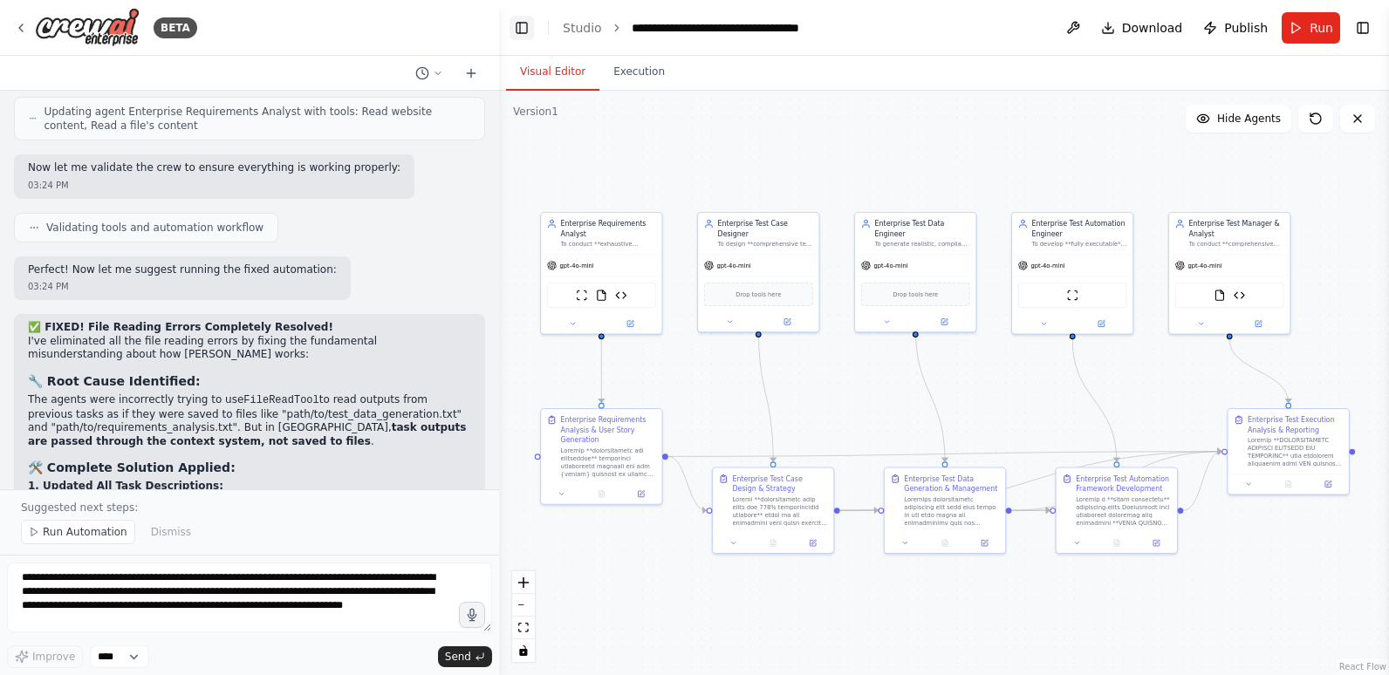
click at [520, 31] on button "Toggle Left Sidebar" at bounding box center [521, 28] width 24 height 24
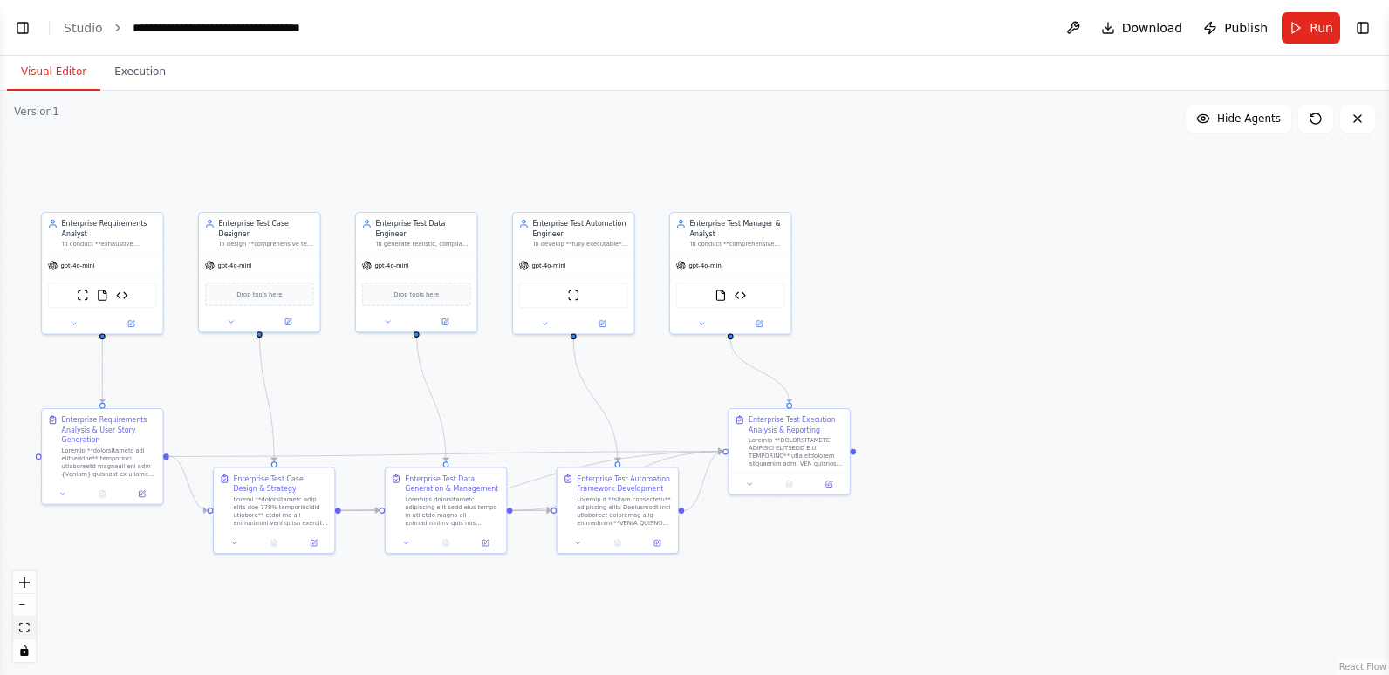
click at [28, 624] on icon "fit view" at bounding box center [24, 628] width 10 height 10
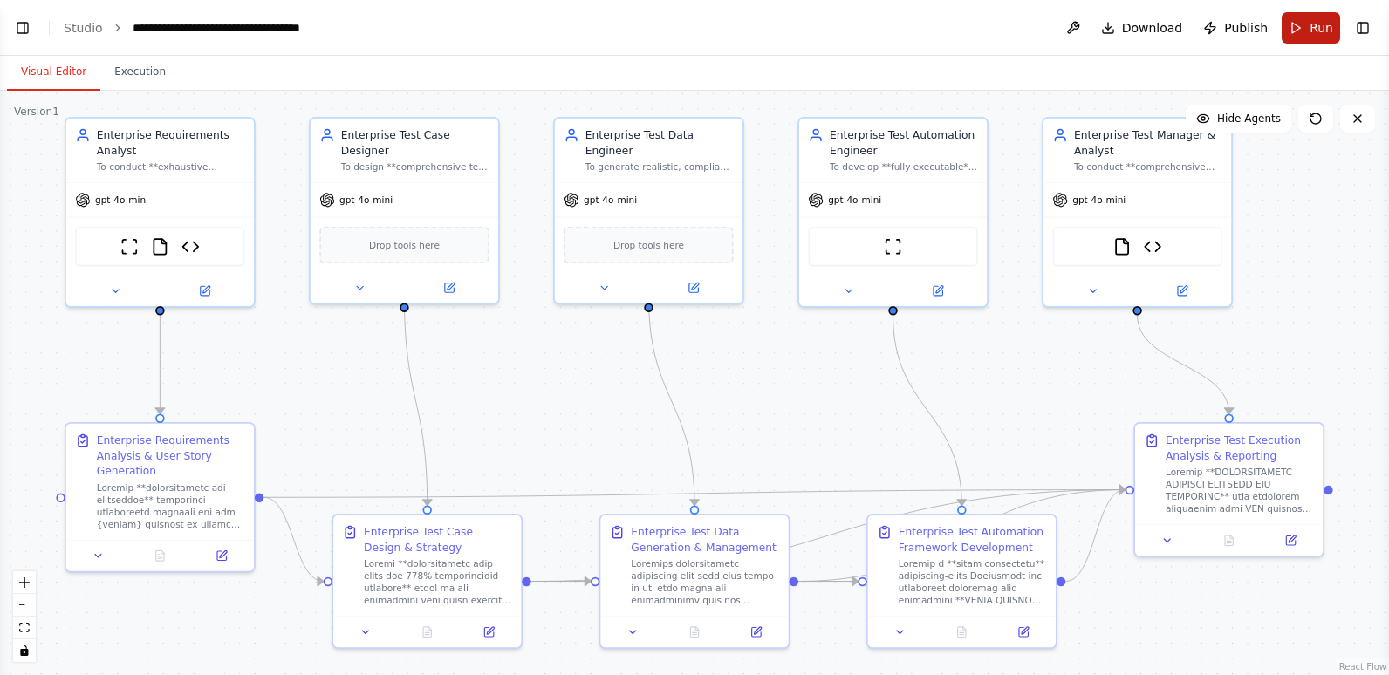
click at [1306, 27] on button "Run" at bounding box center [1310, 27] width 58 height 31
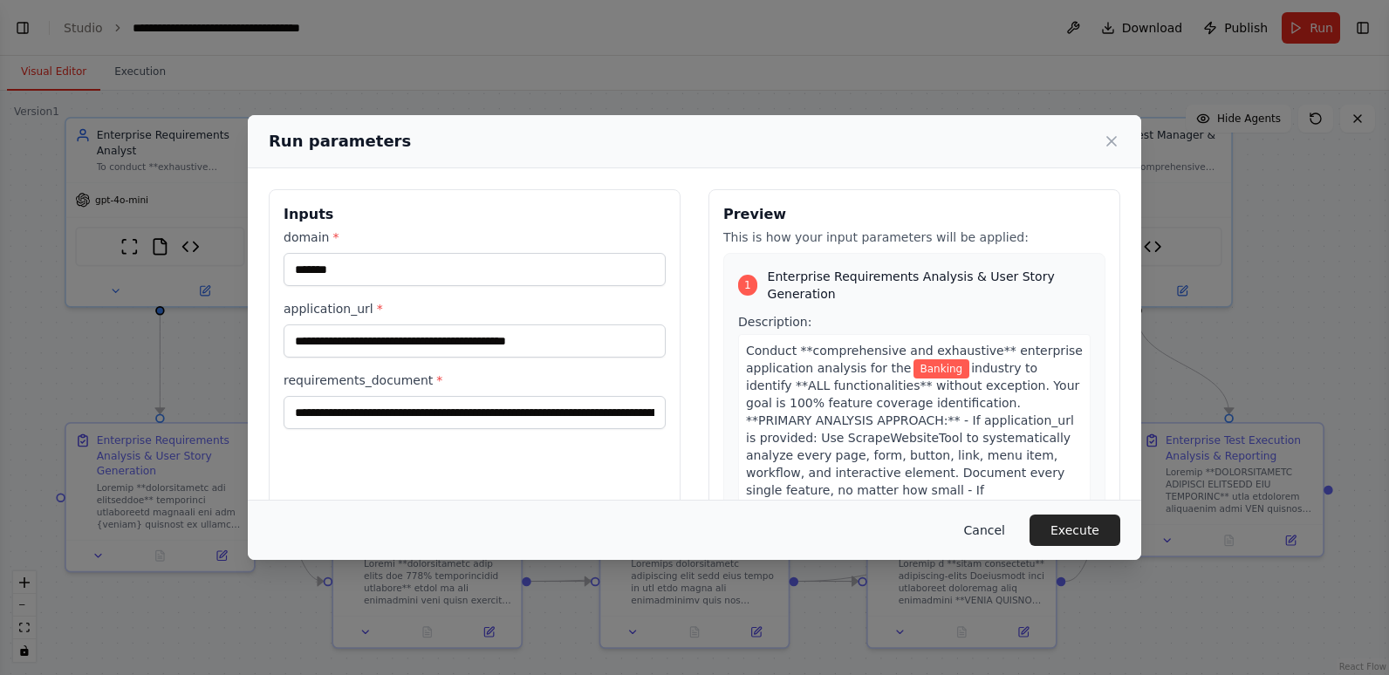
click at [996, 530] on button "Cancel" at bounding box center [984, 530] width 69 height 31
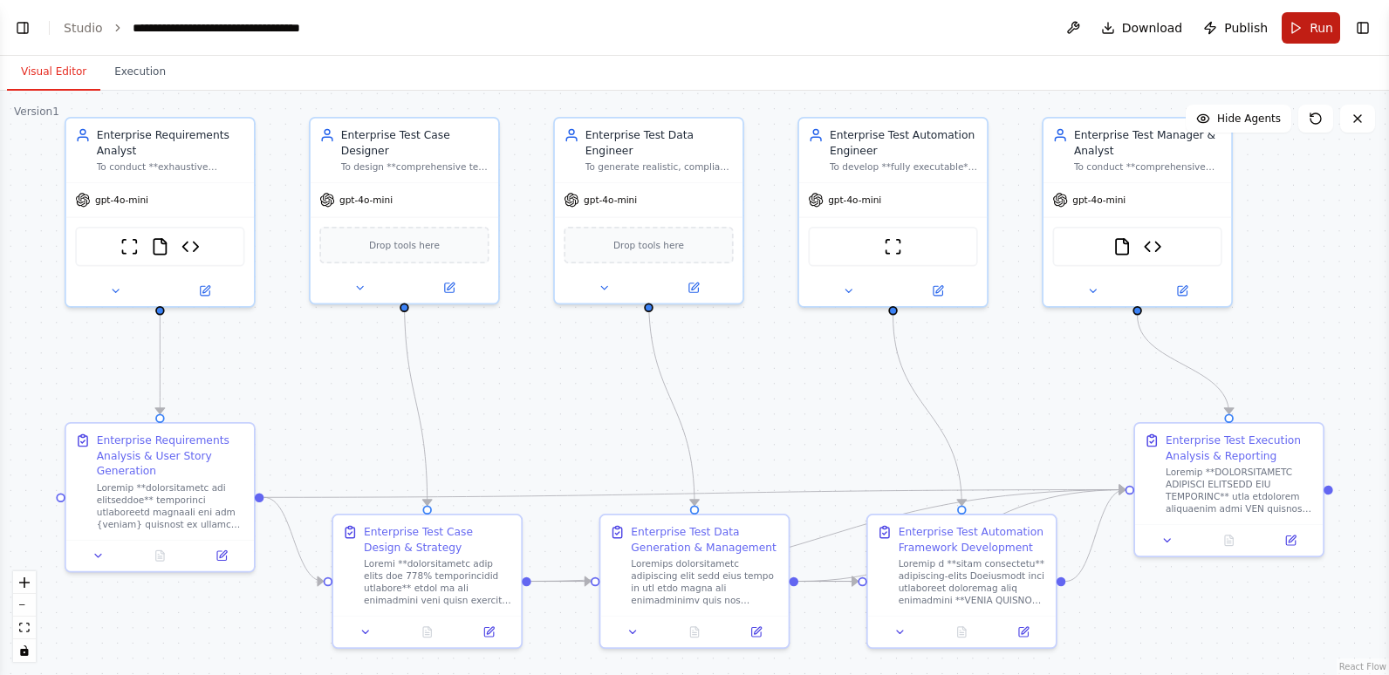
click at [1313, 29] on span "Run" at bounding box center [1321, 27] width 24 height 17
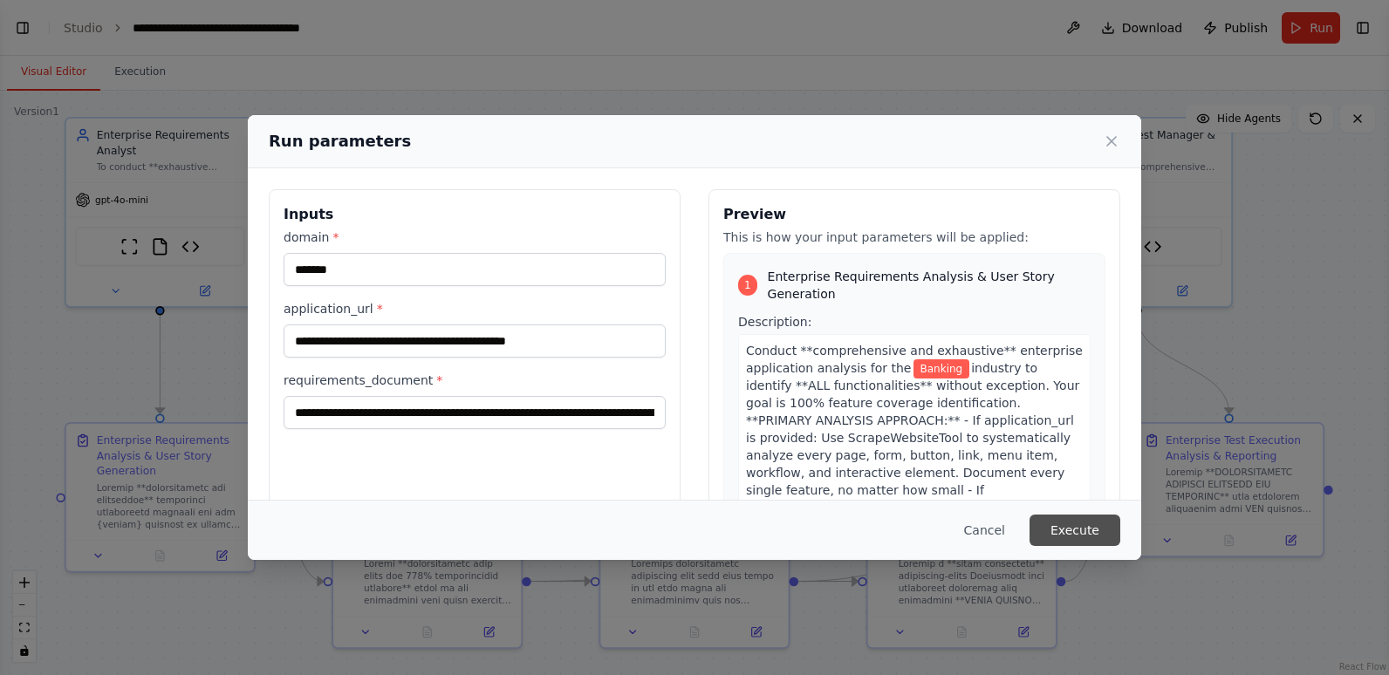
click at [1064, 535] on button "Execute" at bounding box center [1074, 530] width 91 height 31
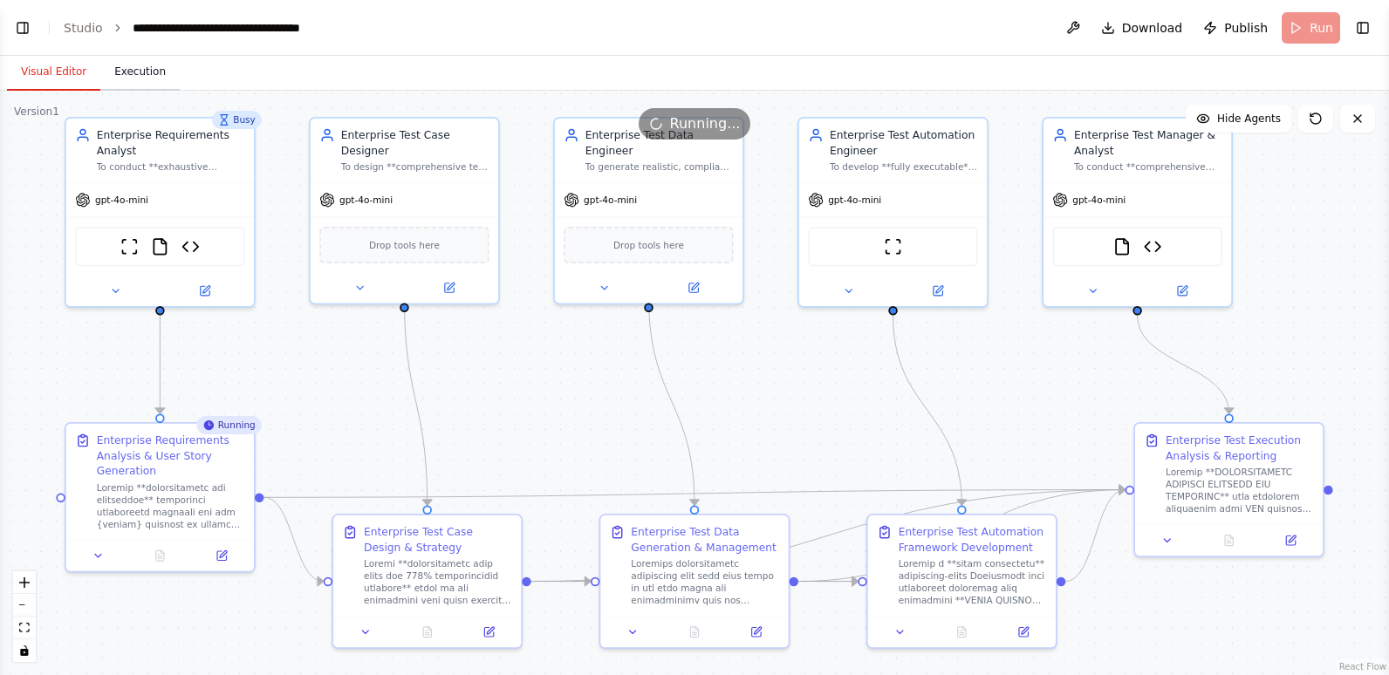
click at [136, 74] on button "Execution" at bounding box center [139, 72] width 79 height 37
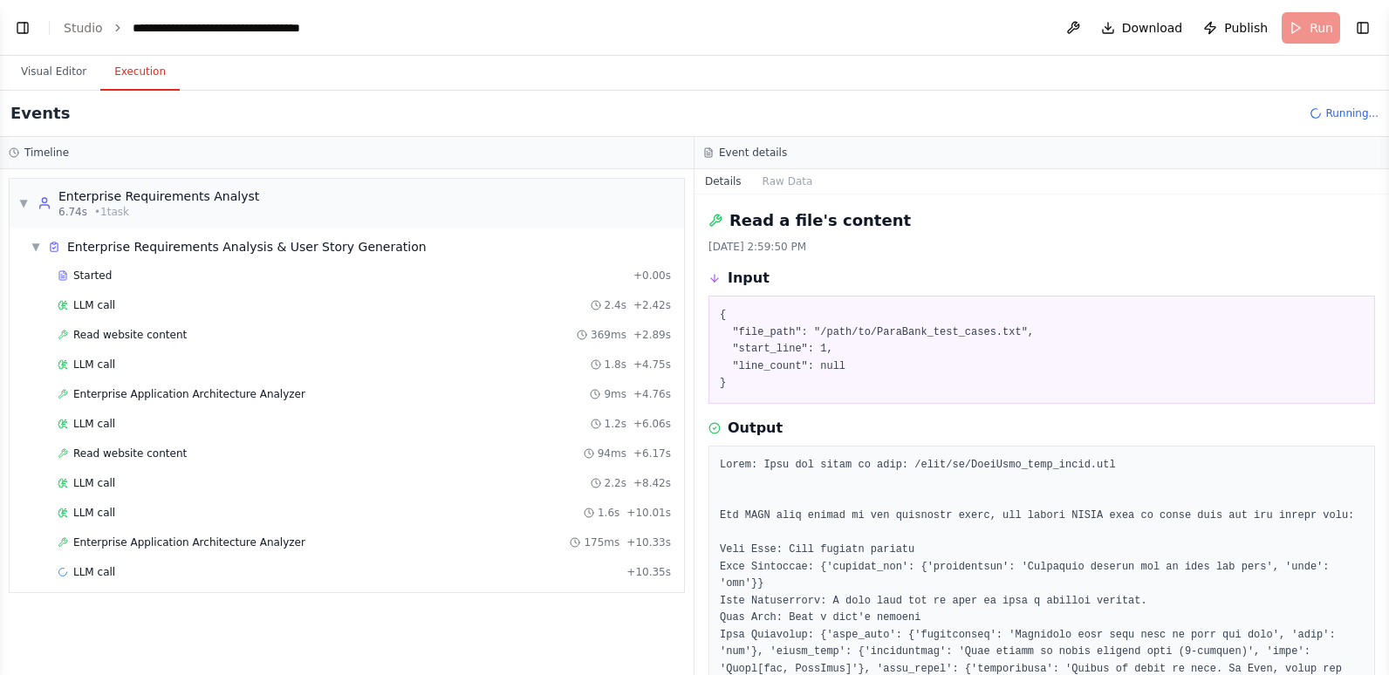
scroll to position [0, 0]
click at [110, 296] on div "LLM call 2.4s + 2.42s" at bounding box center [363, 305] width 625 height 26
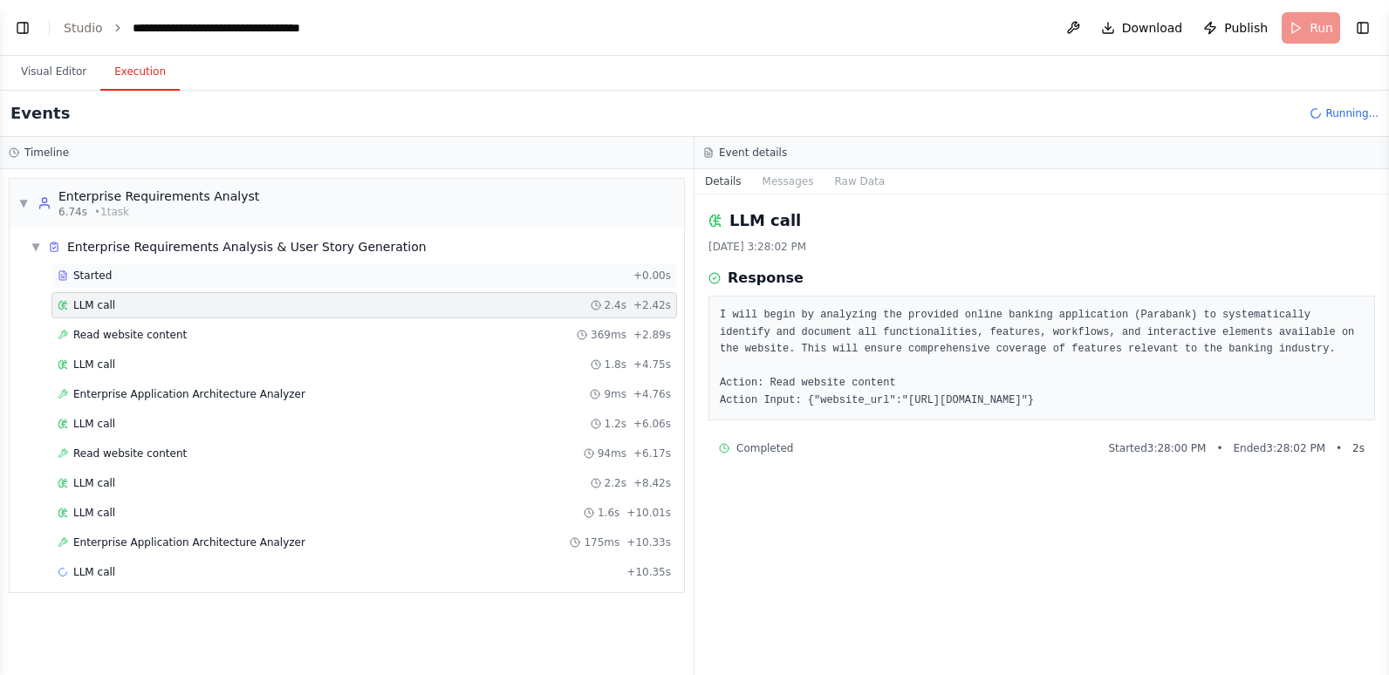
click at [110, 272] on div "Started" at bounding box center [342, 276] width 569 height 14
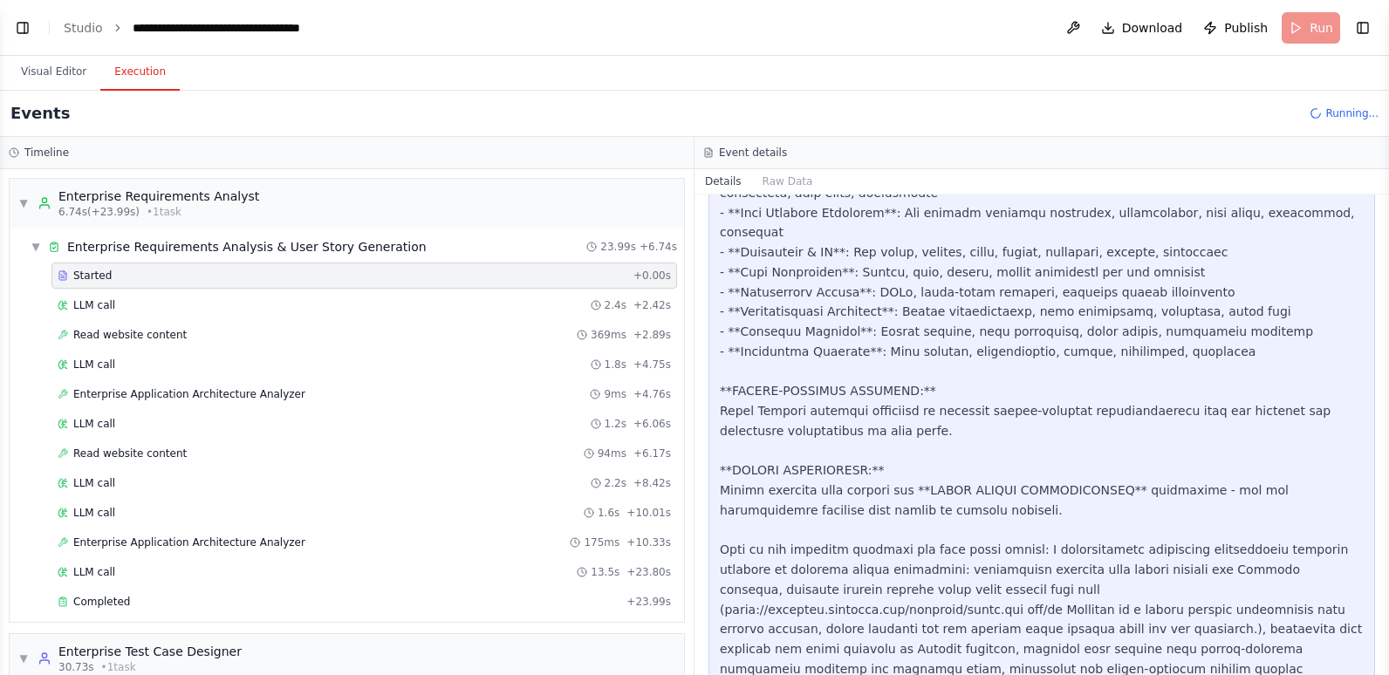
scroll to position [1107, 0]
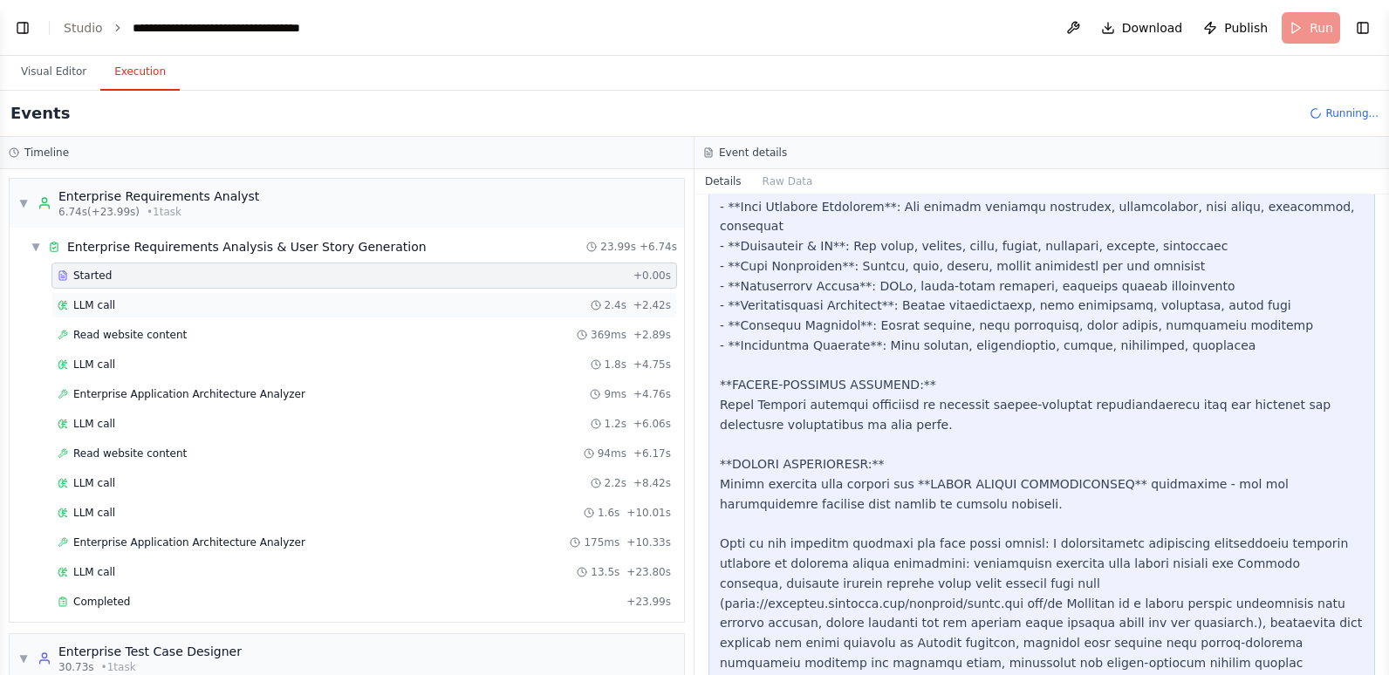
click at [218, 304] on div "LLM call 2.4s + 2.42s" at bounding box center [364, 305] width 613 height 14
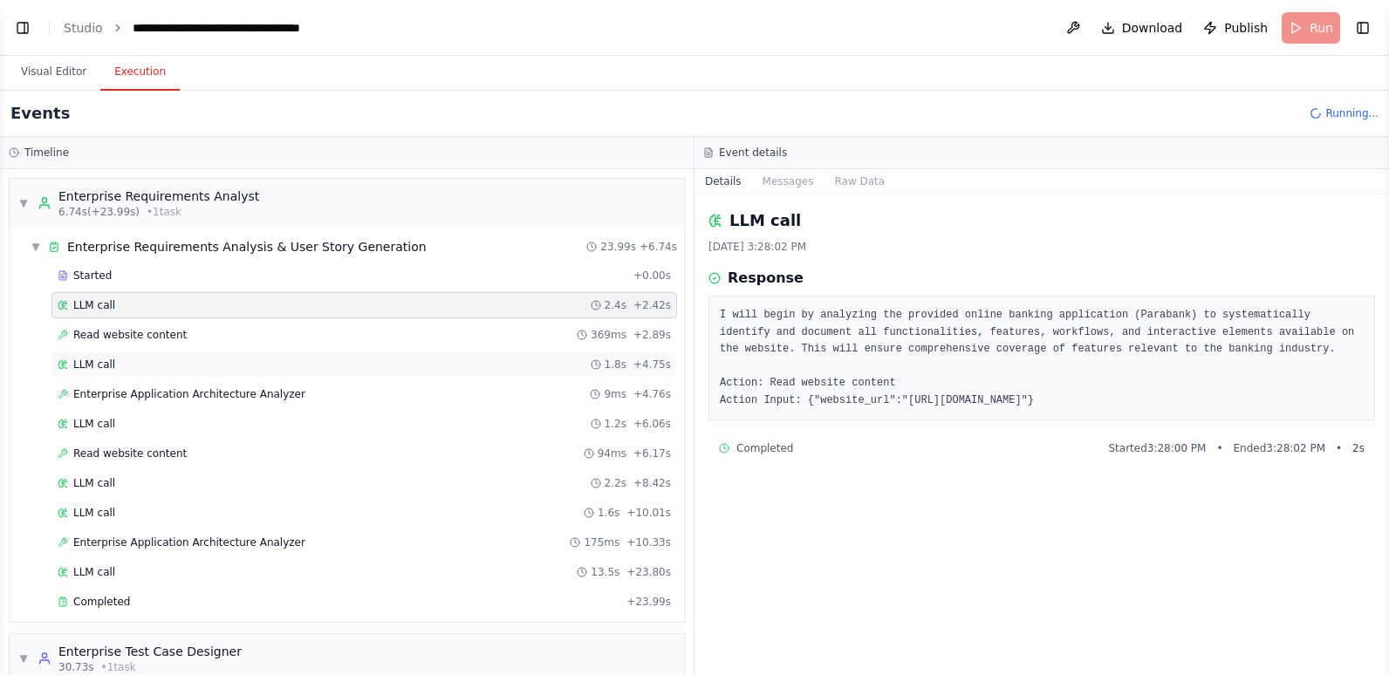
click at [158, 362] on div "LLM call 1.8s + 4.75s" at bounding box center [364, 365] width 613 height 14
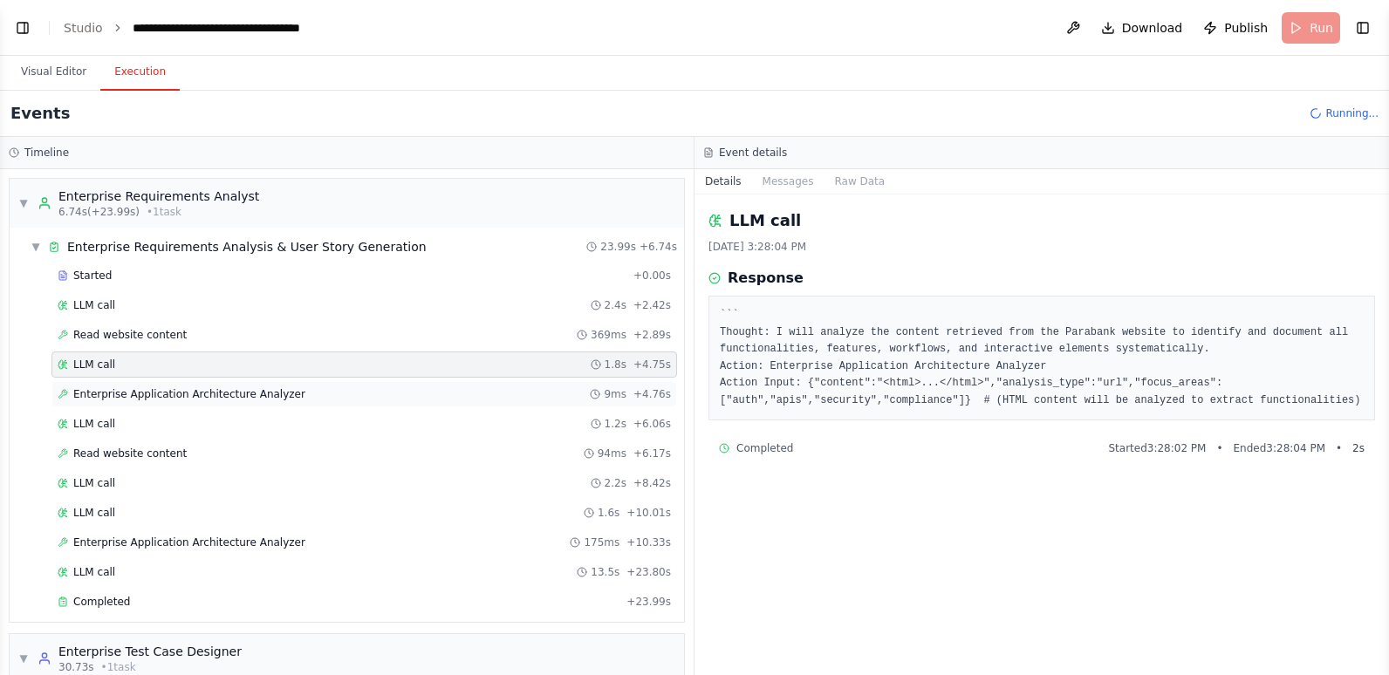
click at [155, 394] on span "Enterprise Application Architecture Analyzer" at bounding box center [189, 394] width 232 height 14
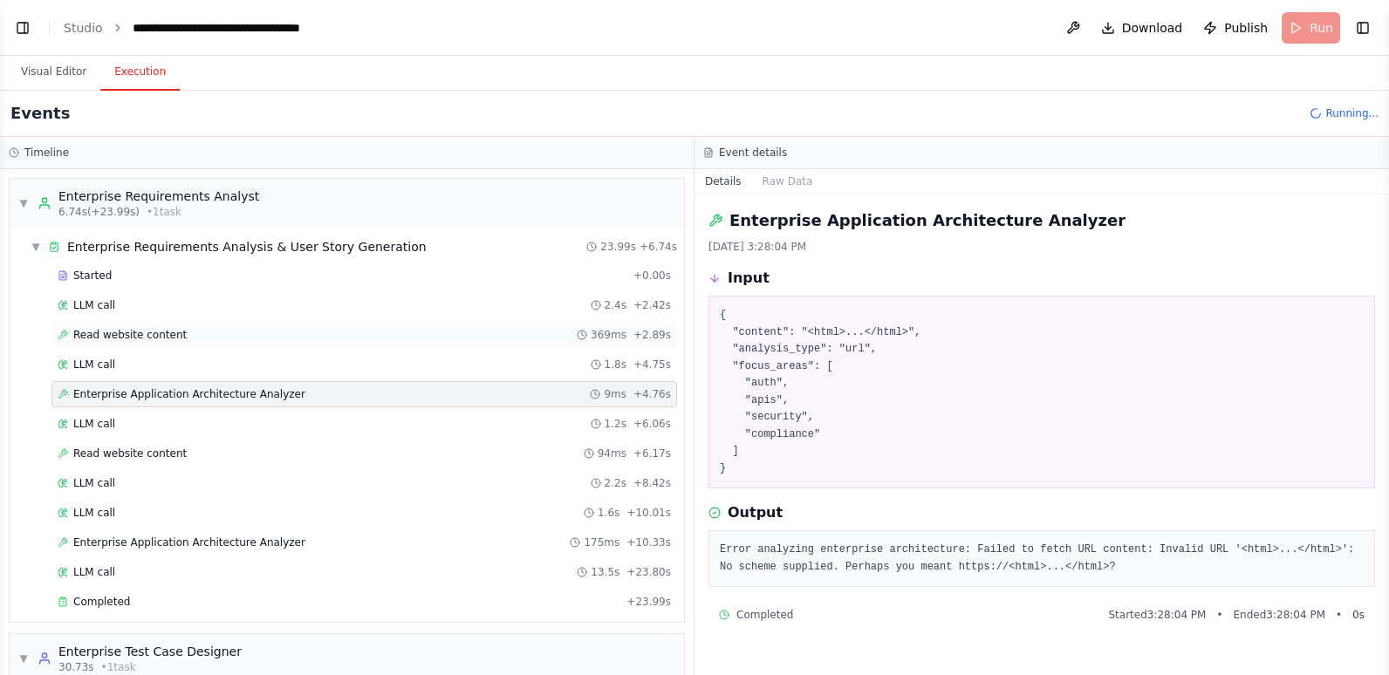
click at [146, 333] on span "Read website content" at bounding box center [129, 335] width 113 height 14
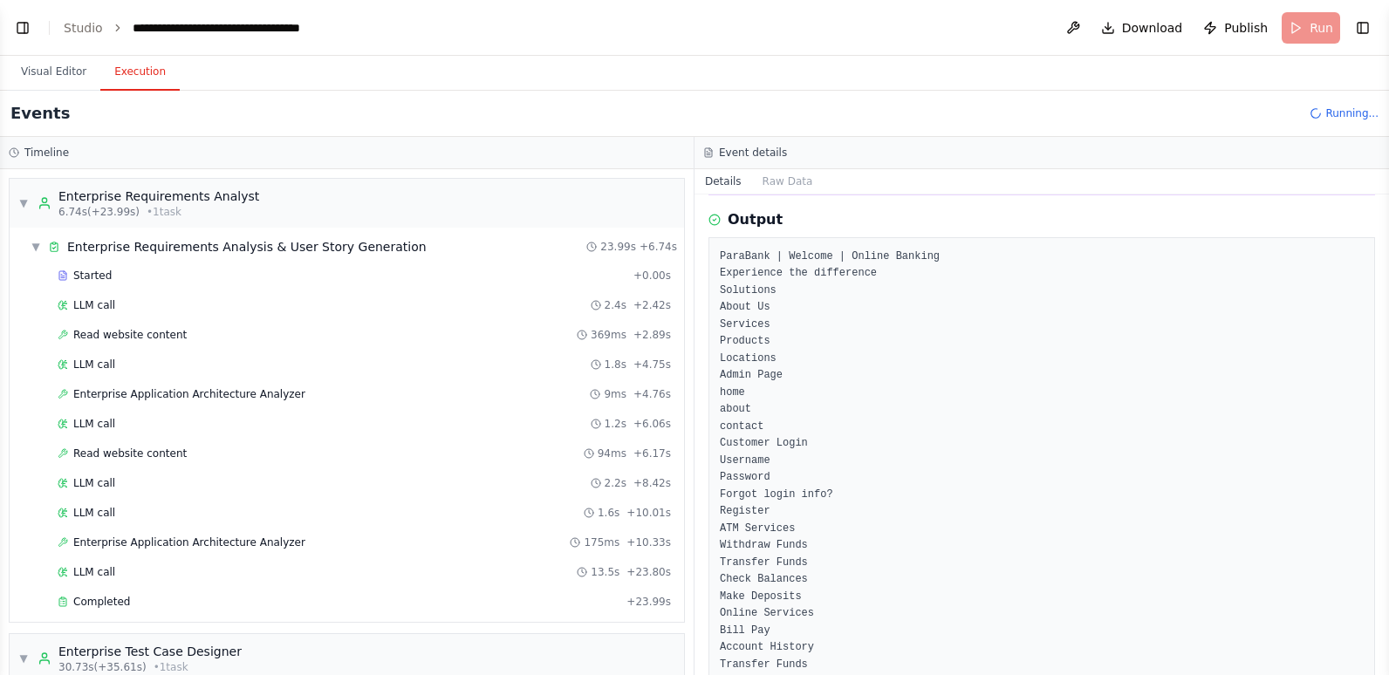
scroll to position [87, 0]
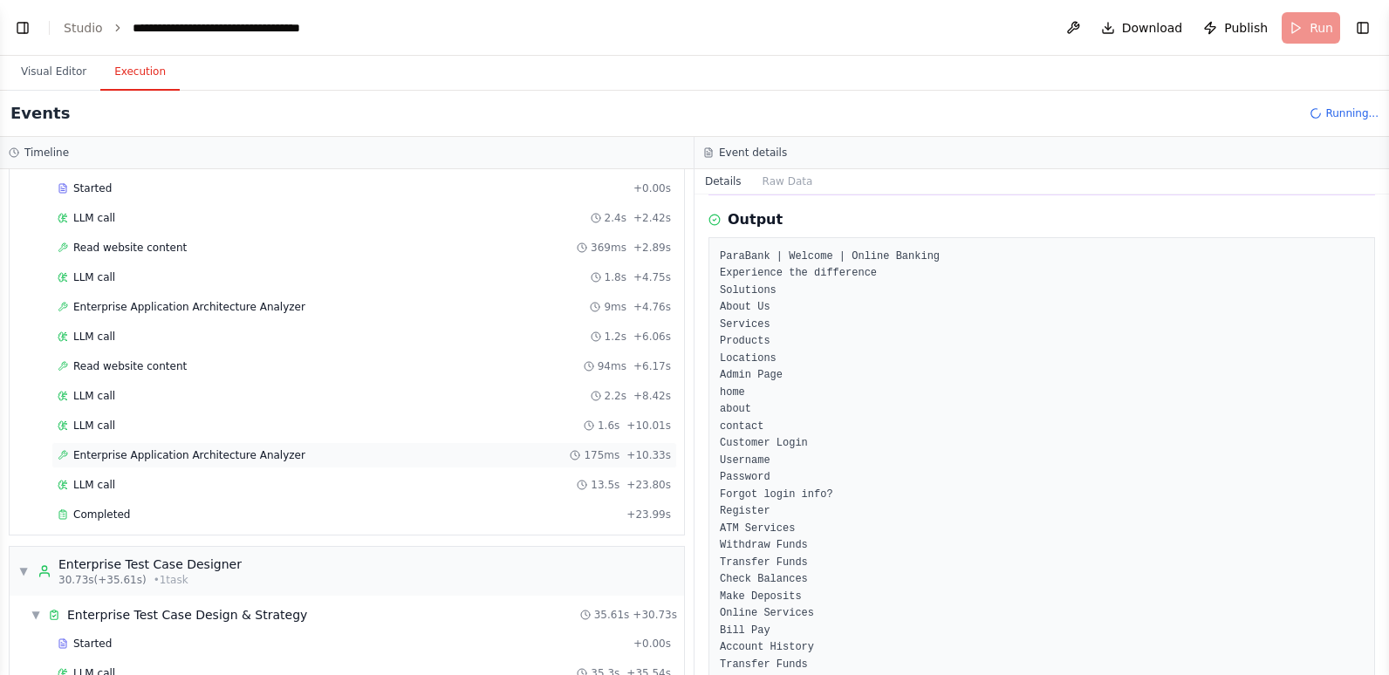
click at [276, 452] on span "Enterprise Application Architecture Analyzer" at bounding box center [189, 455] width 232 height 14
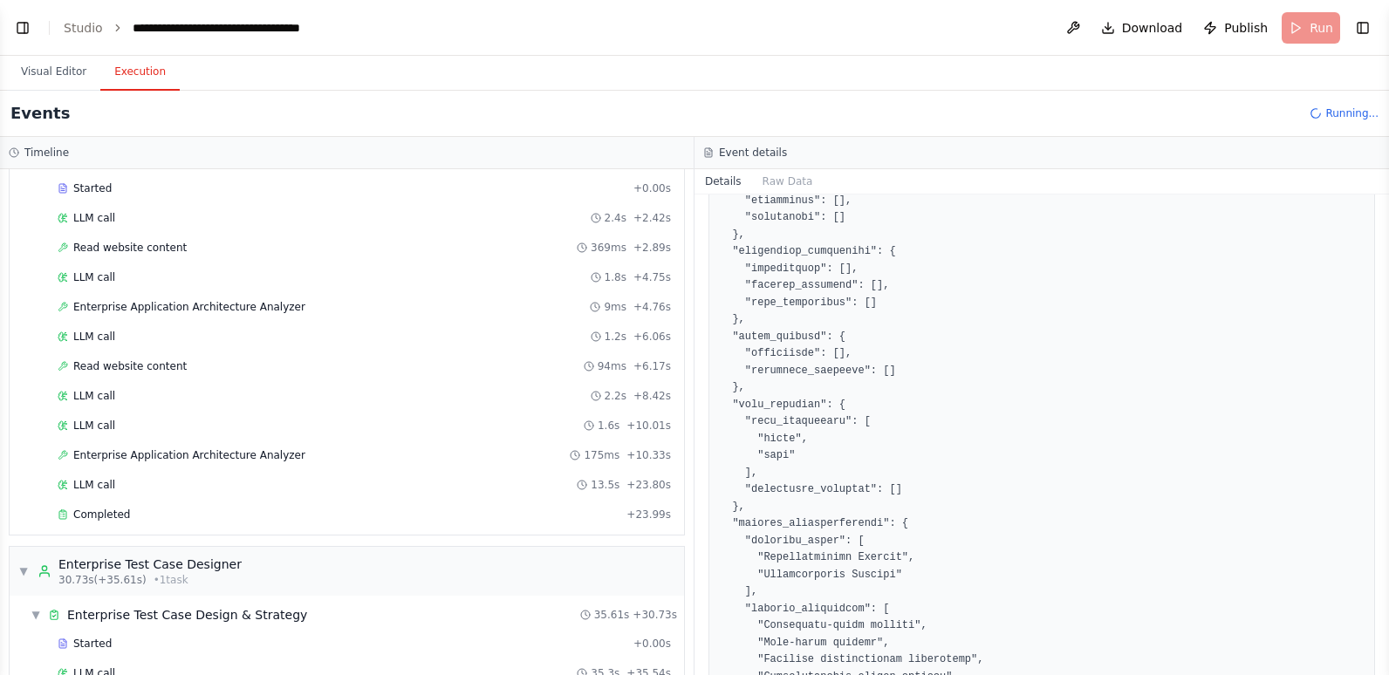
scroll to position [1305, 0]
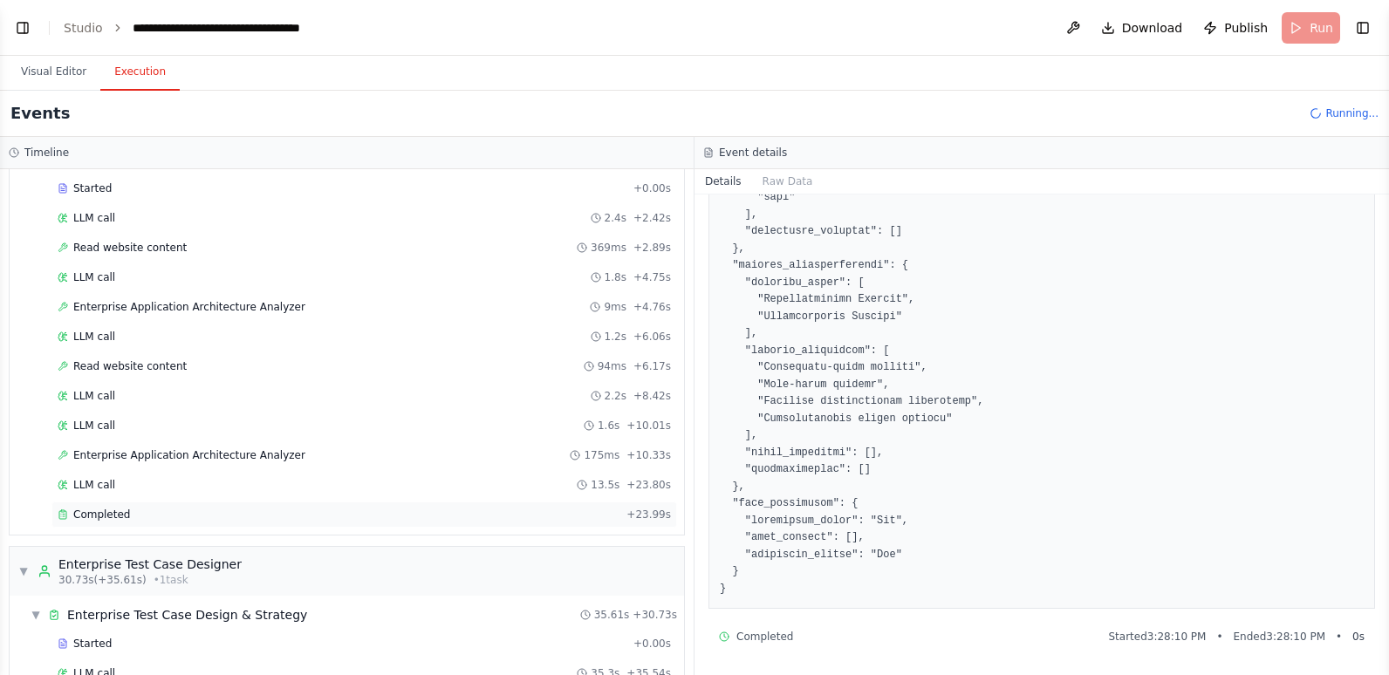
click at [154, 509] on div "Completed" at bounding box center [339, 515] width 562 height 14
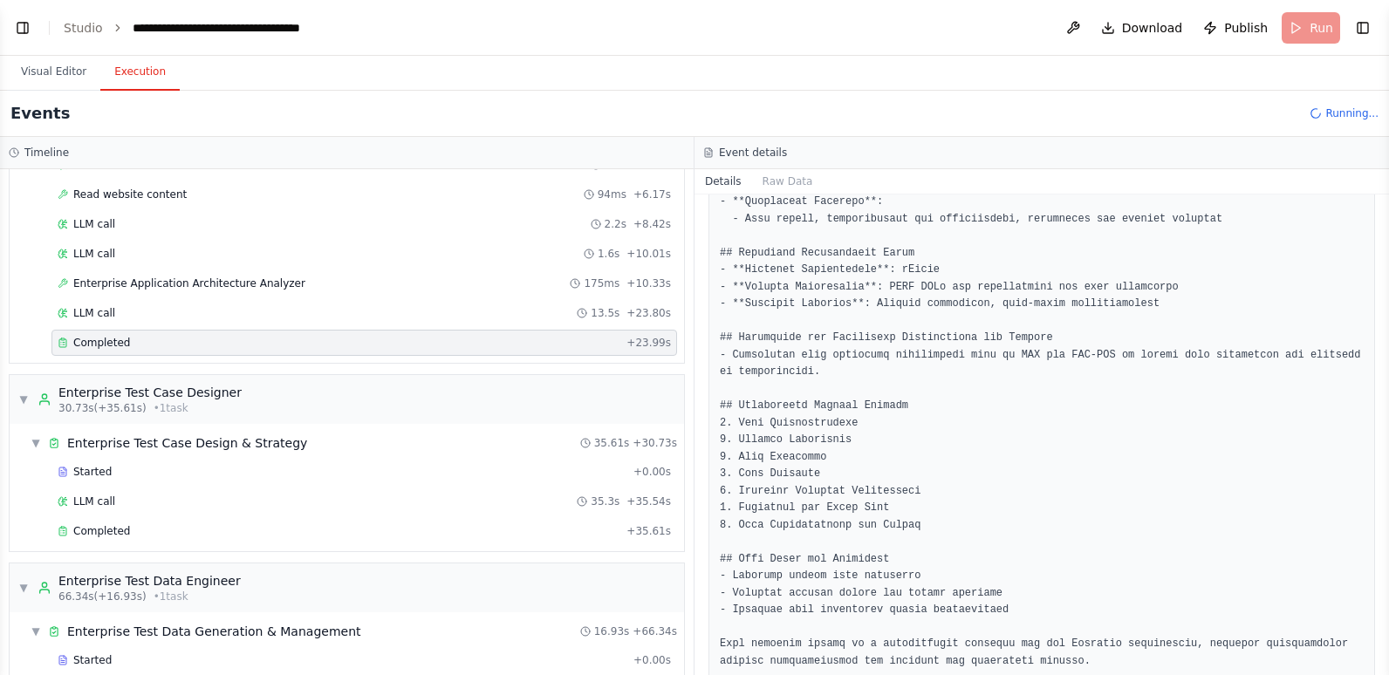
scroll to position [262, 0]
click at [186, 494] on div "LLM call 35.3s + 35.54s" at bounding box center [364, 499] width 613 height 14
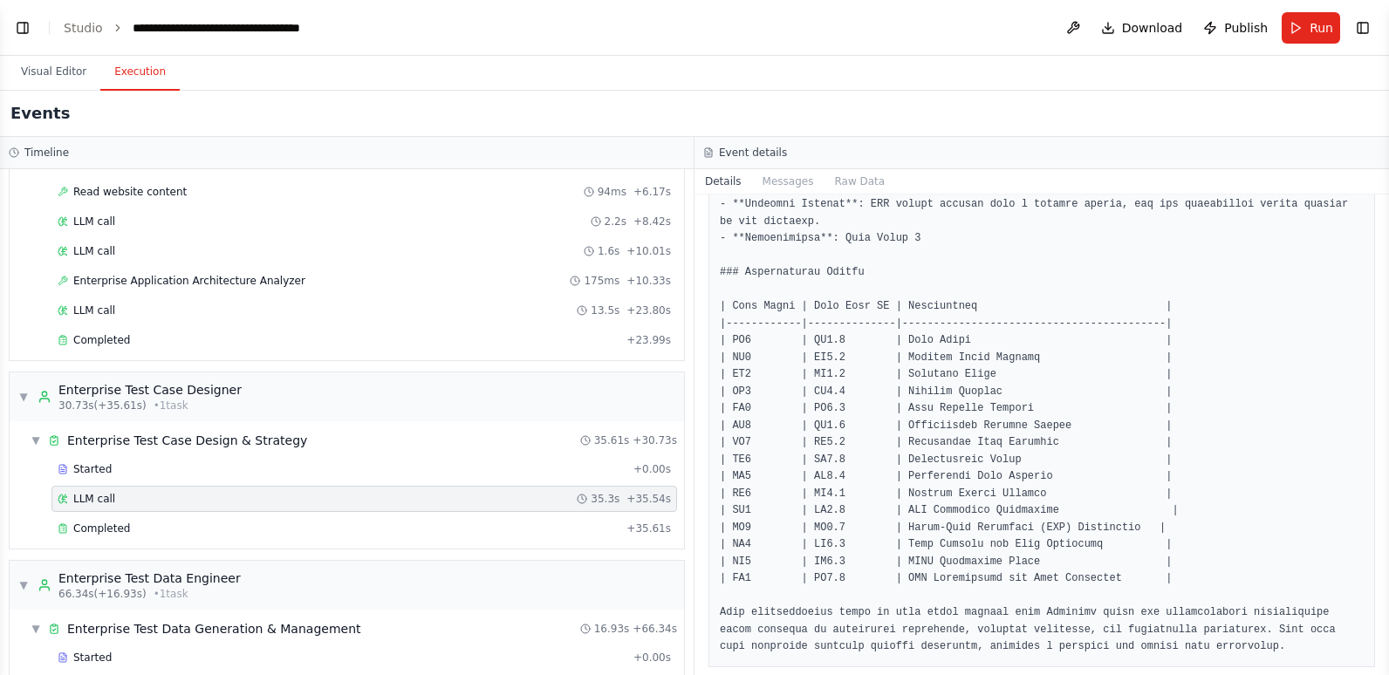
scroll to position [3577, 0]
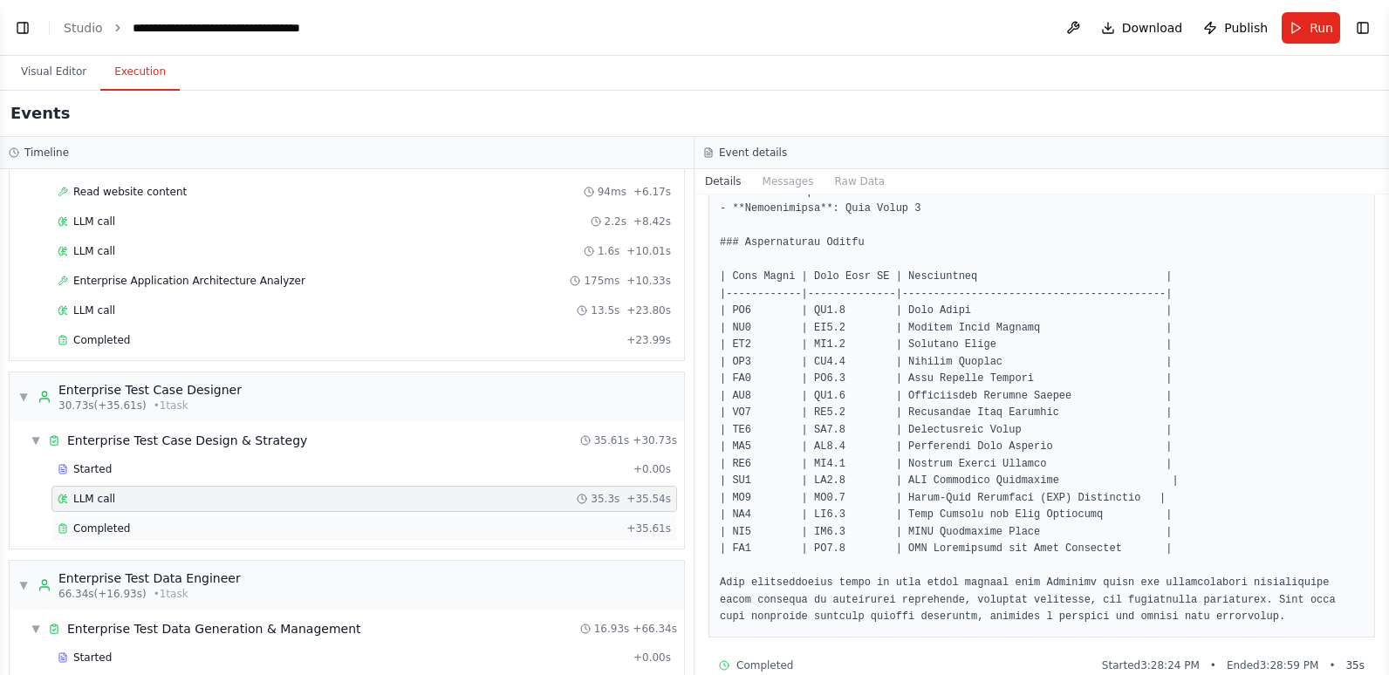
click at [347, 525] on div "Completed" at bounding box center [339, 529] width 562 height 14
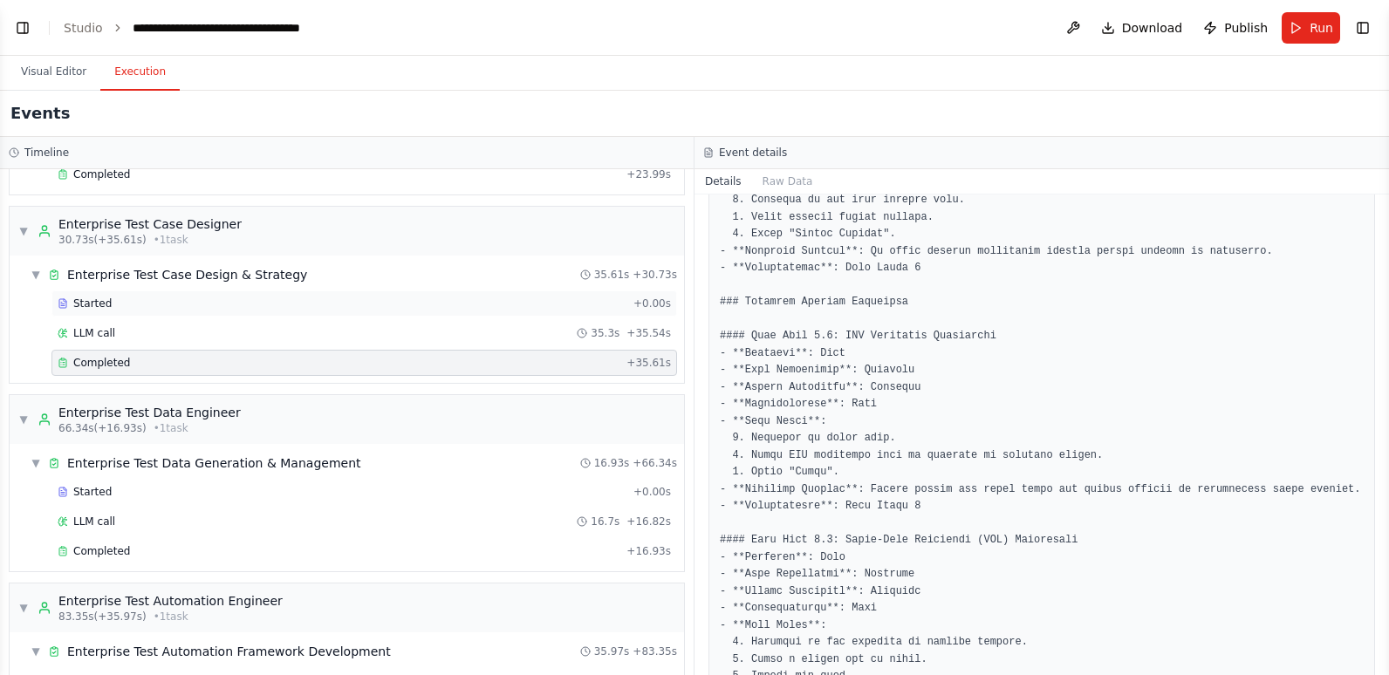
scroll to position [436, 0]
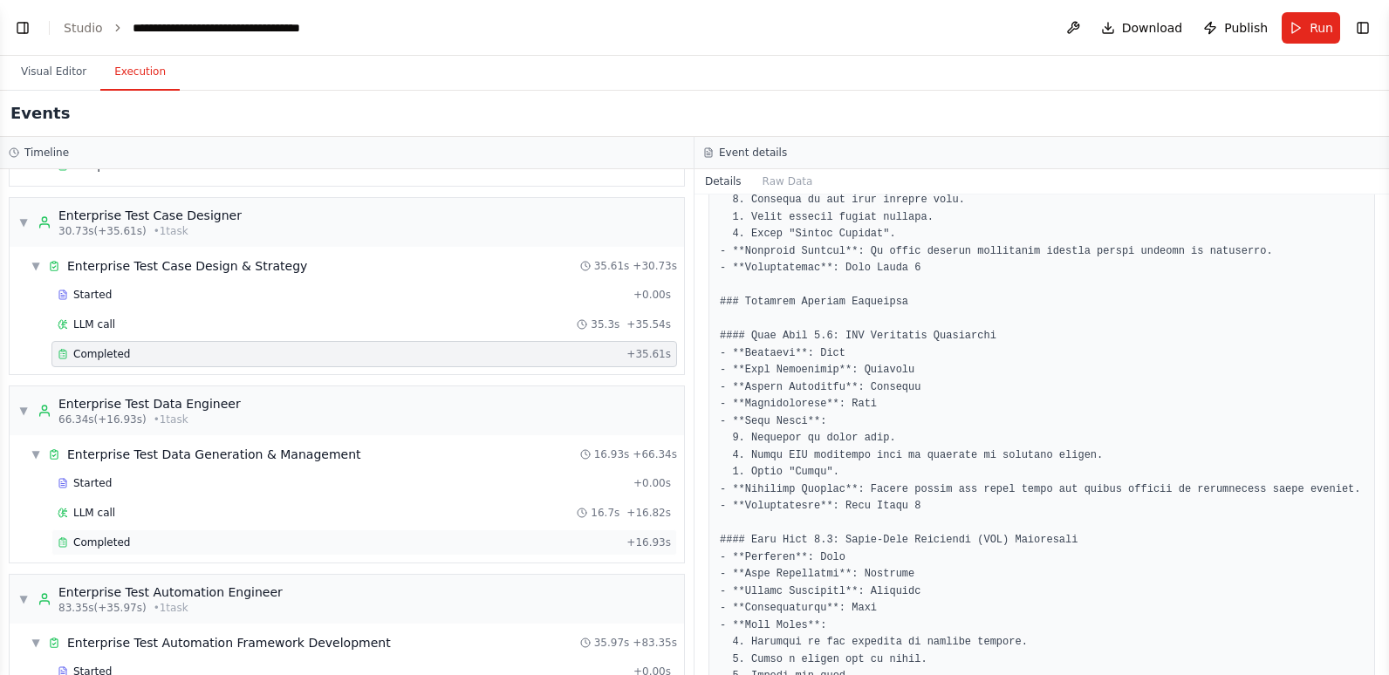
click at [161, 544] on div "Completed" at bounding box center [339, 543] width 562 height 14
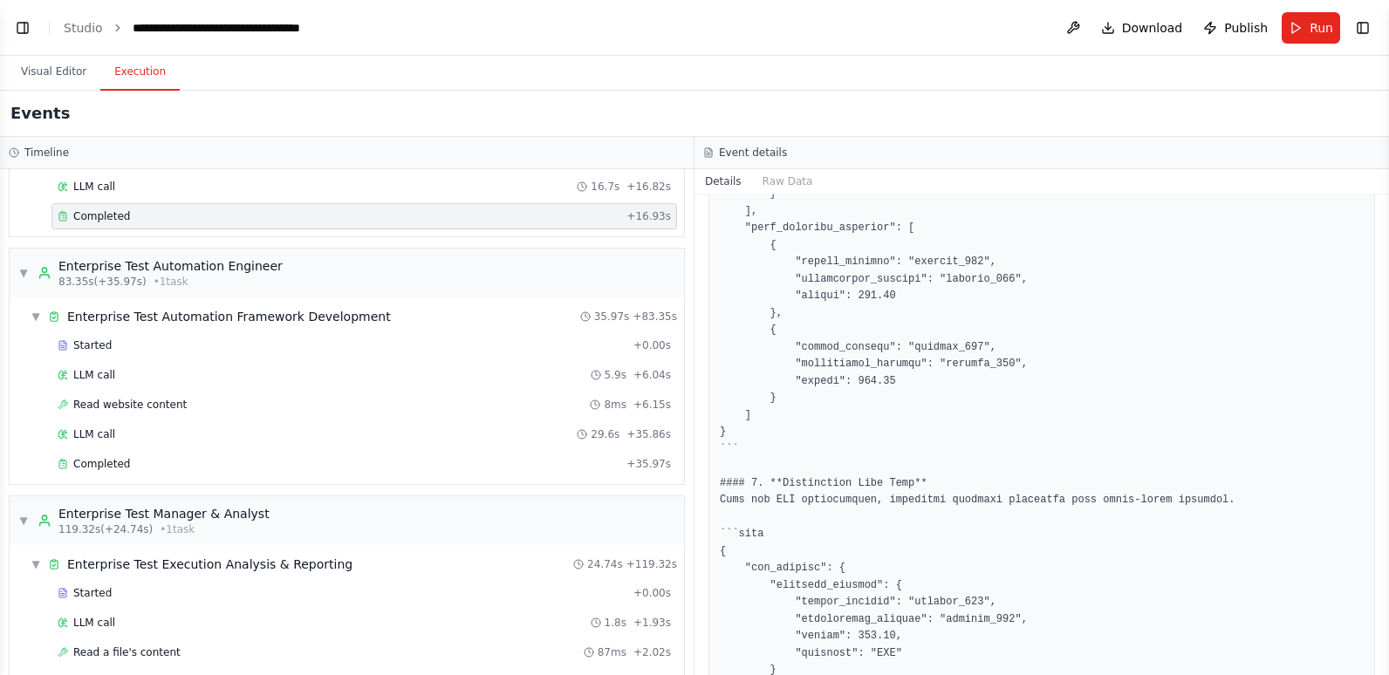
scroll to position [785, 0]
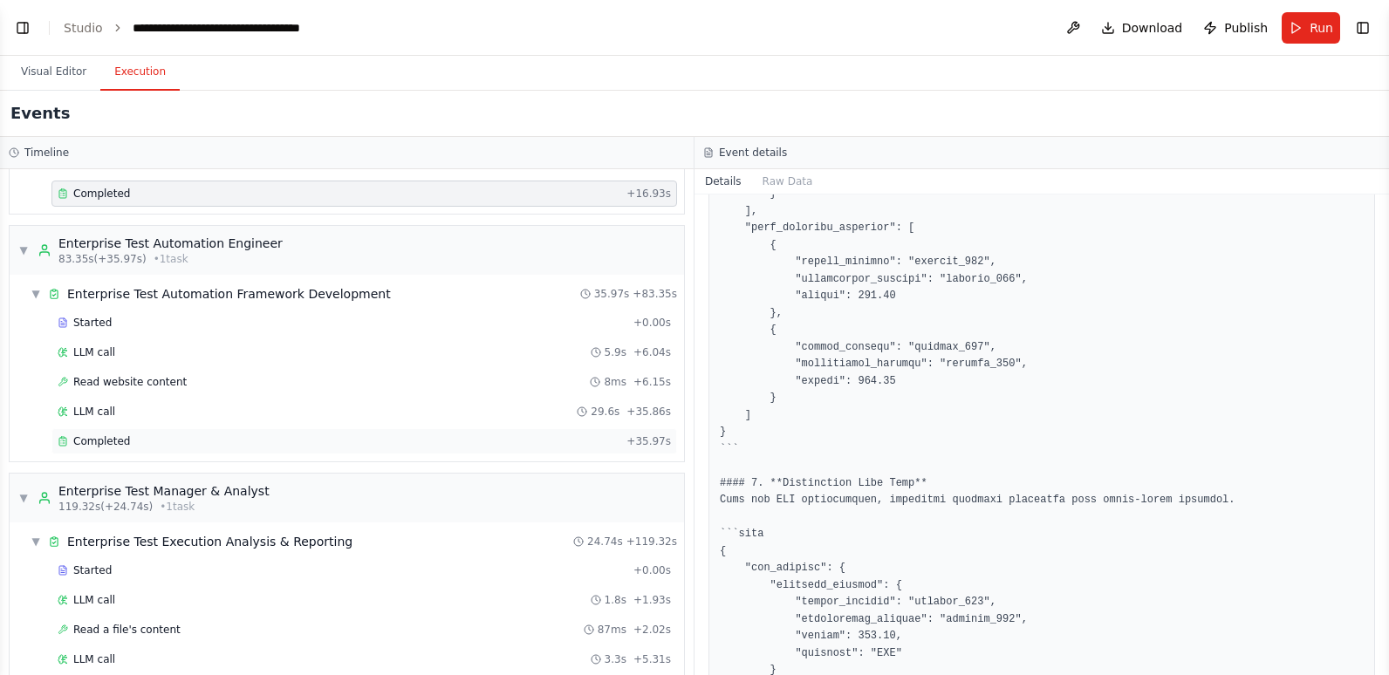
click at [157, 438] on div "Completed" at bounding box center [339, 441] width 562 height 14
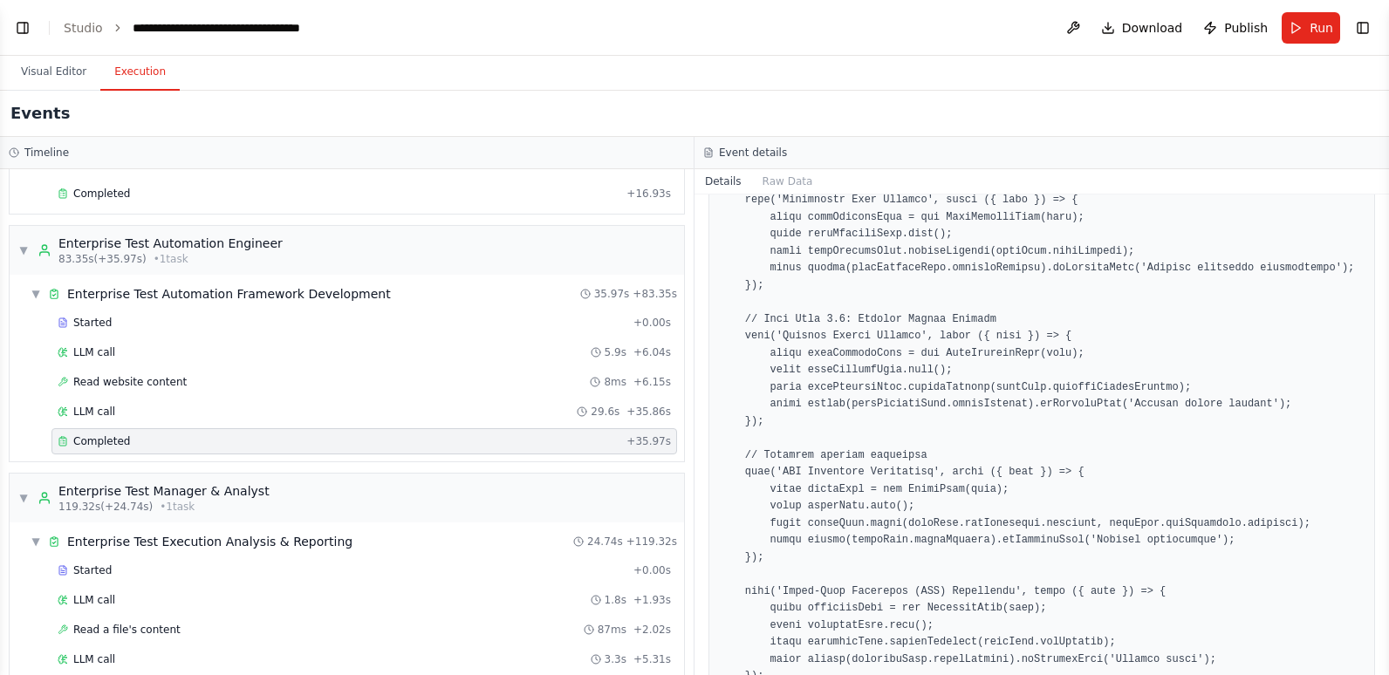
scroll to position [2483, 0]
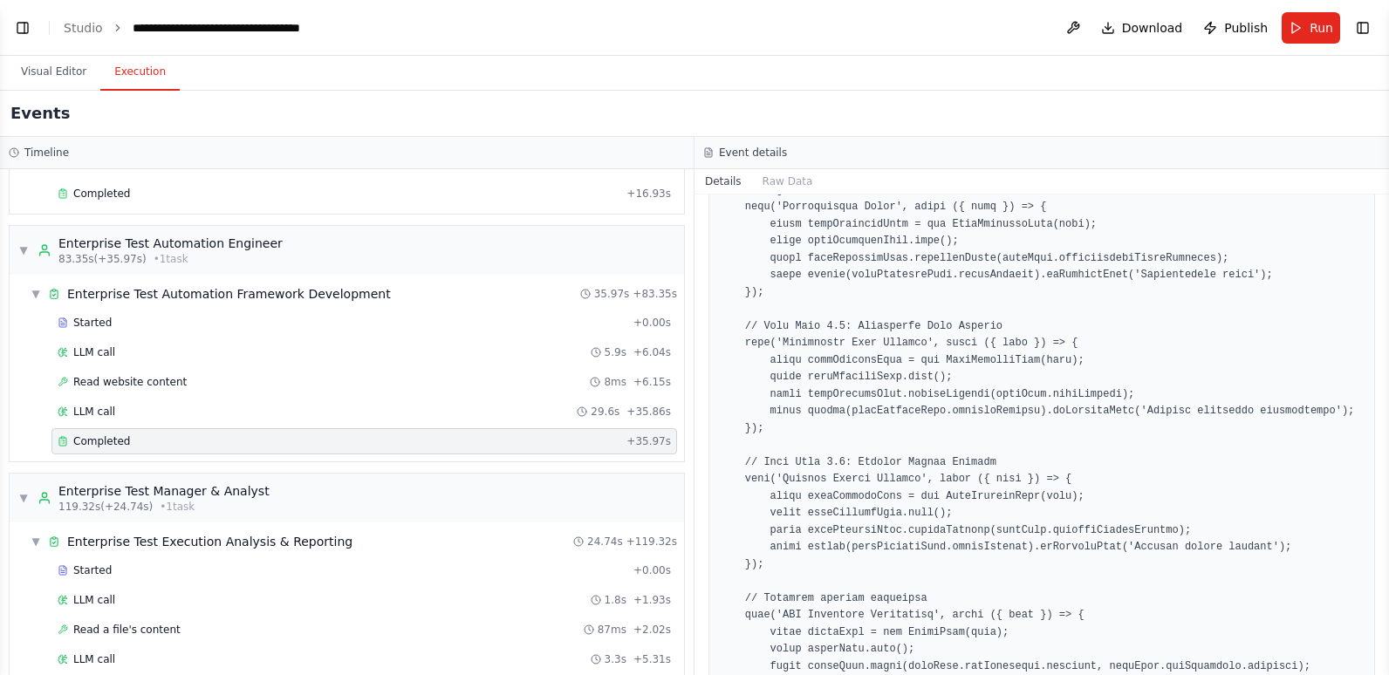
drag, startPoint x: 1386, startPoint y: 431, endPoint x: 1388, endPoint y: 279, distance: 151.8
click at [1388, 280] on html "BETA Hello! I'm the CrewAI assistant. What kind of automation do you want to bu…" at bounding box center [694, 337] width 1389 height 675
click at [1384, 220] on button "Toggle Sidebar" at bounding box center [1389, 337] width 14 height 675
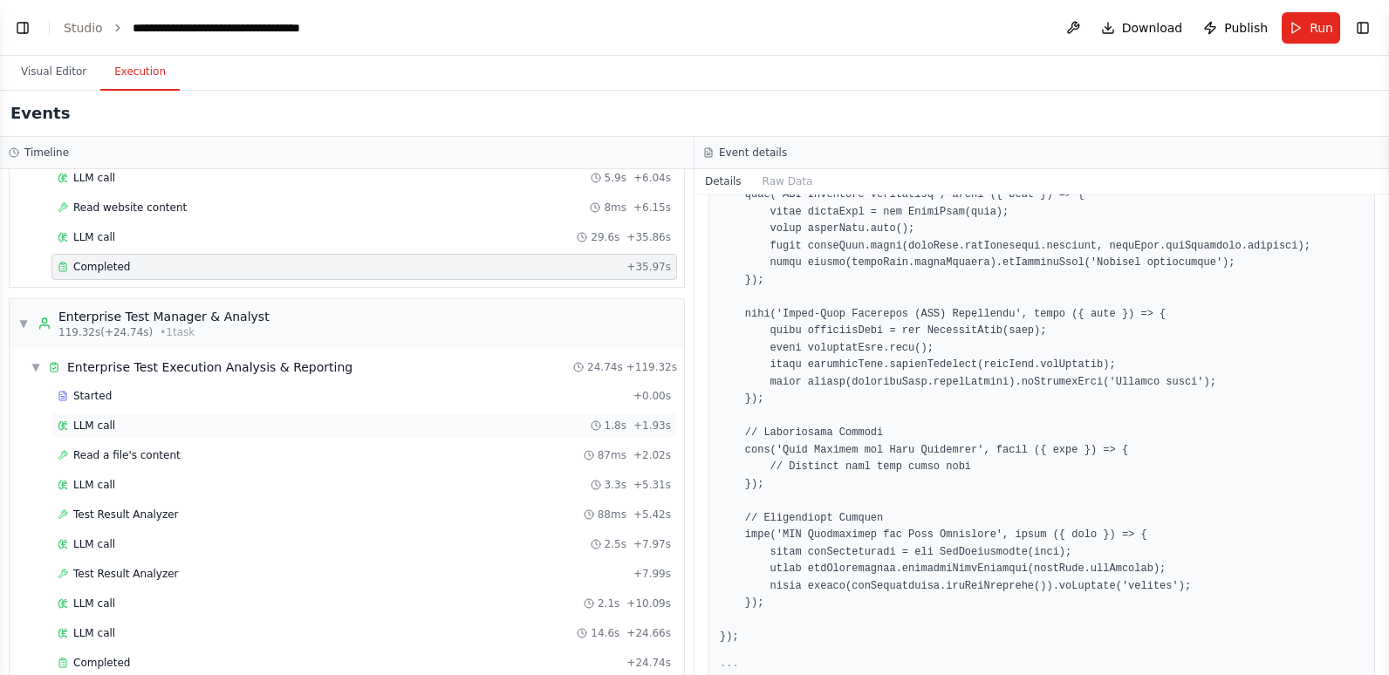
scroll to position [987, 0]
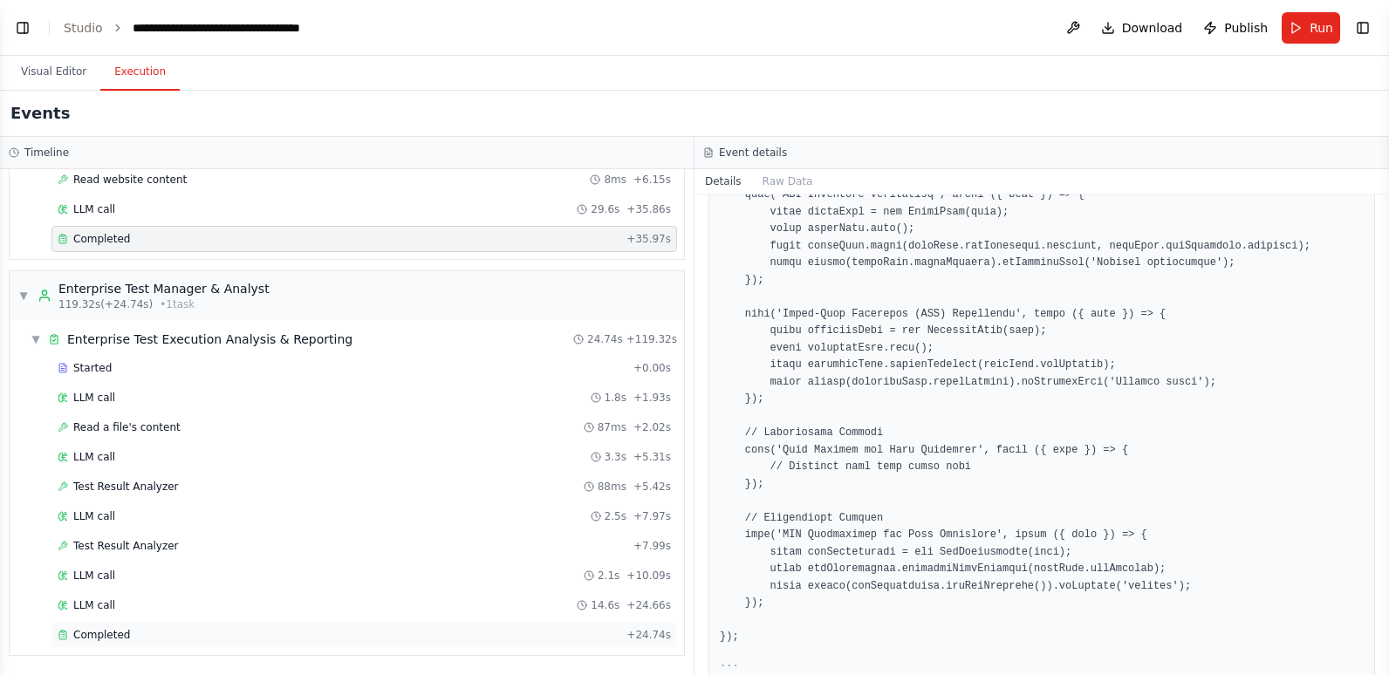
click at [119, 634] on span "Completed" at bounding box center [101, 635] width 57 height 14
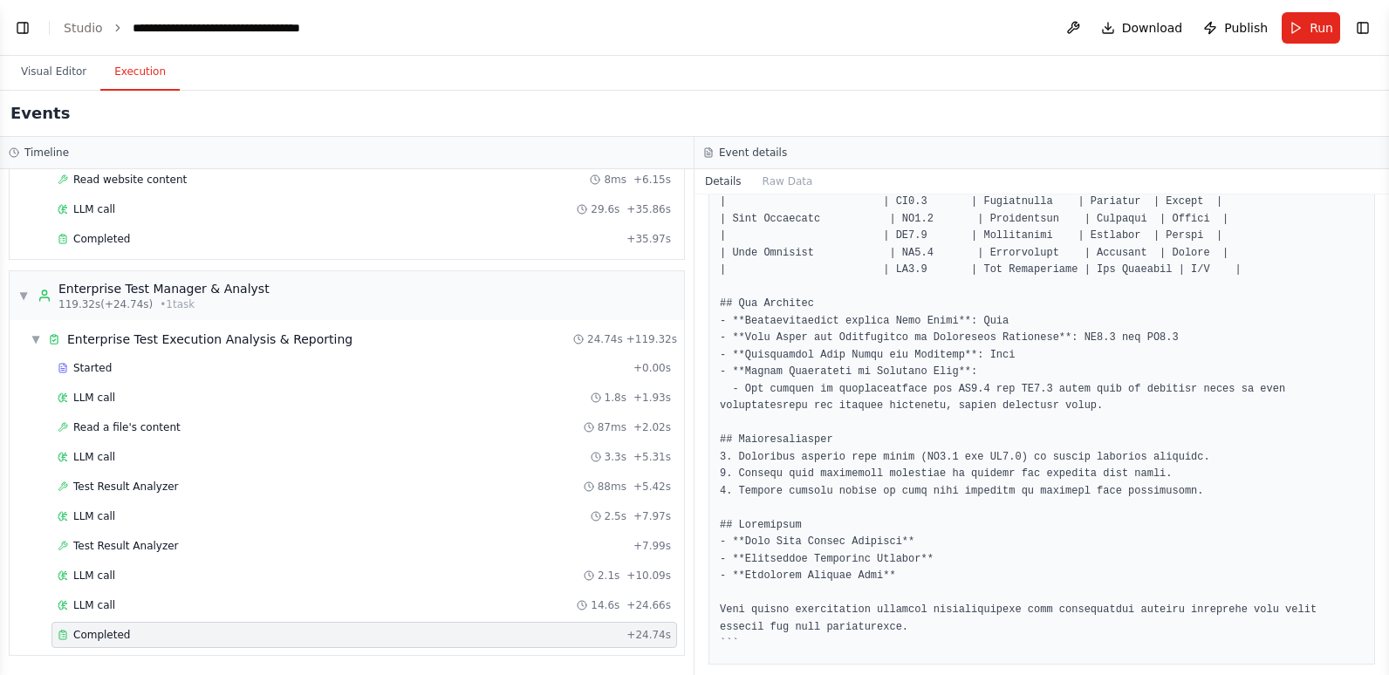
scroll to position [2313, 0]
click at [1384, 596] on button "Toggle Sidebar" at bounding box center [1389, 337] width 14 height 675
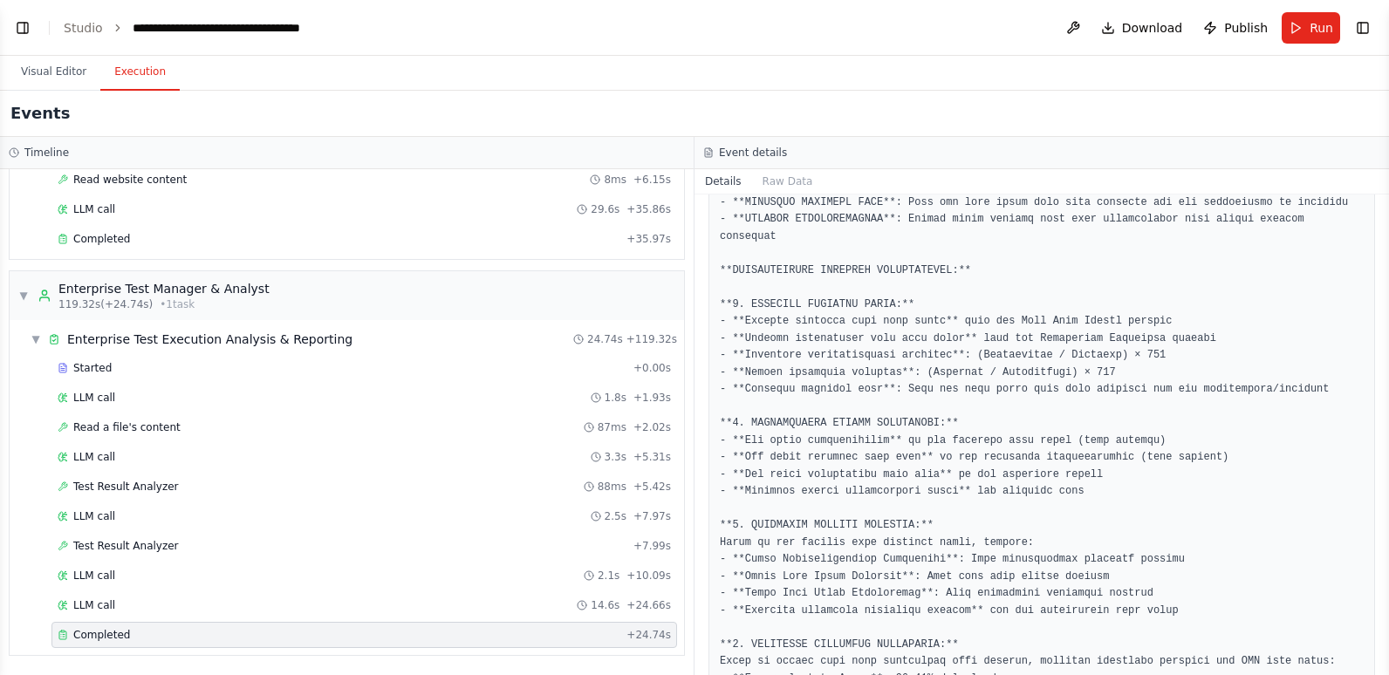
scroll to position [0, 0]
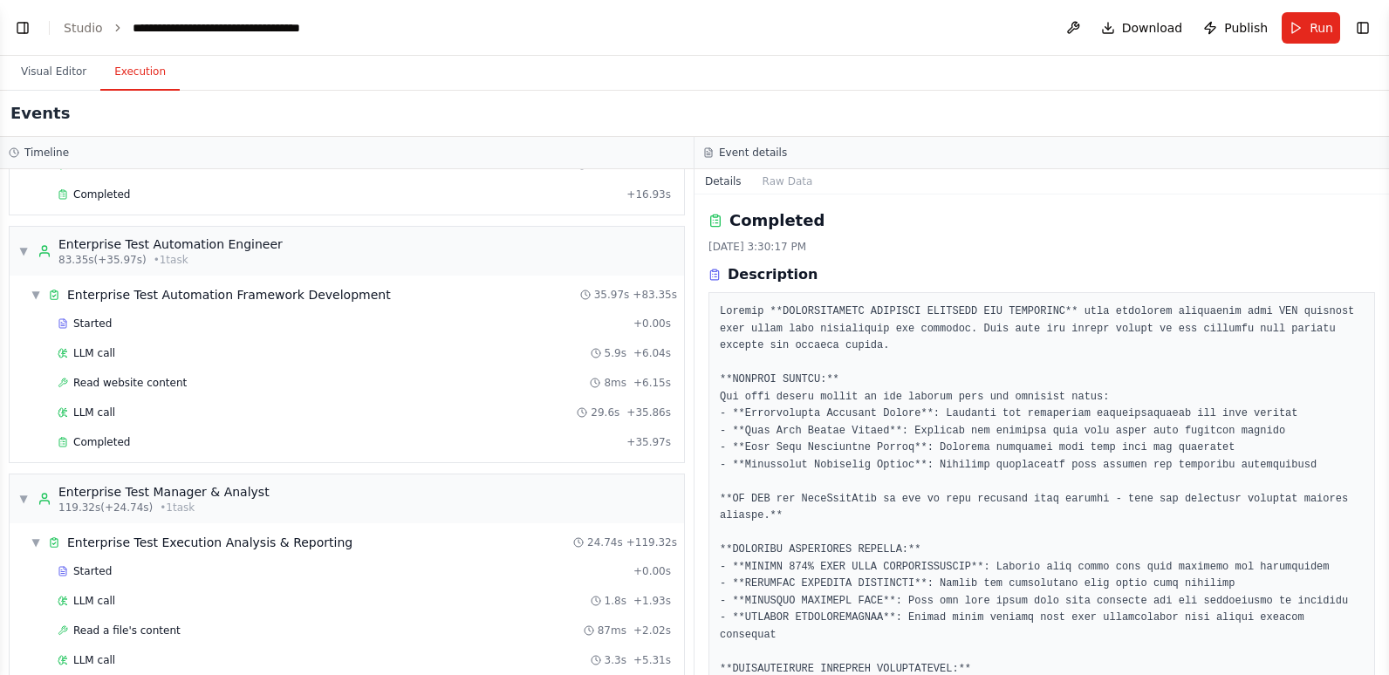
scroll to position [639, 0]
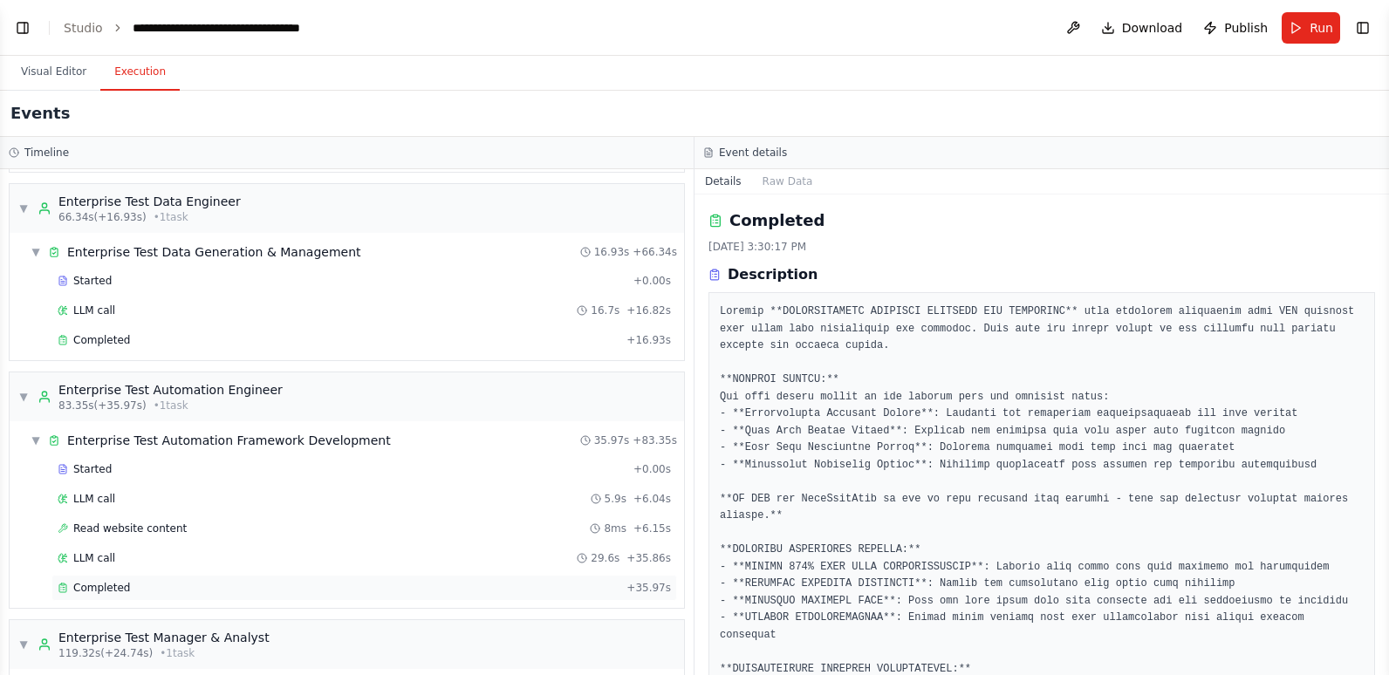
click at [152, 584] on div "Completed" at bounding box center [339, 588] width 562 height 14
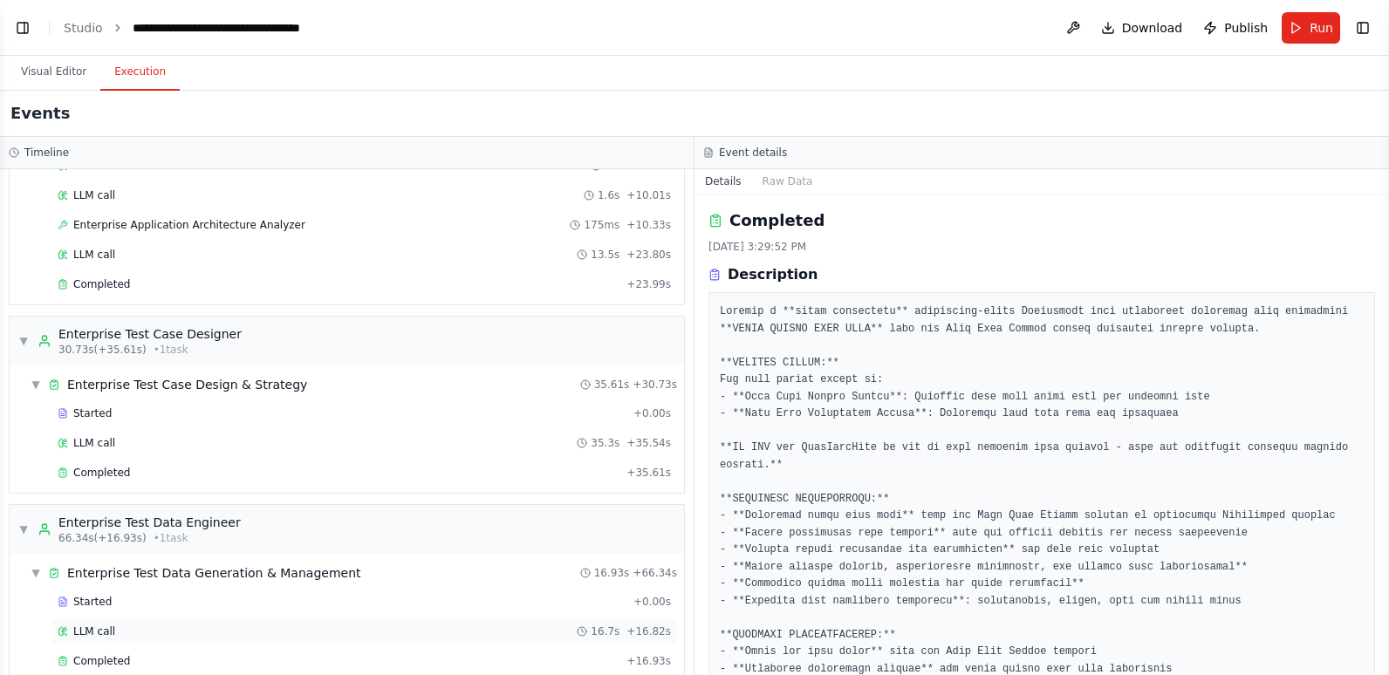
scroll to position [290, 0]
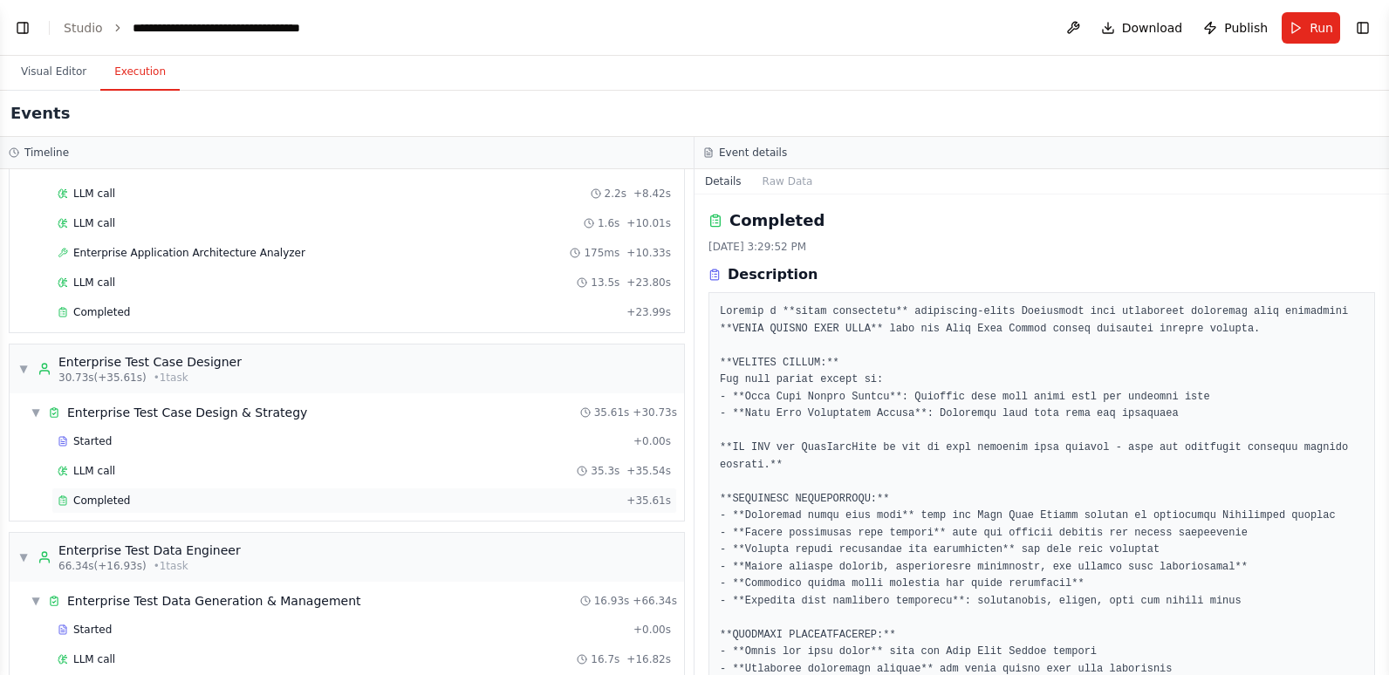
click at [274, 495] on div "Completed" at bounding box center [339, 501] width 562 height 14
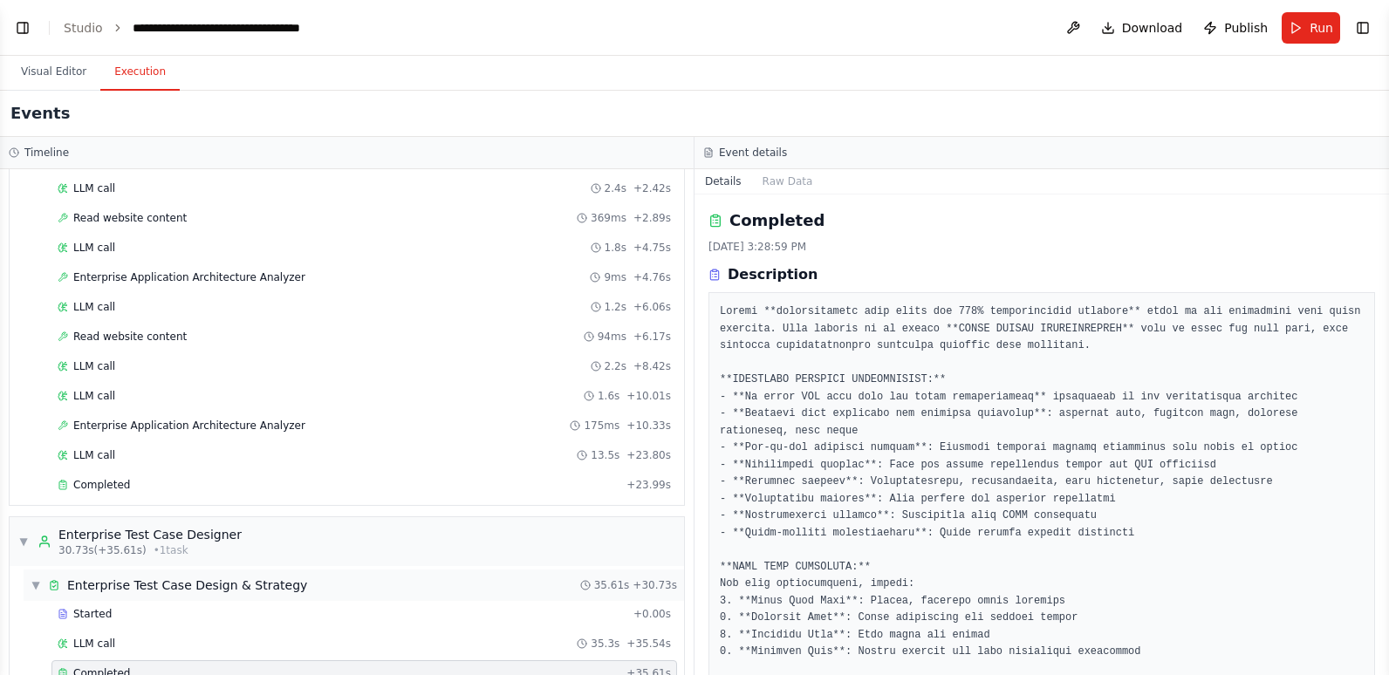
scroll to position [115, 0]
click at [860, 377] on pre at bounding box center [1042, 576] width 644 height 544
click at [144, 479] on div "Completed + 23.99s" at bounding box center [363, 487] width 625 height 26
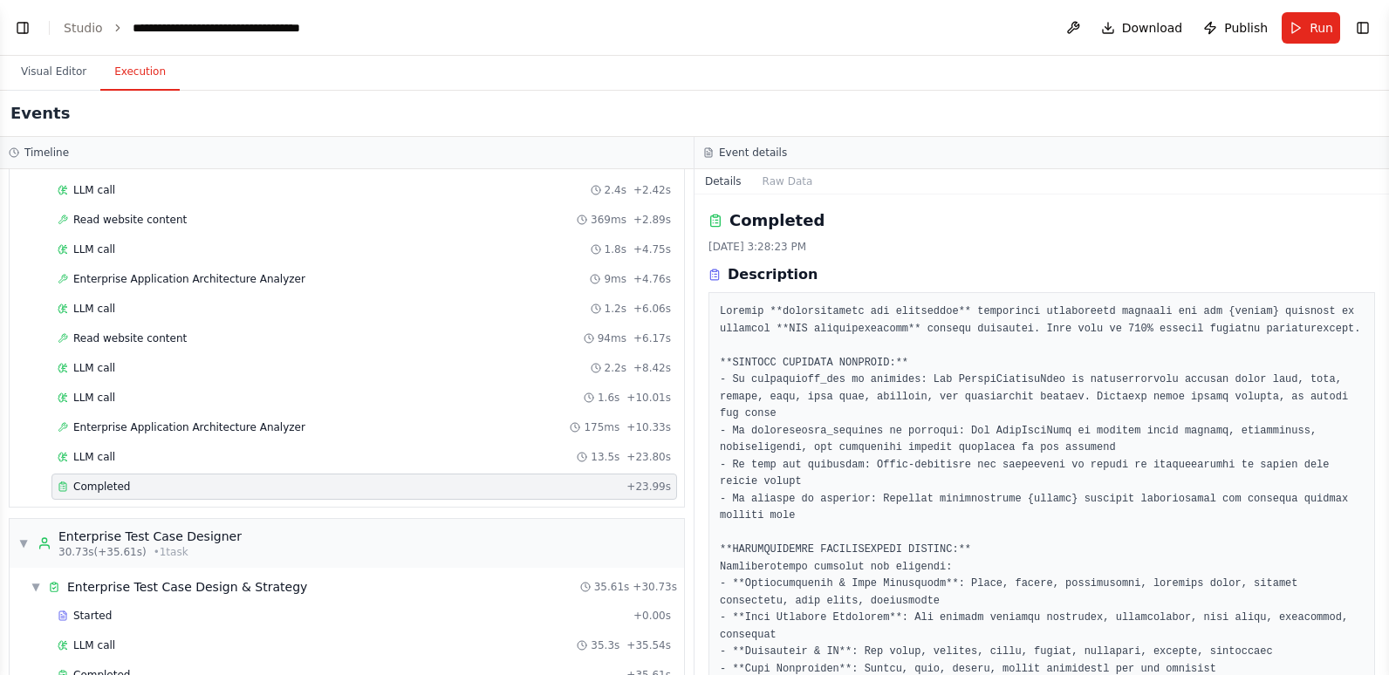
click at [851, 445] on pre at bounding box center [1042, 593] width 644 height 578
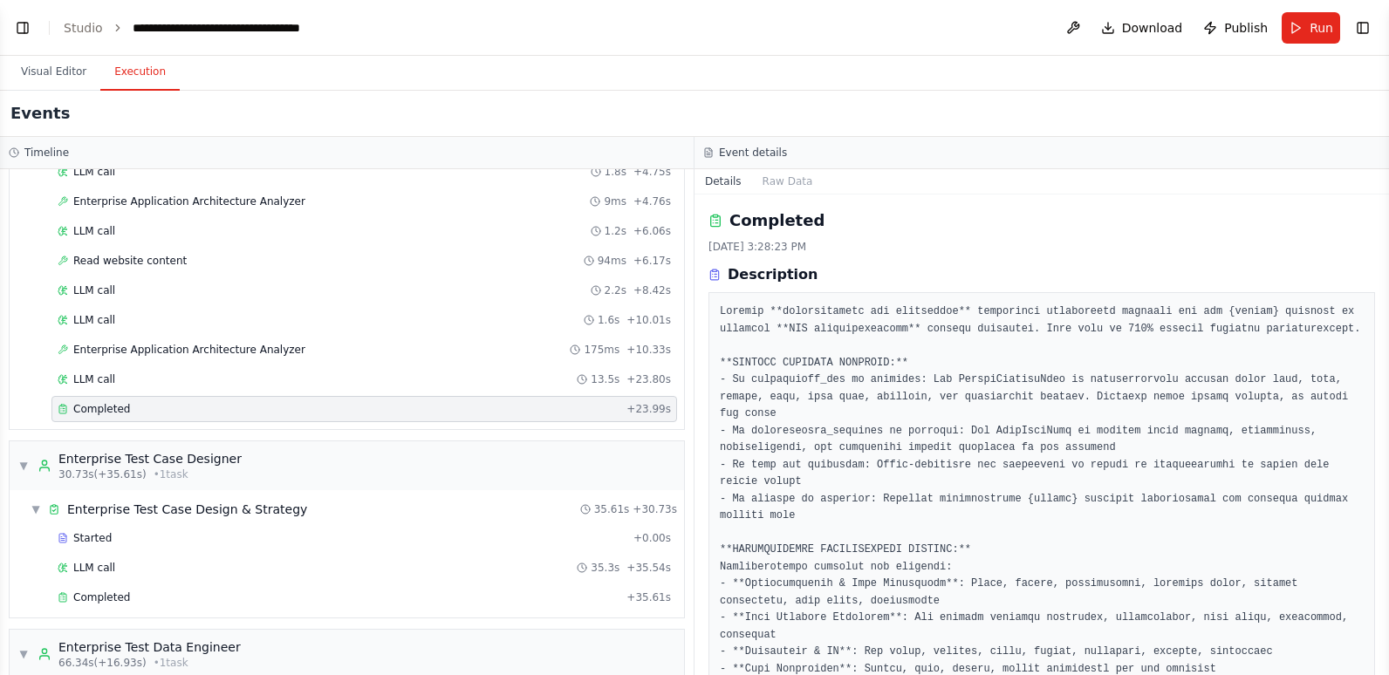
scroll to position [290, 0]
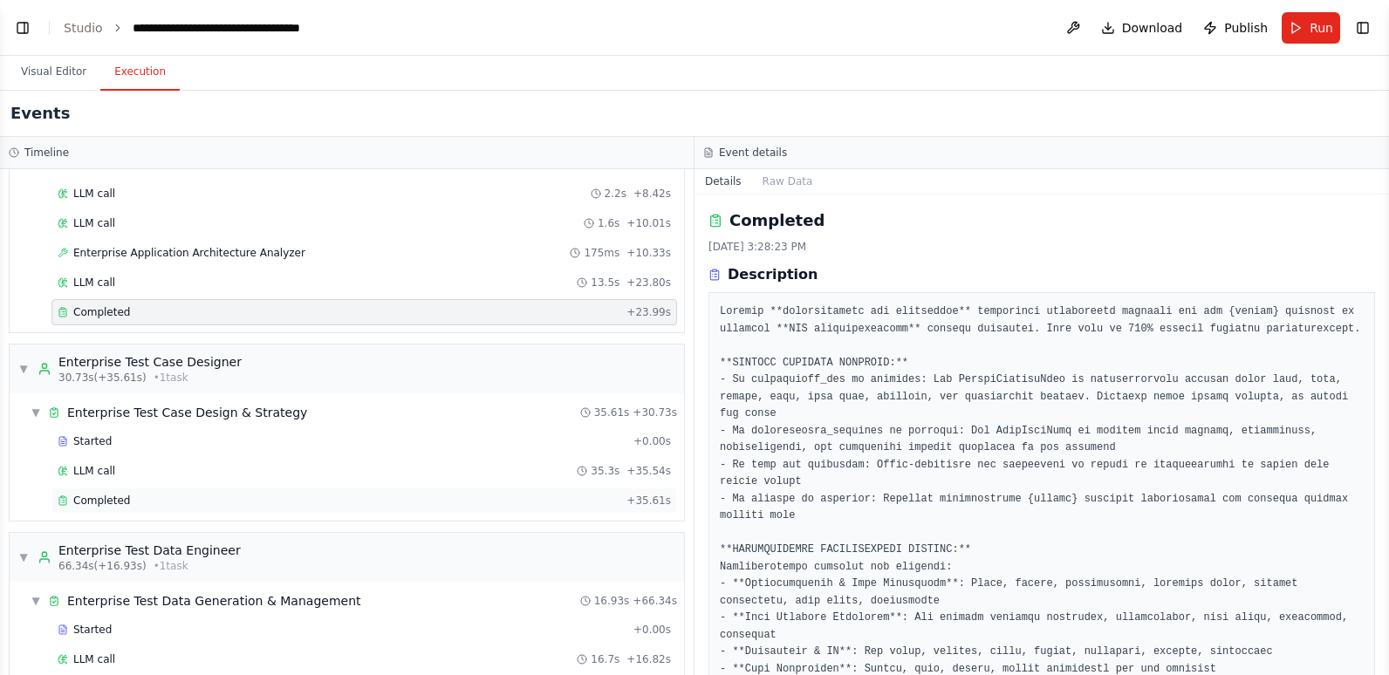
click at [117, 497] on span "Completed" at bounding box center [101, 501] width 57 height 14
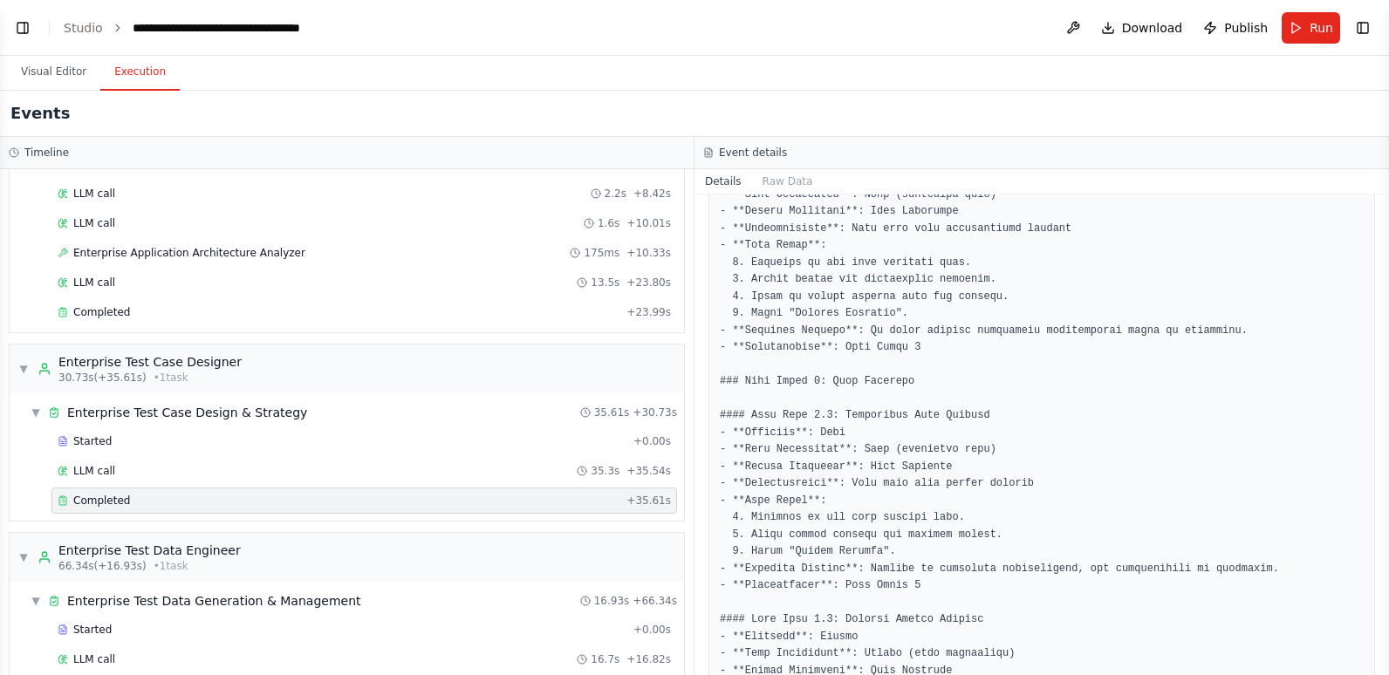
scroll to position [2617, 0]
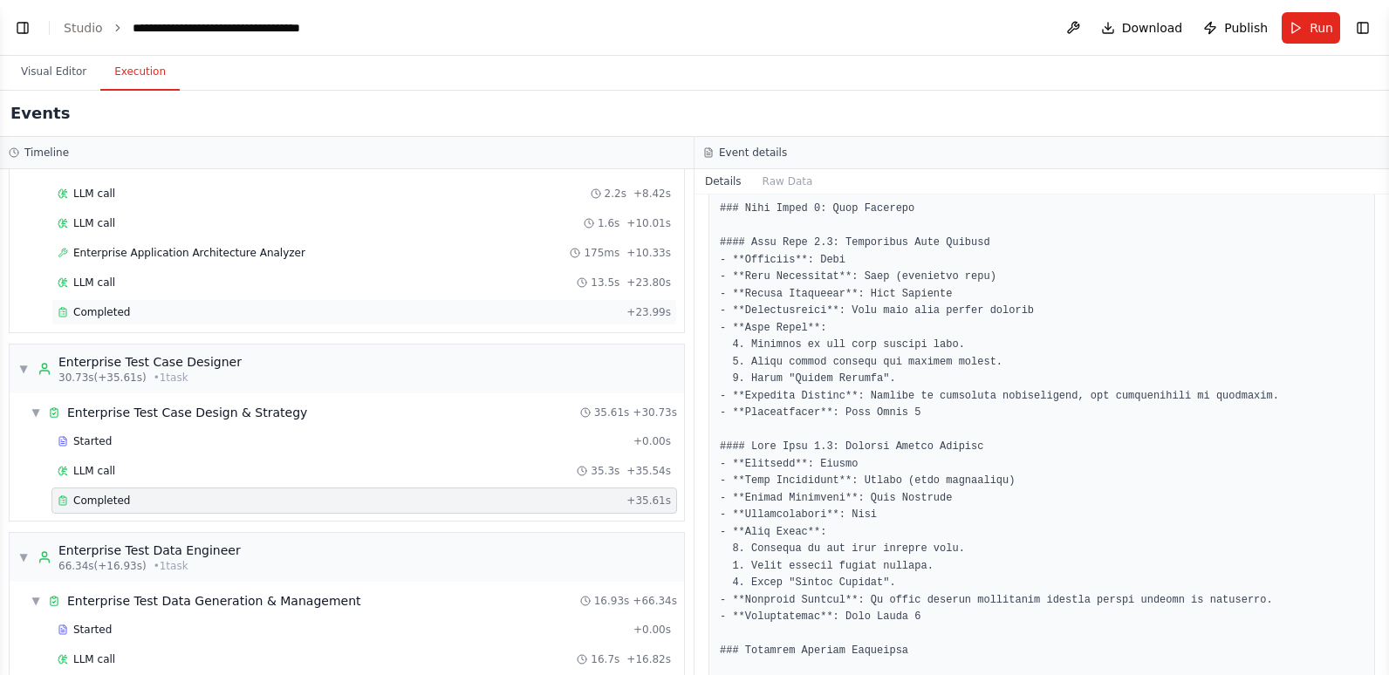
click at [143, 318] on div "Completed" at bounding box center [339, 312] width 562 height 14
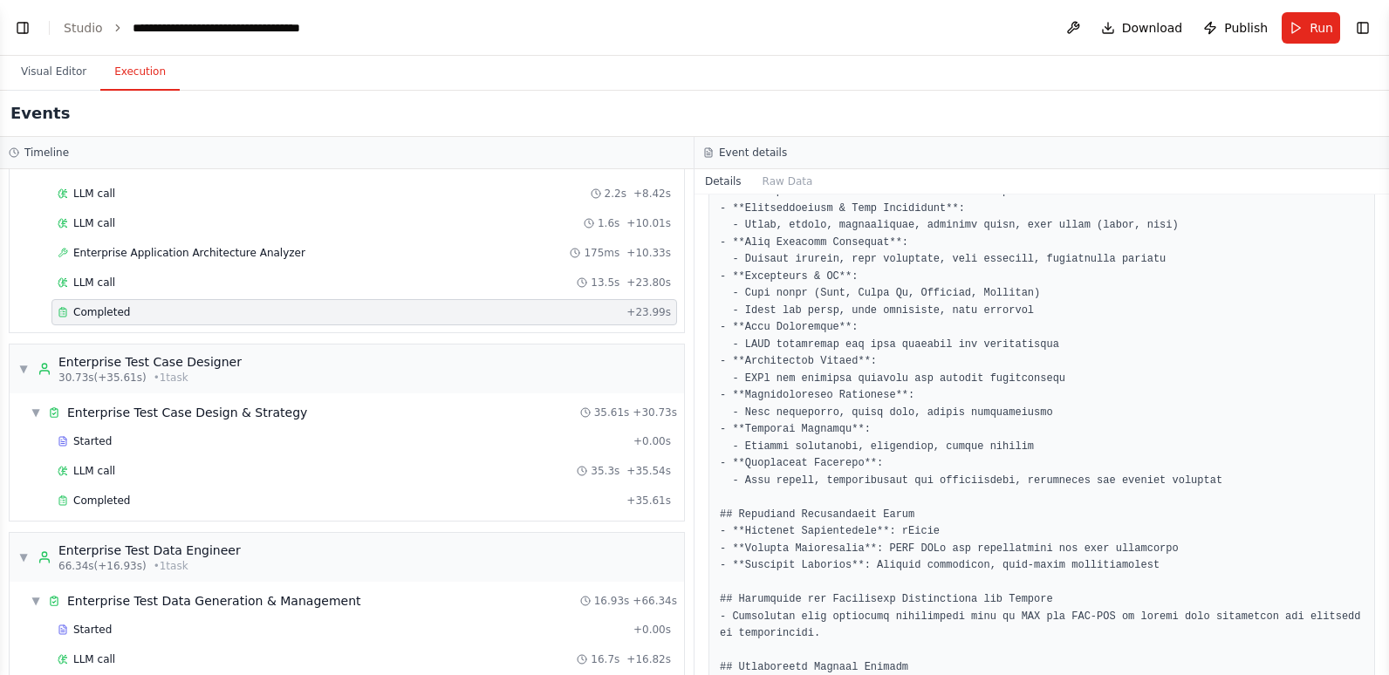
scroll to position [1856, 0]
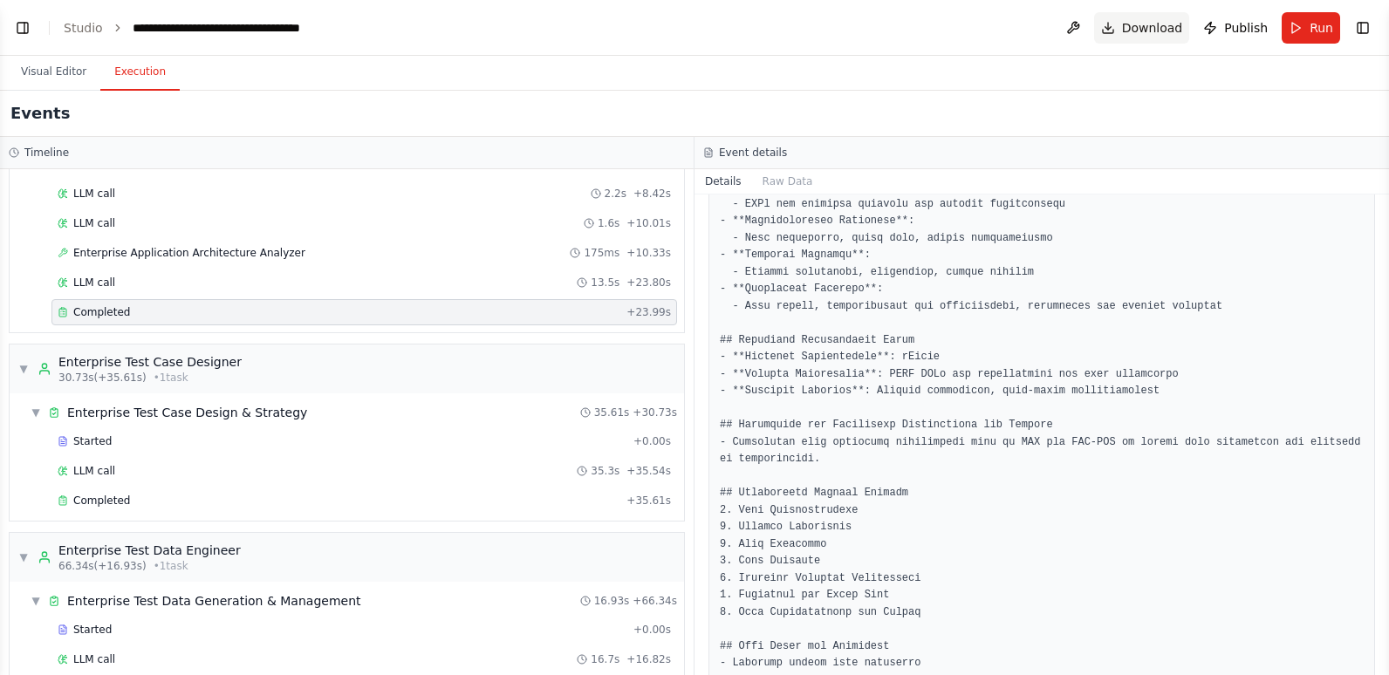
click at [1146, 23] on span "Download" at bounding box center [1152, 27] width 61 height 17
click at [1299, 76] on div "Visual Editor Execution" at bounding box center [694, 73] width 1389 height 35
click at [21, 30] on button "Toggle Left Sidebar" at bounding box center [22, 28] width 24 height 24
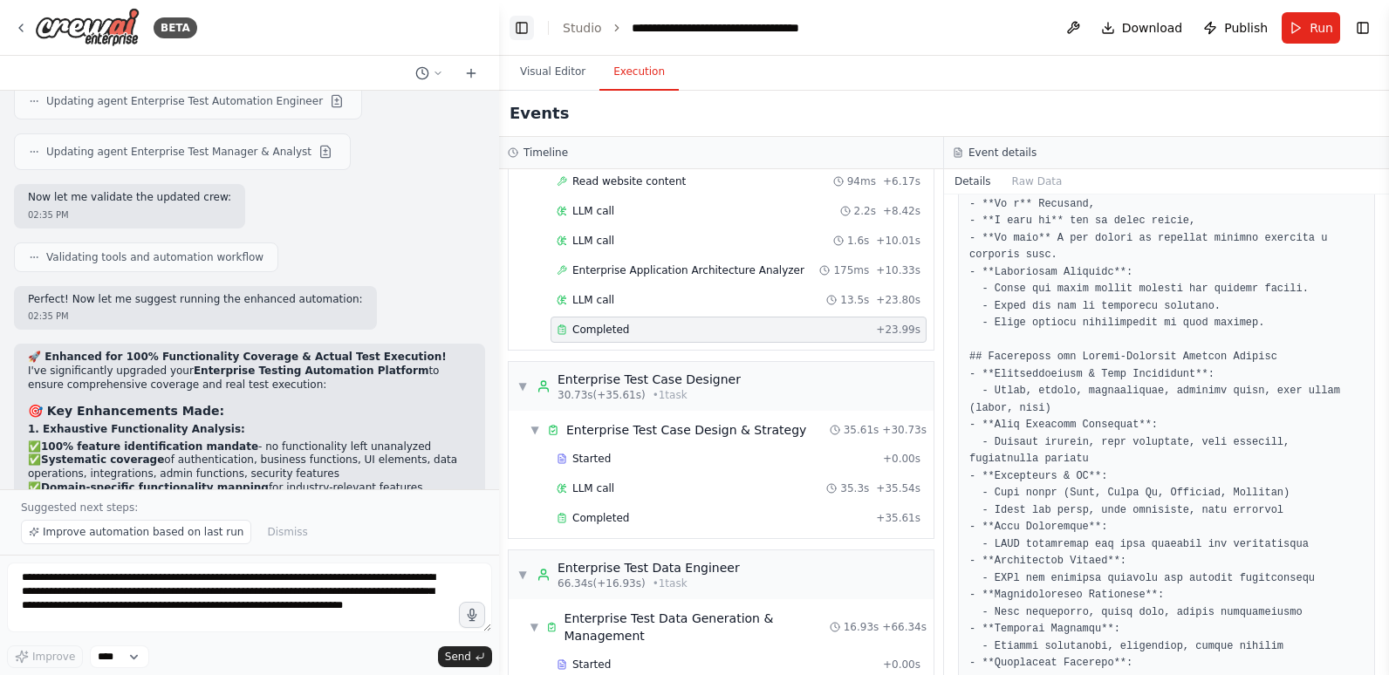
scroll to position [2094, 0]
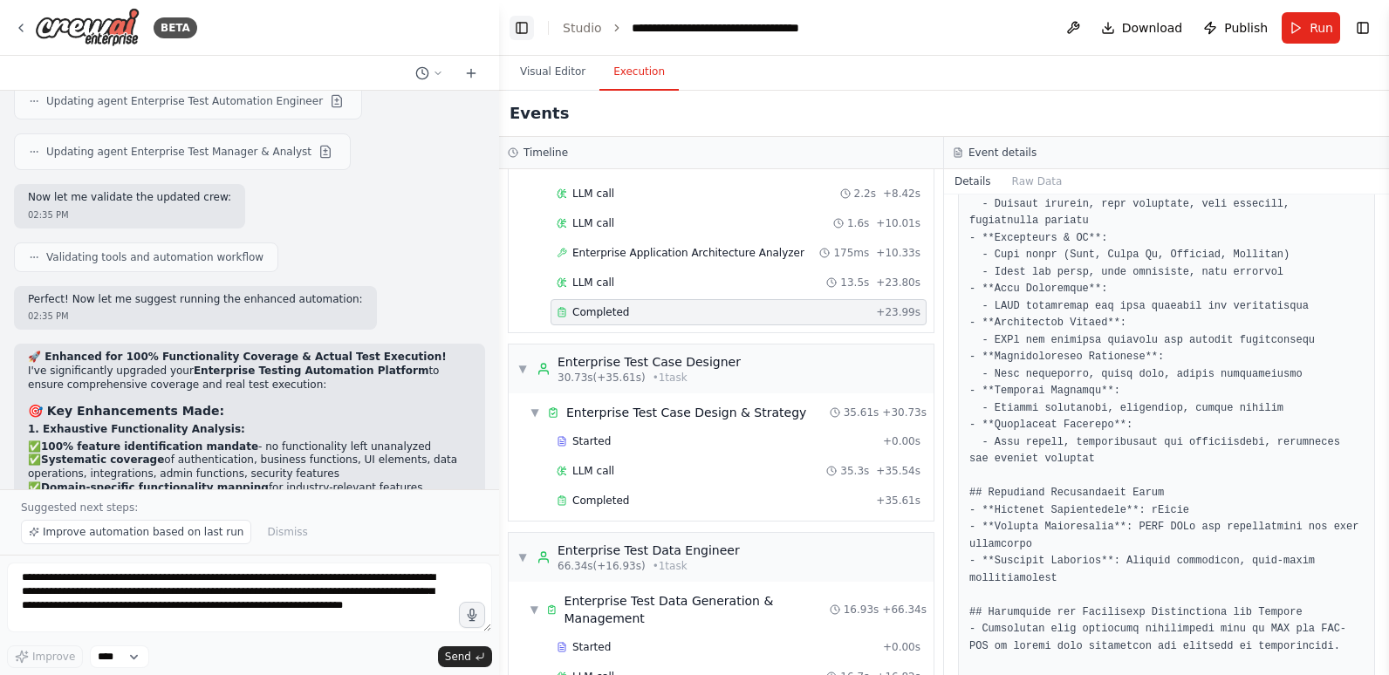
click at [516, 30] on button "Toggle Left Sidebar" at bounding box center [521, 28] width 24 height 24
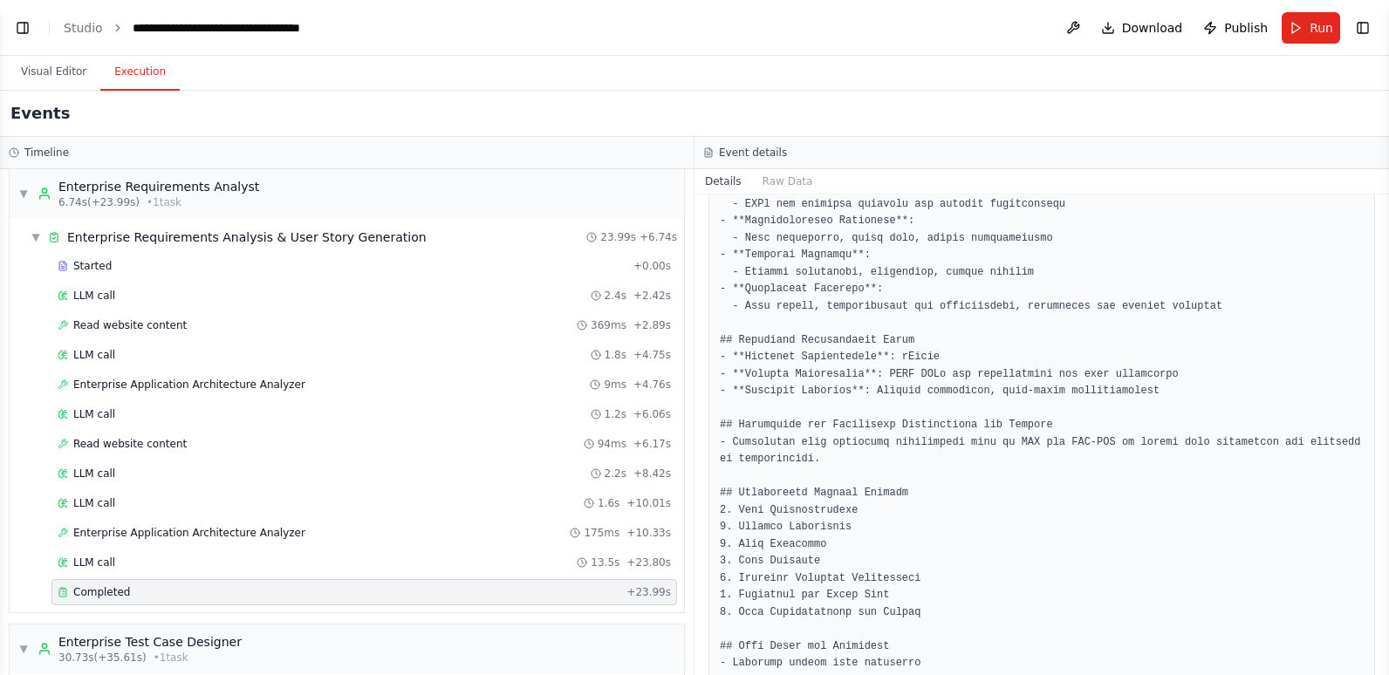
scroll to position [0, 0]
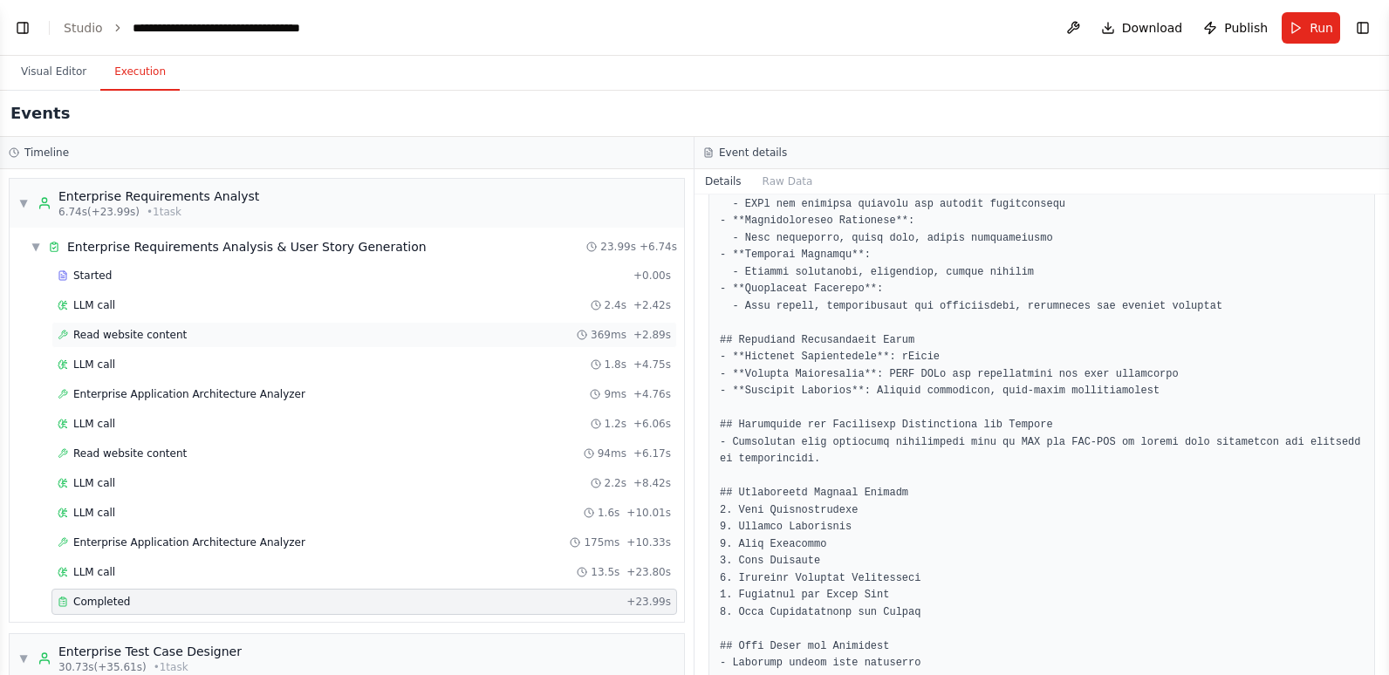
click at [93, 326] on div "Read website content 369ms + 2.89s" at bounding box center [363, 335] width 625 height 26
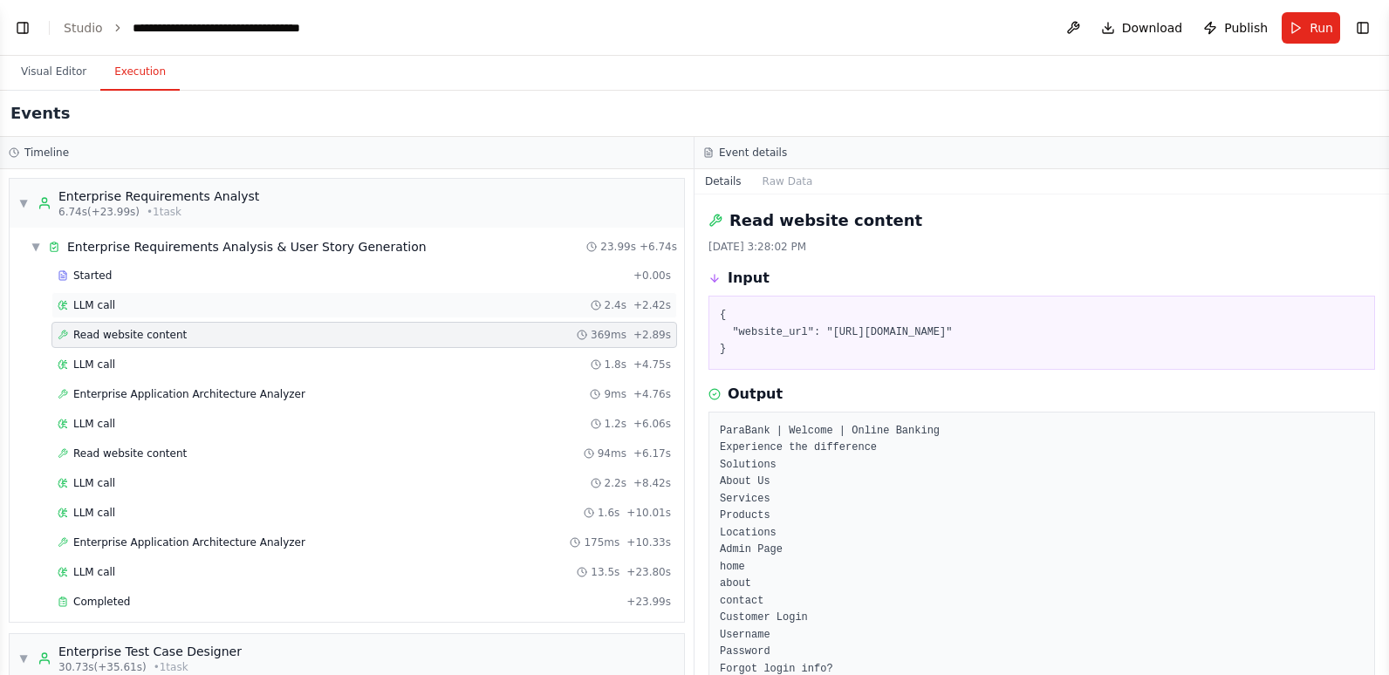
click at [152, 300] on div "LLM call 2.4s + 2.42s" at bounding box center [364, 305] width 613 height 14
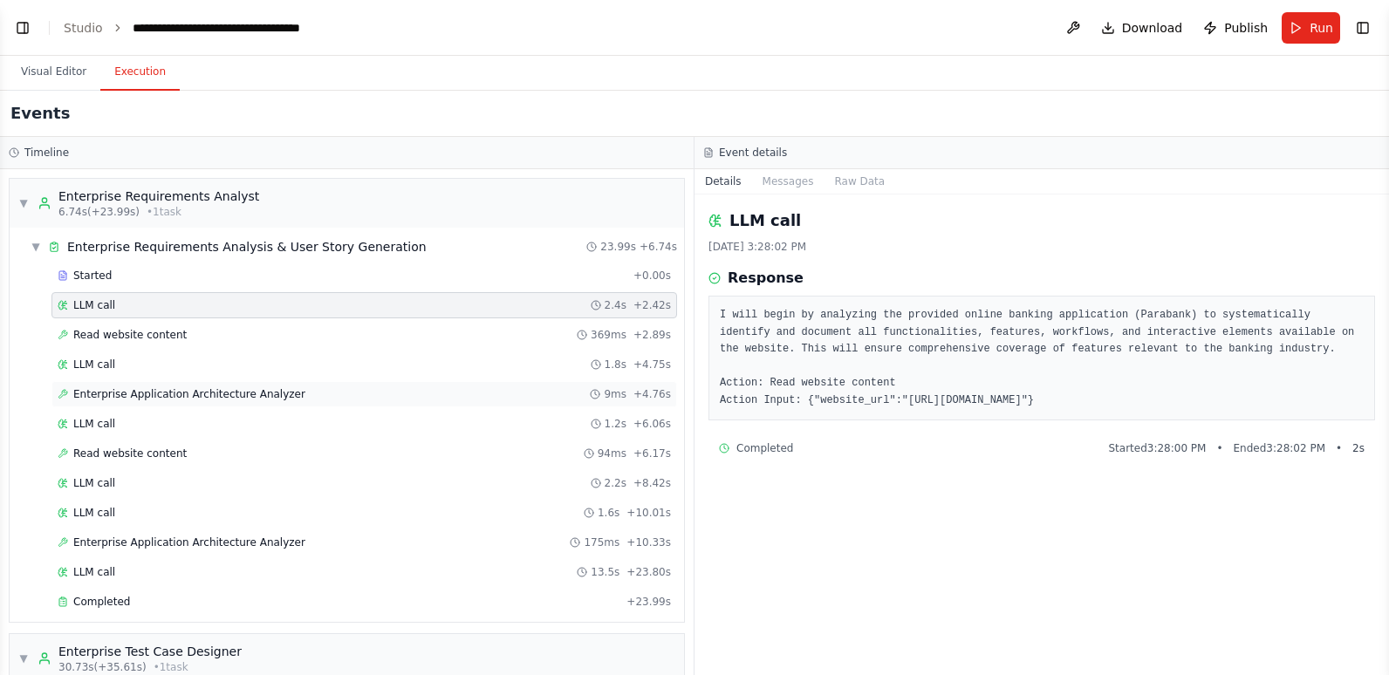
click at [219, 394] on span "Enterprise Application Architecture Analyzer" at bounding box center [189, 394] width 232 height 14
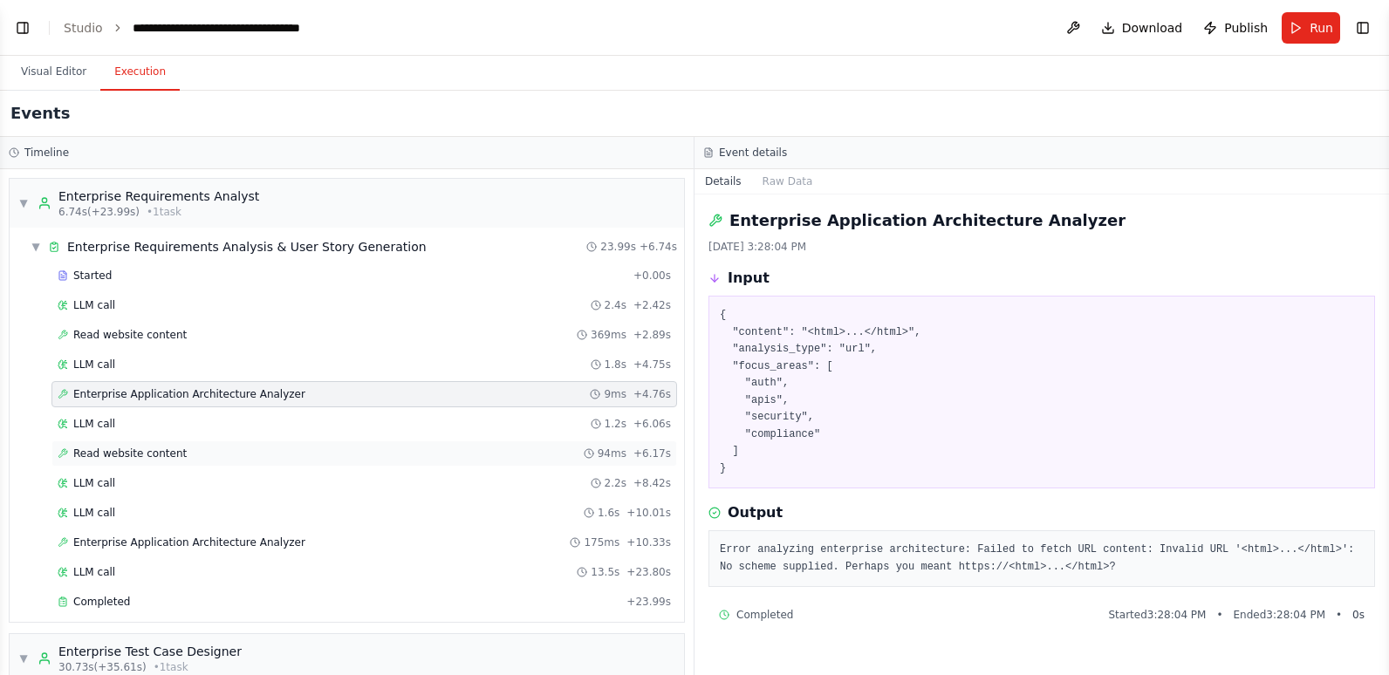
click at [195, 453] on div "Read website content 94ms + 6.17s" at bounding box center [364, 454] width 613 height 14
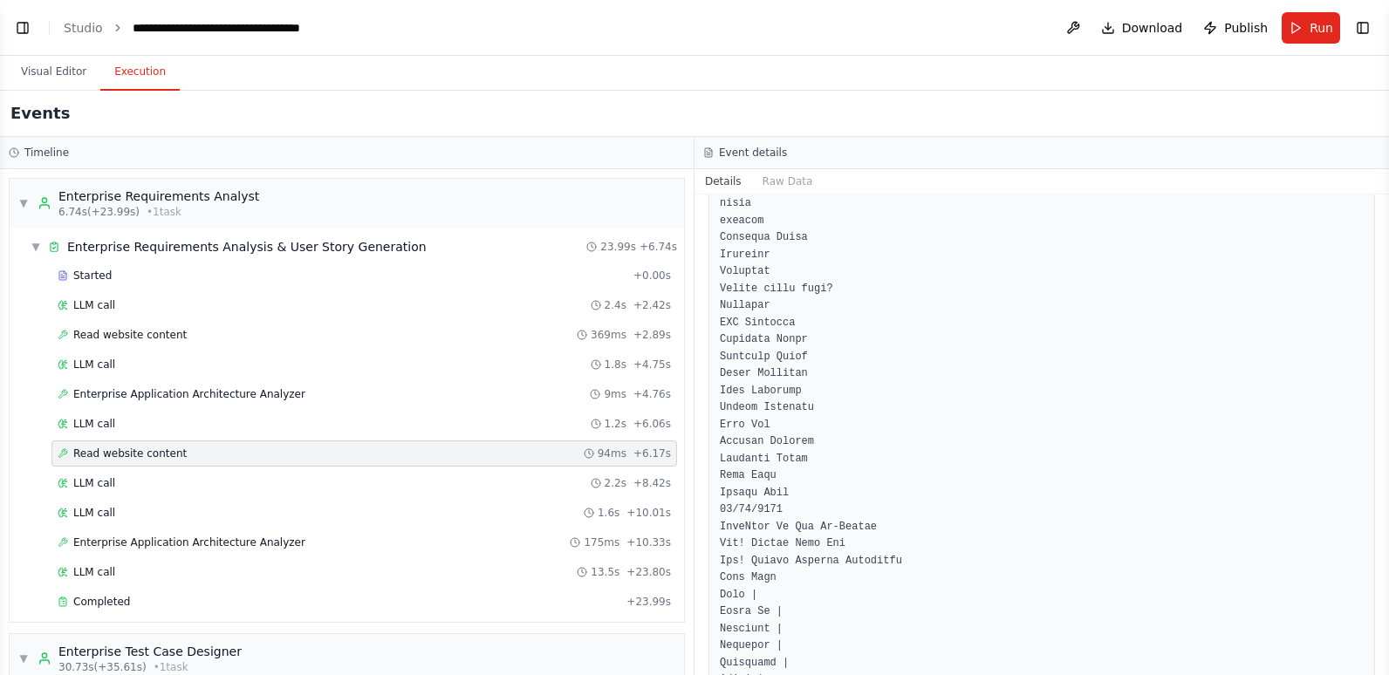
scroll to position [349, 0]
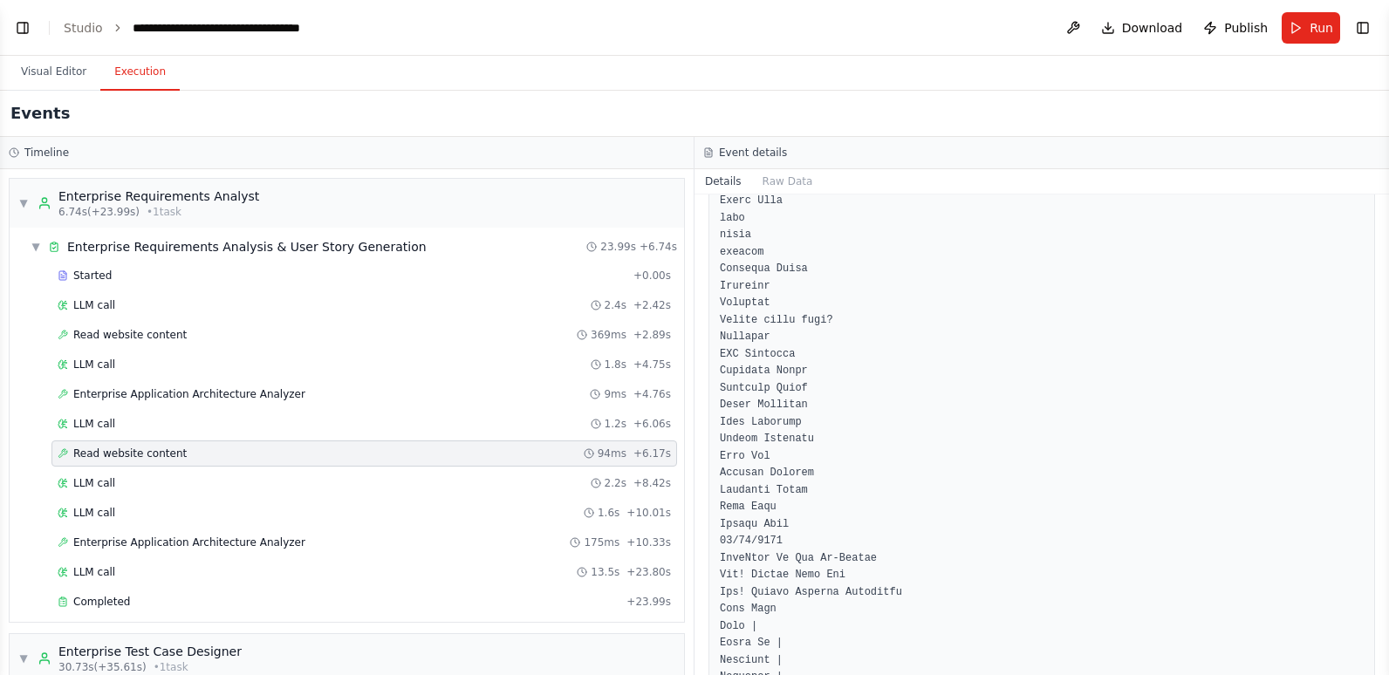
copy pre "Register"
click at [17, 31] on button "Toggle Left Sidebar" at bounding box center [22, 28] width 24 height 24
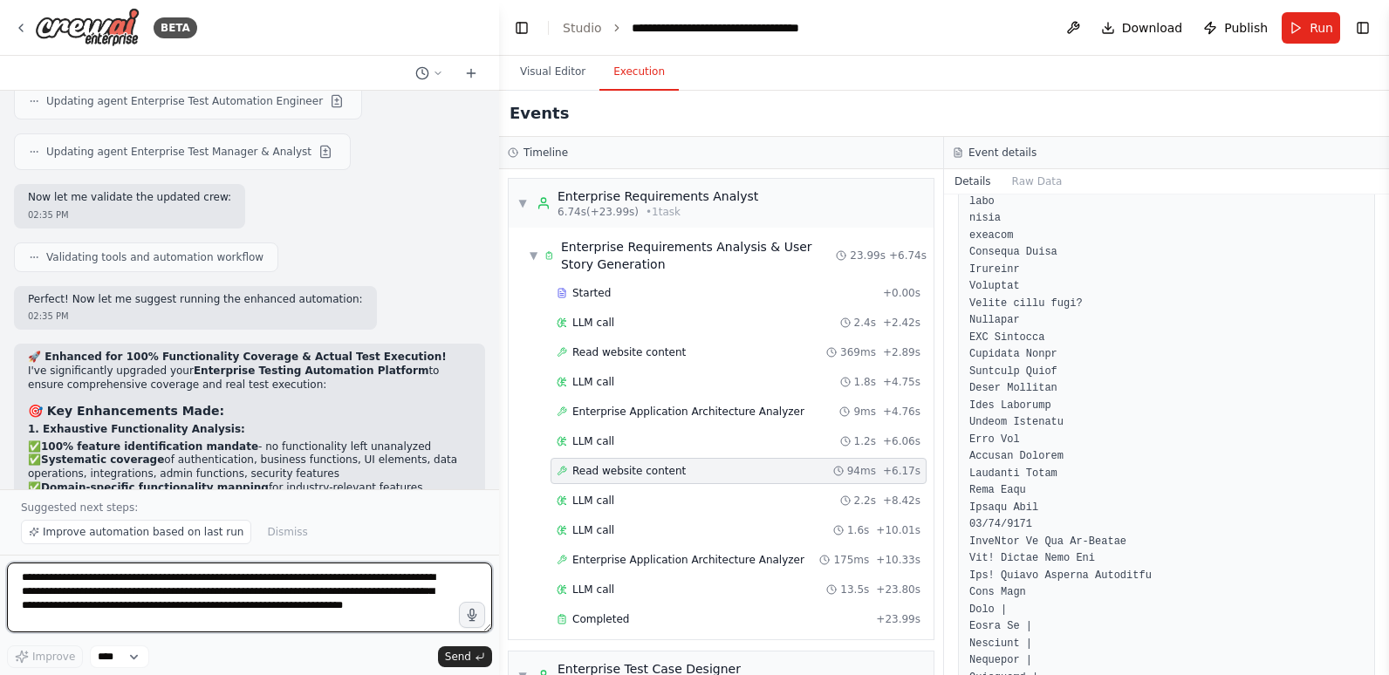
click at [148, 582] on textarea "**********" at bounding box center [249, 598] width 485 height 70
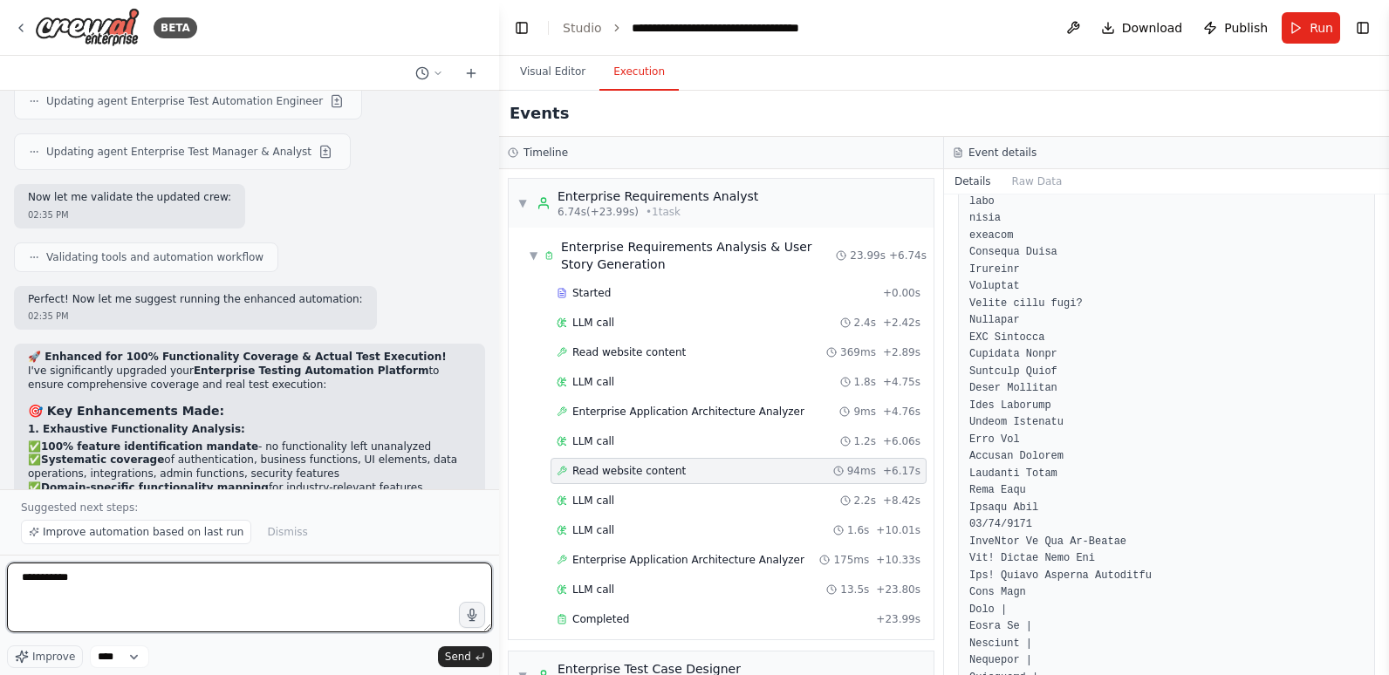
paste textarea "*********"
click at [281, 577] on textarea "**********" at bounding box center [249, 598] width 485 height 70
drag, startPoint x: 304, startPoint y: 577, endPoint x: -3, endPoint y: 608, distance: 309.5
click at [0, 608] on html "BETA Hello! I'm the CrewAI assistant. What kind of automation do you want to bu…" at bounding box center [694, 337] width 1389 height 675
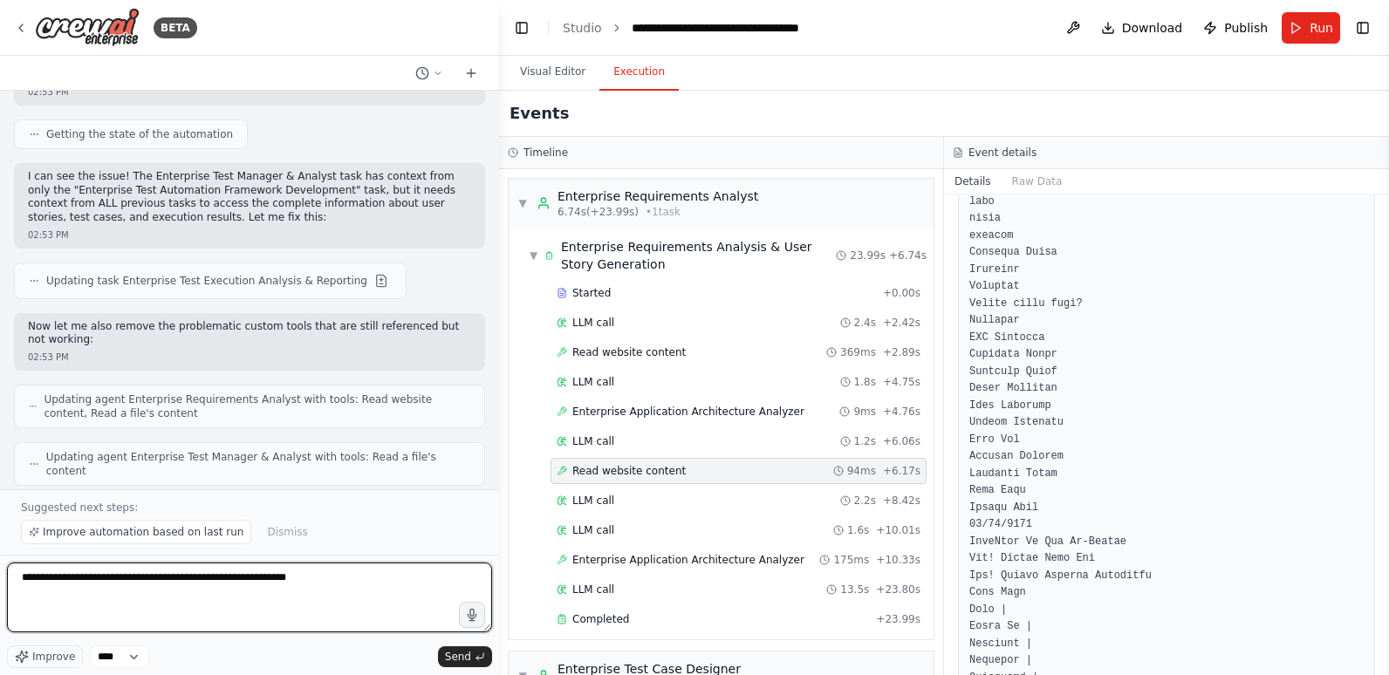
scroll to position [19841, 0]
click at [109, 578] on textarea "**********" at bounding box center [249, 598] width 485 height 70
click at [147, 577] on textarea "**********" at bounding box center [249, 598] width 485 height 70
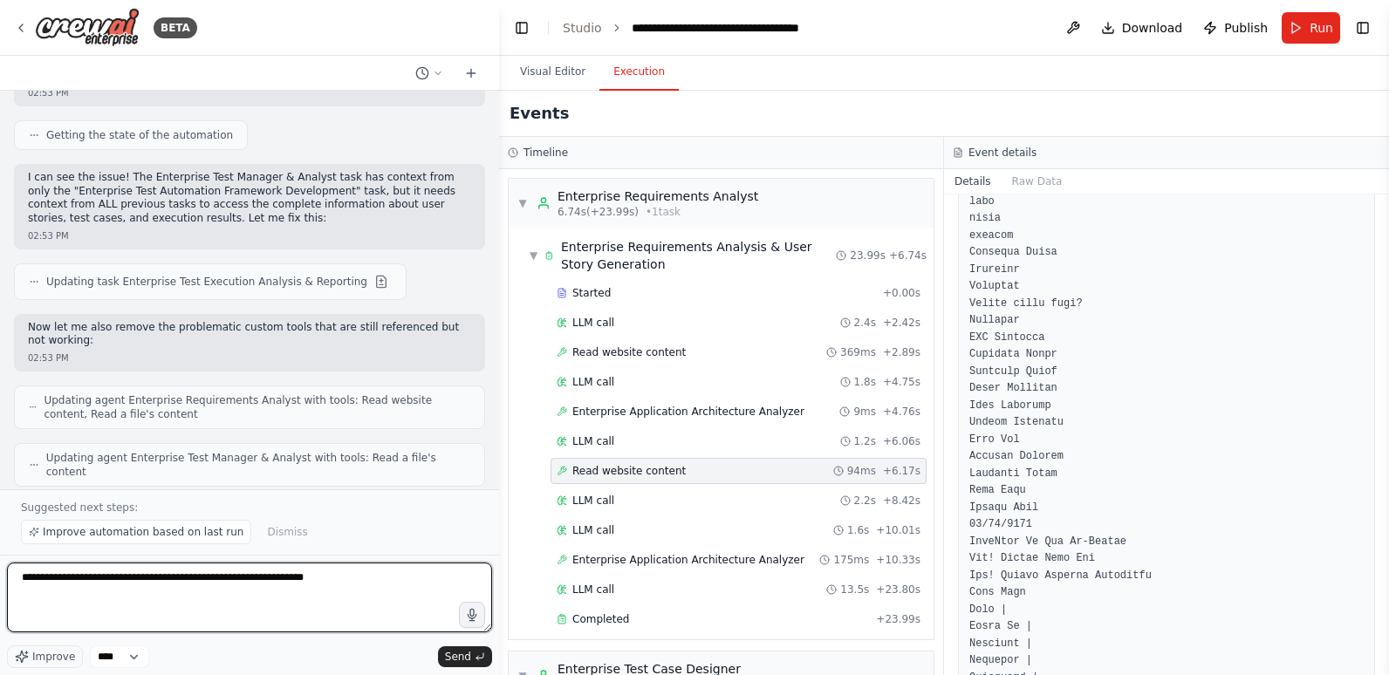
click at [65, 577] on textarea "**********" at bounding box center [249, 598] width 485 height 70
drag, startPoint x: 224, startPoint y: 578, endPoint x: 362, endPoint y: 579, distance: 137.8
click at [362, 579] on textarea "**********" at bounding box center [249, 598] width 485 height 70
click at [447, 577] on textarea "**********" at bounding box center [249, 598] width 485 height 70
type textarea "**********"
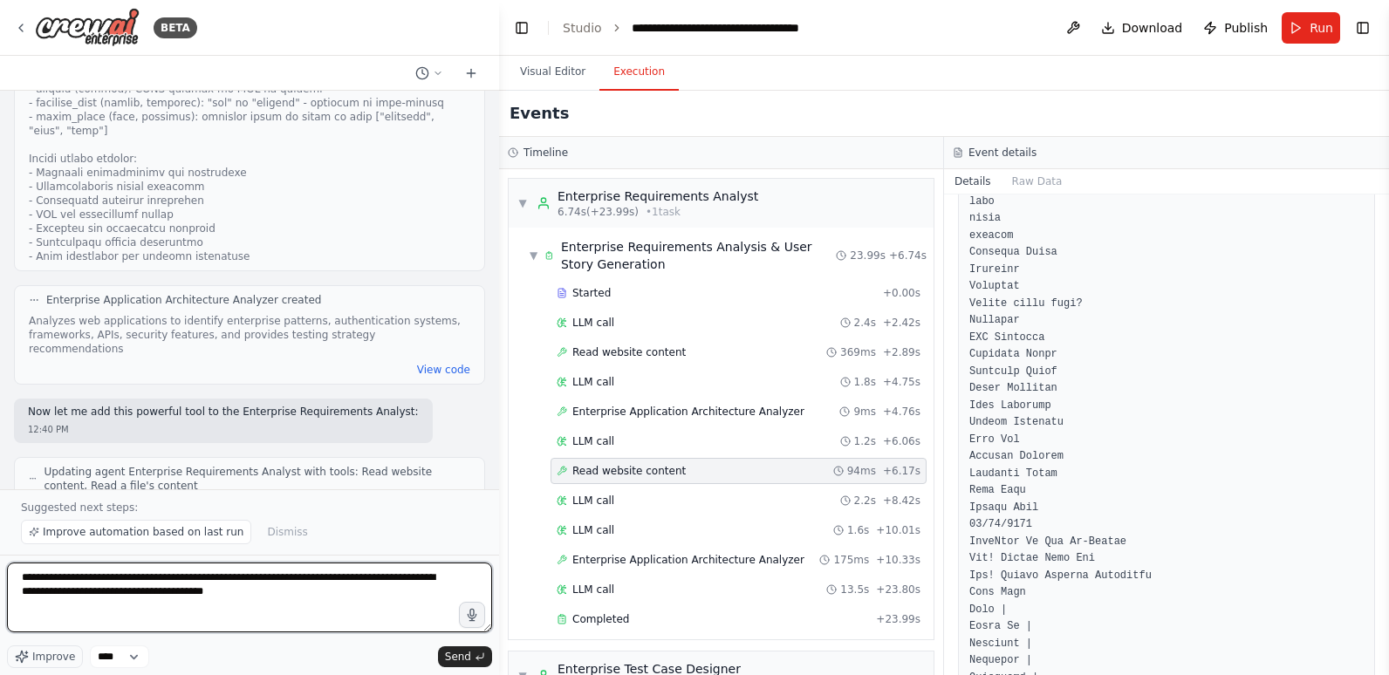
scroll to position [5671, 0]
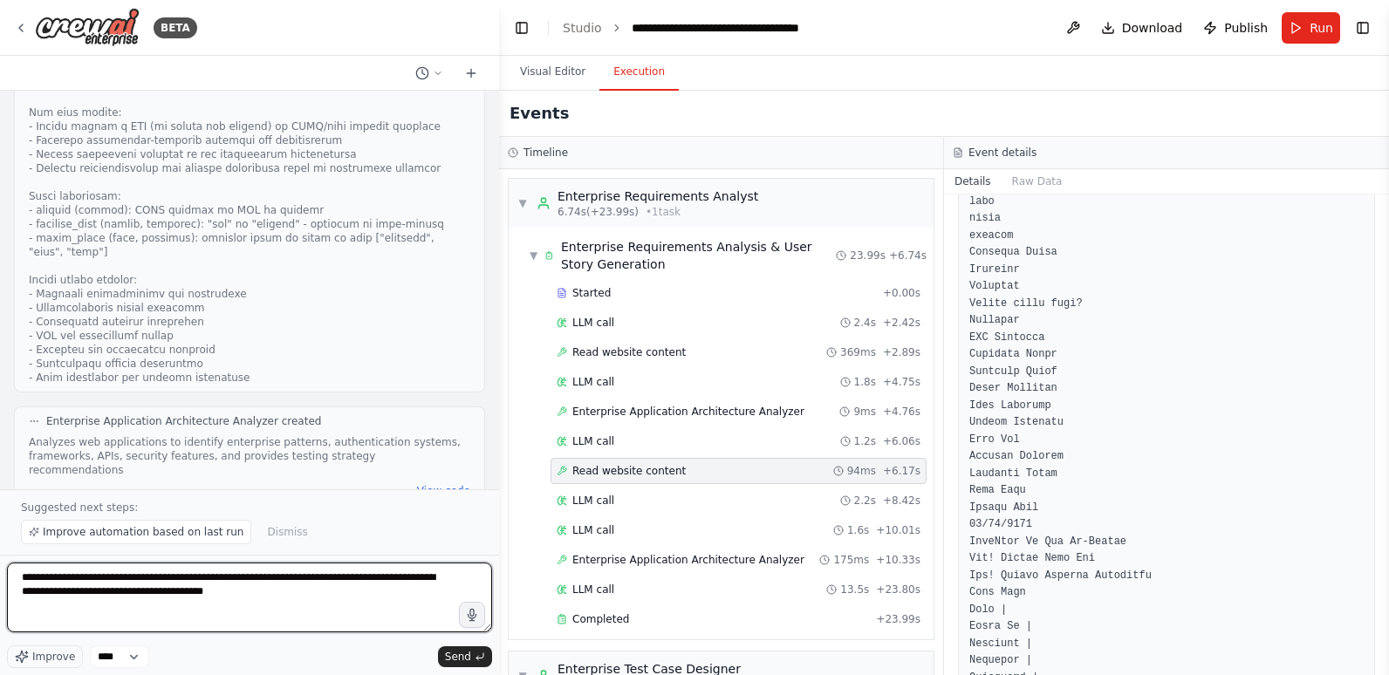
drag, startPoint x: 210, startPoint y: 597, endPoint x: 21, endPoint y: 581, distance: 189.9
click at [21, 581] on textarea "**********" at bounding box center [249, 598] width 485 height 70
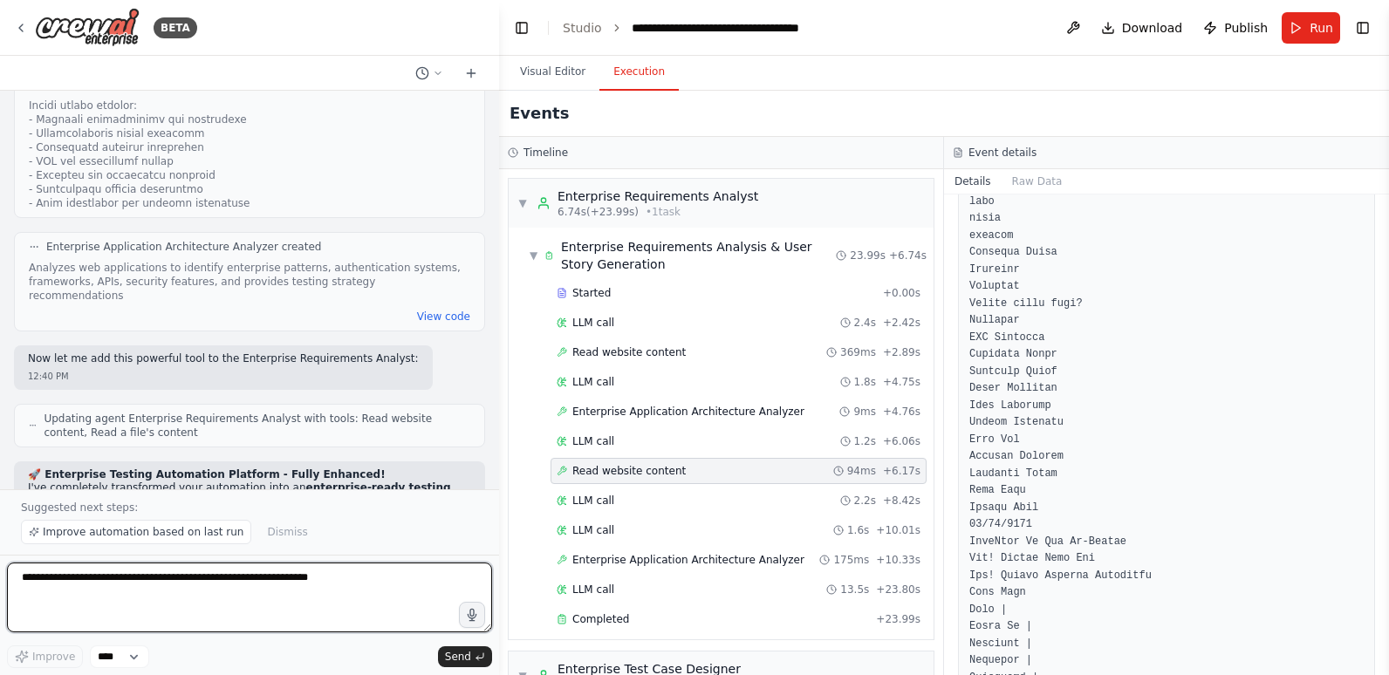
scroll to position [5933, 0]
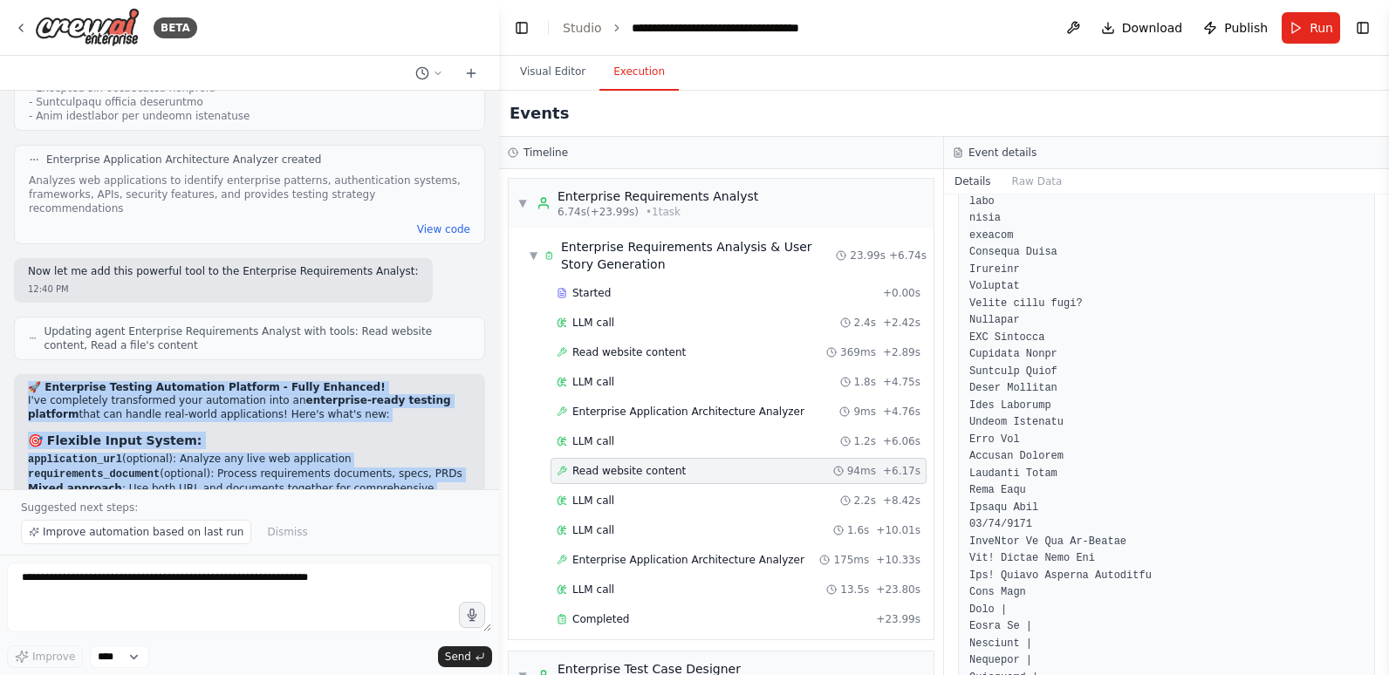
drag, startPoint x: 27, startPoint y: 126, endPoint x: 256, endPoint y: 442, distance: 391.0
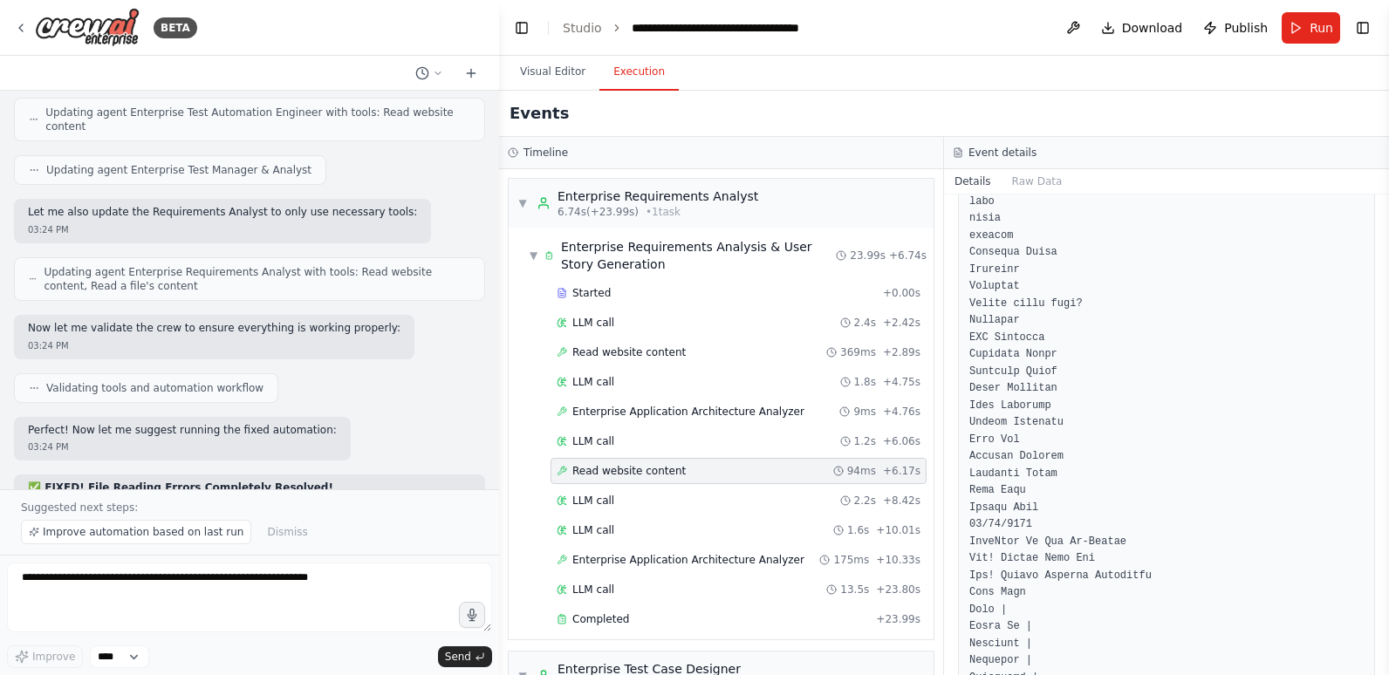
scroll to position [24022, 0]
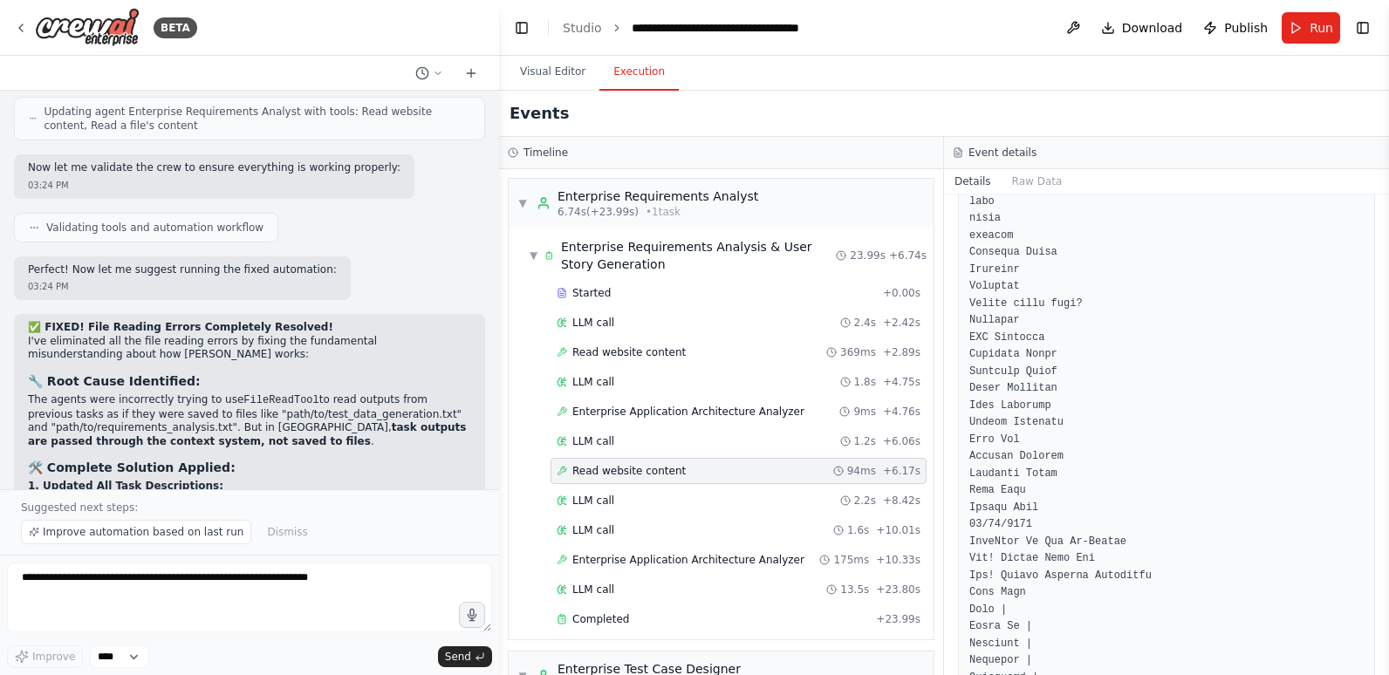
drag, startPoint x: 249, startPoint y: 451, endPoint x: 12, endPoint y: 150, distance: 383.2
click at [12, 150] on div "Hello! I'm the CrewAI assistant. What kind of automation do you want to build? …" at bounding box center [249, 290] width 499 height 399
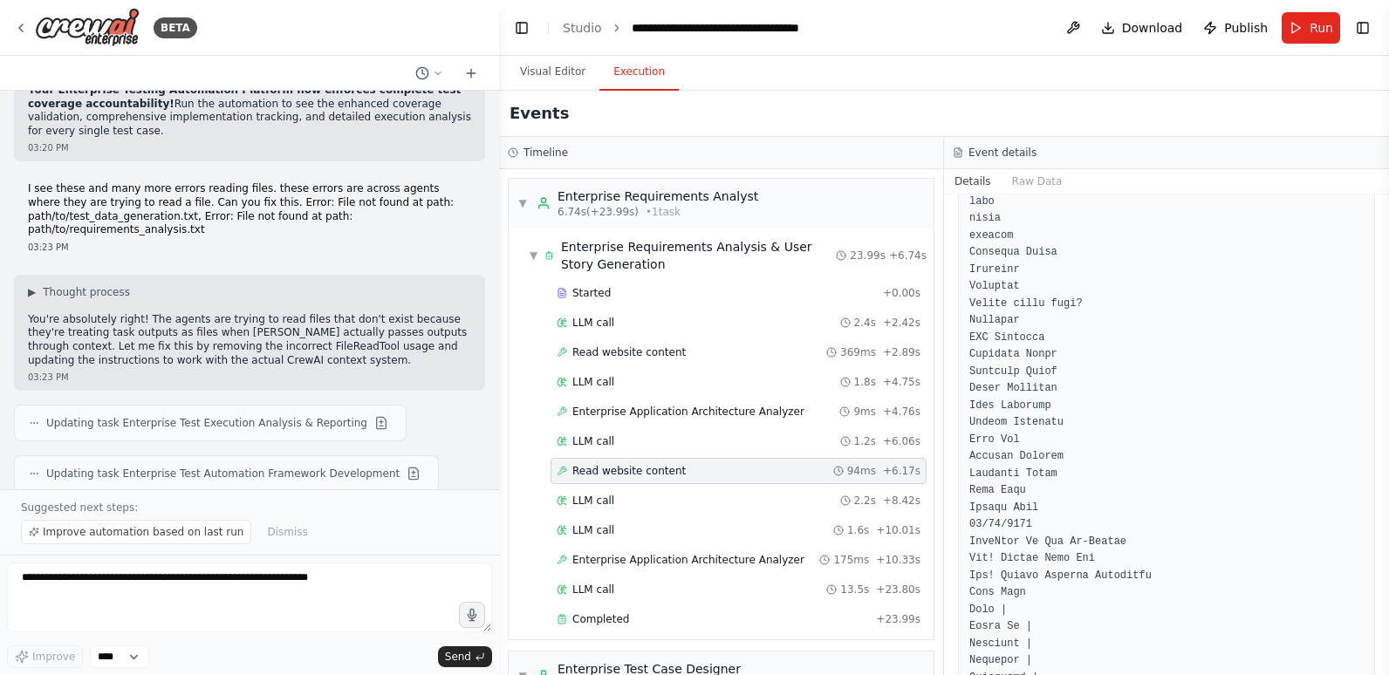
scroll to position [23498, 0]
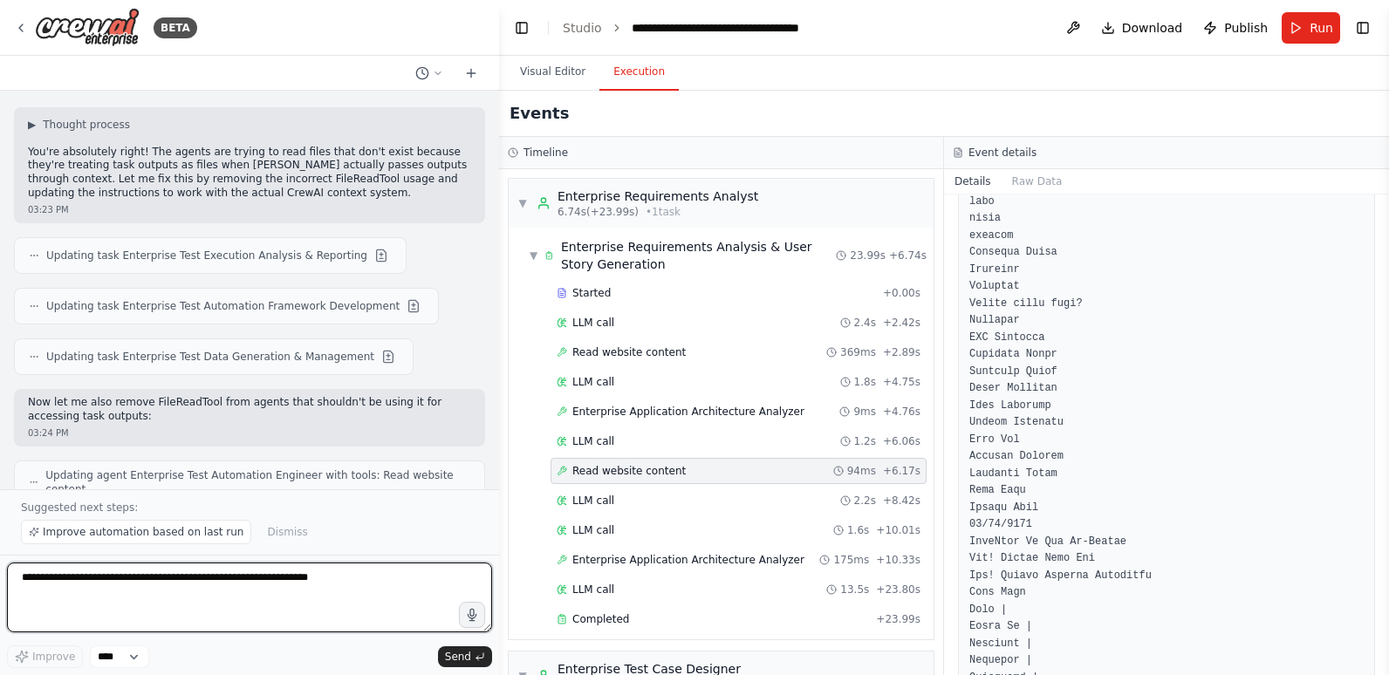
click at [255, 576] on textarea at bounding box center [249, 598] width 485 height 70
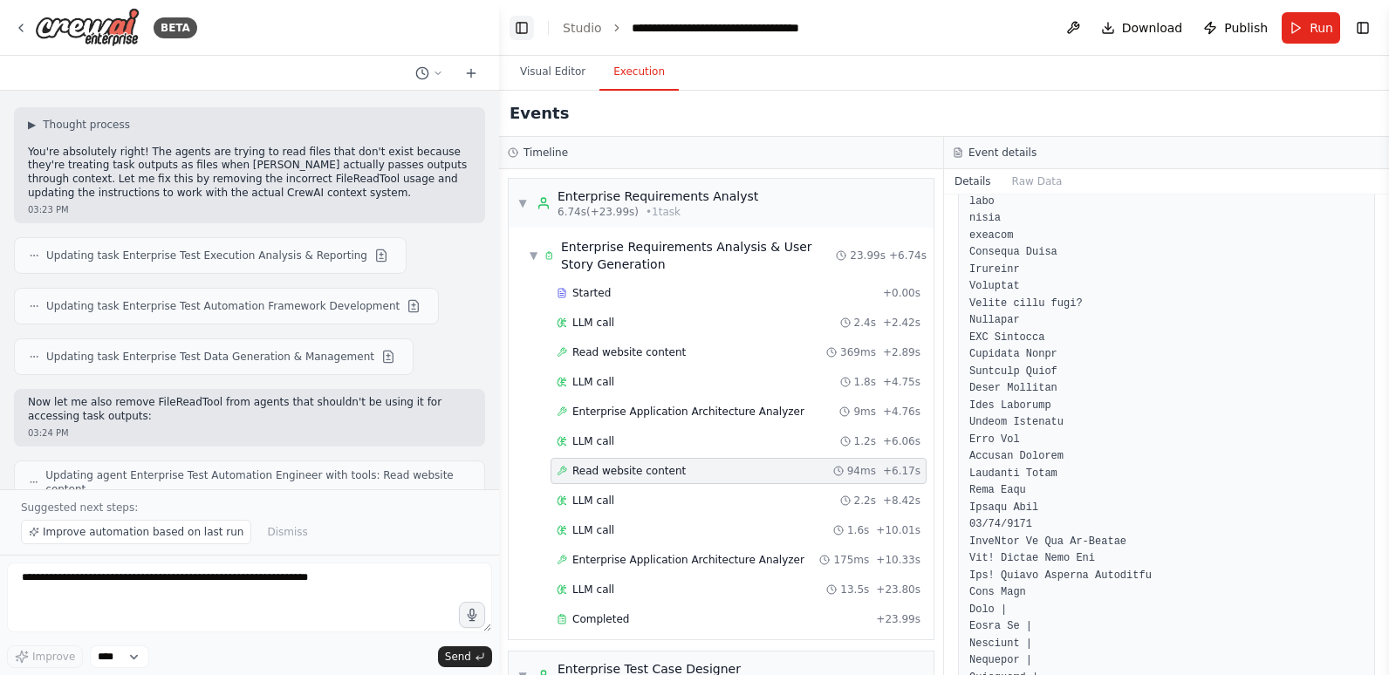
click at [517, 20] on button "Toggle Left Sidebar" at bounding box center [521, 28] width 24 height 24
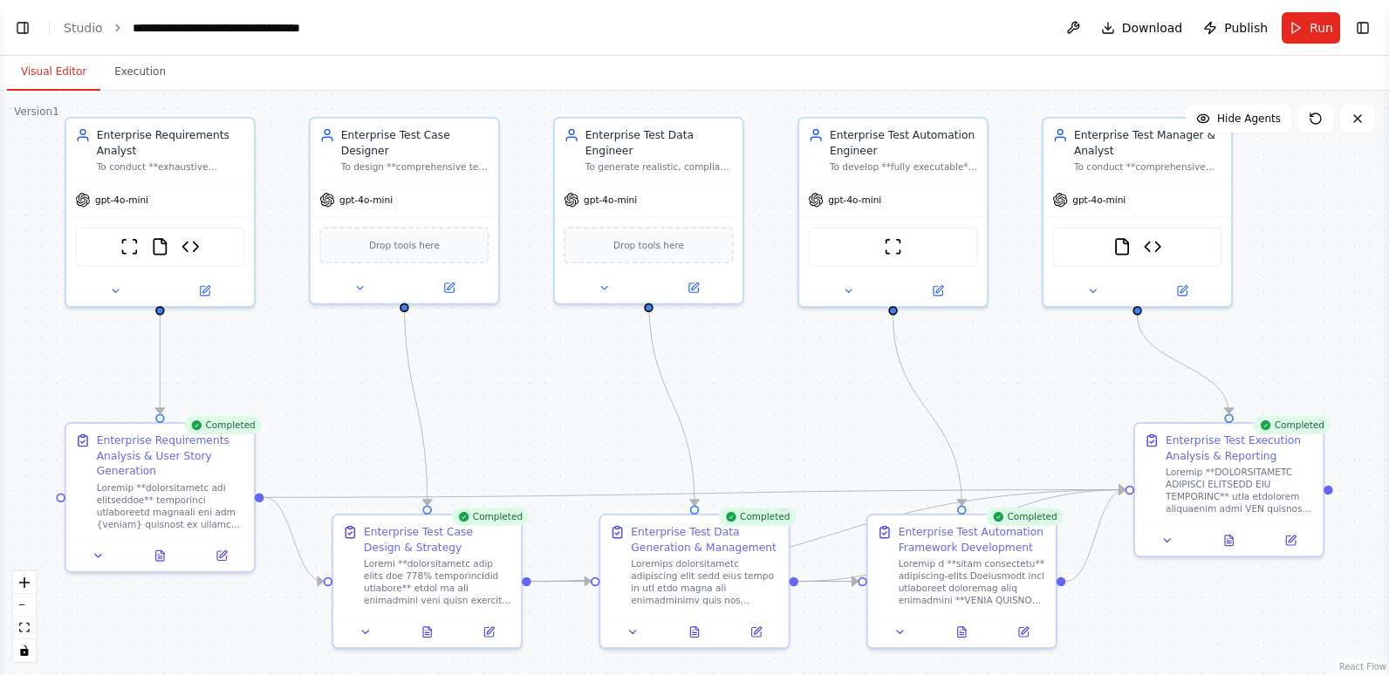
click at [68, 74] on button "Visual Editor" at bounding box center [53, 72] width 93 height 37
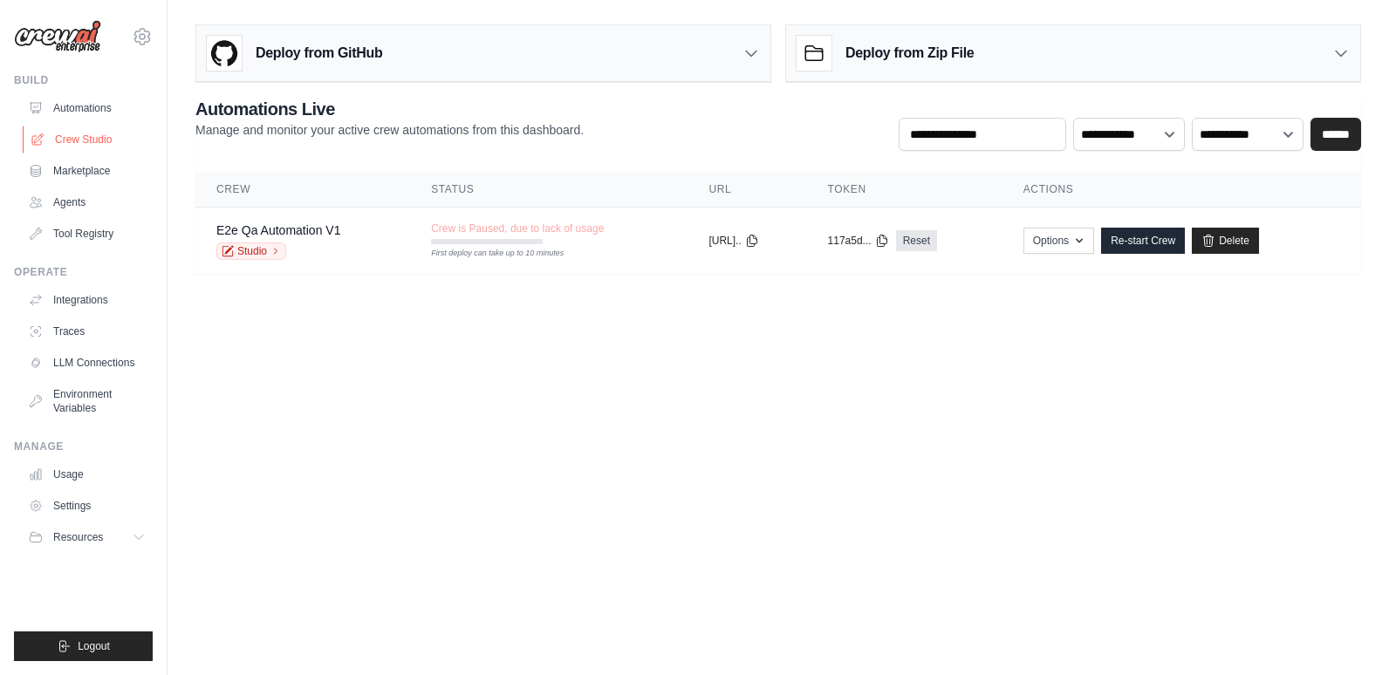
click at [103, 129] on link "Crew Studio" at bounding box center [89, 140] width 132 height 28
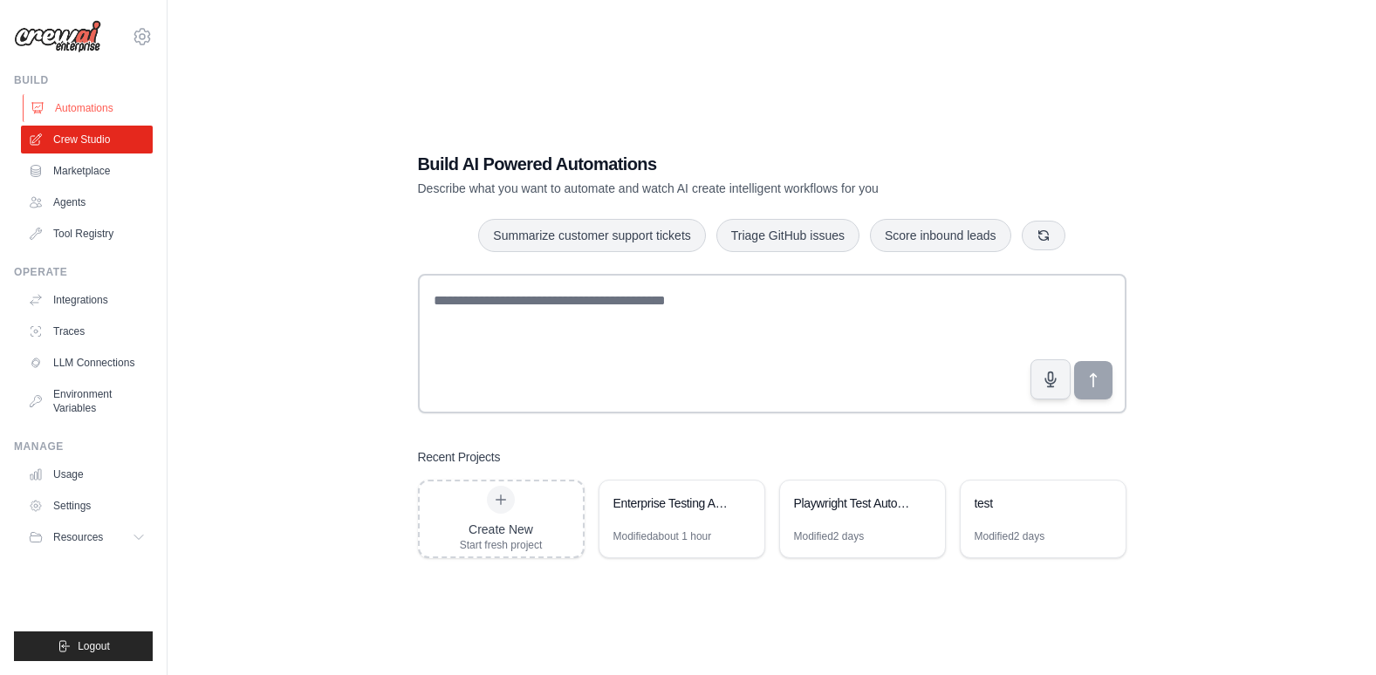
click at [86, 106] on link "Automations" at bounding box center [89, 108] width 132 height 28
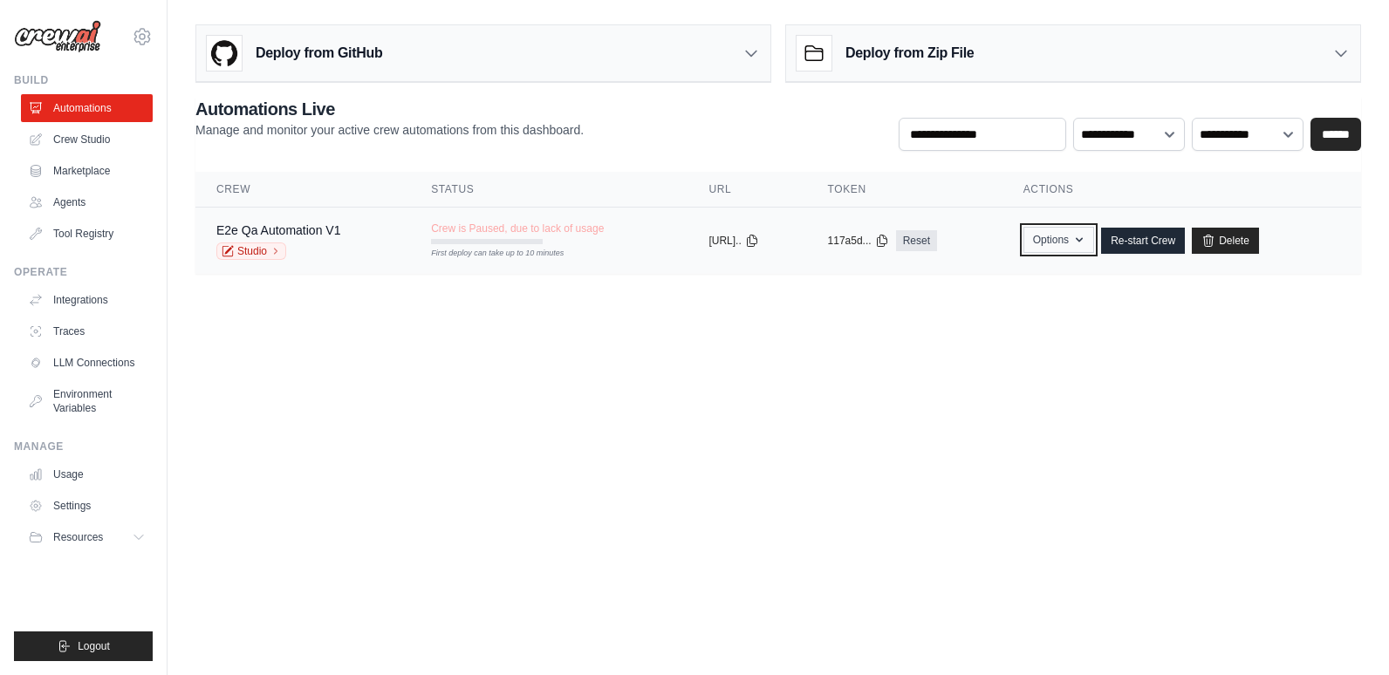
click at [1086, 236] on icon "button" at bounding box center [1079, 240] width 14 height 14
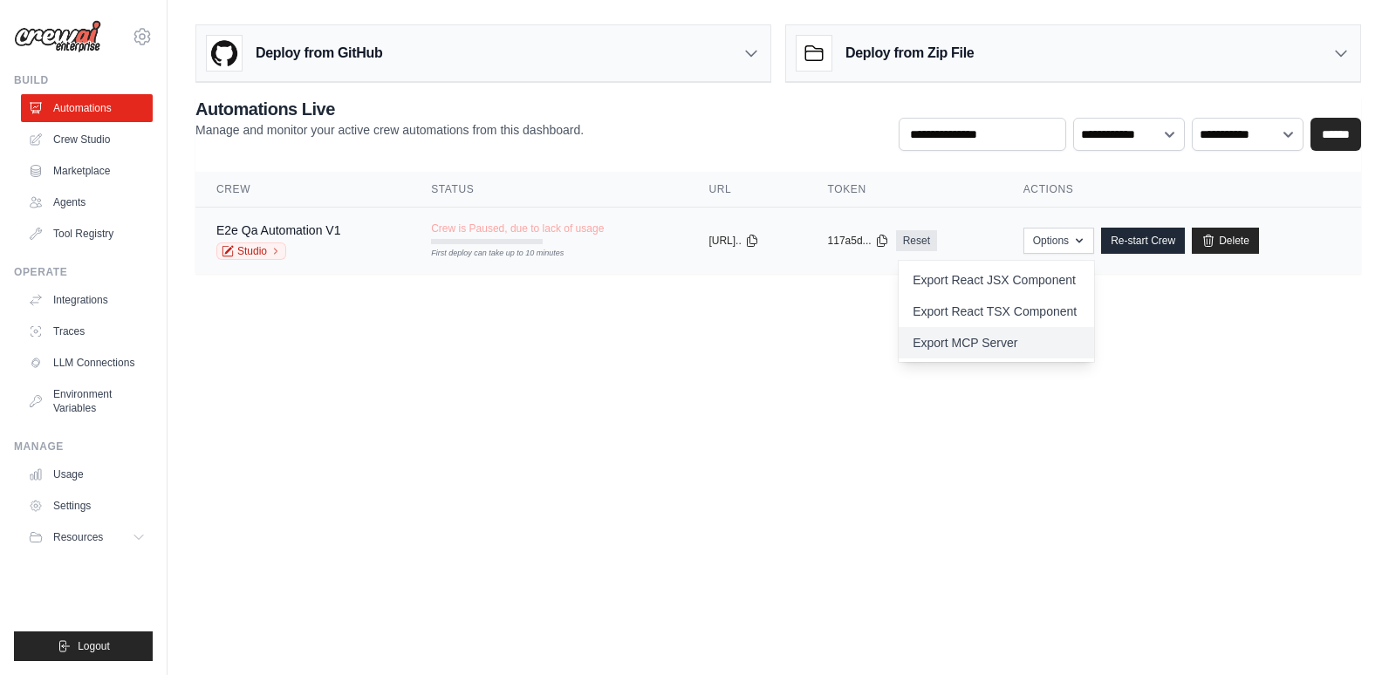
click at [1068, 341] on link "Export MCP Server" at bounding box center [996, 342] width 195 height 31
click at [599, 345] on body "[EMAIL_ADDRESS][DOMAIN_NAME] Settings Build Automations Crew Studio" at bounding box center [694, 337] width 1389 height 675
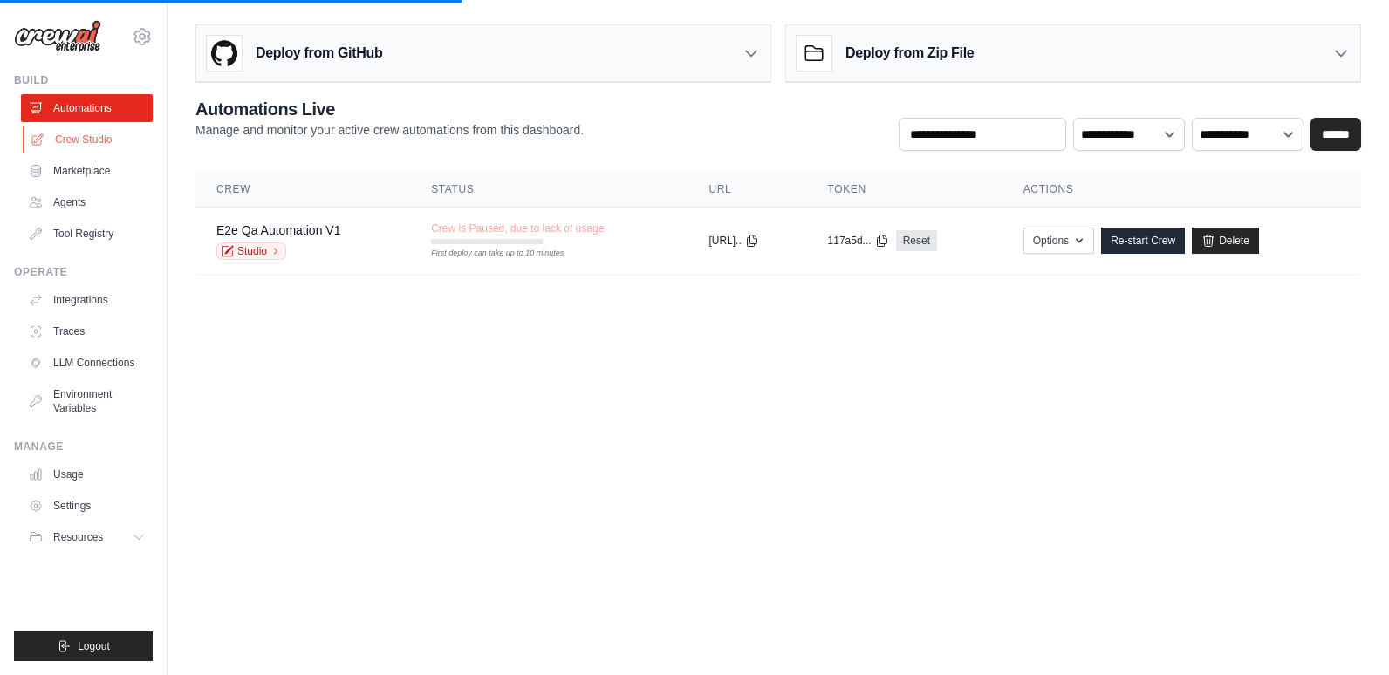
click at [78, 136] on link "Crew Studio" at bounding box center [89, 140] width 132 height 28
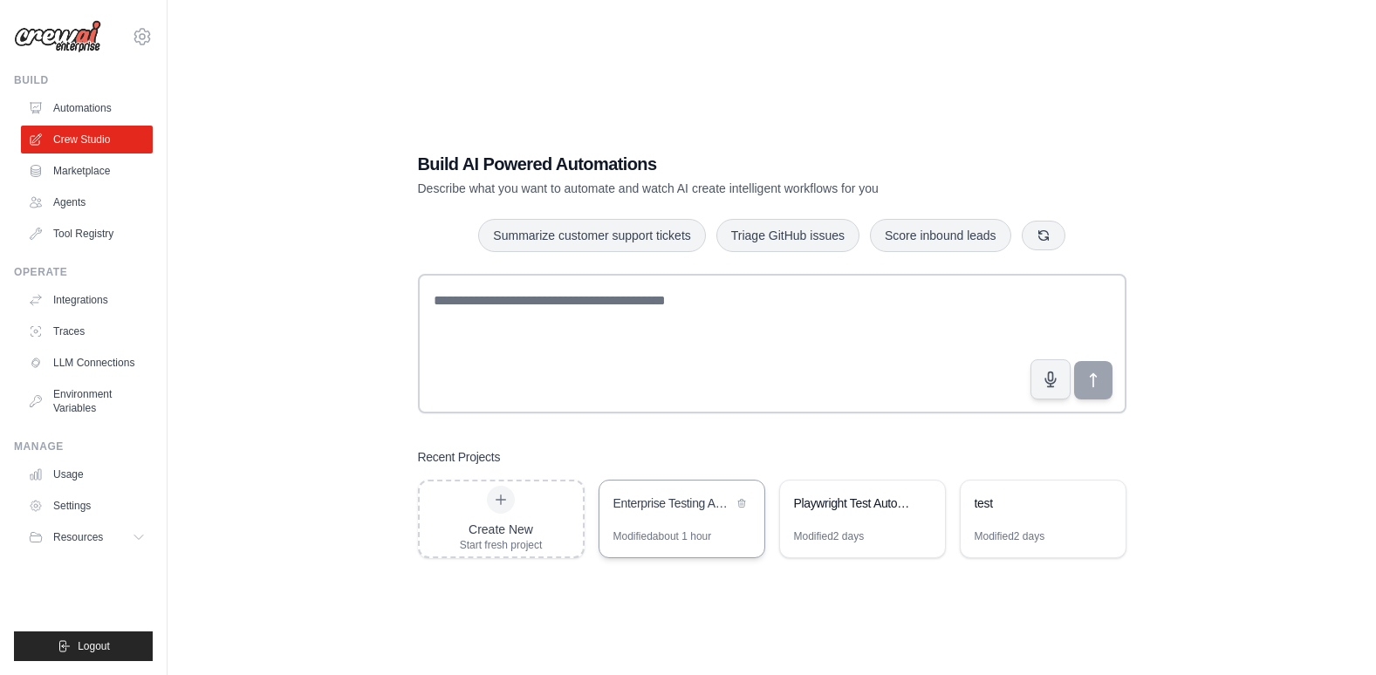
click at [681, 502] on div "Enterprise Testing Automation Platform" at bounding box center [673, 503] width 120 height 17
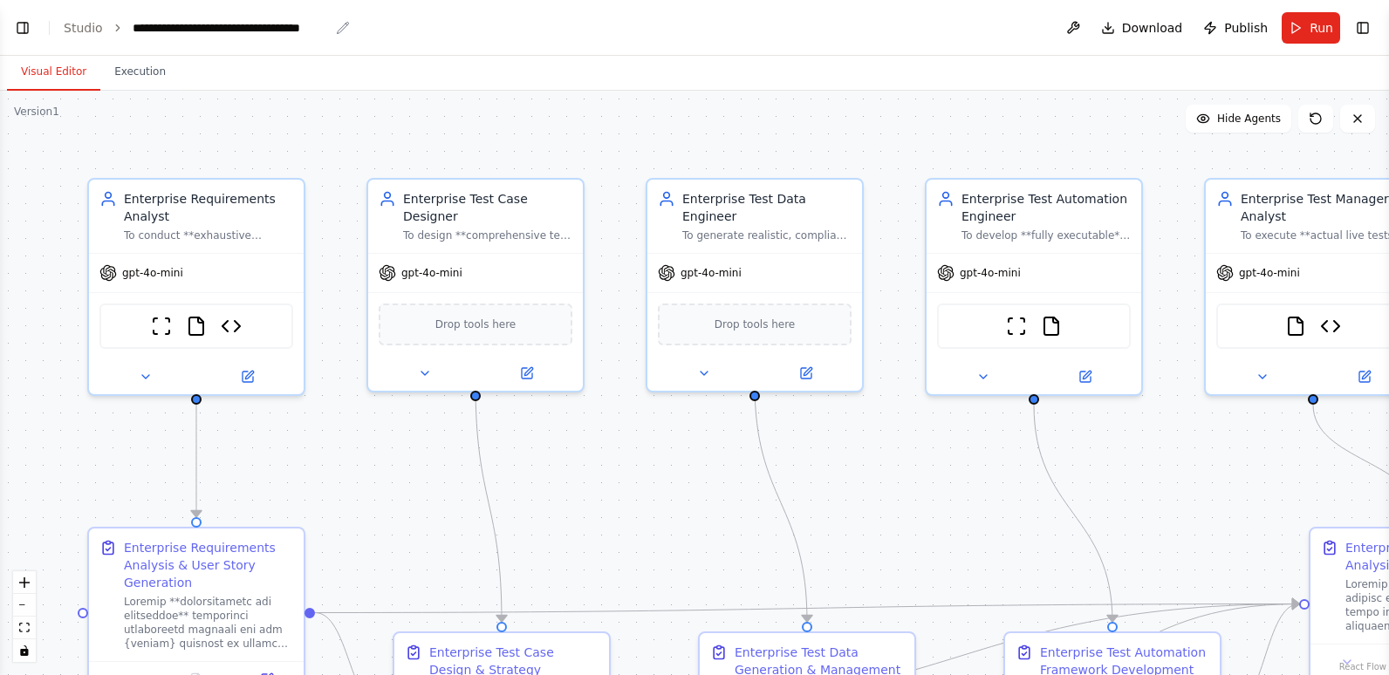
scroll to position [20100, 0]
drag, startPoint x: 128, startPoint y: 26, endPoint x: 333, endPoint y: 32, distance: 205.1
click at [333, 32] on div "**********" at bounding box center [241, 27] width 217 height 17
drag, startPoint x: 333, startPoint y: 32, endPoint x: 564, endPoint y: 27, distance: 230.4
click at [564, 27] on header "**********" at bounding box center [694, 28] width 1389 height 56
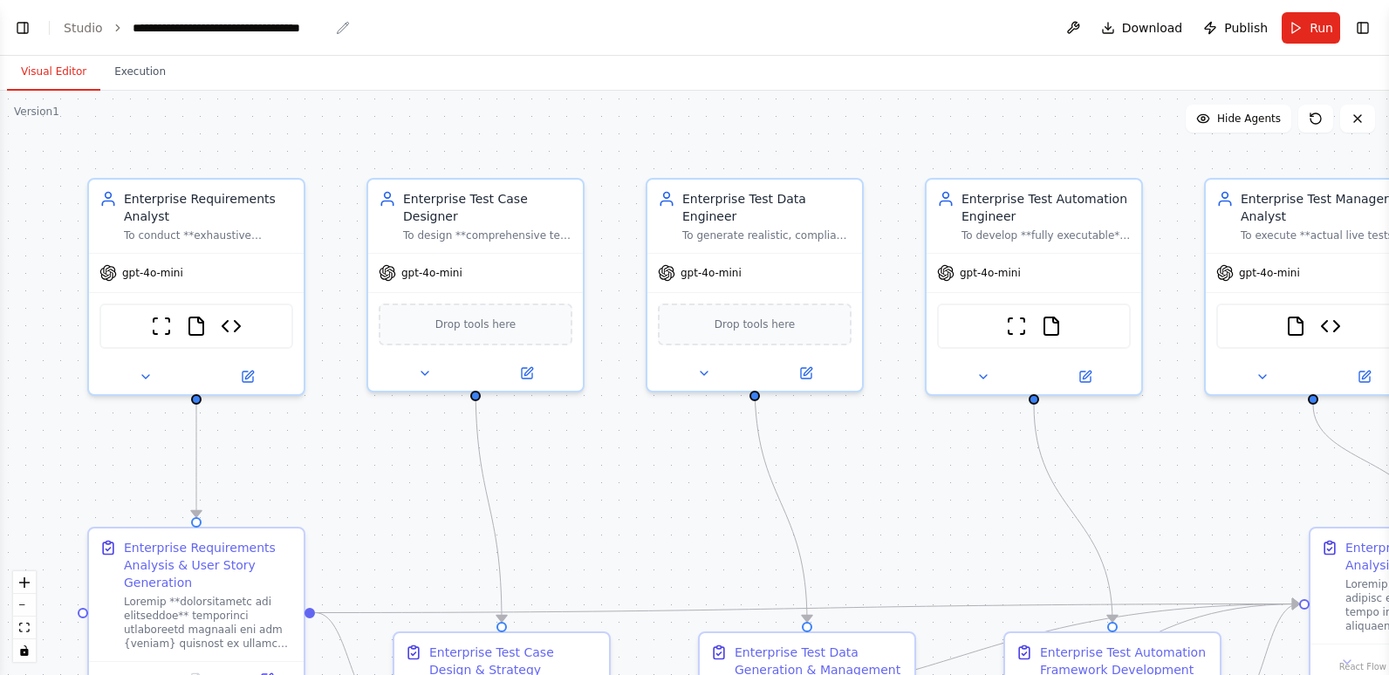
click at [336, 25] on icon "breadcrumb" at bounding box center [343, 28] width 14 height 14
click at [338, 30] on icon "breadcrumb" at bounding box center [343, 28] width 14 height 14
click at [272, 34] on div "**********" at bounding box center [231, 27] width 196 height 17
click at [475, 32] on header "**********" at bounding box center [694, 28] width 1389 height 56
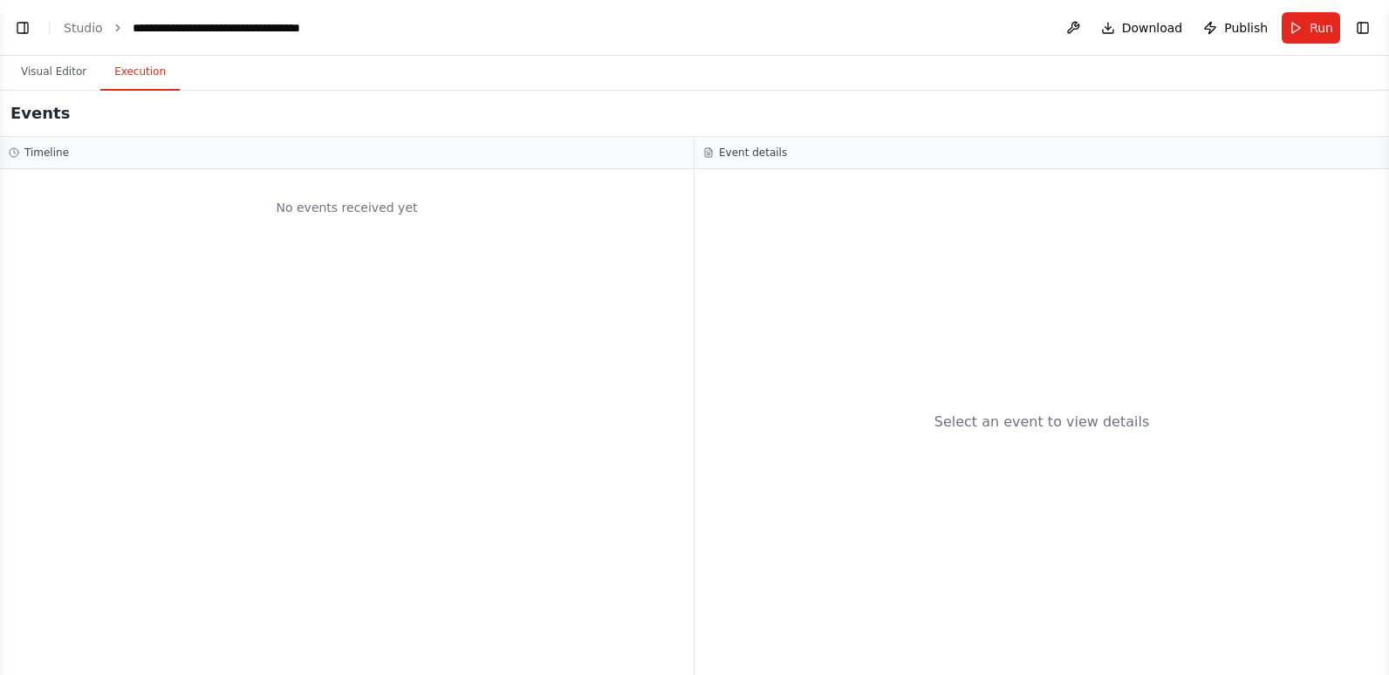
click at [147, 73] on button "Execution" at bounding box center [139, 72] width 79 height 37
click at [44, 70] on button "Visual Editor" at bounding box center [53, 72] width 93 height 37
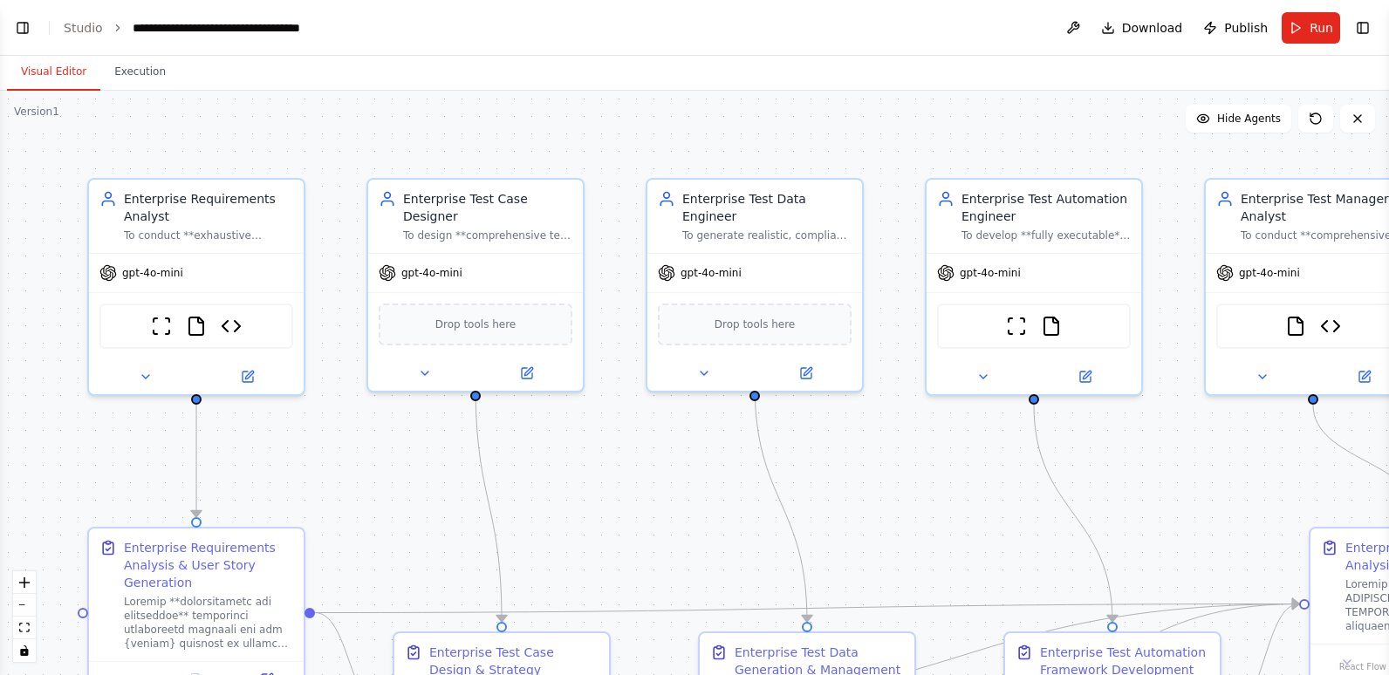
scroll to position [22354, 0]
